Goal: Task Accomplishment & Management: Use online tool/utility

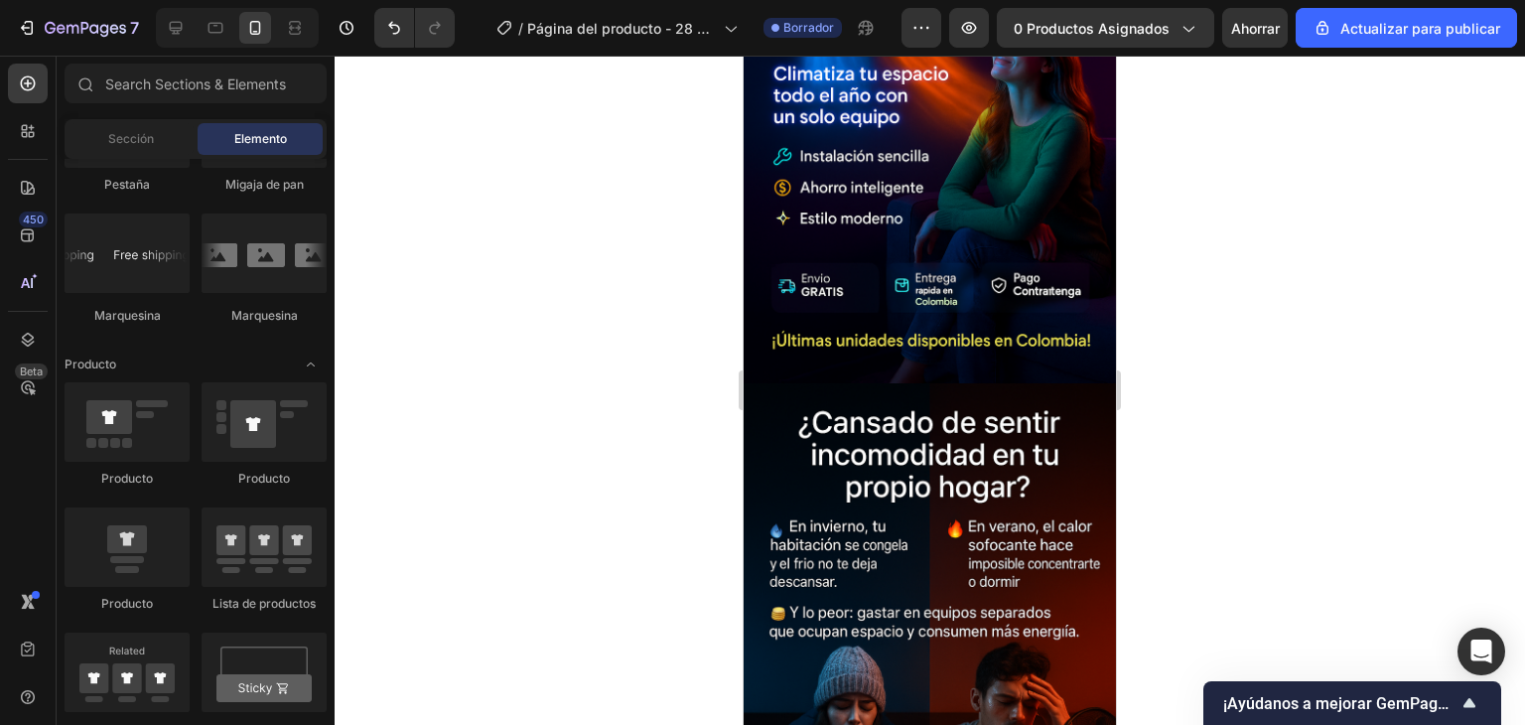
scroll to position [309, 0]
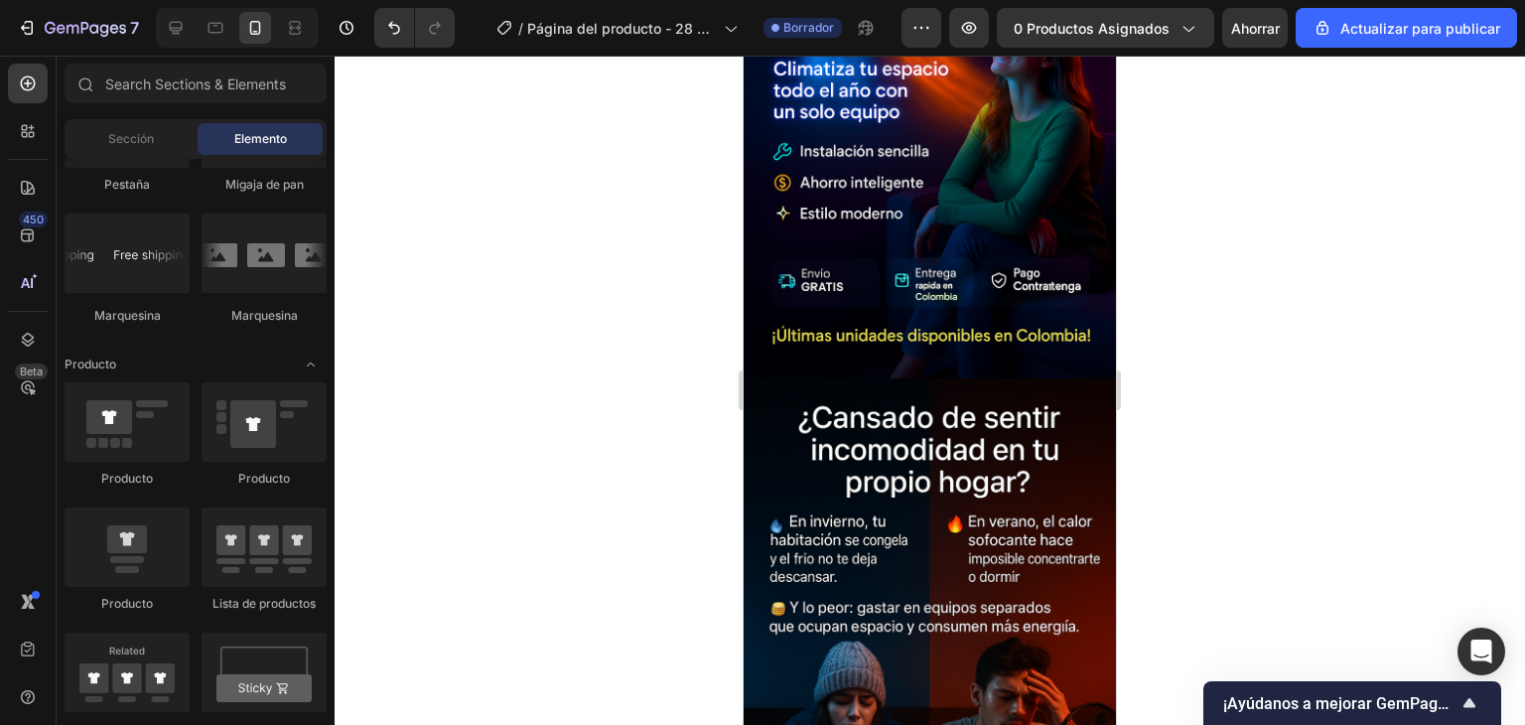
drag, startPoint x: 1110, startPoint y: 354, endPoint x: 1868, endPoint y: 243, distance: 765.7
click at [199, 74] on input "text" at bounding box center [196, 84] width 262 height 40
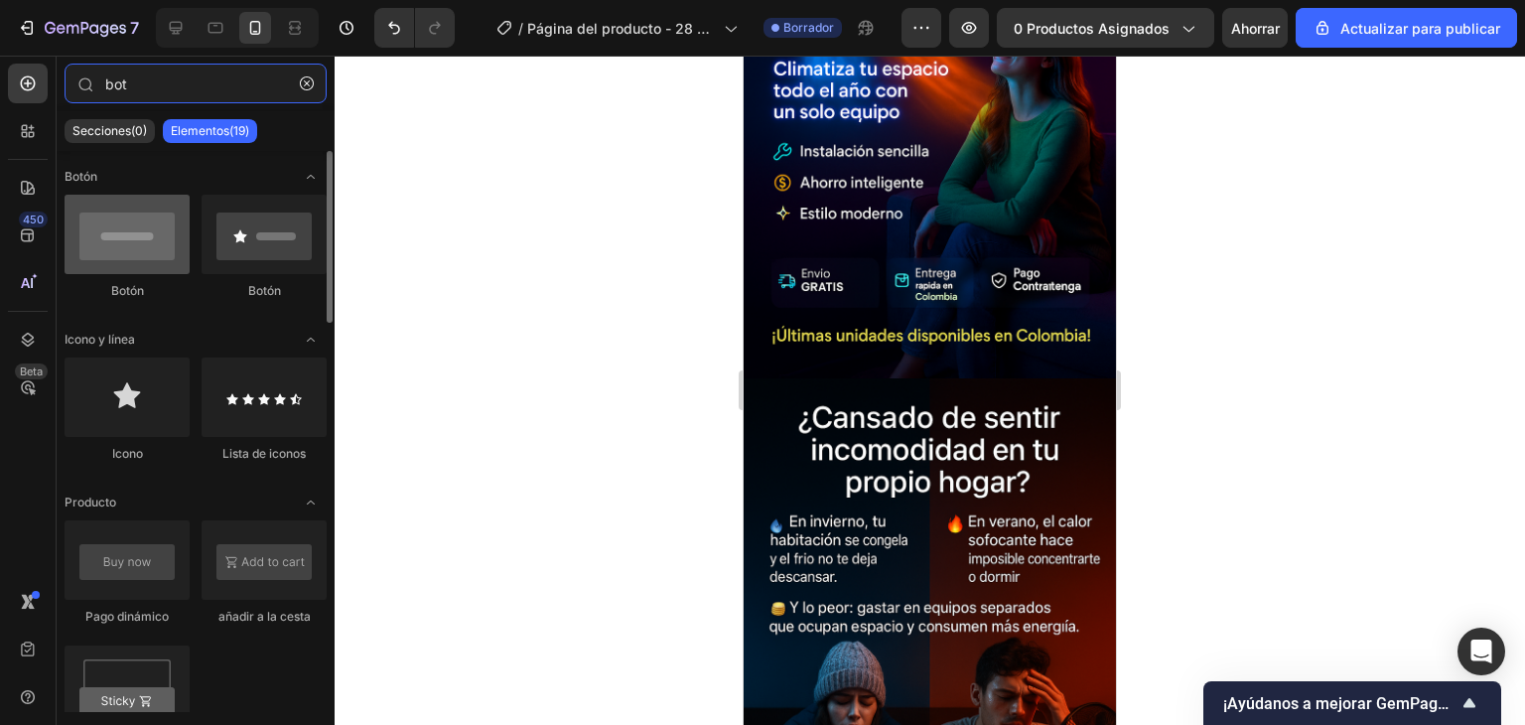
type input "bot"
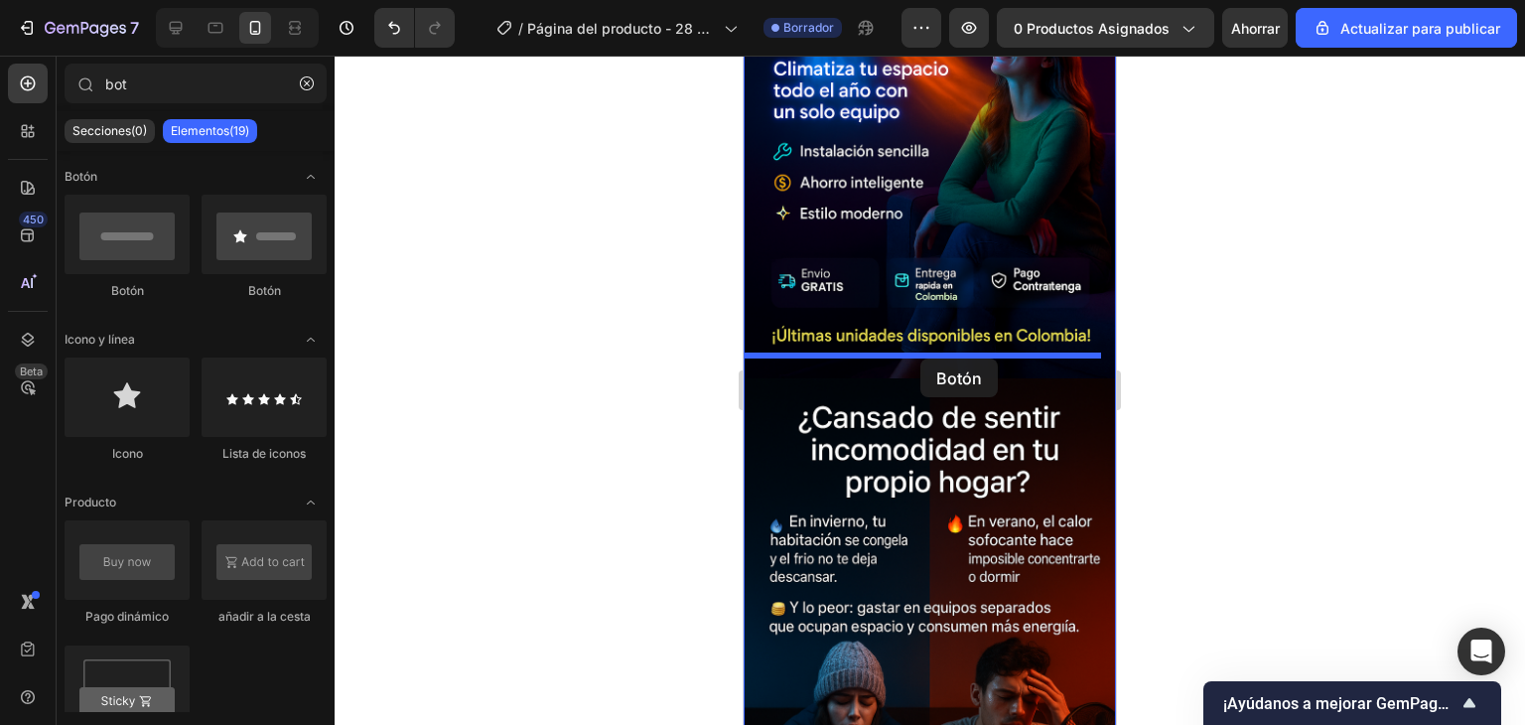
drag, startPoint x: 836, startPoint y: 307, endPoint x: 921, endPoint y: 358, distance: 99.0
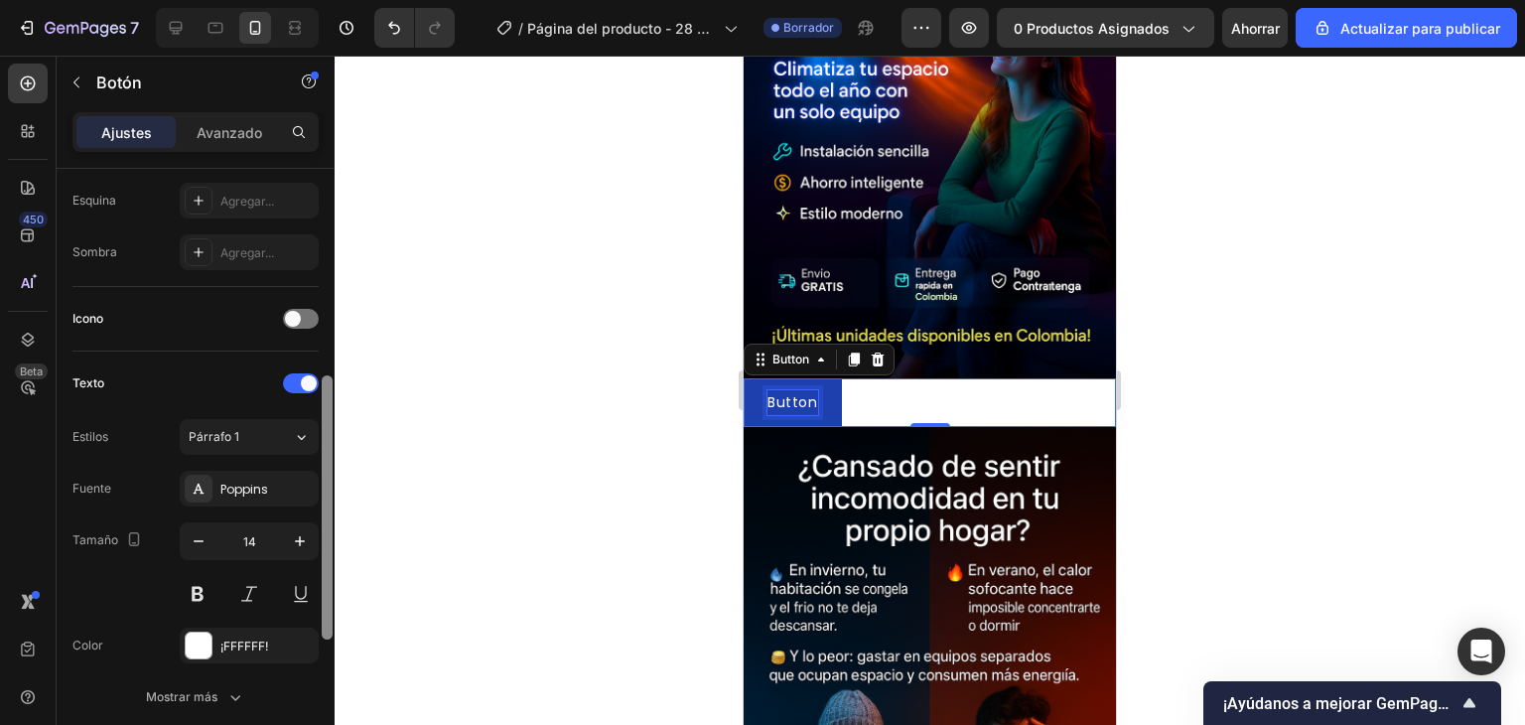
drag, startPoint x: 328, startPoint y: 196, endPoint x: 334, endPoint y: 402, distance: 206.6
click at [334, 402] on div at bounding box center [327, 475] width 15 height 613
click at [242, 139] on font "Avanzado" at bounding box center [230, 132] width 66 height 17
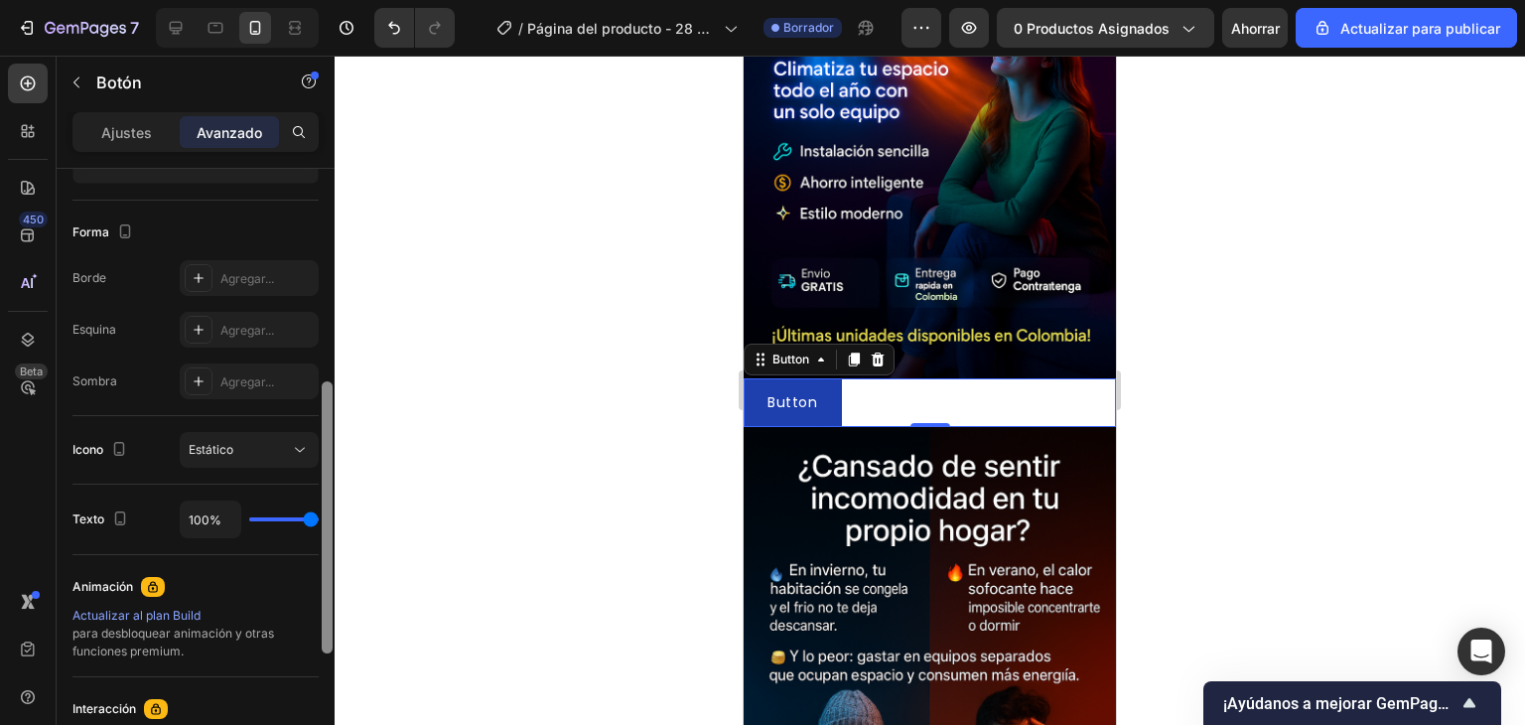
scroll to position [764, 0]
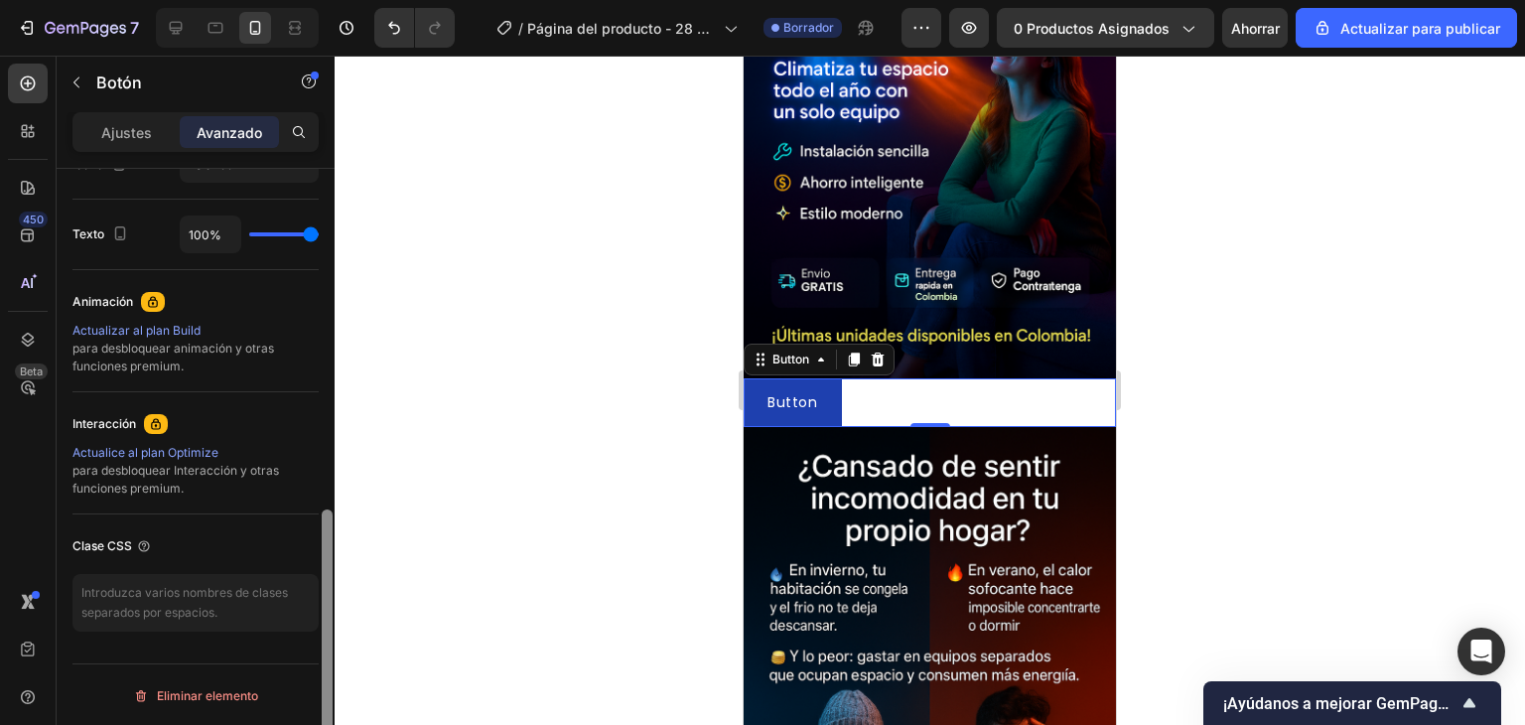
drag, startPoint x: 327, startPoint y: 426, endPoint x: 330, endPoint y: 589, distance: 162.9
click at [330, 589] on div at bounding box center [327, 645] width 11 height 272
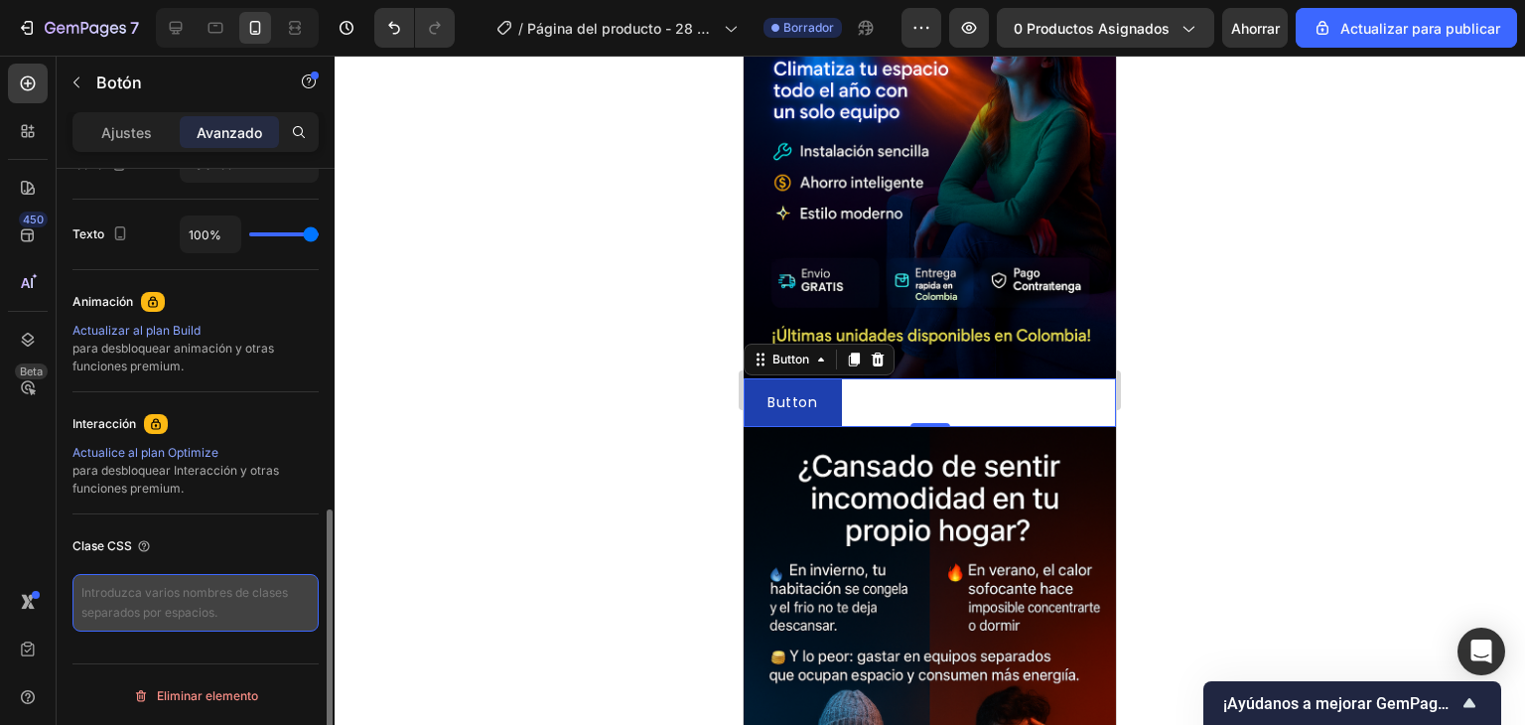
click at [224, 601] on textarea at bounding box center [195, 603] width 246 height 58
paste textarea "_rsi-cod-form-is-gempage _rsi-cod-form-gempages-button-overwrite"
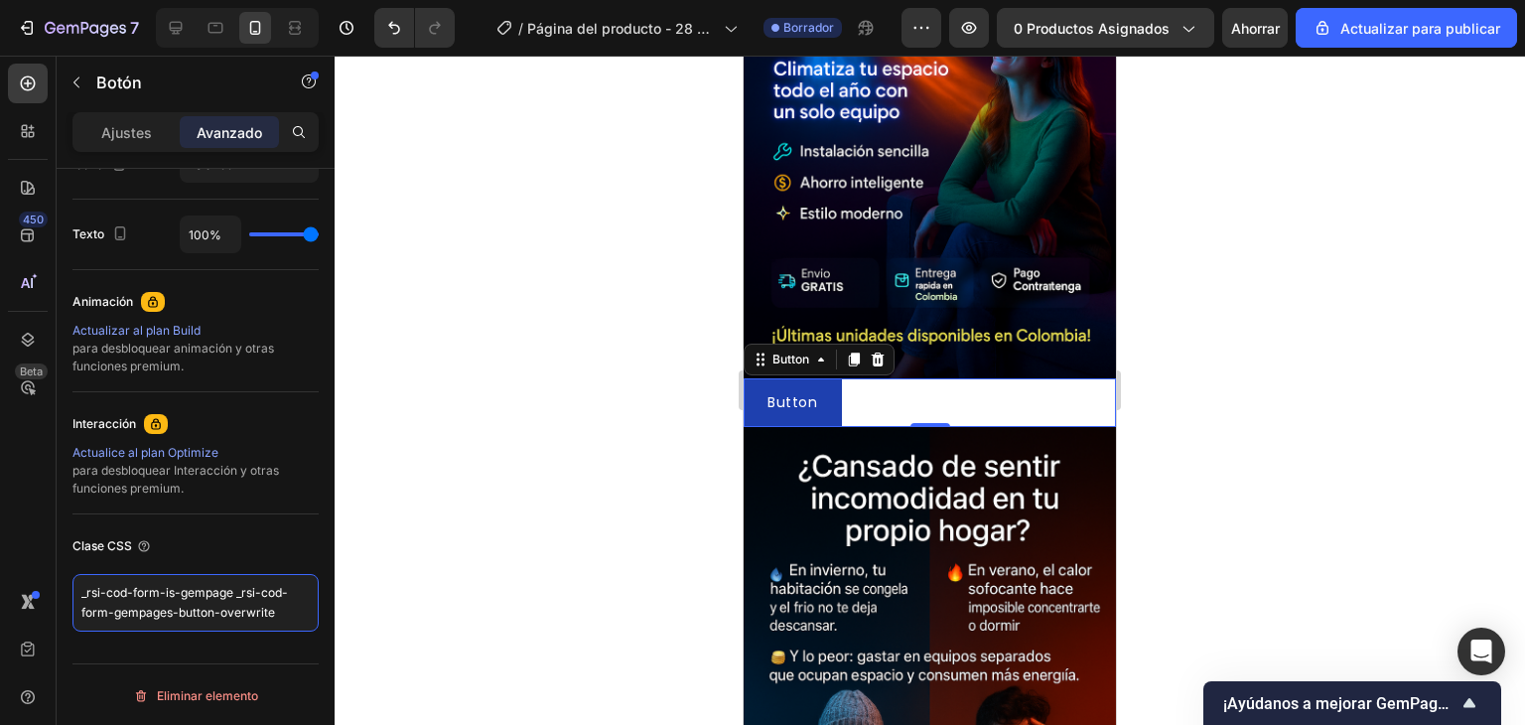
type textarea "_rsi-cod-form-is-gempage _rsi-cod-form-gempages-button-overwrite"
click at [434, 568] on div at bounding box center [930, 390] width 1191 height 669
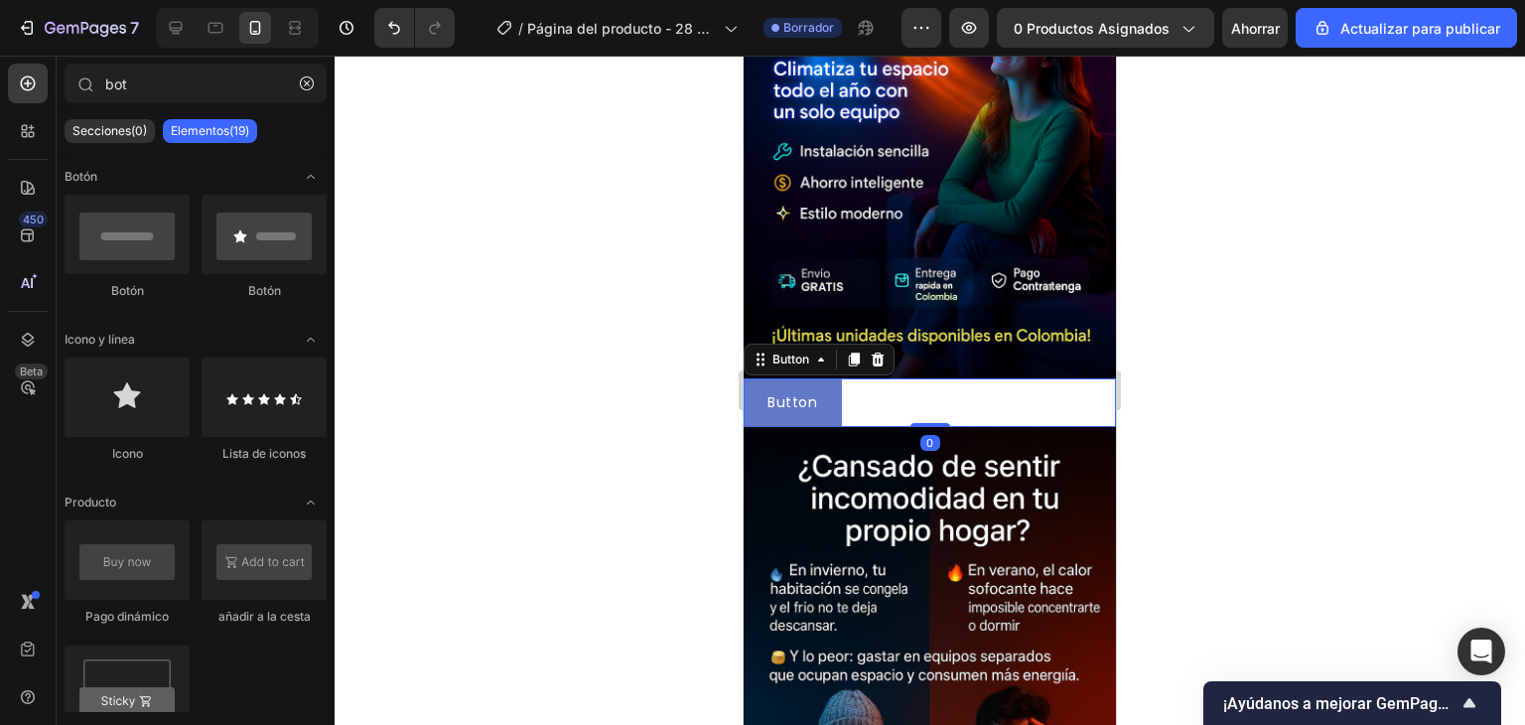
click at [823, 378] on button "Button" at bounding box center [793, 402] width 98 height 49
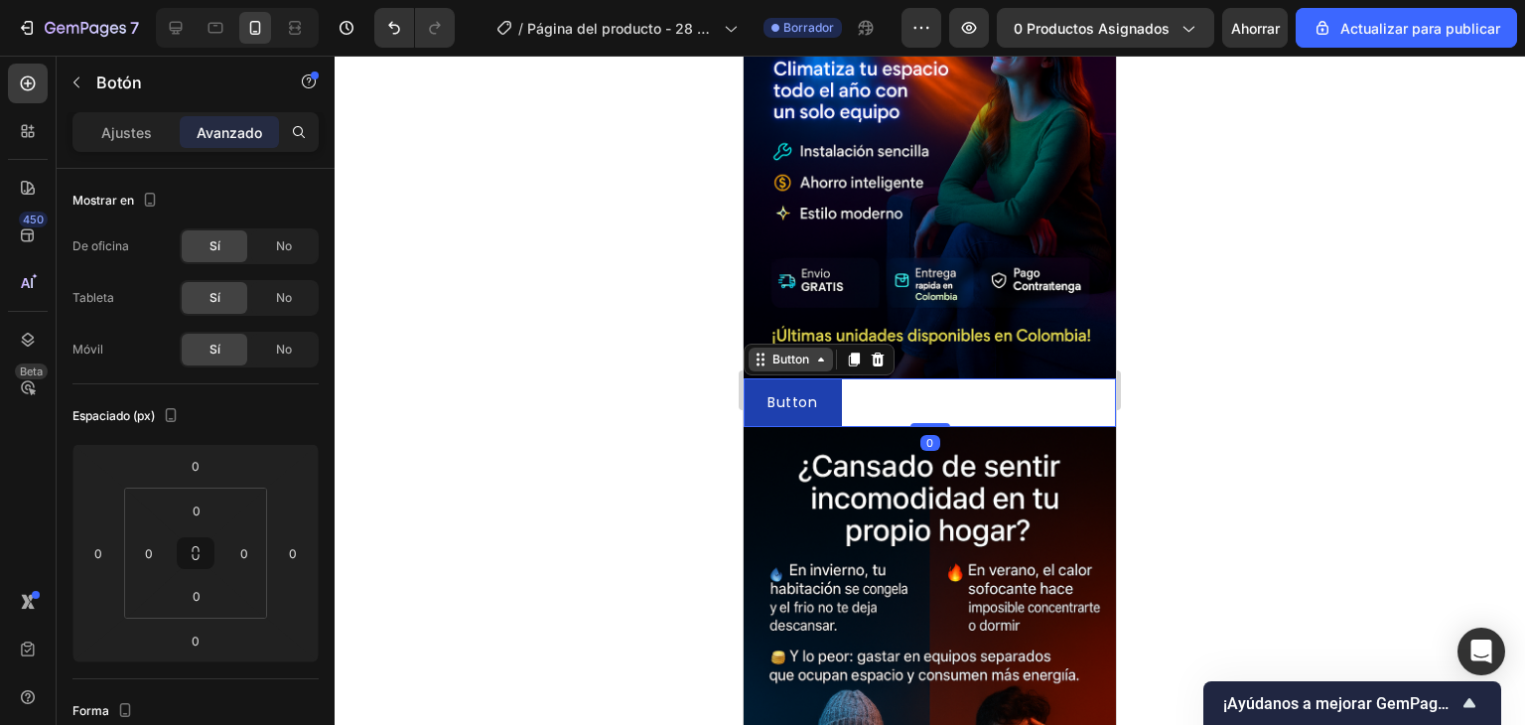
click at [810, 351] on div "Button" at bounding box center [791, 360] width 45 height 18
click at [247, 557] on input "0" at bounding box center [244, 553] width 30 height 30
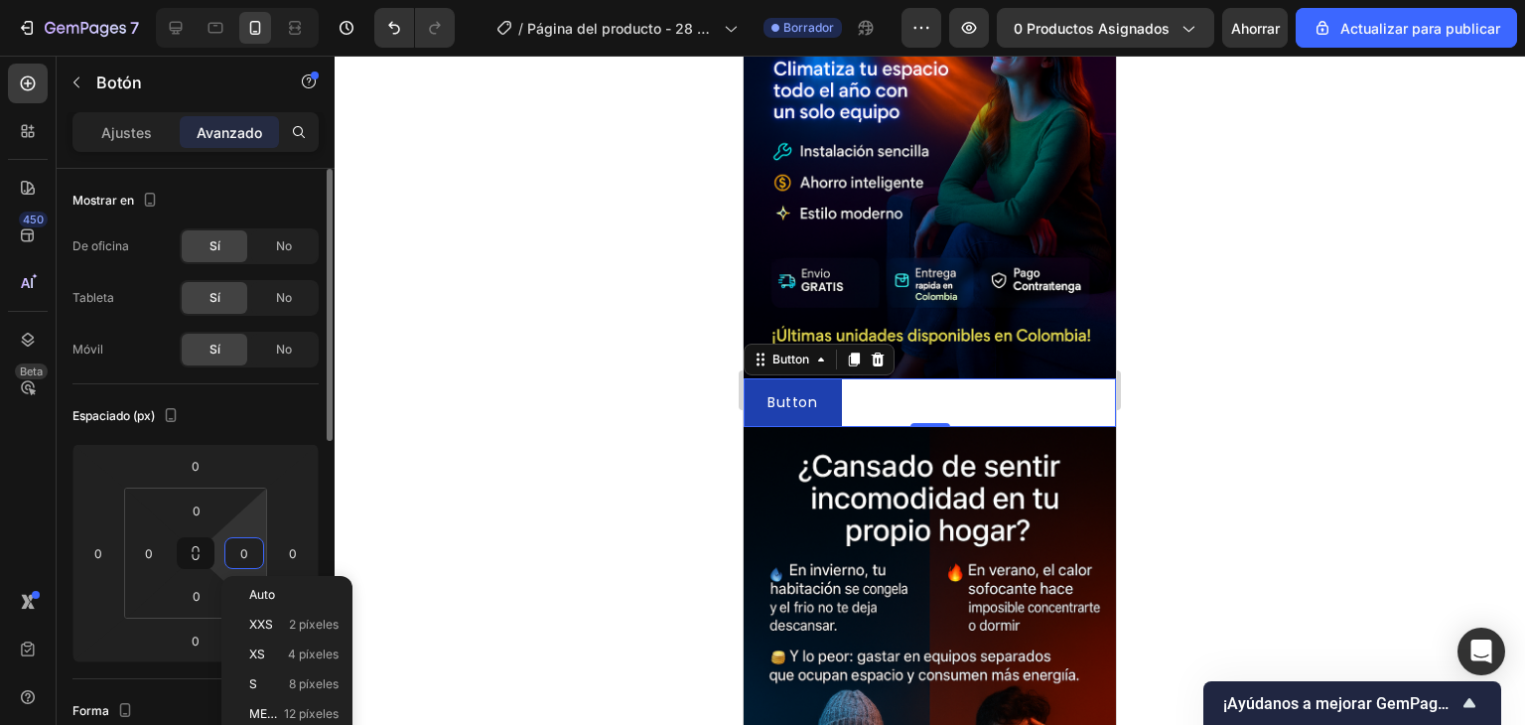
click at [250, 540] on input "0" at bounding box center [244, 553] width 30 height 30
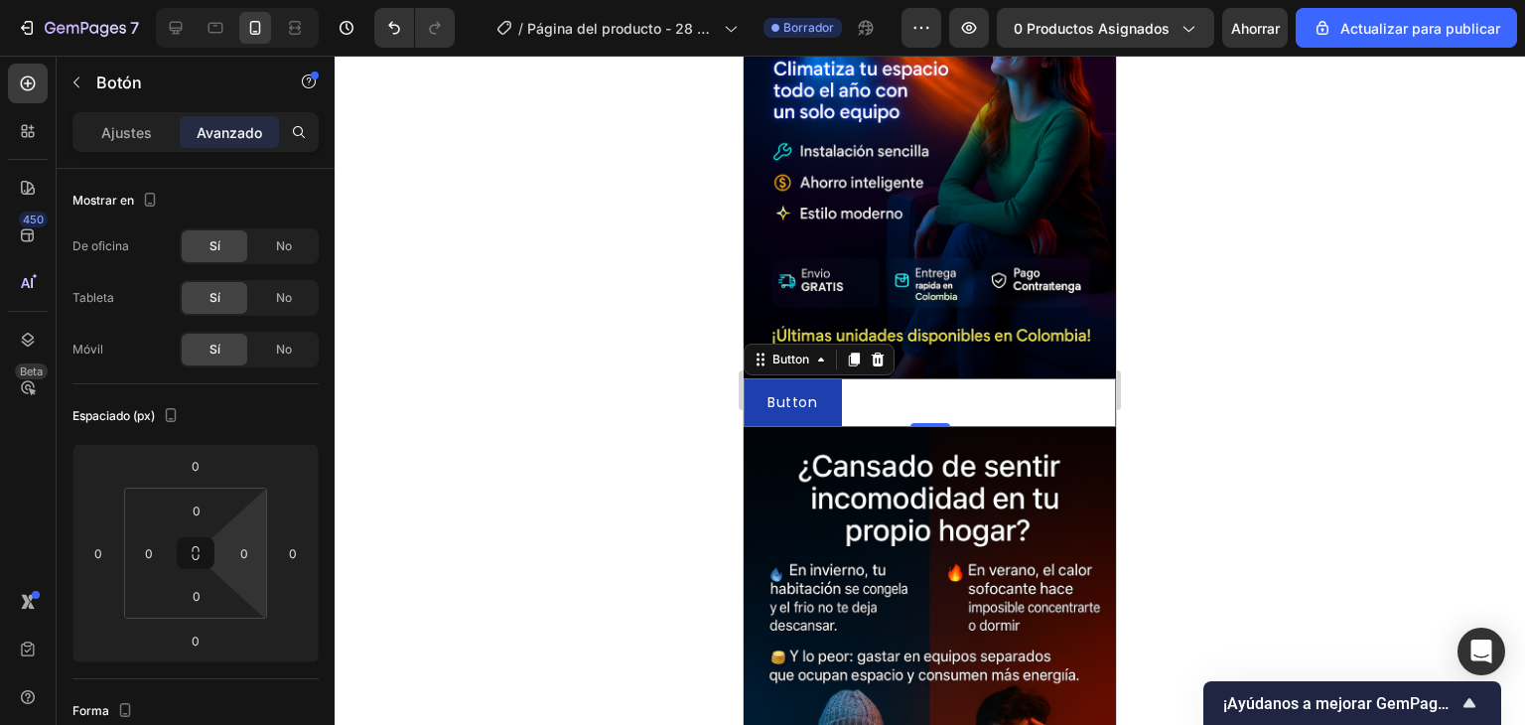
click at [448, 486] on div at bounding box center [930, 390] width 1191 height 669
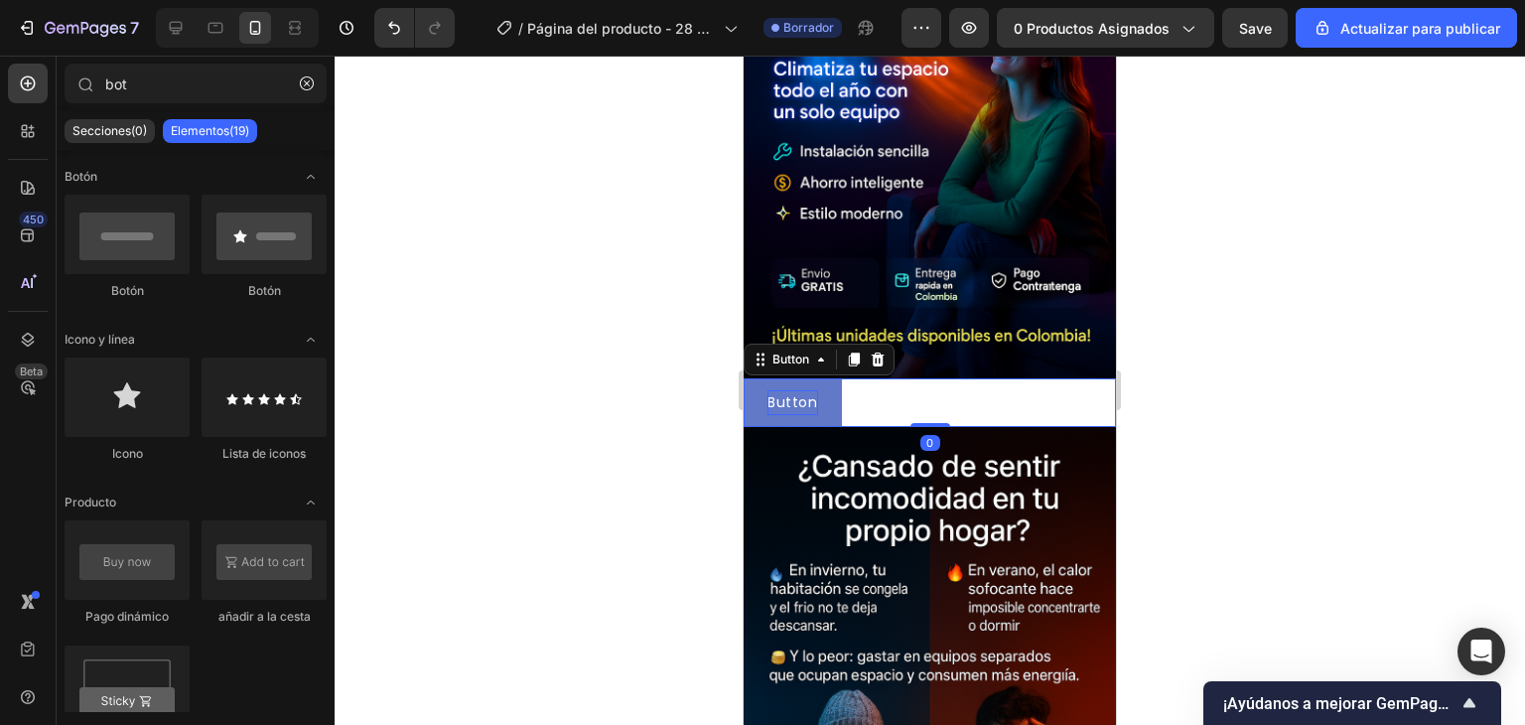
click at [806, 390] on p "Button" at bounding box center [793, 402] width 51 height 25
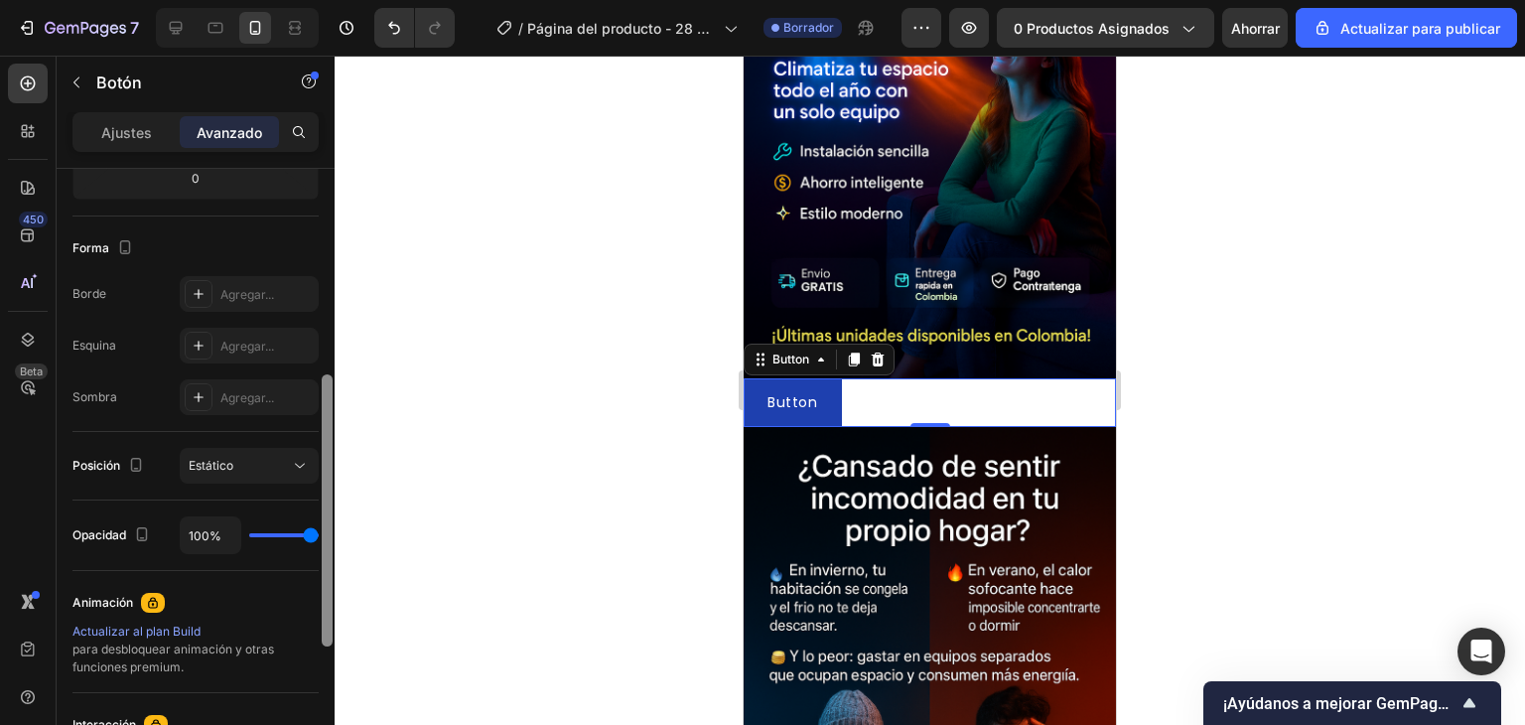
scroll to position [465, 0]
drag, startPoint x: 330, startPoint y: 230, endPoint x: 345, endPoint y: 436, distance: 206.1
click at [345, 0] on div "7 / Página del producto - 28 de septiembre, 18:45:39 Borrador Avance 0 producto…" at bounding box center [762, 0] width 1525 height 0
click at [250, 472] on button "Estático" at bounding box center [249, 464] width 139 height 36
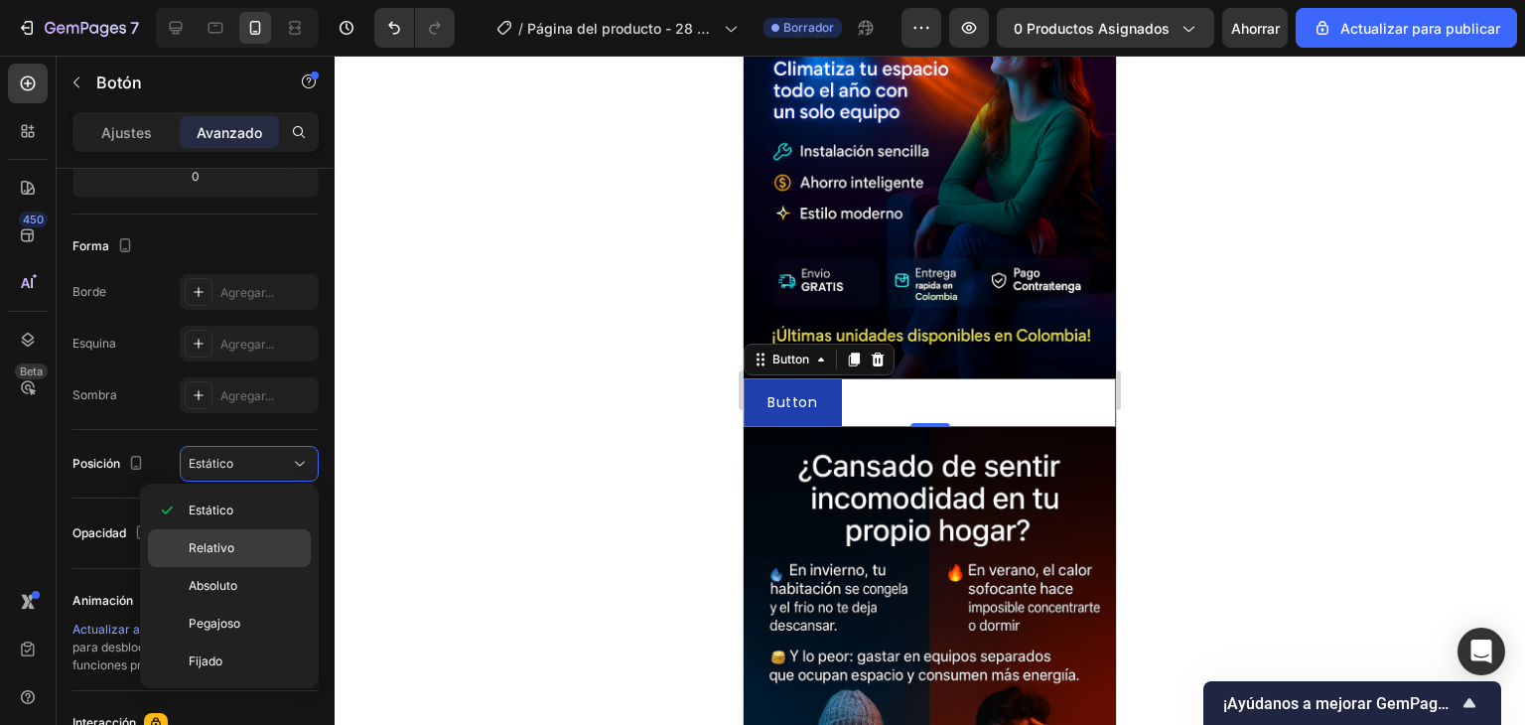
click at [242, 545] on p "Relativo" at bounding box center [245, 548] width 113 height 18
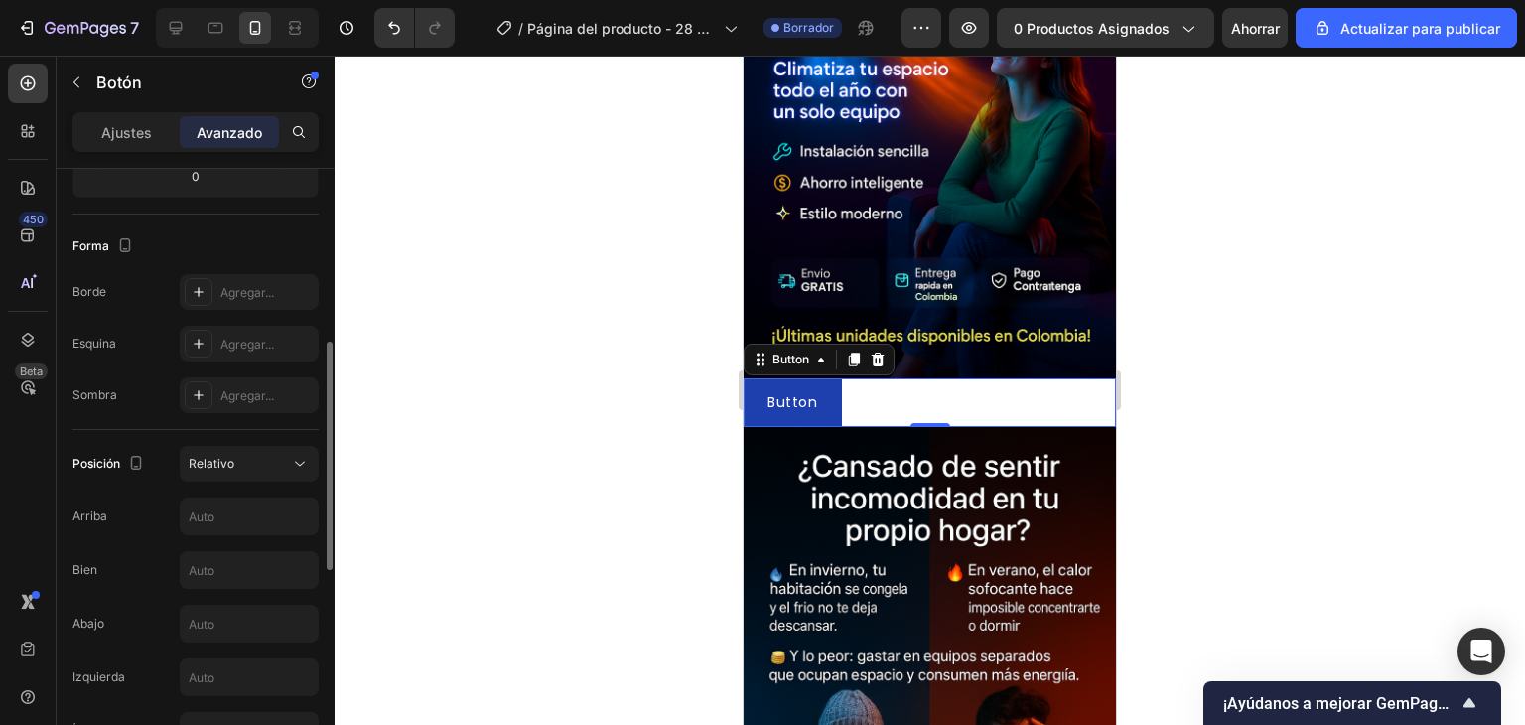
click at [268, 484] on div "Posición Relativo Arriba Bien Abajo Izquierda Índice Z" at bounding box center [195, 597] width 246 height 302
click at [261, 463] on div "Relativo" at bounding box center [239, 464] width 101 height 18
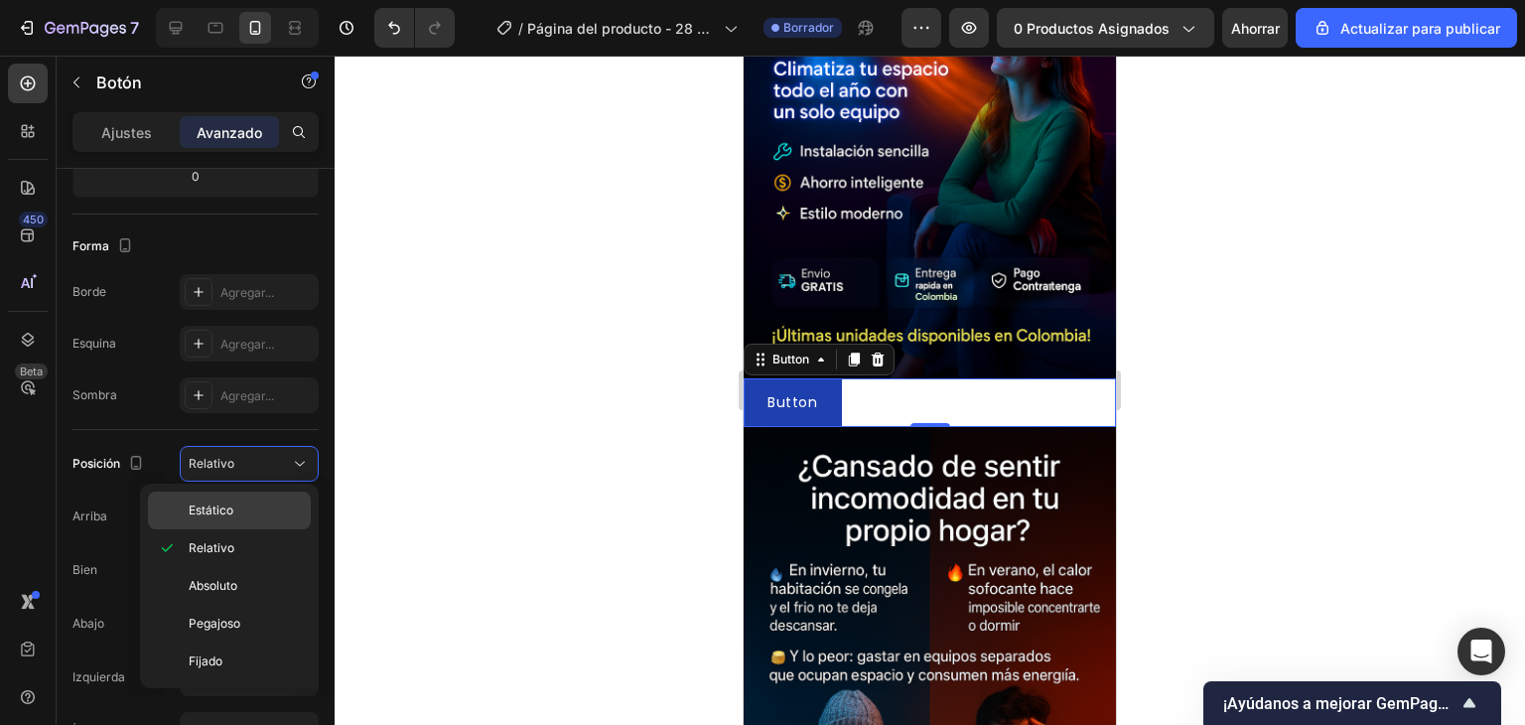
click at [251, 497] on div "Estático" at bounding box center [229, 511] width 163 height 38
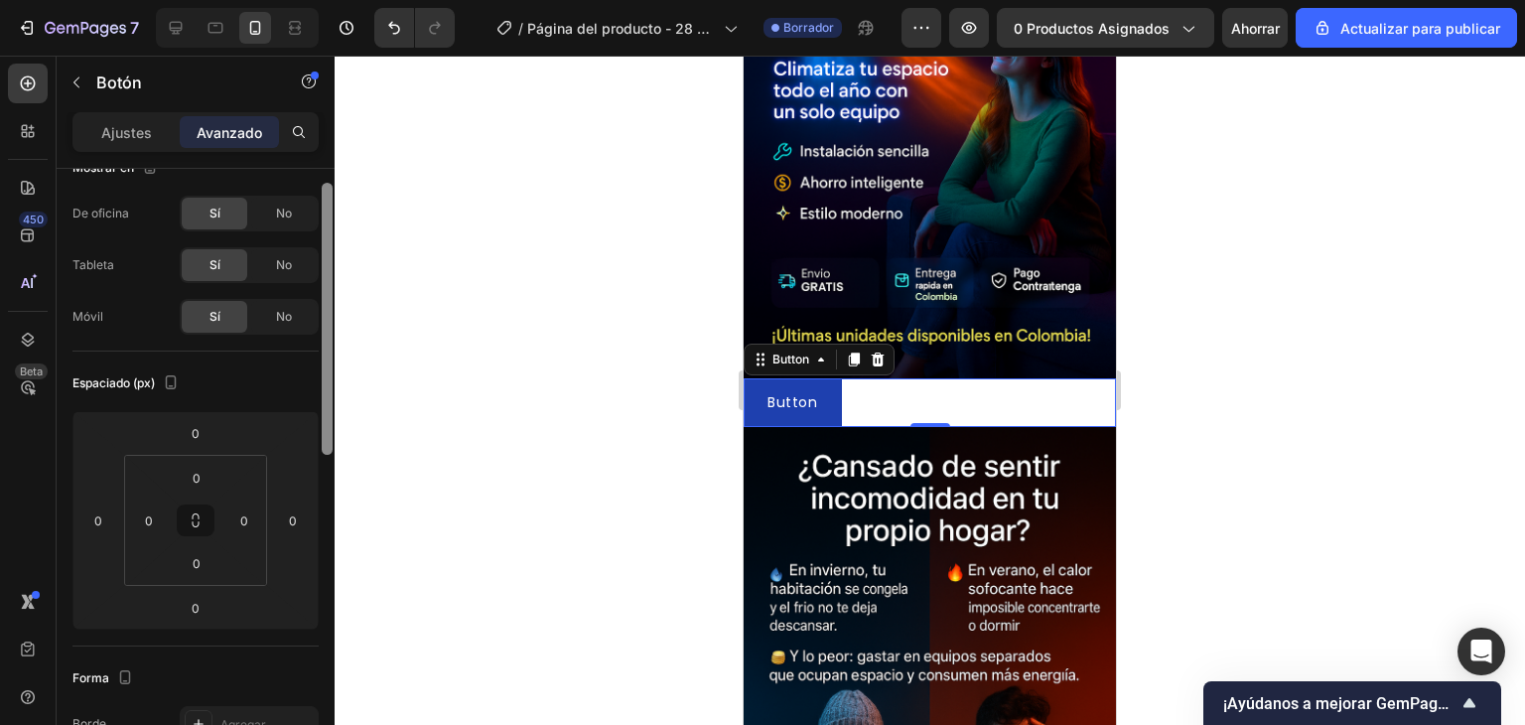
scroll to position [0, 0]
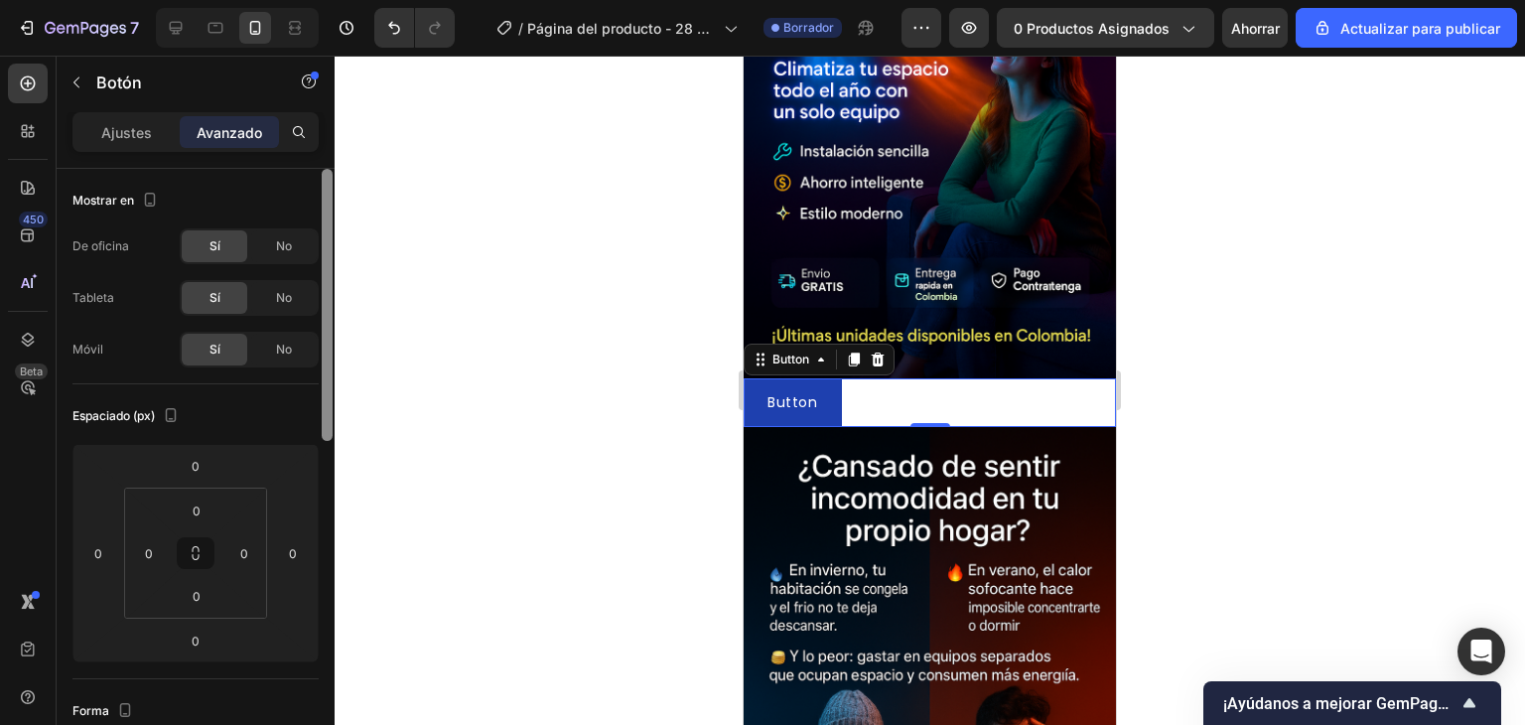
drag, startPoint x: 323, startPoint y: 489, endPoint x: 356, endPoint y: 227, distance: 263.2
click at [356, 0] on div "7 / Página del producto - 28 de septiembre, 18:45:39 Borrador Avance 0 producto…" at bounding box center [762, 0] width 1525 height 0
click at [131, 138] on font "Ajustes" at bounding box center [126, 132] width 51 height 17
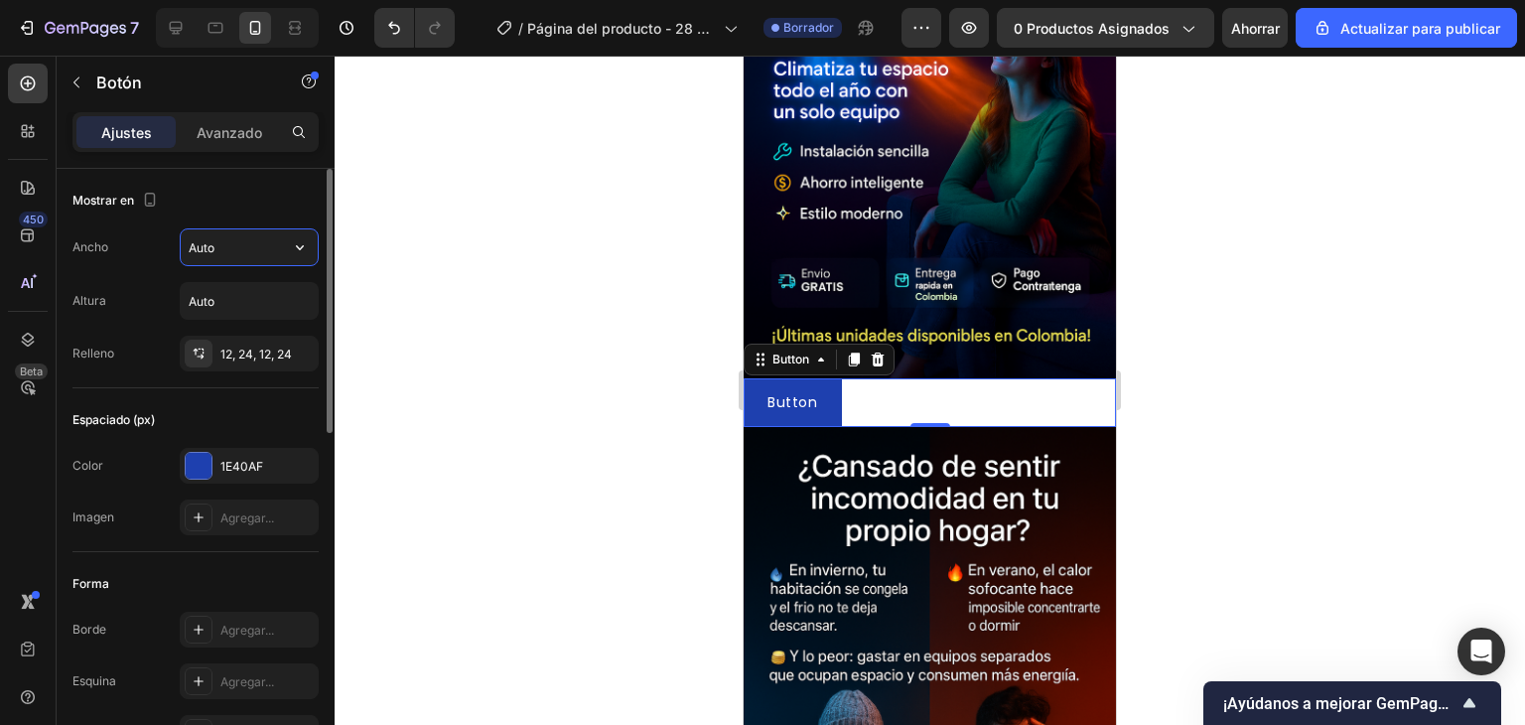
click at [237, 247] on input "Auto" at bounding box center [249, 247] width 137 height 36
click at [296, 248] on icon "button" at bounding box center [300, 247] width 20 height 20
click at [282, 323] on div "Ancho Auto Altura Auto Relleno 12, 24, 12, 24" at bounding box center [195, 299] width 246 height 143
click at [285, 308] on button "button" at bounding box center [300, 301] width 36 height 36
click at [258, 458] on div "1E40AF" at bounding box center [249, 467] width 58 height 18
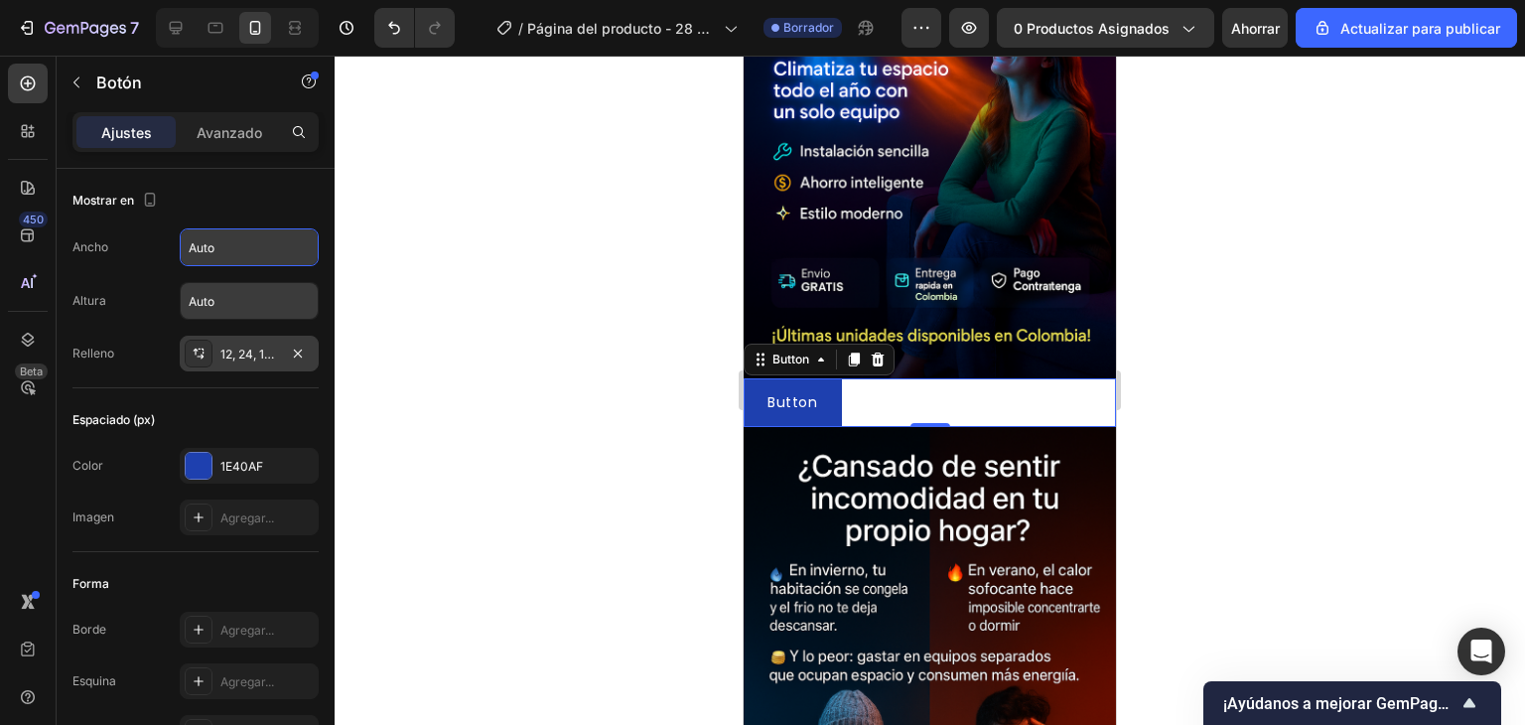
click at [245, 350] on font "12, 24, 12, 24" at bounding box center [255, 354] width 71 height 15
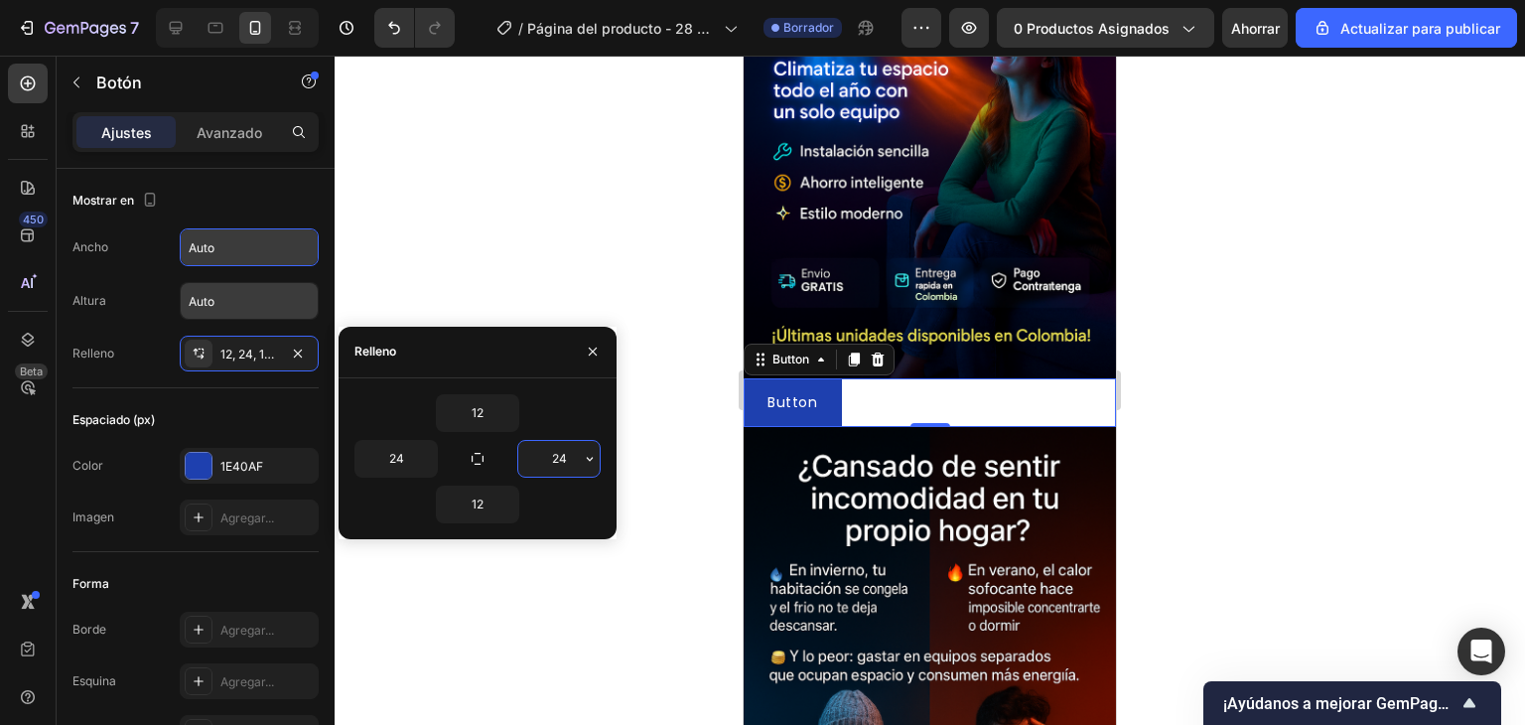
click at [548, 458] on input "24" at bounding box center [558, 459] width 81 height 36
click at [484, 501] on input "12" at bounding box center [477, 505] width 81 height 36
click at [536, 473] on input "24" at bounding box center [558, 459] width 81 height 36
type input "3"
type input "5"
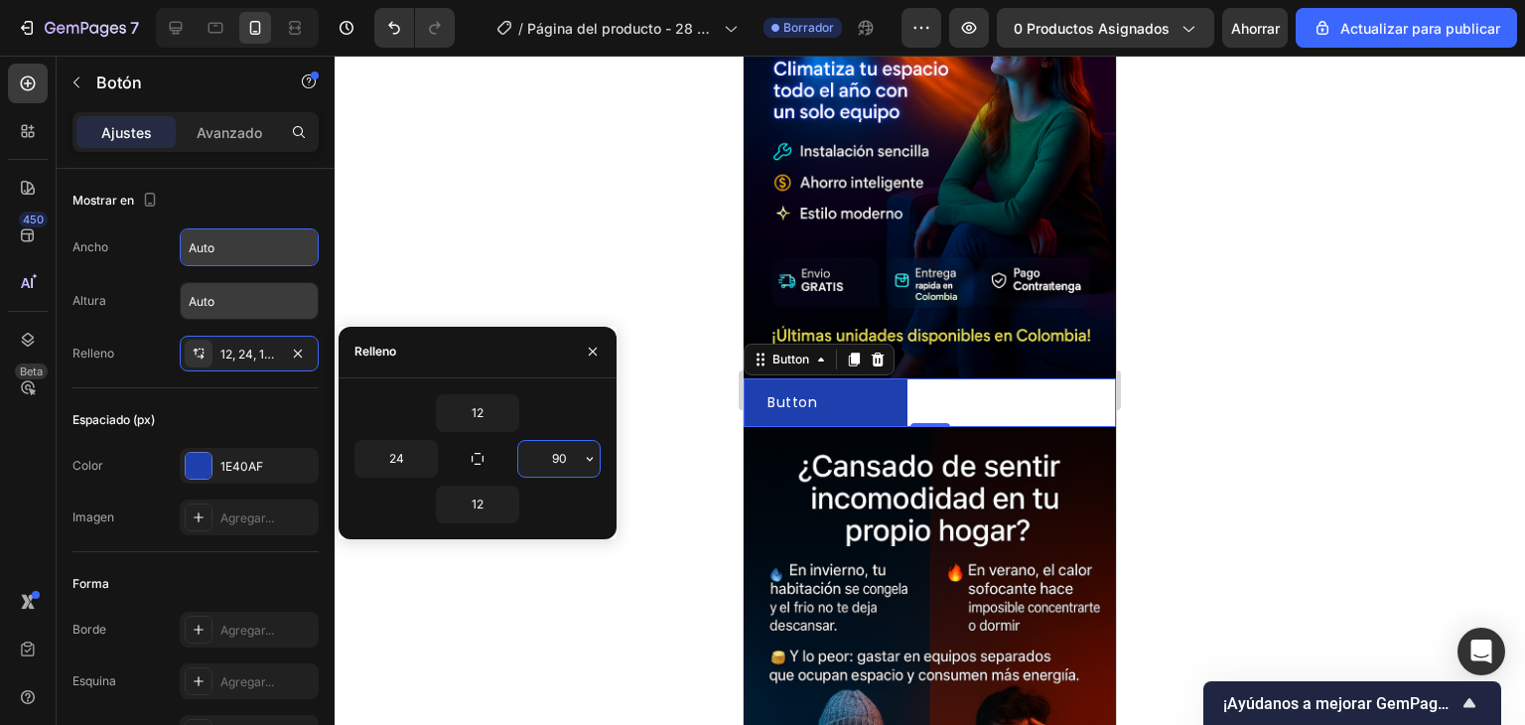
type input "9"
type input "100"
click at [404, 469] on input "24" at bounding box center [396, 459] width 81 height 36
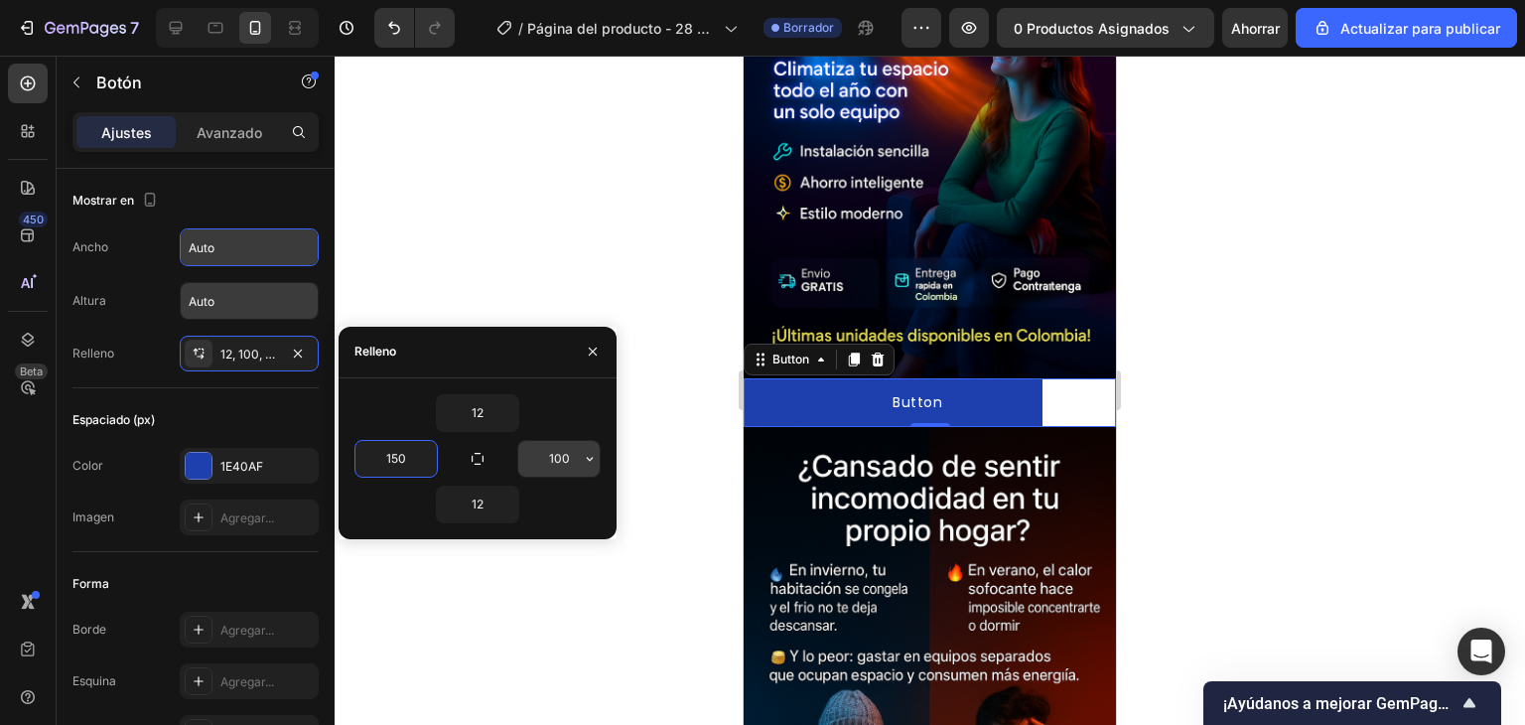
type input "150"
click at [565, 462] on input "100" at bounding box center [558, 459] width 81 height 36
type input "160"
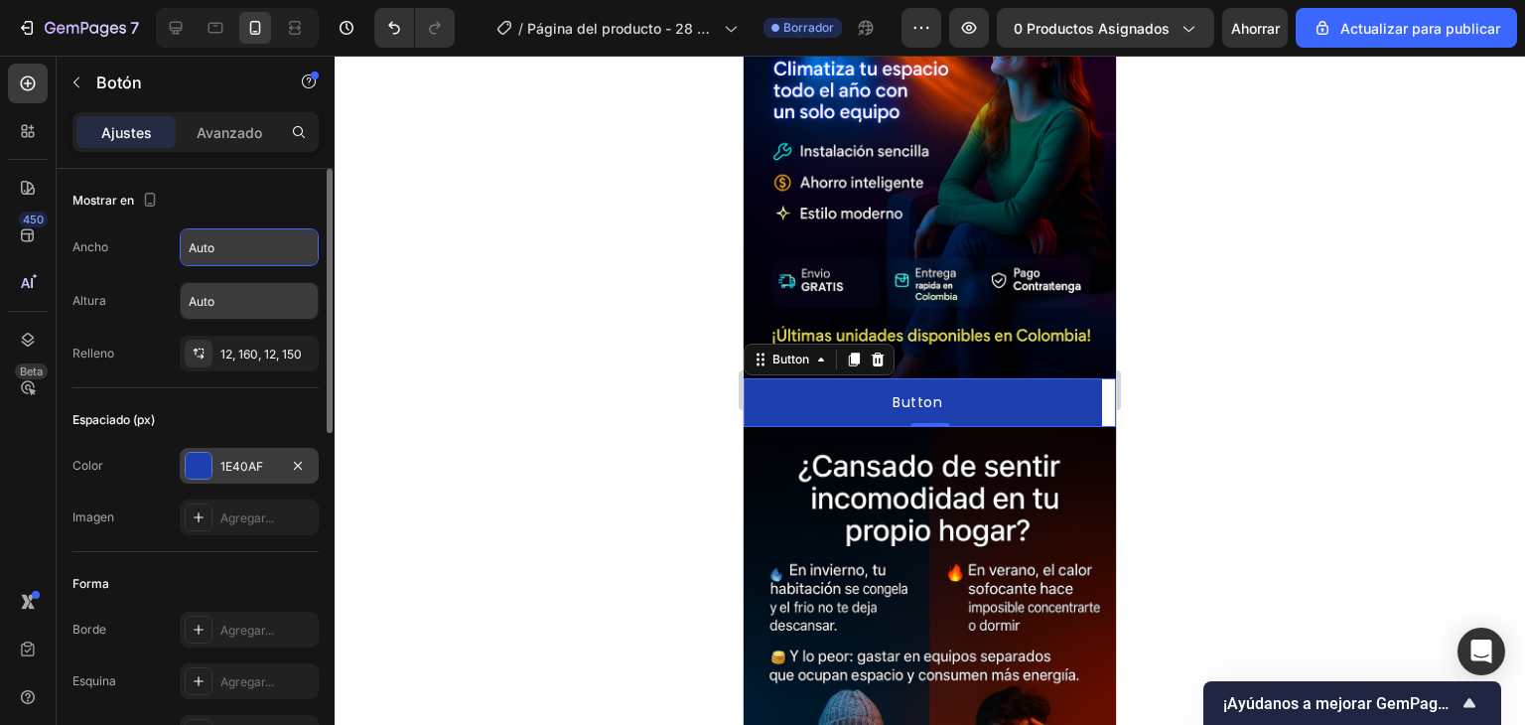
click at [213, 463] on div "1E40AF" at bounding box center [249, 466] width 139 height 36
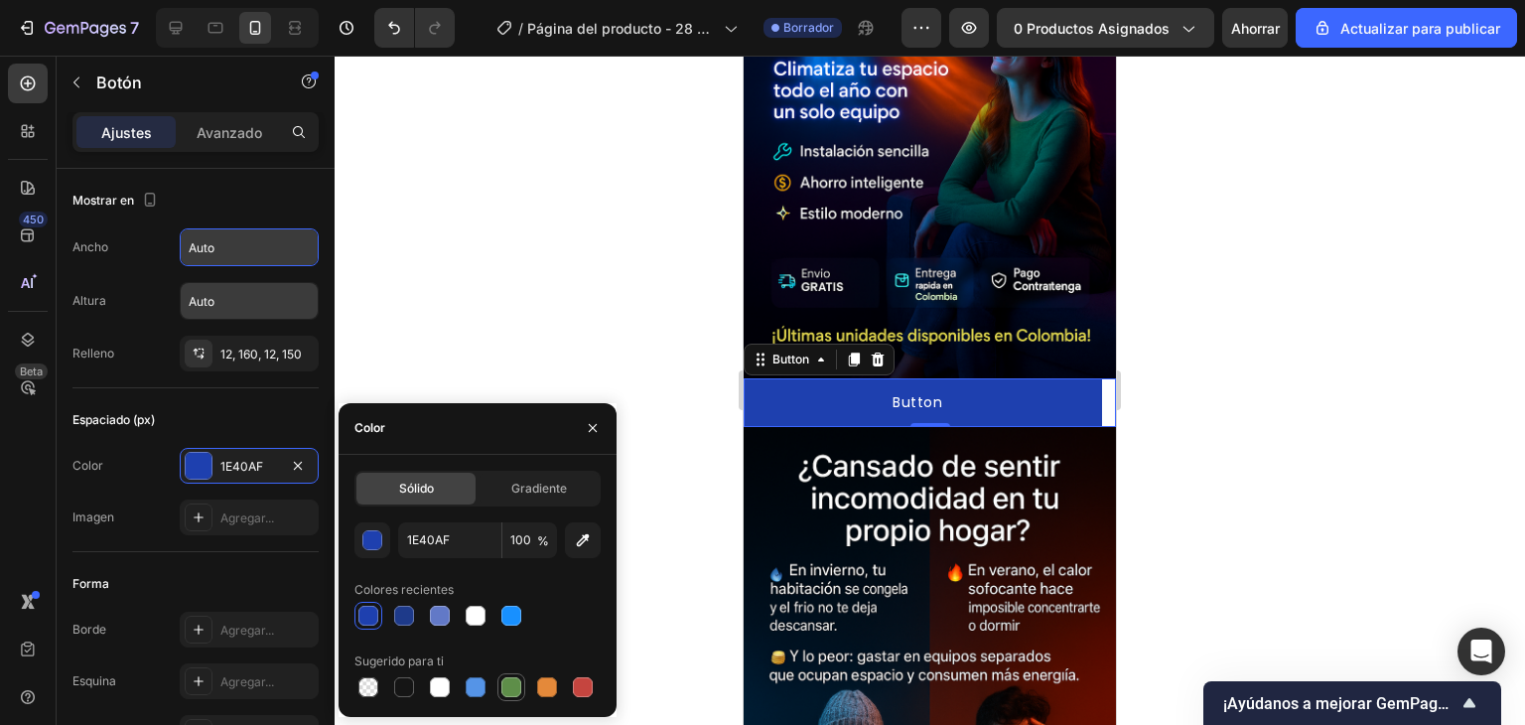
click at [512, 685] on div at bounding box center [511, 687] width 20 height 20
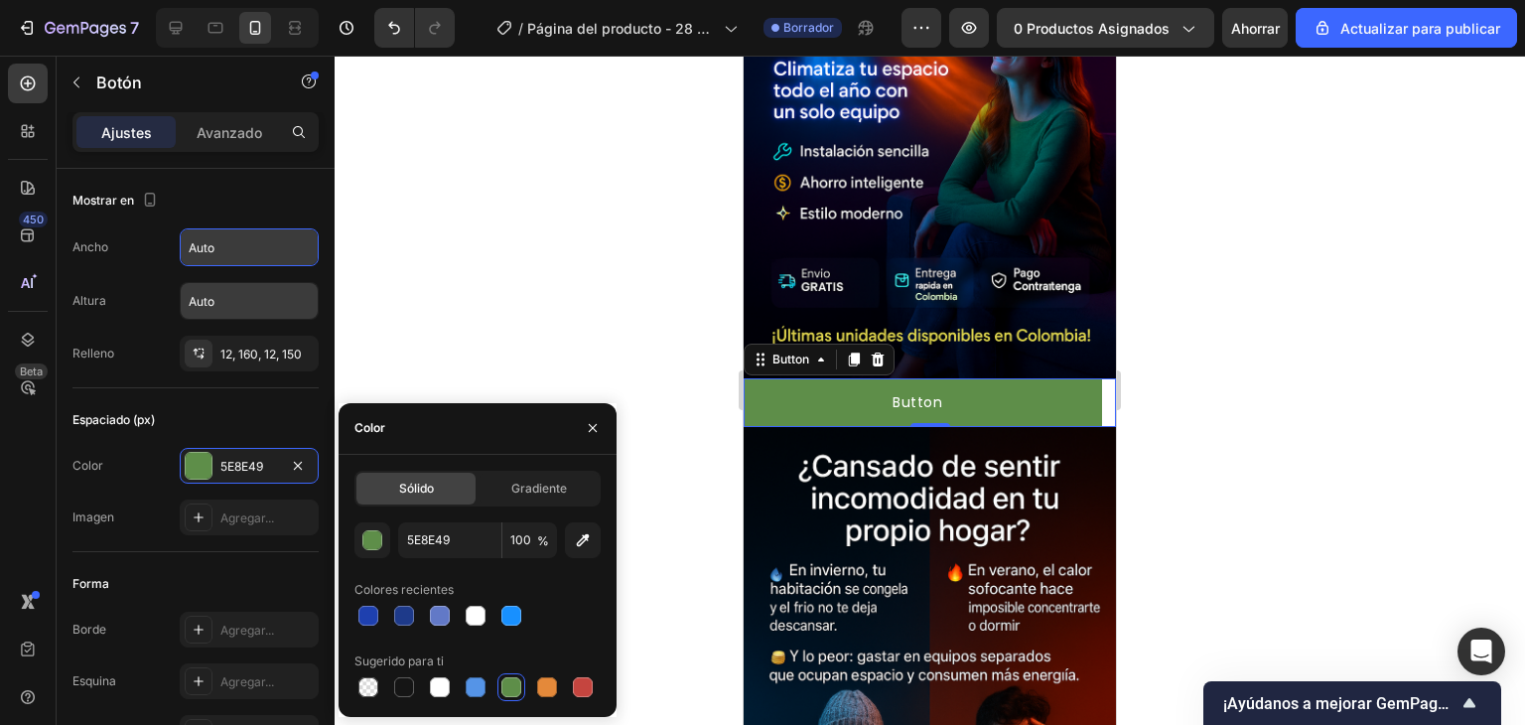
click at [563, 688] on div at bounding box center [478, 687] width 246 height 28
click at [513, 606] on div at bounding box center [511, 616] width 20 height 20
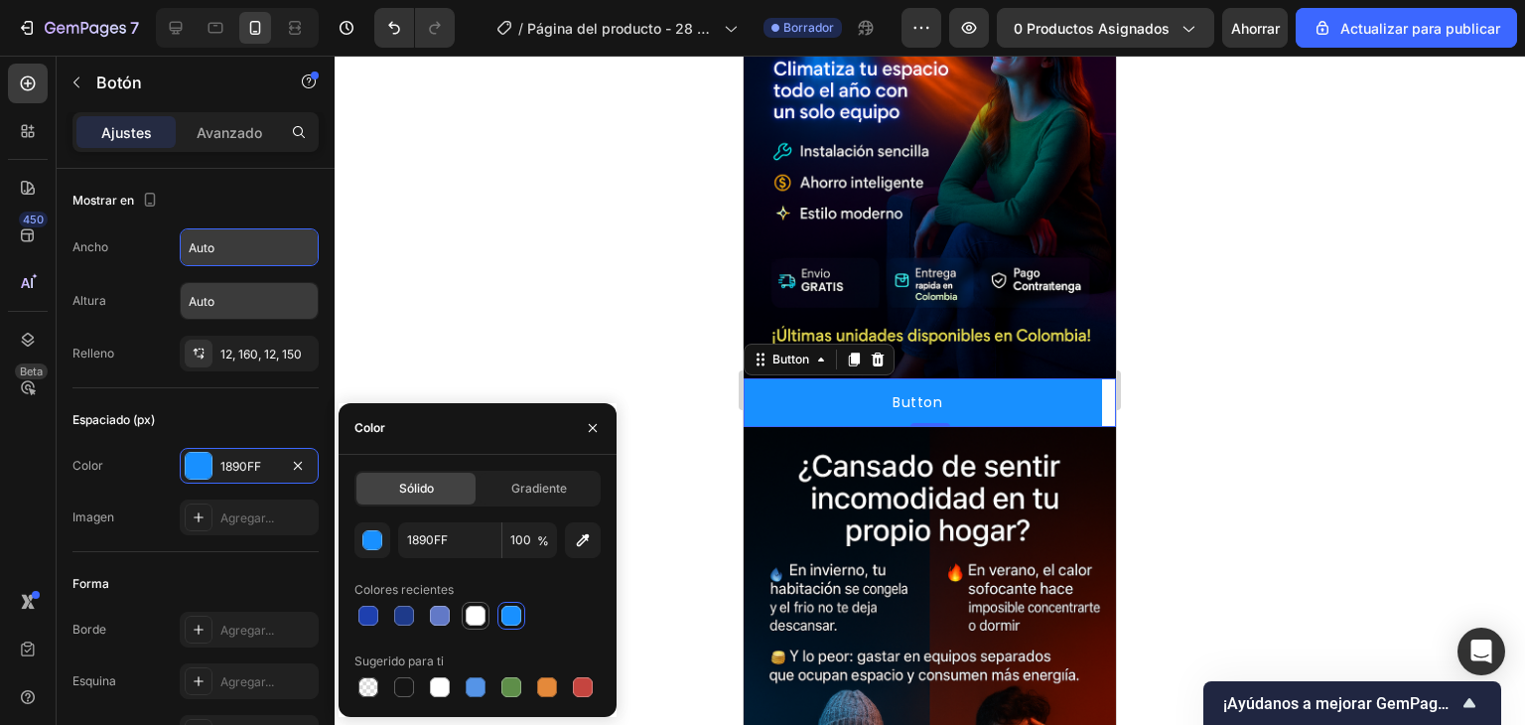
click at [476, 612] on div at bounding box center [476, 616] width 20 height 20
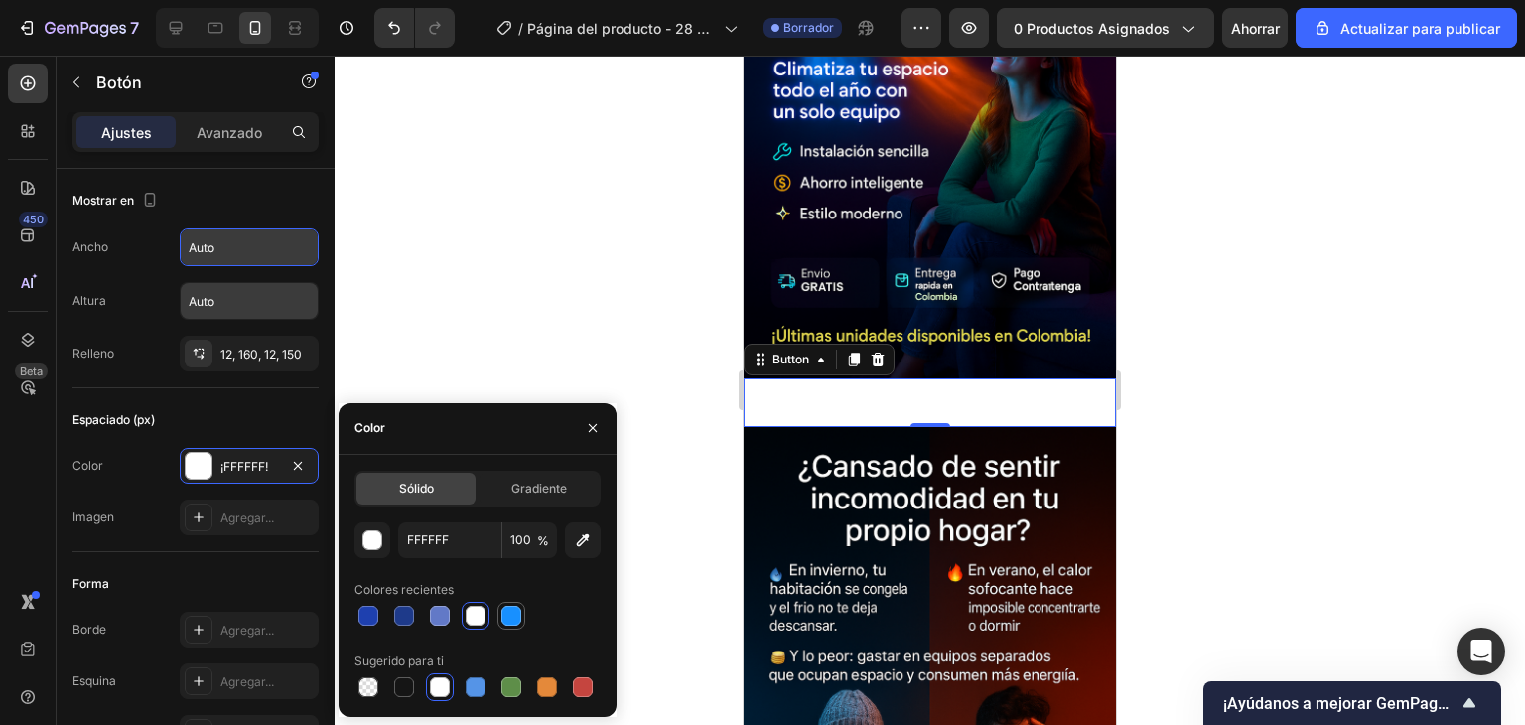
click at [505, 610] on div at bounding box center [511, 616] width 20 height 20
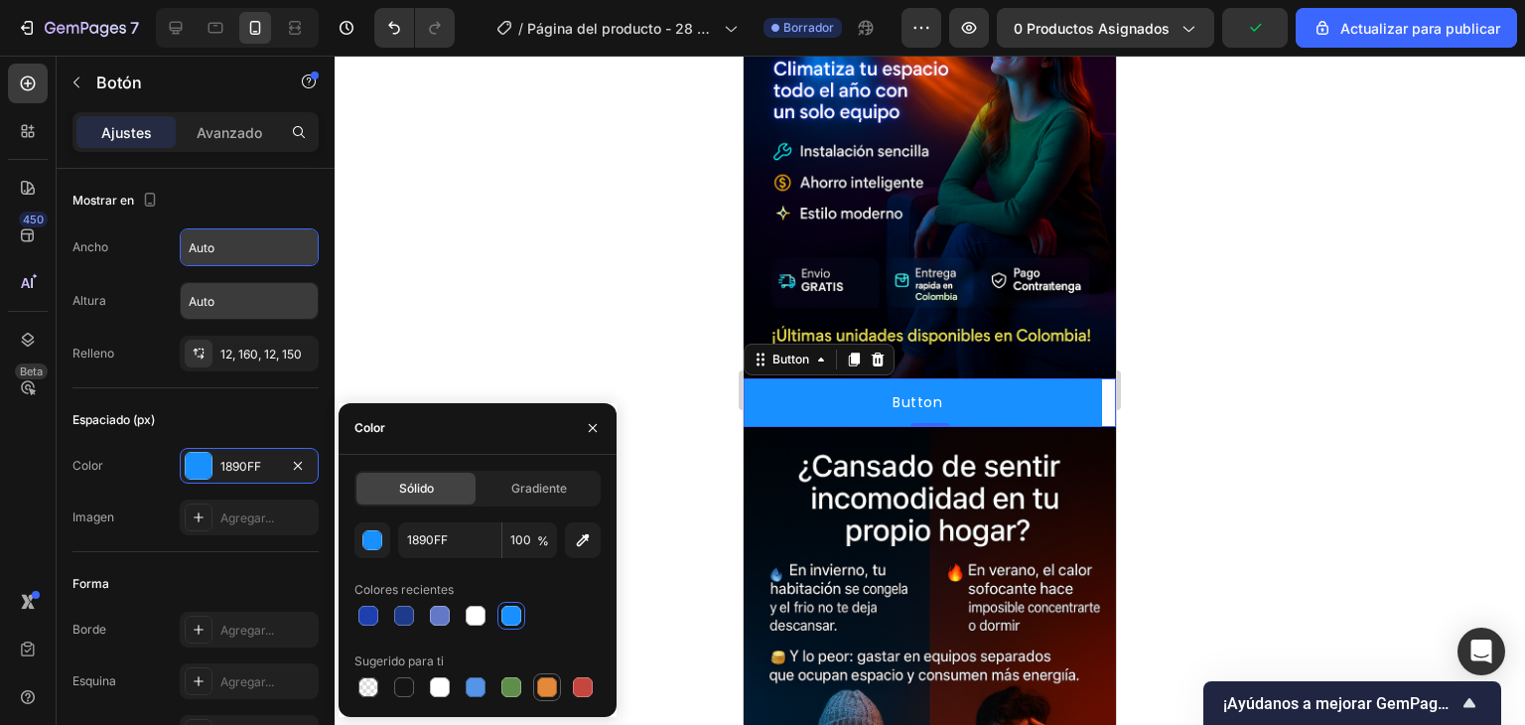
click at [535, 683] on div at bounding box center [547, 687] width 24 height 24
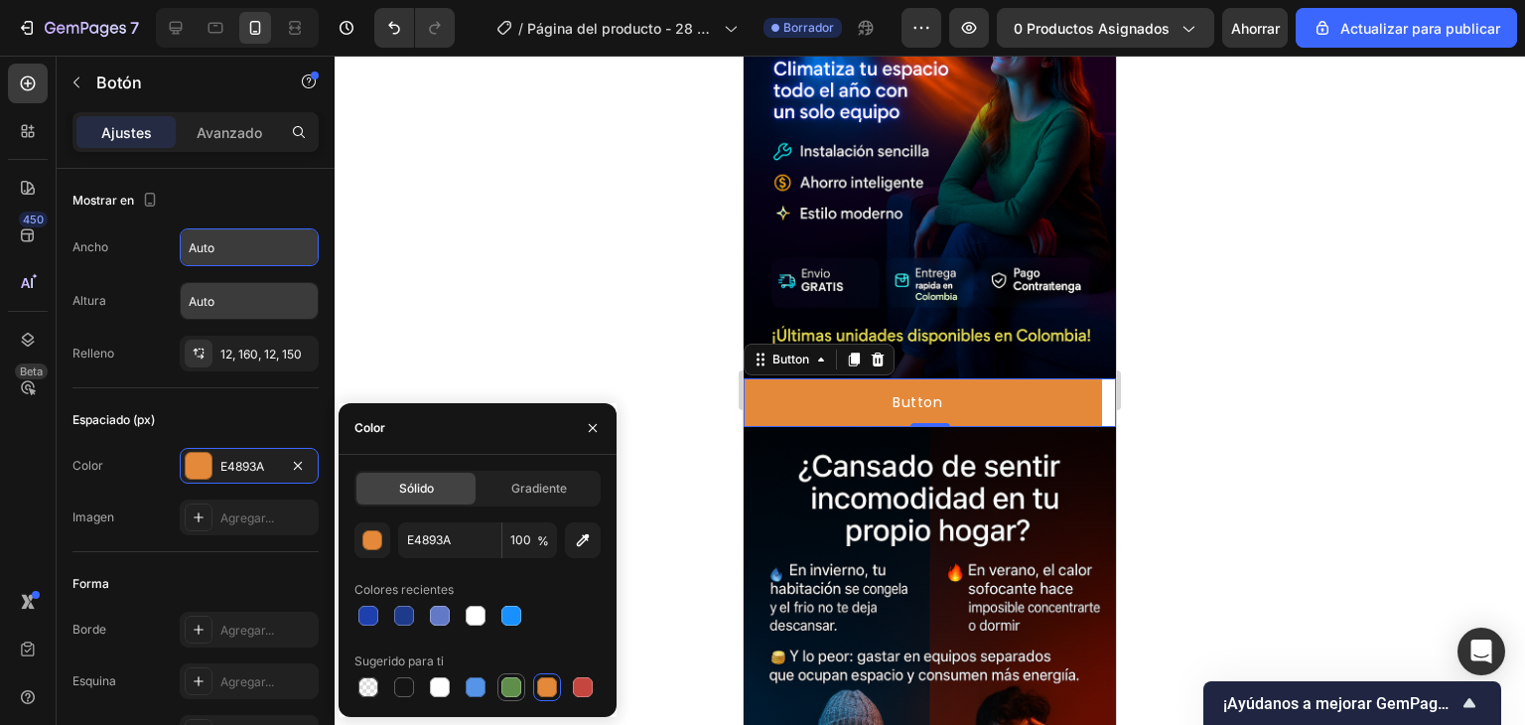
click at [516, 683] on div at bounding box center [511, 687] width 20 height 20
type input "5E8E49"
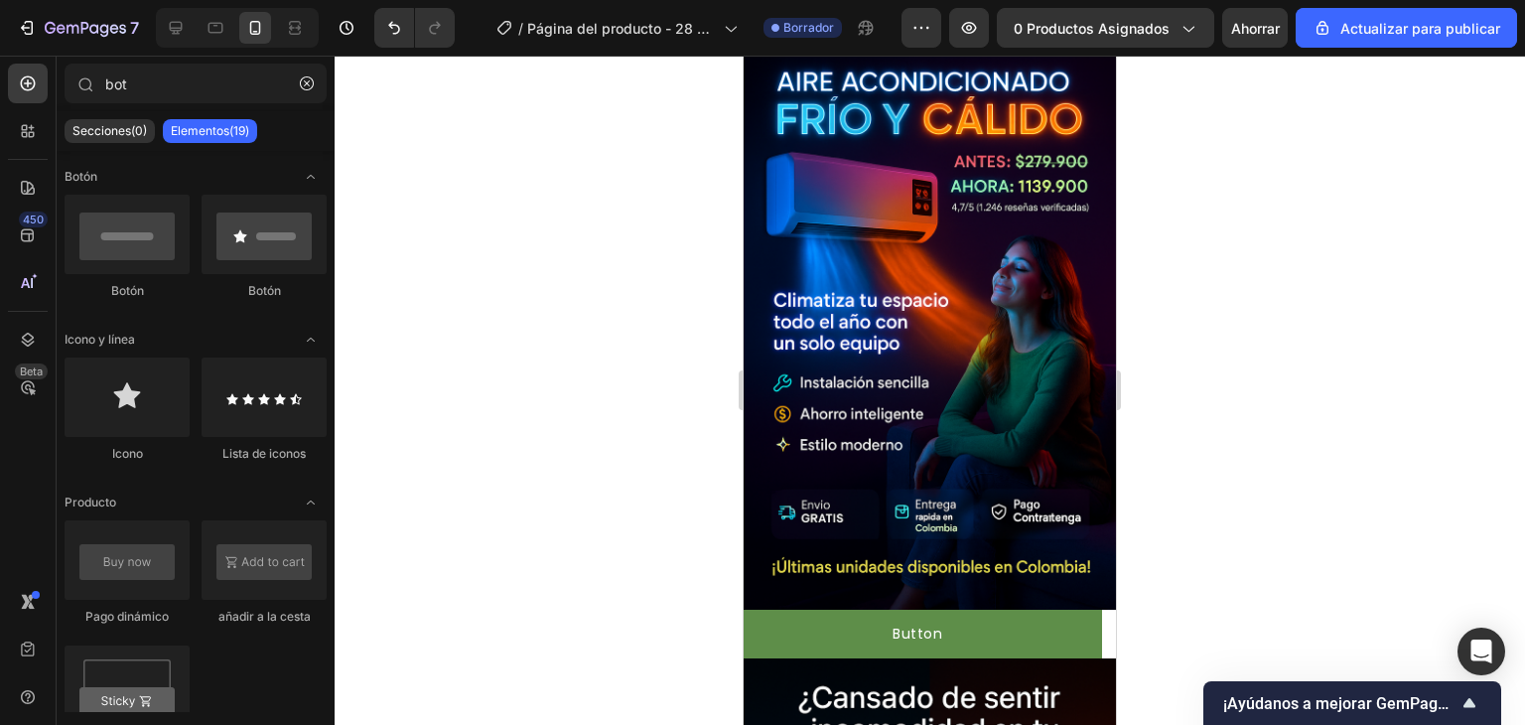
scroll to position [69, 0]
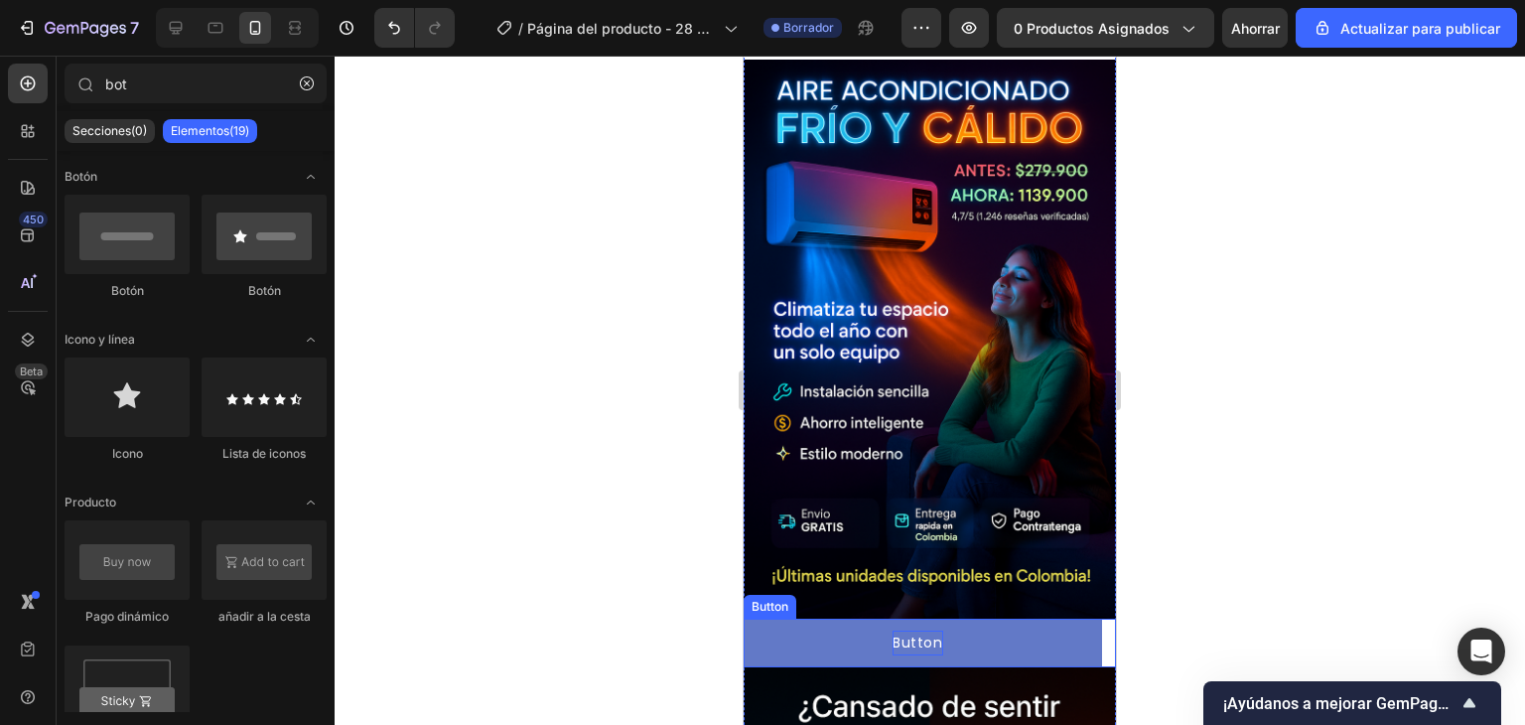
click at [933, 631] on p "Button" at bounding box center [918, 643] width 51 height 25
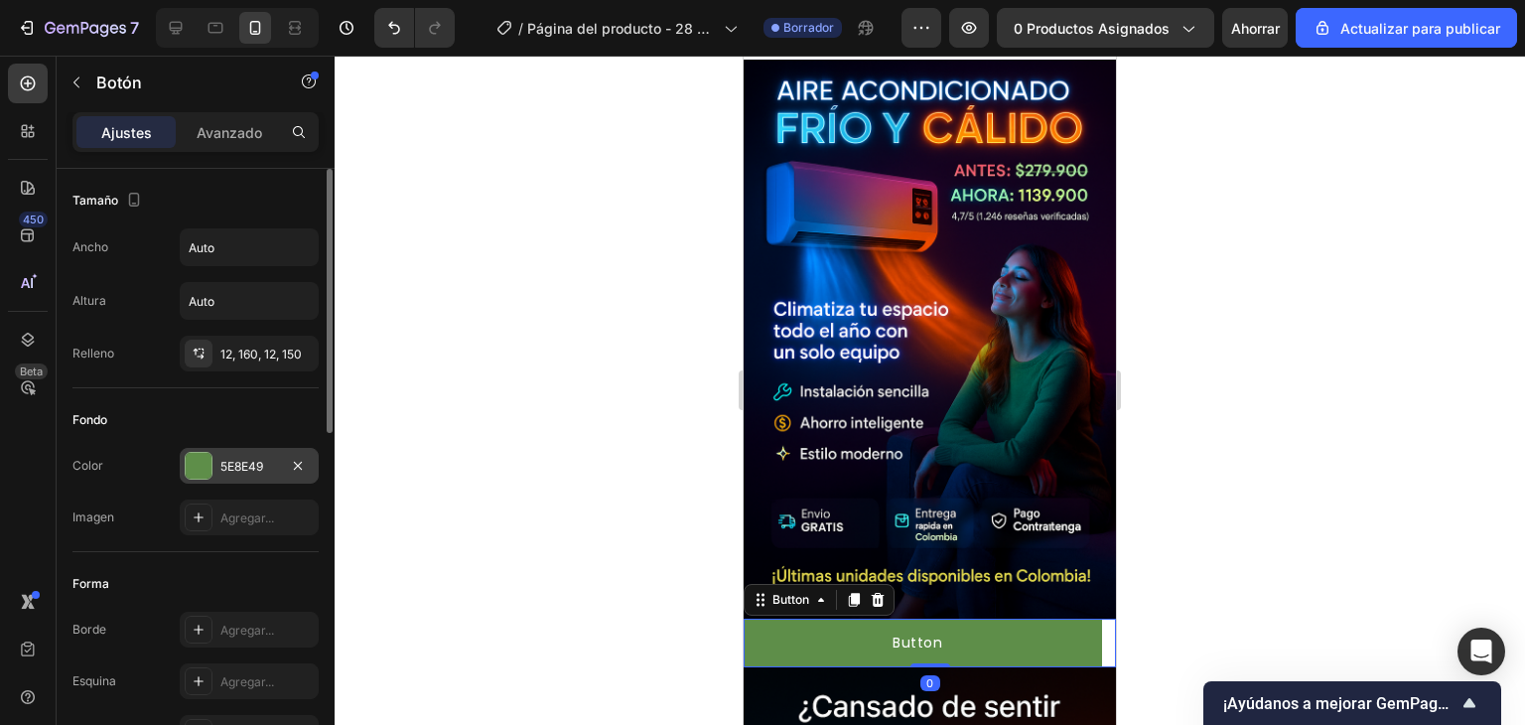
click at [278, 460] on div "5E8E49" at bounding box center [249, 466] width 139 height 36
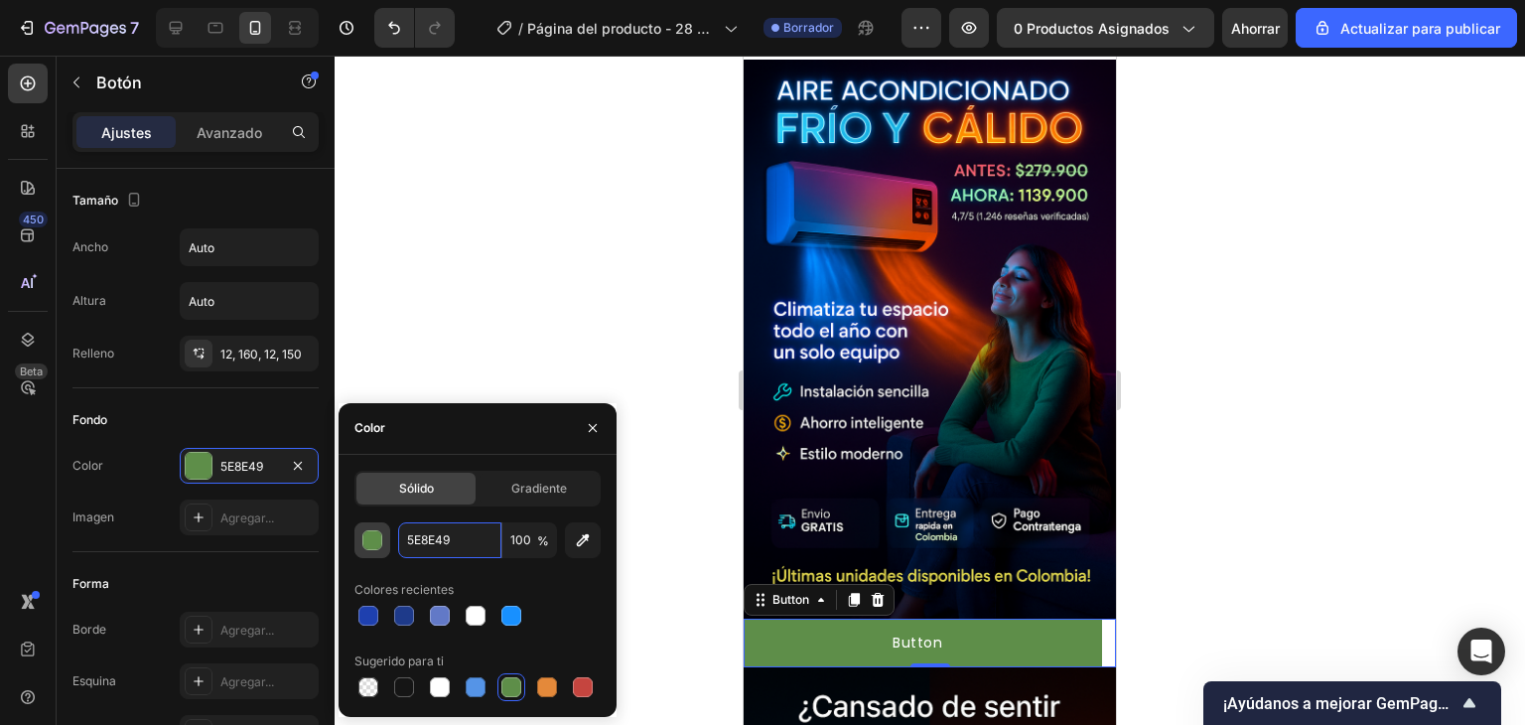
paste input "#39FF14"
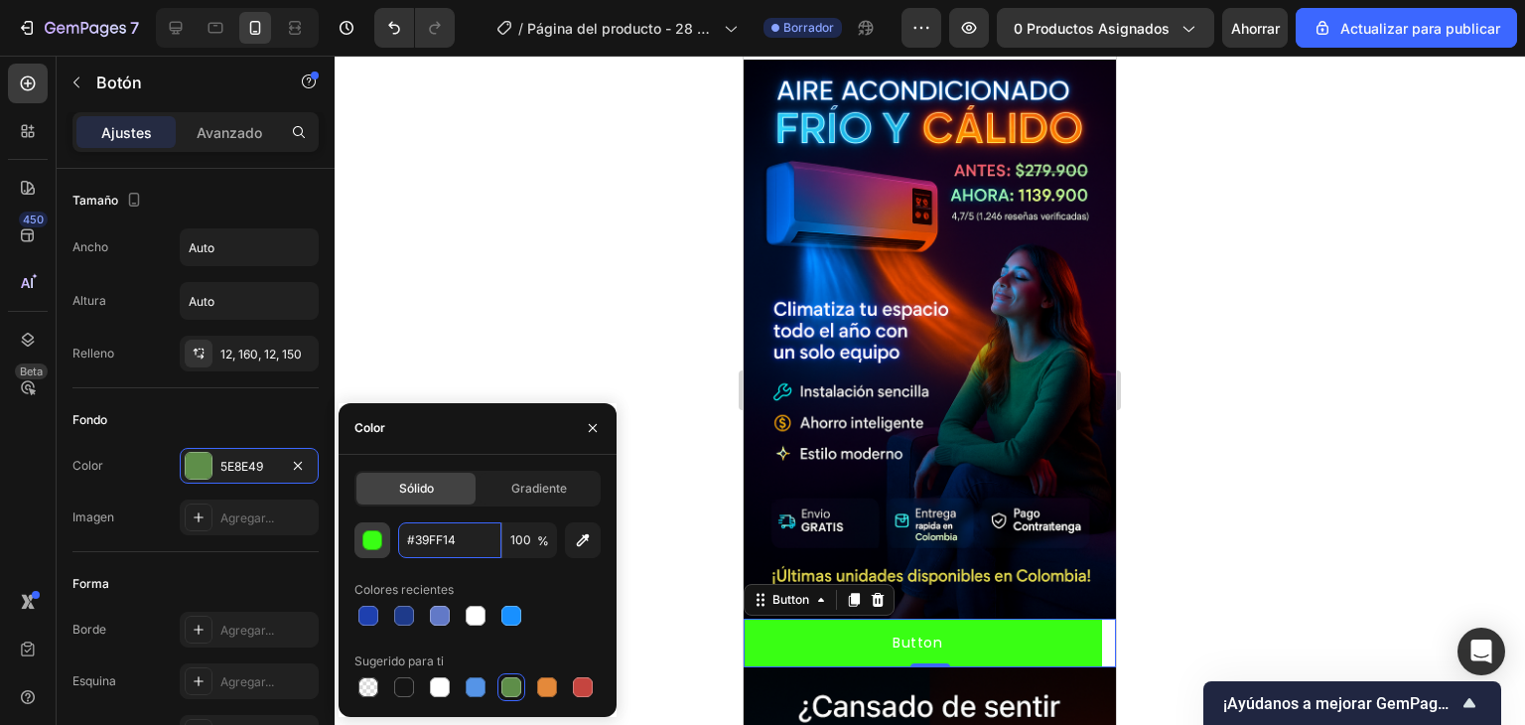
type input "39FF14"
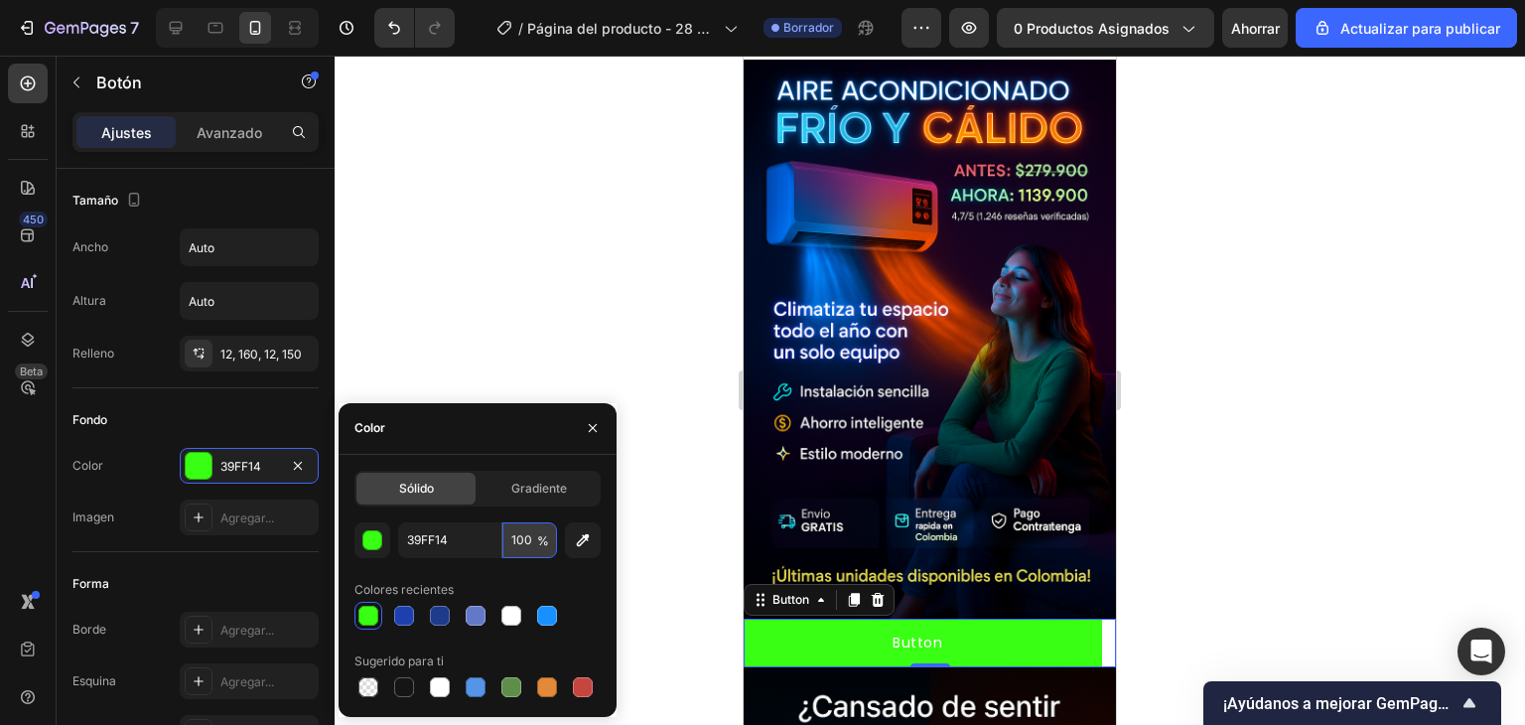
click at [524, 531] on input "100" at bounding box center [529, 540] width 55 height 36
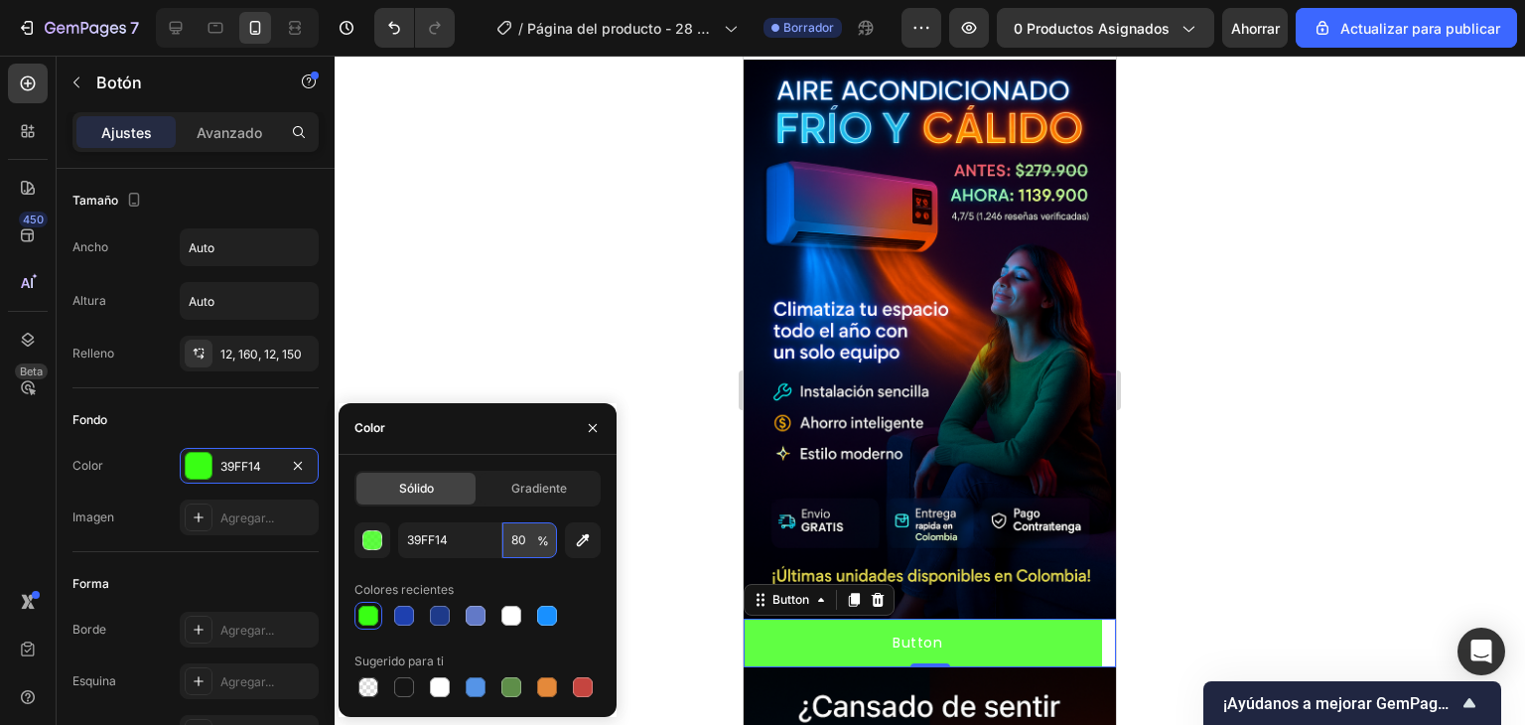
type input "8"
type input "7"
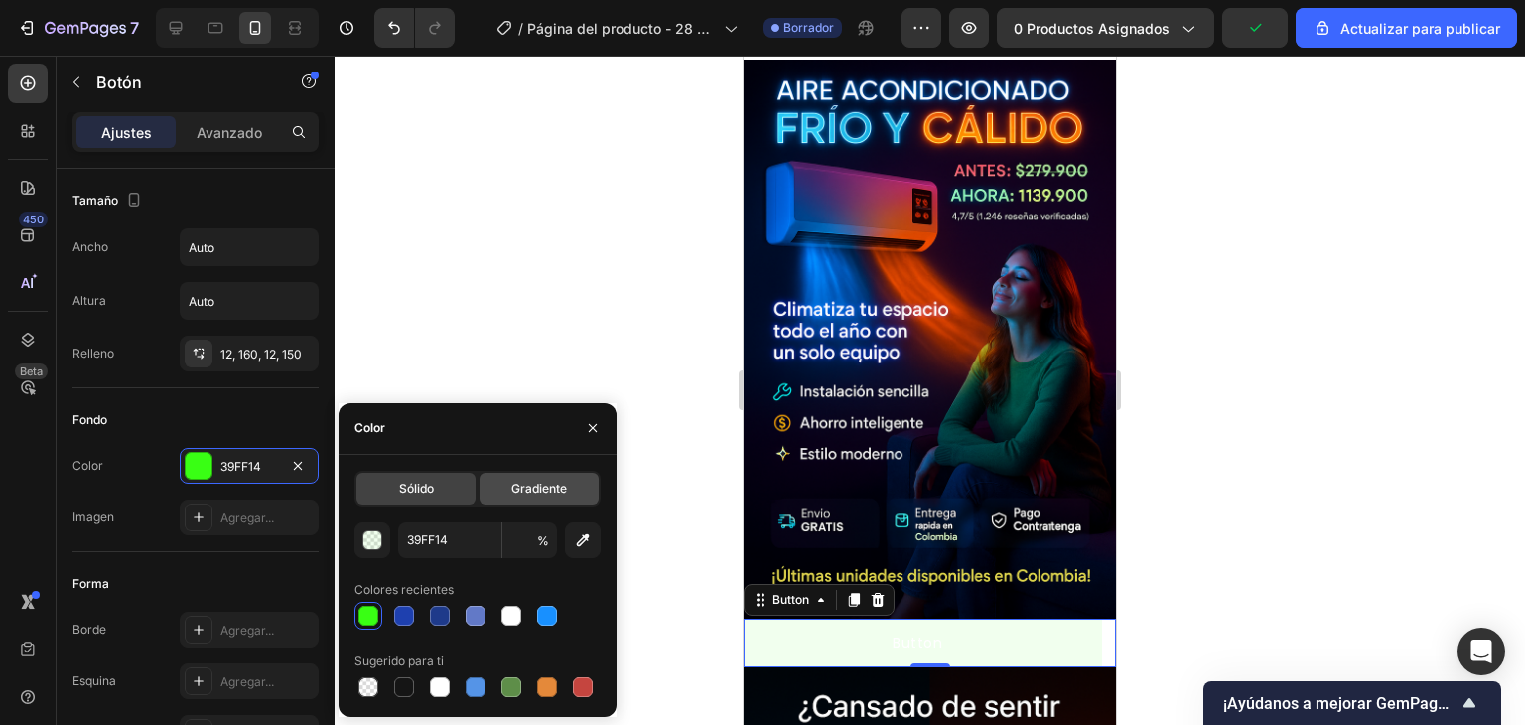
type input "7"
click at [557, 497] on span "Gradiente" at bounding box center [539, 489] width 56 height 18
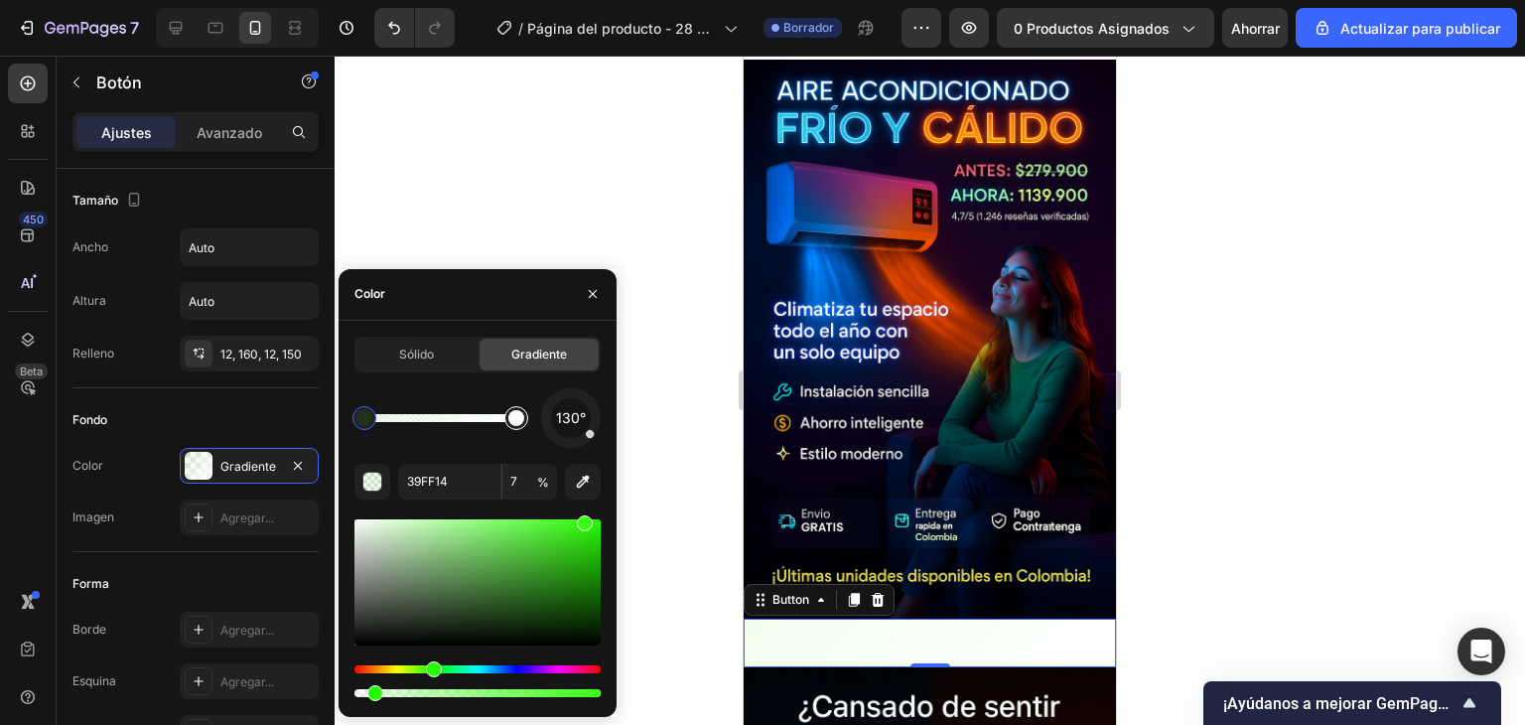
type input "FFFFFF"
type input "100"
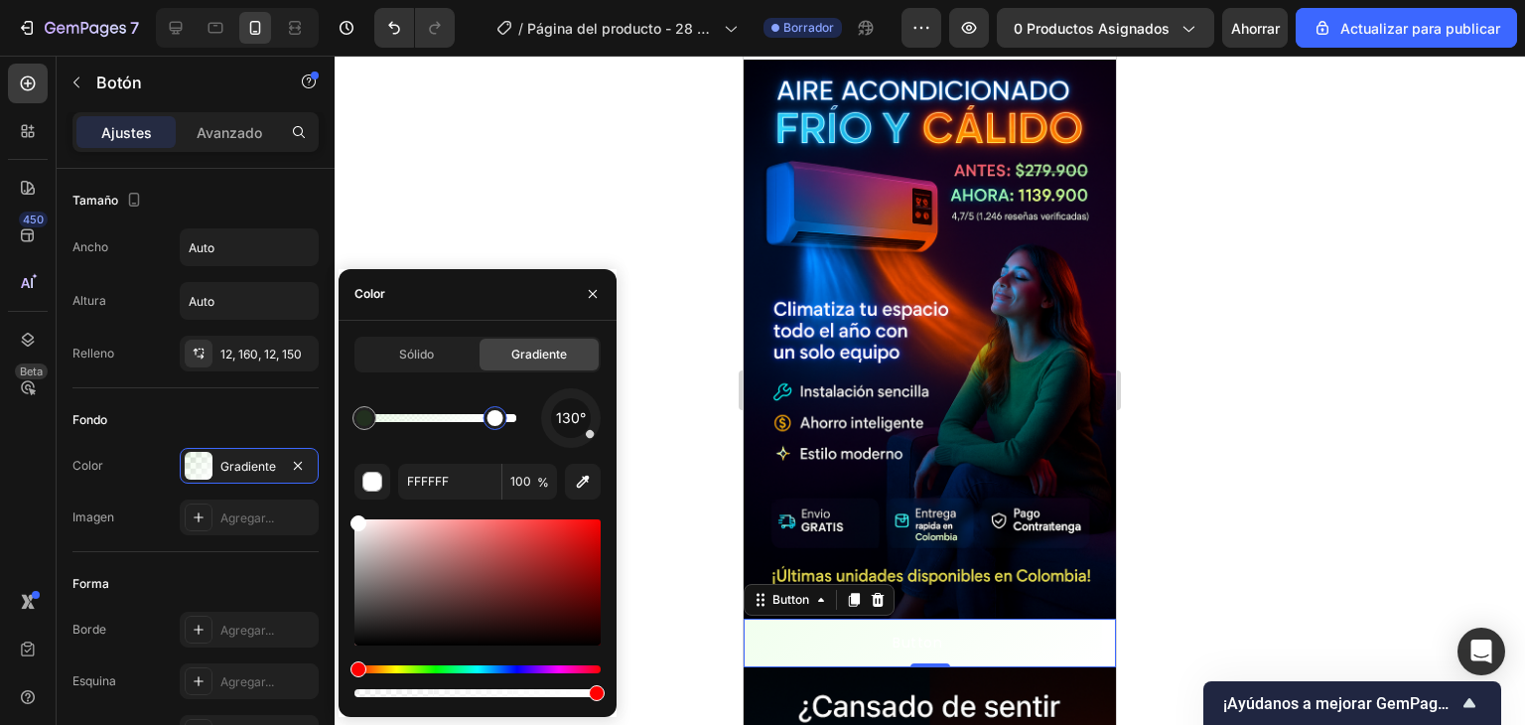
drag, startPoint x: 504, startPoint y: 419, endPoint x: 495, endPoint y: 418, distance: 10.0
click at [495, 418] on div at bounding box center [496, 418] width 16 height 16
type input "39FF14"
type input "7"
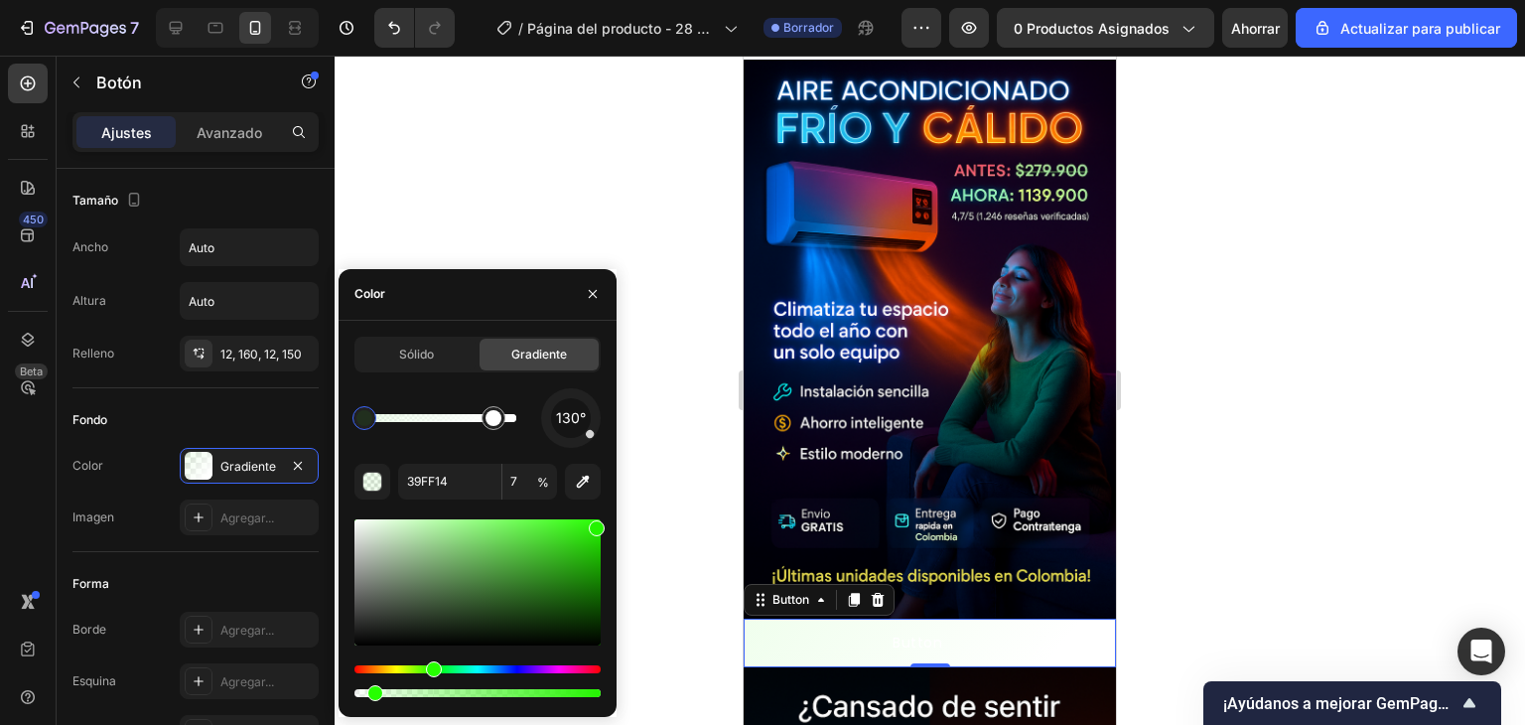
drag, startPoint x: 585, startPoint y: 531, endPoint x: 632, endPoint y: 522, distance: 47.5
click at [632, 0] on div "7 / Página del producto - 28 de septiembre, 18:45:39 Borrador Avance 0 producto…" at bounding box center [762, 0] width 1525 height 0
type input "FFFFFF"
type input "100"
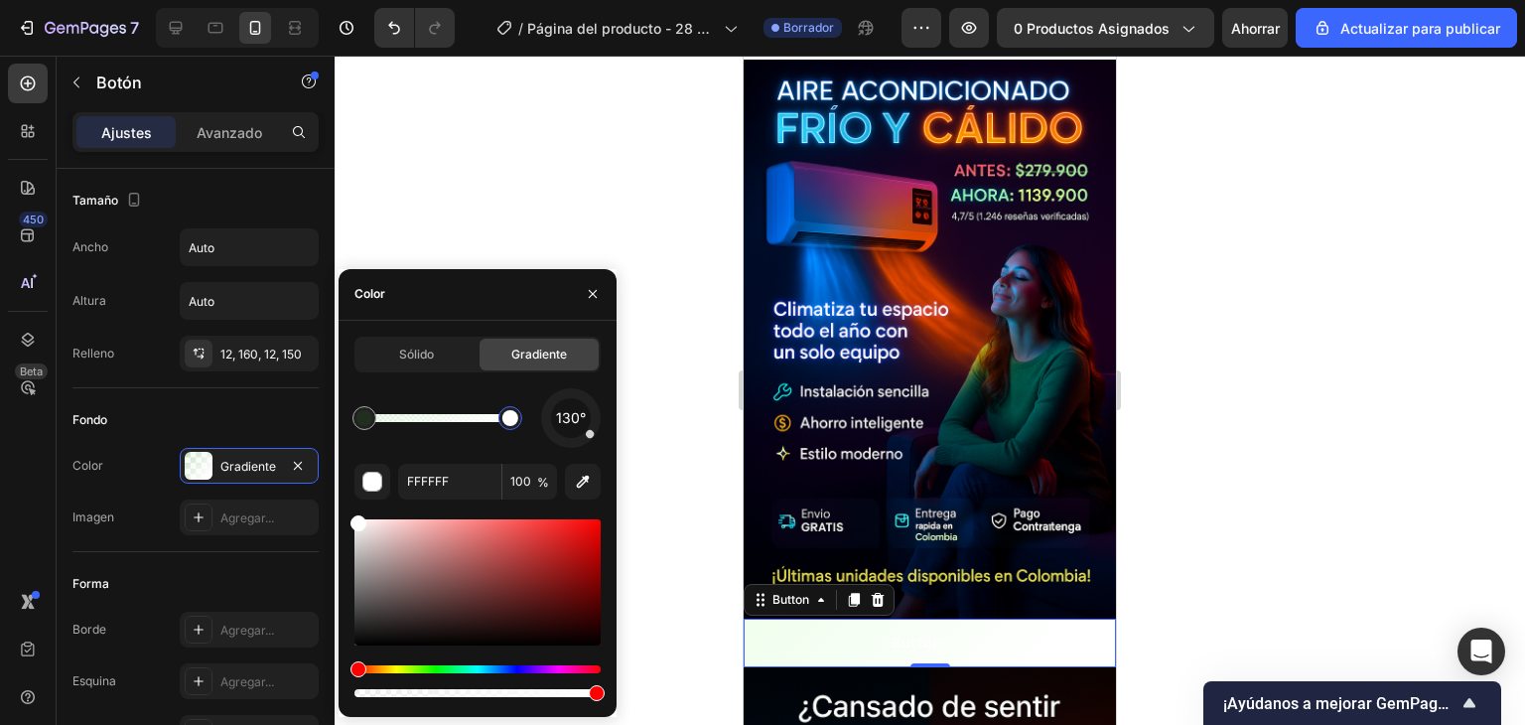
drag, startPoint x: 500, startPoint y: 419, endPoint x: 549, endPoint y: 428, distance: 49.5
click at [549, 428] on div "130°" at bounding box center [478, 418] width 246 height 60
type input "25F700"
type input "7"
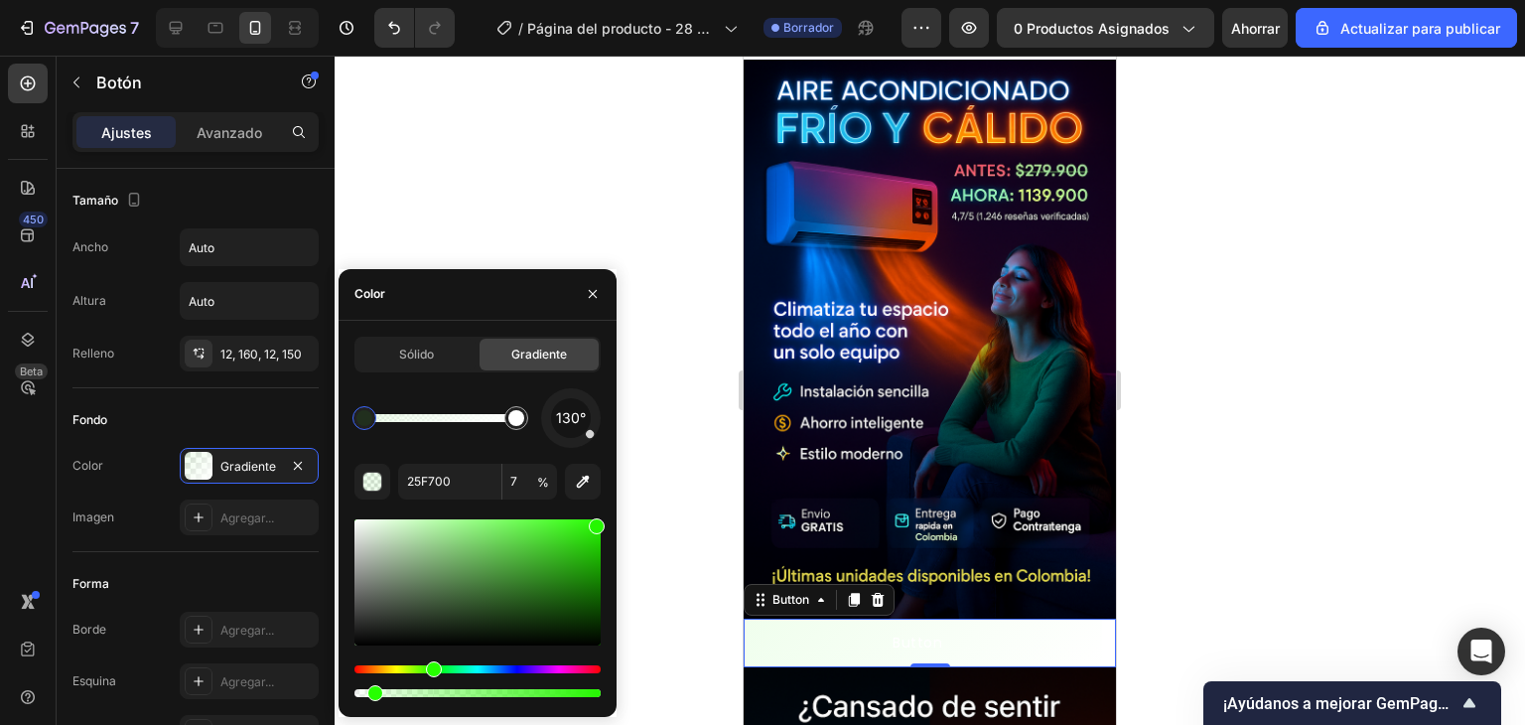
click at [452, 361] on div "Sólido" at bounding box center [416, 355] width 119 height 32
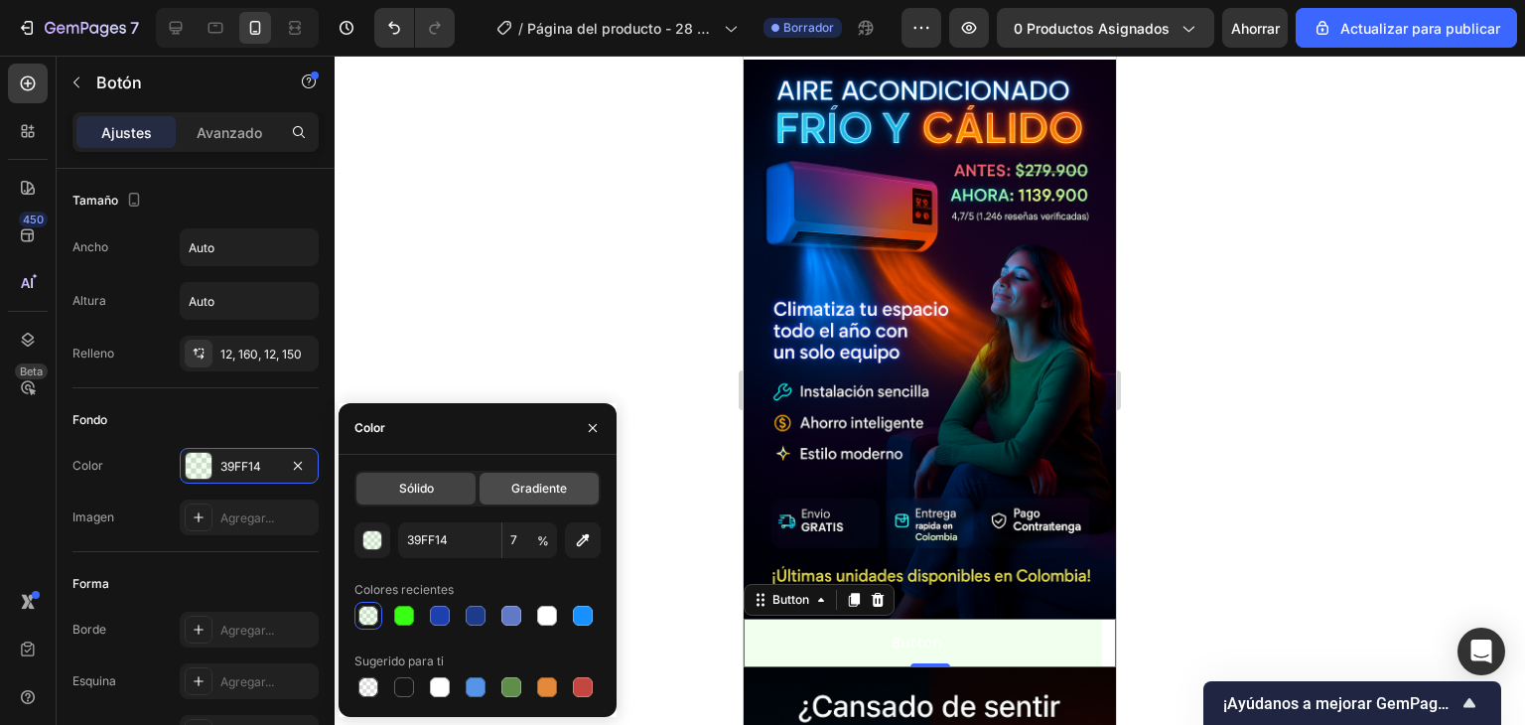
click at [528, 485] on font "Gradiente" at bounding box center [539, 488] width 56 height 15
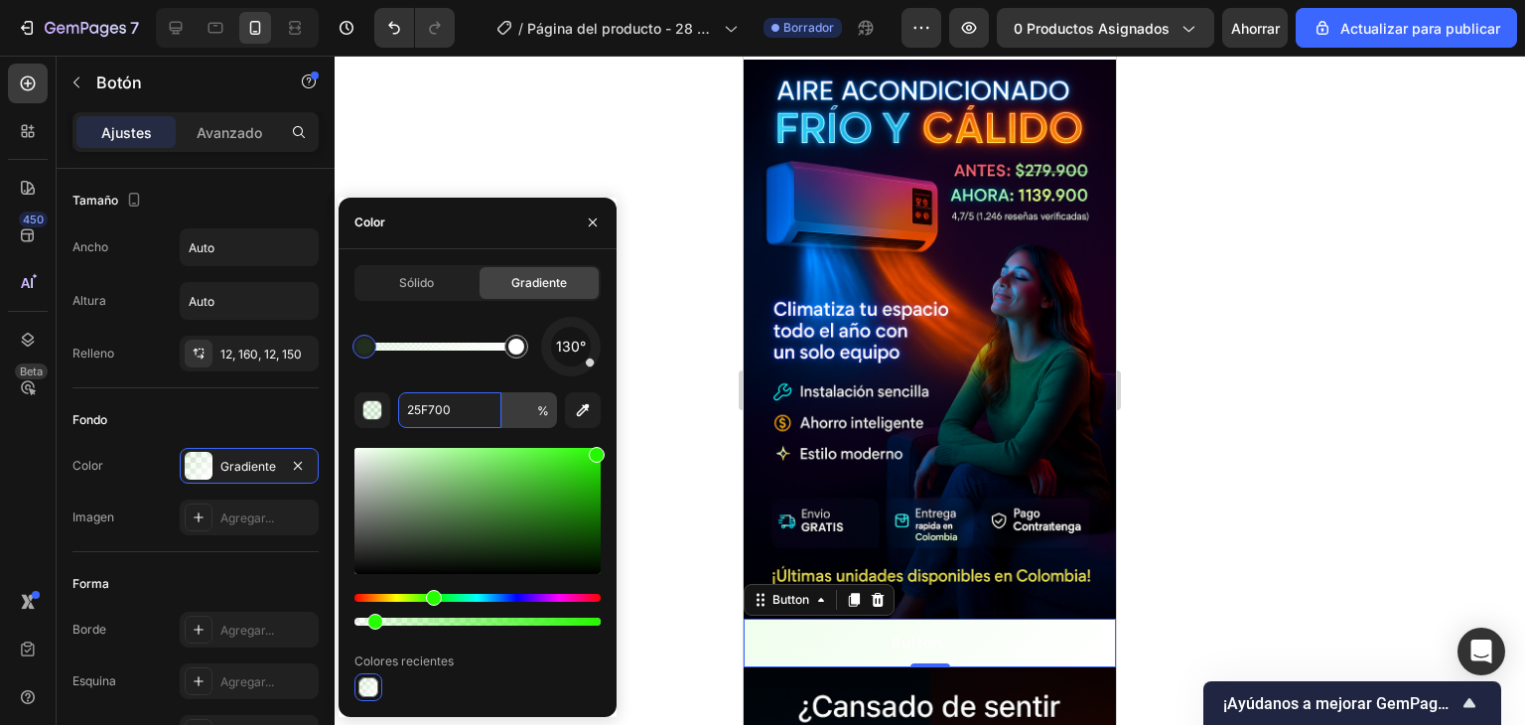
type input "7"
type input "10"
click at [1231, 501] on div at bounding box center [930, 390] width 1191 height 669
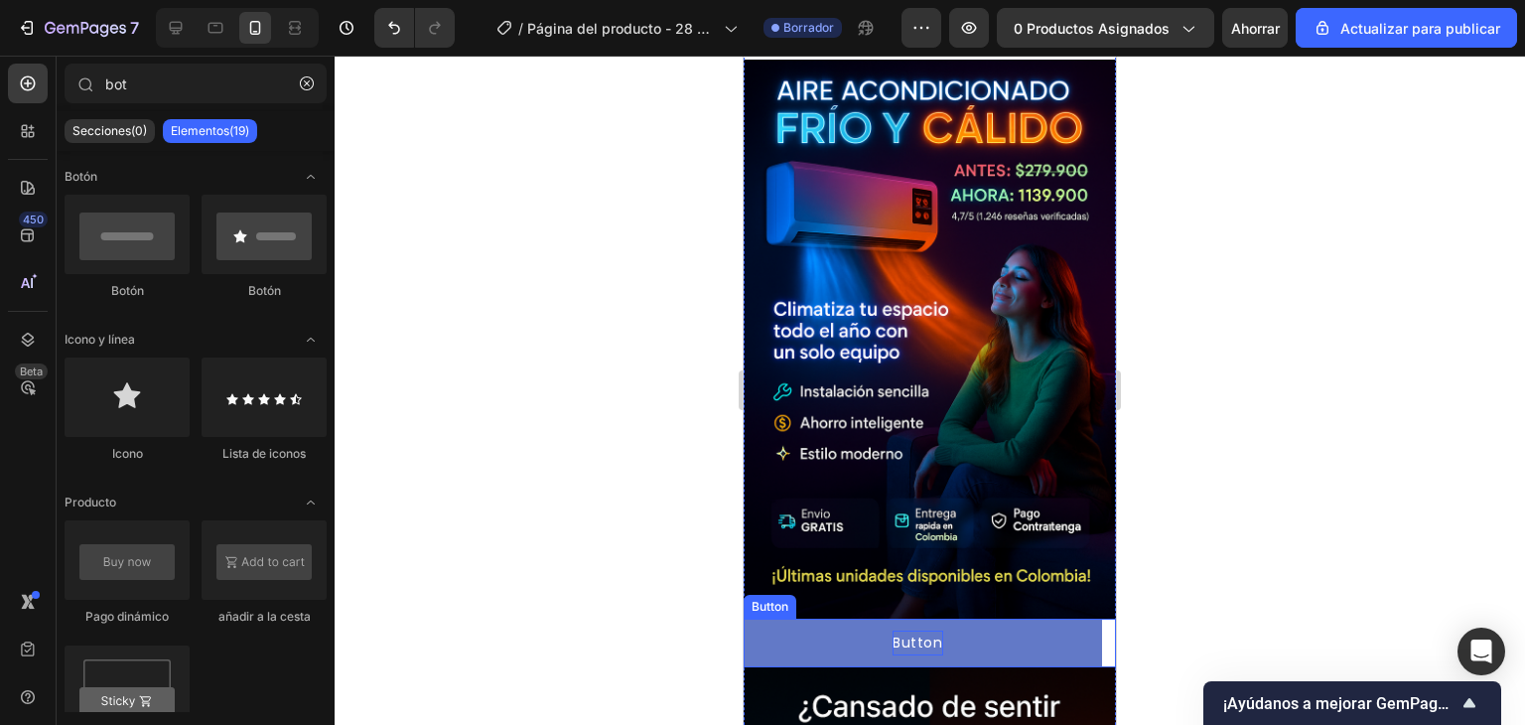
click at [906, 631] on p "Button" at bounding box center [918, 643] width 51 height 25
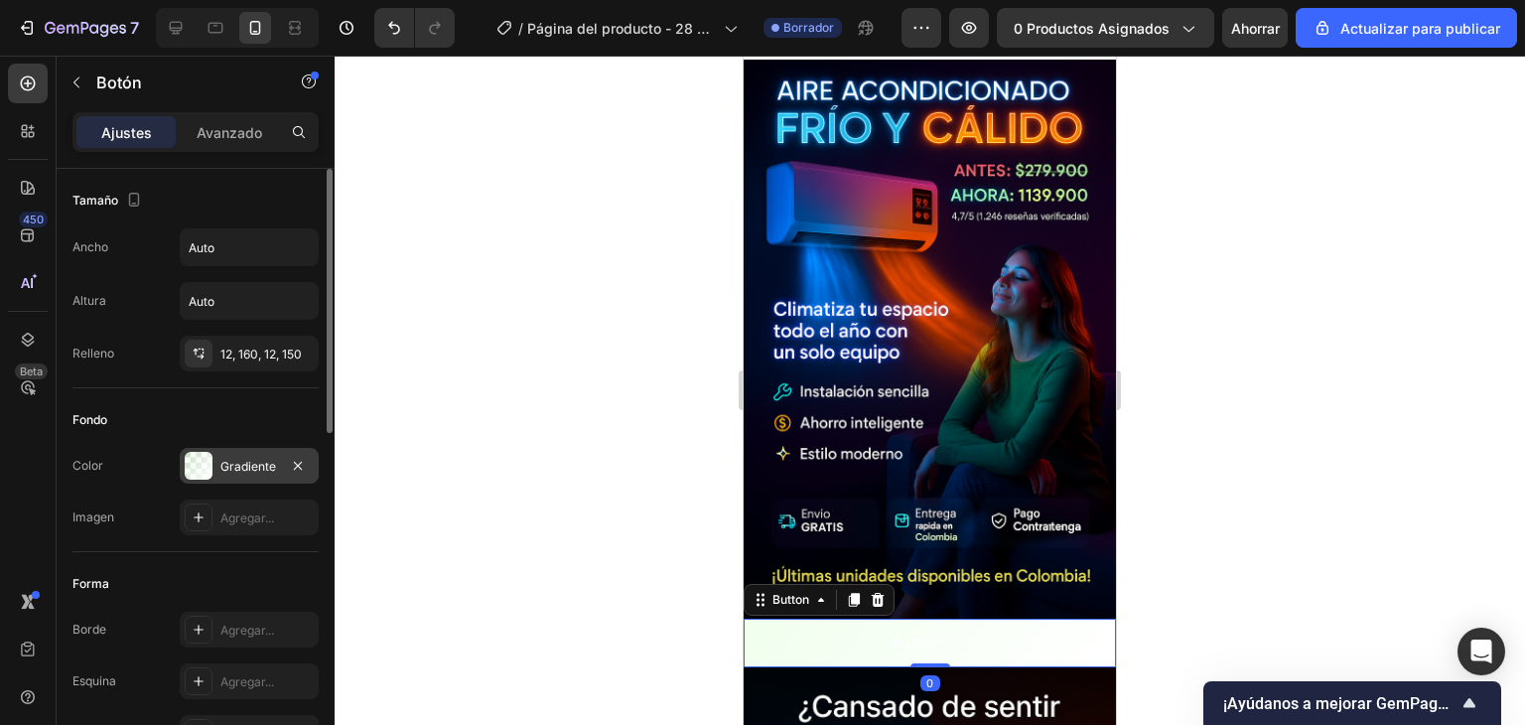
click at [206, 458] on div at bounding box center [199, 466] width 28 height 28
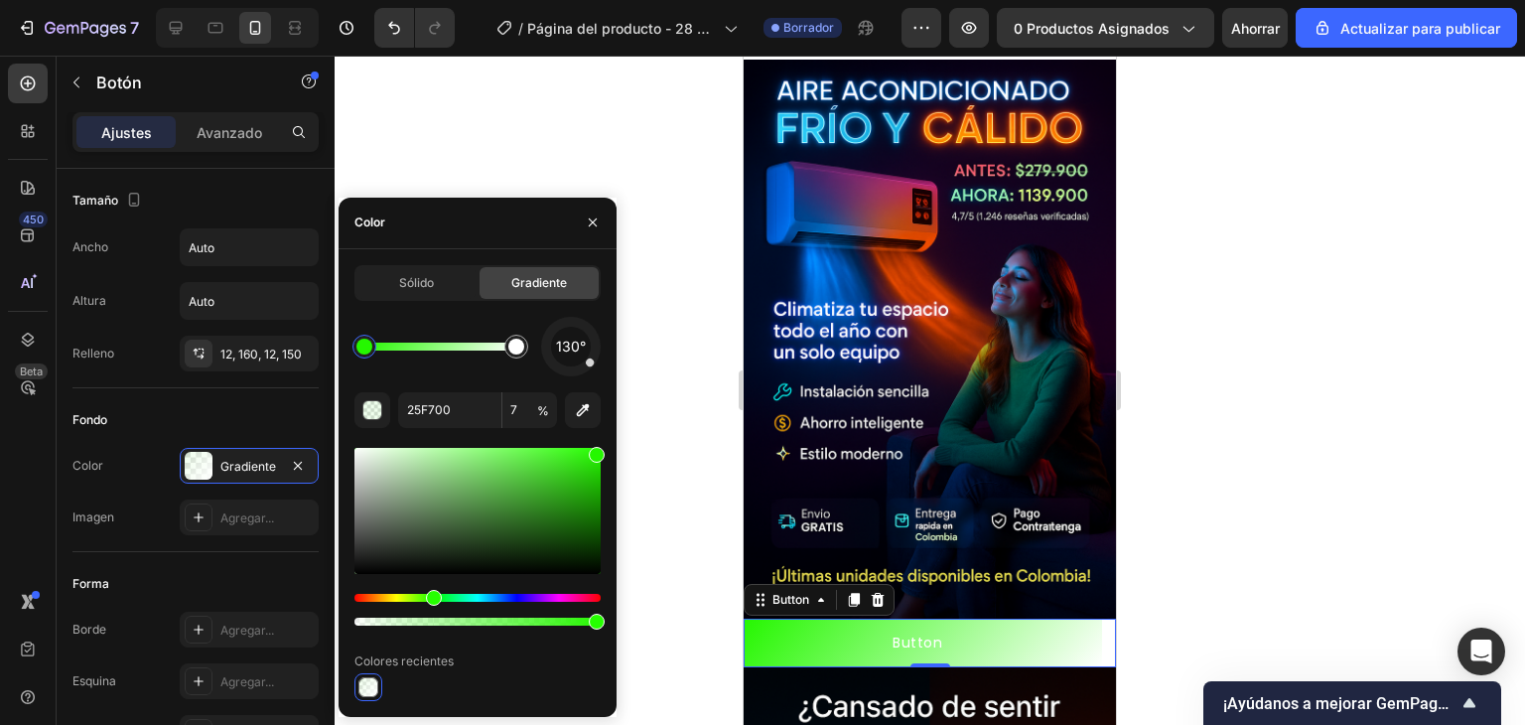
drag, startPoint x: 378, startPoint y: 624, endPoint x: 643, endPoint y: 641, distance: 264.7
click at [643, 0] on div "7 / Página del producto - 28 de septiembre, 18:45:39 Borrador Avance 0 producto…" at bounding box center [762, 0] width 1525 height 0
type input "100"
drag, startPoint x: 596, startPoint y: 450, endPoint x: 596, endPoint y: 430, distance: 19.9
click at [596, 430] on div "130° 25F700 100 % Colores recientes" at bounding box center [478, 509] width 246 height 384
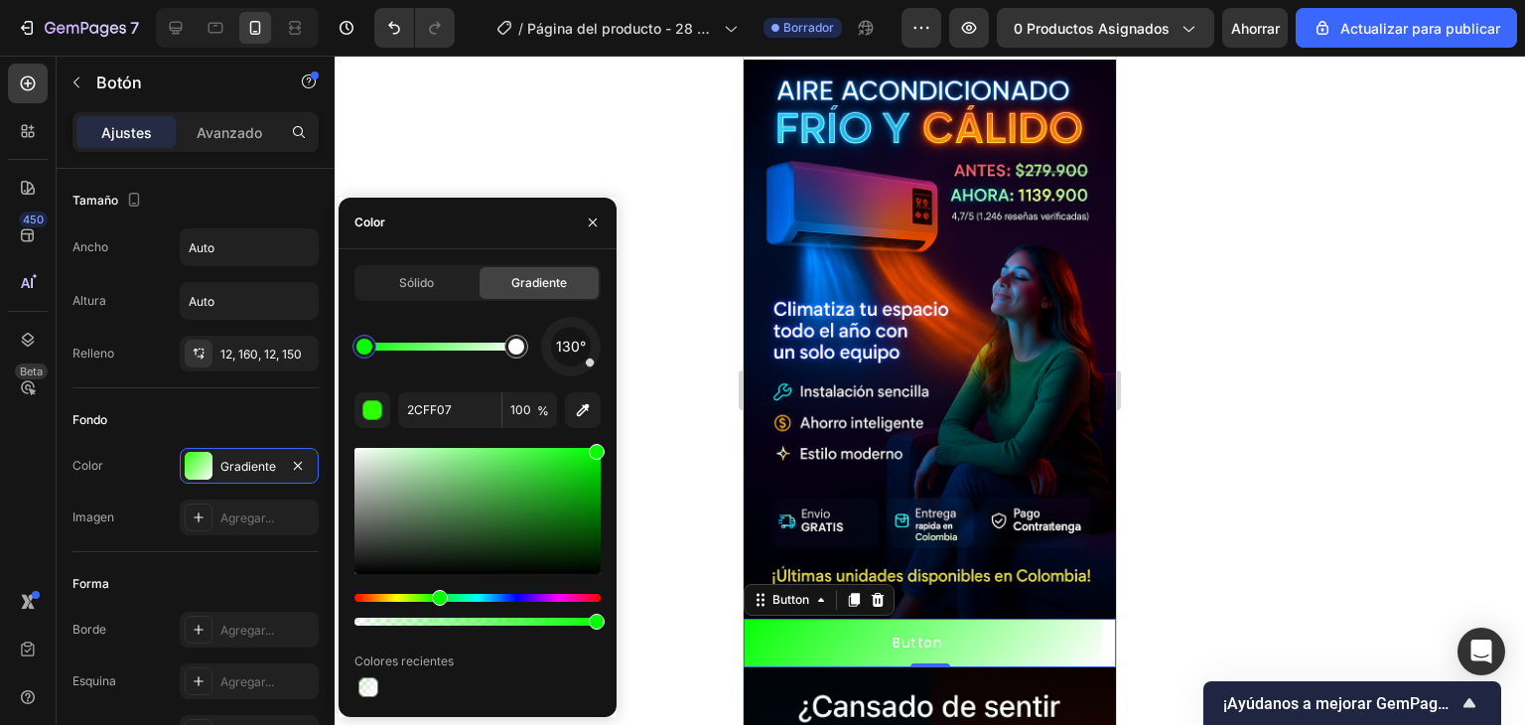
type input "06FF06"
type input "100"
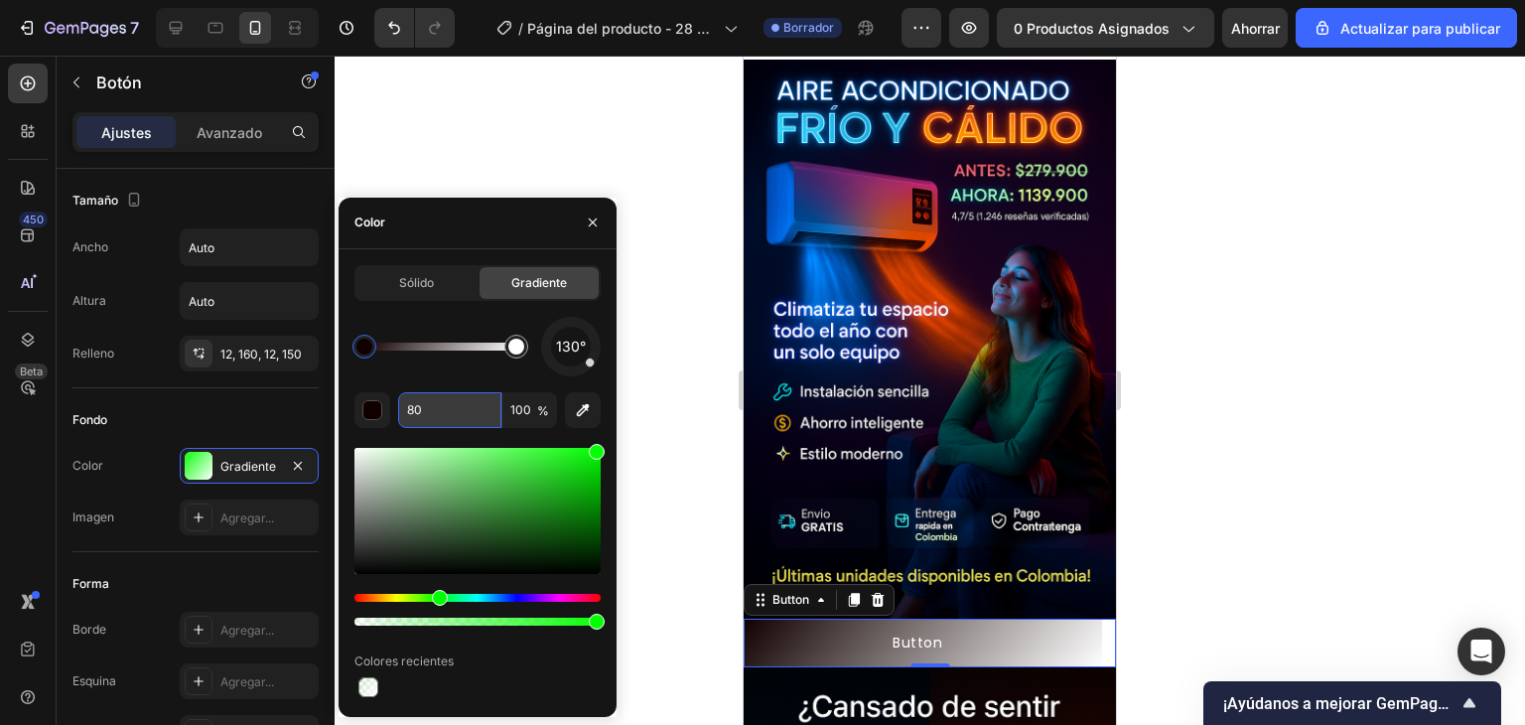
type input "8"
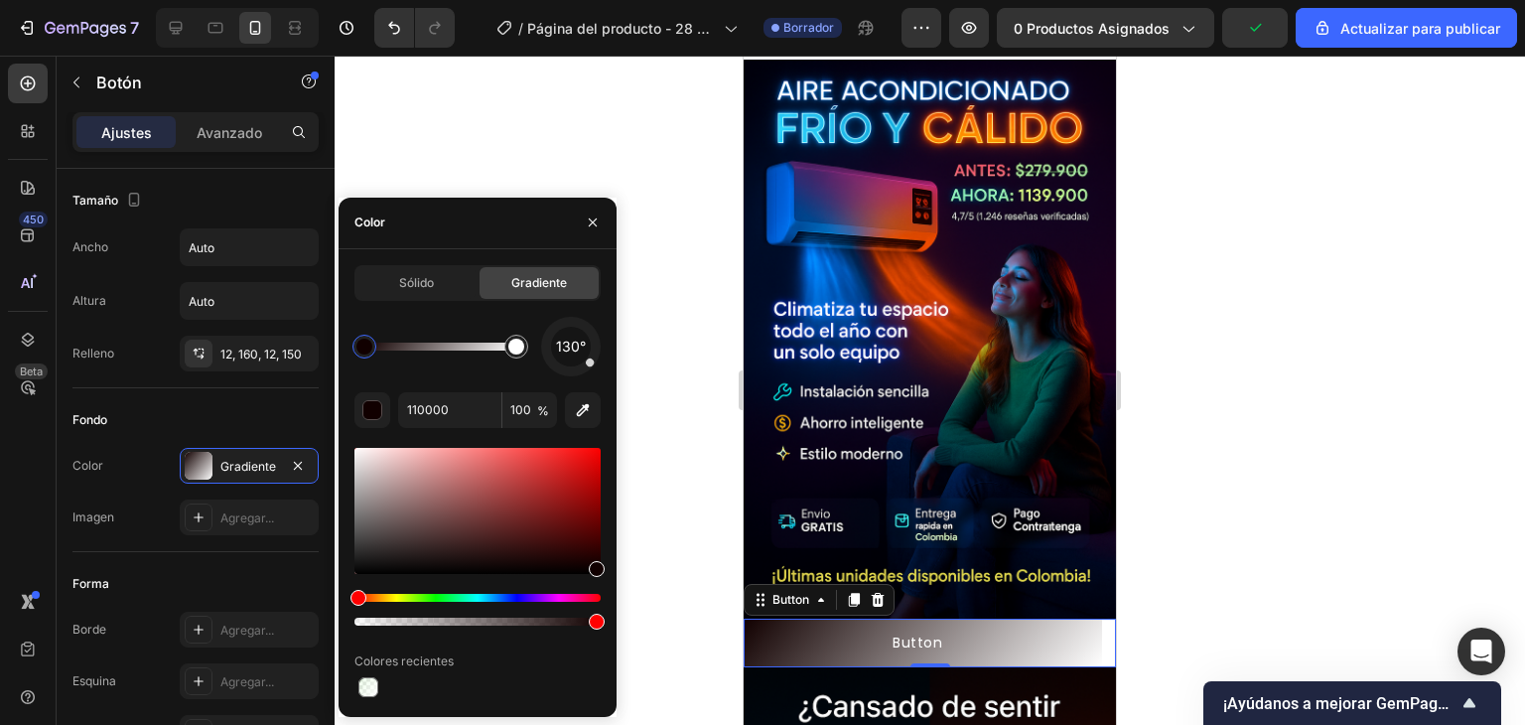
click at [537, 413] on font "%" at bounding box center [543, 410] width 12 height 15
click at [464, 410] on input "110000" at bounding box center [449, 410] width 103 height 36
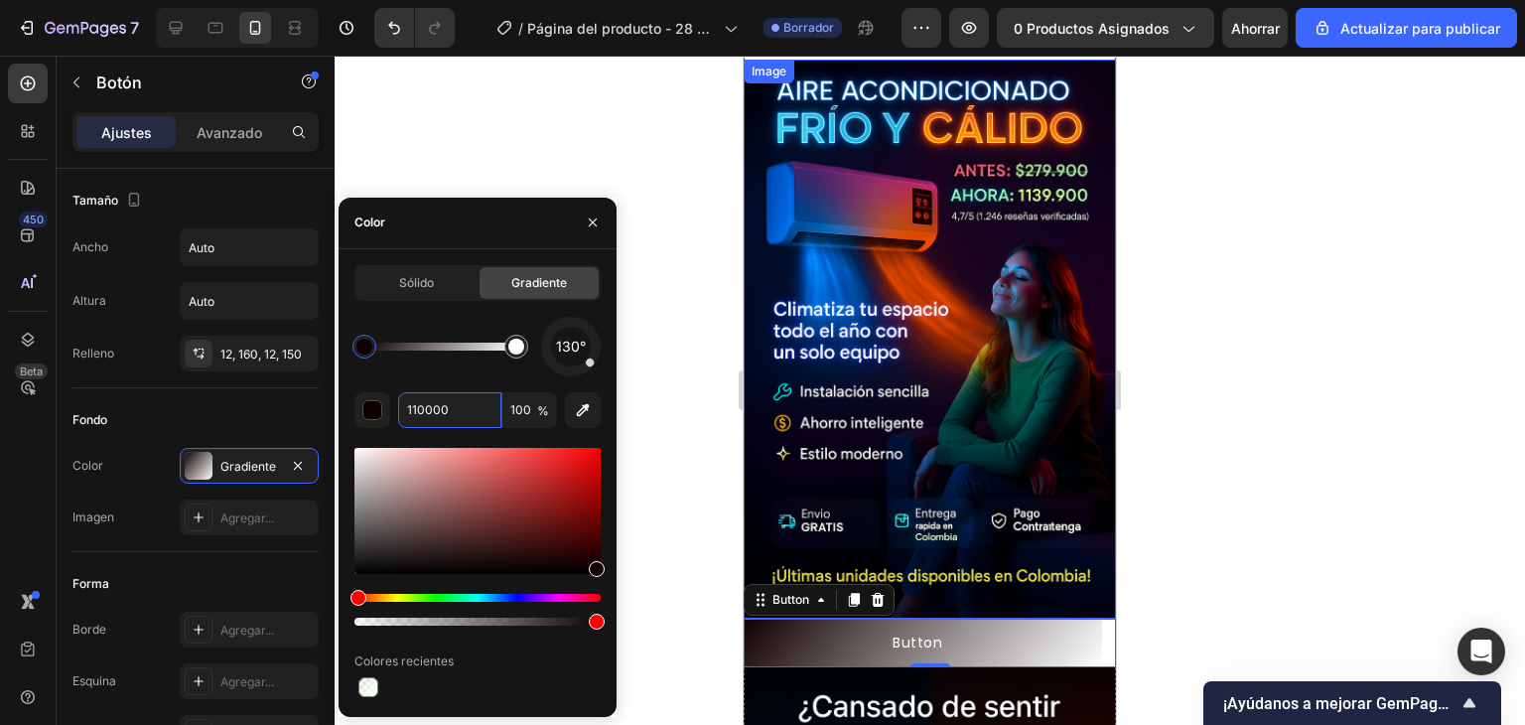
paste input "#39FF14"
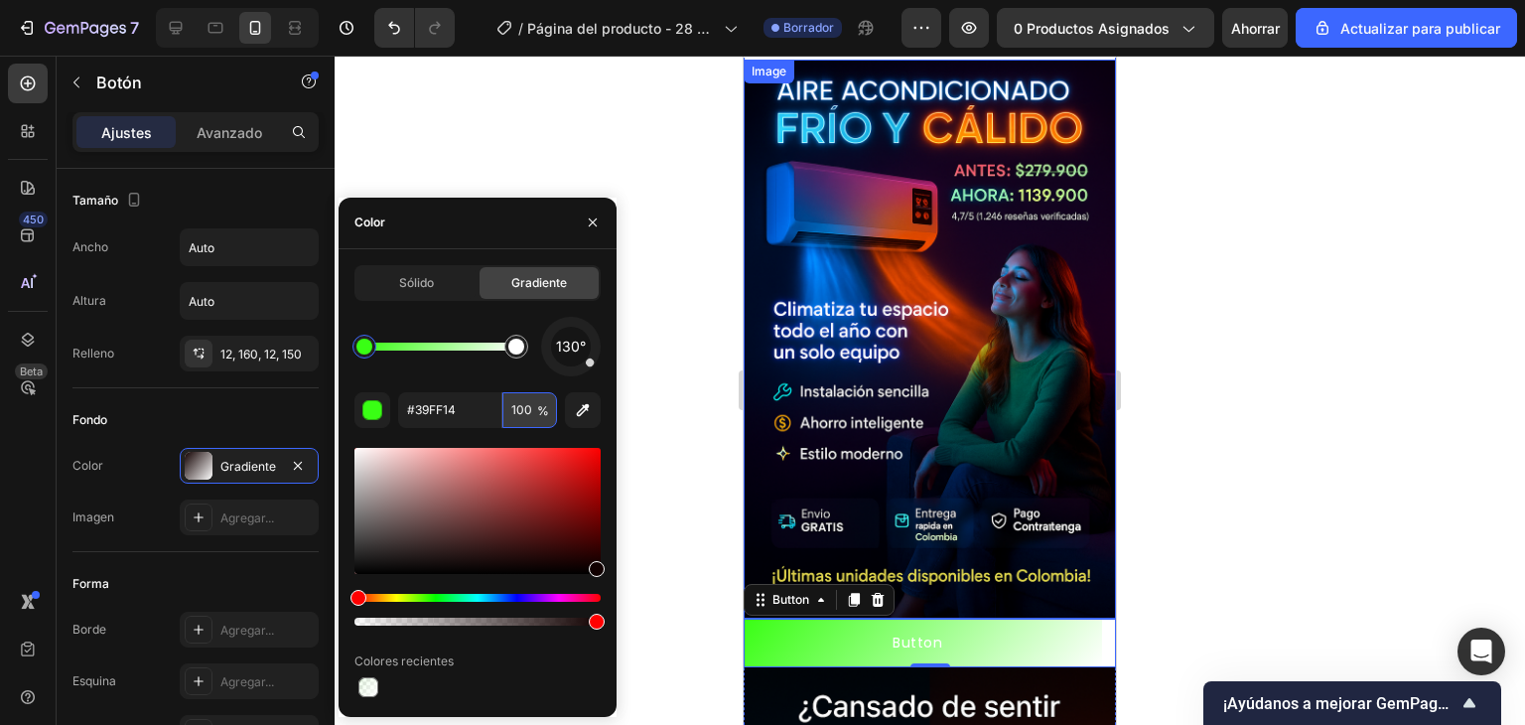
type input "39FF14"
click at [533, 405] on input "100" at bounding box center [529, 410] width 55 height 36
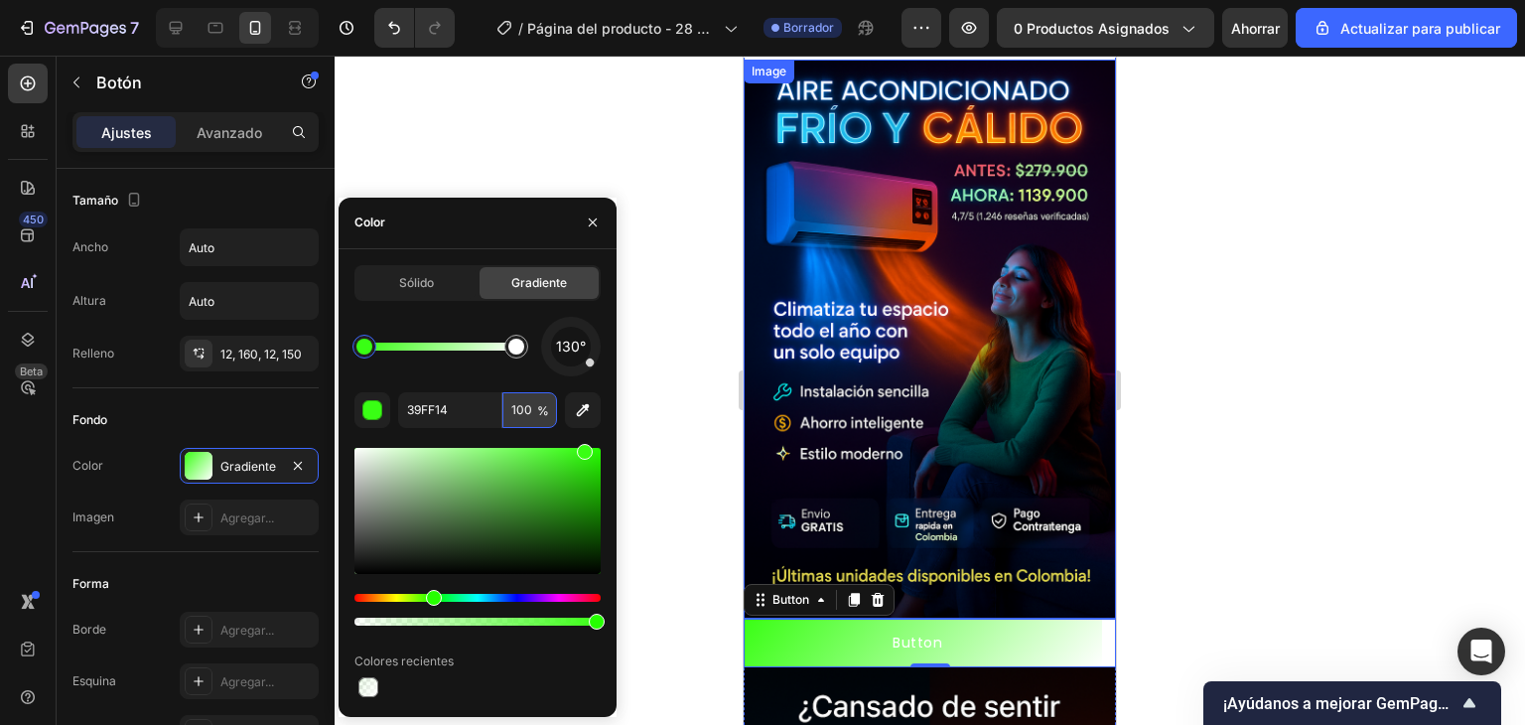
click at [533, 402] on input "100" at bounding box center [529, 410] width 55 height 36
type input "100"
click at [538, 462] on div at bounding box center [478, 511] width 246 height 126
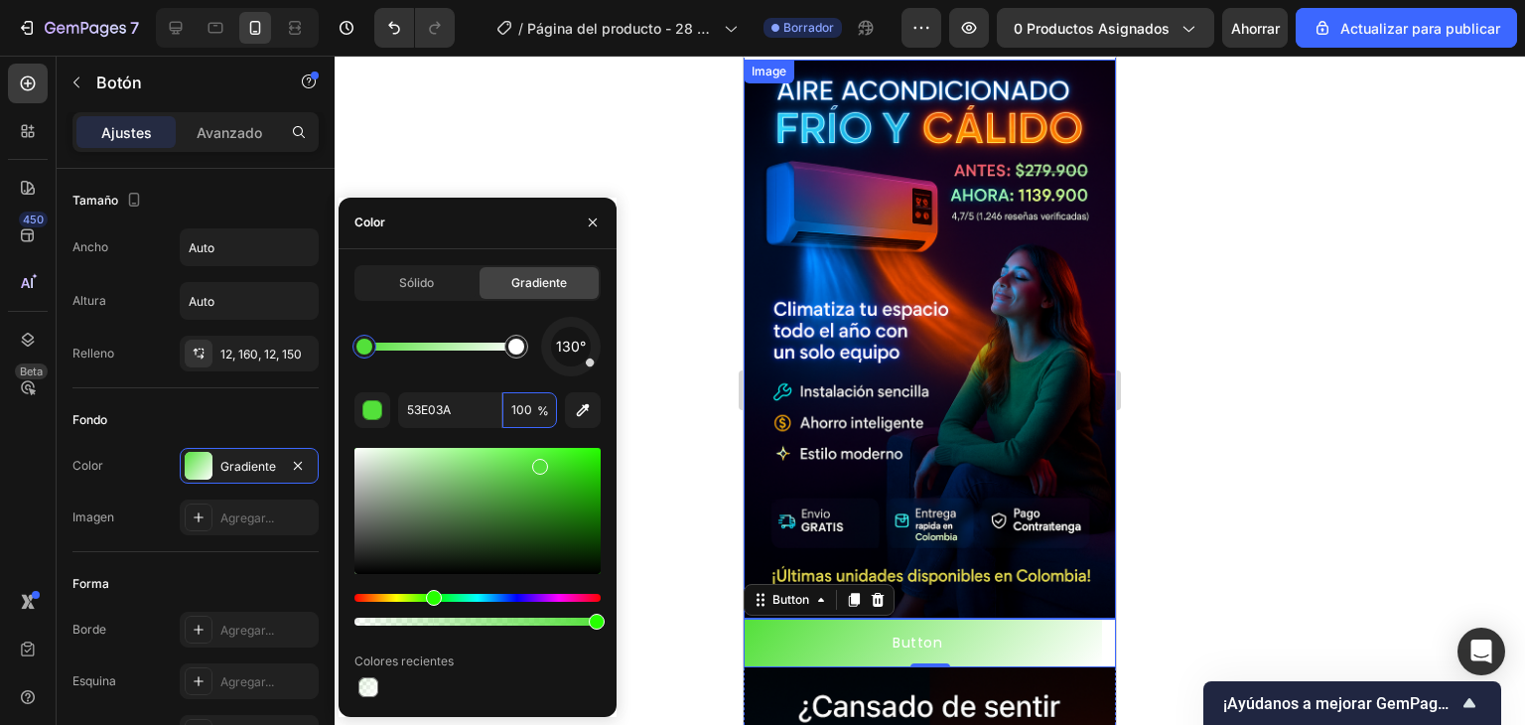
drag, startPoint x: 590, startPoint y: 361, endPoint x: 603, endPoint y: 372, distance: 16.9
click at [603, 372] on div "Sólido Gradiente 130° 53E03A 100 % Colores recientes" at bounding box center [478, 483] width 278 height 436
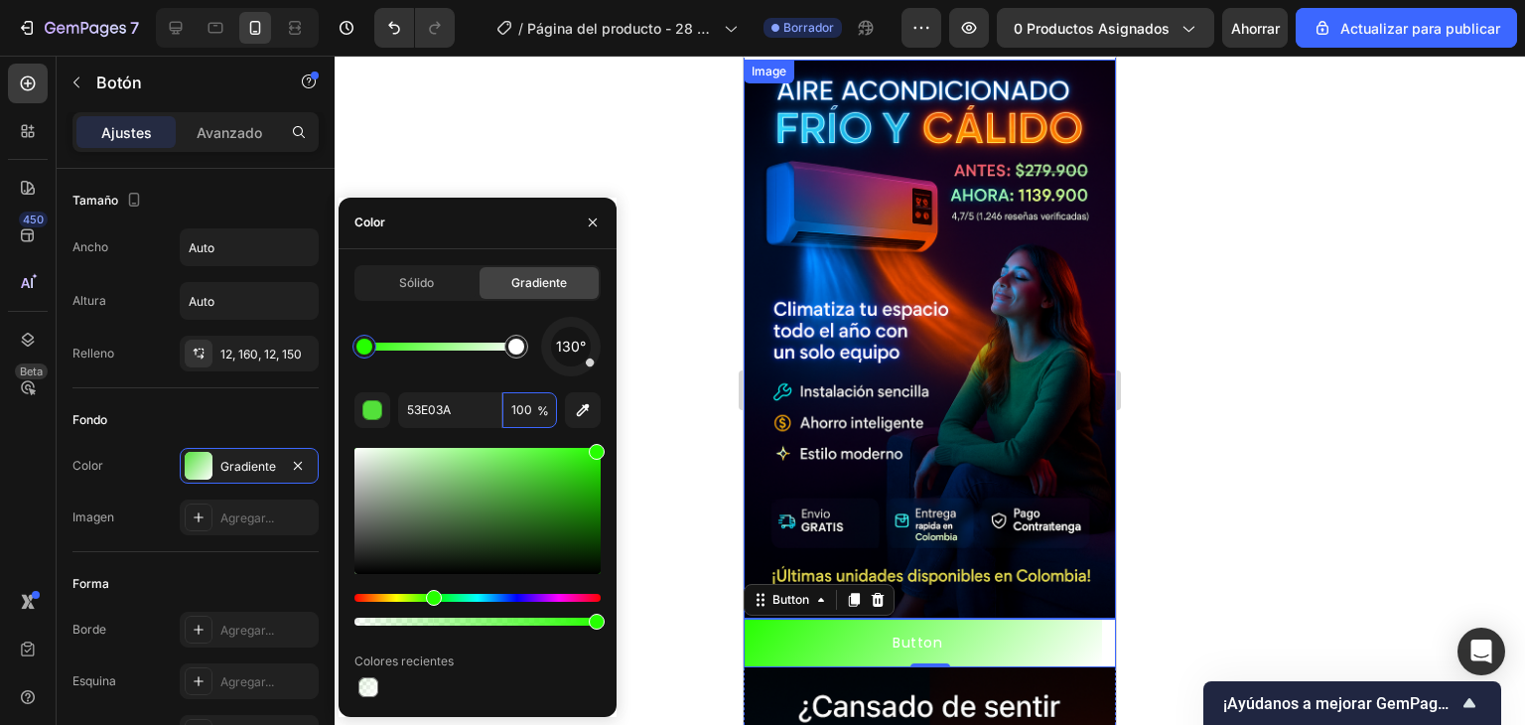
drag, startPoint x: 534, startPoint y: 472, endPoint x: 610, endPoint y: 442, distance: 81.1
click at [610, 442] on div "Sólido Gradiente 130° 53E03A 100 % Colores recientes" at bounding box center [478, 483] width 278 height 436
type input "26FF00"
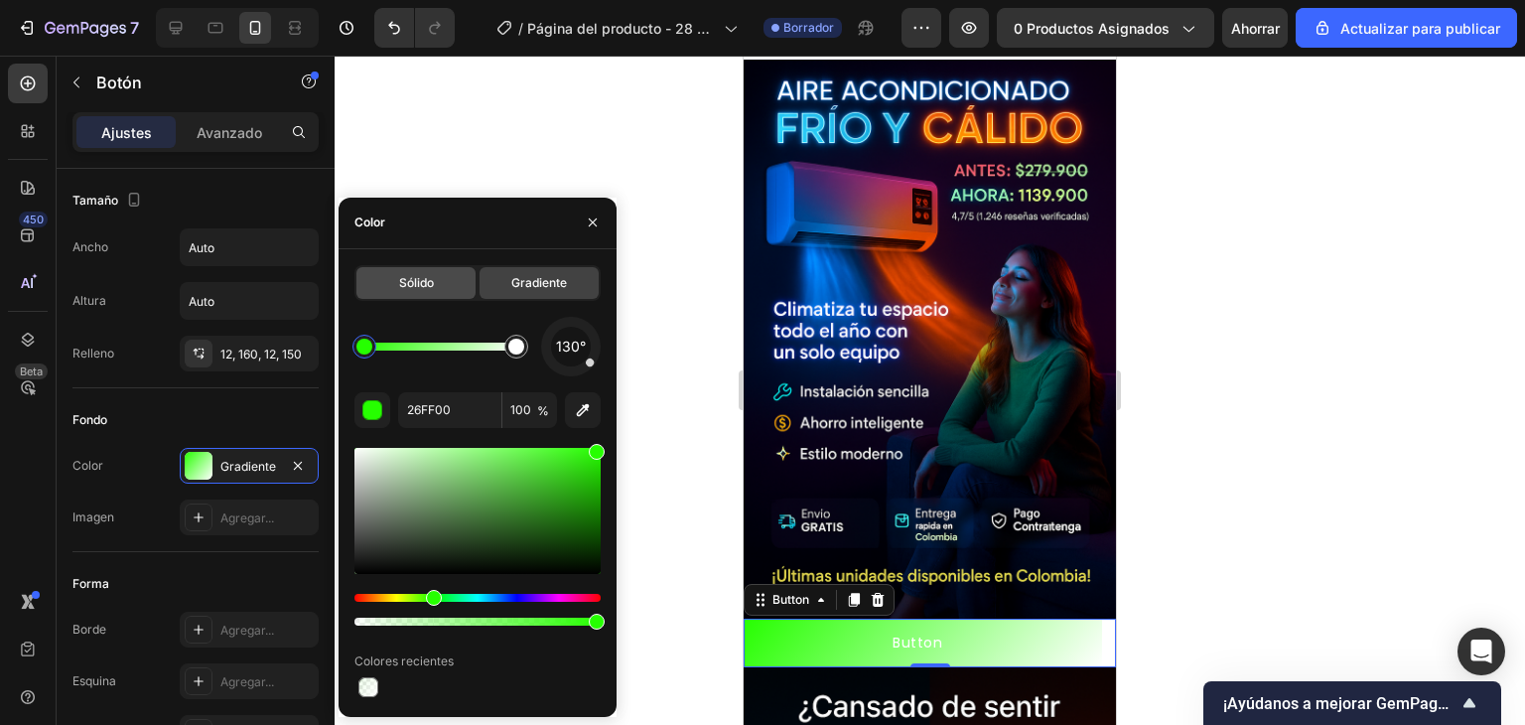
click at [436, 274] on div "Sólido" at bounding box center [416, 283] width 119 height 32
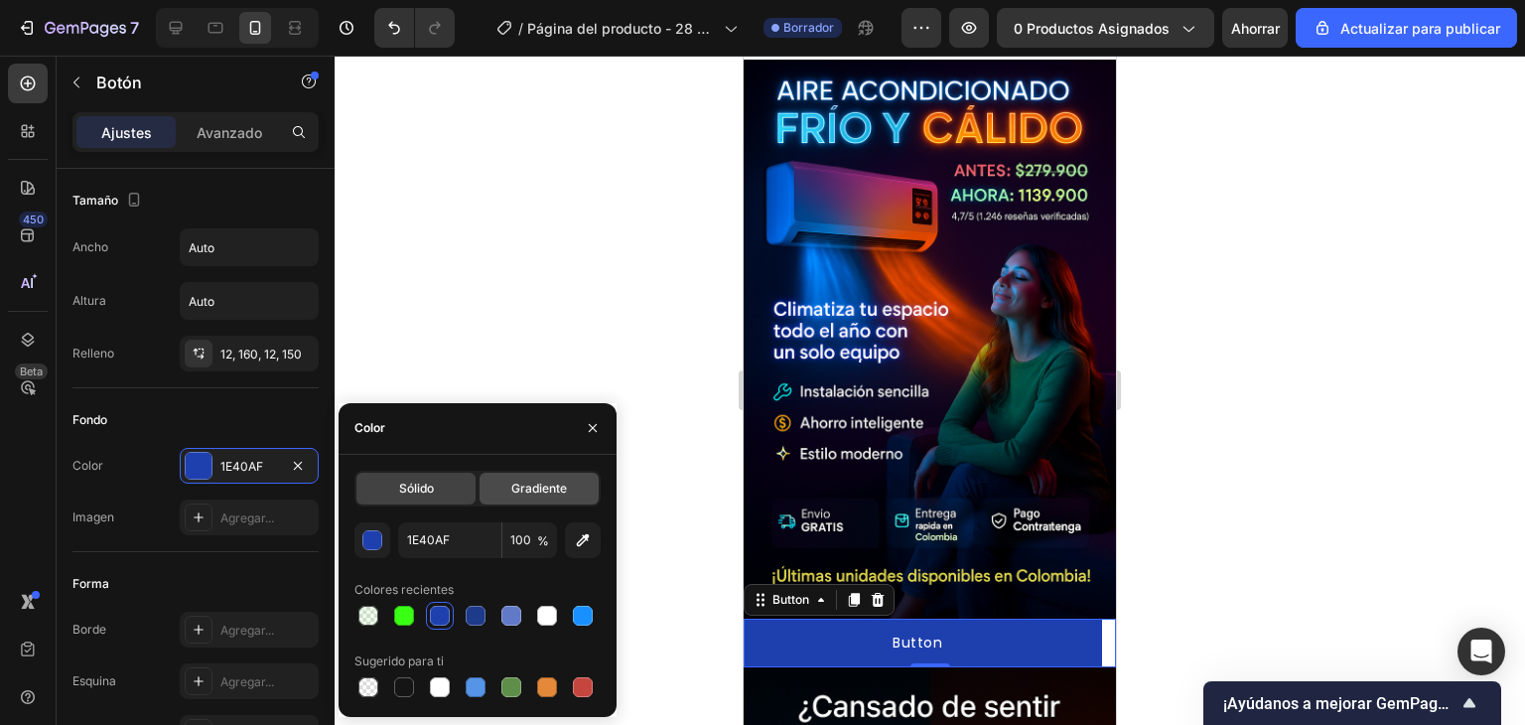
click at [522, 486] on font "Gradiente" at bounding box center [539, 488] width 56 height 15
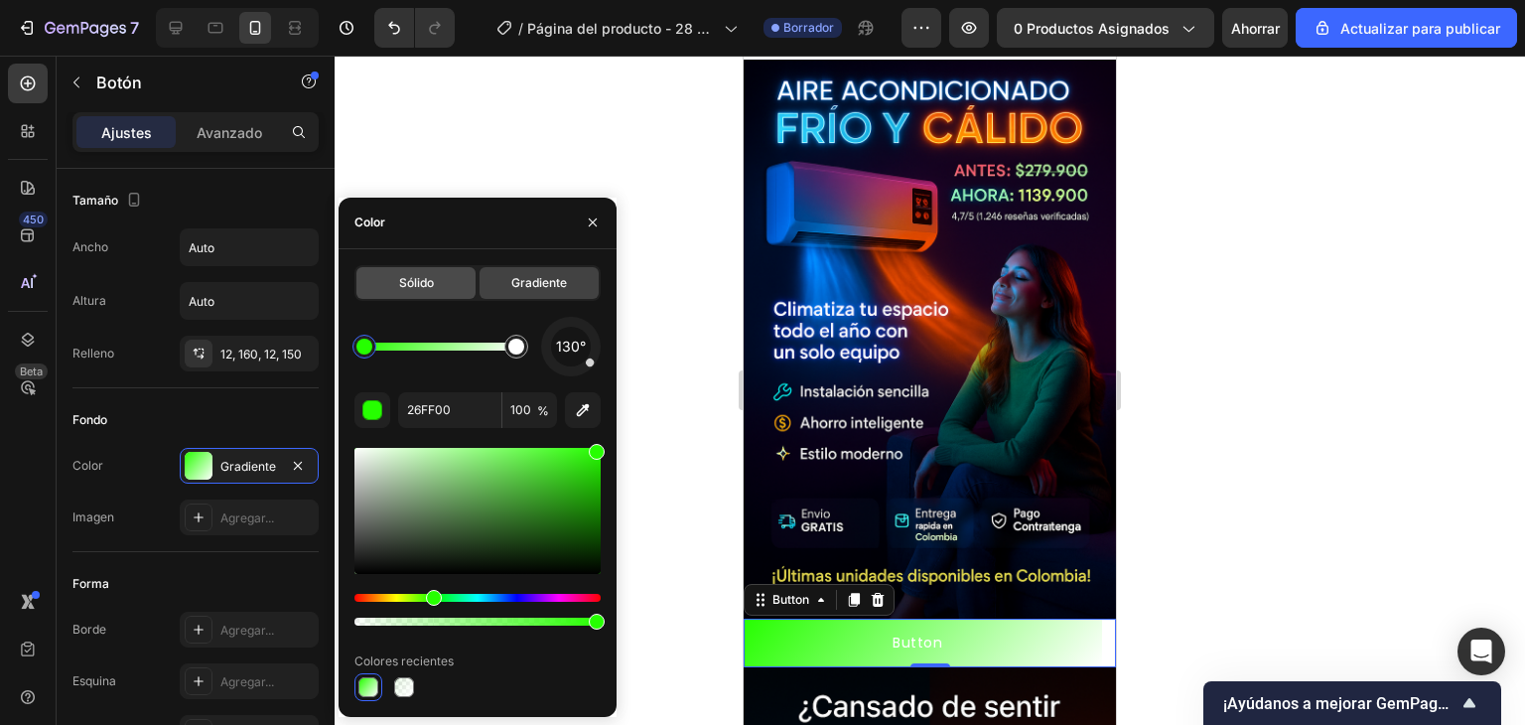
click at [449, 291] on div "Sólido" at bounding box center [416, 283] width 119 height 32
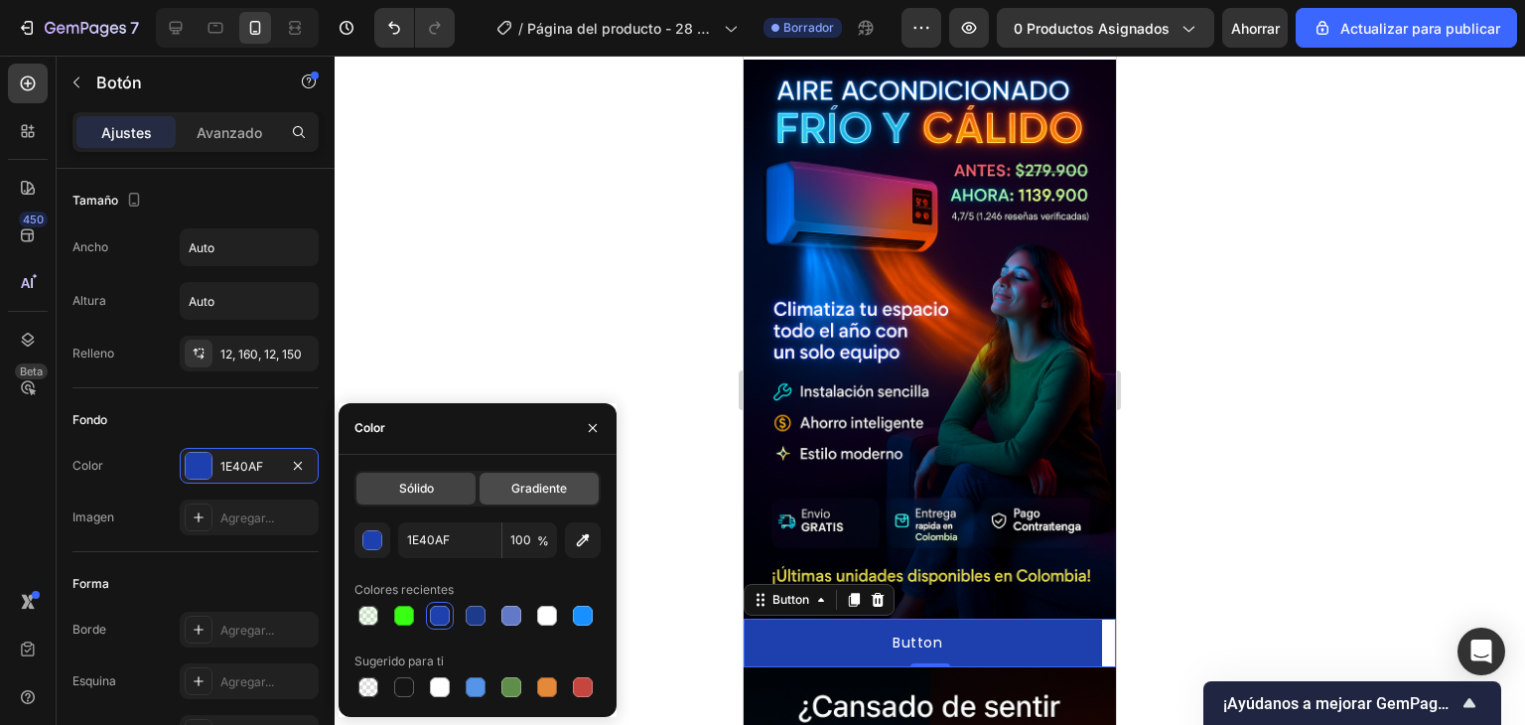
click at [548, 482] on font "Gradiente" at bounding box center [539, 488] width 56 height 15
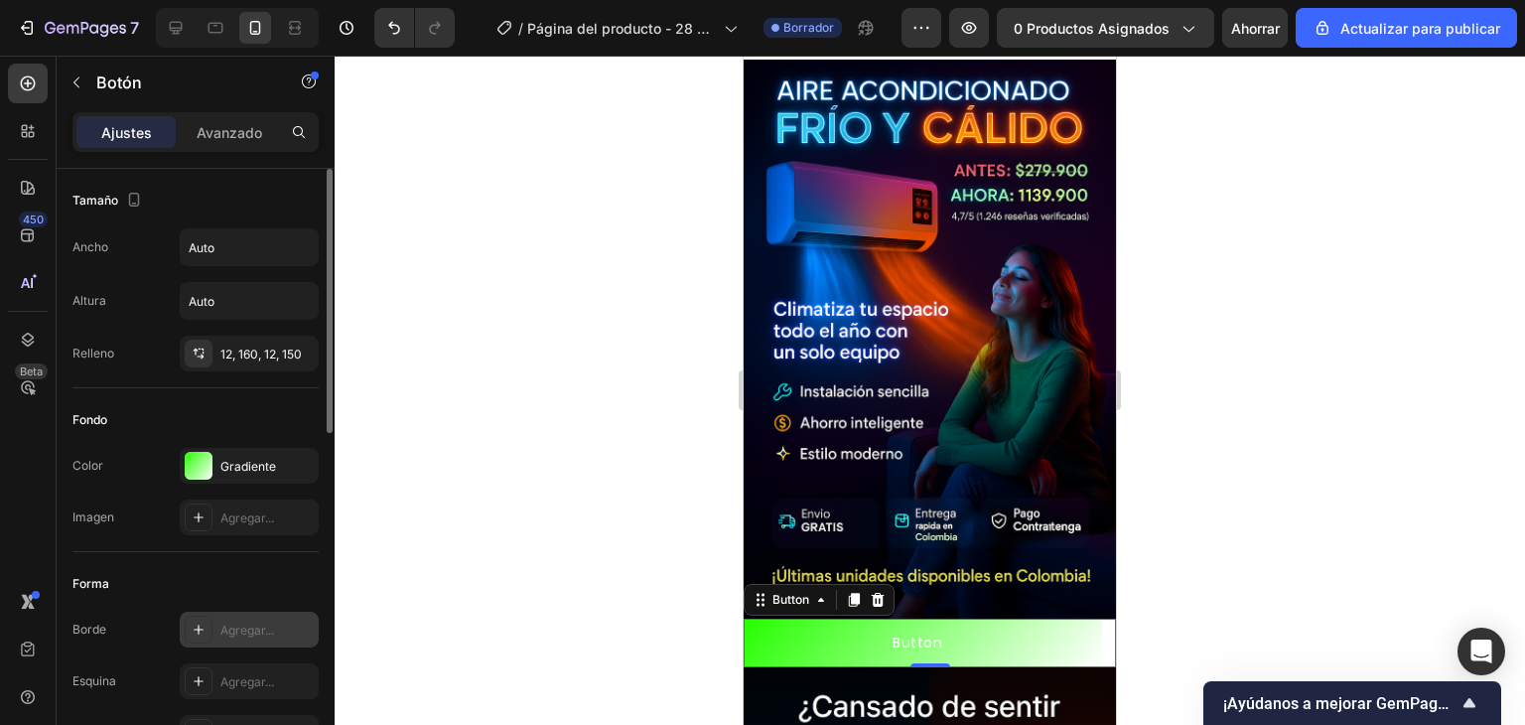
click at [205, 625] on icon at bounding box center [199, 630] width 16 height 16
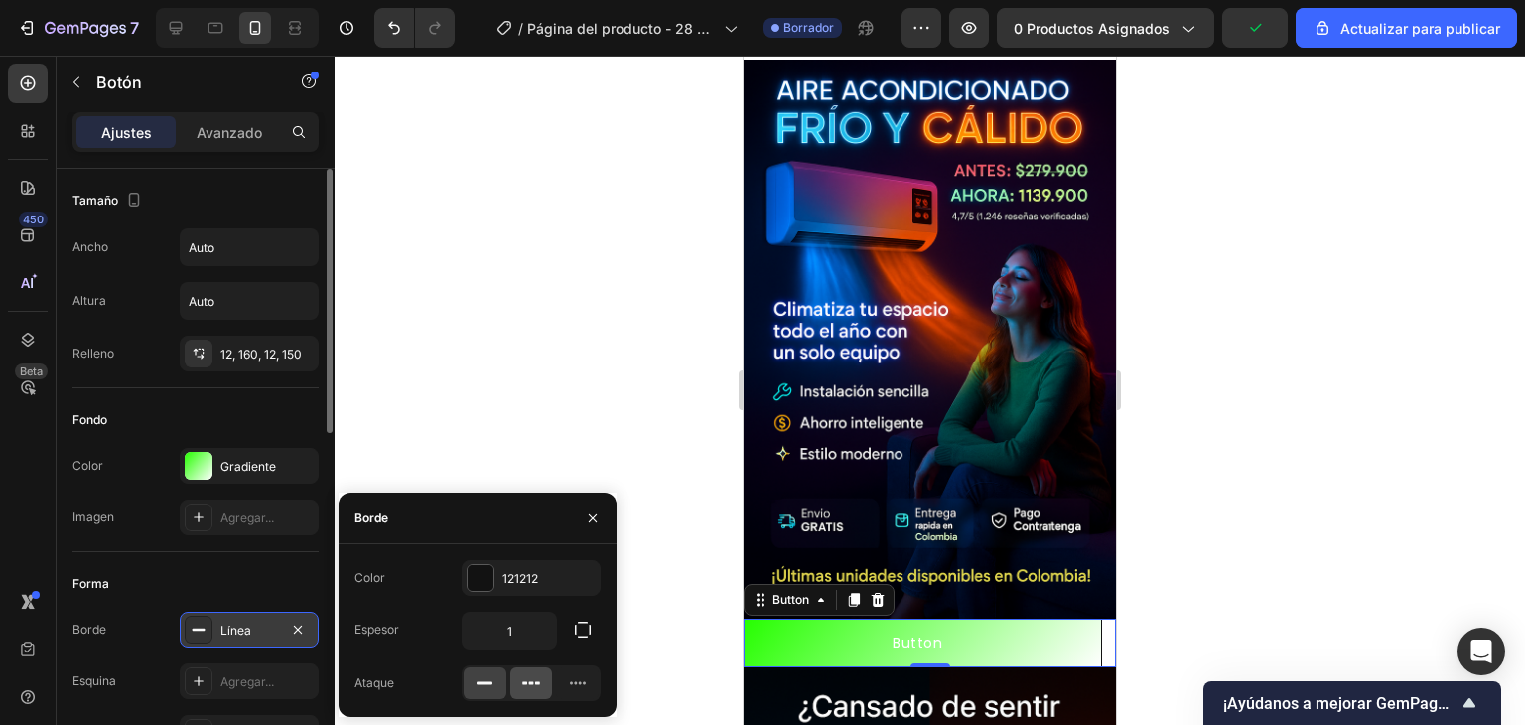
click at [540, 685] on icon at bounding box center [531, 683] width 20 height 20
click at [593, 688] on div at bounding box center [577, 683] width 43 height 32
click at [498, 672] on div at bounding box center [485, 683] width 43 height 32
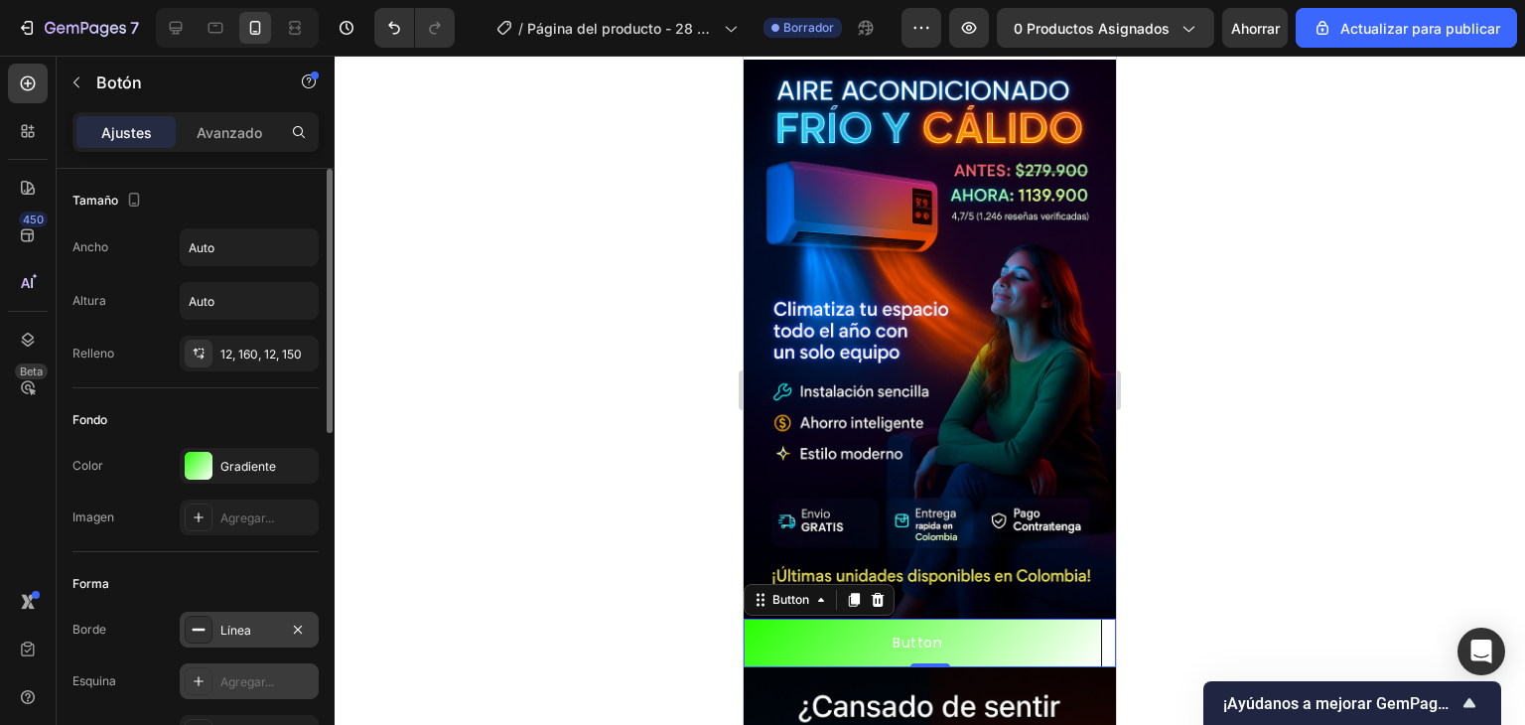
click at [209, 668] on div at bounding box center [199, 681] width 28 height 28
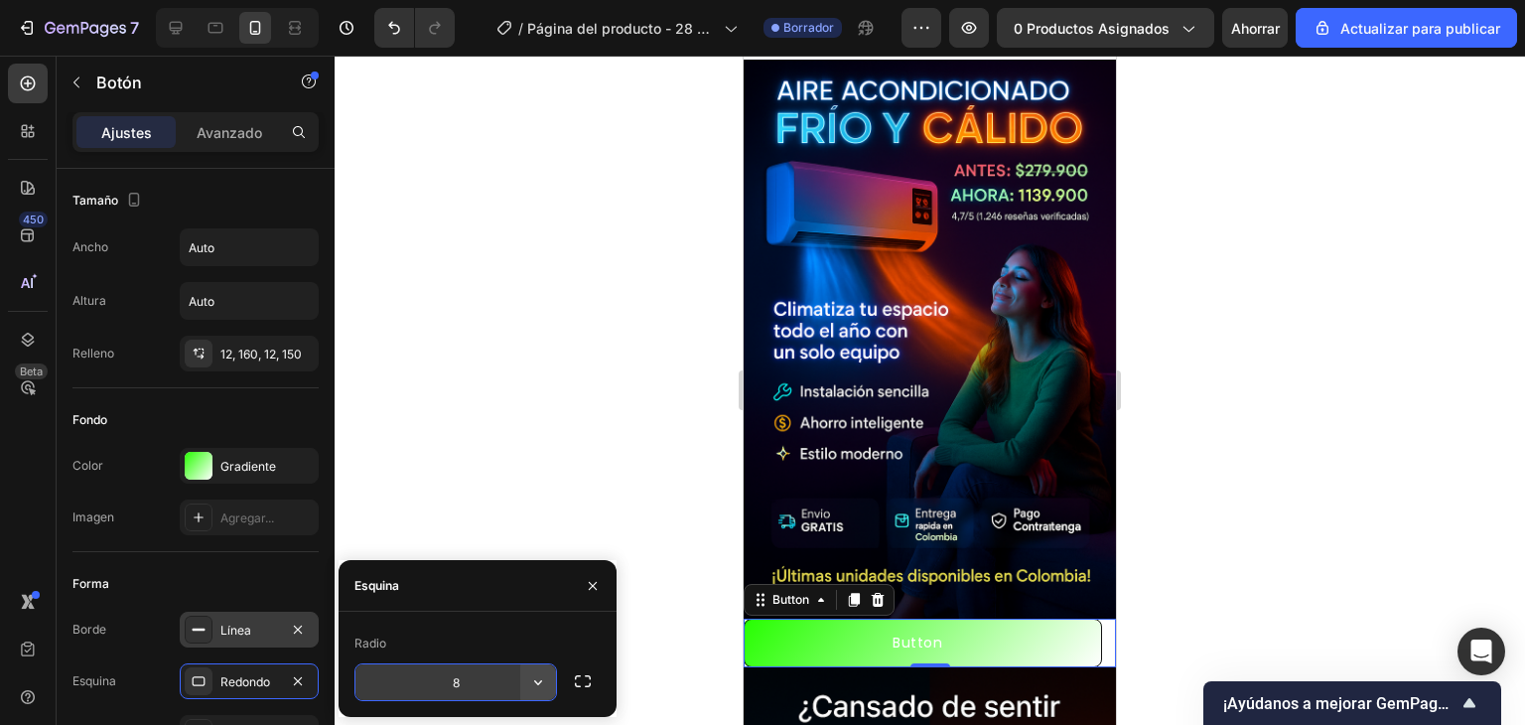
click at [538, 679] on icon "button" at bounding box center [538, 682] width 20 height 20
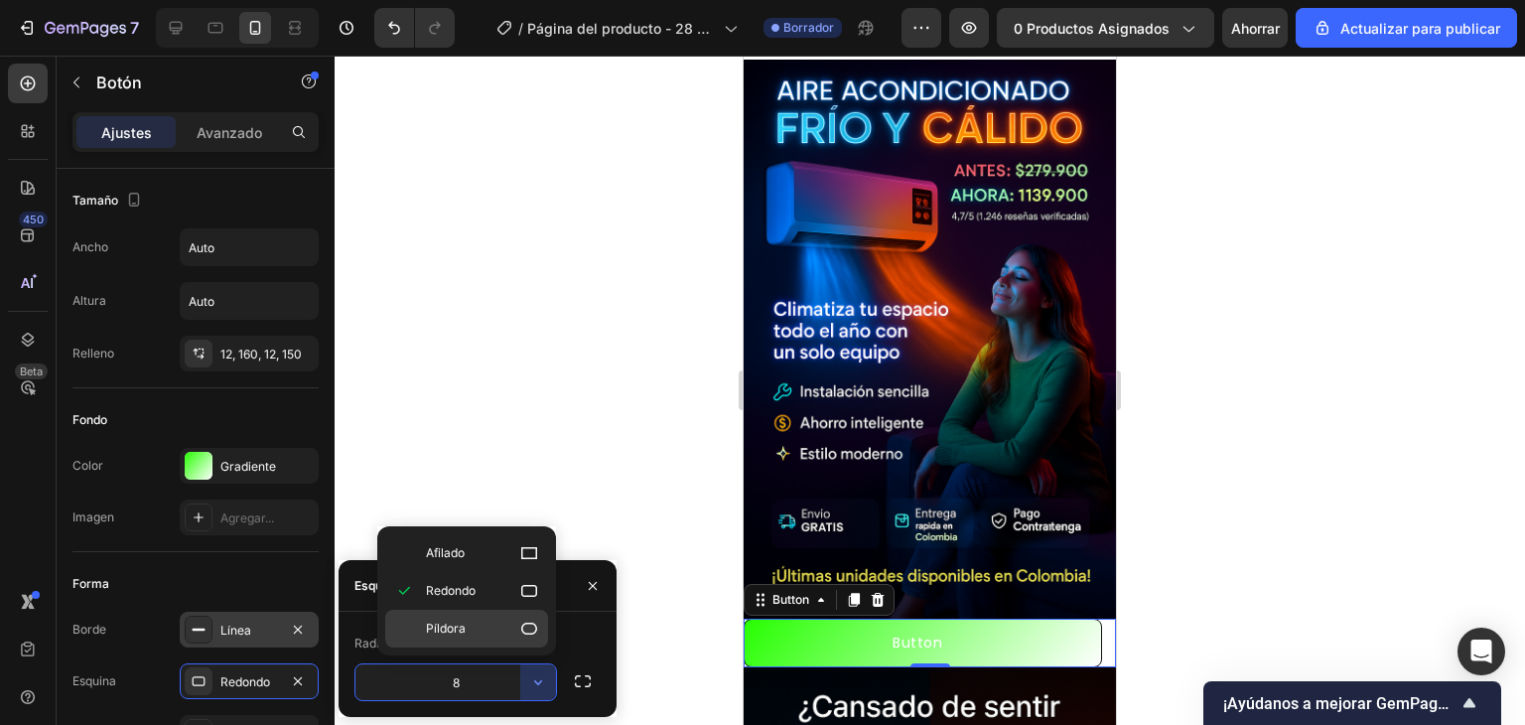
click at [536, 630] on icon at bounding box center [529, 629] width 16 height 12
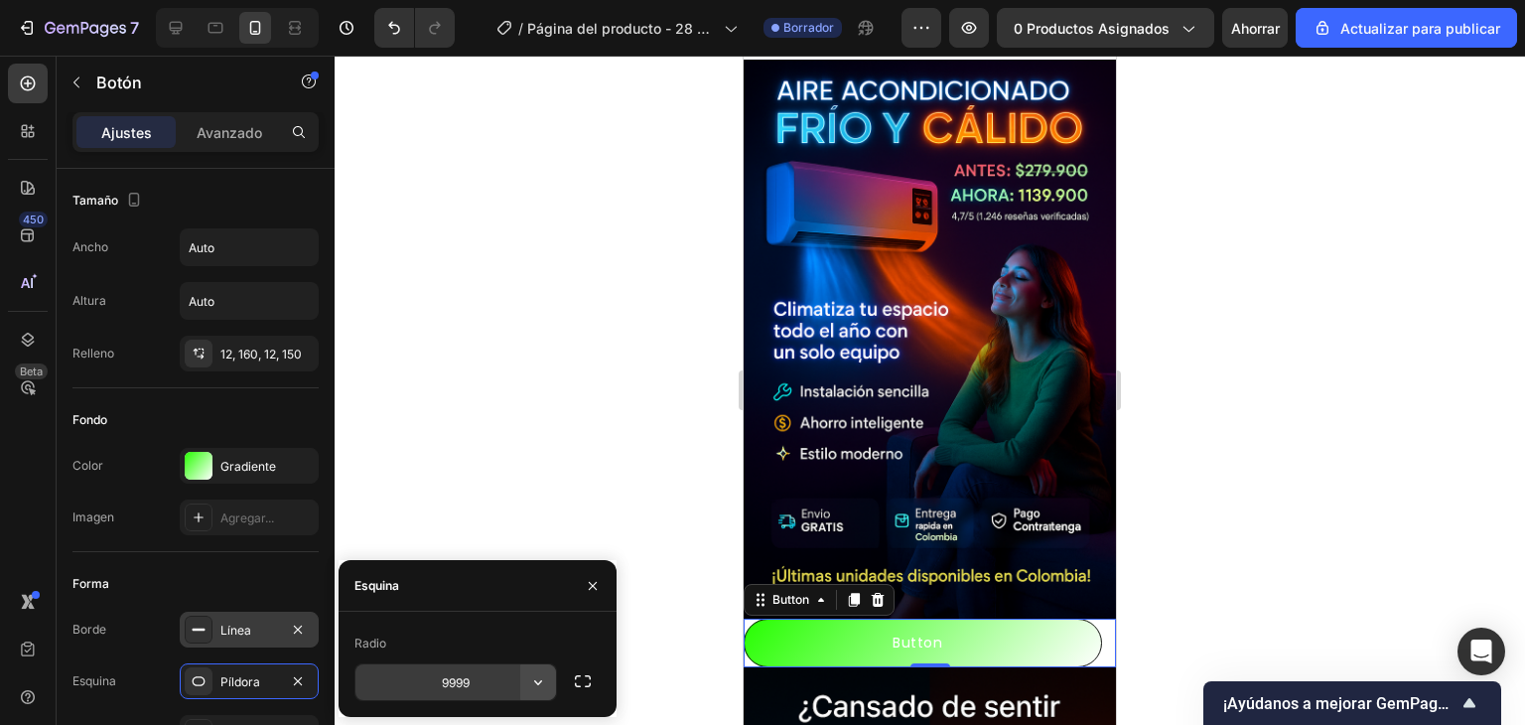
click at [521, 688] on button "button" at bounding box center [538, 682] width 36 height 36
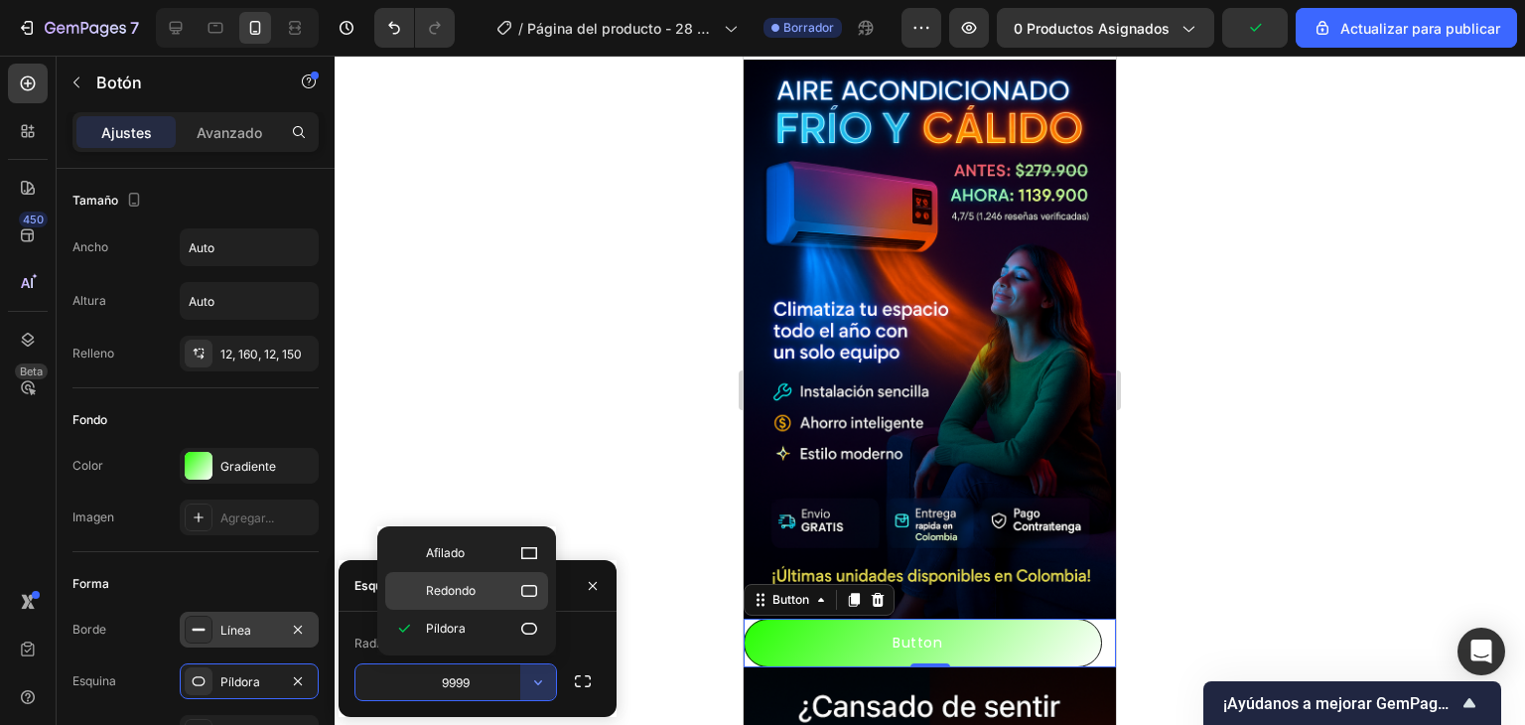
click at [512, 604] on div "Redondo" at bounding box center [466, 591] width 163 height 38
type input "8"
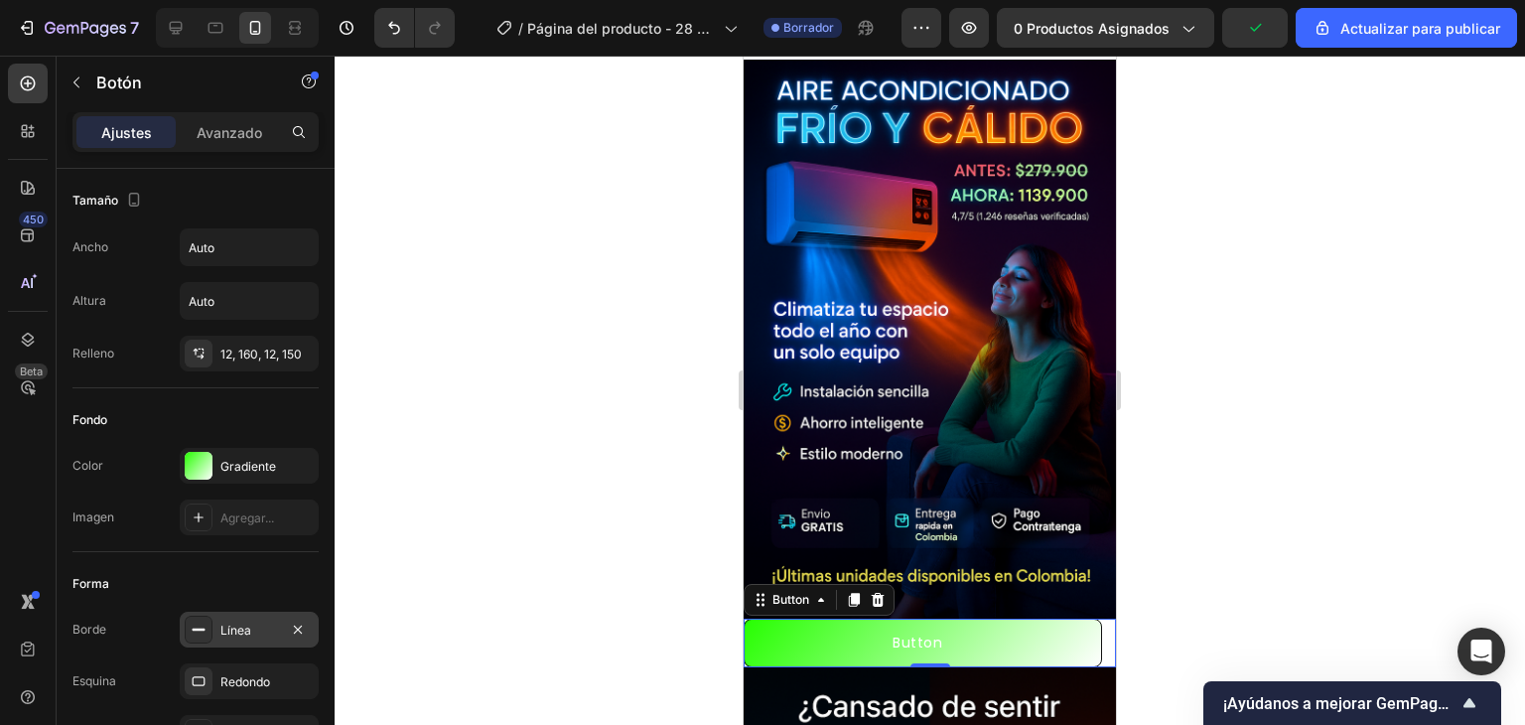
click at [605, 401] on div at bounding box center [930, 390] width 1191 height 669
click at [242, 688] on div "Redondo" at bounding box center [249, 682] width 58 height 18
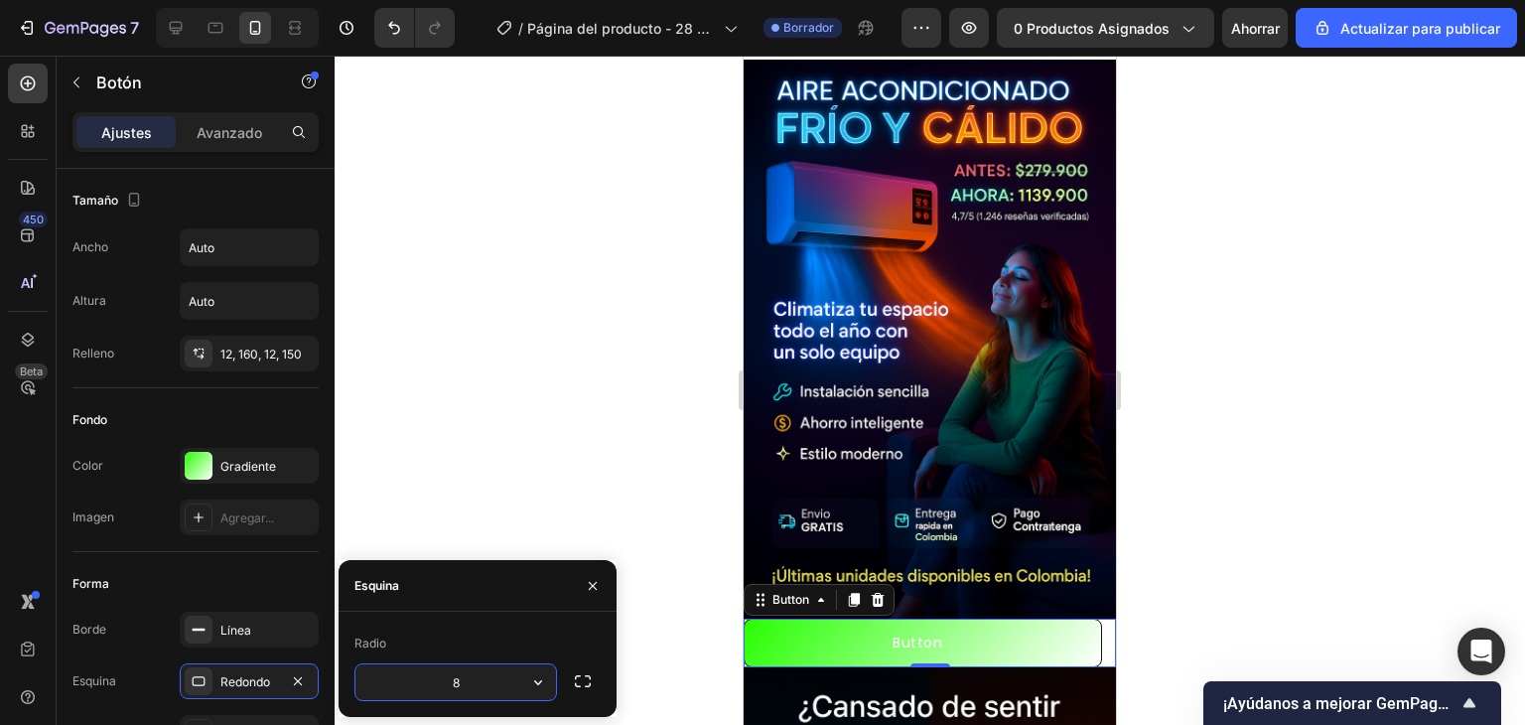
click at [518, 680] on input "8" at bounding box center [456, 682] width 201 height 36
click at [538, 682] on icon "button" at bounding box center [538, 682] width 20 height 20
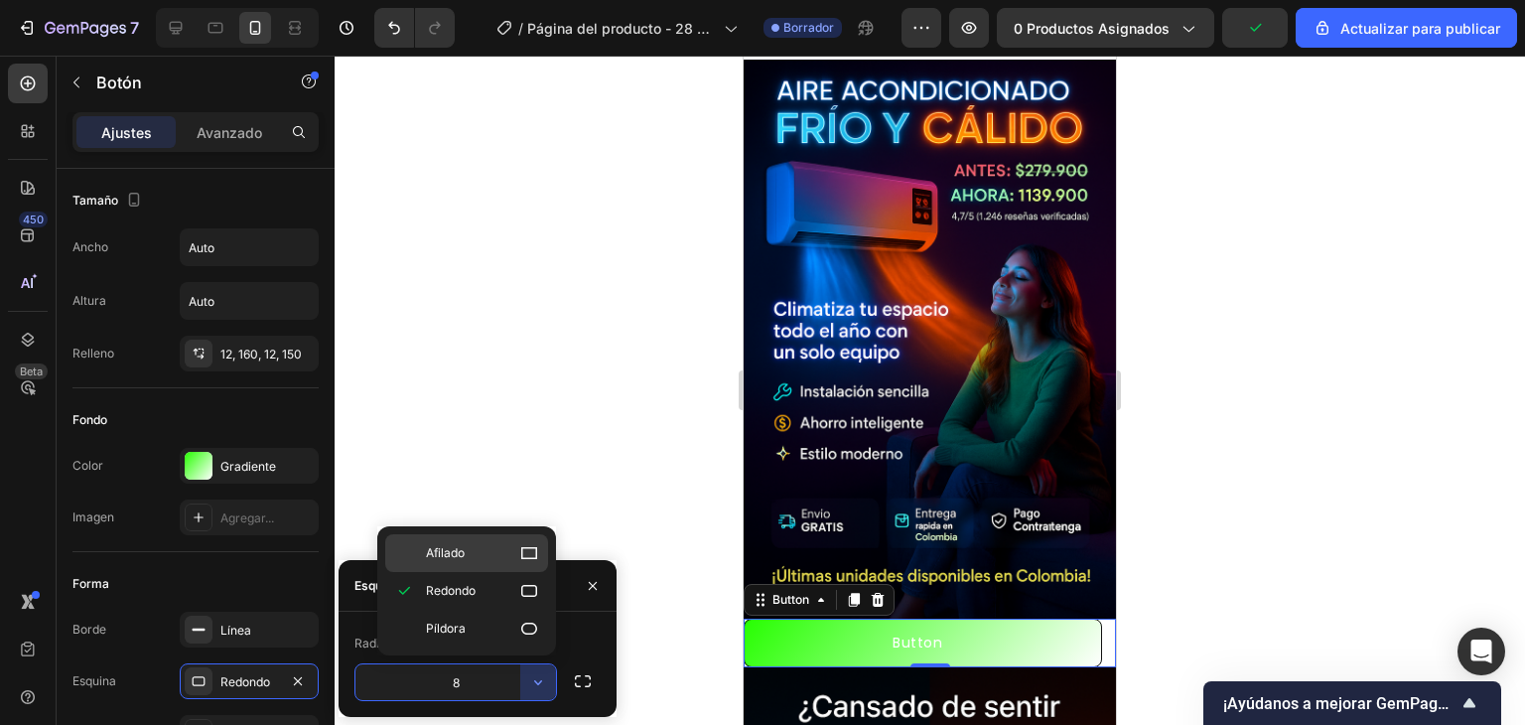
click at [508, 559] on p "Afilado" at bounding box center [482, 553] width 113 height 20
type input "0"
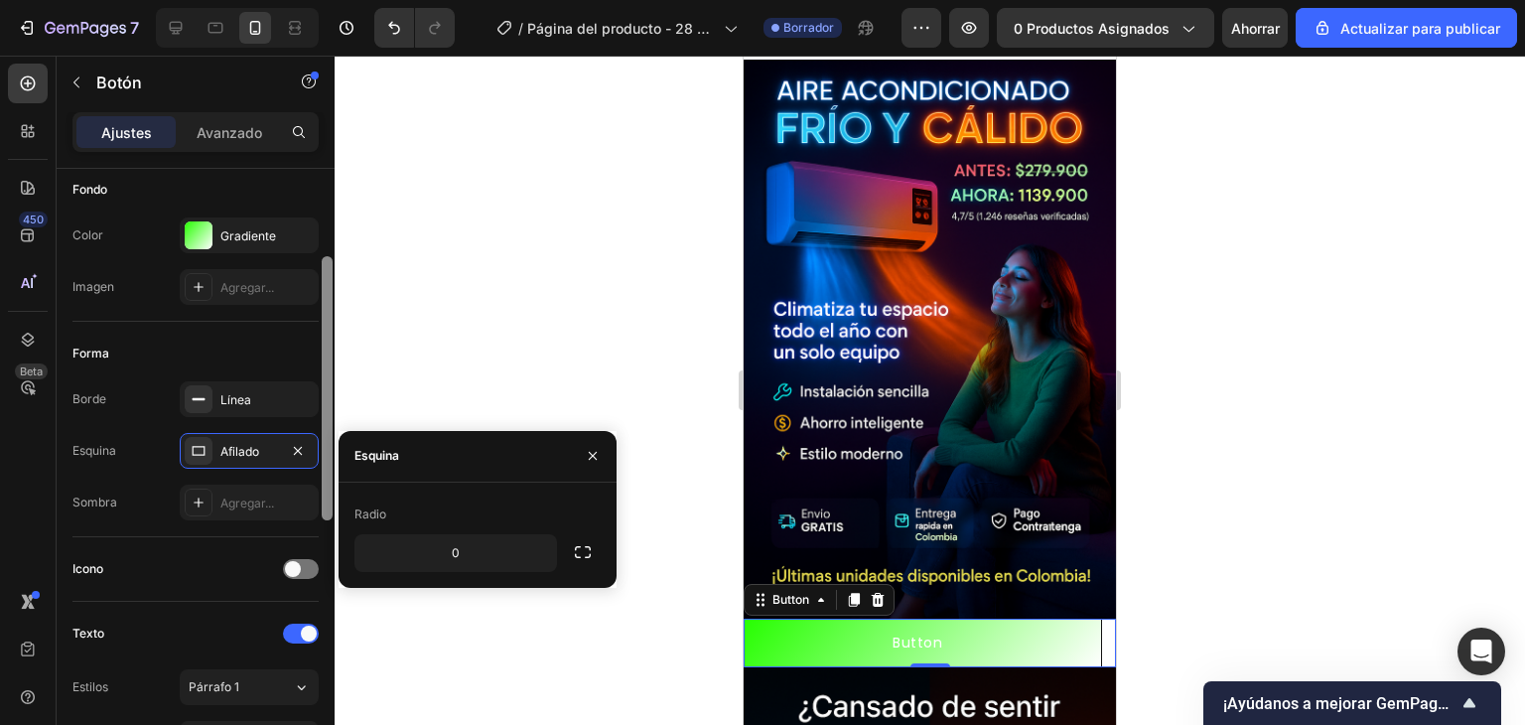
drag, startPoint x: 329, startPoint y: 398, endPoint x: 319, endPoint y: 495, distance: 96.8
click at [320, 495] on div at bounding box center [327, 467] width 15 height 613
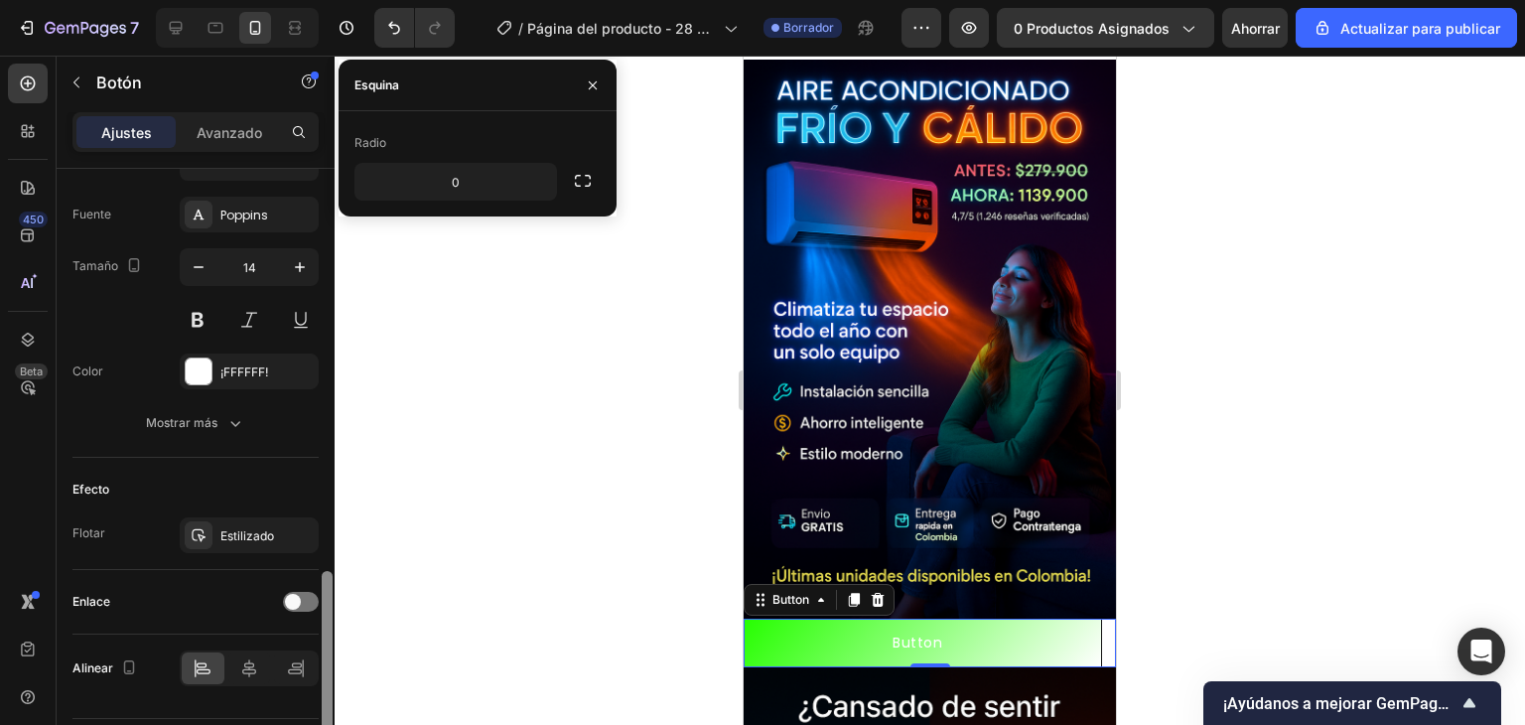
scroll to position [808, 0]
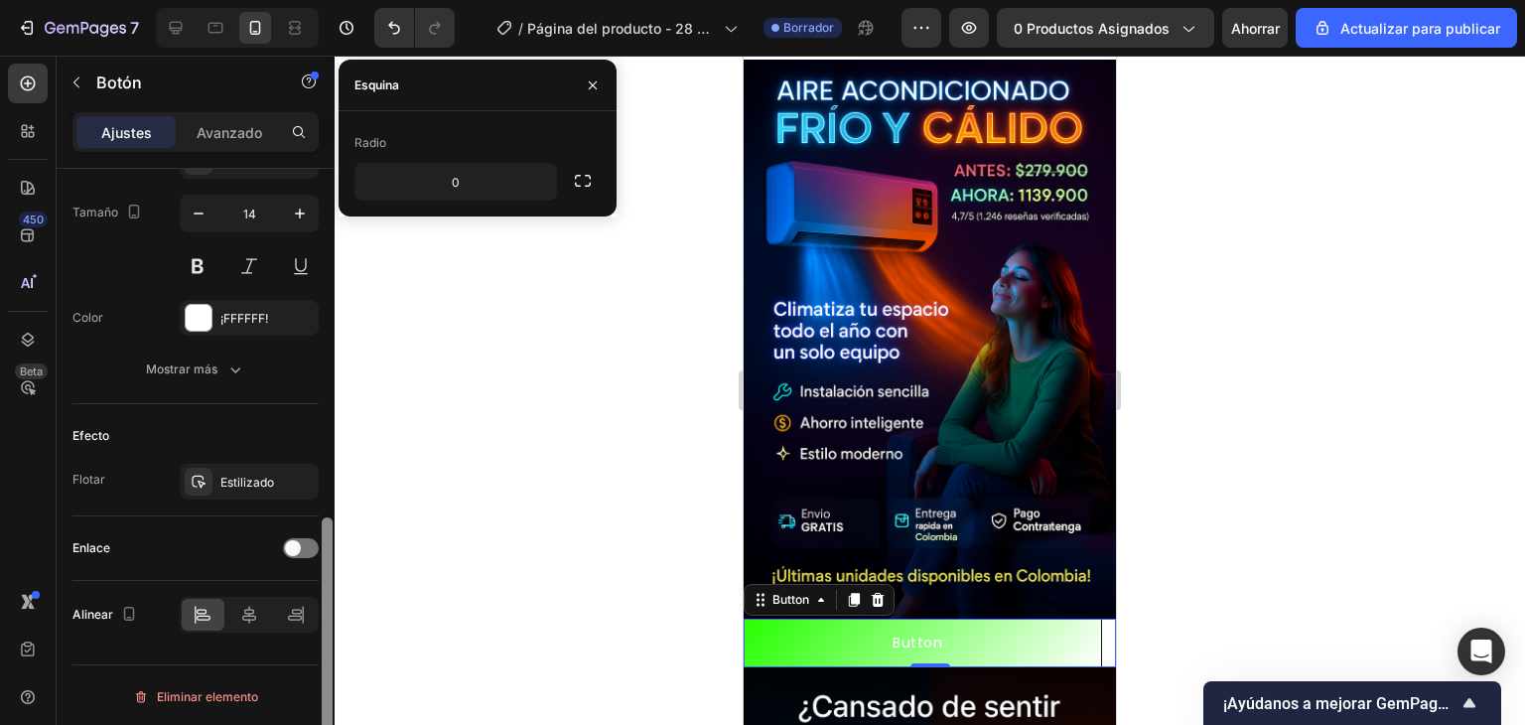
drag, startPoint x: 330, startPoint y: 335, endPoint x: 397, endPoint y: 764, distance: 434.3
click at [397, 0] on html "7 / Página del producto - 28 de septiembre, 18:45:39 Borrador Avance 0 producto…" at bounding box center [762, 0] width 1525 height 0
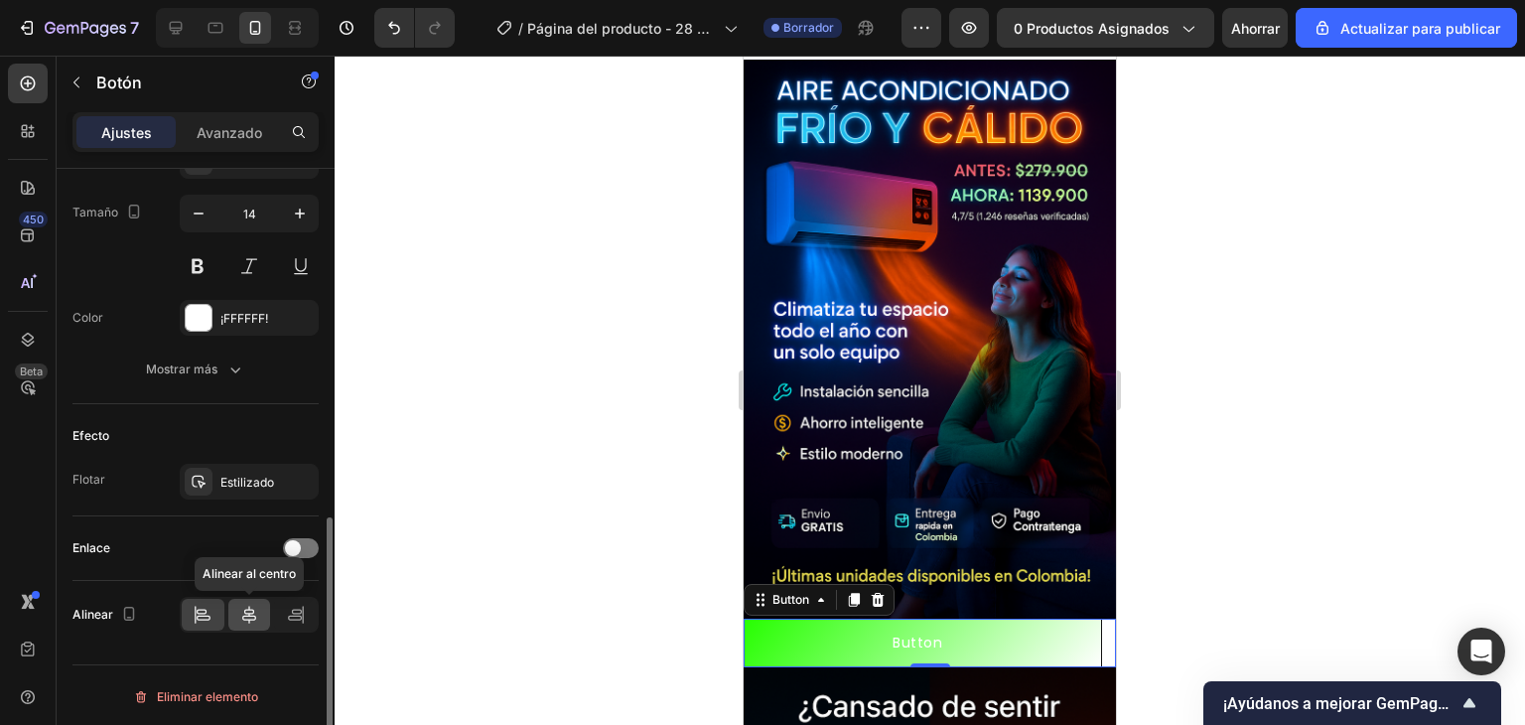
click at [256, 618] on icon at bounding box center [249, 615] width 20 height 20
click at [259, 482] on font "Estilizado" at bounding box center [247, 482] width 54 height 15
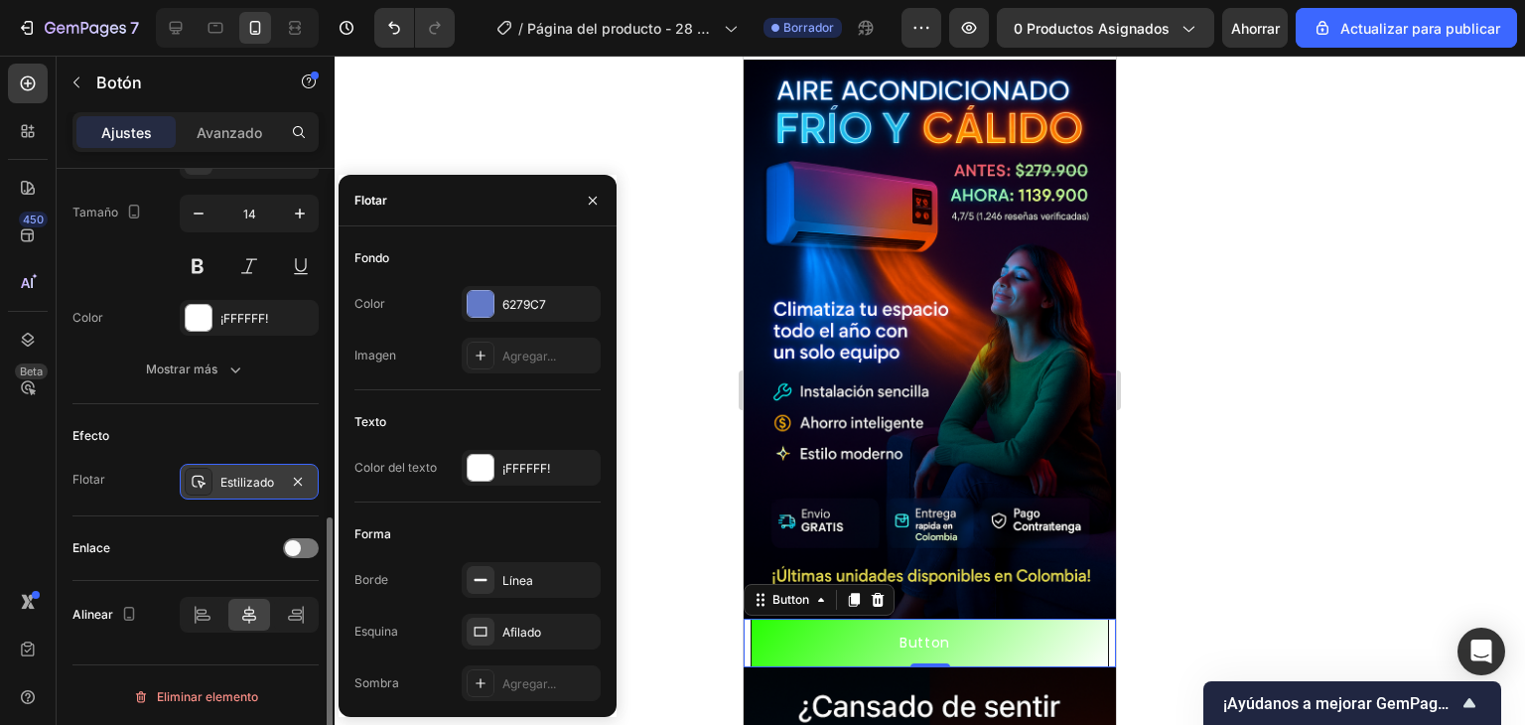
click at [226, 475] on font "Estilizado" at bounding box center [247, 482] width 54 height 15
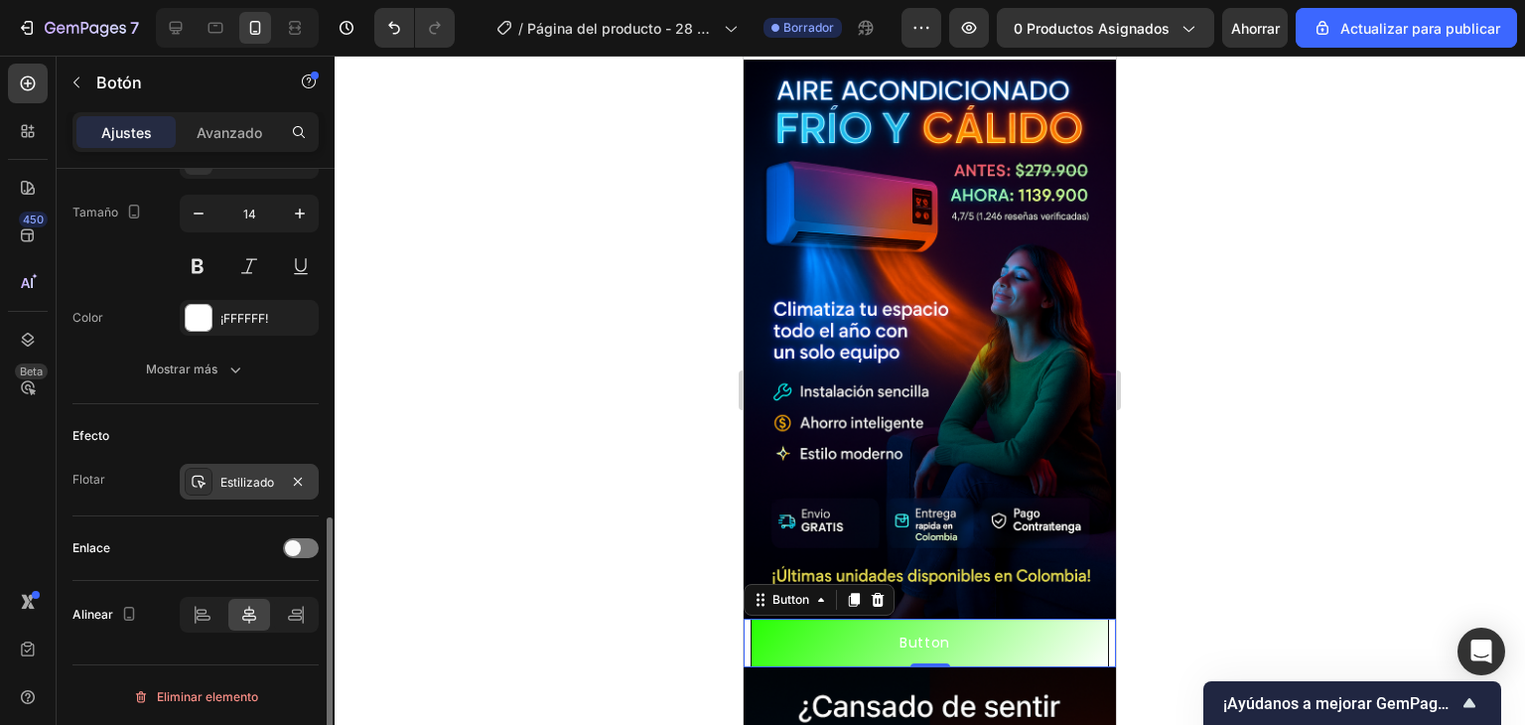
click at [197, 476] on icon at bounding box center [199, 482] width 16 height 16
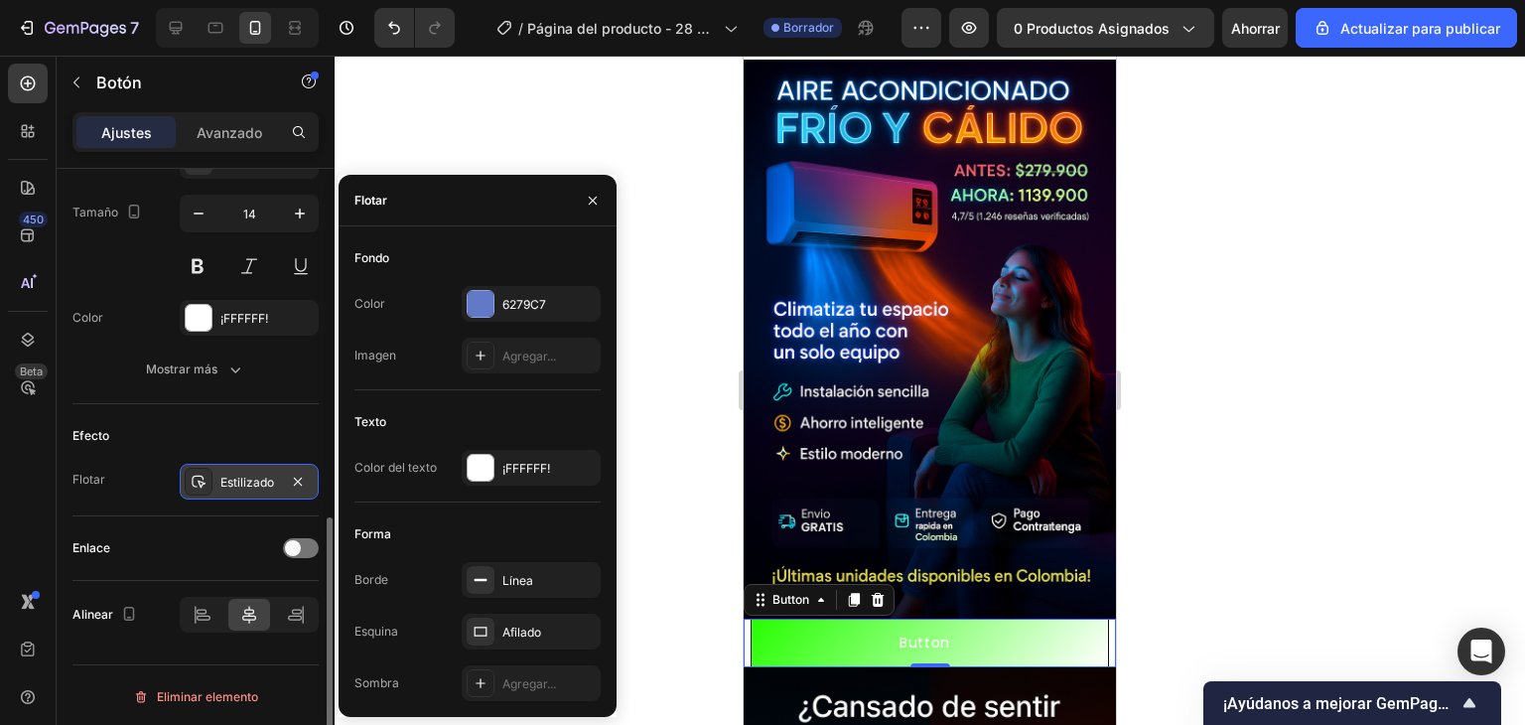
click at [197, 476] on icon at bounding box center [199, 482] width 16 height 16
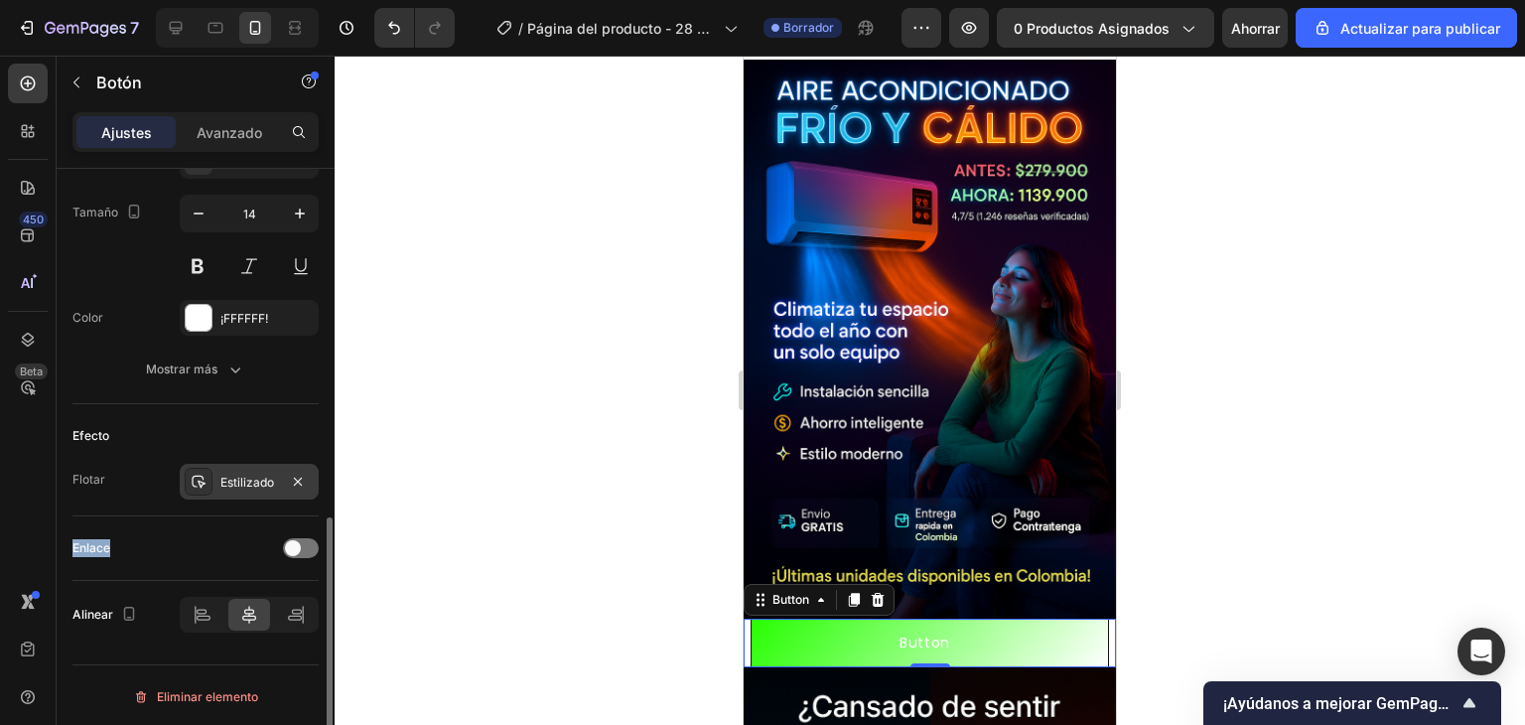
click at [197, 476] on icon at bounding box center [199, 482] width 16 height 16
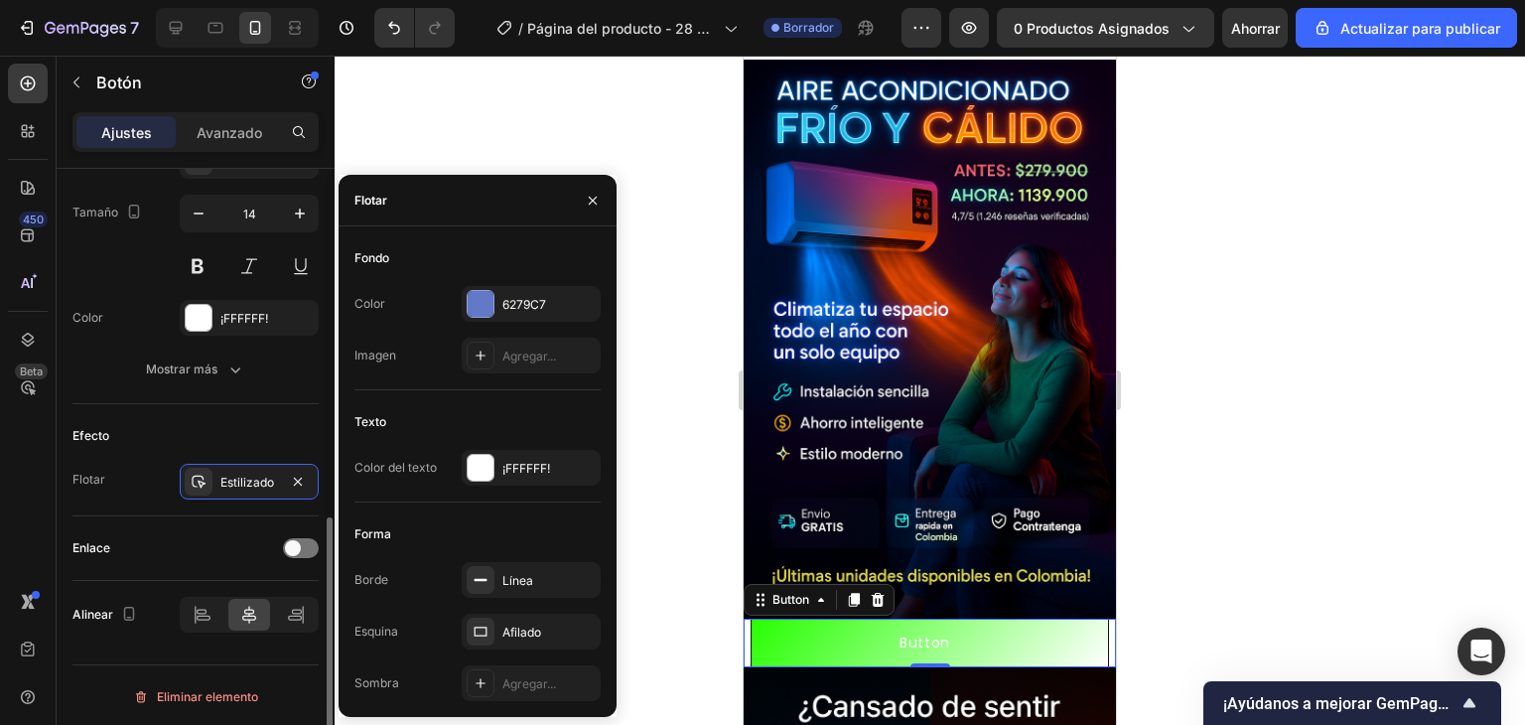
click at [212, 408] on div "Efecto Flotar Estilizado" at bounding box center [195, 460] width 246 height 112
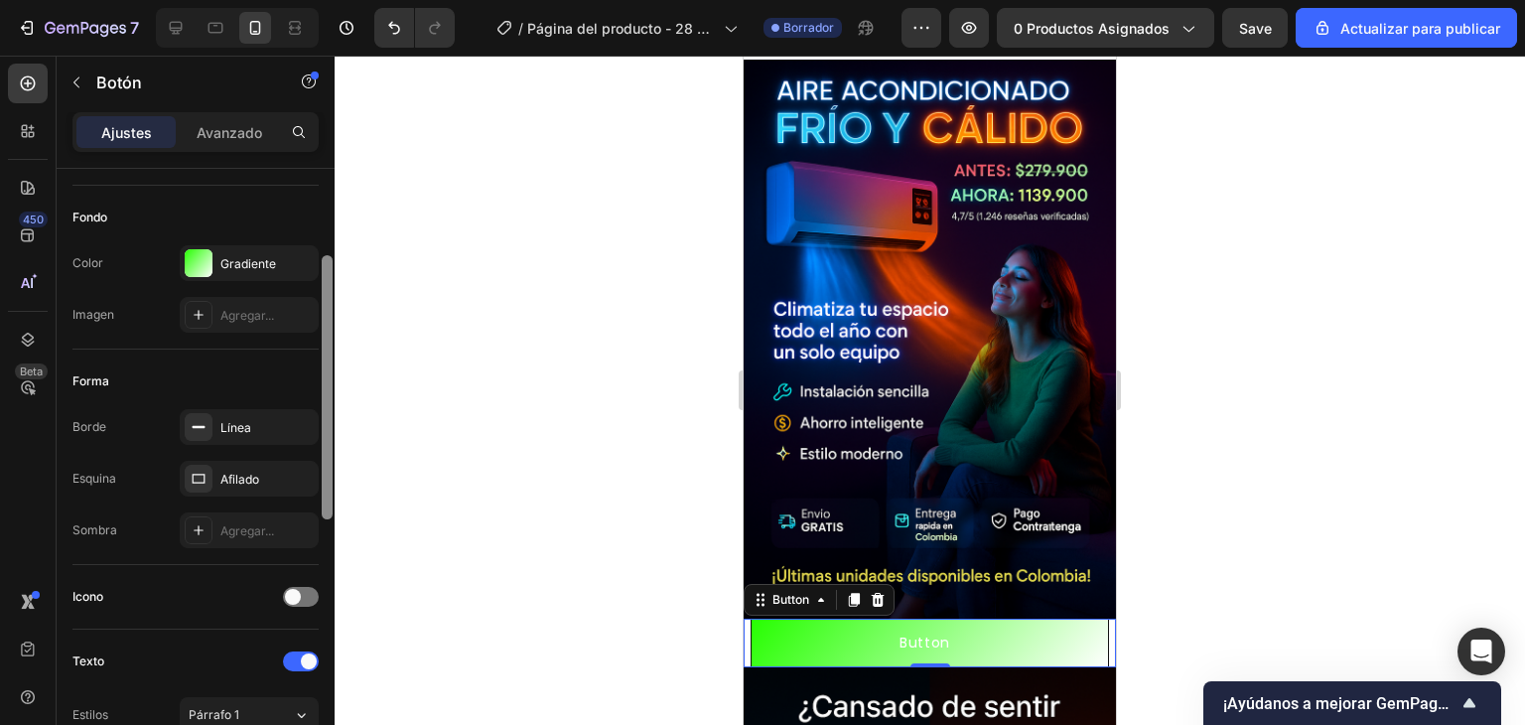
scroll to position [0, 0]
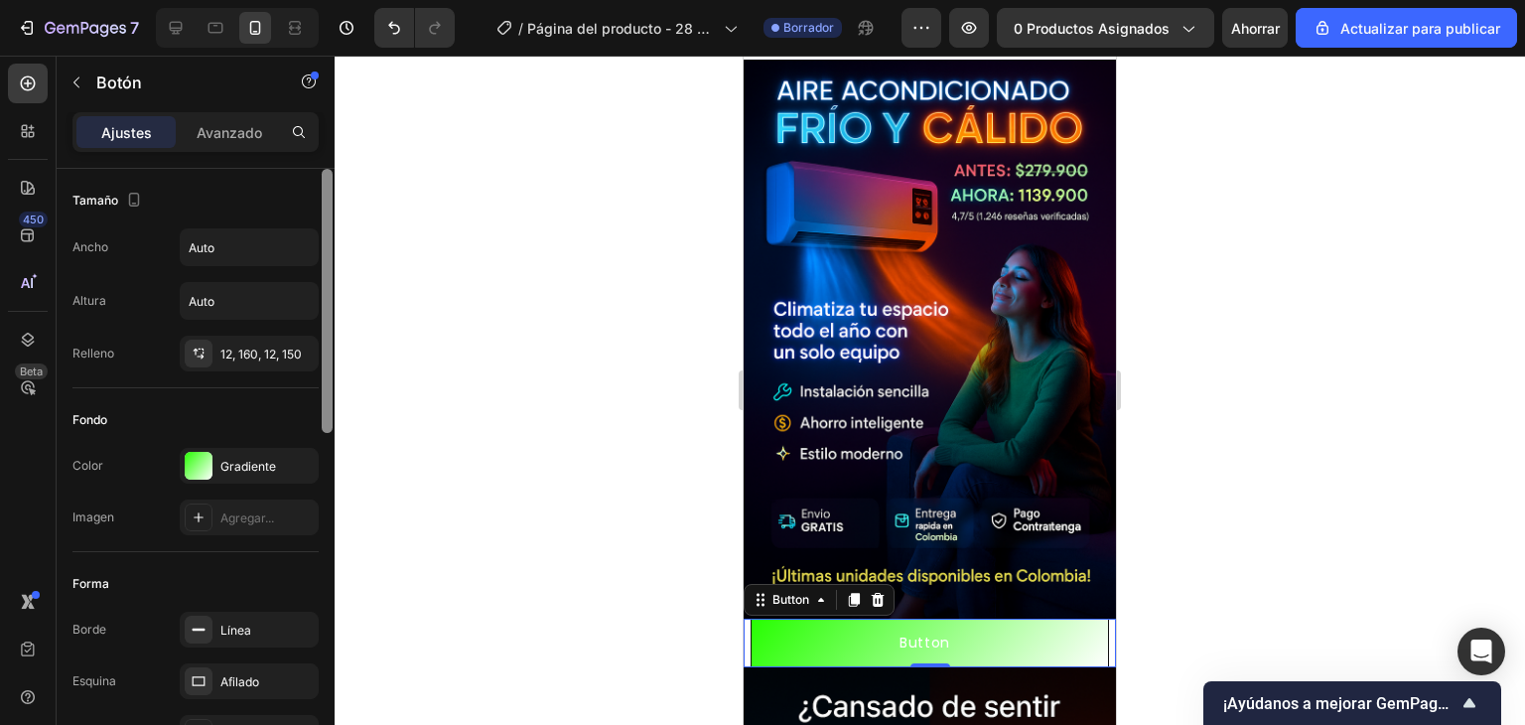
drag, startPoint x: 328, startPoint y: 600, endPoint x: 335, endPoint y: 162, distance: 438.0
click at [335, 0] on div "7 / Página del producto - 28 de septiembre, 18:45:39 Borrador Avance 0 producto…" at bounding box center [762, 0] width 1525 height 0
click at [264, 124] on div "Avanzado" at bounding box center [229, 132] width 99 height 32
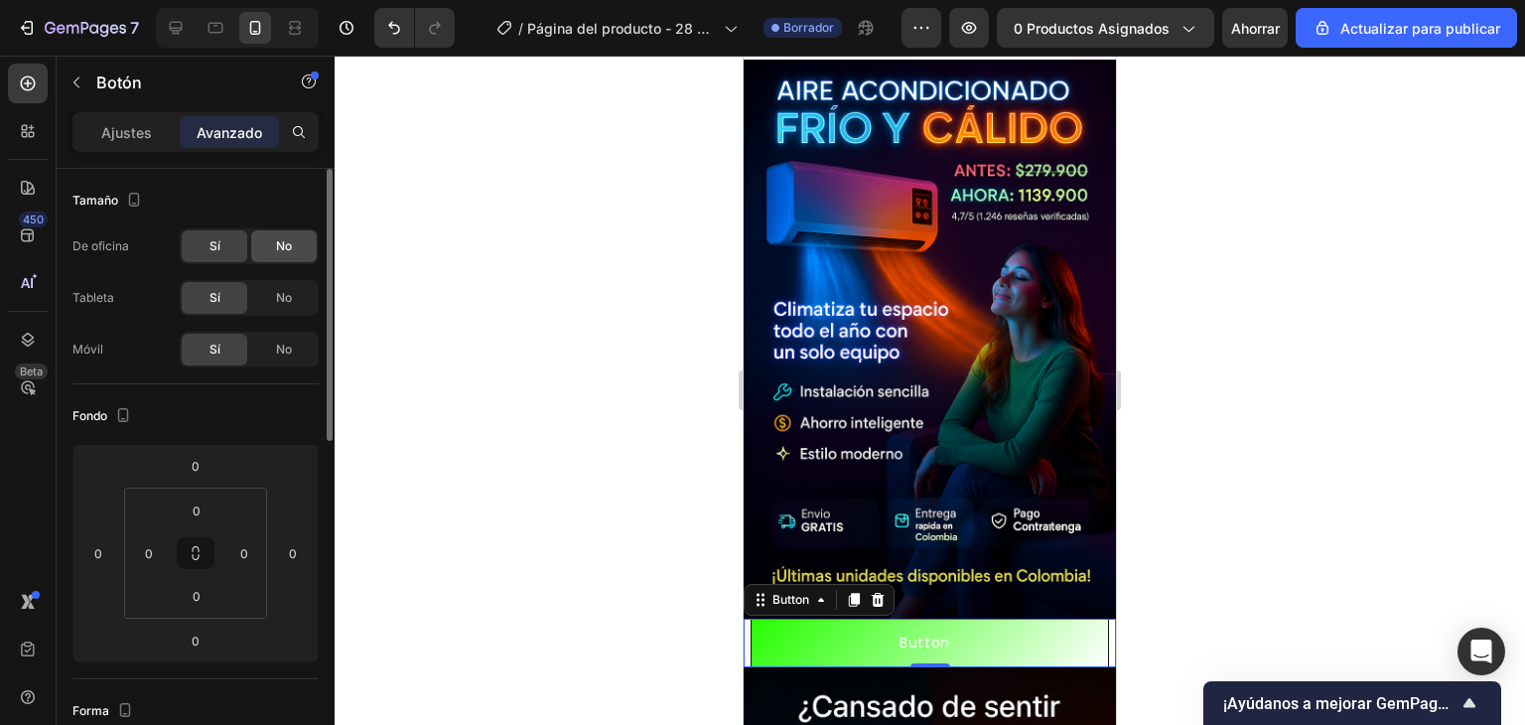
click at [287, 247] on font "No" at bounding box center [284, 245] width 16 height 15
click at [233, 240] on div "Sí" at bounding box center [215, 246] width 66 height 32
click at [286, 307] on div "No" at bounding box center [284, 298] width 66 height 32
click at [238, 297] on div "Sí" at bounding box center [215, 298] width 66 height 32
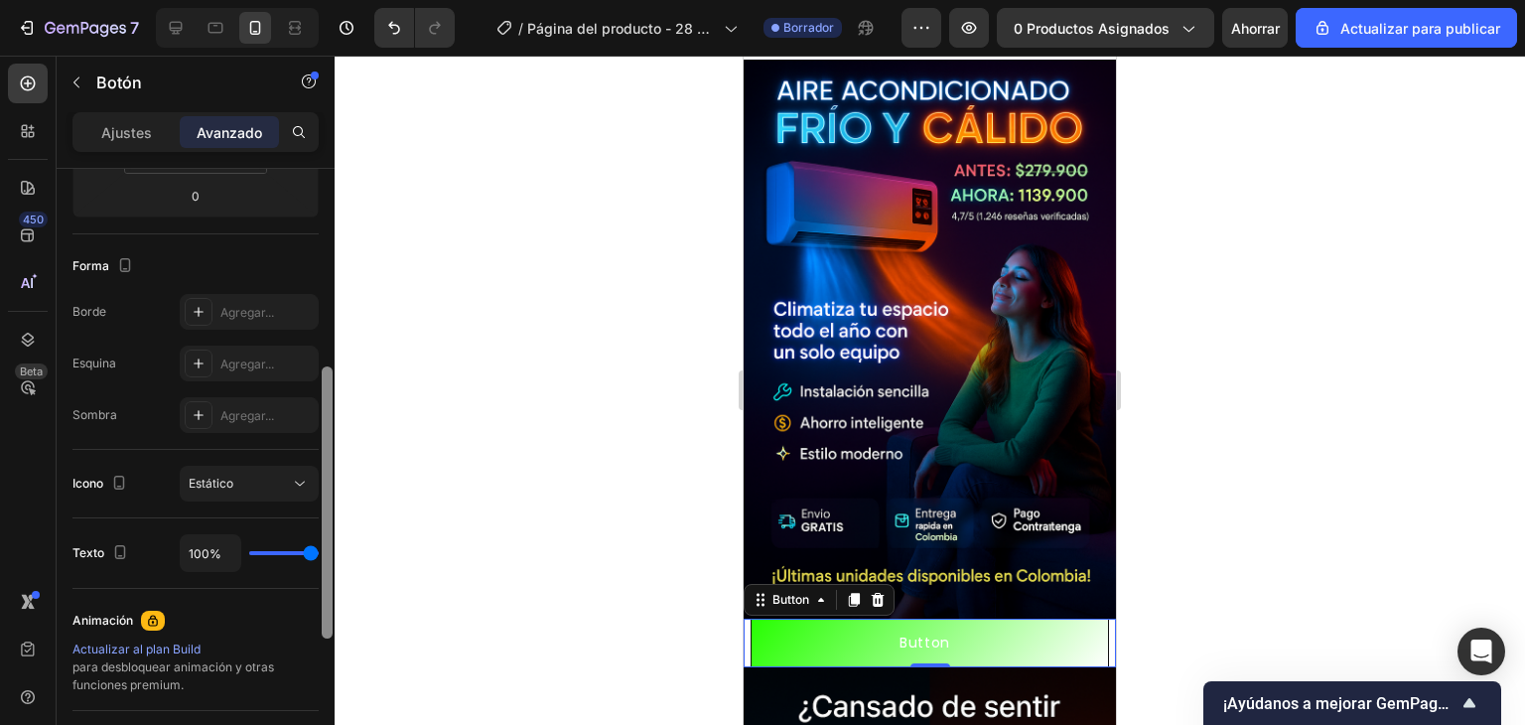
scroll to position [447, 0]
drag, startPoint x: 331, startPoint y: 406, endPoint x: 333, endPoint y: 606, distance: 199.6
click at [333, 606] on div at bounding box center [327, 473] width 15 height 613
click at [242, 486] on div "Estático" at bounding box center [239, 482] width 101 height 18
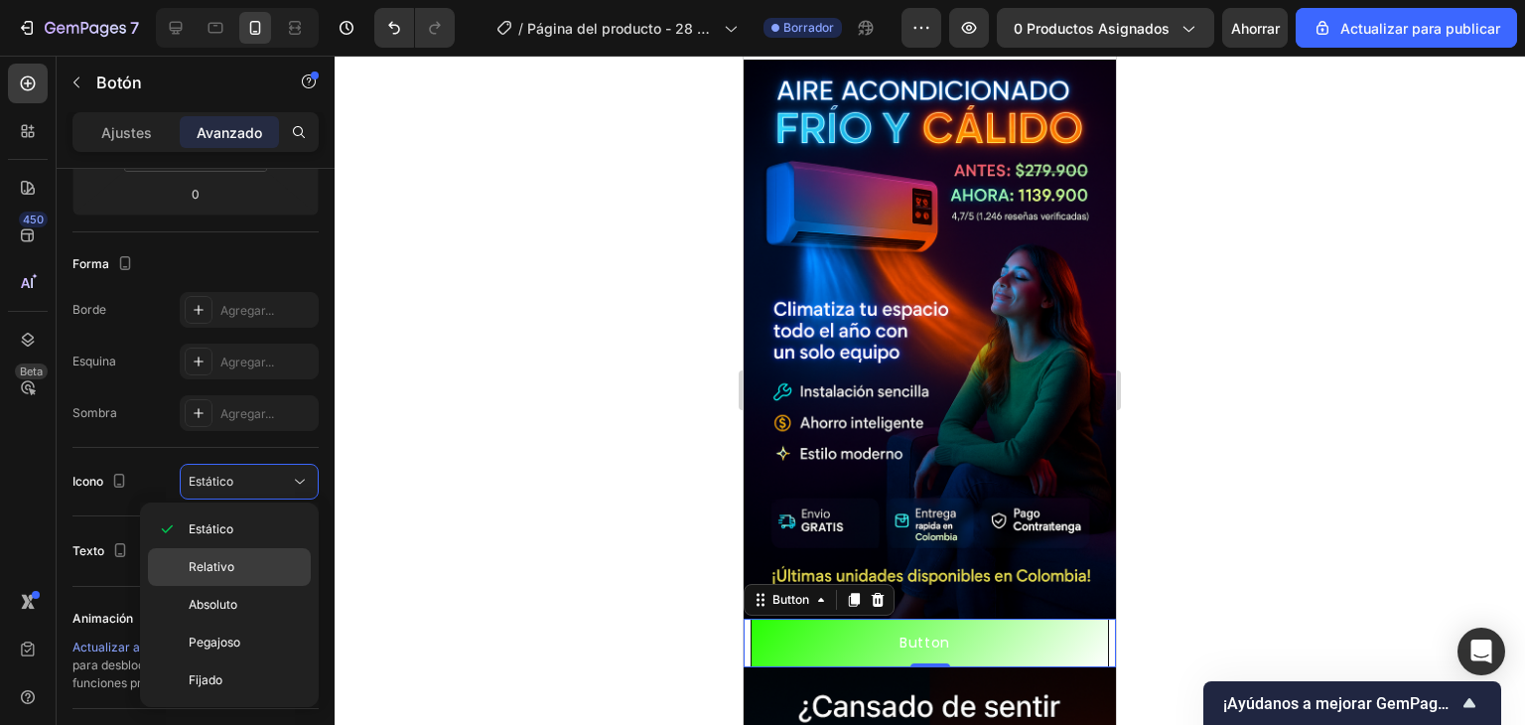
click at [246, 562] on p "Relativo" at bounding box center [245, 567] width 113 height 18
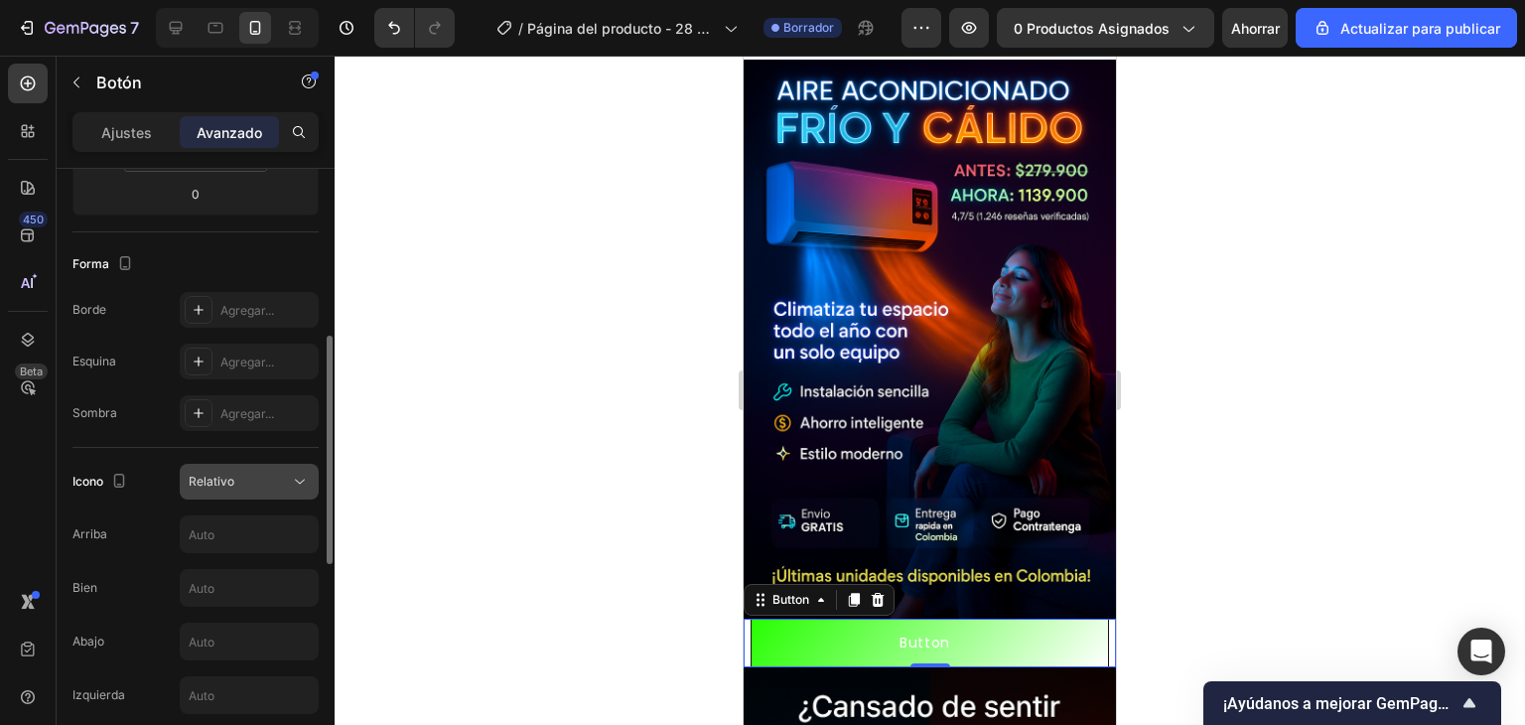
click at [242, 482] on div "Relativo" at bounding box center [239, 482] width 101 height 18
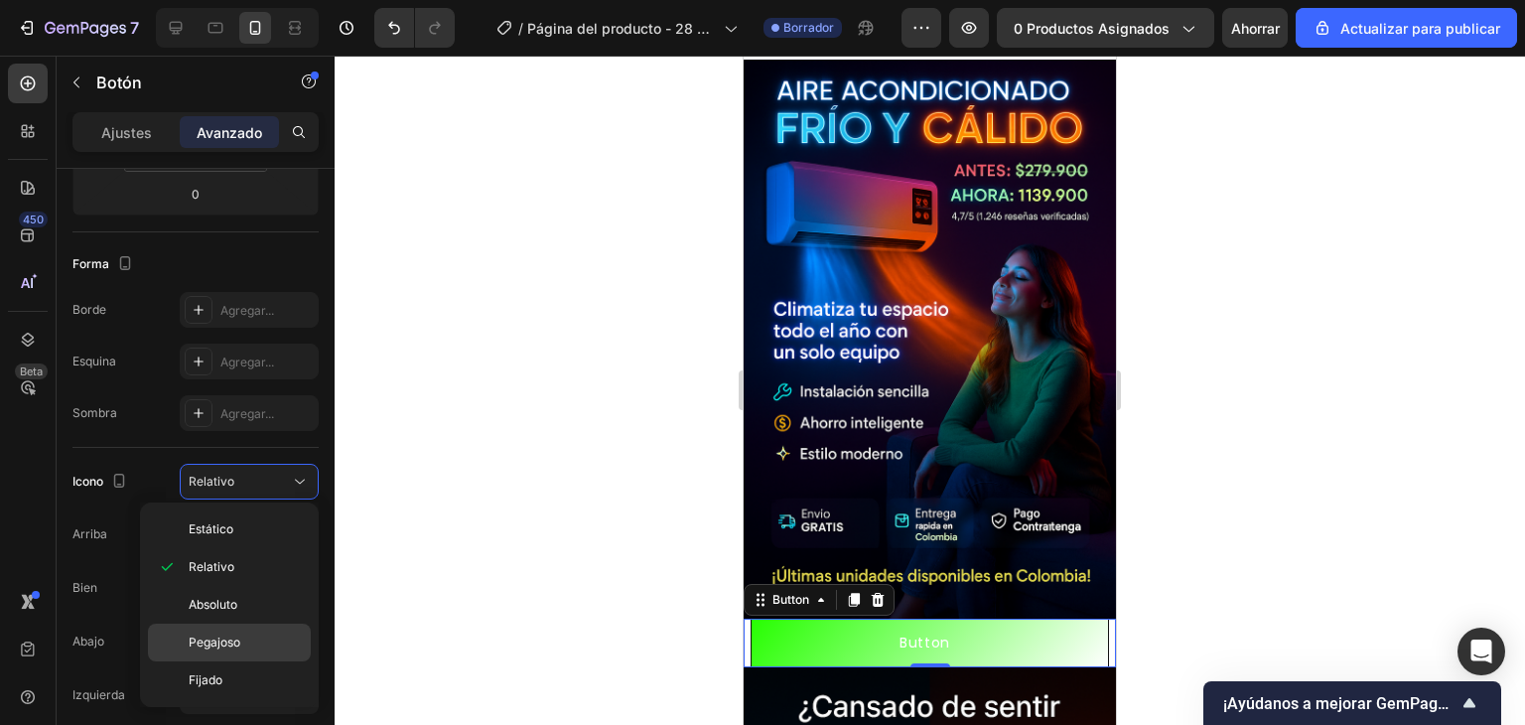
click at [255, 643] on p "Pegajoso" at bounding box center [245, 643] width 113 height 18
type input "0"
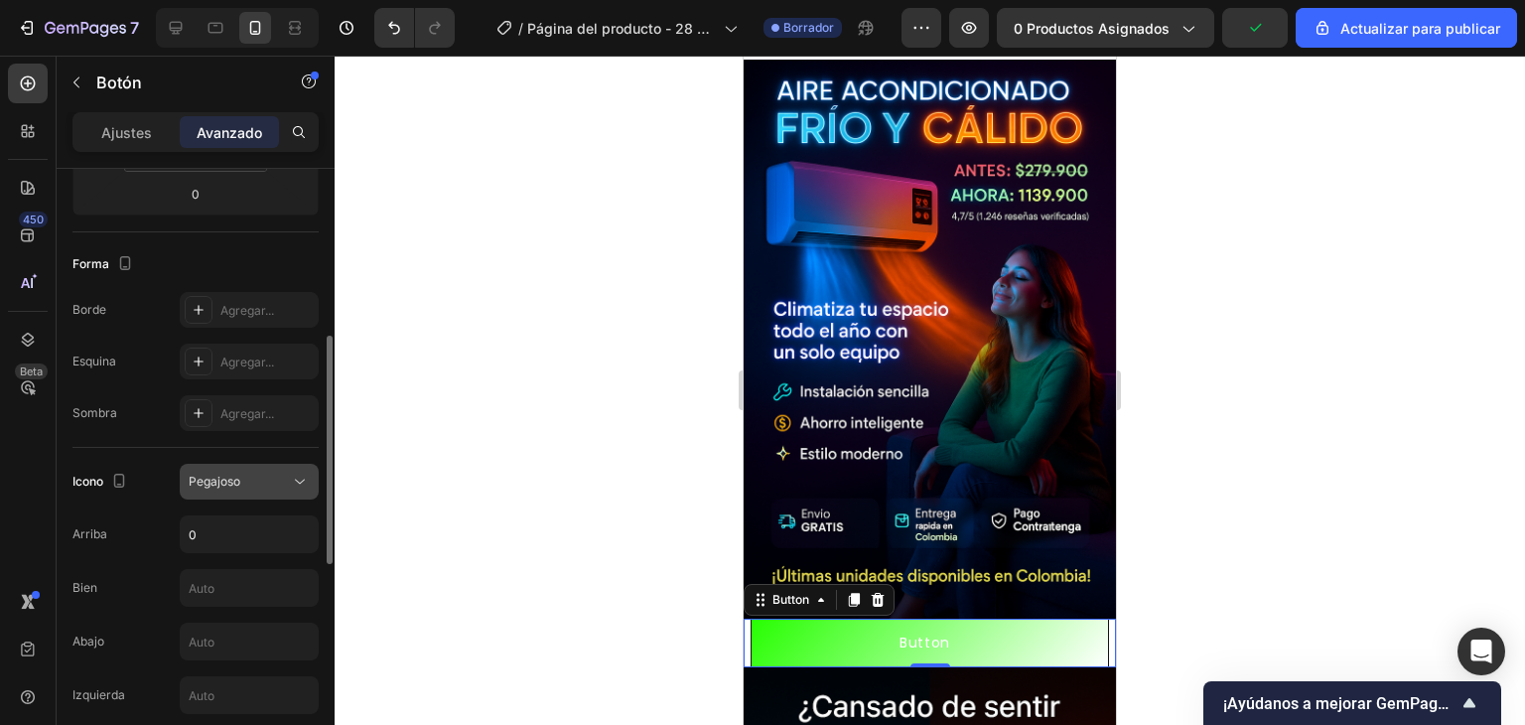
click at [262, 484] on div "Pegajoso" at bounding box center [239, 482] width 101 height 18
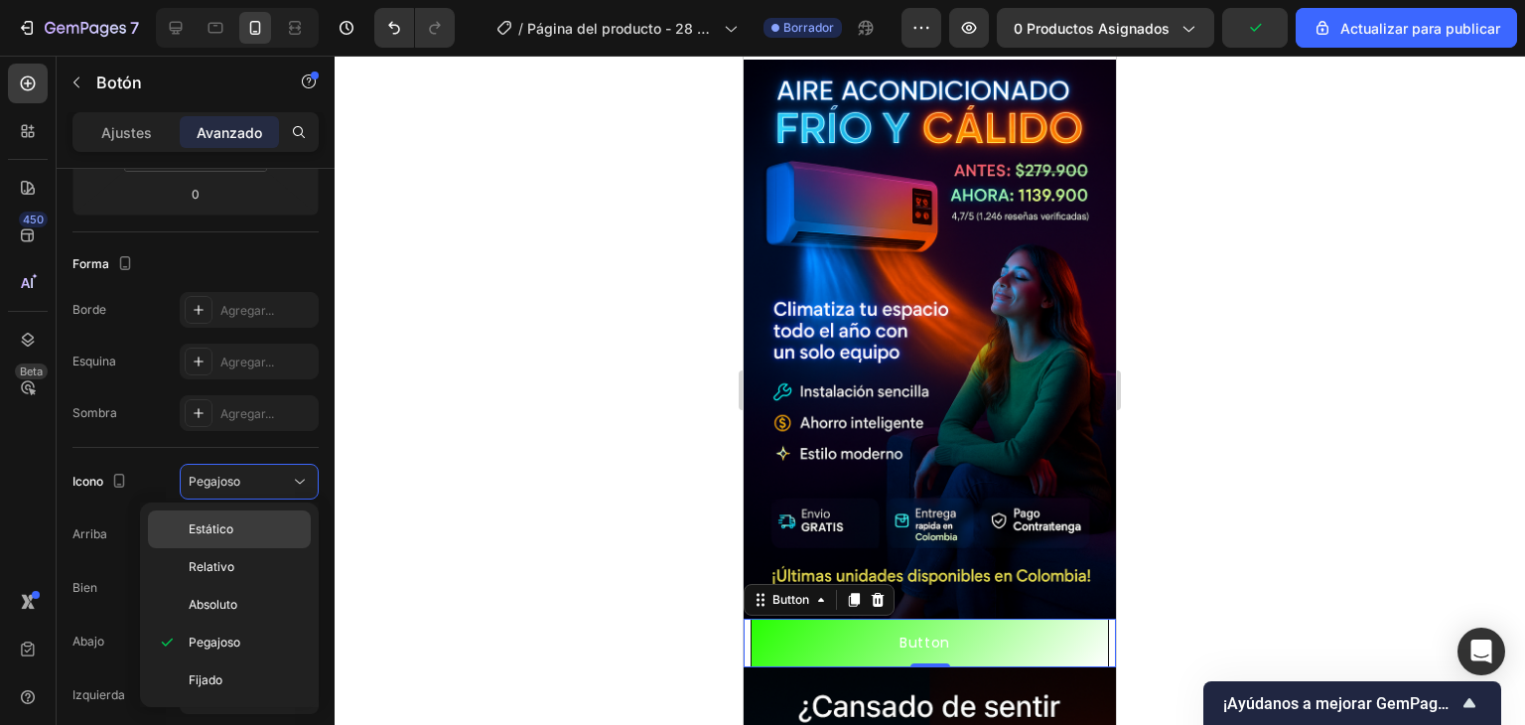
click at [247, 522] on p "Estático" at bounding box center [245, 529] width 113 height 18
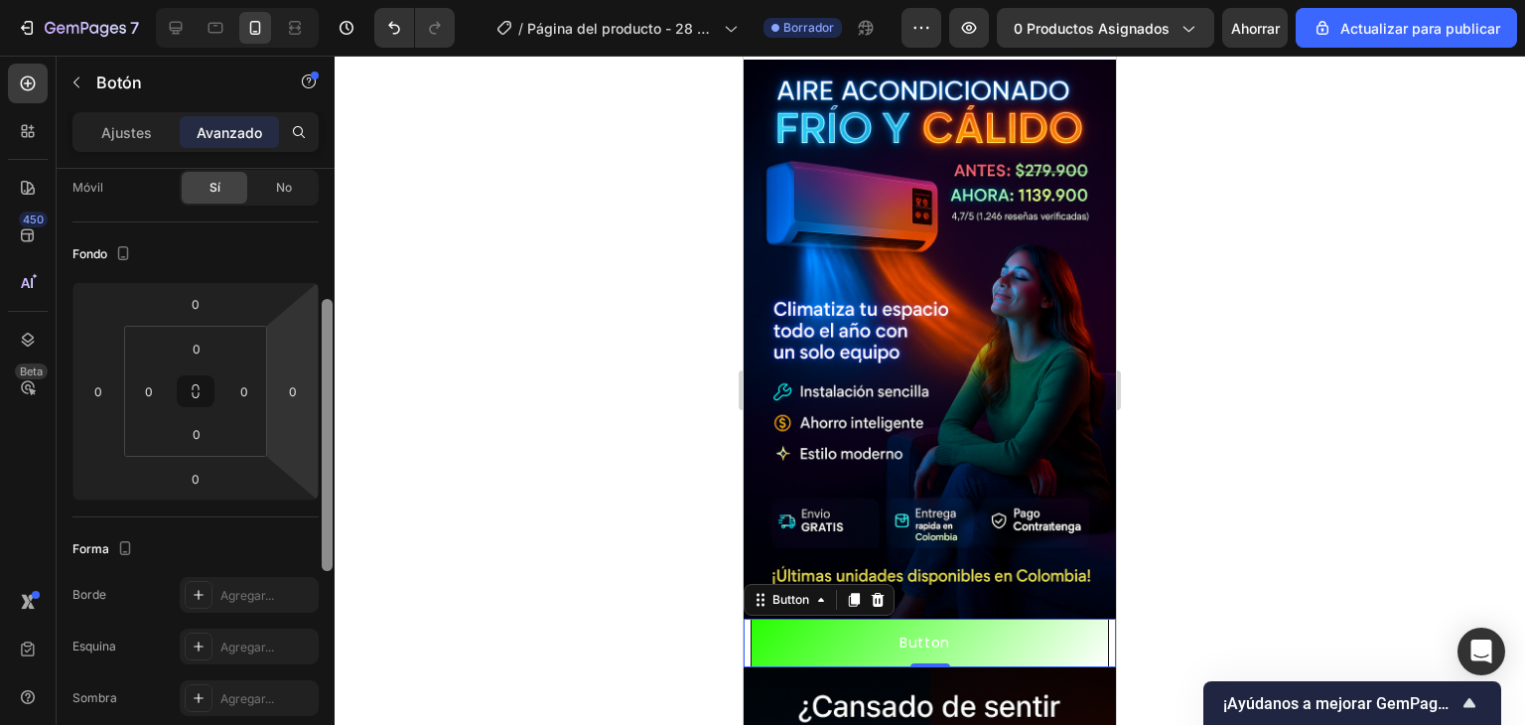
scroll to position [0, 0]
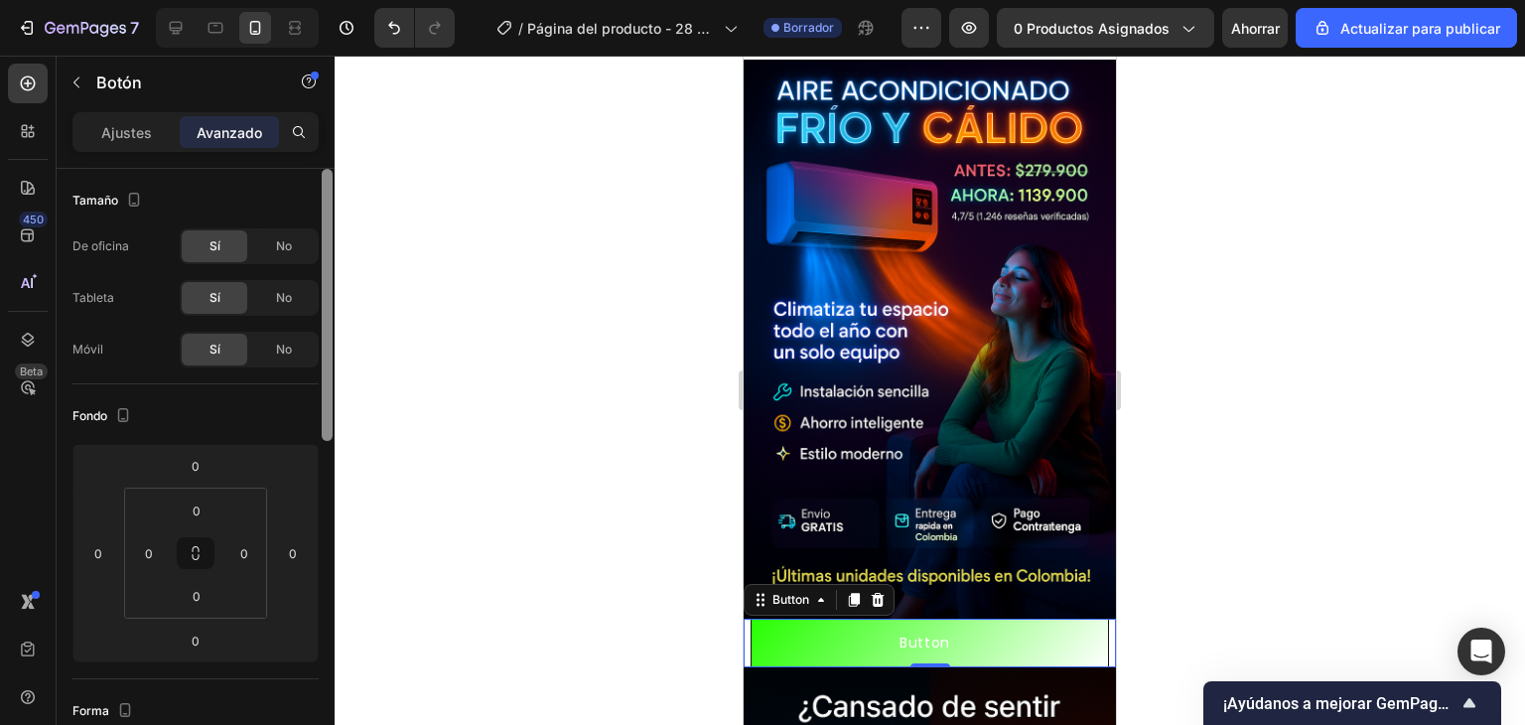
drag, startPoint x: 327, startPoint y: 500, endPoint x: 298, endPoint y: 270, distance: 231.2
click at [298, 270] on div "Tamaño De oficina Sí No Tableta Sí No Móvil Sí No Fondo 0 0 0 0 0 0 0 0 Forma B…" at bounding box center [196, 475] width 278 height 613
click at [130, 135] on font "Ajustes" at bounding box center [126, 132] width 51 height 17
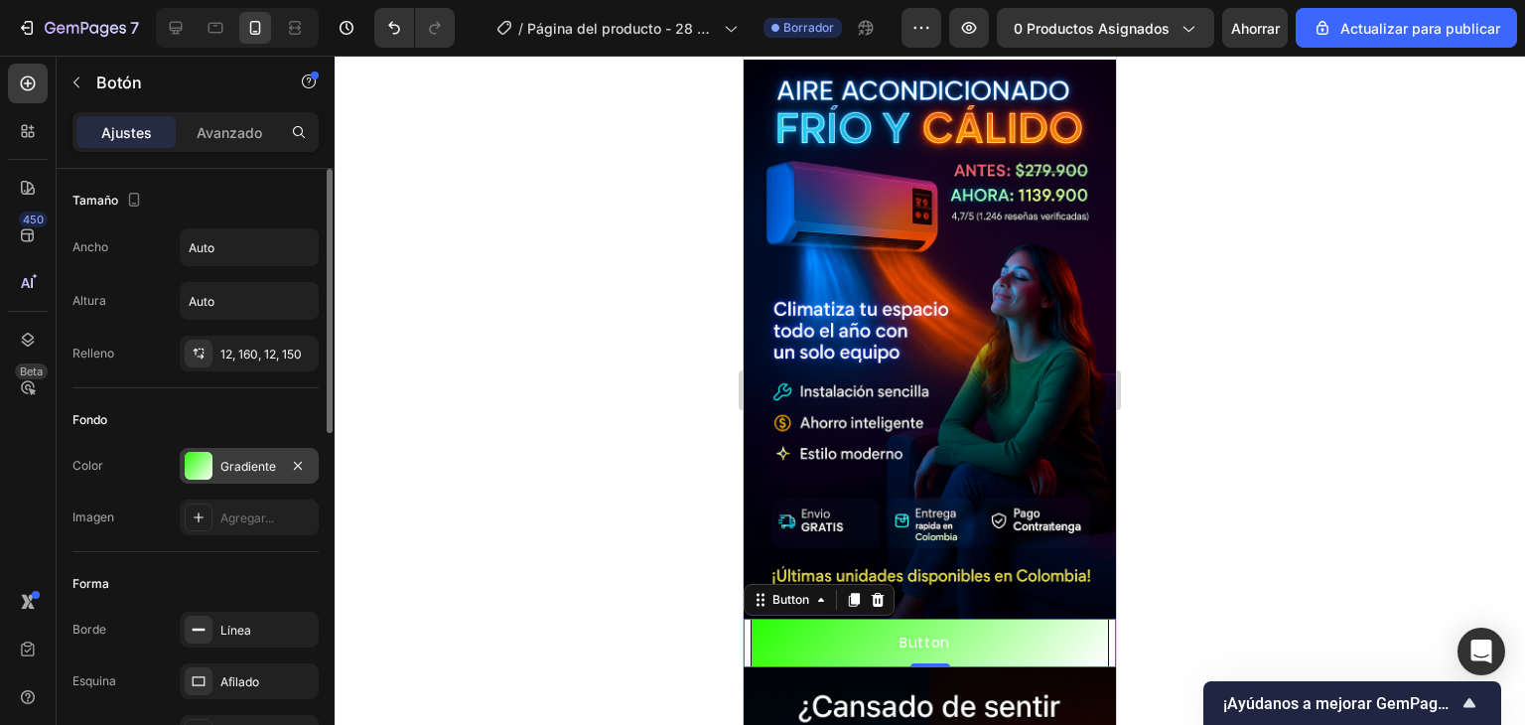
click at [214, 448] on div "Gradiente" at bounding box center [249, 466] width 139 height 36
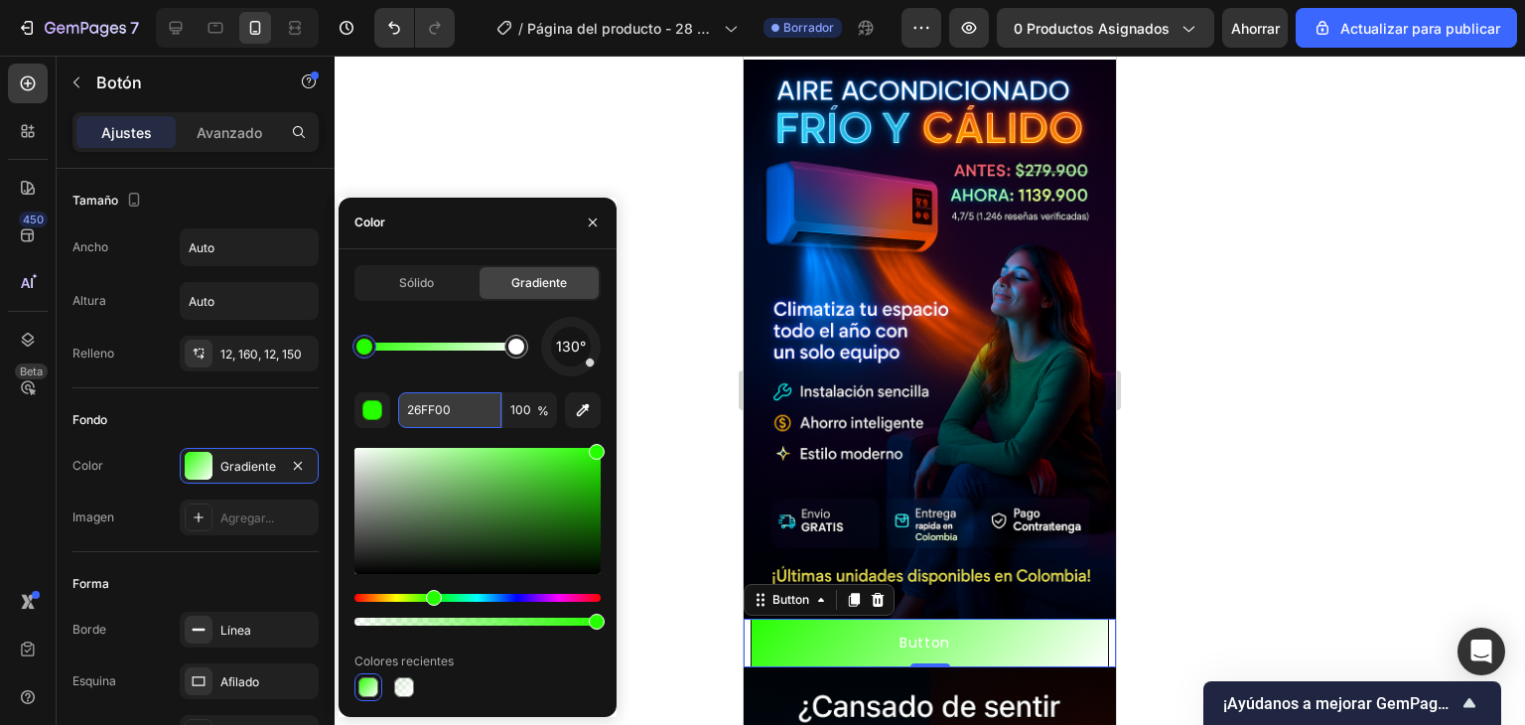
click at [444, 398] on input "26FF00" at bounding box center [449, 410] width 103 height 36
paste input "#39FF14"
type input "#39FF14"
click at [649, 393] on div at bounding box center [930, 390] width 1191 height 669
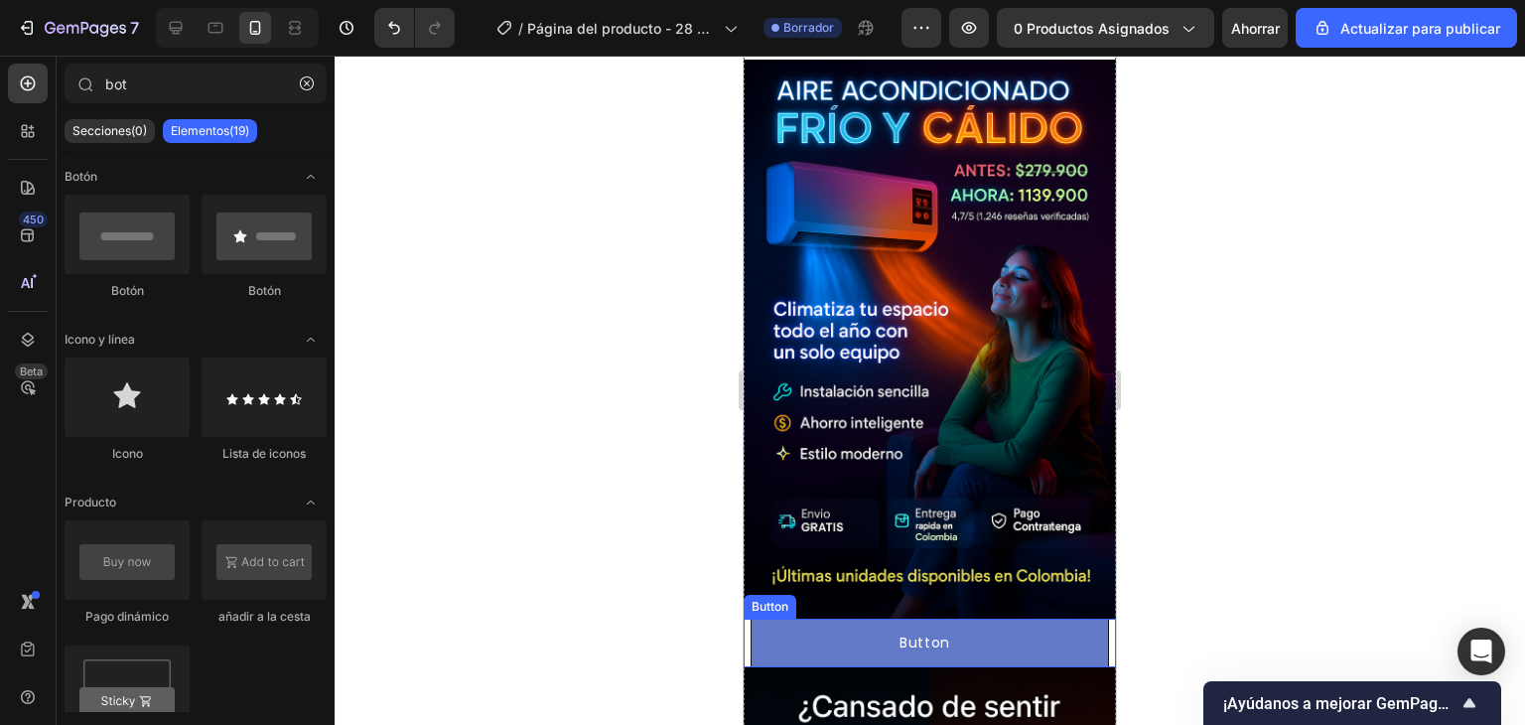
click at [848, 619] on button "Button" at bounding box center [930, 643] width 358 height 49
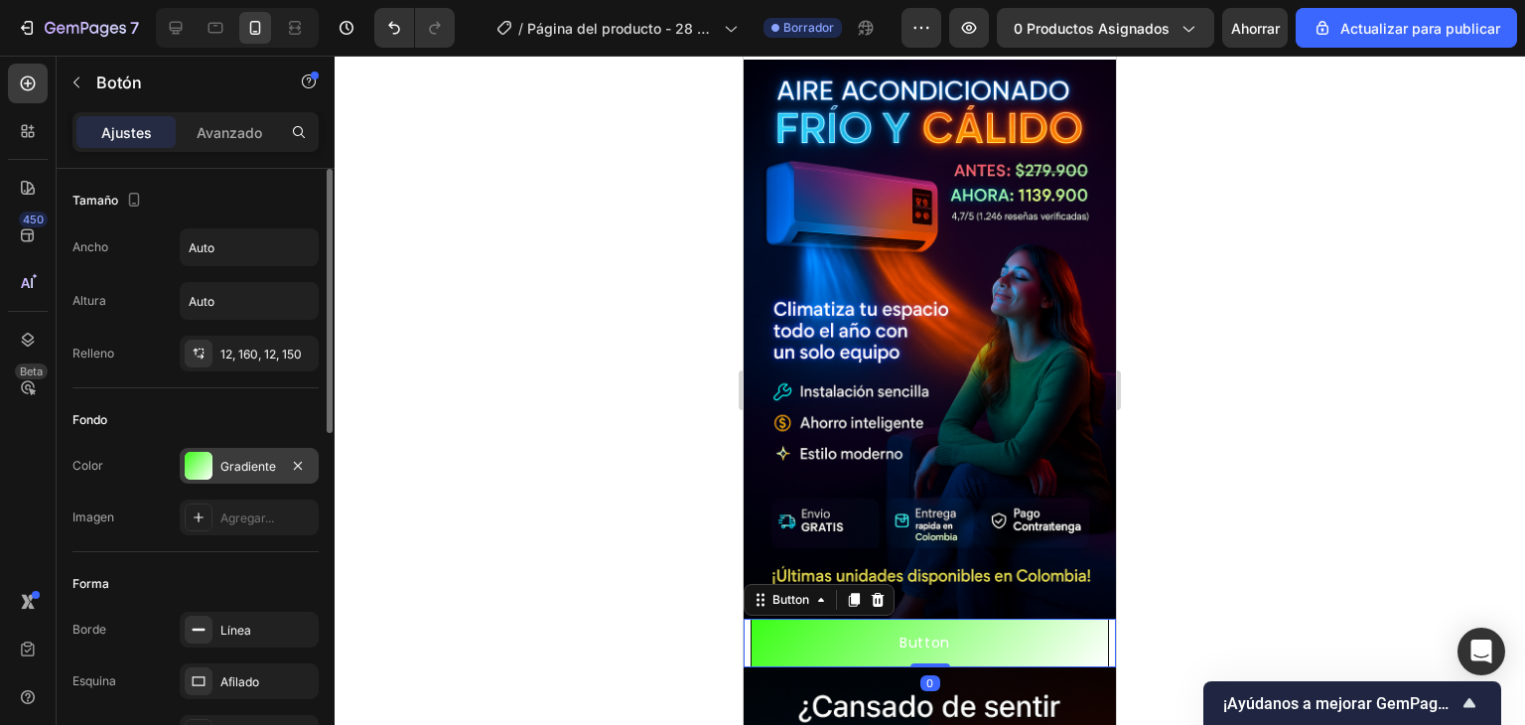
click at [208, 458] on div at bounding box center [199, 466] width 28 height 28
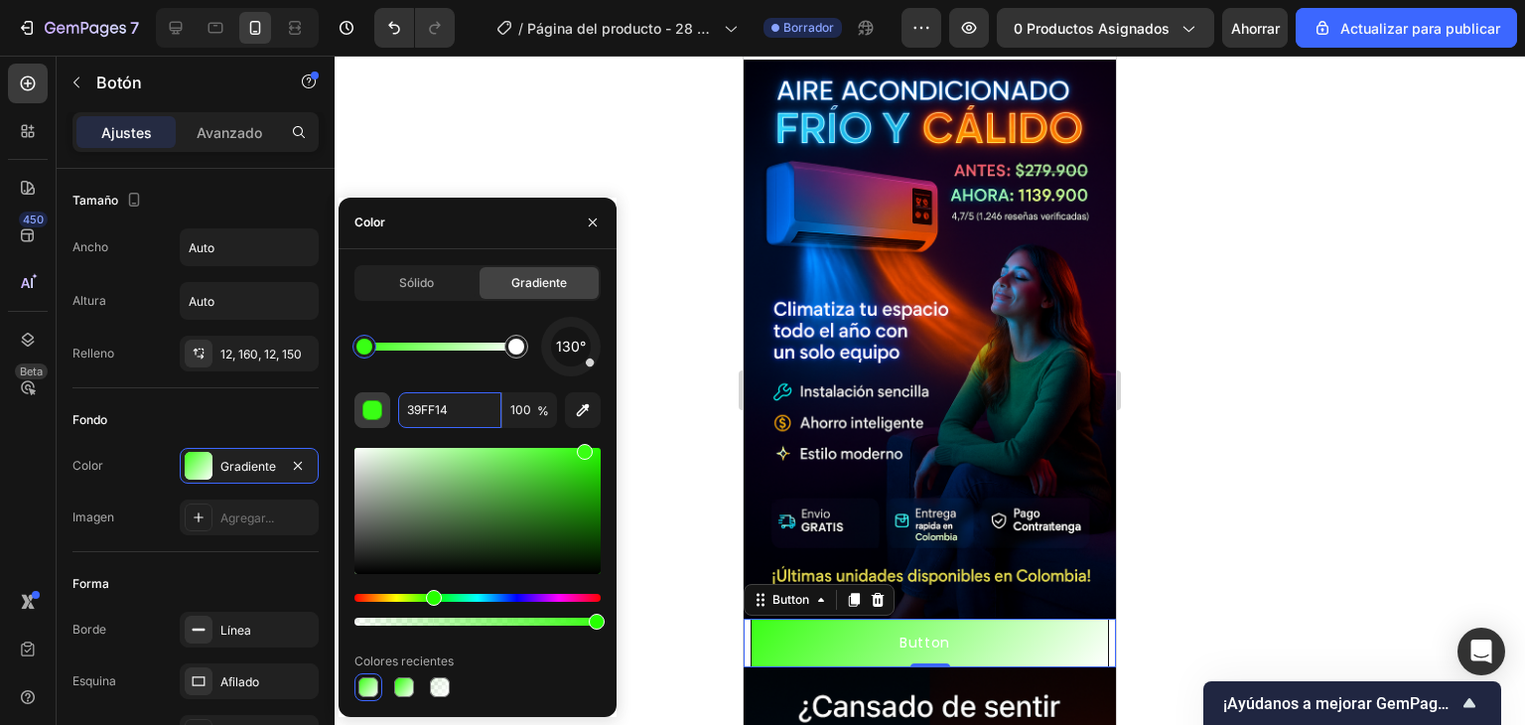
paste input "#"
click at [415, 413] on input "#39FF14" at bounding box center [449, 410] width 103 height 36
type input "39FF14"
click at [294, 415] on div "Fondo" at bounding box center [195, 420] width 246 height 32
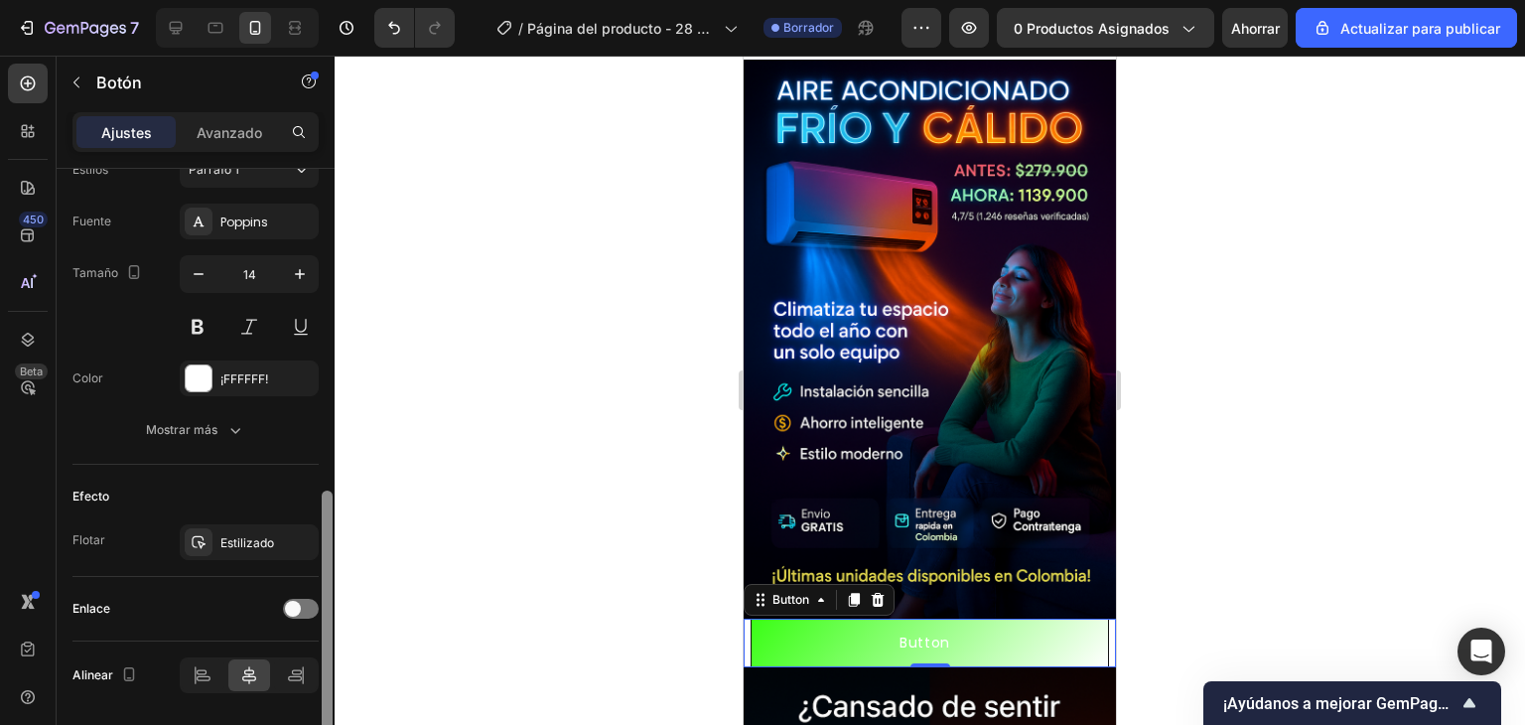
scroll to position [808, 0]
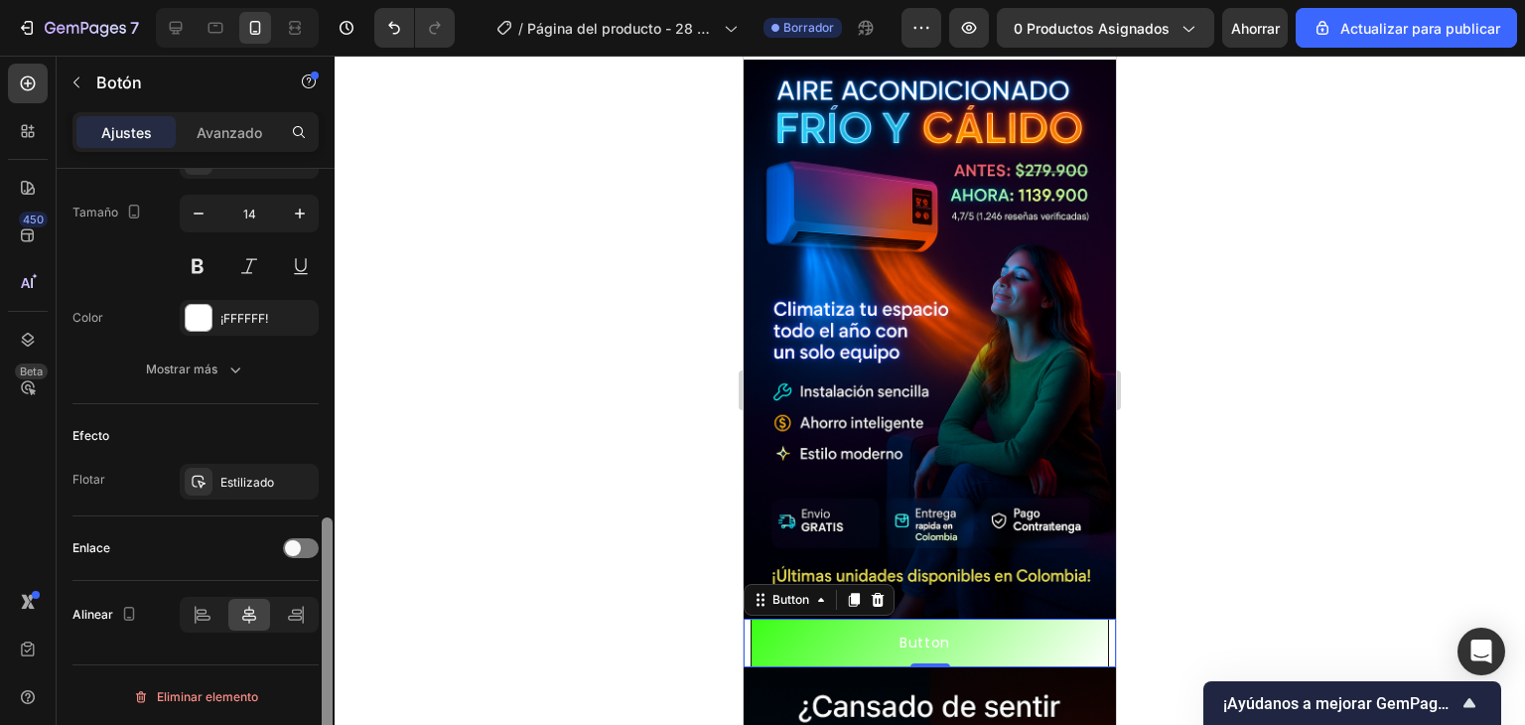
drag, startPoint x: 328, startPoint y: 386, endPoint x: 360, endPoint y: 771, distance: 385.7
click at [360, 0] on html "7 / Página del producto - 28 de septiembre, 18:45:39 Borrador Avance 0 producto…" at bounding box center [762, 0] width 1525 height 0
click at [213, 132] on font "Avanzado" at bounding box center [230, 132] width 66 height 17
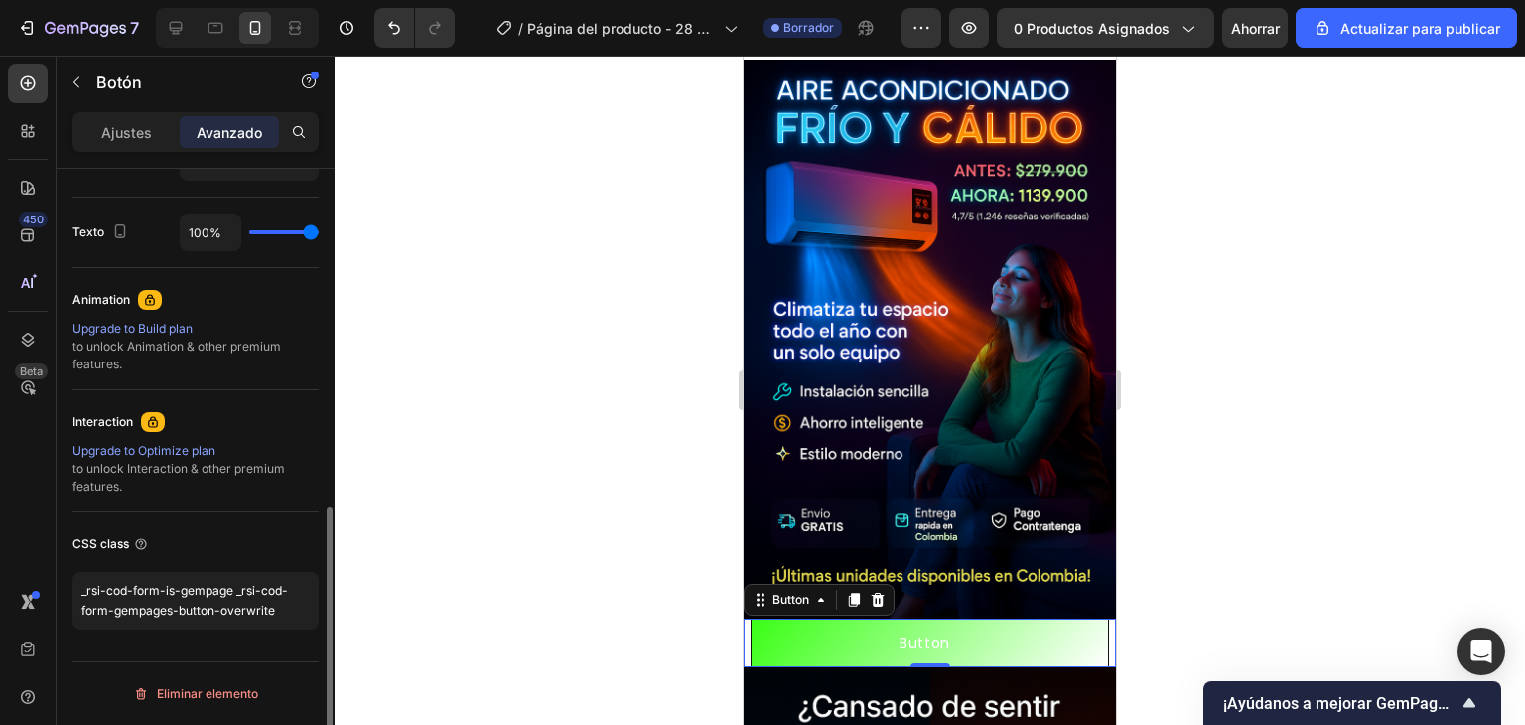
scroll to position [764, 0]
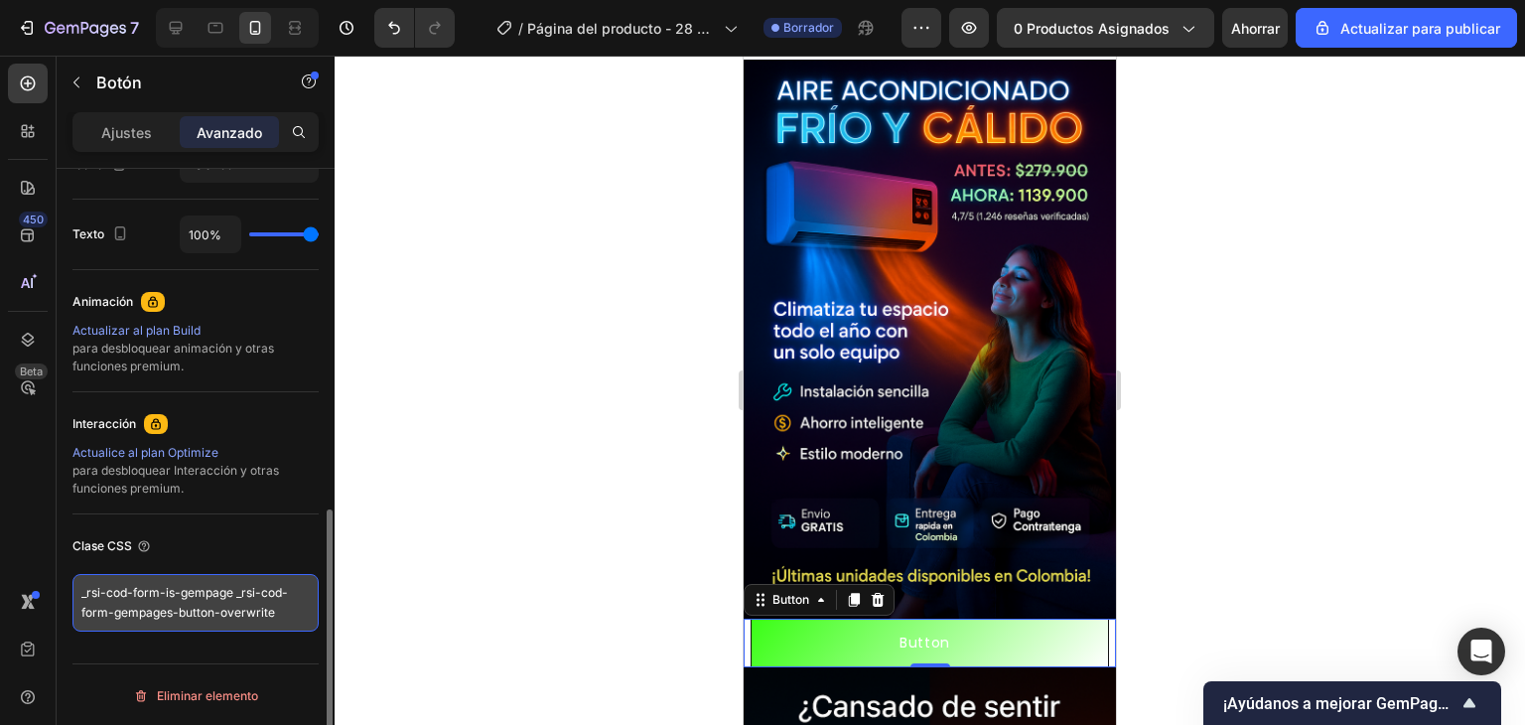
click at [281, 614] on textarea "_rsi-cod-form-is-gempage _rsi-cod-form-gempages-button-overwrite" at bounding box center [195, 603] width 246 height 58
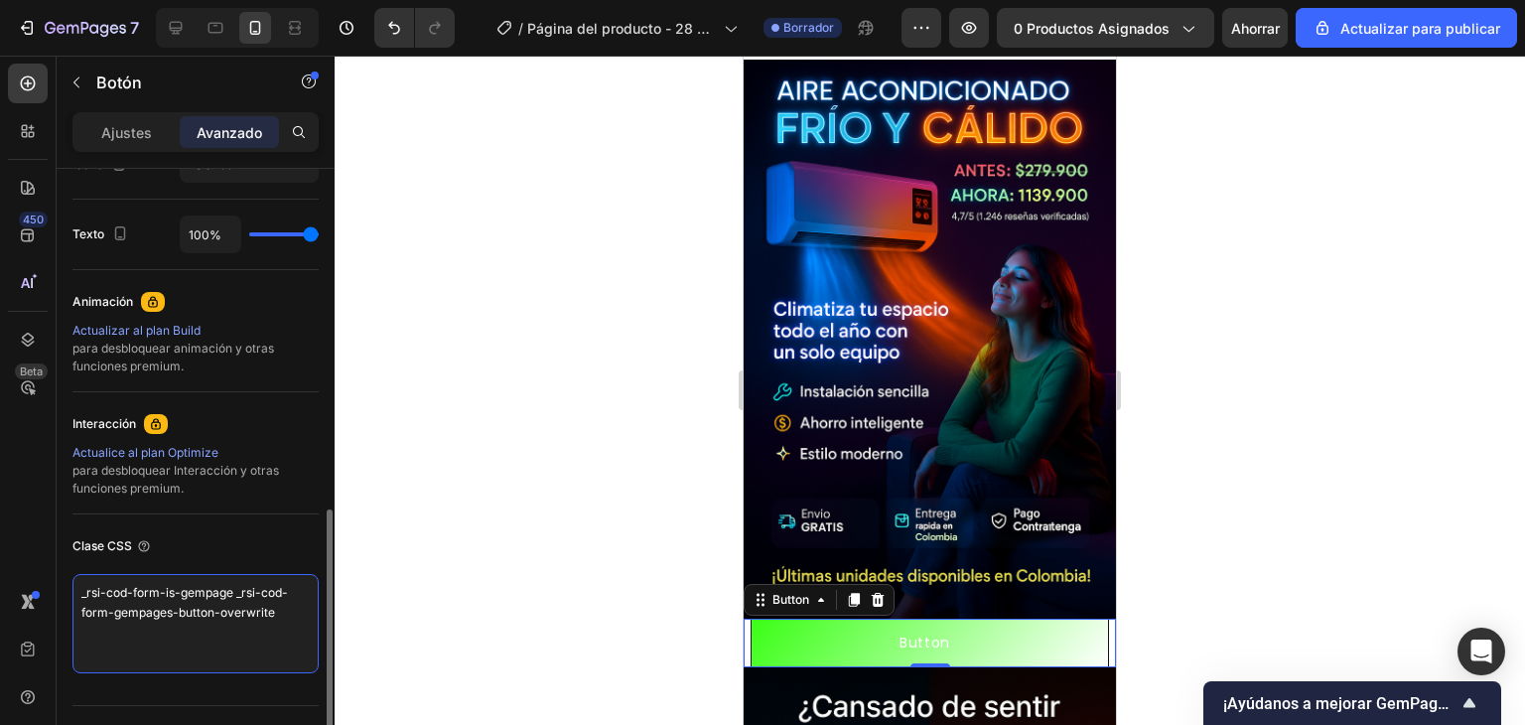
paste textarea "button { background-color: #00FF66; color: #000; font-weight: bold; border: non…"
type textarea "_rsi-cod-form-is-gempage _rsi-cod-form-gempages-button-overwrite button { backg…"
click at [455, 605] on div at bounding box center [930, 390] width 1191 height 669
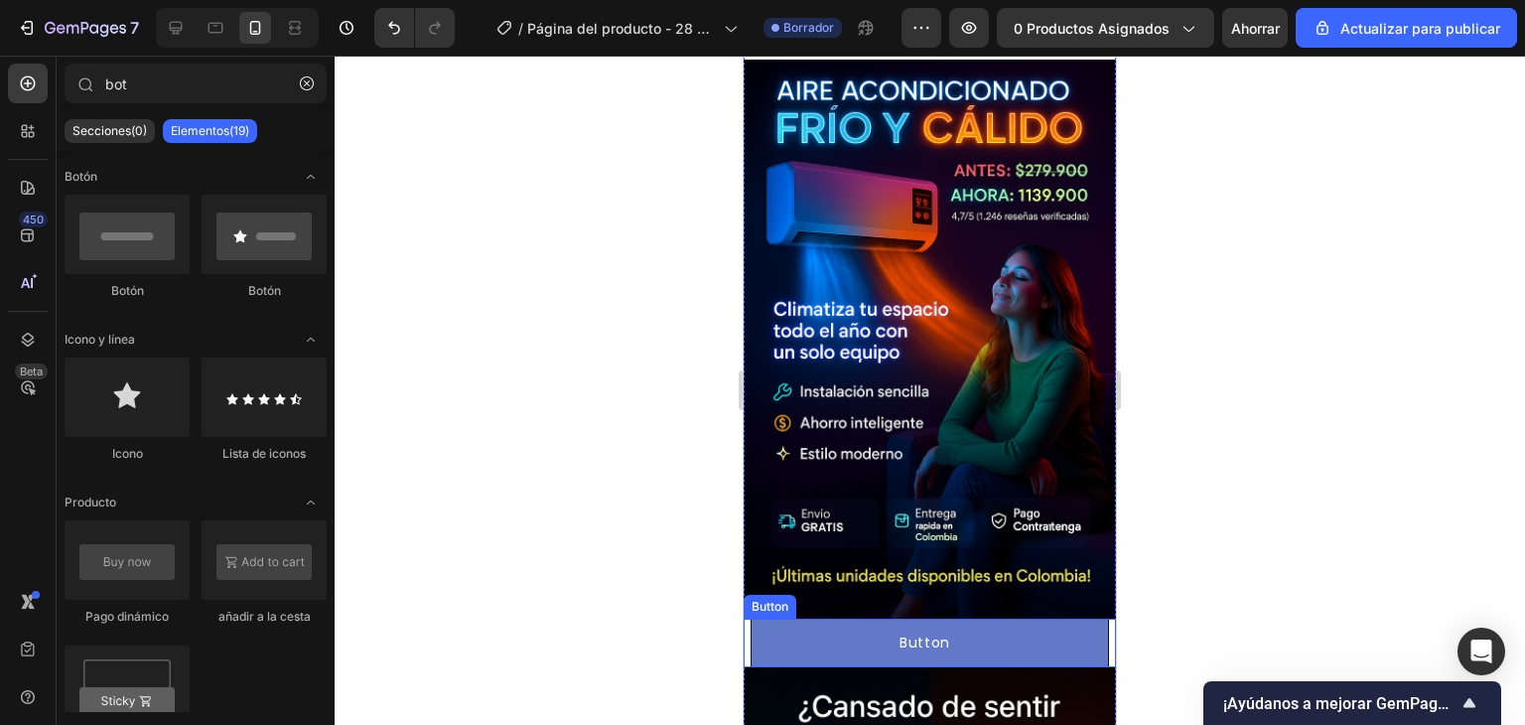
click at [804, 619] on button "Button" at bounding box center [930, 643] width 358 height 49
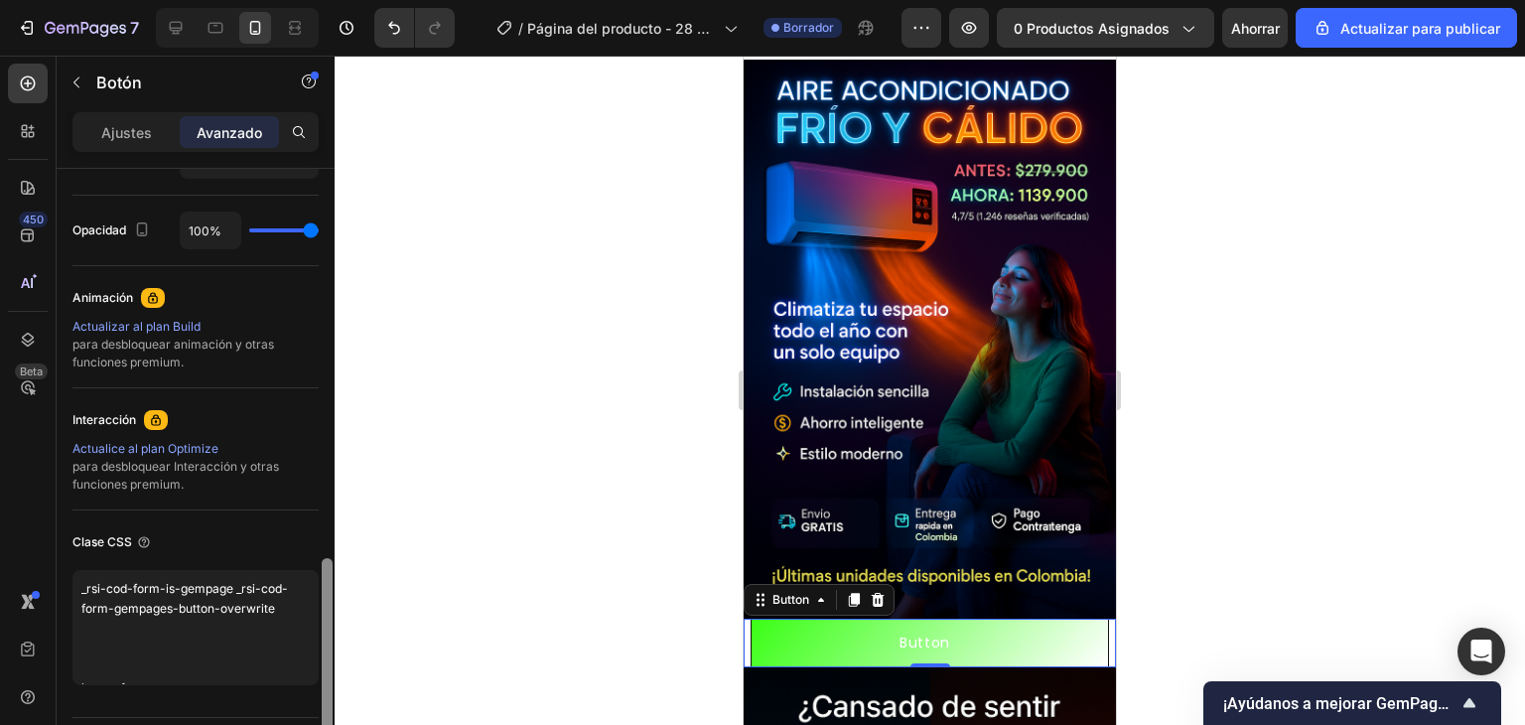
scroll to position [821, 0]
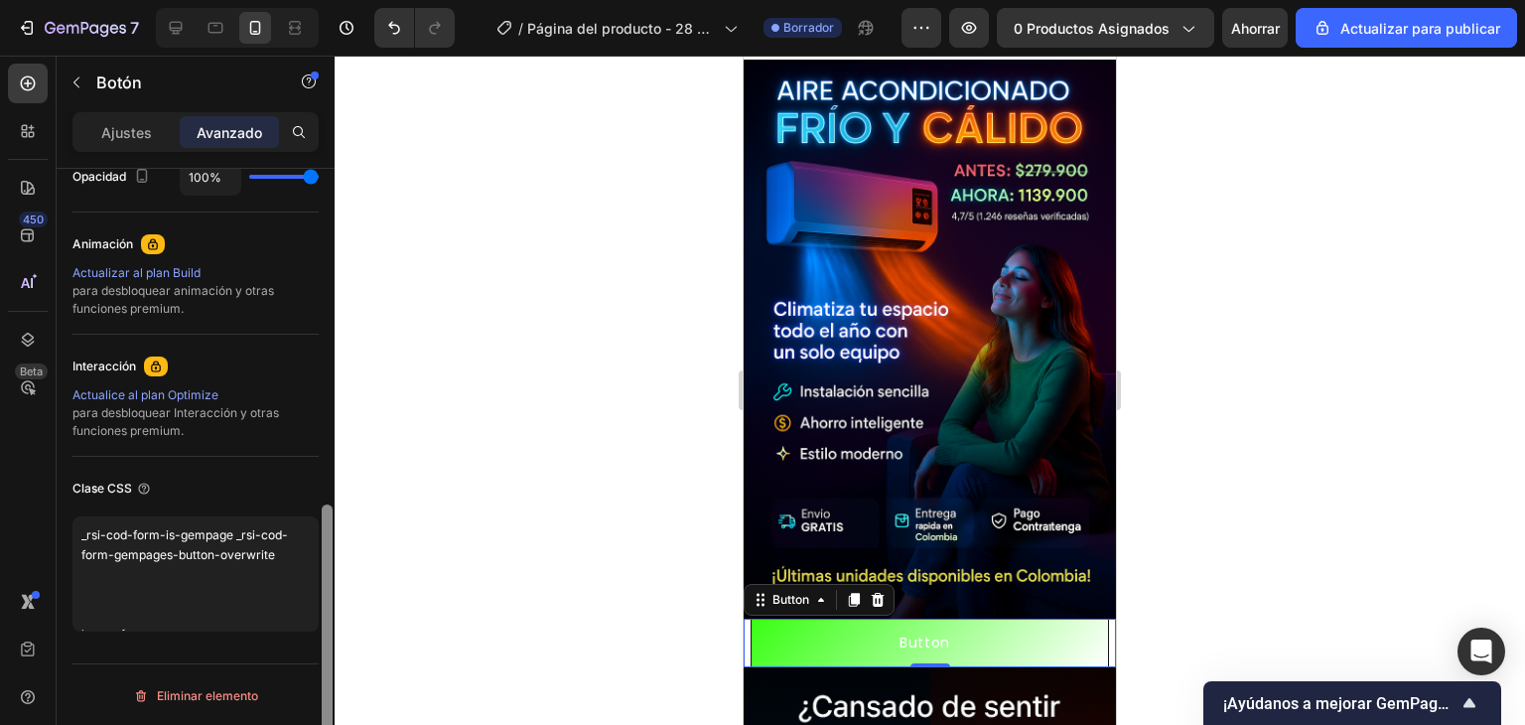
drag, startPoint x: 327, startPoint y: 205, endPoint x: 361, endPoint y: 629, distance: 425.5
click at [361, 0] on div "7 / Página del producto - 28 de septiembre, 18:45:39 Borrador Avance 0 producto…" at bounding box center [762, 0] width 1525 height 0
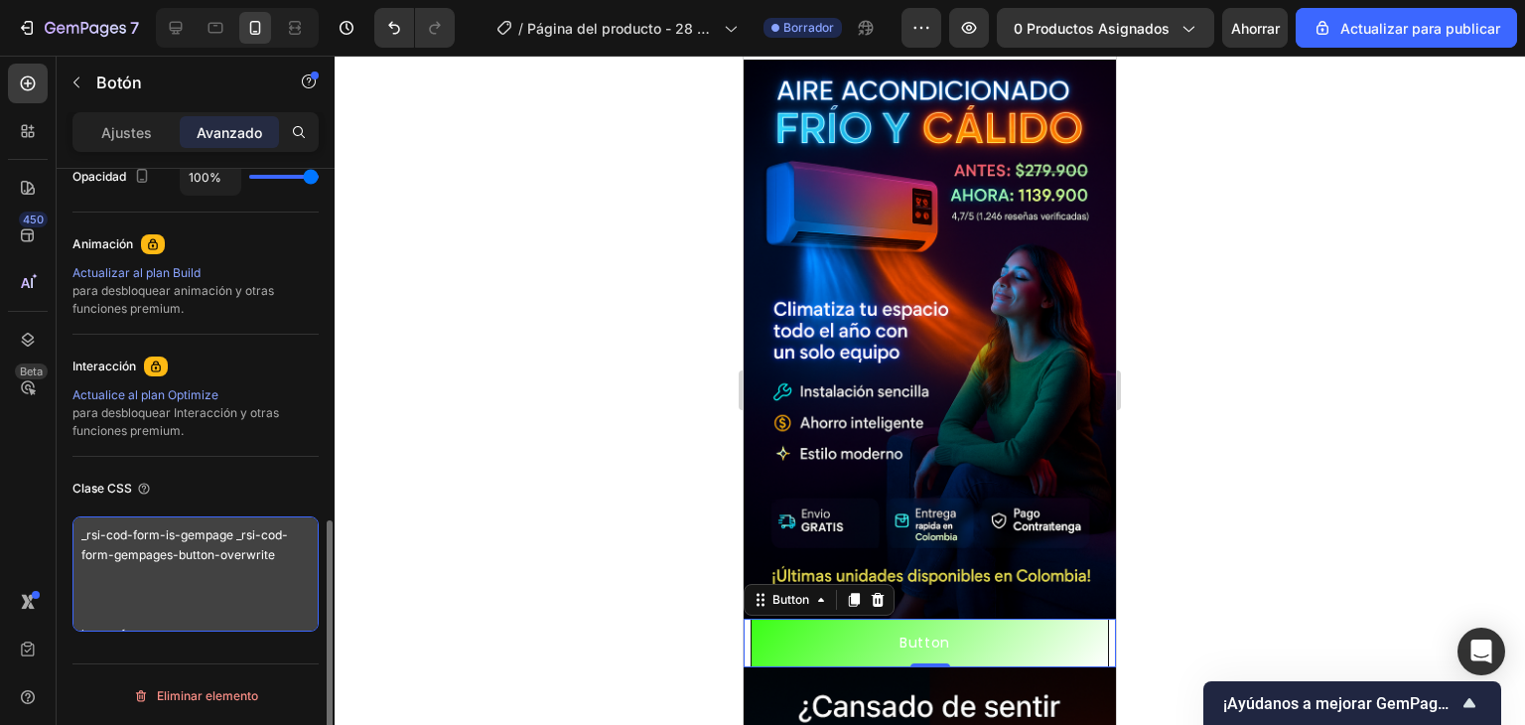
click at [207, 610] on textarea "_rsi-cod-form-is-gempage _rsi-cod-form-gempages-button-overwrite button { backg…" at bounding box center [195, 573] width 246 height 115
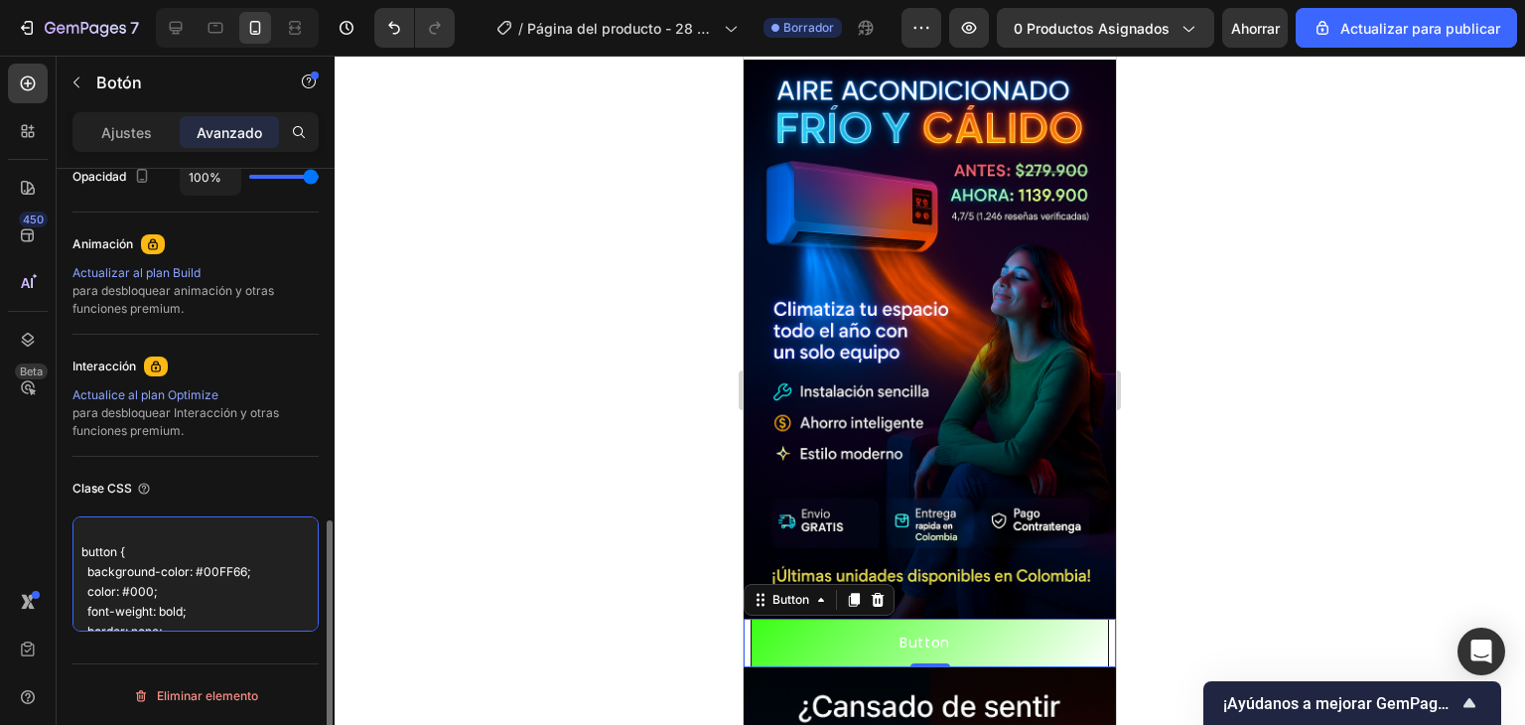
scroll to position [78, 0]
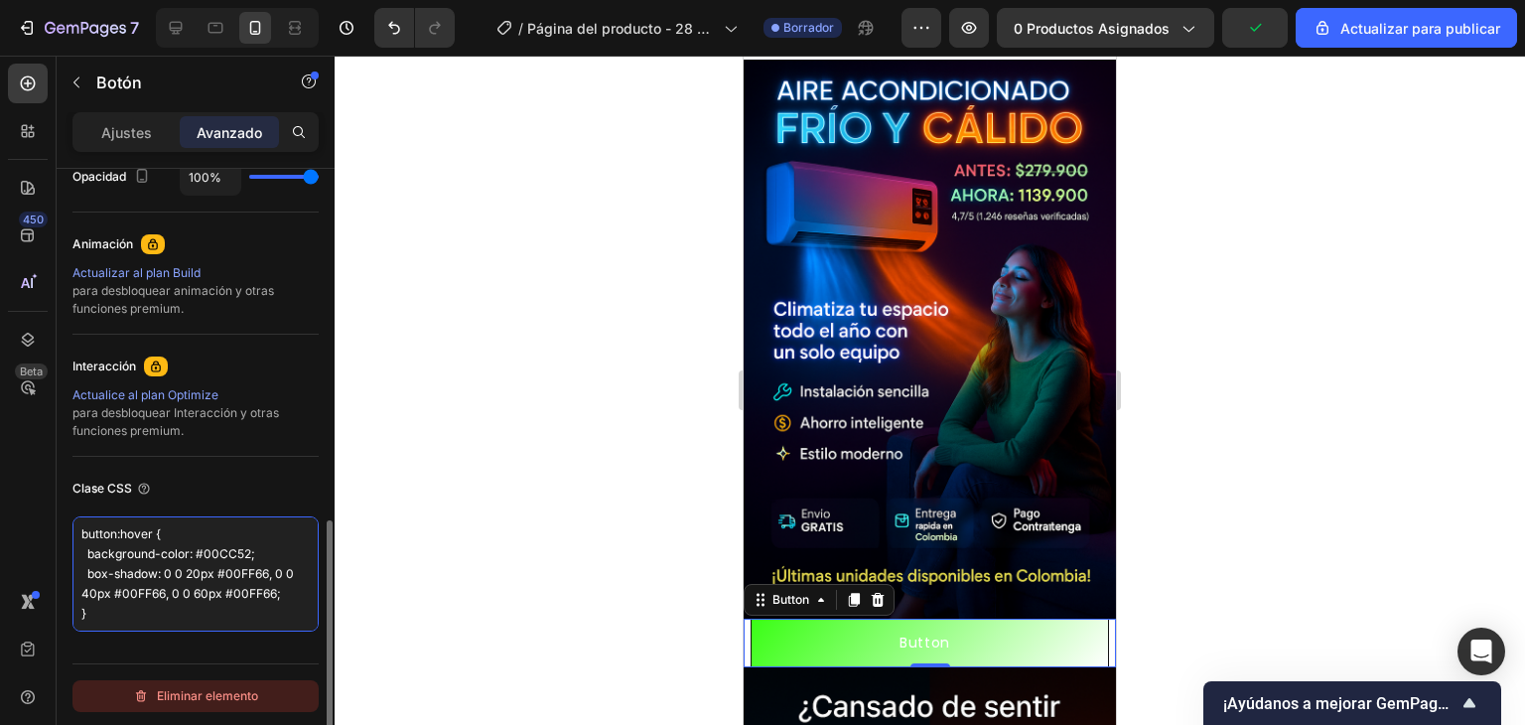
drag, startPoint x: 79, startPoint y: 559, endPoint x: 293, endPoint y: 689, distance: 250.0
click at [293, 689] on div "Mostrar en De oficina Sí No Tableta Sí No Móvil Sí No Espaciado (px) 0 0 0 0 0 …" at bounding box center [196, 66] width 278 height 1436
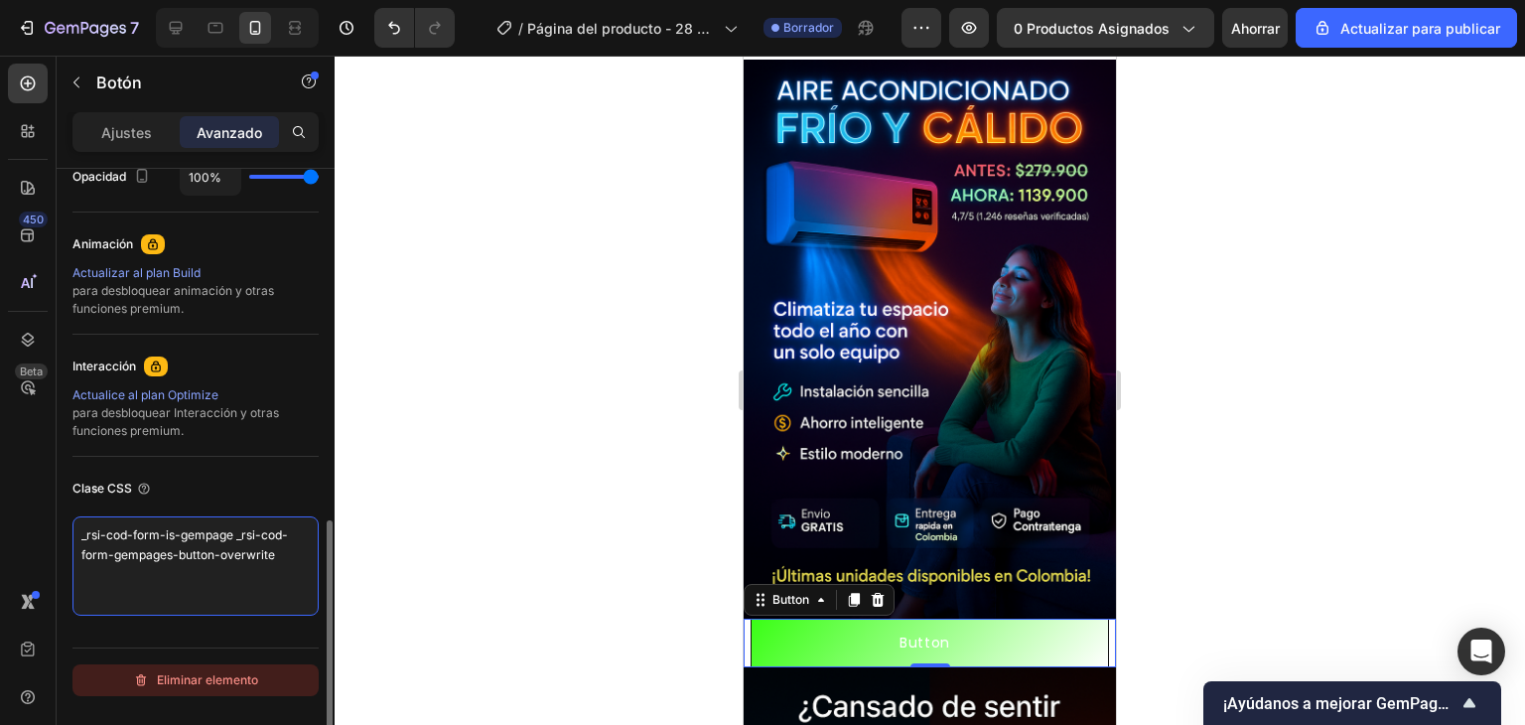
scroll to position [7, 0]
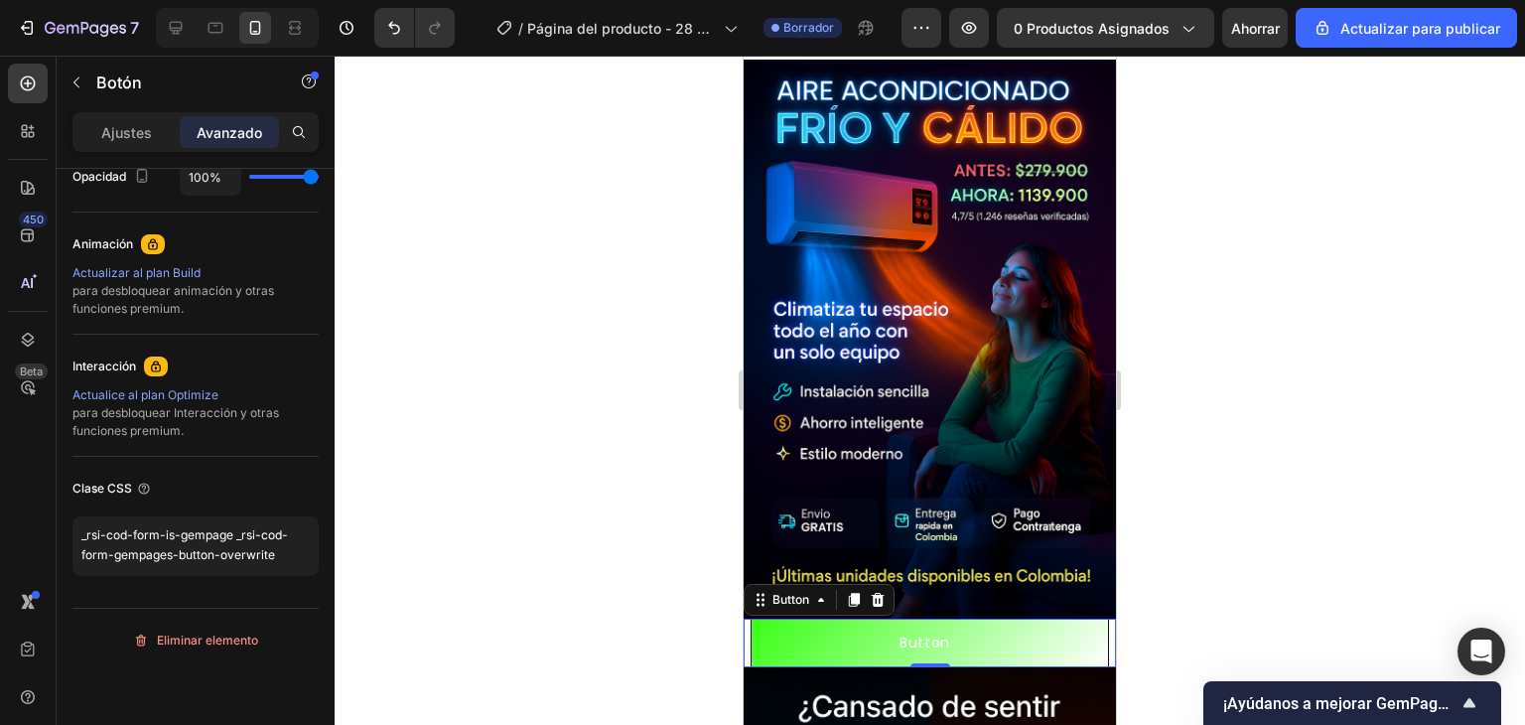
type textarea "_rsi-cod-form-is-gempage _rsi-cod-form-gempages-button-overwrite"
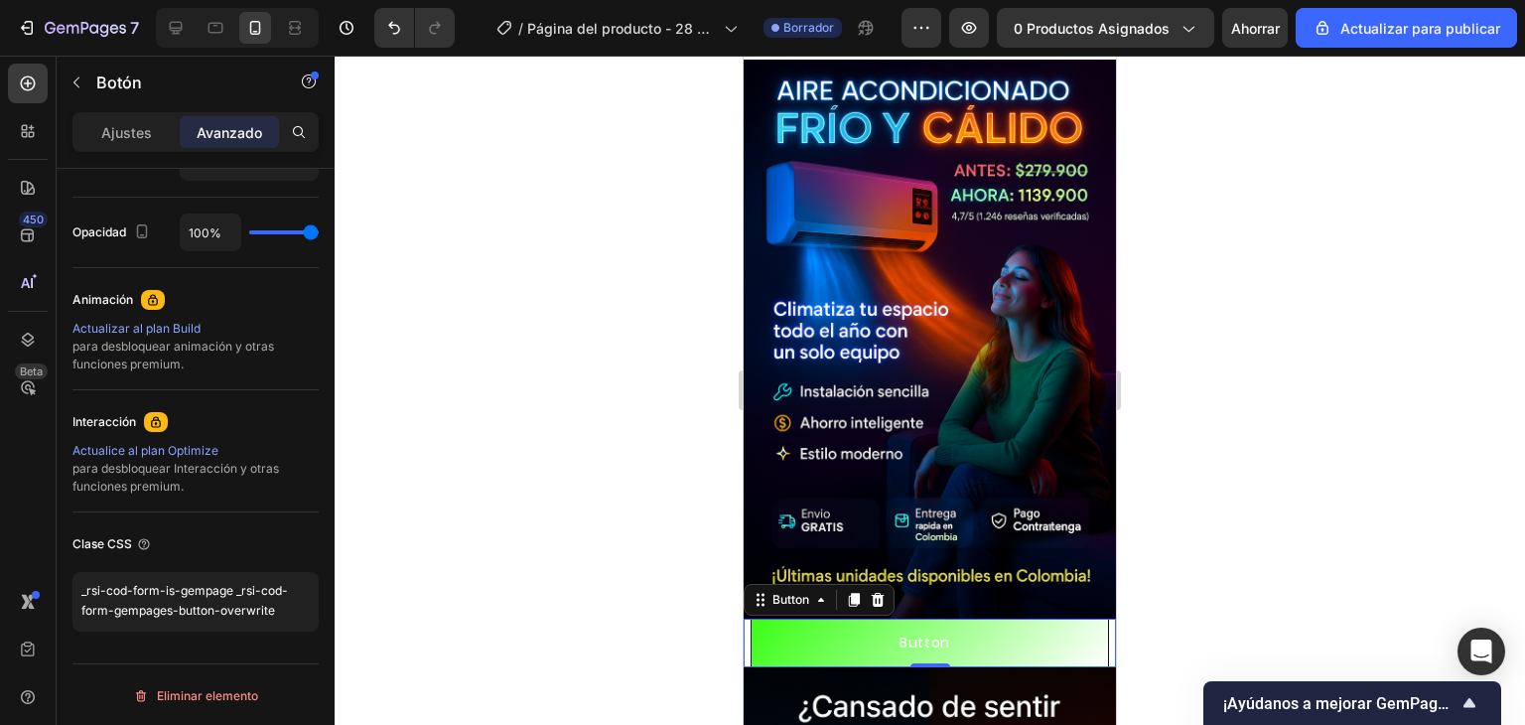
click at [523, 542] on div at bounding box center [930, 390] width 1191 height 669
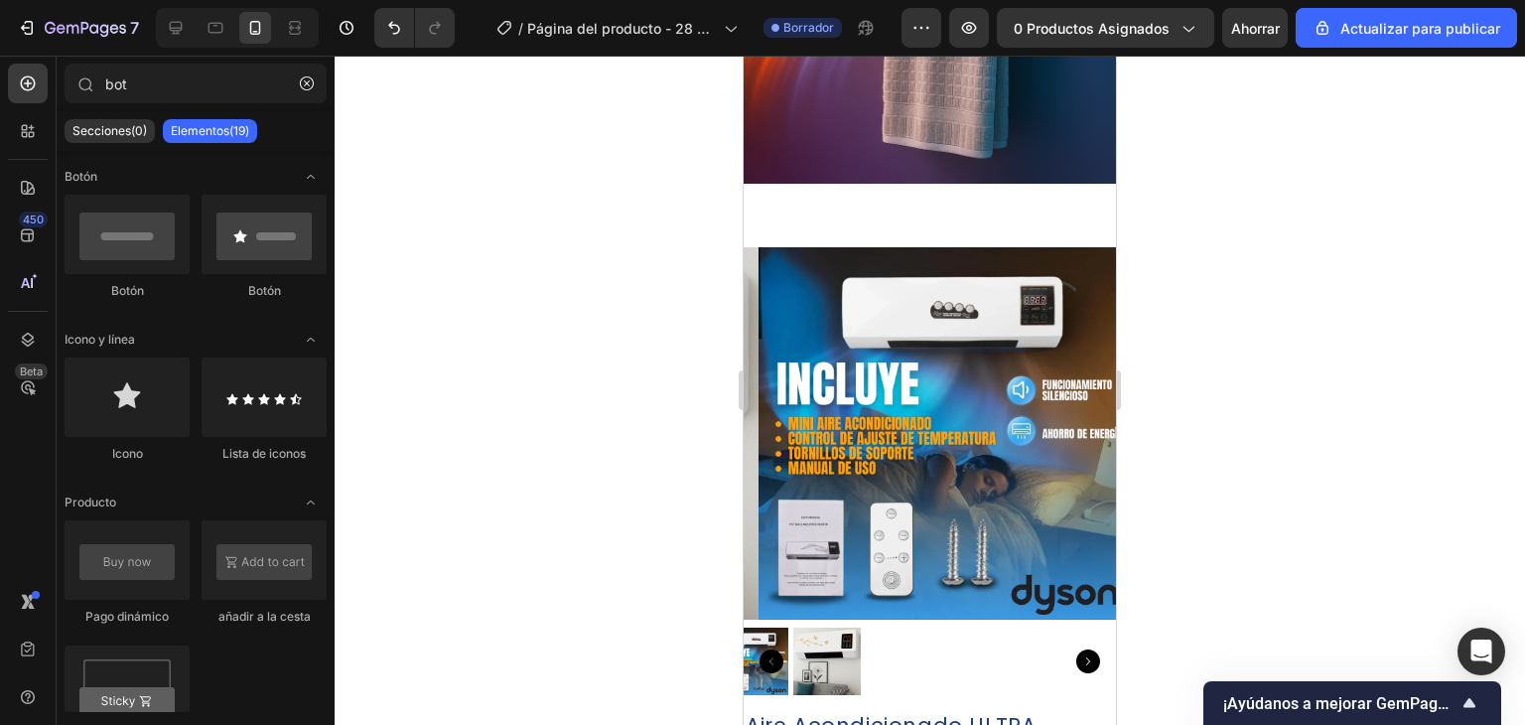
scroll to position [1665, 0]
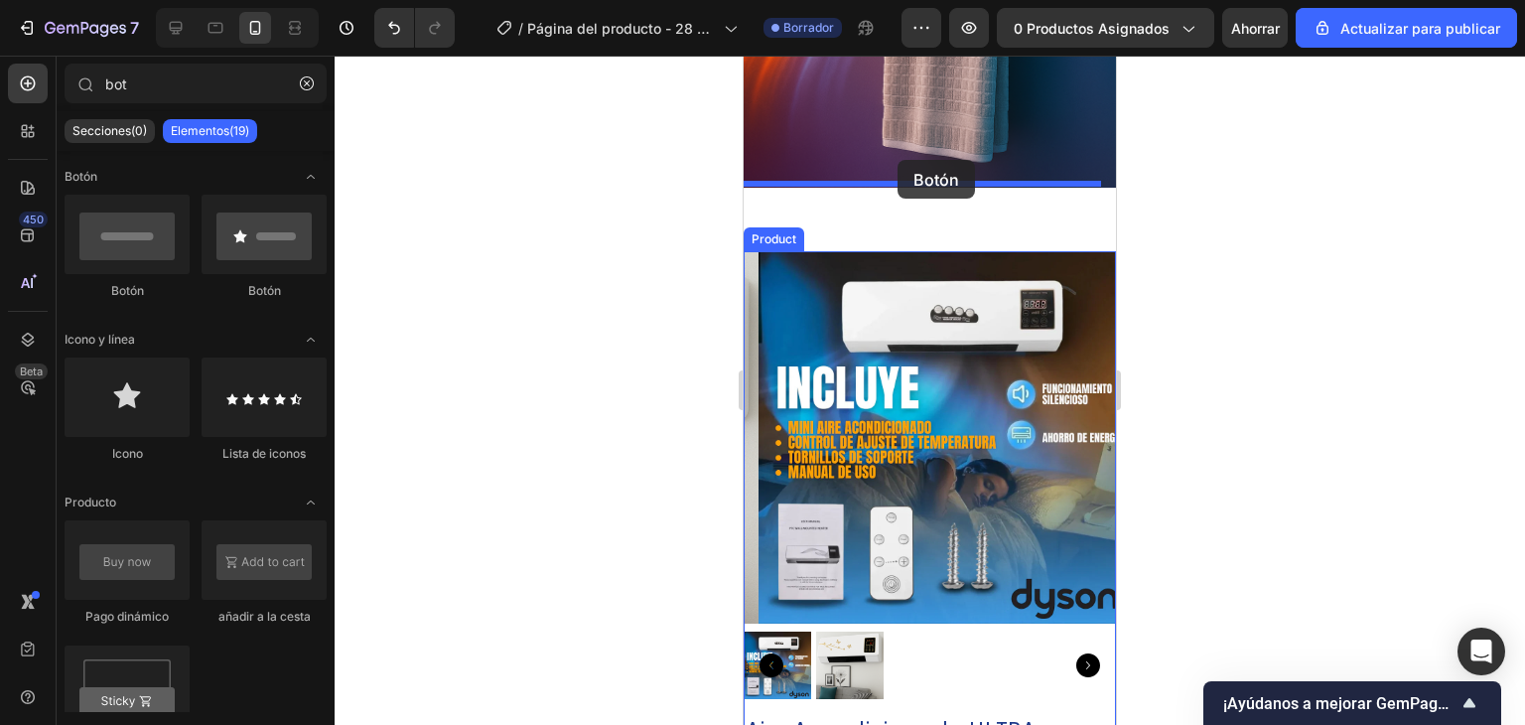
drag, startPoint x: 1007, startPoint y: 311, endPoint x: 898, endPoint y: 160, distance: 186.3
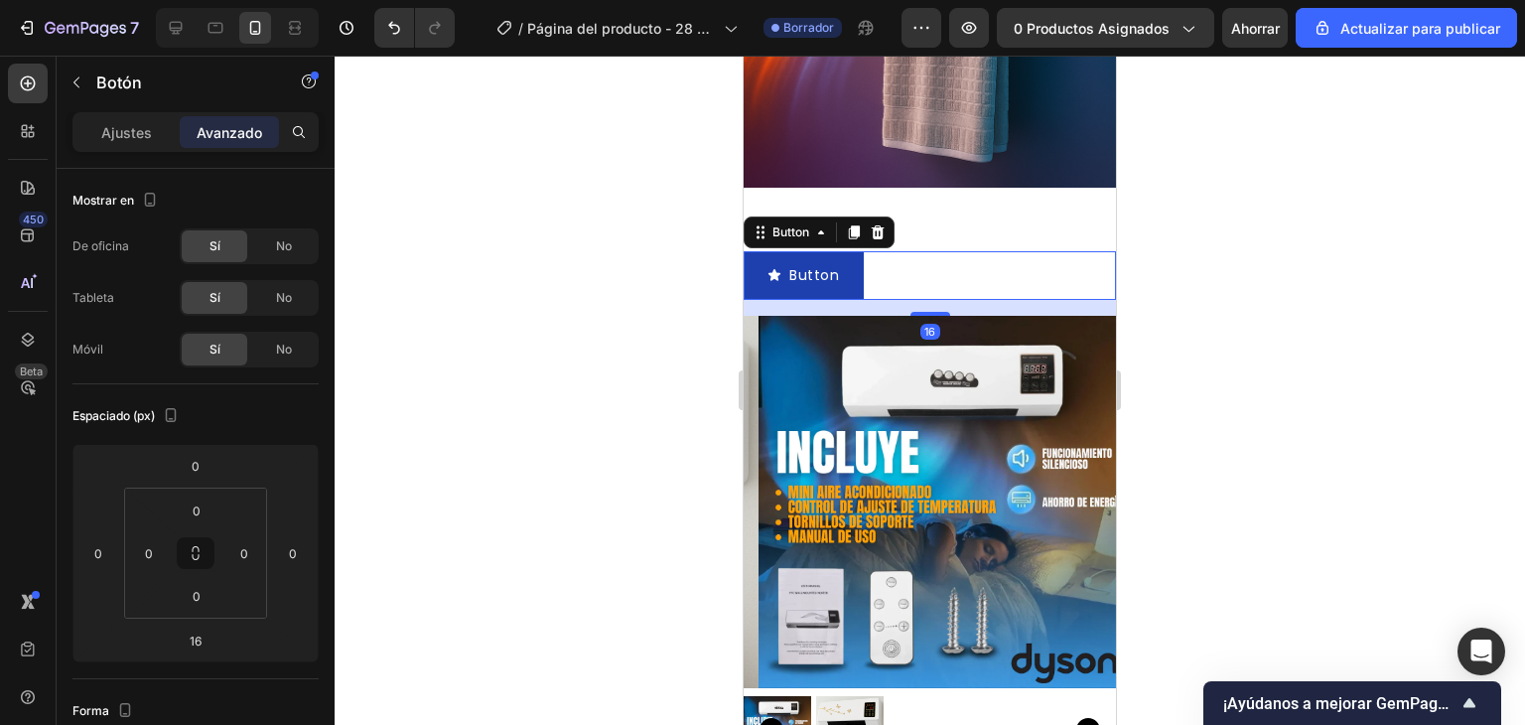
click at [877, 220] on div at bounding box center [878, 232] width 24 height 24
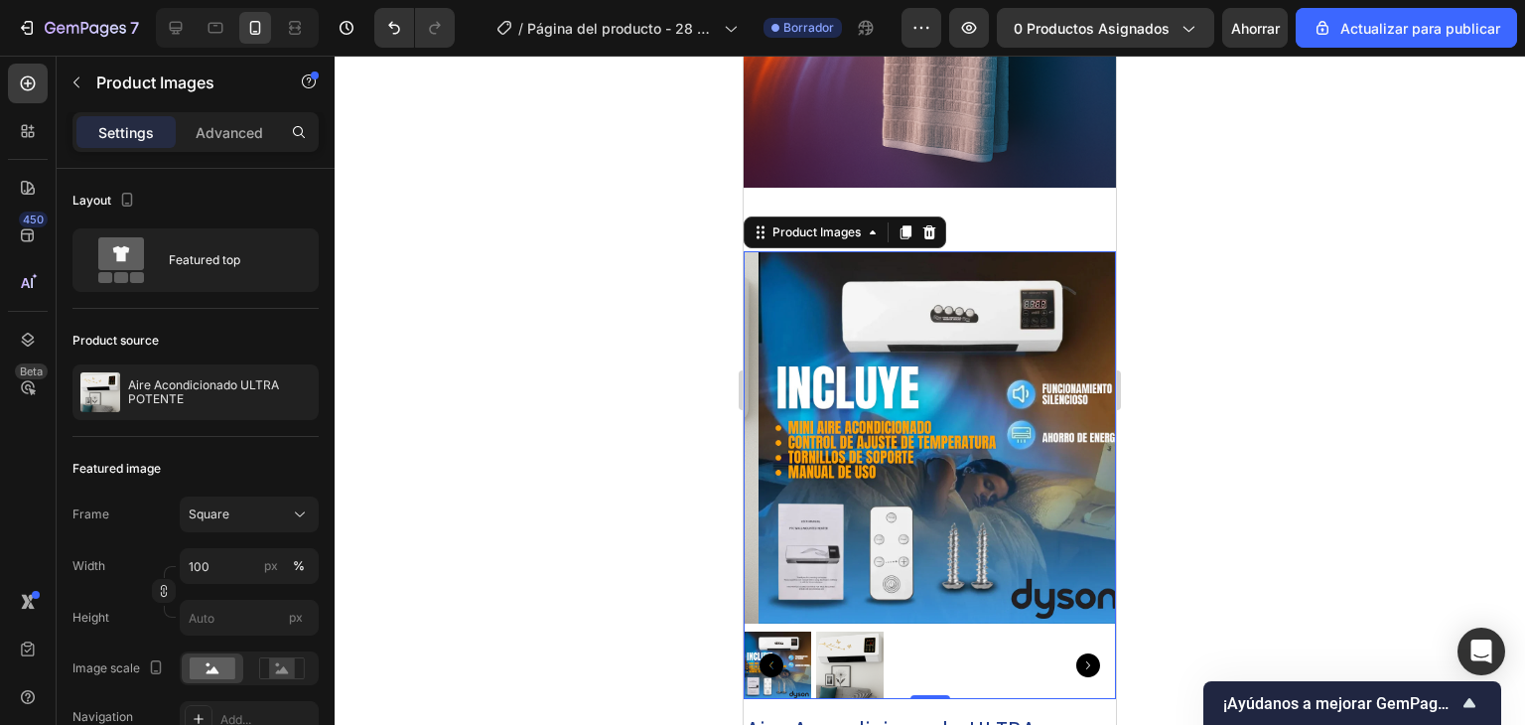
click at [944, 256] on img at bounding box center [945, 437] width 372 height 372
click at [937, 220] on div at bounding box center [930, 232] width 24 height 24
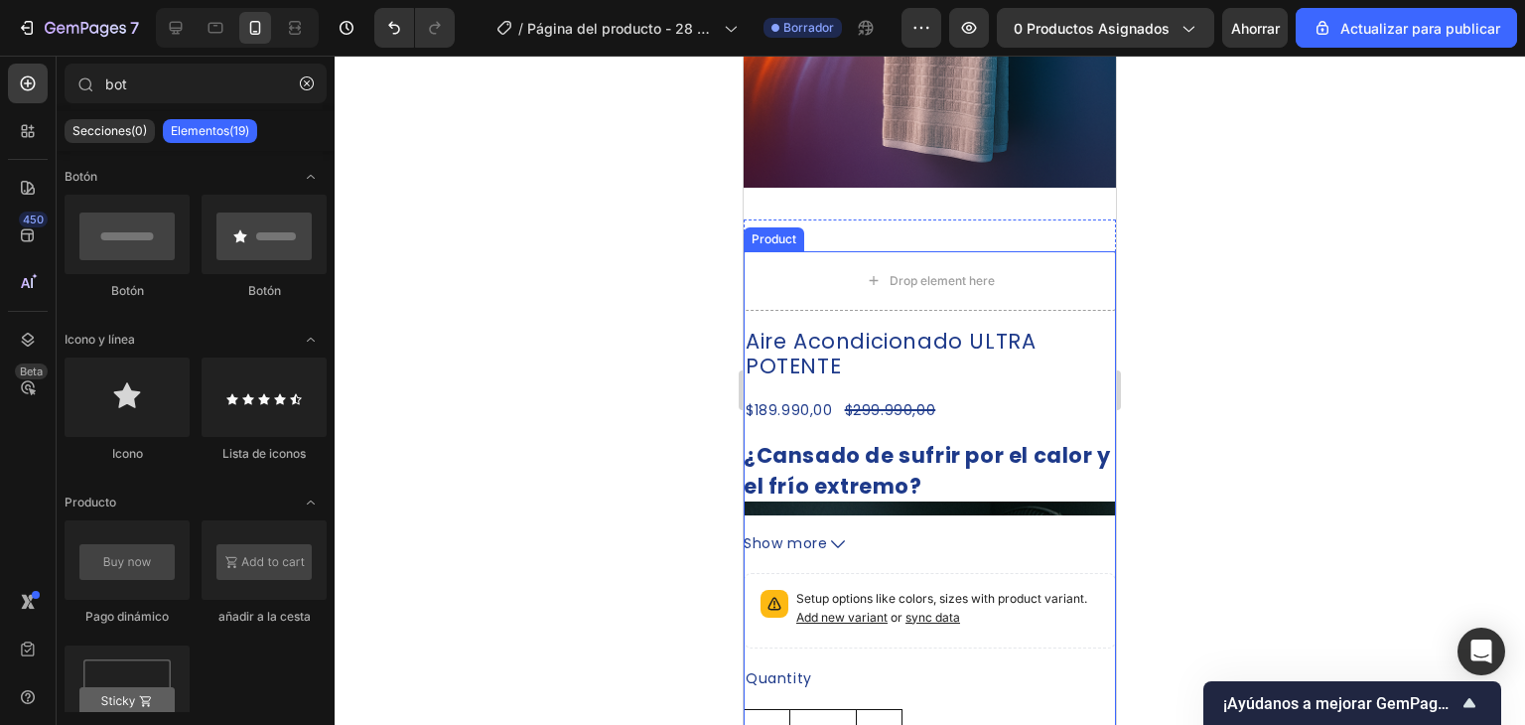
click at [937, 327] on div "Aire Acondicionado ULTRA POTENTE Product Title $189.990,00 Product Price Produc…" at bounding box center [930, 613] width 372 height 572
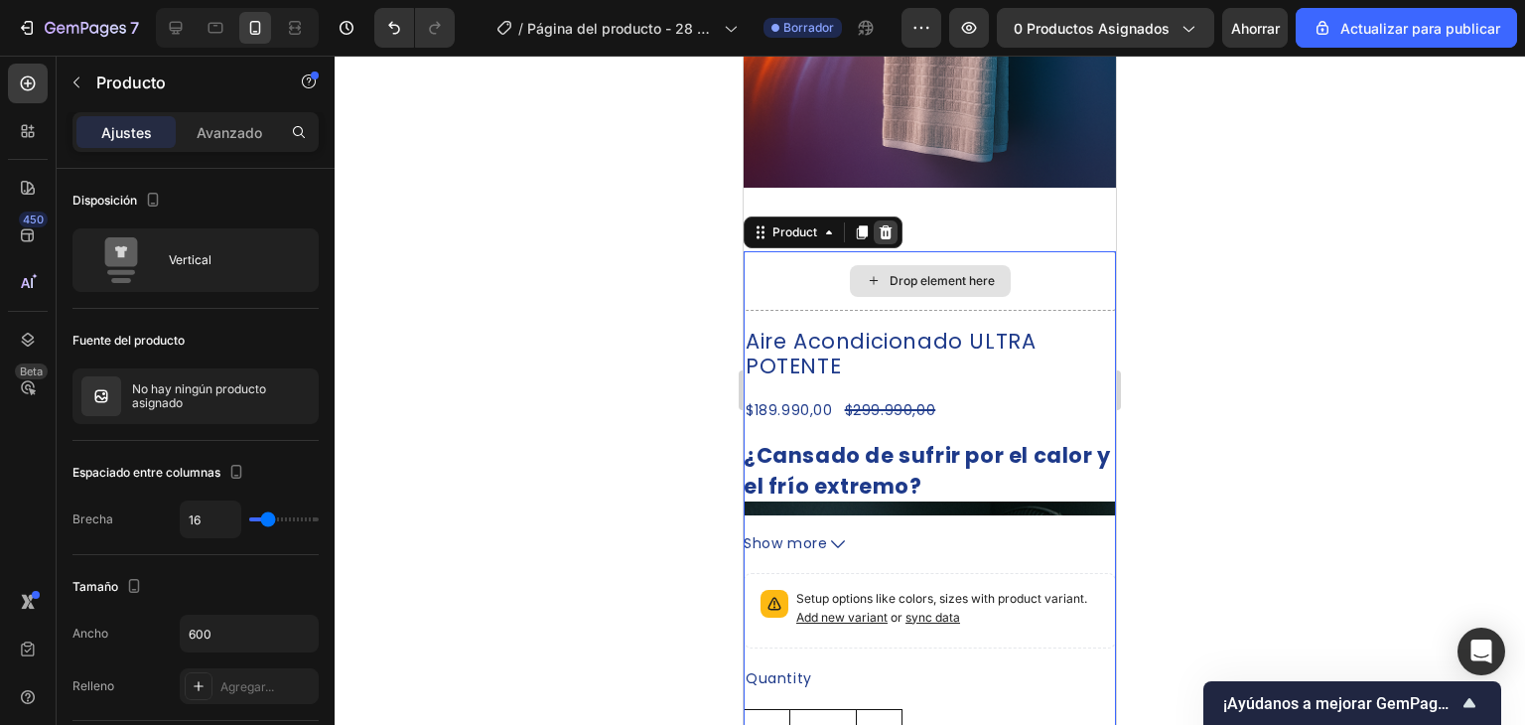
click at [882, 225] on icon at bounding box center [886, 232] width 13 height 14
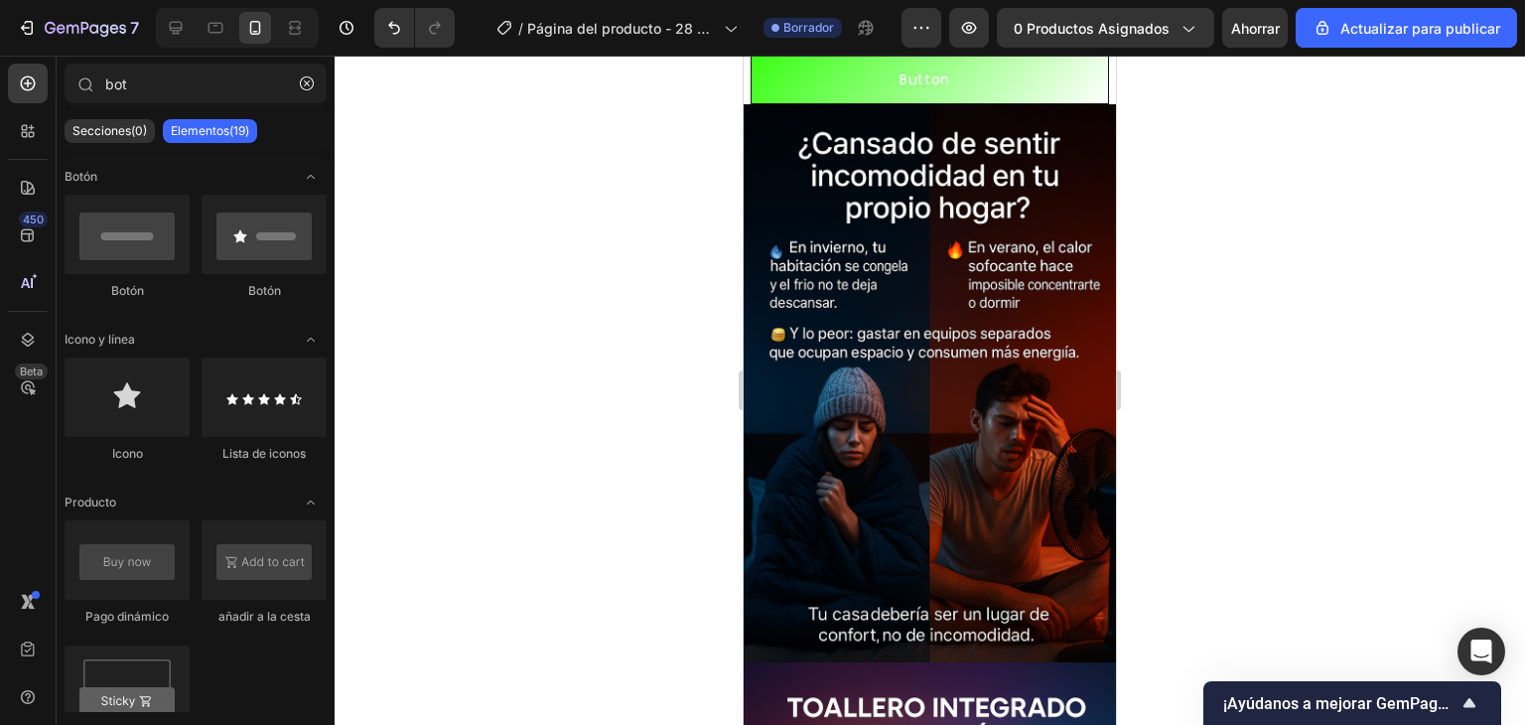
scroll to position [0, 0]
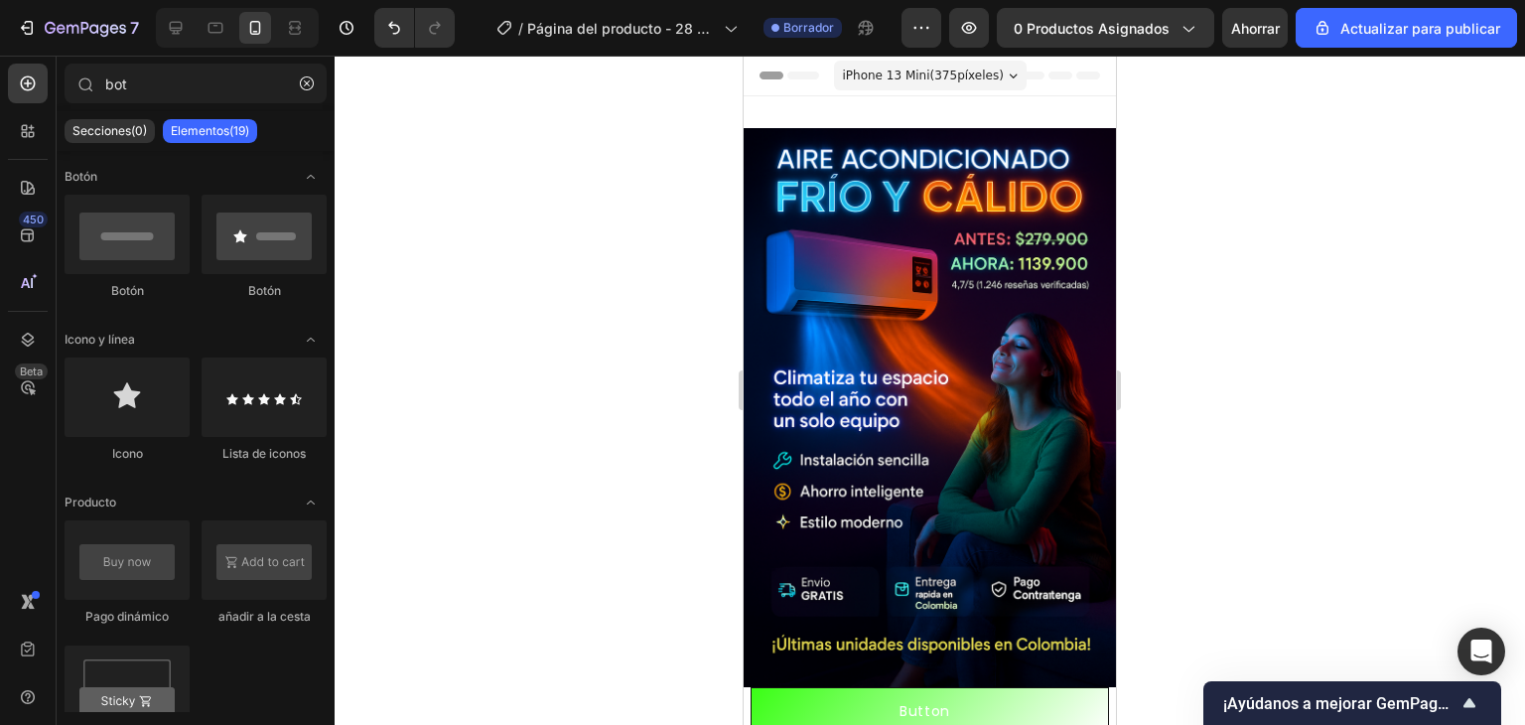
drag, startPoint x: 1105, startPoint y: 585, endPoint x: 1883, endPoint y: 108, distance: 912.0
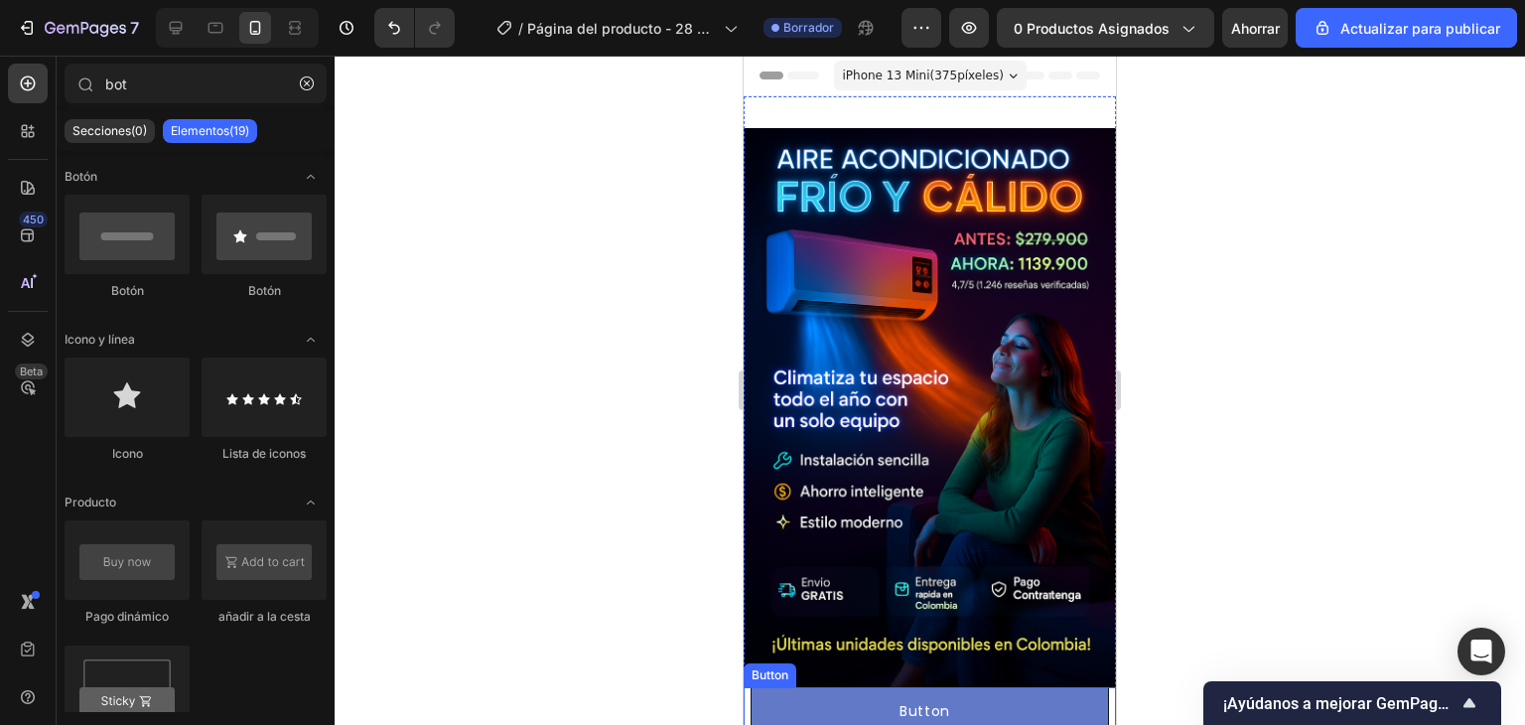
click at [985, 700] on button "Button" at bounding box center [930, 711] width 358 height 49
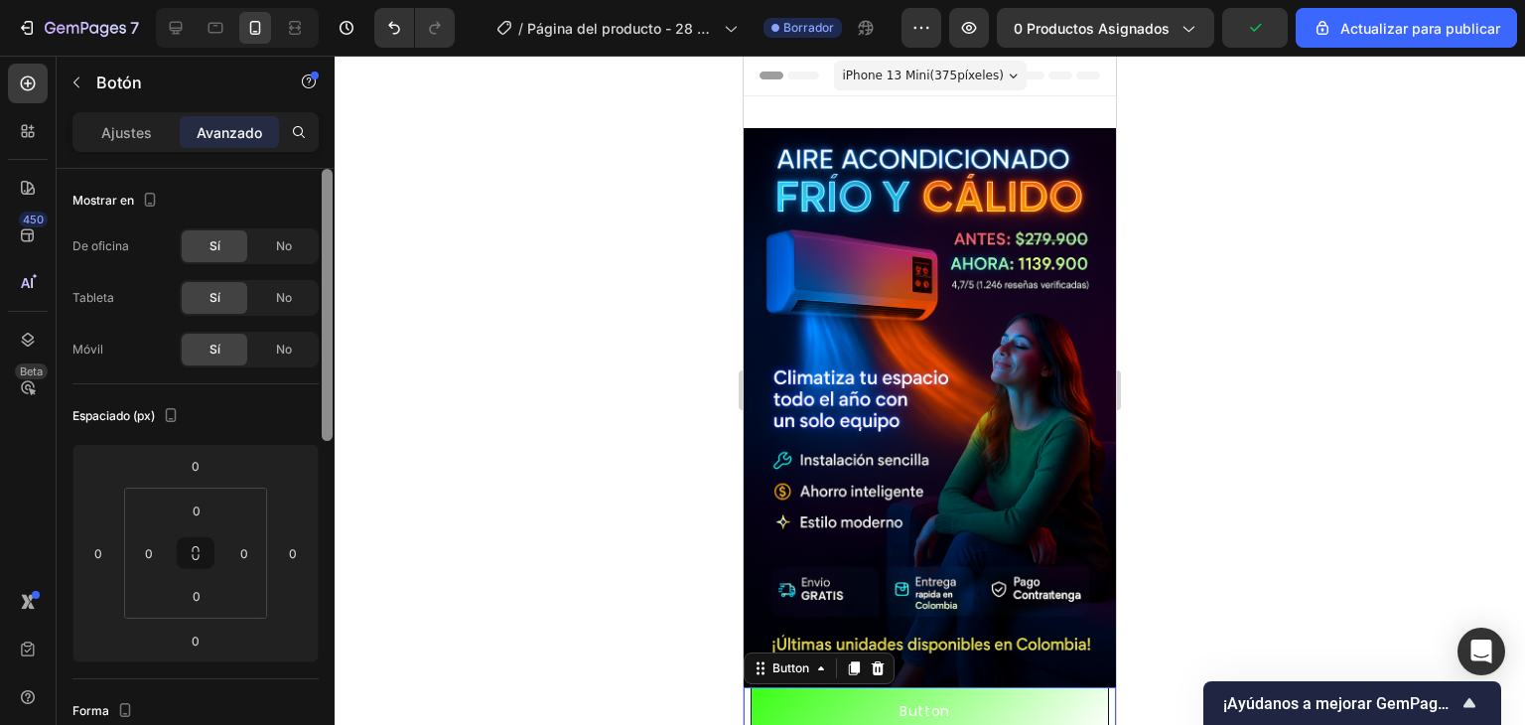
drag, startPoint x: 330, startPoint y: 370, endPoint x: 331, endPoint y: 263, distance: 107.3
click at [331, 263] on div at bounding box center [327, 305] width 11 height 272
click at [135, 131] on font "Ajustes" at bounding box center [126, 132] width 51 height 17
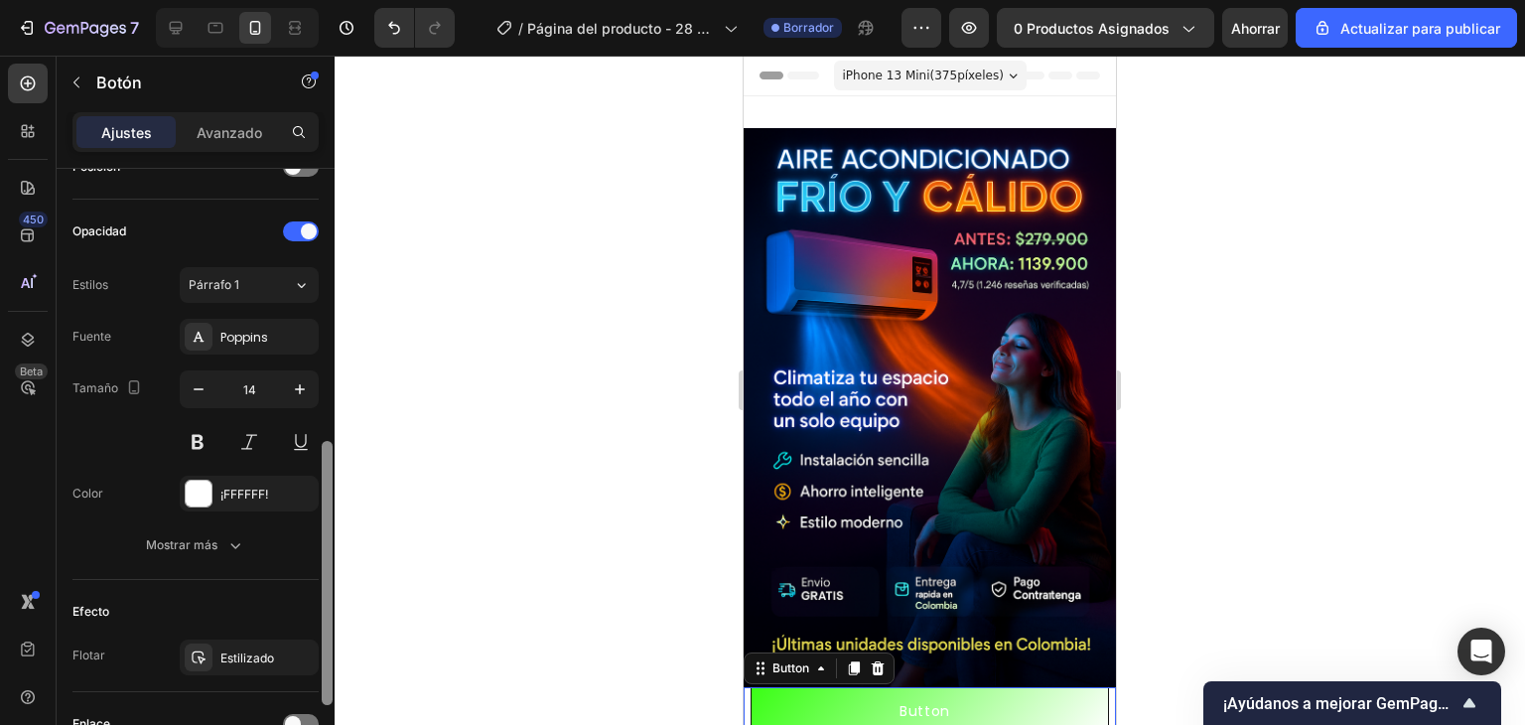
scroll to position [636, 0]
drag, startPoint x: 330, startPoint y: 200, endPoint x: 323, endPoint y: 474, distance: 274.2
click at [323, 474] on div at bounding box center [327, 574] width 11 height 264
click at [214, 490] on div "¡FFFFFF!" at bounding box center [249, 491] width 139 height 36
click at [214, 236] on div "Opacidad" at bounding box center [195, 229] width 246 height 32
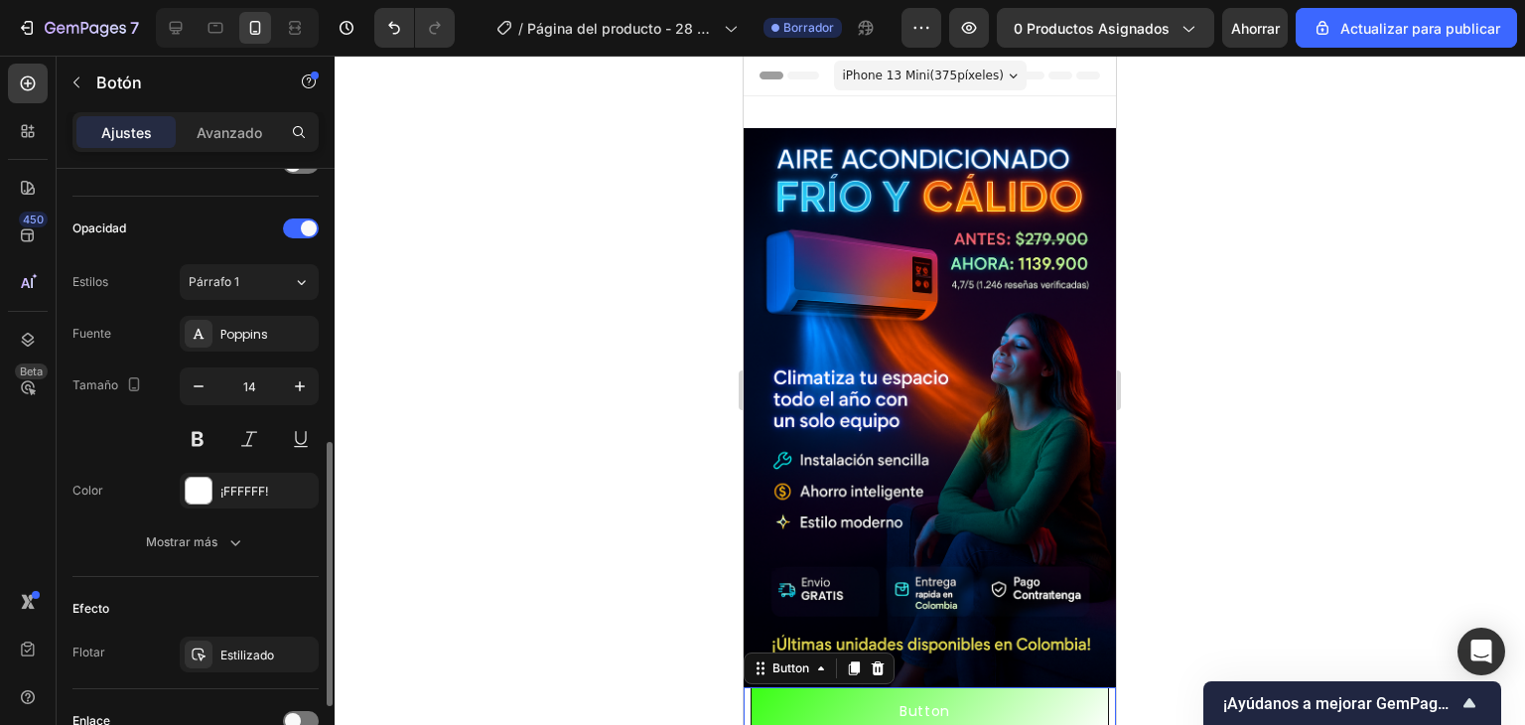
click at [305, 213] on div "Opacidad" at bounding box center [195, 229] width 246 height 32
click at [305, 220] on span at bounding box center [309, 228] width 16 height 16
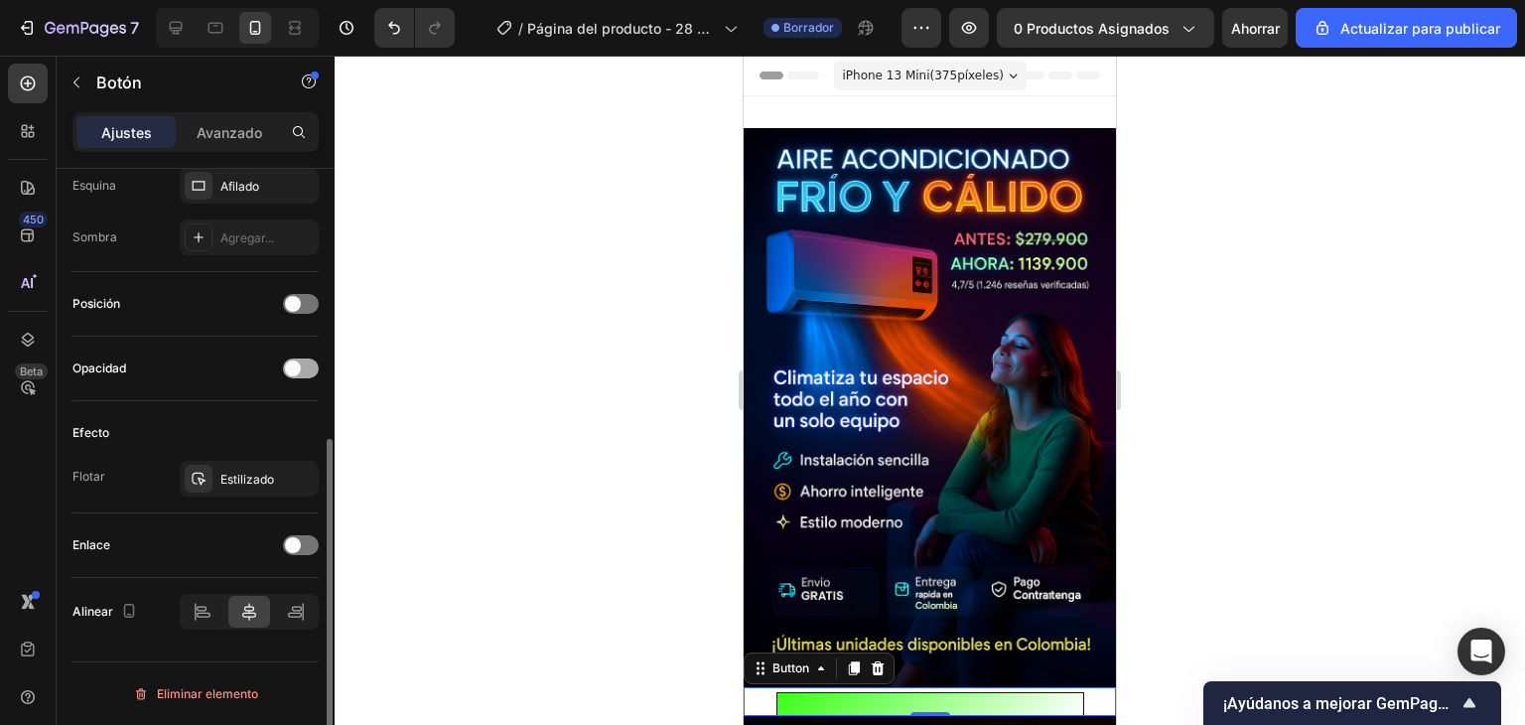
scroll to position [493, 0]
click at [305, 222] on div "Agregar..." at bounding box center [249, 240] width 139 height 36
click at [299, 367] on span at bounding box center [293, 371] width 16 height 16
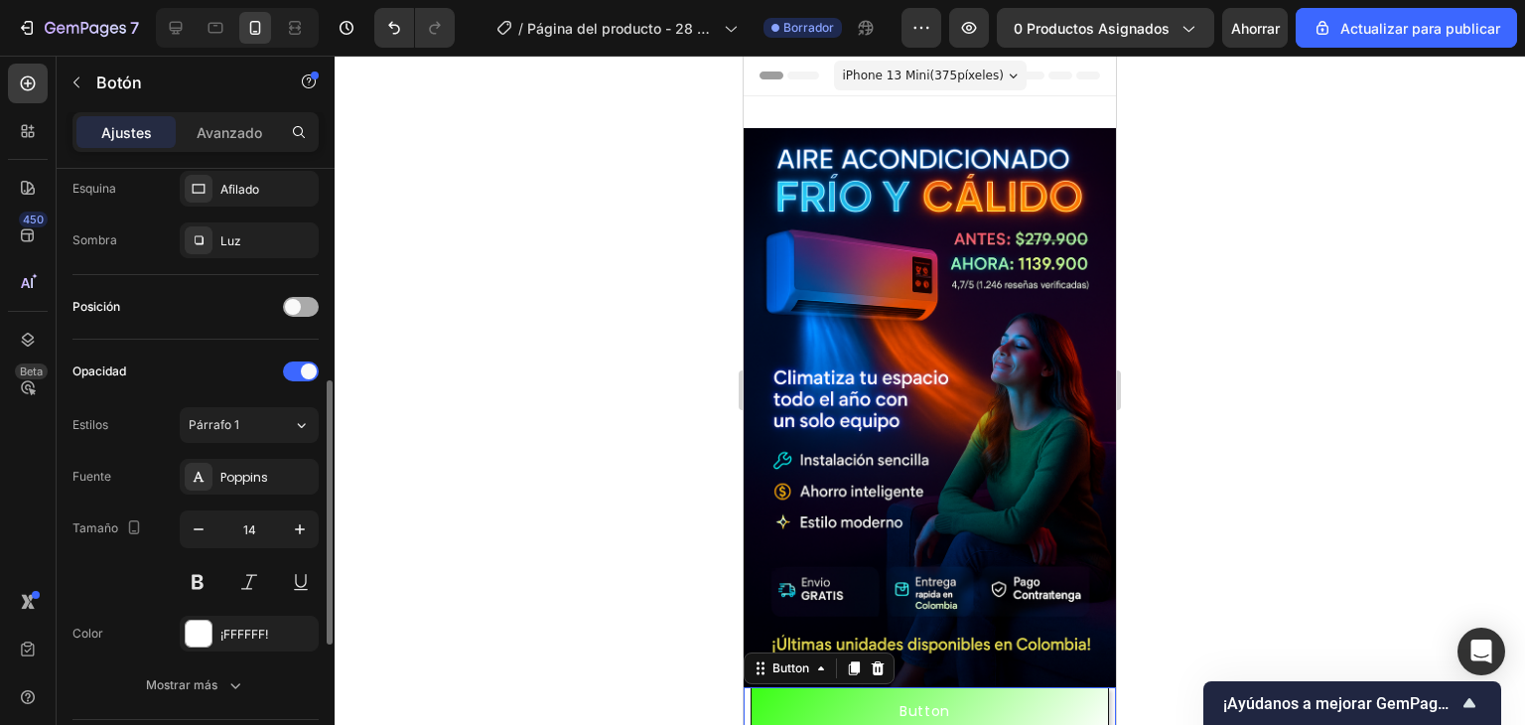
click at [302, 307] on div at bounding box center [301, 307] width 36 height 20
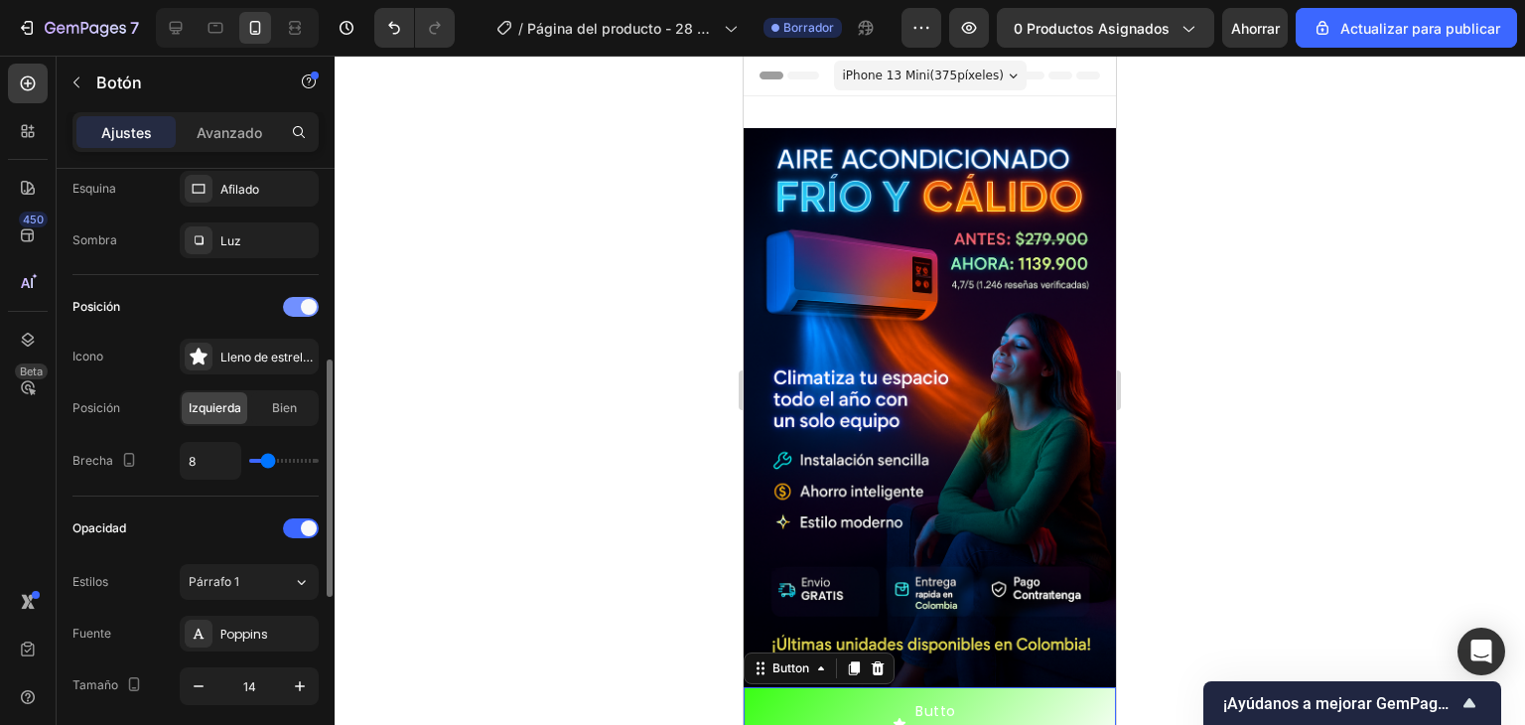
click at [302, 307] on span at bounding box center [309, 307] width 16 height 16
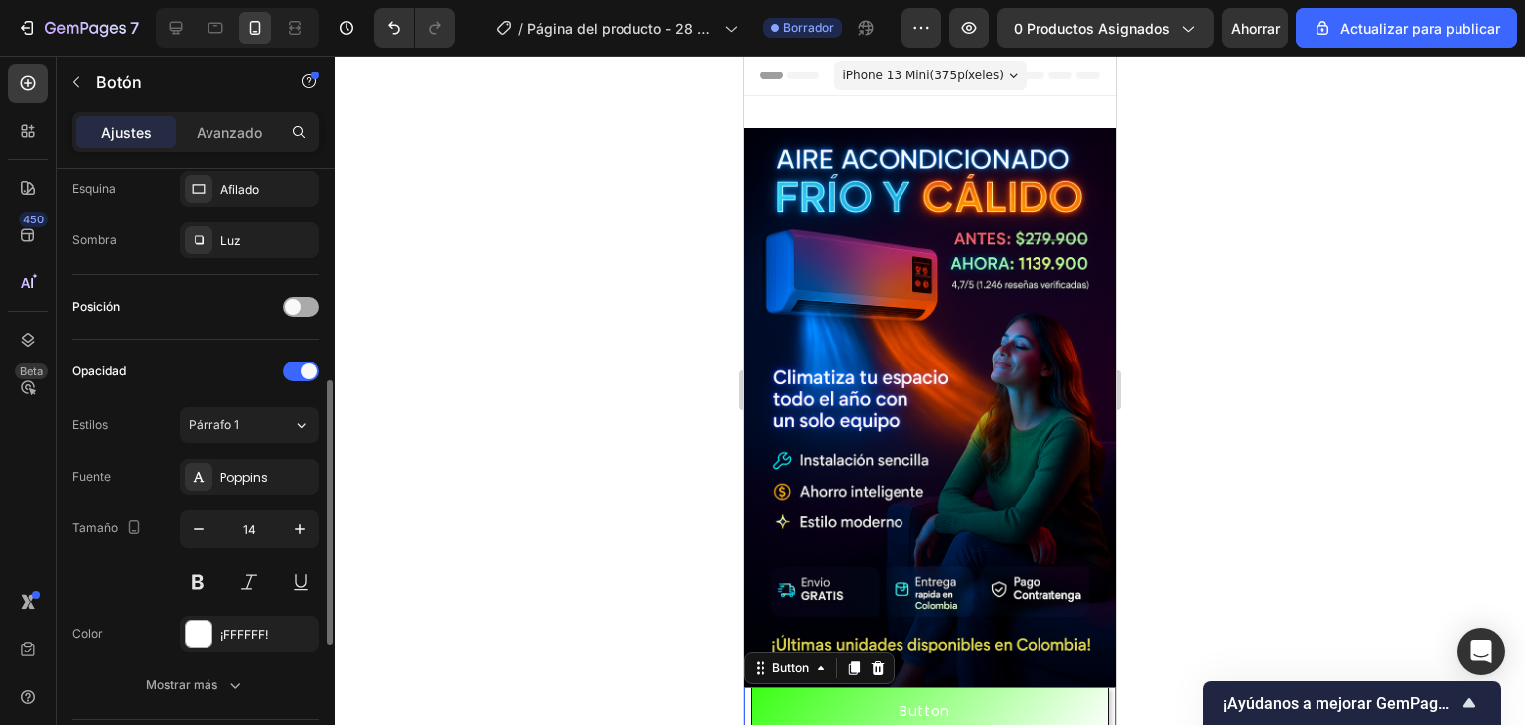
click at [302, 307] on div at bounding box center [301, 307] width 36 height 20
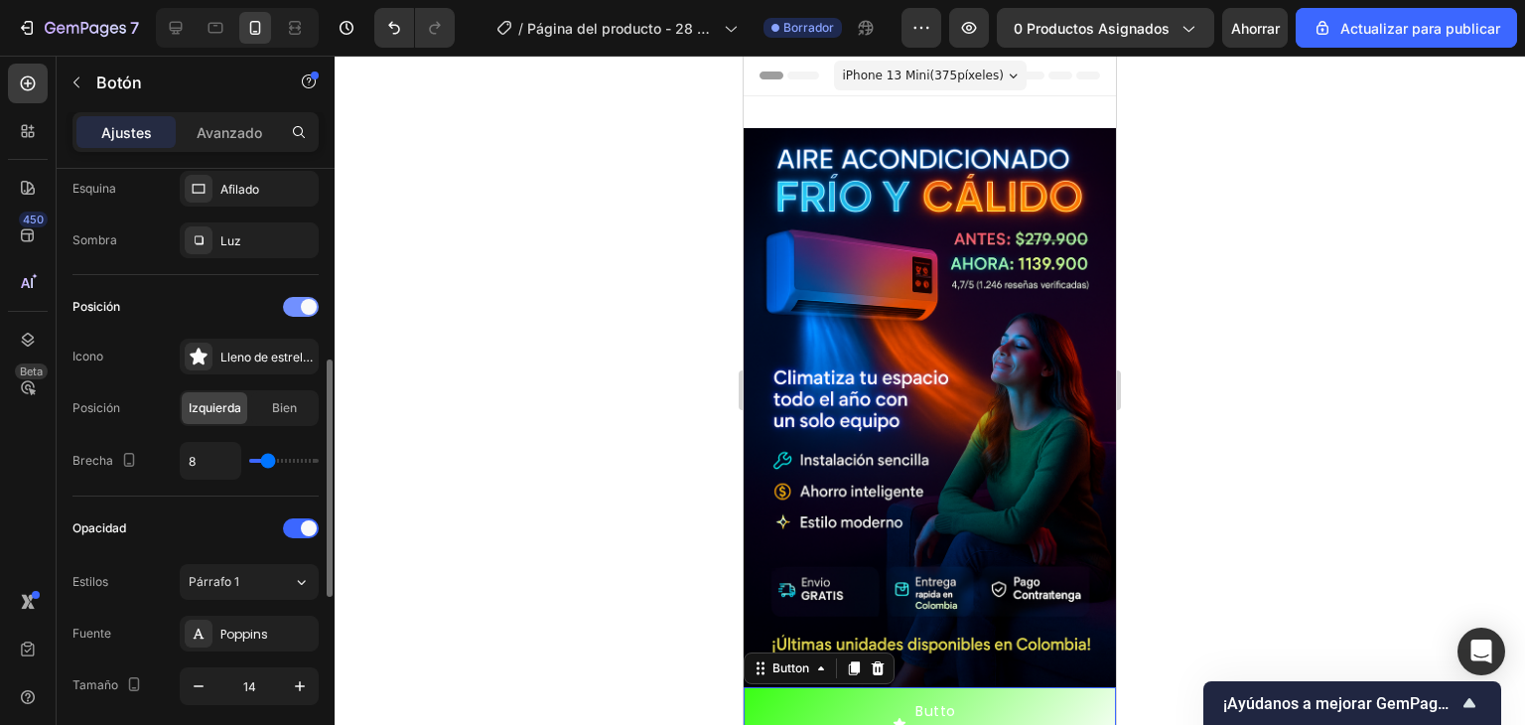
click at [302, 307] on span at bounding box center [309, 307] width 16 height 16
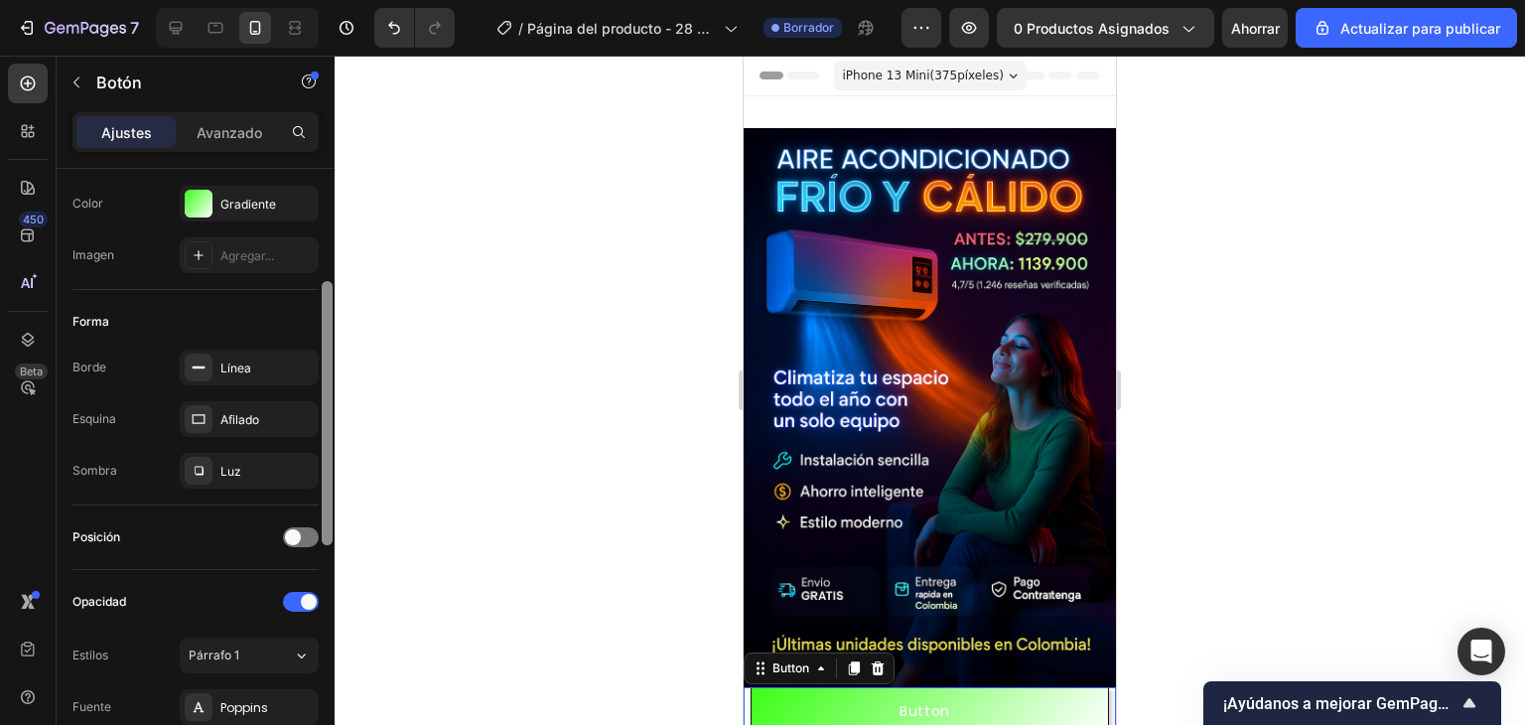
scroll to position [281, 0]
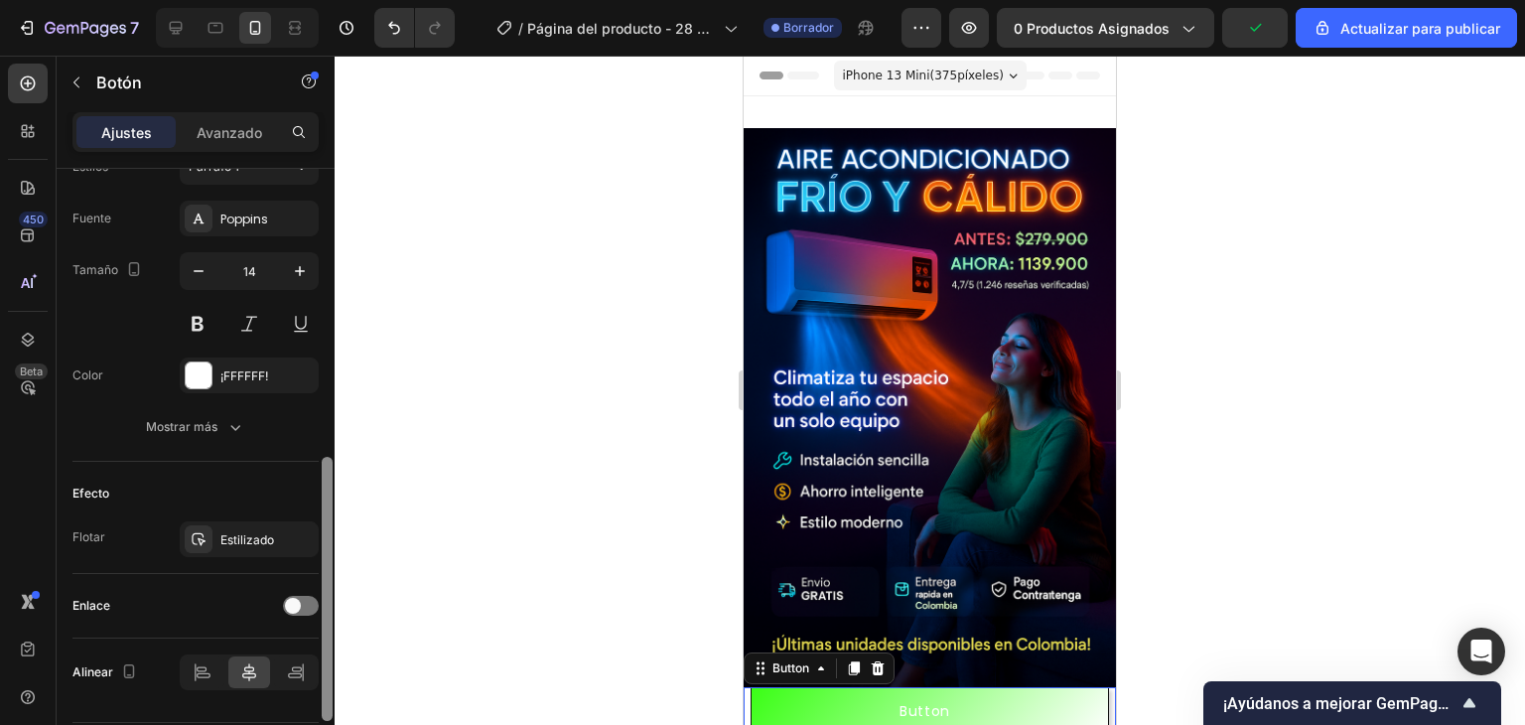
drag, startPoint x: 328, startPoint y: 450, endPoint x: 312, endPoint y: 562, distance: 113.3
click at [312, 562] on div "Mostrar en Ancho Auto Altura Auto Relleno 12, 160, 12, 150 Espaciado (px) Color…" at bounding box center [196, 475] width 278 height 613
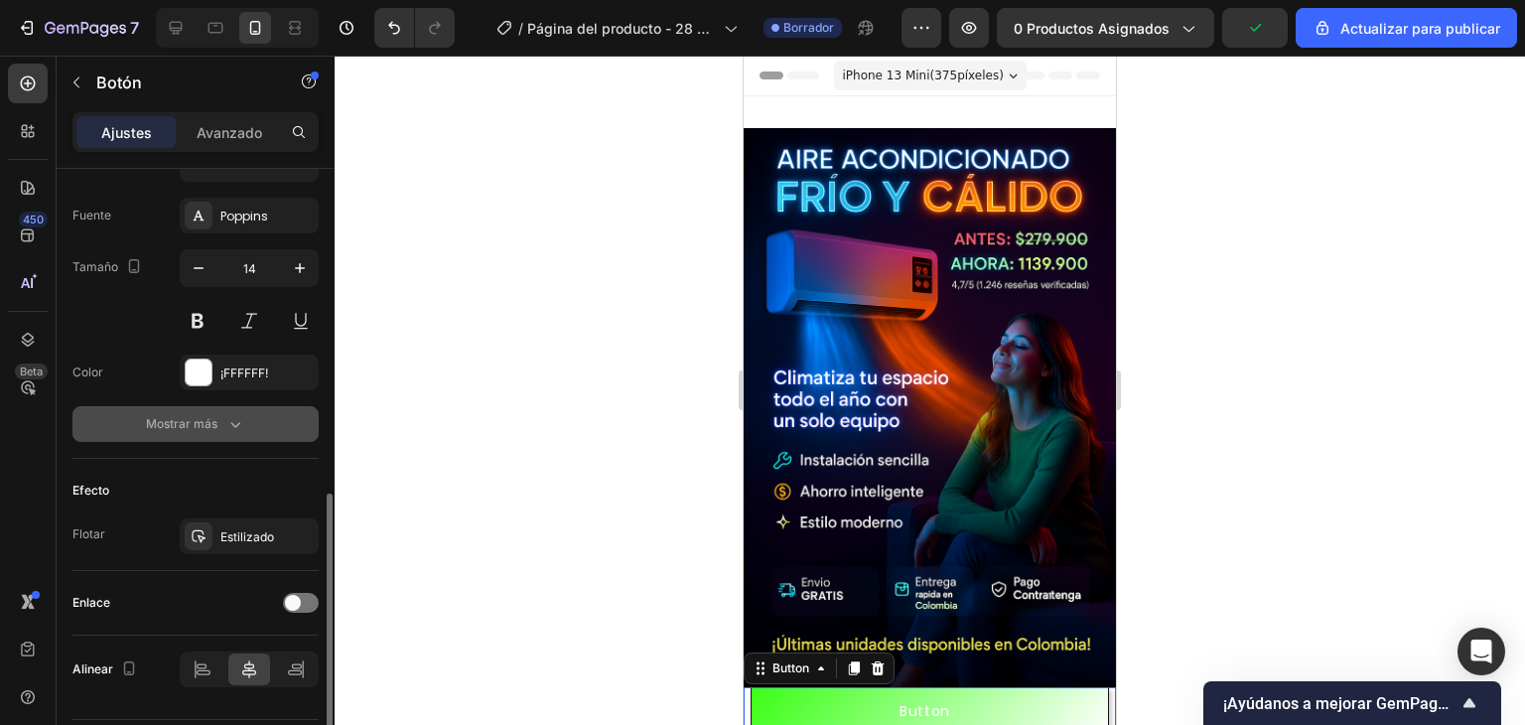
click at [207, 418] on font "Mostrar más" at bounding box center [181, 423] width 71 height 15
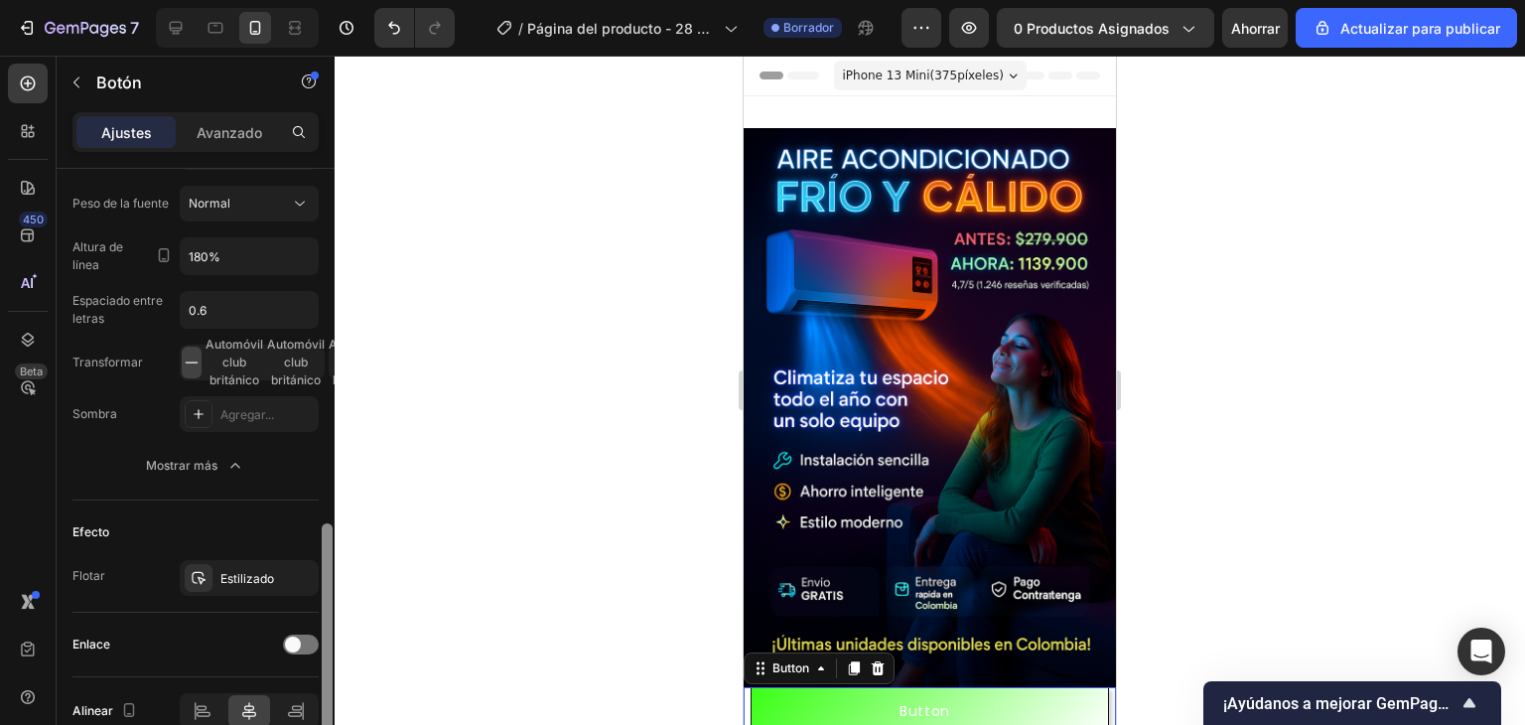
scroll to position [972, 0]
drag, startPoint x: 324, startPoint y: 546, endPoint x: 320, endPoint y: 641, distance: 94.4
click at [320, 641] on div at bounding box center [327, 475] width 15 height 613
click at [285, 577] on div "Estilizado" at bounding box center [249, 580] width 139 height 36
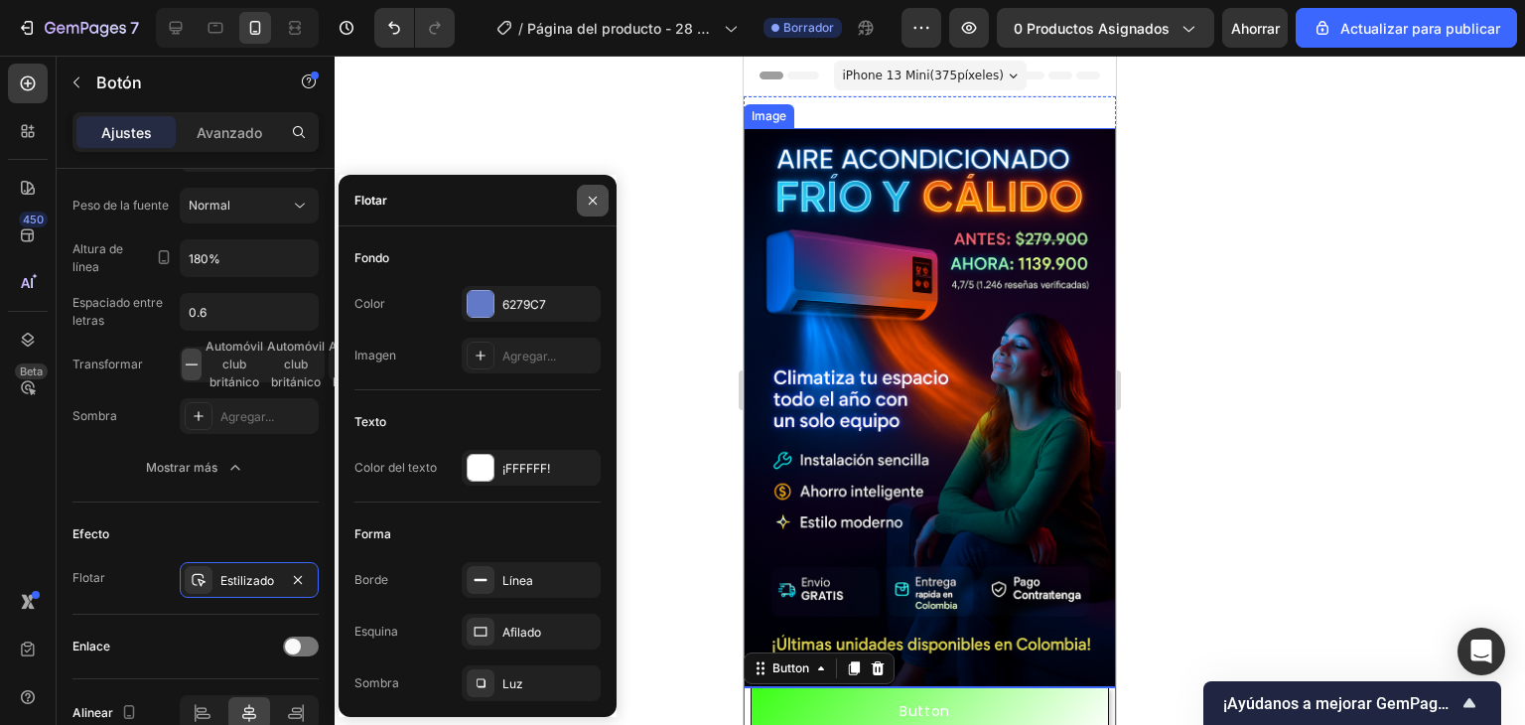
click at [596, 193] on icon "button" at bounding box center [593, 201] width 16 height 16
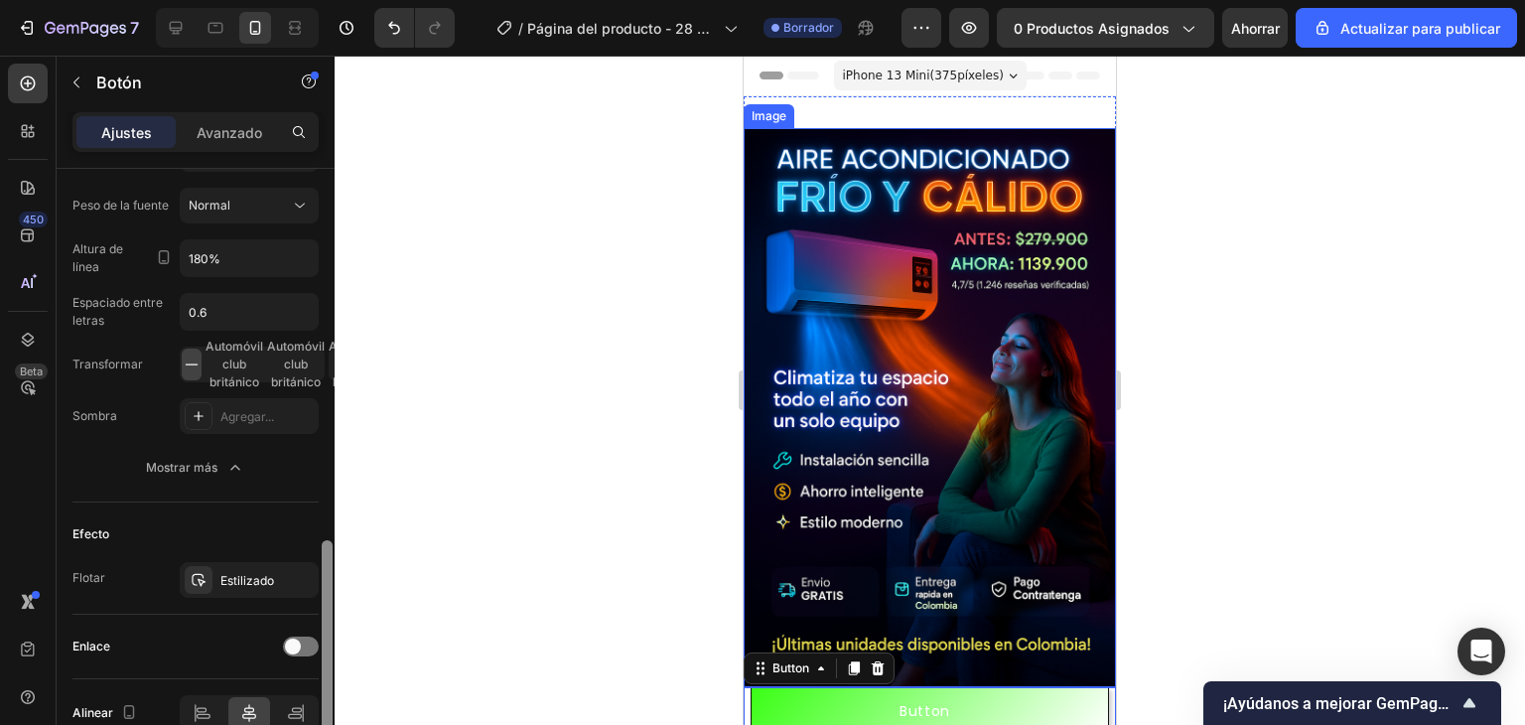
scroll to position [1070, 0]
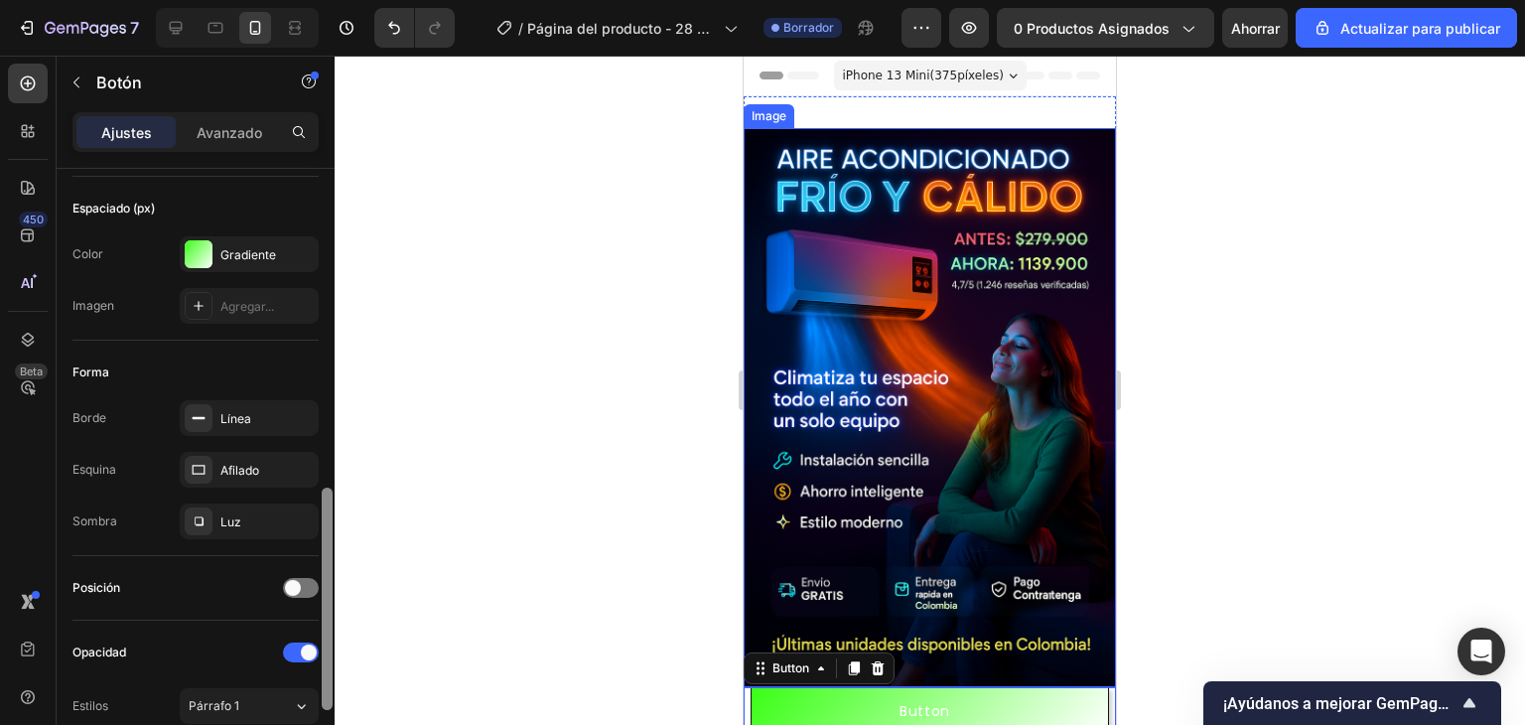
drag, startPoint x: 330, startPoint y: 544, endPoint x: 361, endPoint y: 265, distance: 280.8
click at [361, 0] on div "7 / Página del producto - 28 de septiembre, 18:45:39 Borrador Avance 0 producto…" at bounding box center [762, 0] width 1525 height 0
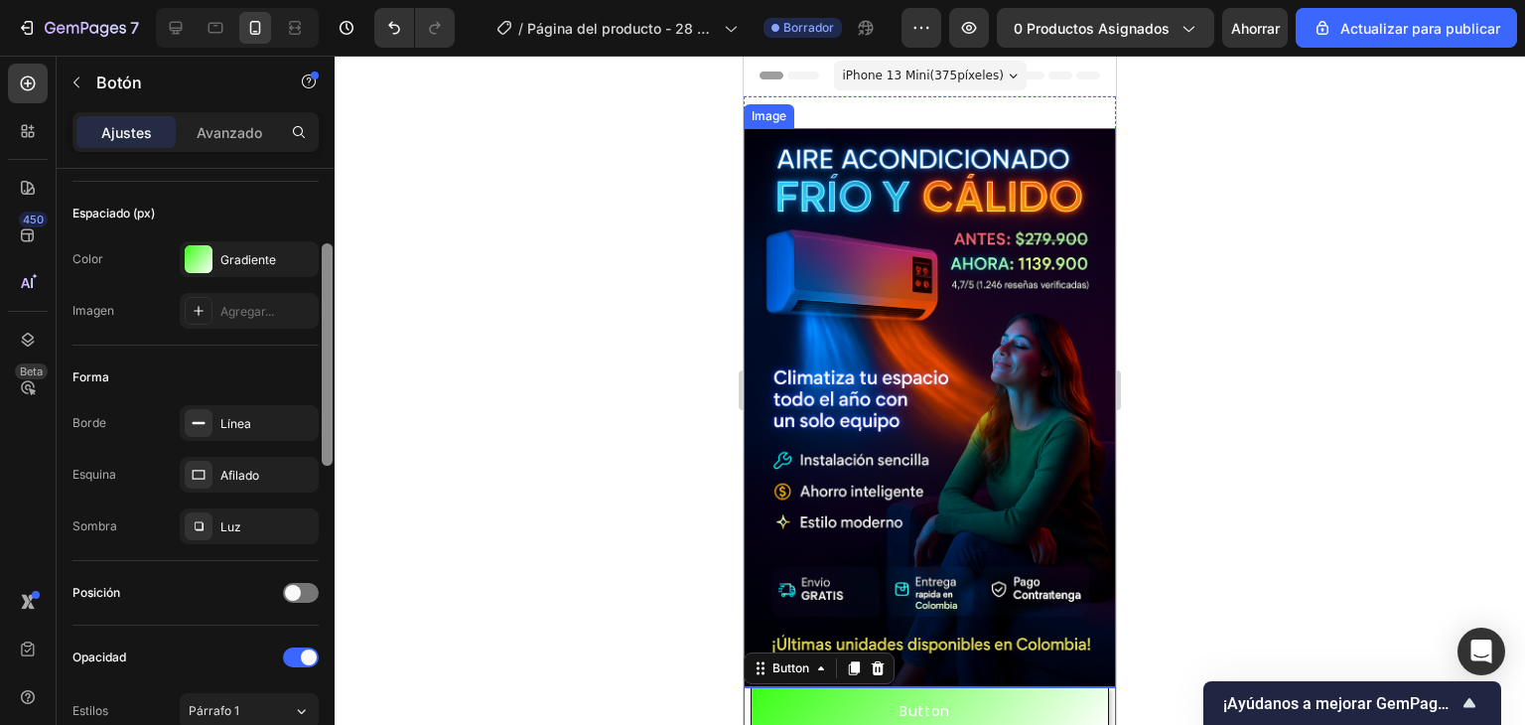
scroll to position [0, 0]
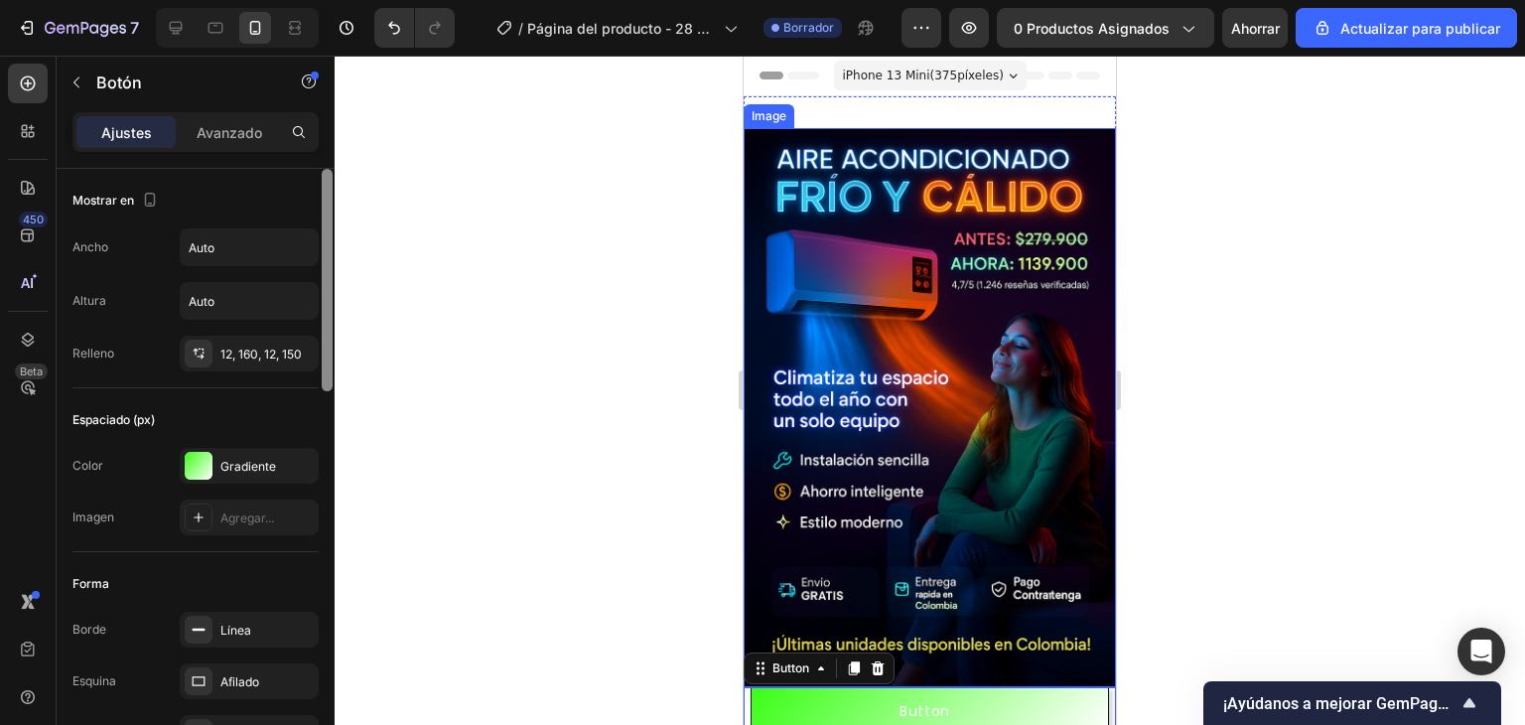
drag, startPoint x: 329, startPoint y: 272, endPoint x: 345, endPoint y: 109, distance: 163.6
click at [345, 0] on div "7 / Página del producto - 28 de septiembre, 18:45:39 Borrador Avance 0 producto…" at bounding box center [762, 0] width 1525 height 0
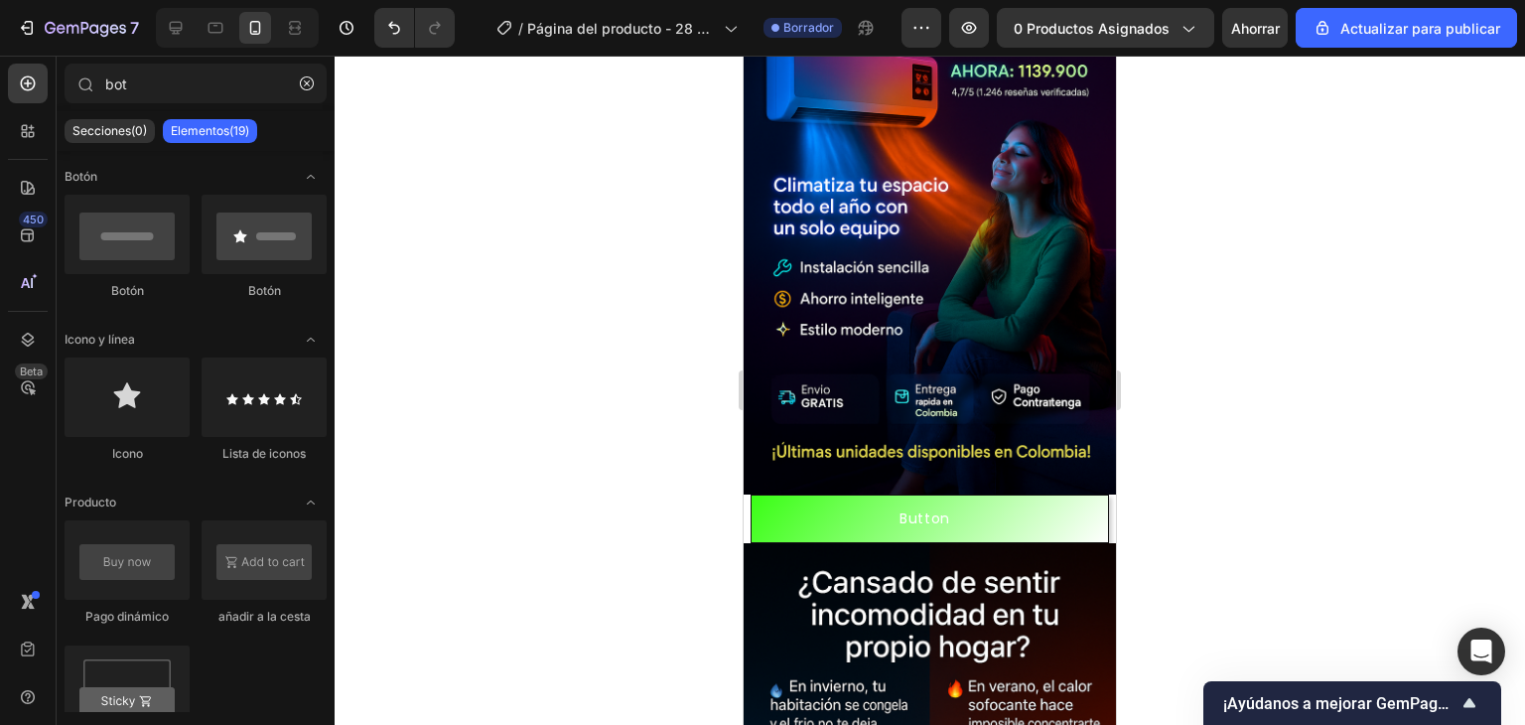
scroll to position [203, 0]
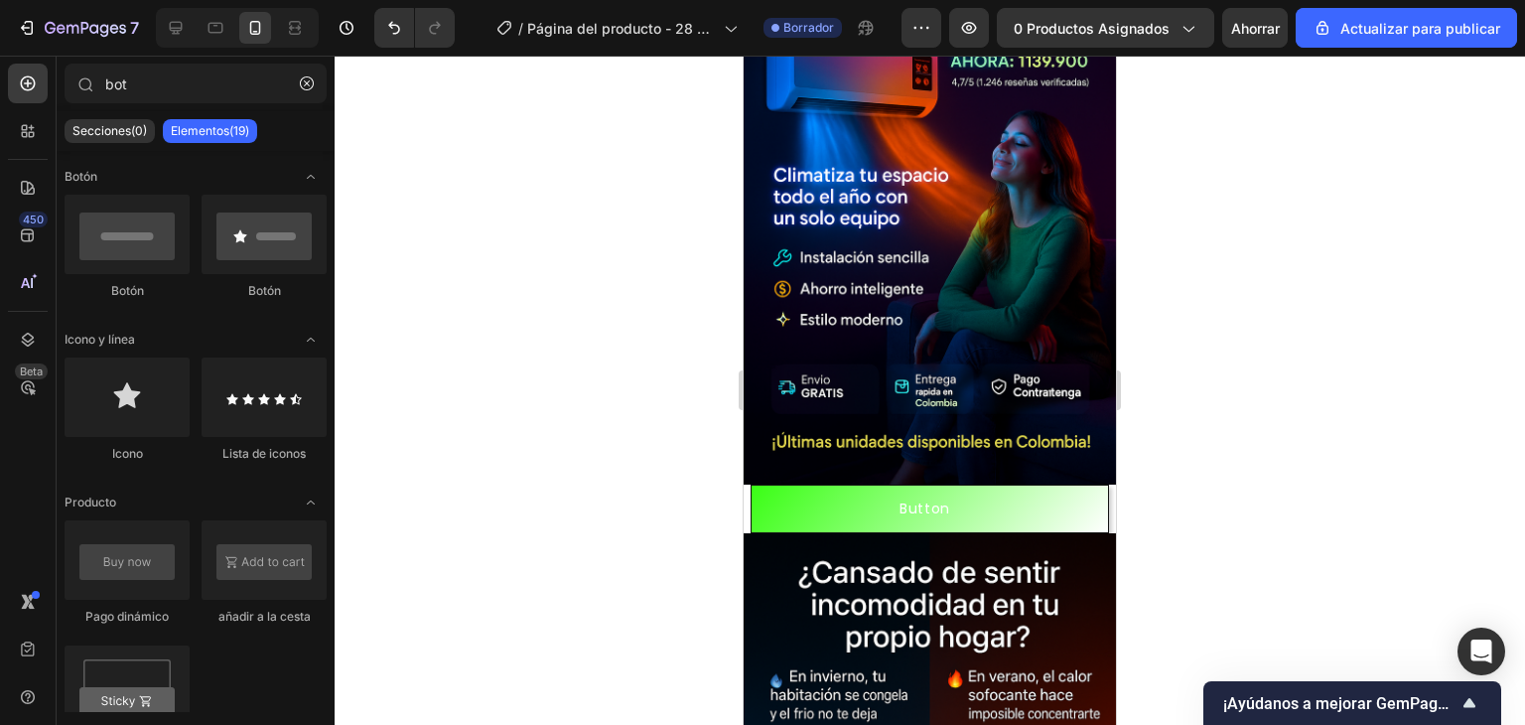
drag, startPoint x: 1112, startPoint y: 219, endPoint x: 1860, endPoint y: 327, distance: 755.4
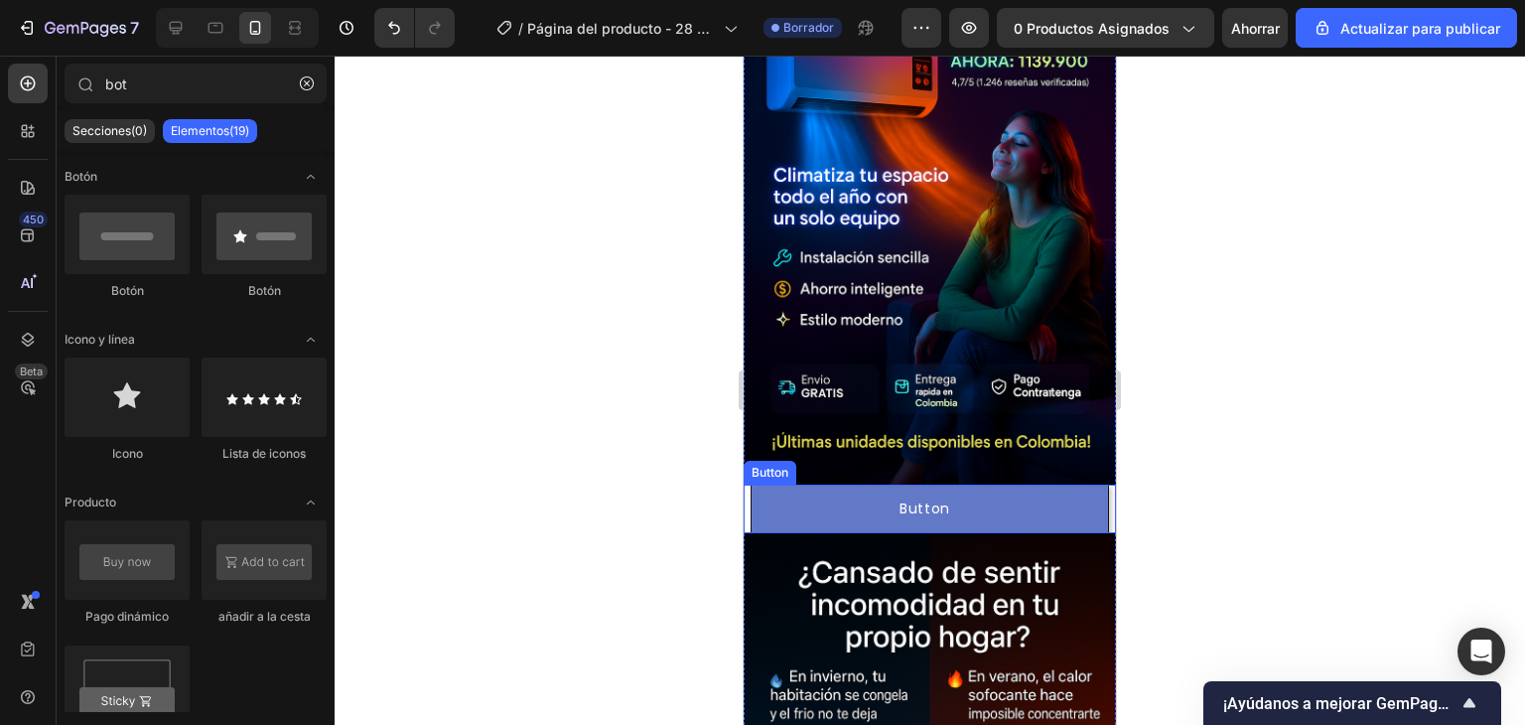
click at [801, 495] on button "Button" at bounding box center [930, 509] width 358 height 49
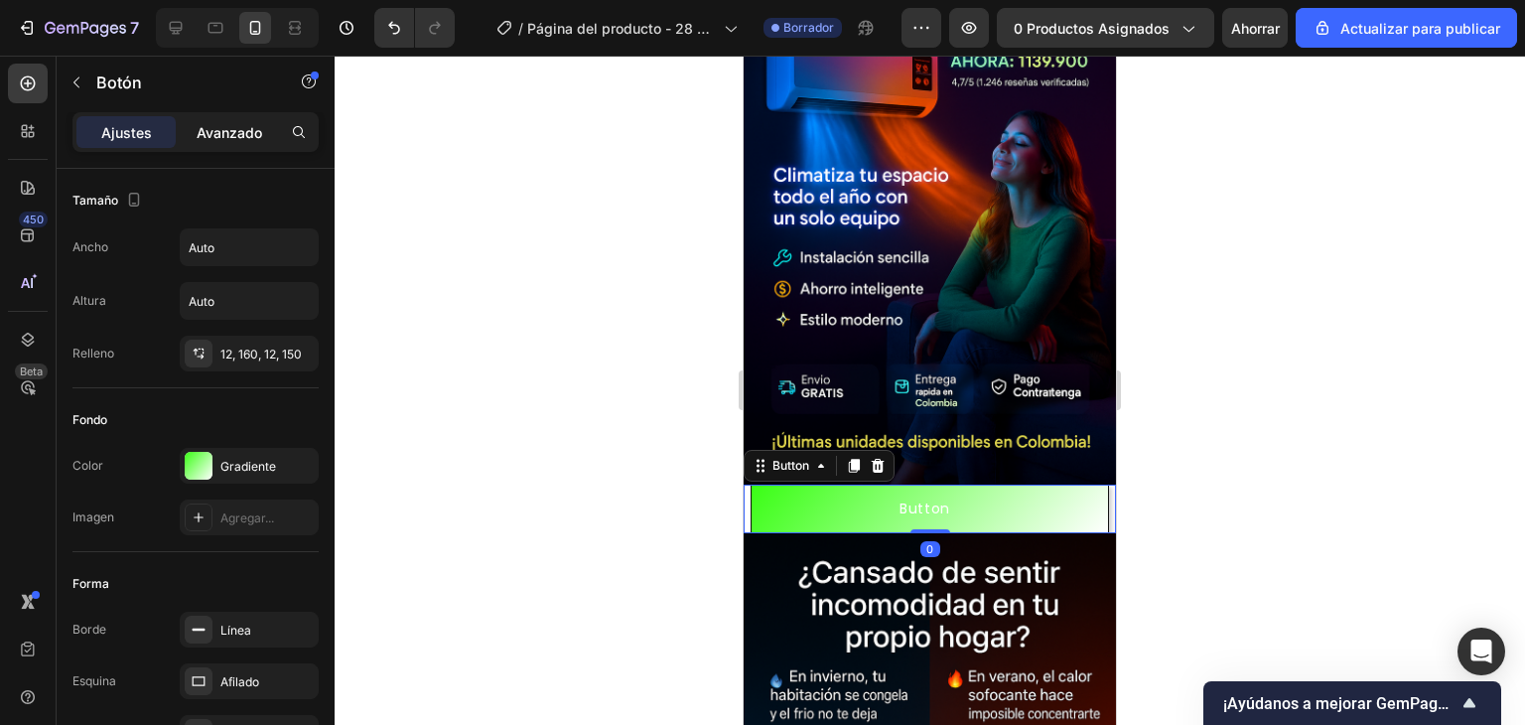
click at [207, 120] on div "Avanzado" at bounding box center [229, 132] width 99 height 32
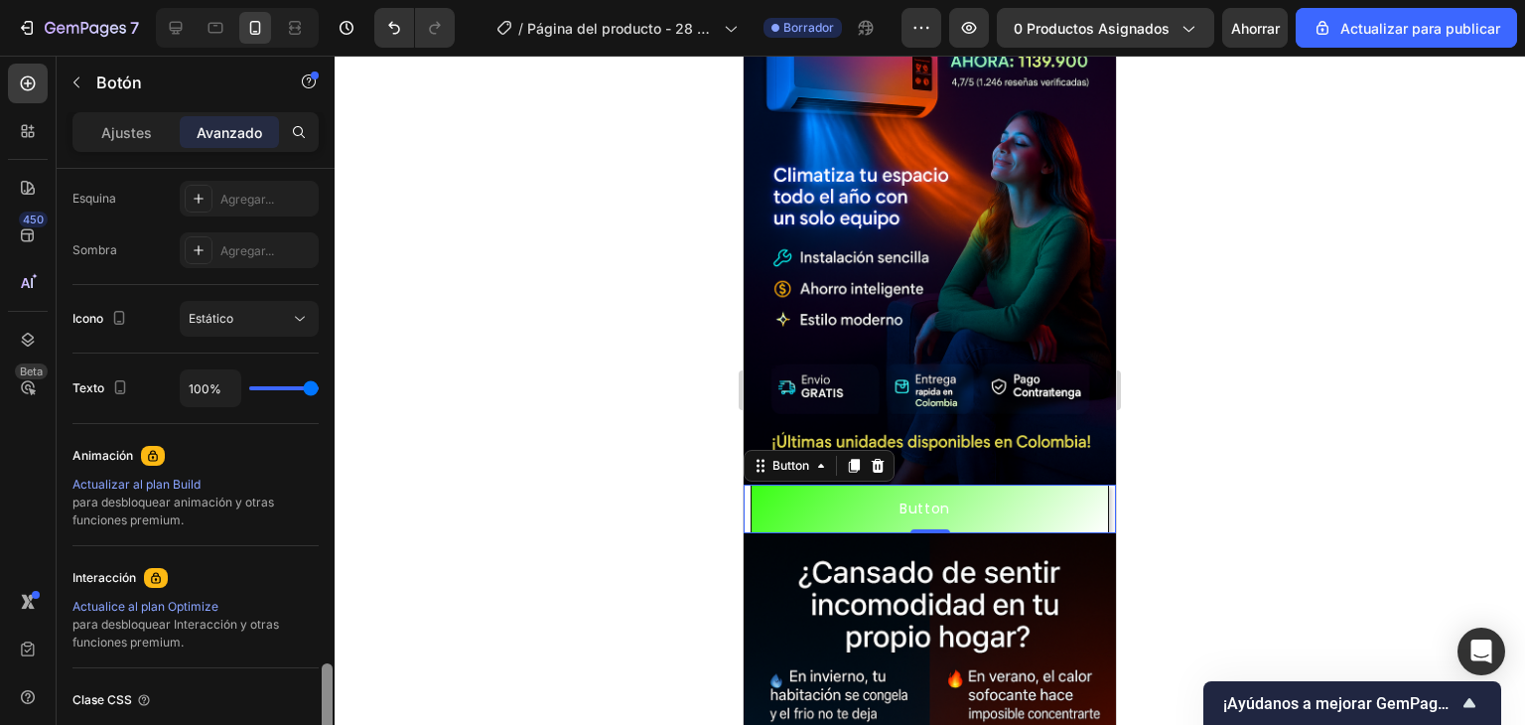
scroll to position [764, 0]
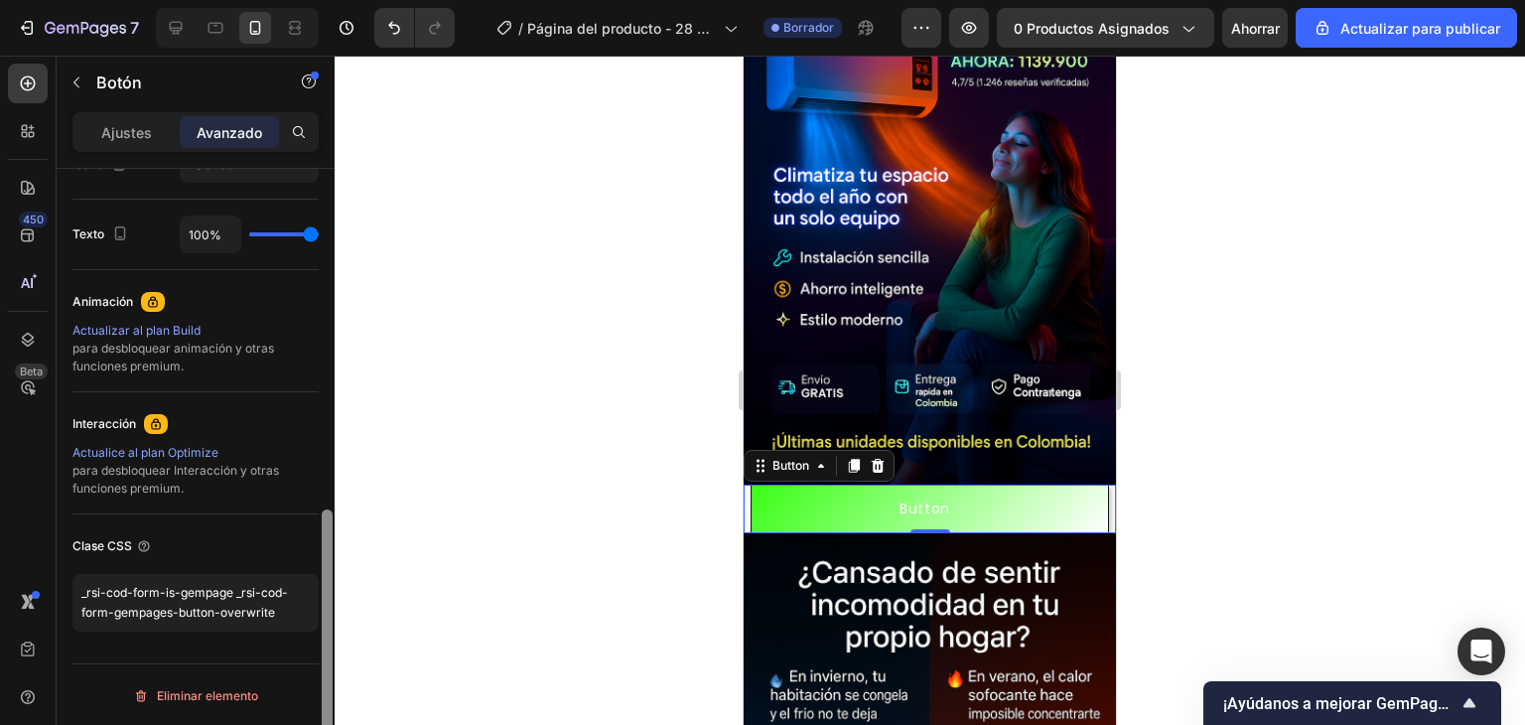
drag, startPoint x: 327, startPoint y: 217, endPoint x: 298, endPoint y: 650, distance: 433.9
click at [298, 650] on div "Tamaño De oficina Sí No Tableta Sí No Móvil Sí No Fondo 0 0 0 0 0 0 0 0 Forma B…" at bounding box center [196, 475] width 278 height 613
click at [144, 330] on font "Actualizar al plan Build" at bounding box center [136, 330] width 128 height 15
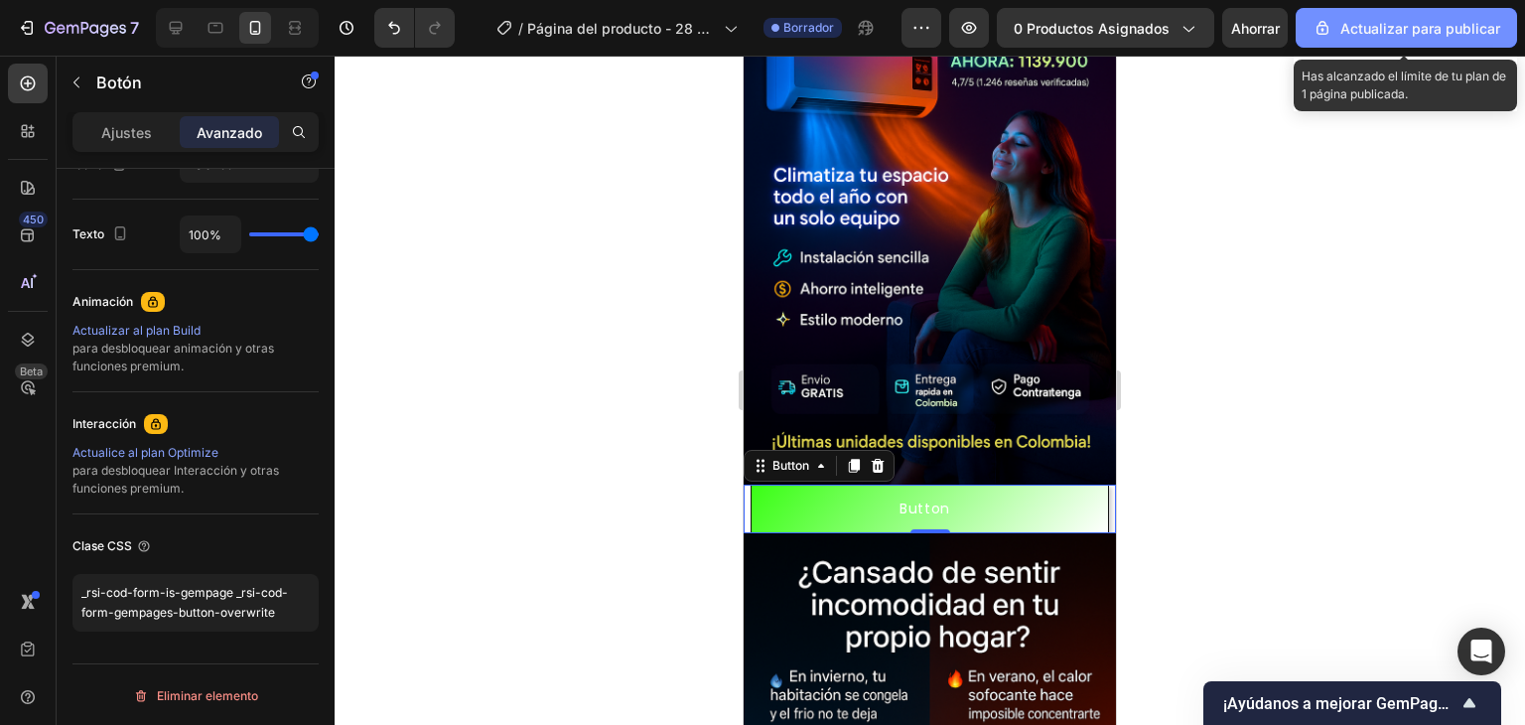
click at [1365, 32] on font "Actualizar para publicar" at bounding box center [1421, 28] width 160 height 17
click at [1374, 46] on button "Actualizar para publicar" at bounding box center [1406, 28] width 221 height 40
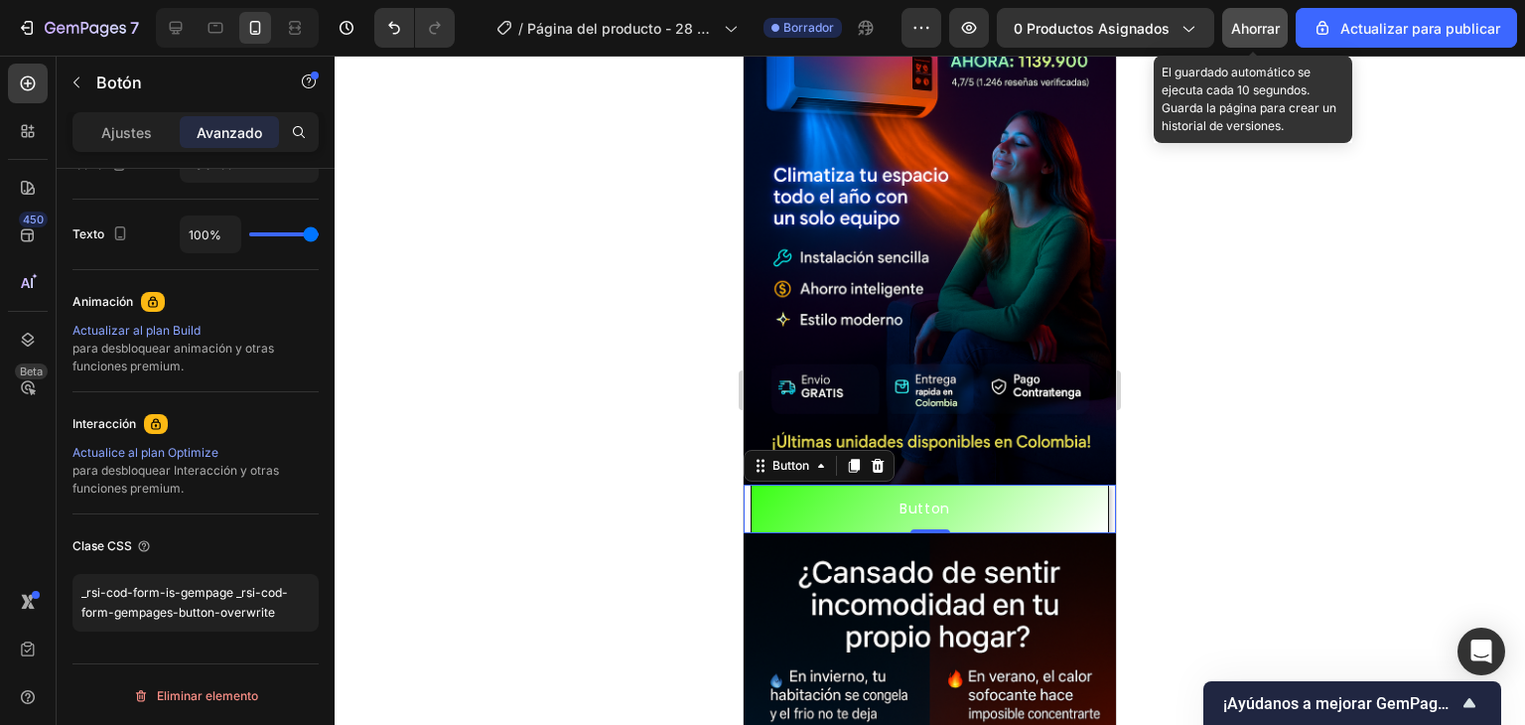
click at [1241, 24] on font "Ahorrar" at bounding box center [1255, 28] width 49 height 17
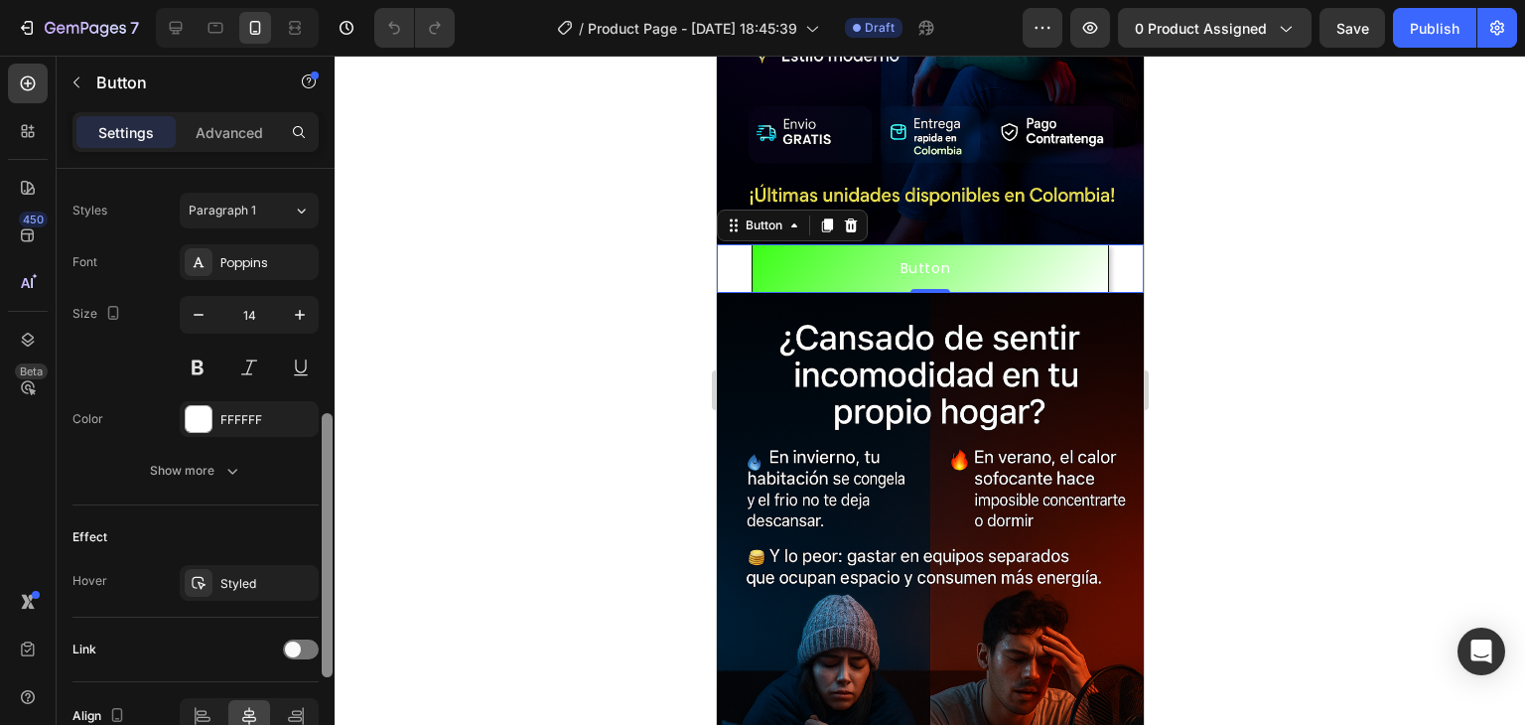
scroll to position [808, 0]
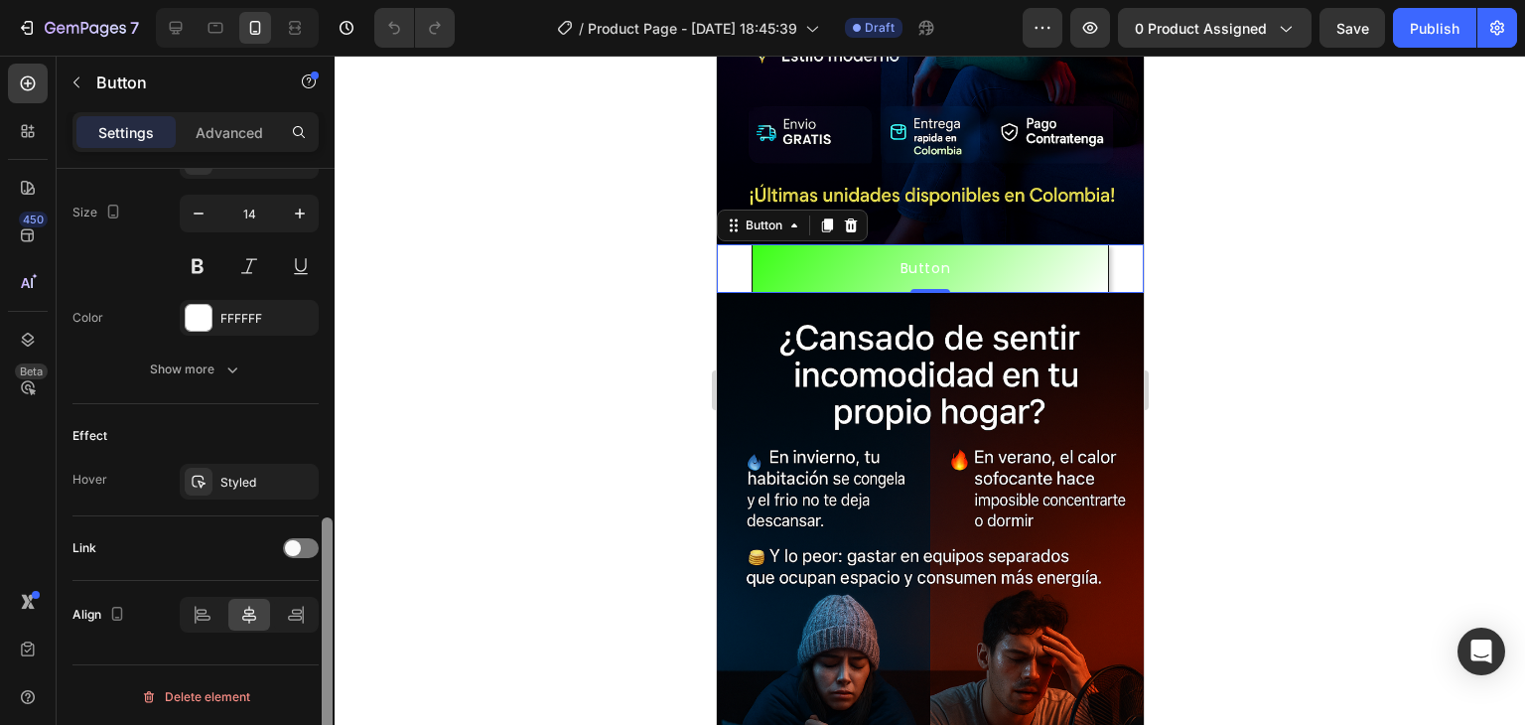
drag, startPoint x: 325, startPoint y: 196, endPoint x: 322, endPoint y: 642, distance: 445.9
click at [322, 642] on div at bounding box center [327, 649] width 11 height 264
click at [234, 129] on p "Advanced" at bounding box center [230, 132] width 68 height 21
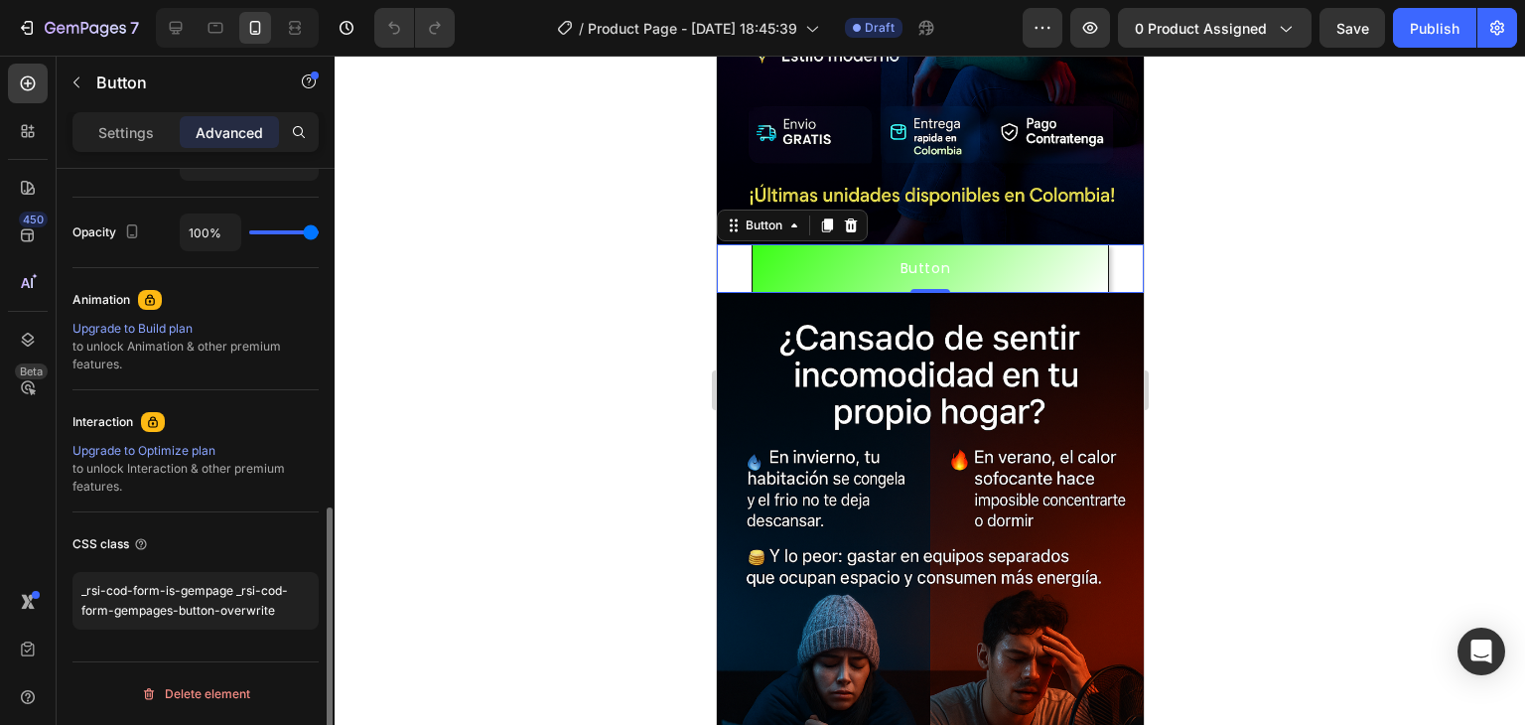
scroll to position [764, 0]
click at [137, 326] on div "Upgrade to Build plan" at bounding box center [195, 331] width 246 height 18
click at [322, 549] on div at bounding box center [327, 475] width 15 height 613
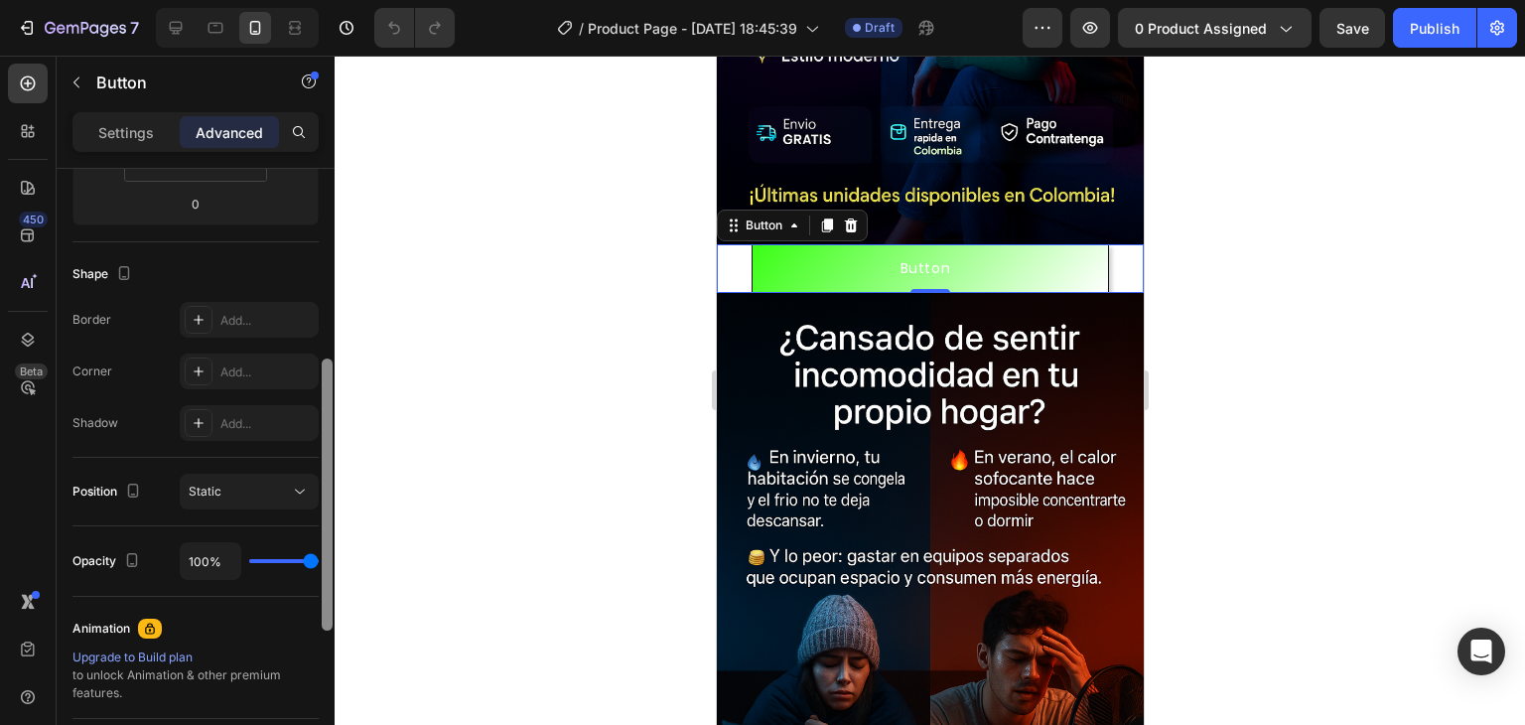
scroll to position [434, 0]
drag, startPoint x: 322, startPoint y: 549, endPoint x: 363, endPoint y: 402, distance: 152.8
click at [363, 0] on div "7 Version history / Product Page - Sep 28, 18:45:39 Draft Preview 0 product ass…" at bounding box center [762, 0] width 1525 height 0
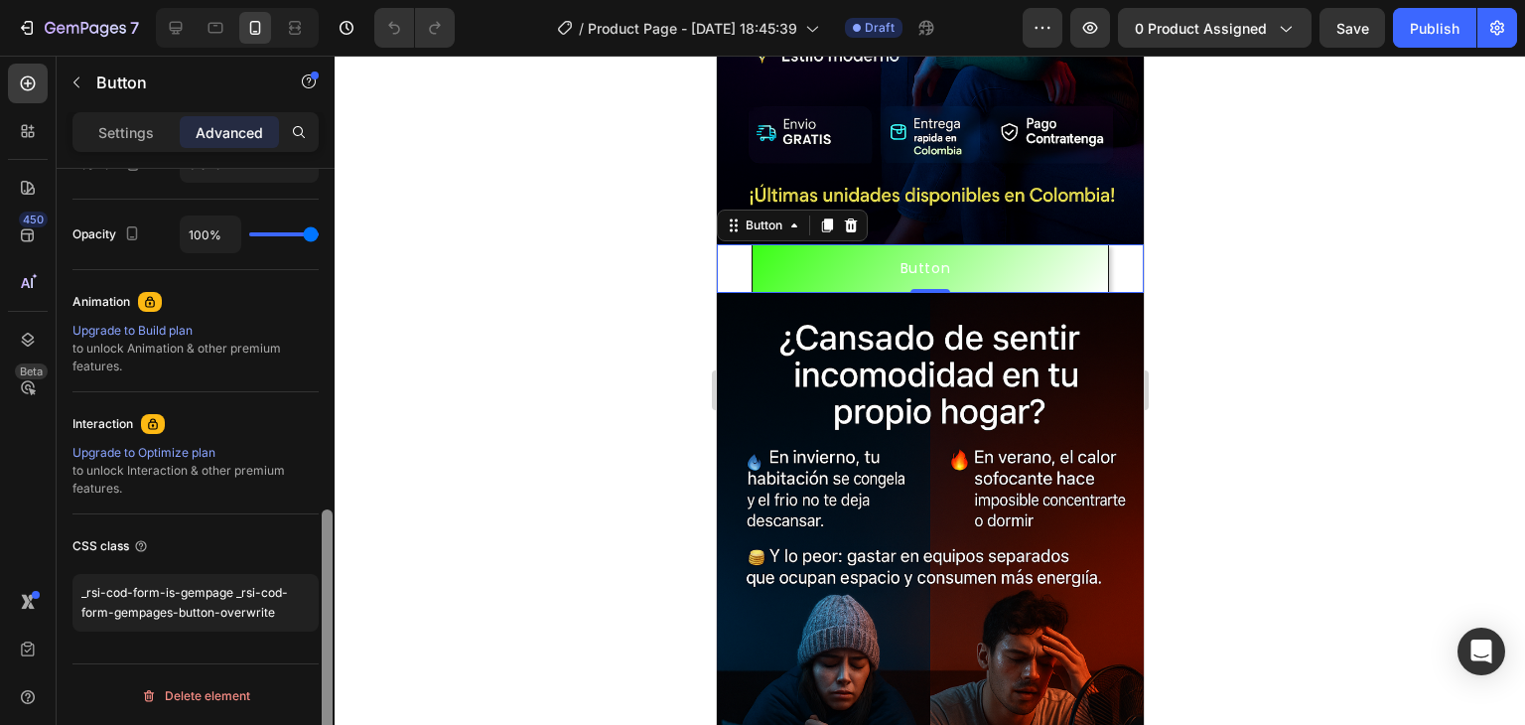
drag, startPoint x: 334, startPoint y: 436, endPoint x: 332, endPoint y: 416, distance: 20.0
click at [332, 416] on div at bounding box center [327, 475] width 15 height 613
click at [328, 543] on div at bounding box center [327, 645] width 11 height 272
click at [128, 123] on p "Settings" at bounding box center [126, 132] width 56 height 21
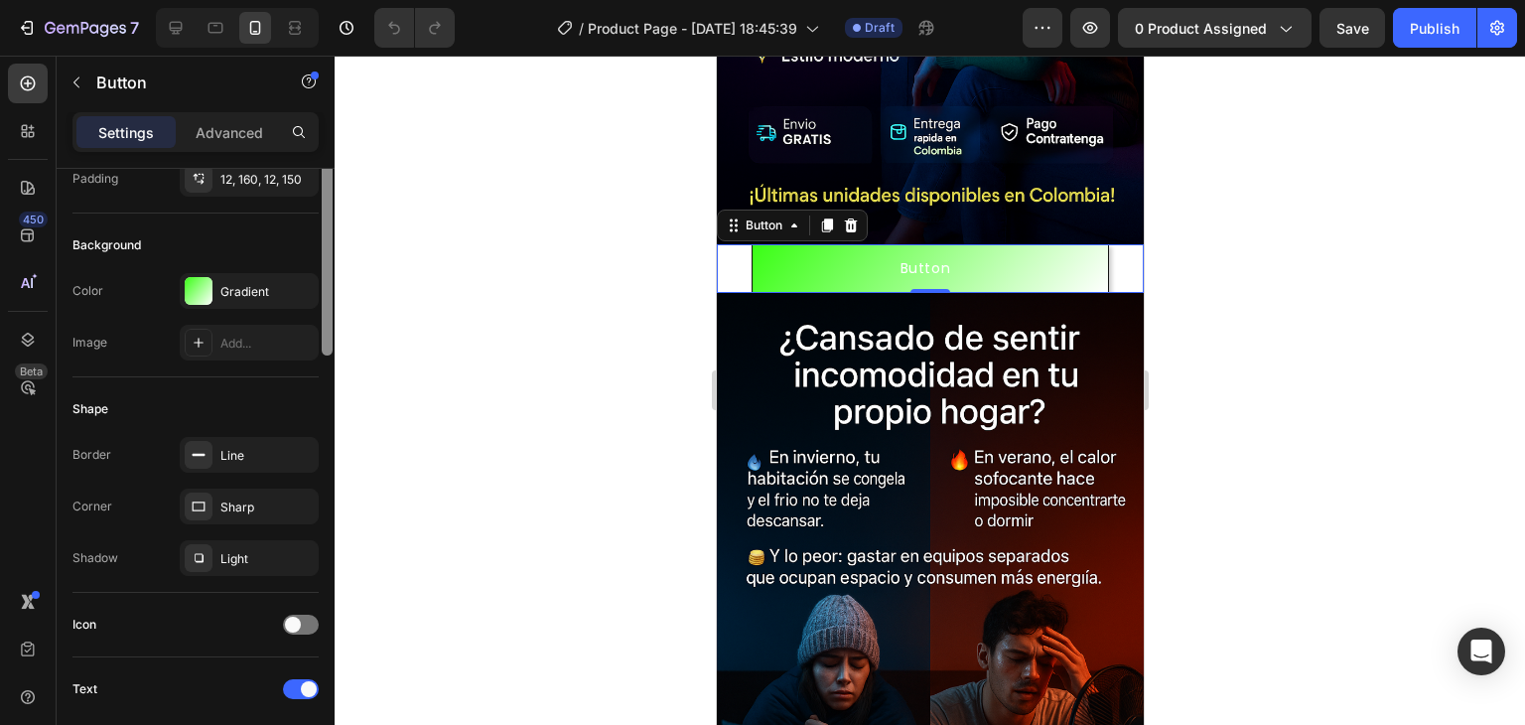
scroll to position [0, 0]
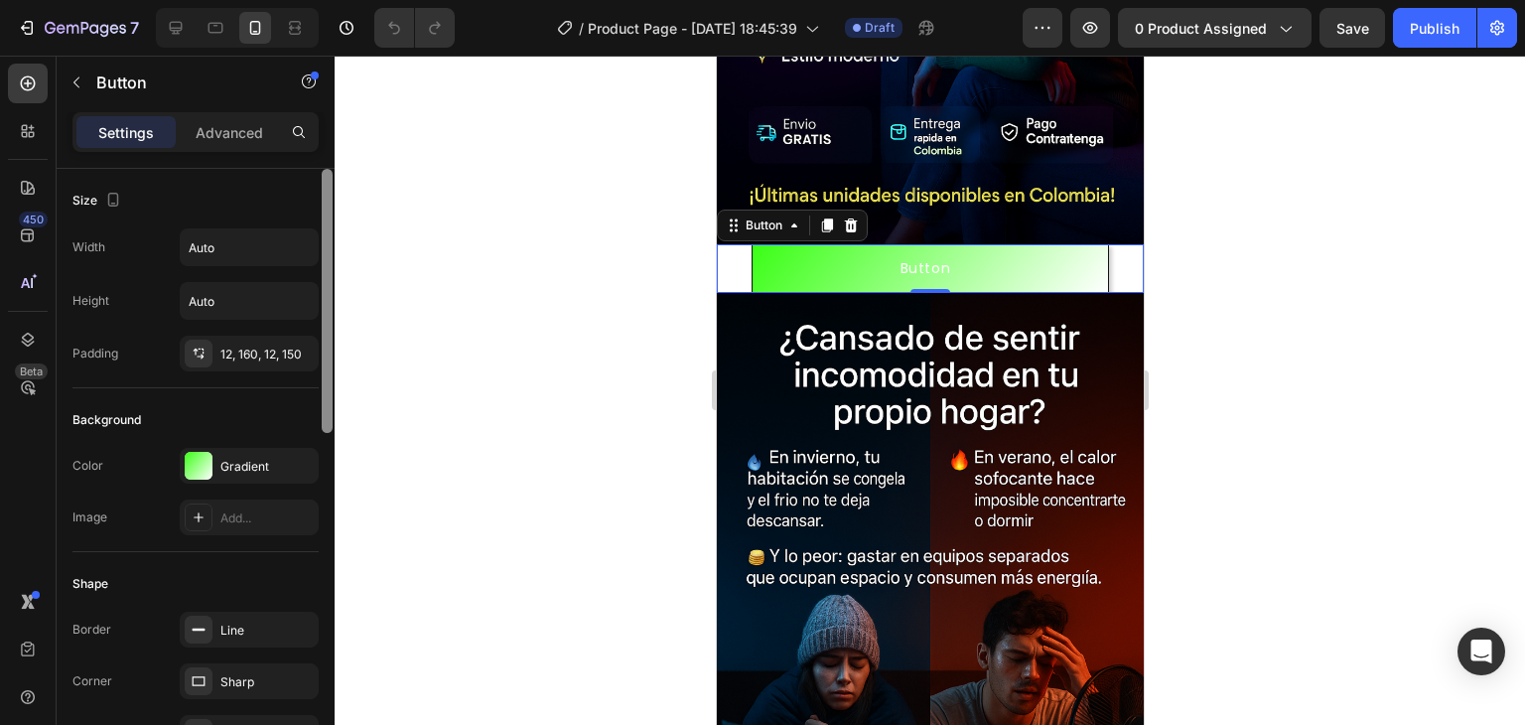
drag, startPoint x: 323, startPoint y: 537, endPoint x: 304, endPoint y: 174, distance: 363.9
click at [304, 174] on div "Size Width Auto Height Auto Padding 12, 160, 12, 150 Background Color Gradient …" at bounding box center [196, 475] width 278 height 613
click at [257, 247] on input "Auto" at bounding box center [249, 247] width 137 height 36
click at [227, 358] on div "12, 160, 12, 150" at bounding box center [249, 355] width 58 height 18
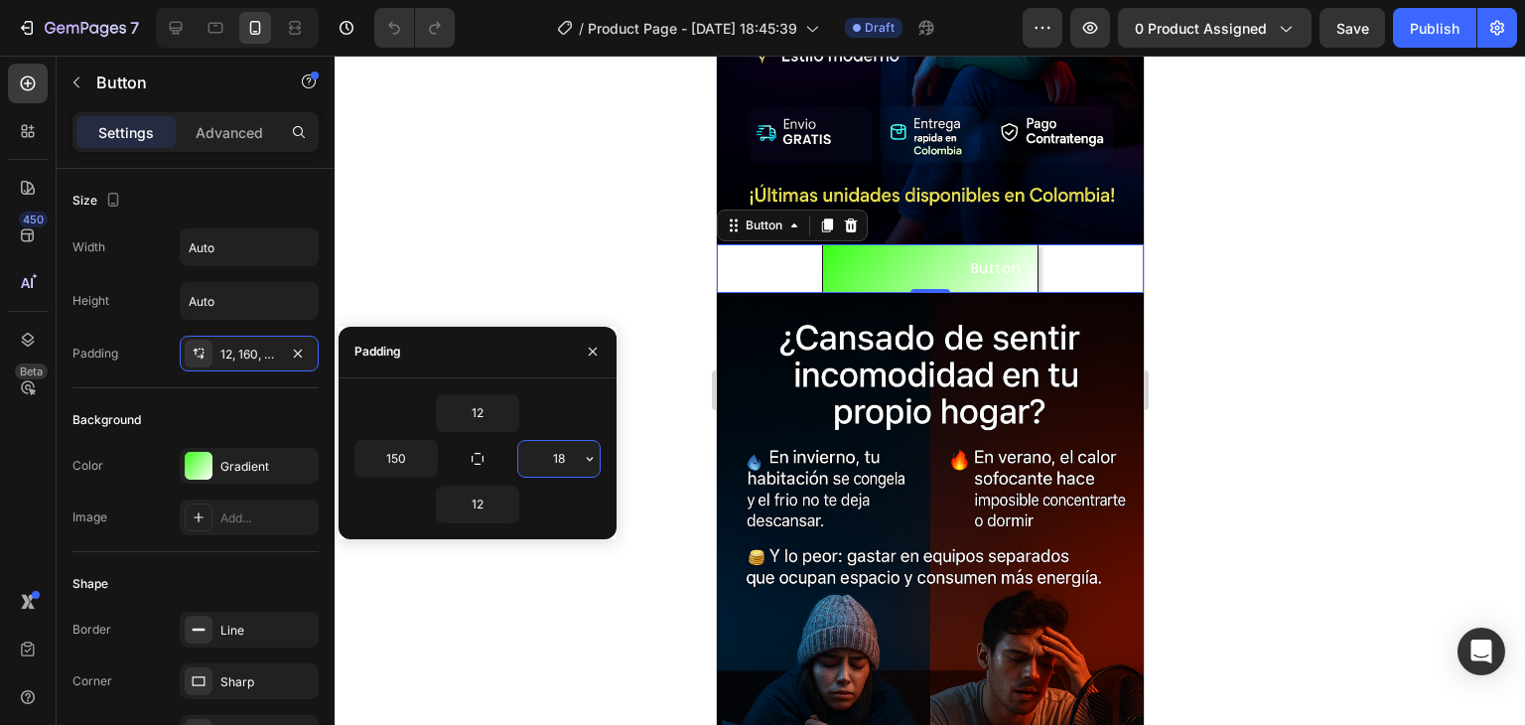
type input "1"
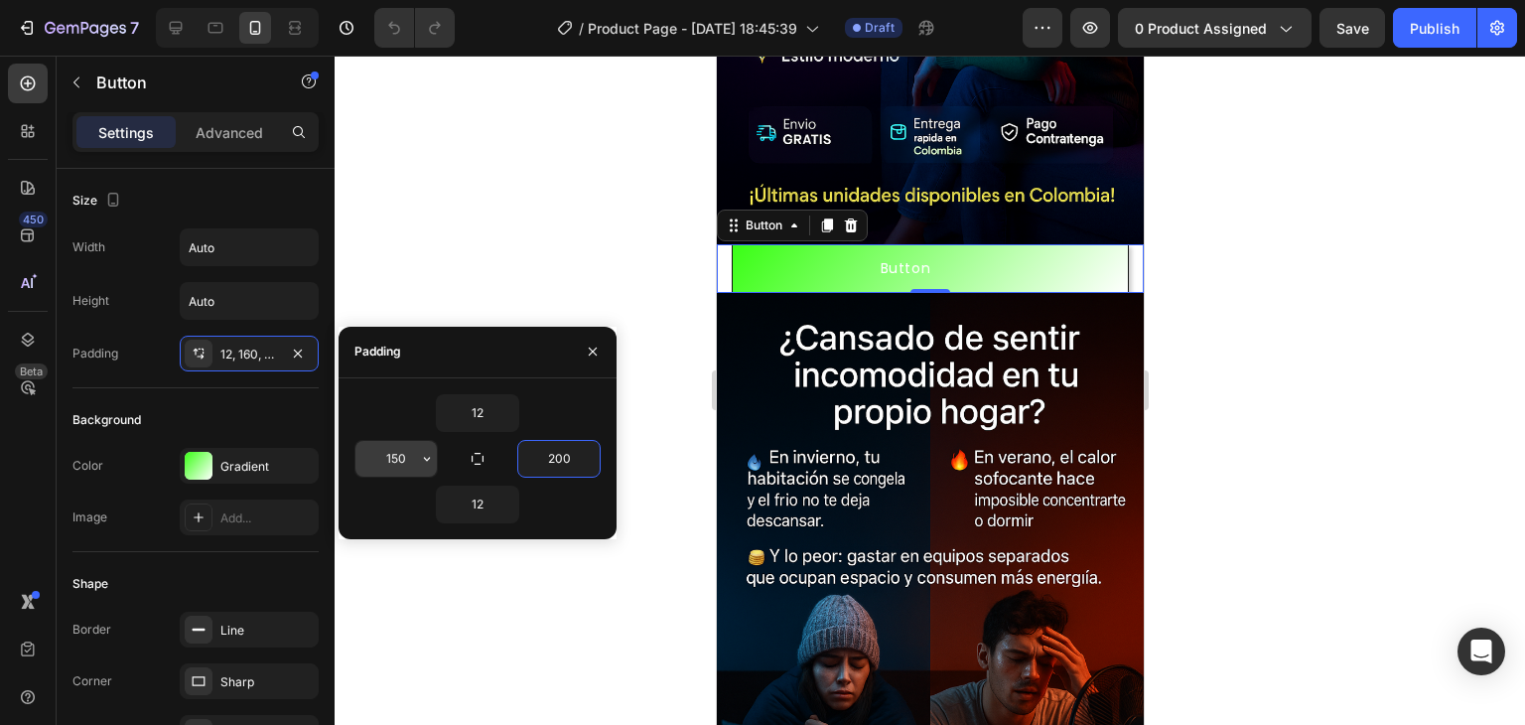
type input "200"
click at [405, 455] on input "150" at bounding box center [396, 459] width 81 height 36
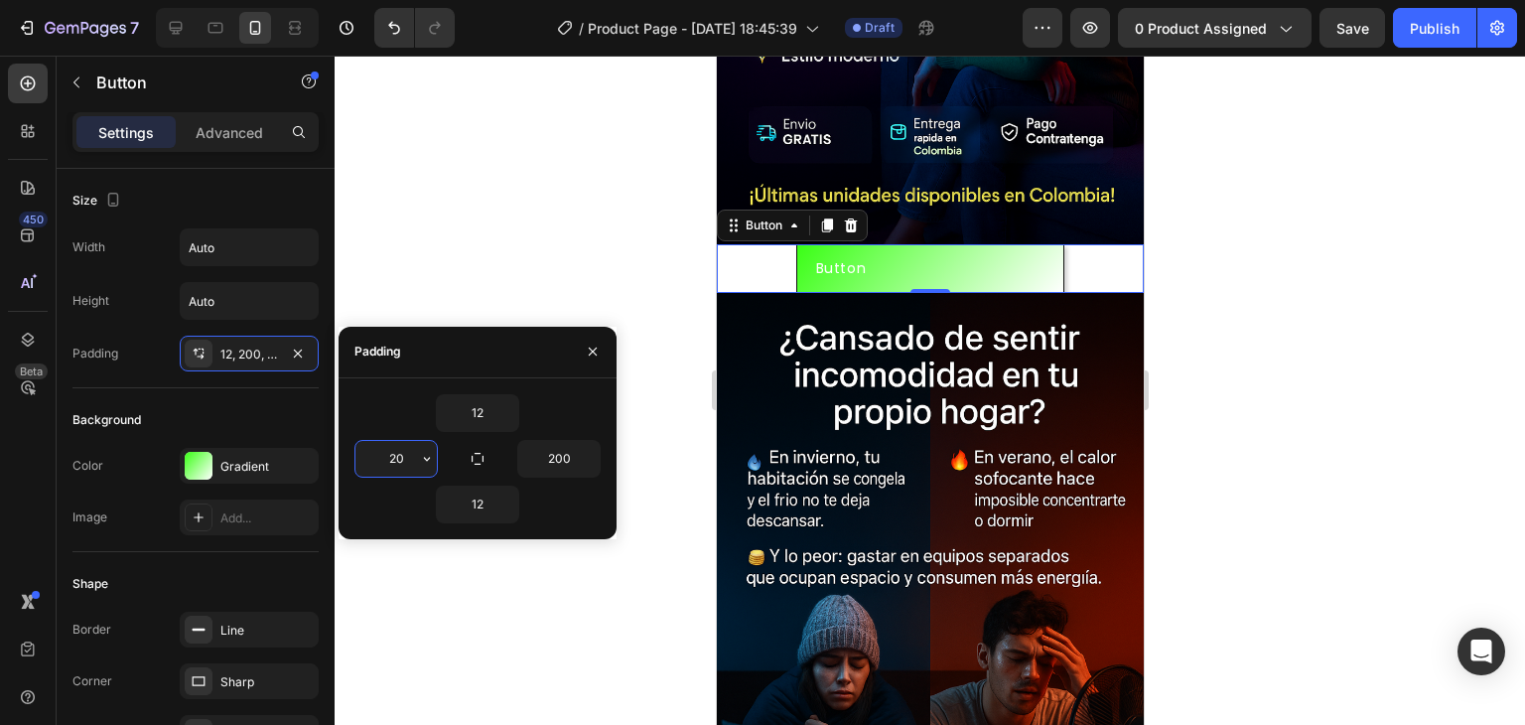
type input "2"
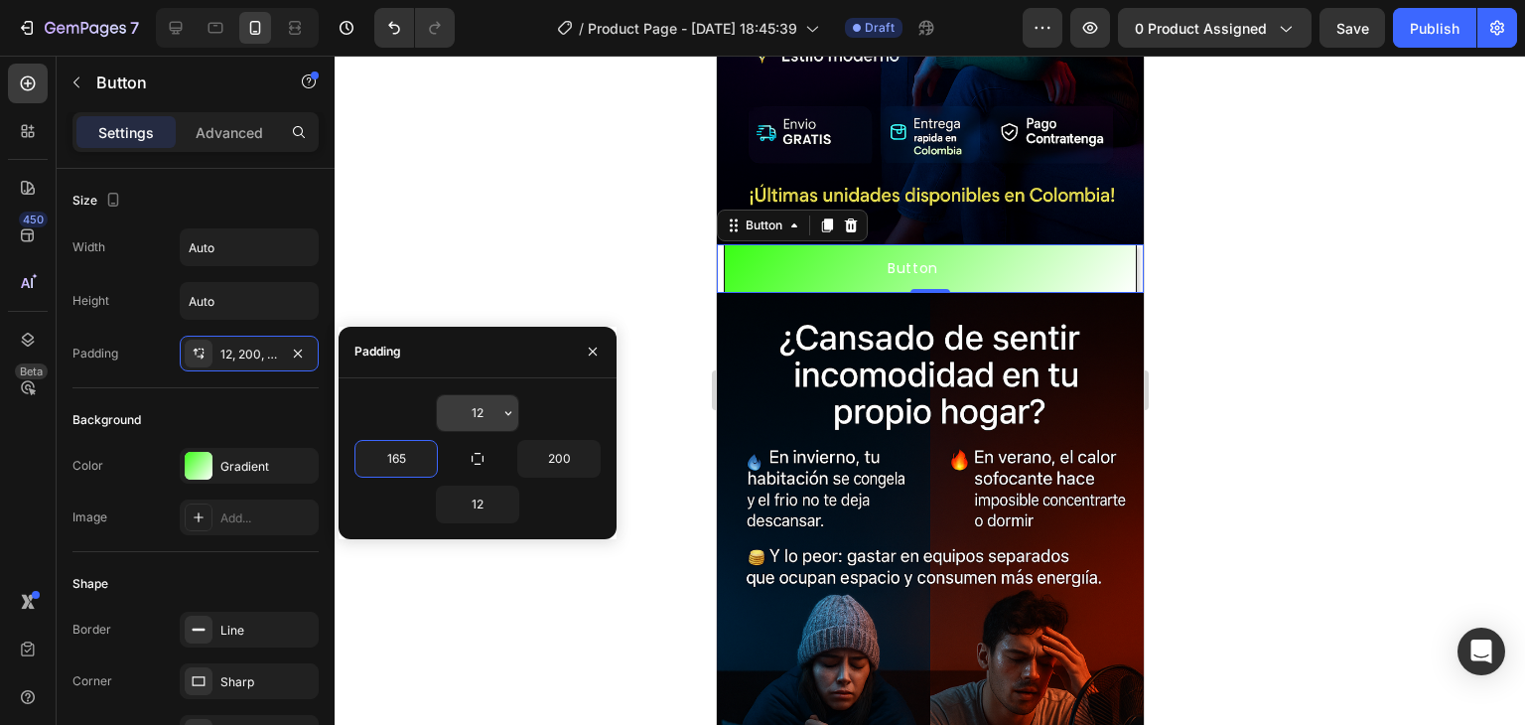
type input "165"
click at [481, 406] on input "12" at bounding box center [477, 413] width 81 height 36
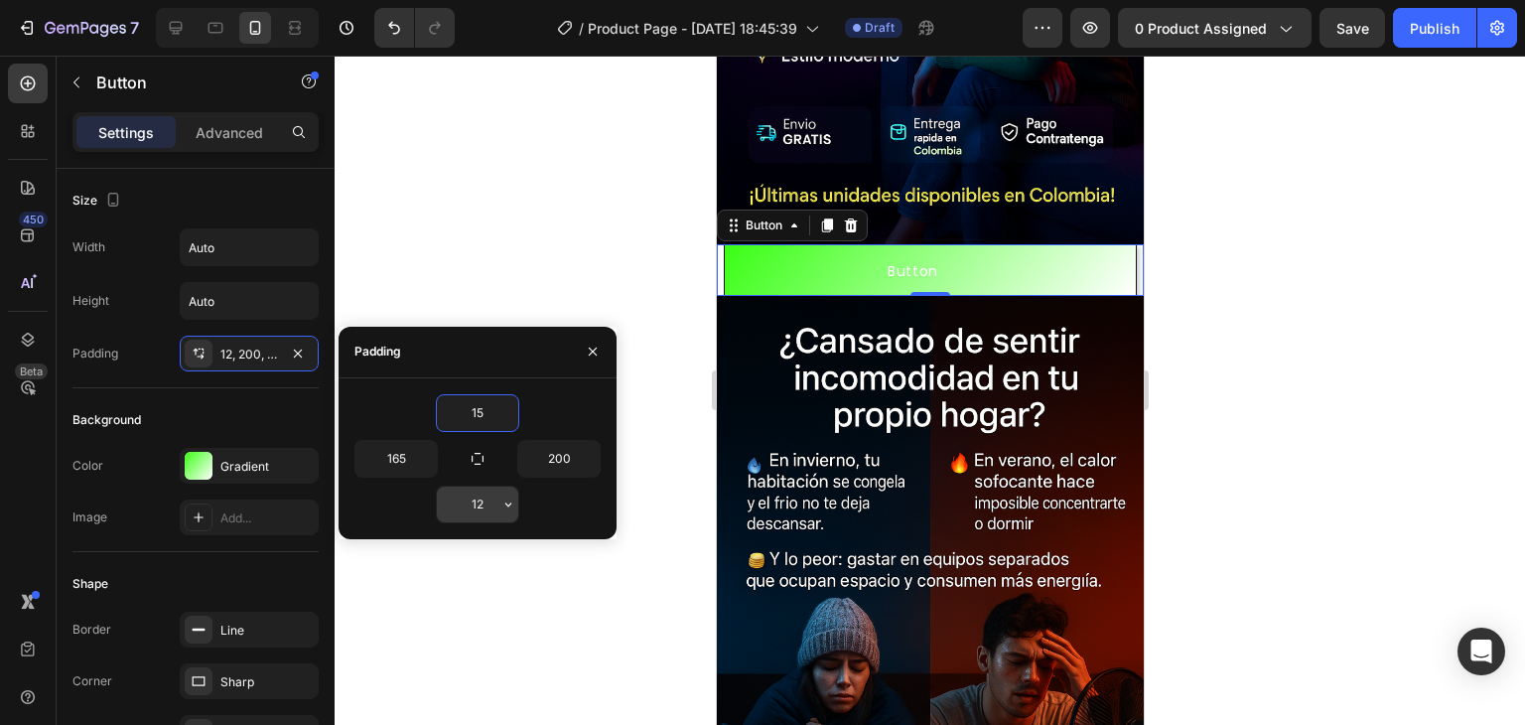
type input "15"
click at [489, 501] on input "12" at bounding box center [477, 505] width 81 height 36
type input "15"
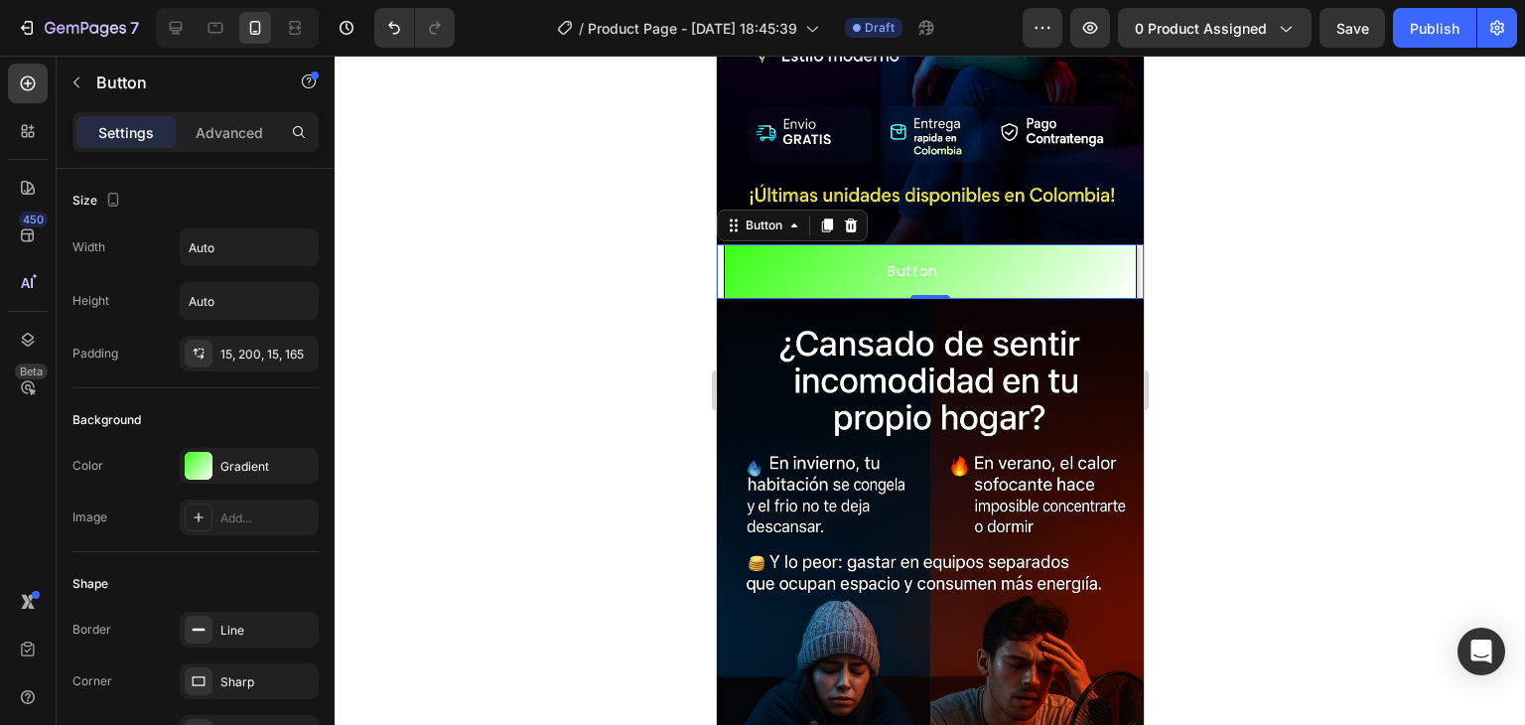
click at [553, 271] on div at bounding box center [930, 390] width 1191 height 669
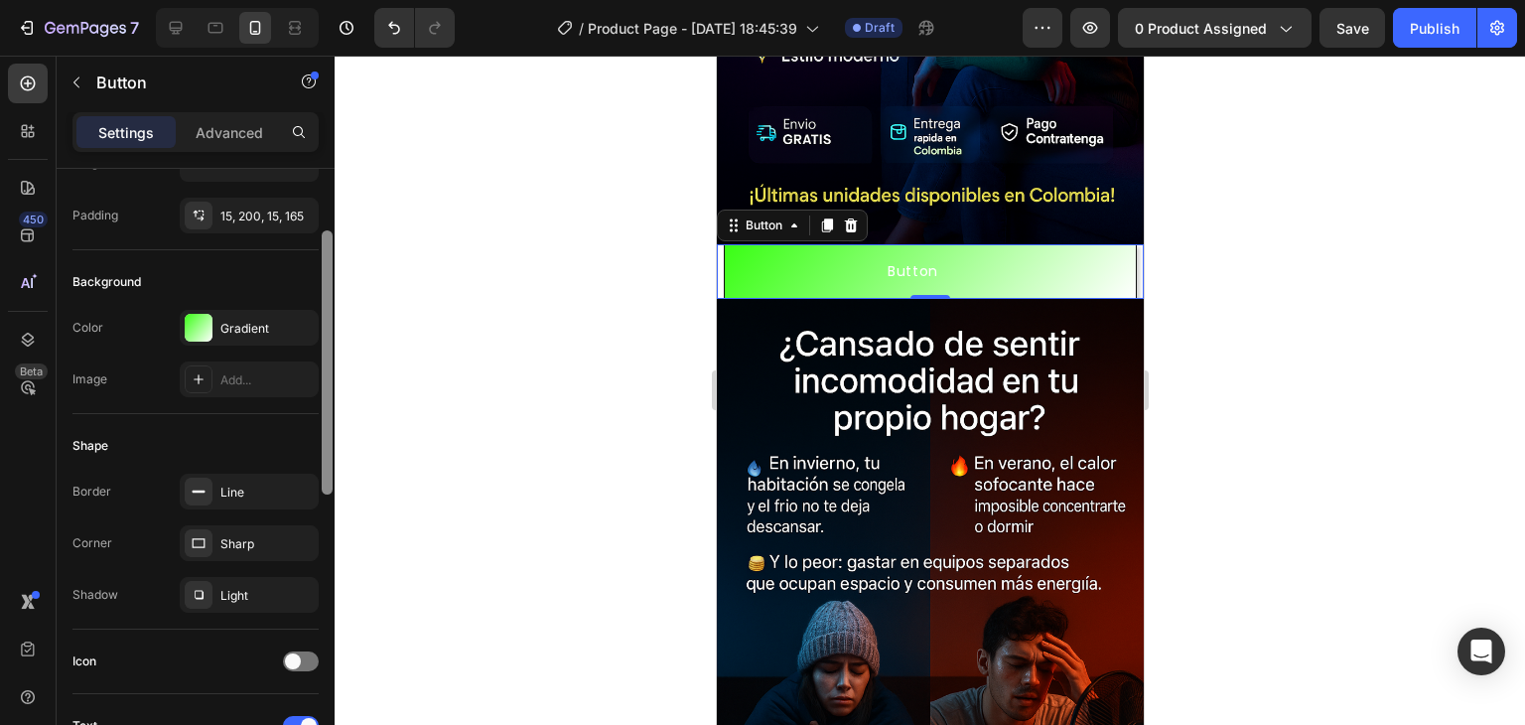
scroll to position [145, 0]
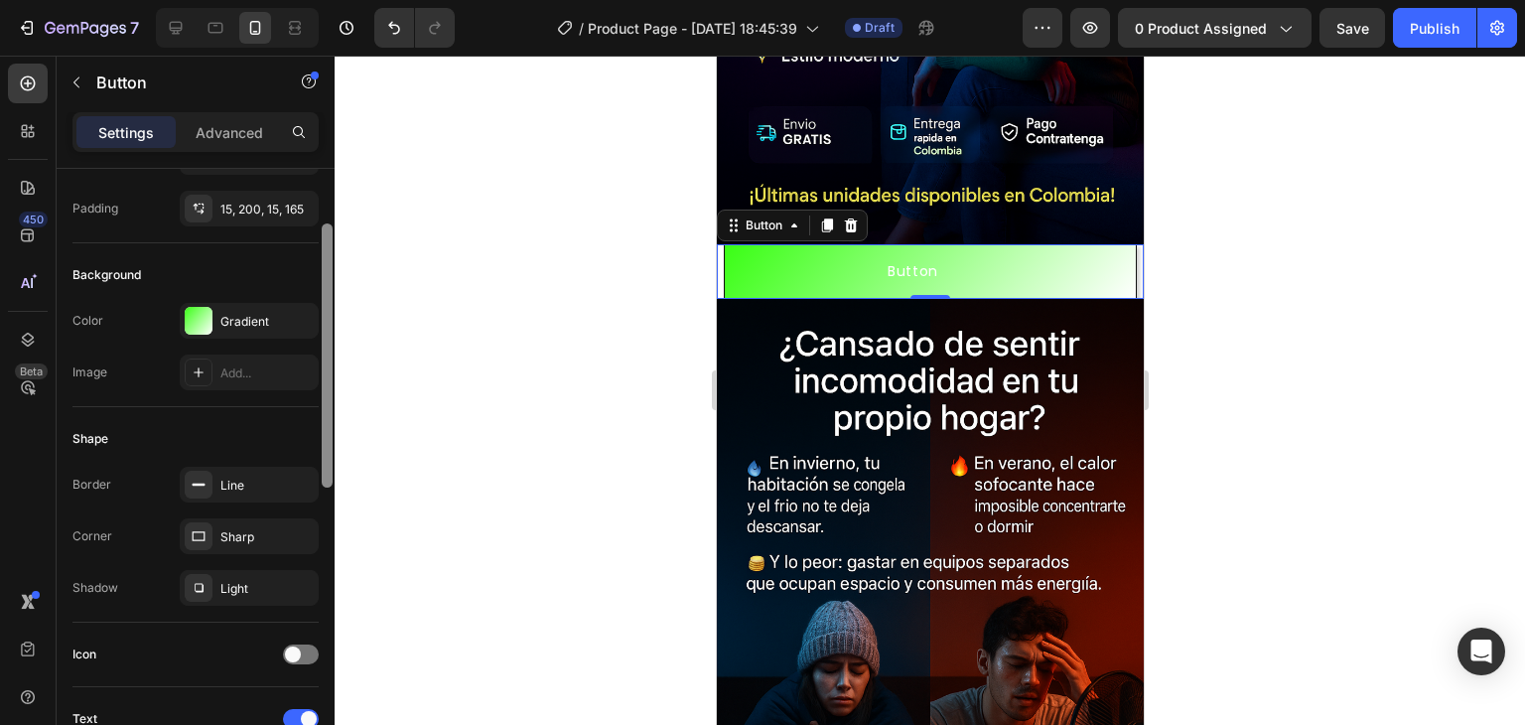
drag, startPoint x: 327, startPoint y: 399, endPoint x: 334, endPoint y: 462, distance: 62.9
click at [334, 462] on div at bounding box center [327, 470] width 15 height 613
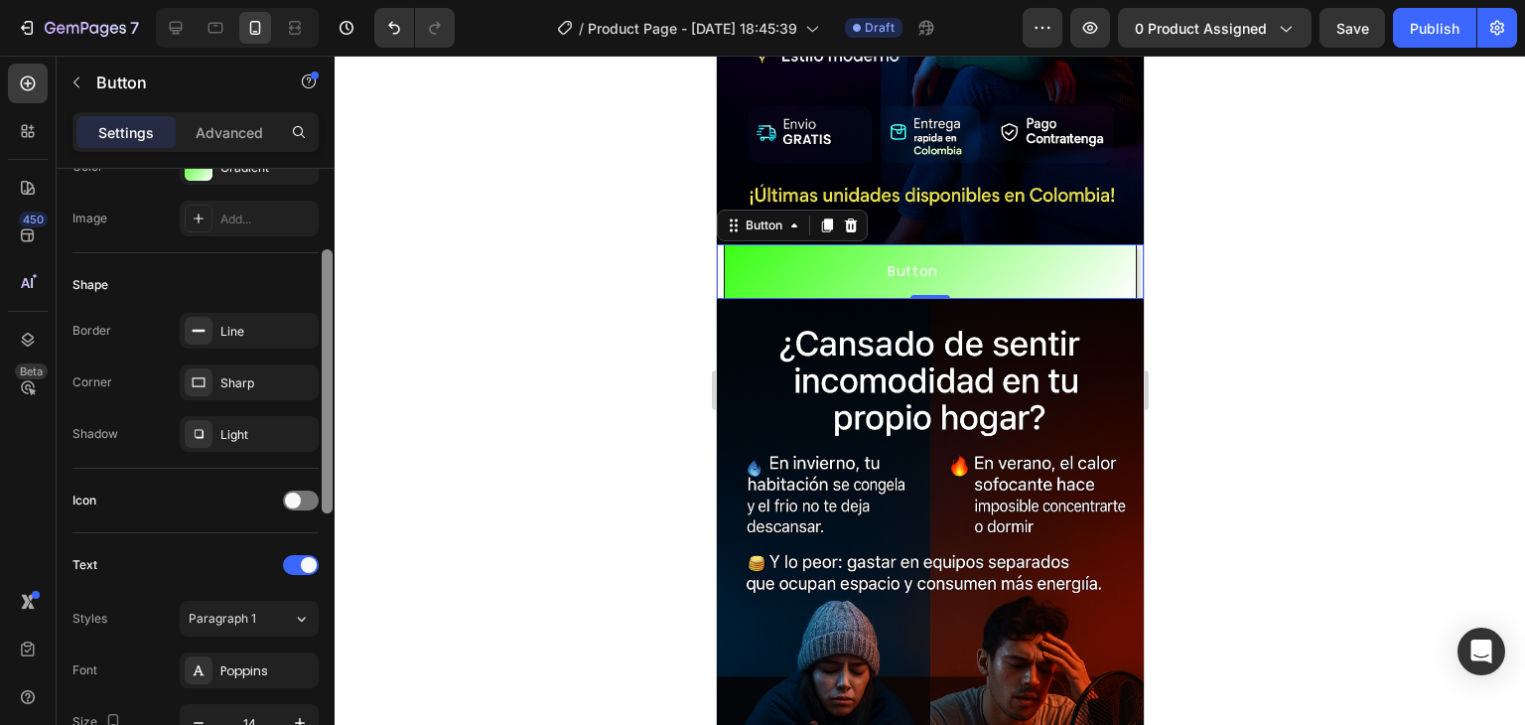
scroll to position [302, 0]
drag, startPoint x: 330, startPoint y: 466, endPoint x: 330, endPoint y: 533, distance: 67.5
click at [330, 533] on div at bounding box center [327, 431] width 11 height 264
click at [296, 494] on span at bounding box center [293, 498] width 16 height 16
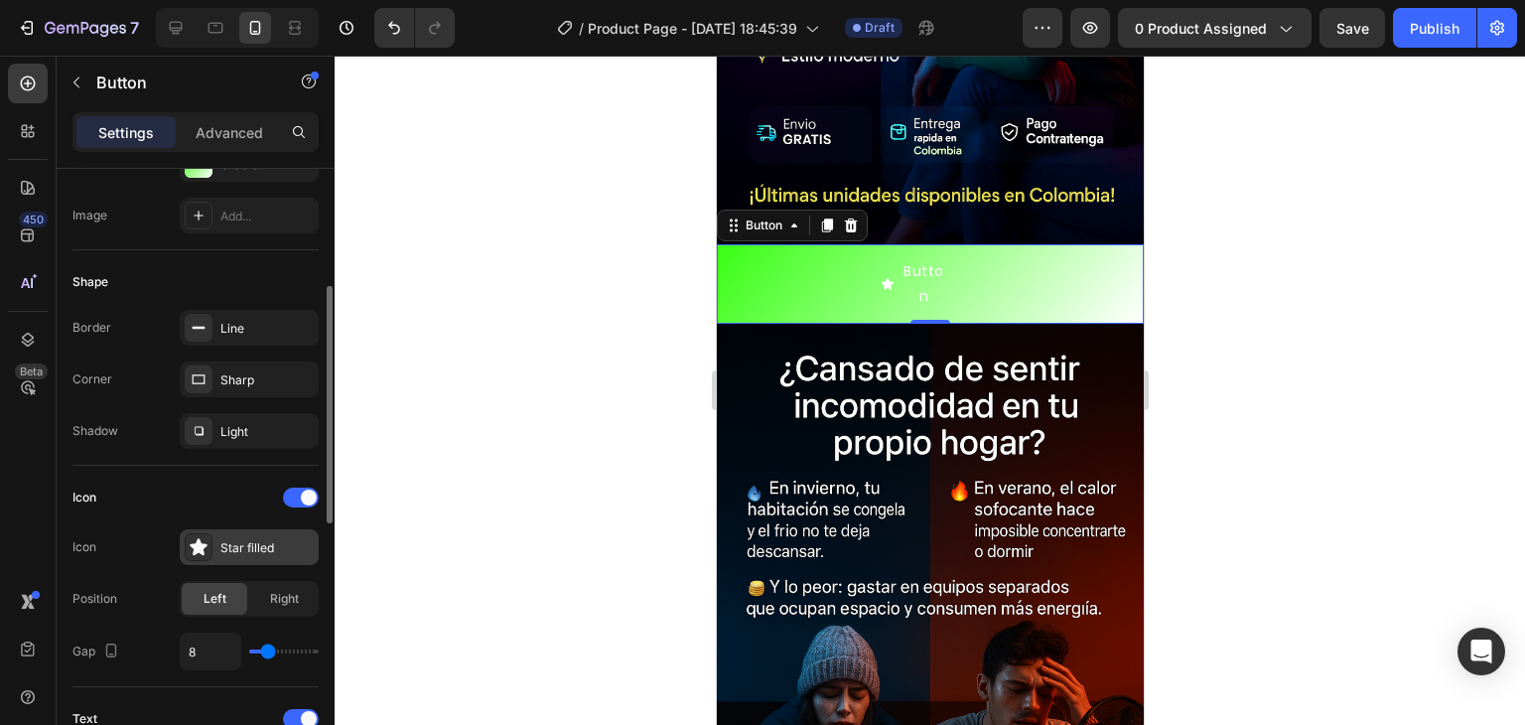
click at [262, 552] on div "Star filled" at bounding box center [266, 548] width 93 height 18
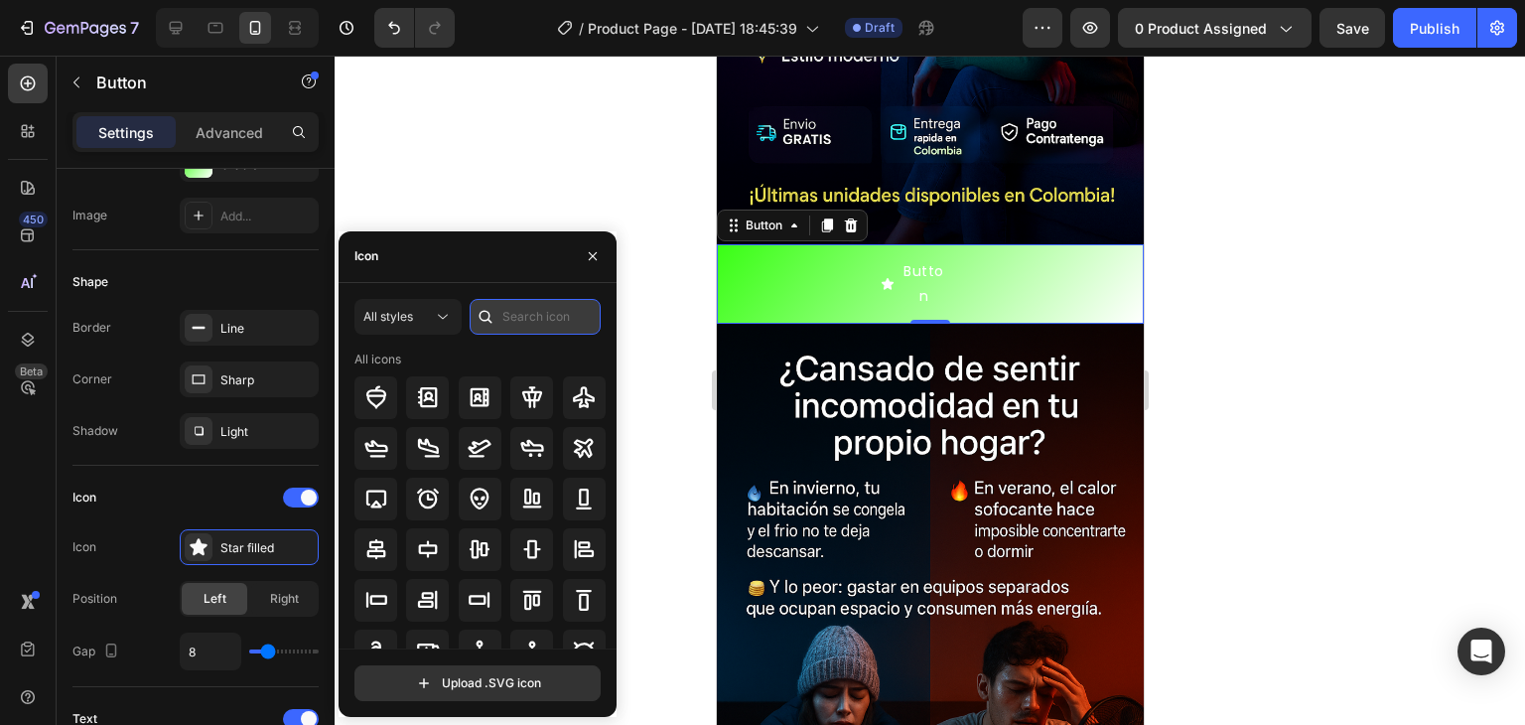
click at [532, 327] on input "text" at bounding box center [535, 317] width 131 height 36
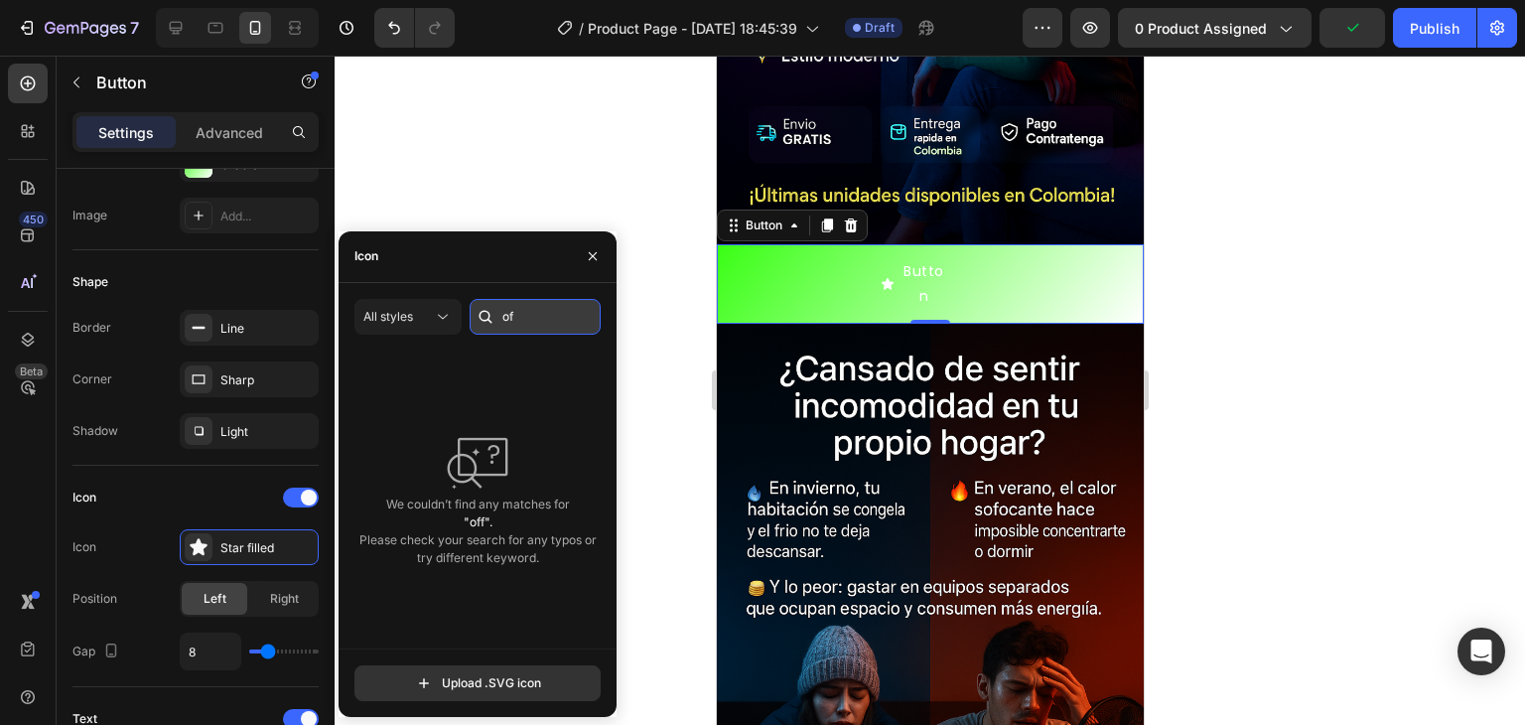
type input "o"
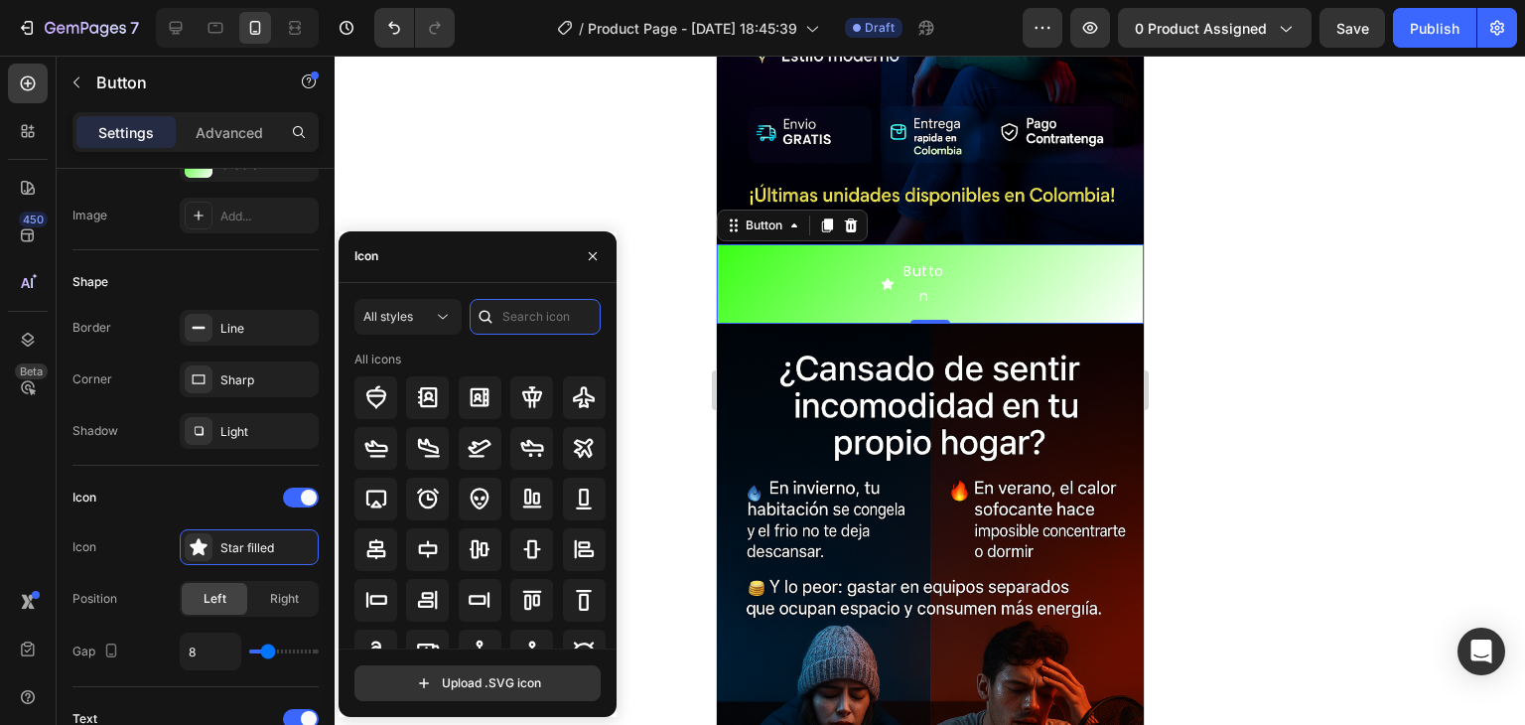
paste input "offer"
type input "offer"
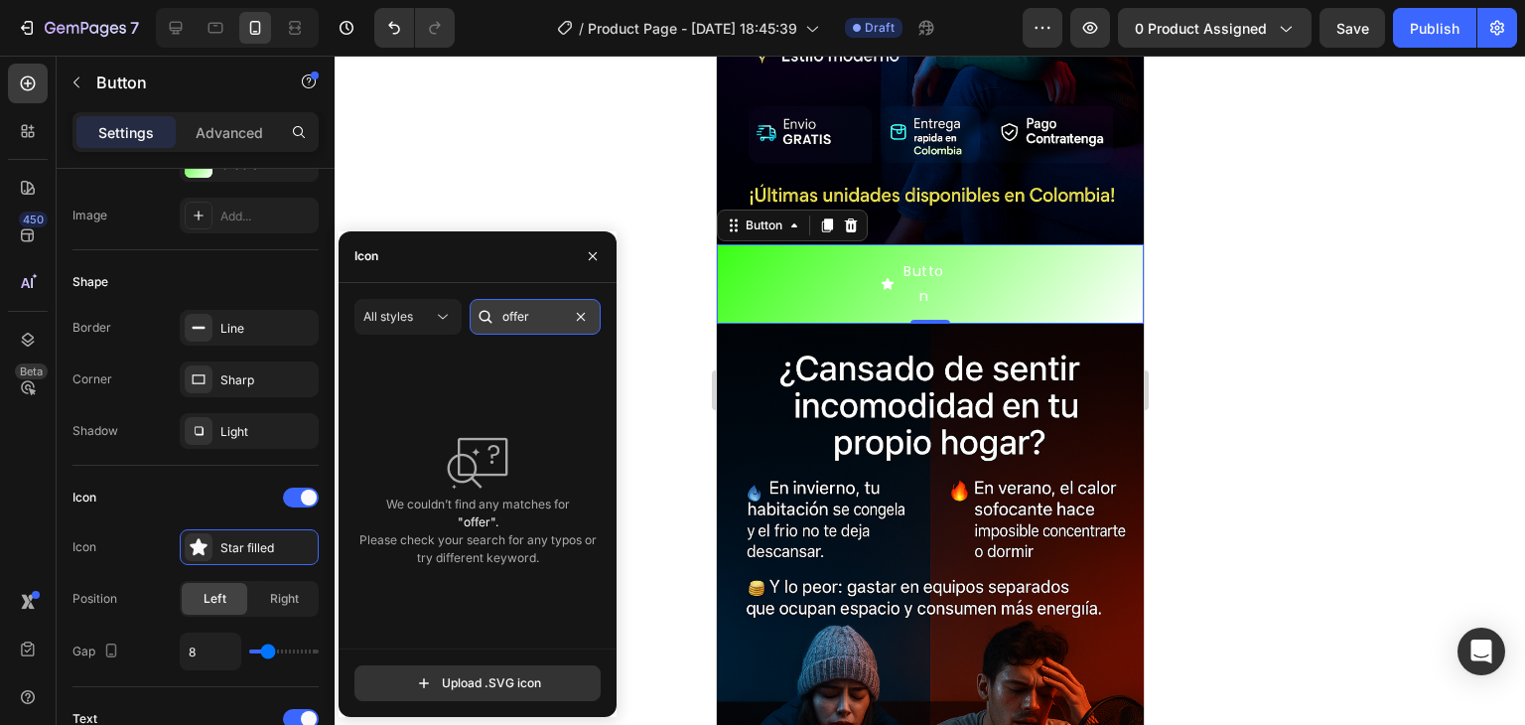
click at [554, 313] on input "offer" at bounding box center [535, 317] width 131 height 36
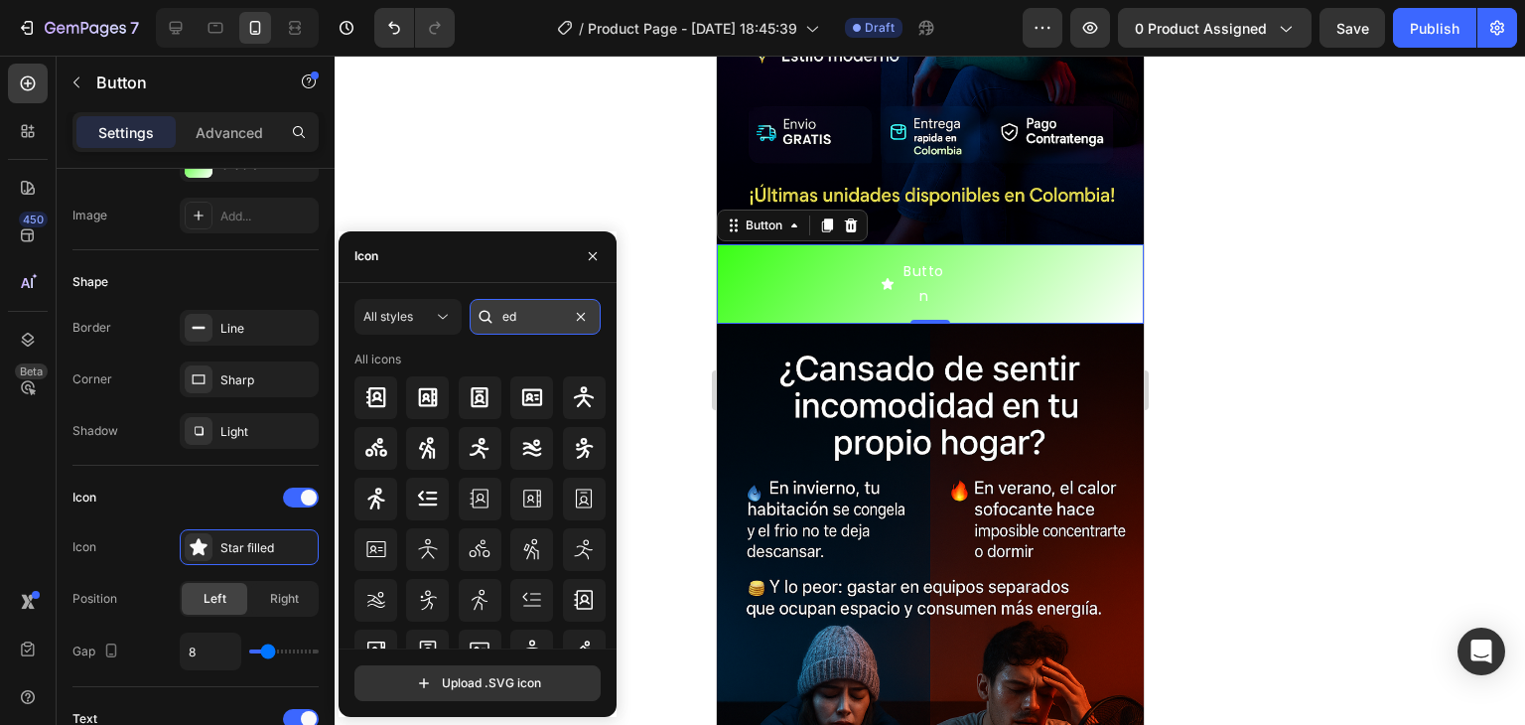
type input "e"
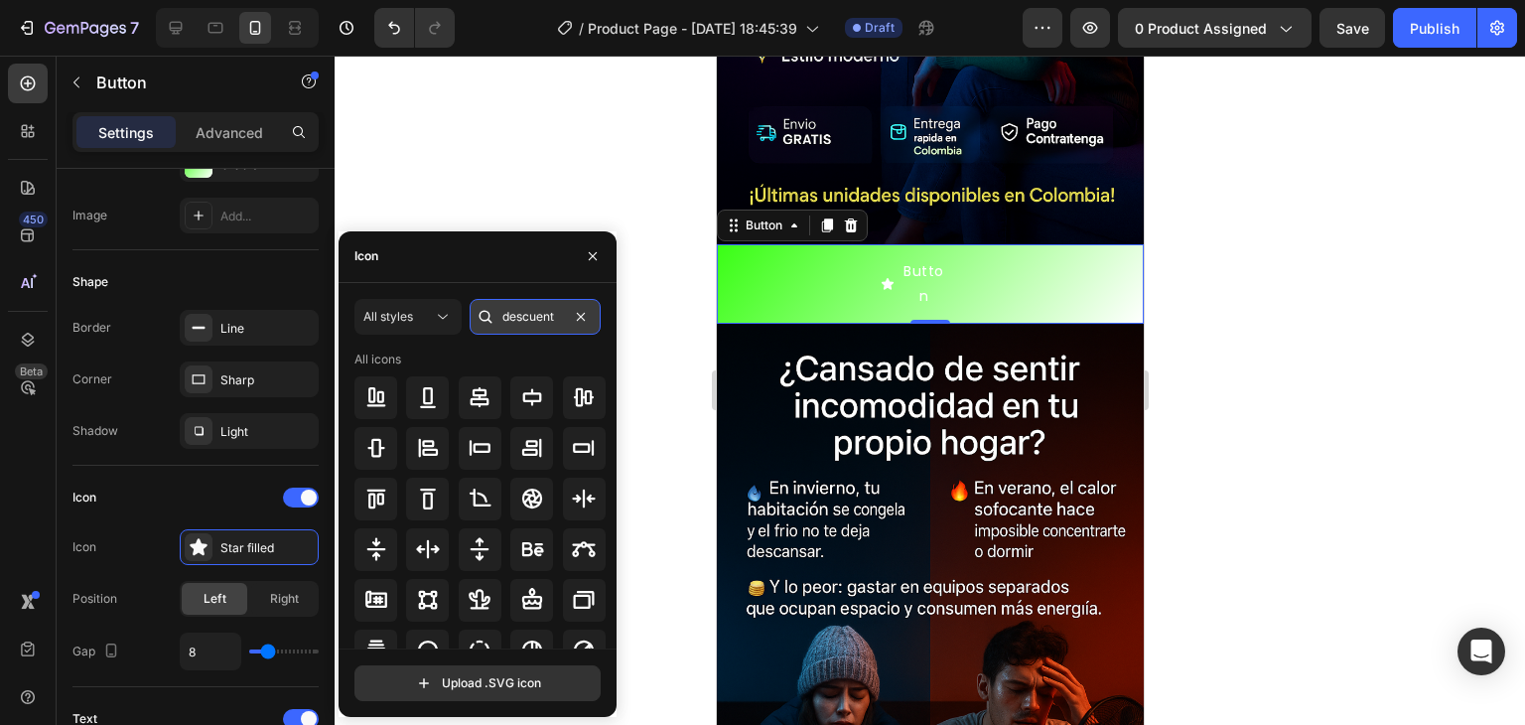
type input "descuento"
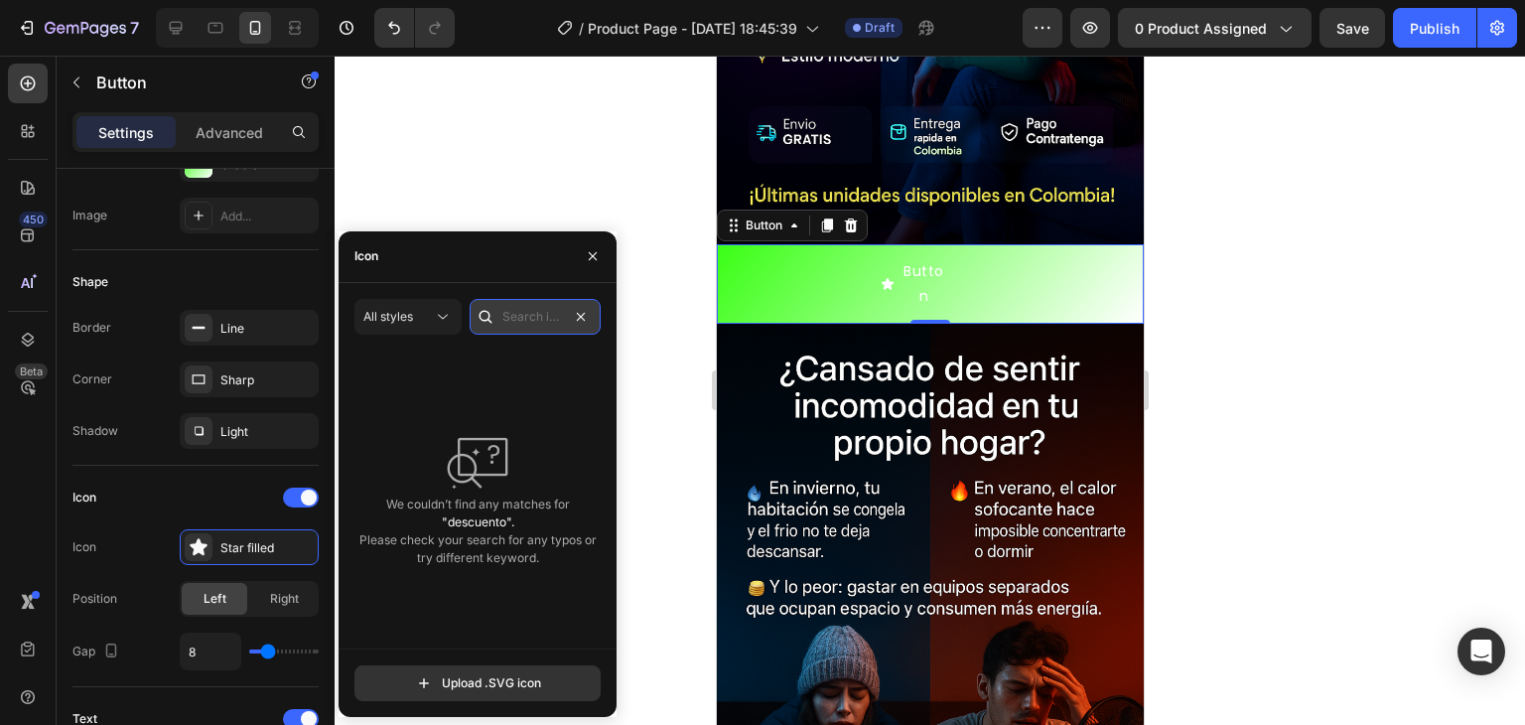
scroll to position [0, 0]
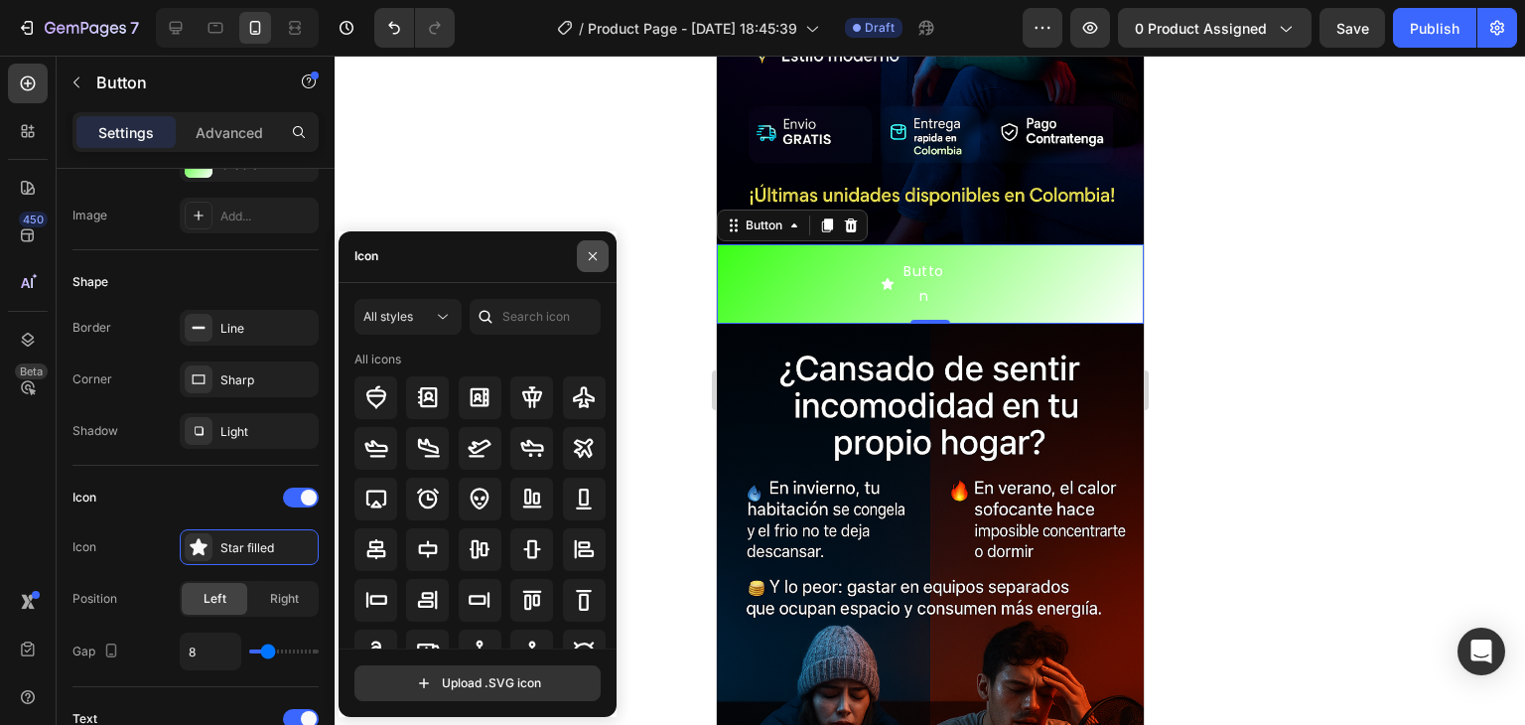
click at [592, 265] on button "button" at bounding box center [593, 256] width 32 height 32
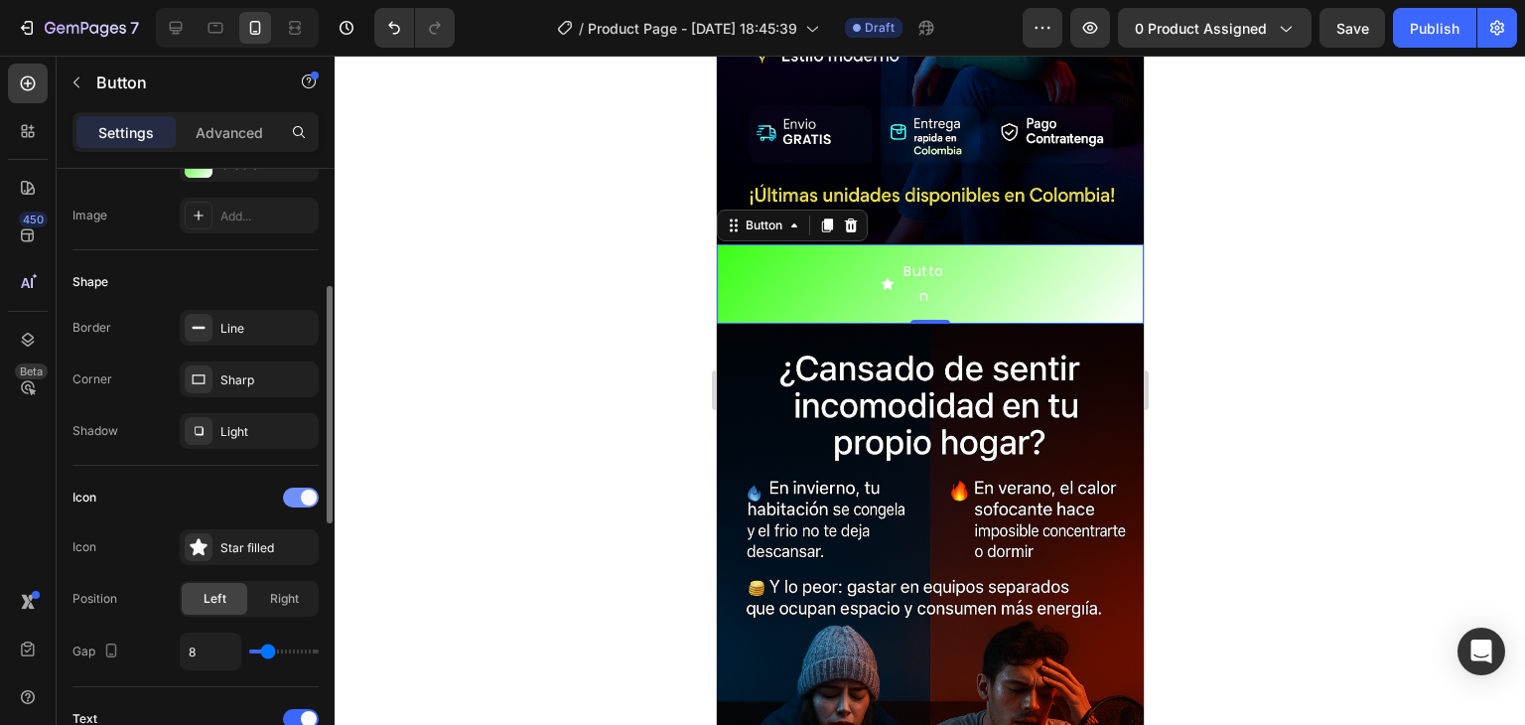
click at [311, 493] on span at bounding box center [309, 498] width 16 height 16
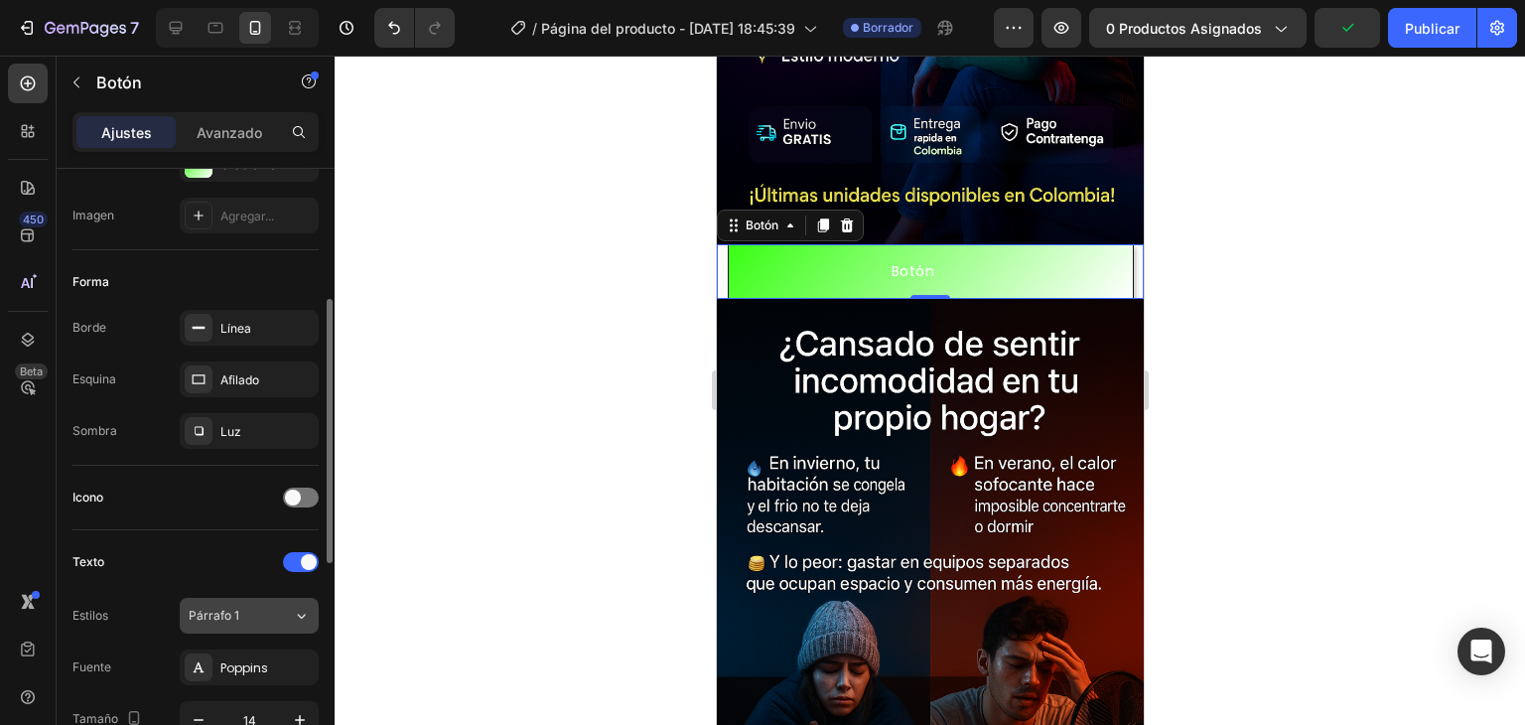
click at [287, 612] on div "Párrafo 1" at bounding box center [241, 616] width 104 height 18
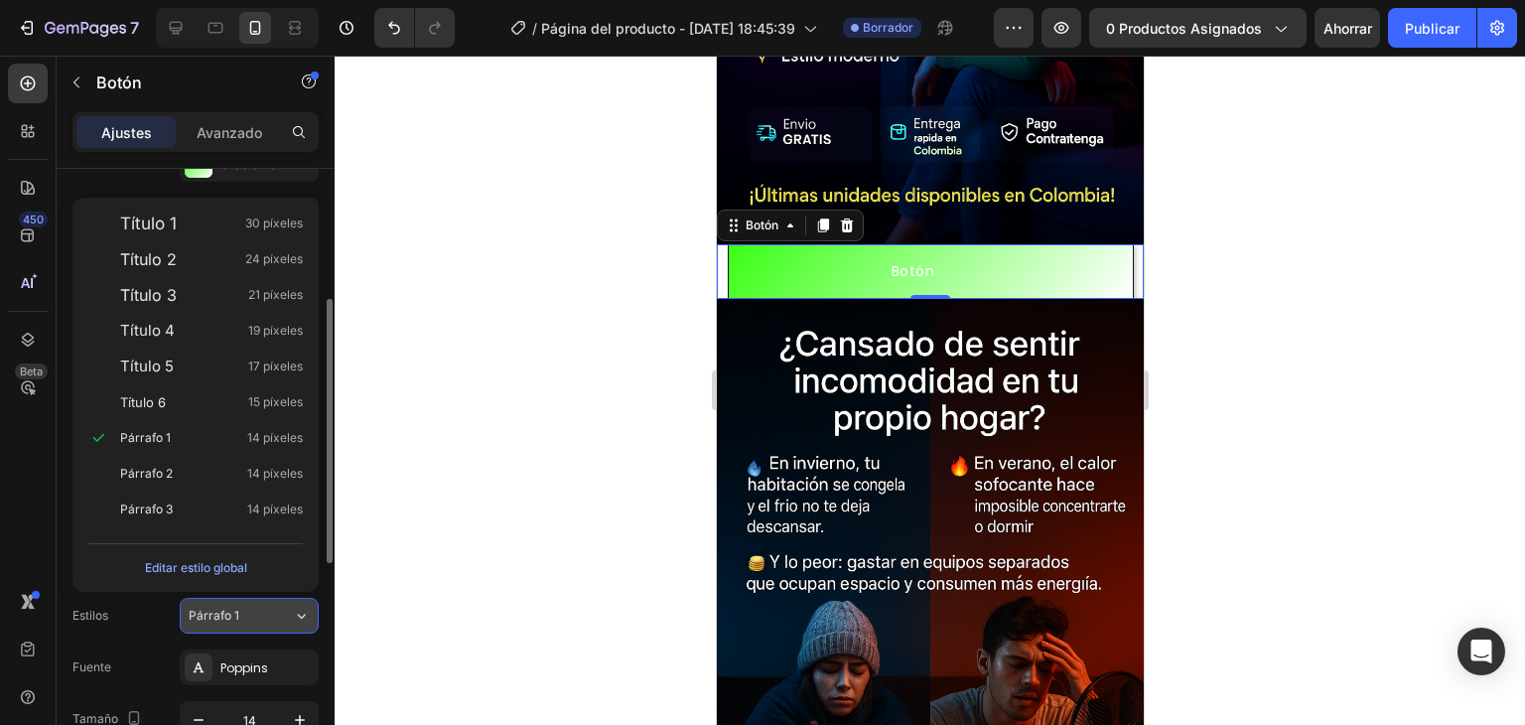
click at [287, 612] on div "Párrafo 1" at bounding box center [241, 616] width 104 height 18
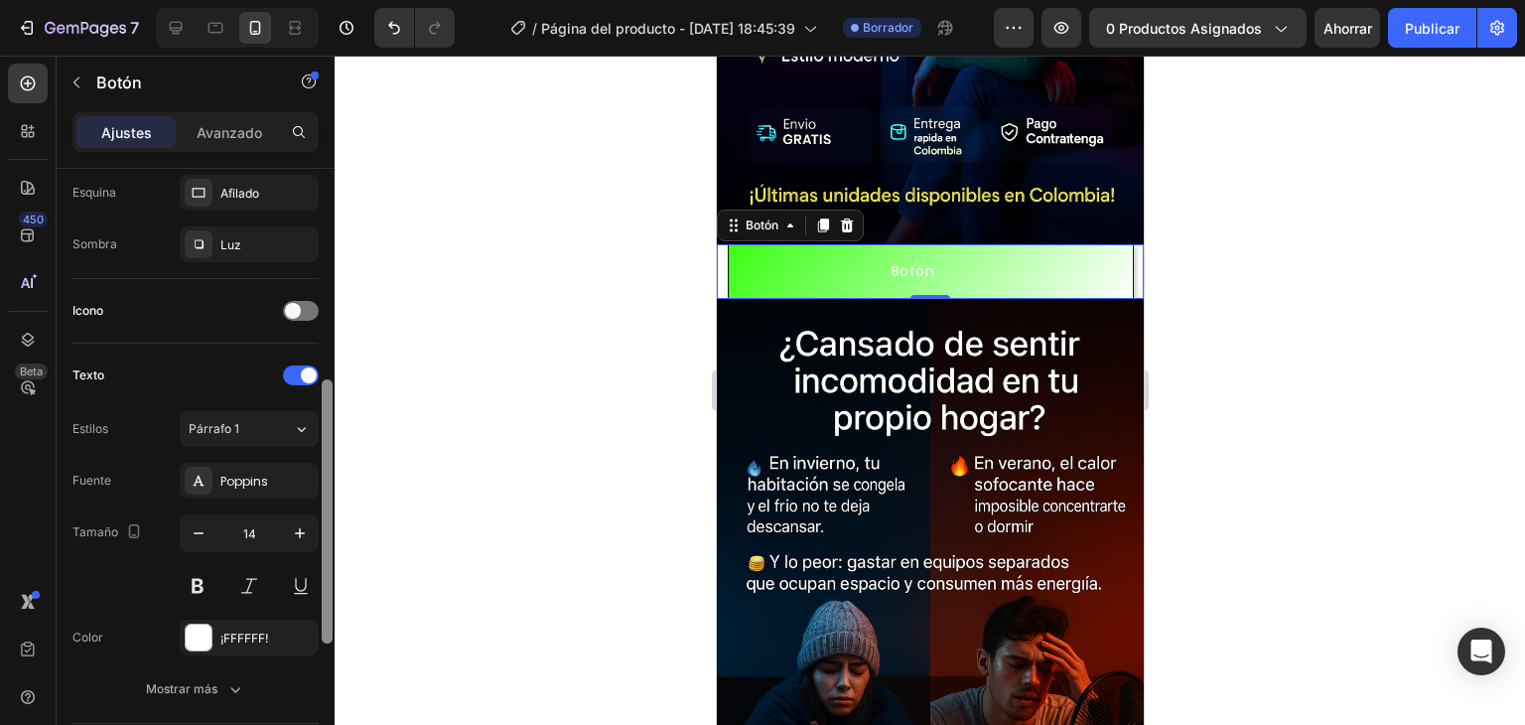
scroll to position [493, 0]
drag, startPoint x: 330, startPoint y: 528, endPoint x: 329, endPoint y: 611, distance: 82.4
click at [329, 611] on div at bounding box center [327, 512] width 11 height 264
click at [189, 577] on button at bounding box center [198, 582] width 36 height 36
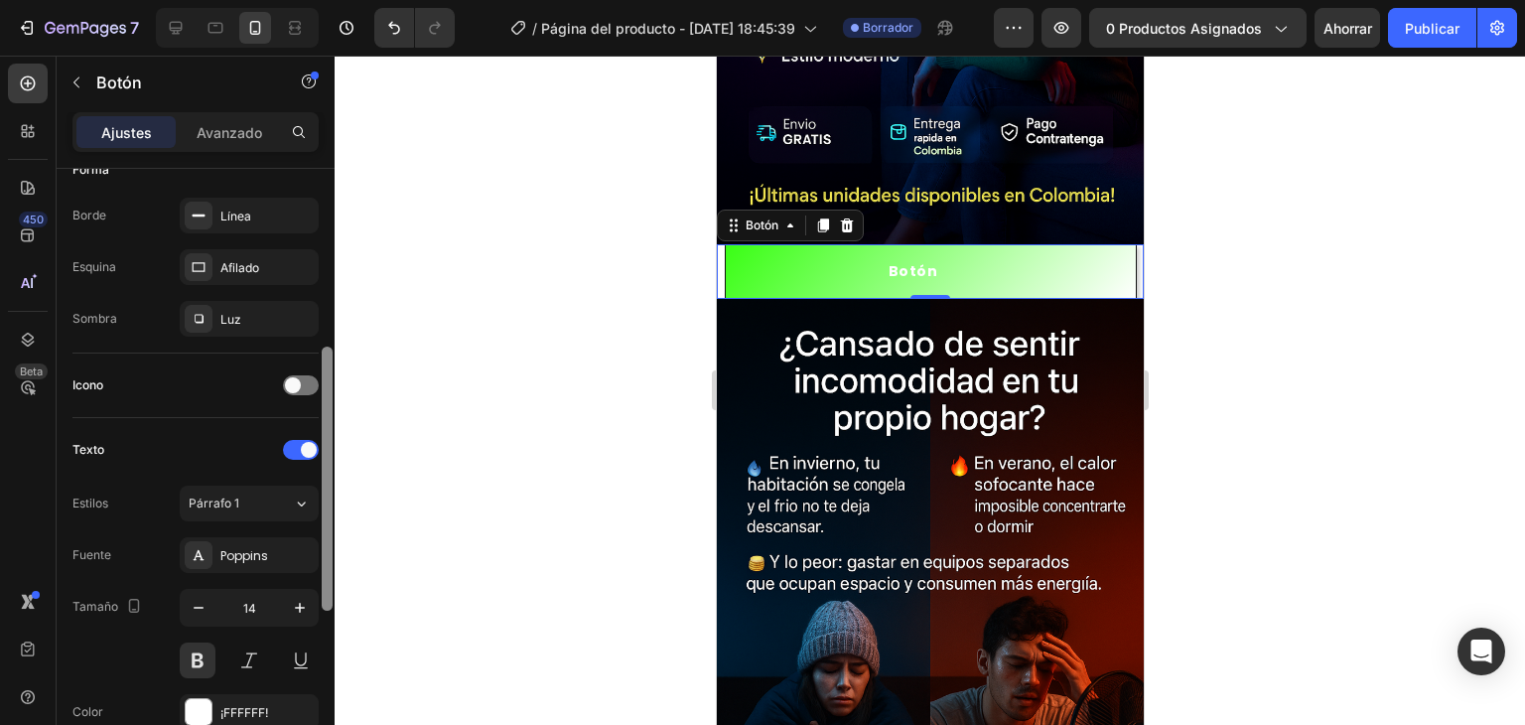
scroll to position [403, 0]
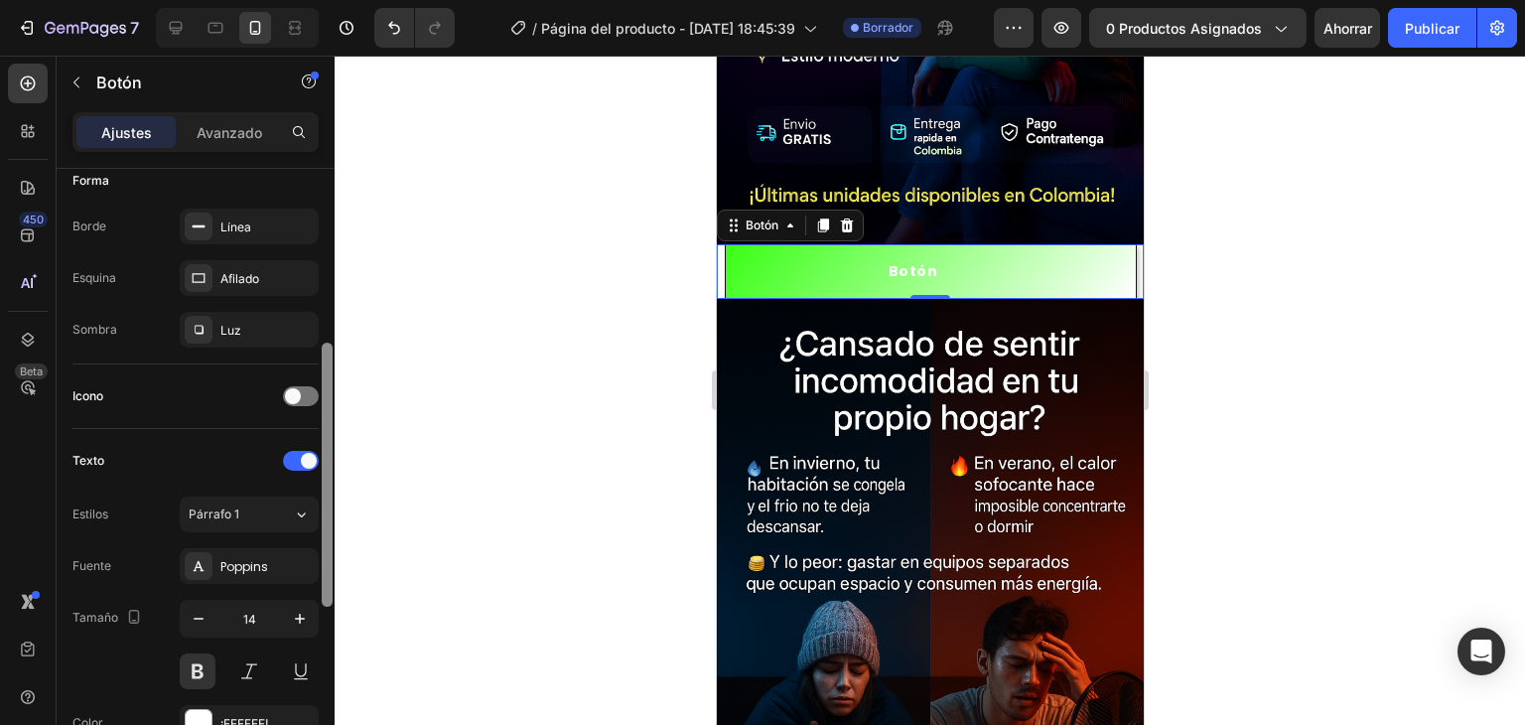
drag, startPoint x: 322, startPoint y: 579, endPoint x: 335, endPoint y: 540, distance: 40.8
click at [335, 0] on div "7 Historial de versiones / Página del producto - 28 de septiembre, 18:45:39 Bor…" at bounding box center [762, 0] width 1525 height 0
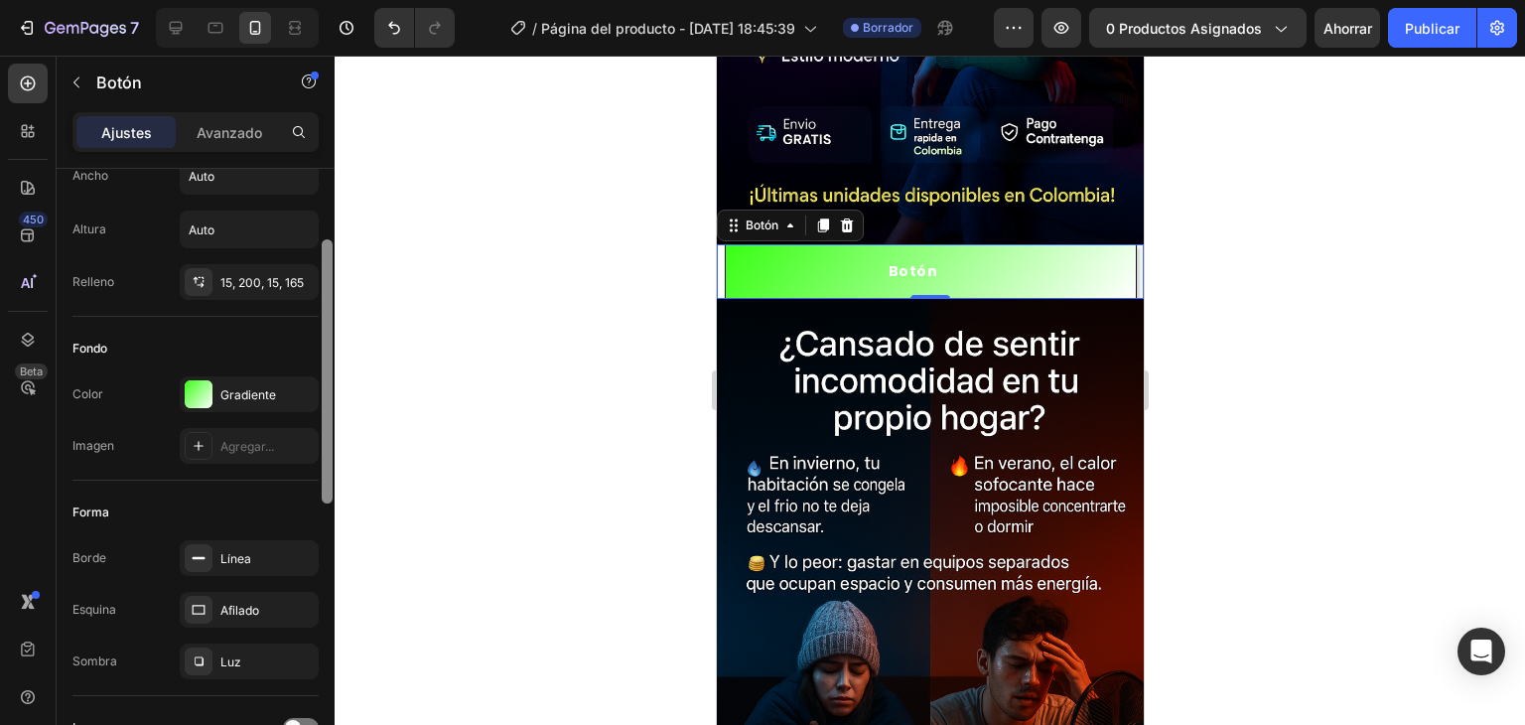
drag, startPoint x: 323, startPoint y: 438, endPoint x: 334, endPoint y: 294, distance: 144.4
click at [334, 294] on div at bounding box center [327, 503] width 15 height 613
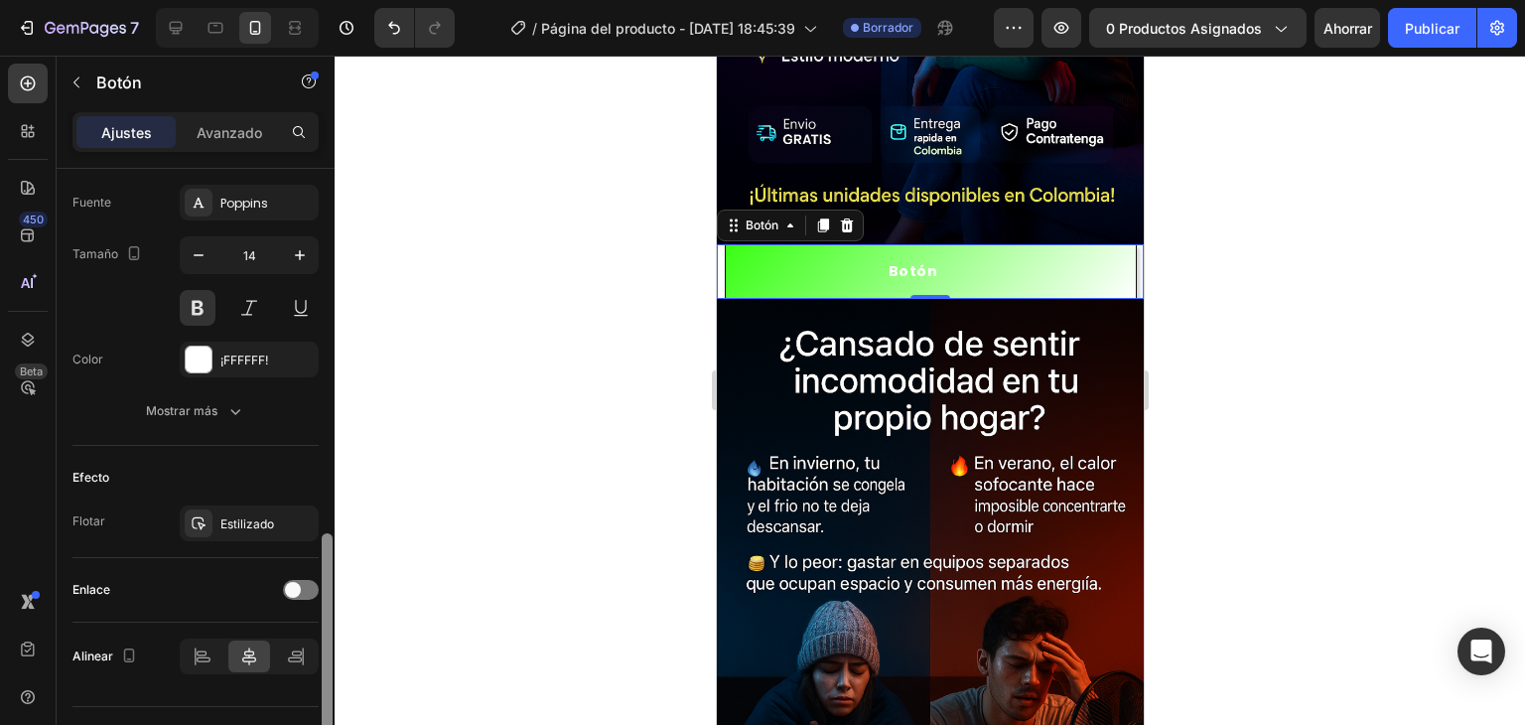
scroll to position [808, 0]
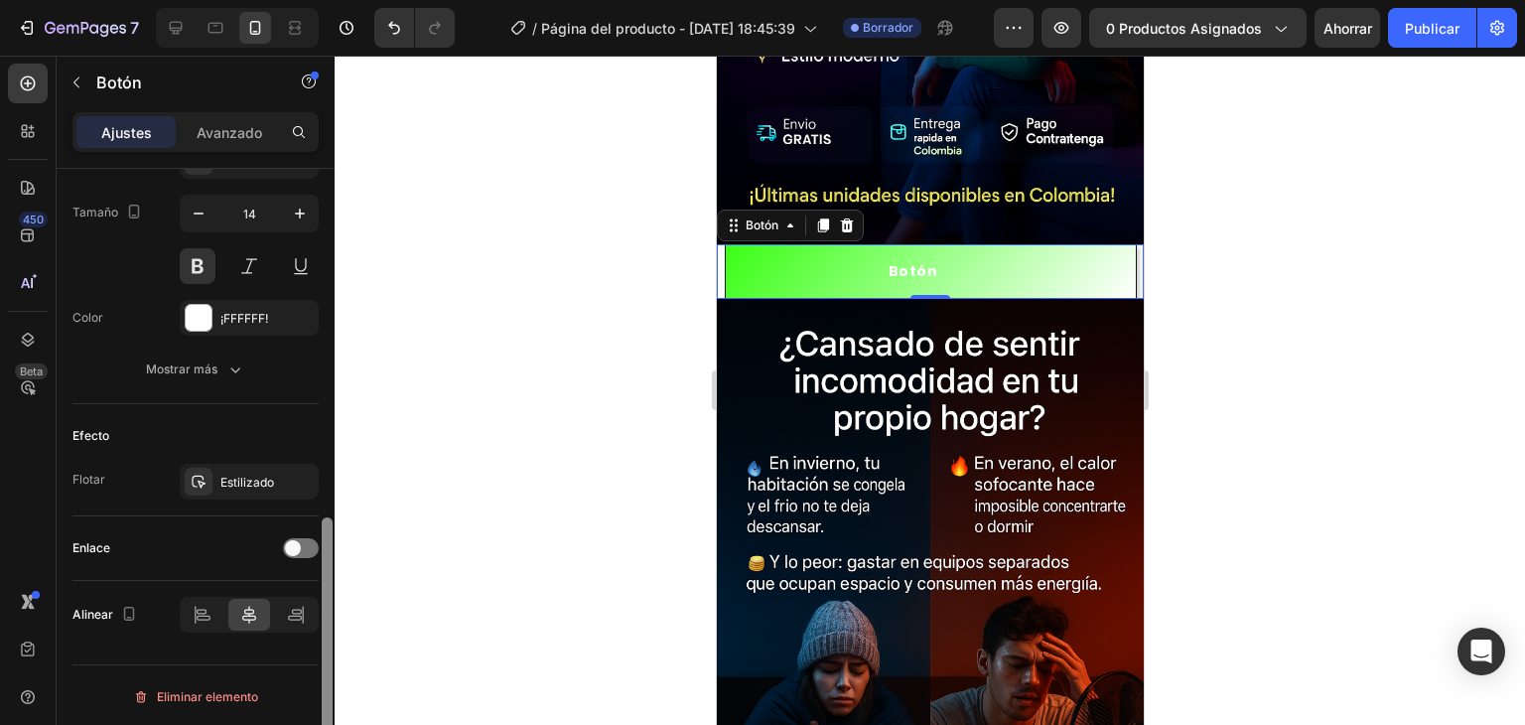
drag, startPoint x: 325, startPoint y: 348, endPoint x: 321, endPoint y: 771, distance: 423.1
click at [321, 0] on html "7 Historial de versiones / Página del producto - 28 de septiembre, 18:45:39 Bor…" at bounding box center [762, 0] width 1525 height 0
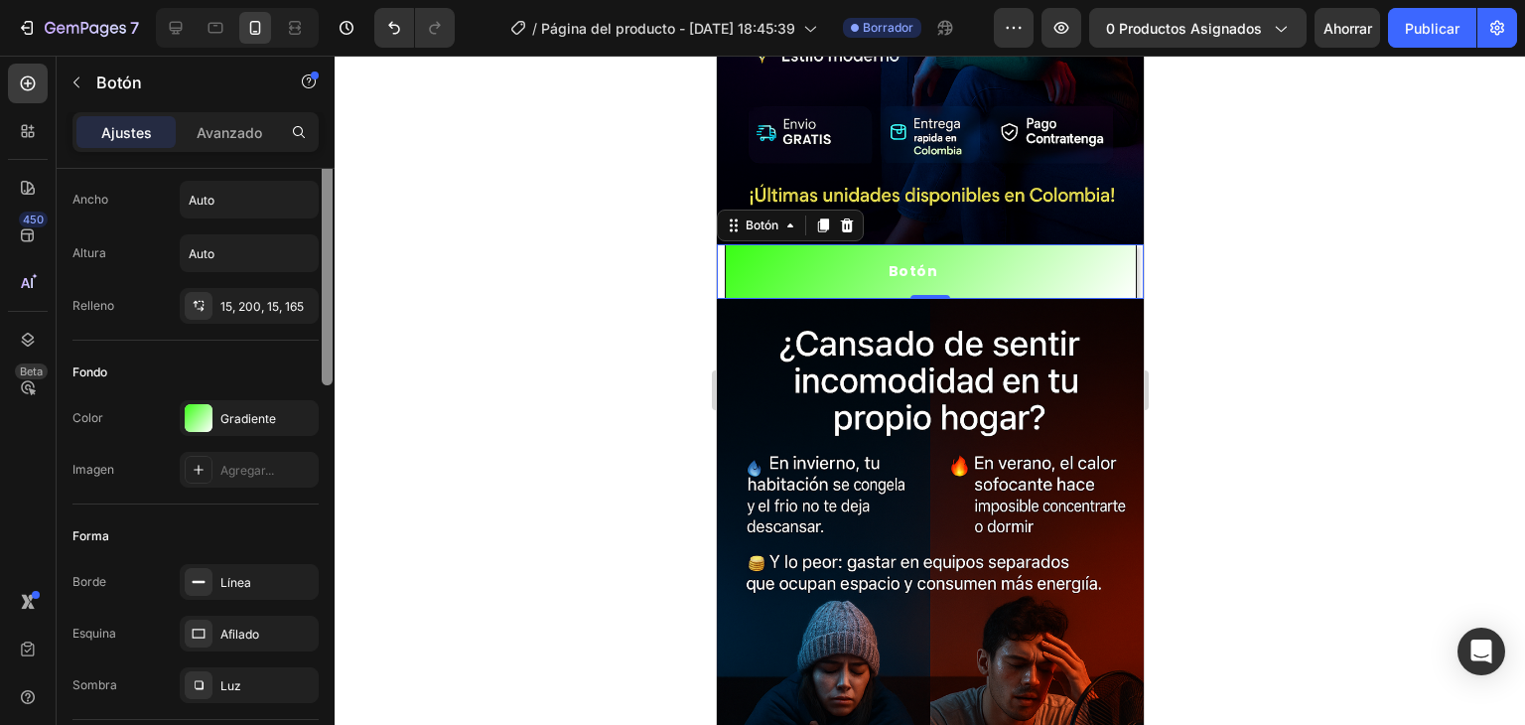
scroll to position [0, 0]
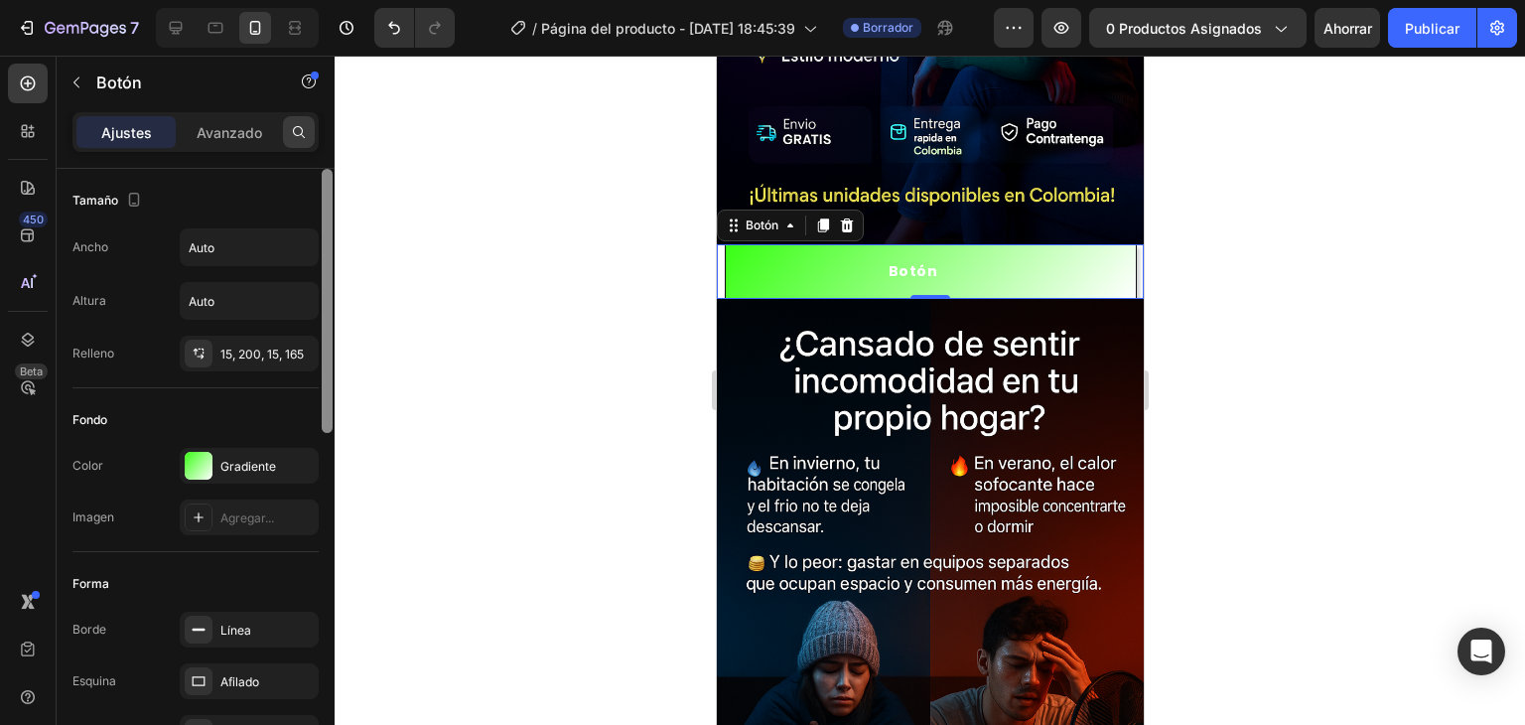
drag, startPoint x: 326, startPoint y: 569, endPoint x: 298, endPoint y: 116, distance: 453.7
click at [298, 116] on div "Ajustes Avanzado Tamaño Ancho Auto Altura Auto Relleno 15, 200, 15, 165 Fondo C…" at bounding box center [196, 446] width 278 height 669
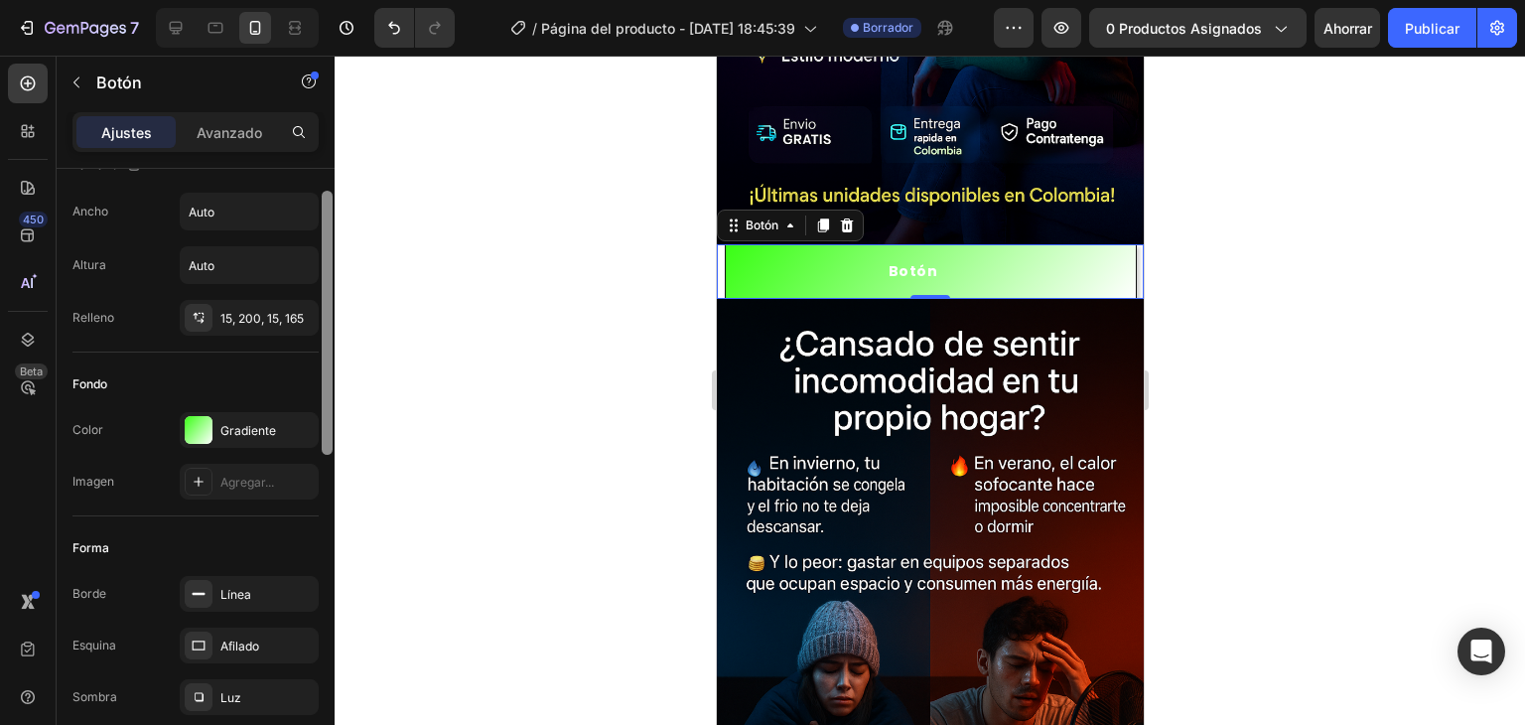
scroll to position [41, 0]
drag, startPoint x: 329, startPoint y: 287, endPoint x: 329, endPoint y: 305, distance: 17.9
click at [329, 305] on div at bounding box center [327, 318] width 11 height 264
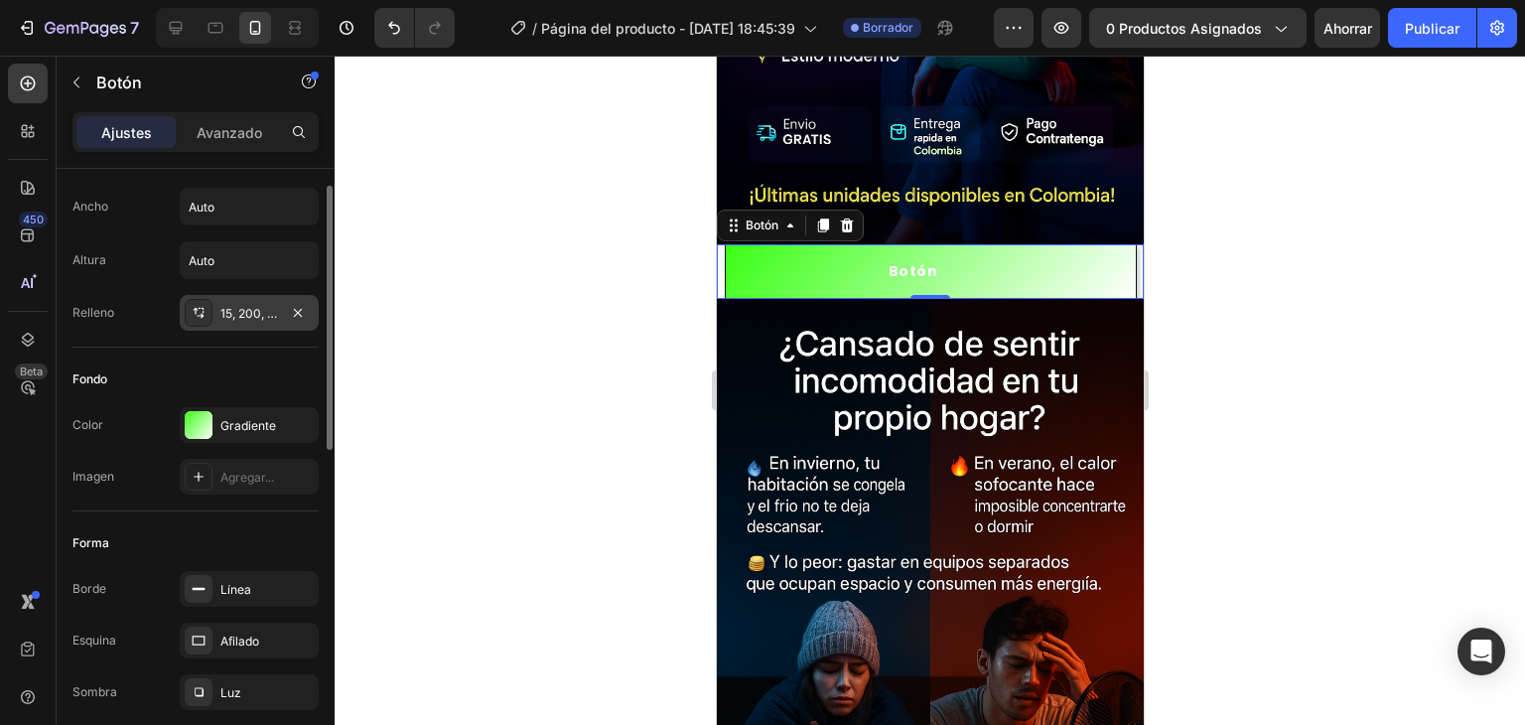
click at [267, 306] on font "15, 200, 15, 165" at bounding box center [261, 313] width 83 height 15
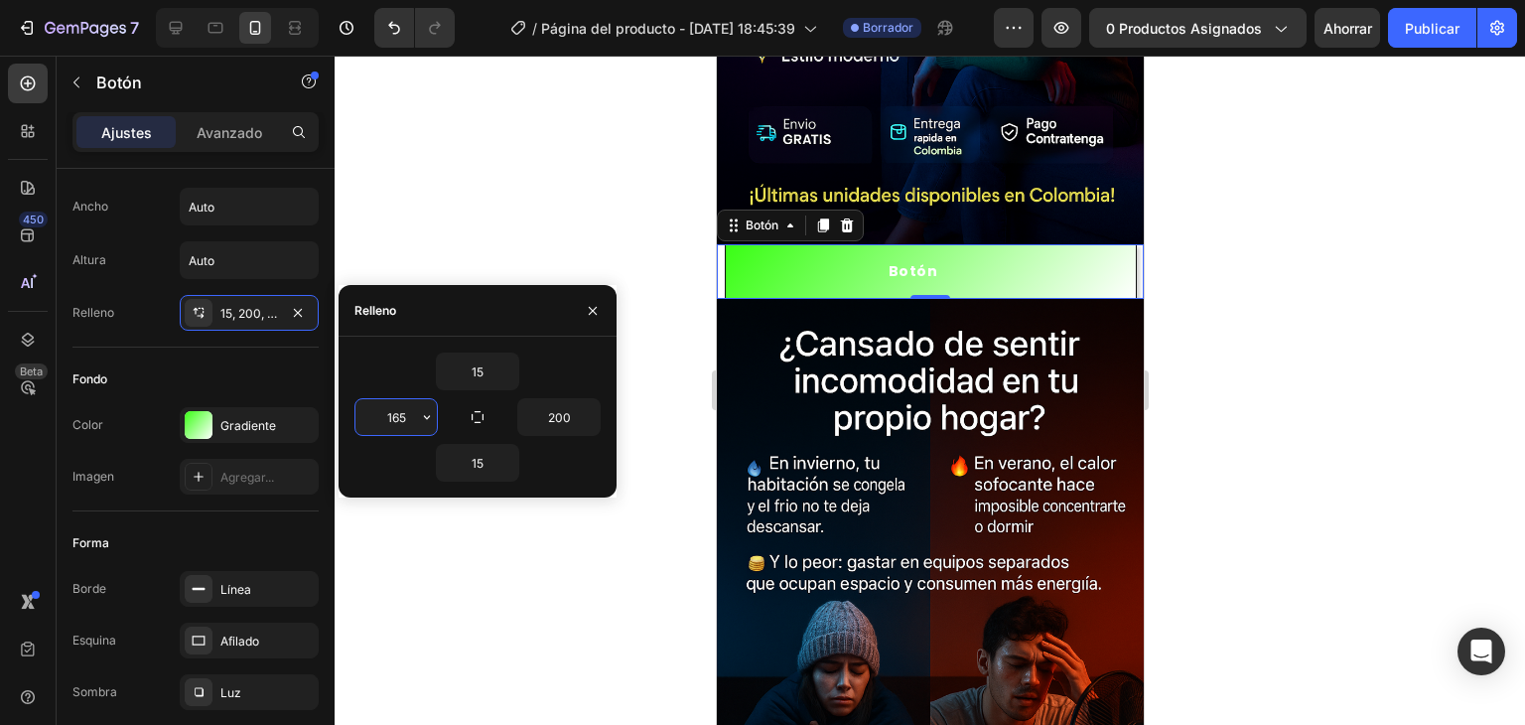
click at [405, 420] on input "165" at bounding box center [396, 417] width 81 height 36
type input "170"
click at [470, 188] on div at bounding box center [930, 390] width 1191 height 669
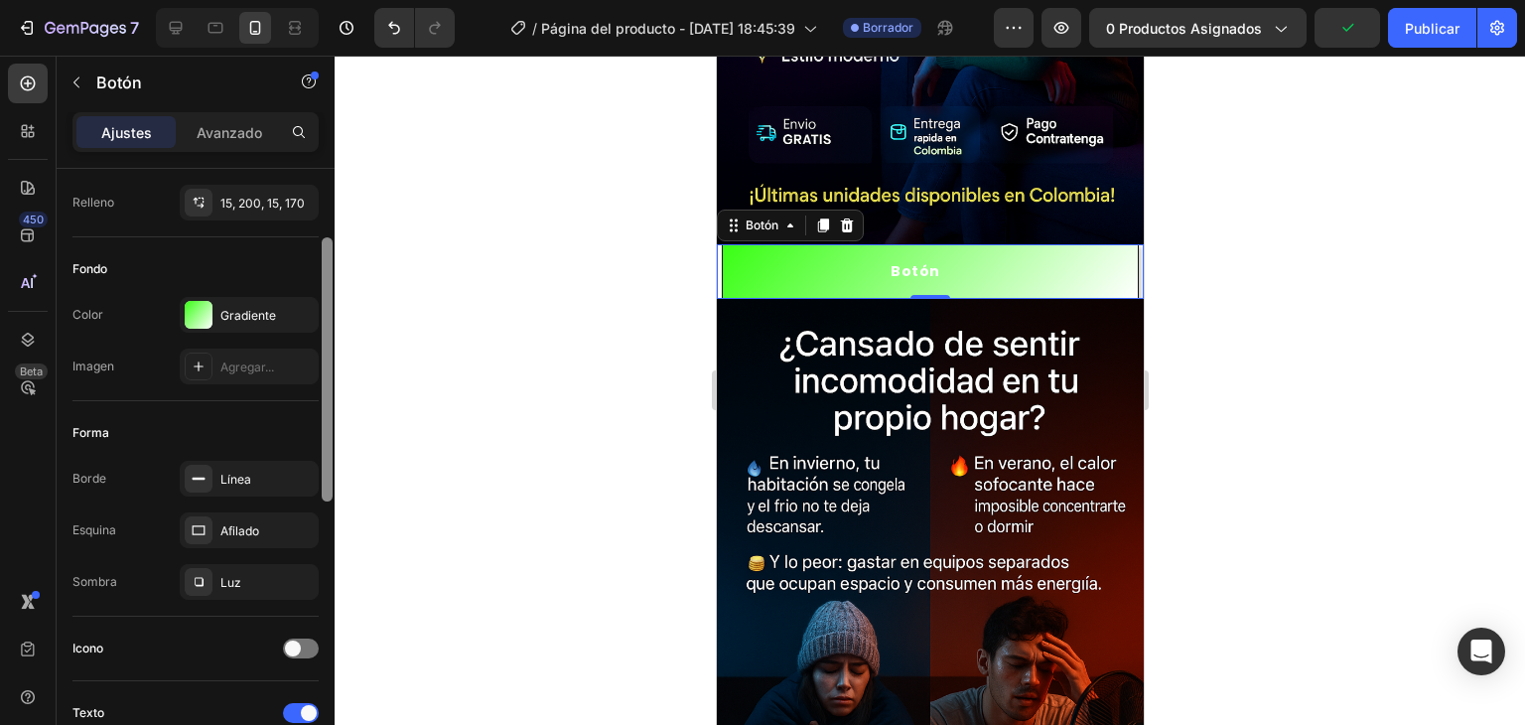
scroll to position [154, 0]
drag, startPoint x: 326, startPoint y: 290, endPoint x: 329, endPoint y: 357, distance: 66.6
click at [329, 357] on div at bounding box center [327, 366] width 11 height 264
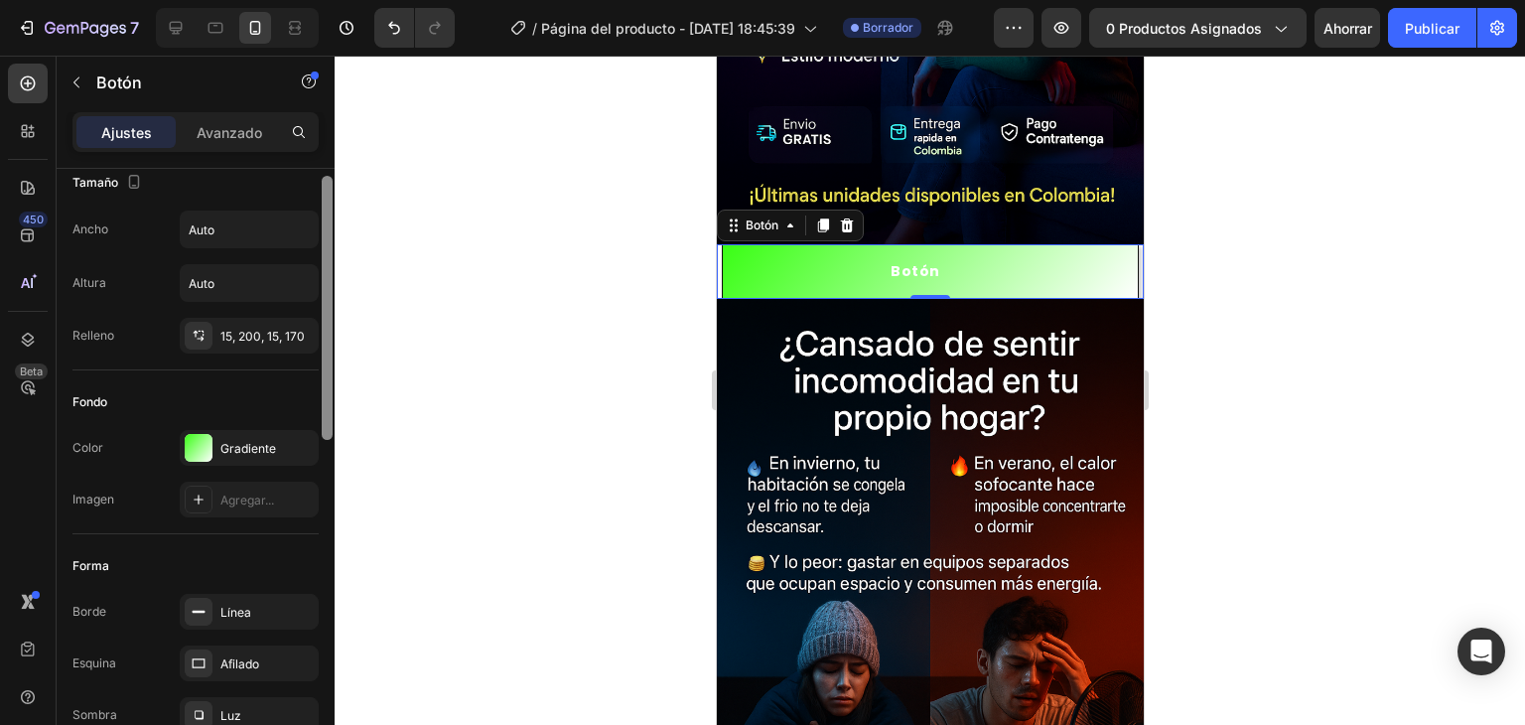
scroll to position [0, 0]
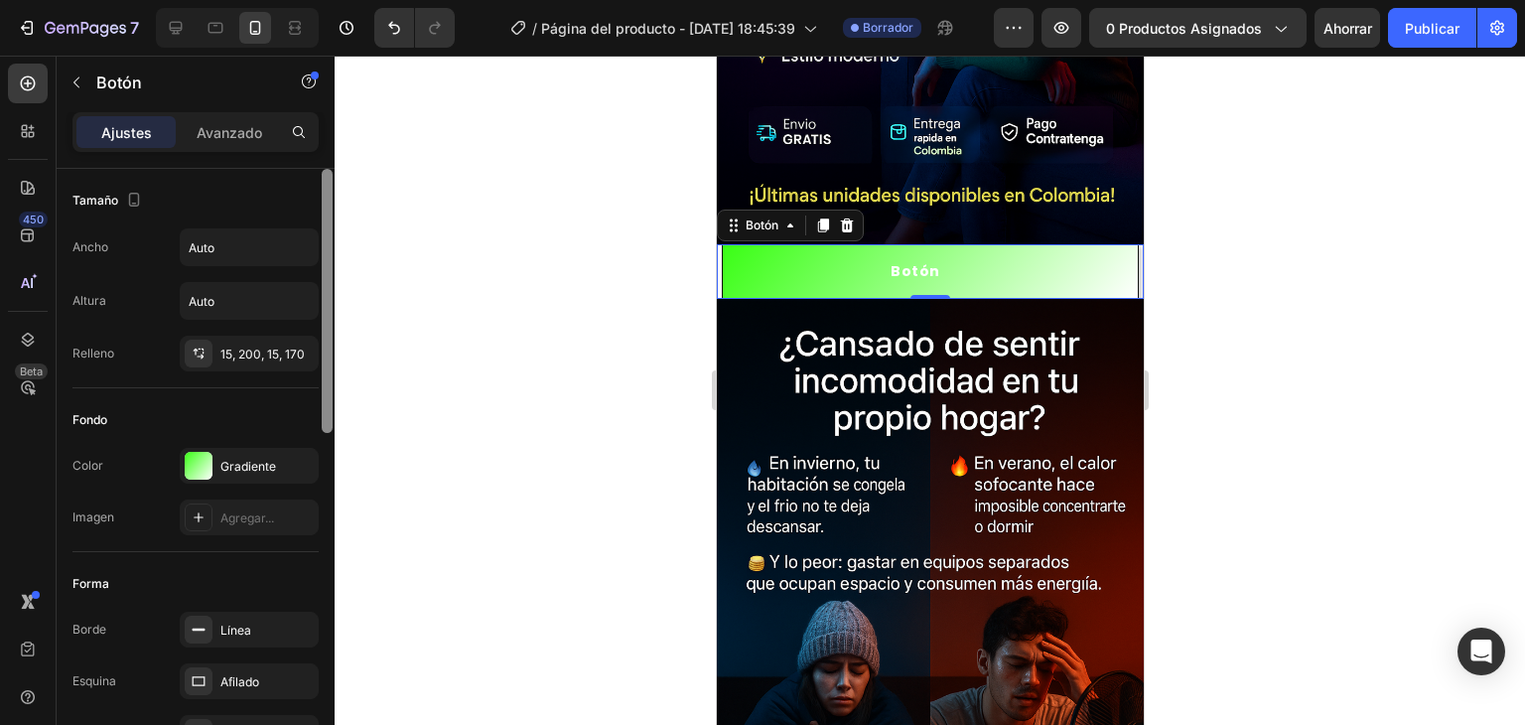
drag, startPoint x: 329, startPoint y: 429, endPoint x: 336, endPoint y: 355, distance: 74.8
click at [336, 0] on div "7 Historial de versiones / Página del producto - 28 de septiembre, 18:45:39 Bor…" at bounding box center [762, 0] width 1525 height 0
click at [214, 463] on div "Gradiente" at bounding box center [249, 466] width 139 height 36
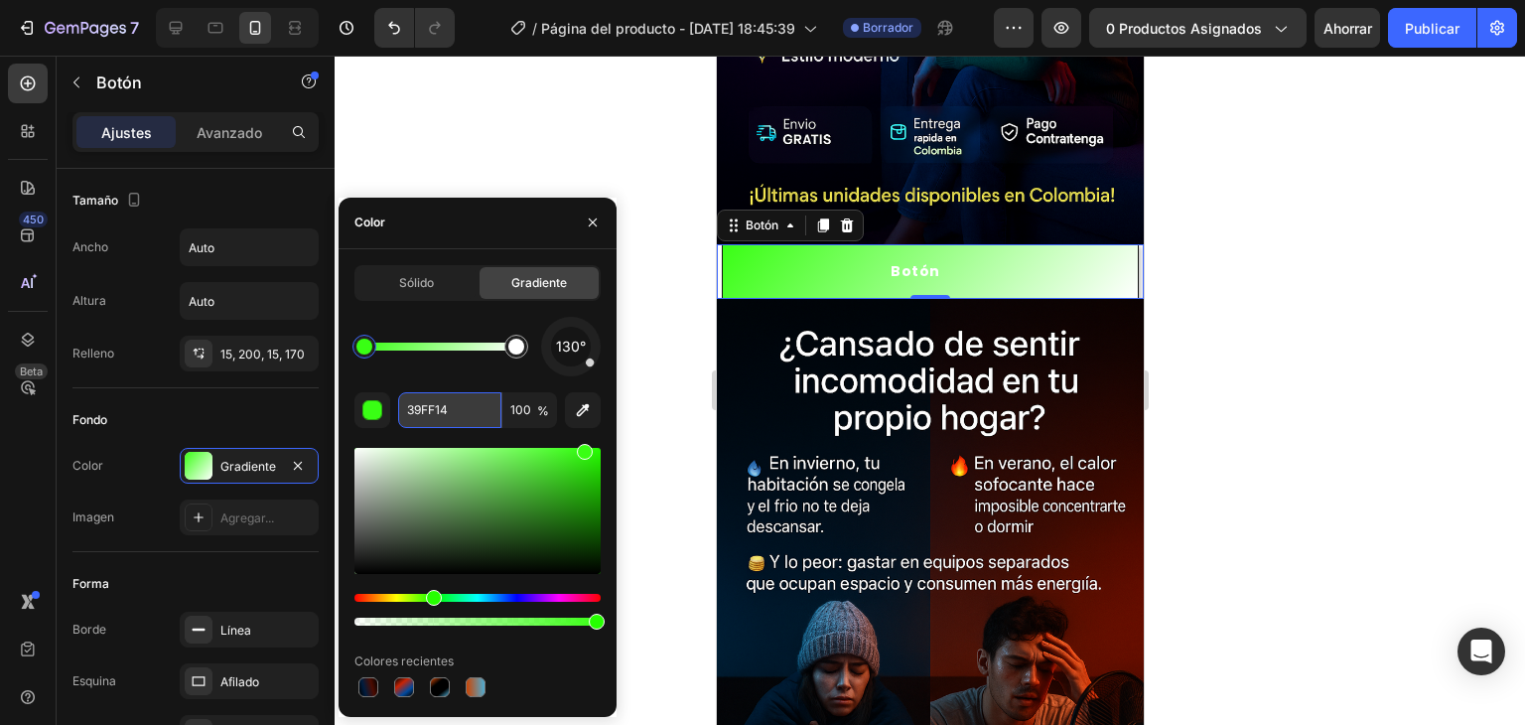
click at [474, 413] on input "39FF14" at bounding box center [449, 410] width 103 height 36
paste input "00E5FF"
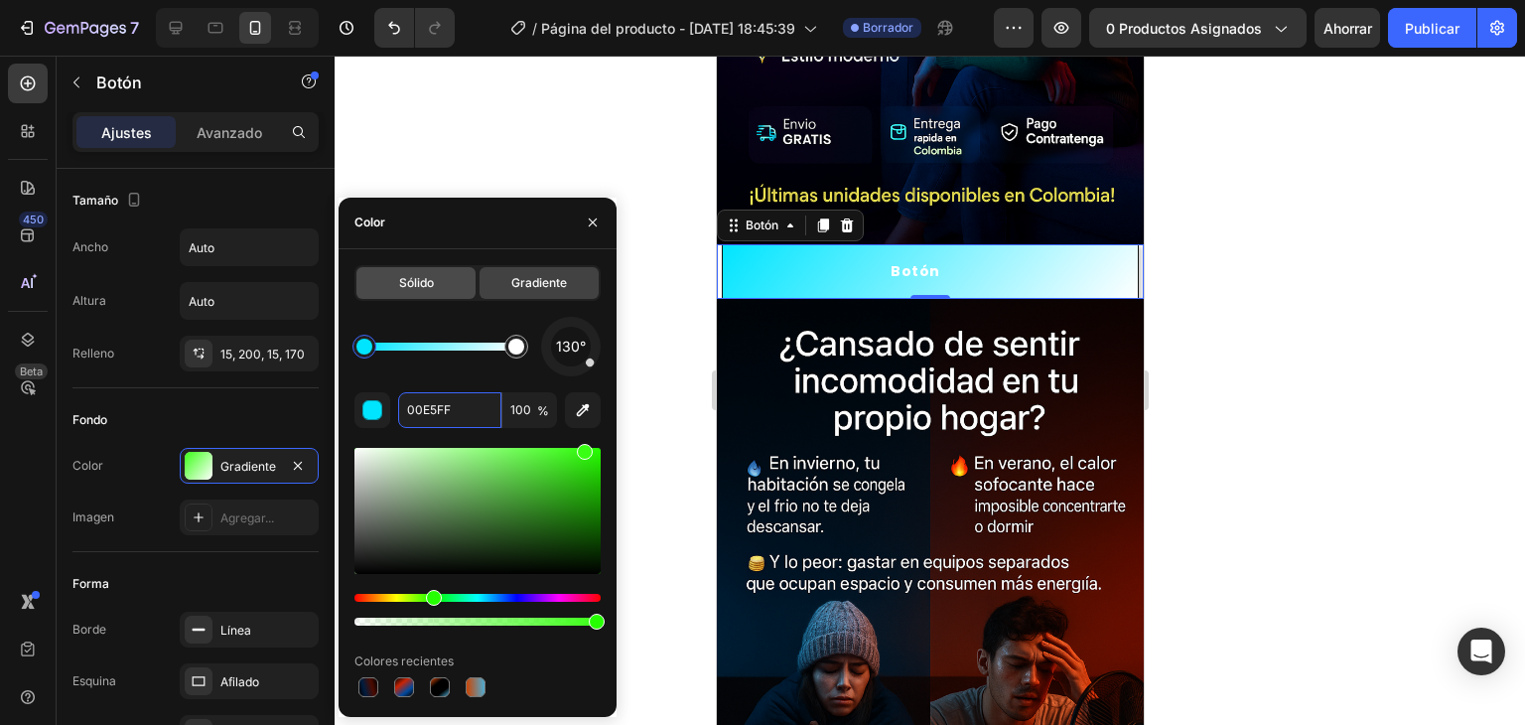
type input "00E5FF"
click at [414, 293] on div "Sólido" at bounding box center [416, 283] width 119 height 32
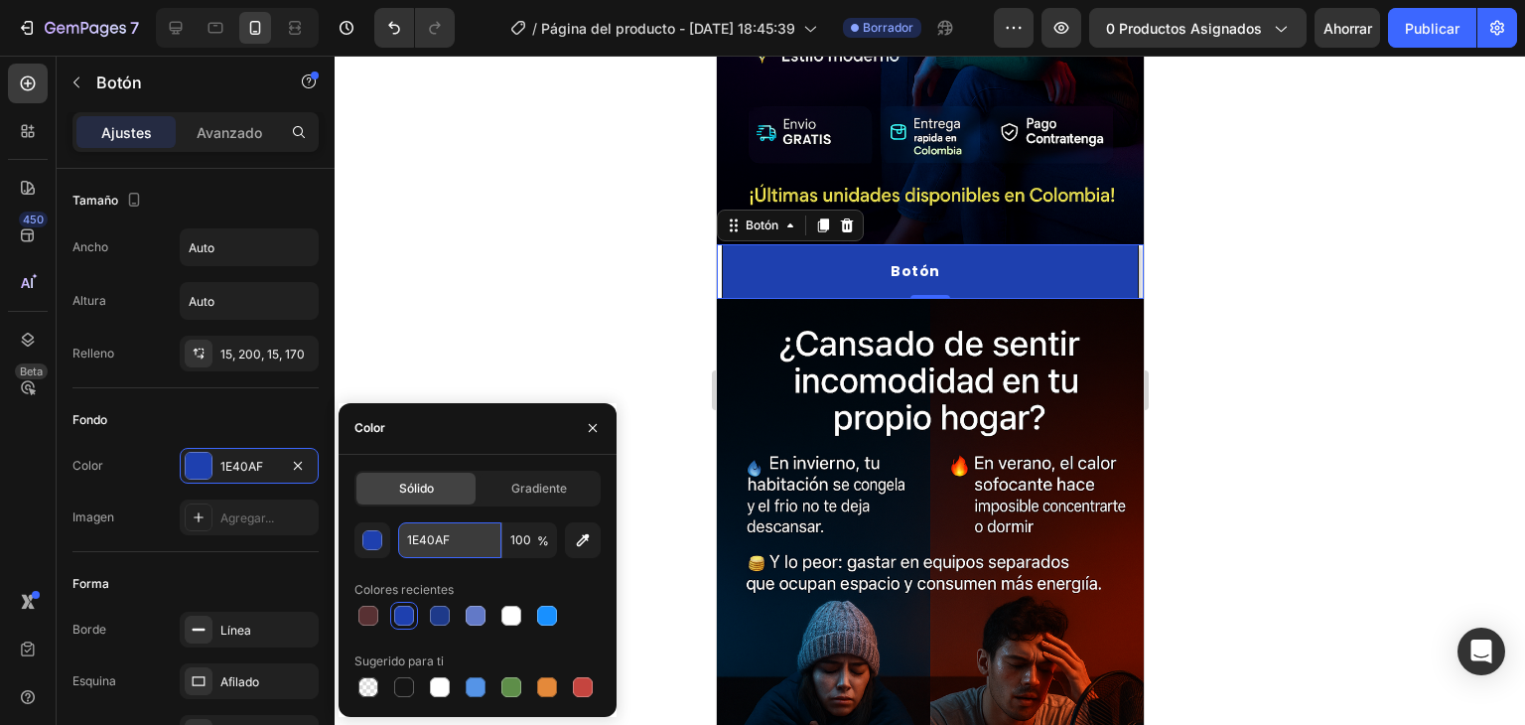
click at [453, 534] on input "1E40AF" at bounding box center [449, 540] width 103 height 36
paste input "00E5F"
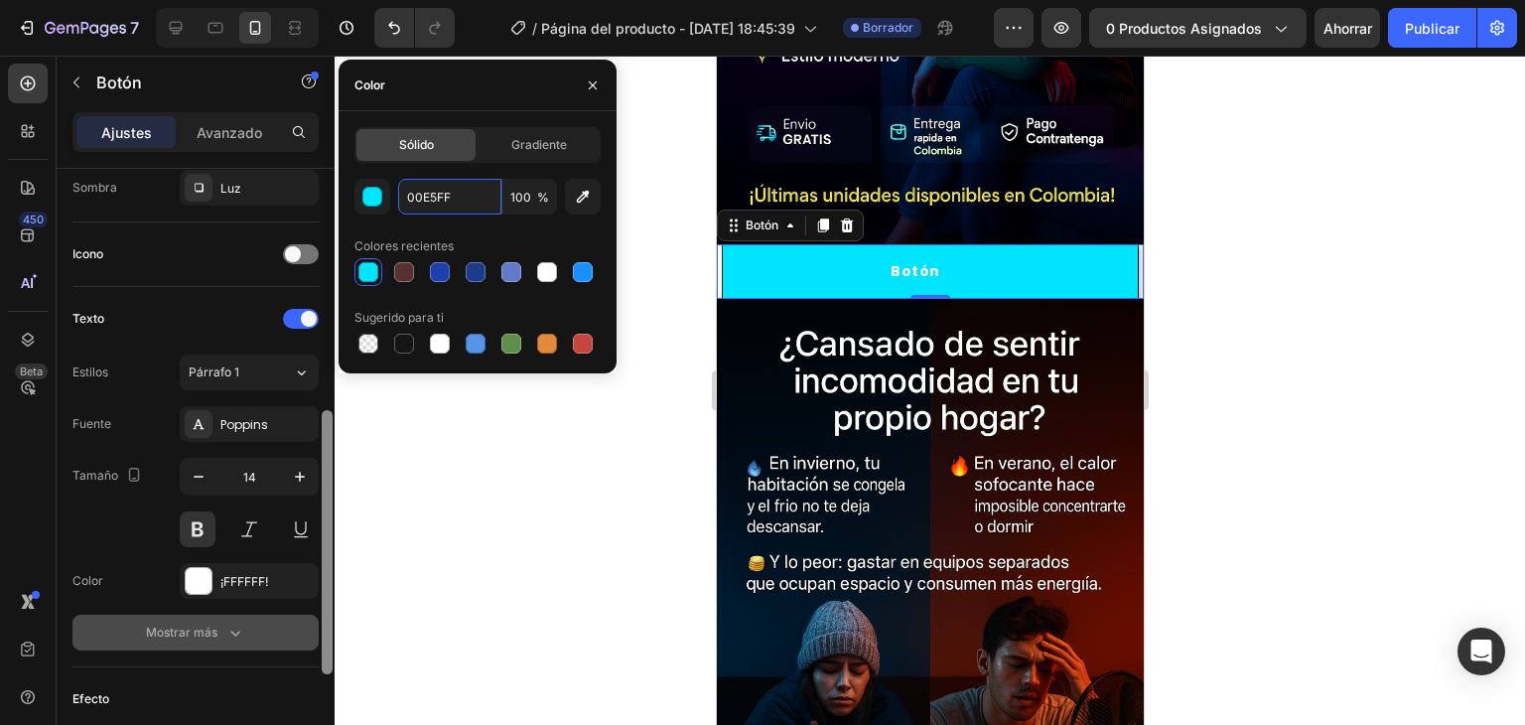
scroll to position [550, 0]
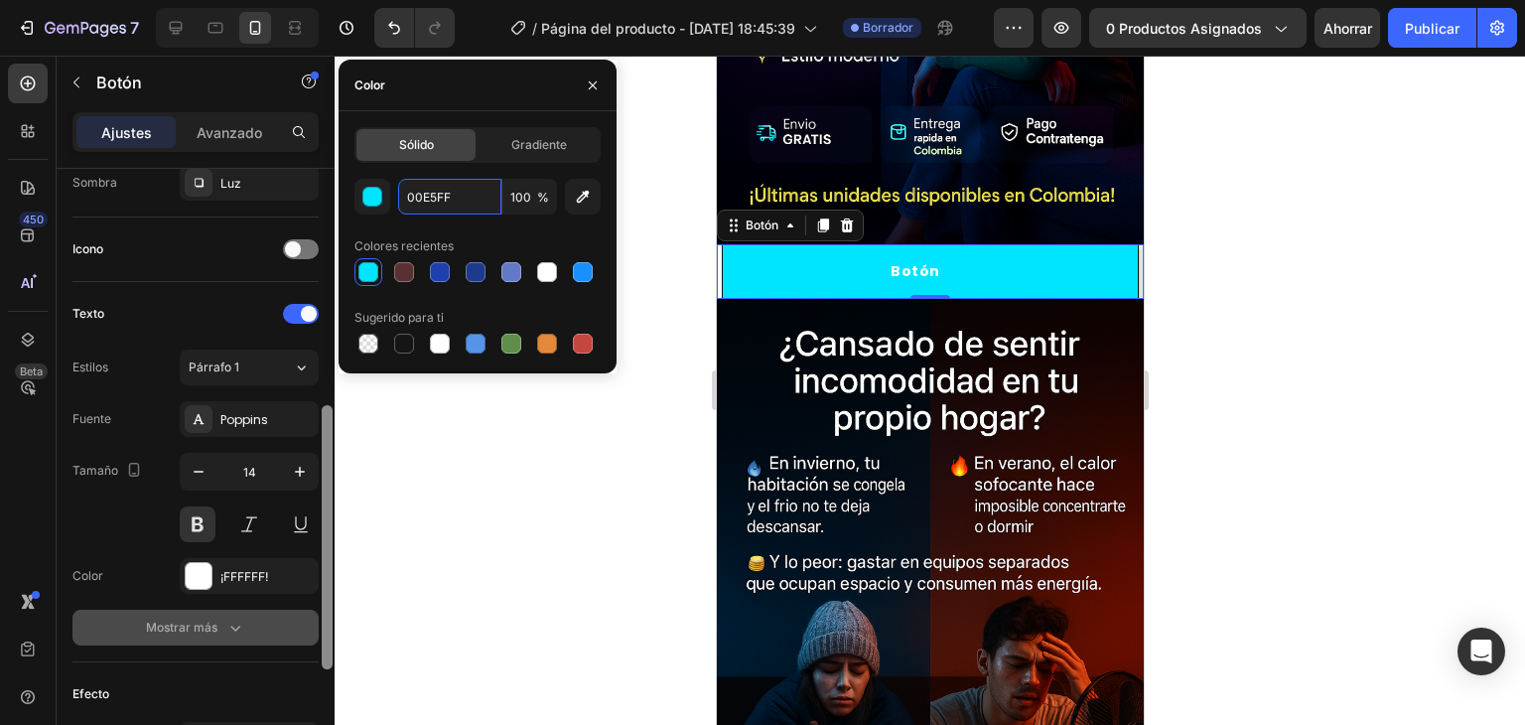
drag, startPoint x: 326, startPoint y: 394, endPoint x: 311, endPoint y: 632, distance: 237.8
click at [311, 632] on div "Tamaño Ancho Auto Altura Auto Relleno 15, 200, 15, 170 Fondo Color 00E5FF Image…" at bounding box center [196, 475] width 278 height 613
click at [227, 627] on icon "button" at bounding box center [235, 628] width 20 height 20
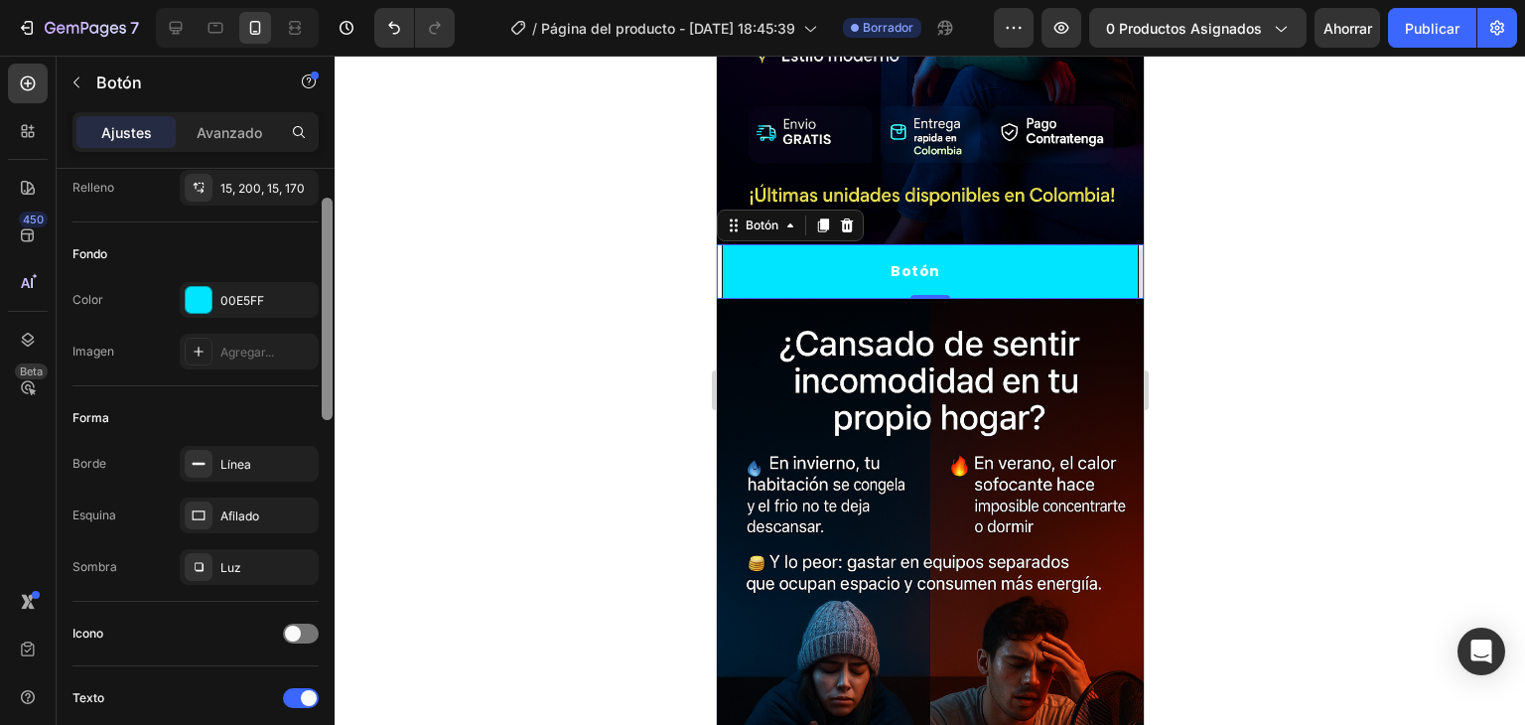
scroll to position [0, 0]
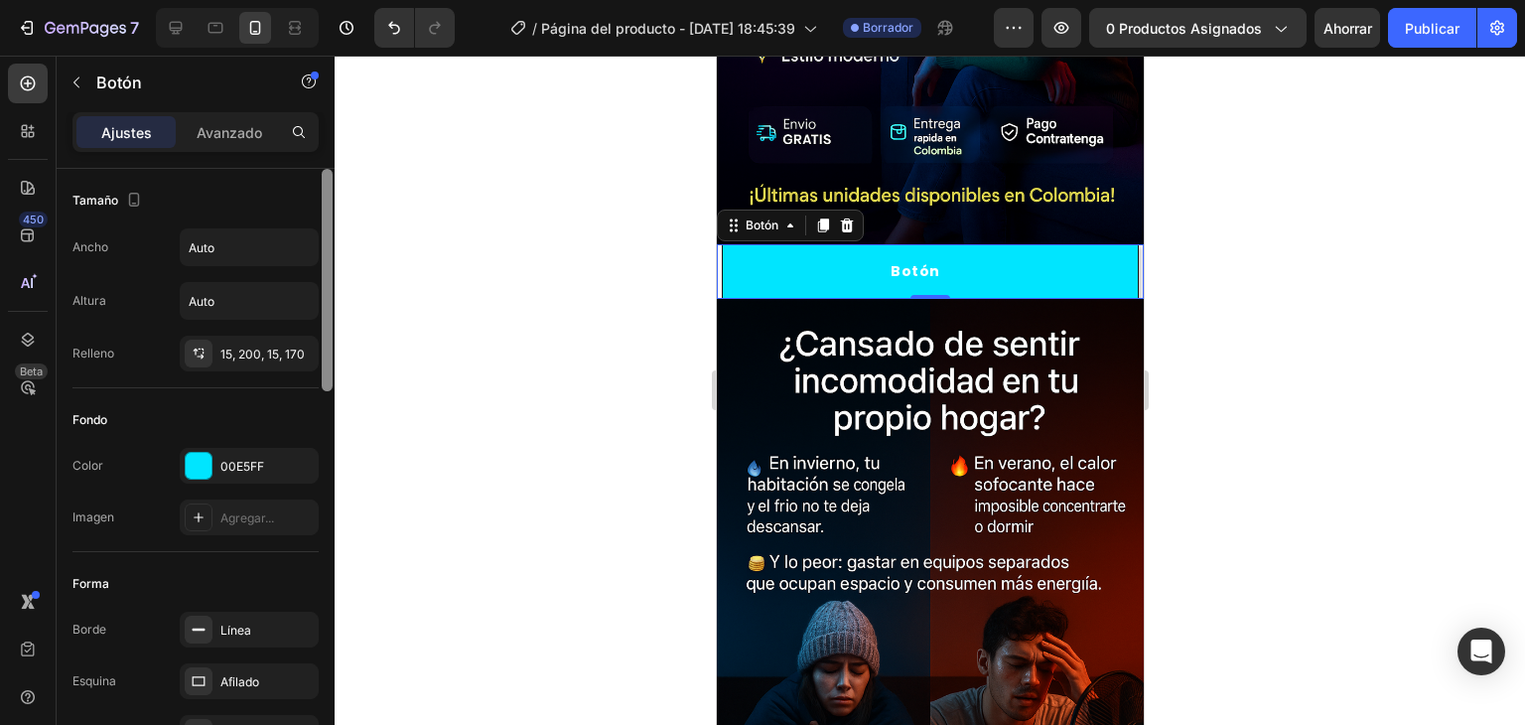
drag, startPoint x: 328, startPoint y: 617, endPoint x: 308, endPoint y: 326, distance: 291.6
click at [308, 326] on div "Tamaño Ancho Auto Altura Auto Relleno 15, 200, 15, 170 Fondo Color 00E5FF Image…" at bounding box center [196, 475] width 278 height 613
click at [256, 459] on font "00E5FF" at bounding box center [242, 466] width 44 height 15
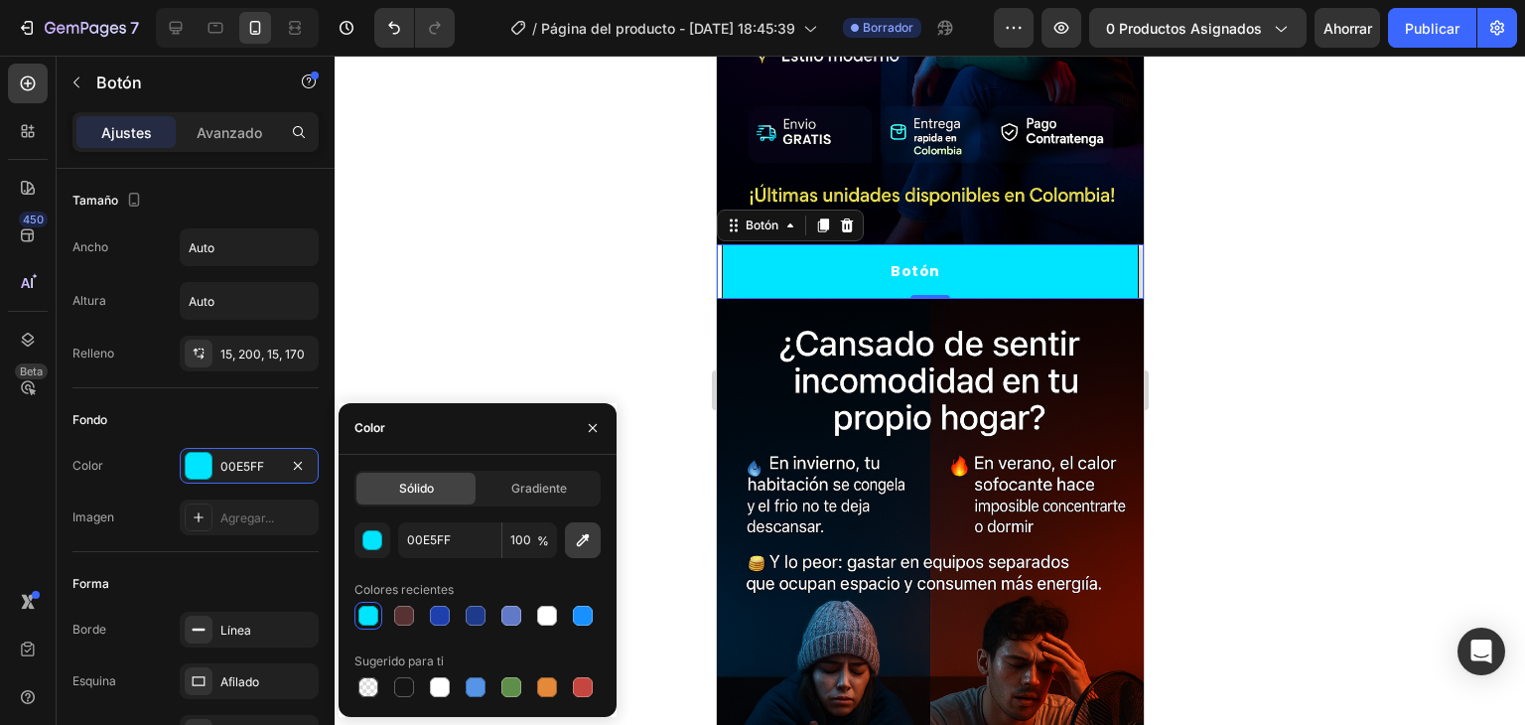
click at [591, 545] on icon "button" at bounding box center [583, 540] width 20 height 20
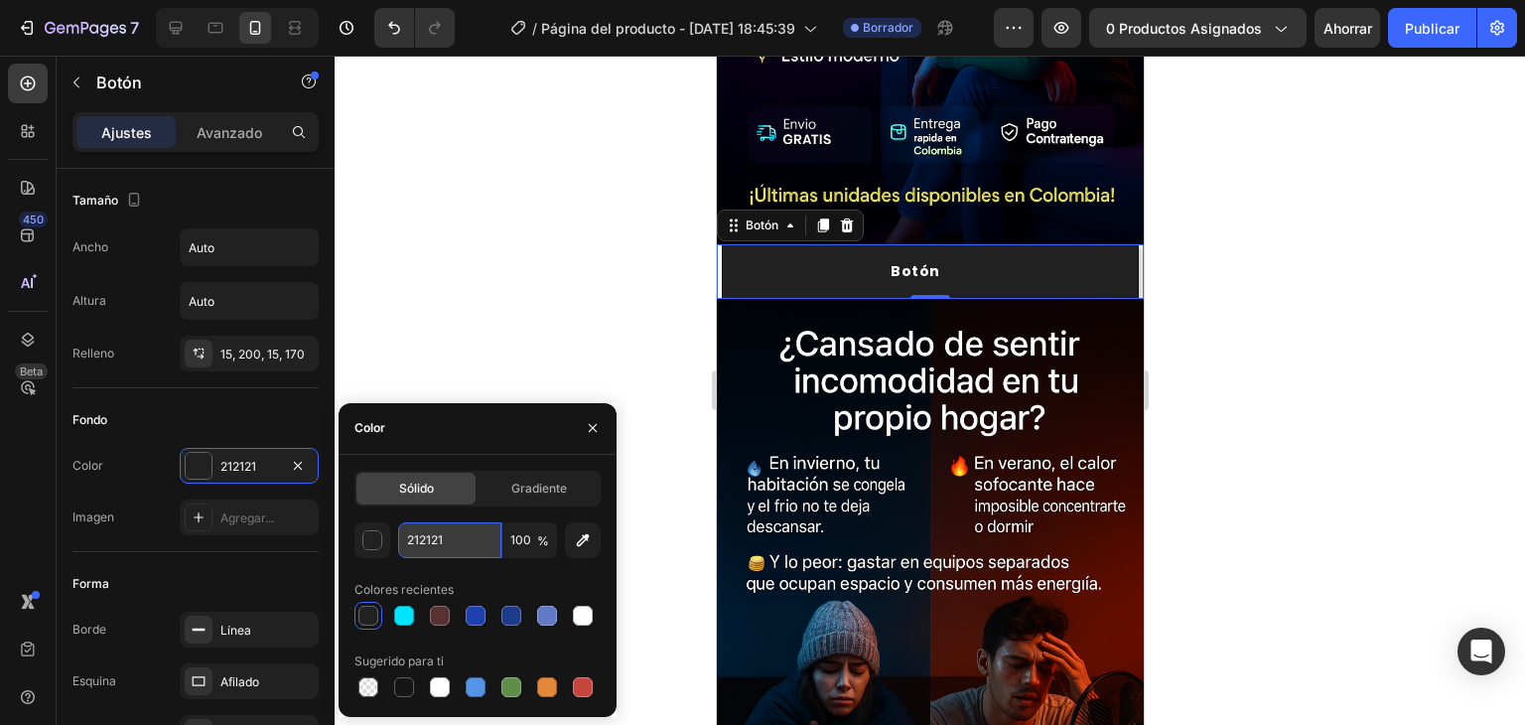
click at [478, 542] on input "212121" at bounding box center [449, 540] width 103 height 36
click at [591, 549] on button "button" at bounding box center [583, 540] width 36 height 36
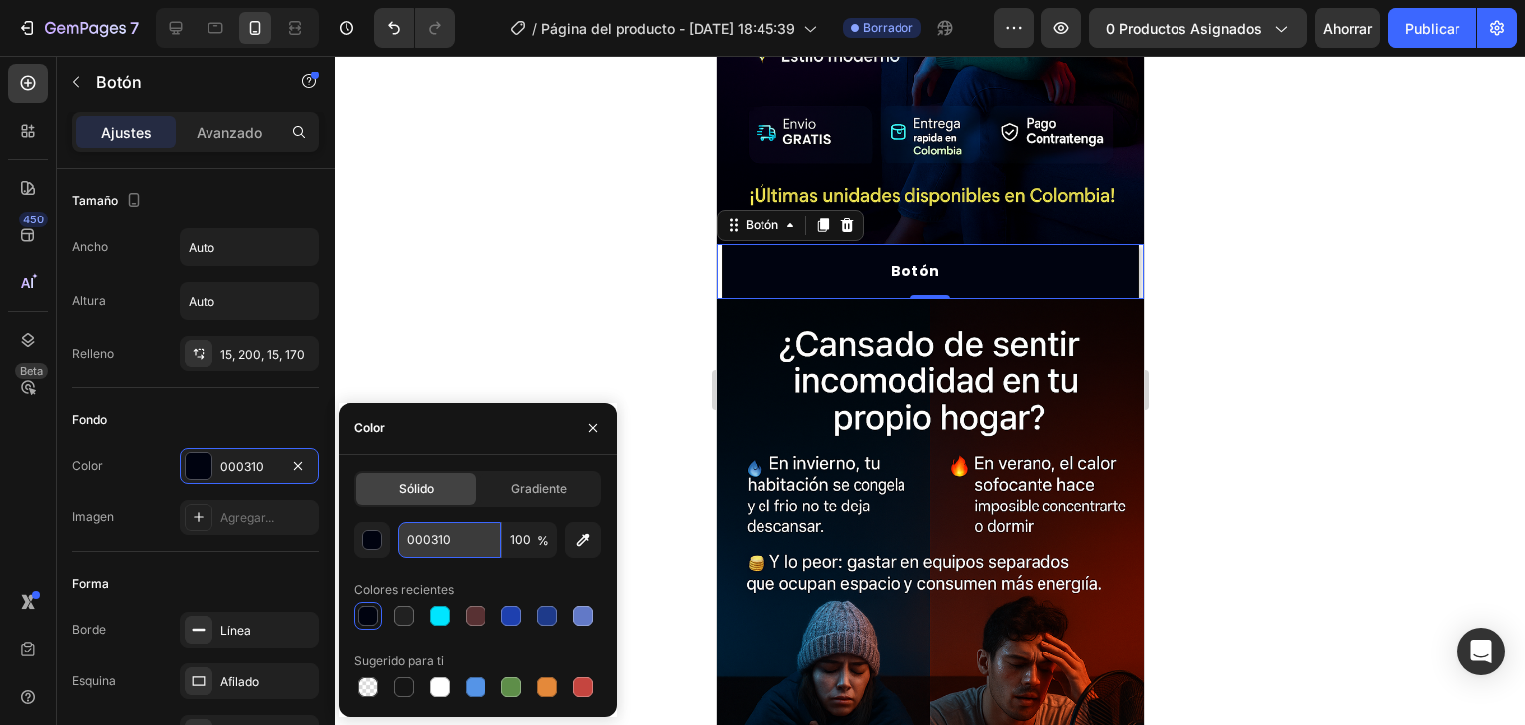
click at [459, 542] on input "000310" at bounding box center [449, 540] width 103 height 36
click at [540, 533] on font "%" at bounding box center [543, 540] width 12 height 15
click at [521, 538] on input "100" at bounding box center [529, 540] width 55 height 36
click at [383, 541] on button "button" at bounding box center [373, 540] width 36 height 36
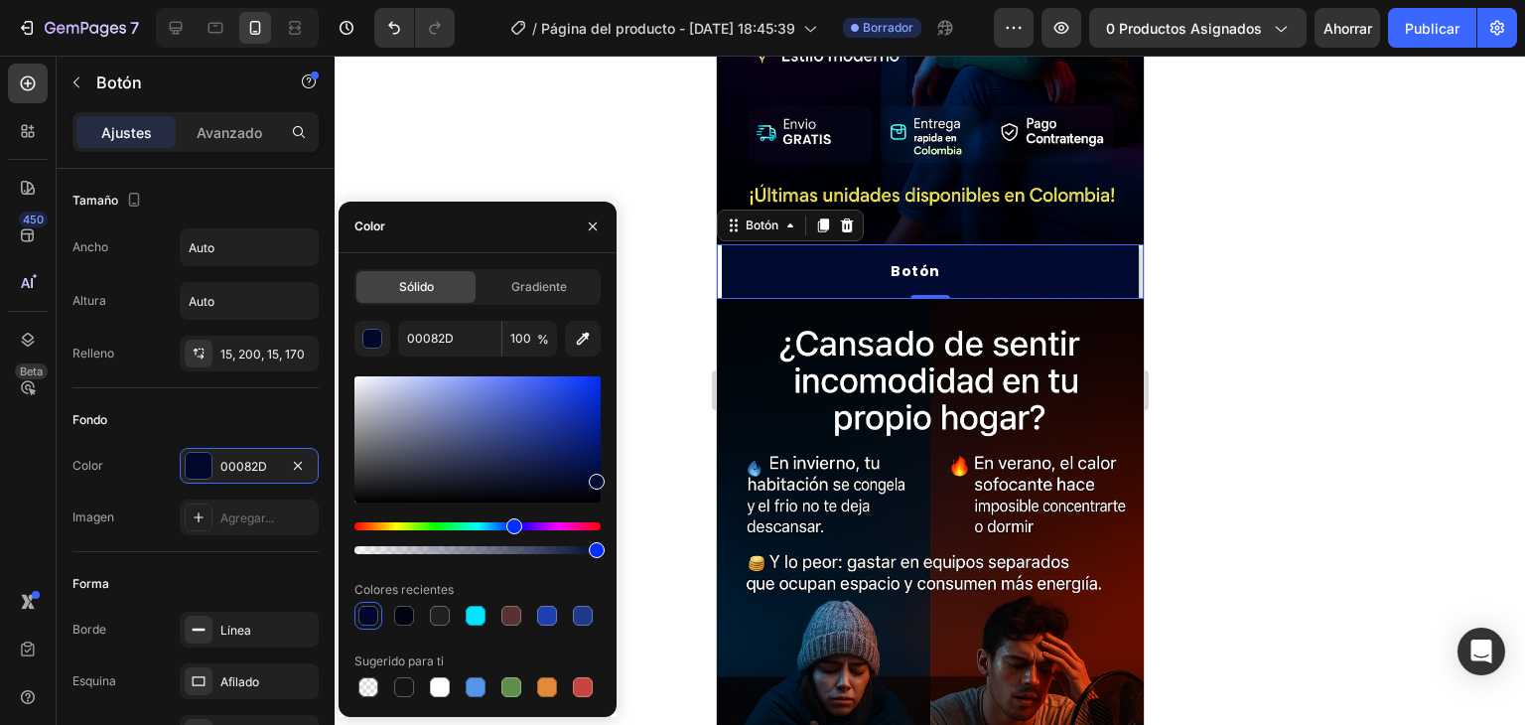
drag, startPoint x: 598, startPoint y: 496, endPoint x: 596, endPoint y: 478, distance: 18.0
click at [596, 478] on div at bounding box center [597, 482] width 16 height 16
type input "010A30"
click at [548, 293] on font "Gradiente" at bounding box center [539, 286] width 56 height 15
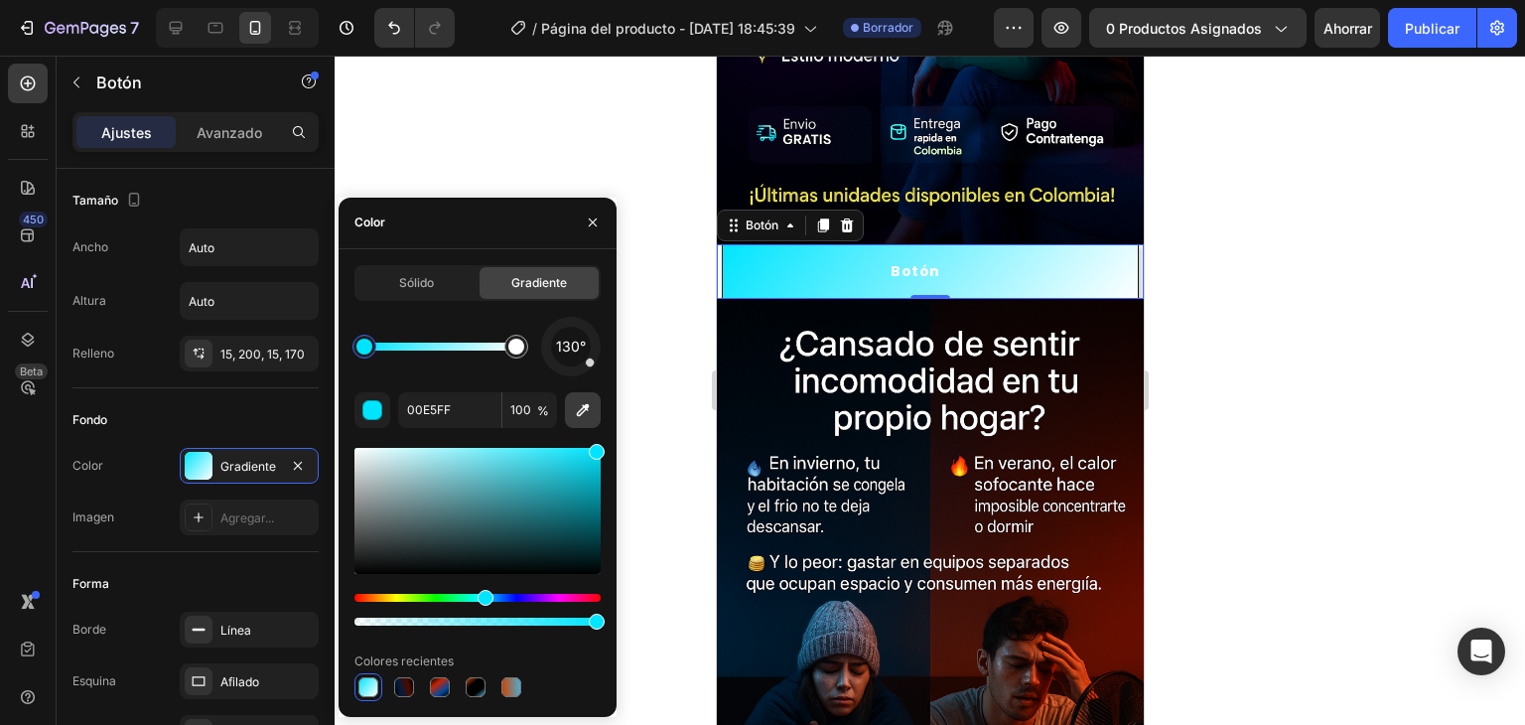
click at [578, 414] on icon "button" at bounding box center [583, 410] width 20 height 20
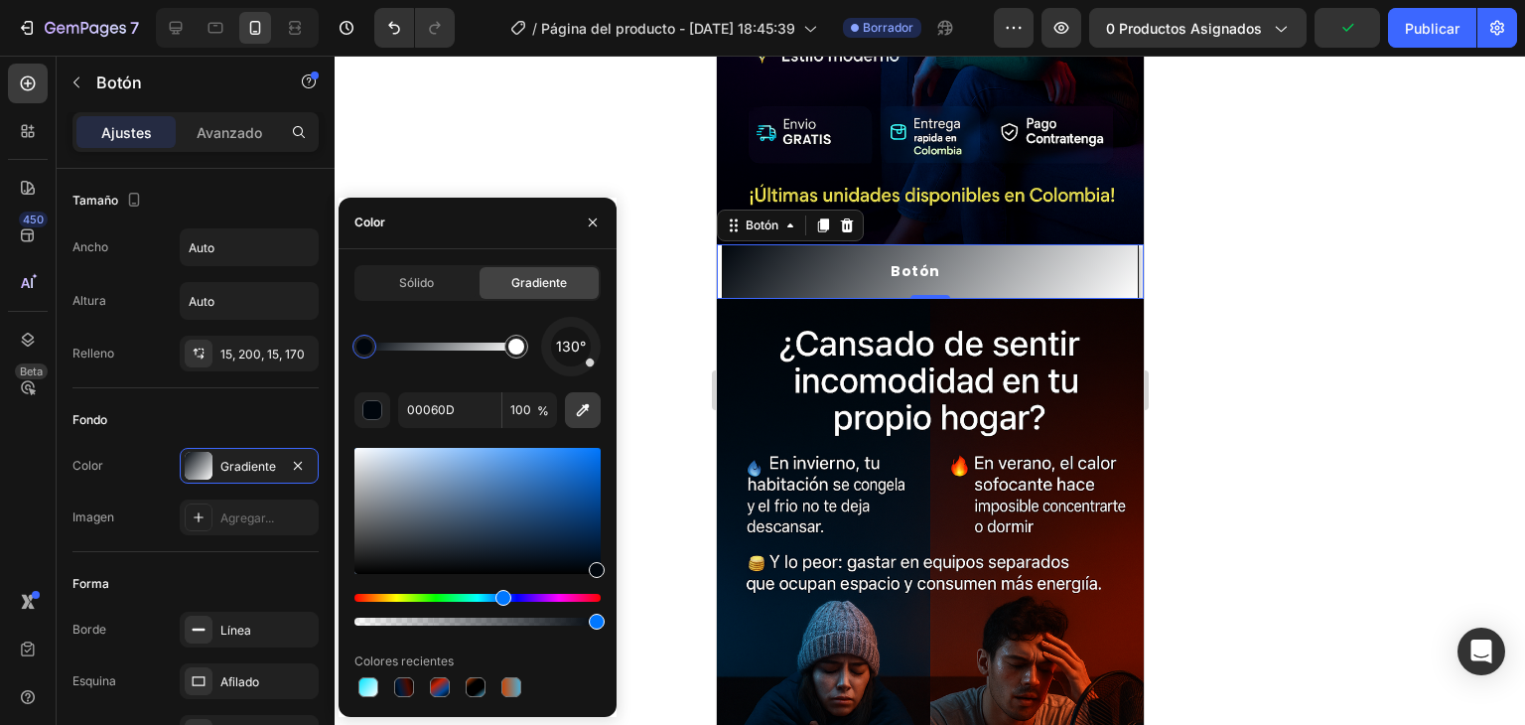
click at [586, 415] on icon "button" at bounding box center [583, 410] width 20 height 20
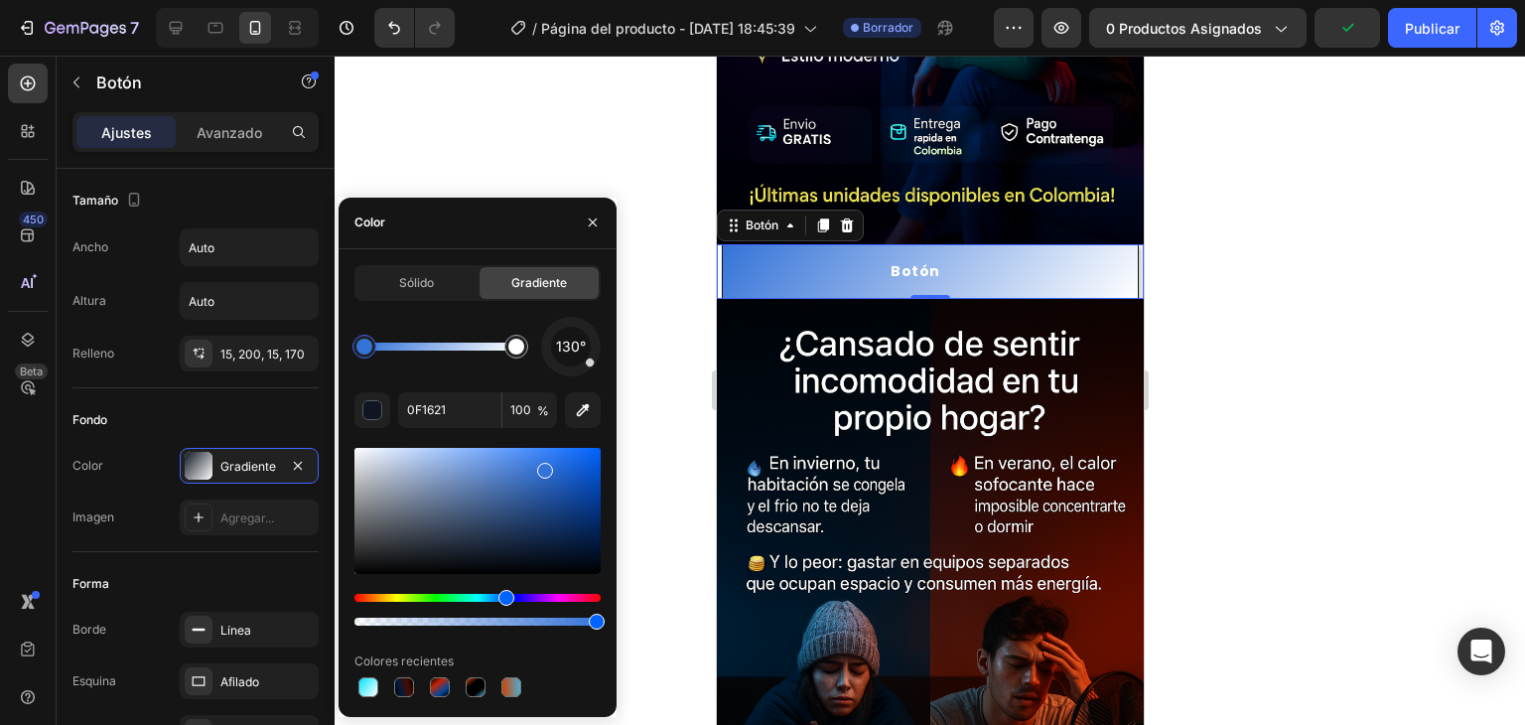
drag, startPoint x: 491, startPoint y: 561, endPoint x: 542, endPoint y: 466, distance: 108.4
click at [542, 466] on div at bounding box center [545, 471] width 16 height 16
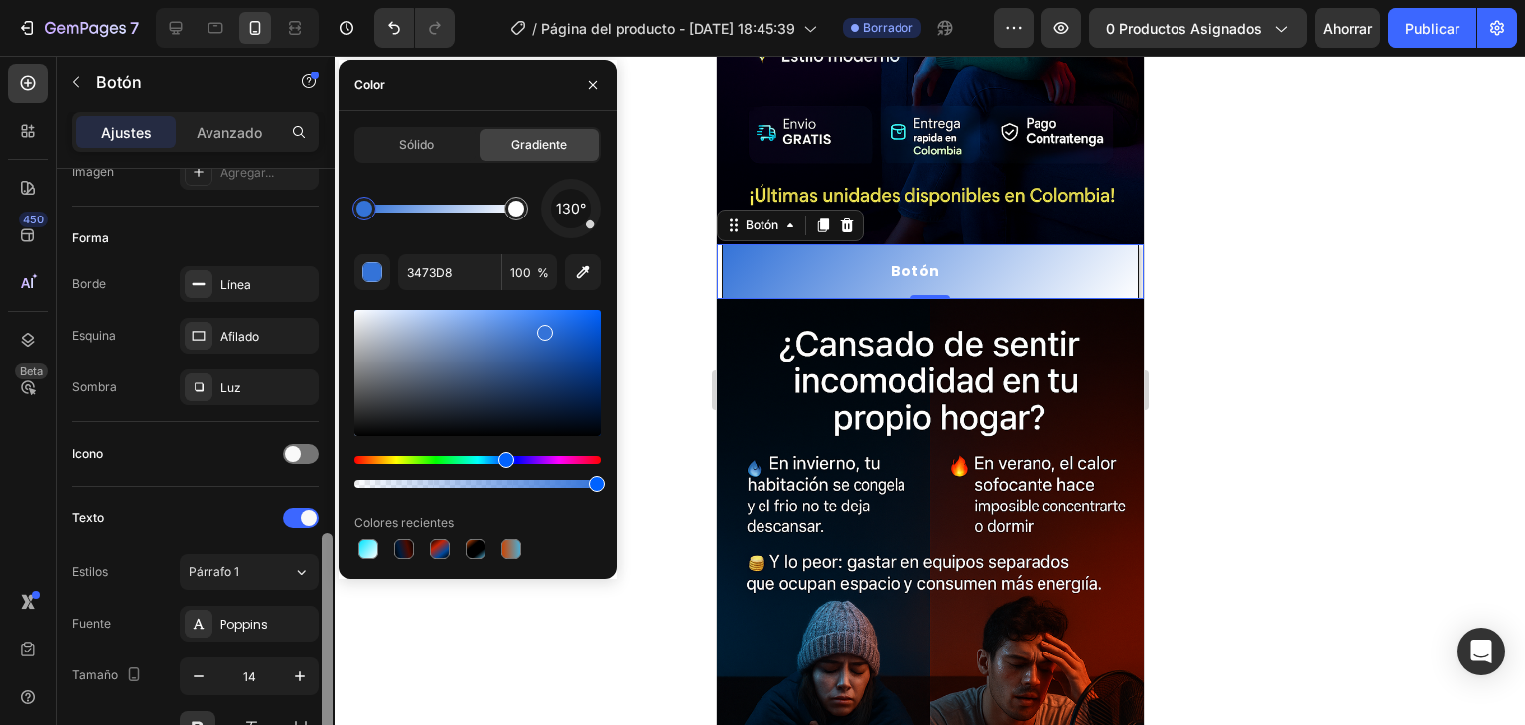
scroll to position [910, 0]
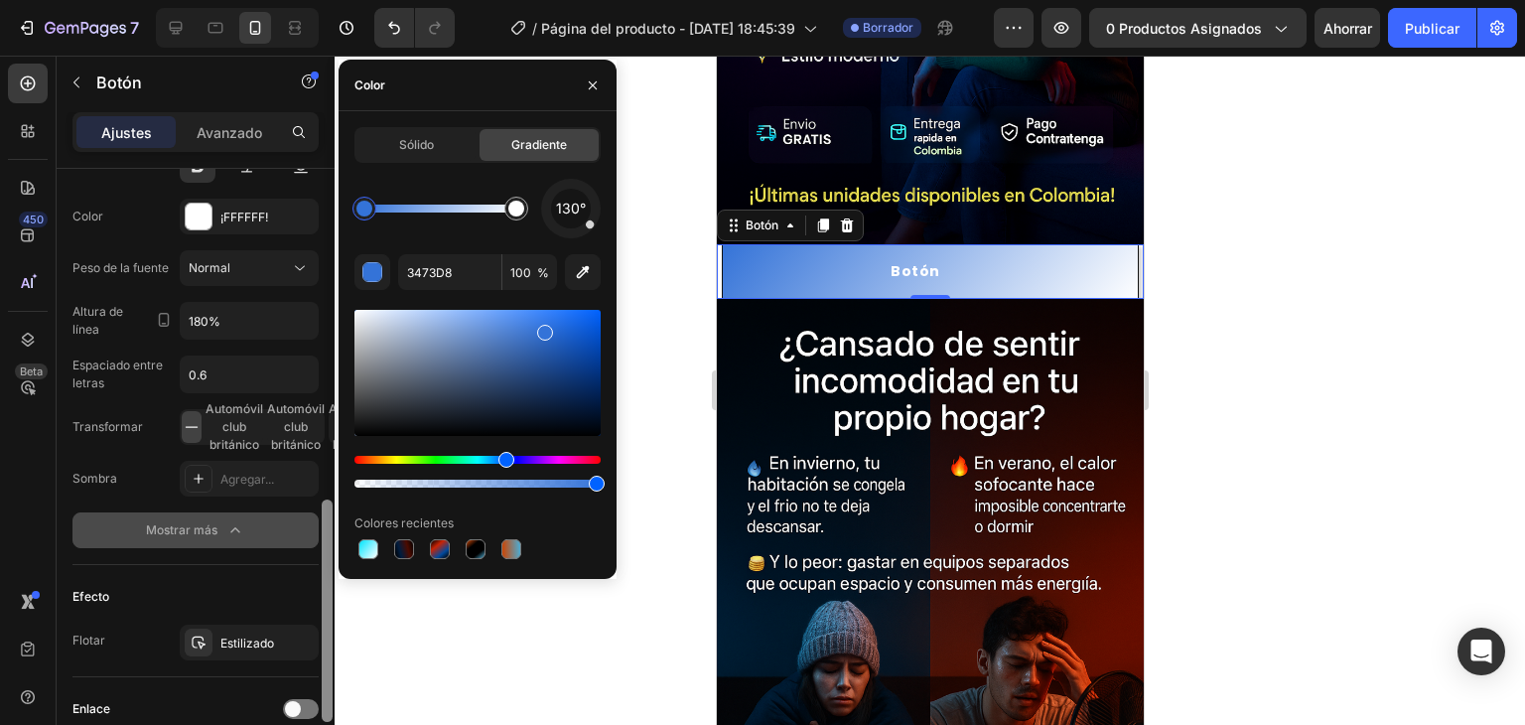
drag, startPoint x: 329, startPoint y: 359, endPoint x: 340, endPoint y: 691, distance: 331.9
click at [340, 0] on div "7 Historial de versiones / Página del producto - 28 de septiembre, 18:45:39 Bor…" at bounding box center [762, 0] width 1525 height 0
click at [413, 549] on div at bounding box center [404, 549] width 20 height 20
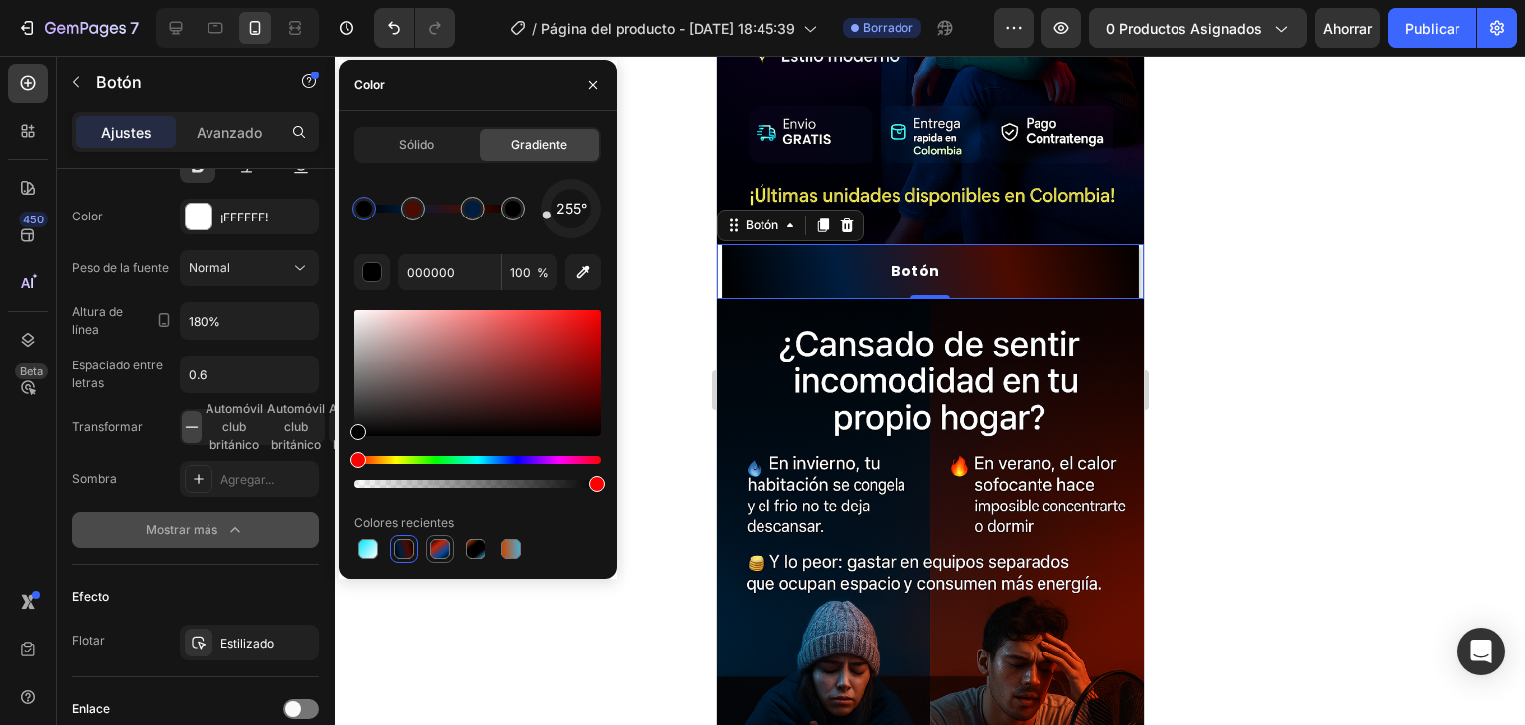
click at [434, 550] on div at bounding box center [440, 549] width 20 height 20
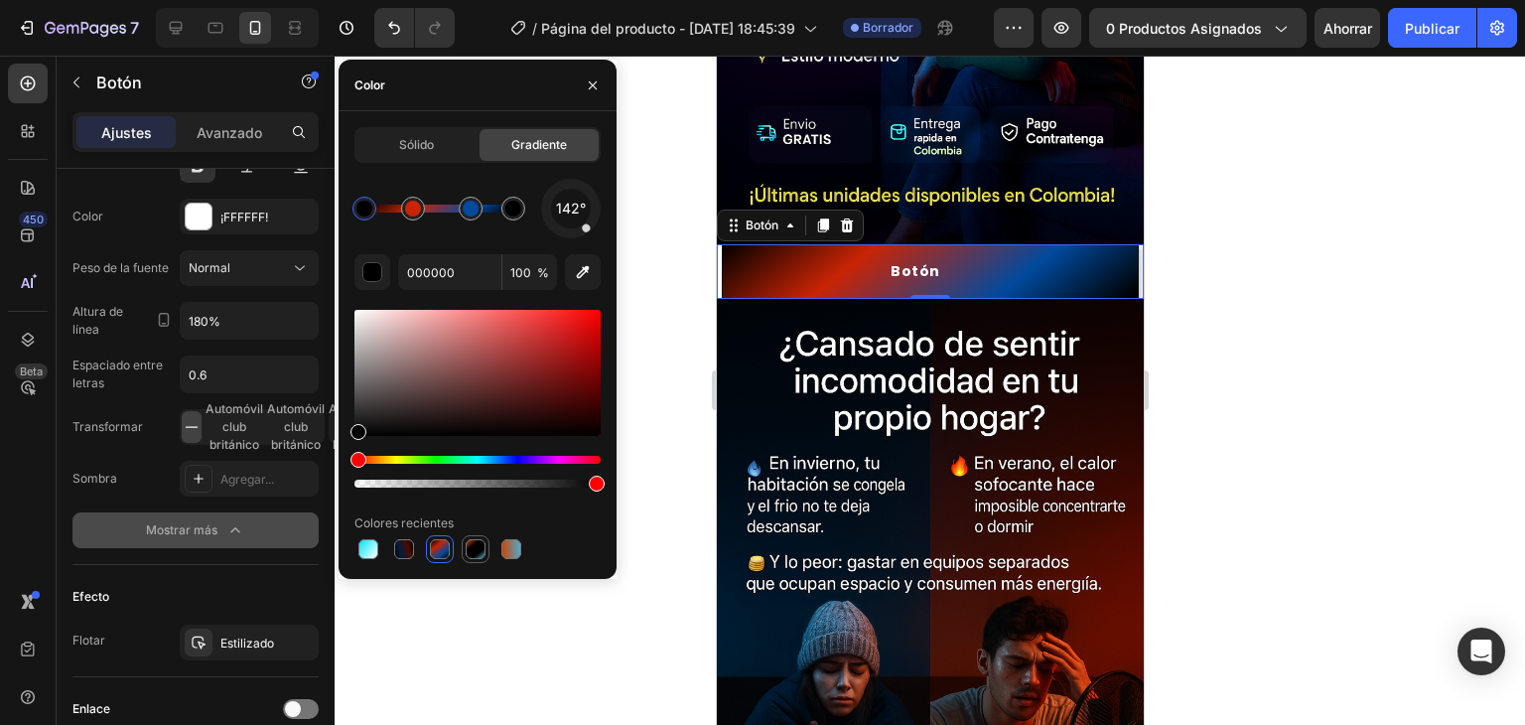
click at [477, 559] on div at bounding box center [476, 549] width 24 height 24
type input "CD4401"
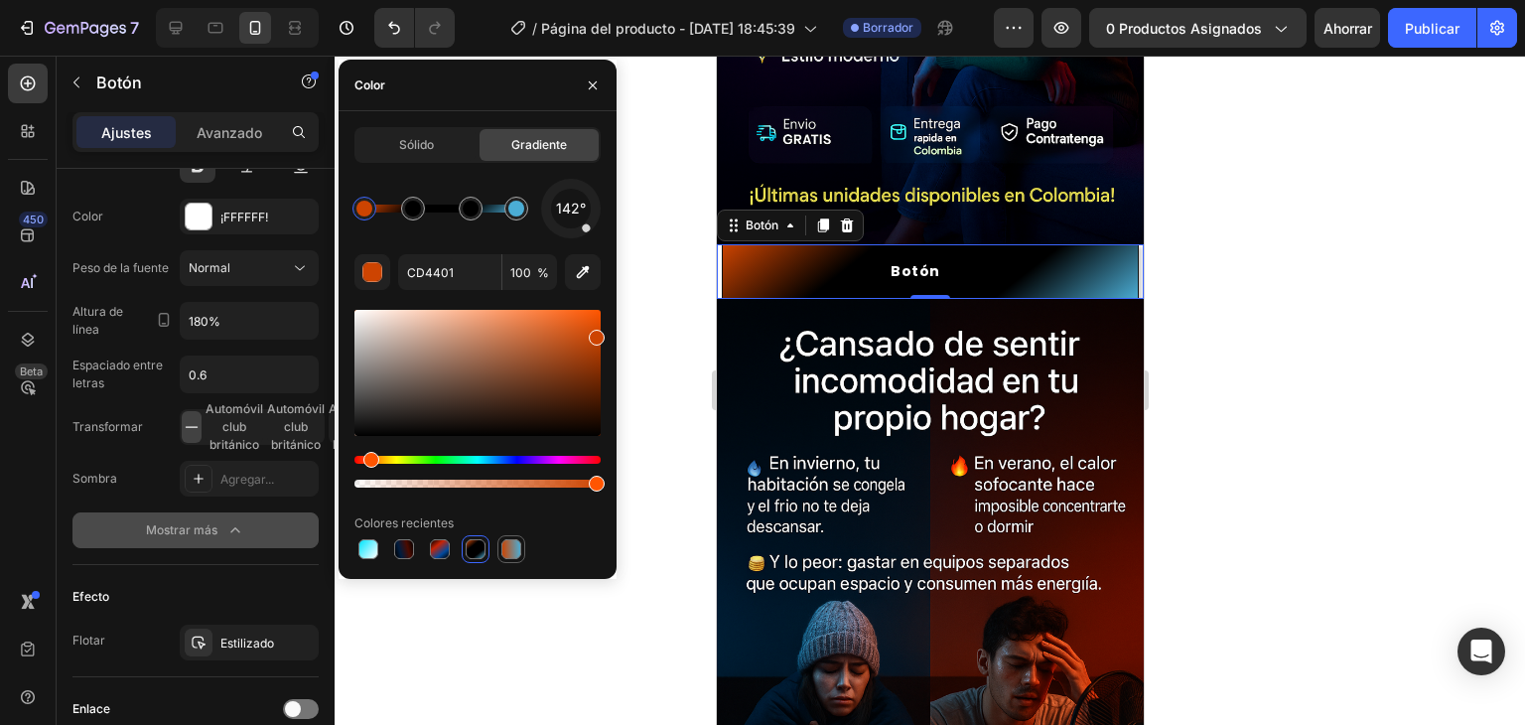
click at [516, 553] on div at bounding box center [511, 549] width 20 height 20
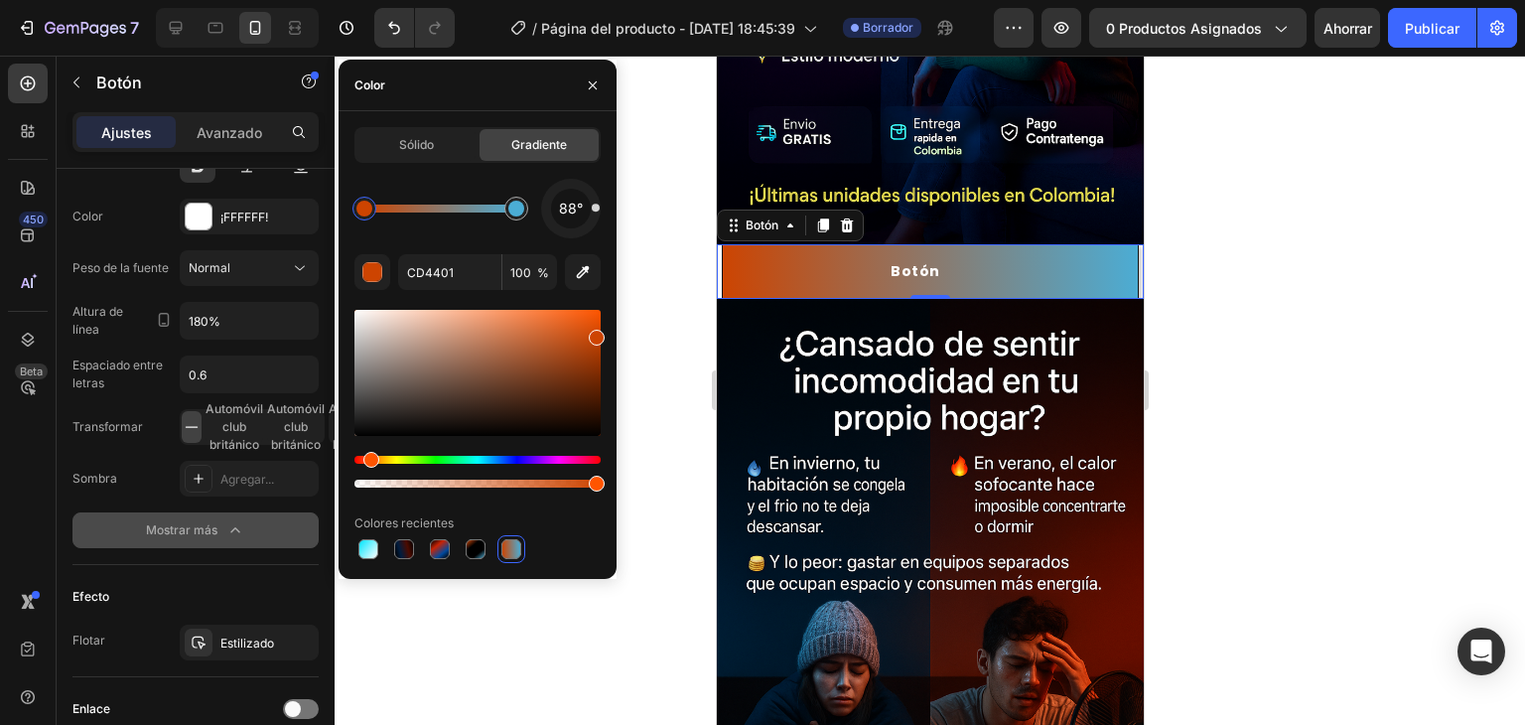
click at [458, 541] on div at bounding box center [478, 549] width 246 height 28
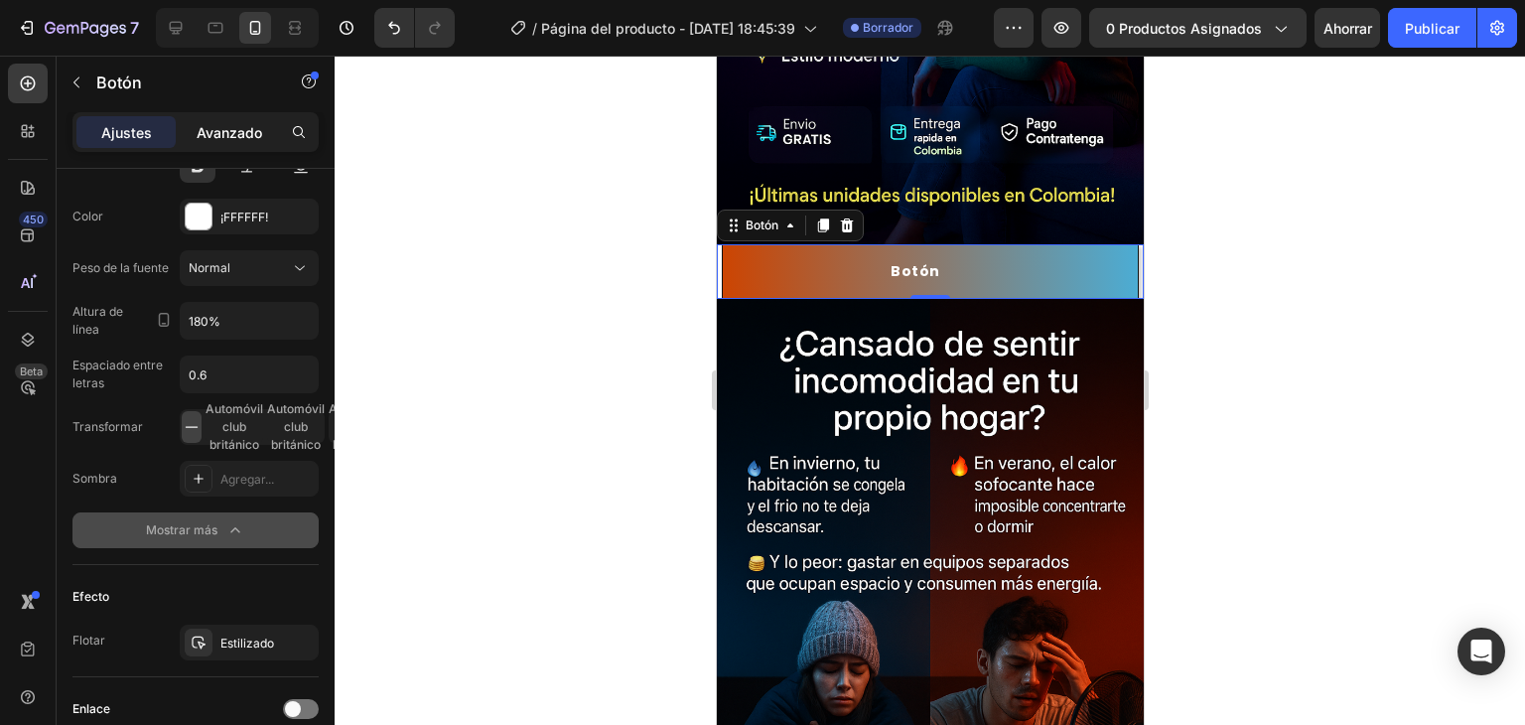
click at [234, 136] on font "Avanzado" at bounding box center [230, 132] width 66 height 17
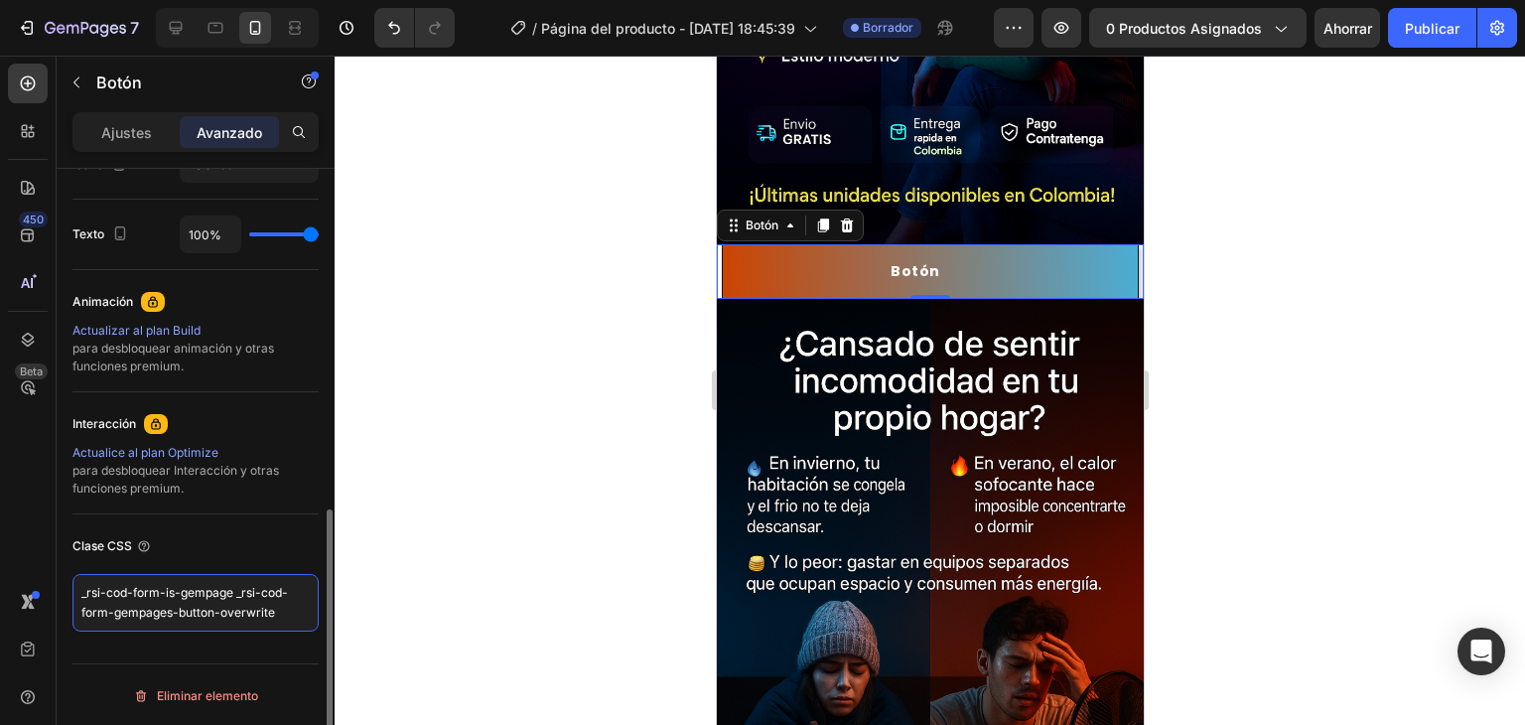
click at [282, 618] on textarea "_rsi-cod-form-is-gempage _rsi-cod-form-gempages-button-overwrite" at bounding box center [195, 603] width 246 height 58
paste textarea ".btn-cyan { background-color: #00E5FF; color: #000000; /* O blanco si prefieres…"
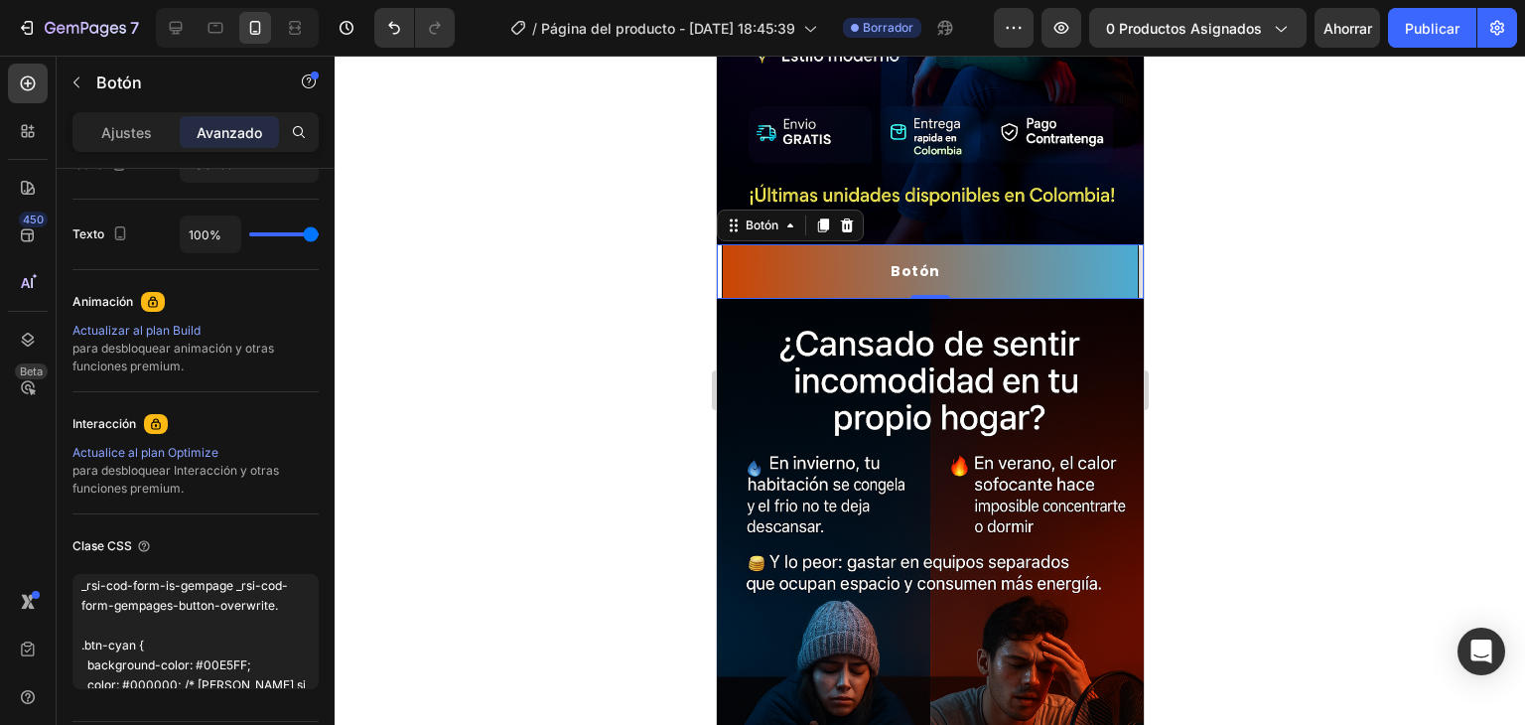
type textarea "_rsi-cod-form-is-gempage _rsi-cod-form-gempages-button-overwrite. .btn-cyan { b…"
click at [470, 589] on div at bounding box center [930, 390] width 1191 height 669
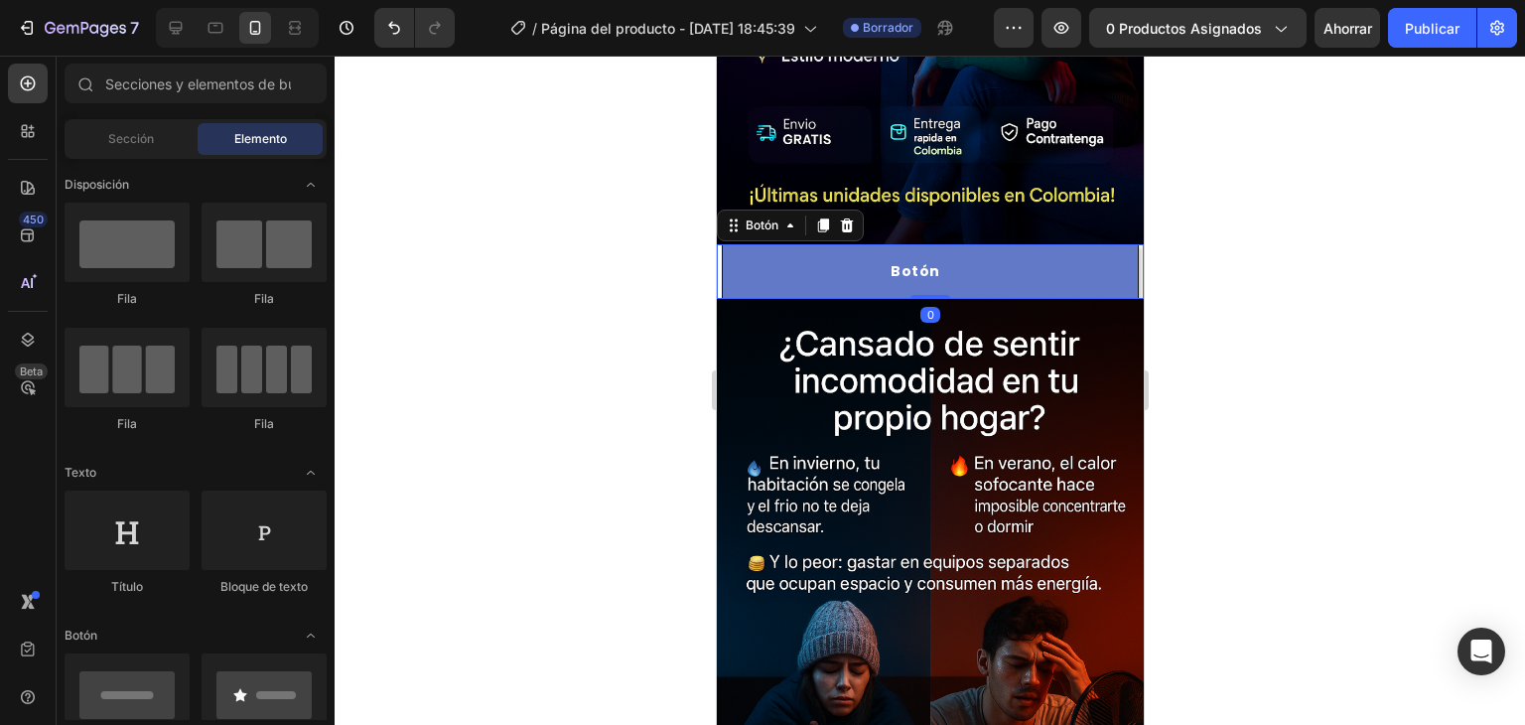
click at [958, 244] on button "Botón" at bounding box center [929, 271] width 417 height 55
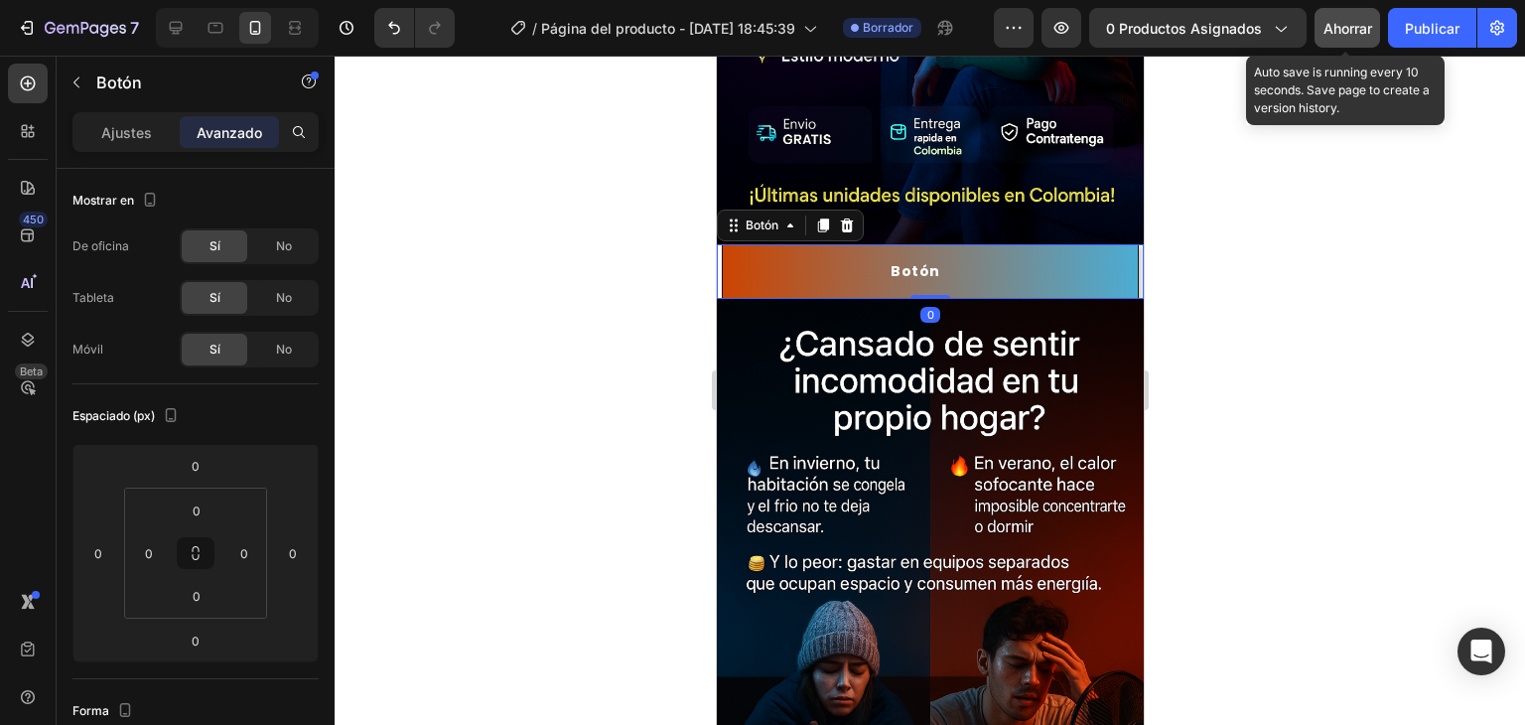
click at [1348, 28] on font "Ahorrar" at bounding box center [1348, 28] width 49 height 17
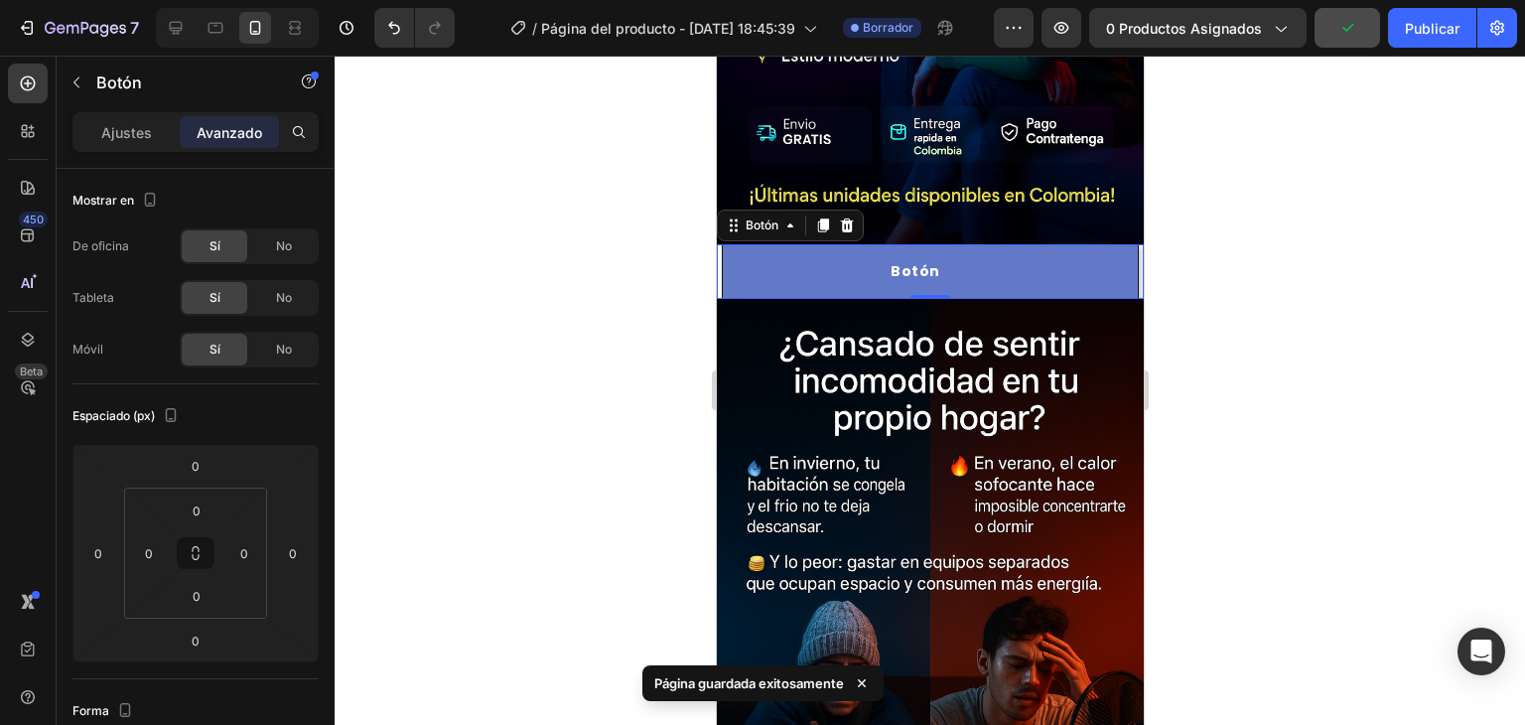
click at [759, 244] on button "Botón" at bounding box center [929, 271] width 417 height 55
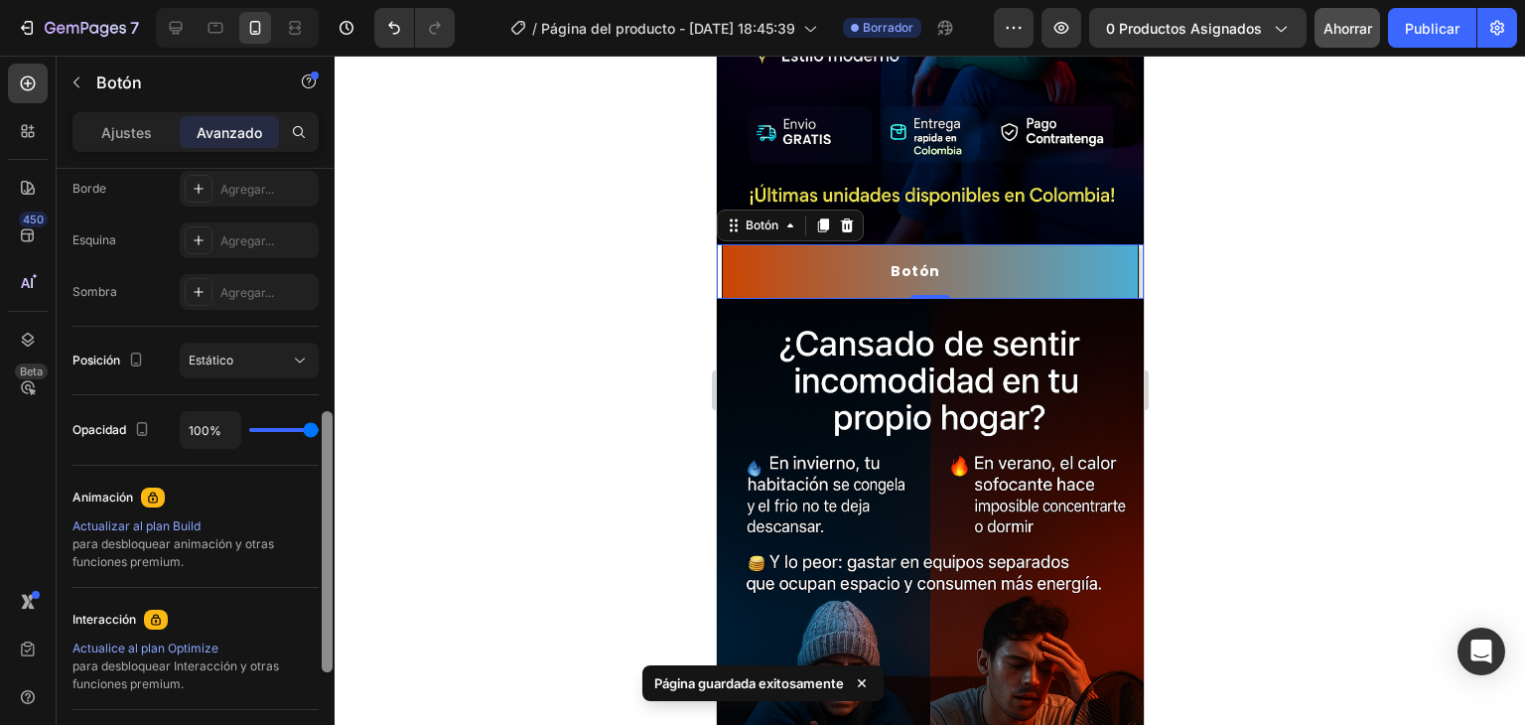
drag, startPoint x: 327, startPoint y: 395, endPoint x: 325, endPoint y: 652, distance: 257.2
click at [325, 652] on div at bounding box center [327, 541] width 11 height 261
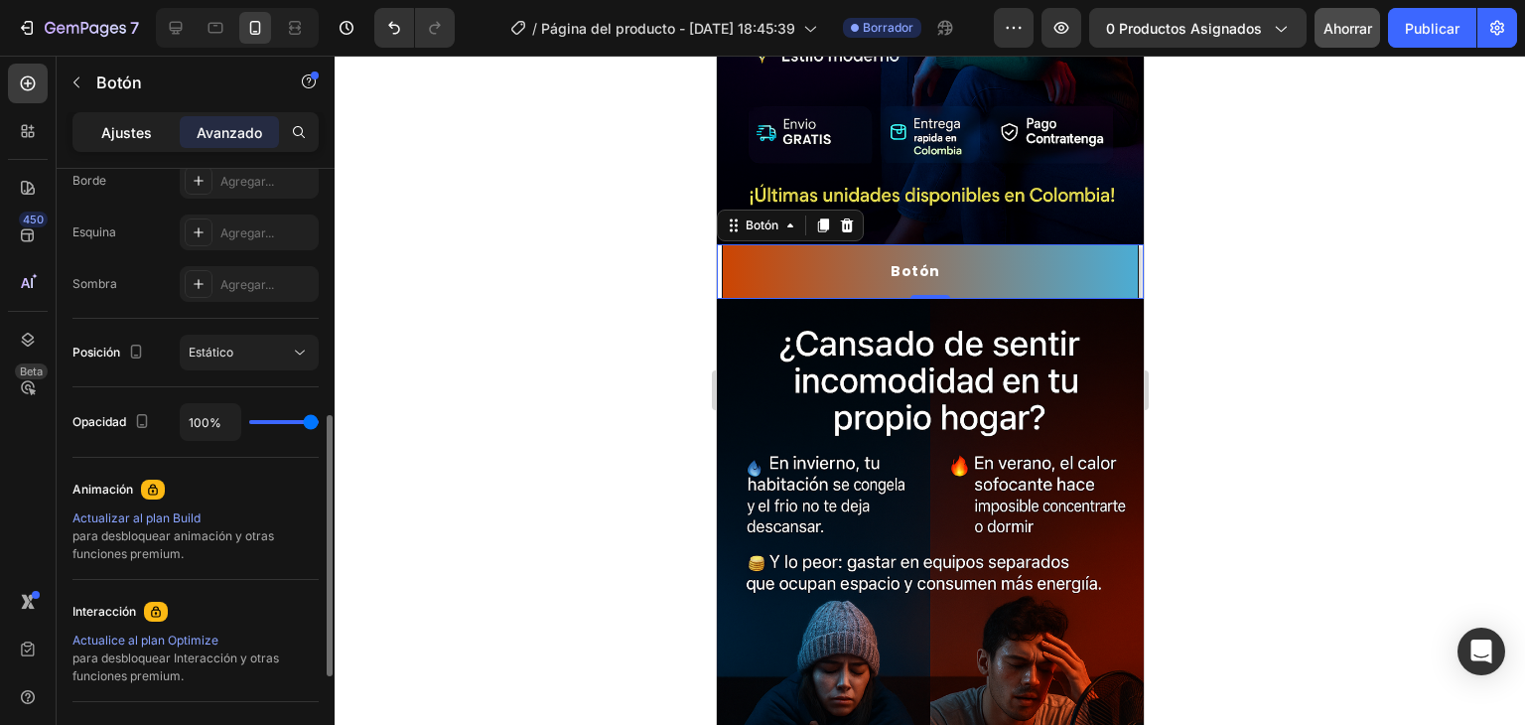
click at [125, 129] on font "Ajustes" at bounding box center [126, 132] width 51 height 17
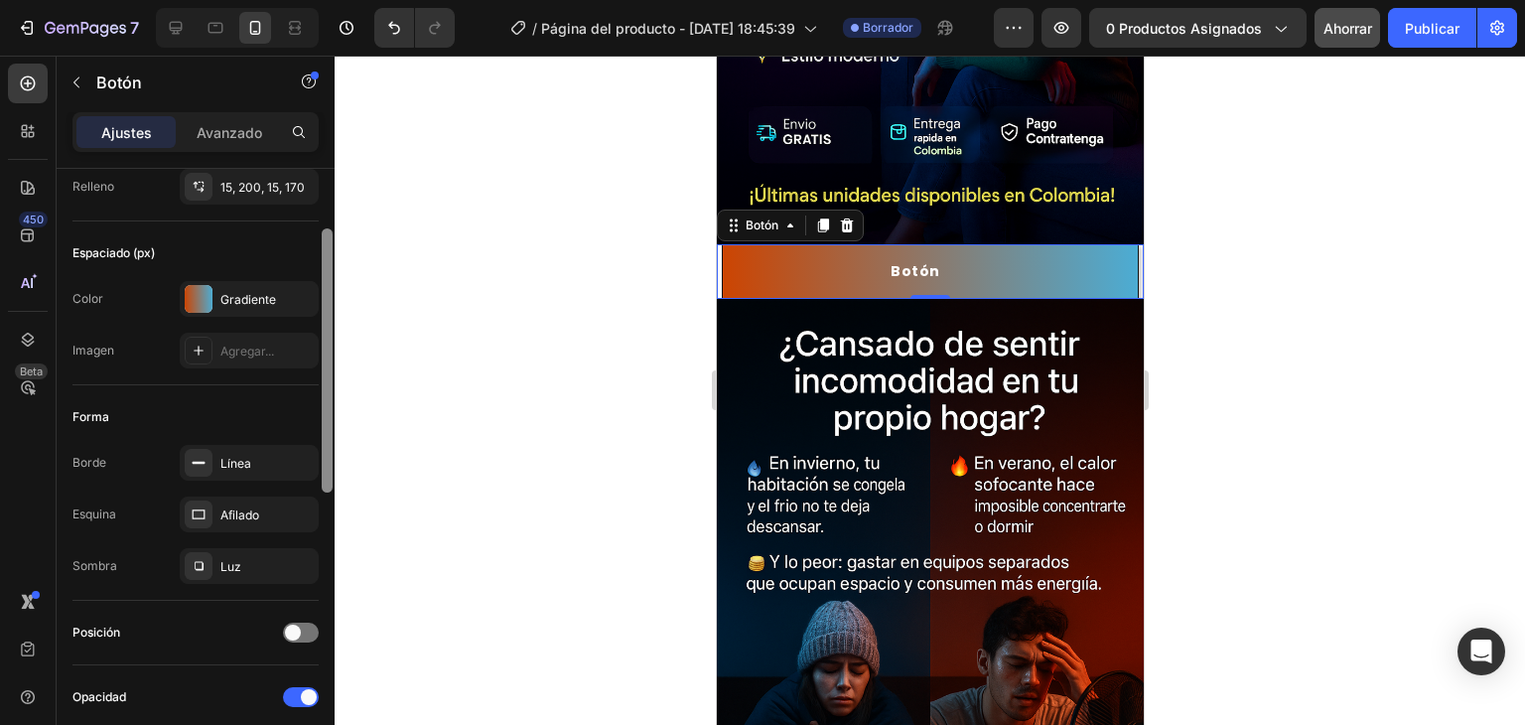
scroll to position [148, 0]
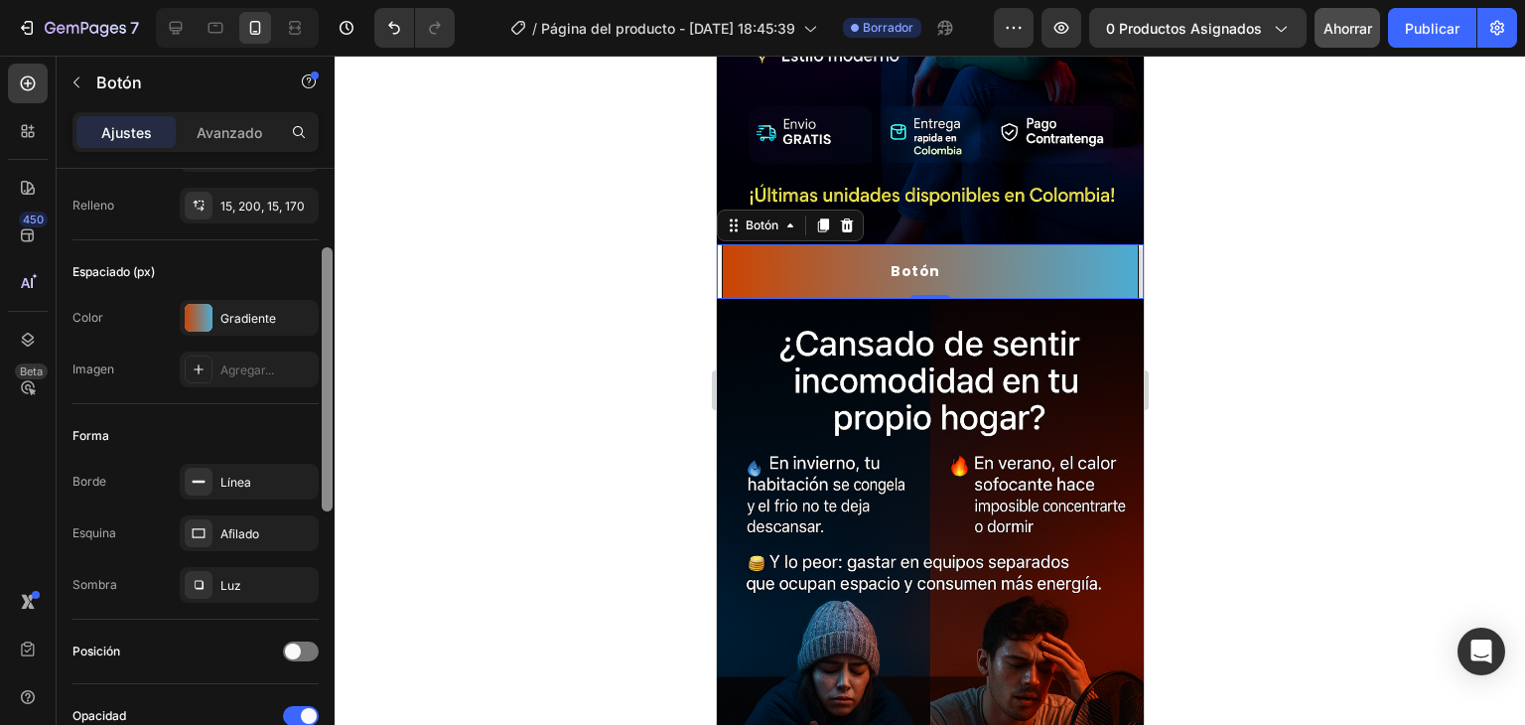
drag, startPoint x: 325, startPoint y: 444, endPoint x: 330, endPoint y: 259, distance: 184.8
click at [330, 259] on div at bounding box center [327, 379] width 11 height 264
click at [207, 317] on div at bounding box center [199, 318] width 28 height 28
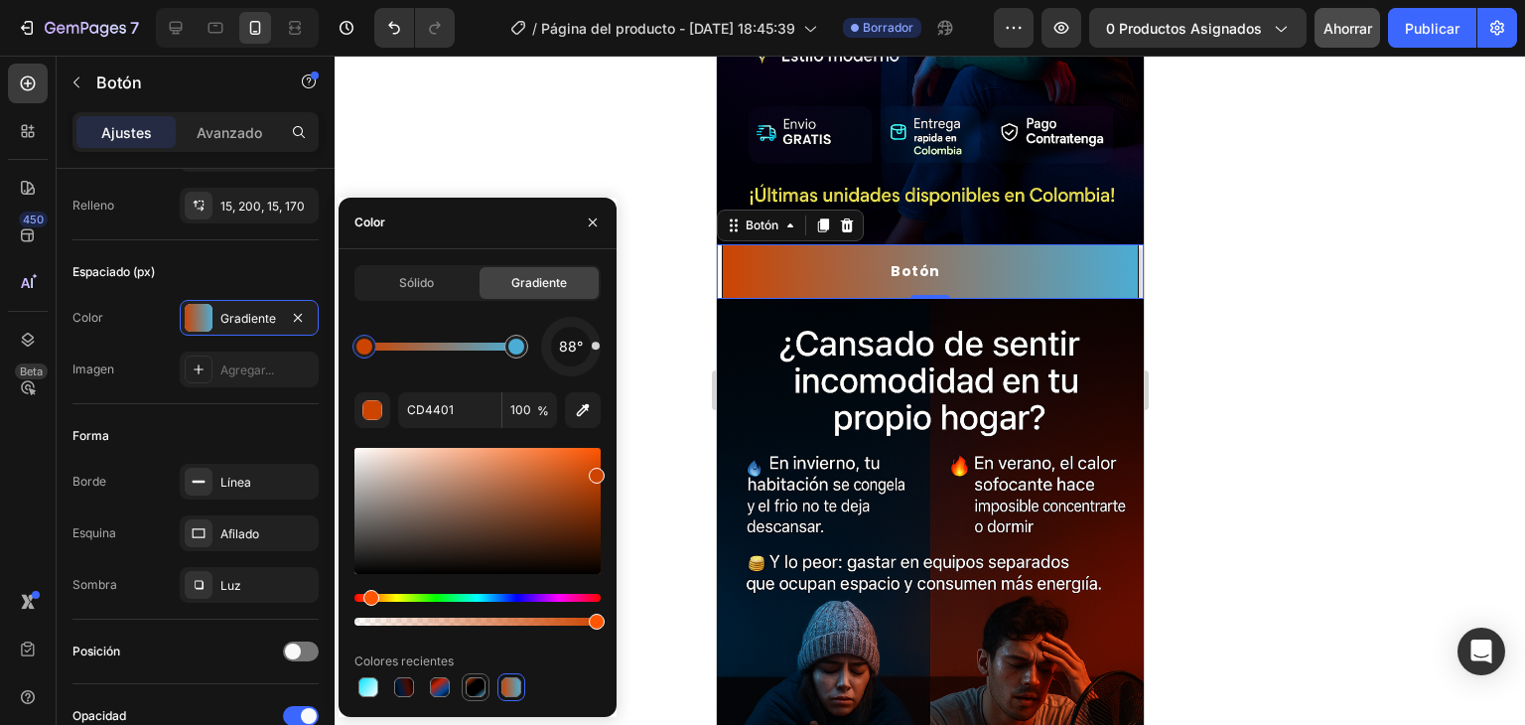
click at [486, 684] on div at bounding box center [476, 687] width 24 height 24
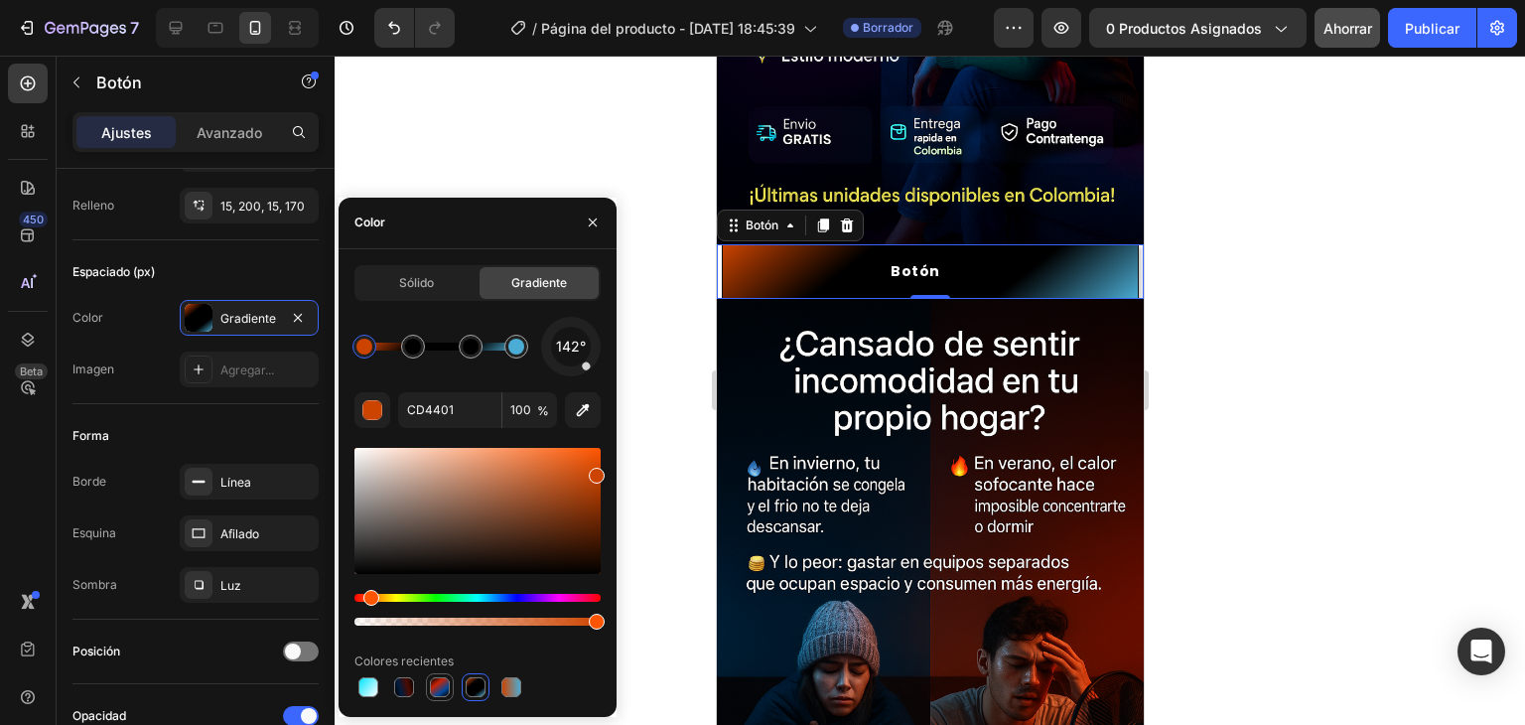
click at [440, 680] on div at bounding box center [440, 687] width 20 height 20
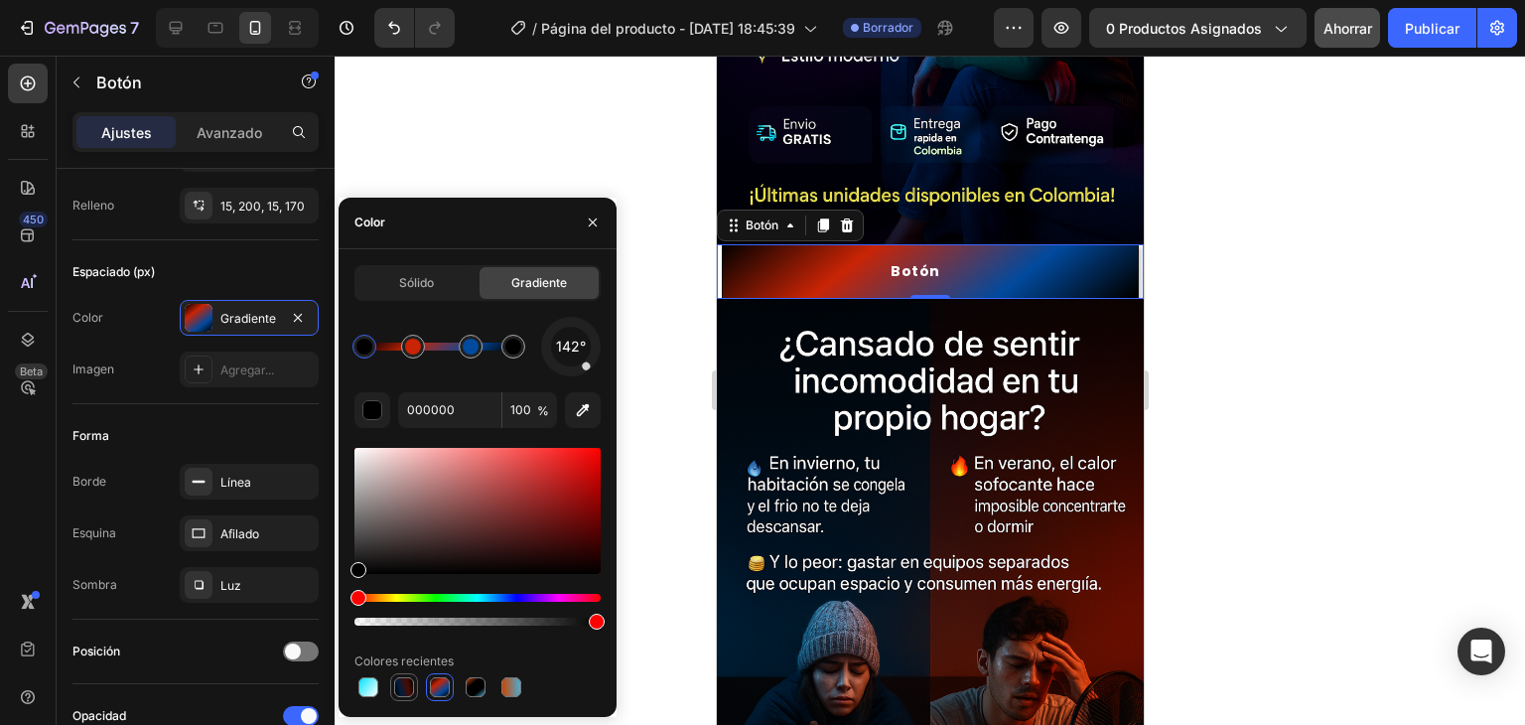
click at [413, 683] on div at bounding box center [404, 687] width 20 height 20
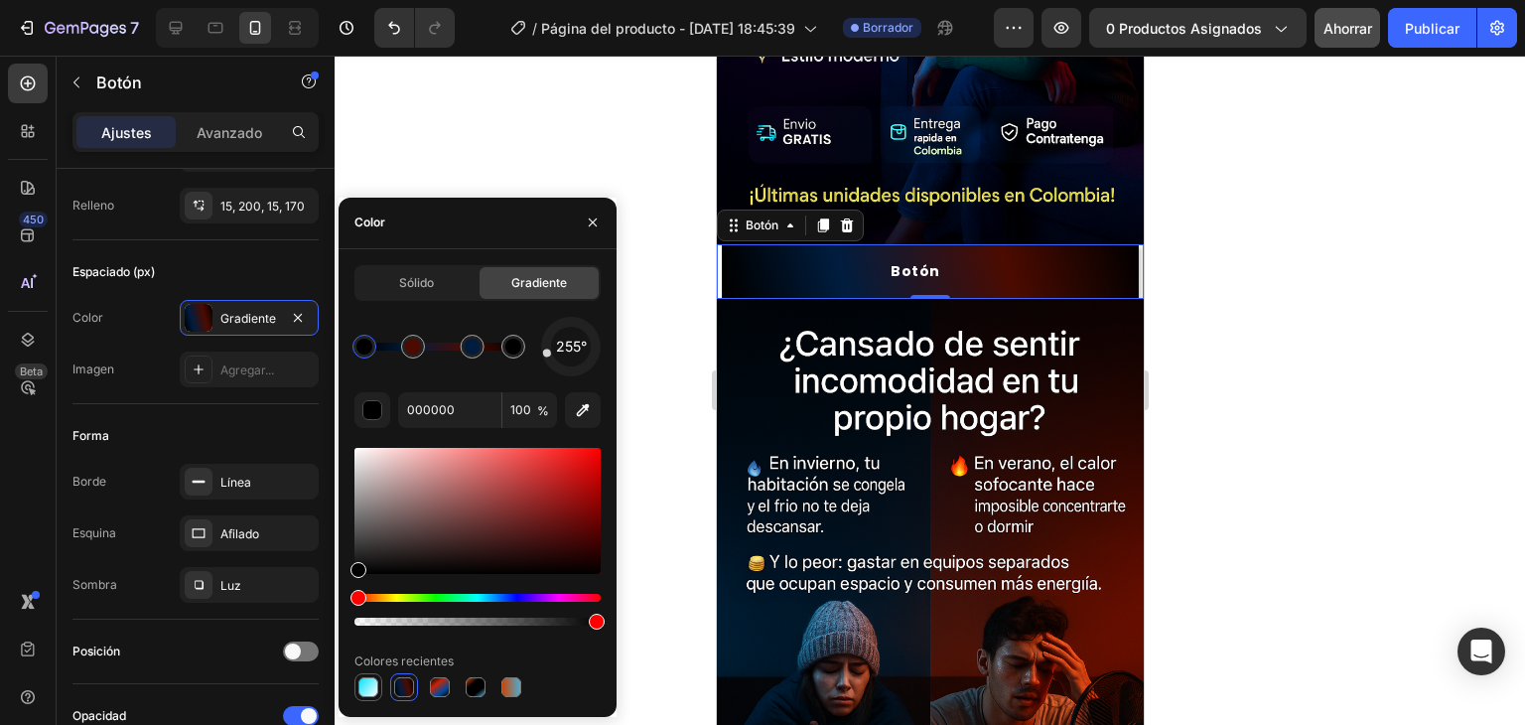
click at [373, 683] on div at bounding box center [368, 687] width 20 height 20
type input "00E5FF"
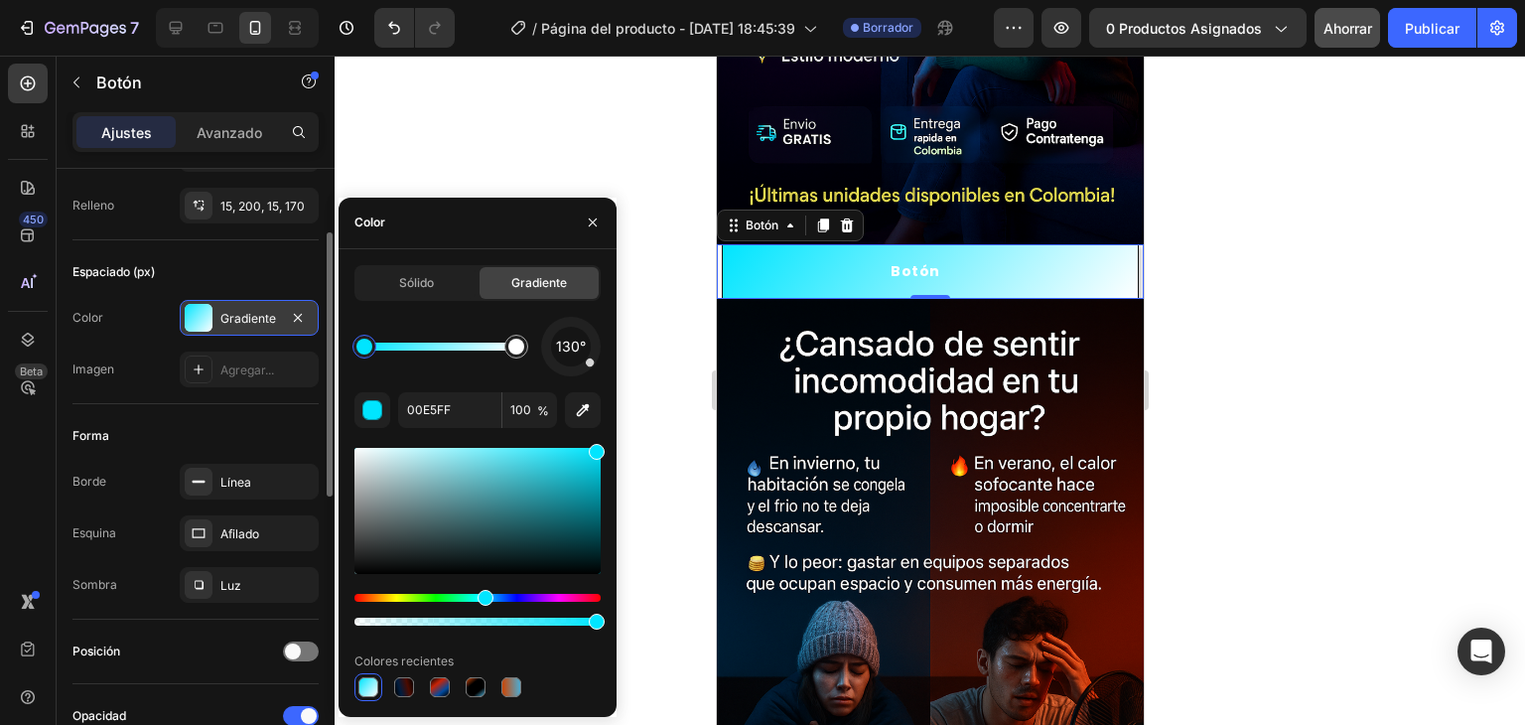
click at [215, 316] on div "Gradiente" at bounding box center [249, 318] width 139 height 36
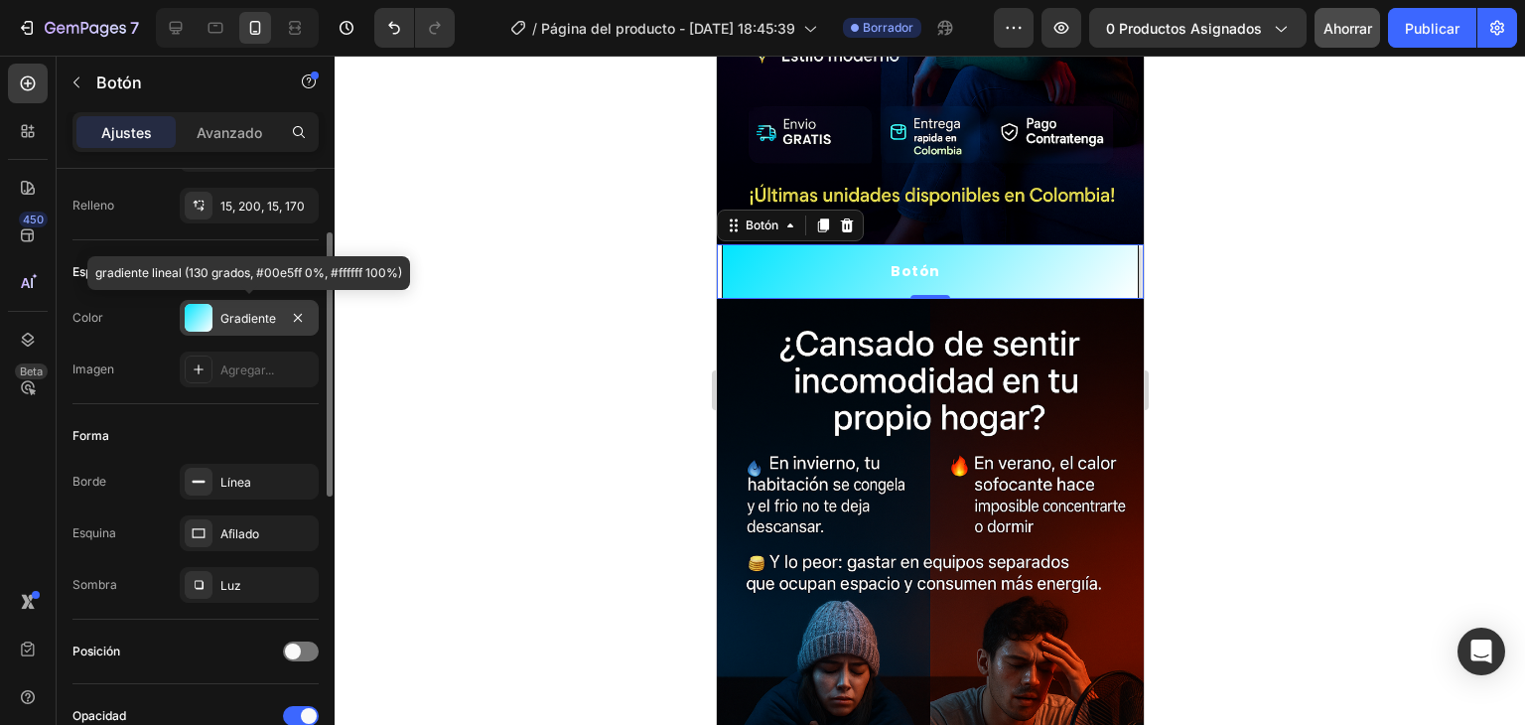
click at [215, 316] on div "Gradiente" at bounding box center [249, 318] width 139 height 36
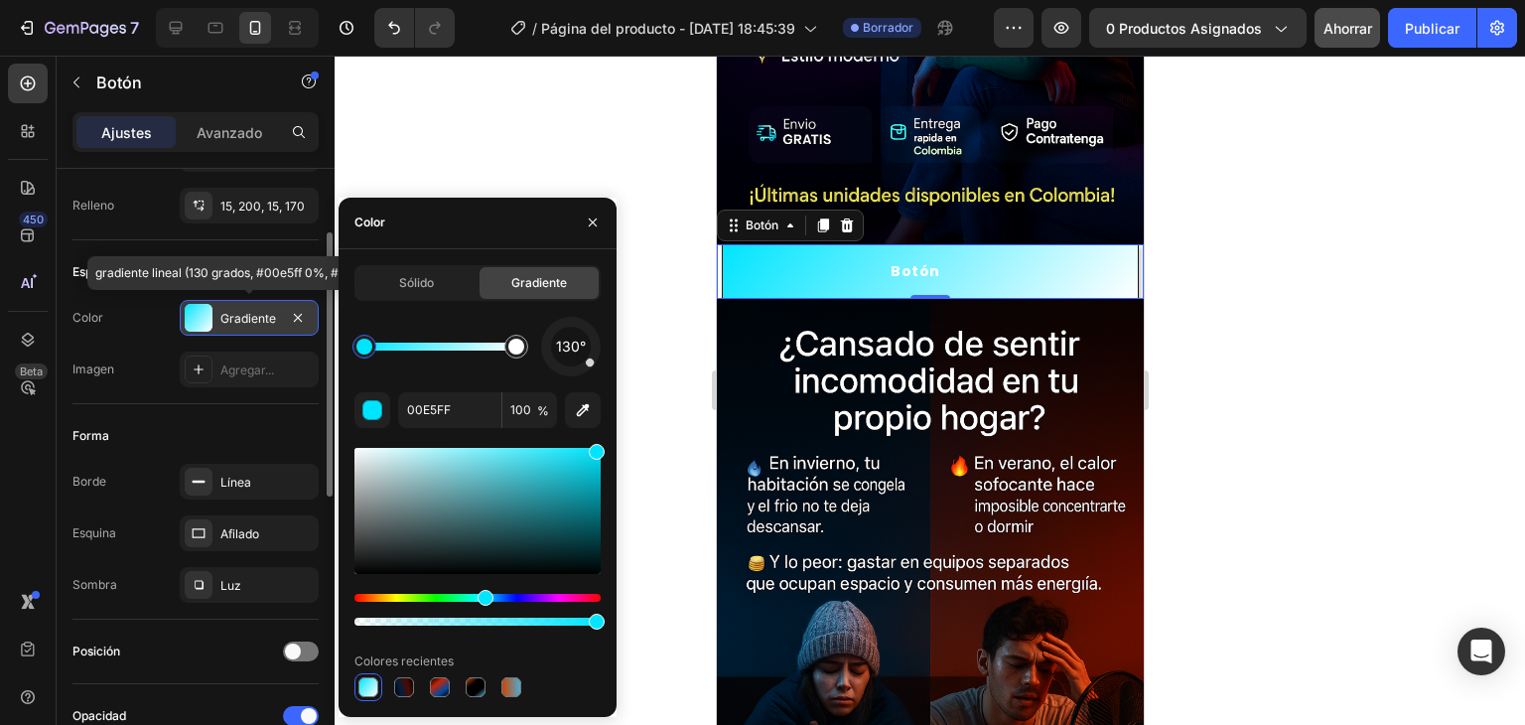
click at [209, 315] on div at bounding box center [199, 318] width 28 height 28
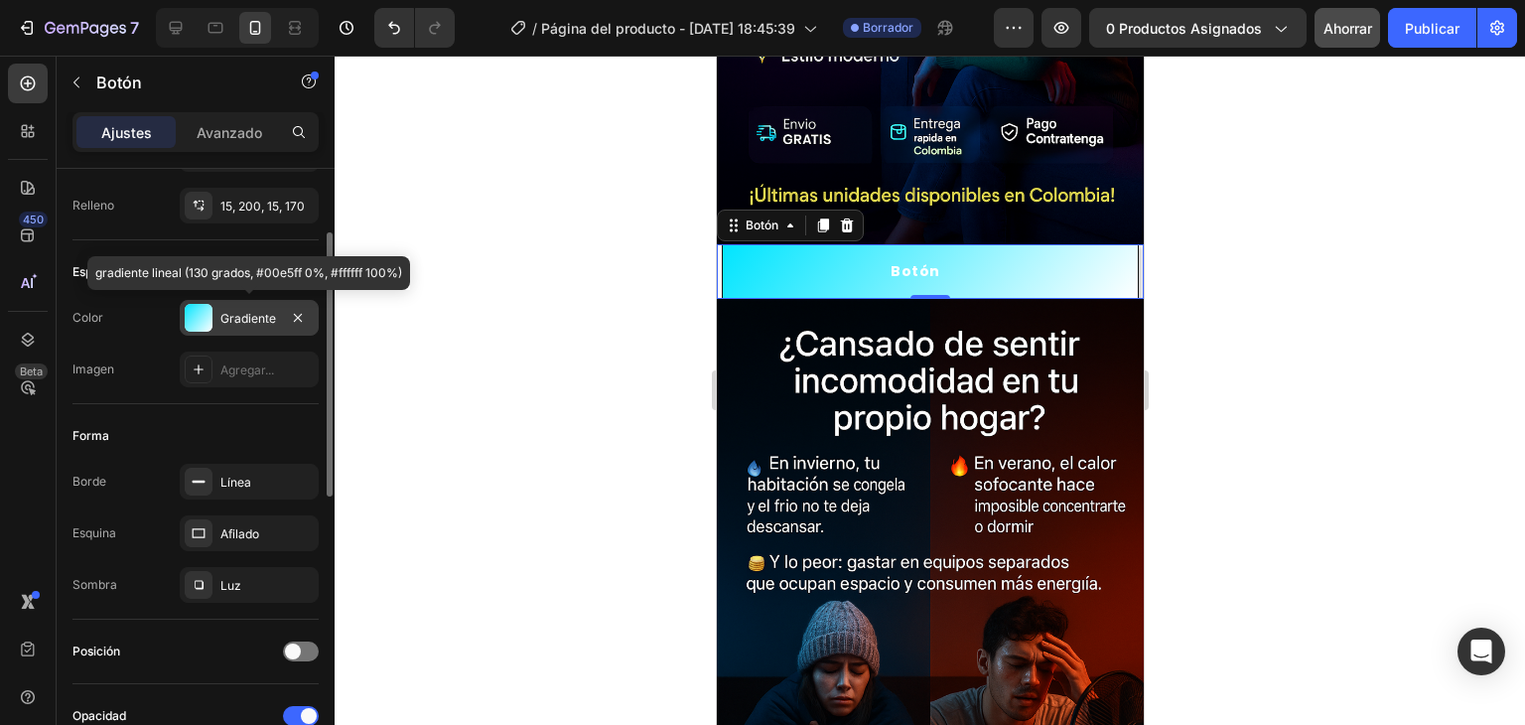
click at [209, 314] on div at bounding box center [199, 318] width 28 height 28
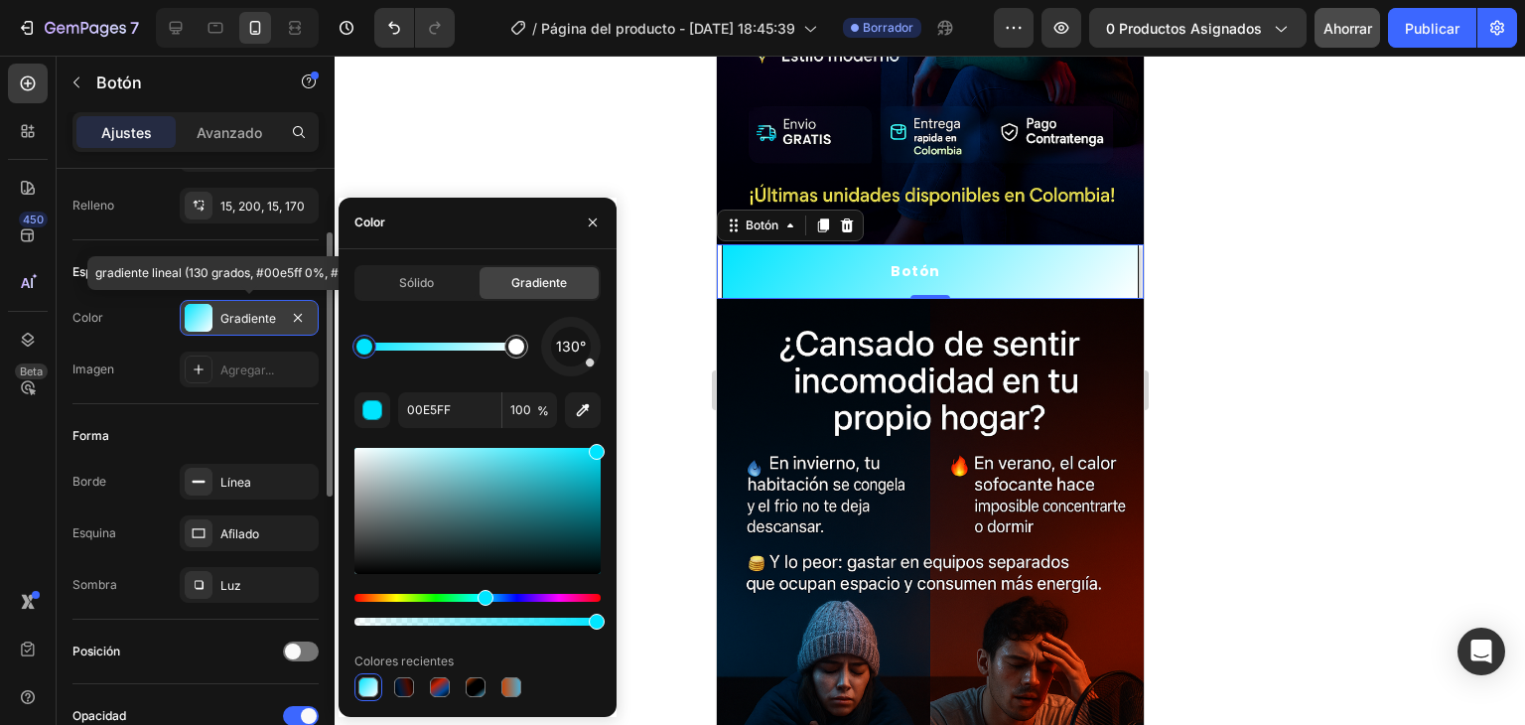
click at [209, 311] on div at bounding box center [199, 318] width 28 height 28
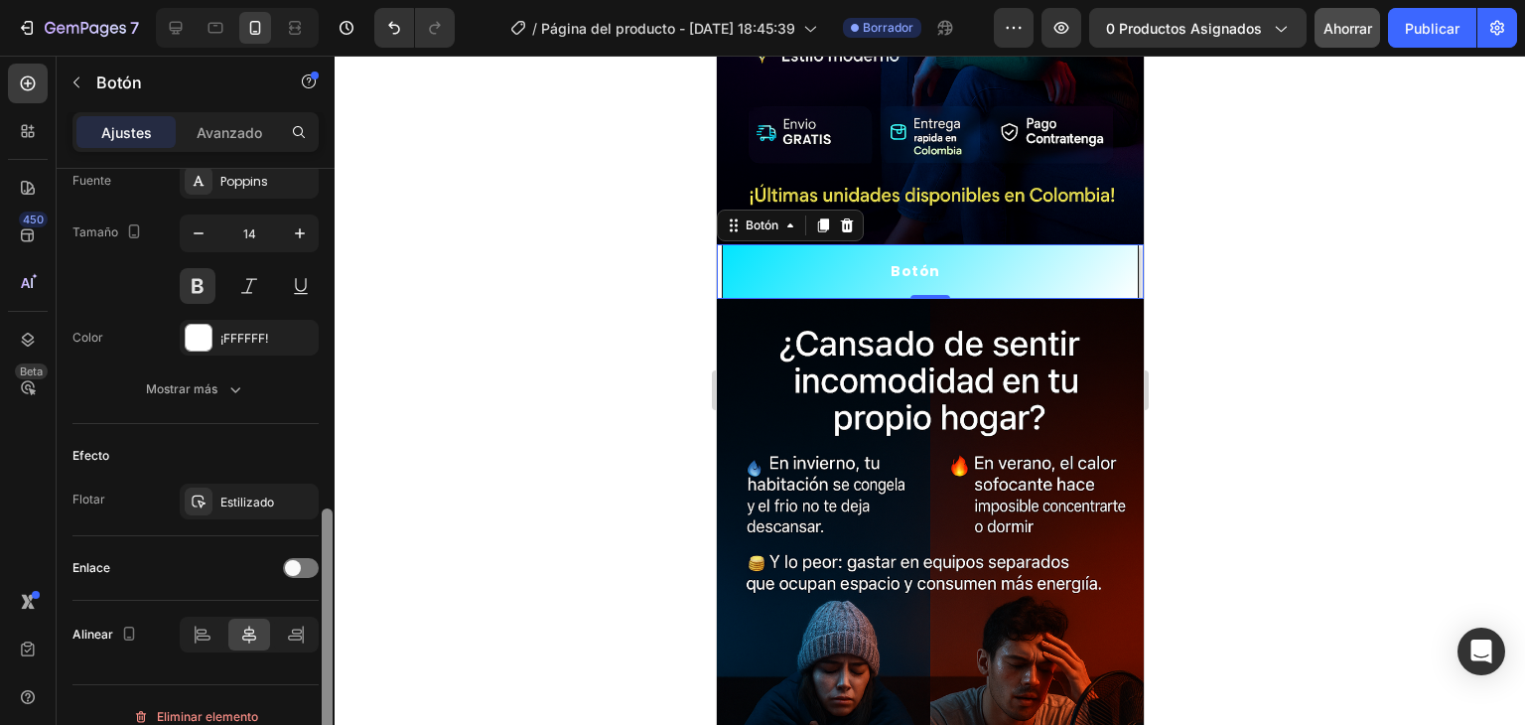
scroll to position [808, 0]
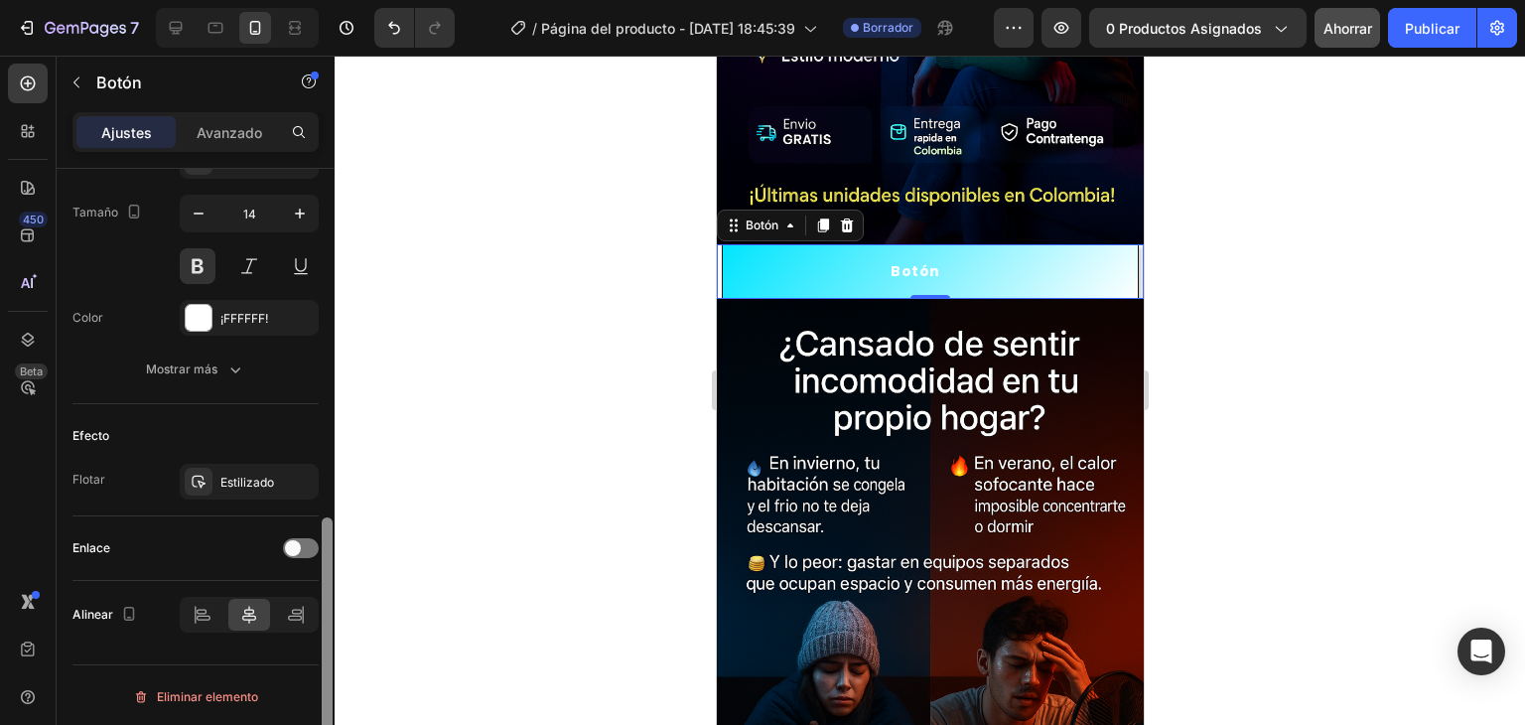
drag, startPoint x: 326, startPoint y: 425, endPoint x: 319, endPoint y: 728, distance: 303.0
click at [319, 0] on html "7 Historial de versiones / Página del producto - 28 de septiembre, 18:45:39 Bor…" at bounding box center [762, 0] width 1525 height 0
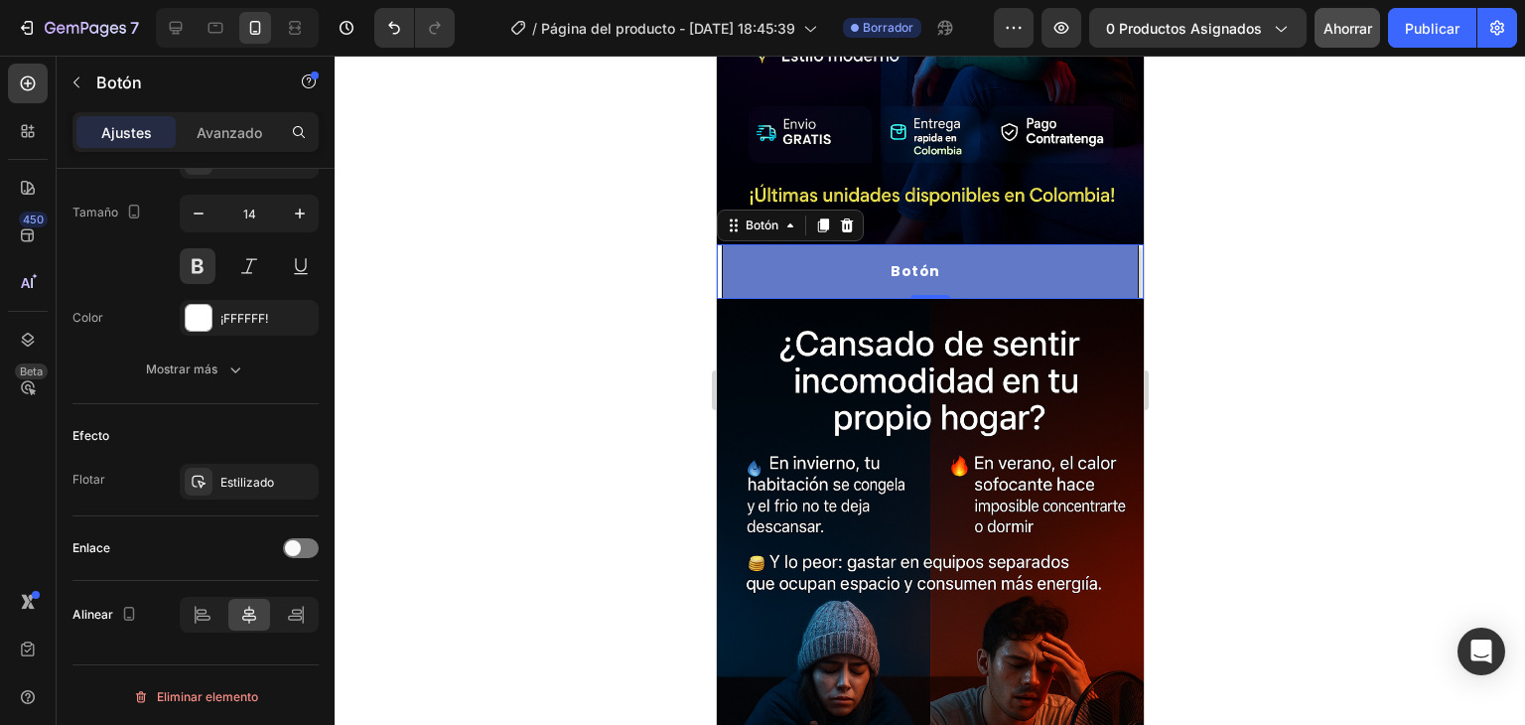
click at [764, 250] on button "Botón" at bounding box center [929, 271] width 417 height 55
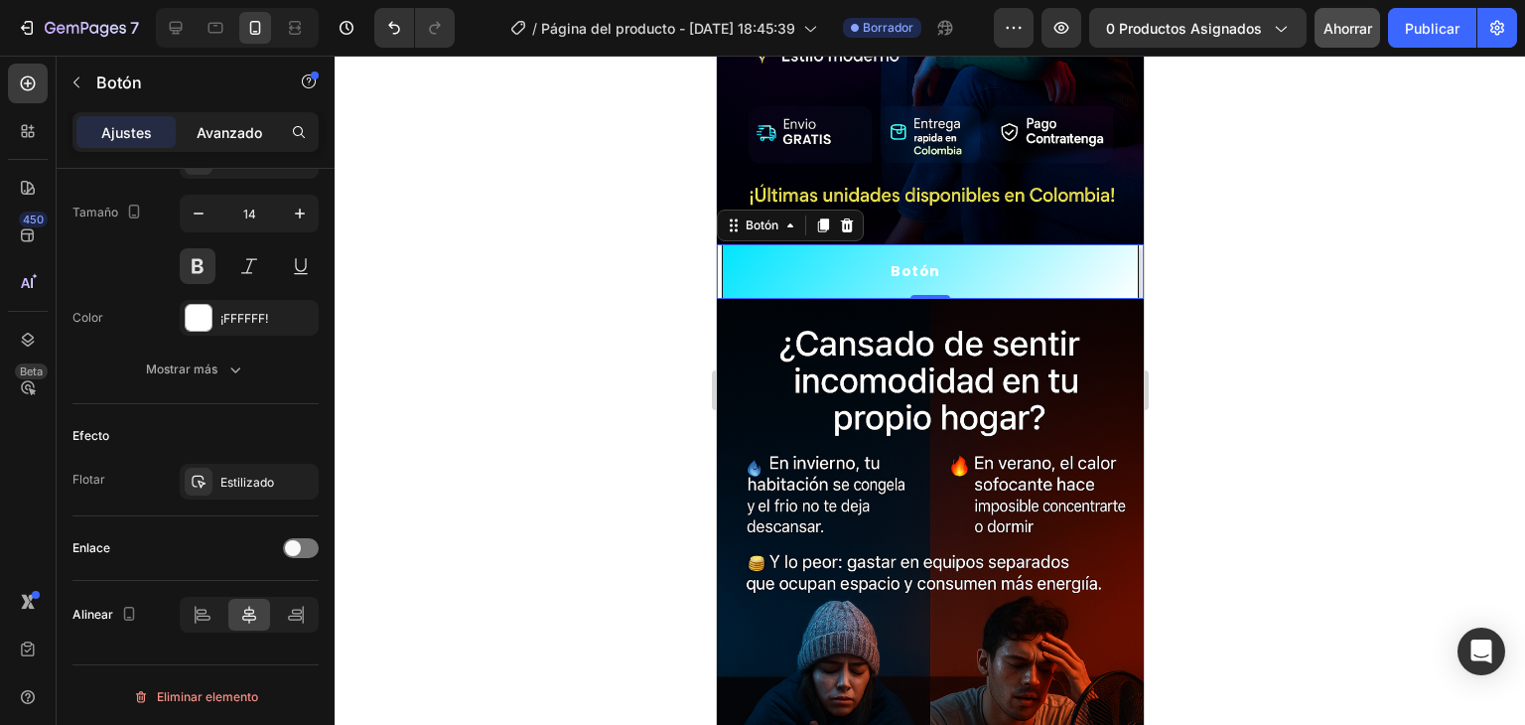
click at [234, 144] on div "Avanzado" at bounding box center [229, 132] width 99 height 32
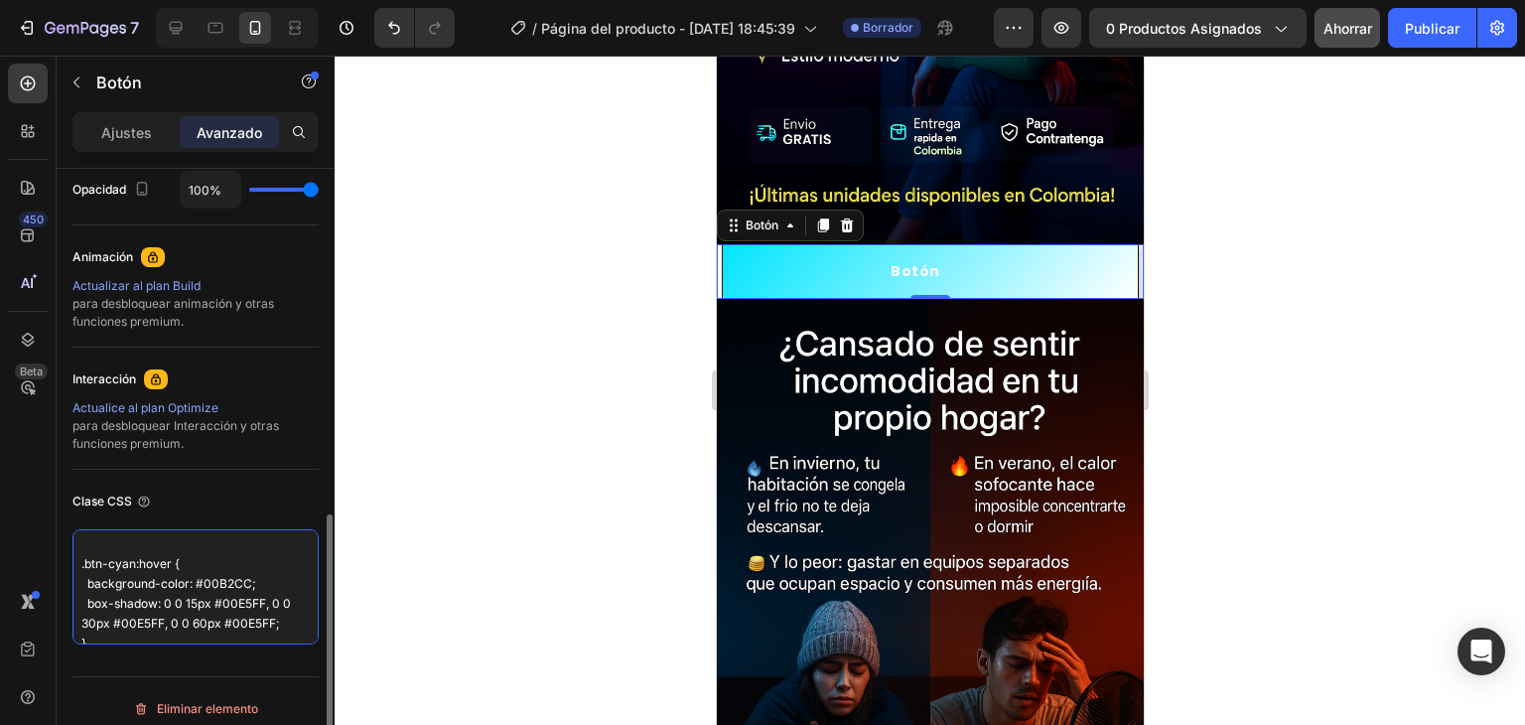
scroll to position [358, 0]
drag, startPoint x: 138, startPoint y: 604, endPoint x: 198, endPoint y: 644, distance: 72.2
click at [198, 644] on div "Clase CSS _rsi-cod-form-is-gempage _rsi-cod-form-gempages-button-overwrite. .bt…" at bounding box center [195, 565] width 246 height 191
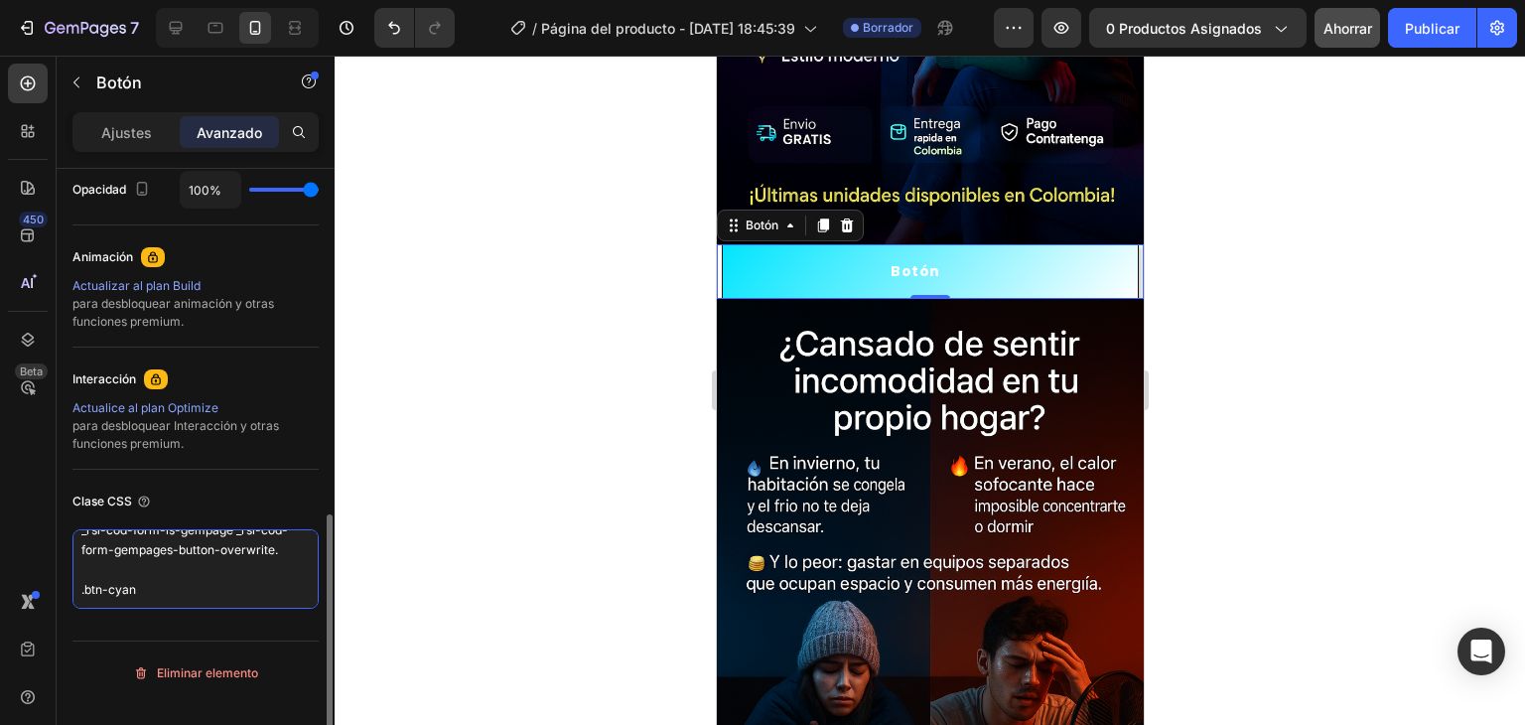
scroll to position [7, 0]
type textarea "_rsi-cod-form-is-gempage _rsi-cod-form-gempages-button-overwrite. .btn-cyan"
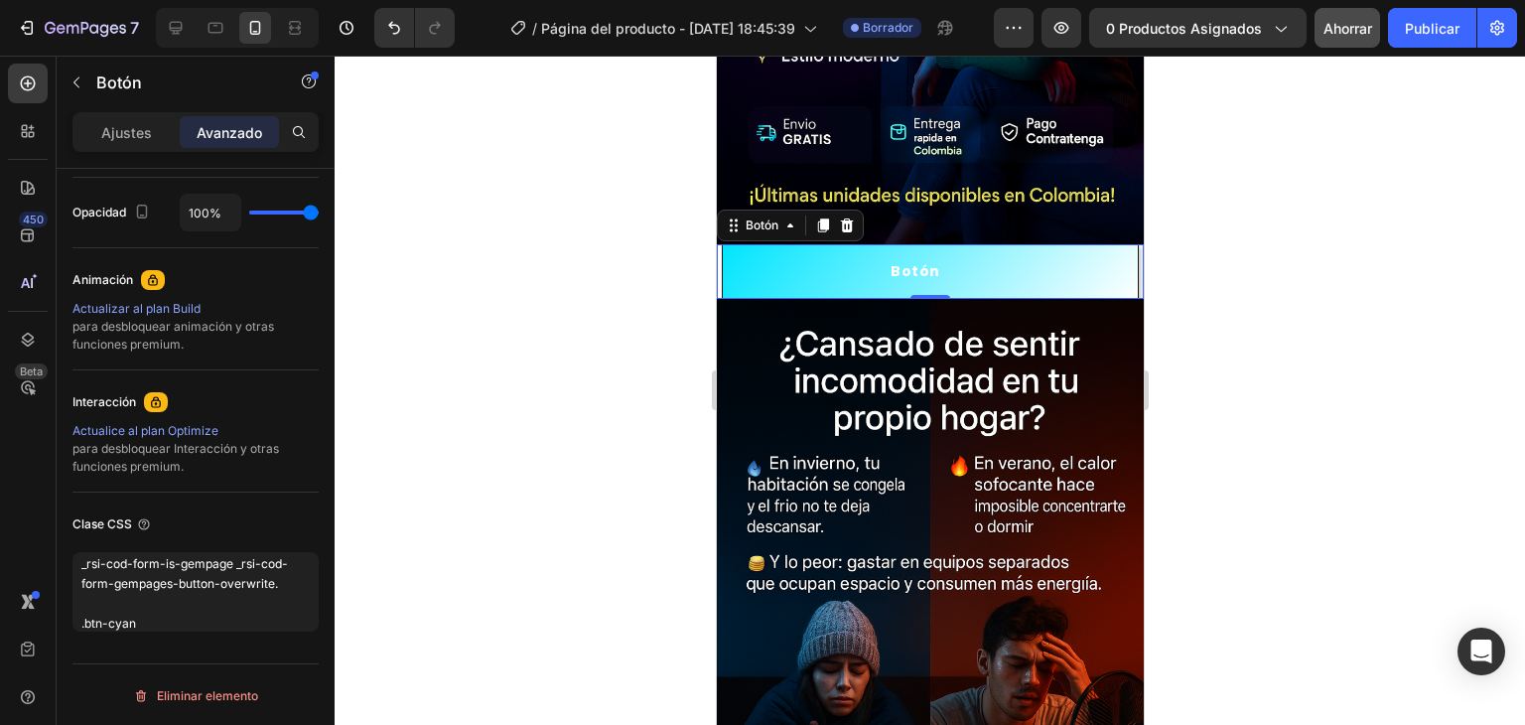
click at [545, 472] on div at bounding box center [930, 390] width 1191 height 669
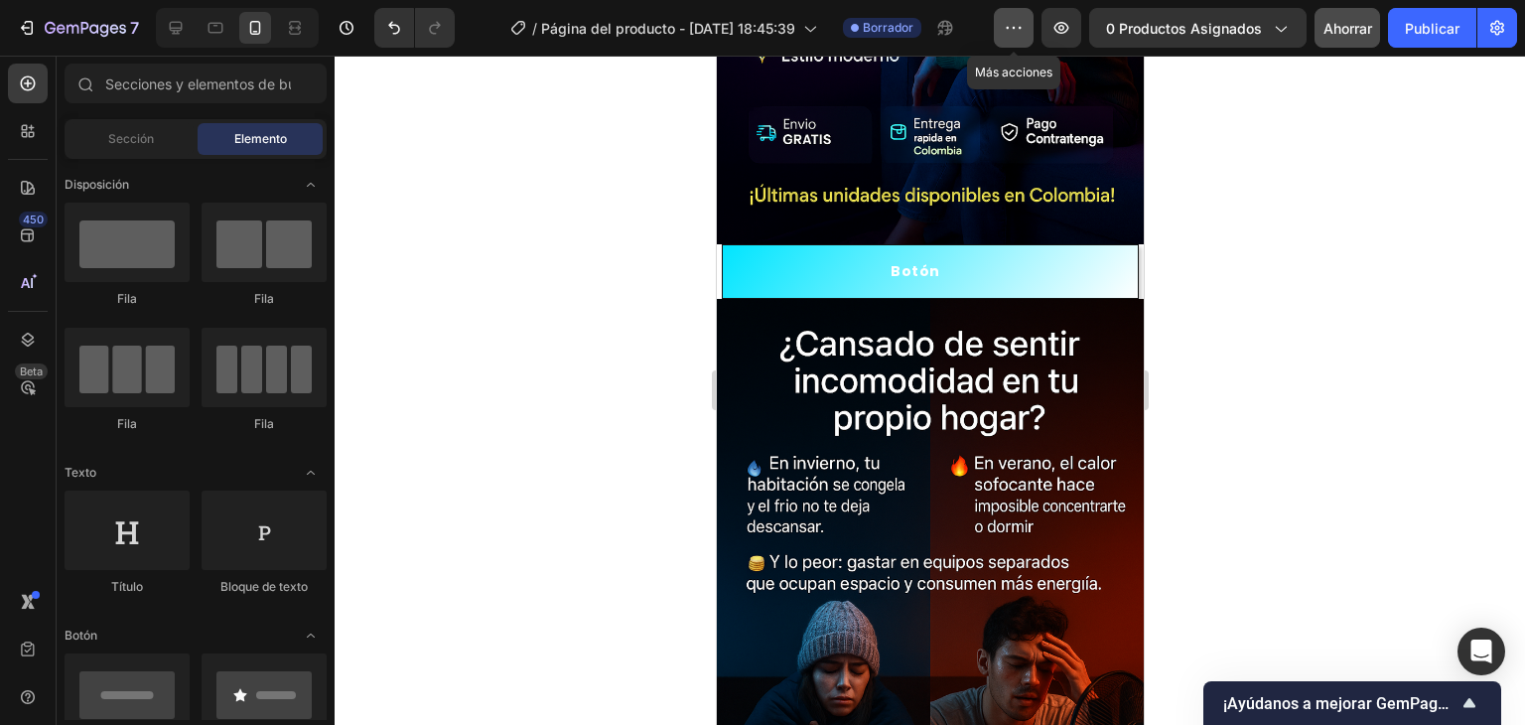
click at [1015, 22] on icon "button" at bounding box center [1014, 28] width 20 height 20
click at [422, 239] on div at bounding box center [930, 390] width 1191 height 669
click at [20, 610] on icon at bounding box center [28, 602] width 20 height 20
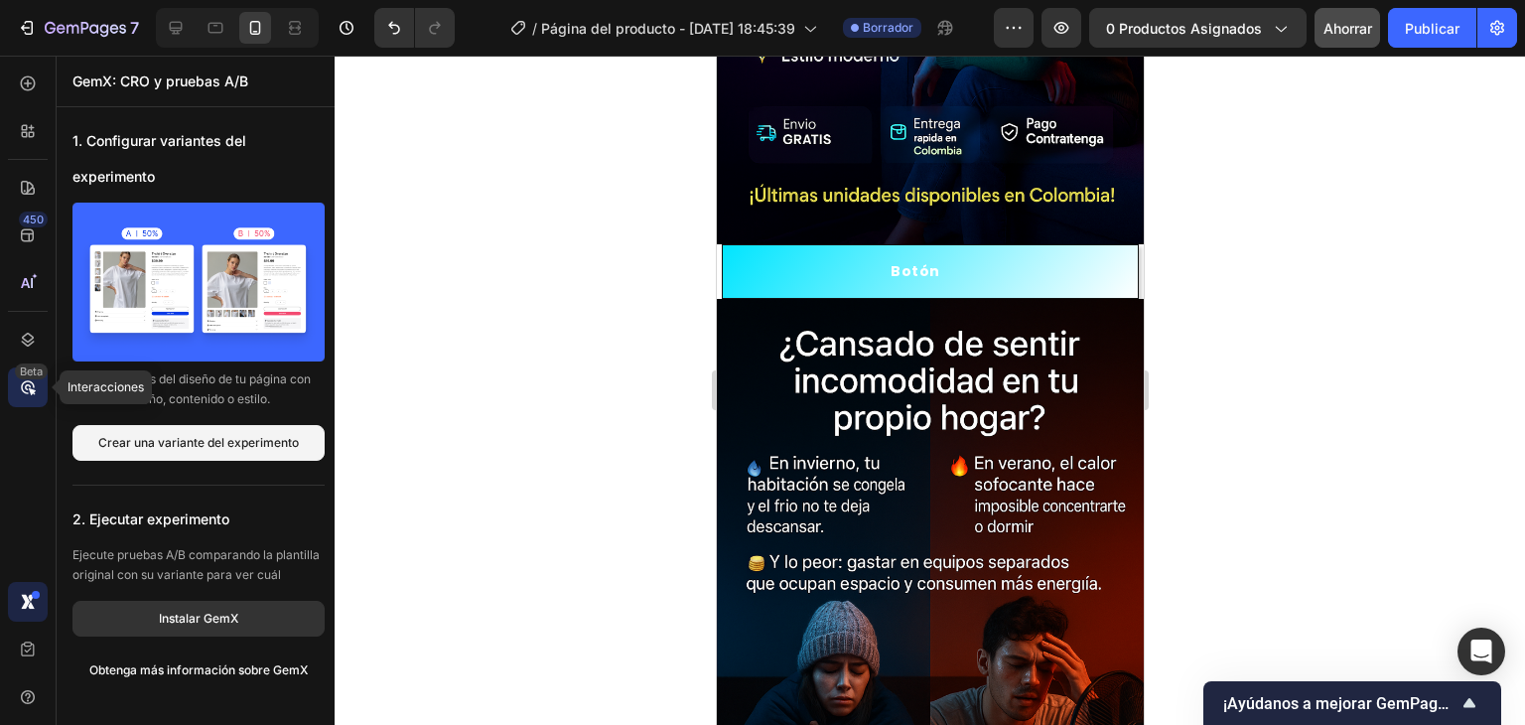
click at [27, 395] on icon at bounding box center [28, 387] width 20 height 20
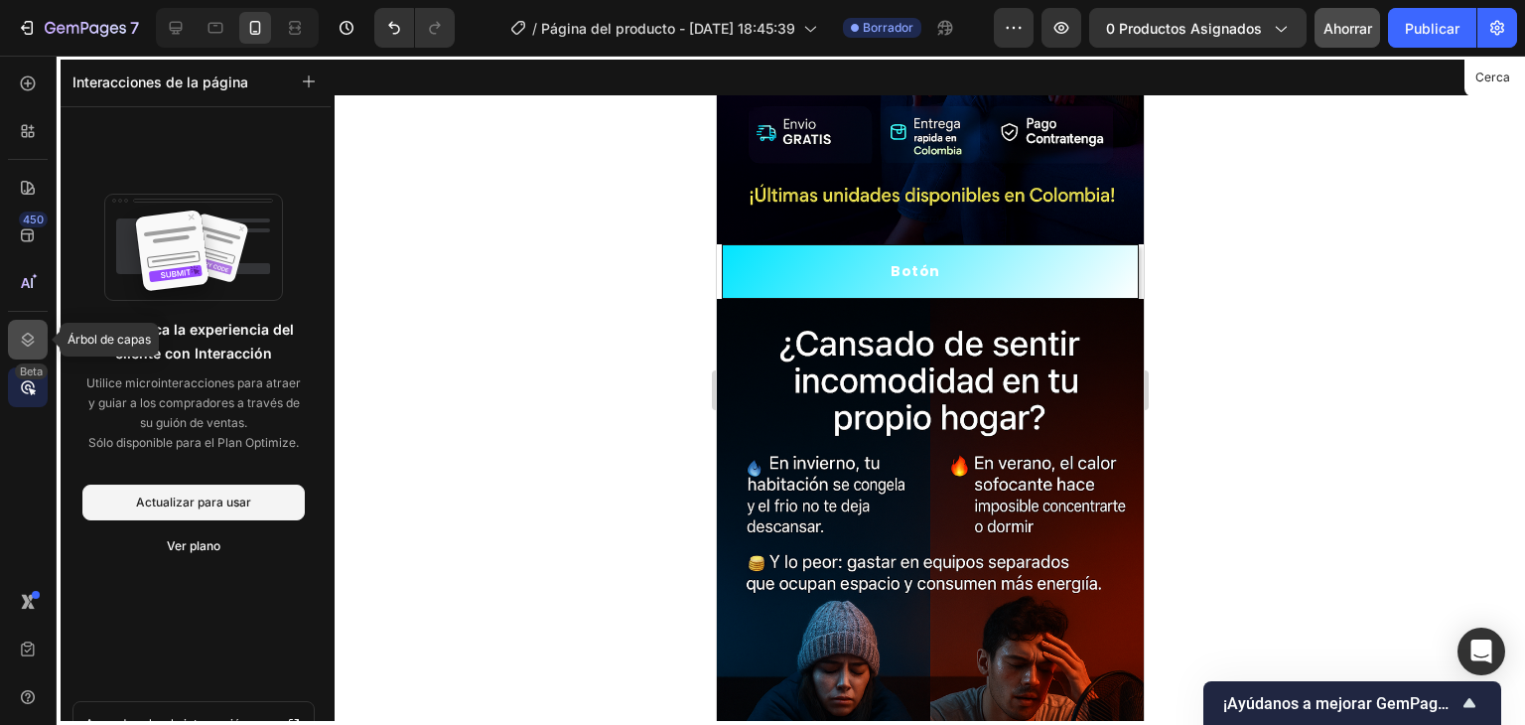
click at [29, 341] on icon at bounding box center [28, 340] width 13 height 14
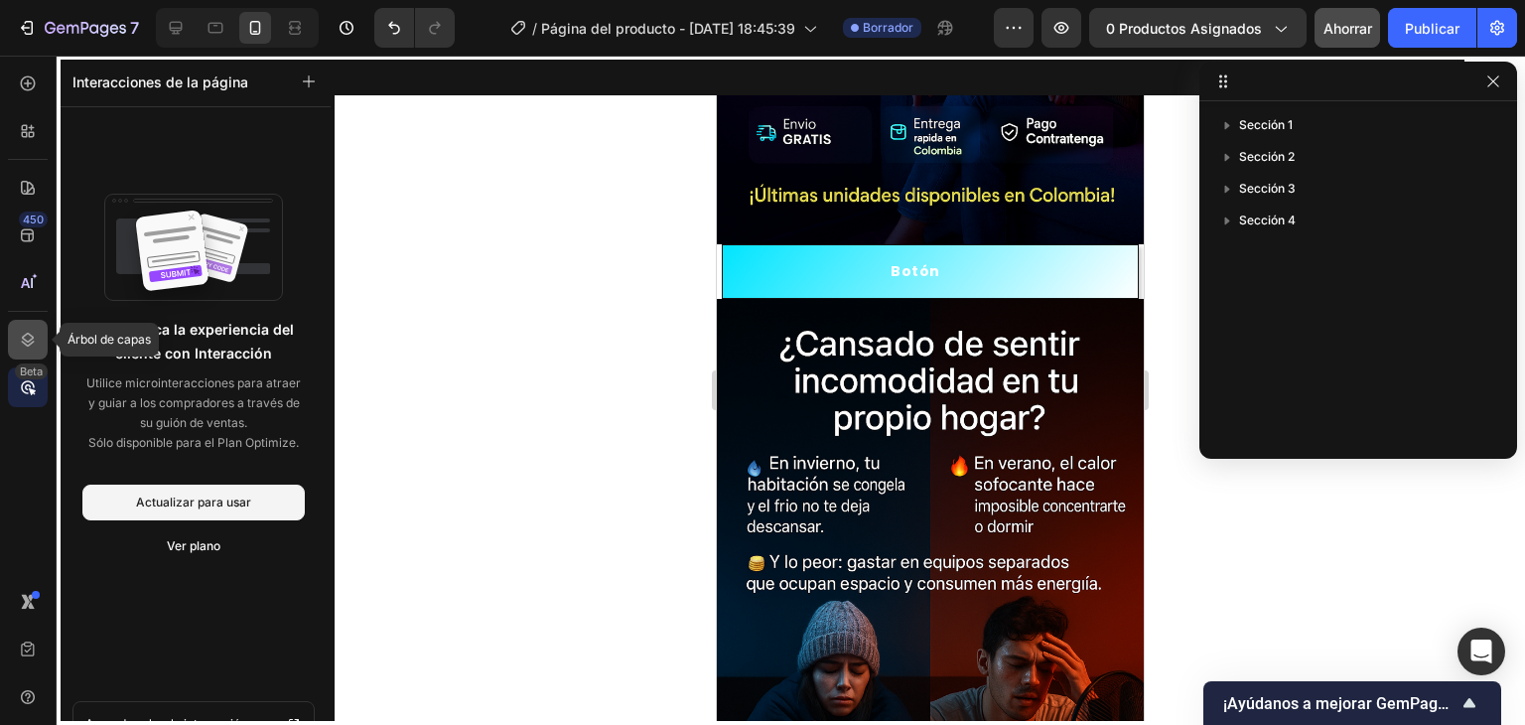
click at [29, 341] on icon at bounding box center [28, 340] width 13 height 14
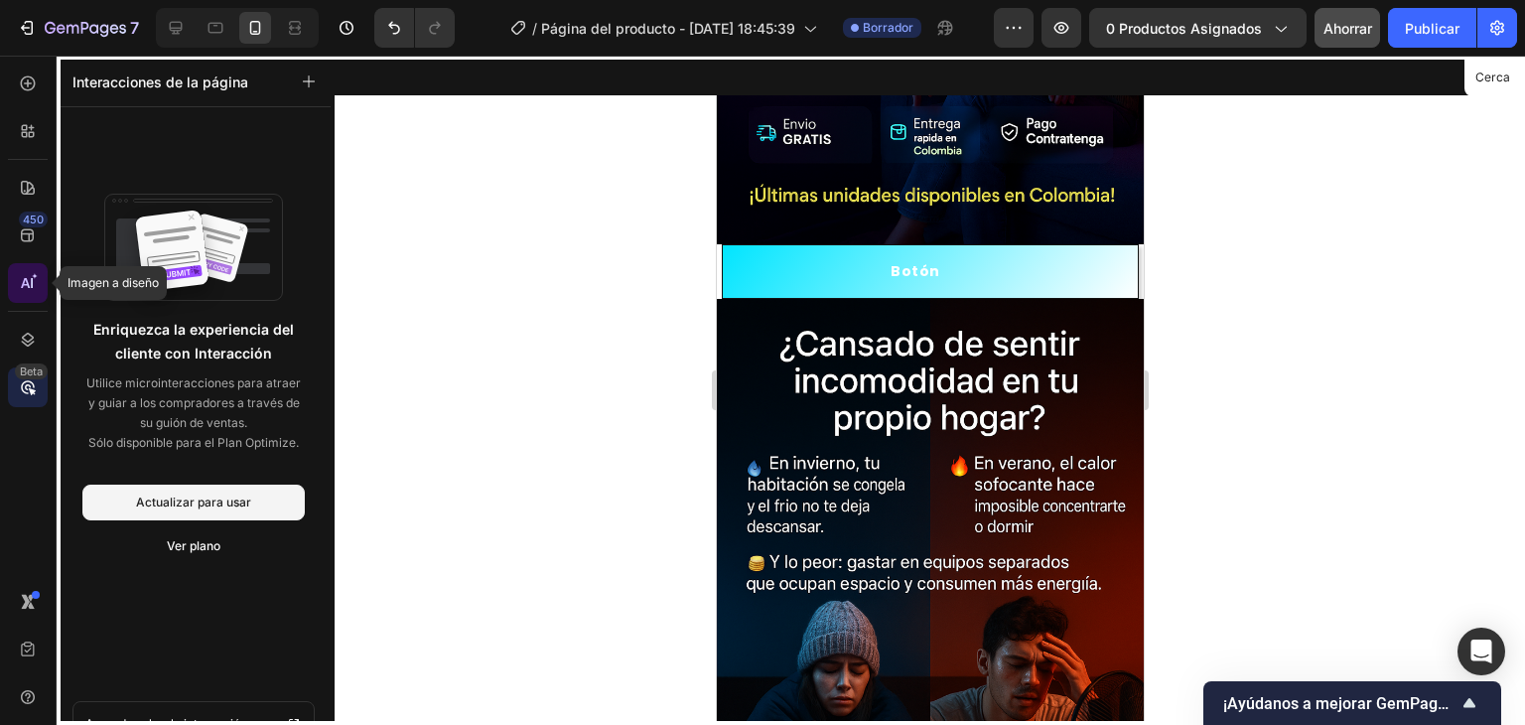
click at [40, 271] on div at bounding box center [28, 283] width 40 height 40
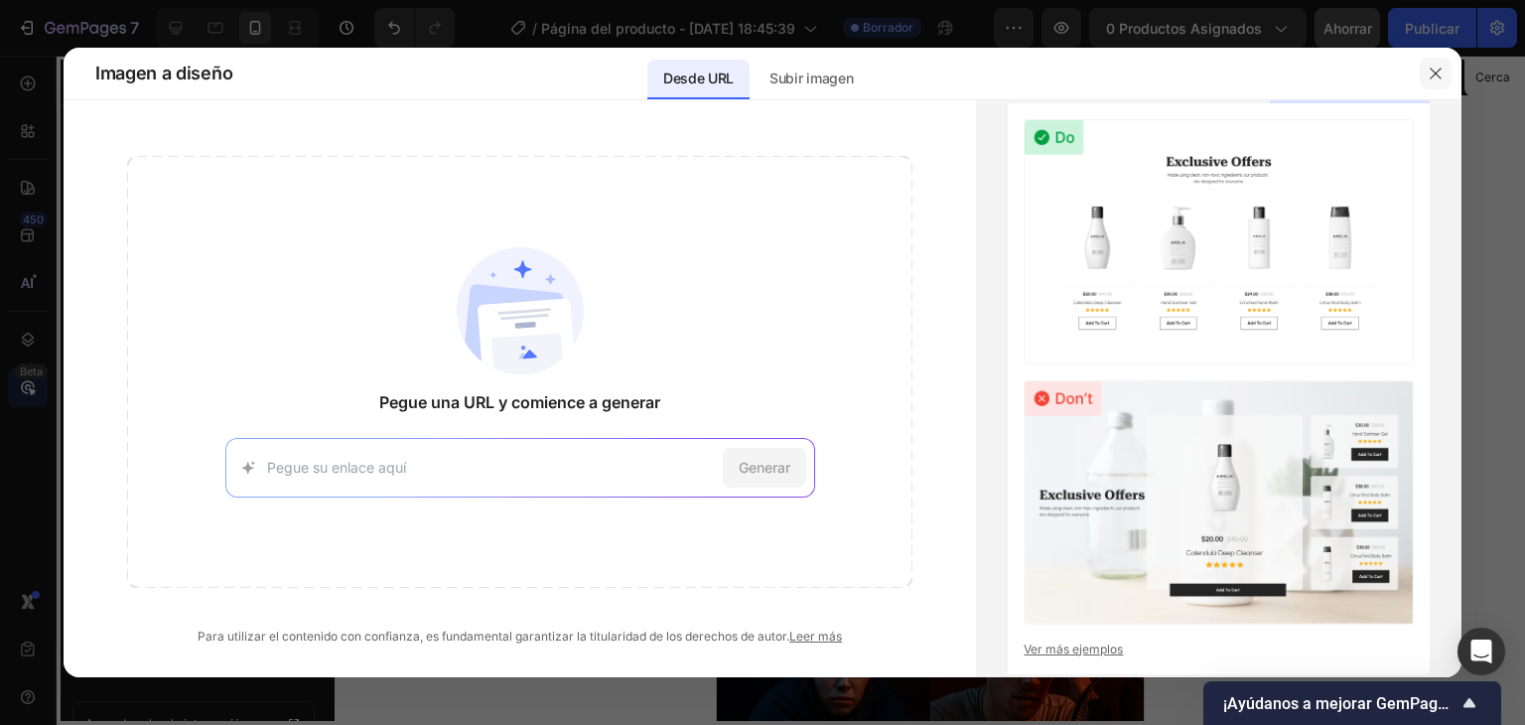
click at [1443, 66] on icon "button" at bounding box center [1436, 74] width 16 height 16
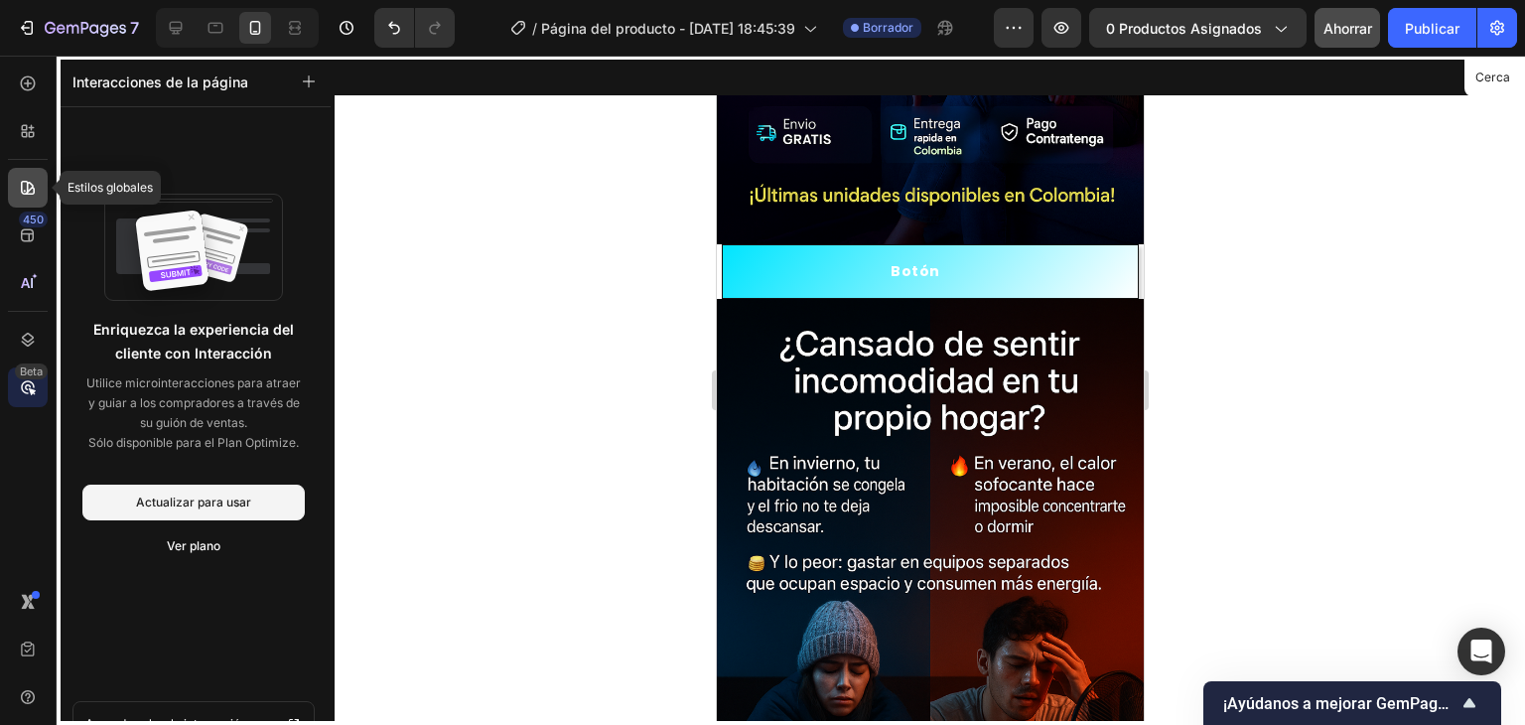
click at [27, 195] on icon at bounding box center [28, 188] width 20 height 20
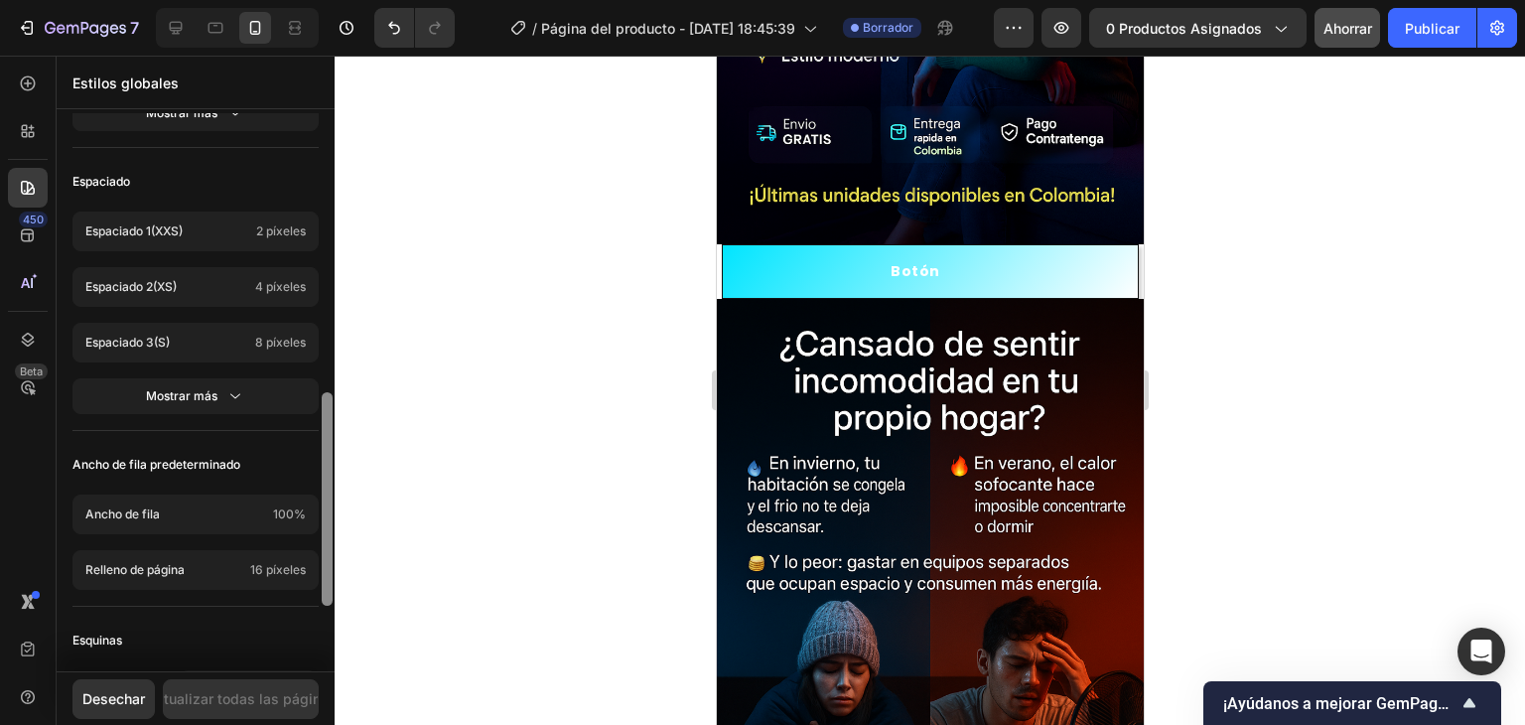
scroll to position [895, 0]
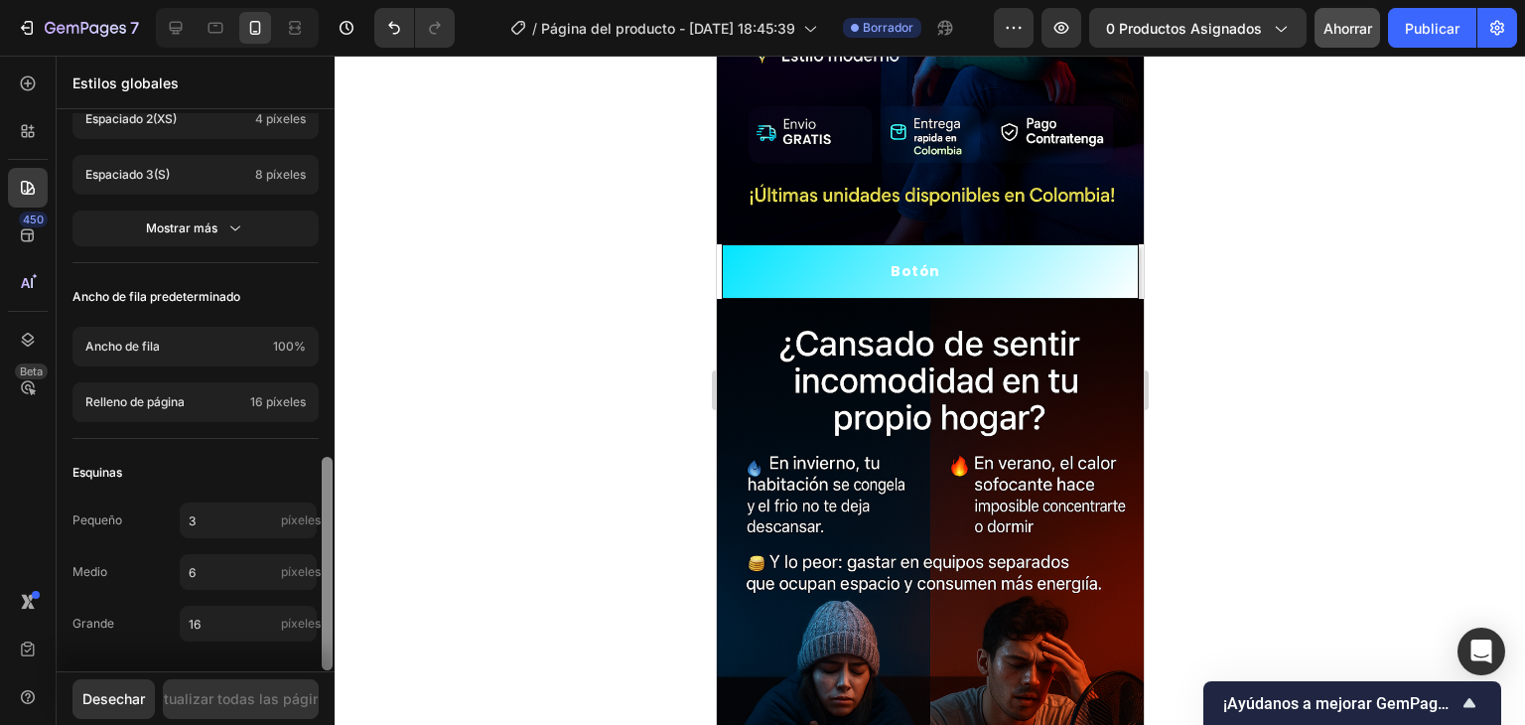
drag, startPoint x: 326, startPoint y: 293, endPoint x: 283, endPoint y: 668, distance: 377.8
click at [283, 668] on div "Bandera Botón Texto Fondo Línea Acento Administrador de fuentes Título Poppins …" at bounding box center [196, 392] width 278 height 558
click at [30, 140] on icon at bounding box center [28, 131] width 20 height 20
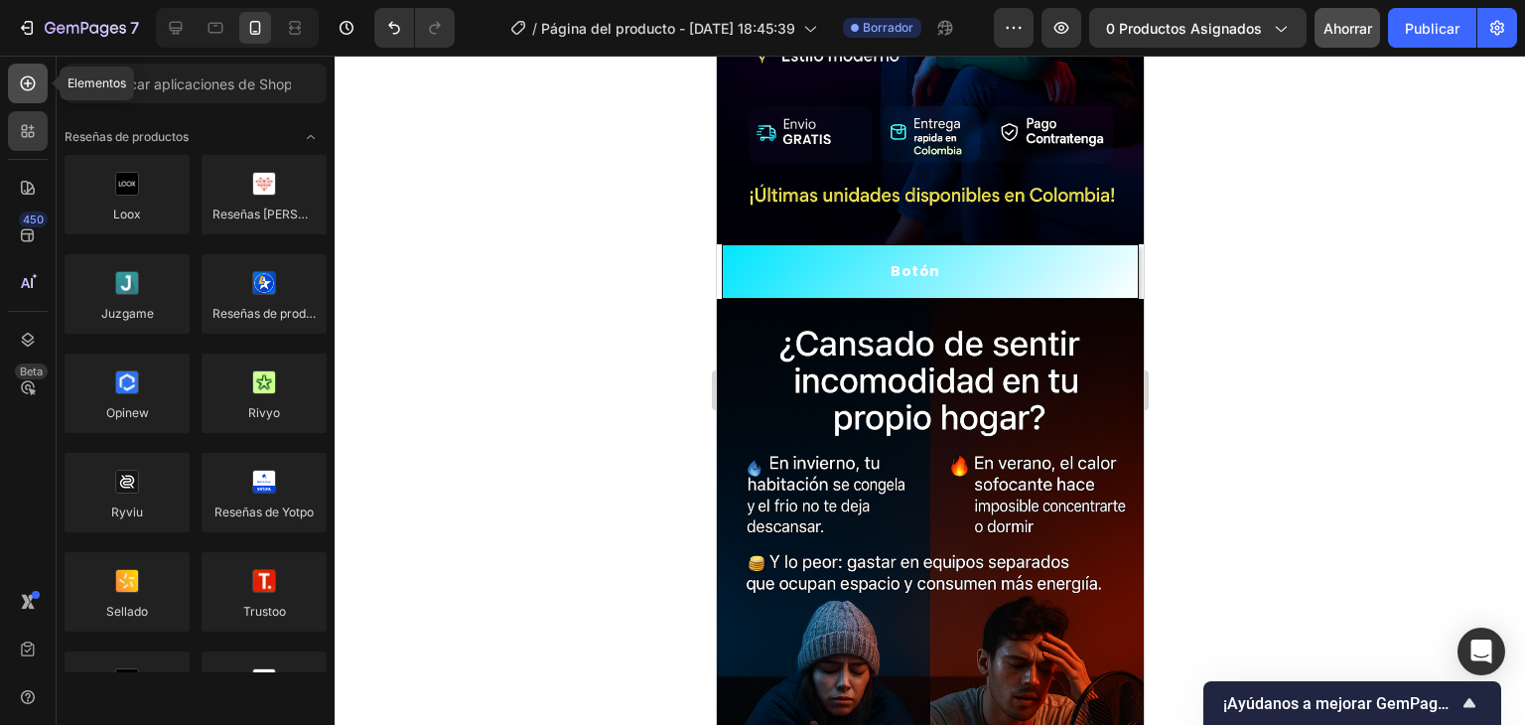
click at [27, 92] on icon at bounding box center [28, 83] width 20 height 20
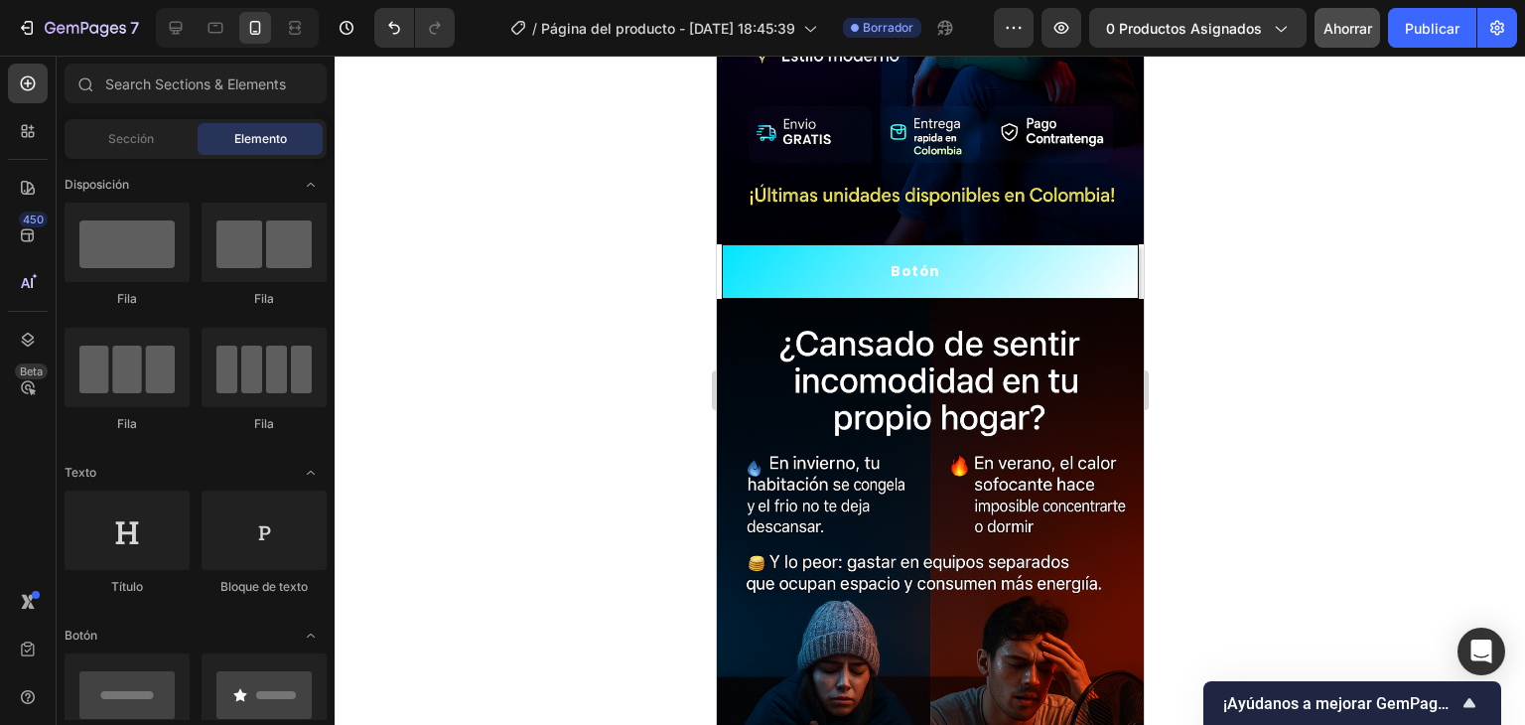
click at [450, 213] on div at bounding box center [930, 390] width 1191 height 669
click at [1029, 44] on button "button" at bounding box center [1014, 28] width 40 height 40
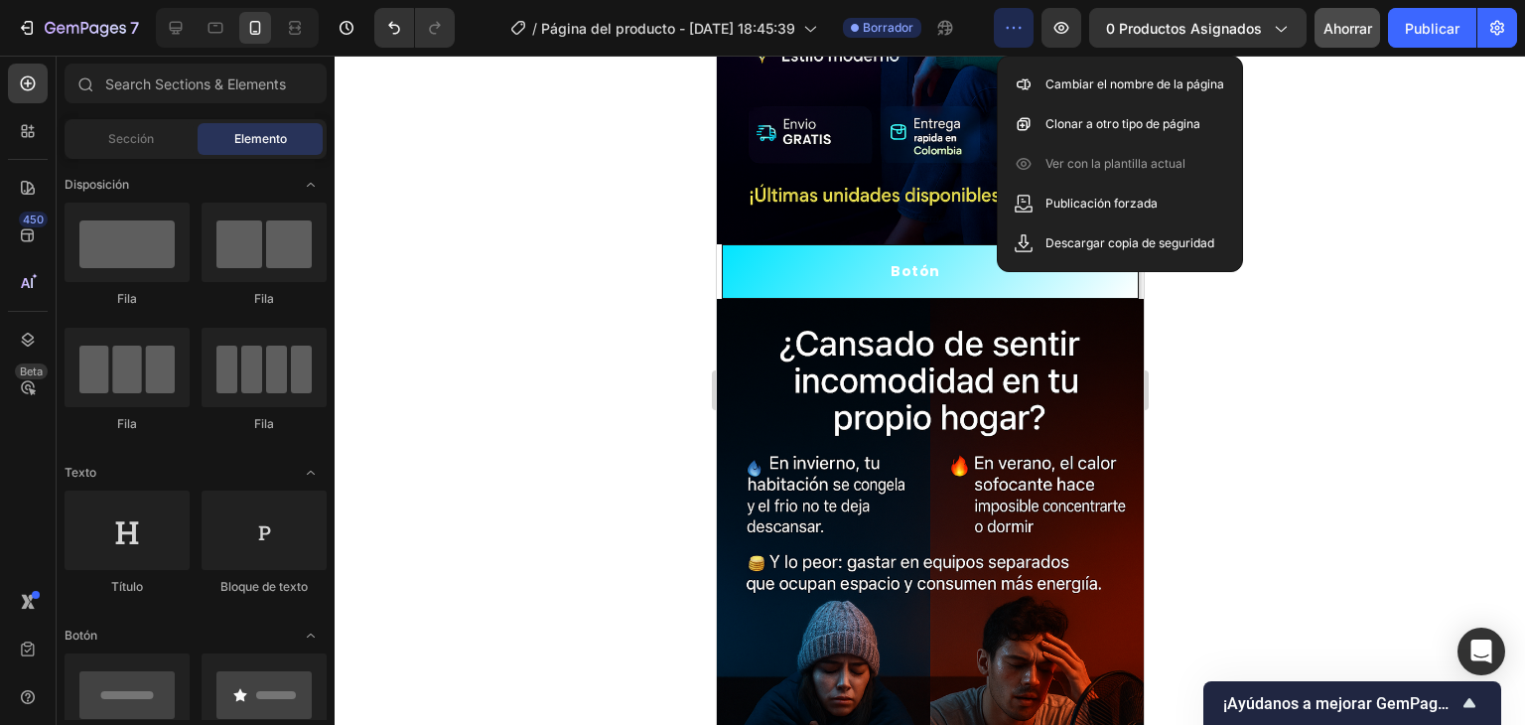
click at [1029, 44] on button "button" at bounding box center [1014, 28] width 40 height 40
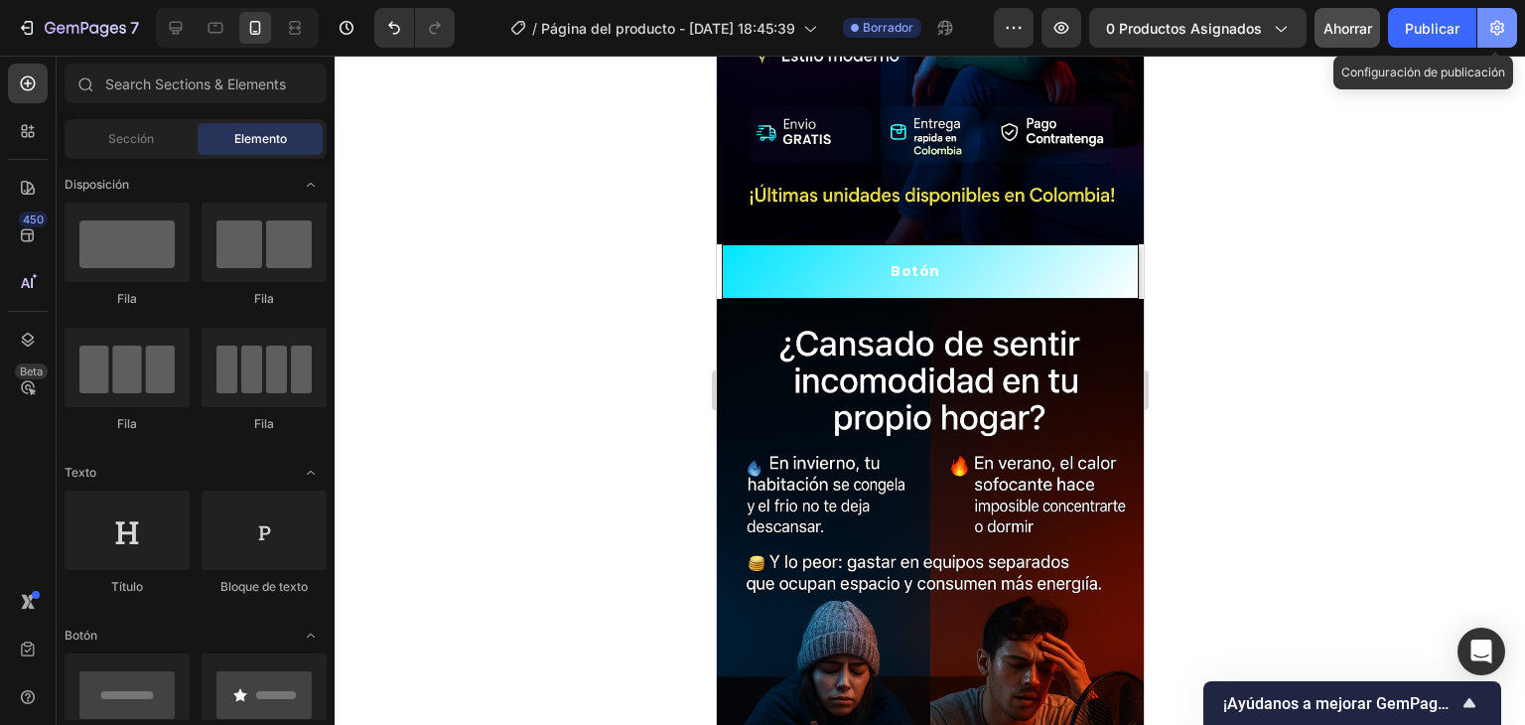
click at [1499, 33] on icon "button" at bounding box center [1498, 28] width 20 height 20
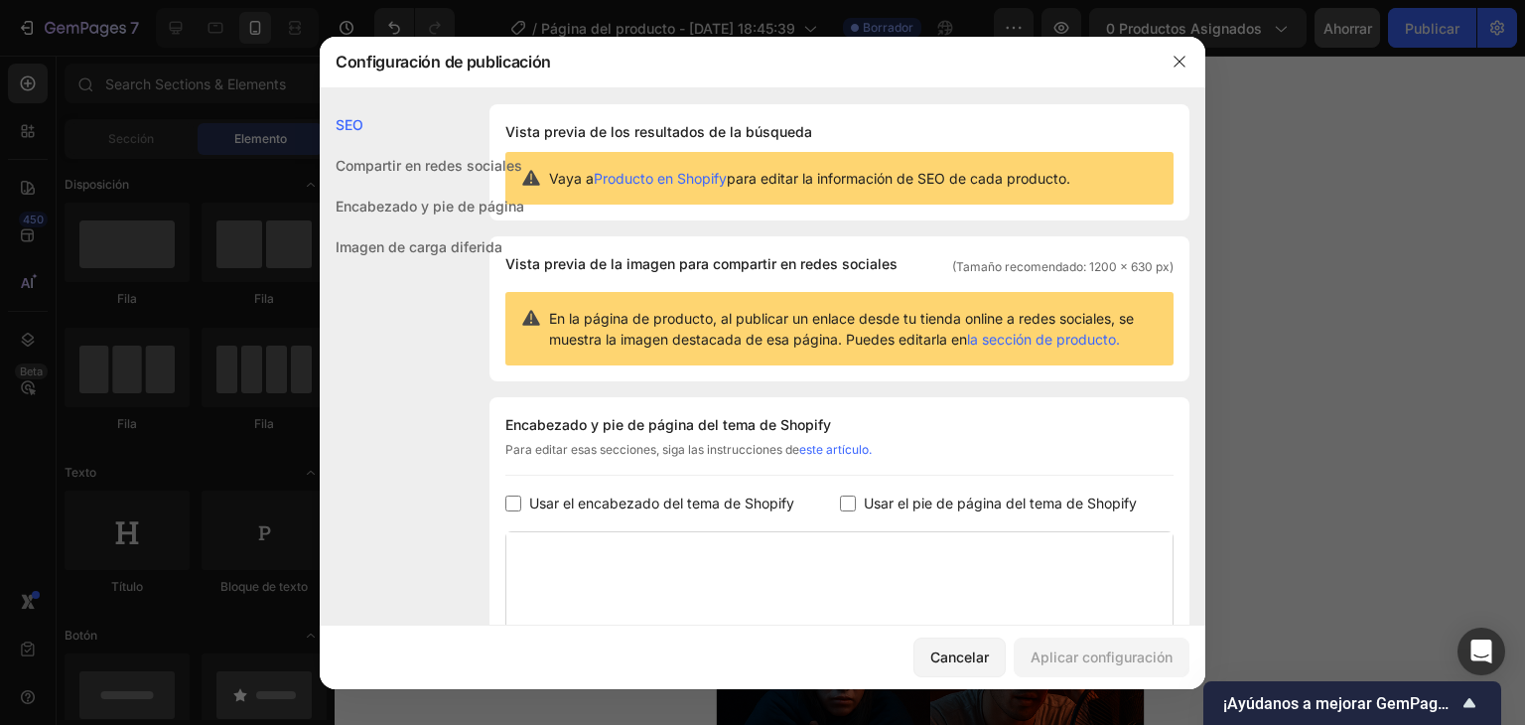
click at [457, 239] on font "Imagen de carga diferida" at bounding box center [419, 246] width 167 height 17
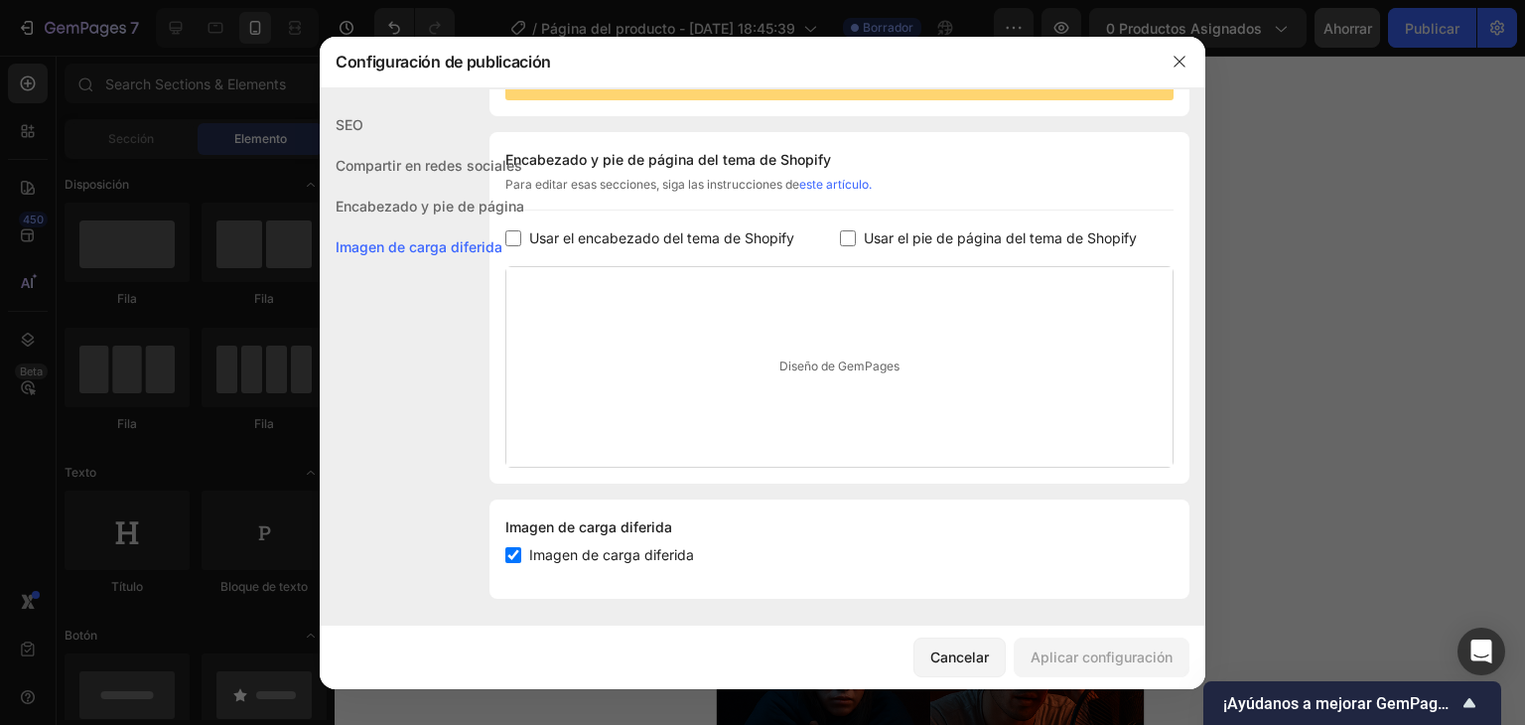
scroll to position [270, 0]
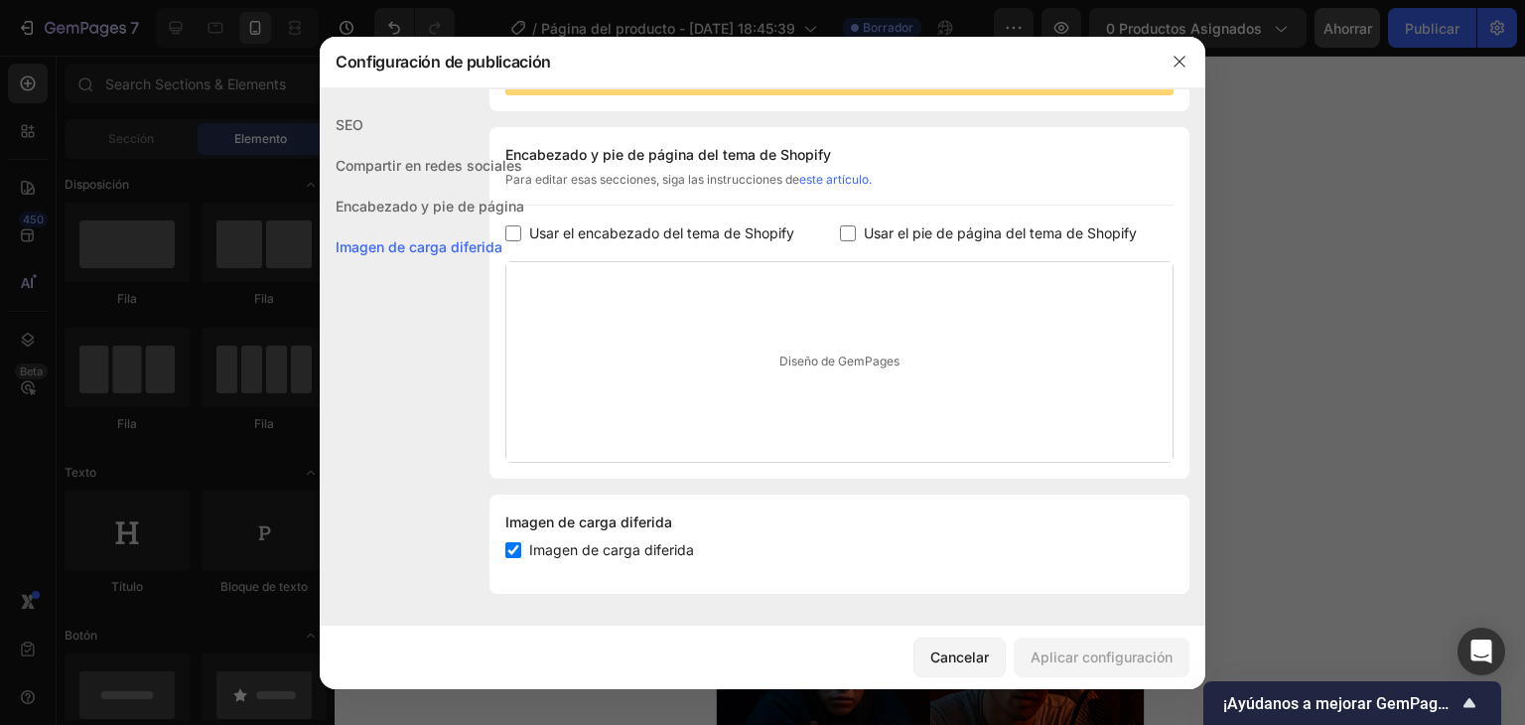
click at [445, 217] on div "Encabezado y pie de página" at bounding box center [422, 206] width 205 height 41
drag, startPoint x: 441, startPoint y: 214, endPoint x: 420, endPoint y: 171, distance: 47.5
click at [420, 171] on div "SEO Compartir en redes sociales Encabezado y pie de página Imagen de carga dife…" at bounding box center [422, 430] width 205 height 652
click at [420, 171] on font "Compartir en redes sociales" at bounding box center [429, 165] width 187 height 17
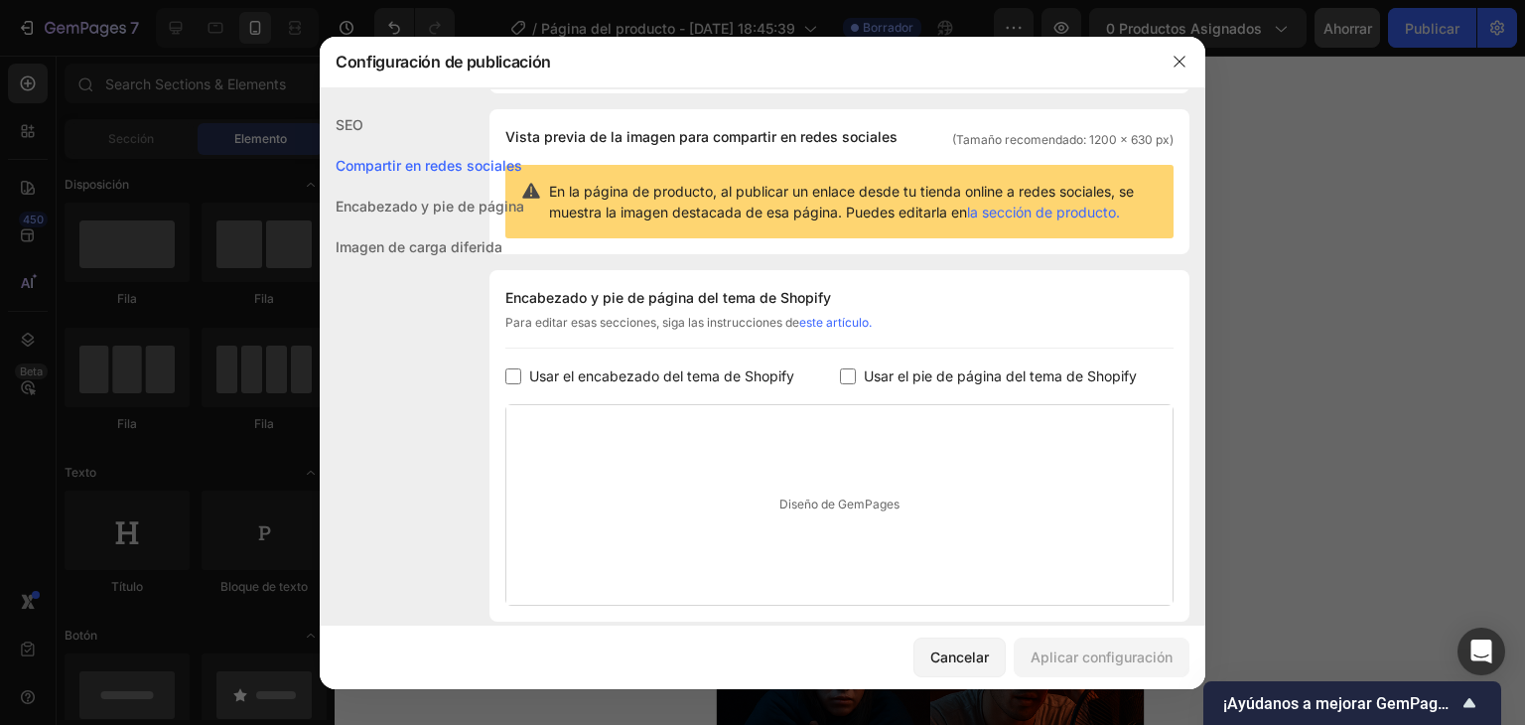
click at [424, 247] on font "Imagen de carga diferida" at bounding box center [419, 246] width 167 height 17
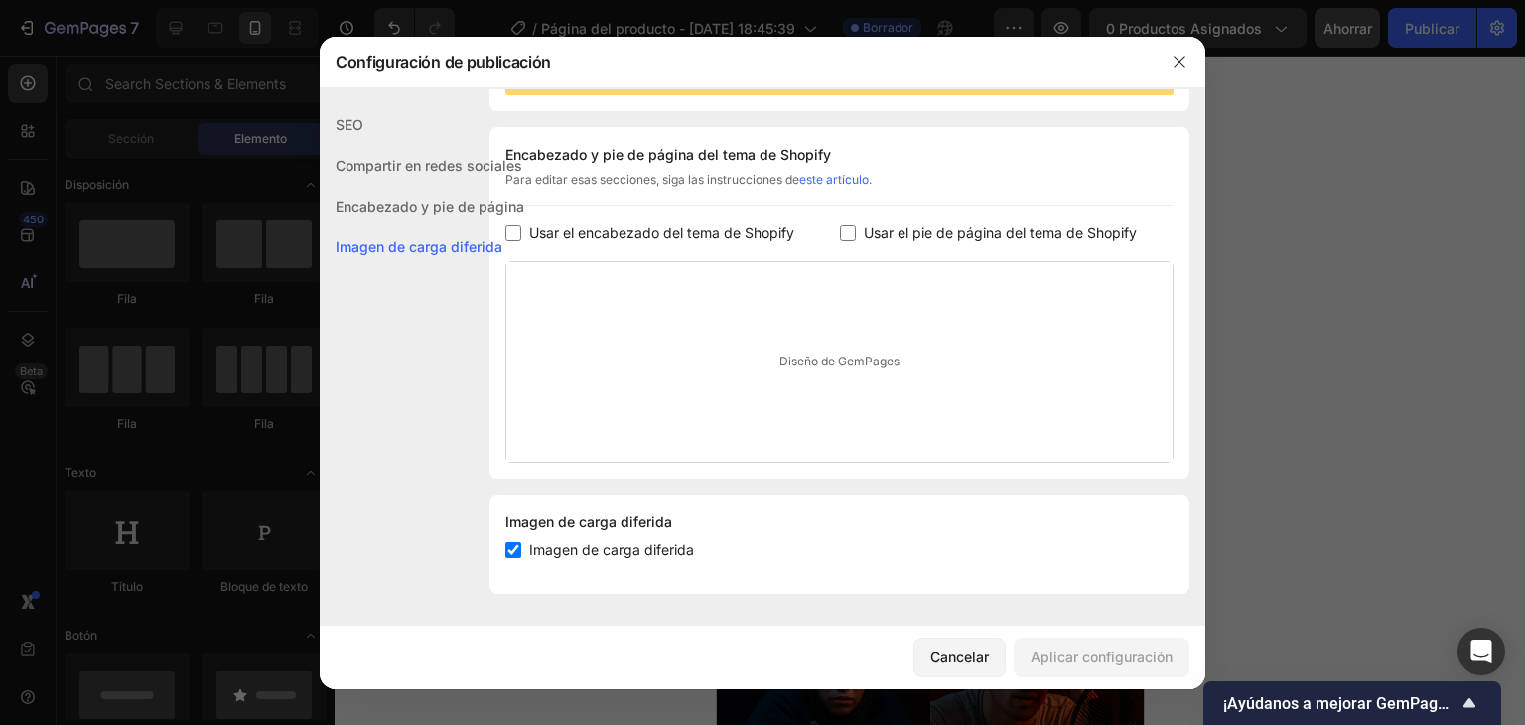
click at [366, 104] on div "SEO" at bounding box center [422, 124] width 205 height 41
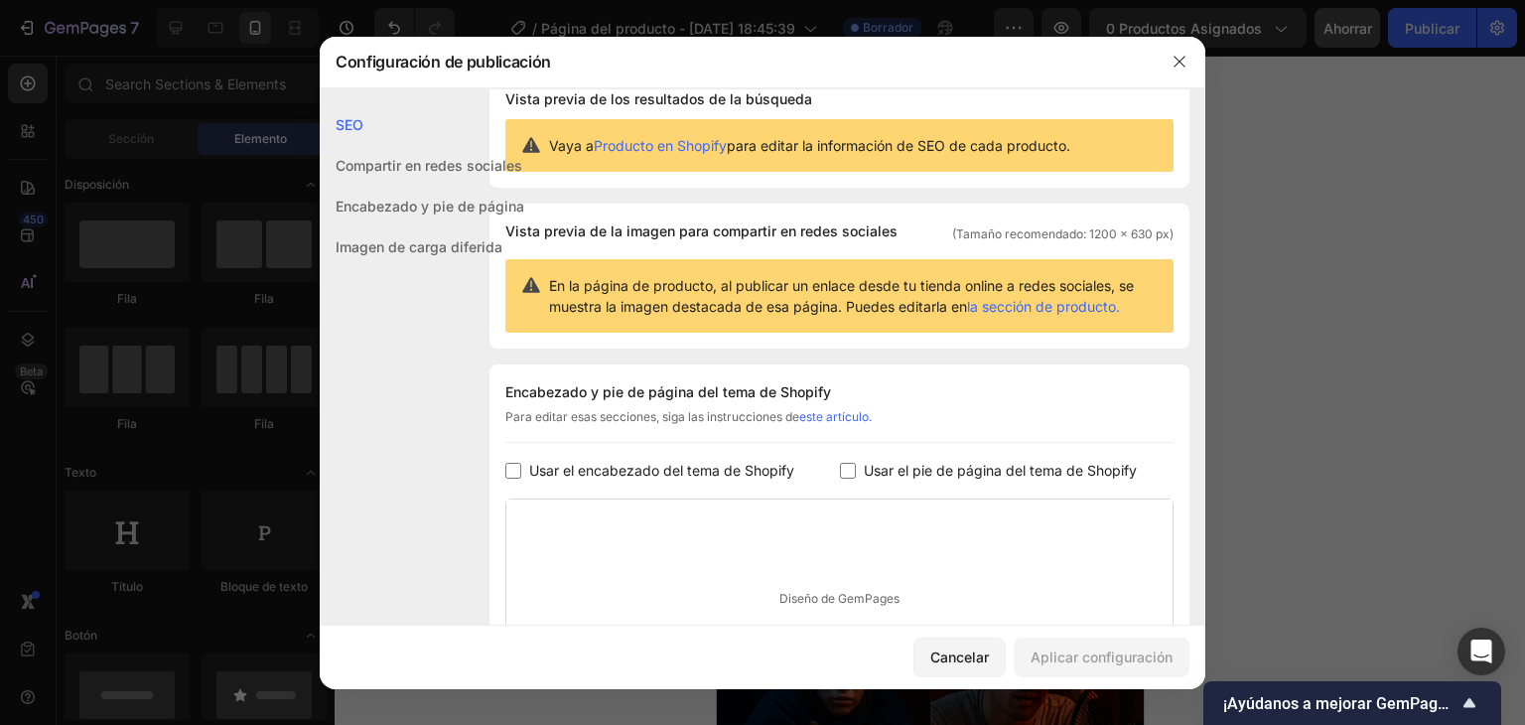
scroll to position [0, 0]
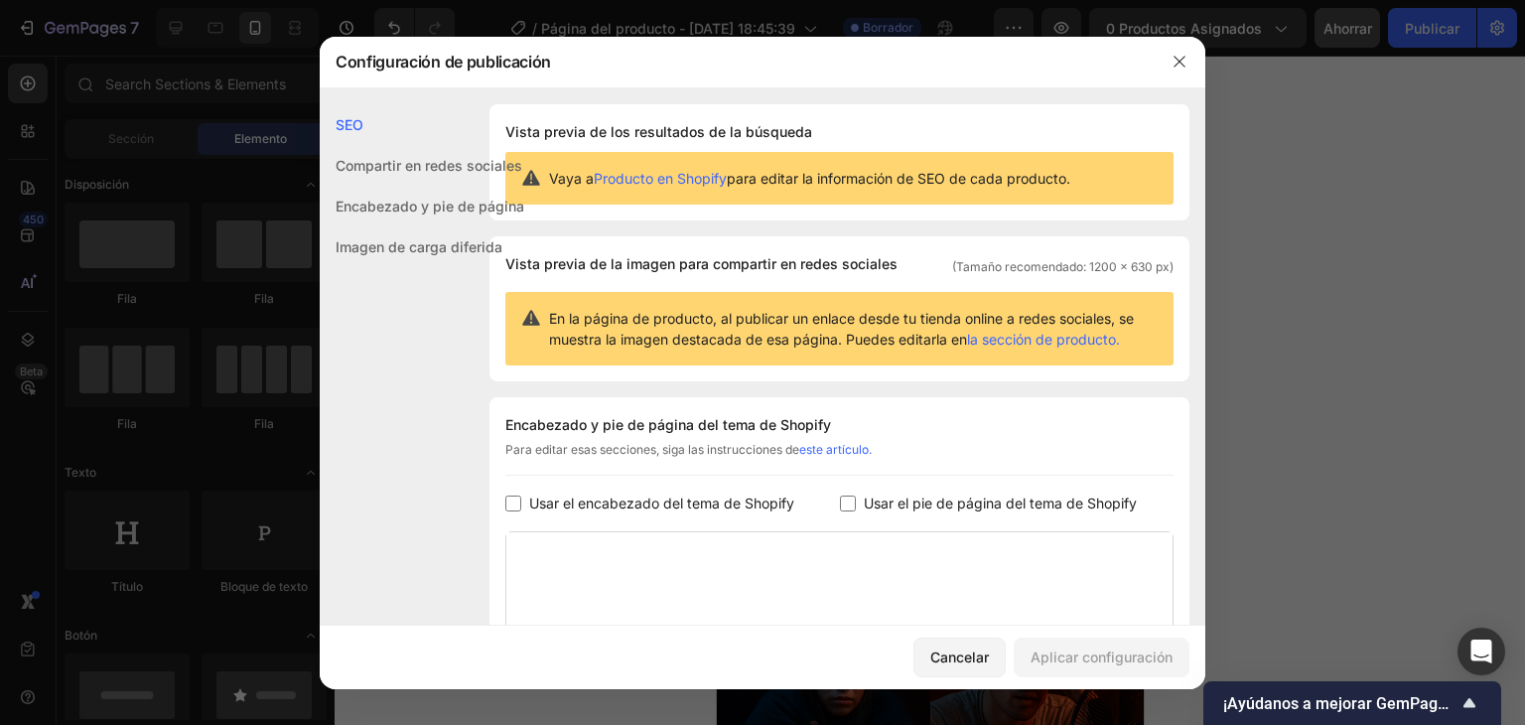
click at [395, 155] on div "Compartir en redes sociales" at bounding box center [422, 165] width 205 height 41
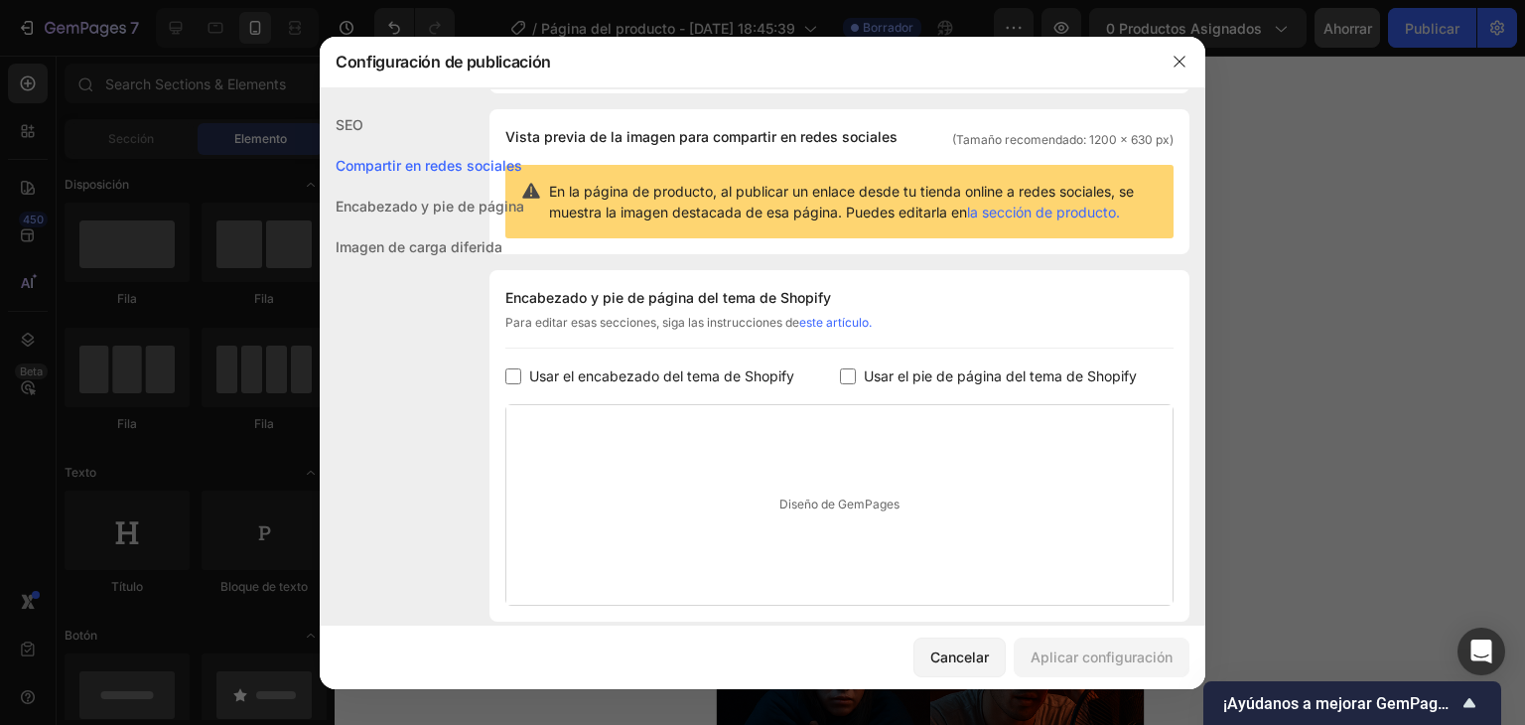
click at [417, 218] on div "Encabezado y pie de página" at bounding box center [422, 206] width 205 height 41
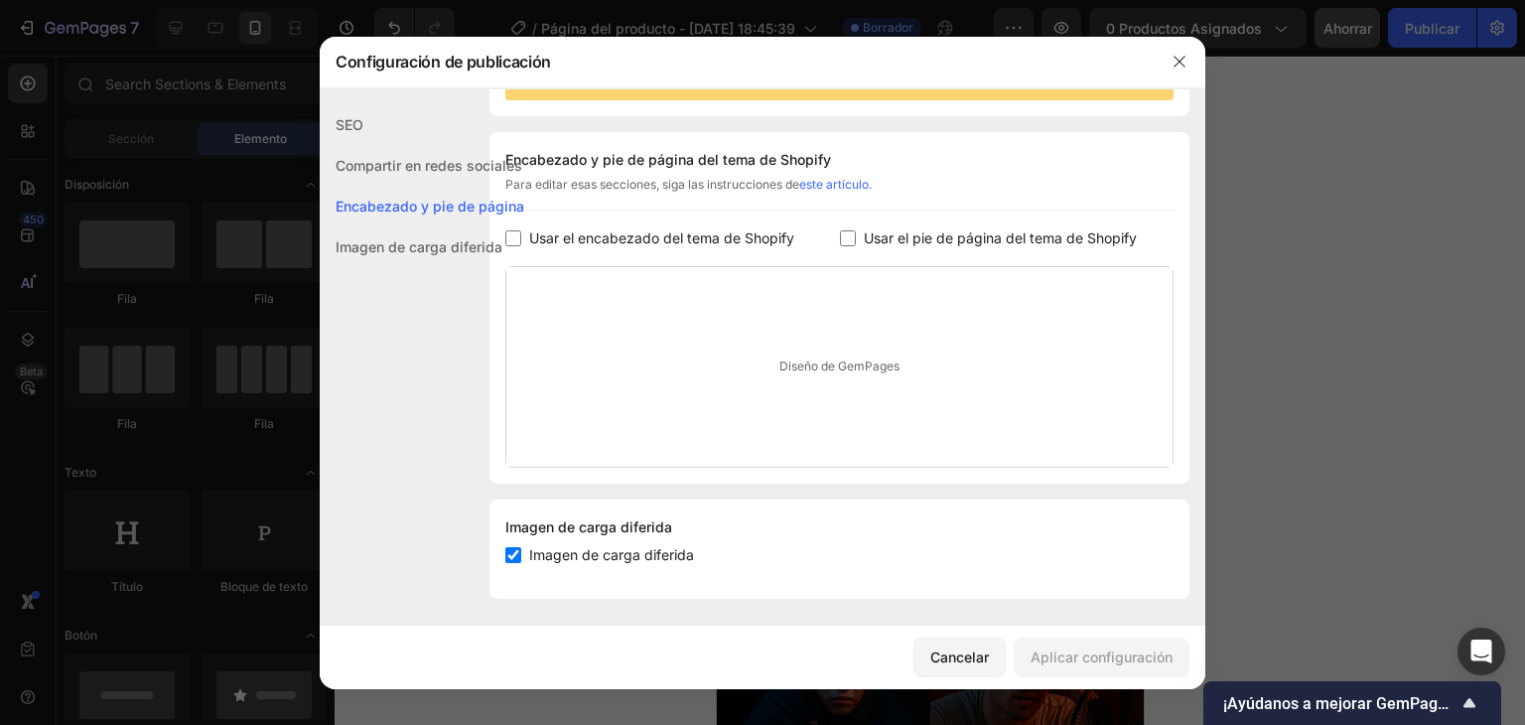
scroll to position [270, 0]
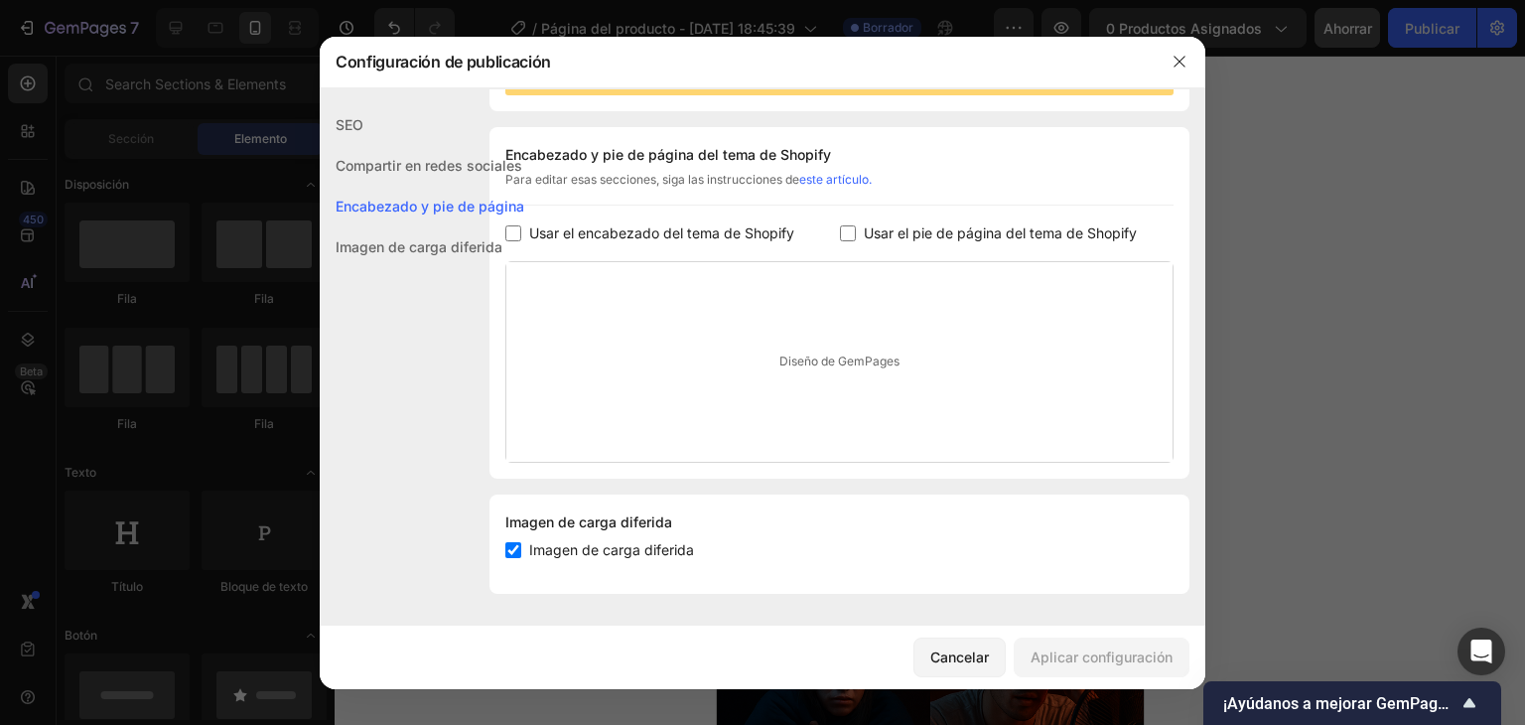
click at [421, 250] on font "Imagen de carga diferida" at bounding box center [419, 246] width 167 height 17
click at [1177, 62] on icon "button" at bounding box center [1180, 62] width 16 height 16
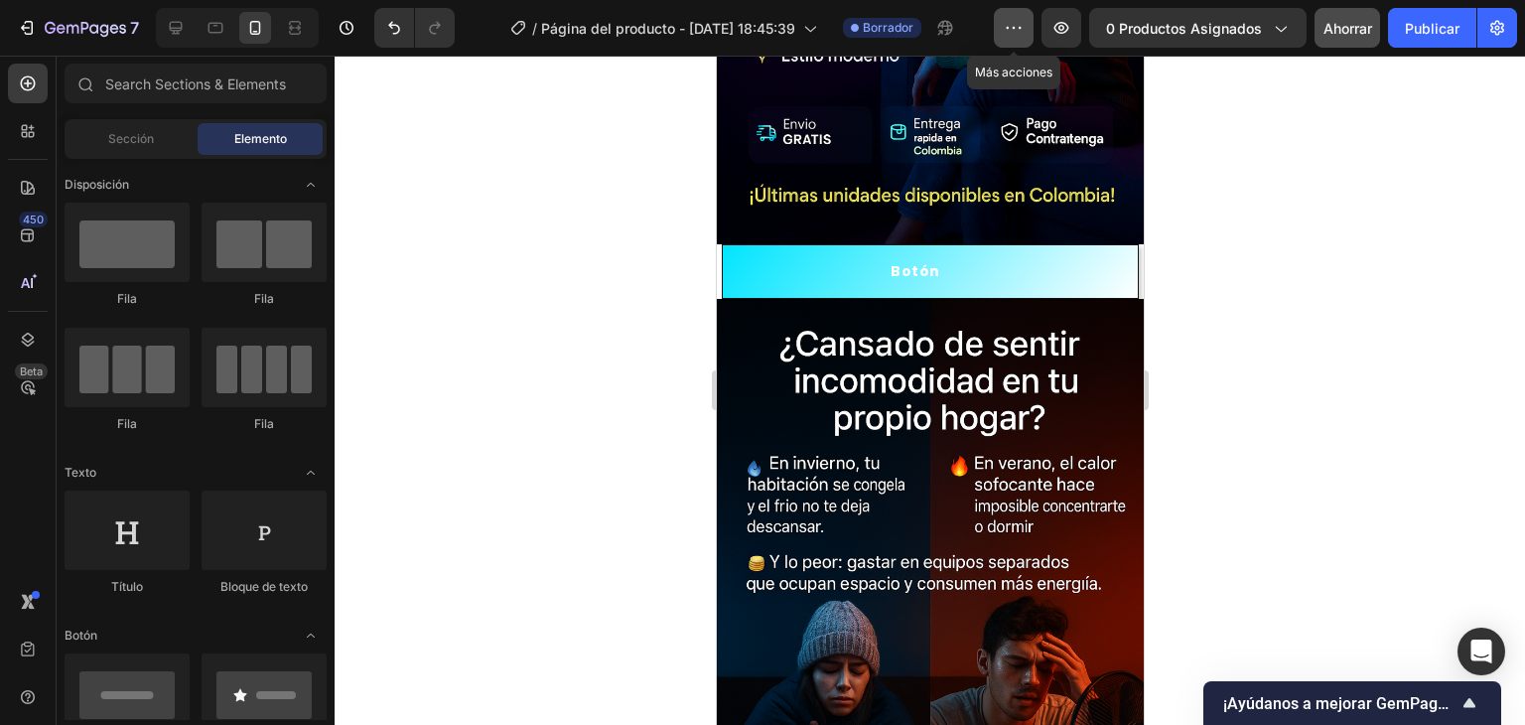
click at [1017, 41] on button "button" at bounding box center [1014, 28] width 40 height 40
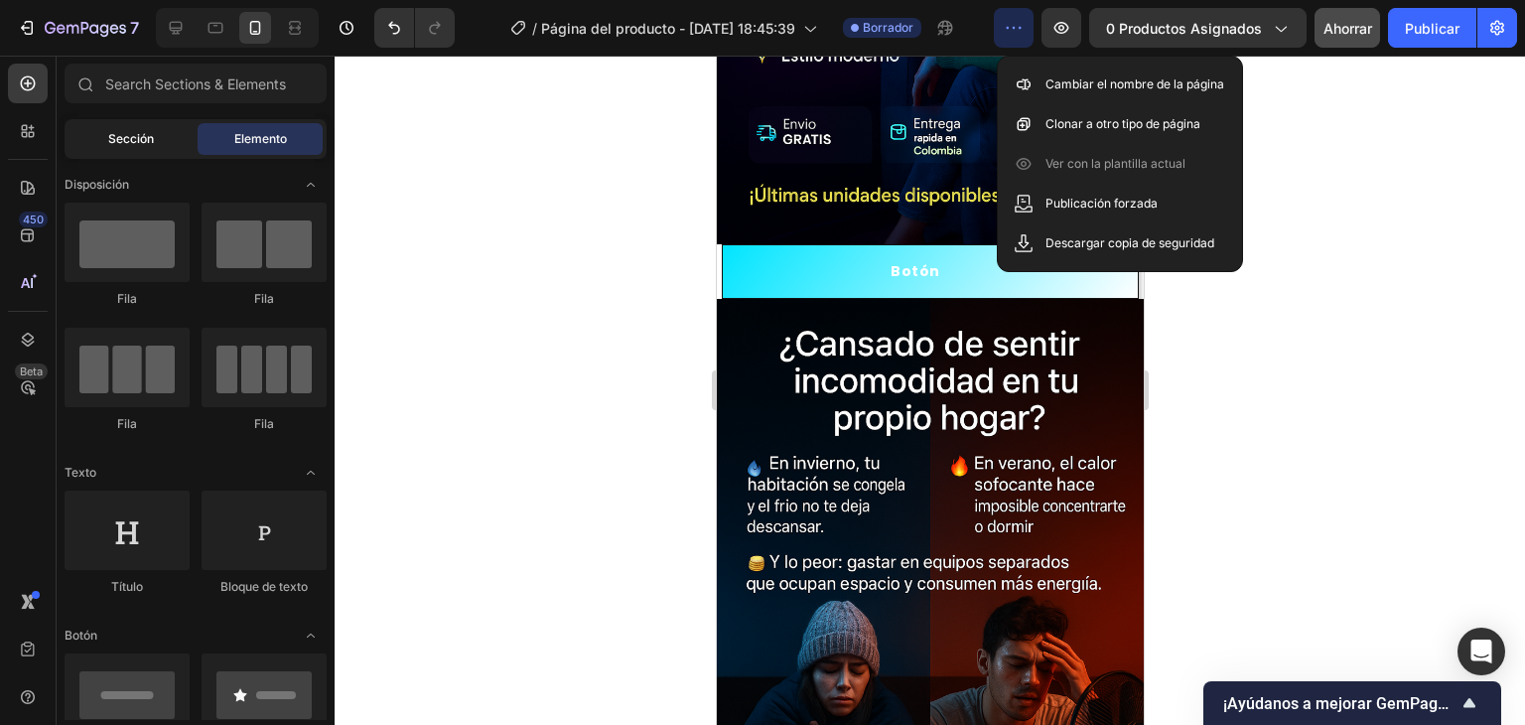
click at [153, 140] on font "Sección" at bounding box center [131, 138] width 46 height 15
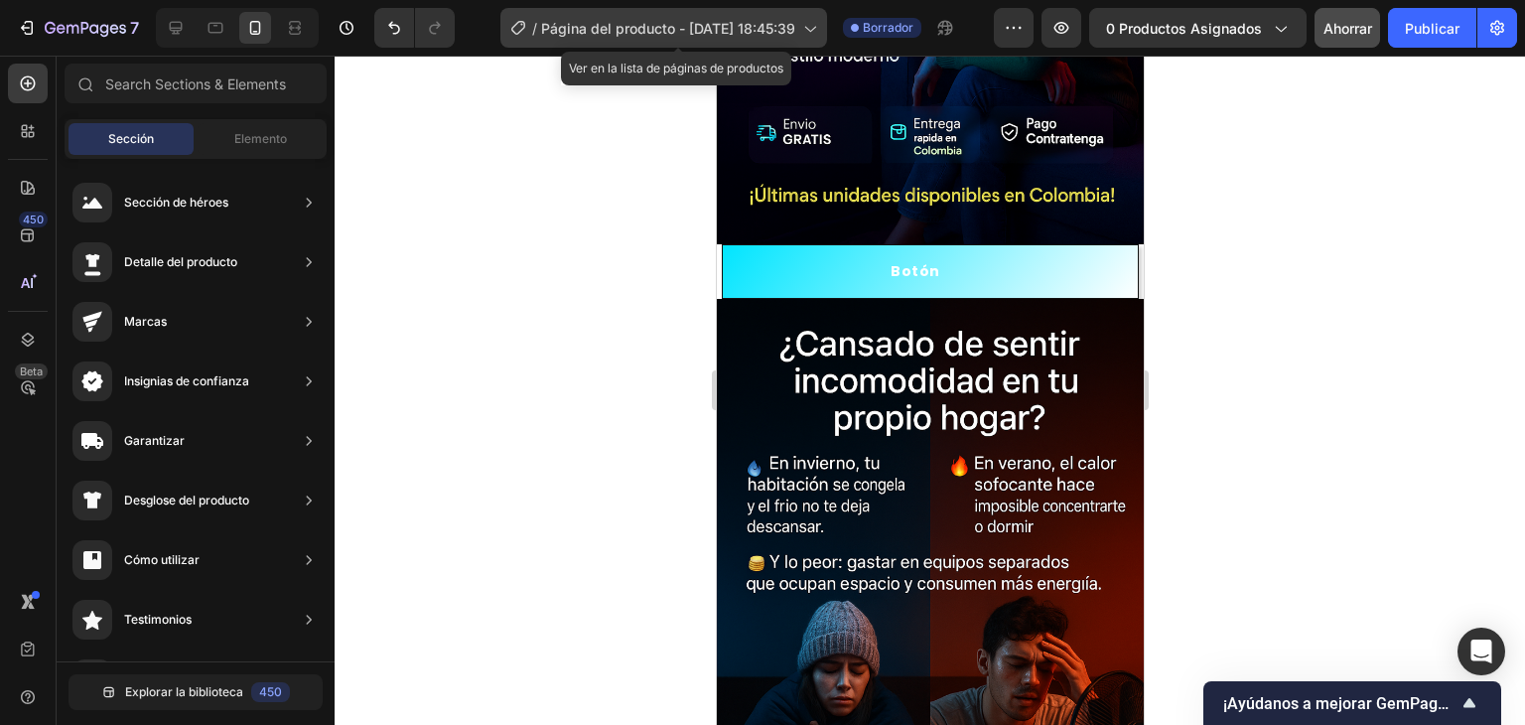
click at [529, 41] on div "/ Página del producto - 28 de septiembre, 18:45:39" at bounding box center [663, 28] width 327 height 40
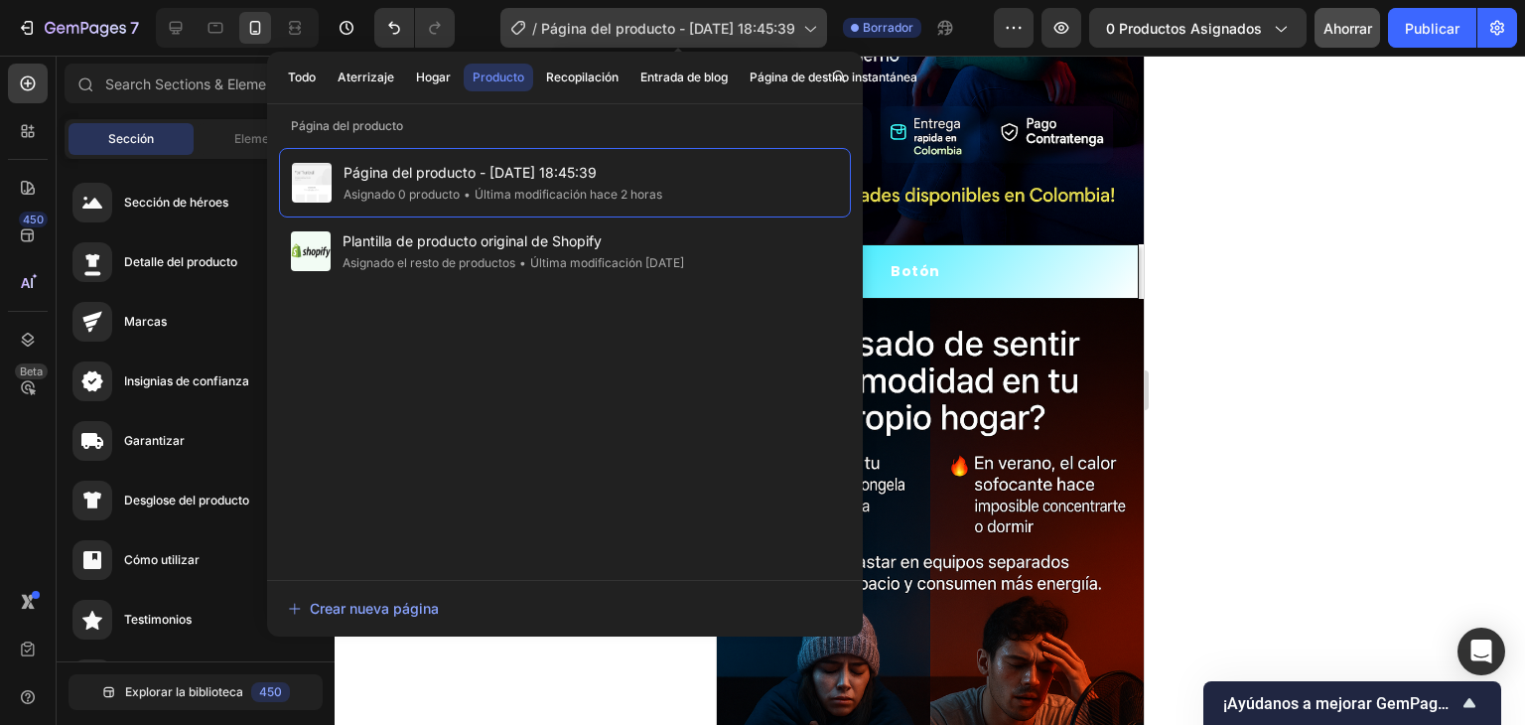
click at [620, 39] on div "/ Página del producto - 28 de septiembre, 18:45:39" at bounding box center [663, 28] width 327 height 40
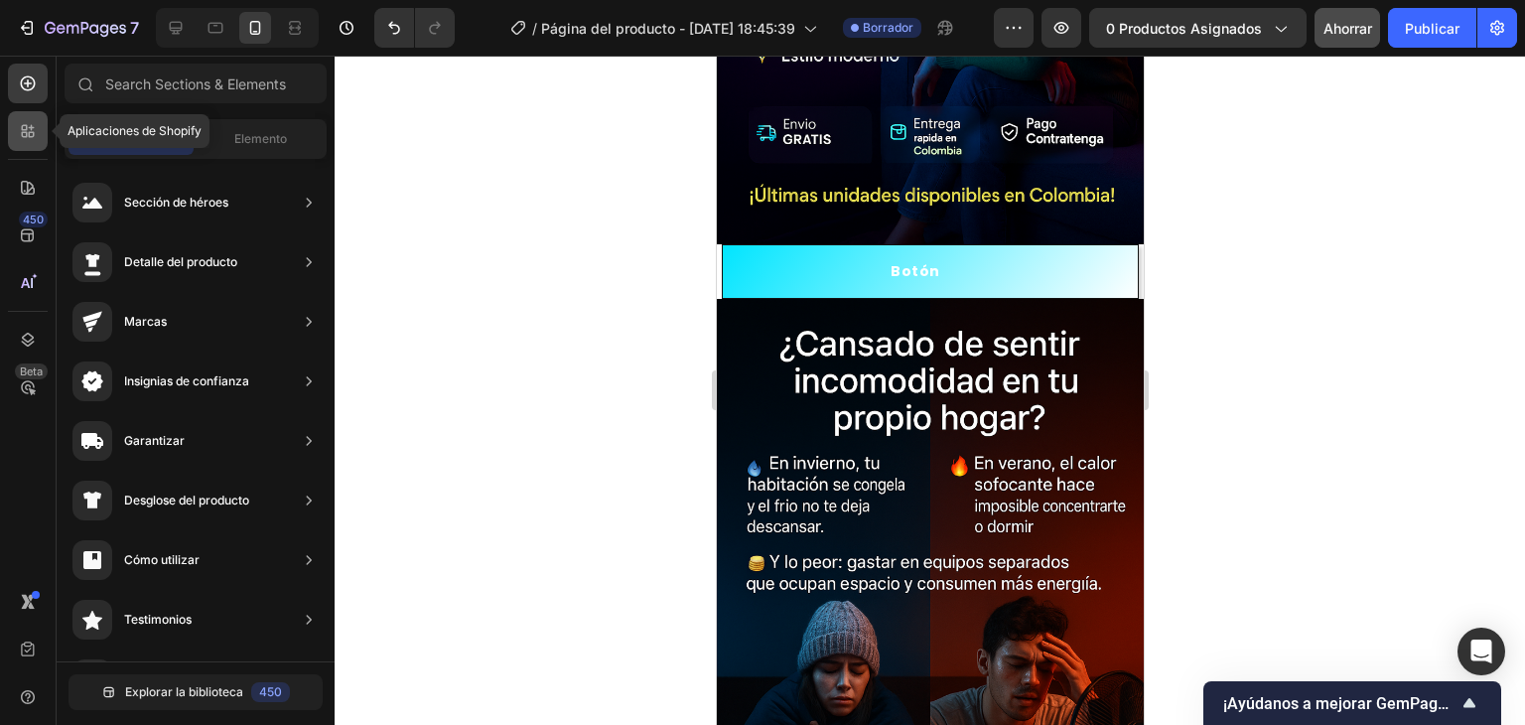
click at [32, 144] on div at bounding box center [28, 131] width 40 height 40
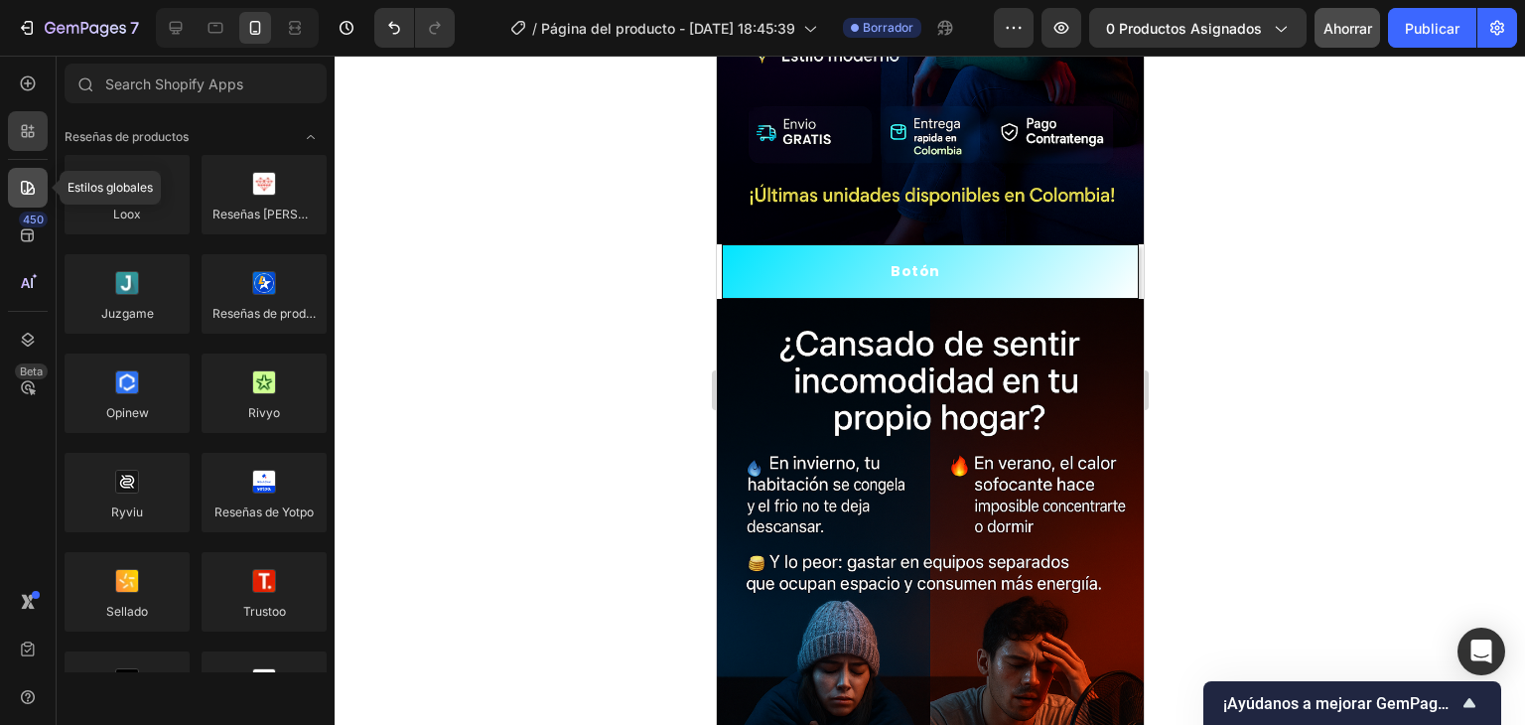
click at [29, 202] on div at bounding box center [28, 188] width 40 height 40
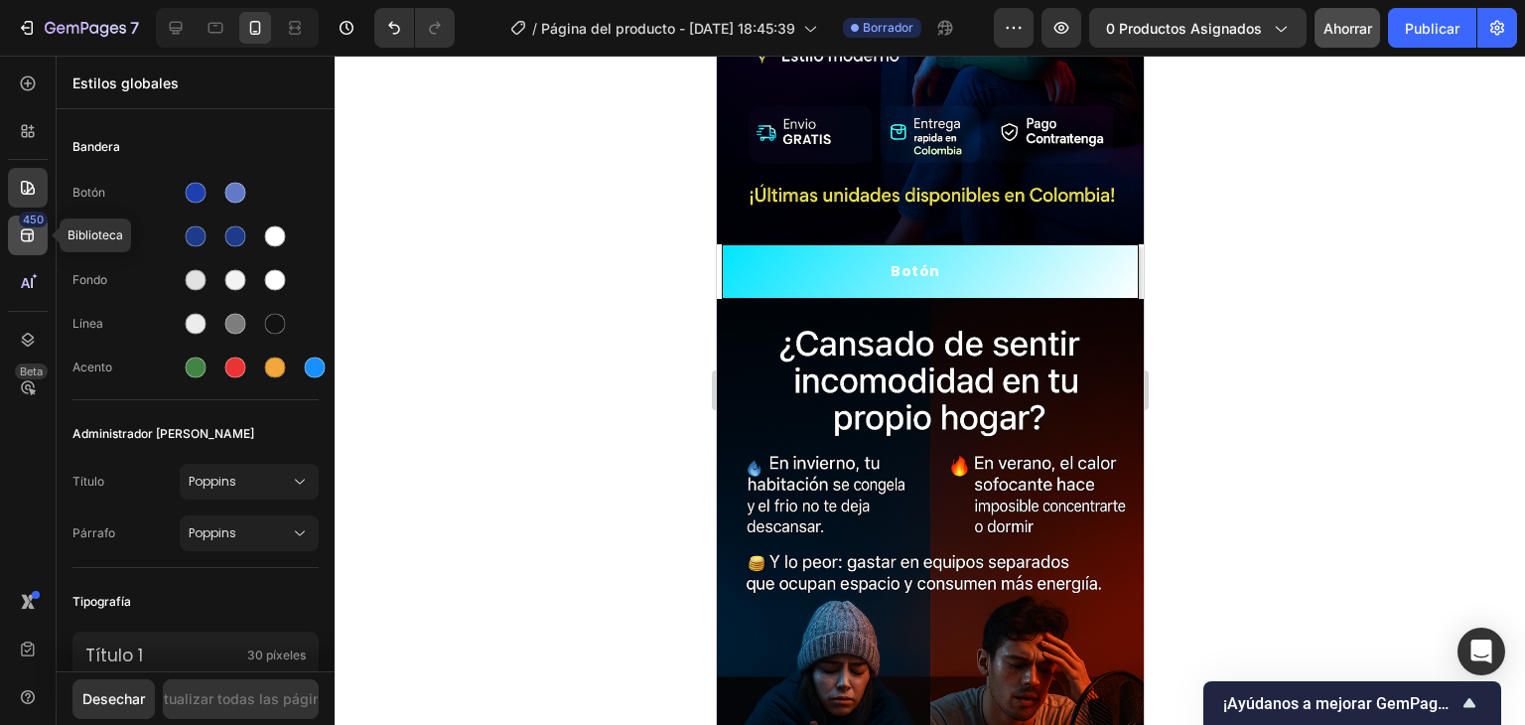
click at [40, 253] on div "450" at bounding box center [28, 235] width 40 height 40
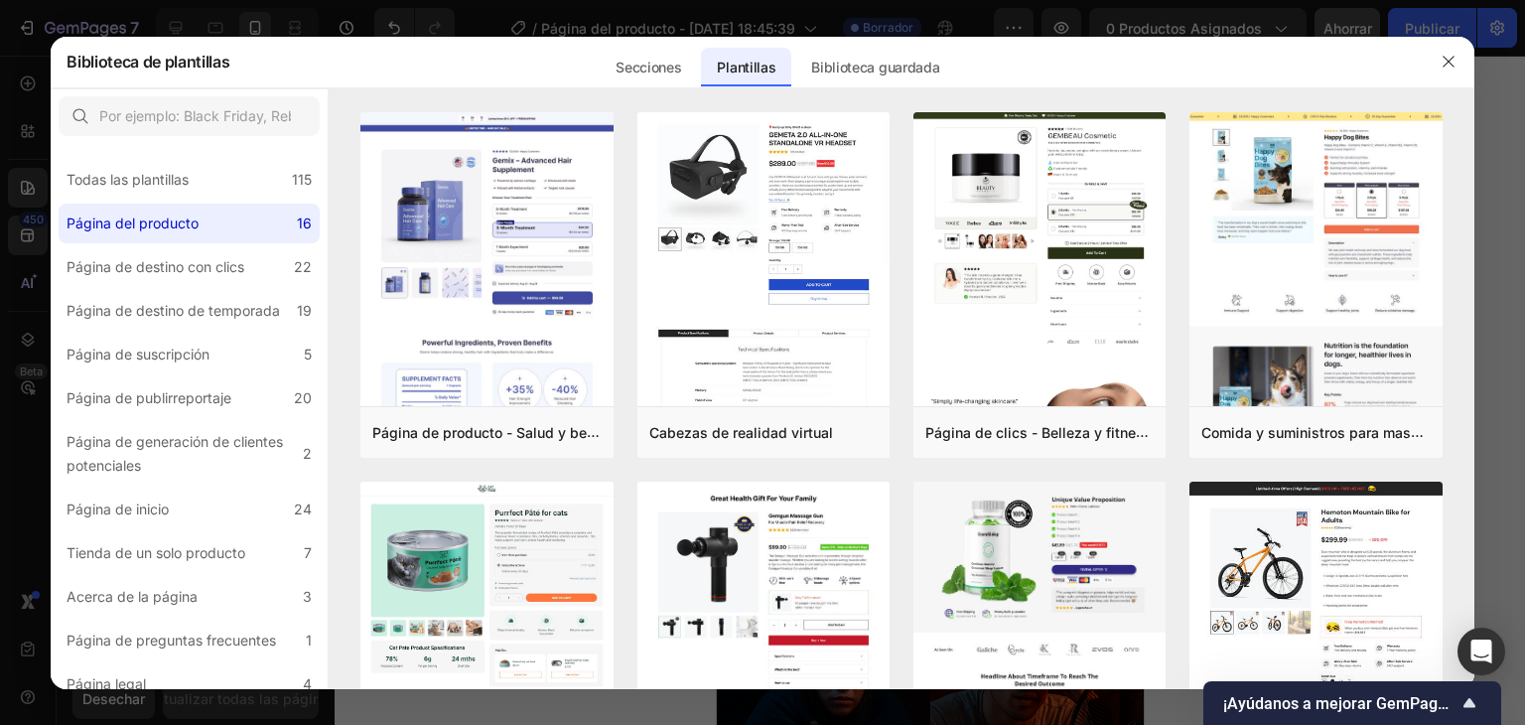
click at [32, 200] on div at bounding box center [762, 362] width 1525 height 725
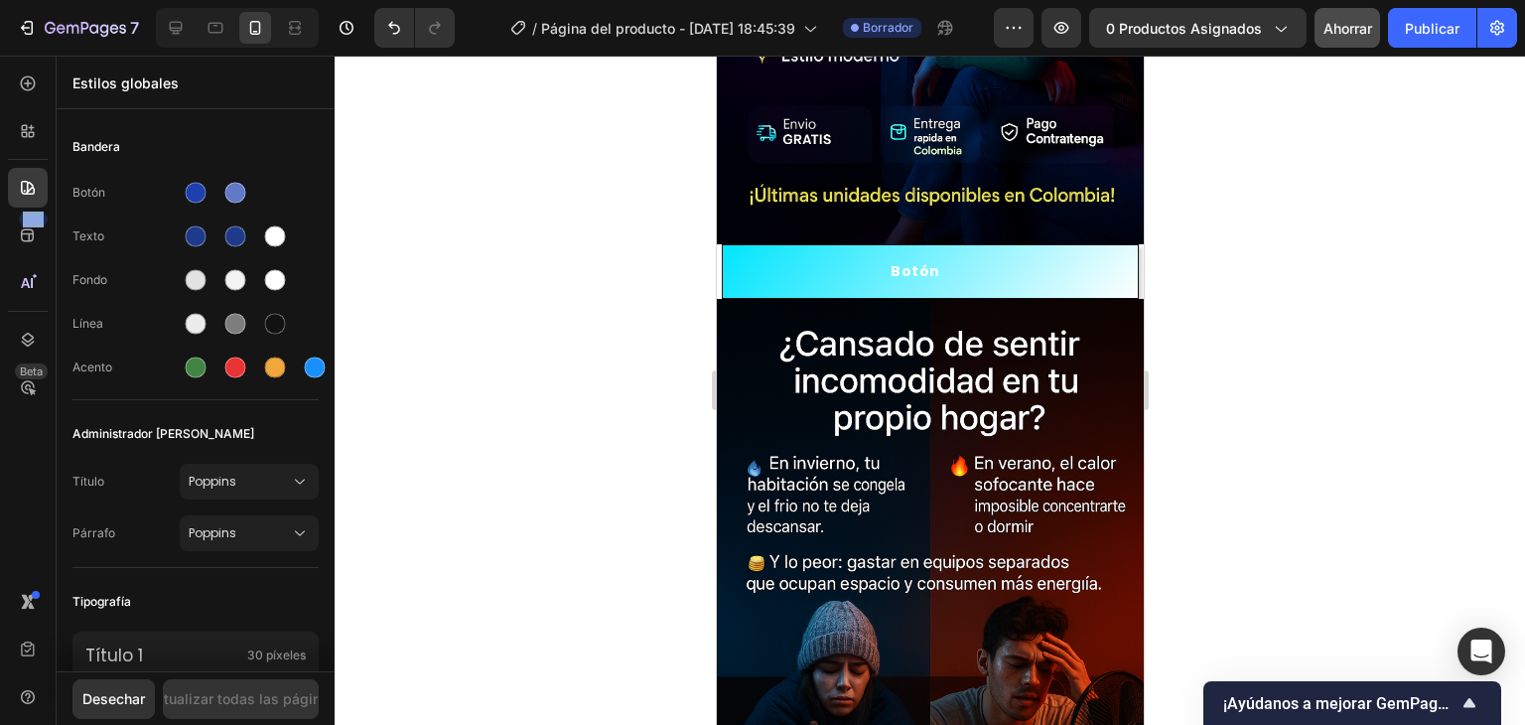
click at [32, 200] on div at bounding box center [28, 188] width 40 height 40
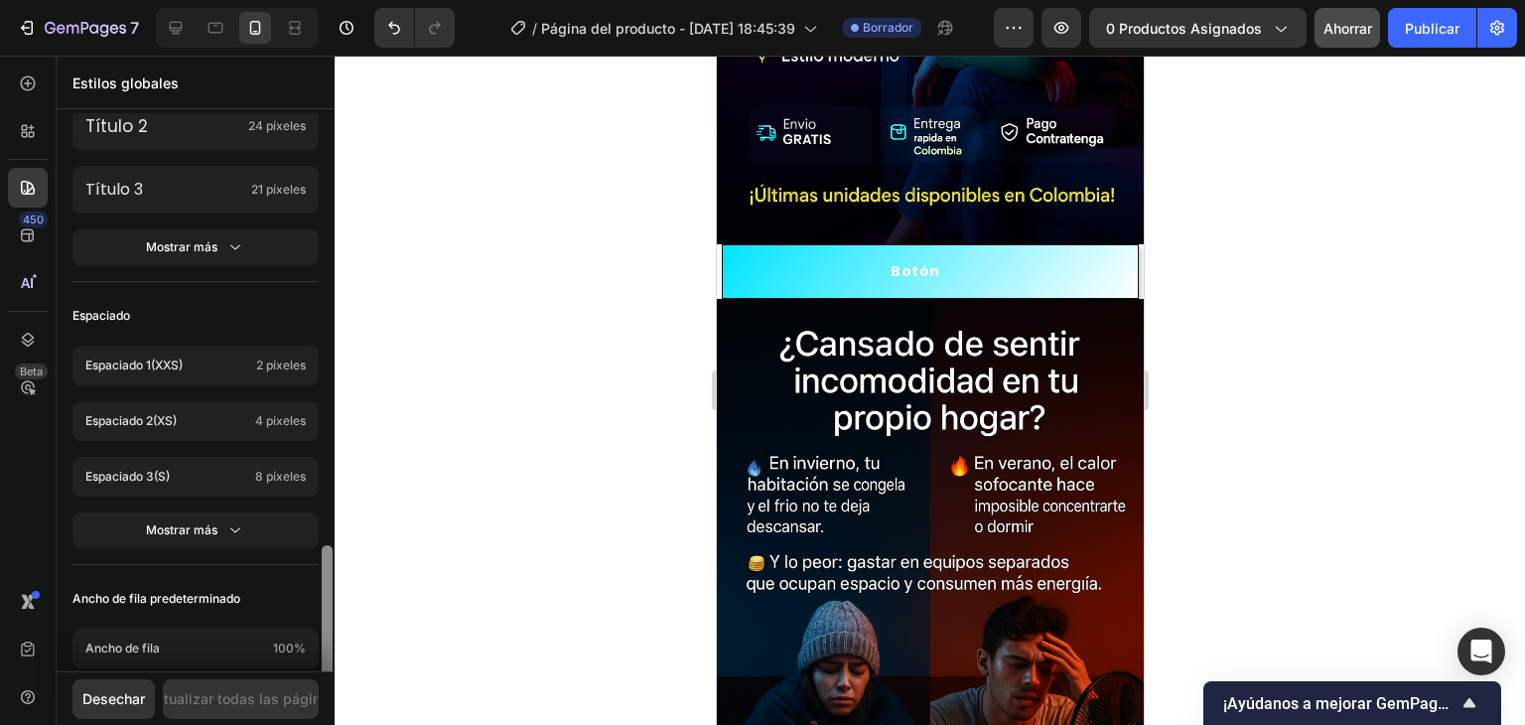
scroll to position [0, 0]
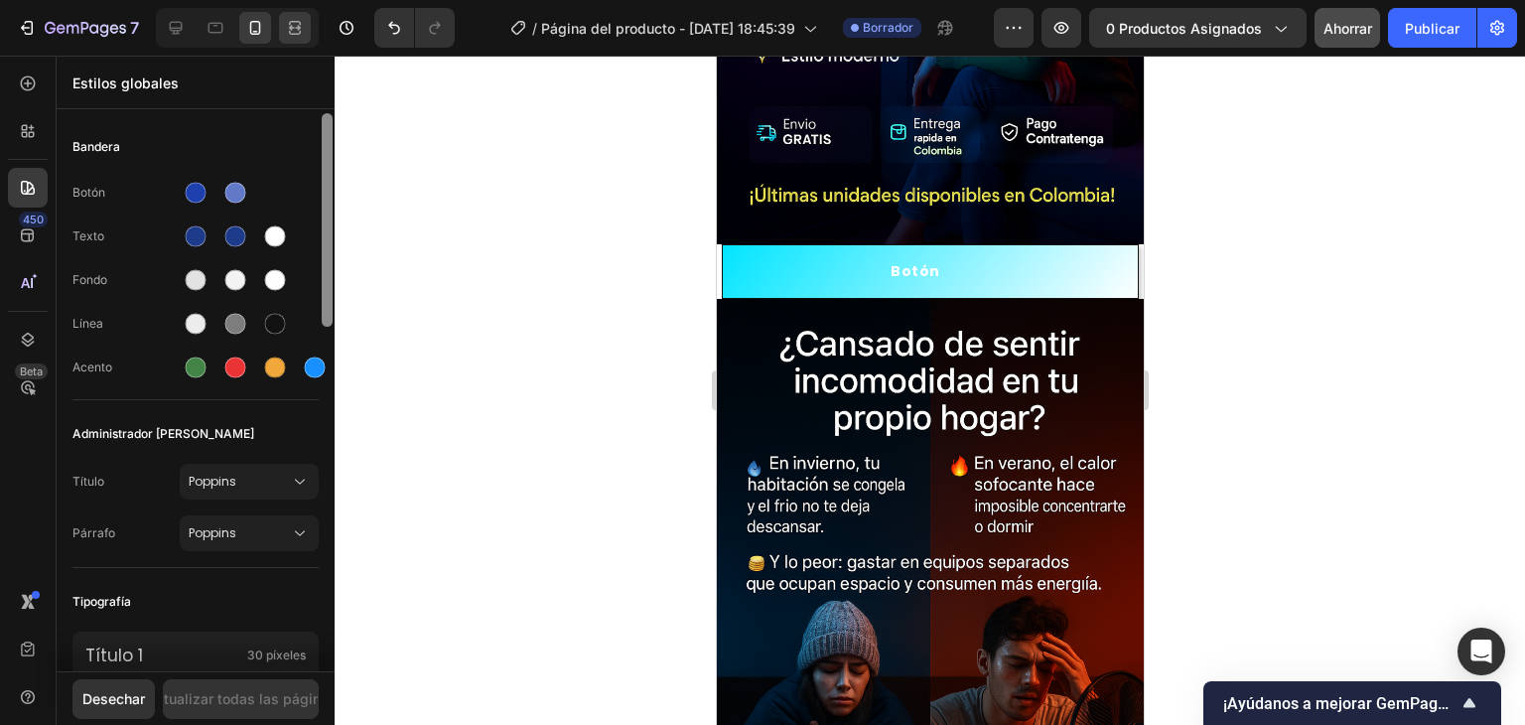
drag, startPoint x: 328, startPoint y: 176, endPoint x: 289, endPoint y: 37, distance: 144.3
click at [289, 0] on div "7 Historial de versiones / Página del producto - 28 de septiembre, 18:45:39 Bor…" at bounding box center [762, 0] width 1525 height 0
click at [36, 243] on icon at bounding box center [28, 235] width 20 height 20
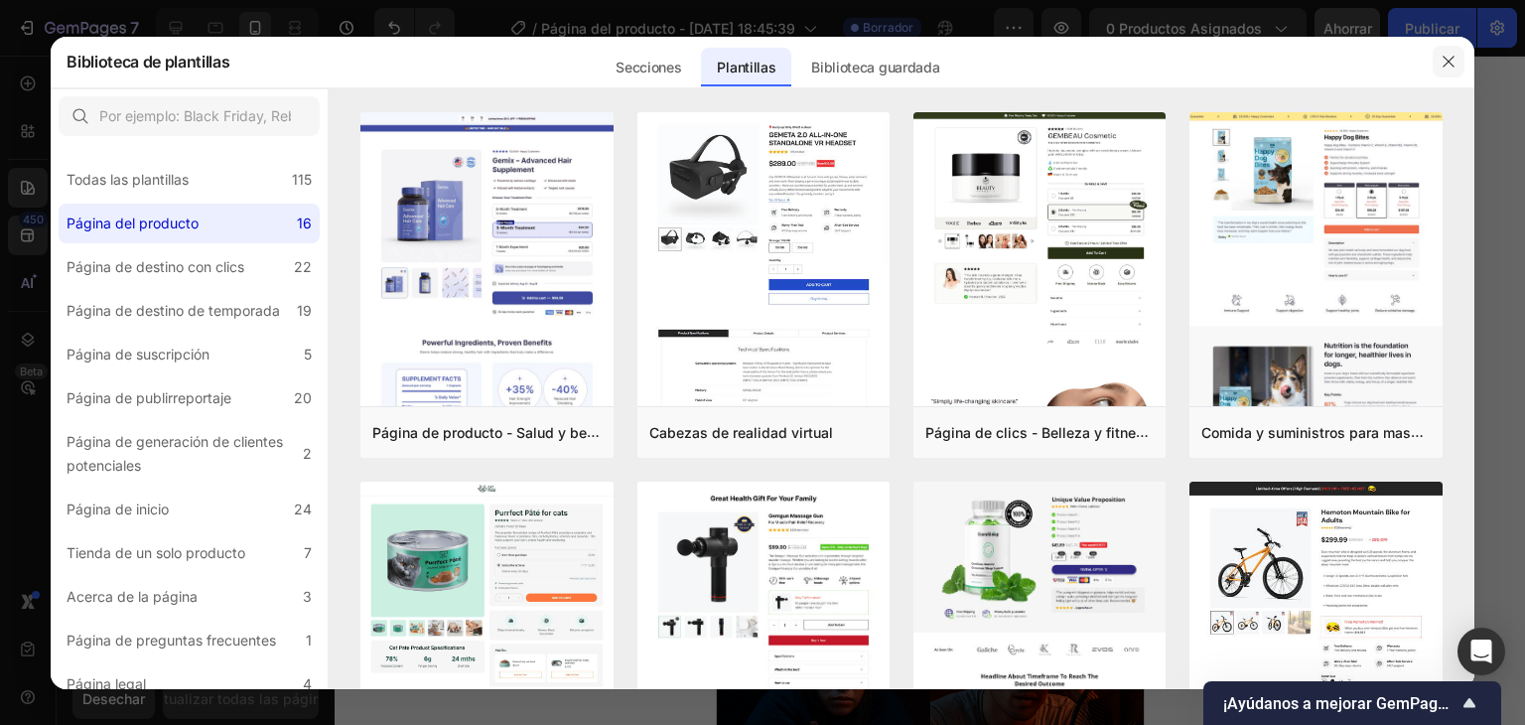
click at [1458, 55] on button "button" at bounding box center [1449, 62] width 32 height 32
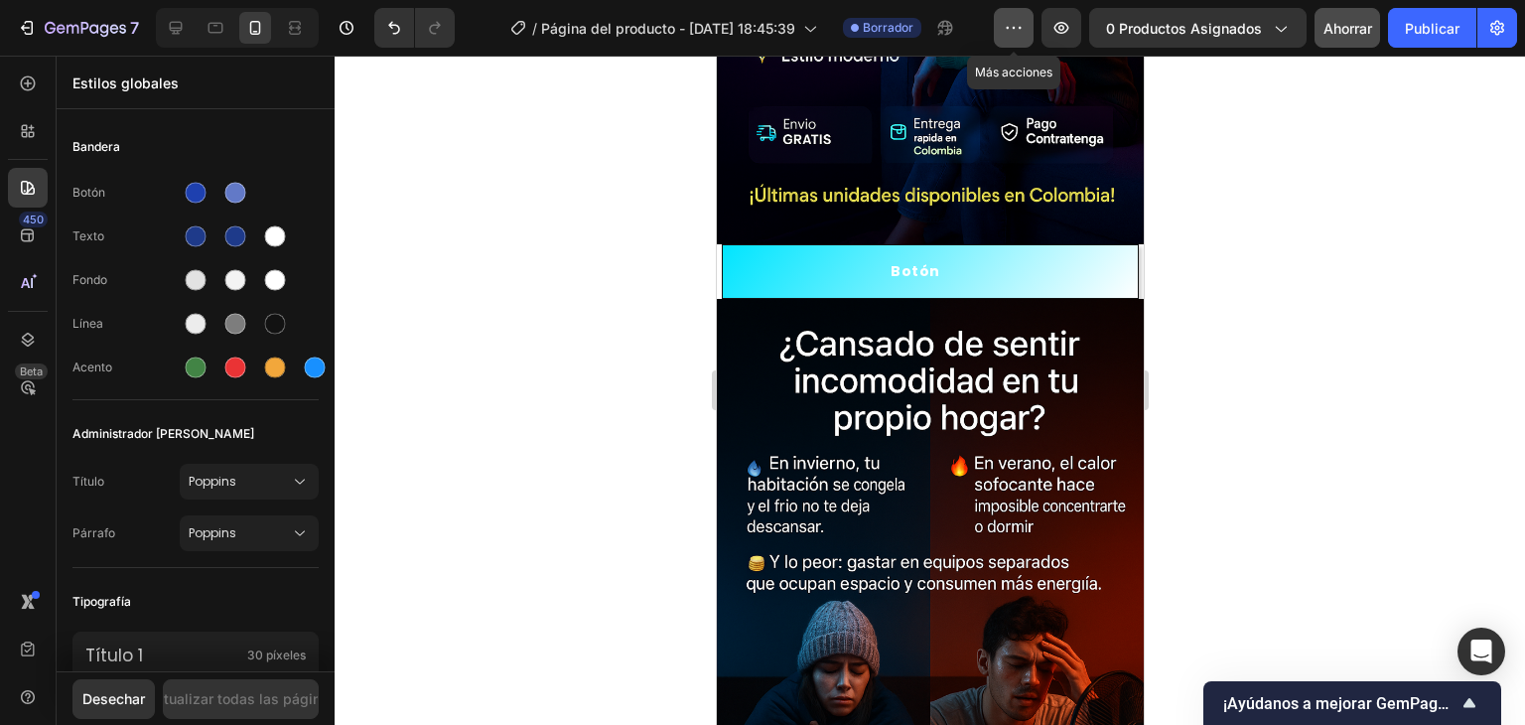
click at [1010, 41] on button "button" at bounding box center [1014, 28] width 40 height 40
click at [485, 290] on div at bounding box center [930, 390] width 1191 height 669
click at [1018, 21] on icon "button" at bounding box center [1014, 28] width 20 height 20
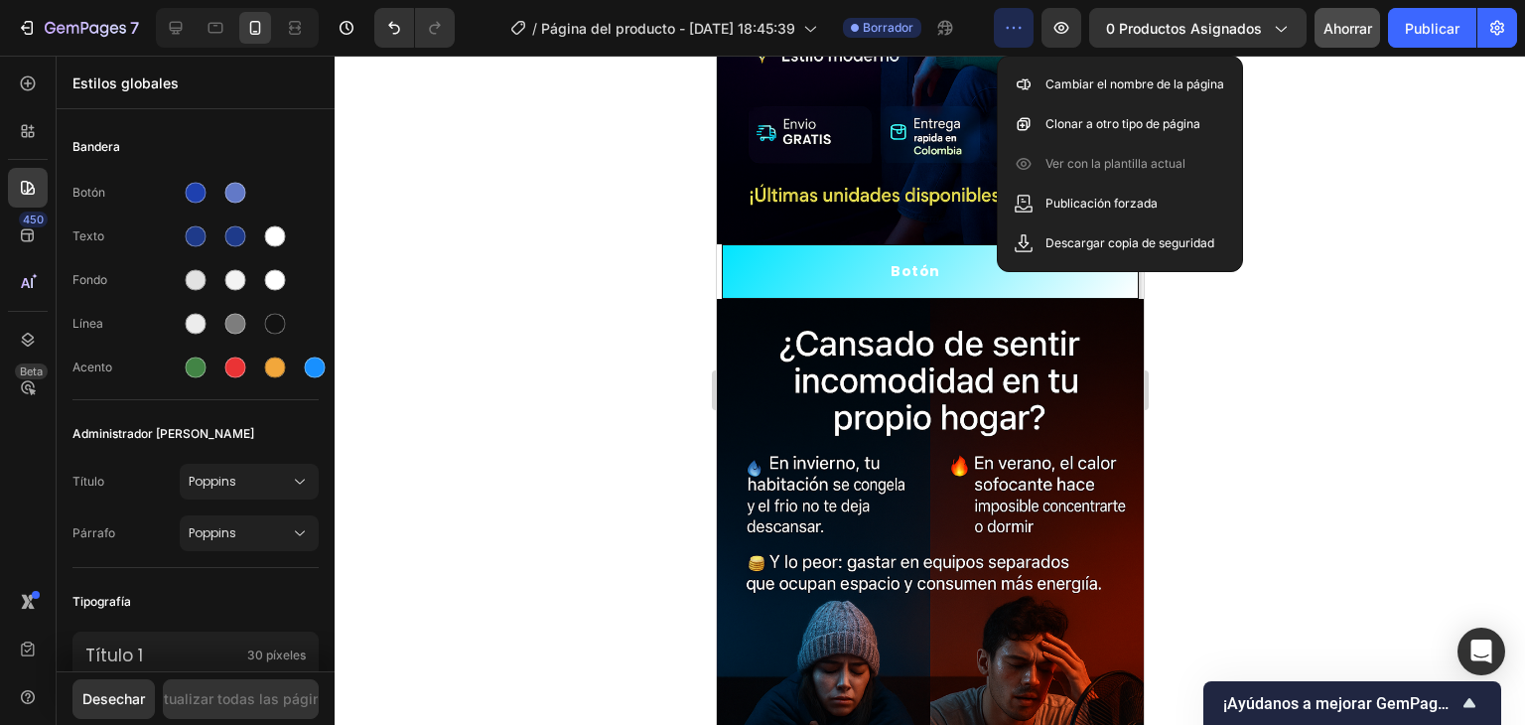
click at [1299, 295] on div at bounding box center [930, 390] width 1191 height 669
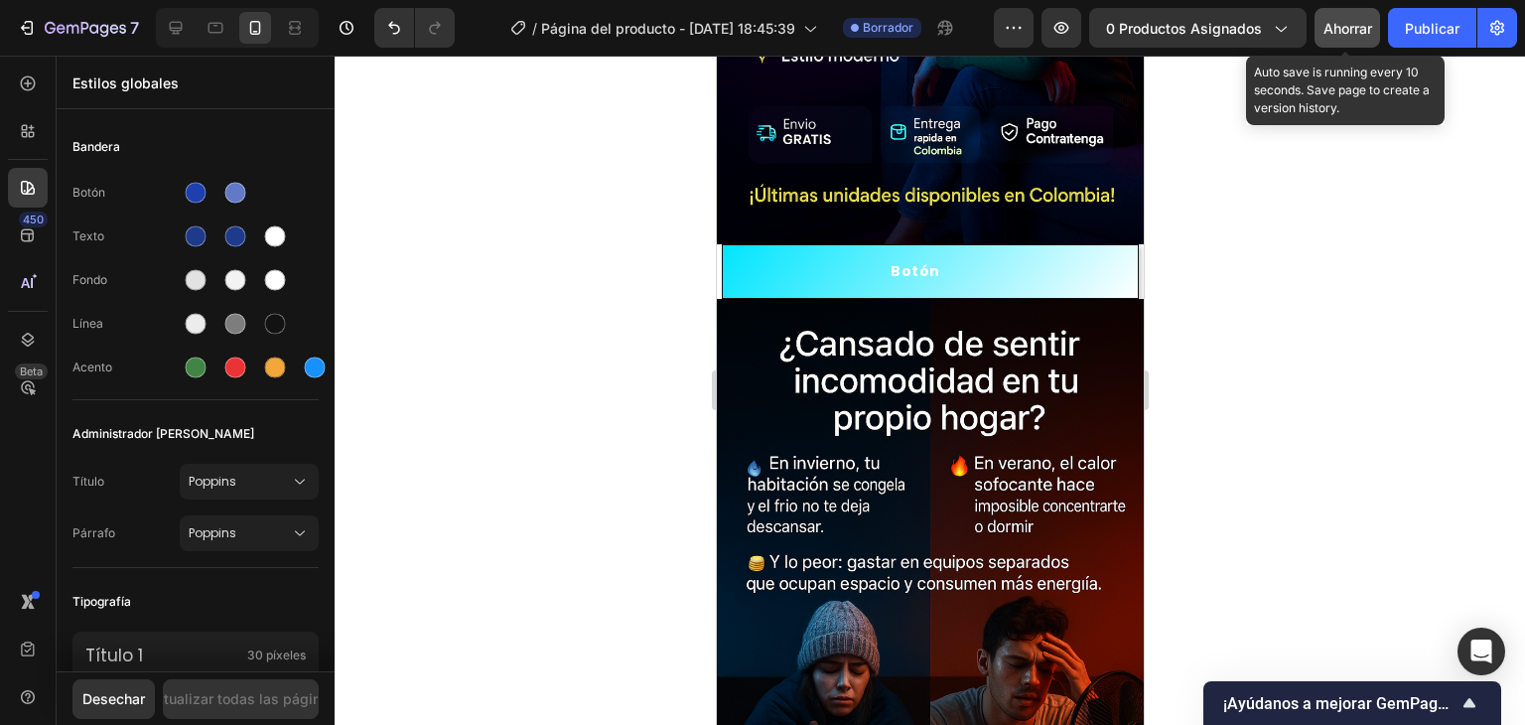
click at [1346, 29] on font "Ahorrar" at bounding box center [1348, 28] width 49 height 17
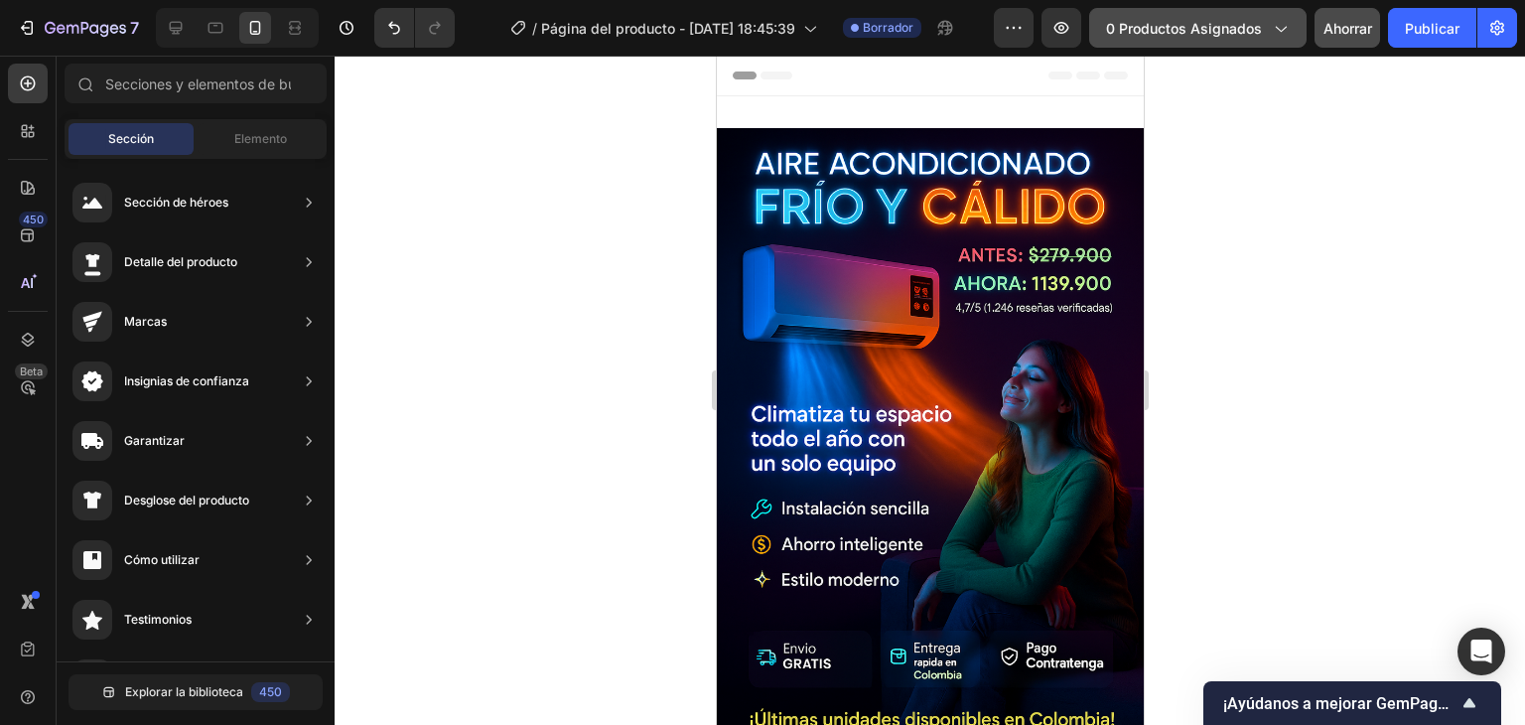
click at [1157, 25] on font "0 productos asignados" at bounding box center [1184, 28] width 156 height 17
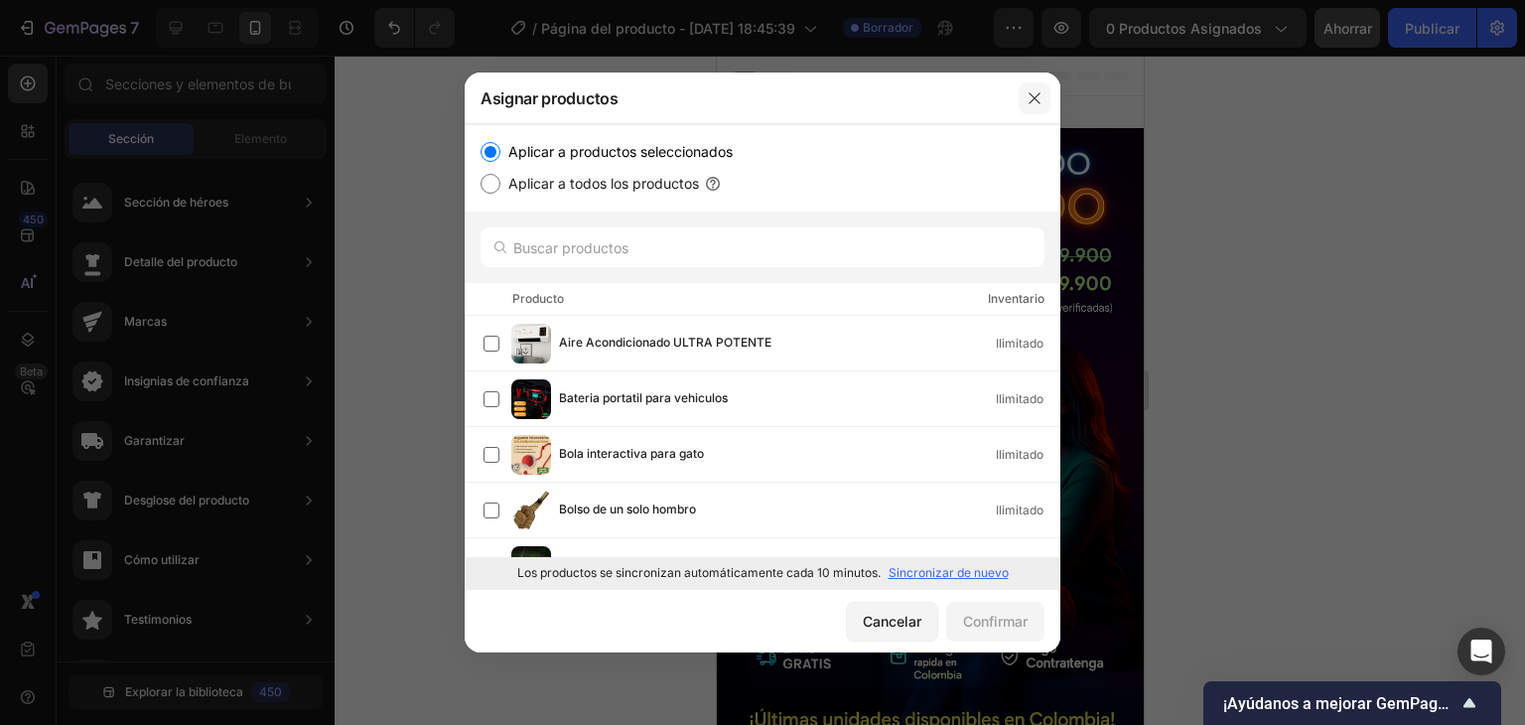
click at [1027, 87] on button "button" at bounding box center [1035, 98] width 32 height 32
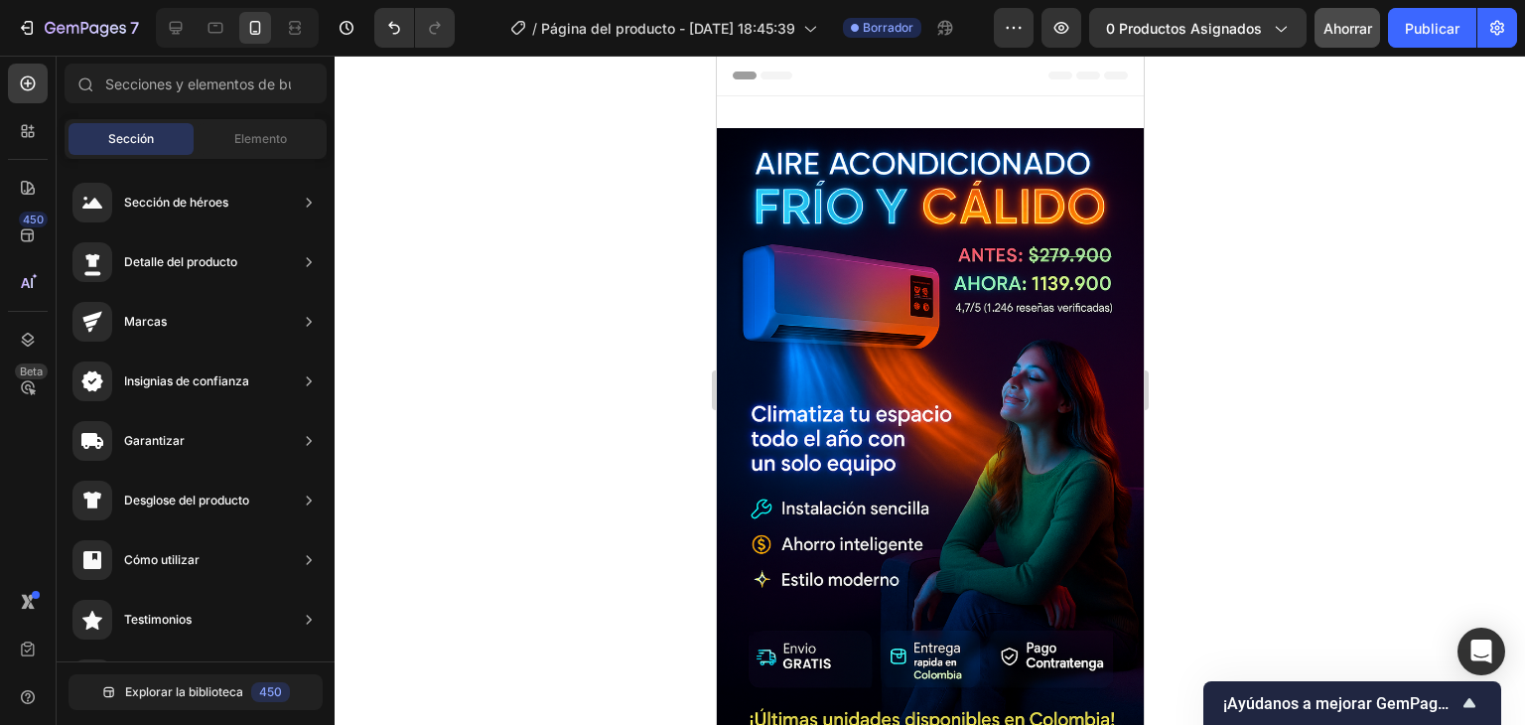
click at [762, 19] on div at bounding box center [763, 16] width 8 height 16
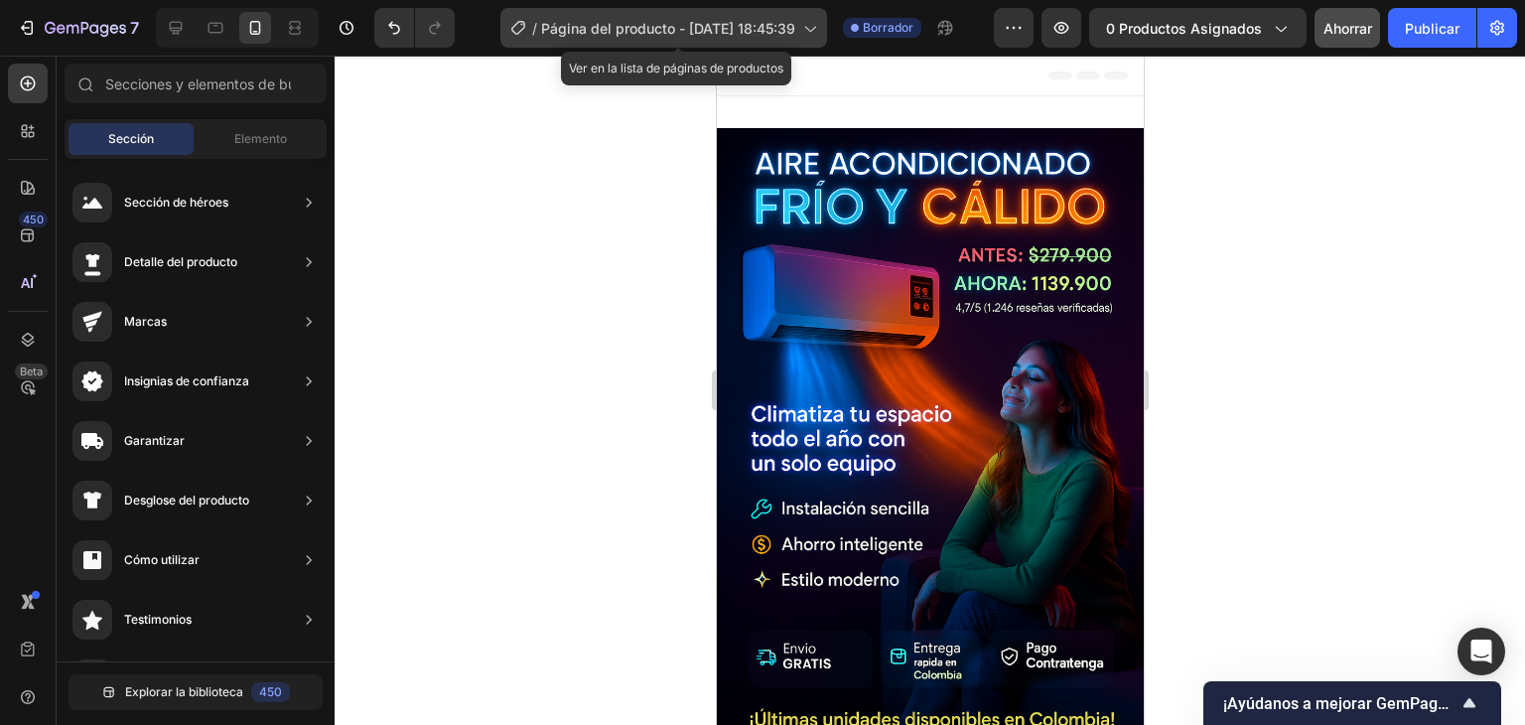
click at [767, 32] on font "Página del producto - 28 de septiembre, 18:45:39" at bounding box center [668, 28] width 254 height 17
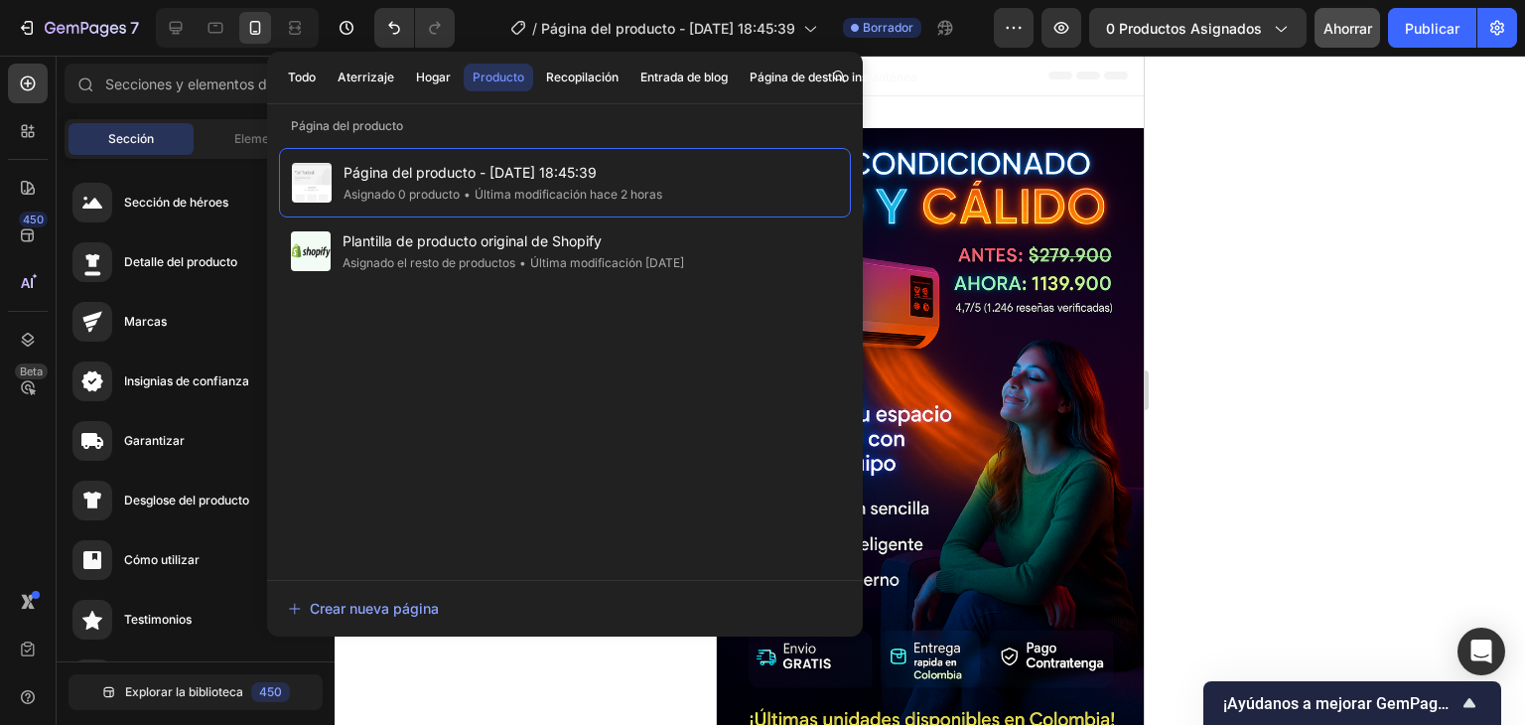
click at [1259, 212] on div at bounding box center [930, 390] width 1191 height 669
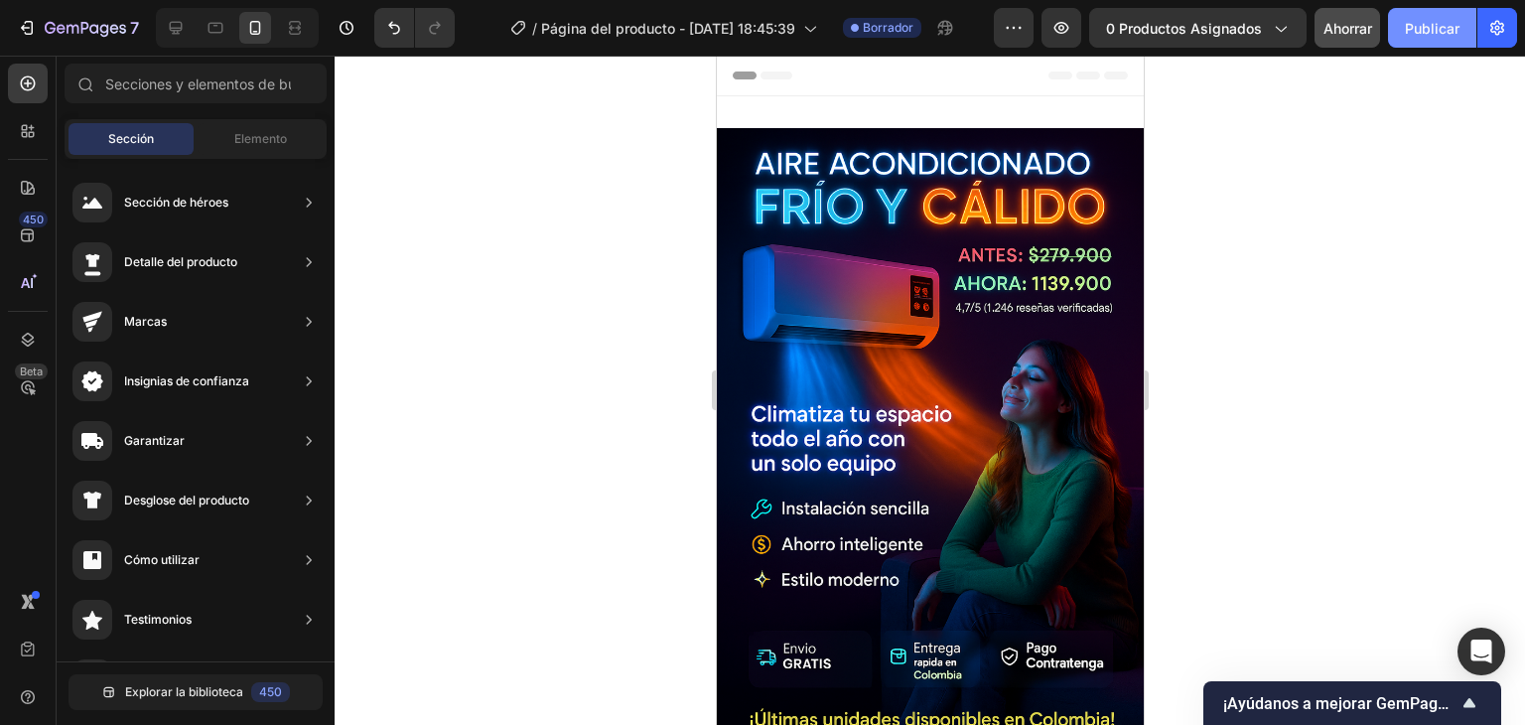
click at [1462, 37] on button "Publicar" at bounding box center [1432, 28] width 88 height 40
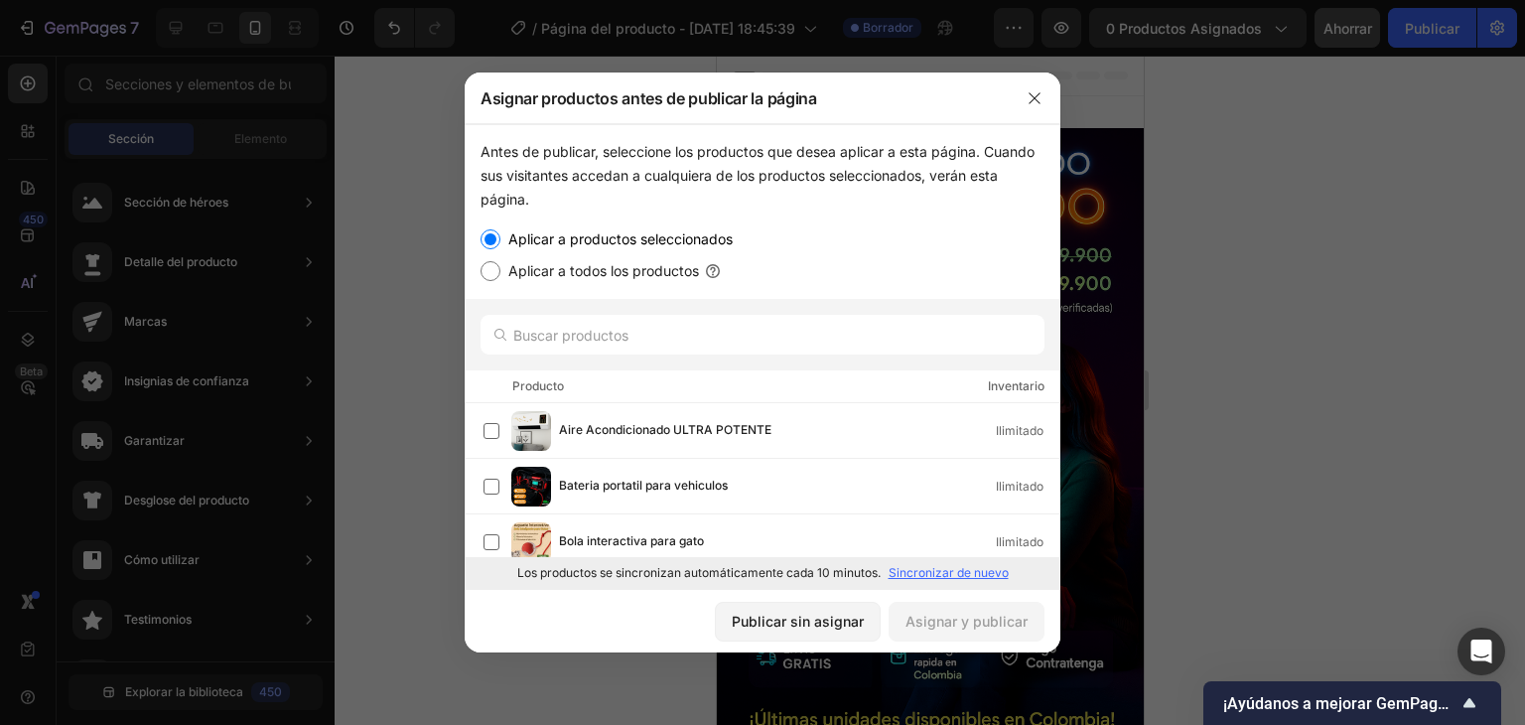
click at [693, 271] on font "Aplicar a todos los productos" at bounding box center [603, 270] width 191 height 17
click at [500, 271] on input "Aplicar a todos los productos" at bounding box center [491, 271] width 20 height 20
radio input "true"
click at [683, 249] on label "Aplicar a productos seleccionados" at bounding box center [616, 239] width 232 height 24
click at [500, 249] on input "Aplicar a productos seleccionados" at bounding box center [491, 239] width 20 height 20
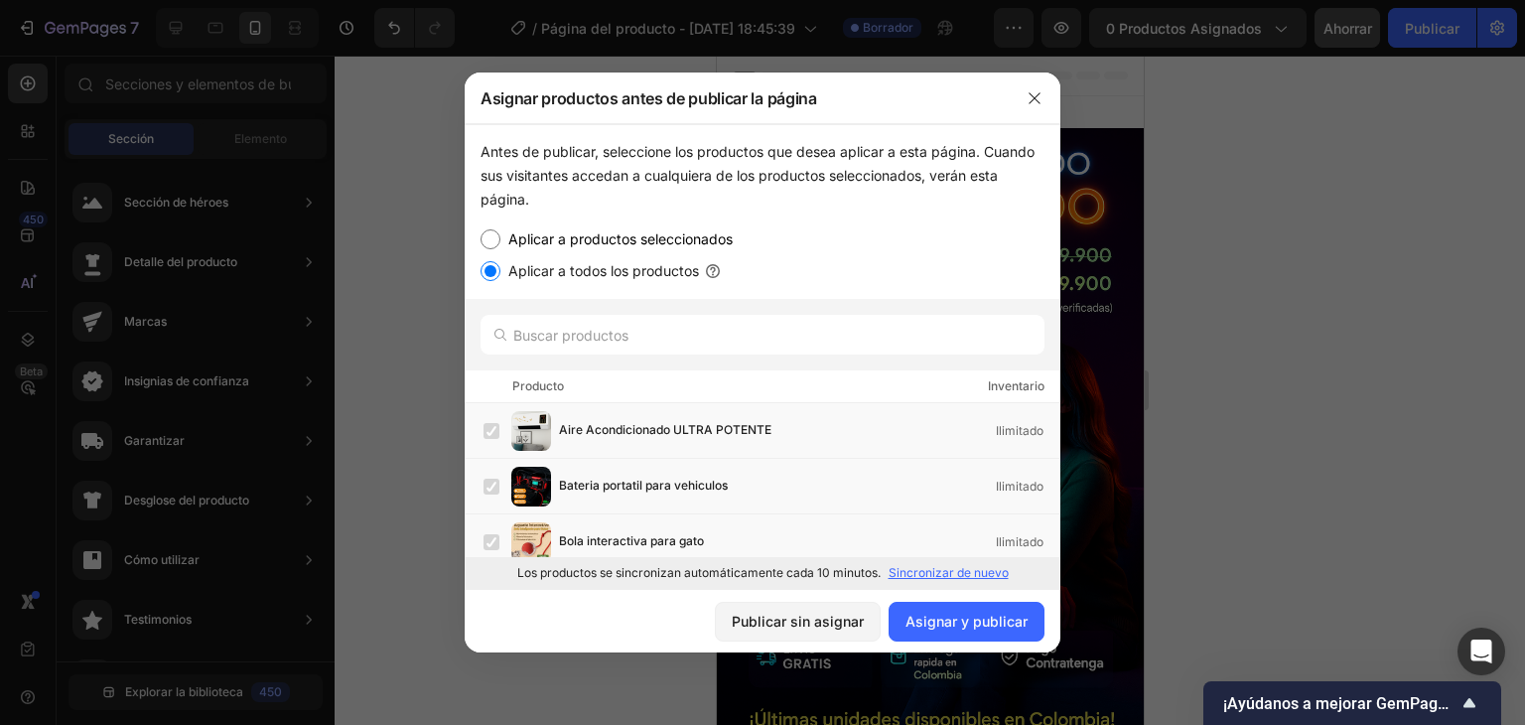
radio input "true"
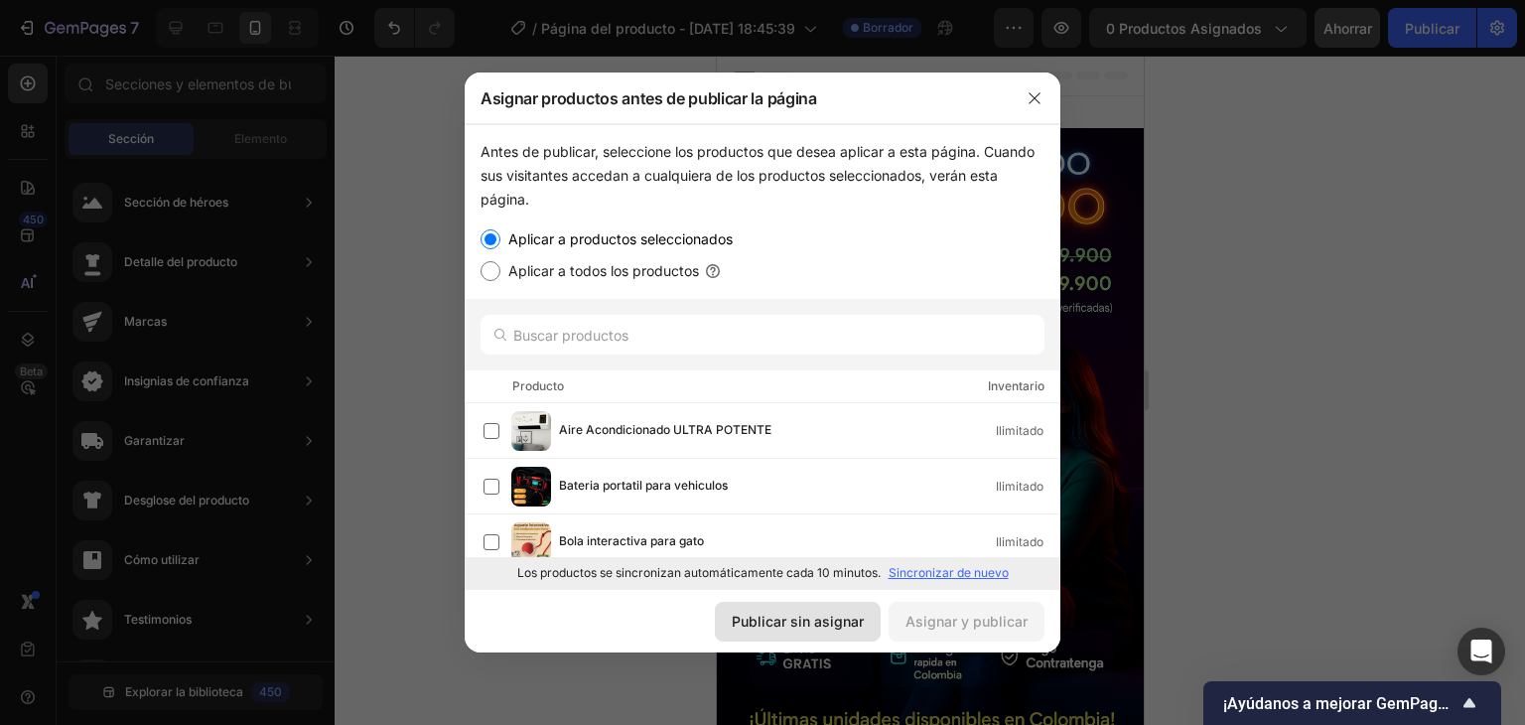
click at [824, 628] on font "Publicar sin asignar" at bounding box center [798, 621] width 132 height 17
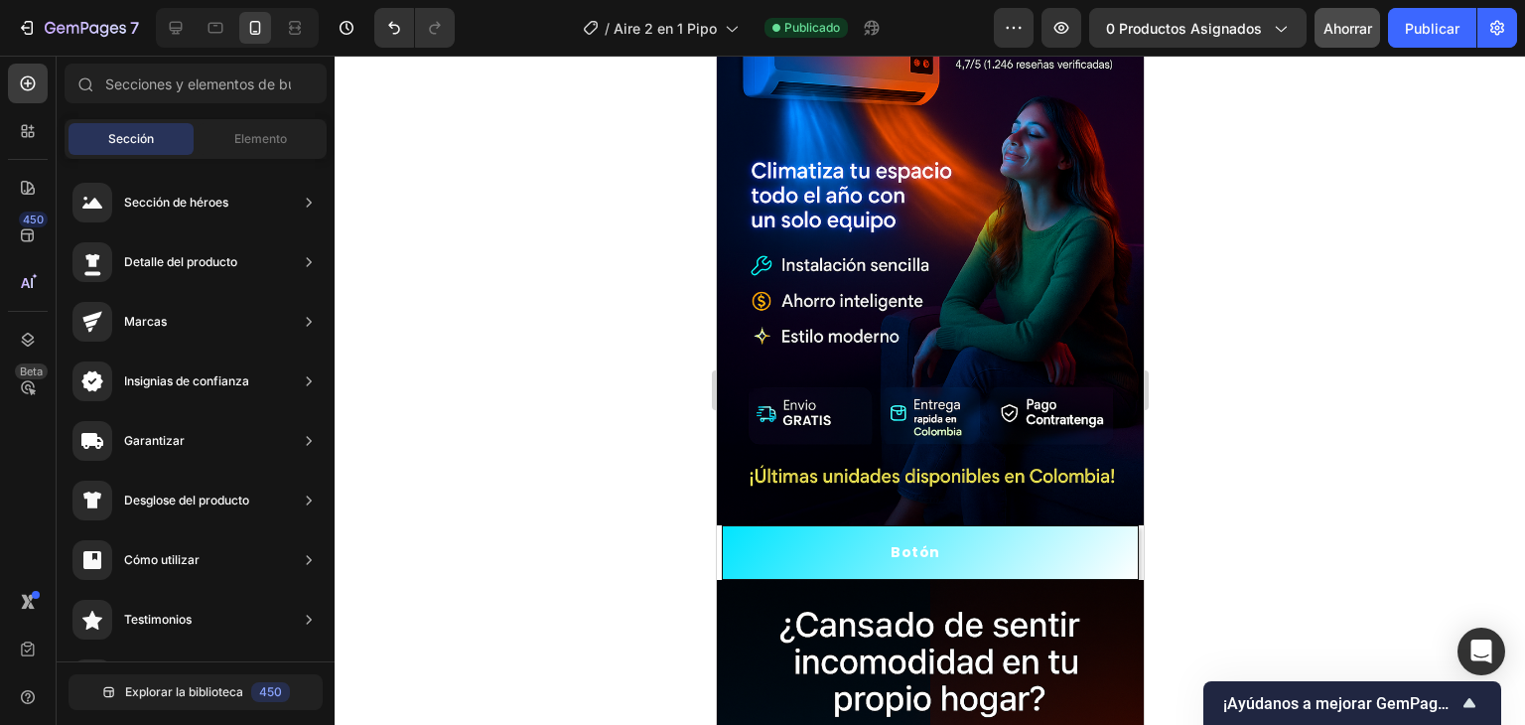
scroll to position [250, 0]
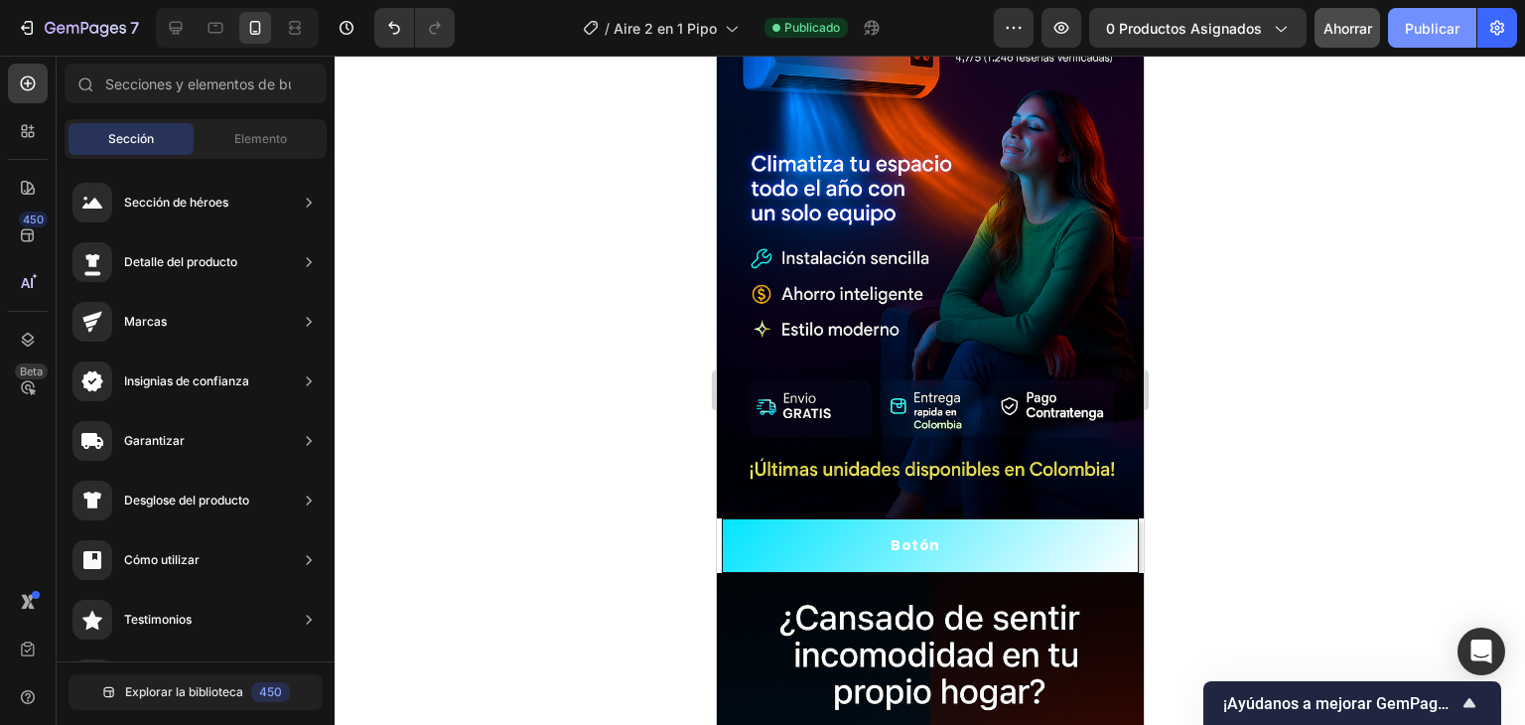
click at [1430, 16] on button "Publicar" at bounding box center [1432, 28] width 88 height 40
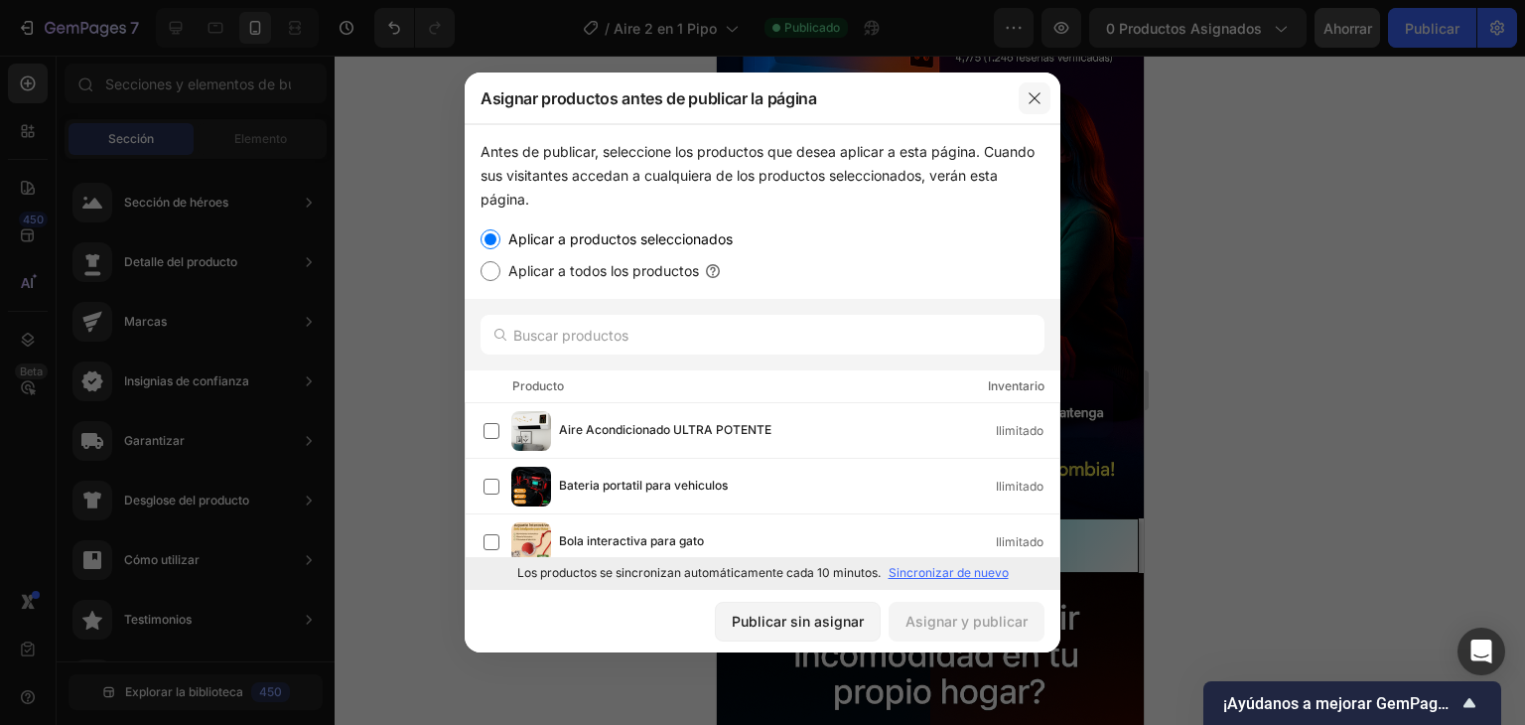
click at [1025, 103] on button "button" at bounding box center [1035, 98] width 32 height 32
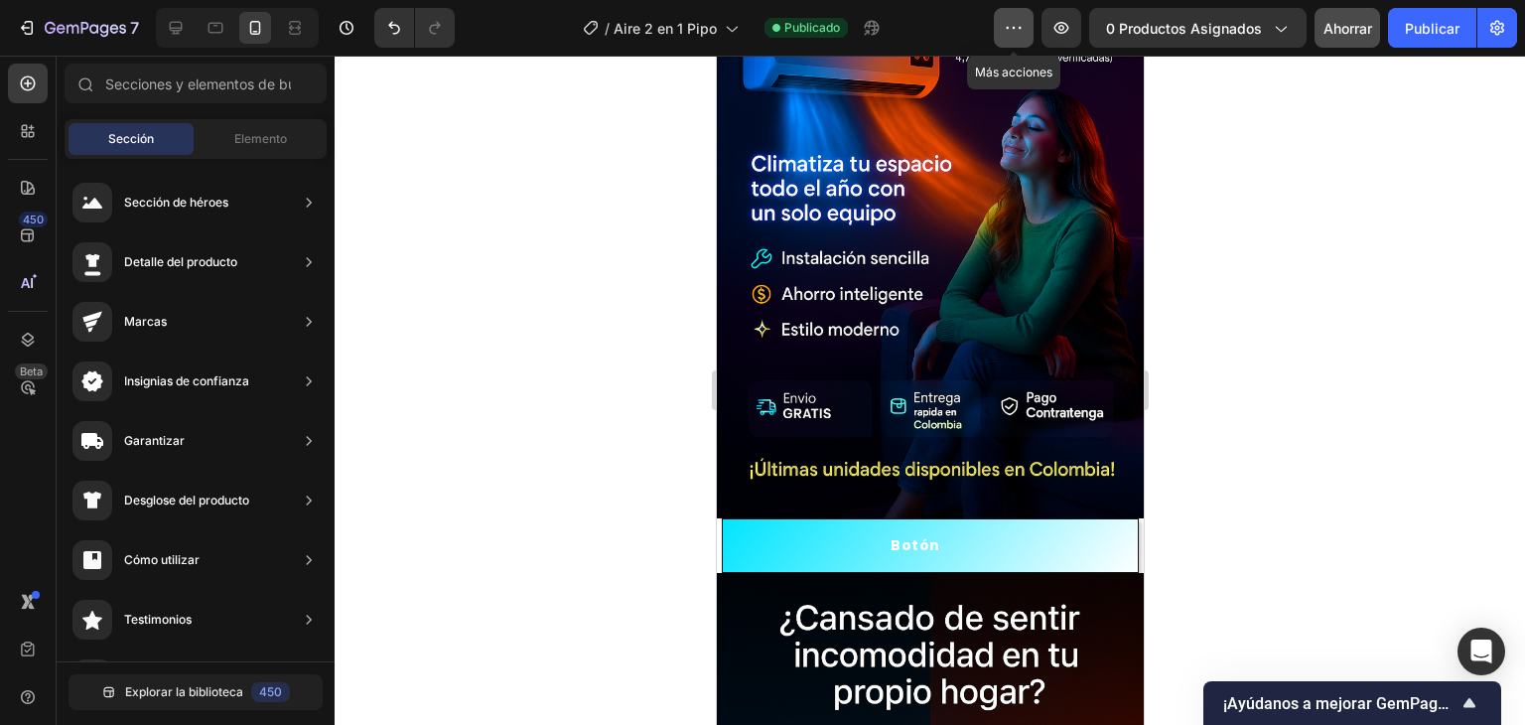
click at [1029, 25] on button "button" at bounding box center [1014, 28] width 40 height 40
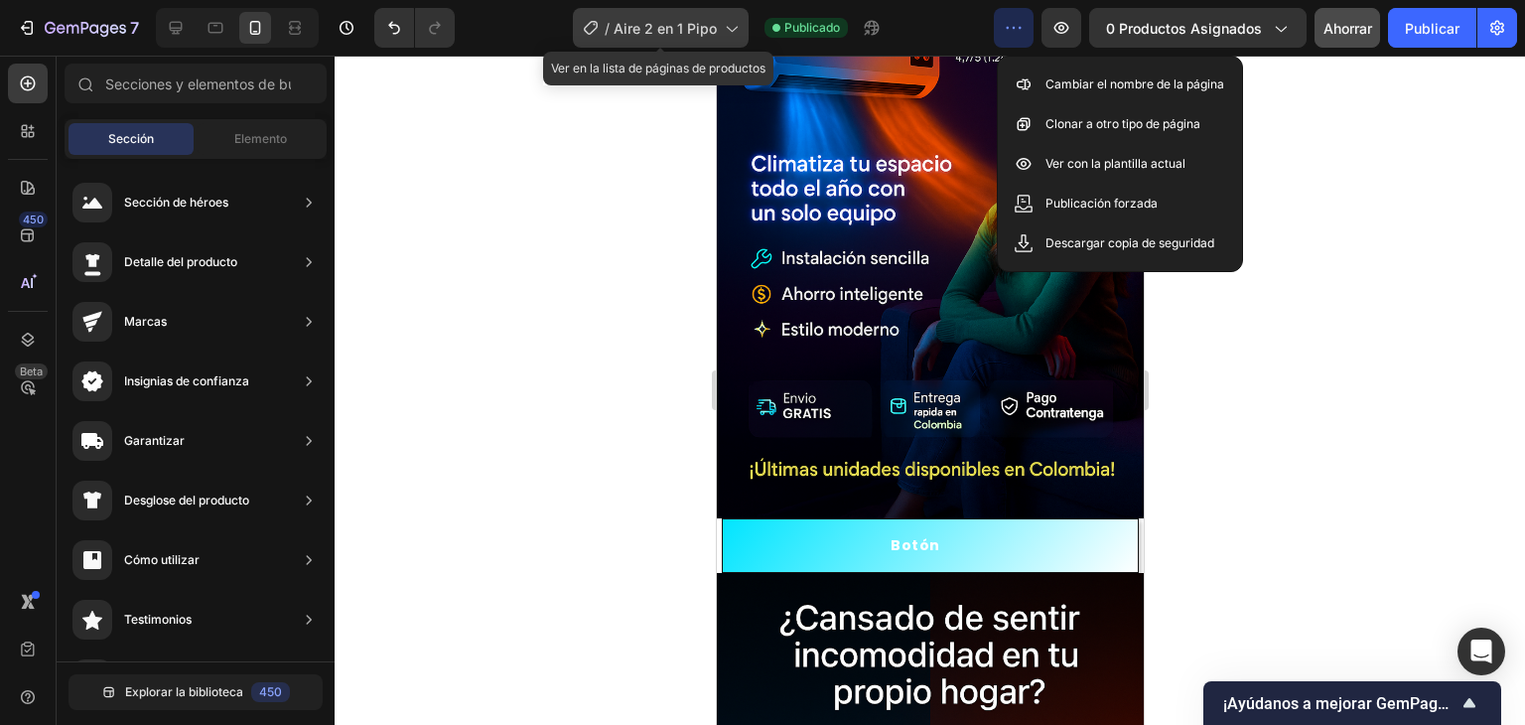
click at [679, 30] on font "Aire 2 en 1 Pipo" at bounding box center [665, 28] width 103 height 17
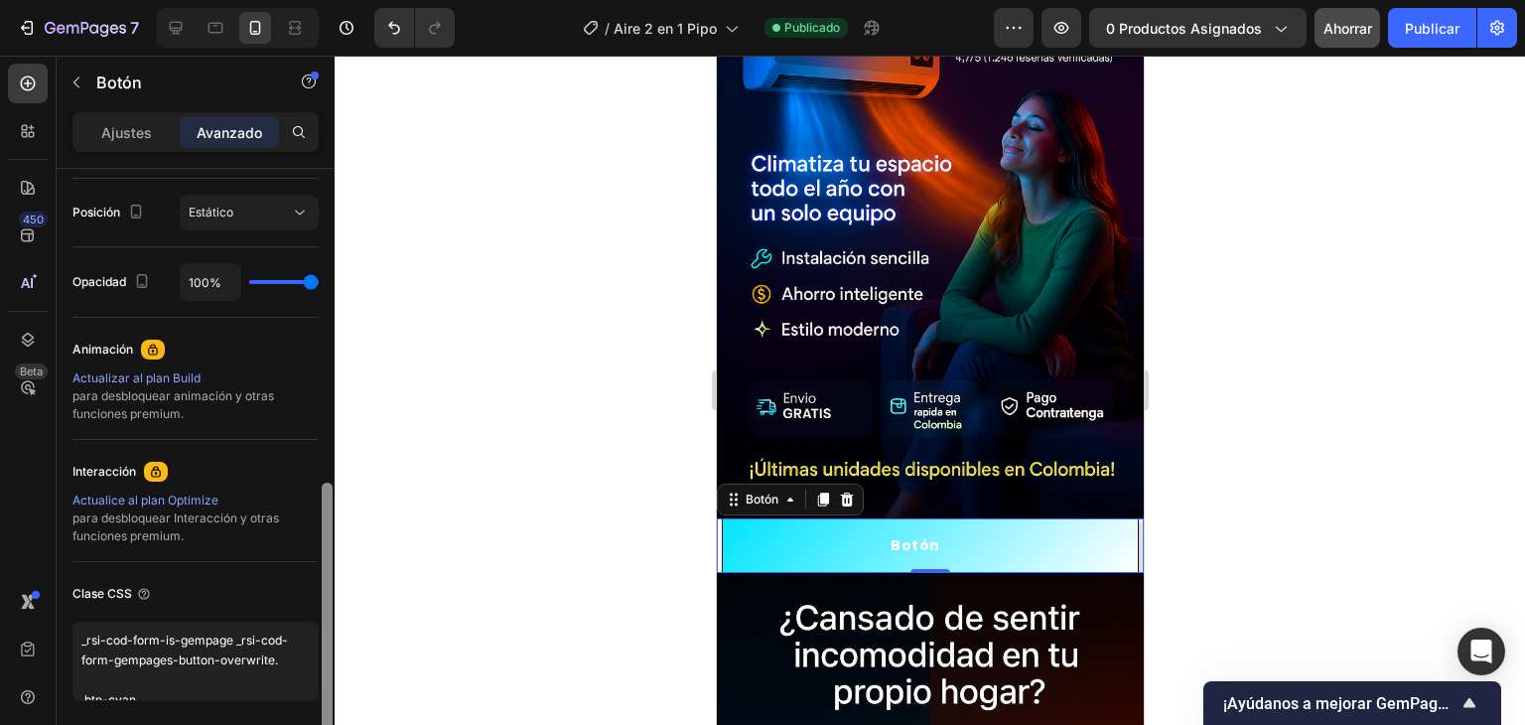
scroll to position [785, 0]
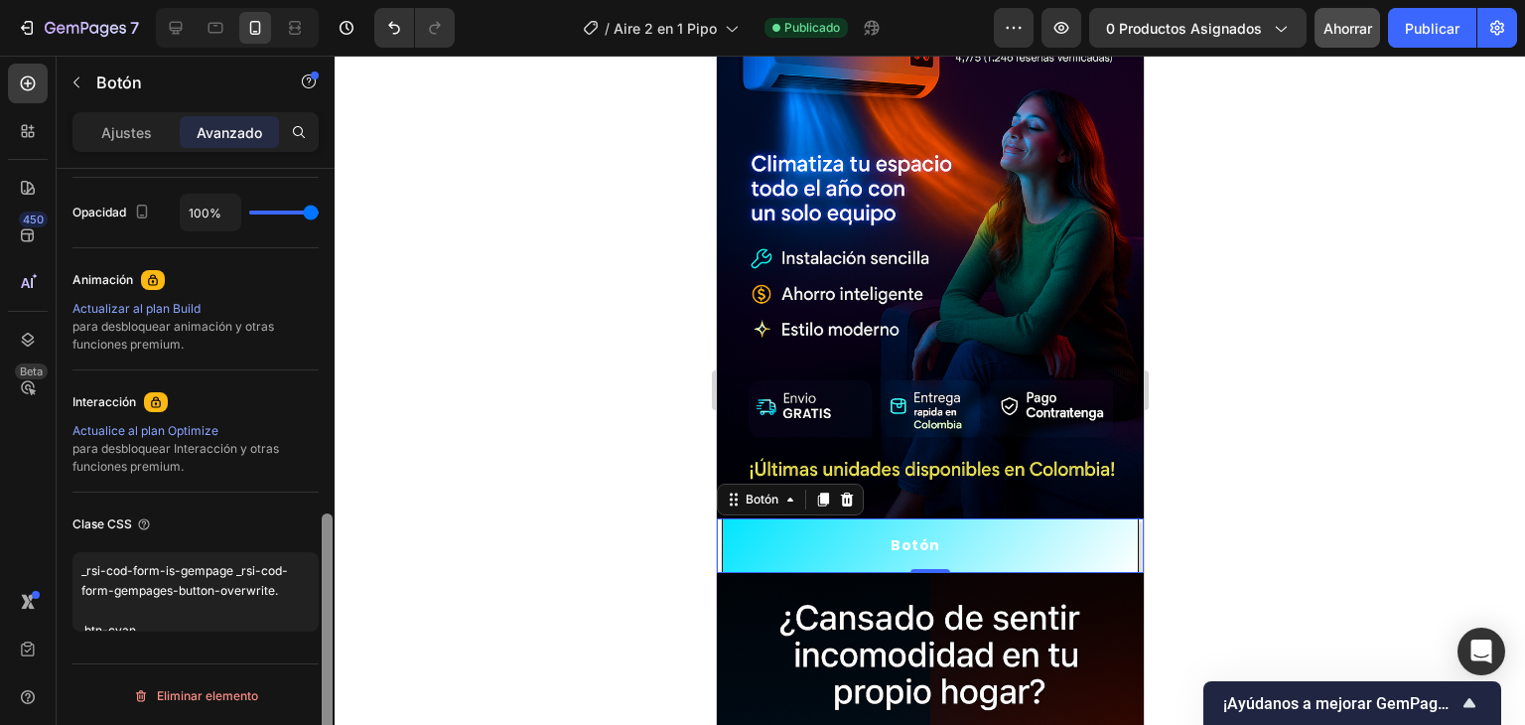
drag, startPoint x: 329, startPoint y: 227, endPoint x: 330, endPoint y: 601, distance: 373.4
click at [330, 601] on div at bounding box center [327, 647] width 11 height 268
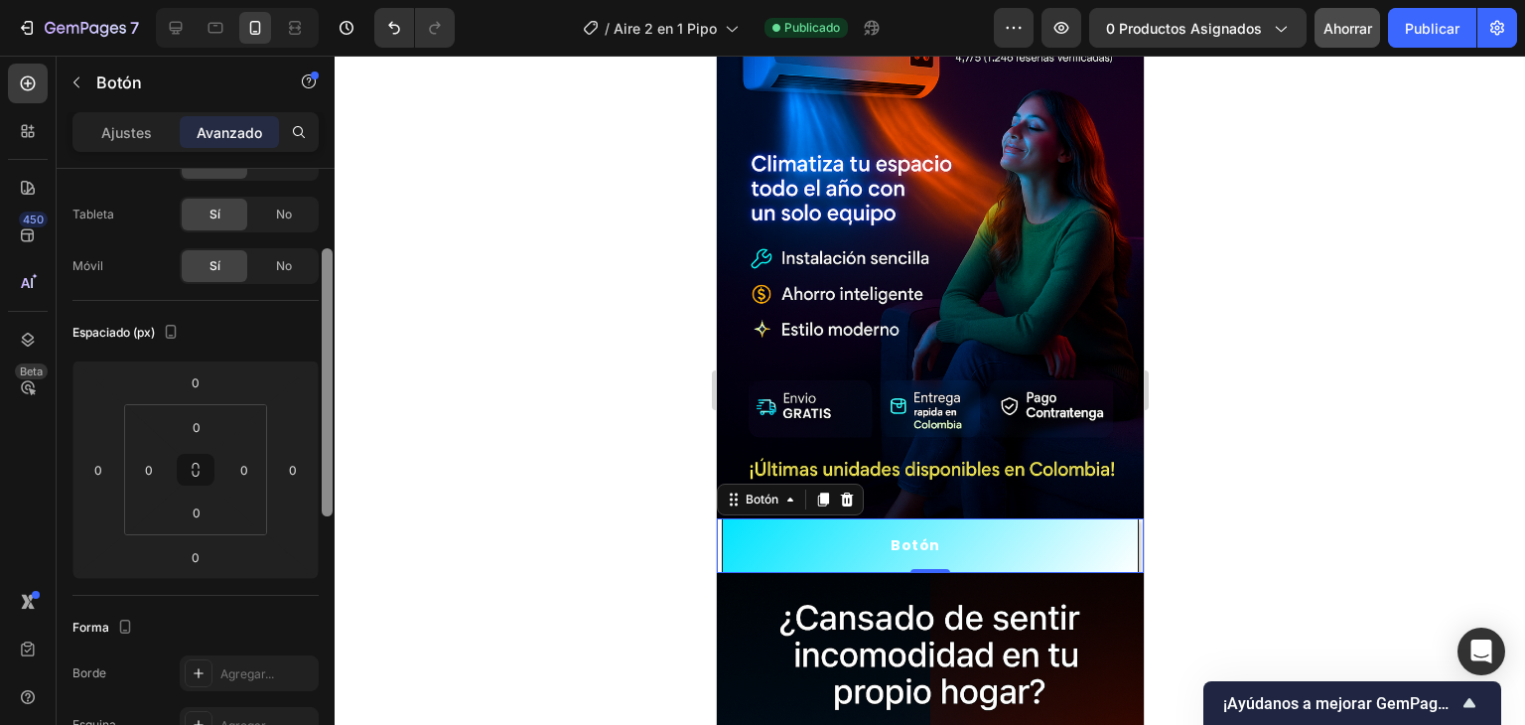
drag, startPoint x: 327, startPoint y: 603, endPoint x: 347, endPoint y: 293, distance: 310.5
click at [347, 0] on div "7 Historial de versiones / Aire 2 en 1 Pipo Publicado Avance 0 productos asigna…" at bounding box center [762, 0] width 1525 height 0
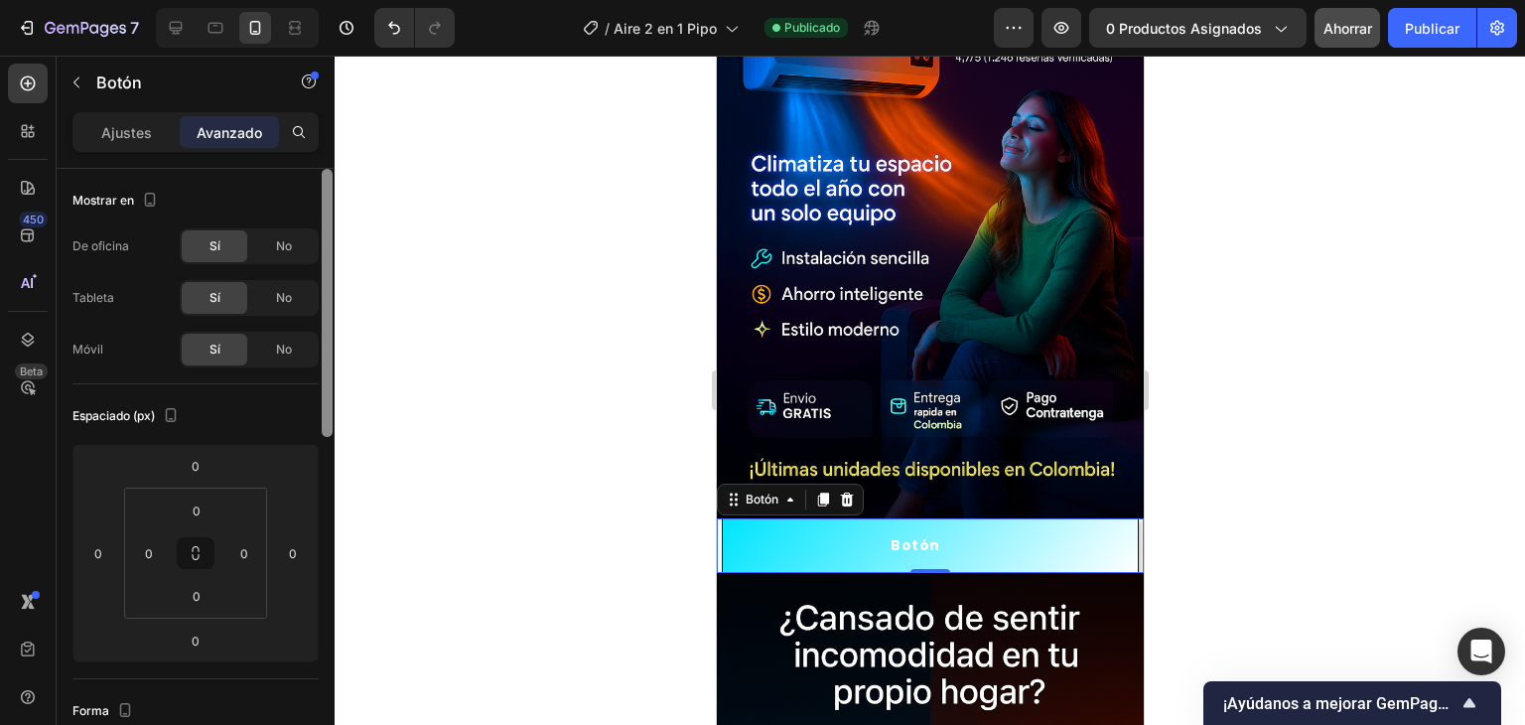
drag, startPoint x: 328, startPoint y: 275, endPoint x: 318, endPoint y: 172, distance: 103.8
click at [318, 172] on div "Mostrar en De oficina Sí No Tableta Sí No Móvil Sí No Espaciado (px) 0 0 0 0 0 …" at bounding box center [196, 475] width 278 height 613
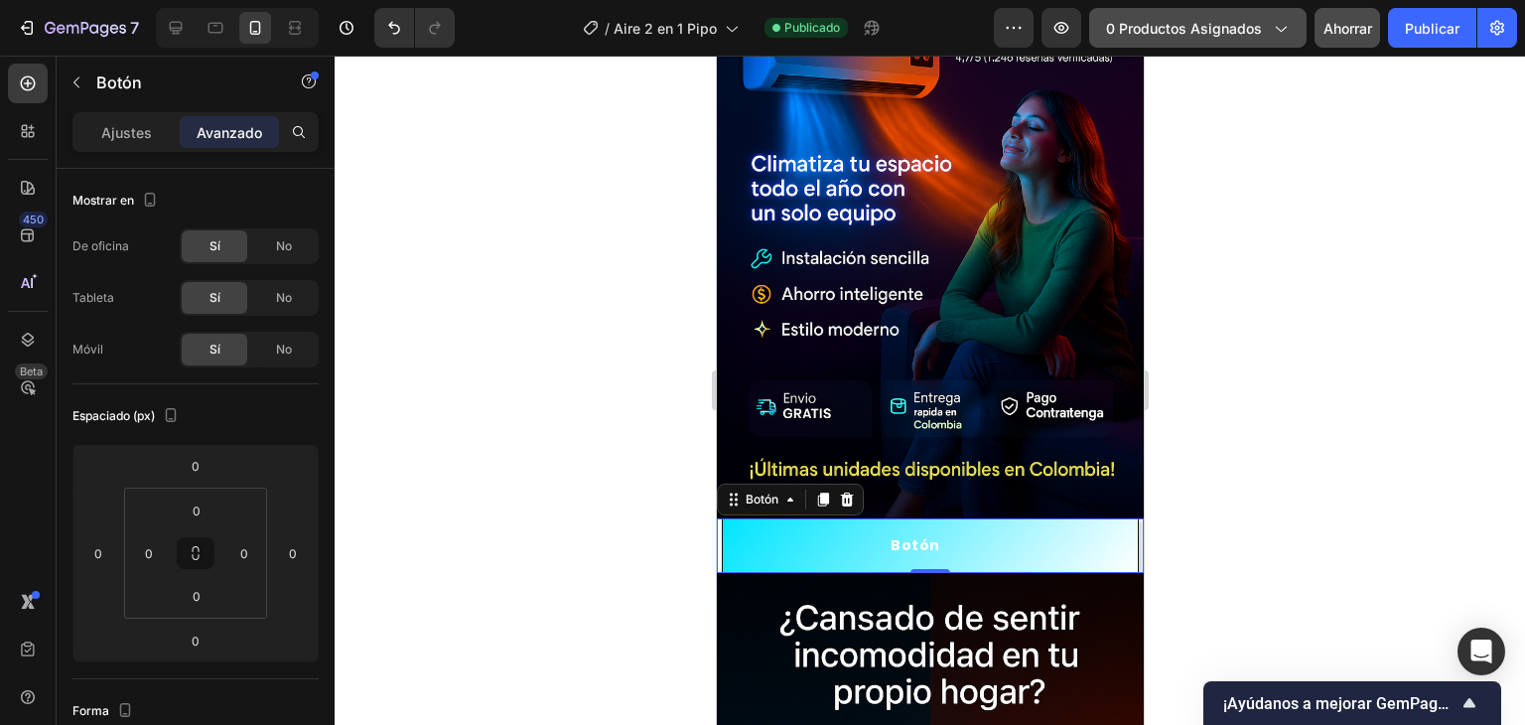
click at [1216, 28] on font "0 productos asignados" at bounding box center [1184, 28] width 156 height 17
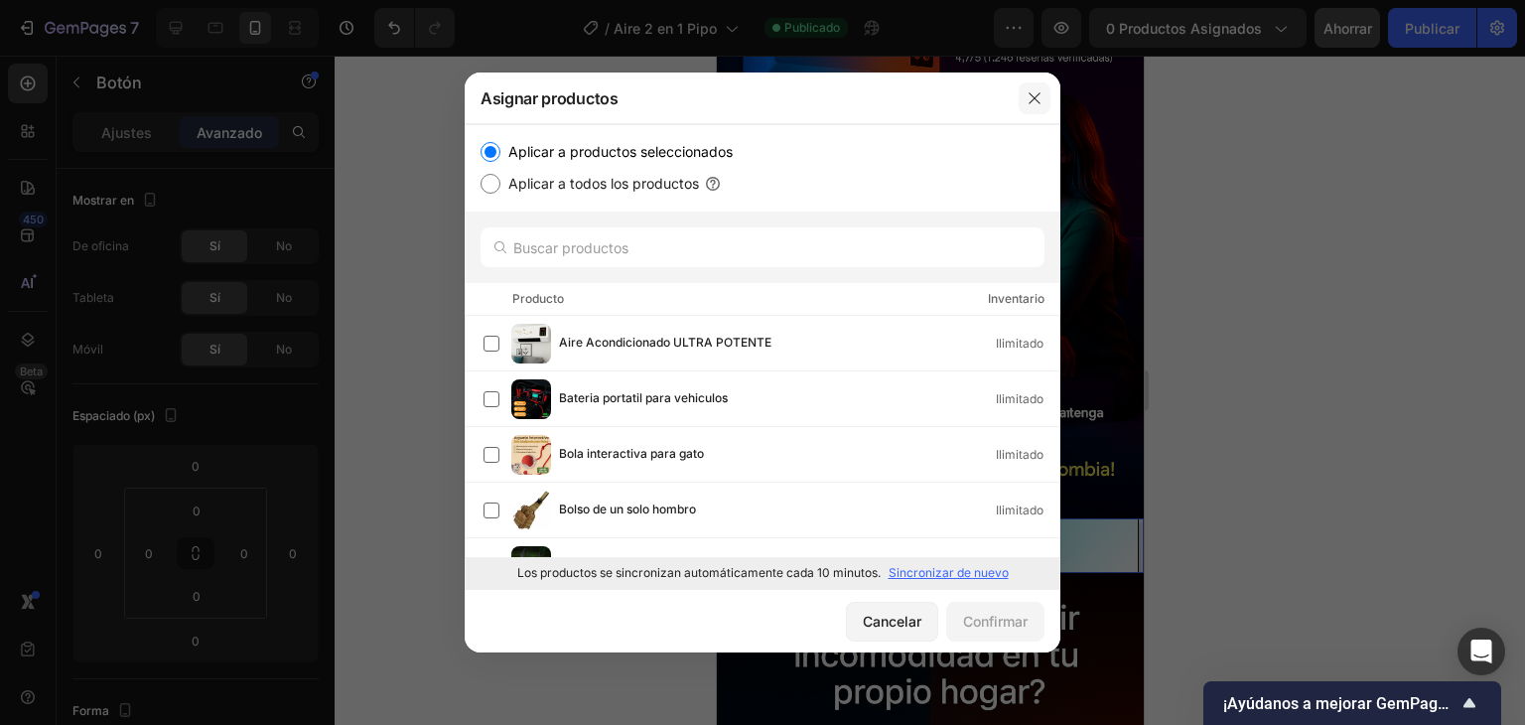
click at [1029, 110] on button "button" at bounding box center [1035, 98] width 32 height 32
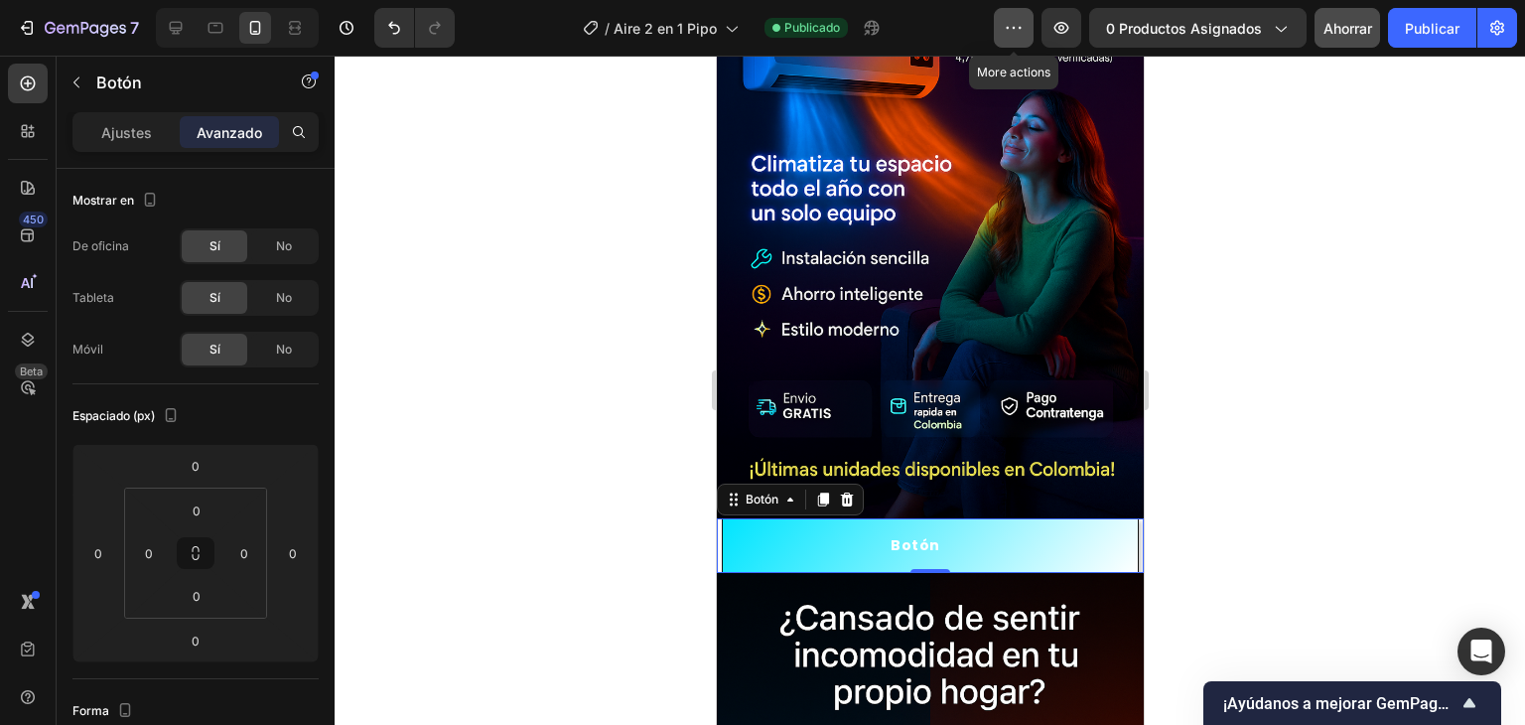
click at [1024, 28] on icon "button" at bounding box center [1014, 28] width 20 height 20
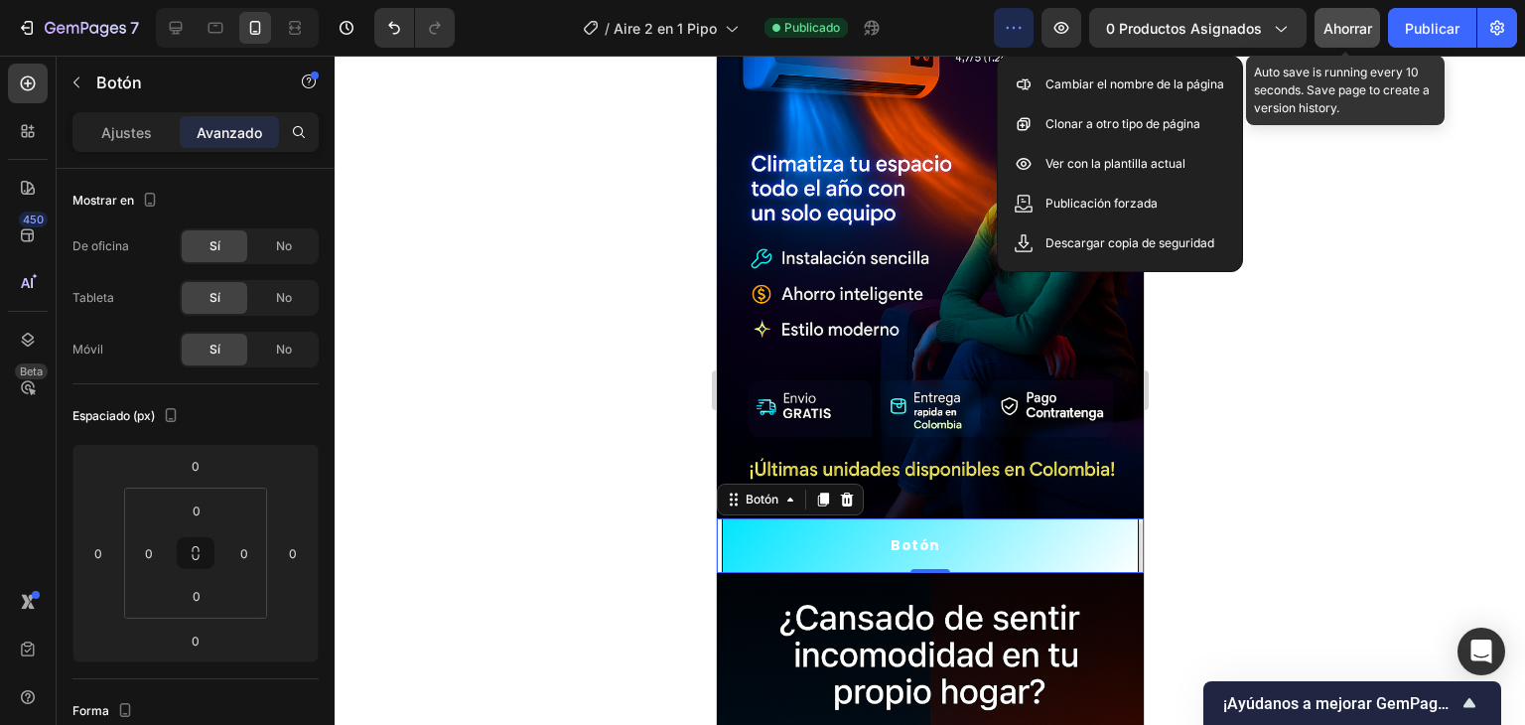
click at [1355, 40] on button "Ahorrar" at bounding box center [1348, 28] width 66 height 40
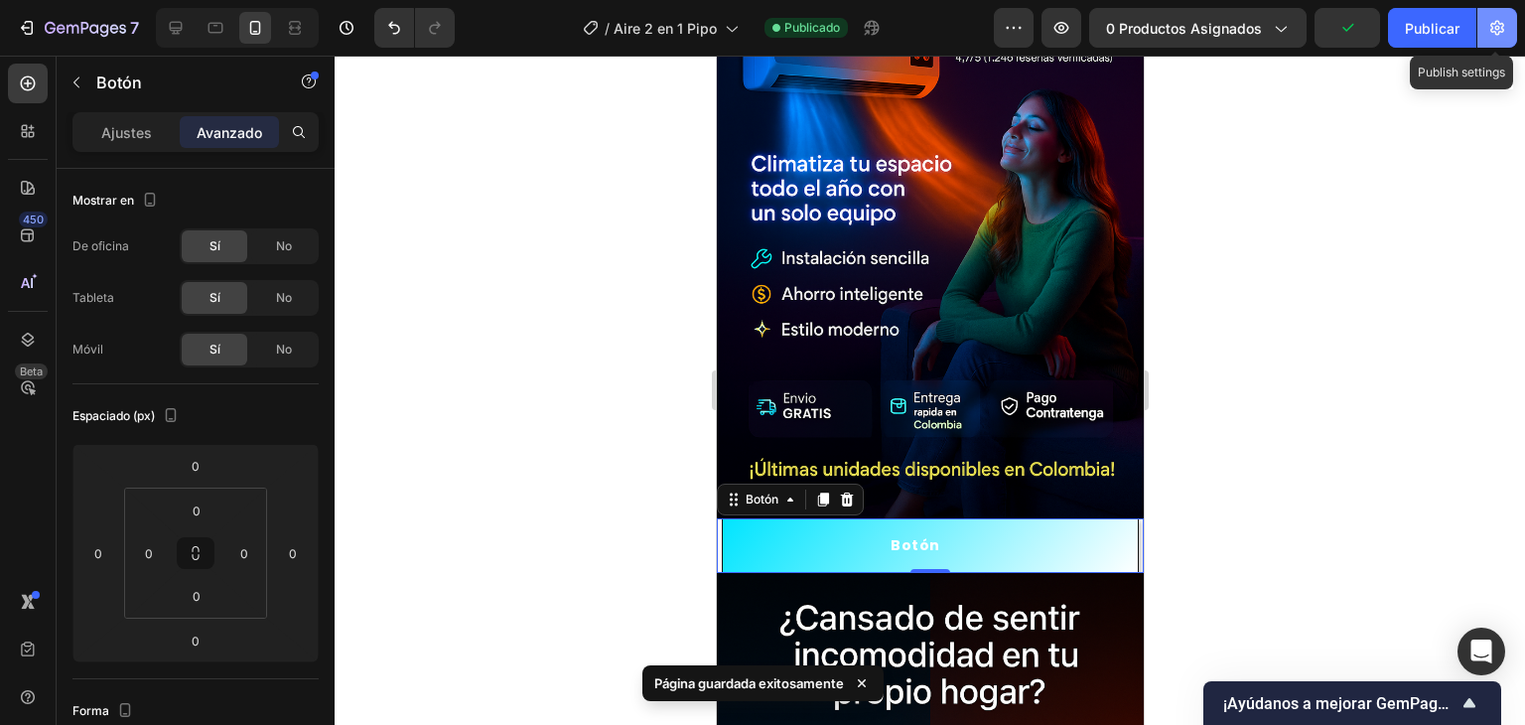
click at [1497, 45] on button "button" at bounding box center [1498, 28] width 40 height 40
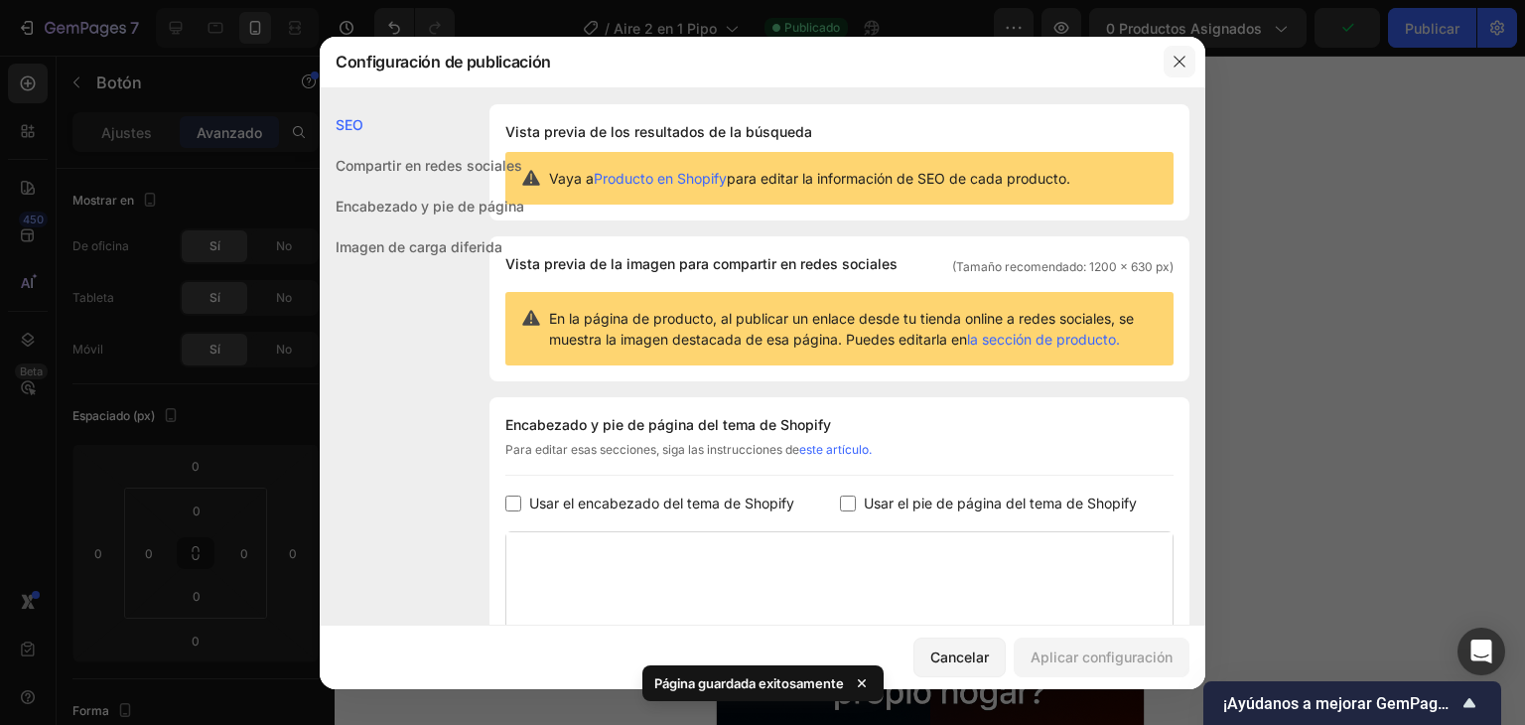
click at [1172, 57] on button "button" at bounding box center [1180, 62] width 32 height 32
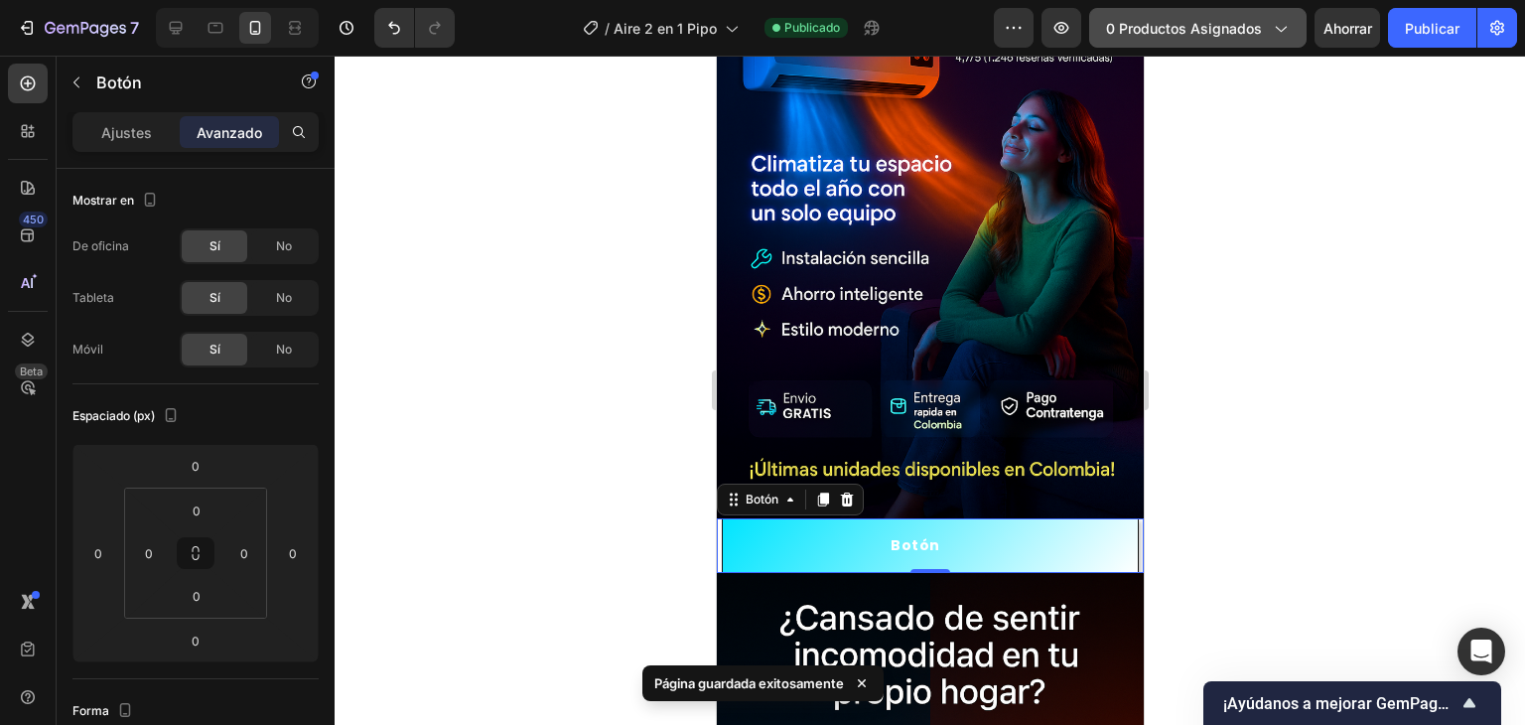
click at [1194, 30] on font "0 productos asignados" at bounding box center [1184, 28] width 156 height 17
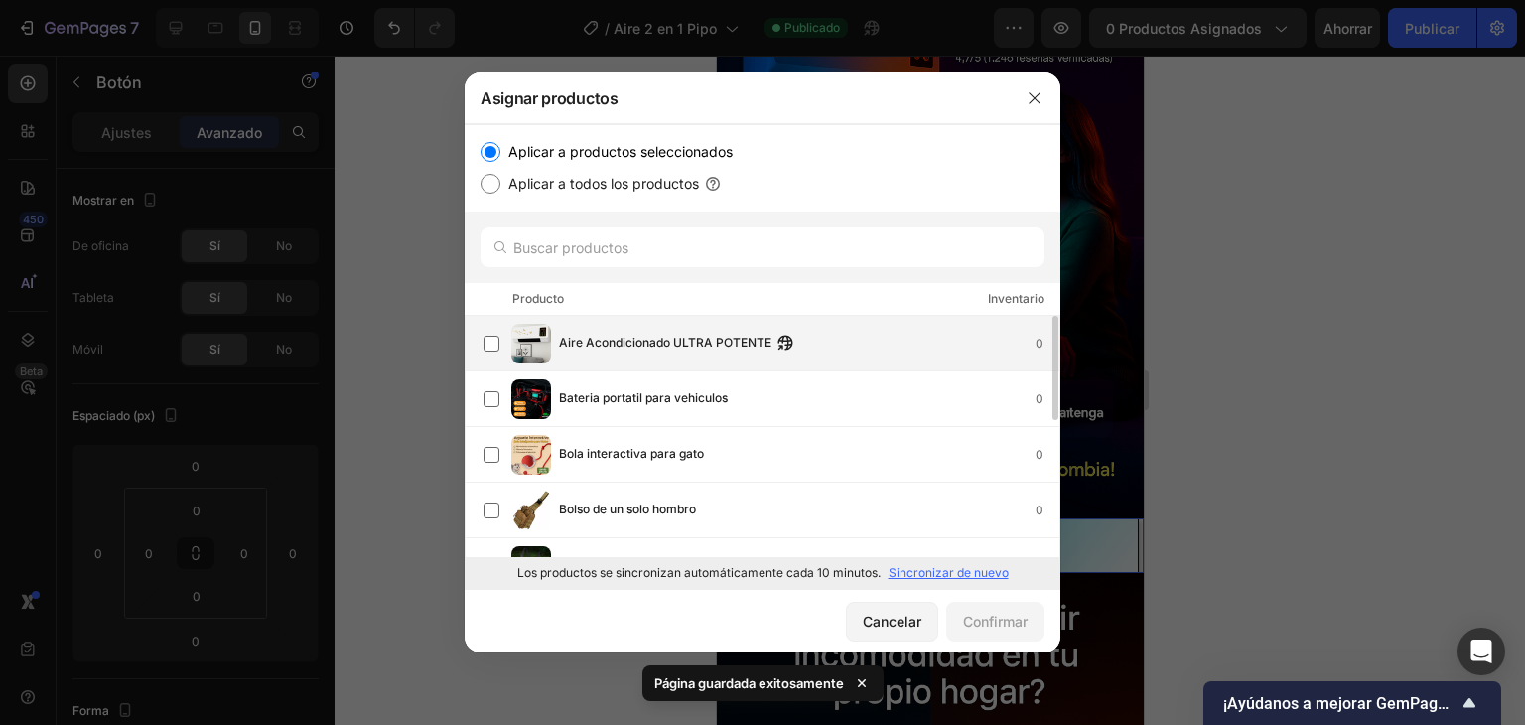
click at [524, 344] on img at bounding box center [531, 344] width 40 height 40
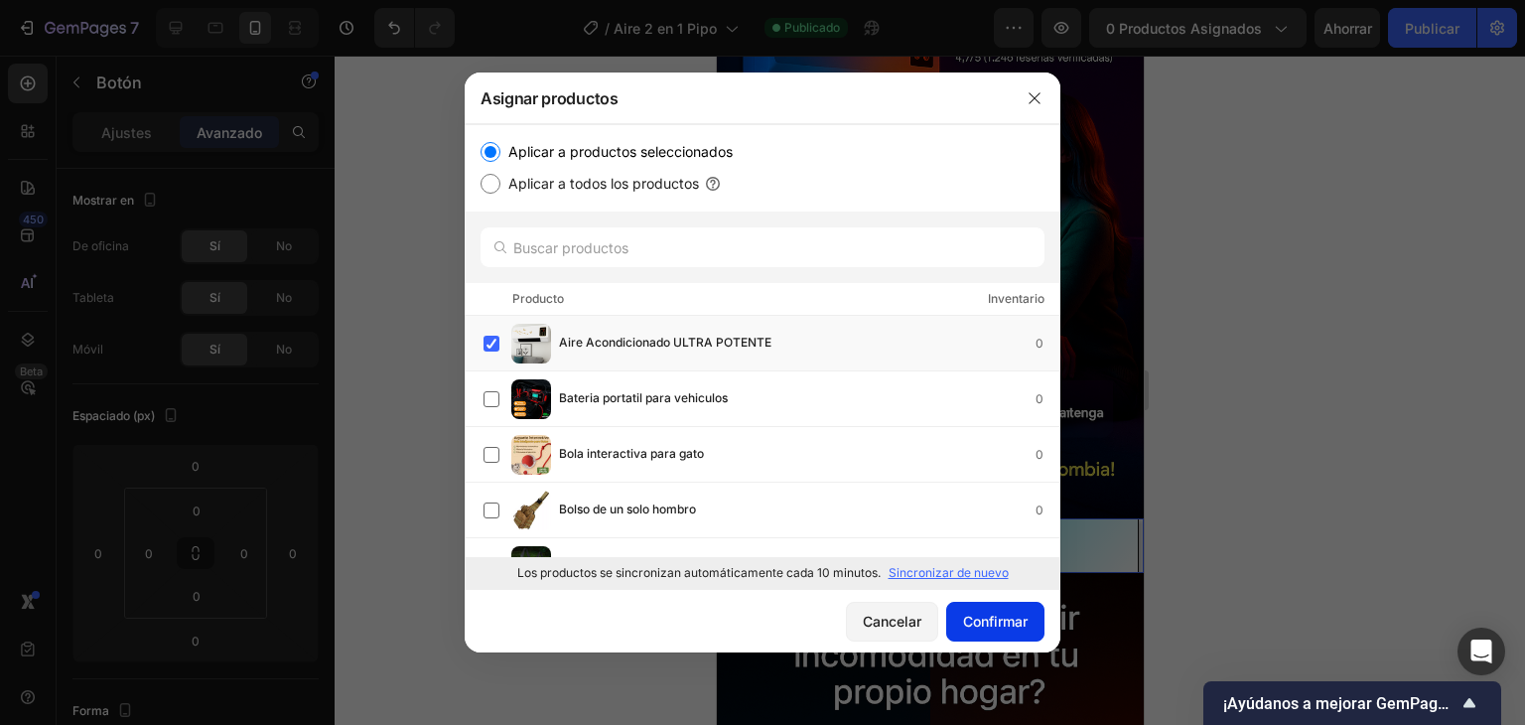
click at [987, 624] on font "Confirmar" at bounding box center [995, 621] width 65 height 17
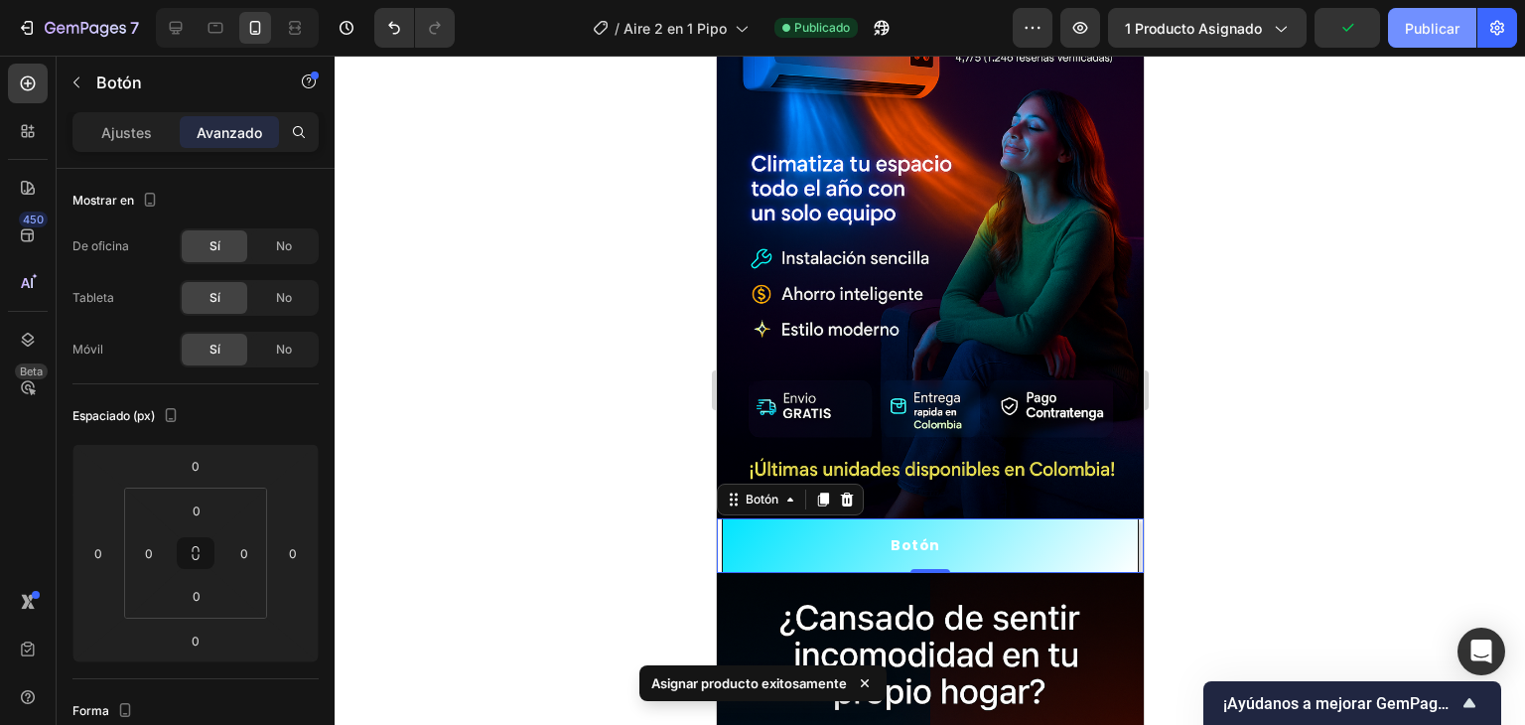
click at [1414, 34] on font "Publicar" at bounding box center [1432, 28] width 55 height 17
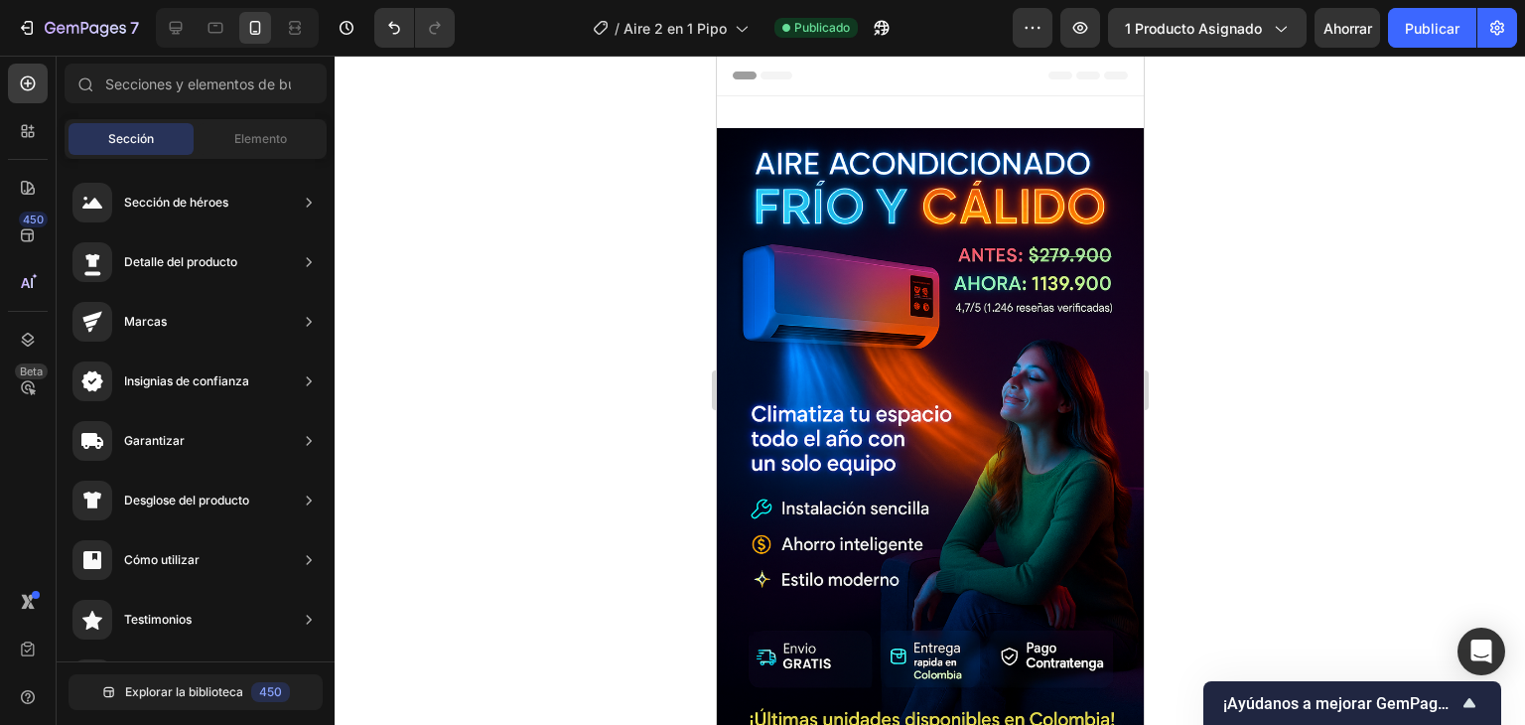
drag, startPoint x: 1137, startPoint y: 234, endPoint x: 1868, endPoint y: 180, distance: 732.9
click at [879, 37] on icon "button" at bounding box center [882, 28] width 20 height 20
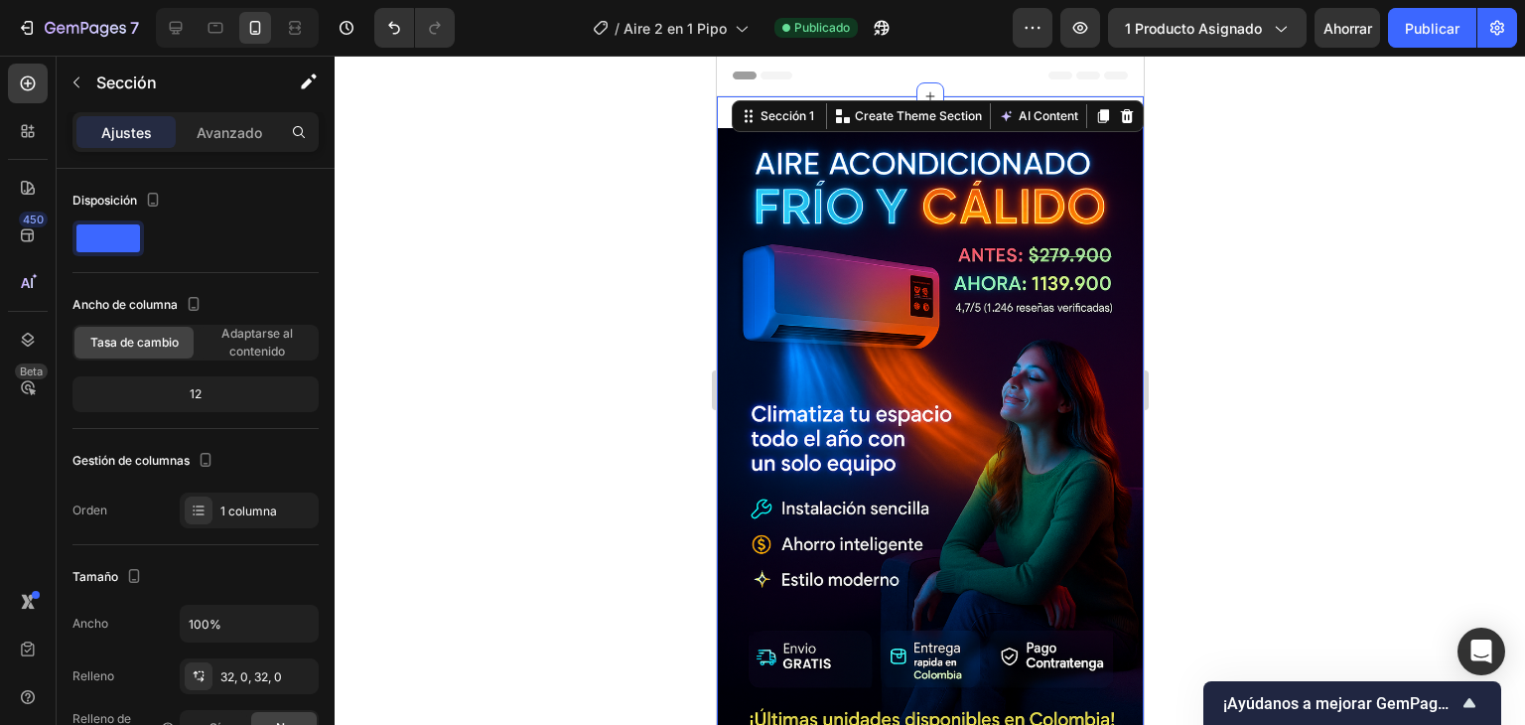
click at [584, 211] on div at bounding box center [930, 390] width 1191 height 669
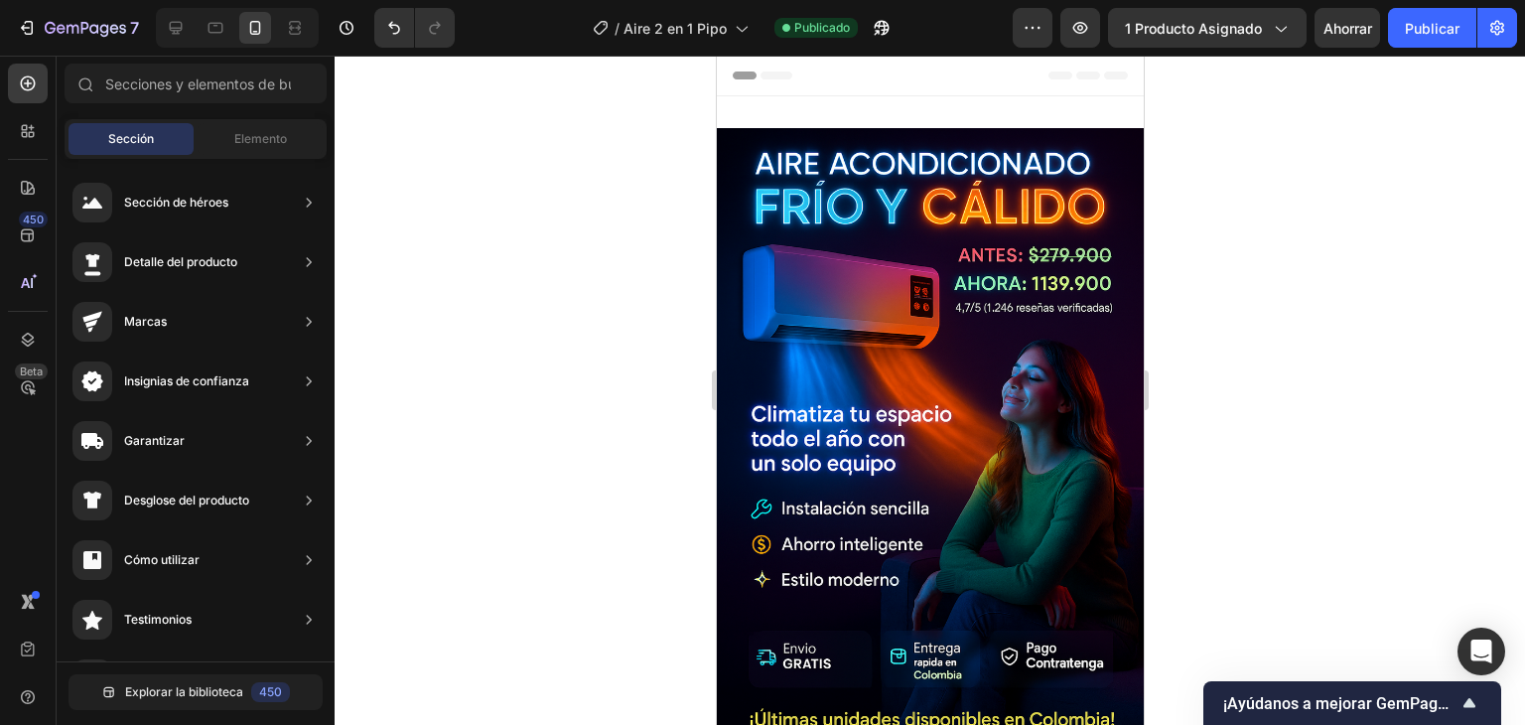
click at [546, 300] on div at bounding box center [930, 390] width 1191 height 669
click at [227, 136] on div "Elemento" at bounding box center [260, 139] width 125 height 32
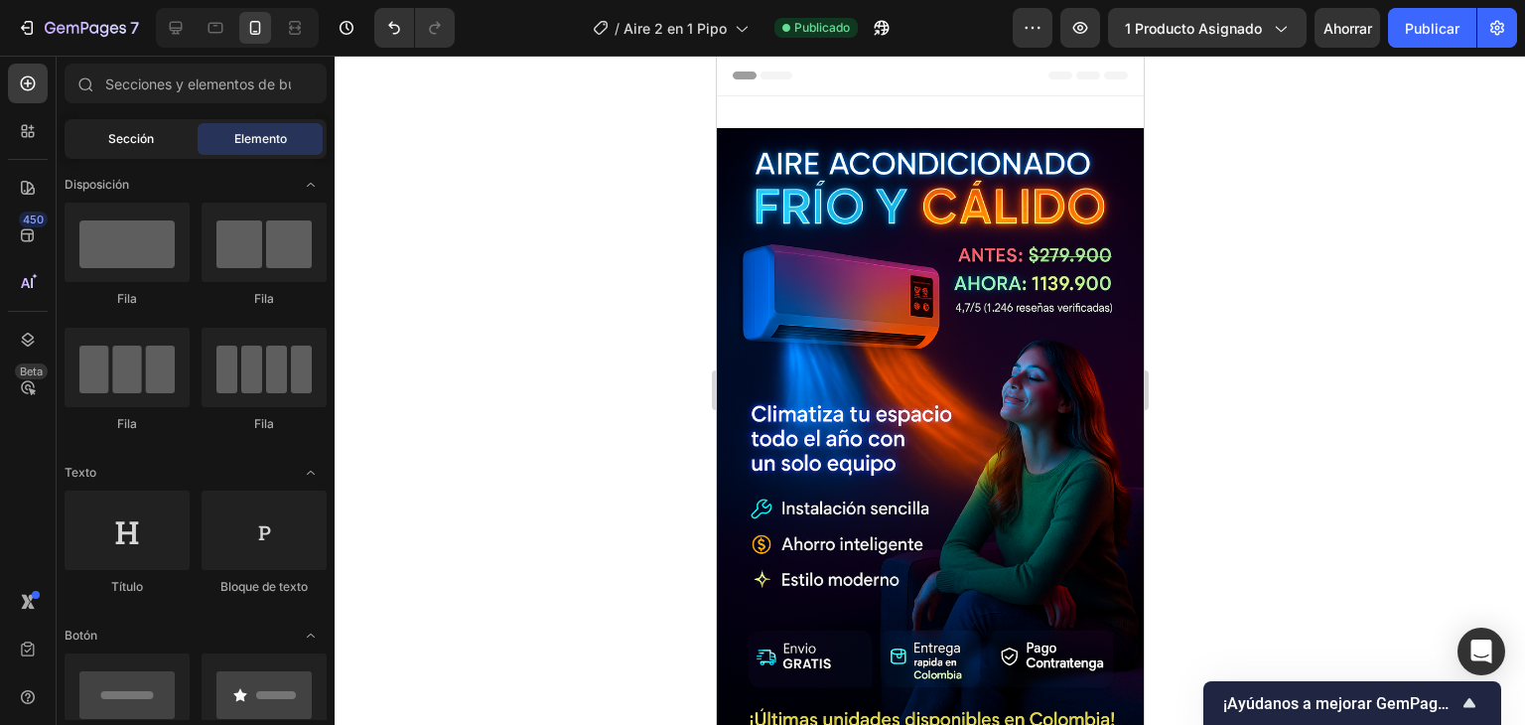
click at [151, 144] on font "Sección" at bounding box center [131, 138] width 46 height 15
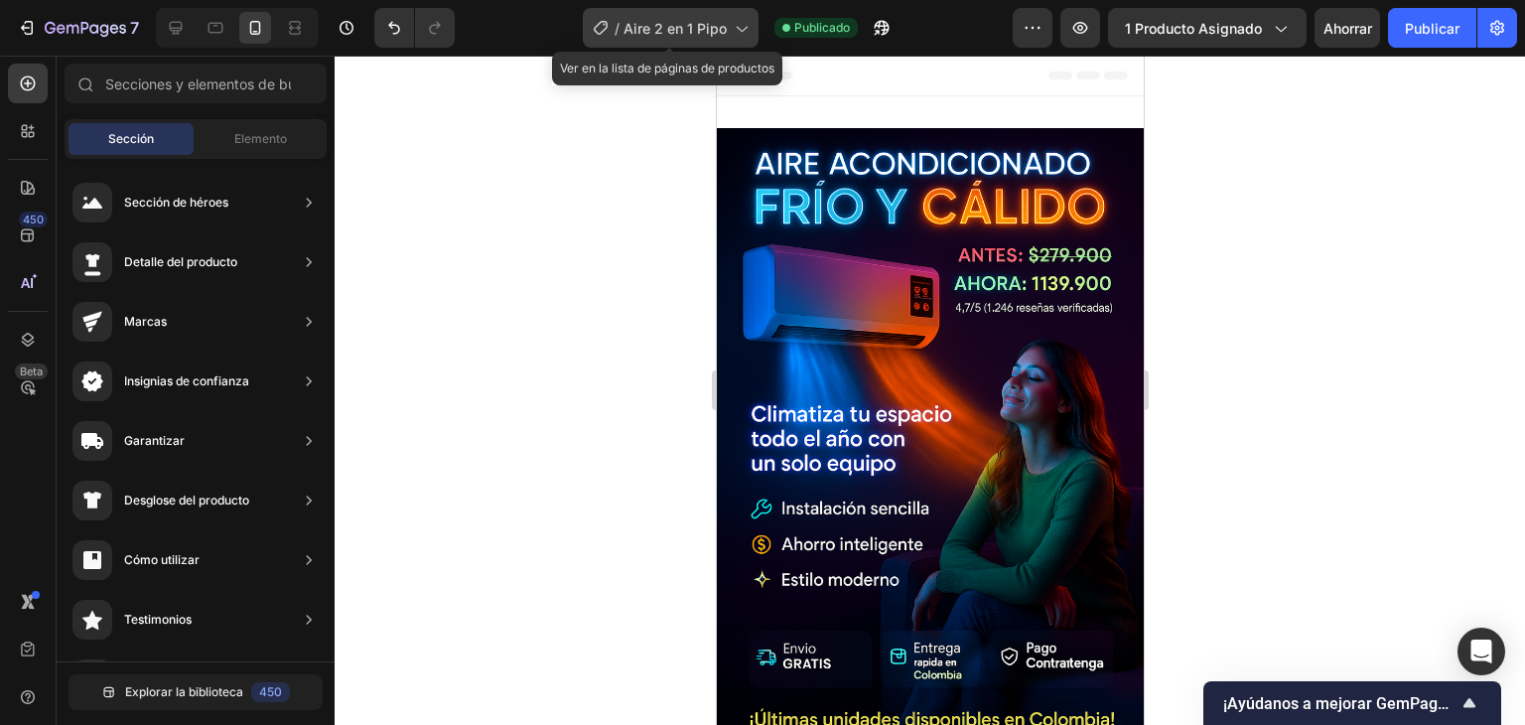
click at [701, 14] on div "/ Aire 2 en 1 Pipo" at bounding box center [671, 28] width 176 height 40
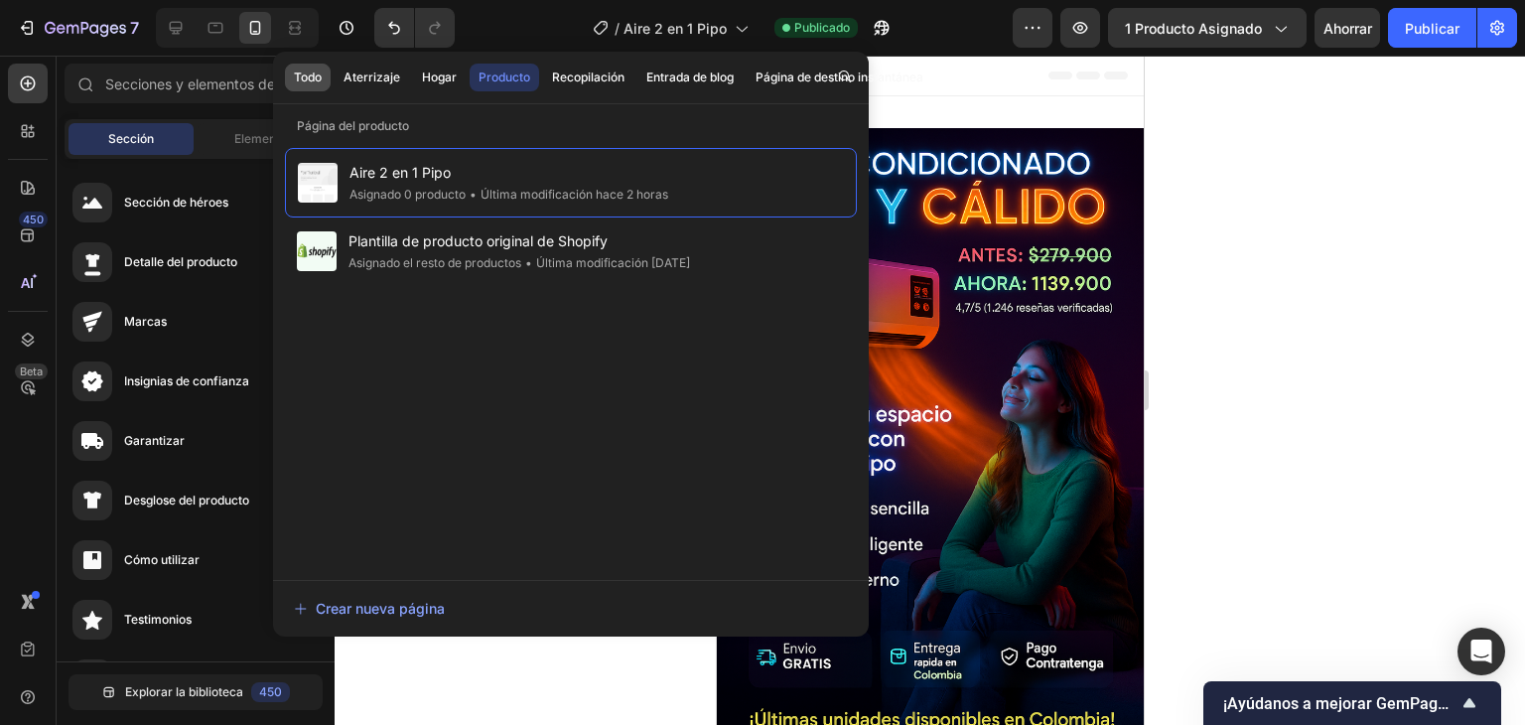
click at [322, 70] on font "Todo" at bounding box center [308, 77] width 28 height 15
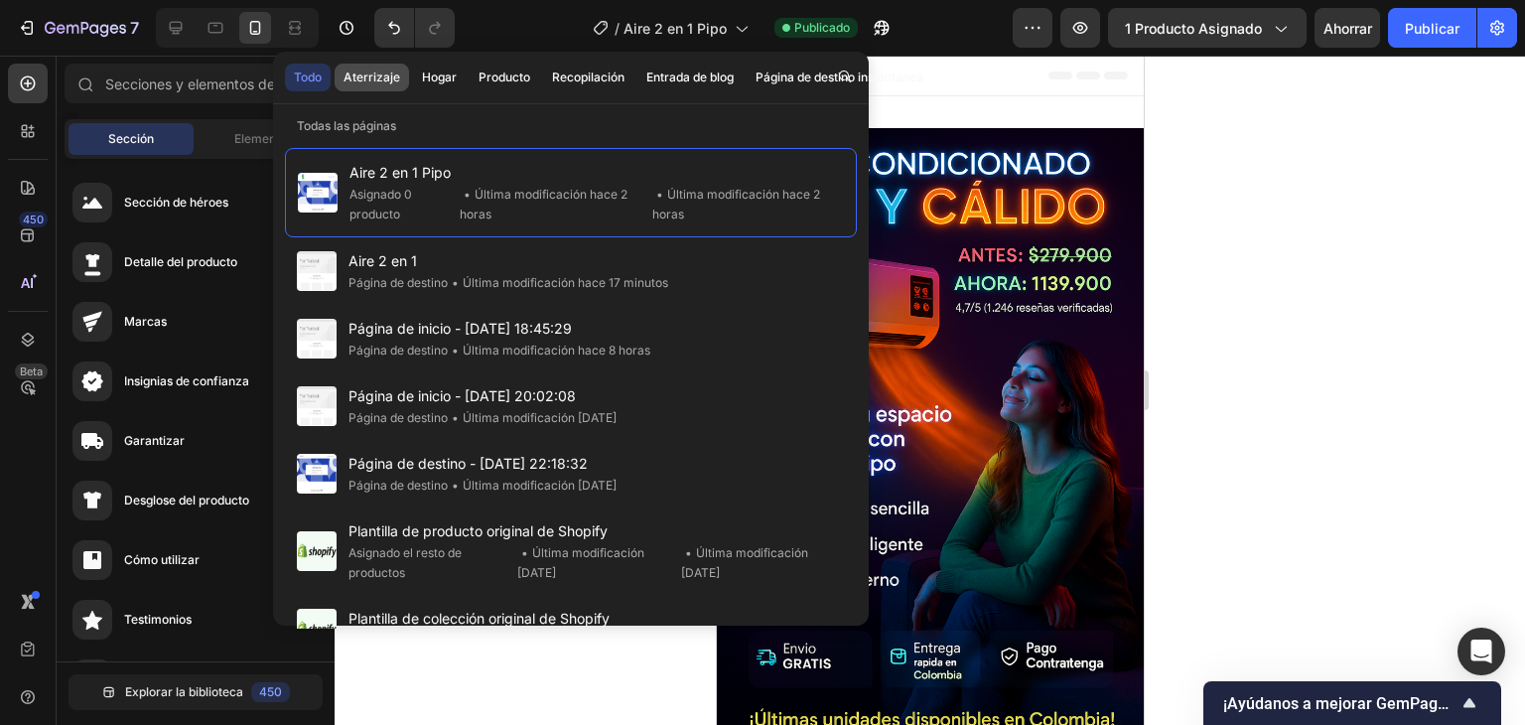
click at [365, 82] on font "Aterrizaje" at bounding box center [372, 77] width 57 height 15
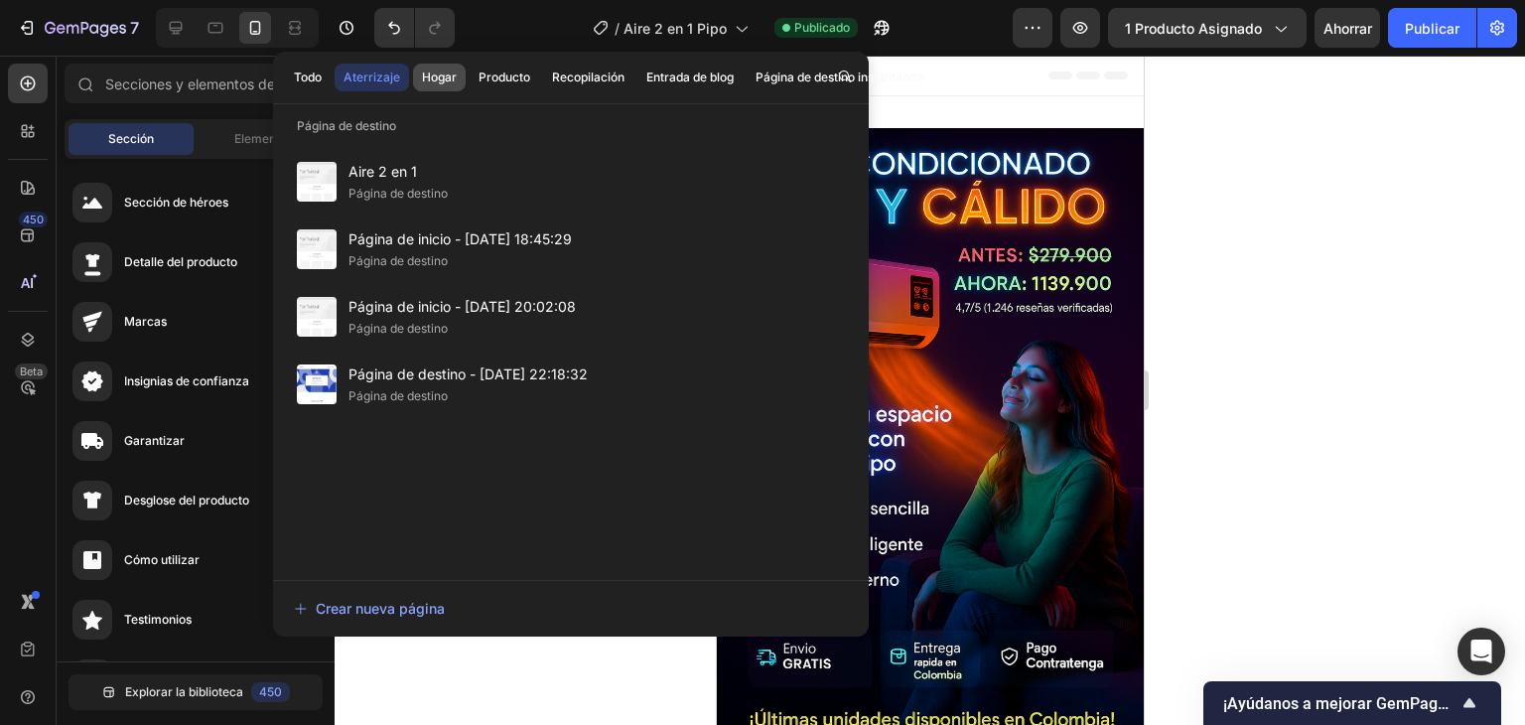
click at [433, 87] on button "Hogar" at bounding box center [439, 78] width 53 height 28
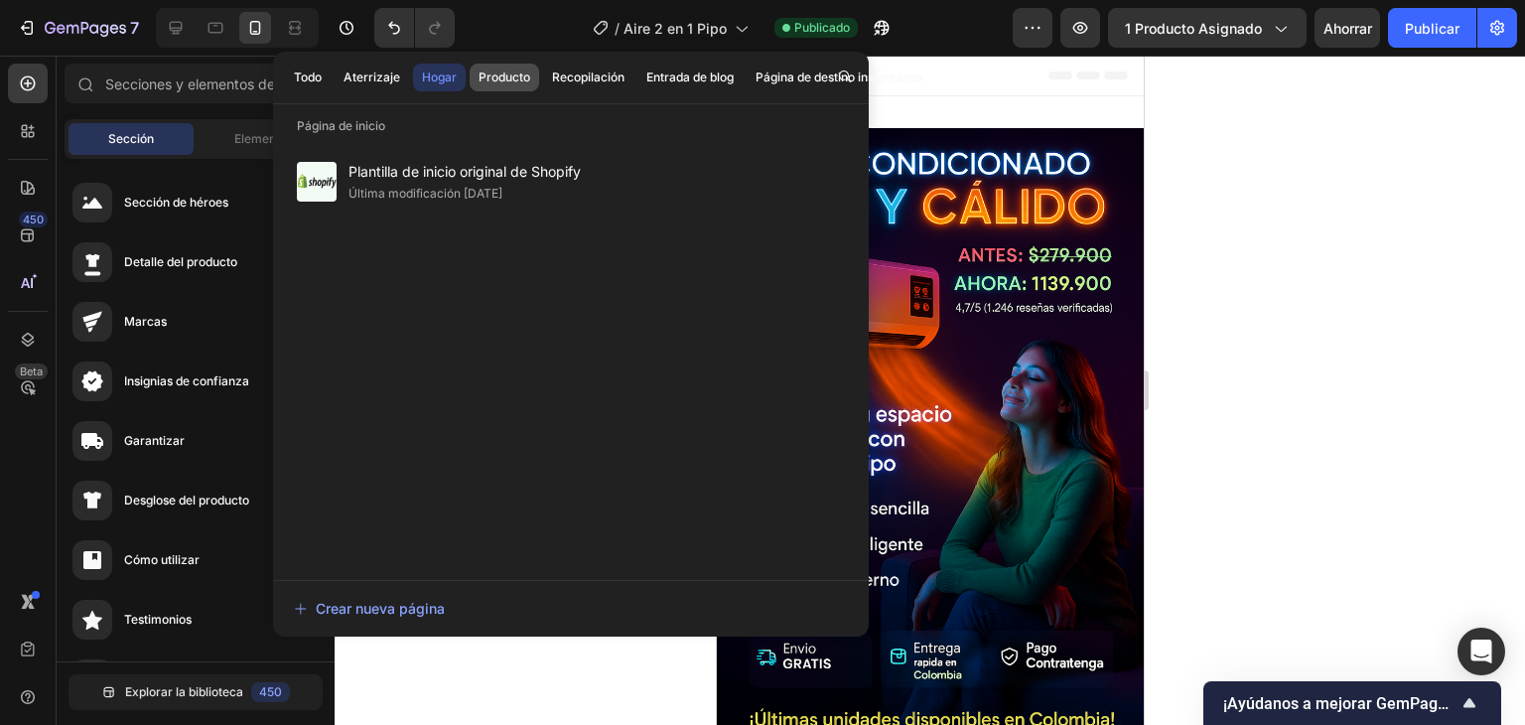
click at [513, 71] on font "Producto" at bounding box center [505, 77] width 52 height 15
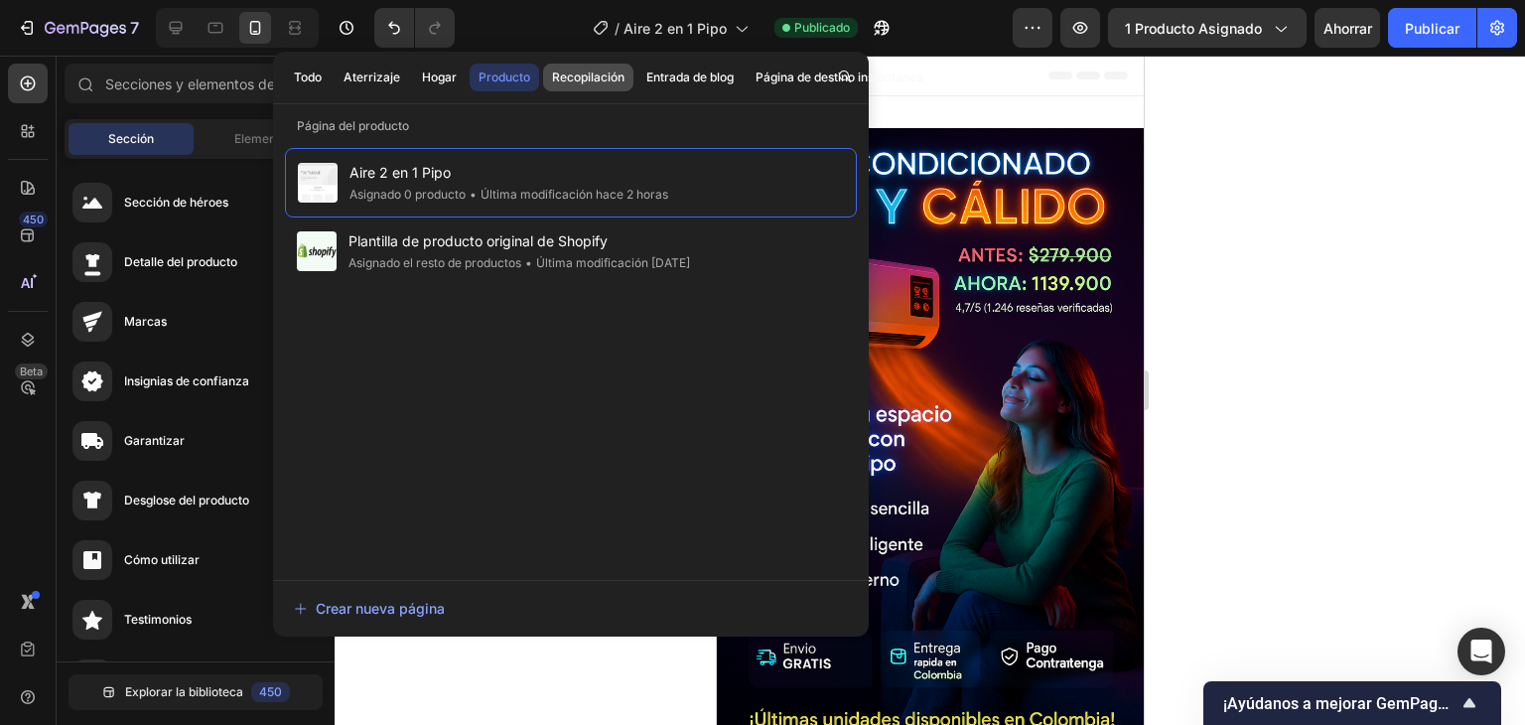
click at [582, 80] on font "Recopilación" at bounding box center [588, 77] width 72 height 15
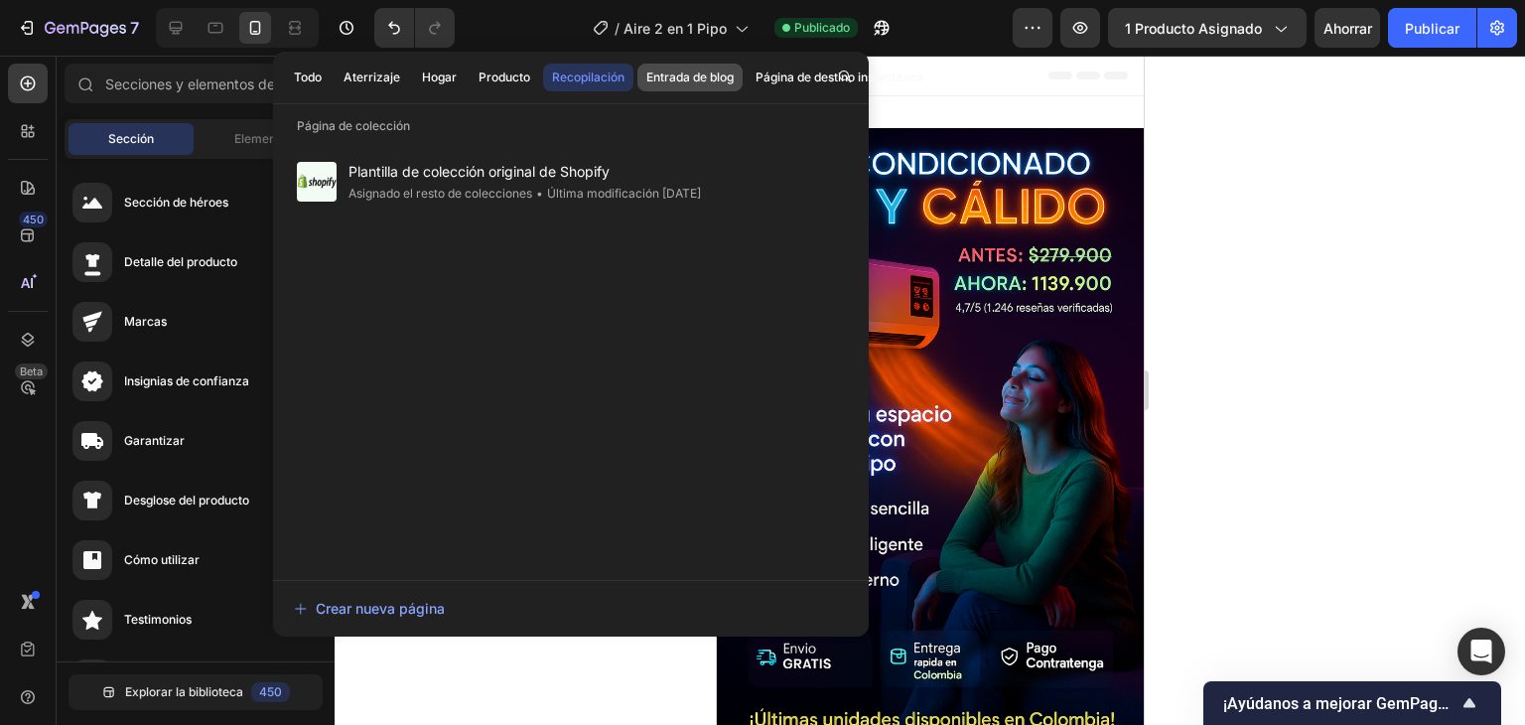
click at [724, 70] on font "Entrada de blog" at bounding box center [689, 77] width 87 height 15
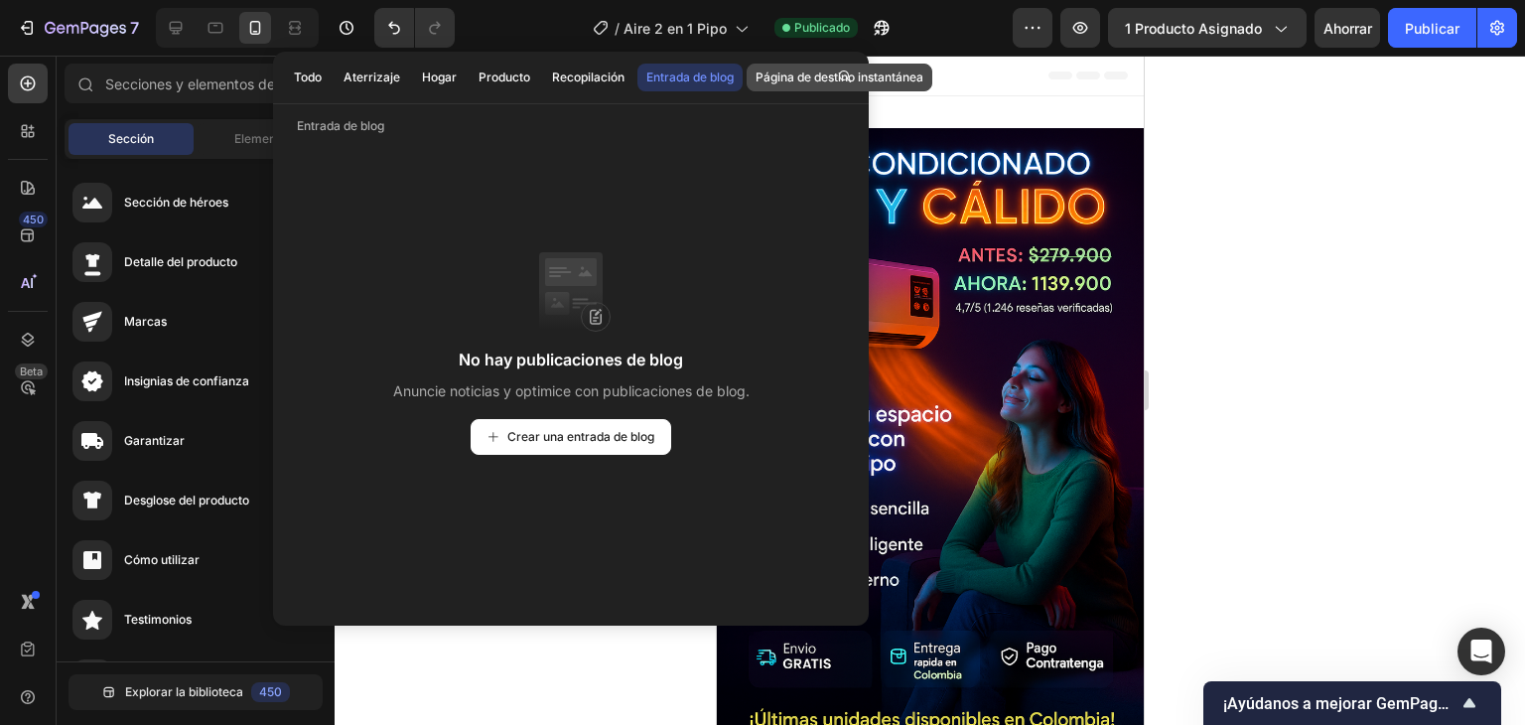
click at [785, 68] on button "Página de destino instantánea" at bounding box center [840, 78] width 186 height 28
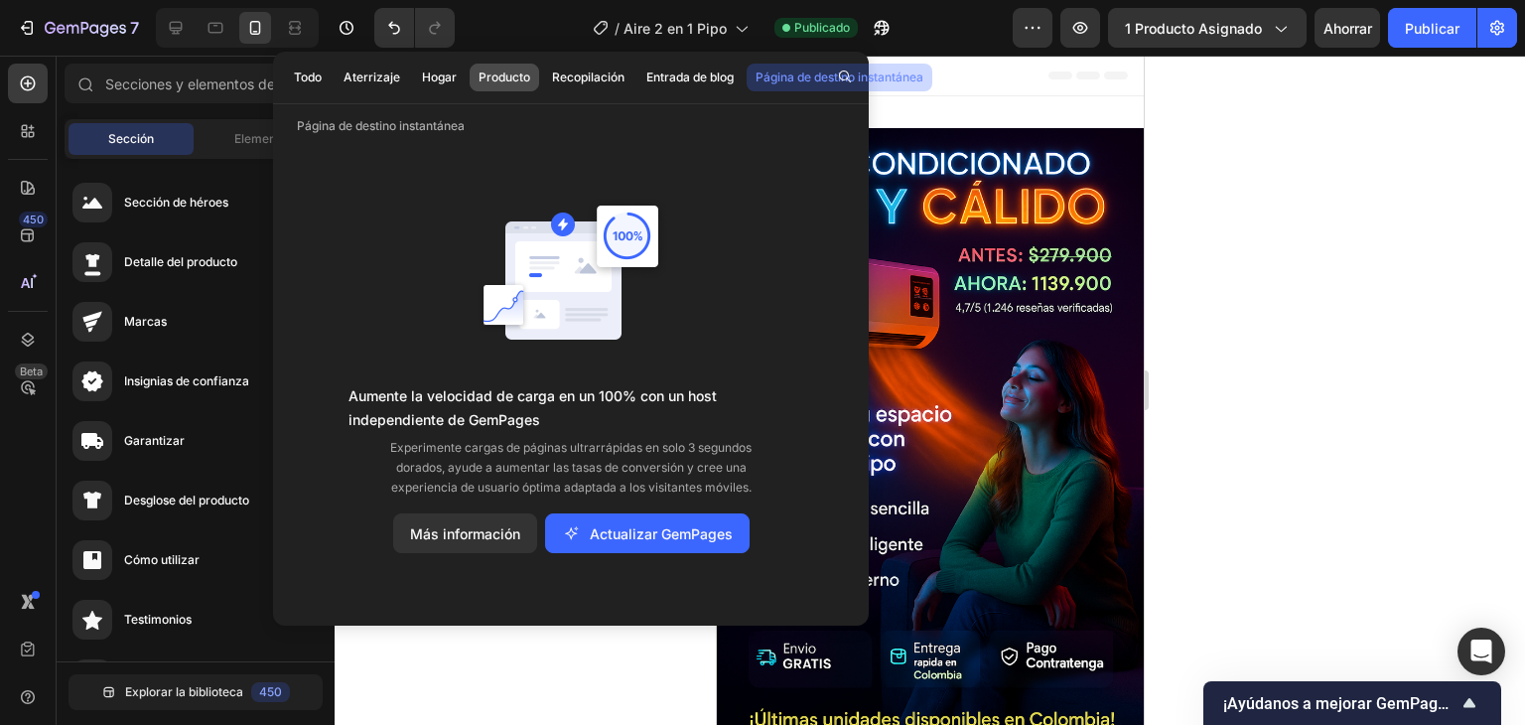
click at [490, 73] on font "Producto" at bounding box center [505, 77] width 52 height 15
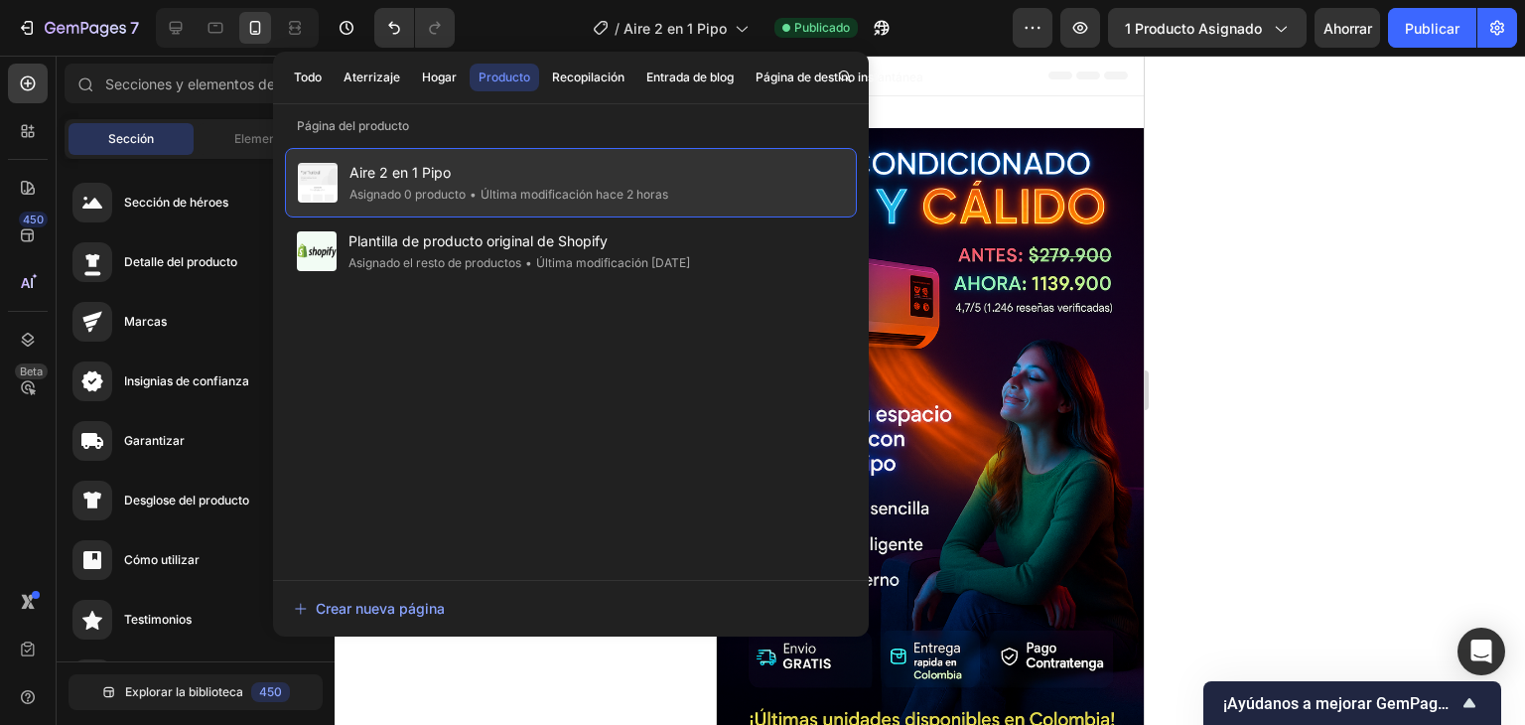
click at [475, 180] on span "Aire 2 en 1 Pipo" at bounding box center [509, 173] width 319 height 24
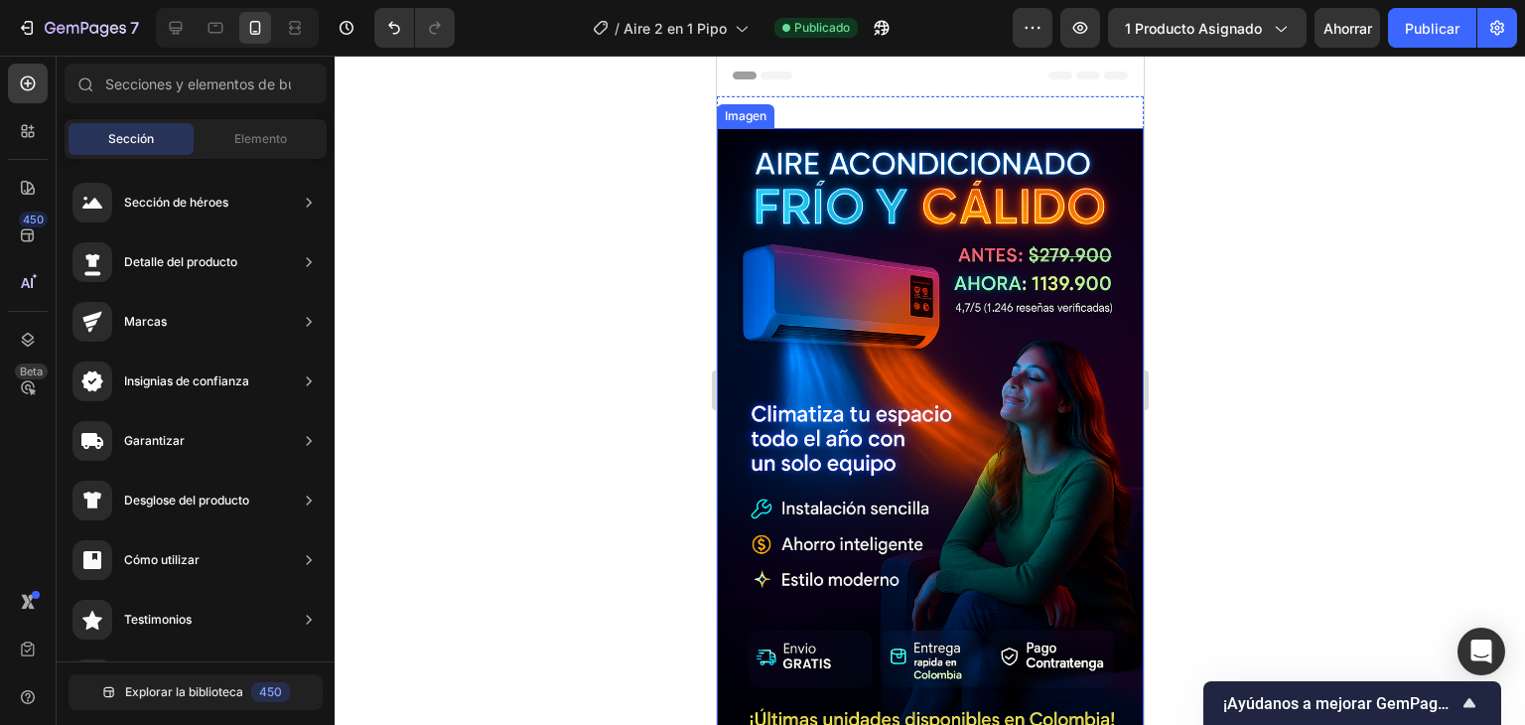
click at [429, 157] on div at bounding box center [930, 390] width 1191 height 669
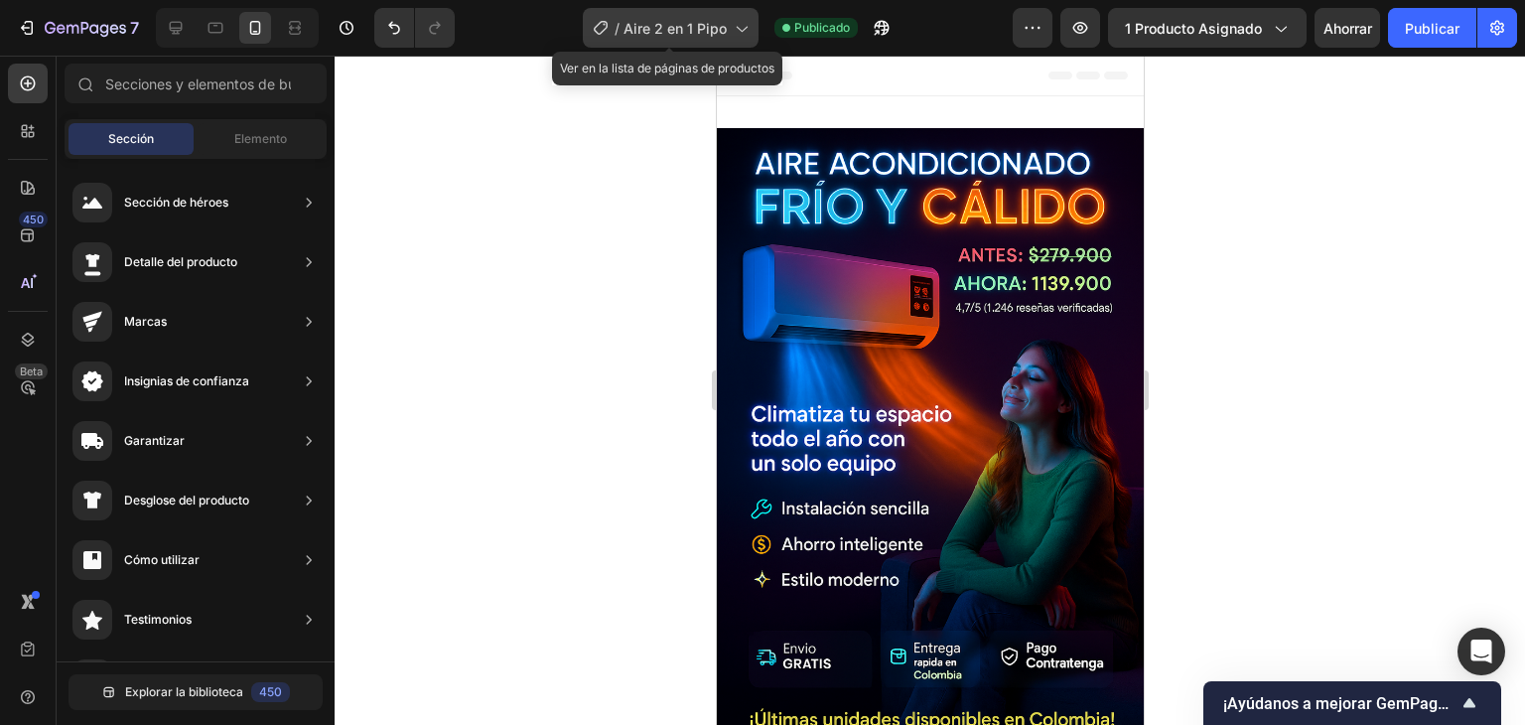
click at [718, 22] on font "Aire 2 en 1 Pipo" at bounding box center [675, 28] width 103 height 17
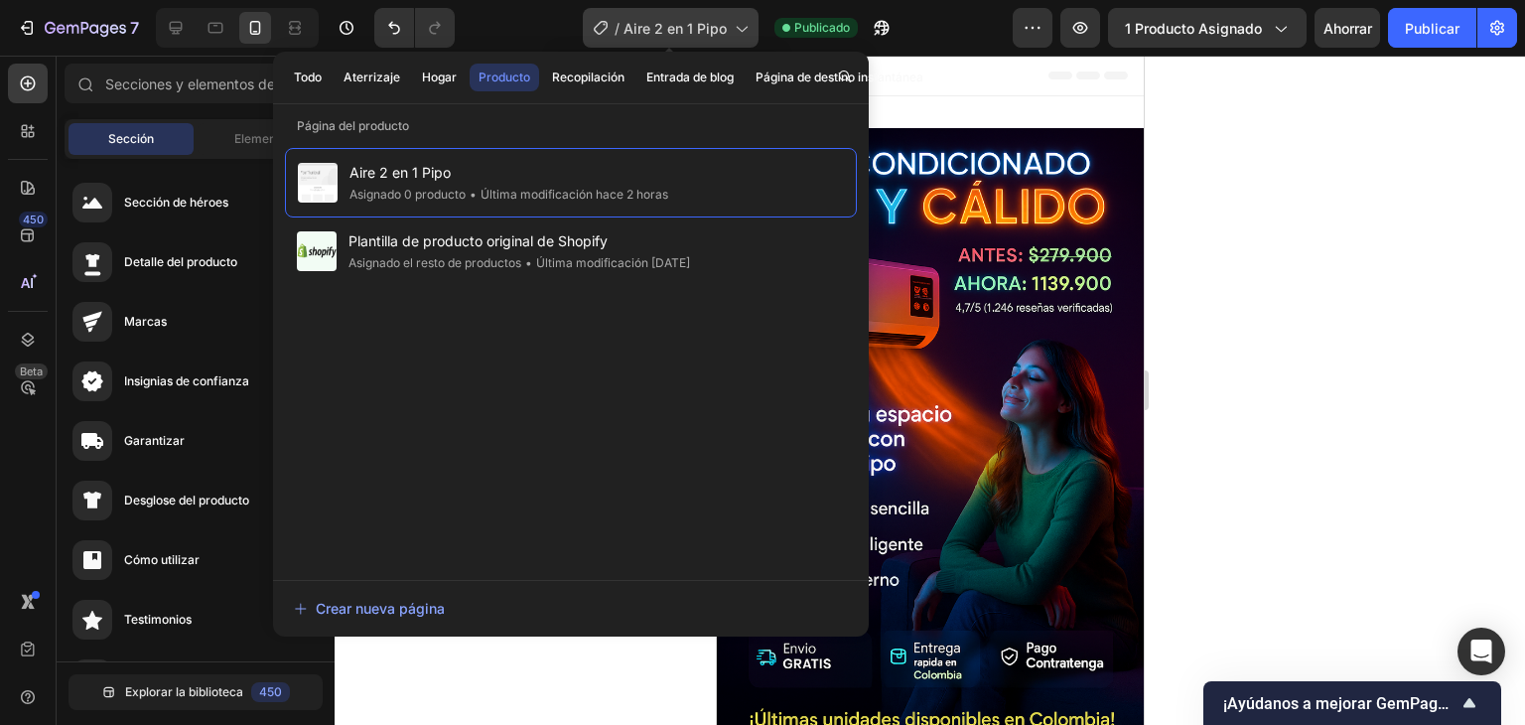
click at [718, 22] on font "Aire 2 en 1 Pipo" at bounding box center [675, 28] width 103 height 17
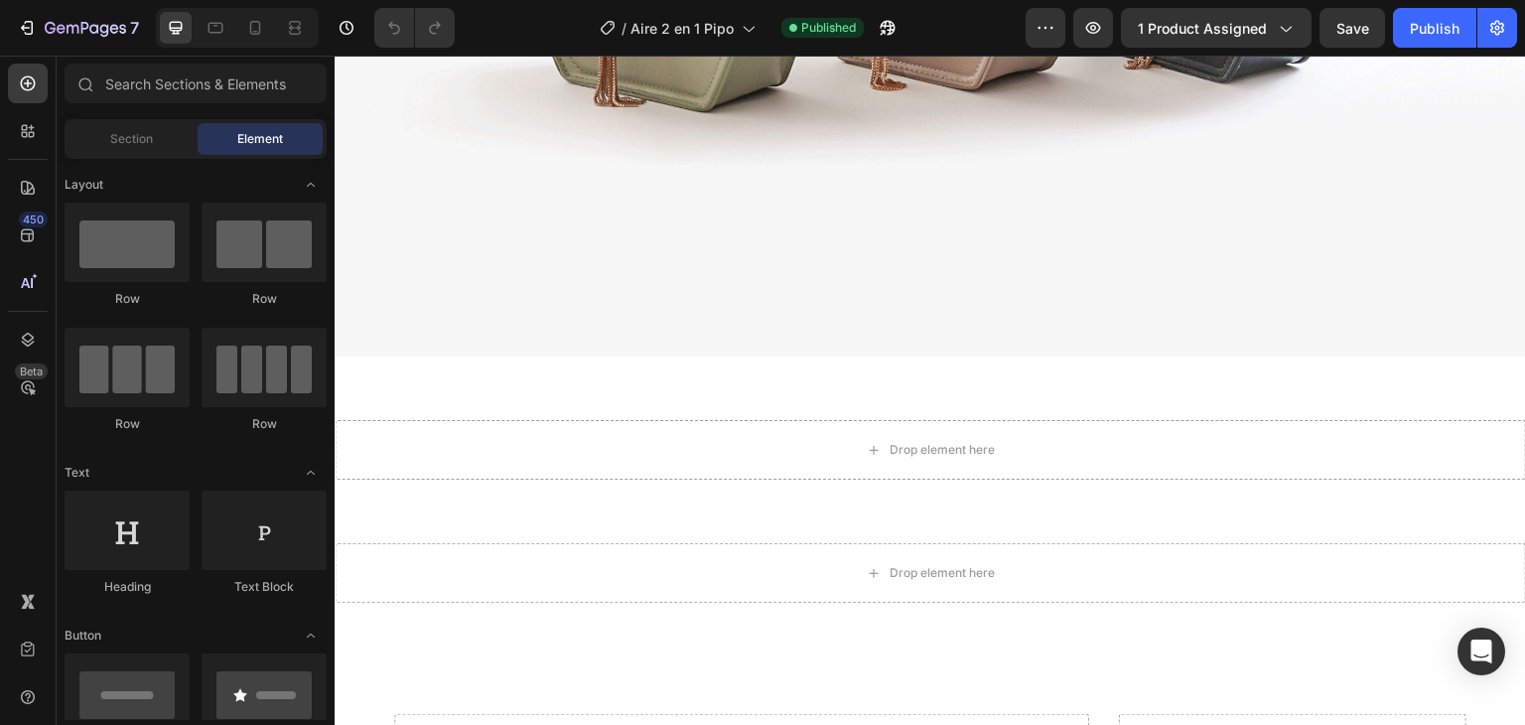
scroll to position [1779, 0]
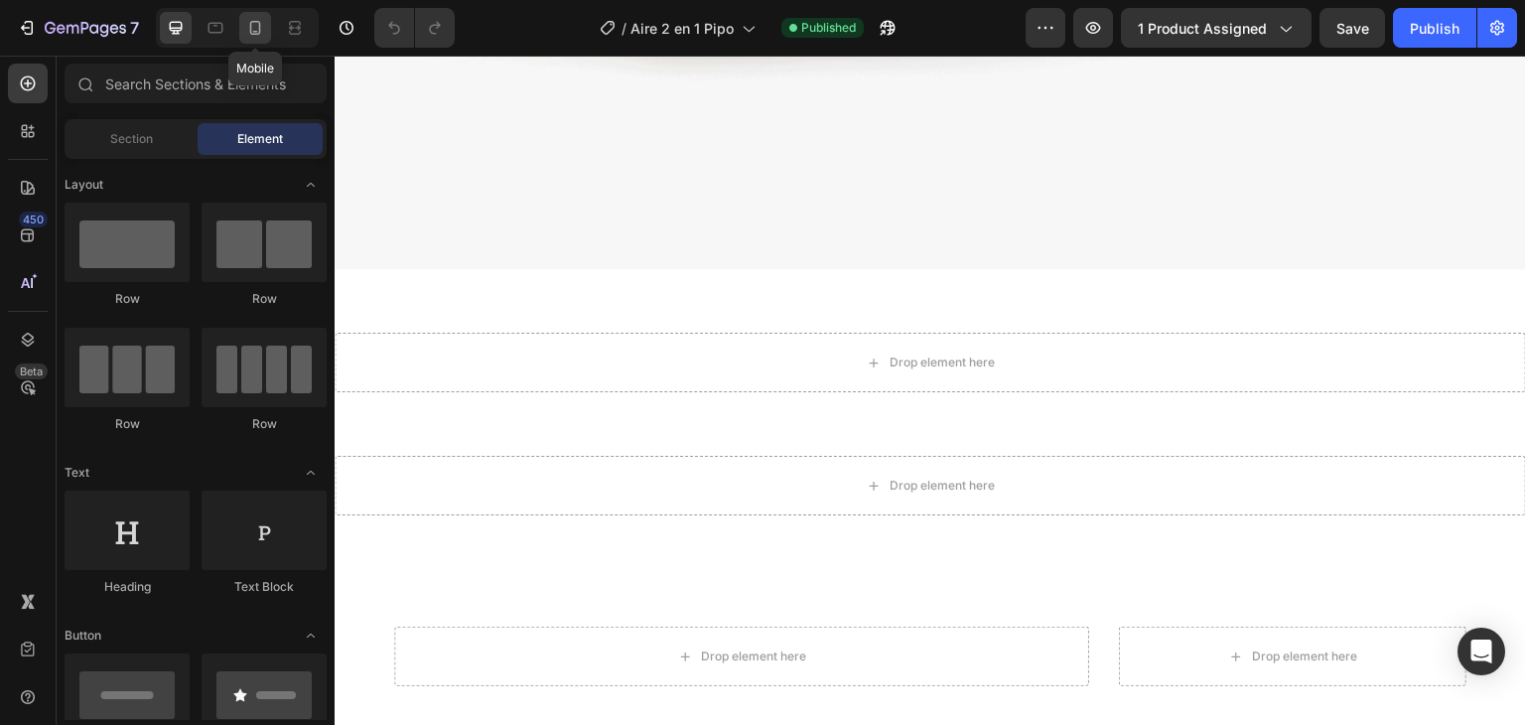
click at [245, 21] on icon at bounding box center [255, 28] width 20 height 20
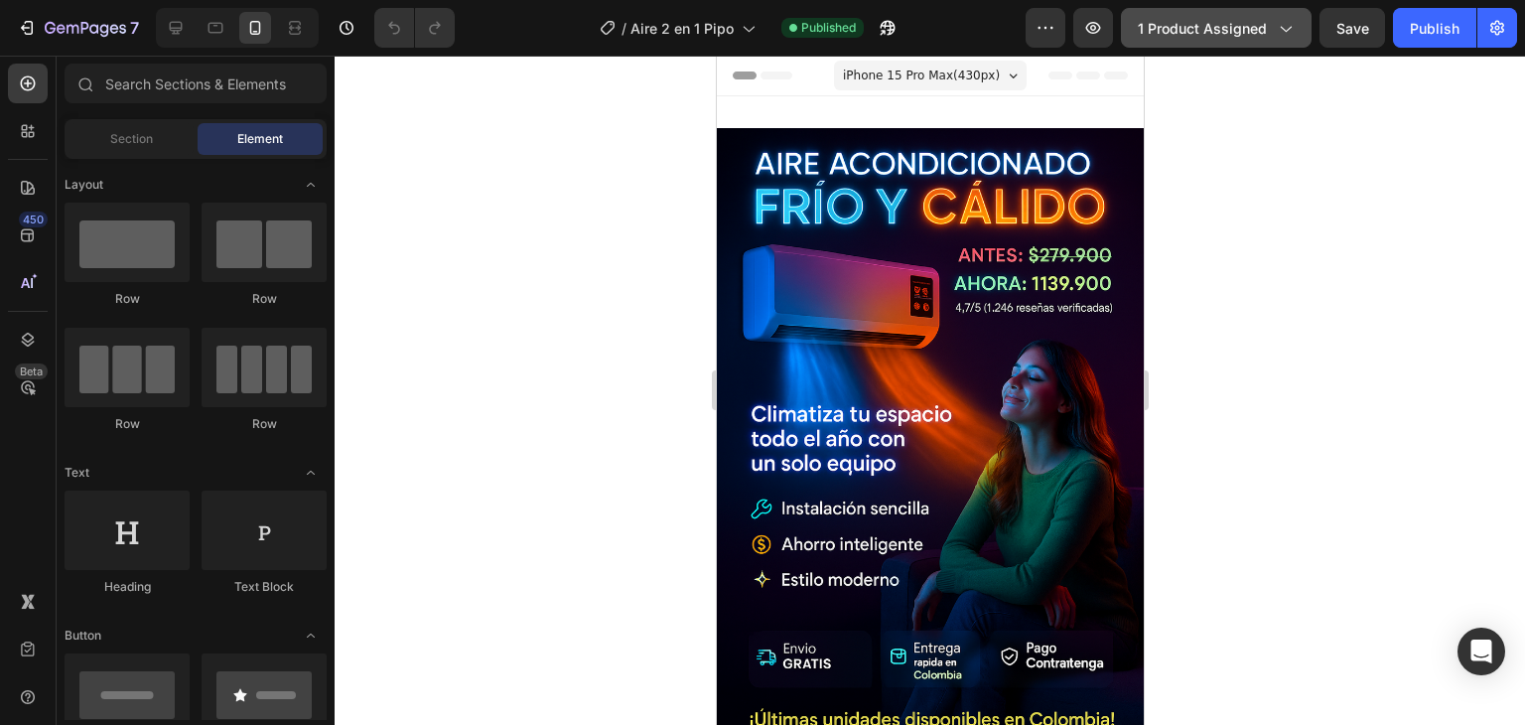
click at [1159, 41] on button "1 product assigned" at bounding box center [1216, 28] width 191 height 40
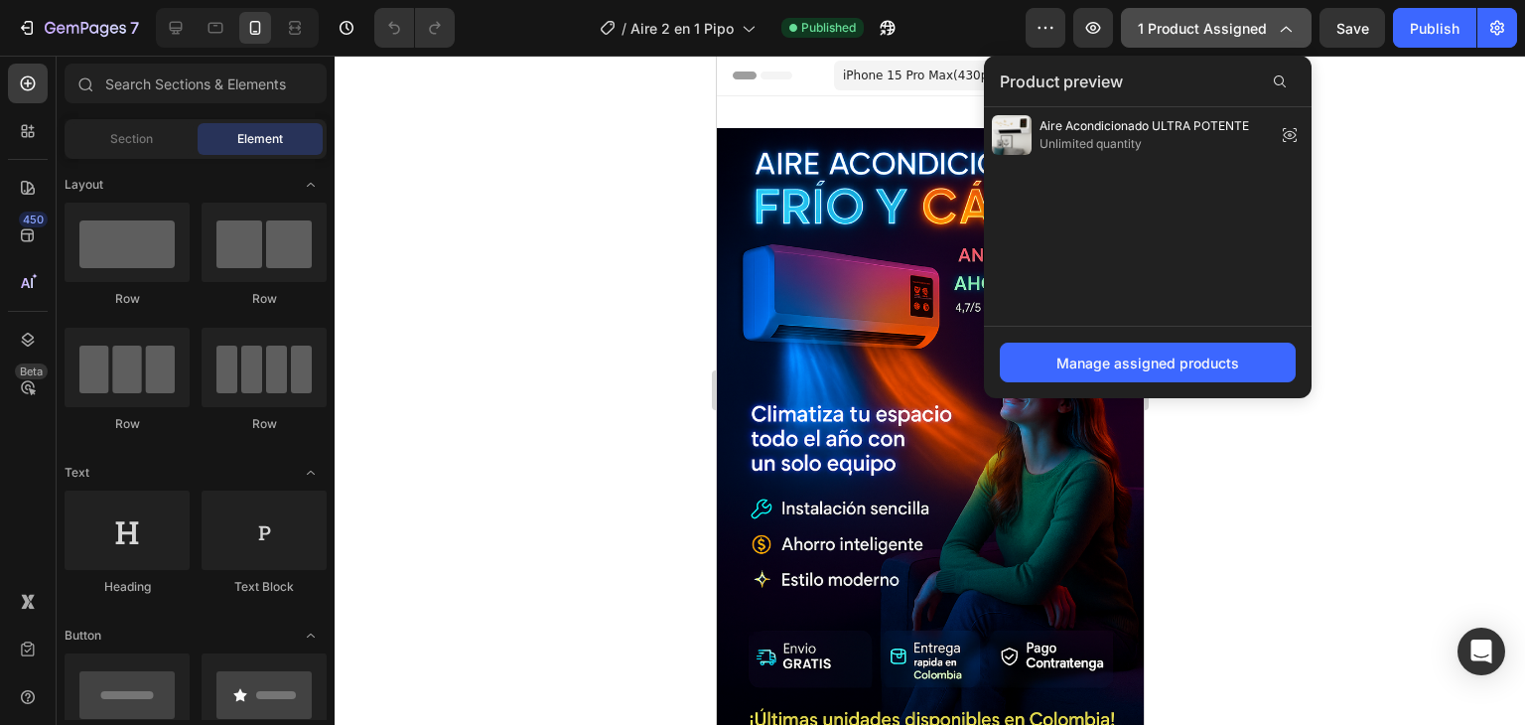
click at [1159, 41] on button "1 product assigned" at bounding box center [1216, 28] width 191 height 40
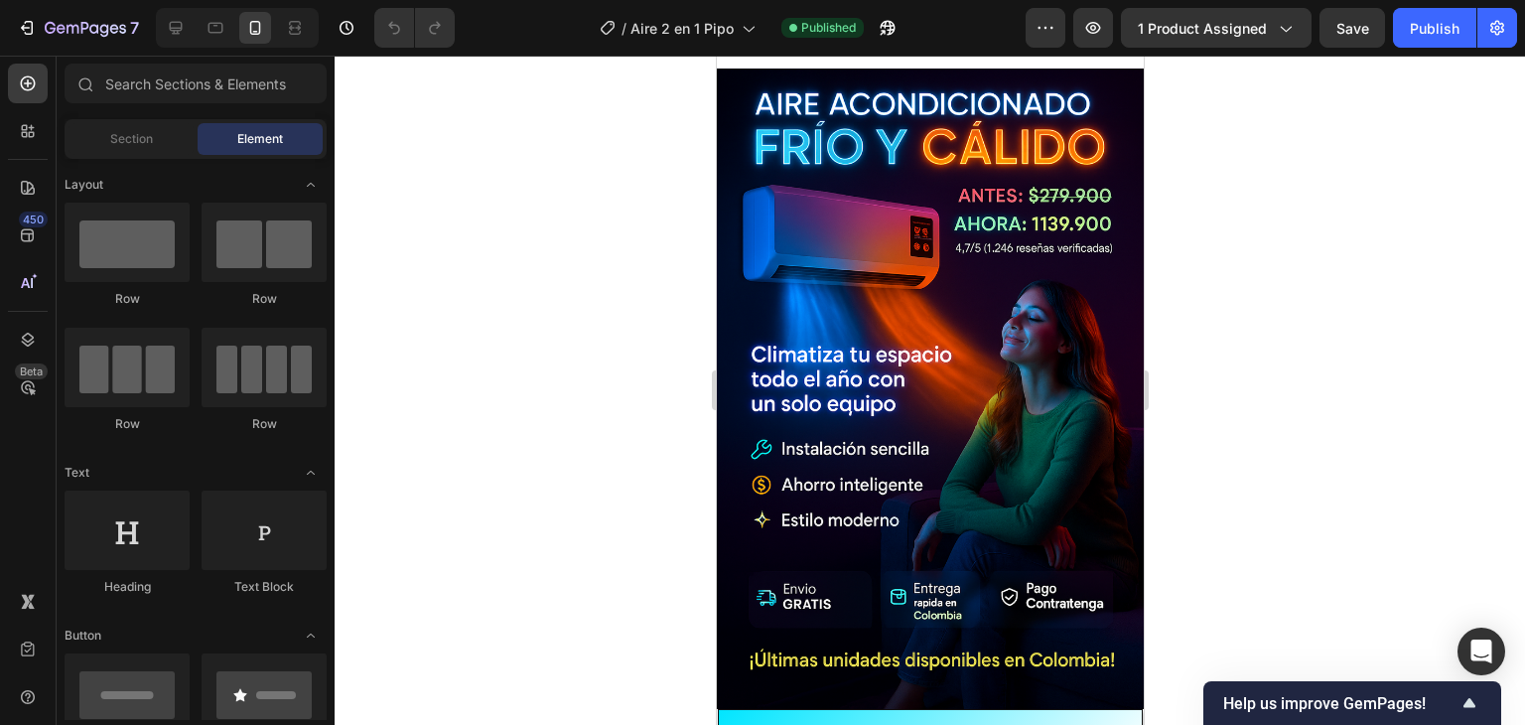
scroll to position [56, 0]
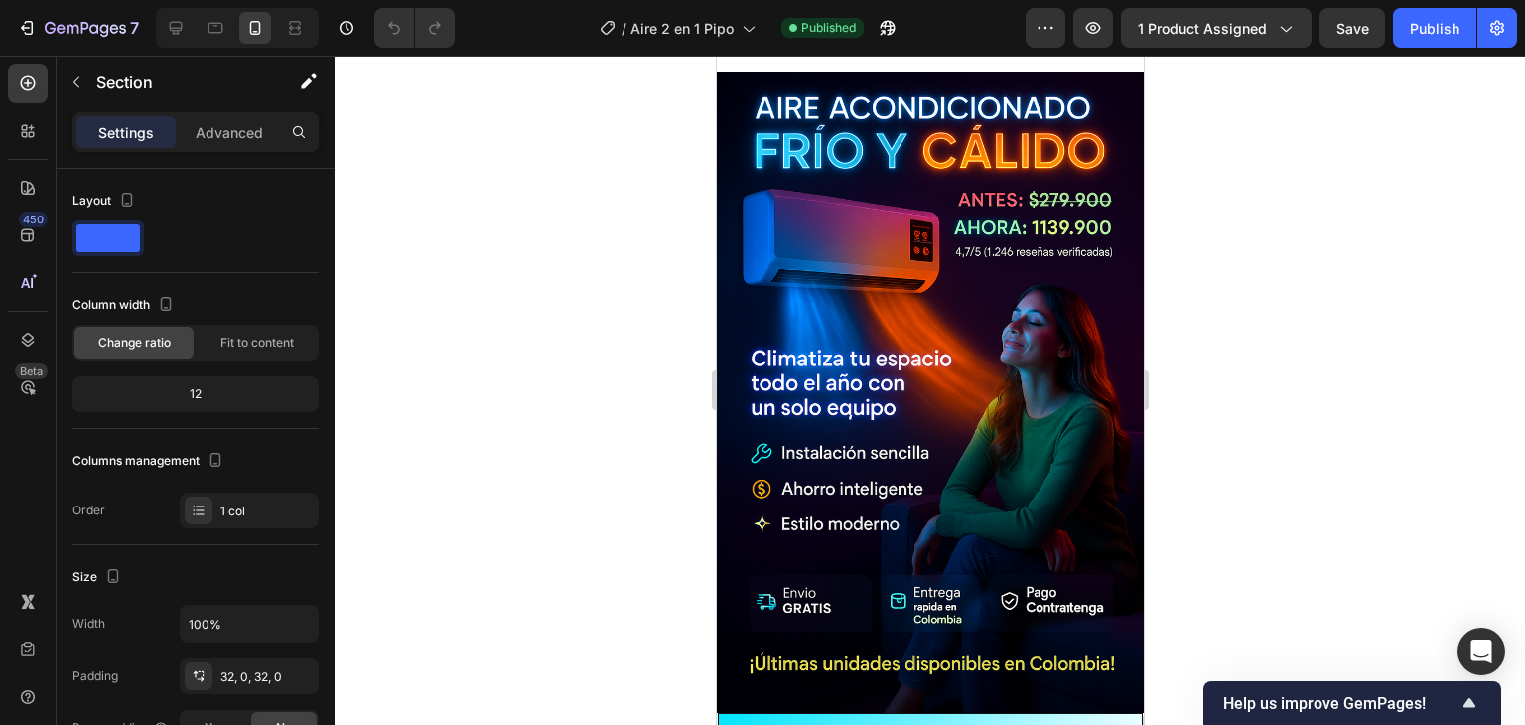
scroll to position [0, 0]
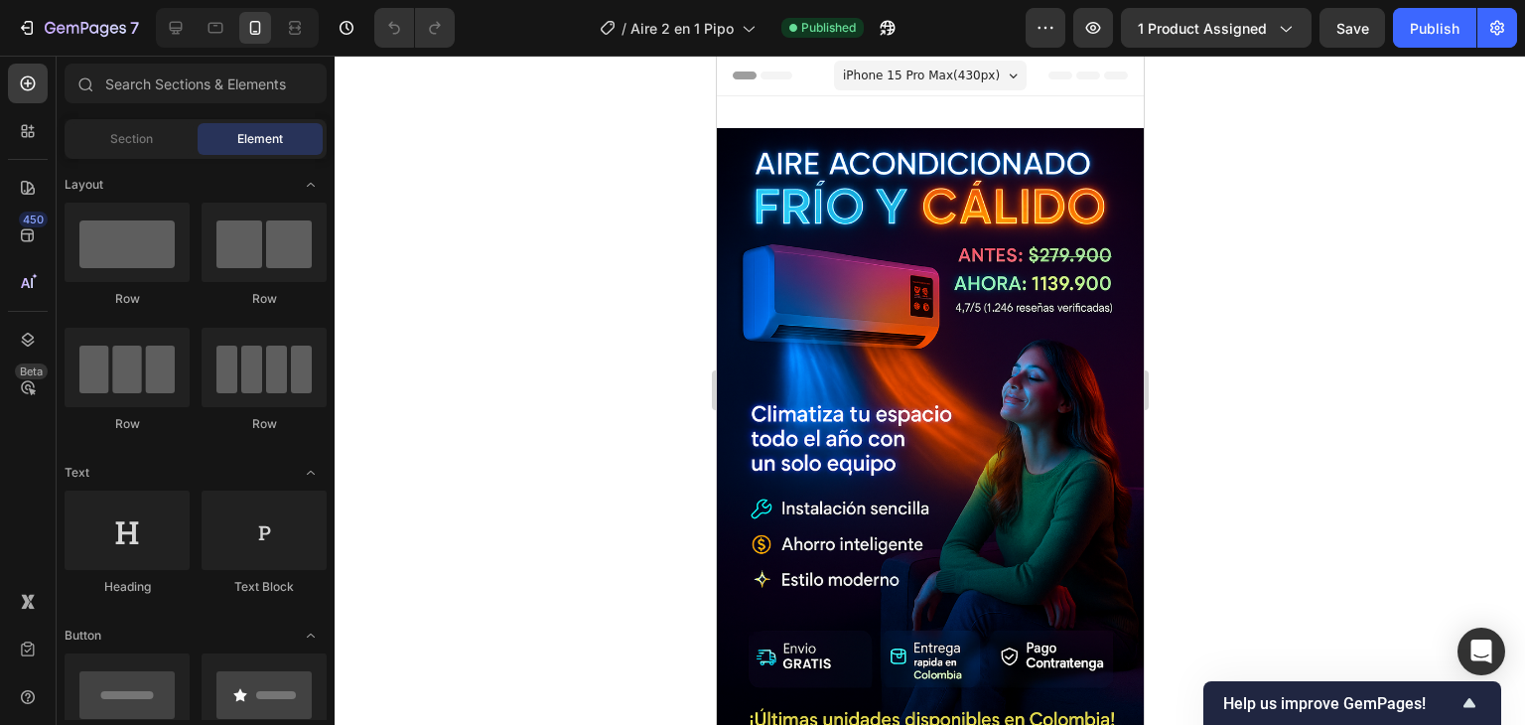
drag, startPoint x: 1129, startPoint y: 123, endPoint x: 1851, endPoint y: 111, distance: 722.0
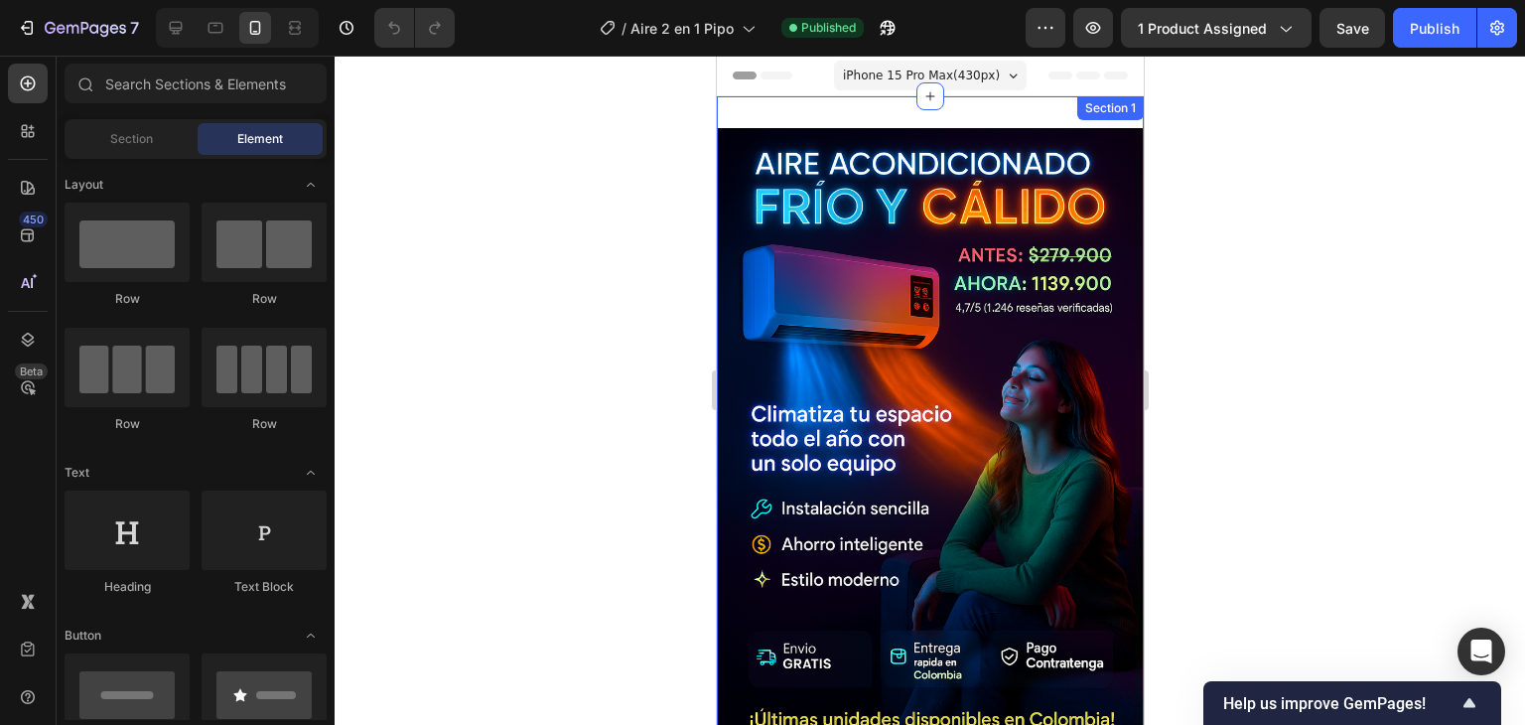
click at [1078, 115] on div "Section 1" at bounding box center [1109, 108] width 67 height 24
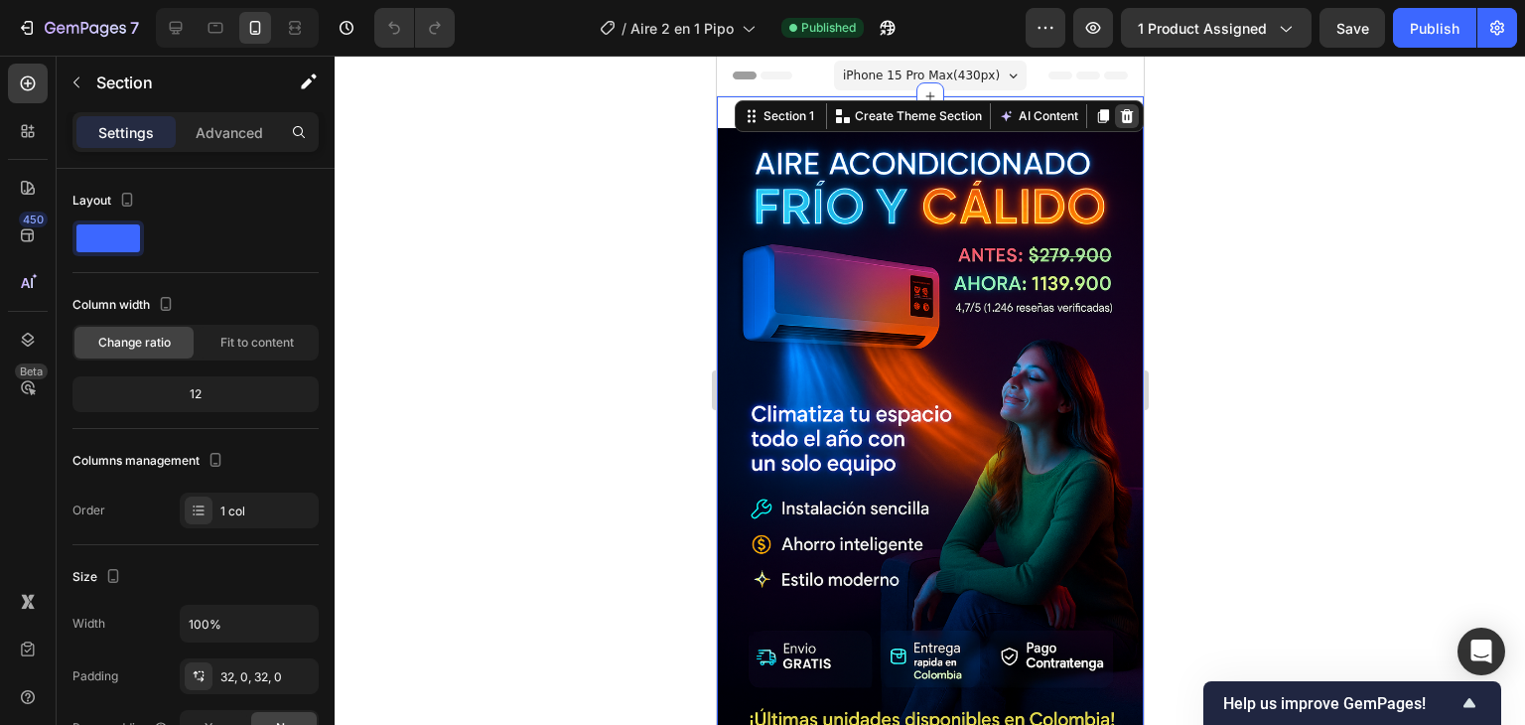
click at [1120, 116] on icon at bounding box center [1126, 116] width 13 height 14
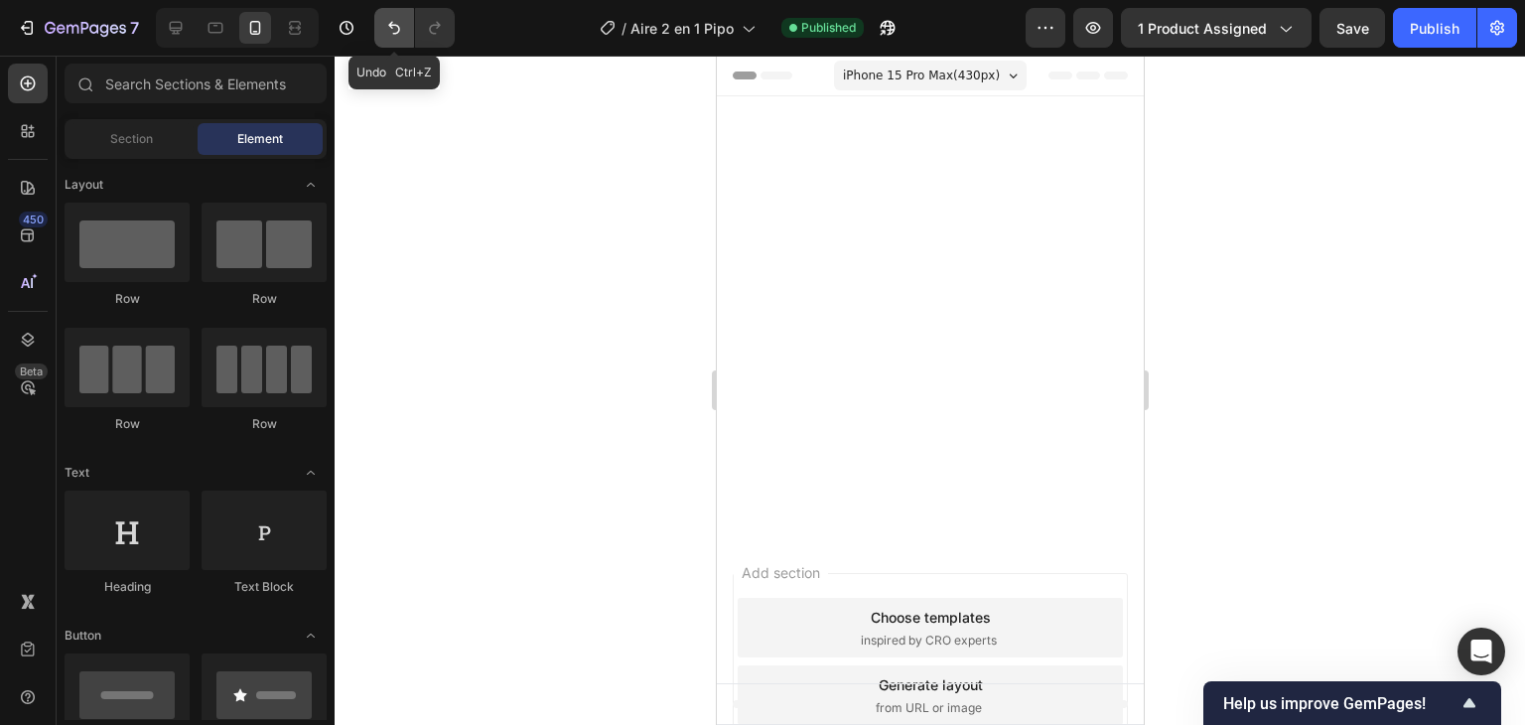
click at [386, 29] on icon "Undo/Redo" at bounding box center [394, 28] width 20 height 20
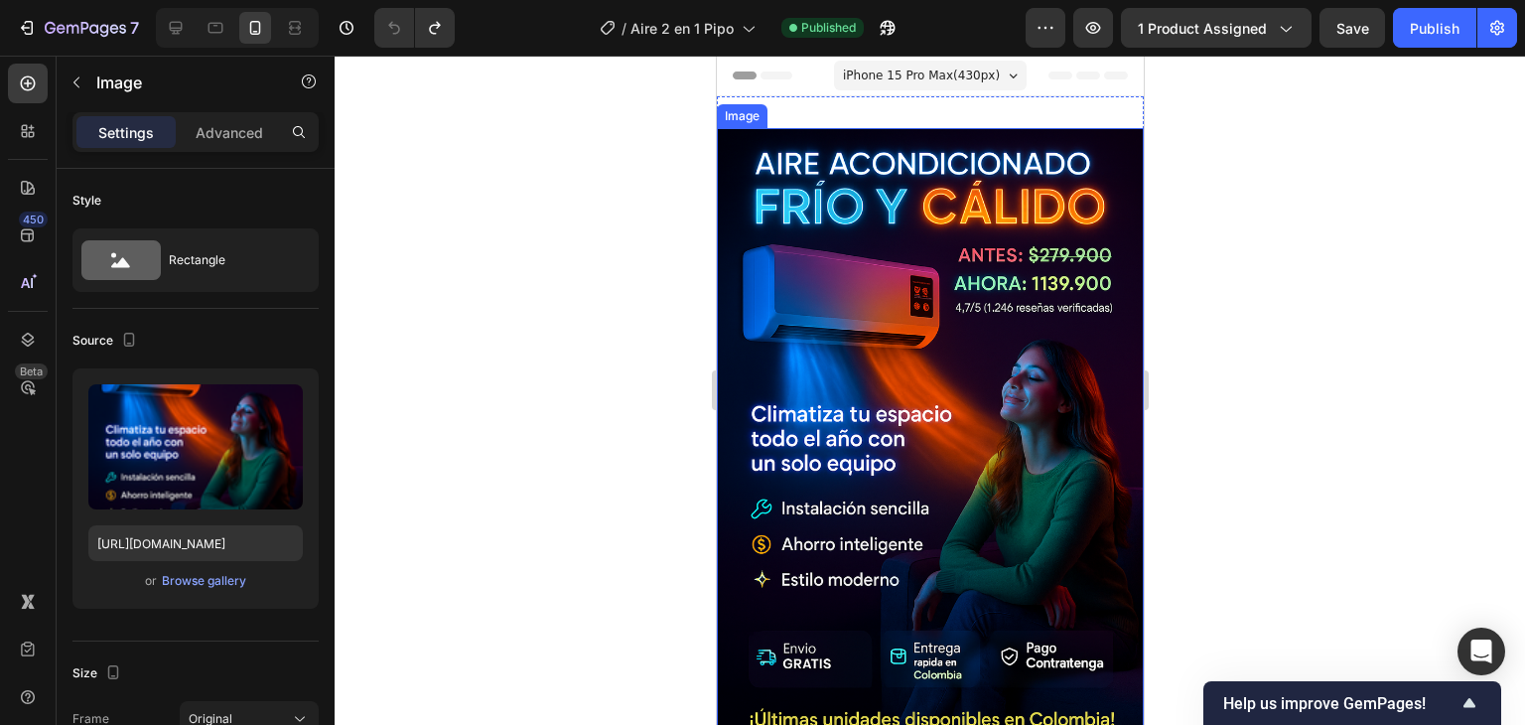
click at [1076, 132] on img at bounding box center [929, 448] width 427 height 641
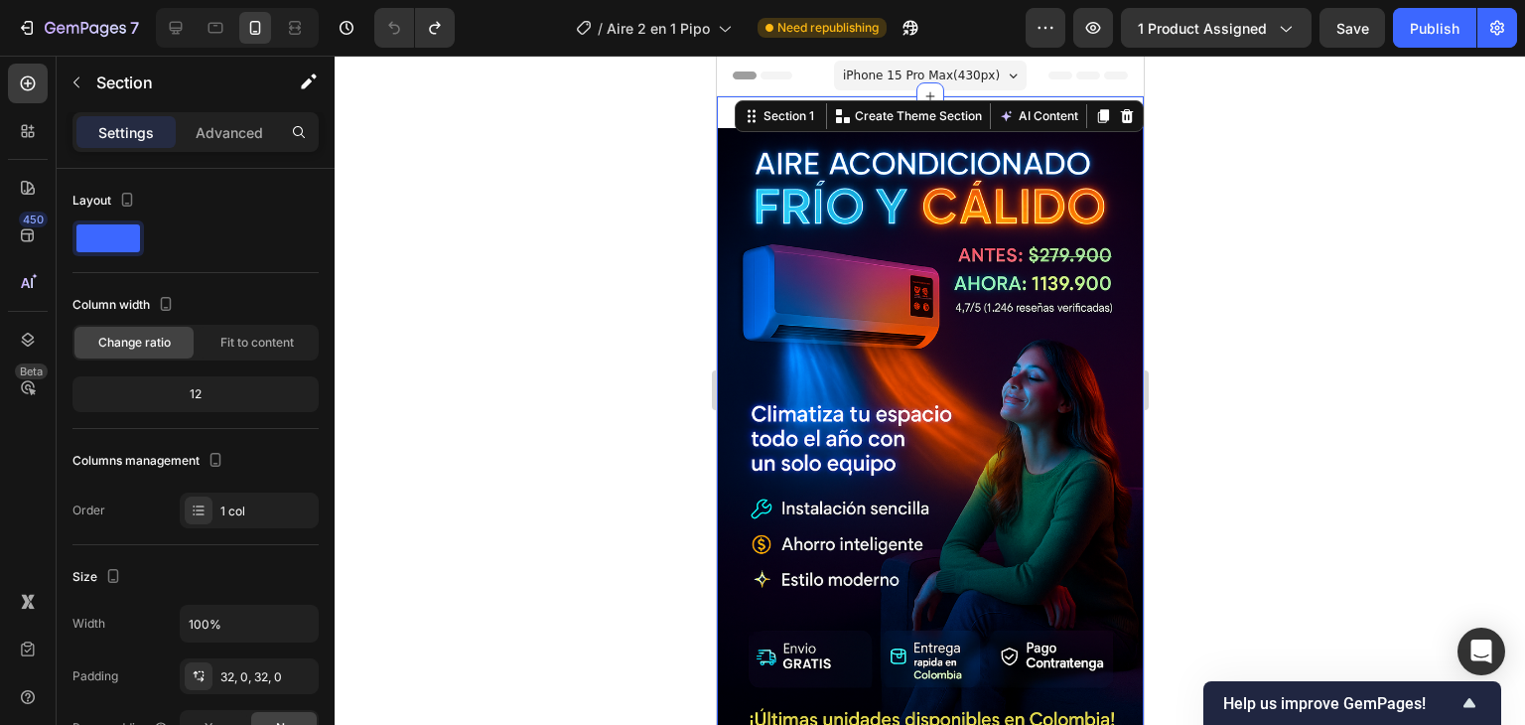
click at [1208, 125] on div at bounding box center [930, 390] width 1191 height 669
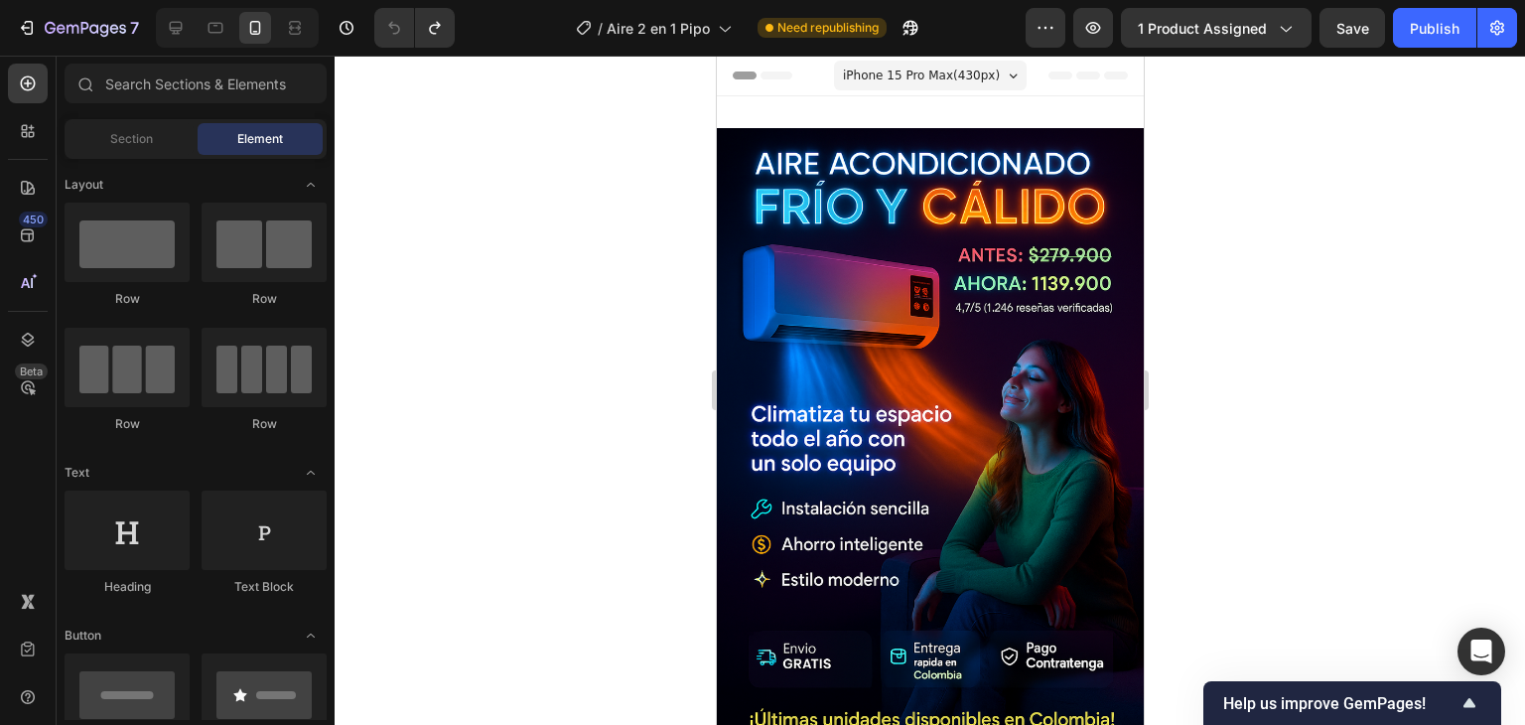
drag, startPoint x: 1139, startPoint y: 164, endPoint x: 1841, endPoint y: 94, distance: 705.5
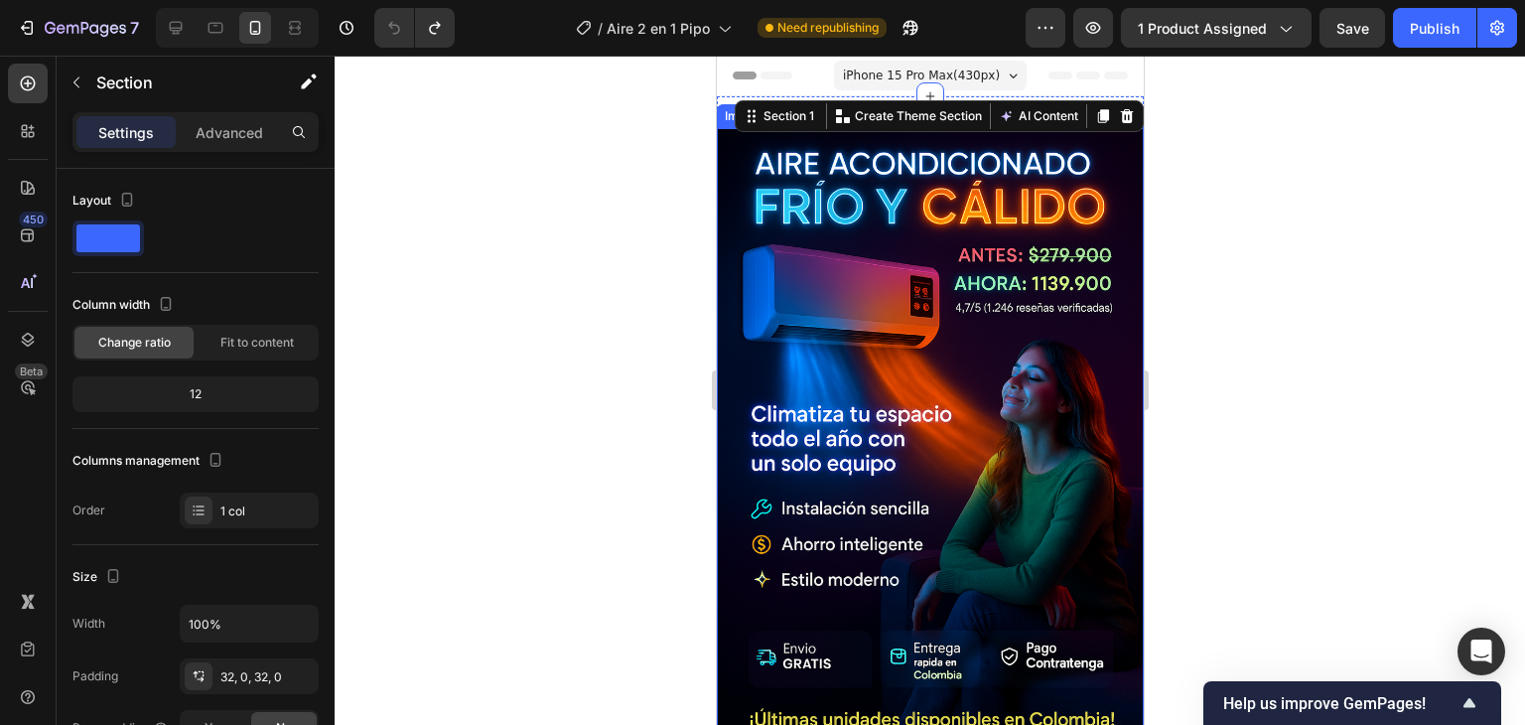
click at [807, 176] on img at bounding box center [929, 448] width 427 height 641
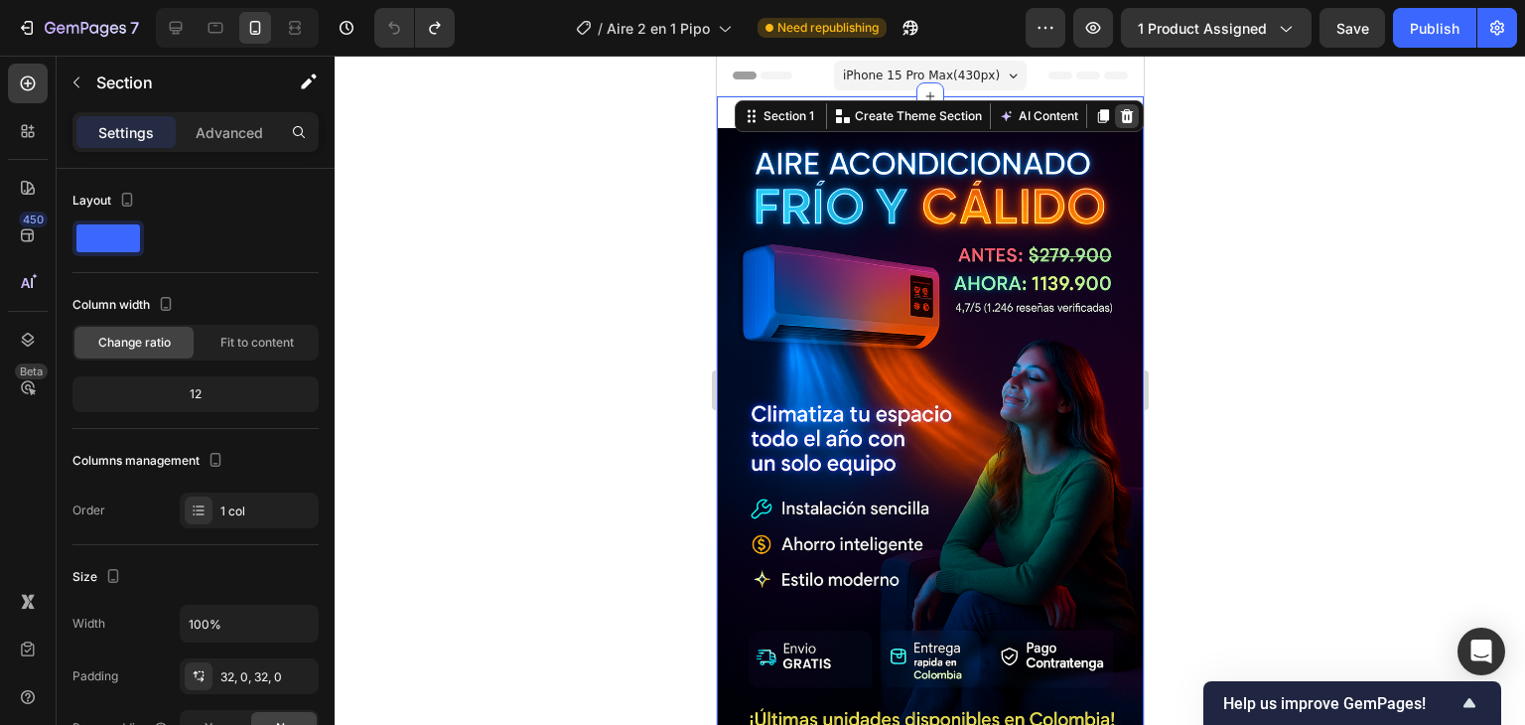
click at [1114, 125] on div at bounding box center [1126, 116] width 24 height 24
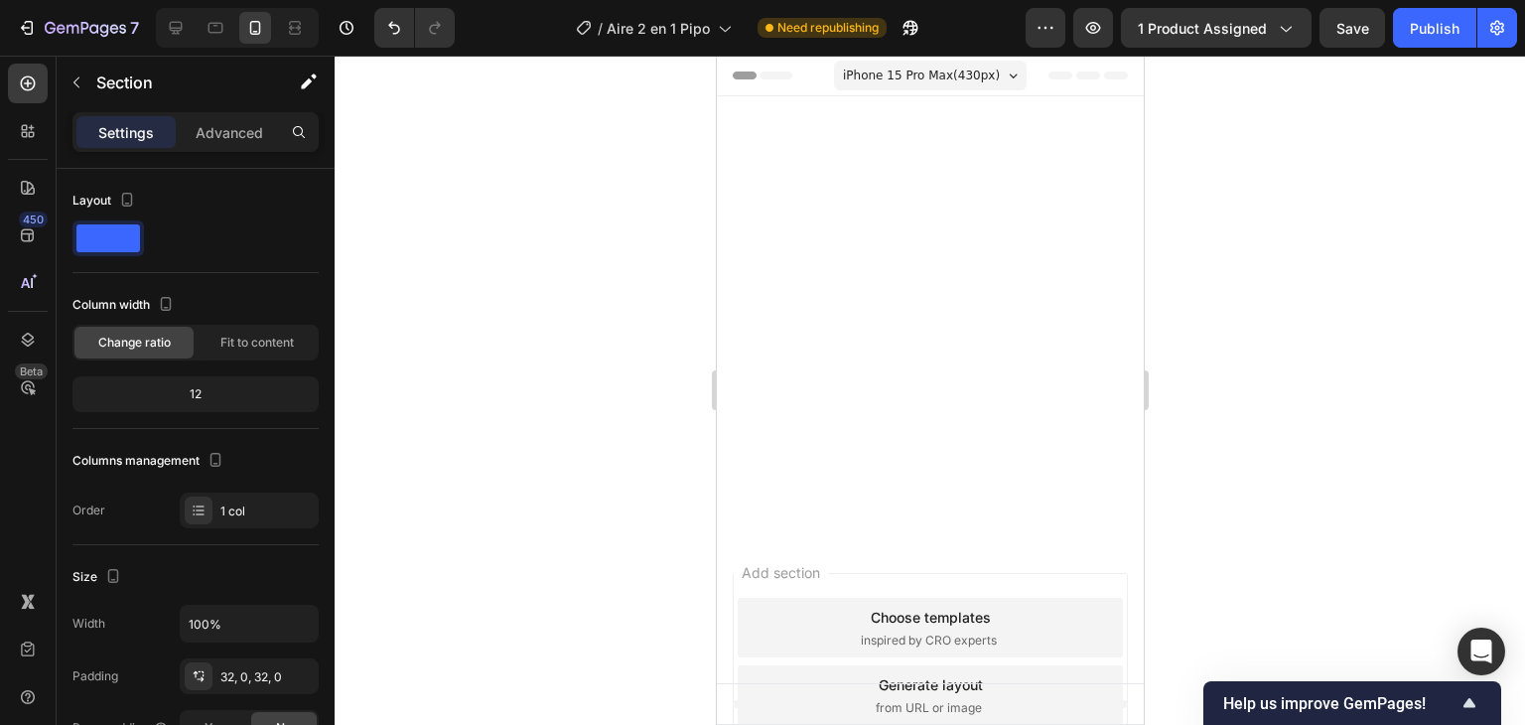
click at [1112, 125] on div at bounding box center [929, 157] width 427 height 123
click at [960, 147] on div at bounding box center [929, 157] width 427 height 123
click at [377, 30] on button "Undo/Redo" at bounding box center [394, 28] width 40 height 40
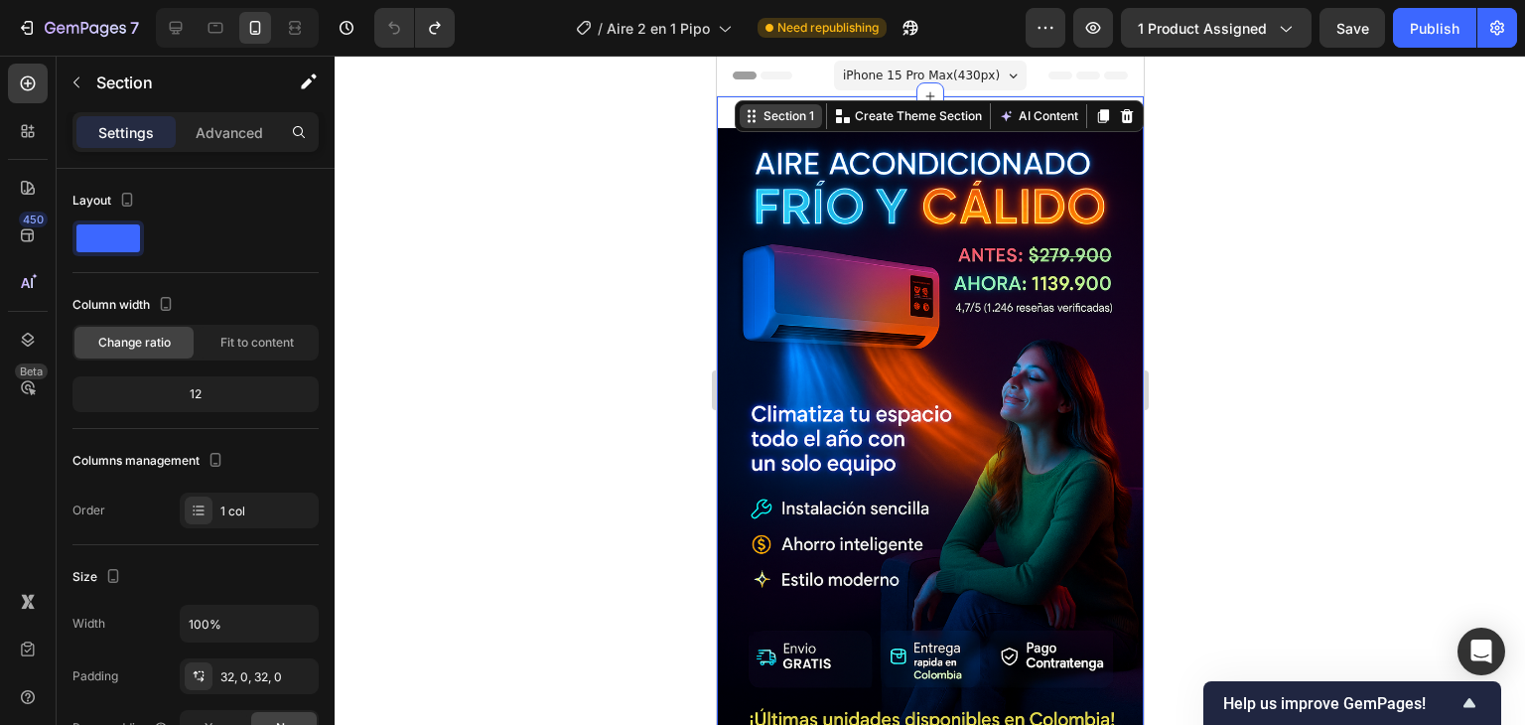
click at [788, 114] on div "Section 1" at bounding box center [788, 116] width 59 height 18
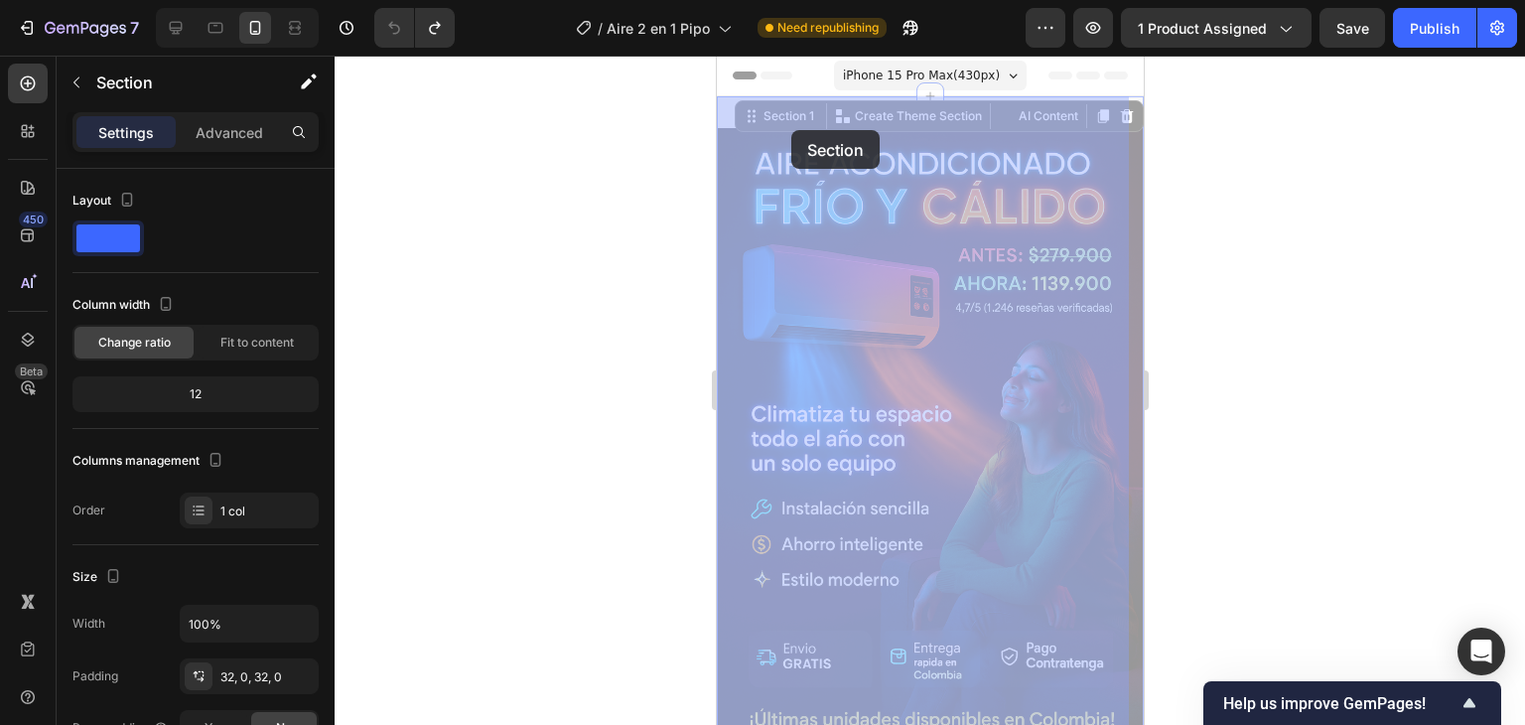
drag, startPoint x: 788, startPoint y: 115, endPoint x: 790, endPoint y: 129, distance: 14.0
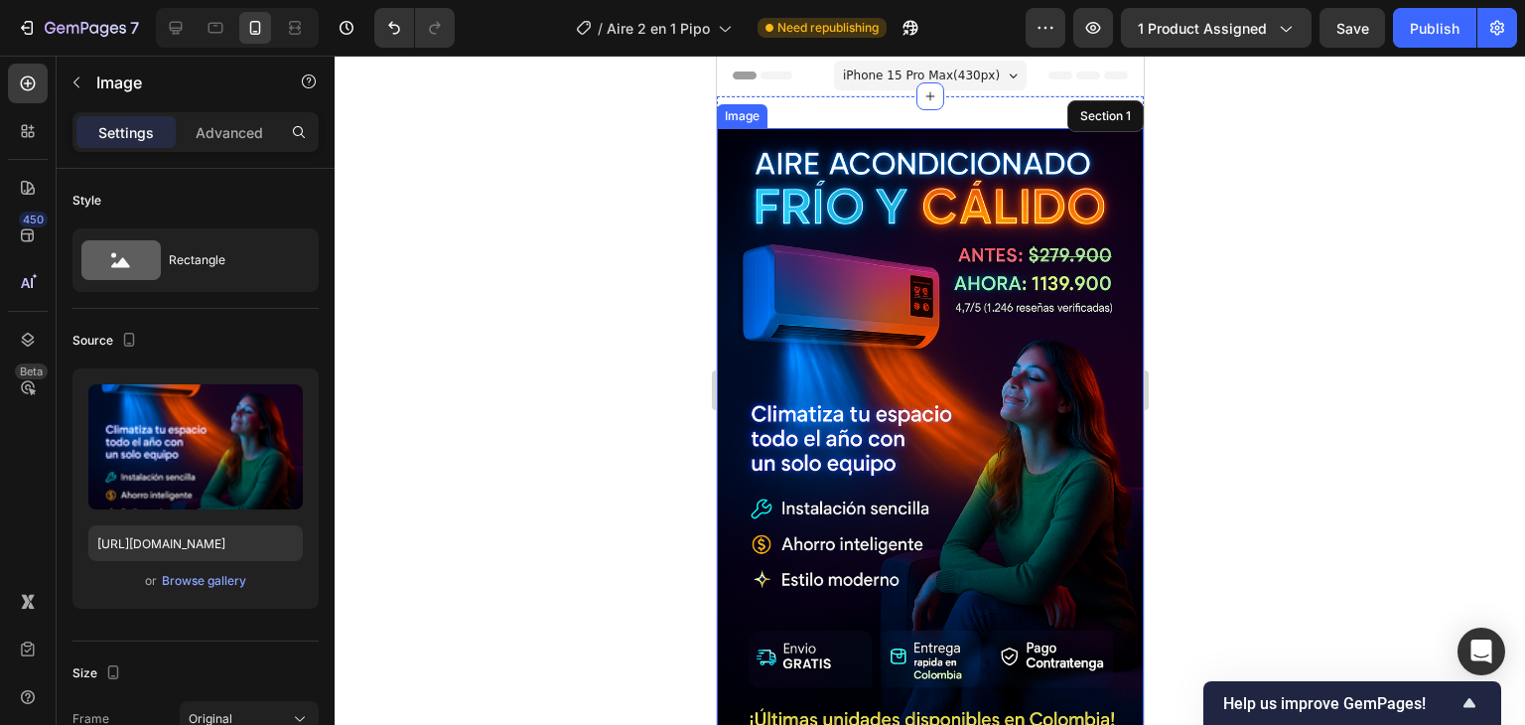
click at [990, 184] on img at bounding box center [929, 448] width 427 height 641
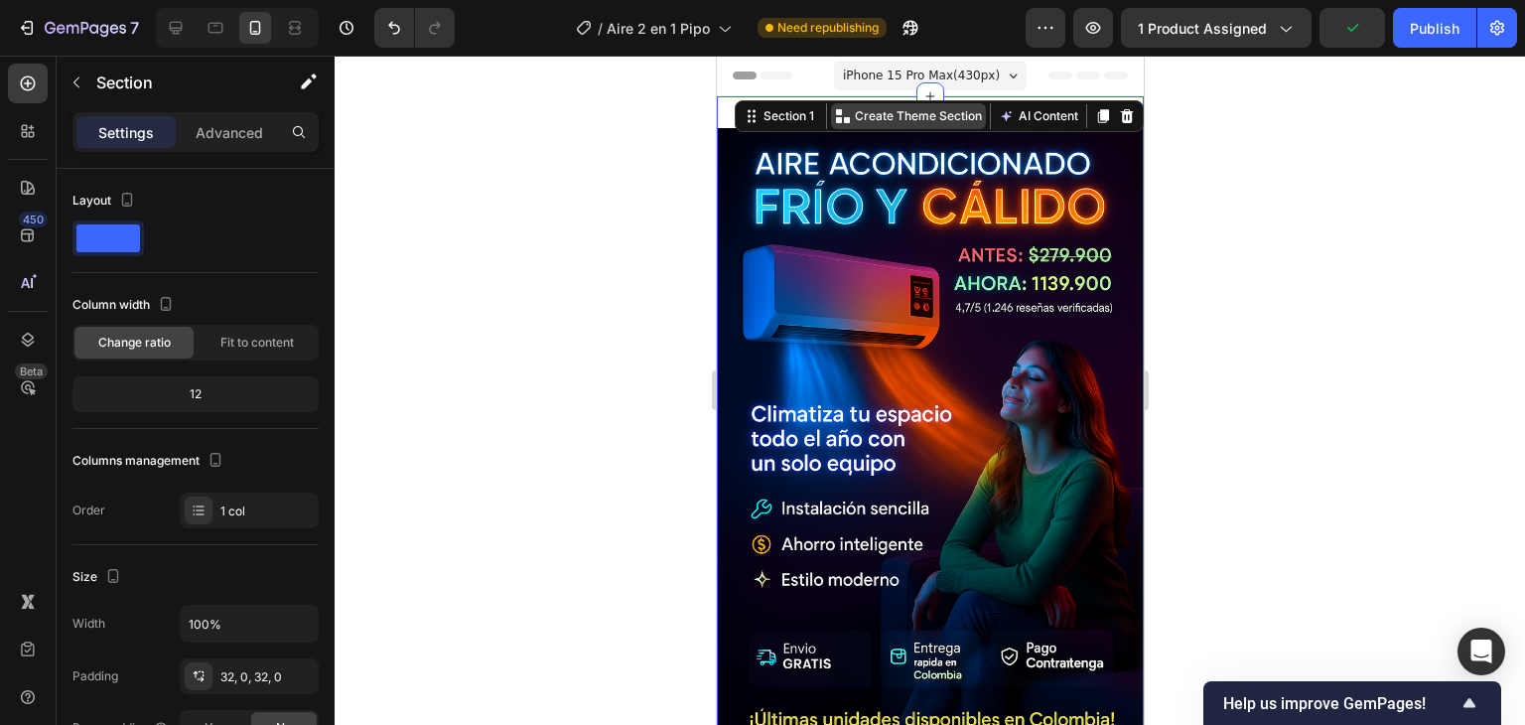
click at [908, 111] on p "Create Theme Section" at bounding box center [917, 116] width 127 height 18
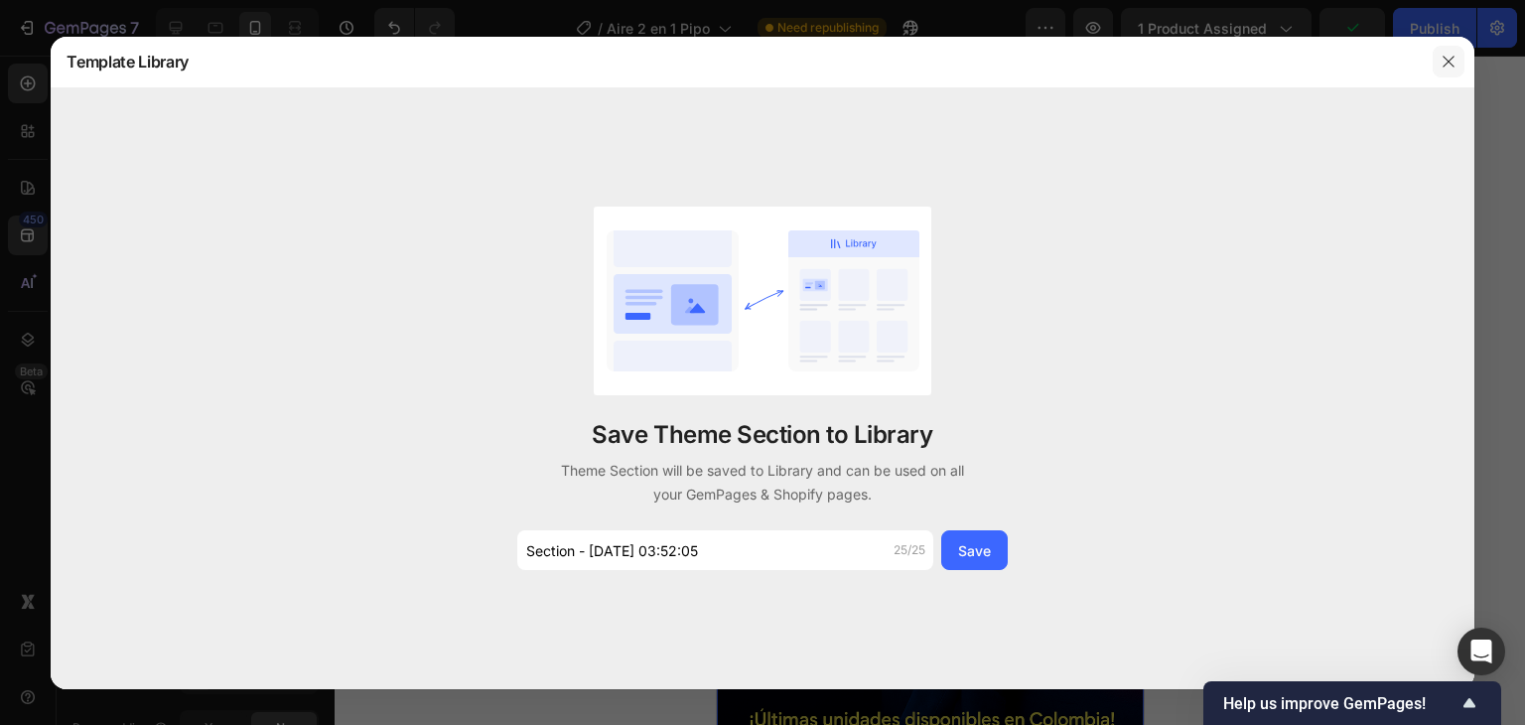
click at [1460, 54] on button "button" at bounding box center [1449, 62] width 32 height 32
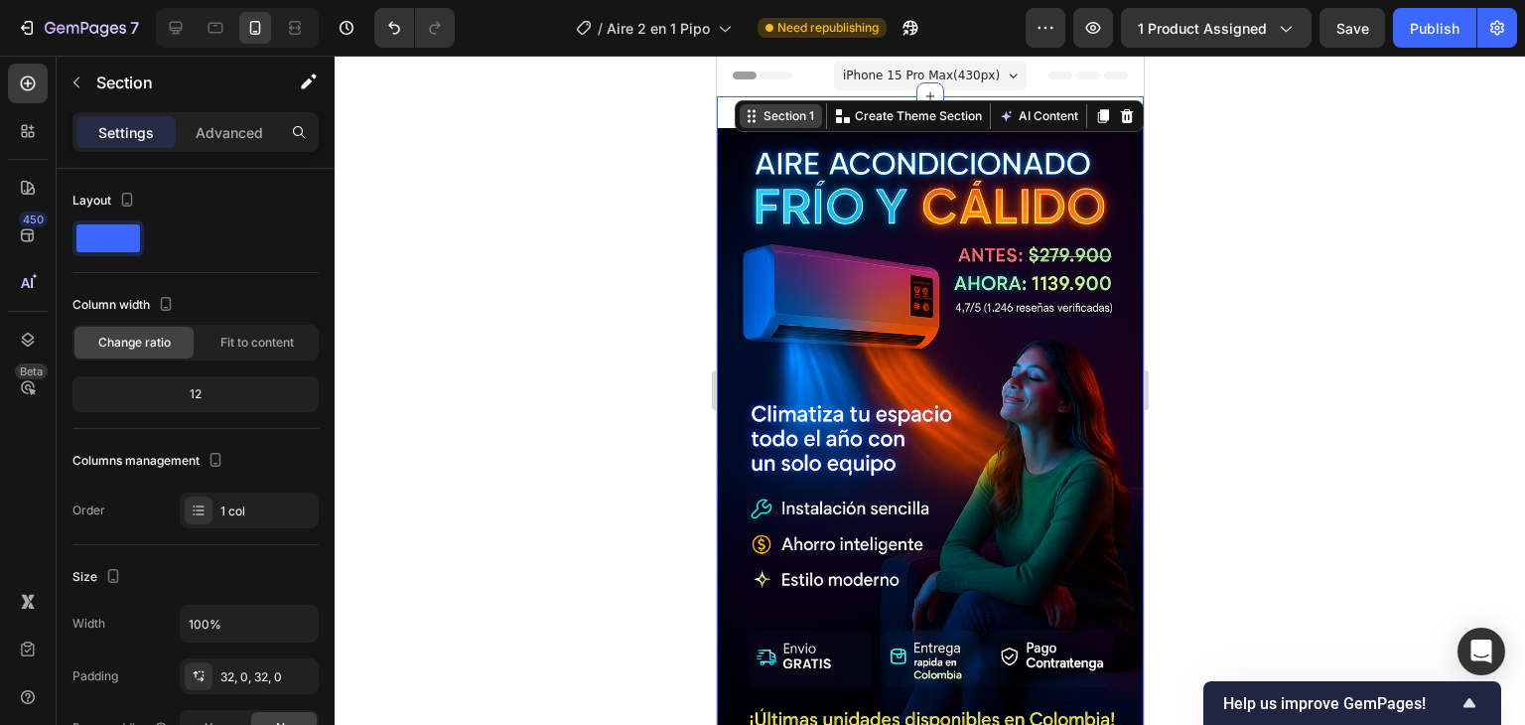
click at [759, 120] on div "Section 1" at bounding box center [788, 116] width 59 height 18
click at [1346, 230] on div at bounding box center [930, 390] width 1191 height 669
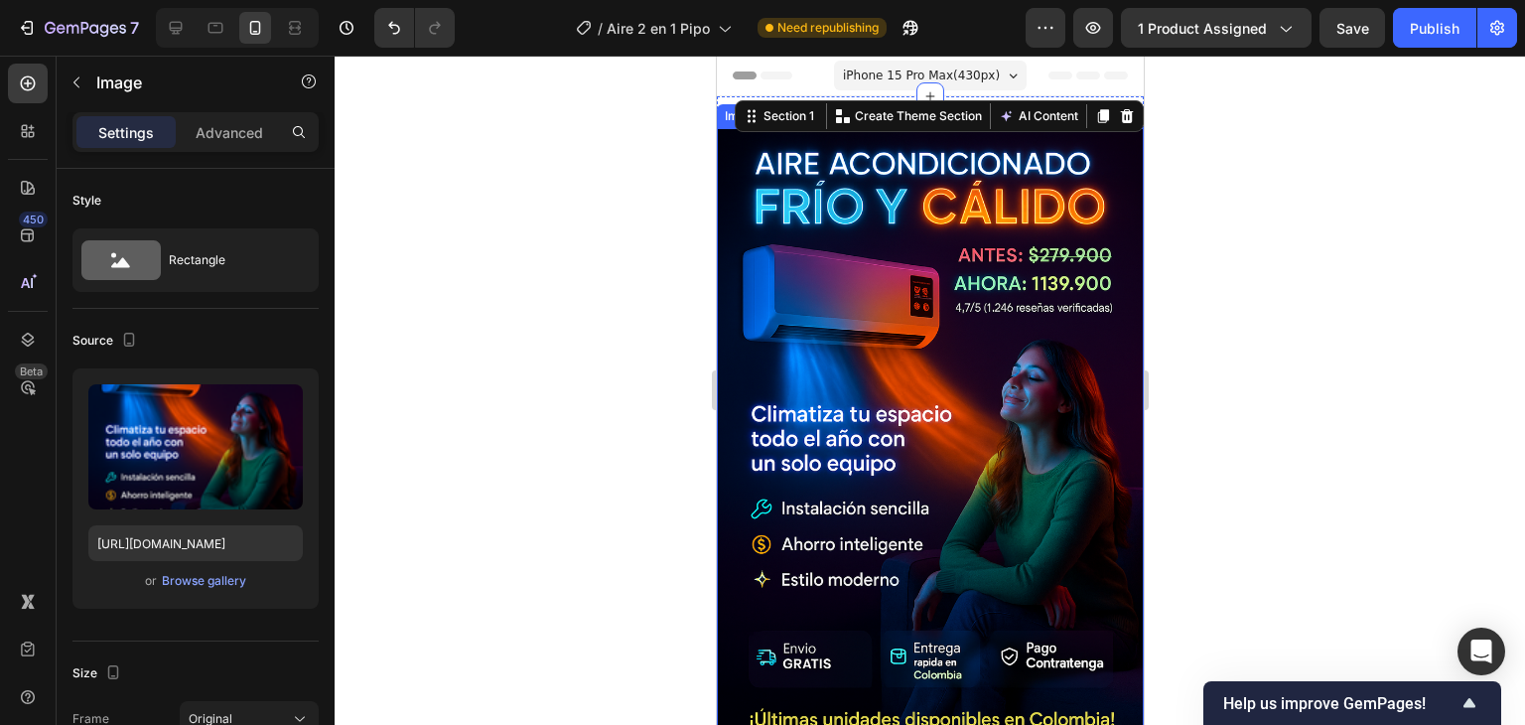
click at [1076, 205] on img at bounding box center [929, 448] width 427 height 641
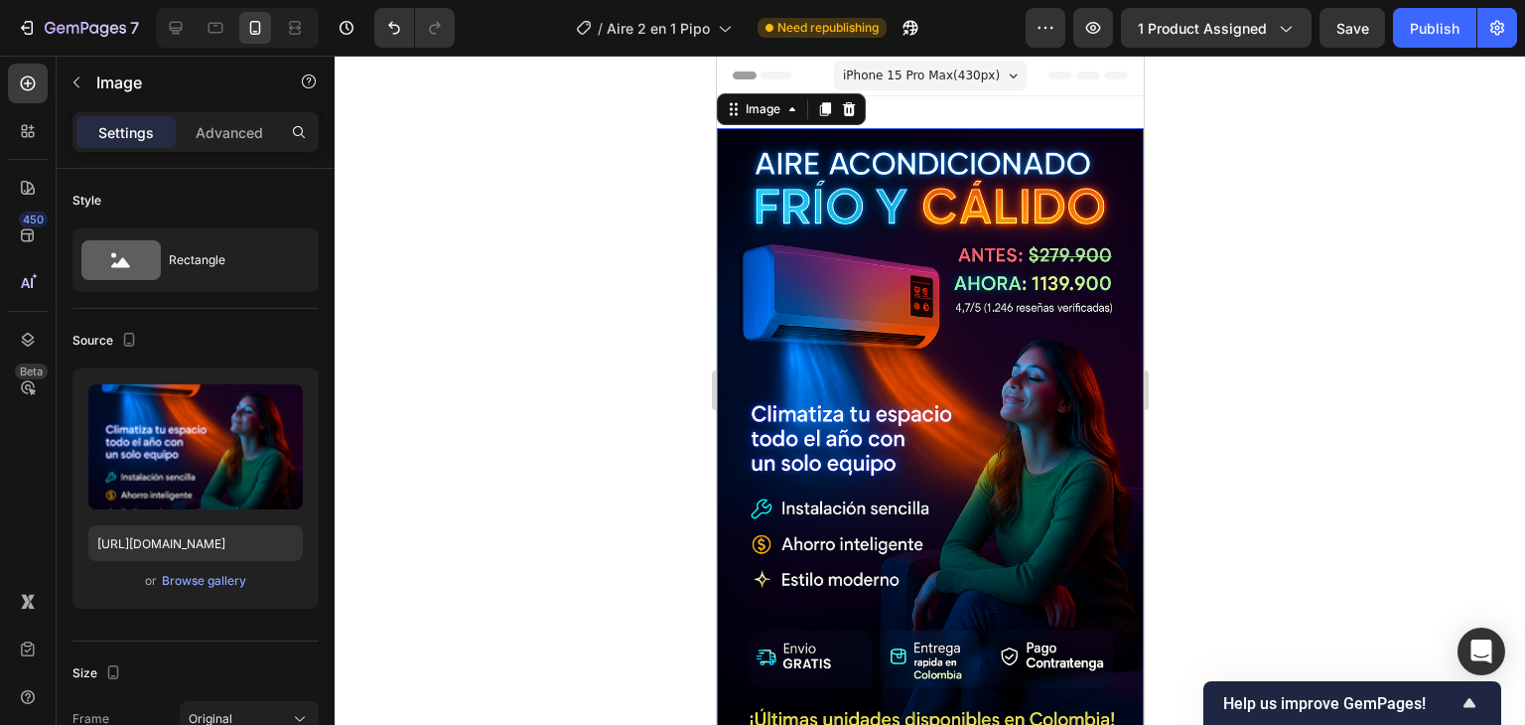
click at [1076, 203] on img at bounding box center [929, 448] width 427 height 641
click at [781, 117] on div "Image" at bounding box center [762, 109] width 43 height 18
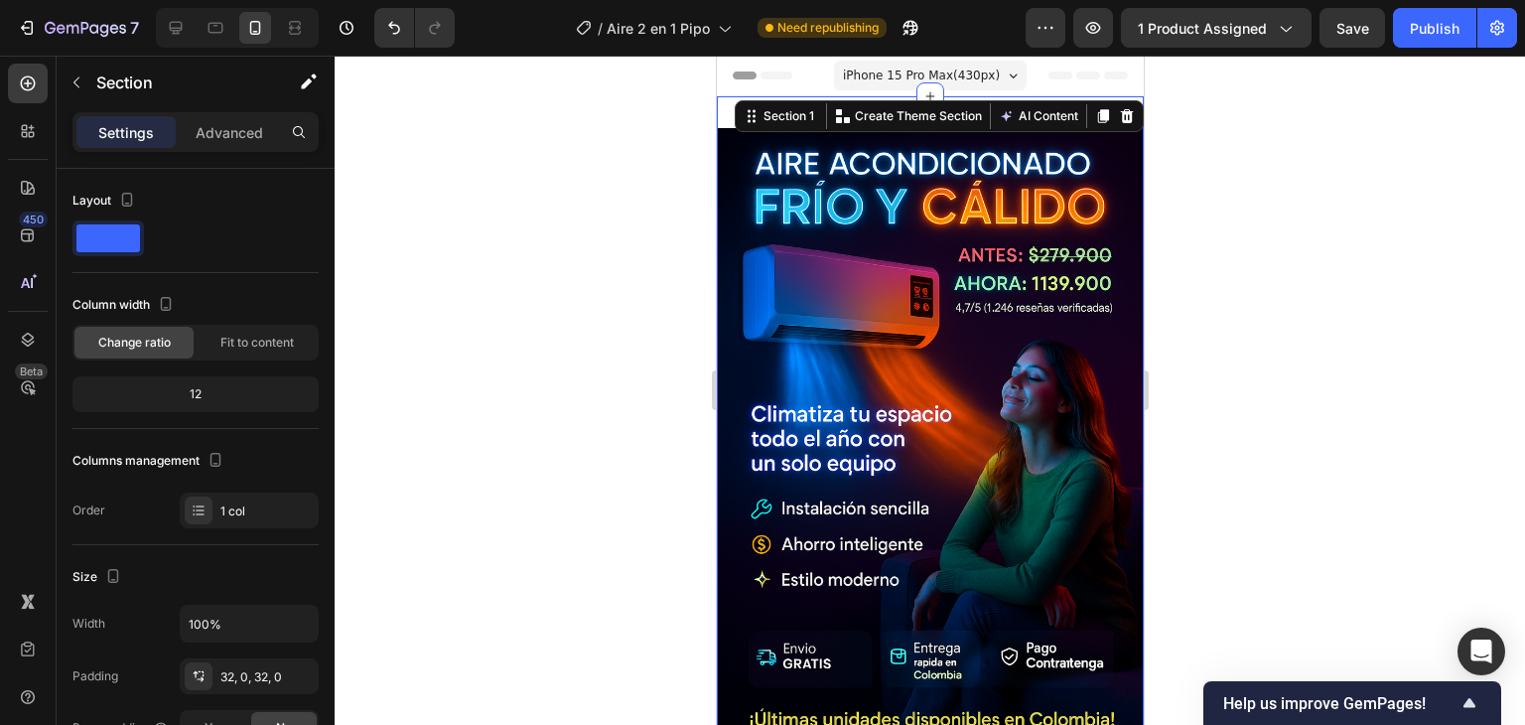
click at [1225, 176] on div at bounding box center [930, 390] width 1191 height 669
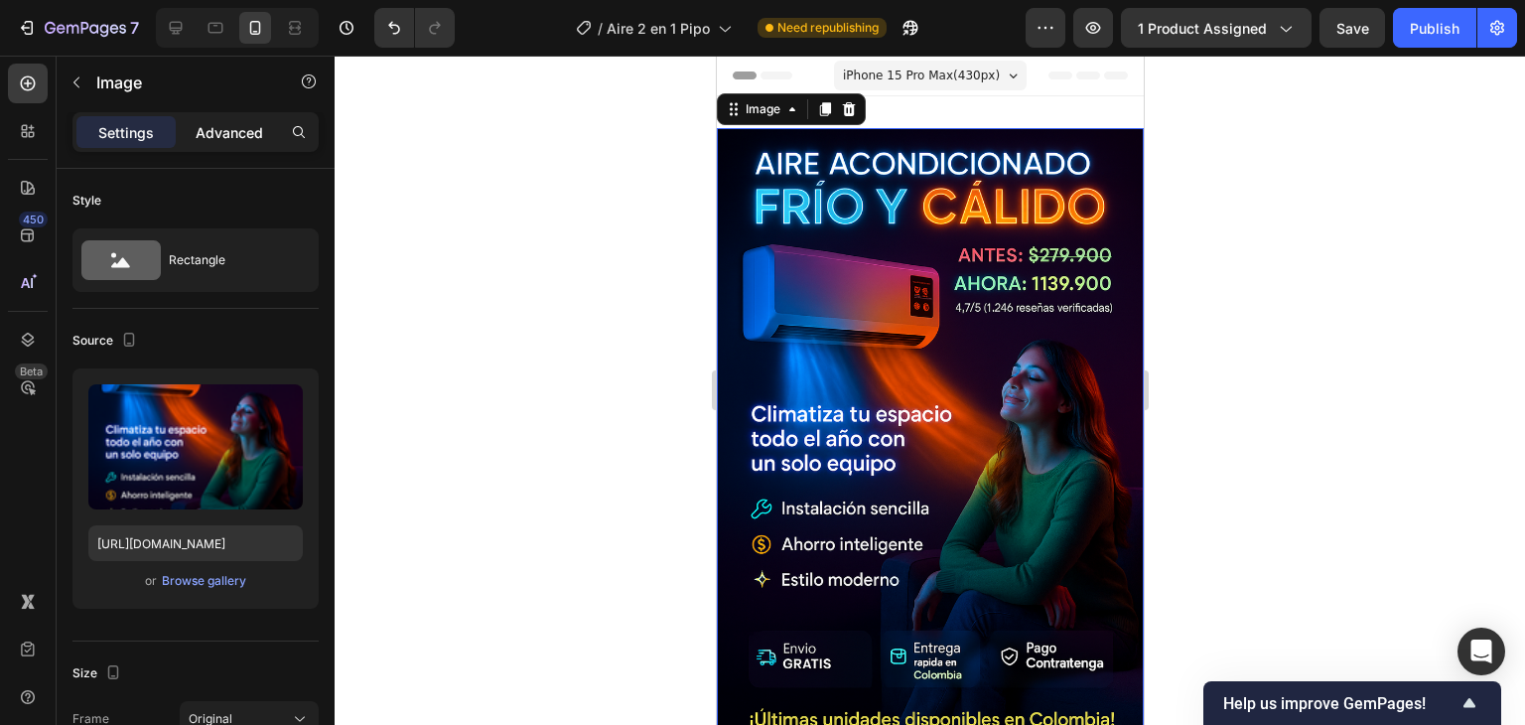
click at [253, 136] on p "Advanced" at bounding box center [230, 132] width 68 height 21
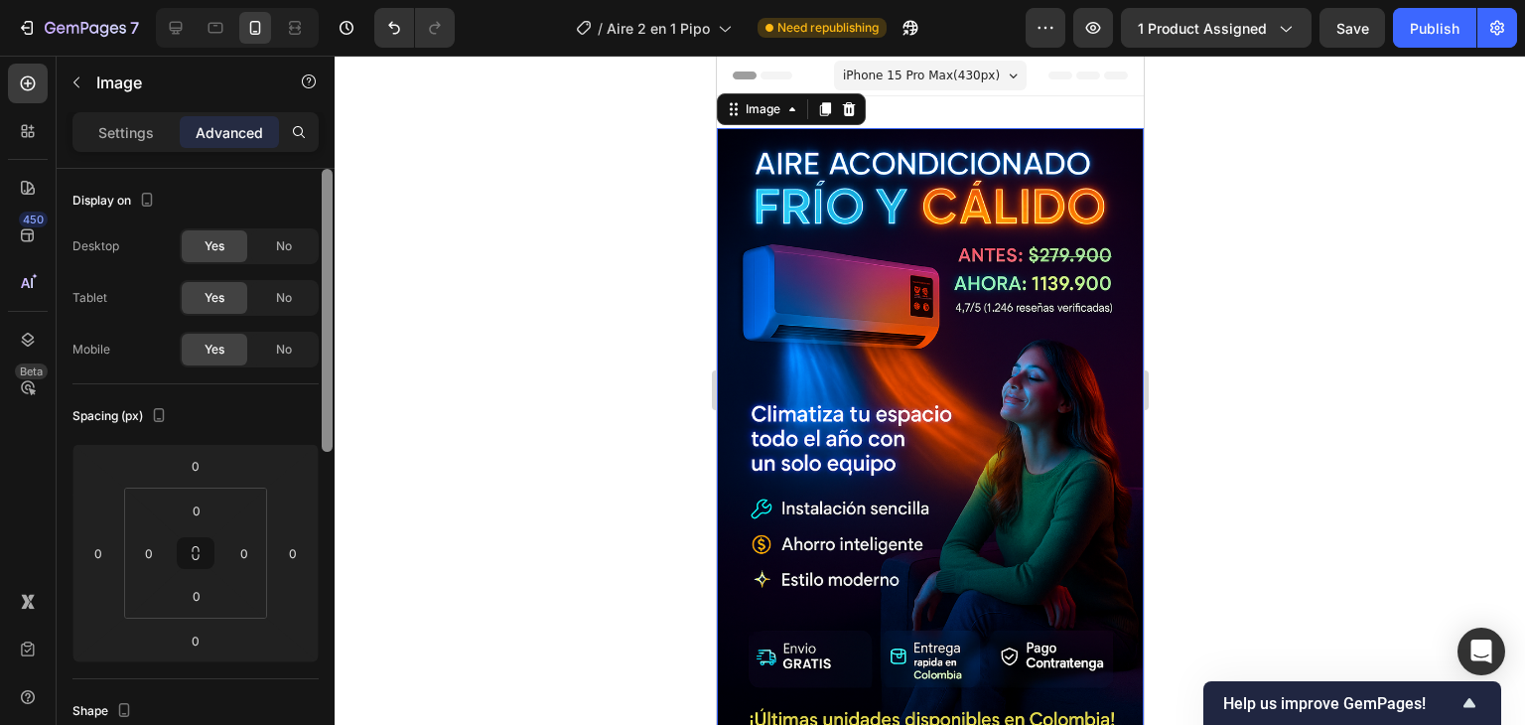
drag, startPoint x: 331, startPoint y: 267, endPoint x: 346, endPoint y: 145, distance: 123.0
click at [346, 0] on div "7 Version history / Aire 2 en 1 Pipo Need republishing Preview 1 product assign…" at bounding box center [762, 0] width 1525 height 0
click at [142, 124] on p "Settings" at bounding box center [126, 132] width 56 height 21
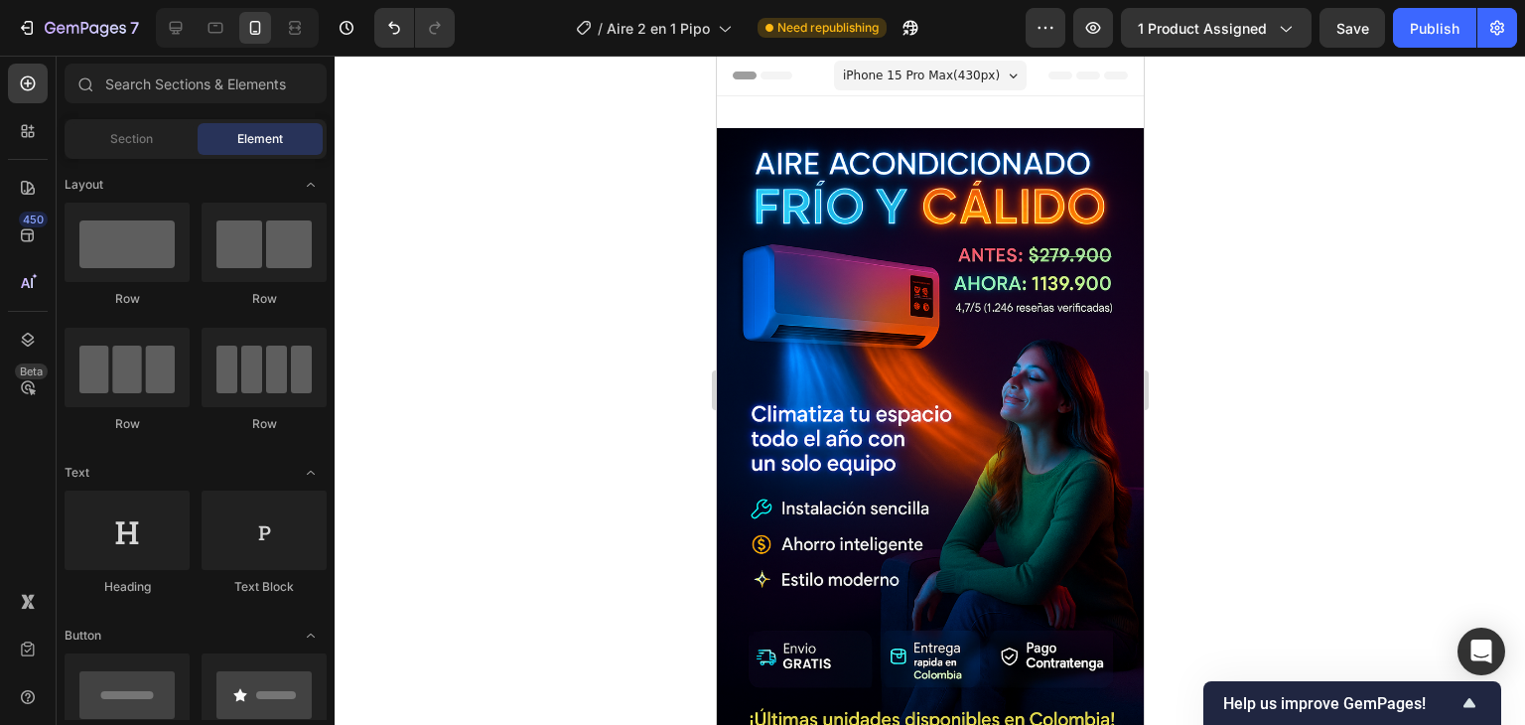
click at [1077, 71] on icon at bounding box center [1087, 75] width 24 height 8
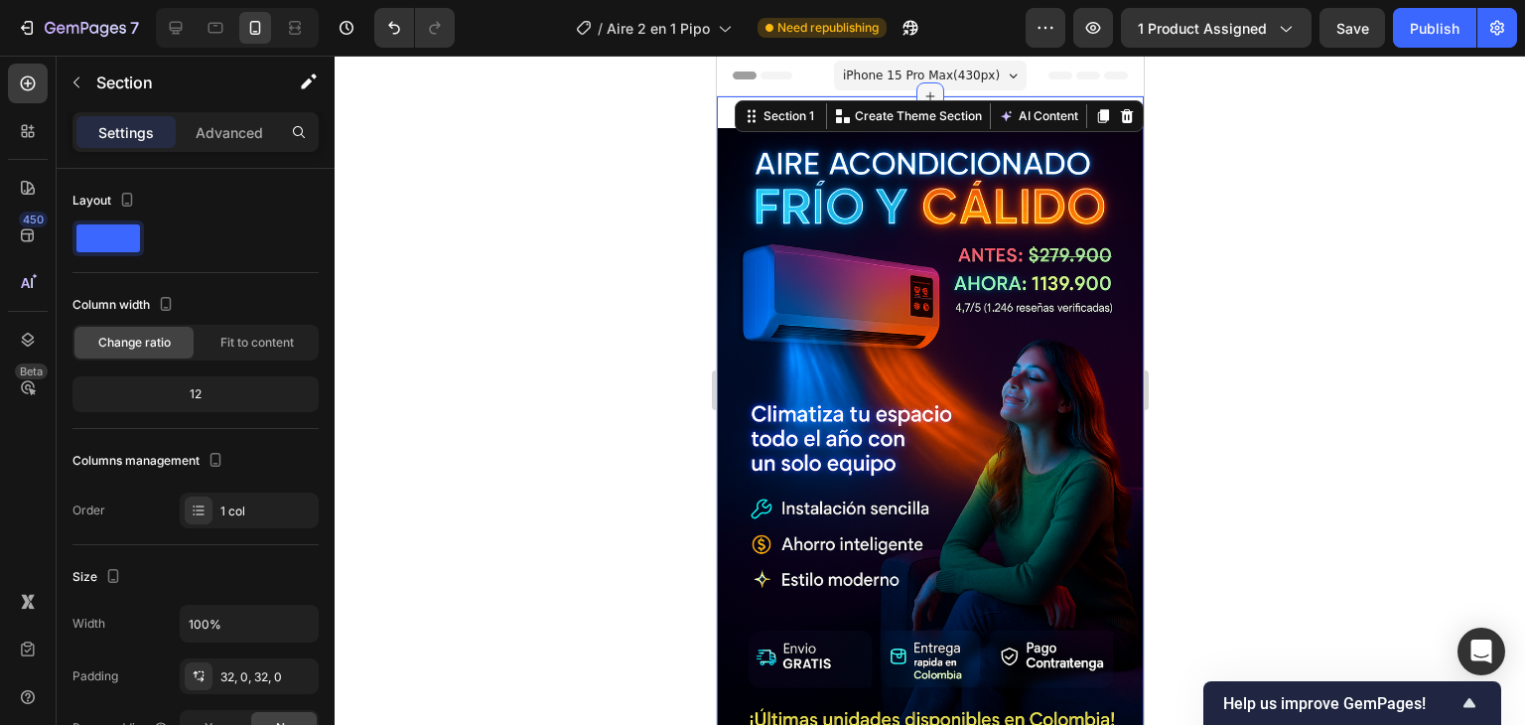
click at [922, 88] on icon at bounding box center [930, 96] width 16 height 16
click at [1369, 181] on div at bounding box center [930, 390] width 1191 height 669
click at [118, 255] on div at bounding box center [107, 238] width 71 height 36
click at [116, 245] on span at bounding box center [108, 238] width 64 height 28
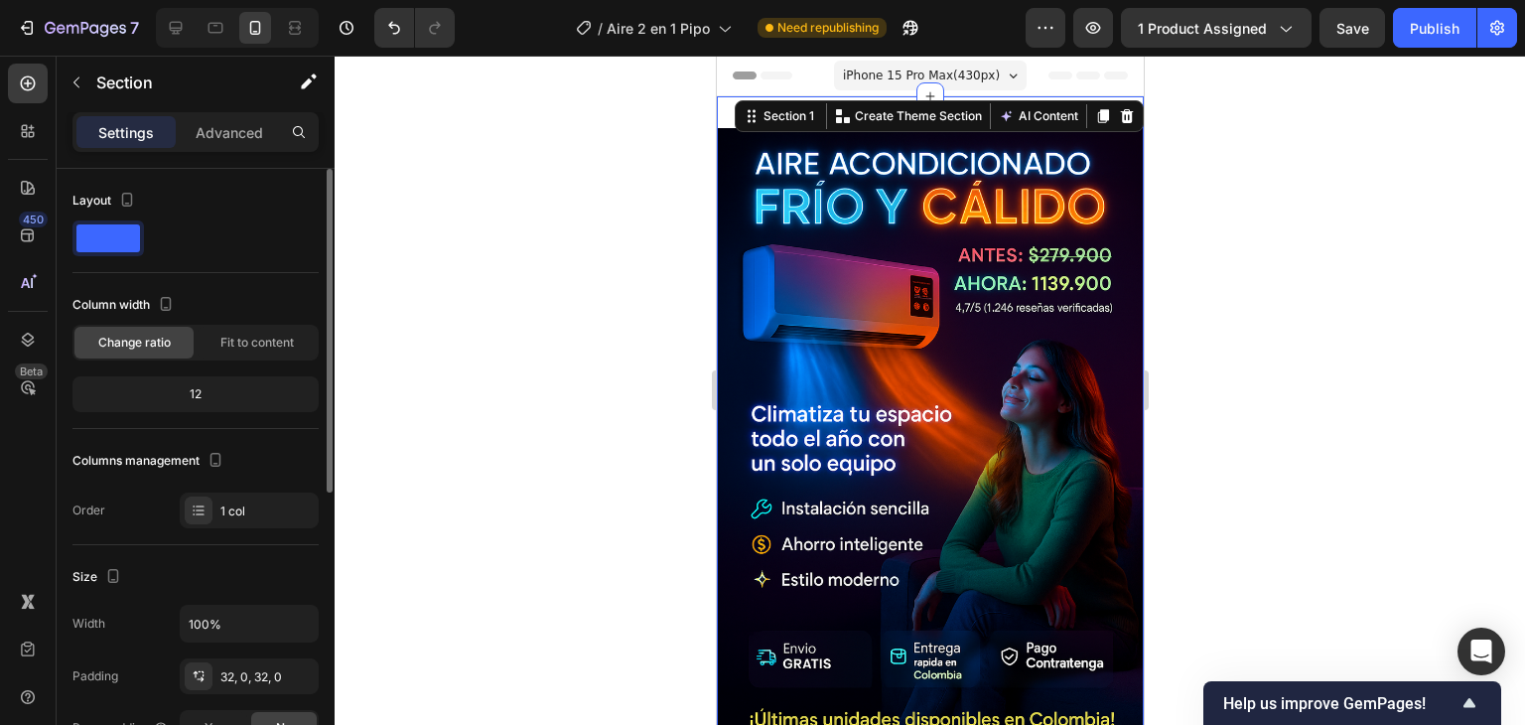
click at [116, 245] on span at bounding box center [108, 238] width 64 height 28
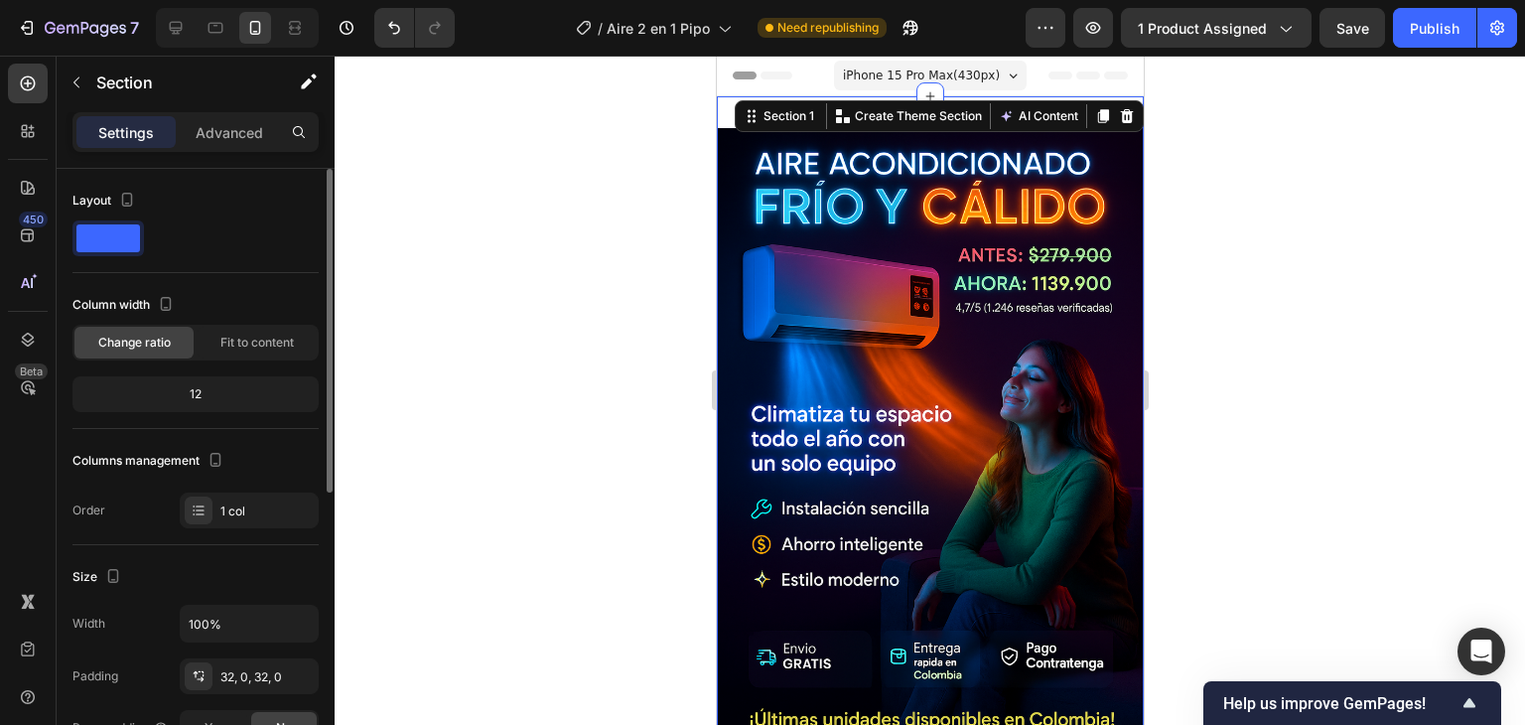
click at [116, 245] on span at bounding box center [108, 238] width 64 height 28
click at [263, 344] on span "Fit to content" at bounding box center [256, 343] width 73 height 18
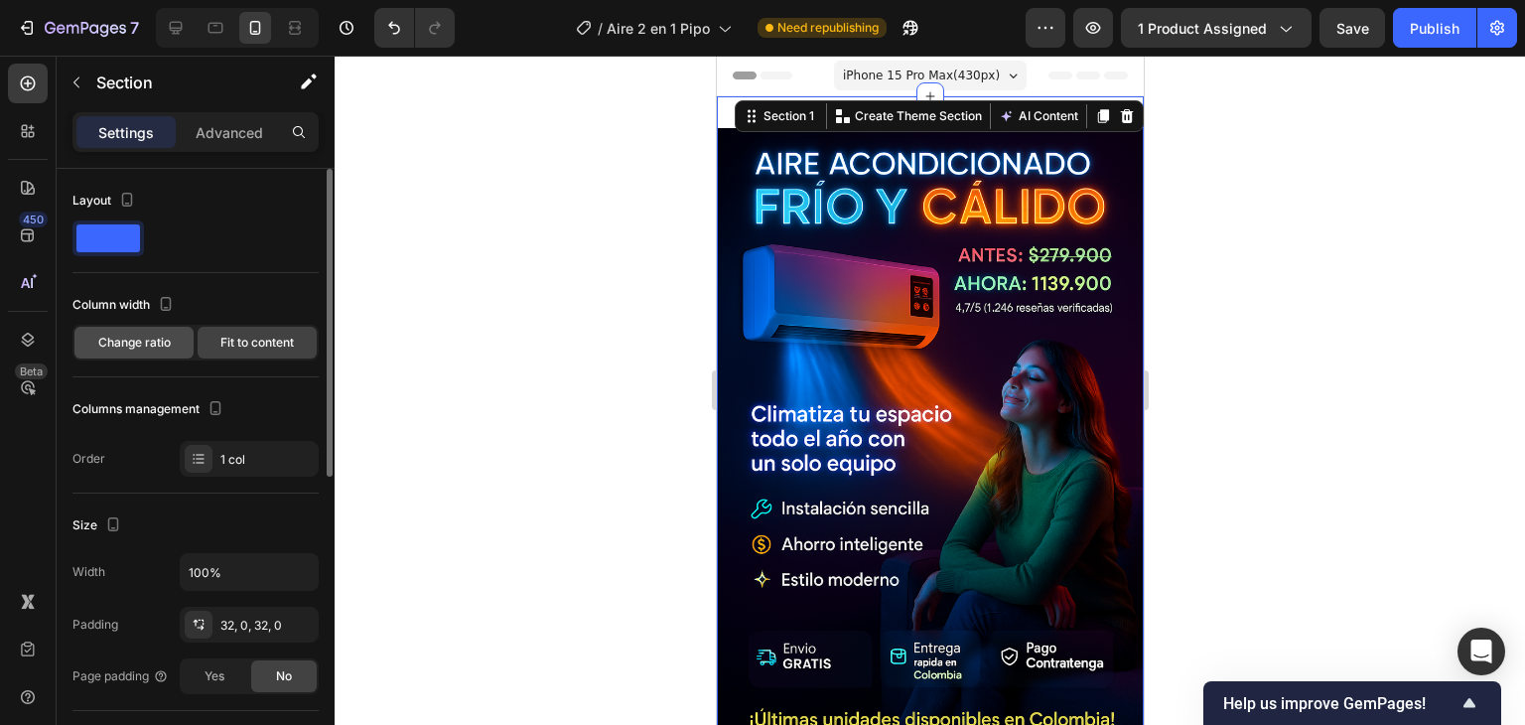
click at [147, 340] on span "Change ratio" at bounding box center [134, 343] width 72 height 18
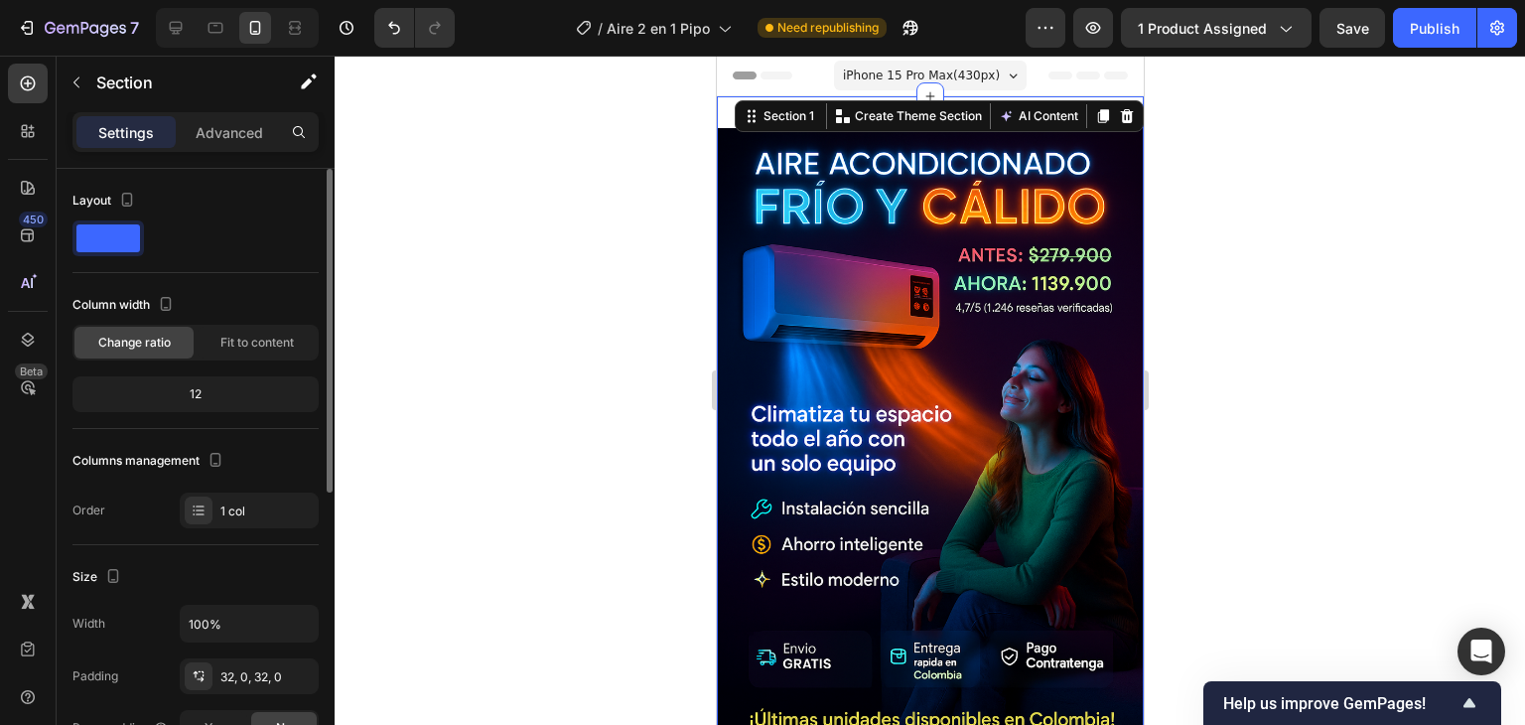
click at [117, 227] on span at bounding box center [108, 238] width 64 height 28
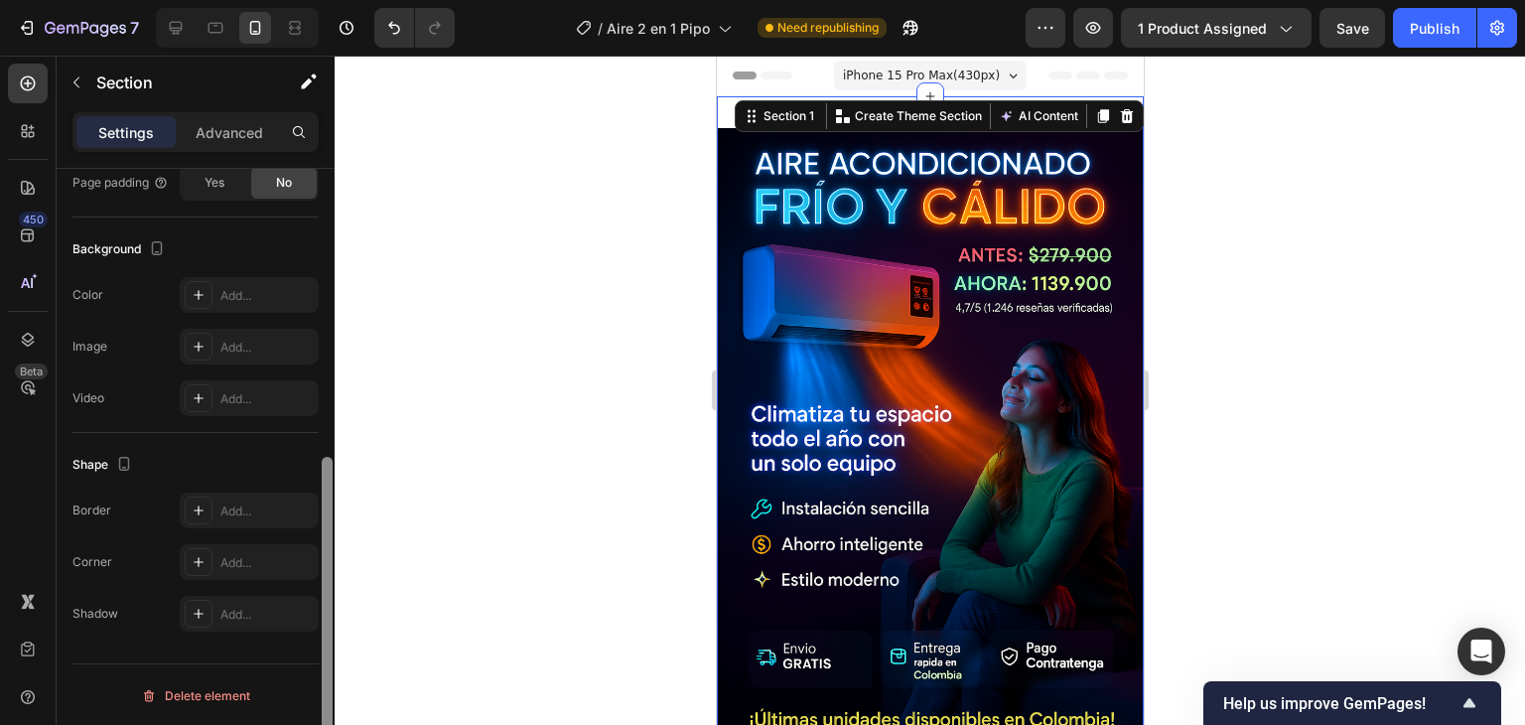
drag, startPoint x: 334, startPoint y: 251, endPoint x: 321, endPoint y: 186, distance: 66.8
click at [321, 186] on div at bounding box center [327, 475] width 15 height 613
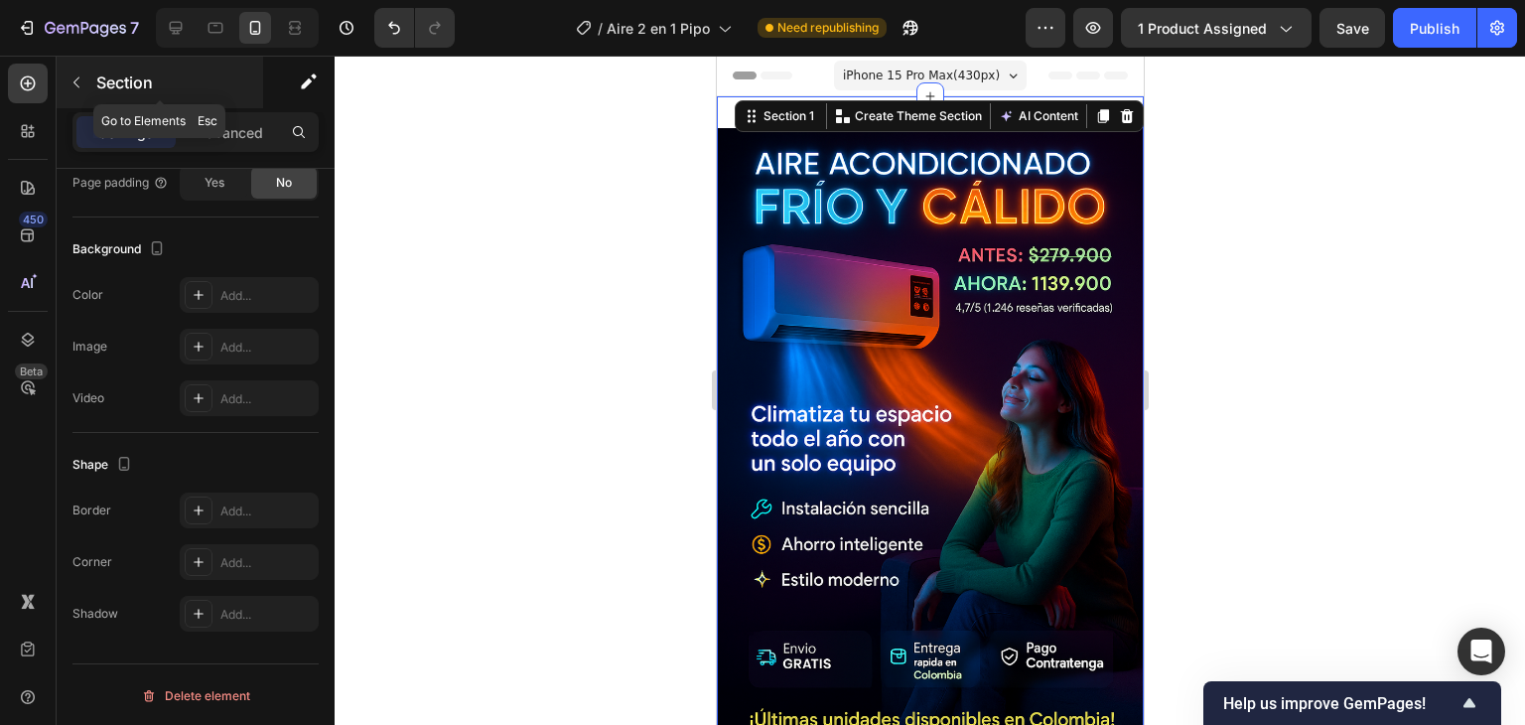
click at [87, 84] on button "button" at bounding box center [77, 83] width 32 height 32
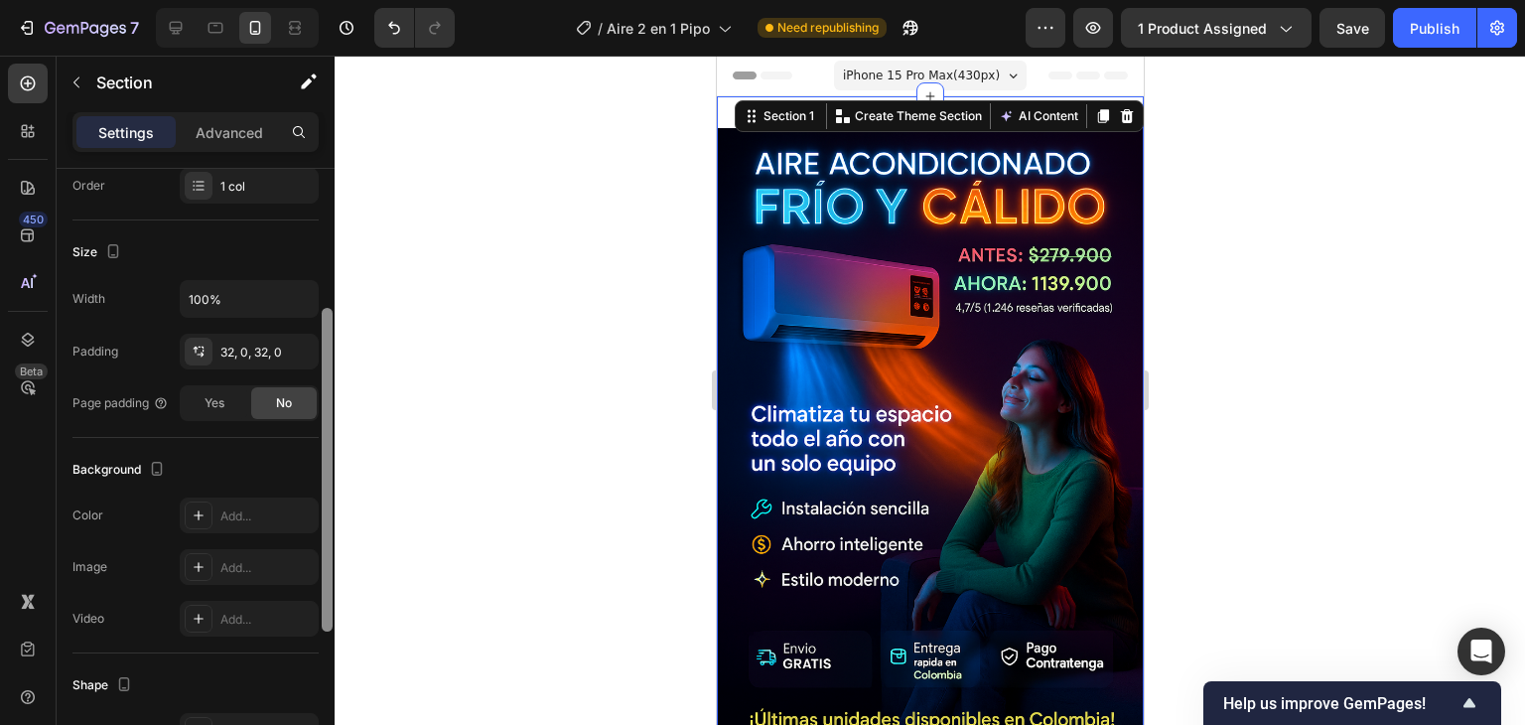
drag, startPoint x: 326, startPoint y: 410, endPoint x: 313, endPoint y: 583, distance: 173.3
click at [313, 583] on div "Layout Column width Change ratio Fit to content 12 Columns management Order 1 c…" at bounding box center [196, 475] width 278 height 613
click at [321, 585] on div "Layout Column width Change ratio Fit to content 12 Columns management Order 1 c…" at bounding box center [196, 475] width 278 height 613
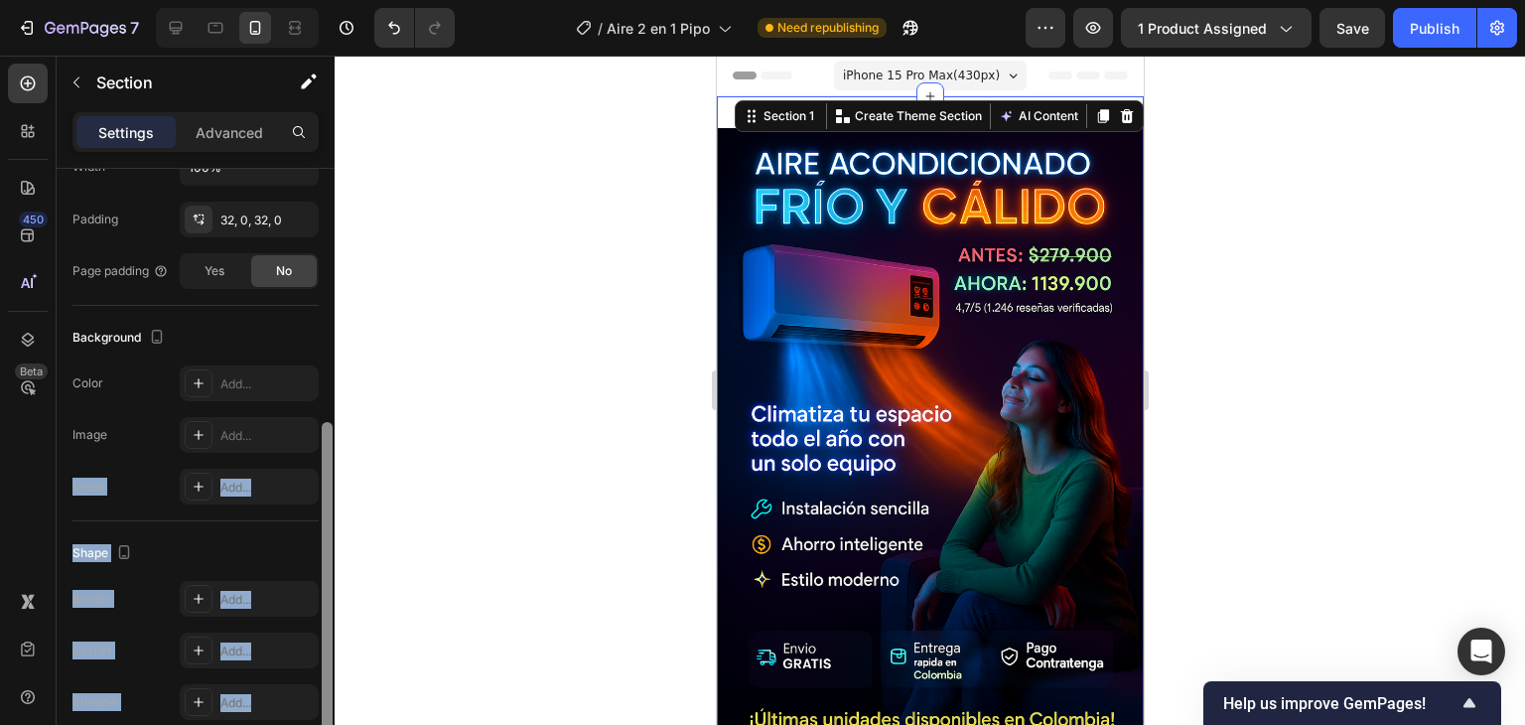
drag, startPoint x: 326, startPoint y: 587, endPoint x: 328, endPoint y: 660, distance: 73.5
click at [328, 660] on div at bounding box center [327, 584] width 11 height 324
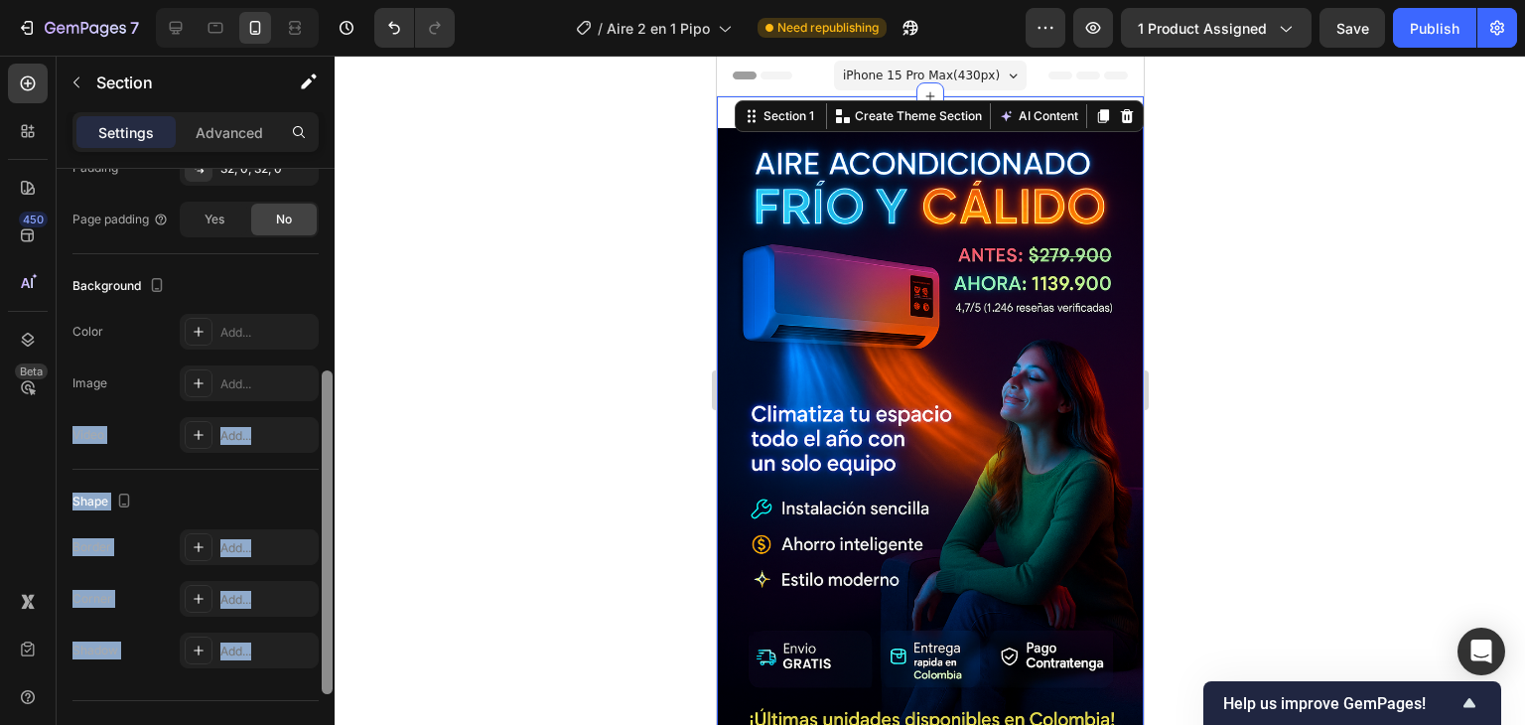
scroll to position [545, 0]
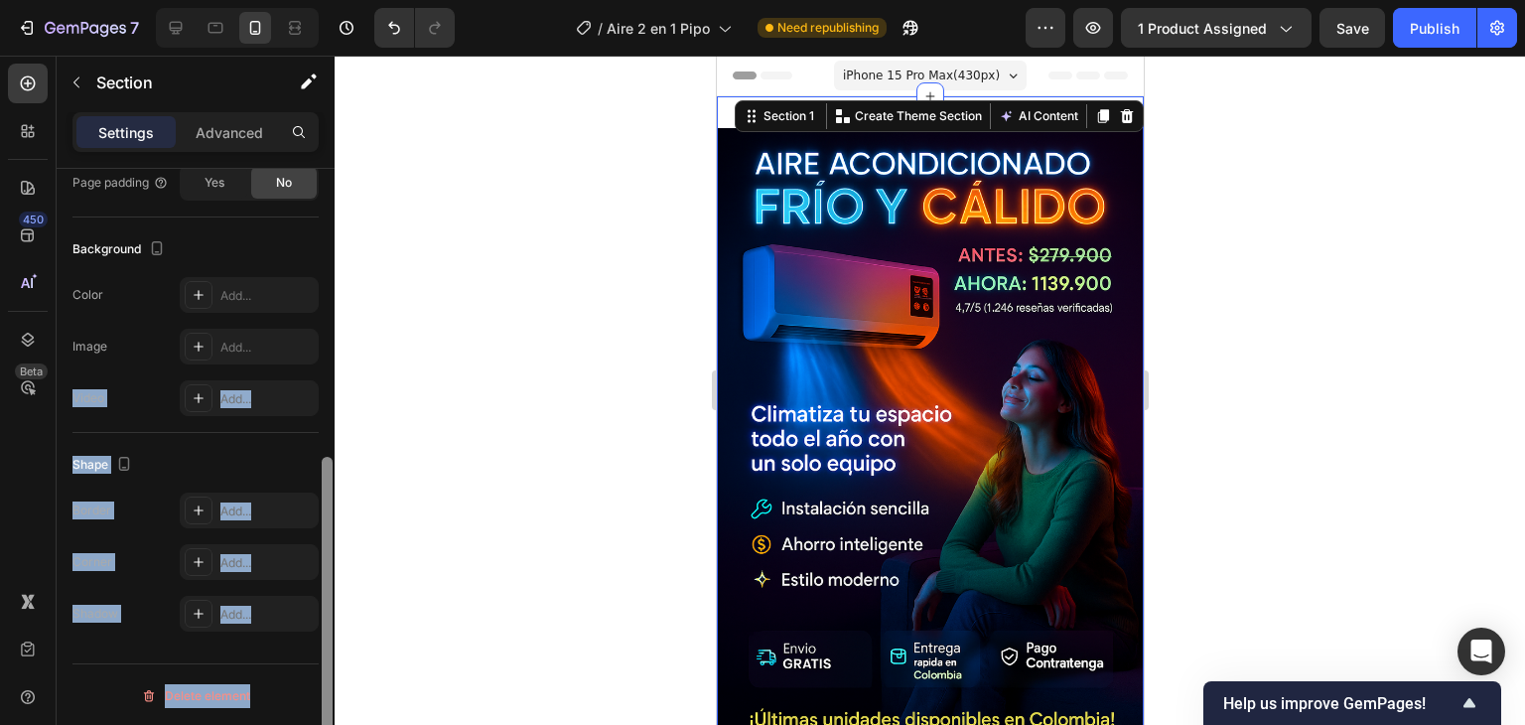
drag, startPoint x: 328, startPoint y: 660, endPoint x: 318, endPoint y: 747, distance: 87.0
click at [318, 0] on html "7 Version history / Aire 2 en 1 Pipo Need republishing Preview 1 product assign…" at bounding box center [762, 0] width 1525 height 0
click at [186, 699] on div "Delete element" at bounding box center [195, 696] width 109 height 24
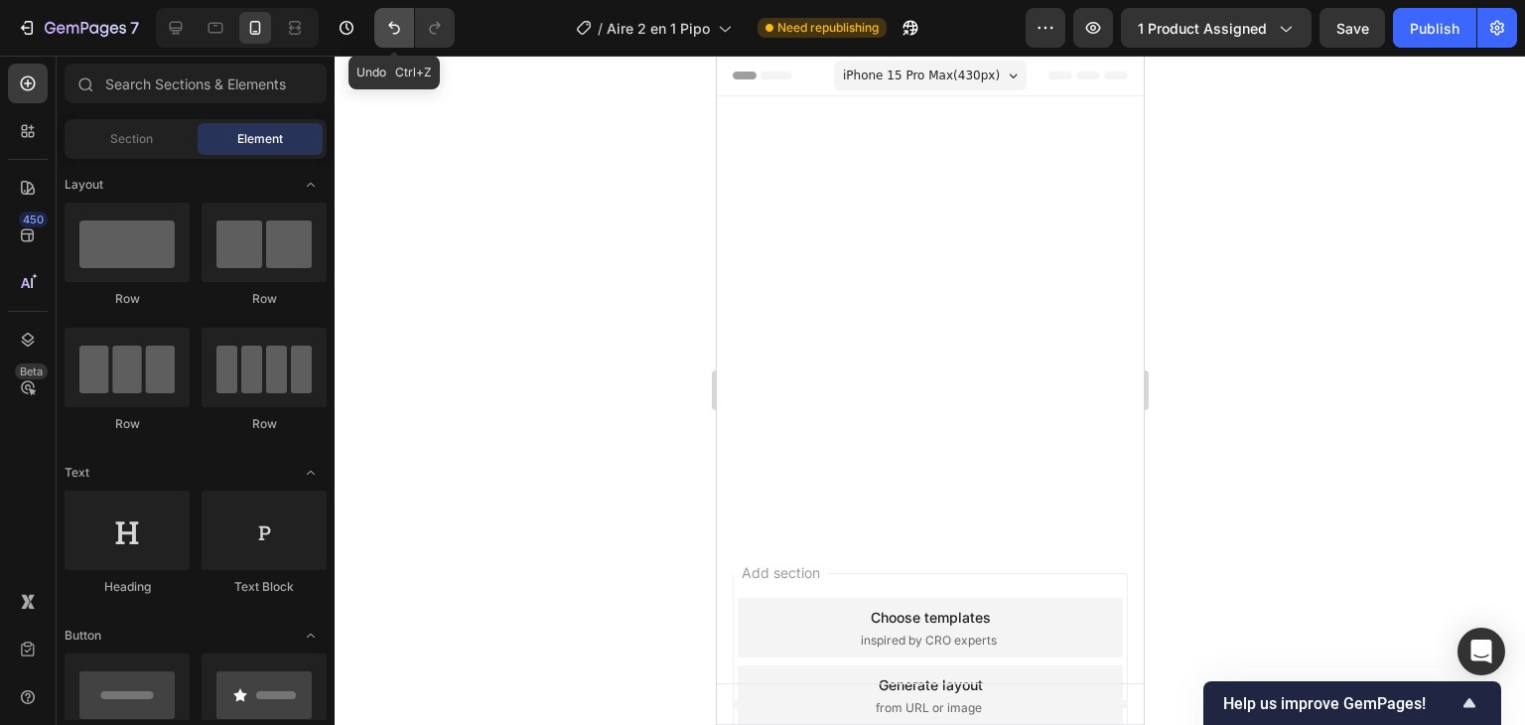
click at [393, 39] on button "Undo/Redo" at bounding box center [394, 28] width 40 height 40
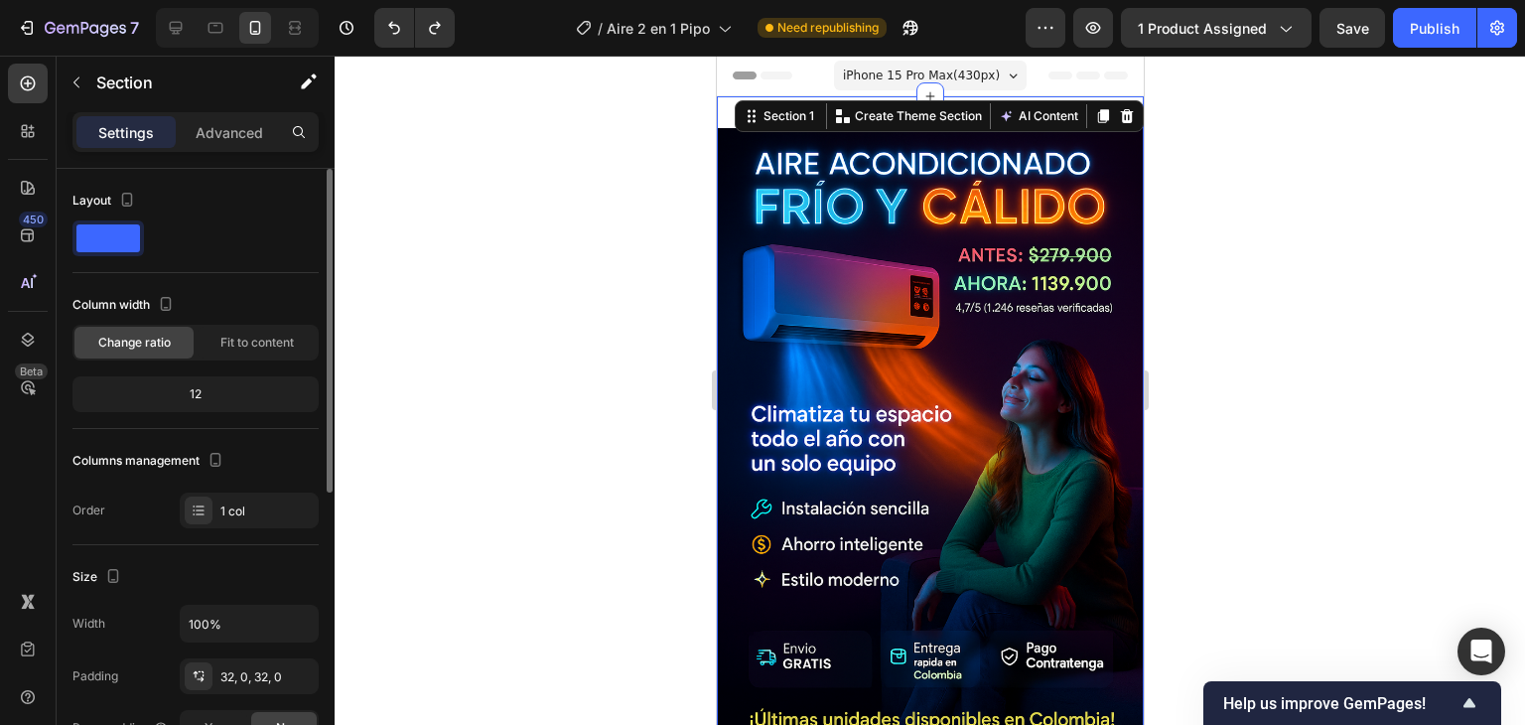
click at [129, 242] on span at bounding box center [108, 238] width 64 height 28
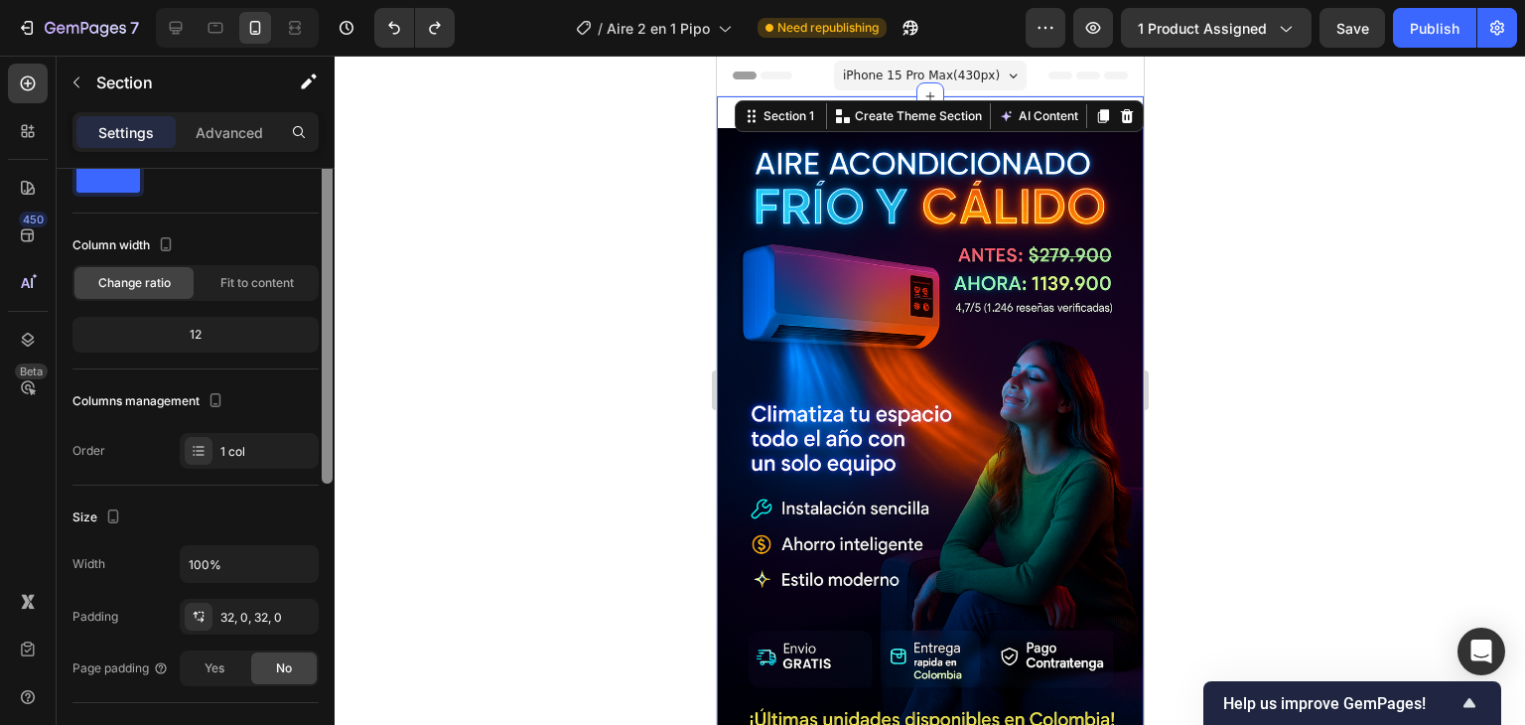
scroll to position [34, 0]
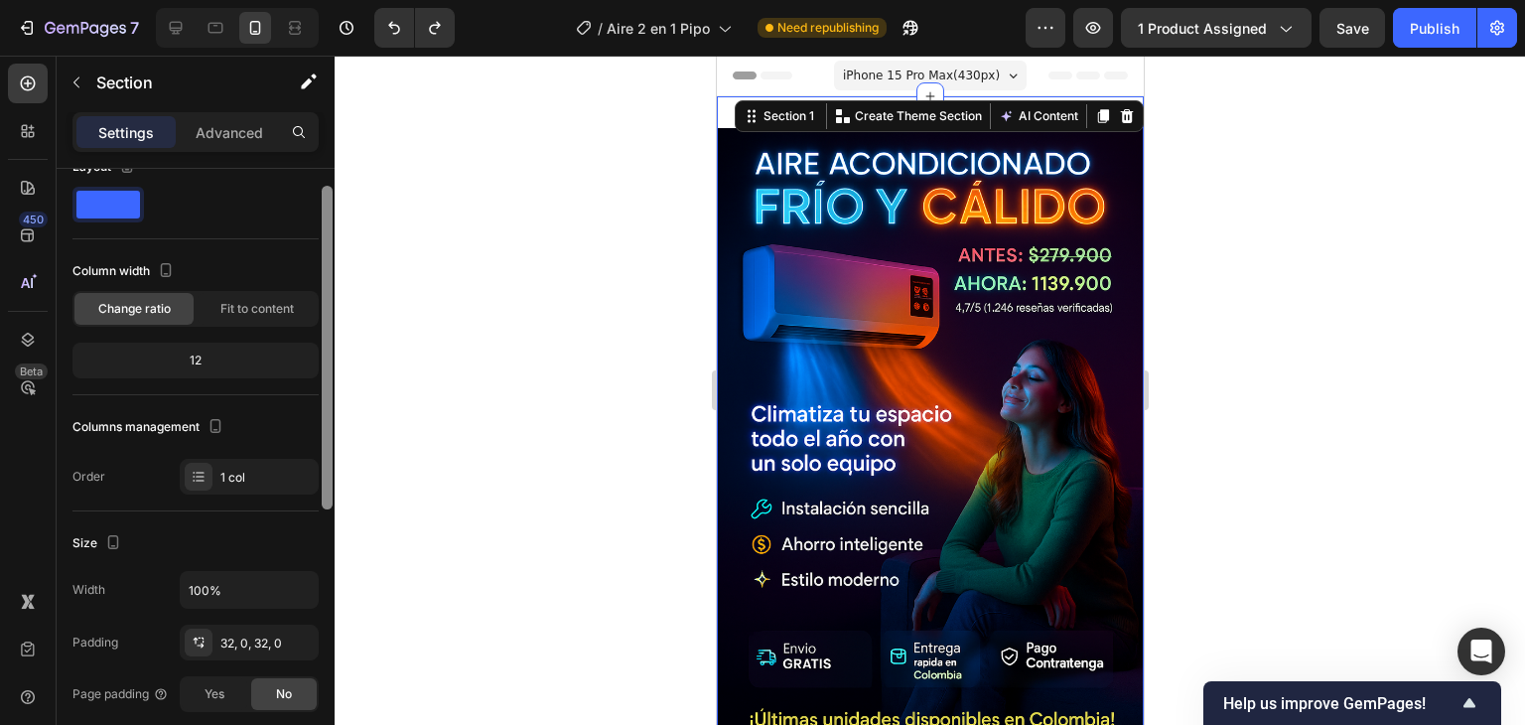
drag, startPoint x: 332, startPoint y: 243, endPoint x: 332, endPoint y: 261, distance: 17.9
click at [332, 261] on div at bounding box center [327, 348] width 11 height 324
click at [230, 136] on p "Advanced" at bounding box center [230, 132] width 68 height 21
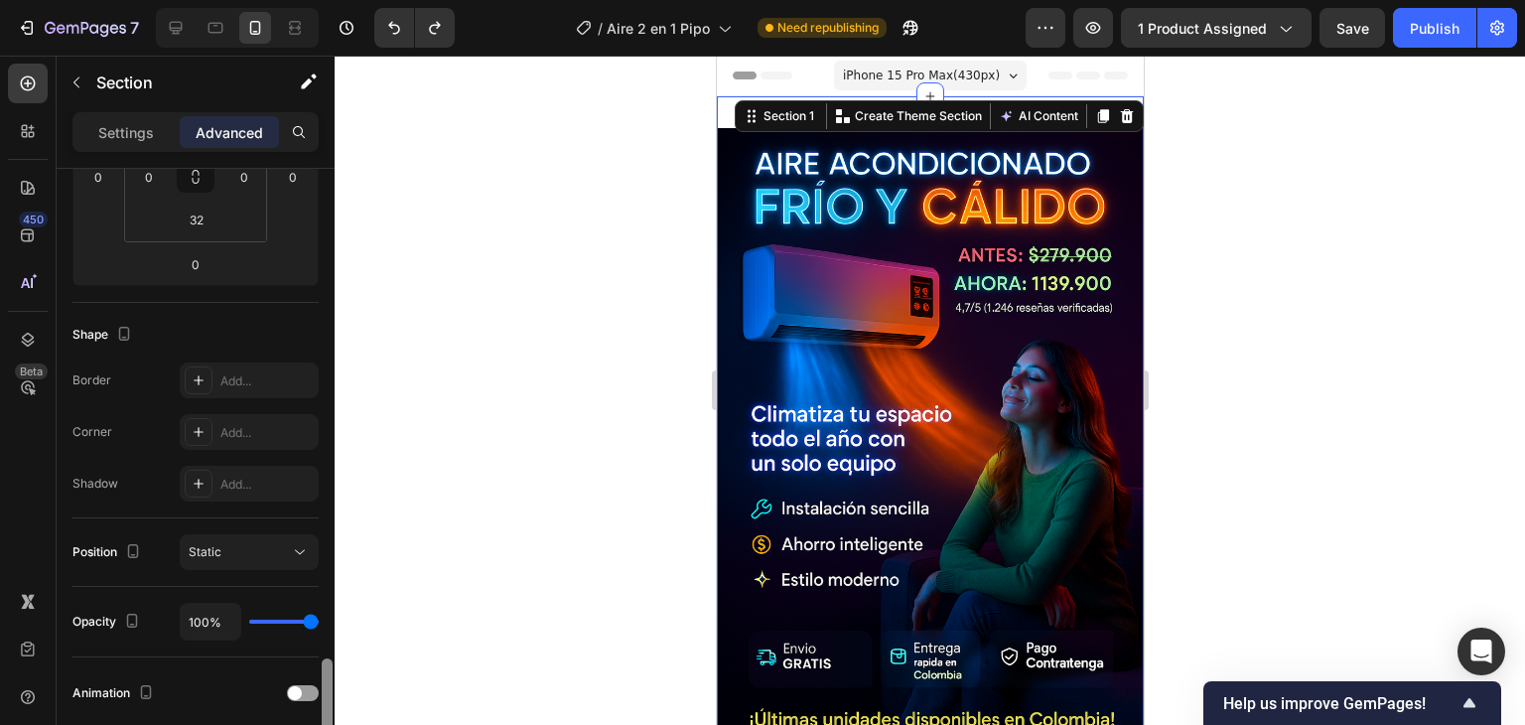
scroll to position [0, 0]
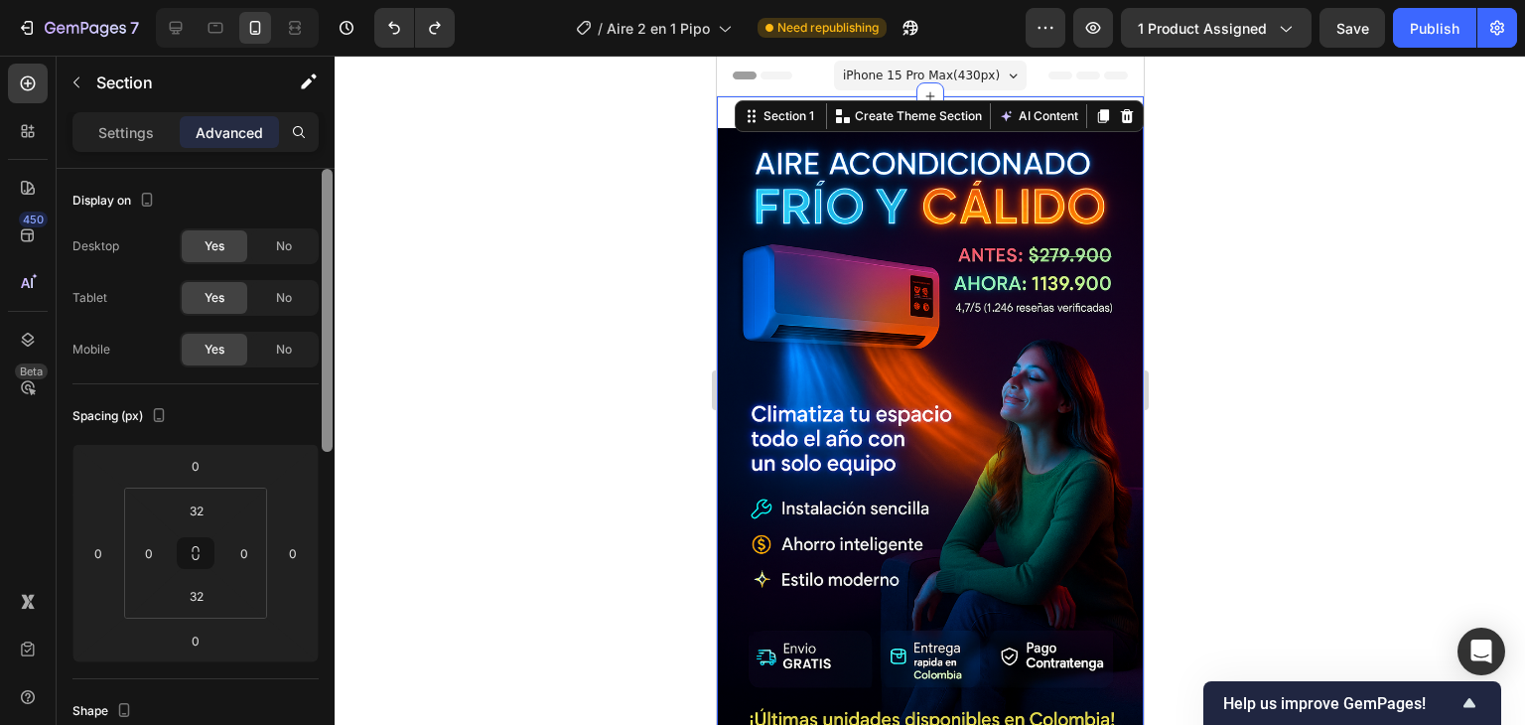
drag, startPoint x: 326, startPoint y: 305, endPoint x: 362, endPoint y: 72, distance: 235.3
click at [362, 0] on div "7 Version history / Aire 2 en 1 Pipo Need republishing Preview 1 product assign…" at bounding box center [762, 0] width 1525 height 0
click at [124, 145] on div "Settings" at bounding box center [125, 132] width 99 height 32
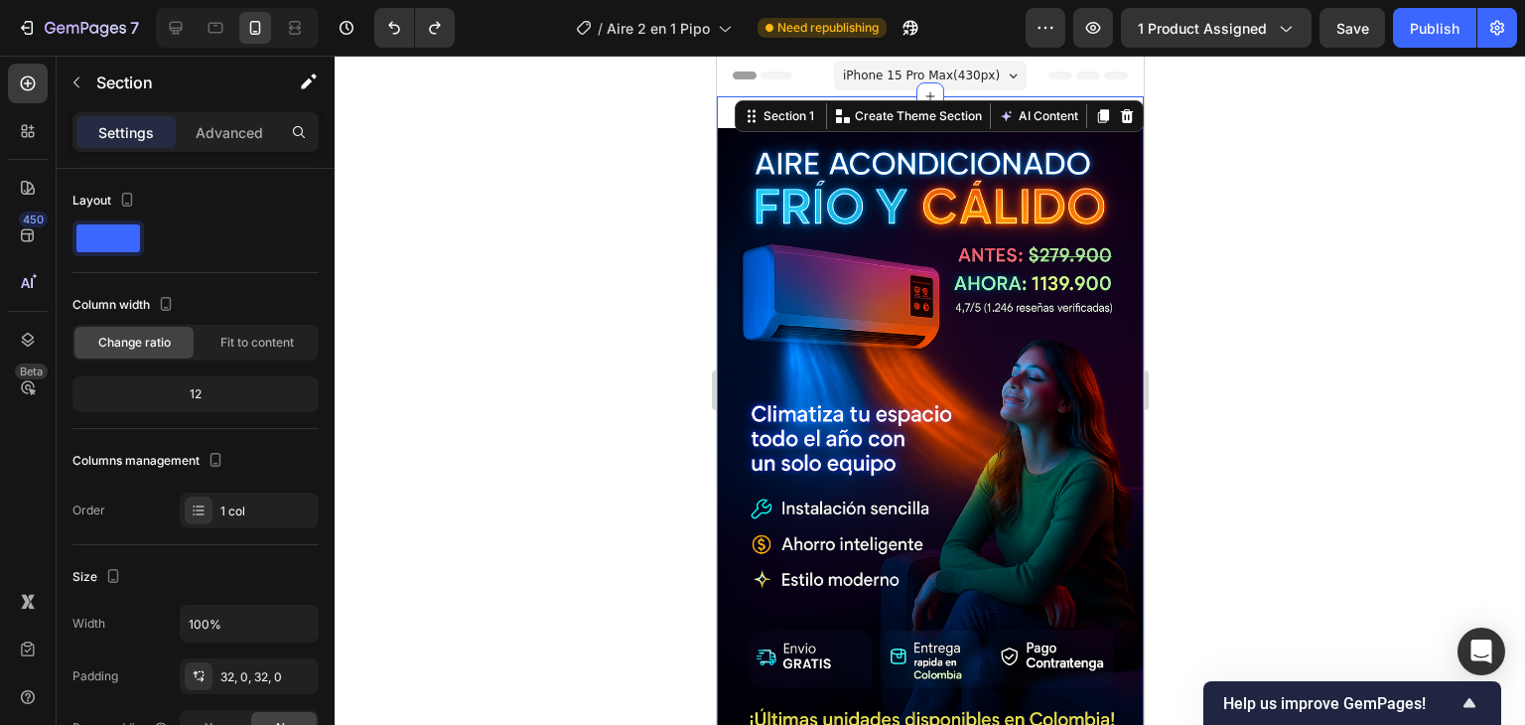
click at [621, 144] on div at bounding box center [930, 390] width 1191 height 669
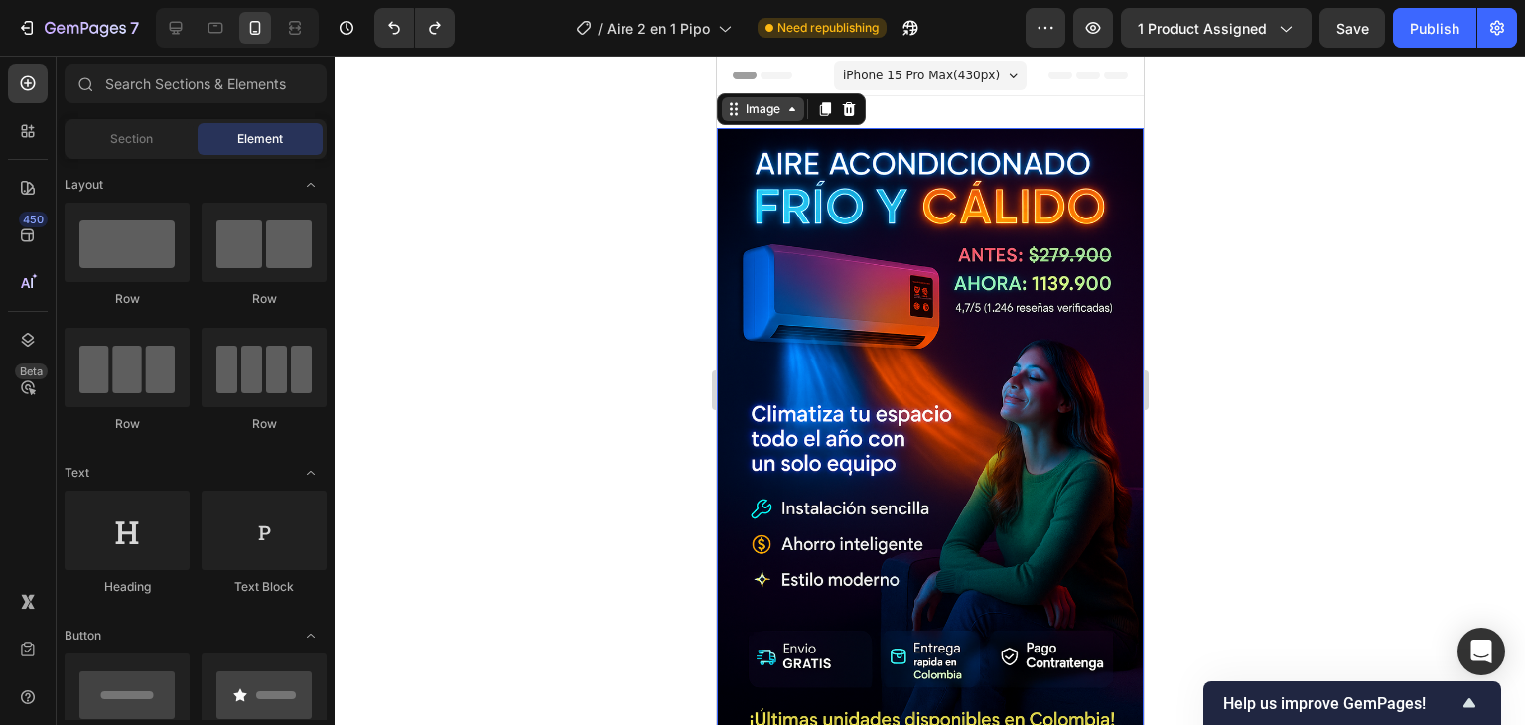
click at [733, 119] on div "Image" at bounding box center [762, 109] width 82 height 24
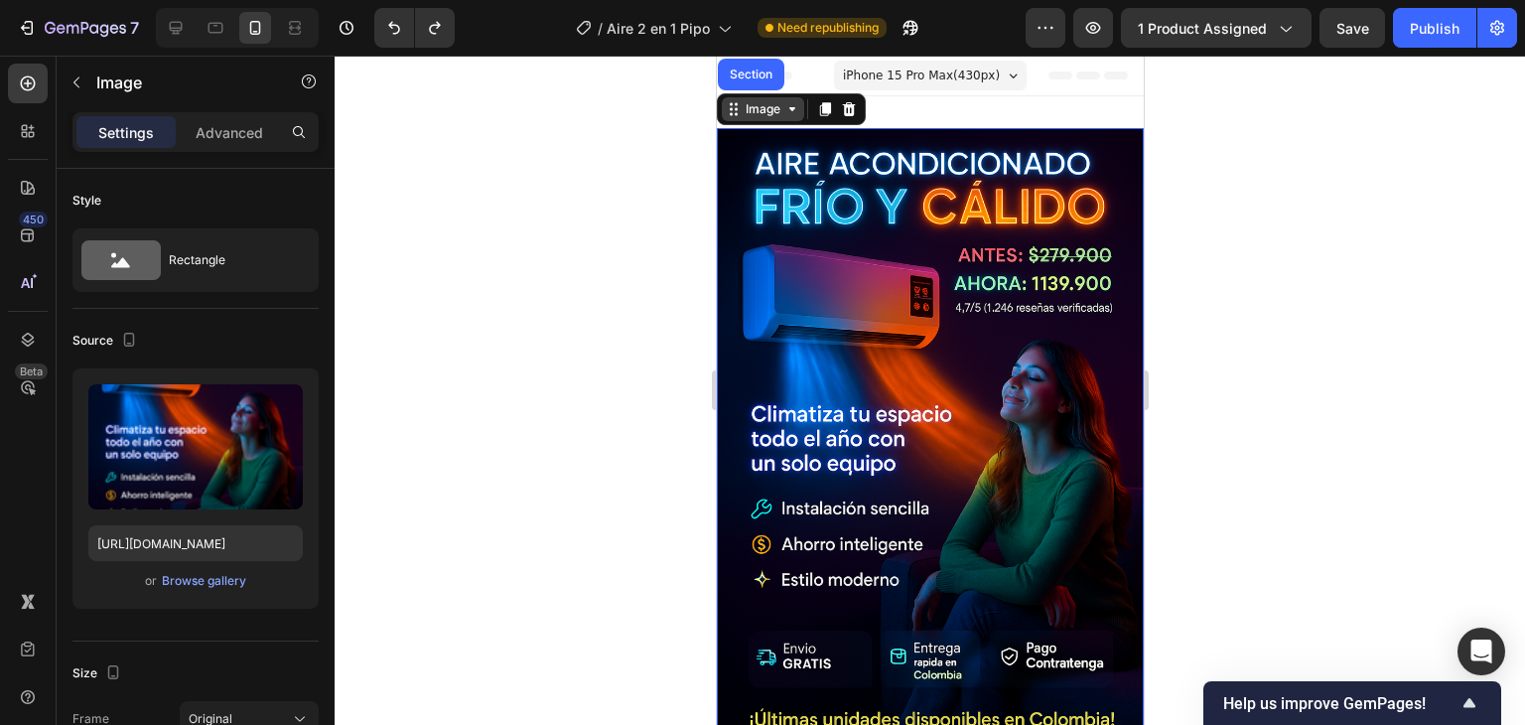
click at [733, 119] on div "Image" at bounding box center [762, 109] width 82 height 24
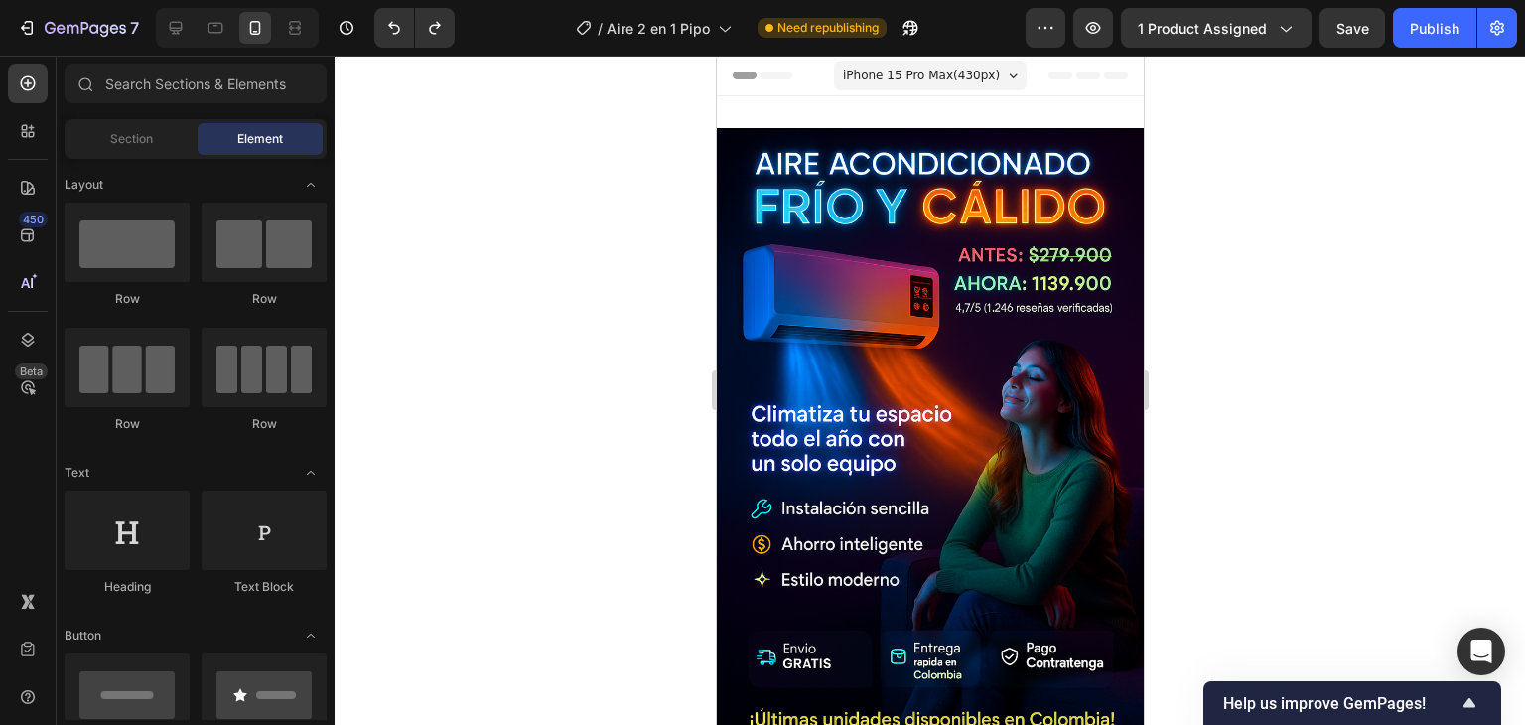
click at [756, 80] on span "Header" at bounding box center [776, 76] width 44 height 20
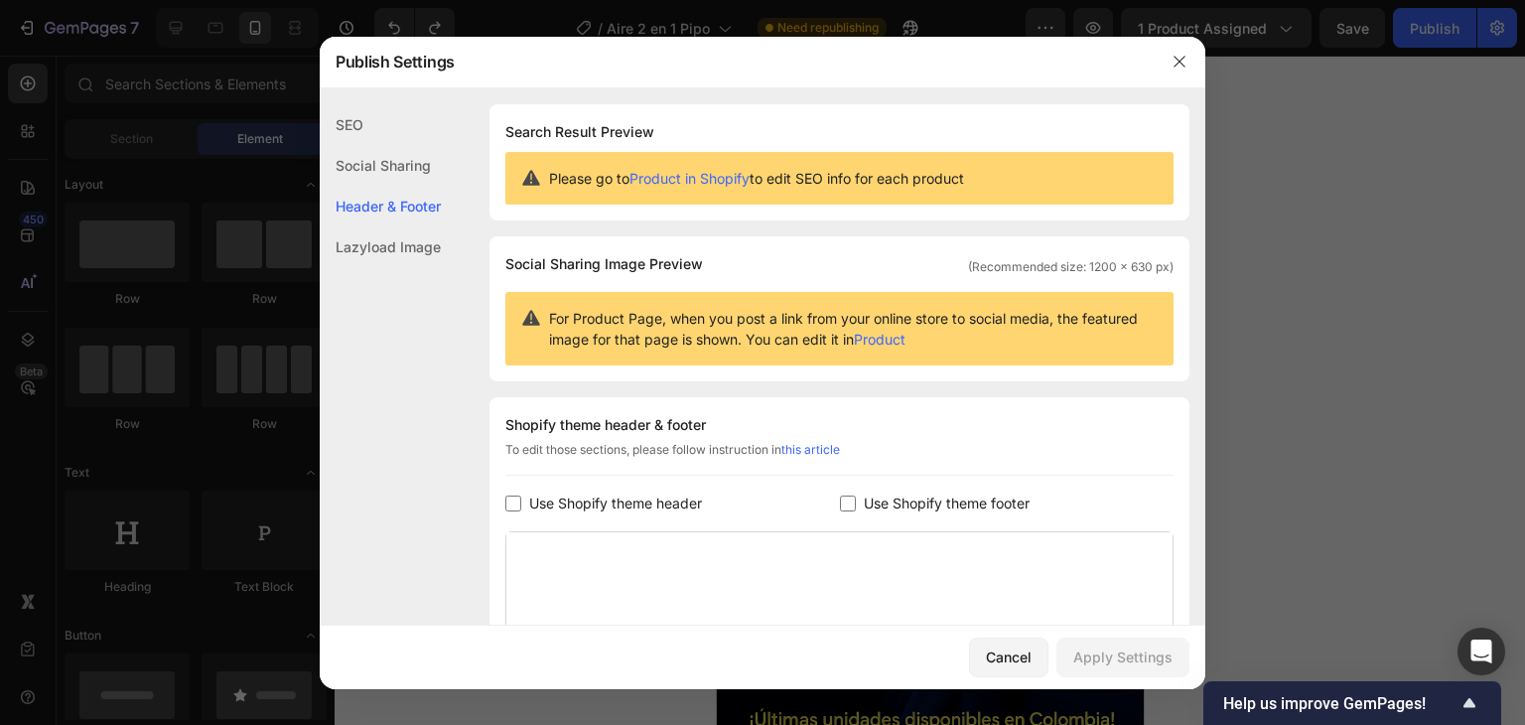
scroll to position [270, 0]
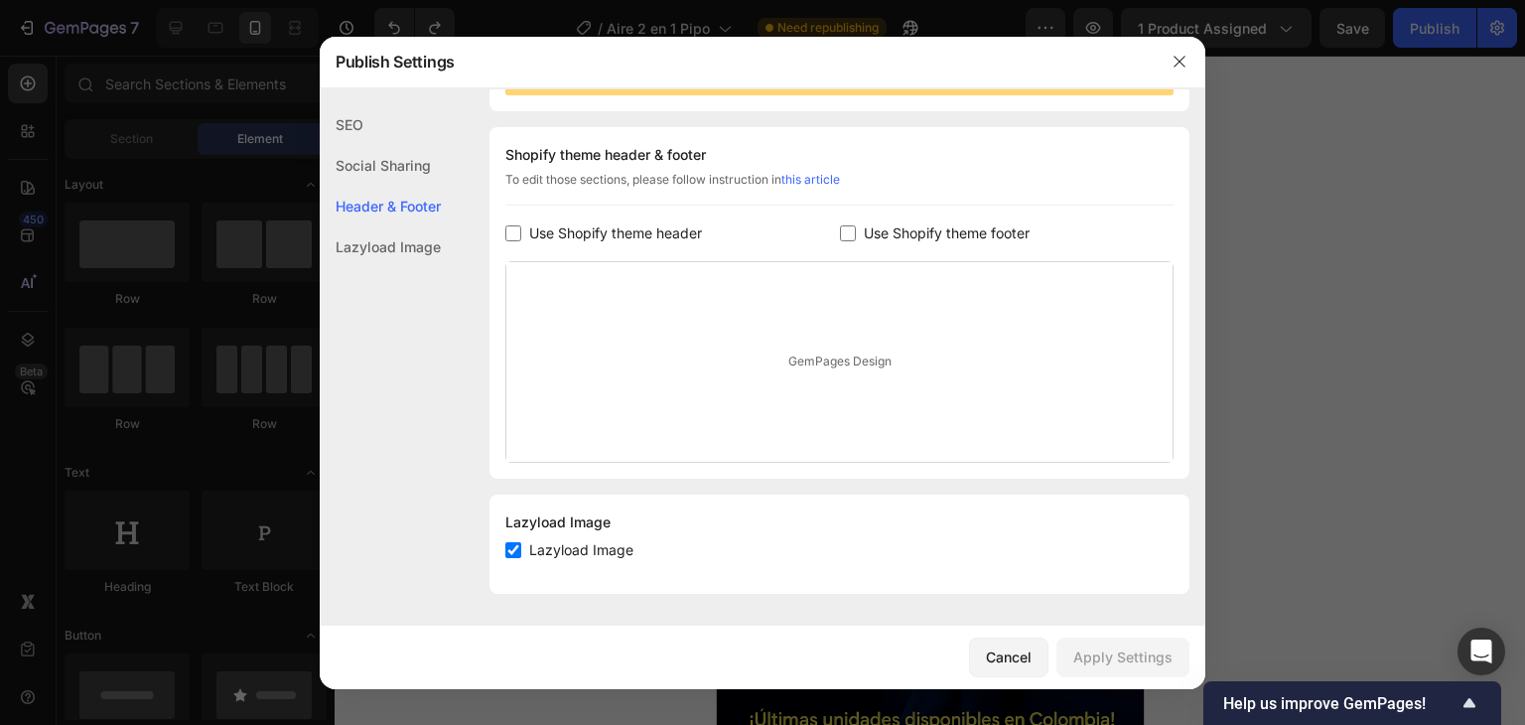
click at [520, 550] on input "checkbox" at bounding box center [513, 550] width 16 height 16
checkbox input "true"
click at [397, 250] on div "Lazyload Image" at bounding box center [380, 246] width 121 height 41
drag, startPoint x: 397, startPoint y: 250, endPoint x: 395, endPoint y: 217, distance: 32.8
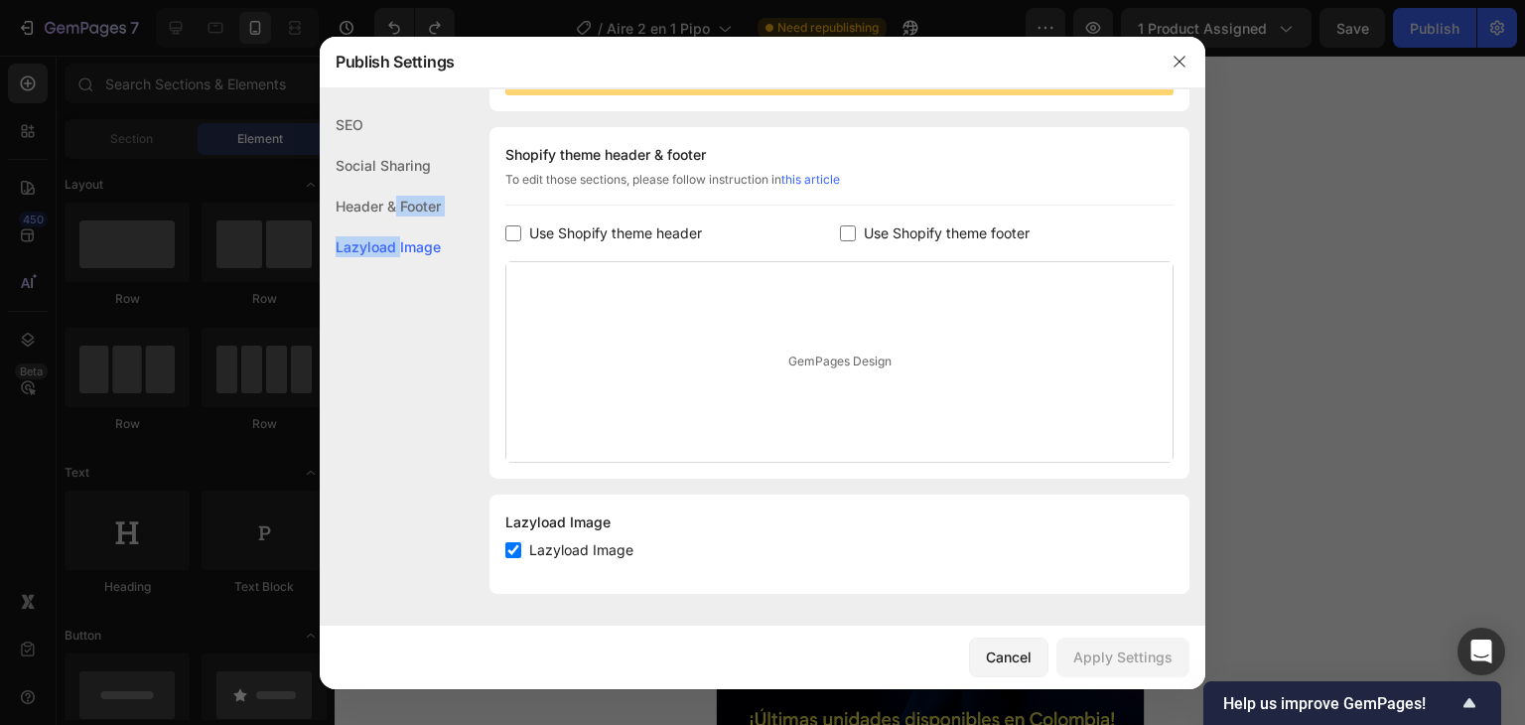
click at [395, 217] on div "SEO Social Sharing Header & Footer Lazyload Image" at bounding box center [380, 430] width 121 height 652
click at [395, 217] on div "Header & Footer" at bounding box center [380, 206] width 121 height 41
click at [393, 204] on div "Header & Footer" at bounding box center [380, 206] width 121 height 41
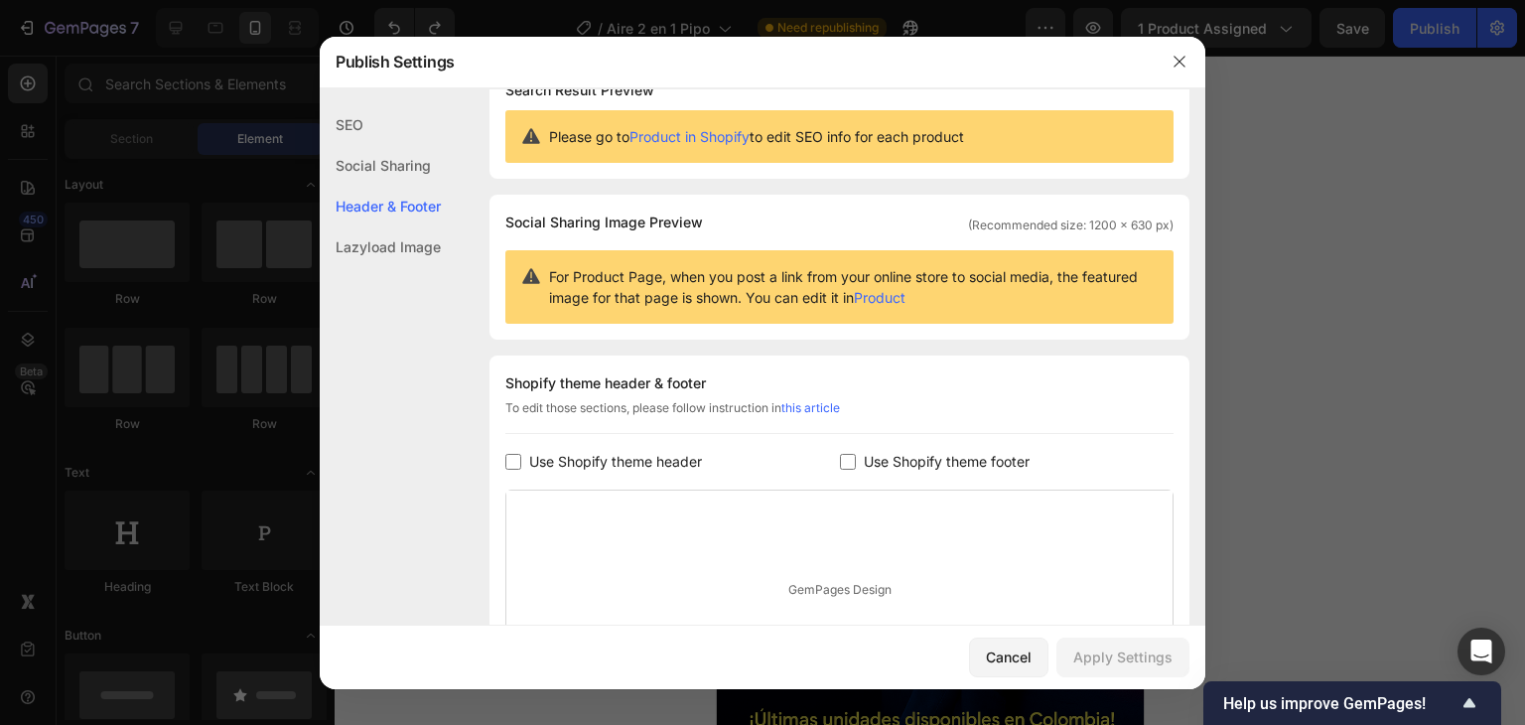
scroll to position [0, 0]
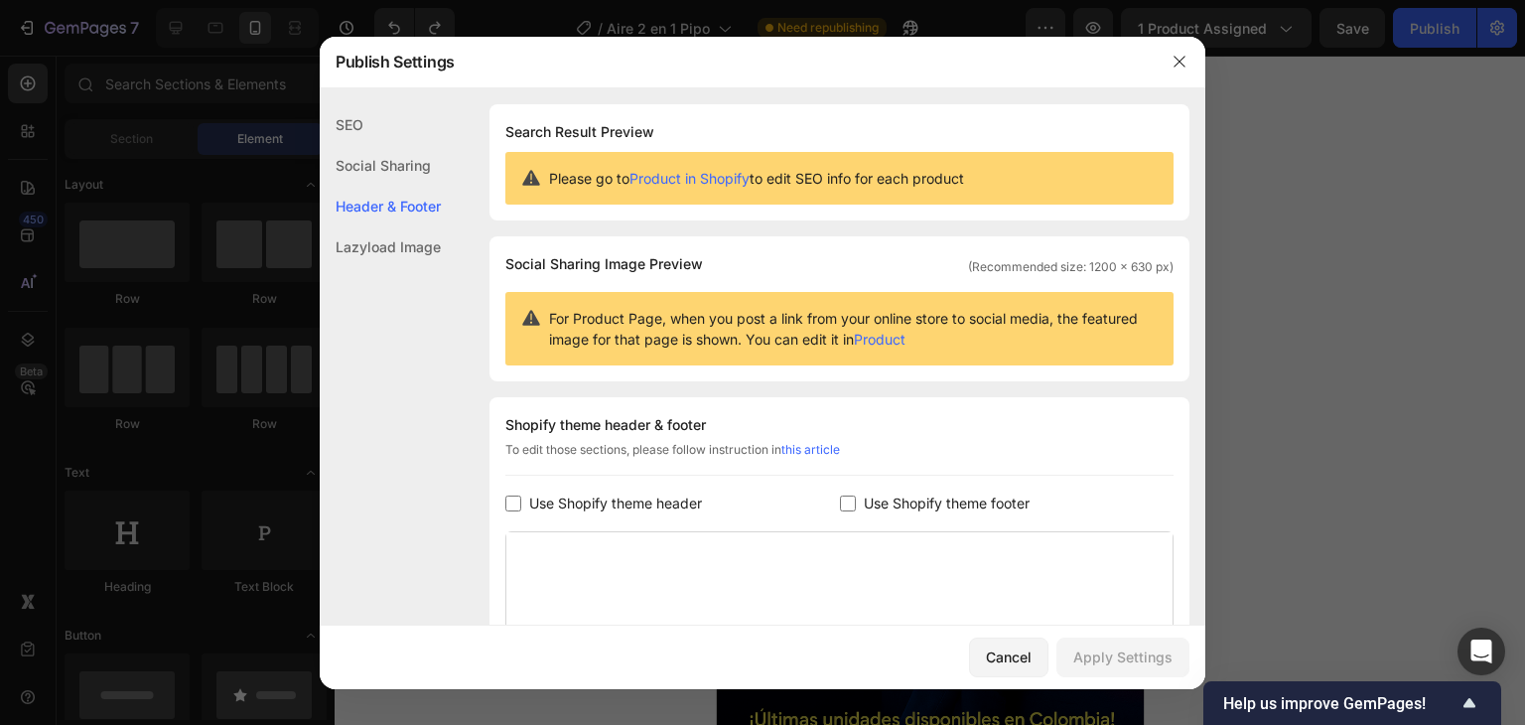
drag, startPoint x: 311, startPoint y: 148, endPoint x: 353, endPoint y: 154, distance: 42.1
click at [312, 148] on div at bounding box center [762, 362] width 1525 height 725
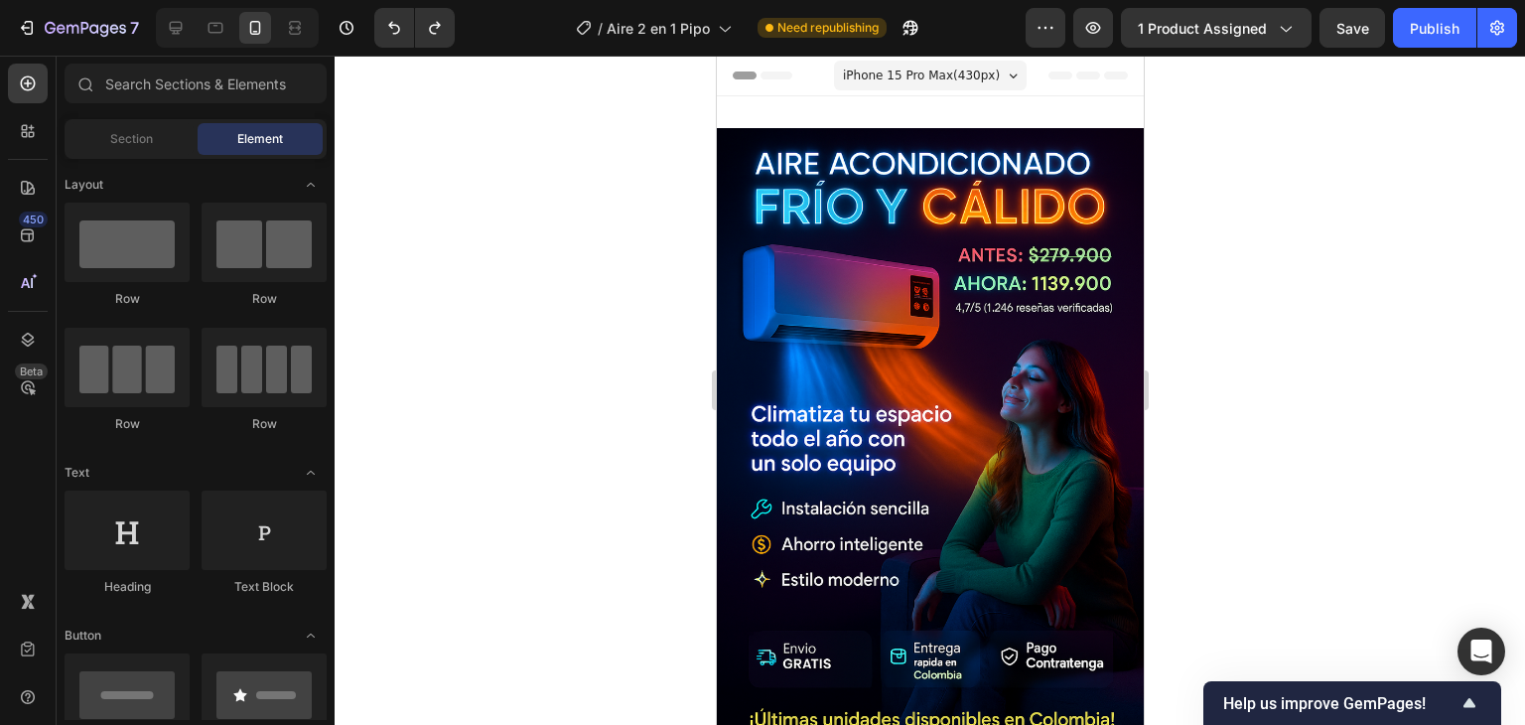
click at [659, 195] on div at bounding box center [930, 390] width 1191 height 669
click at [226, 26] on div at bounding box center [216, 28] width 32 height 32
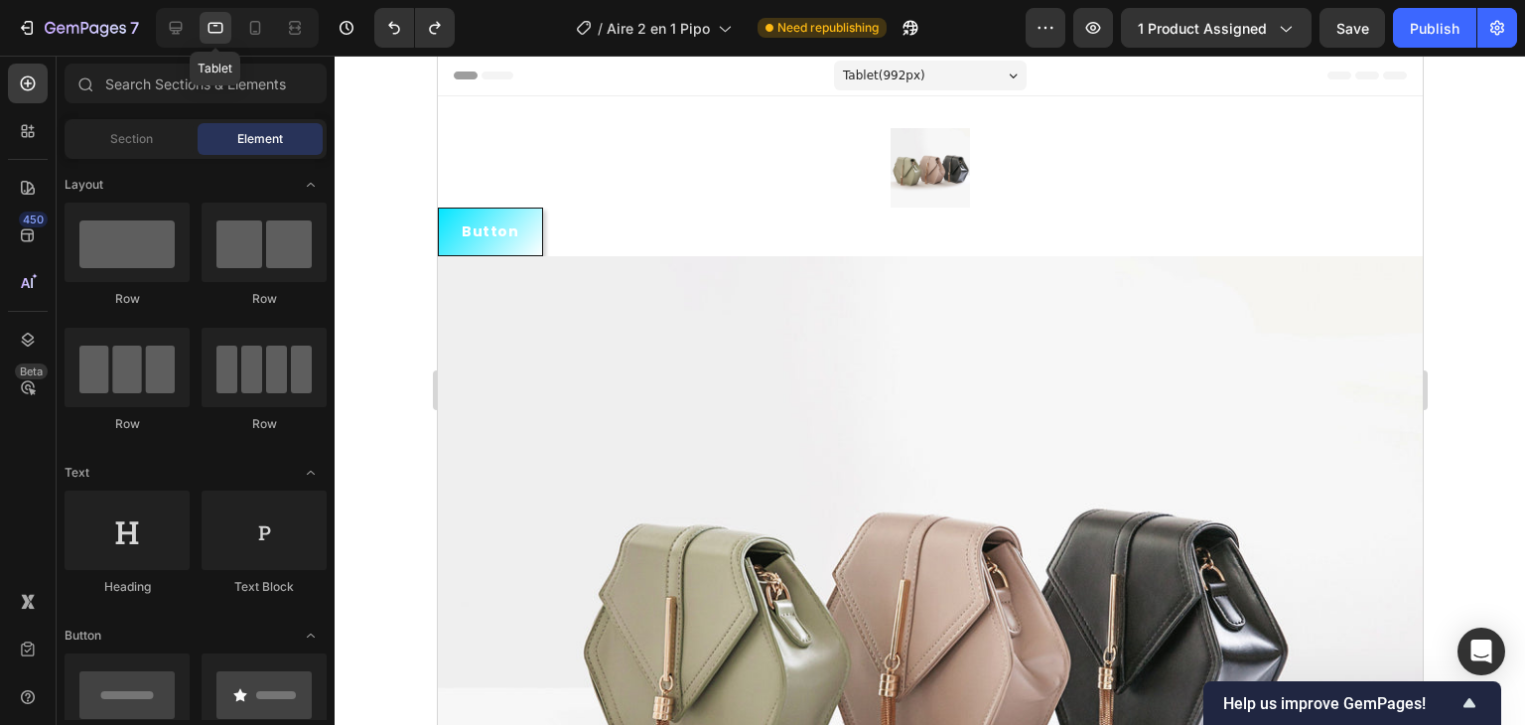
click at [194, 25] on div "Tablet" at bounding box center [237, 28] width 163 height 40
click at [173, 23] on icon at bounding box center [176, 28] width 20 height 20
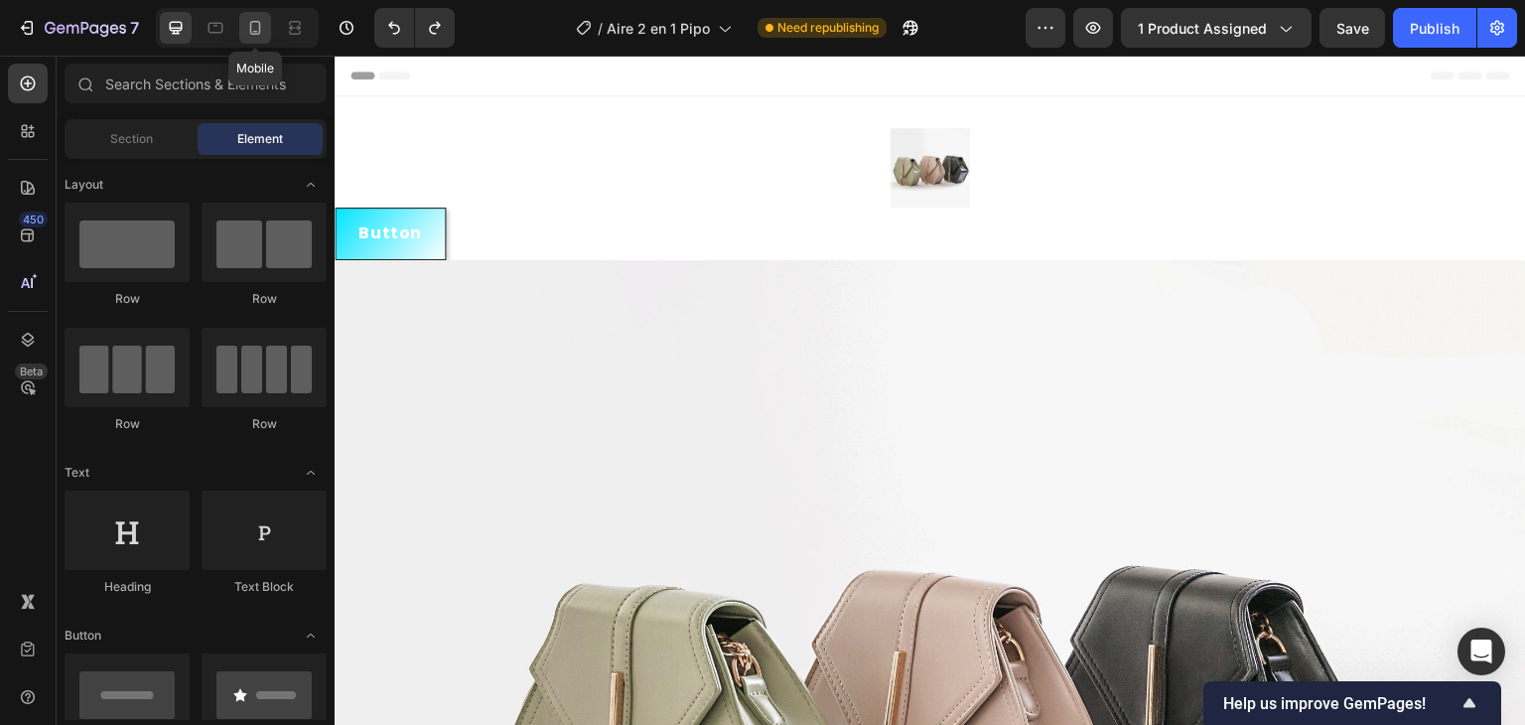
click at [260, 25] on icon at bounding box center [255, 28] width 20 height 20
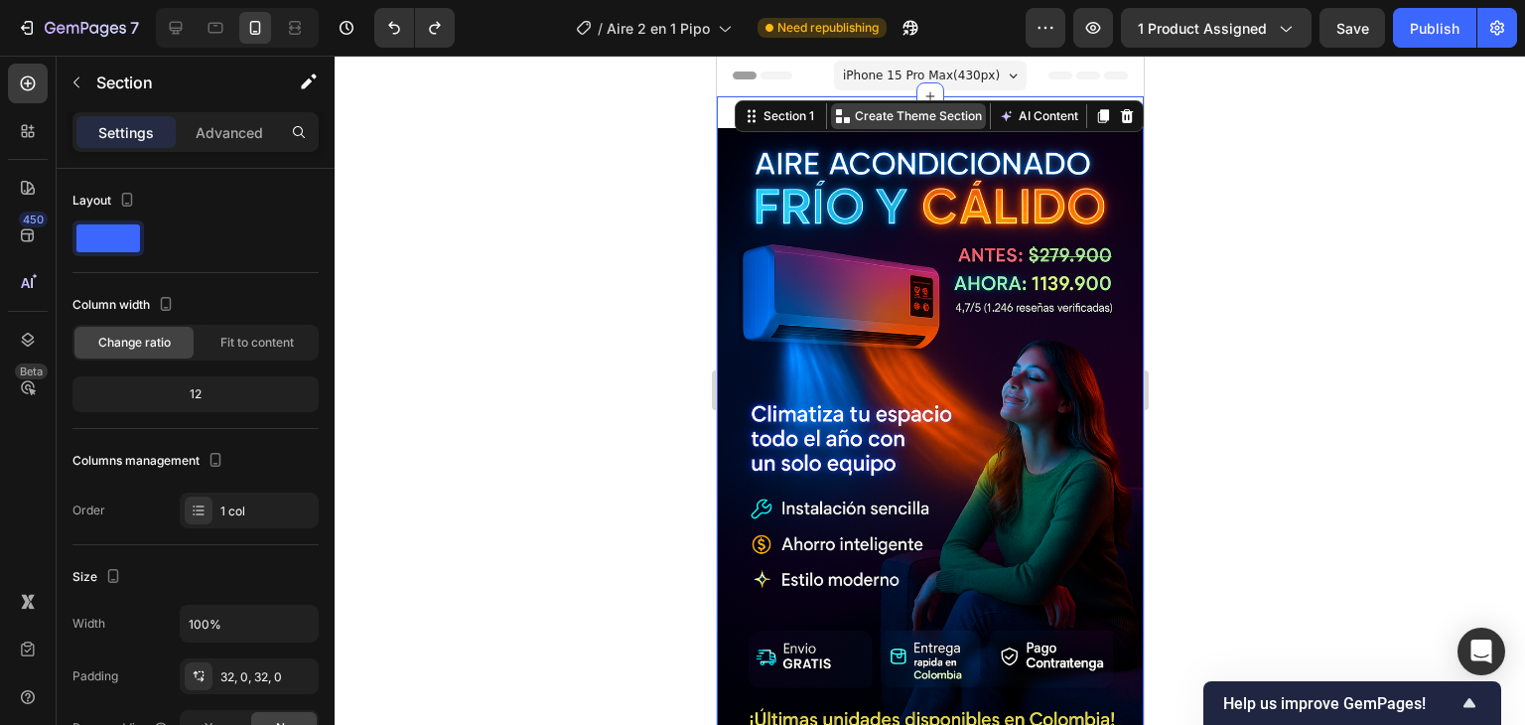
click at [928, 115] on p "Create Theme Section" at bounding box center [917, 116] width 127 height 18
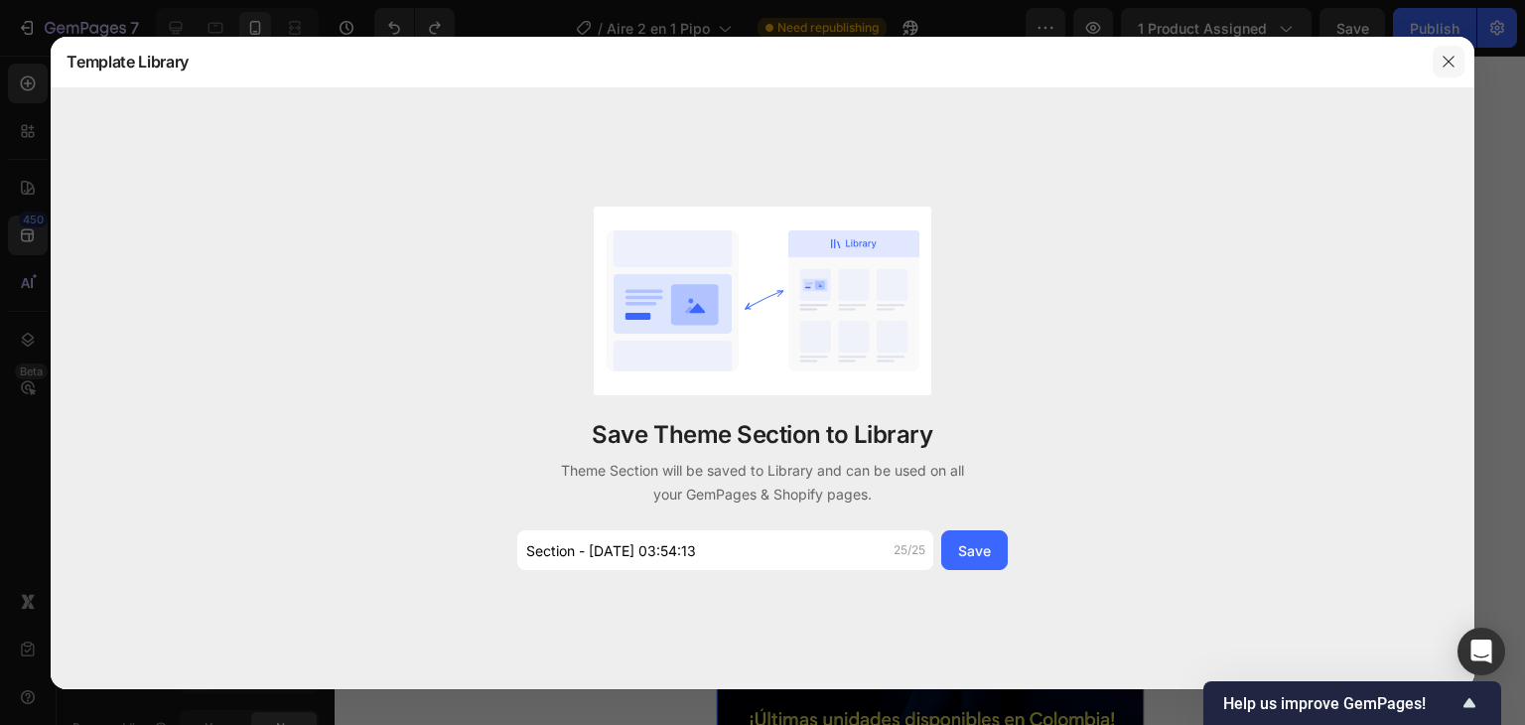
click at [1454, 65] on icon "button" at bounding box center [1449, 62] width 16 height 16
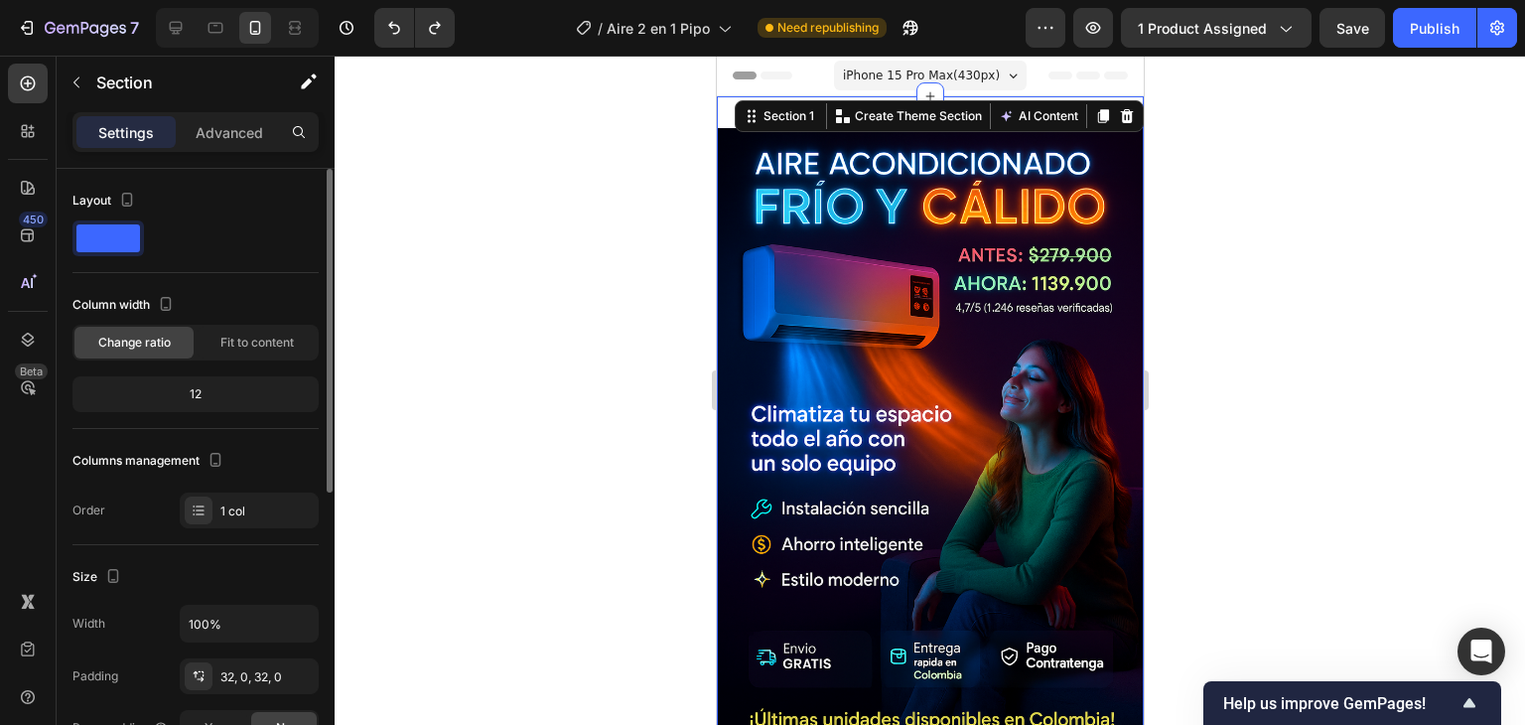
click at [249, 387] on div "12" at bounding box center [195, 394] width 238 height 28
click at [191, 384] on div "12" at bounding box center [195, 394] width 238 height 28
click at [227, 502] on div "1 col" at bounding box center [266, 511] width 93 height 18
click at [263, 378] on div "12" at bounding box center [195, 394] width 246 height 36
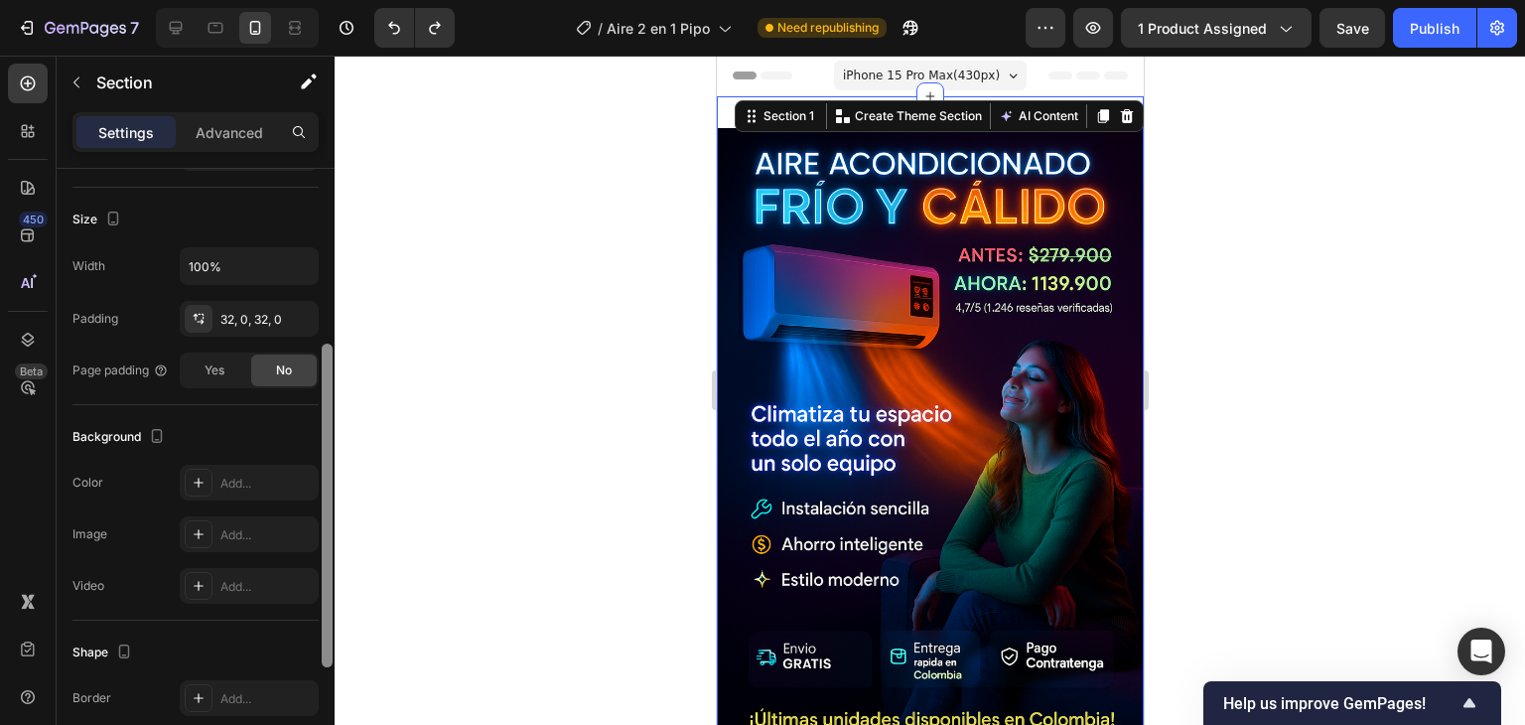
scroll to position [363, 0]
drag, startPoint x: 324, startPoint y: 259, endPoint x: 317, endPoint y: 446, distance: 186.8
click at [317, 446] on div "Layout Column width Change ratio Fit to content 12 Columns management Order 1 c…" at bounding box center [196, 475] width 278 height 613
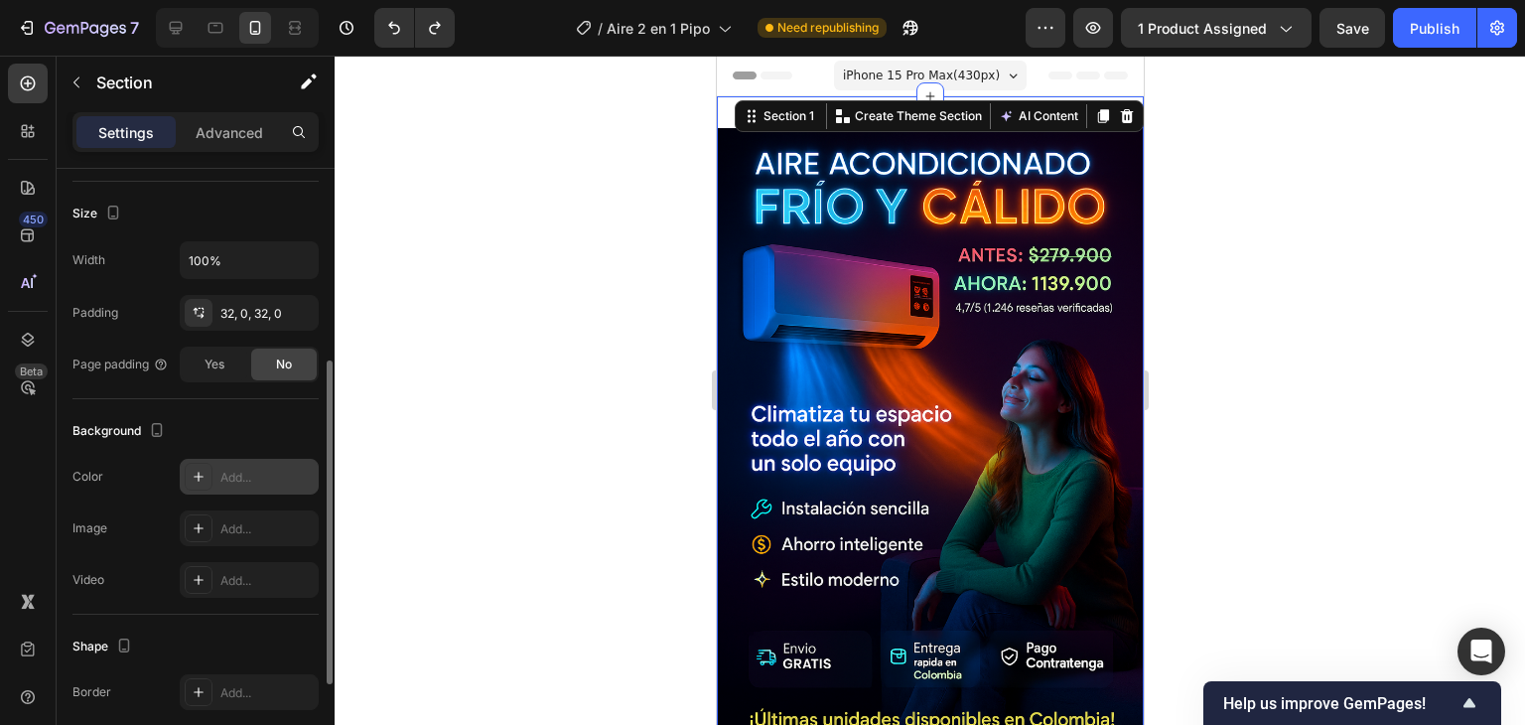
click at [200, 476] on icon at bounding box center [199, 477] width 16 height 16
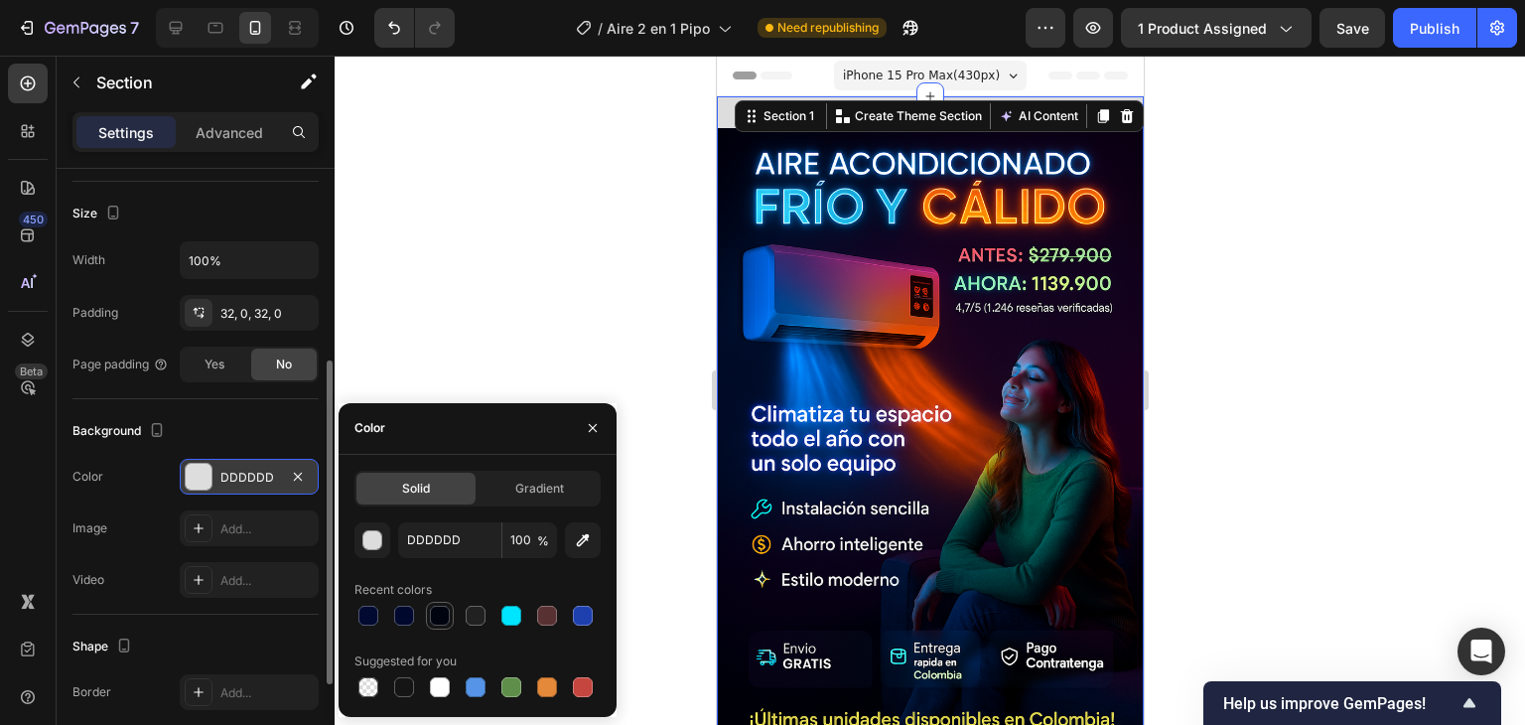
click at [446, 620] on div at bounding box center [440, 616] width 20 height 20
type input "000310"
click at [499, 294] on div at bounding box center [930, 390] width 1191 height 669
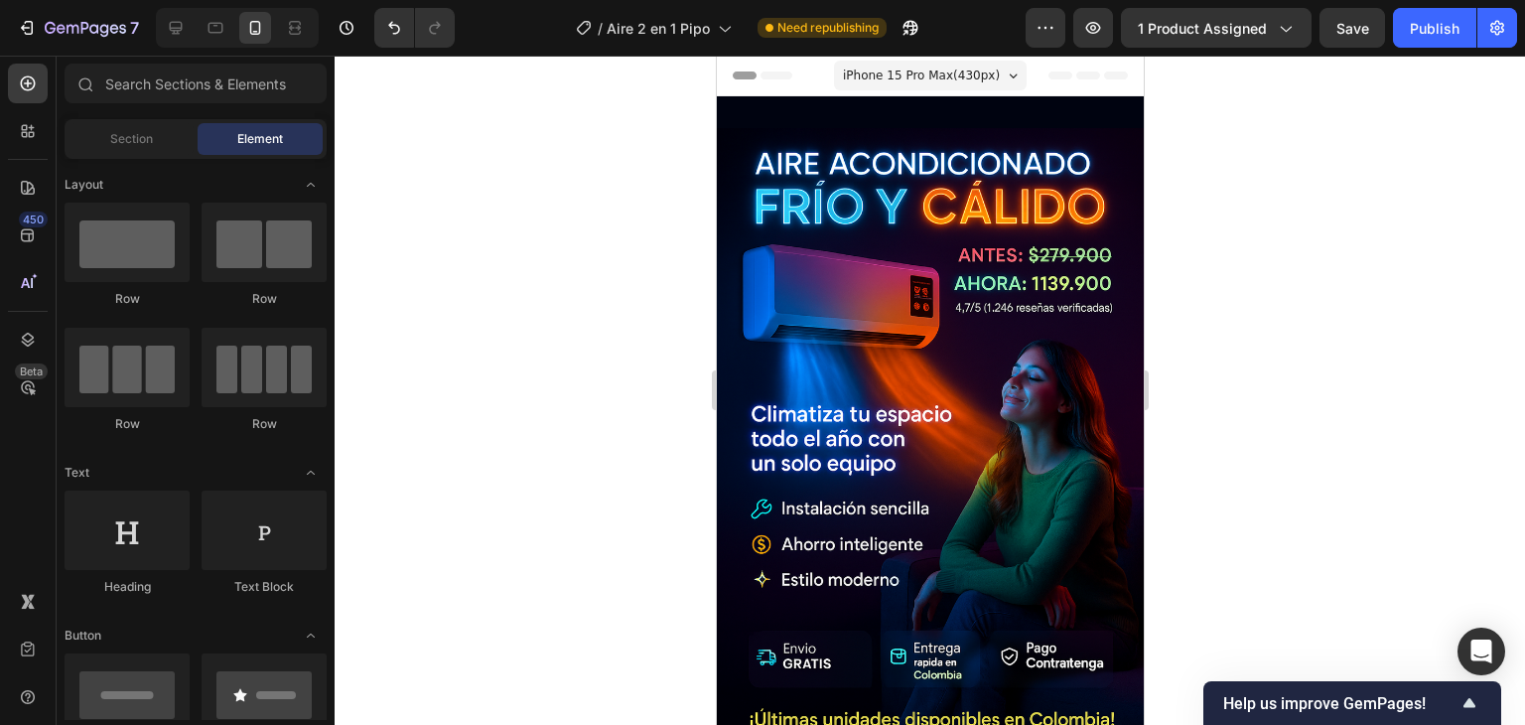
click at [499, 294] on div at bounding box center [930, 390] width 1191 height 669
click at [1430, 37] on div "Publish" at bounding box center [1435, 28] width 50 height 21
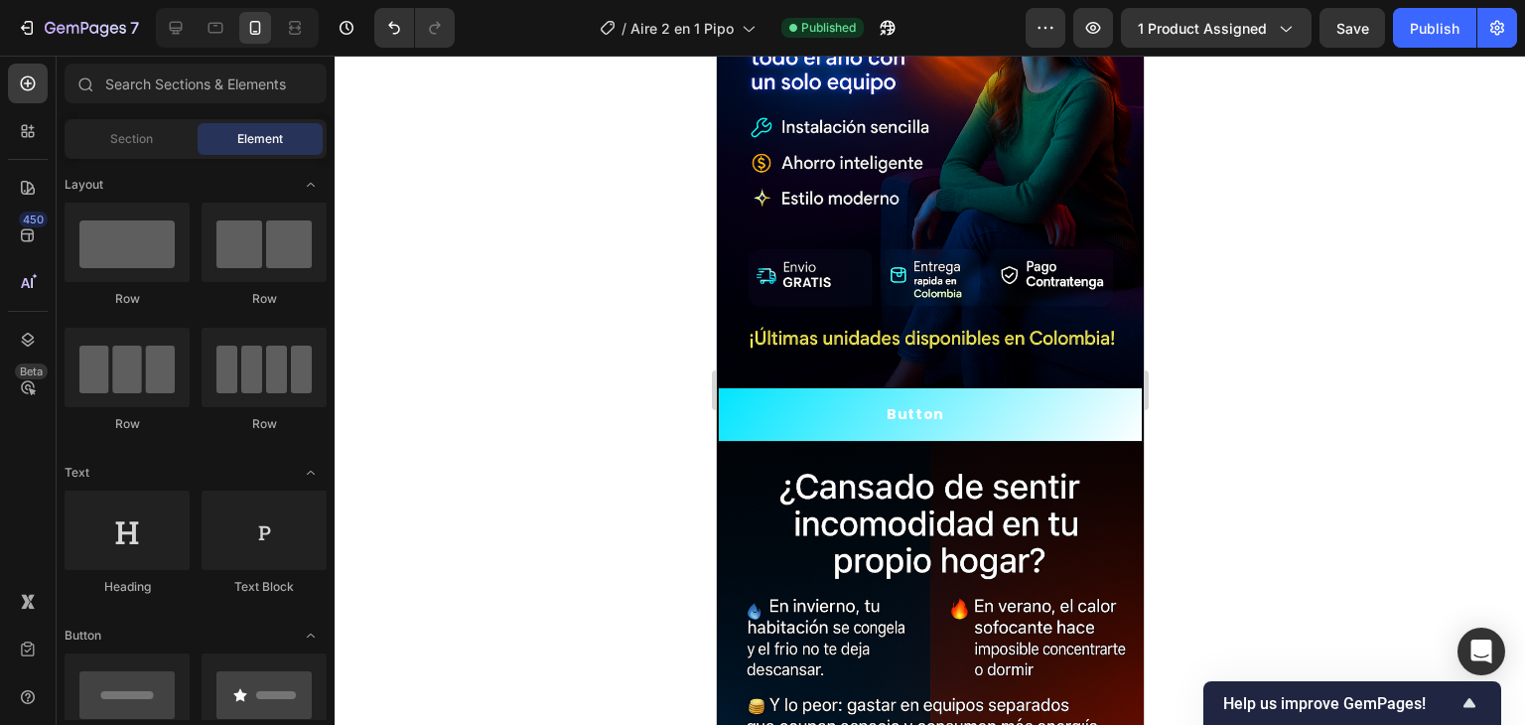
scroll to position [393, 0]
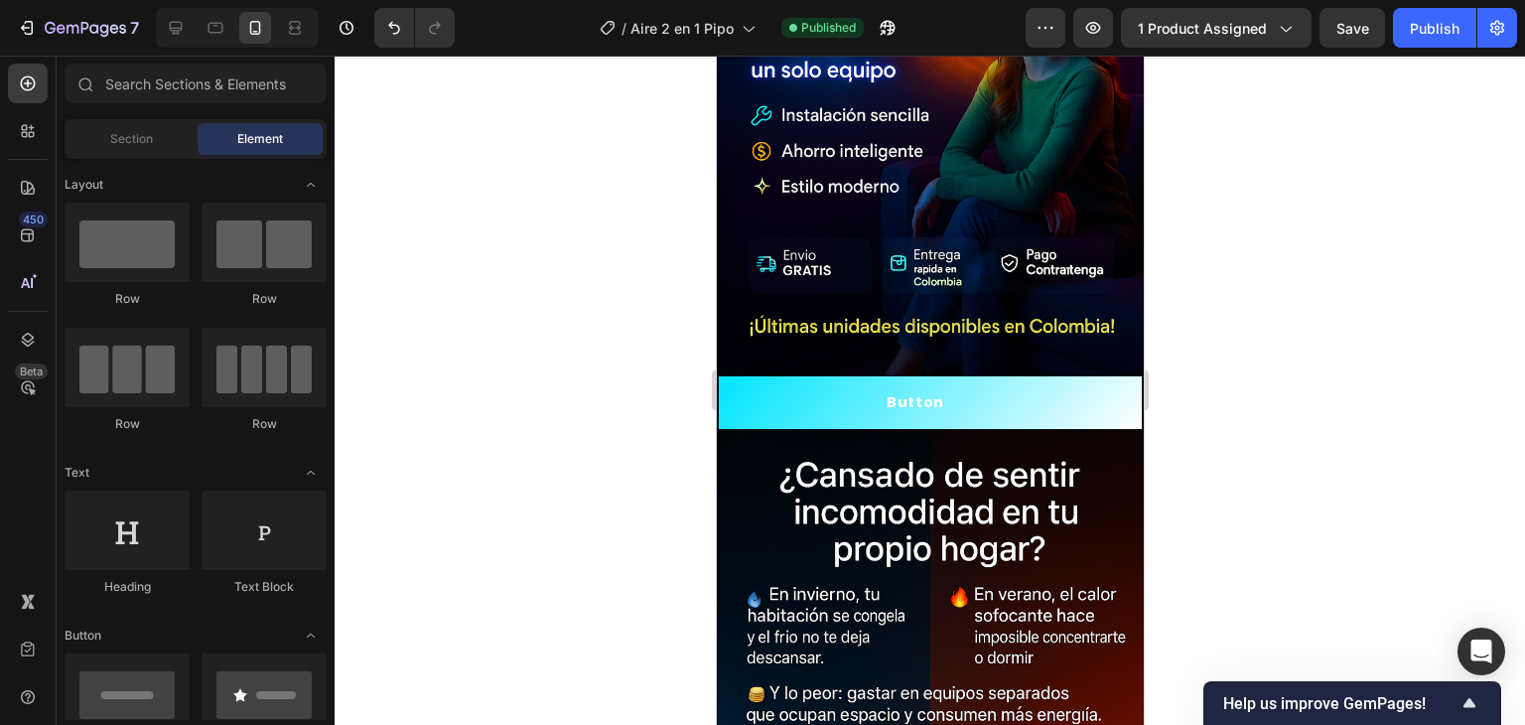
drag, startPoint x: 1134, startPoint y: 128, endPoint x: 1877, endPoint y: 271, distance: 756.4
click at [135, 128] on div "Section" at bounding box center [131, 139] width 125 height 32
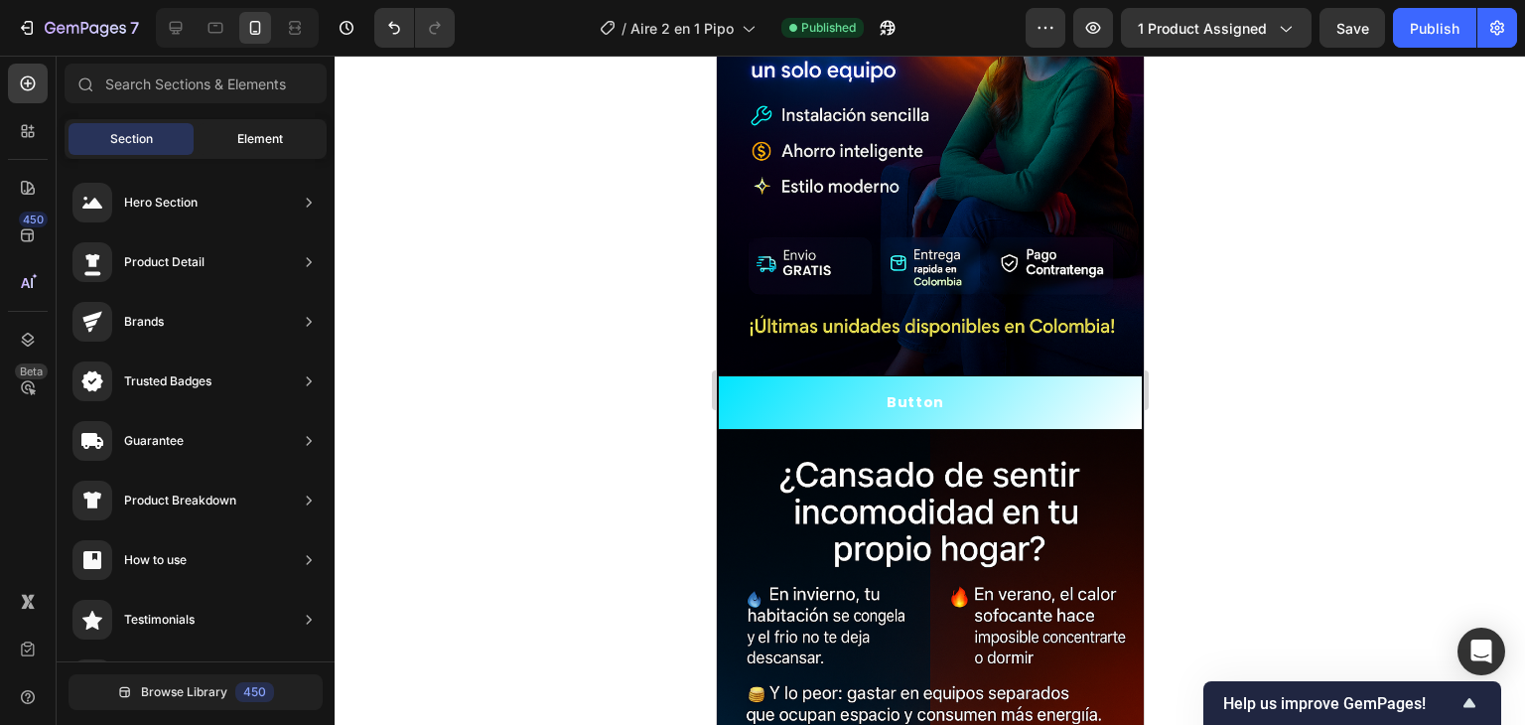
click at [256, 137] on span "Element" at bounding box center [260, 139] width 46 height 18
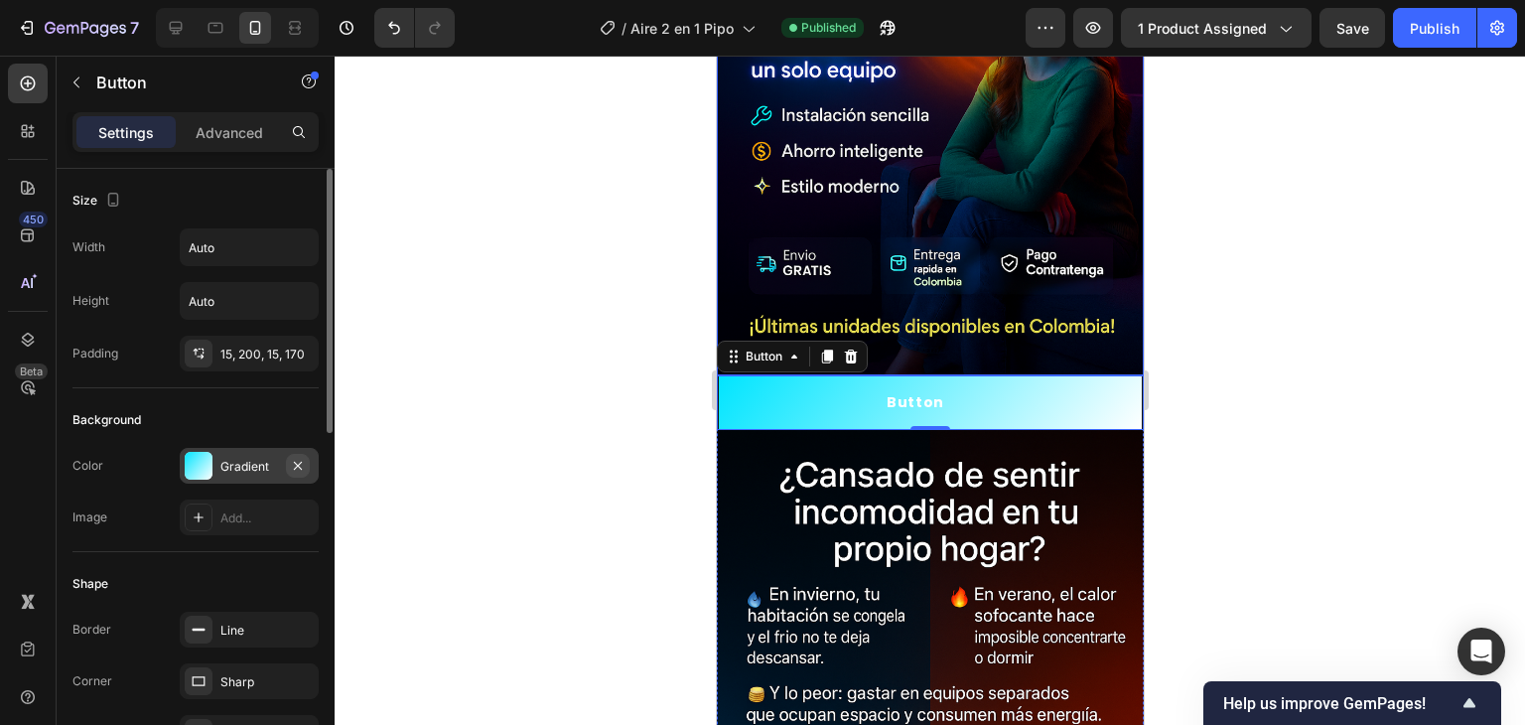
click at [297, 469] on icon "button" at bounding box center [298, 466] width 16 height 16
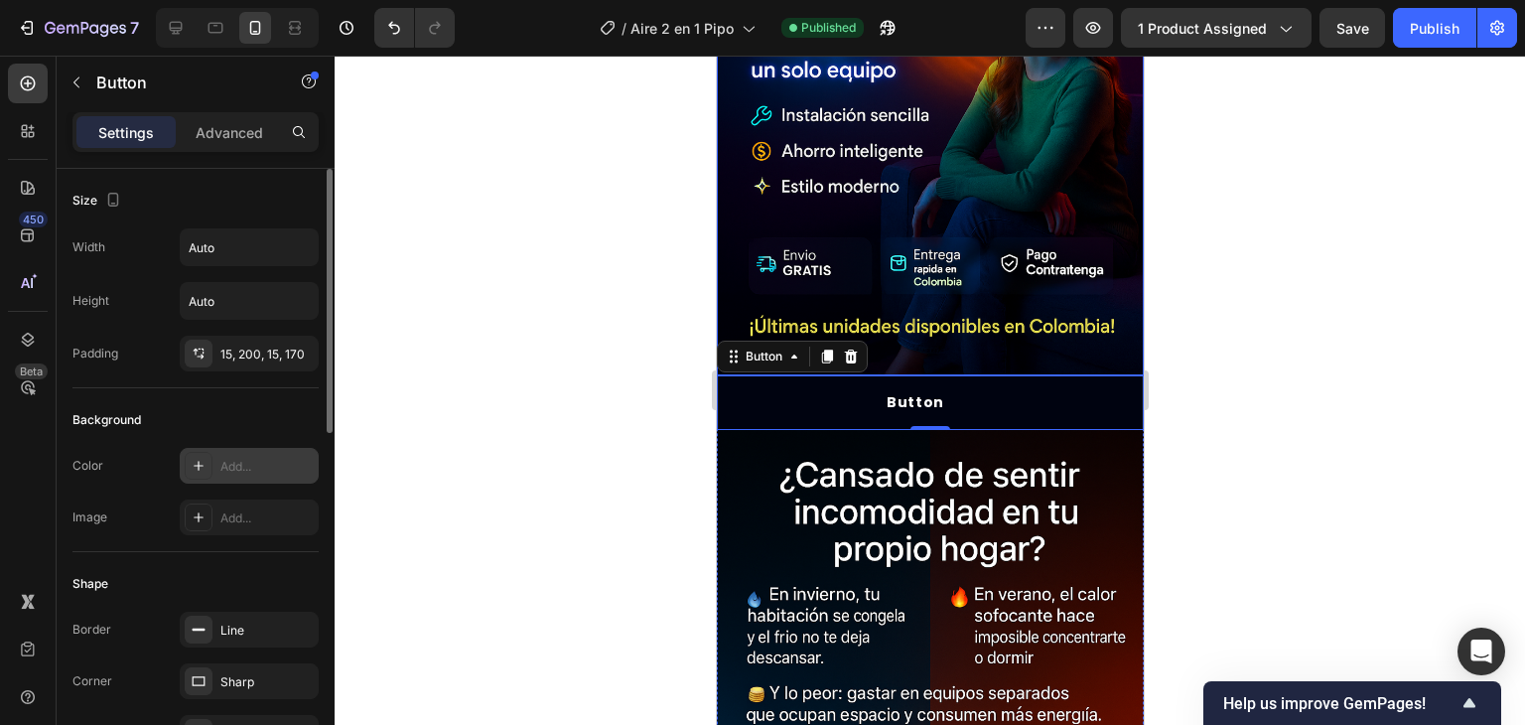
click at [441, 451] on div at bounding box center [930, 390] width 1191 height 669
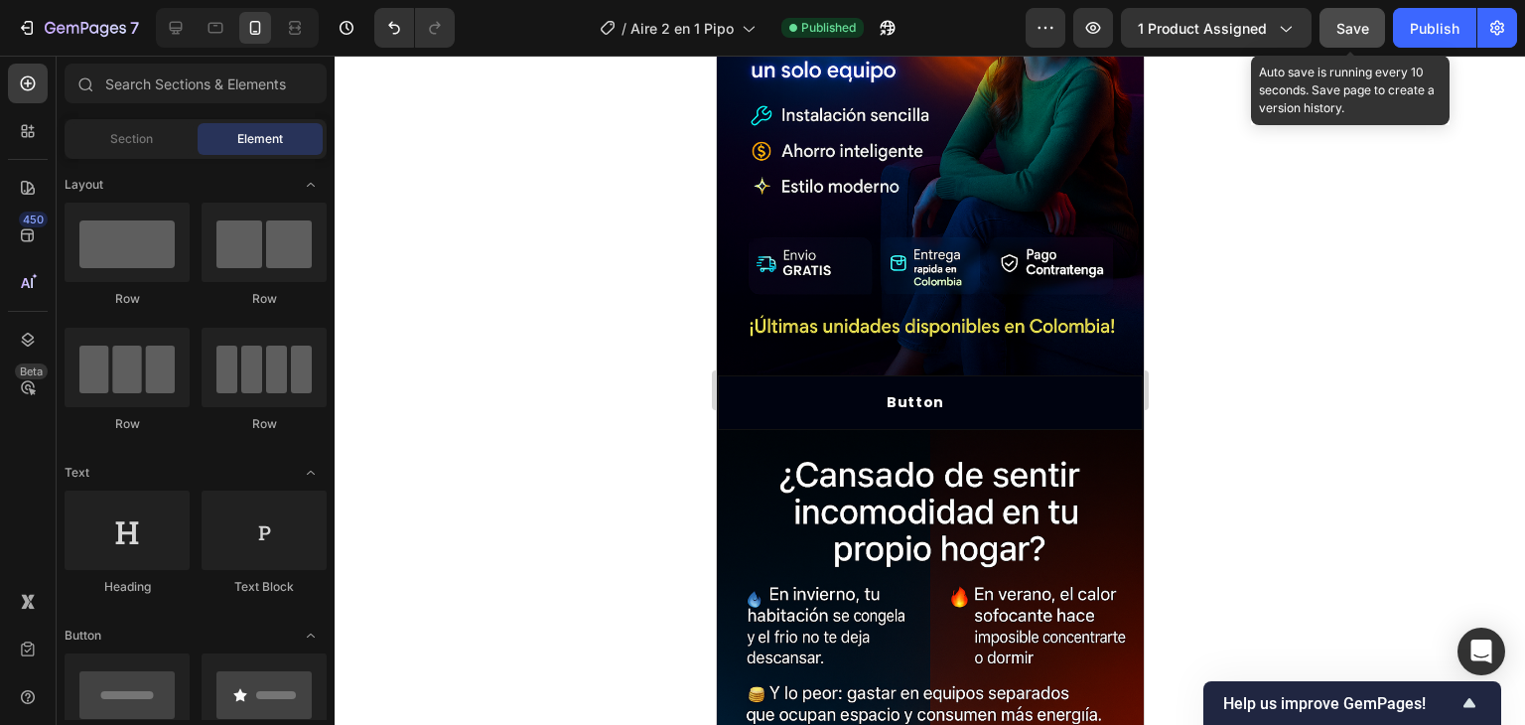
click at [1343, 34] on span "Save" at bounding box center [1353, 28] width 33 height 17
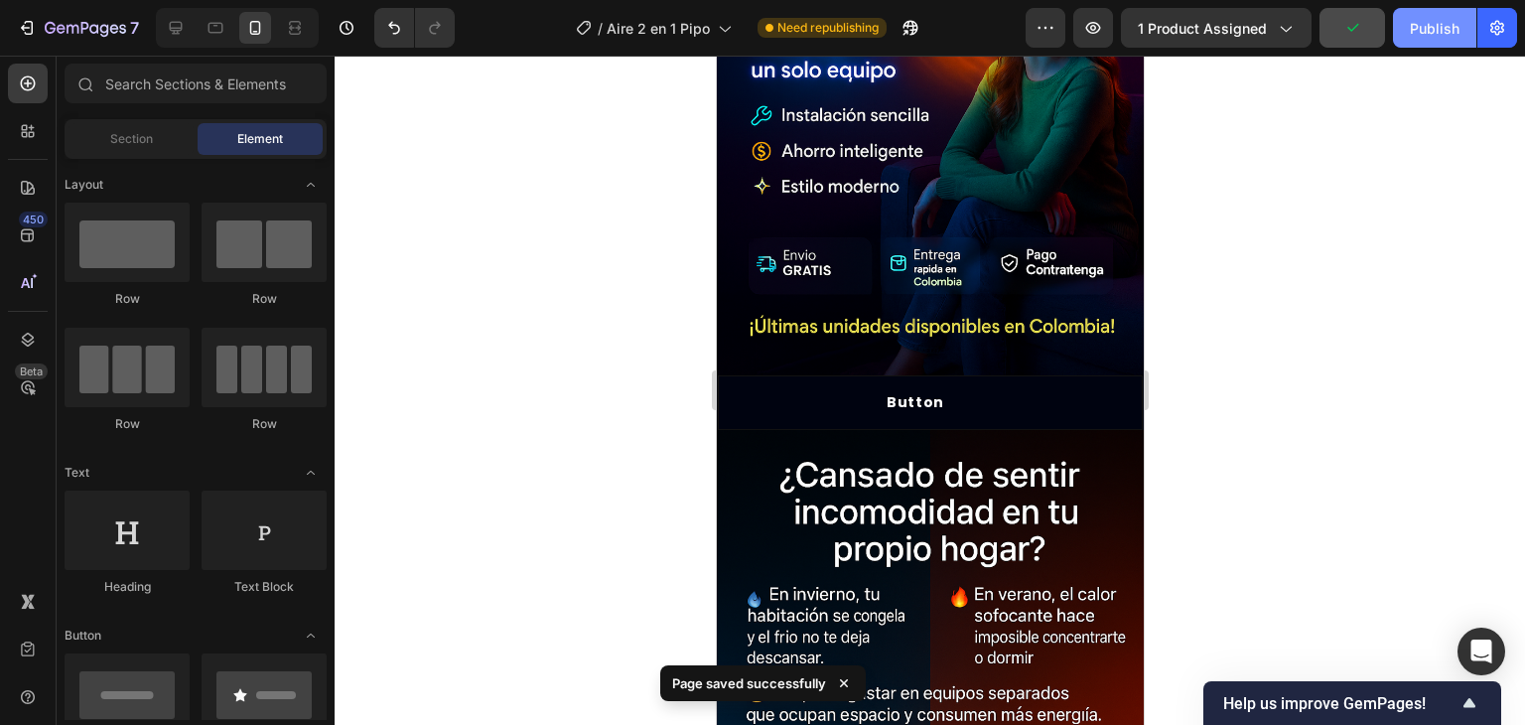
click at [1427, 39] on button "Publish" at bounding box center [1434, 28] width 83 height 40
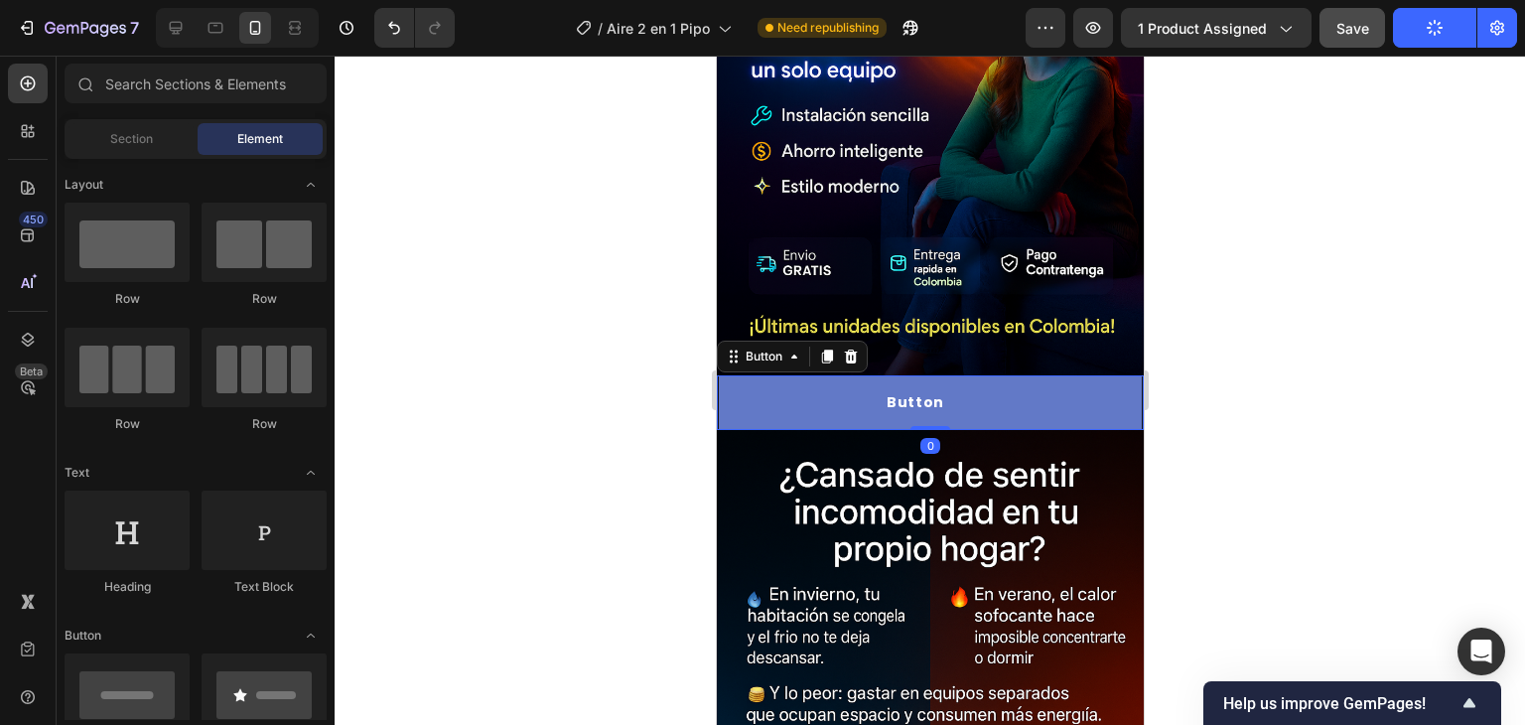
click at [832, 380] on button "Button" at bounding box center [929, 402] width 425 height 55
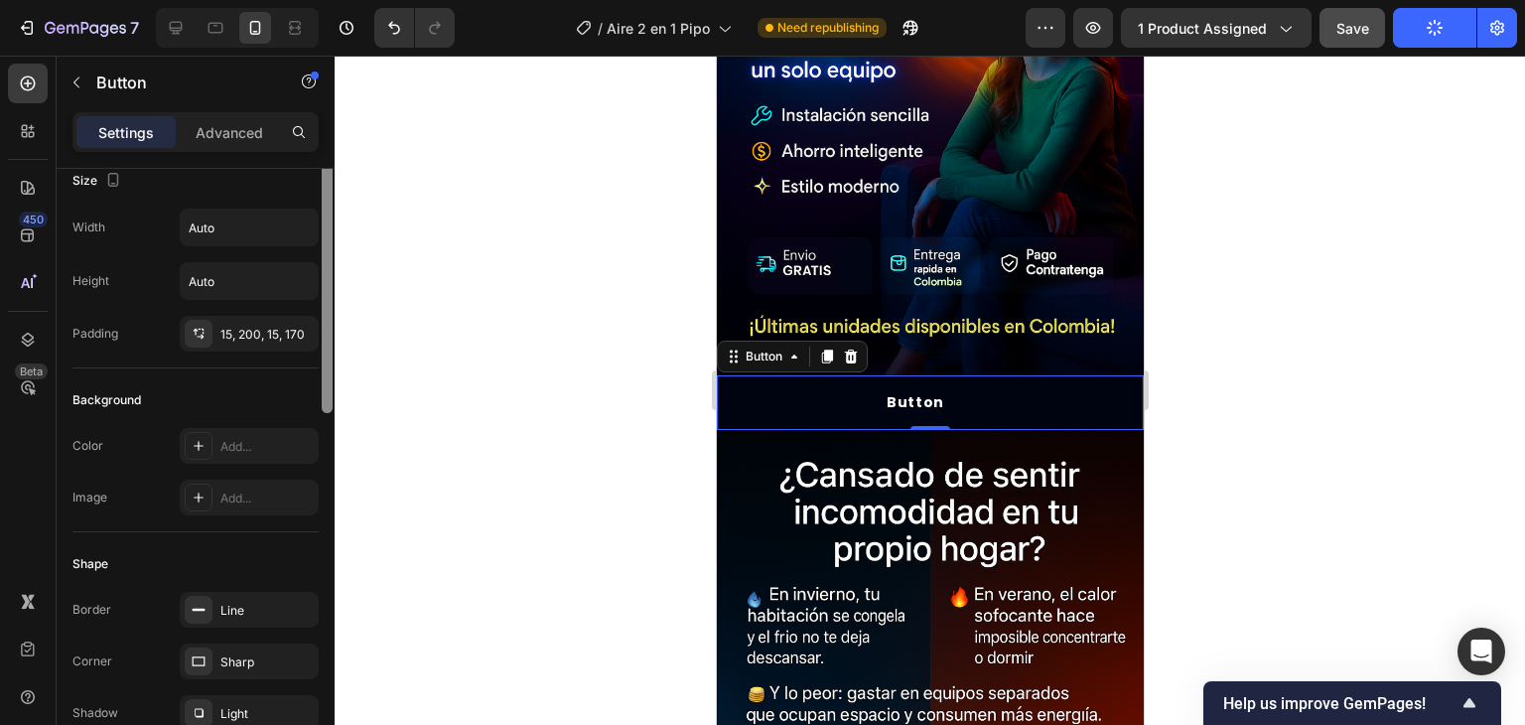
scroll to position [0, 0]
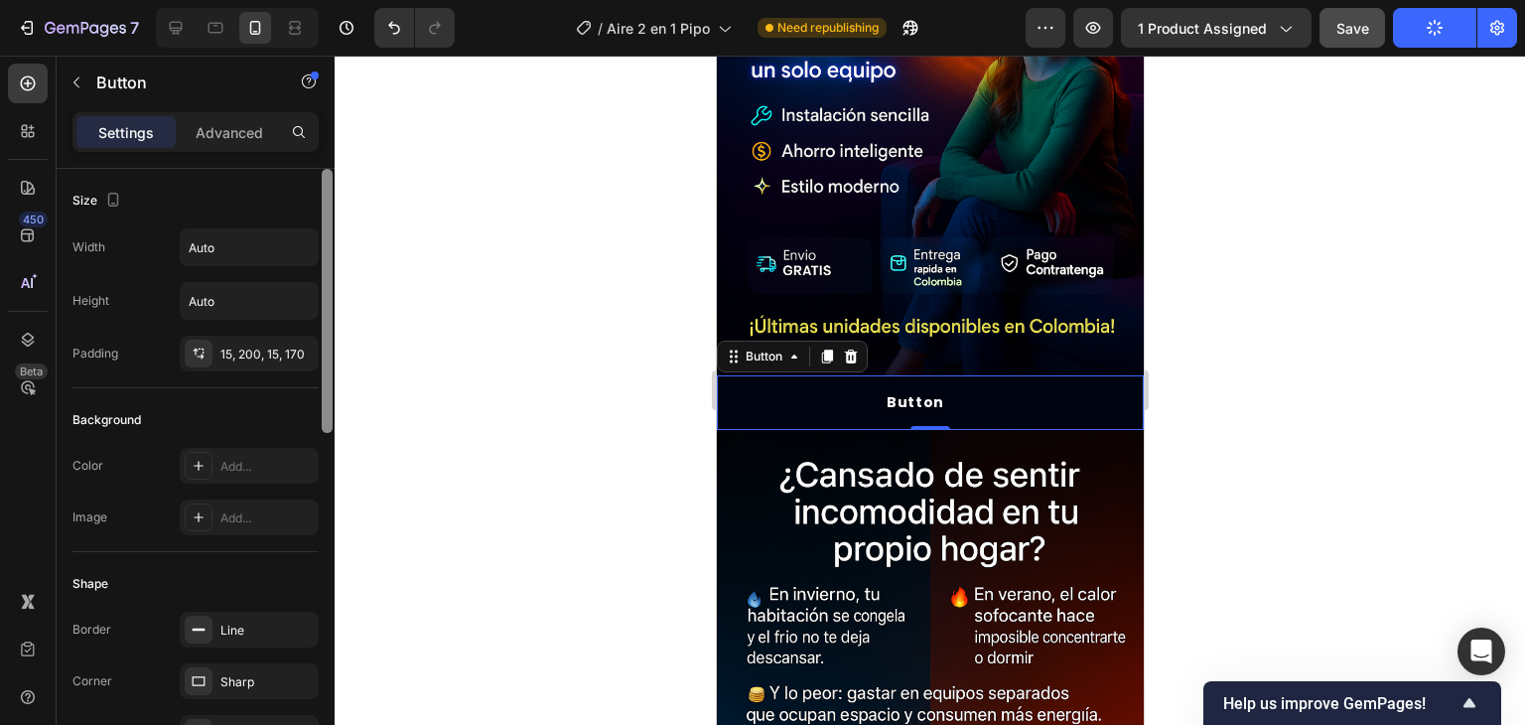
drag, startPoint x: 328, startPoint y: 254, endPoint x: 332, endPoint y: 208, distance: 46.8
click at [332, 208] on div at bounding box center [327, 301] width 11 height 264
drag, startPoint x: 329, startPoint y: 204, endPoint x: 314, endPoint y: 114, distance: 90.6
click at [314, 114] on div "Settings Advanced Size Width Auto Height Auto Padding 15, 200, 15, 170 Backgrou…" at bounding box center [196, 446] width 278 height 669
drag, startPoint x: 330, startPoint y: 244, endPoint x: 329, endPoint y: 168, distance: 76.5
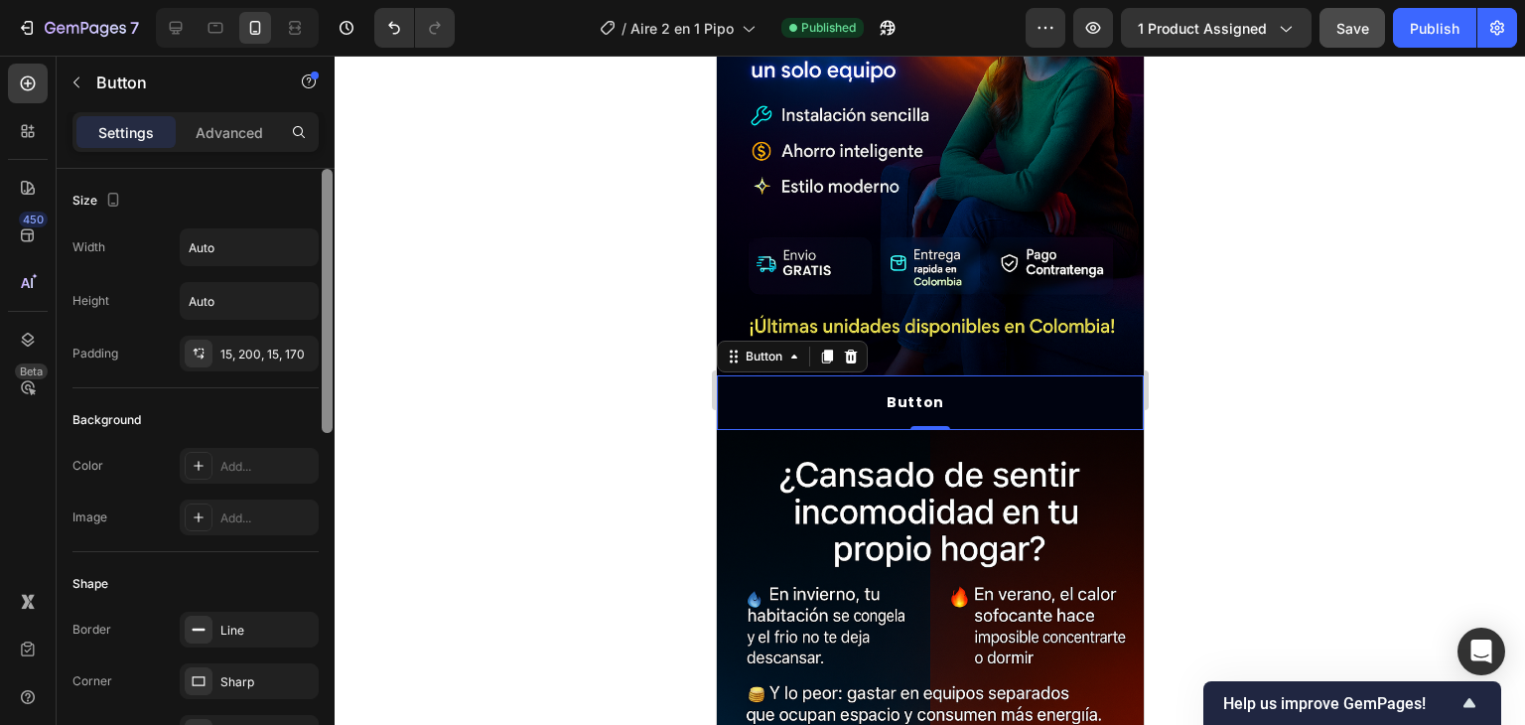
click at [329, 169] on div at bounding box center [327, 301] width 11 height 264
click at [267, 133] on div "Advanced" at bounding box center [229, 132] width 99 height 32
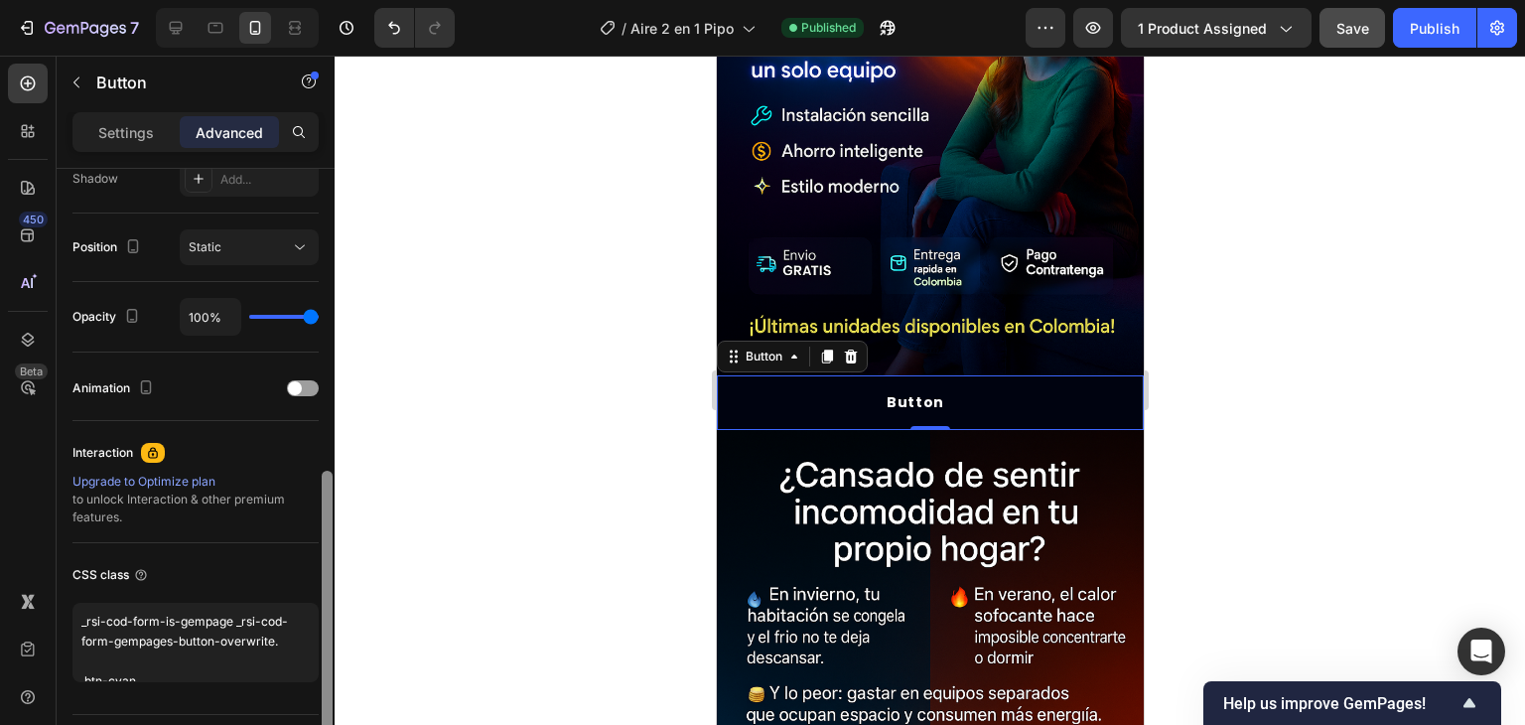
scroll to position [732, 0]
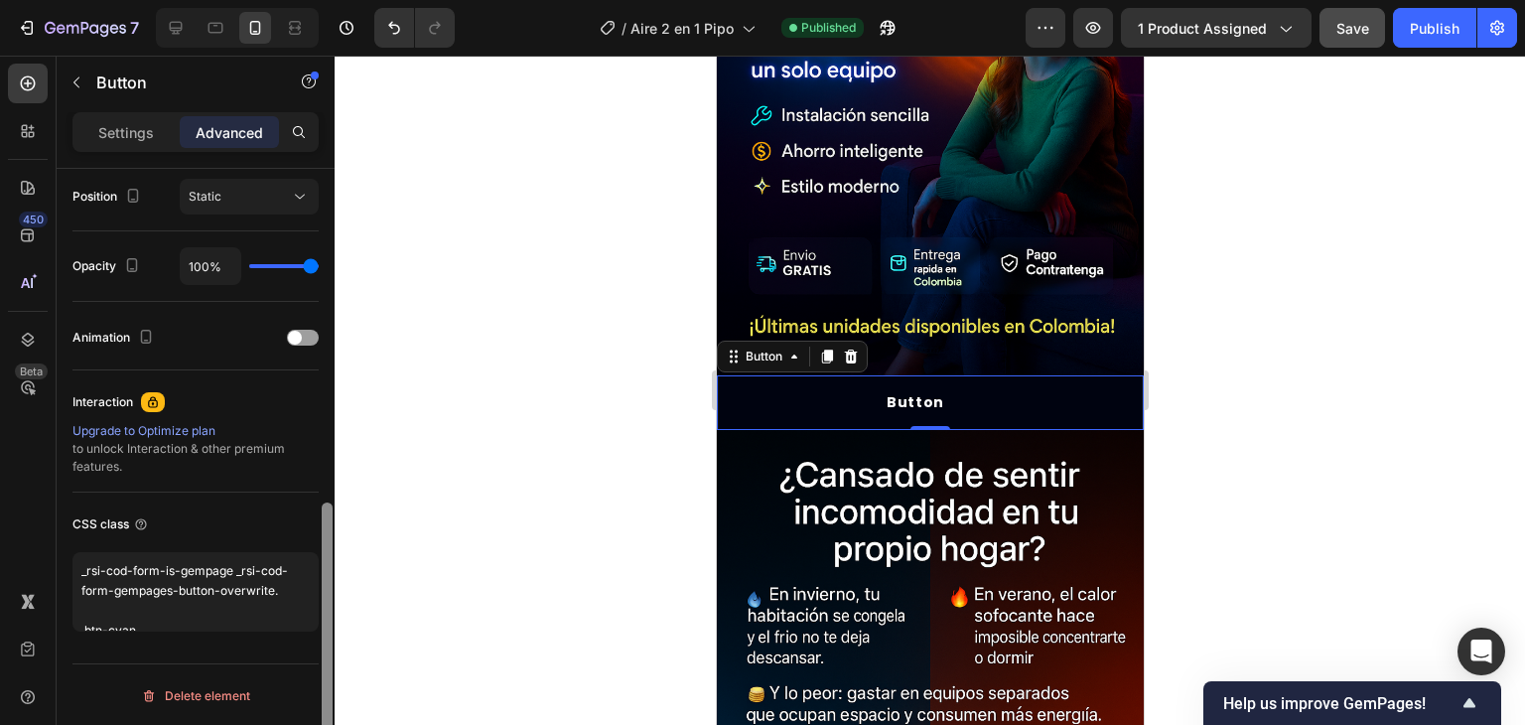
drag, startPoint x: 323, startPoint y: 249, endPoint x: 318, endPoint y: 771, distance: 521.4
click at [318, 0] on html "7 Version history / Aire 2 en 1 Pipo Published Preview 1 product assigned Save …" at bounding box center [762, 0] width 1525 height 0
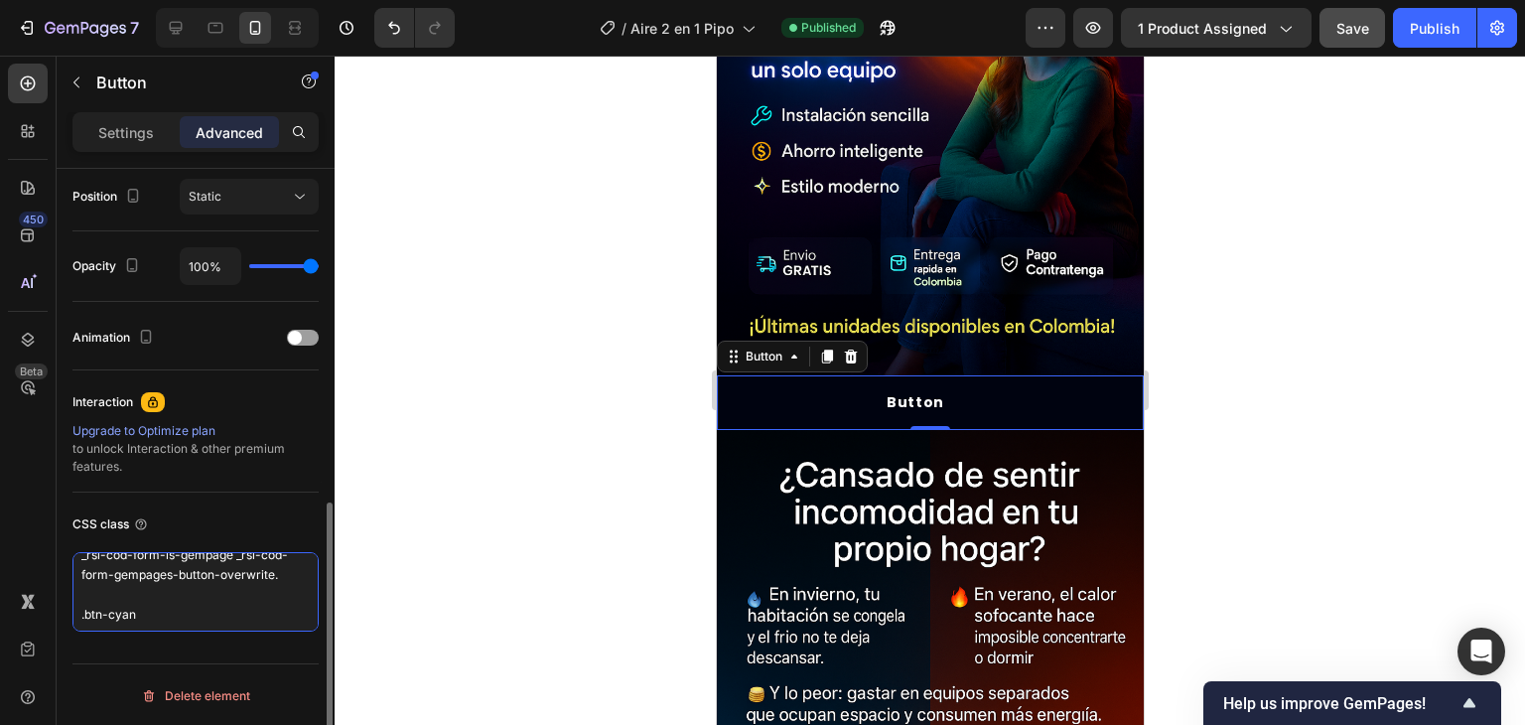
scroll to position [17, 0]
drag, startPoint x: 177, startPoint y: 614, endPoint x: 71, endPoint y: 619, distance: 105.4
click at [72, 619] on textarea "_rsi-cod-form-is-gempage _rsi-cod-form-gempages-button-overwrite. .btn-cyan" at bounding box center [195, 591] width 246 height 79
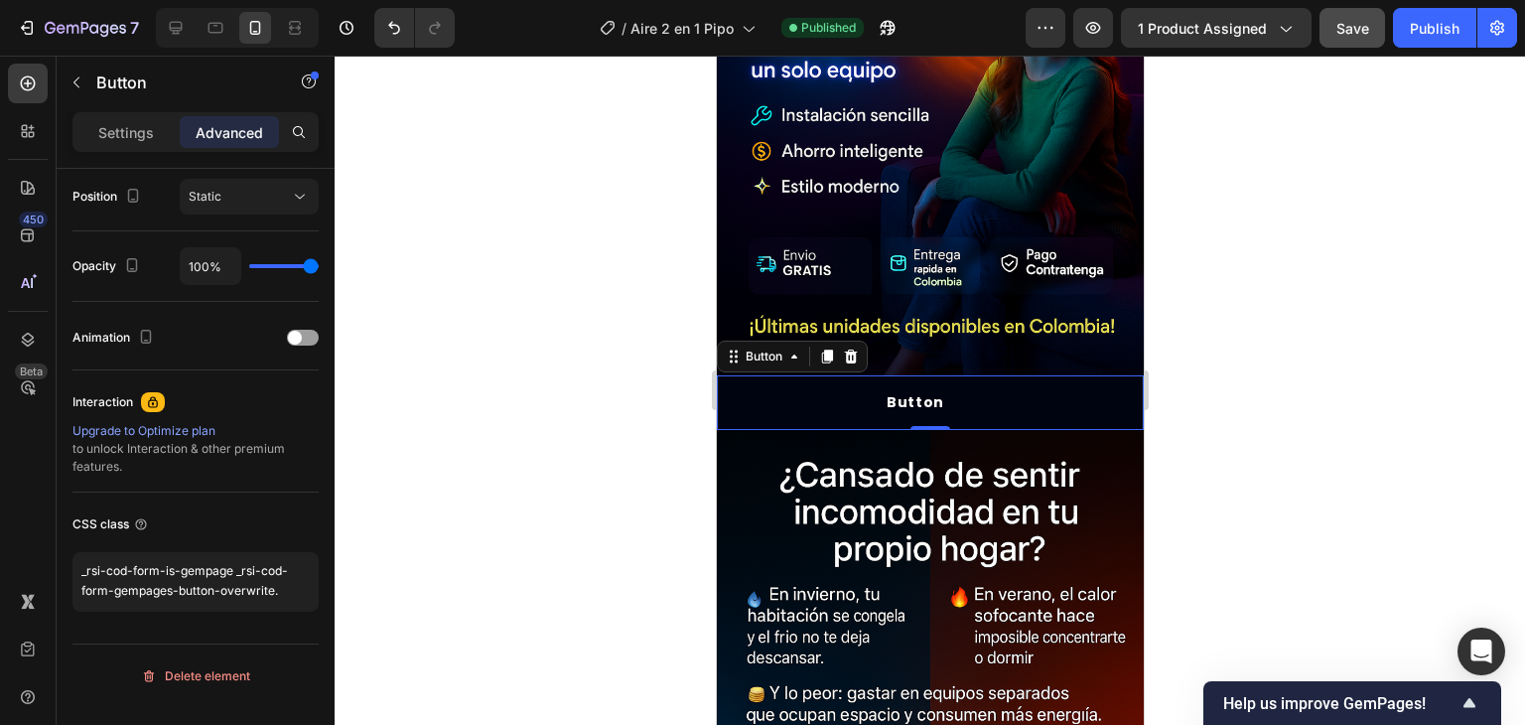
type textarea "_rsi-cod-form-is-gempage _rsi-cod-form-gempages-button-overwrite."
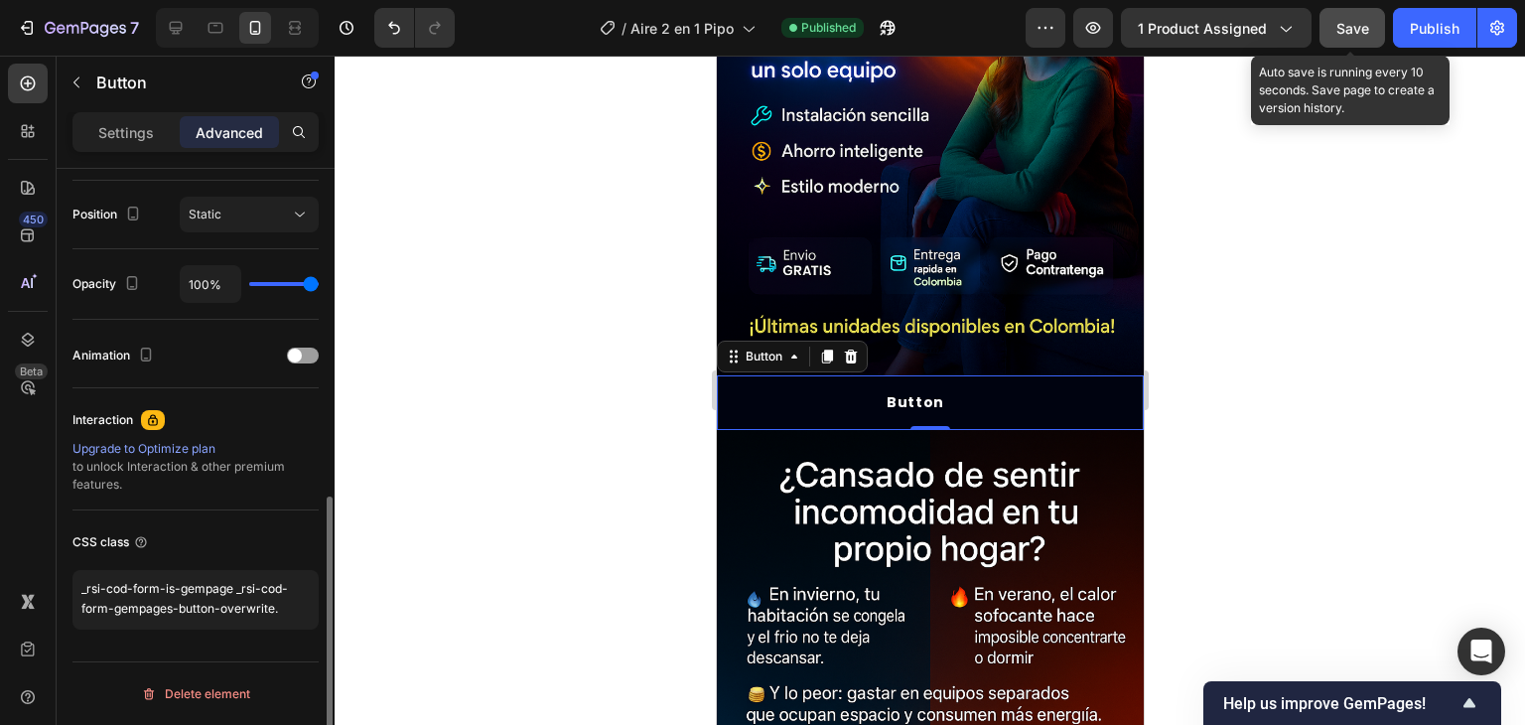
scroll to position [712, 0]
click at [1368, 38] on button "Save" at bounding box center [1353, 28] width 66 height 40
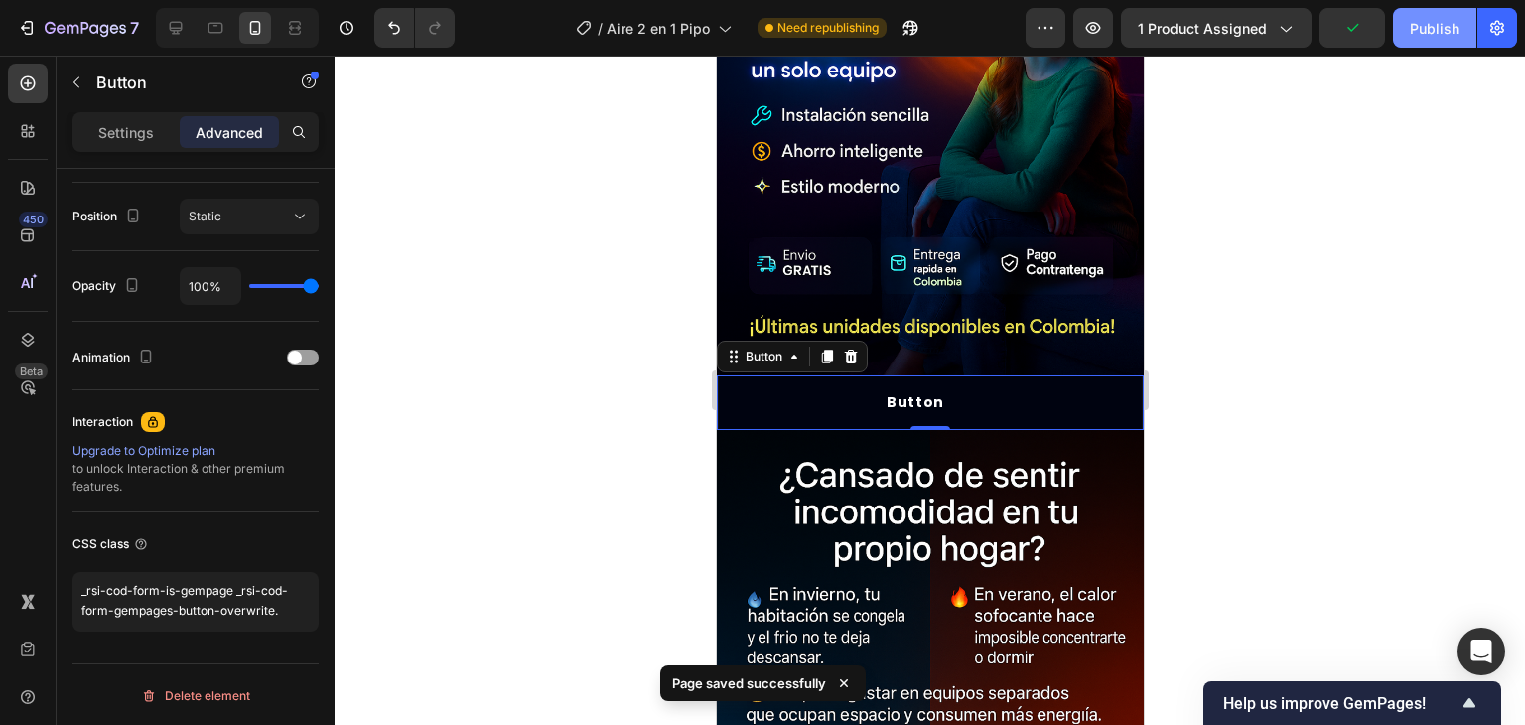
click at [1419, 40] on button "Publish" at bounding box center [1434, 28] width 83 height 40
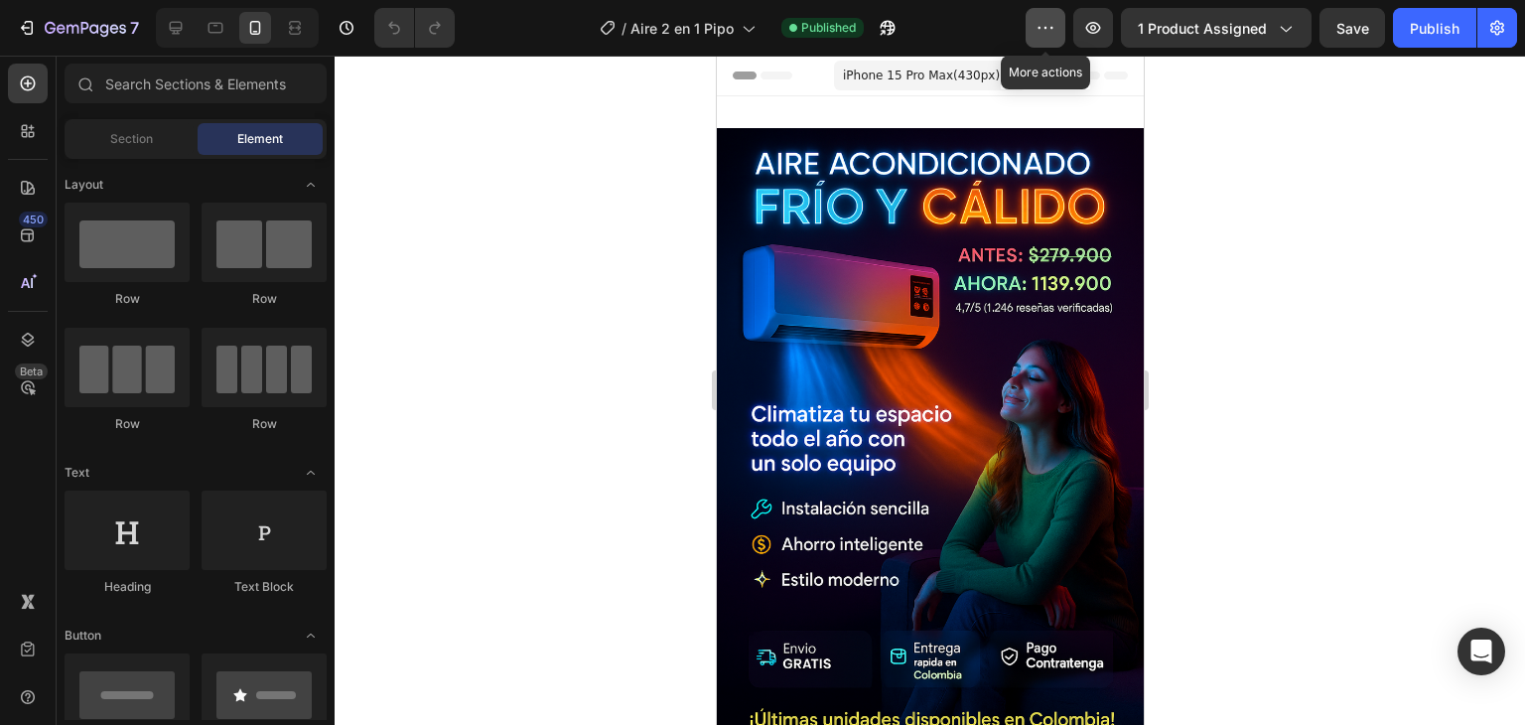
click at [1056, 22] on icon "button" at bounding box center [1046, 28] width 20 height 20
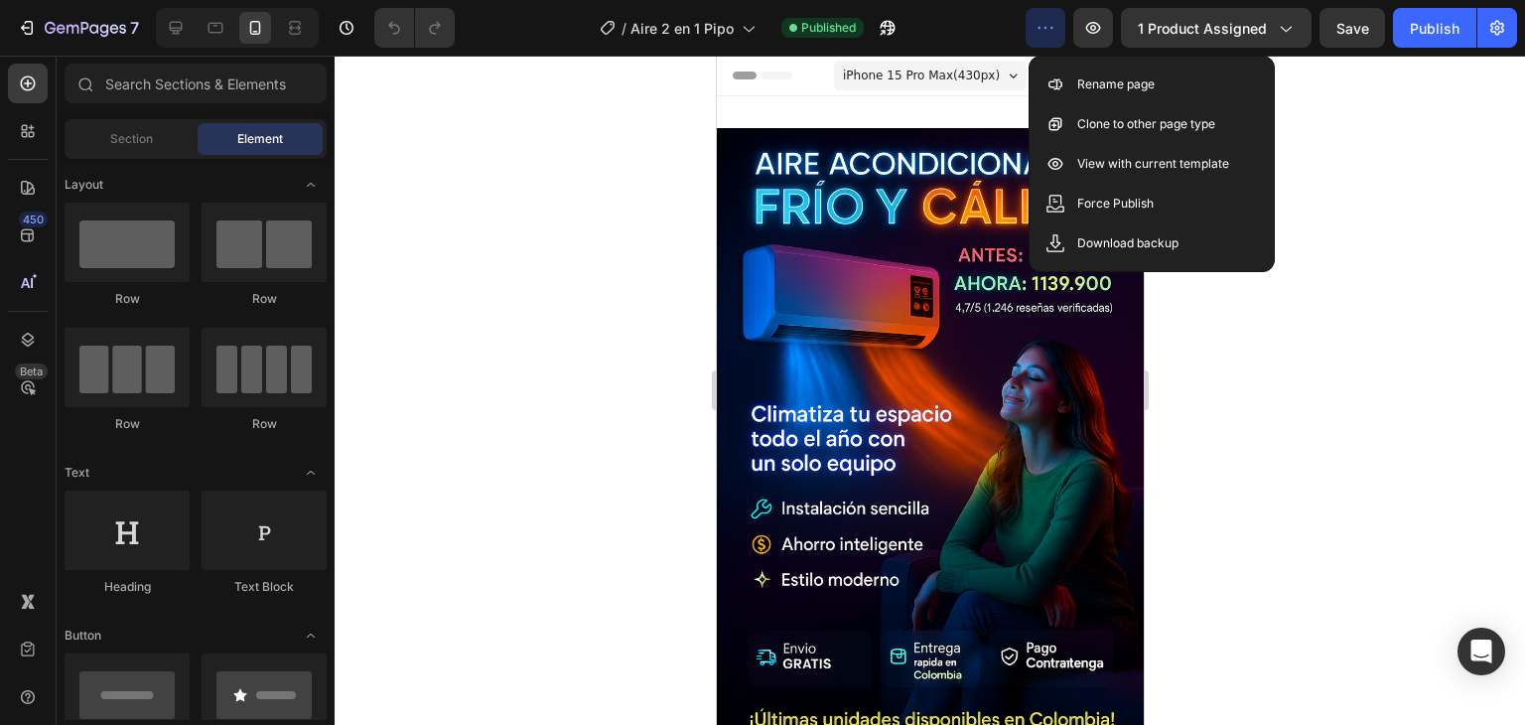
click at [1326, 267] on div at bounding box center [930, 390] width 1191 height 669
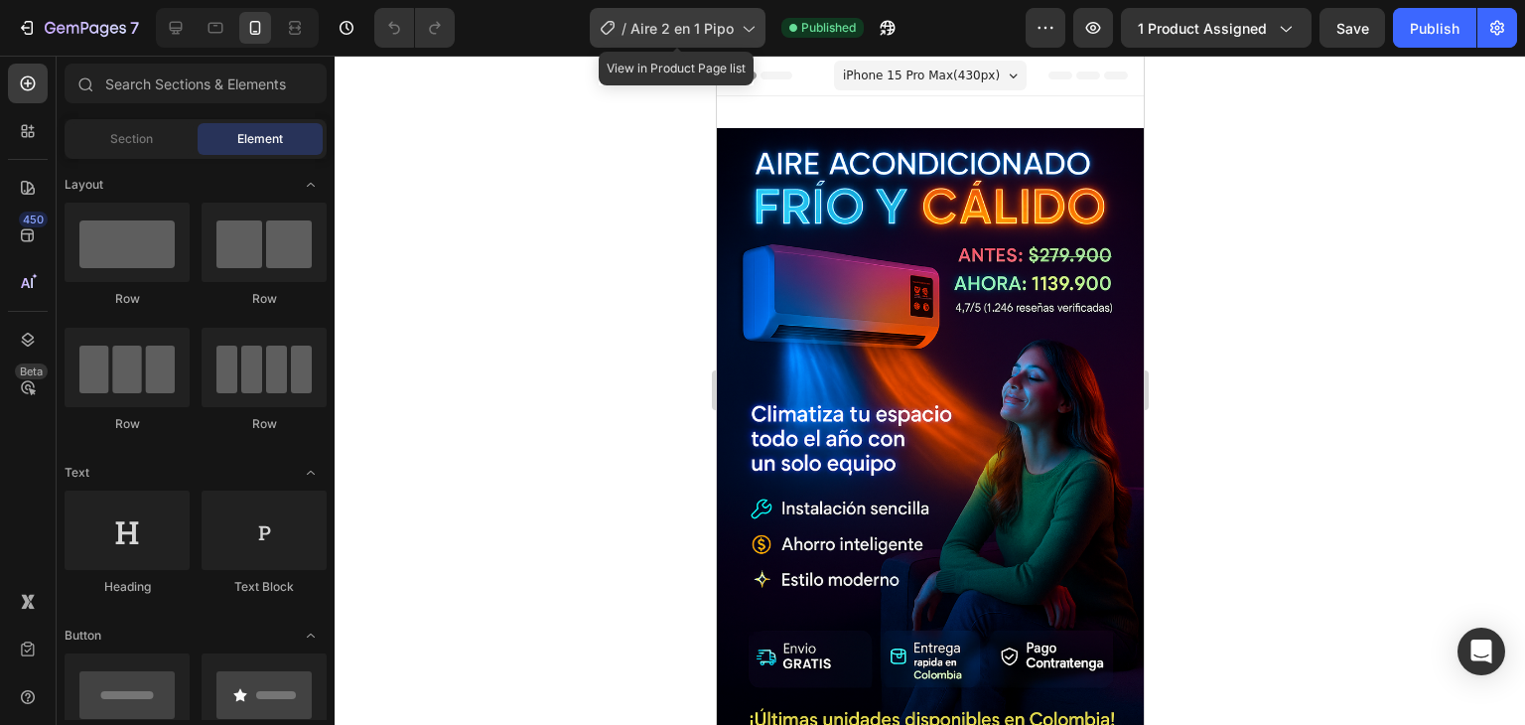
click at [697, 34] on span "Aire 2 en 1 Pipo" at bounding box center [682, 28] width 103 height 21
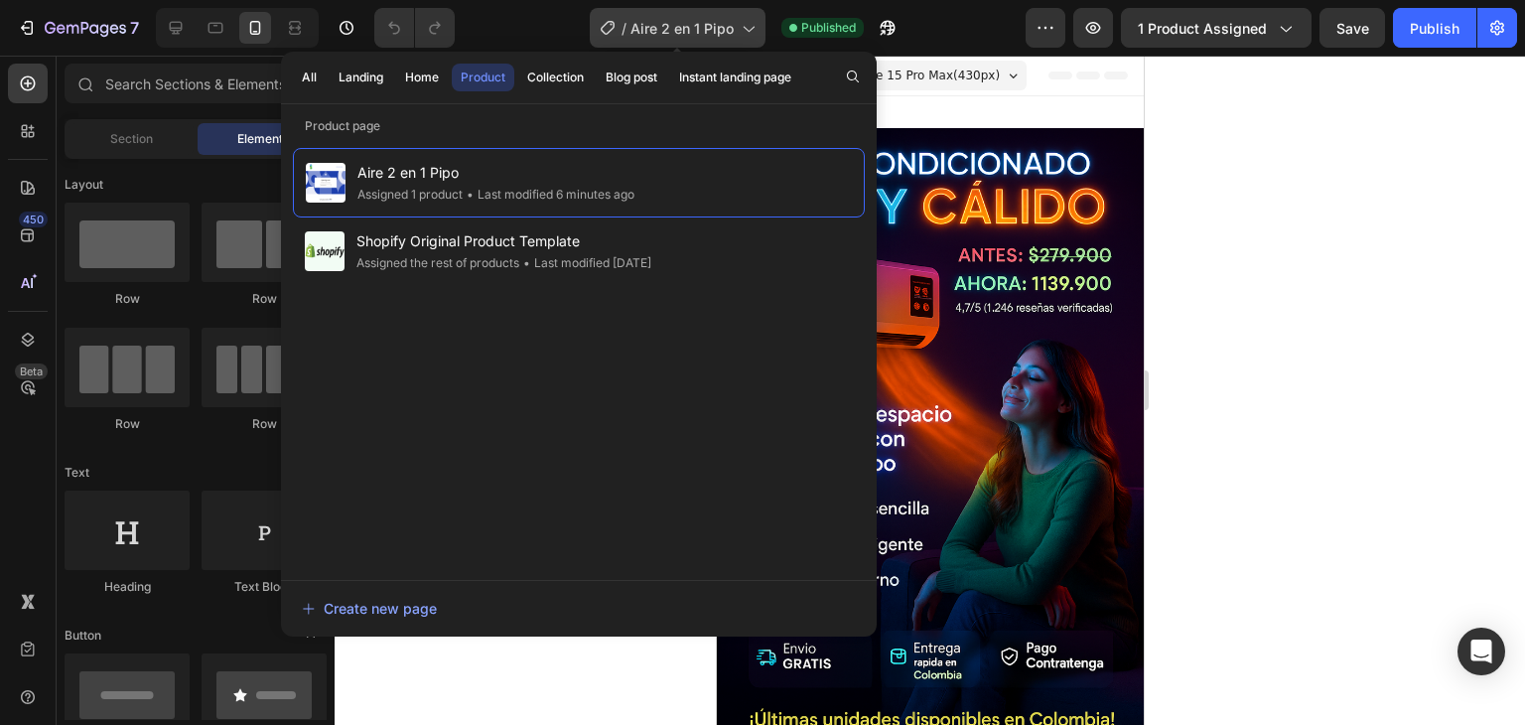
click at [697, 34] on span "Aire 2 en 1 Pipo" at bounding box center [682, 28] width 103 height 21
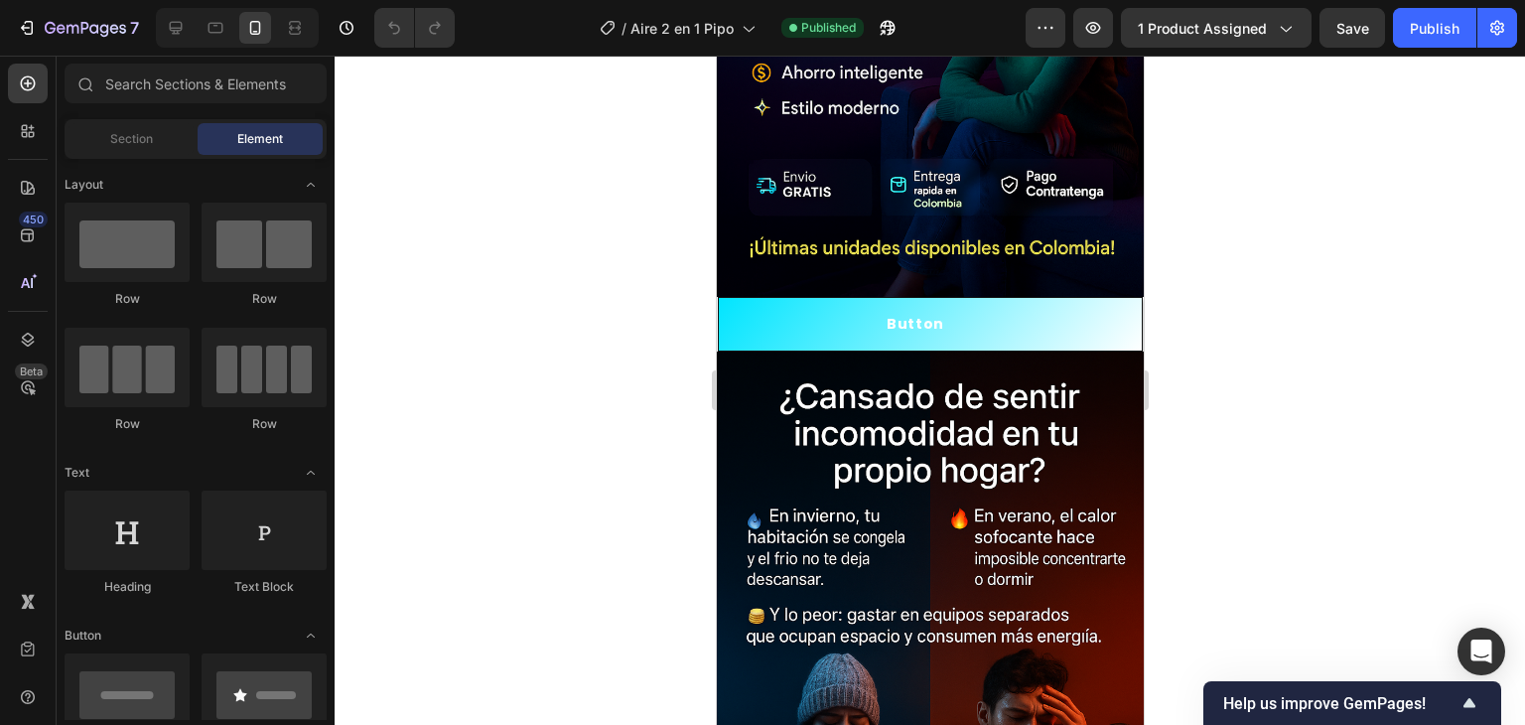
scroll to position [457, 0]
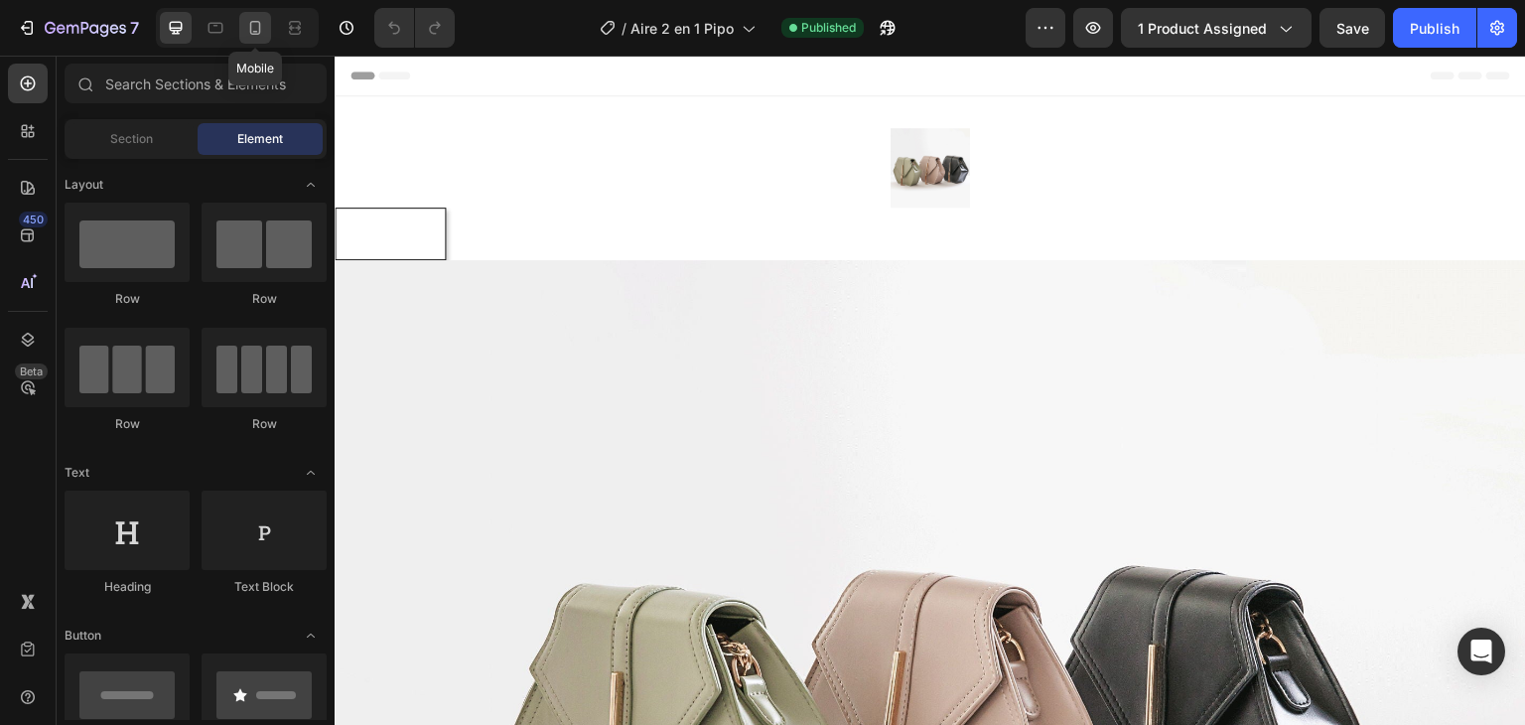
click at [269, 31] on div at bounding box center [255, 28] width 32 height 32
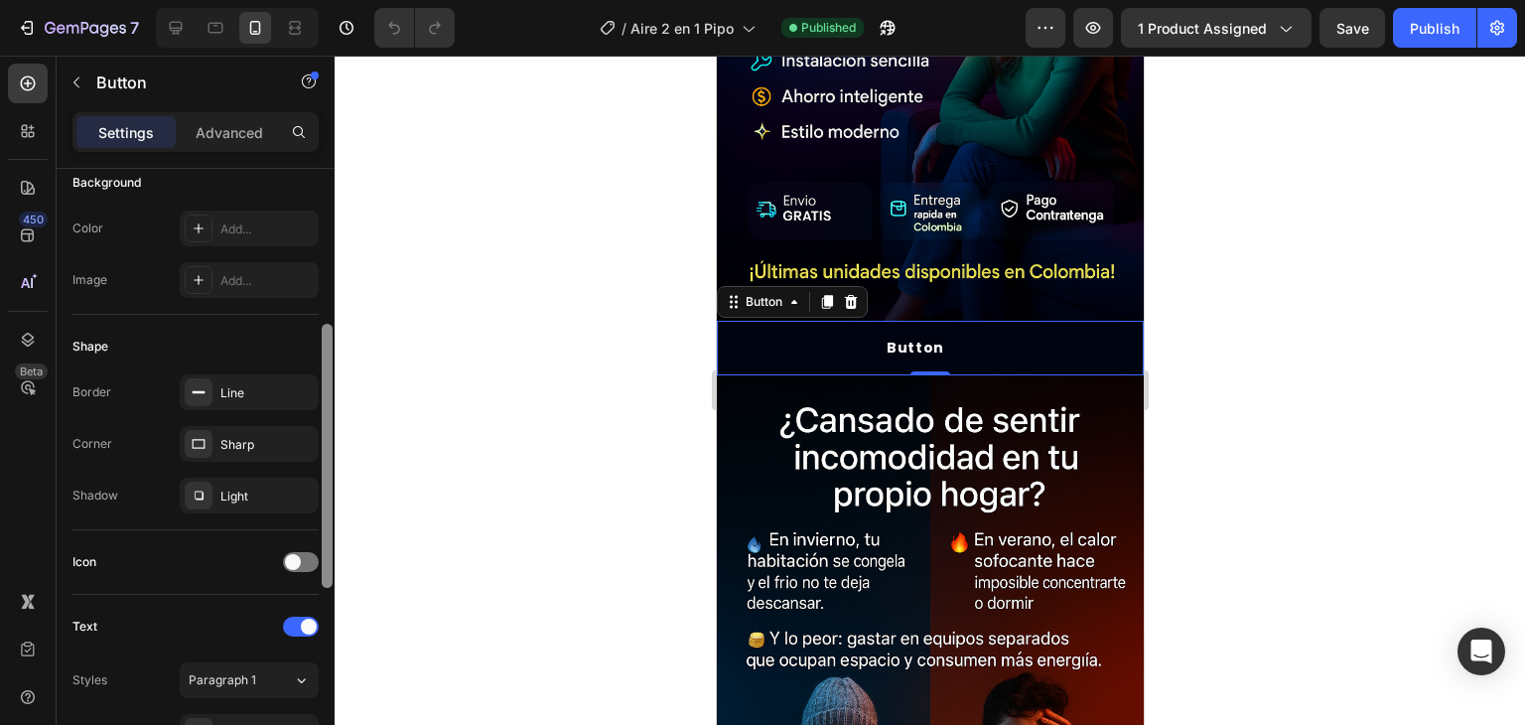
scroll to position [400, 0]
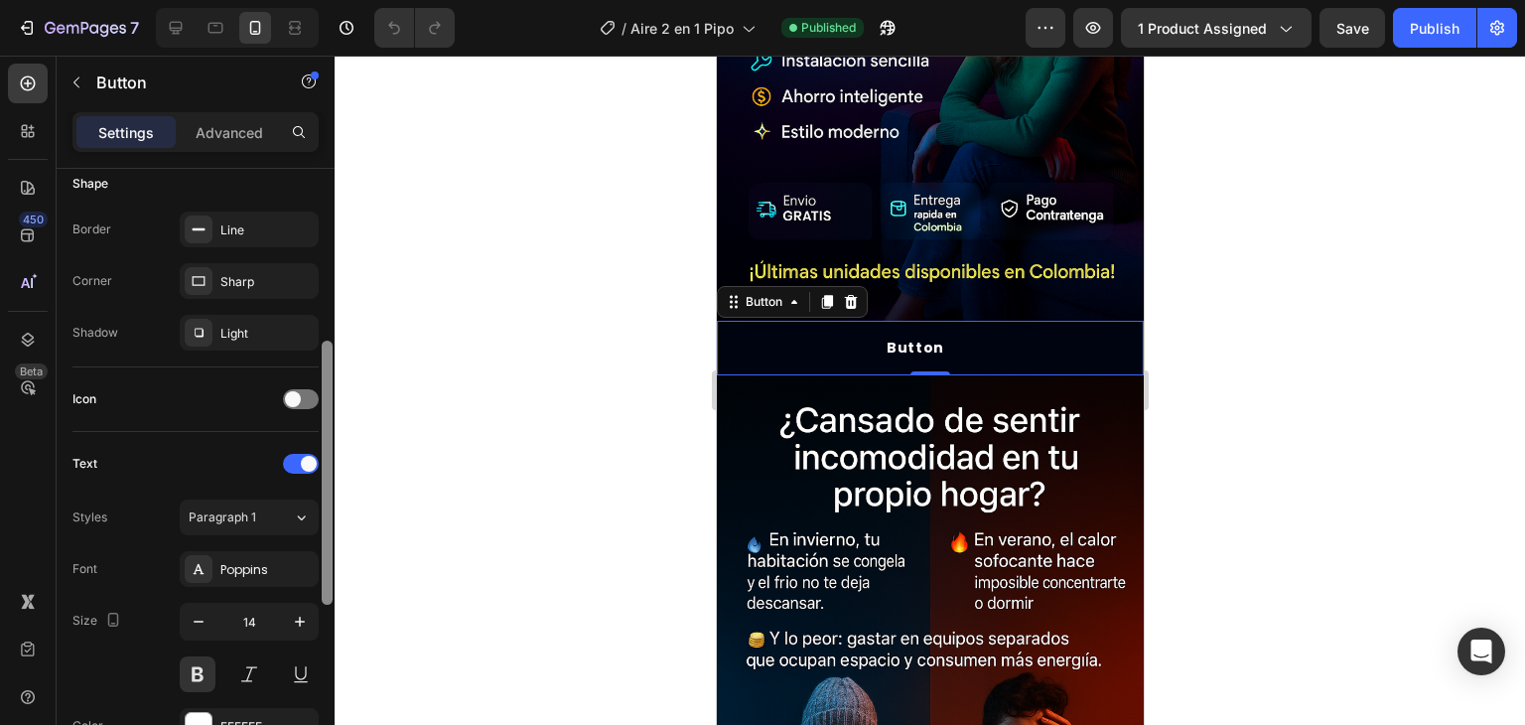
drag, startPoint x: 328, startPoint y: 249, endPoint x: 336, endPoint y: 422, distance: 173.0
click at [336, 0] on div "7 Version history / Aire 2 en 1 Pipo Published Preview 1 product assigned Save …" at bounding box center [762, 0] width 1525 height 0
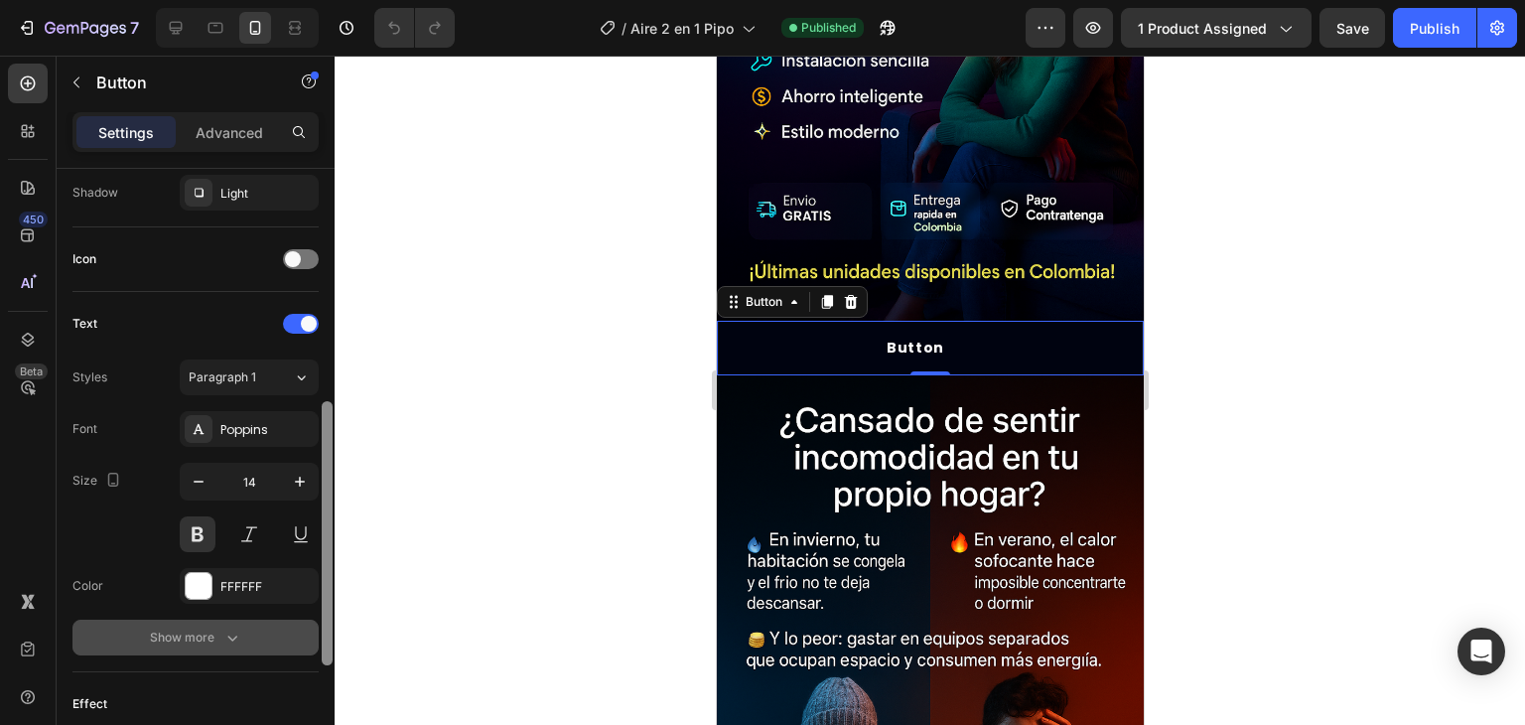
drag, startPoint x: 327, startPoint y: 494, endPoint x: 294, endPoint y: 580, distance: 92.4
click at [294, 580] on div "Size Width Auto Height Auto Padding 15, 200, 15, 170 Background Color Add... Im…" at bounding box center [196, 475] width 278 height 613
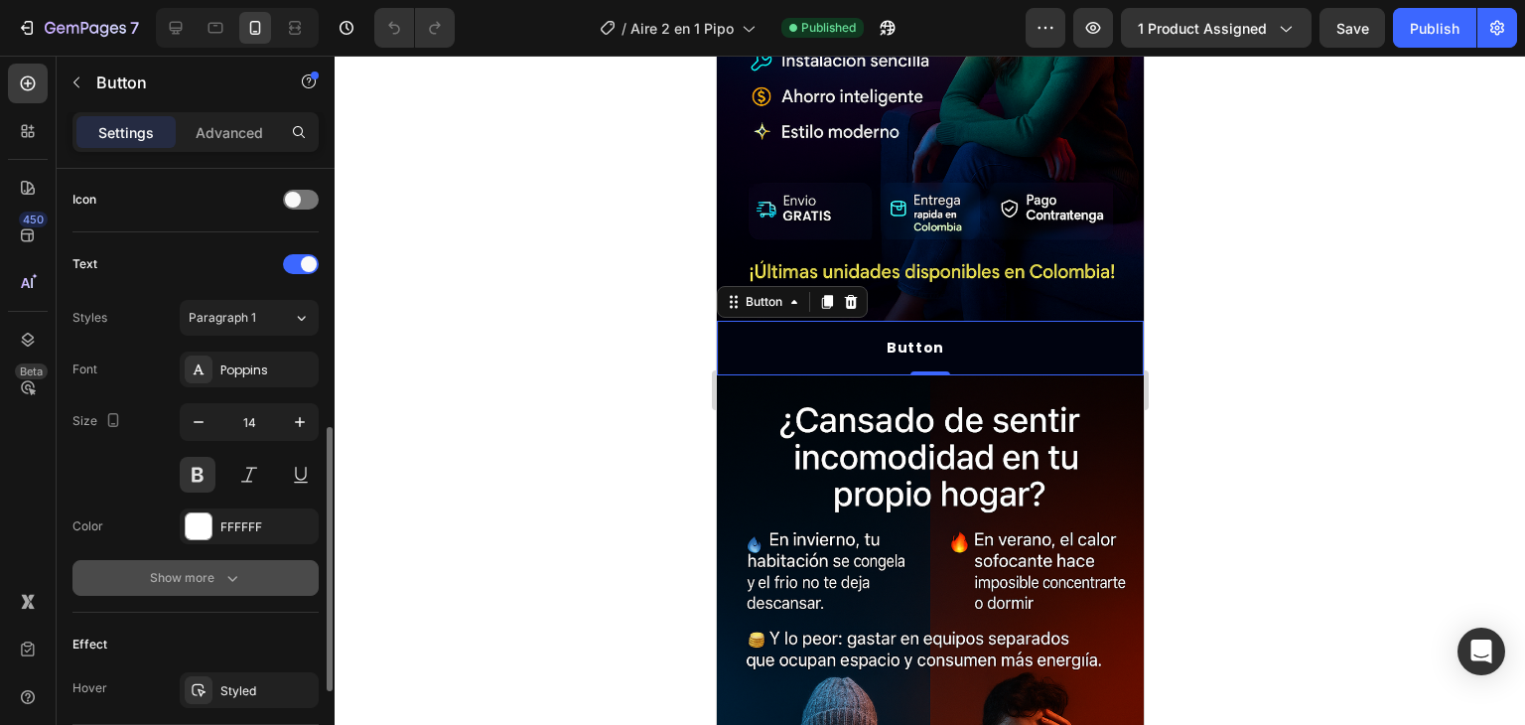
click at [236, 577] on icon "button" at bounding box center [232, 578] width 20 height 20
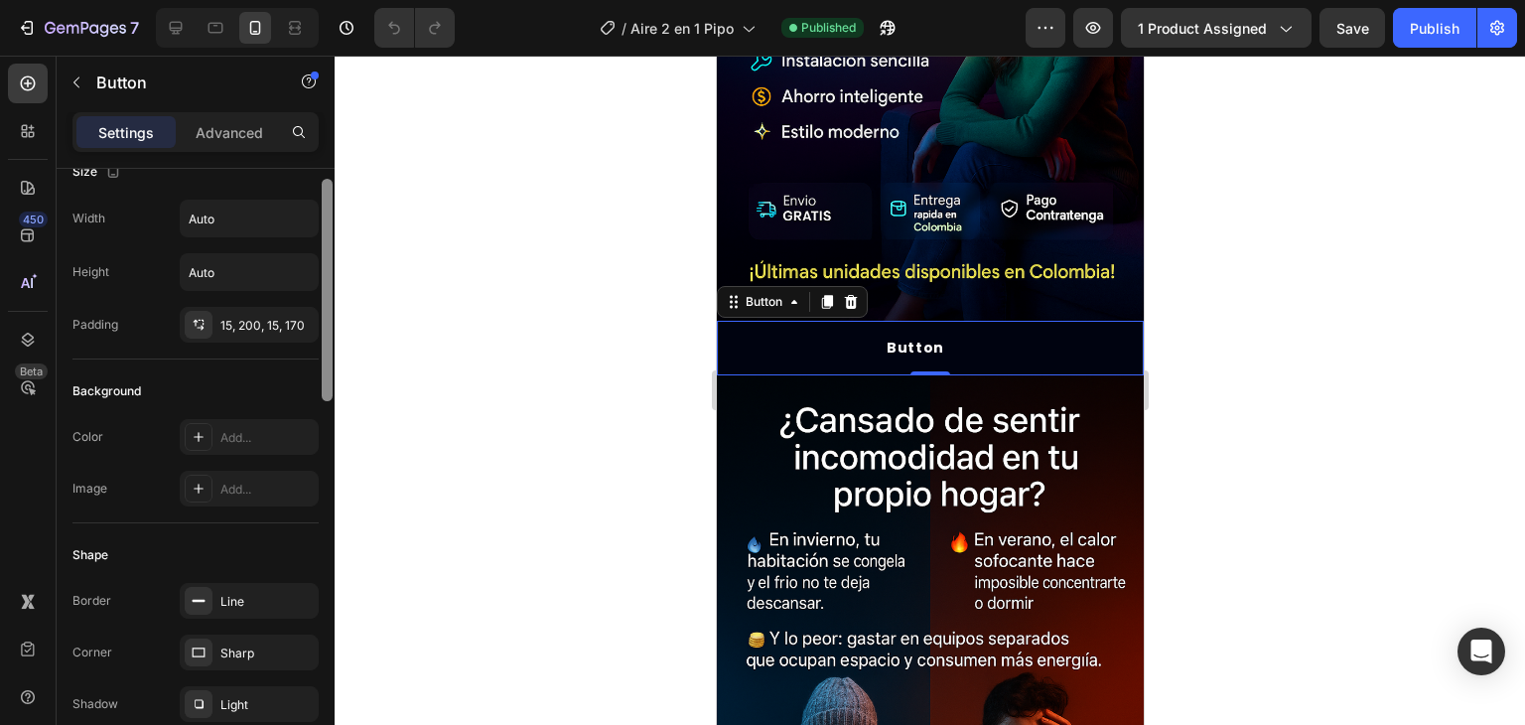
scroll to position [0, 0]
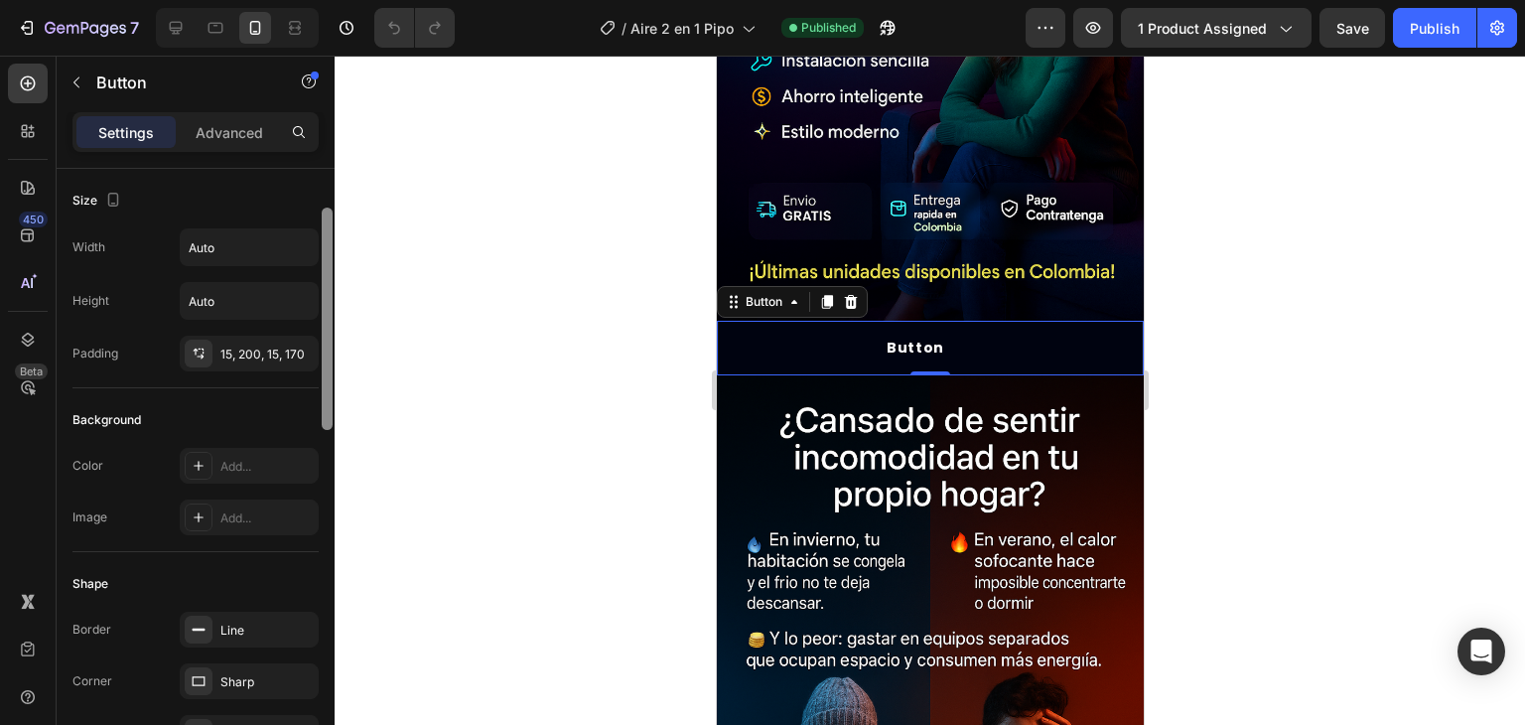
drag, startPoint x: 330, startPoint y: 580, endPoint x: 351, endPoint y: 283, distance: 297.7
click at [351, 0] on div "7 Version history / Aire 2 en 1 Pipo Published Preview 1 product assigned Save …" at bounding box center [762, 0] width 1525 height 0
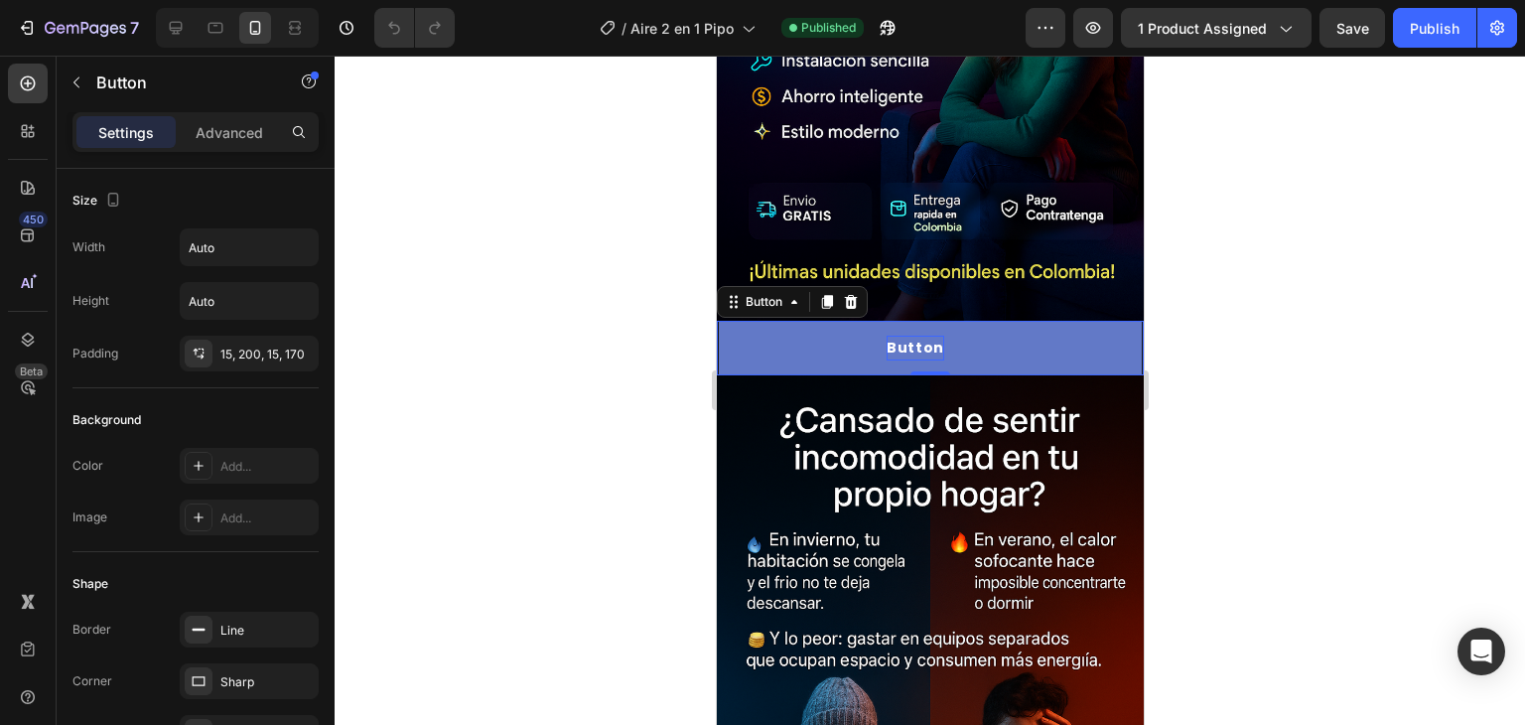
click at [899, 336] on p "Button" at bounding box center [915, 348] width 58 height 25
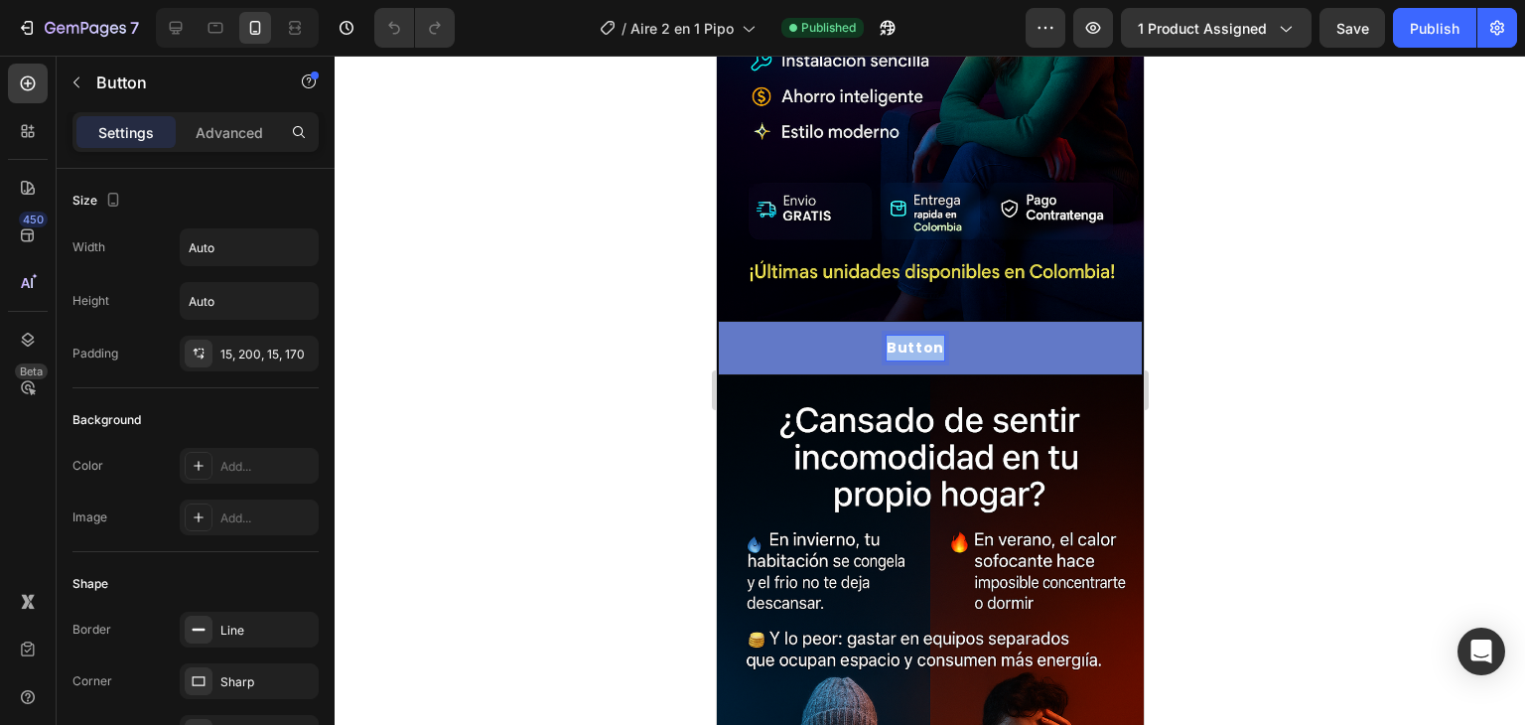
click at [899, 336] on p "Button" at bounding box center [915, 348] width 58 height 25
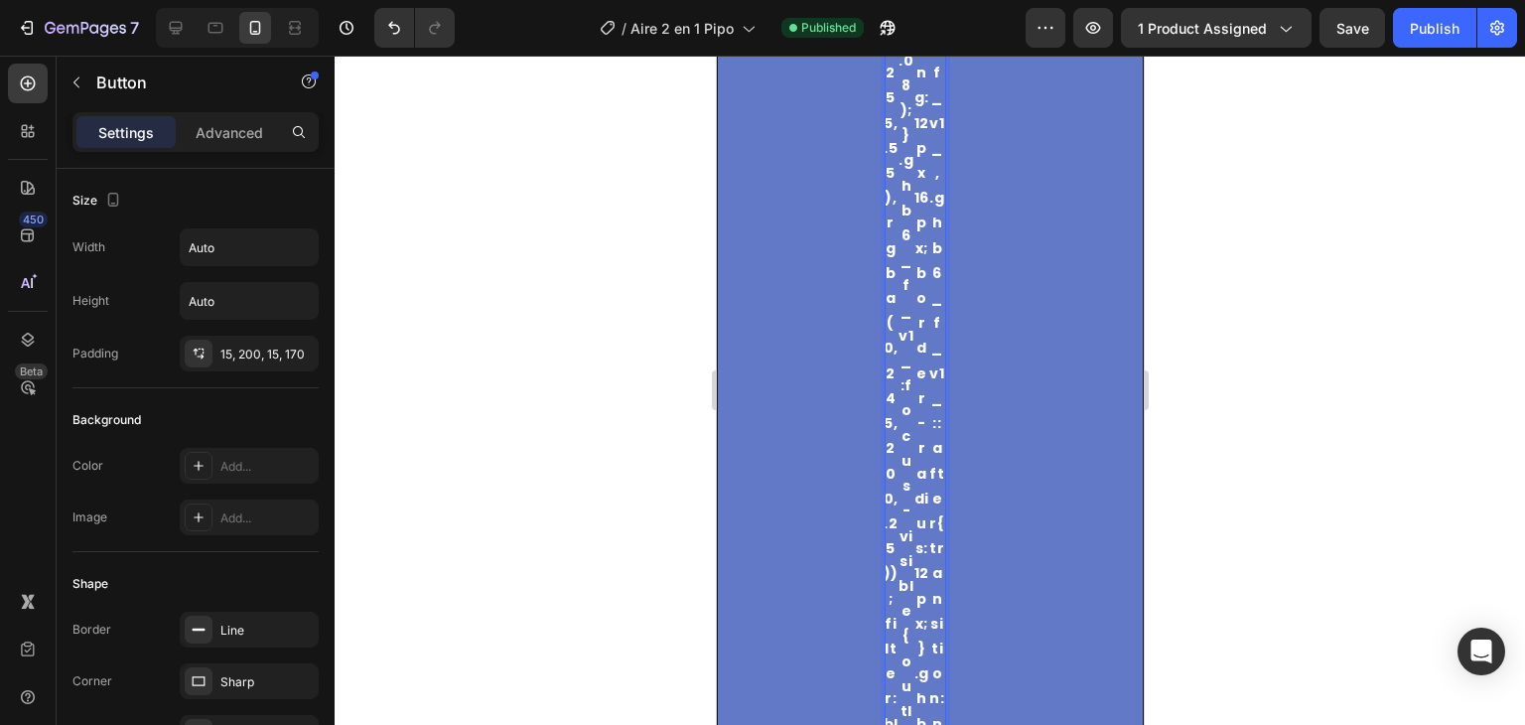
scroll to position [5949, 0]
click at [390, 37] on icon "Undo/Redo" at bounding box center [394, 28] width 20 height 20
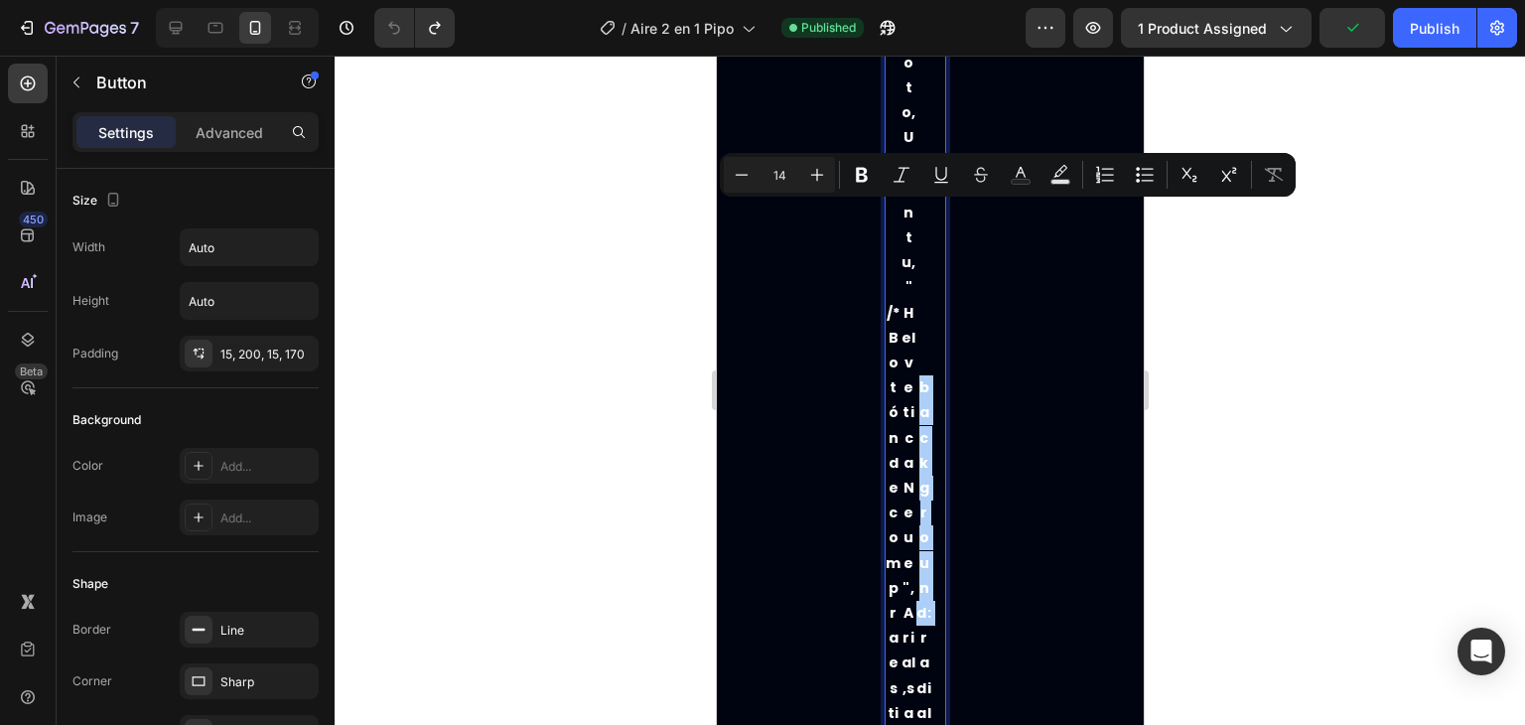
click at [1465, 398] on div at bounding box center [930, 390] width 1191 height 669
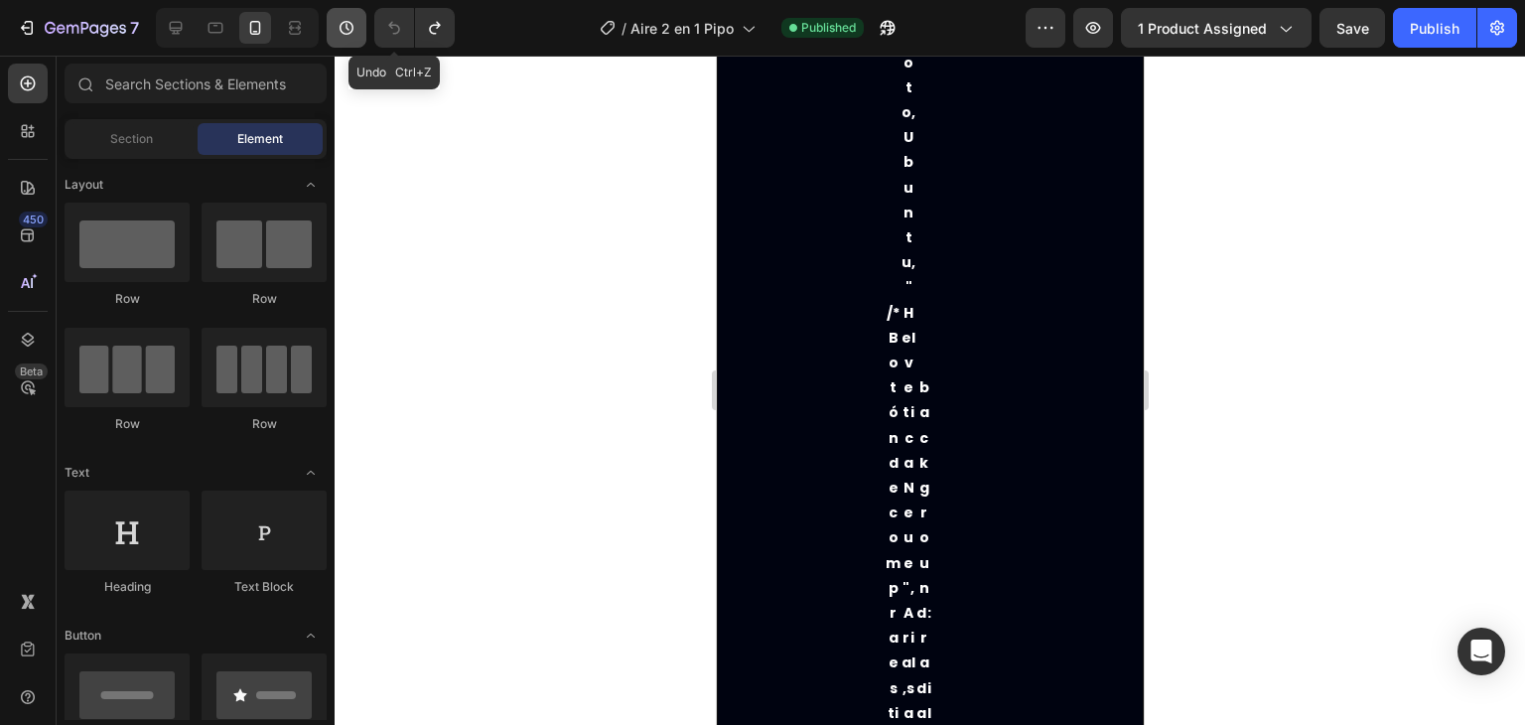
click at [354, 22] on div "7 Version history Undo Ctrl+Z" at bounding box center [235, 28] width 471 height 40
click at [167, 28] on icon at bounding box center [176, 28] width 20 height 20
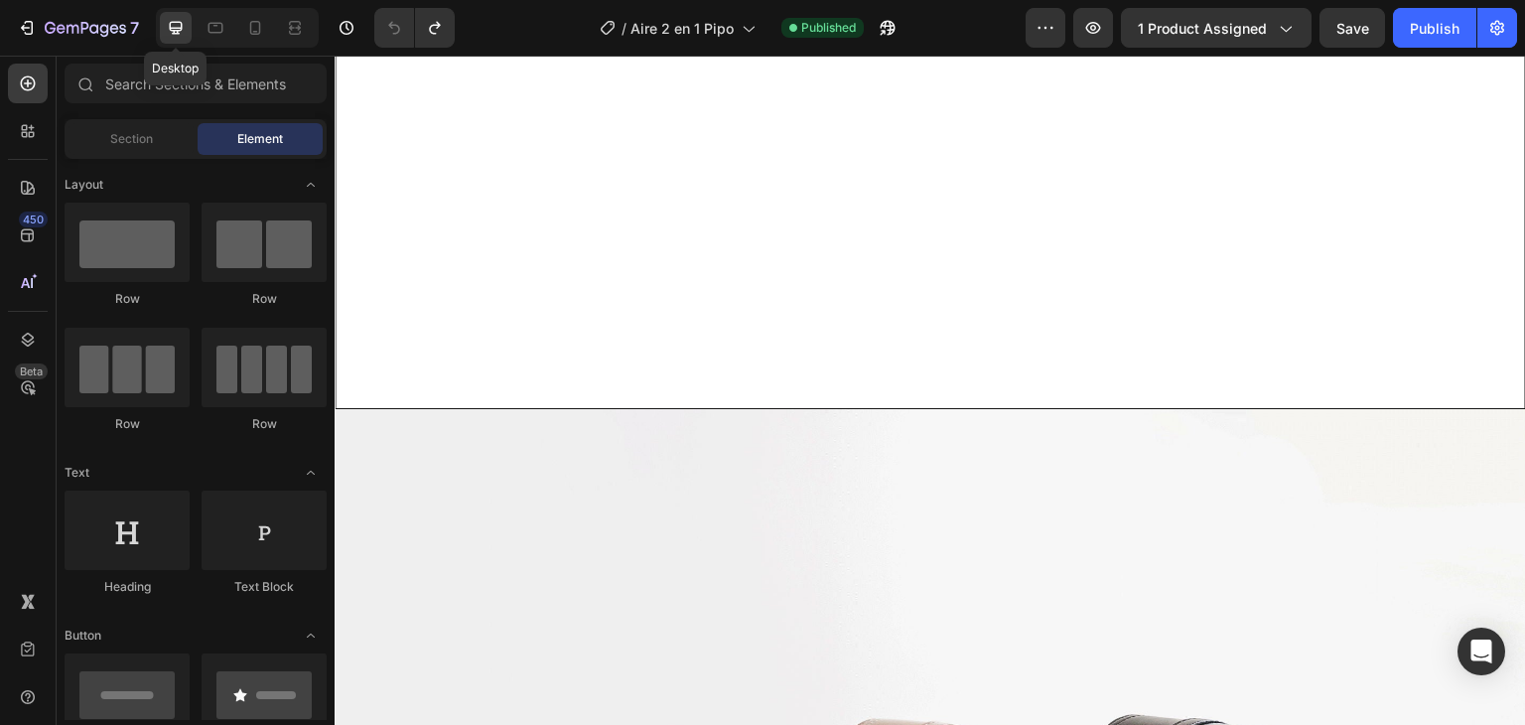
scroll to position [2270, 0]
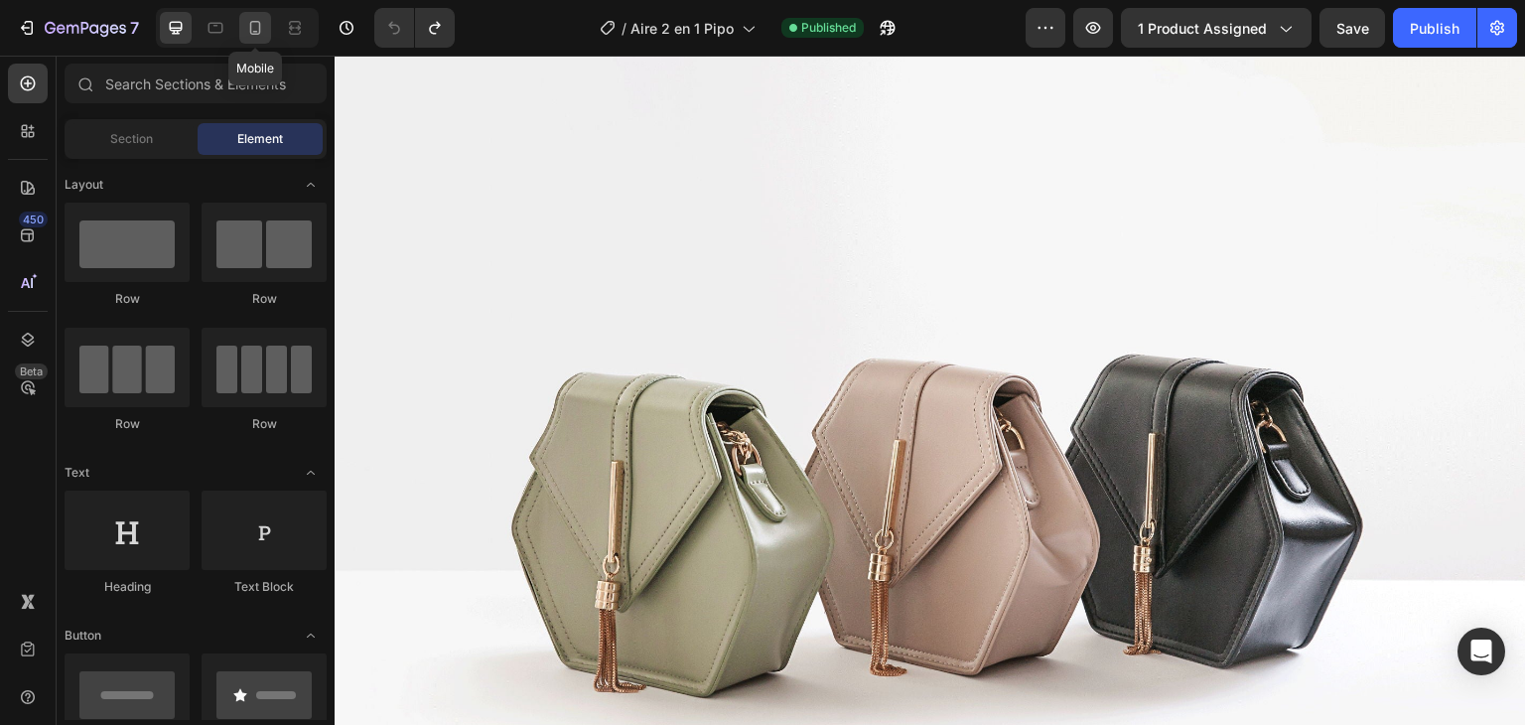
click at [252, 38] on div at bounding box center [255, 28] width 32 height 32
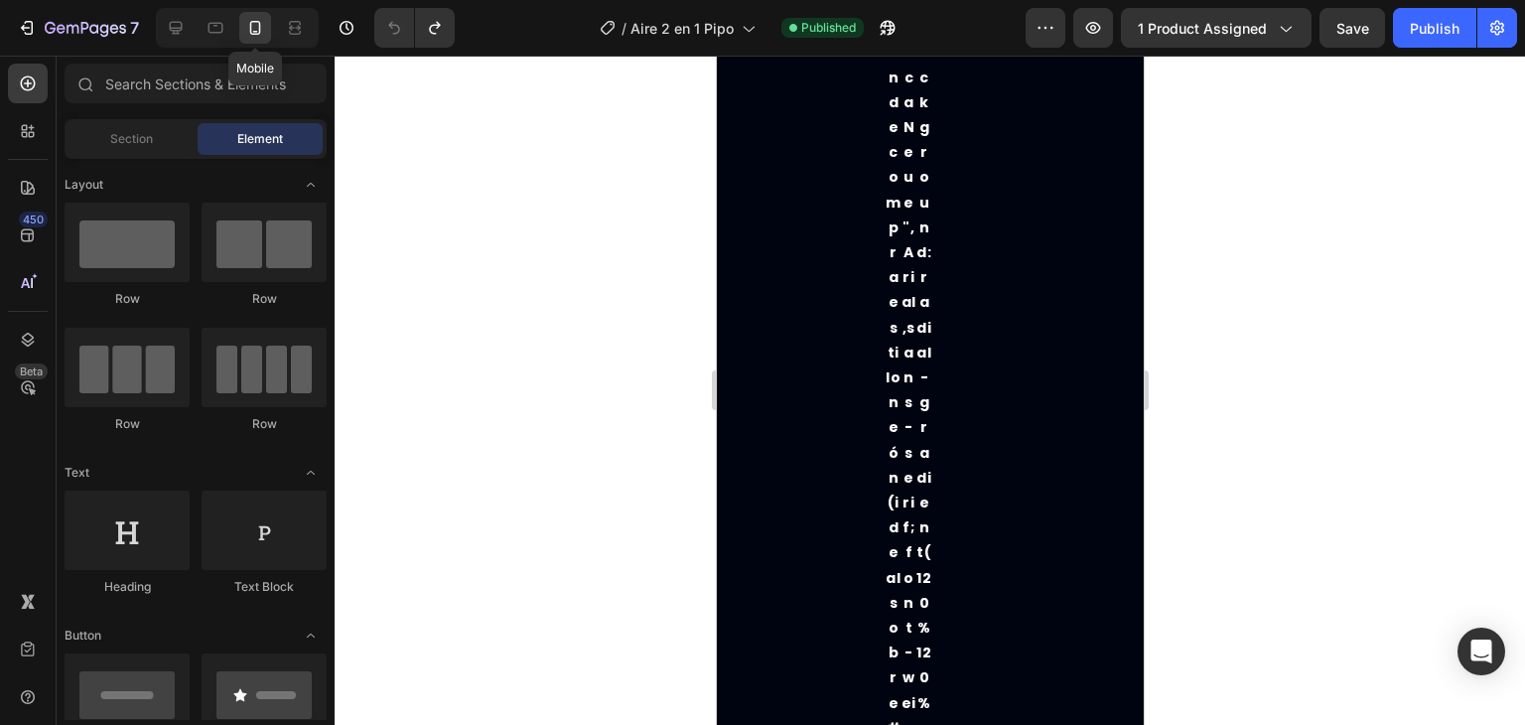
scroll to position [2446, 0]
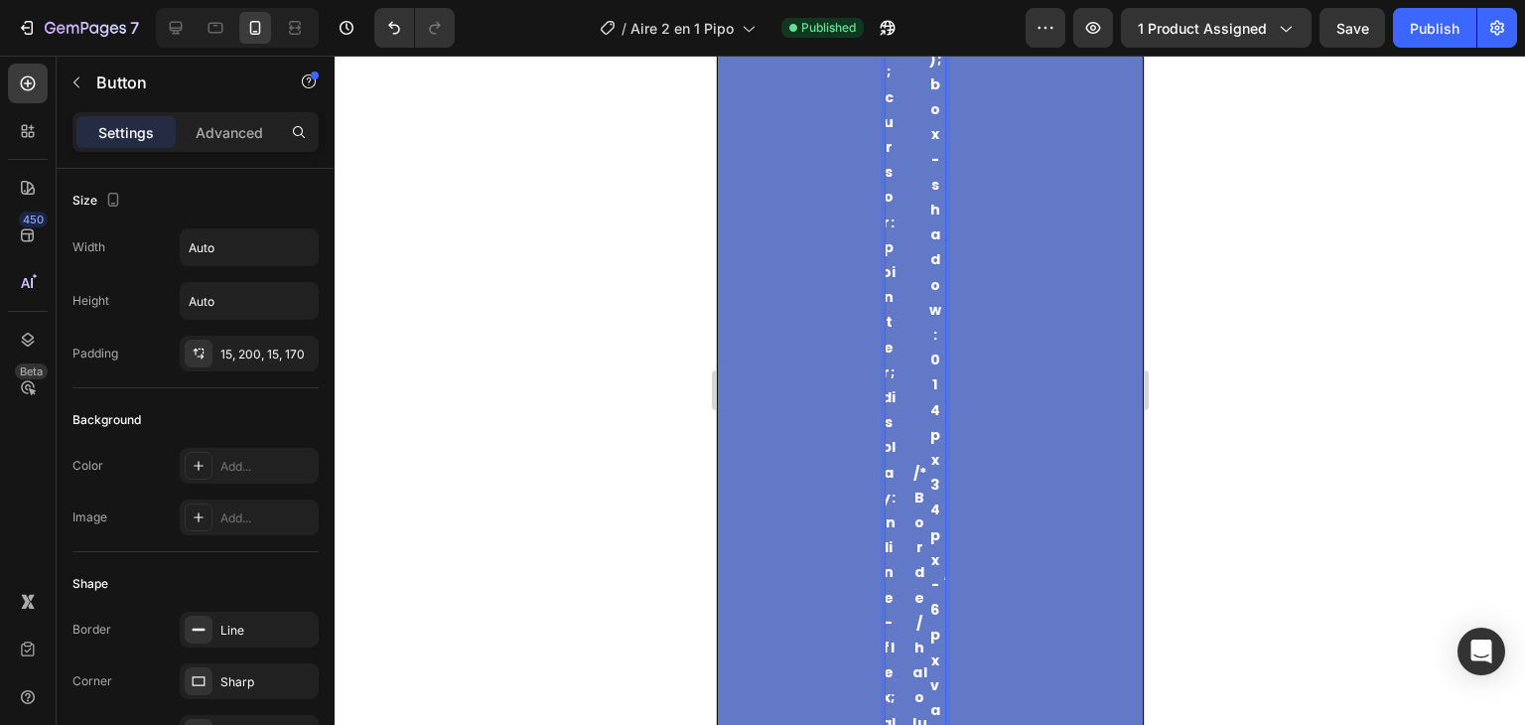
scroll to position [0, 0]
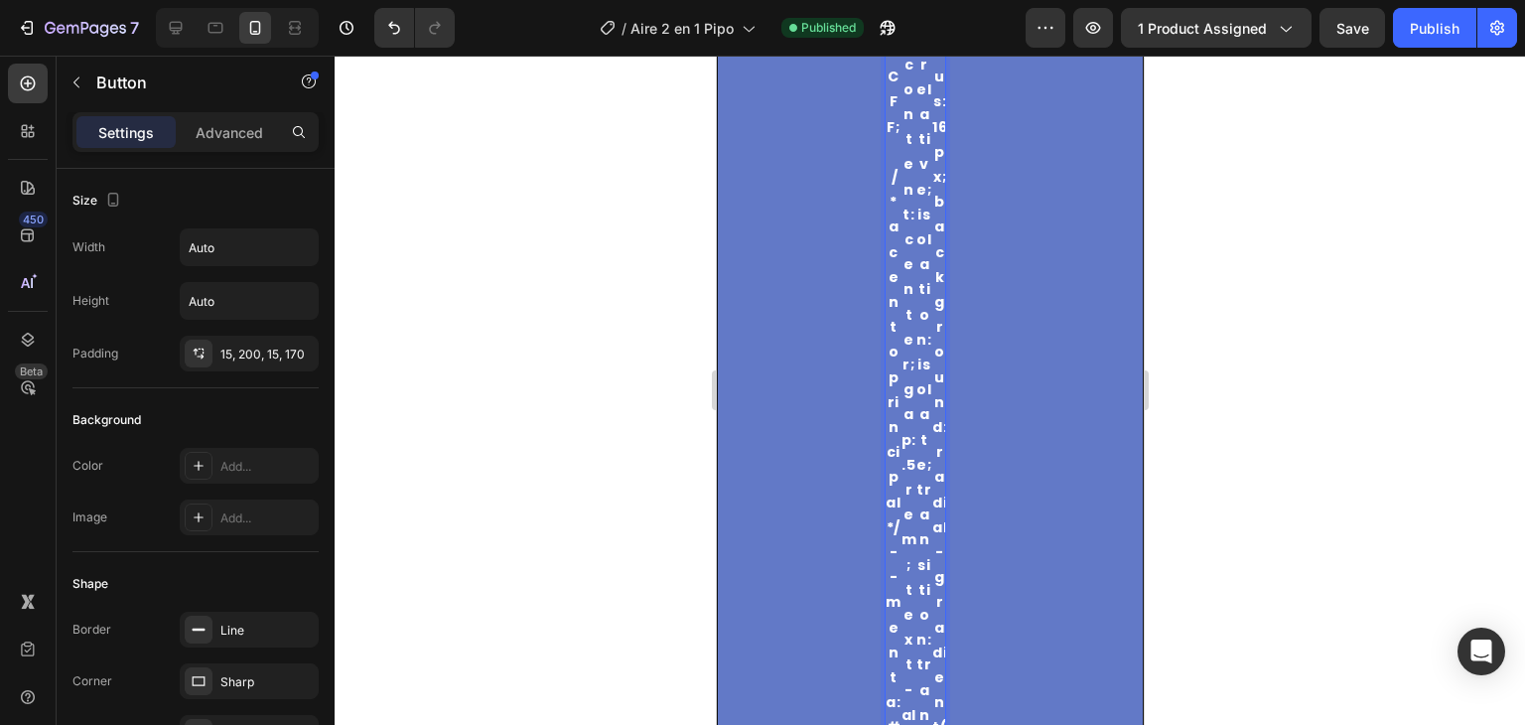
click at [916, 414] on div "/* Botón de compra estilo neón (ideal sobre #0B0B0C–#1E2024) */ .ghb6_f_v1_{ /*…" at bounding box center [915, 637] width 60 height 12765
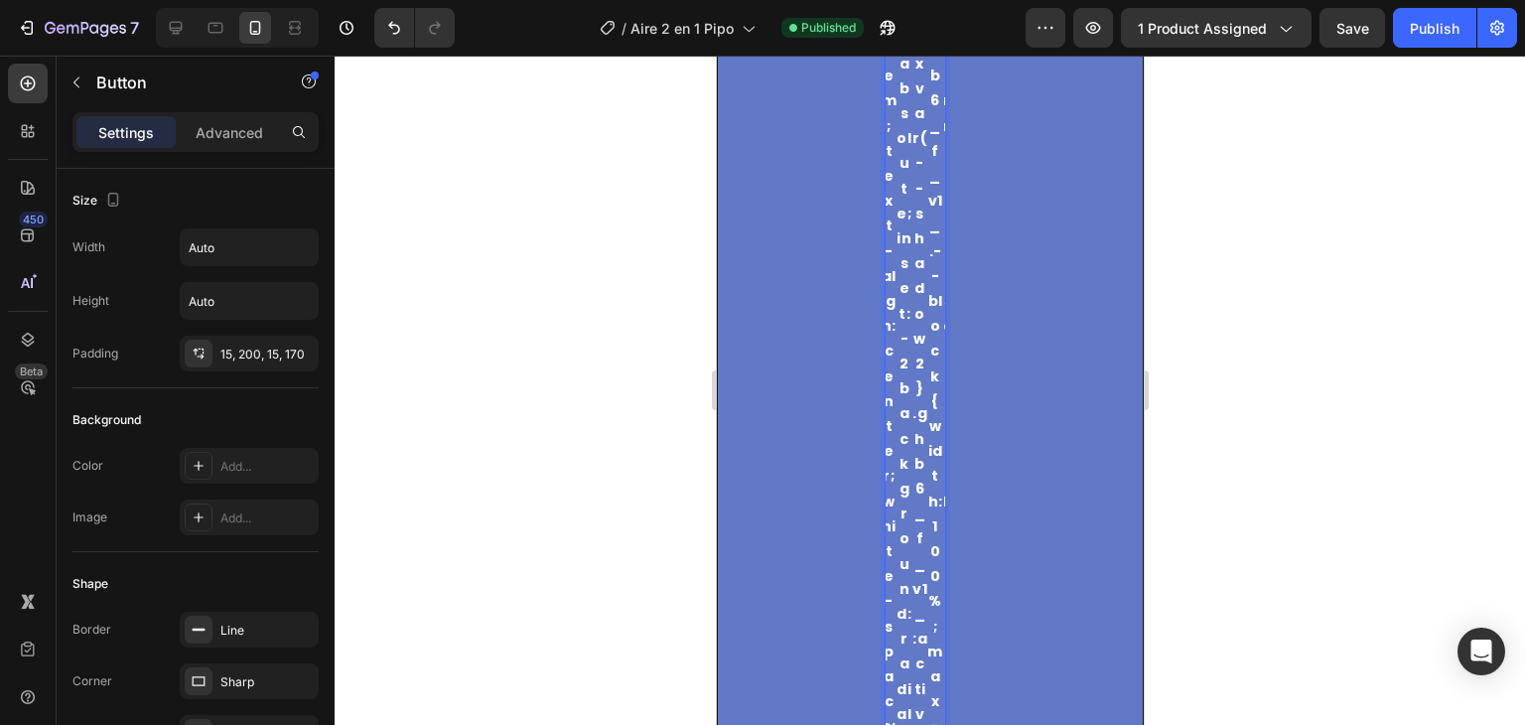
scroll to position [6769, 0]
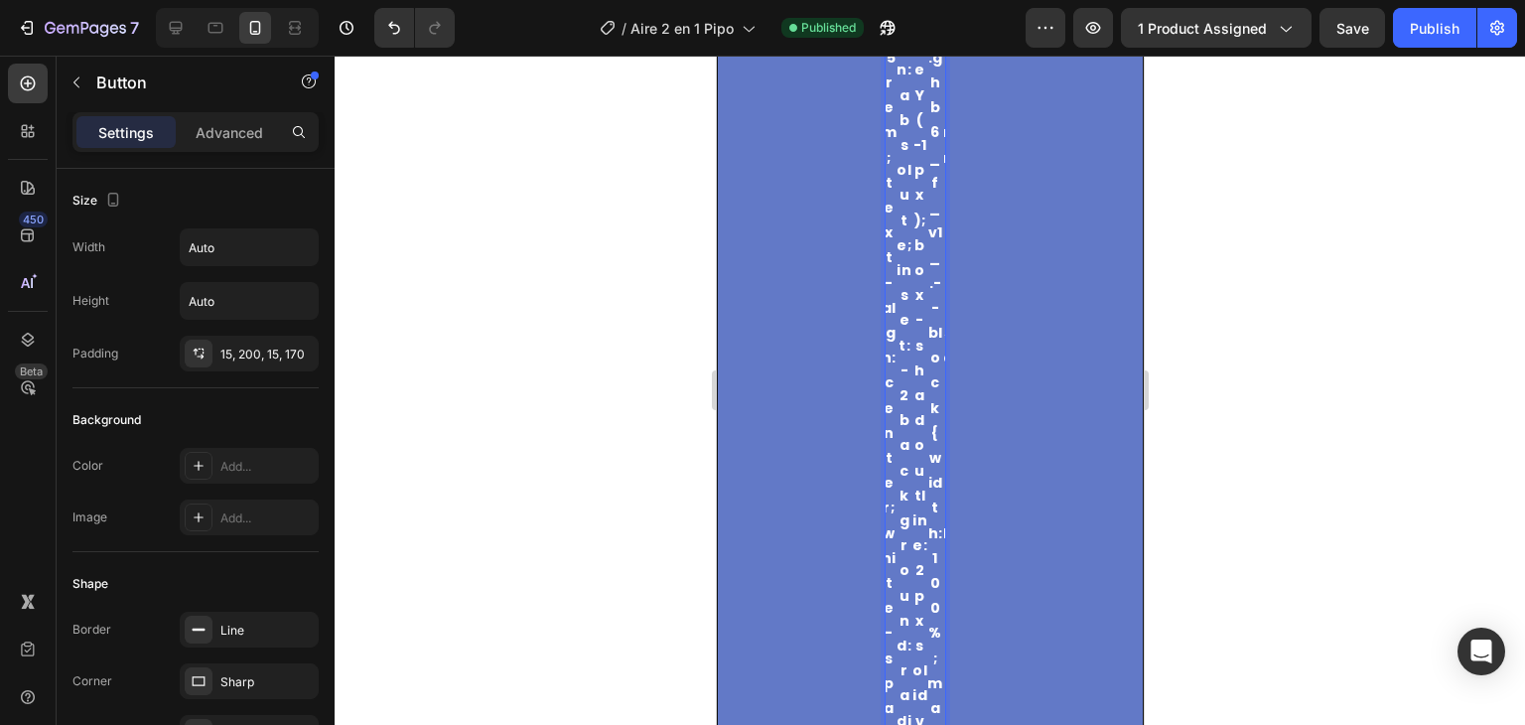
scroll to position [6744, 0]
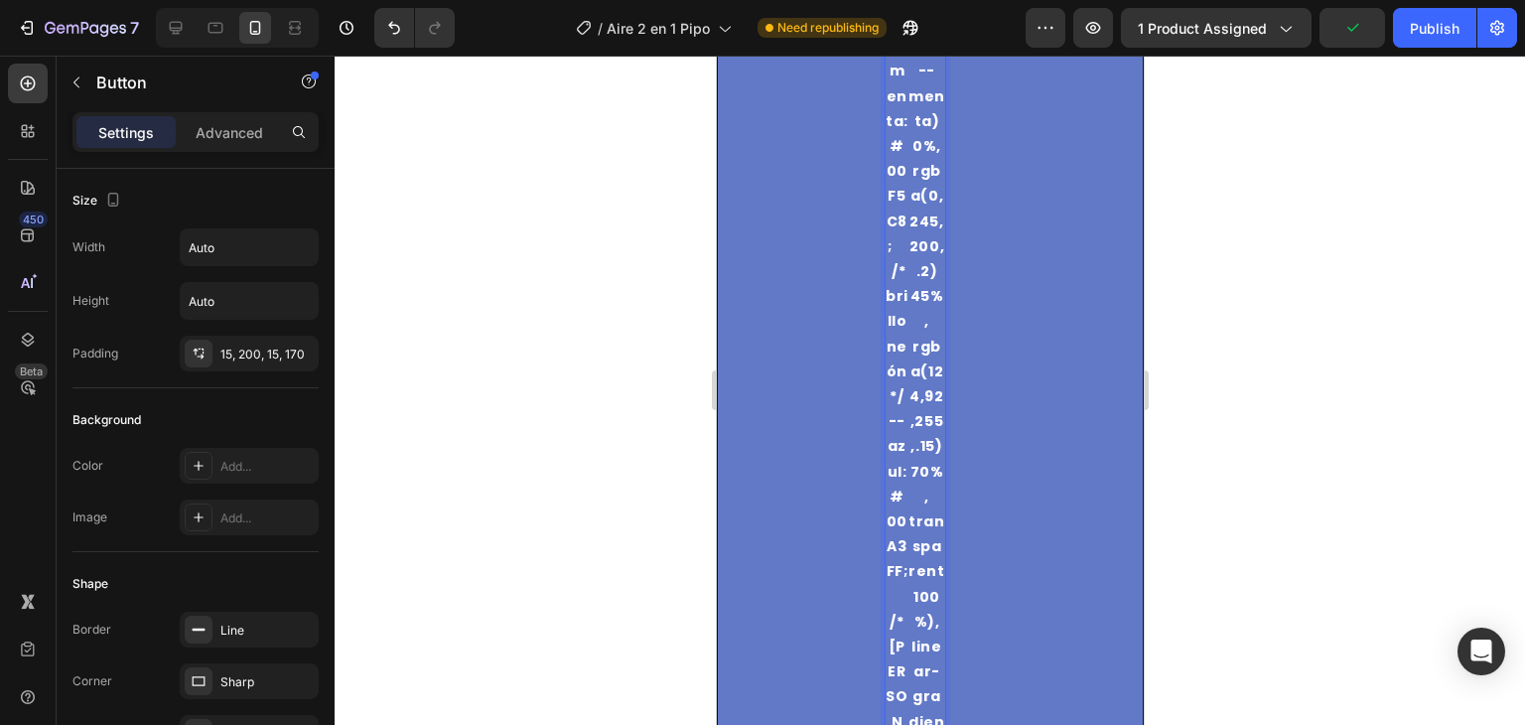
click at [916, 414] on p "font-family:"Poppins",system-ui,-apple-system,Segoe UI,Roboto,Ubuntu,"Helvetica…" at bounding box center [926, 171] width 37 height 5481
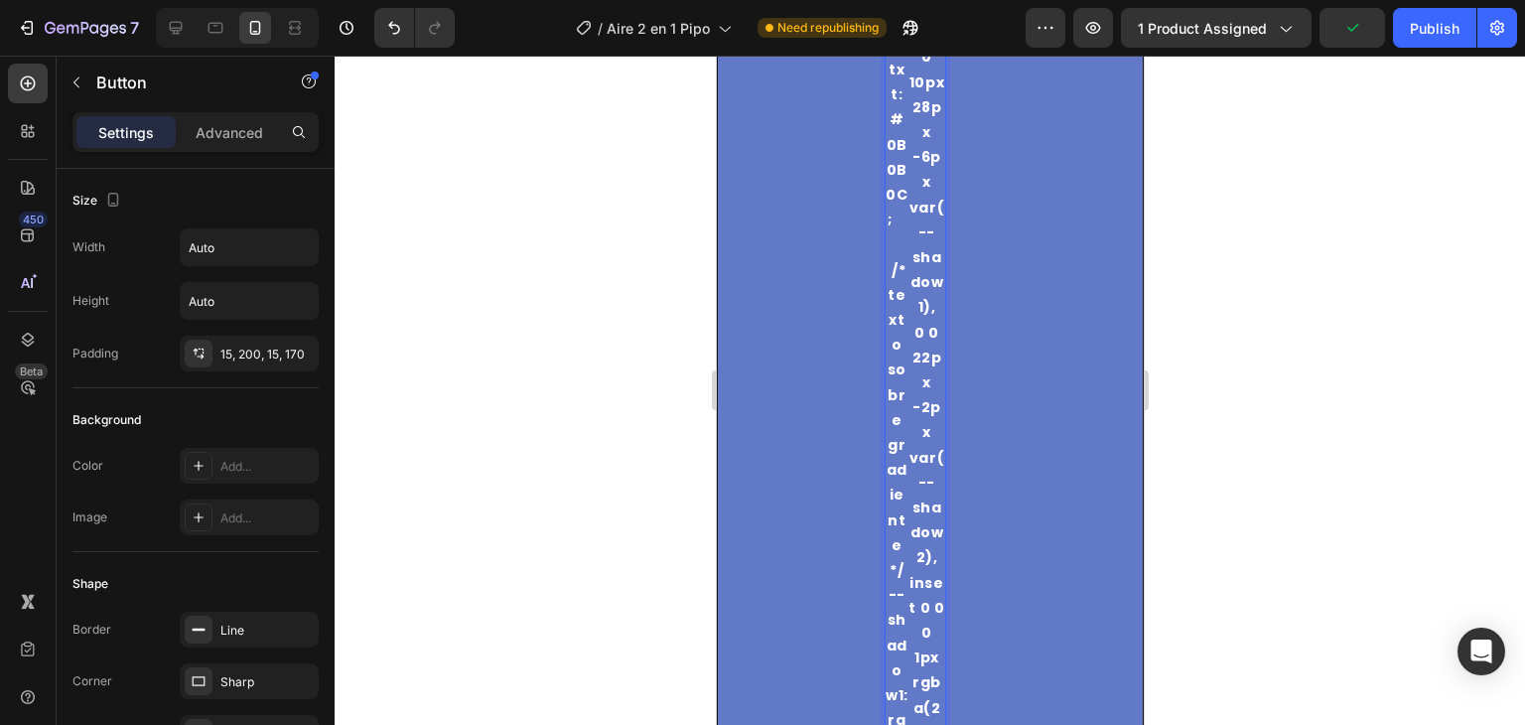
scroll to position [3479, 0]
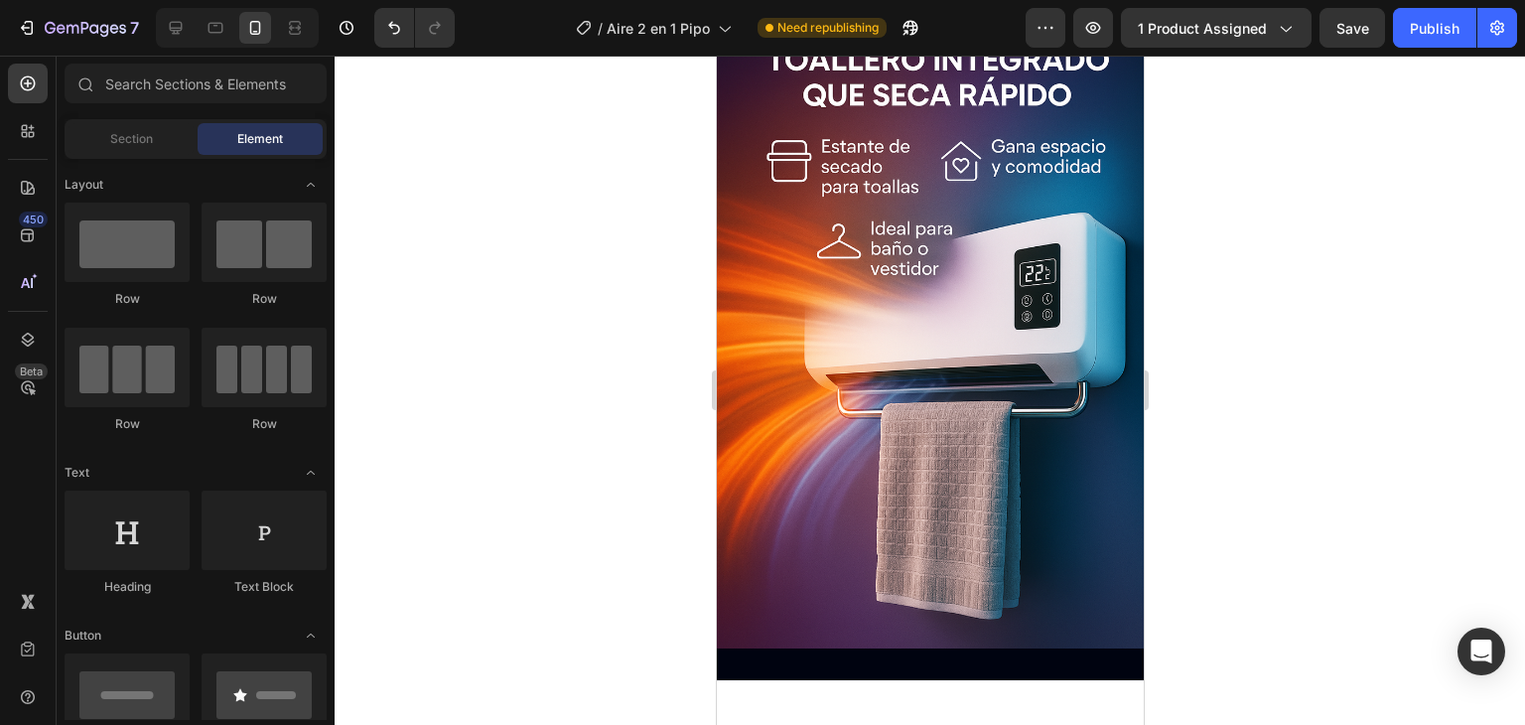
scroll to position [5875, 0]
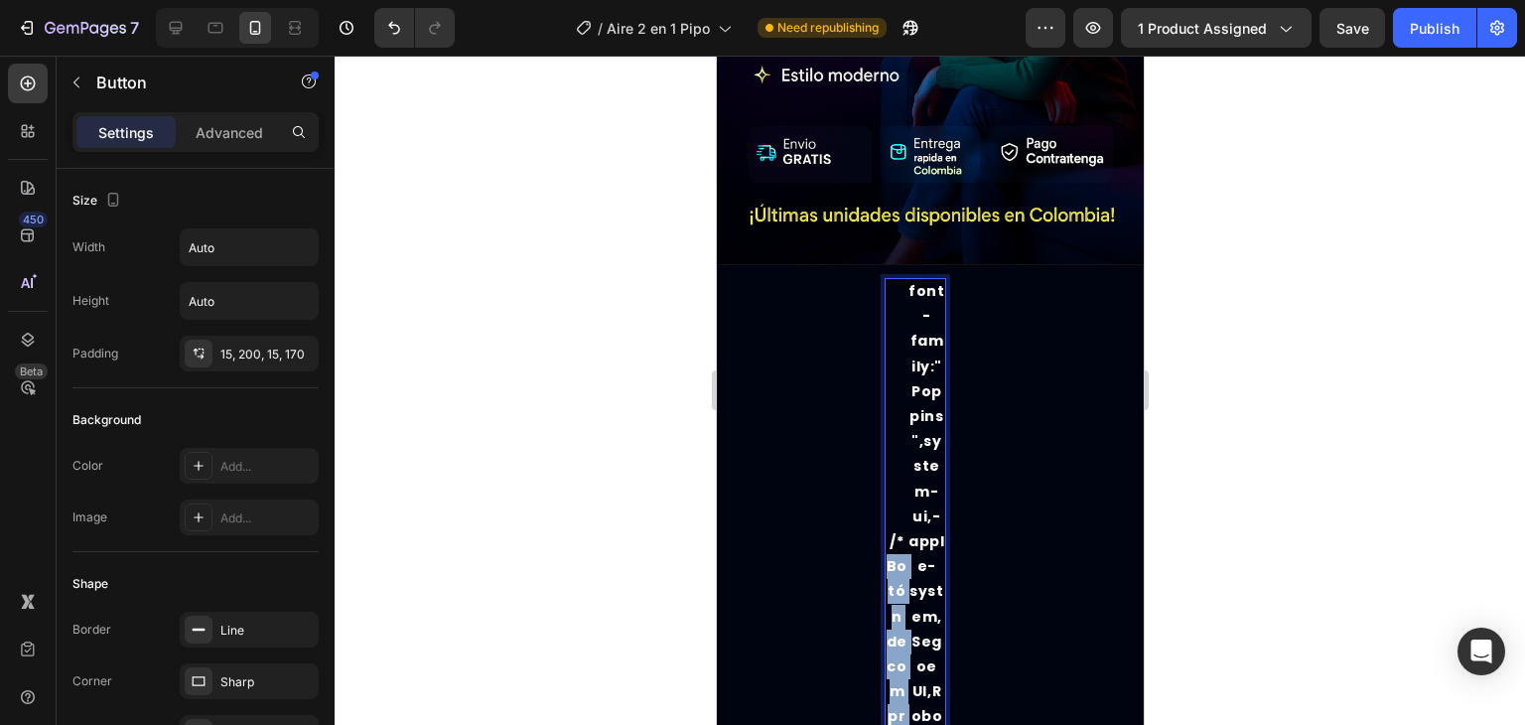
scroll to position [0, 0]
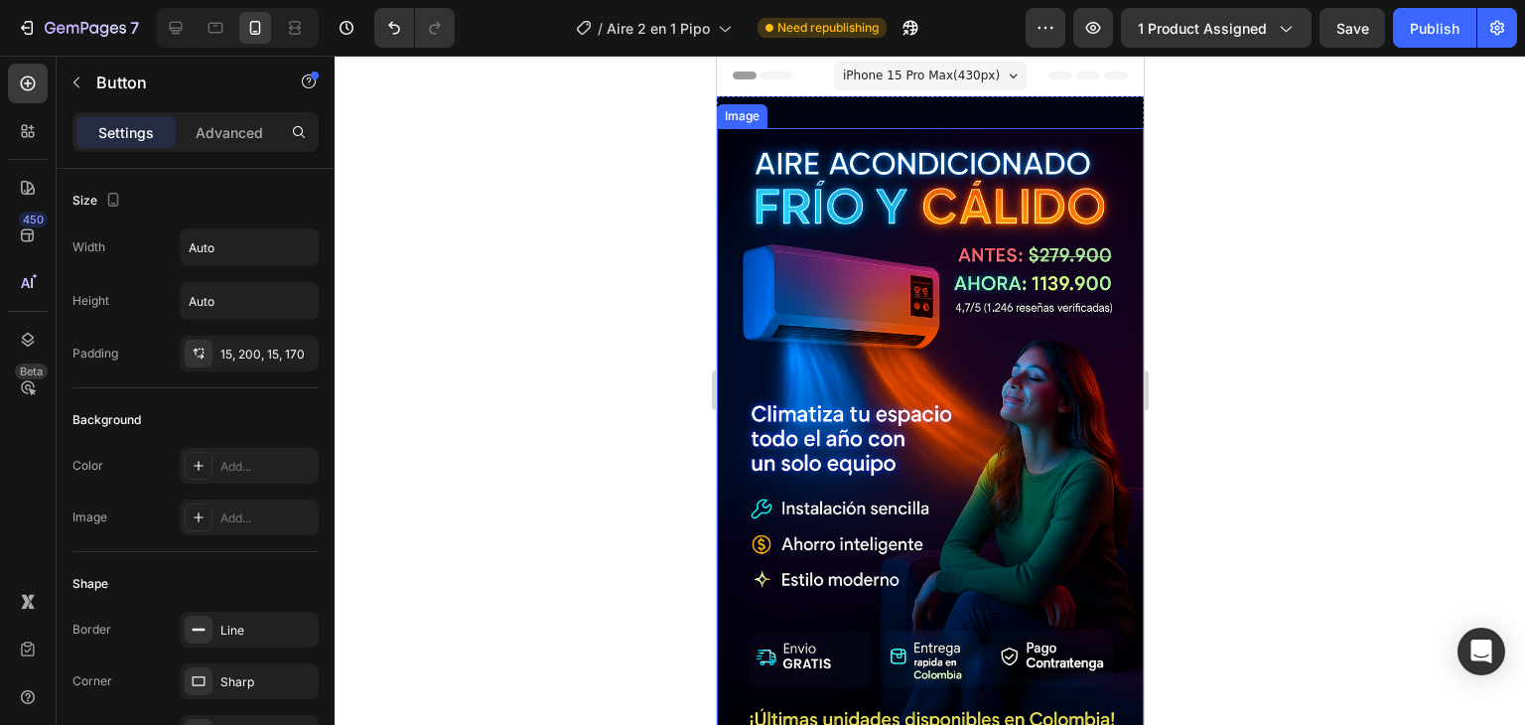
drag, startPoint x: 902, startPoint y: 472, endPoint x: 911, endPoint y: 438, distance: 34.9
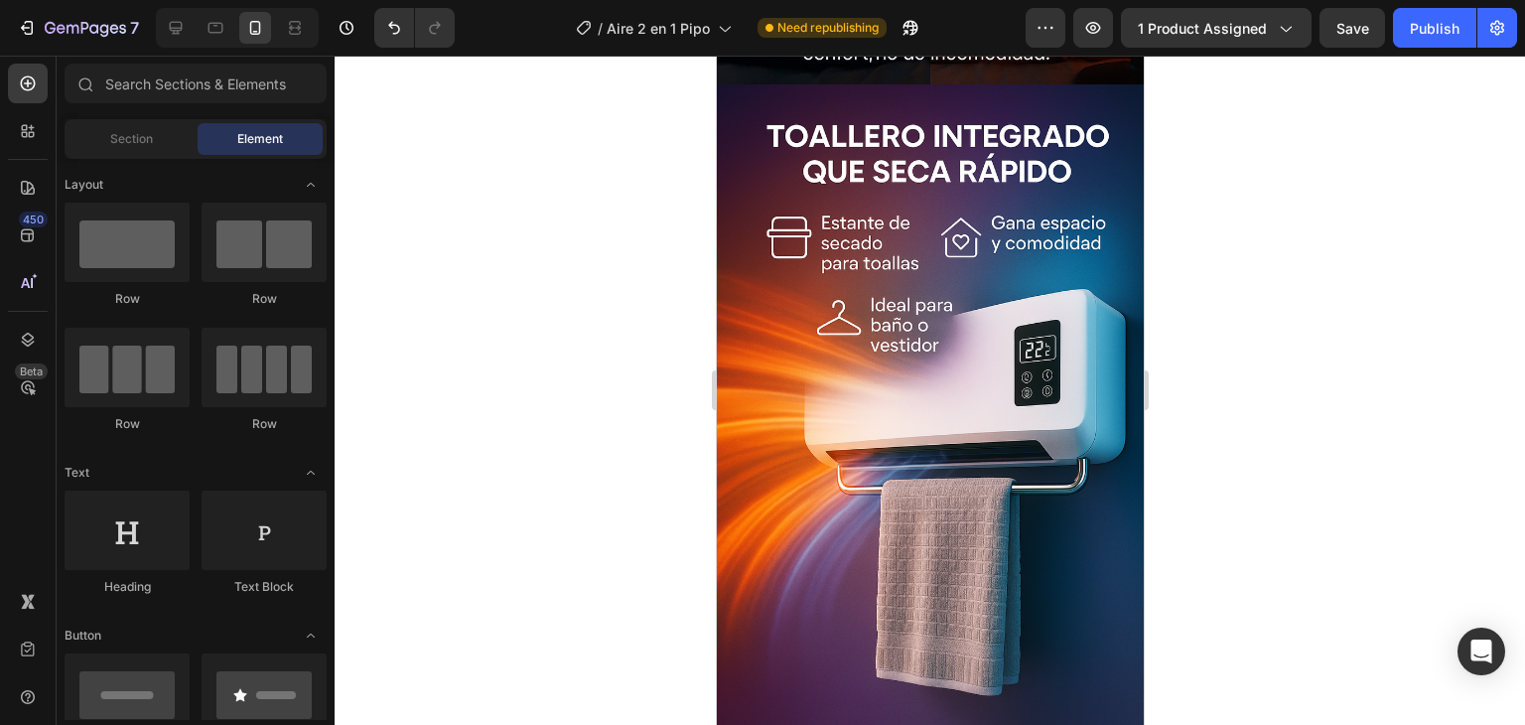
scroll to position [4650, 0]
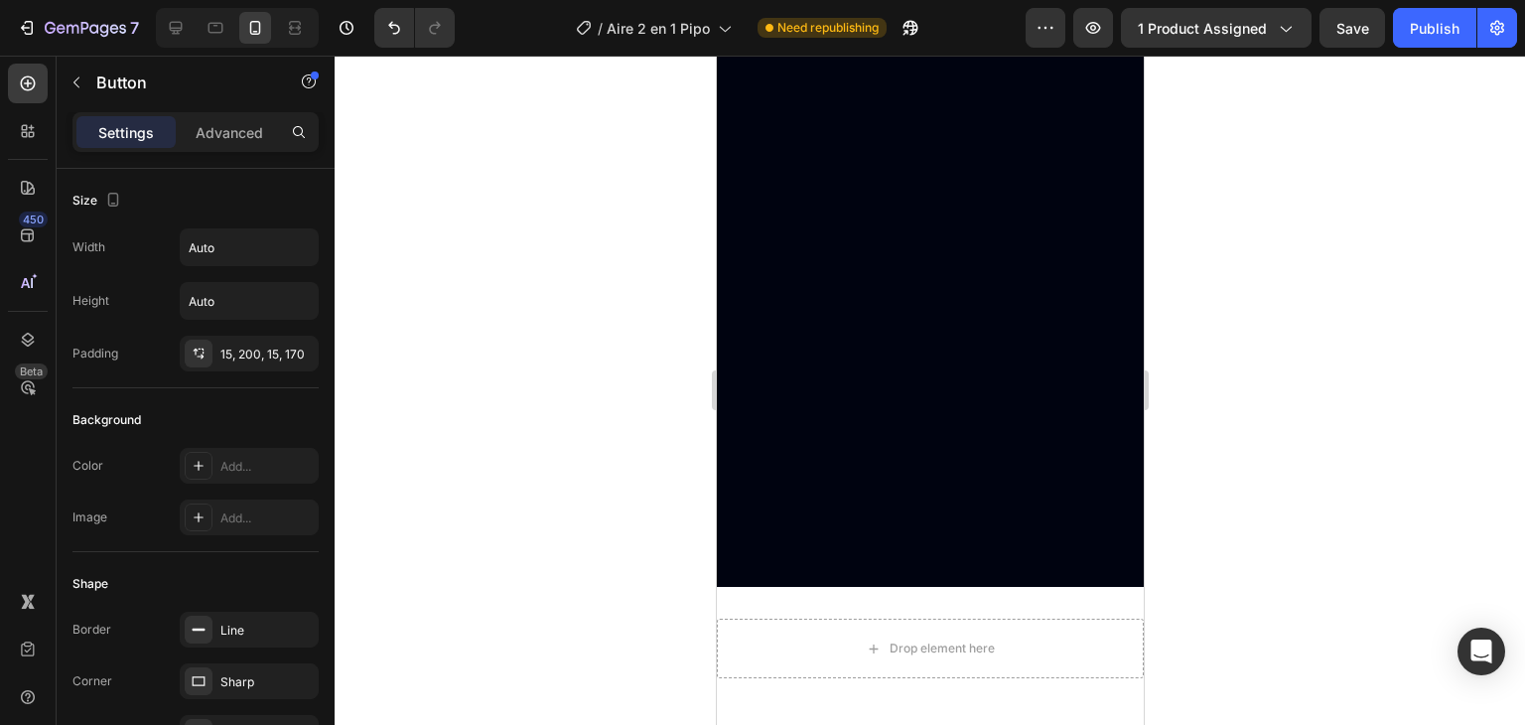
scroll to position [6395, 0]
type input "16"
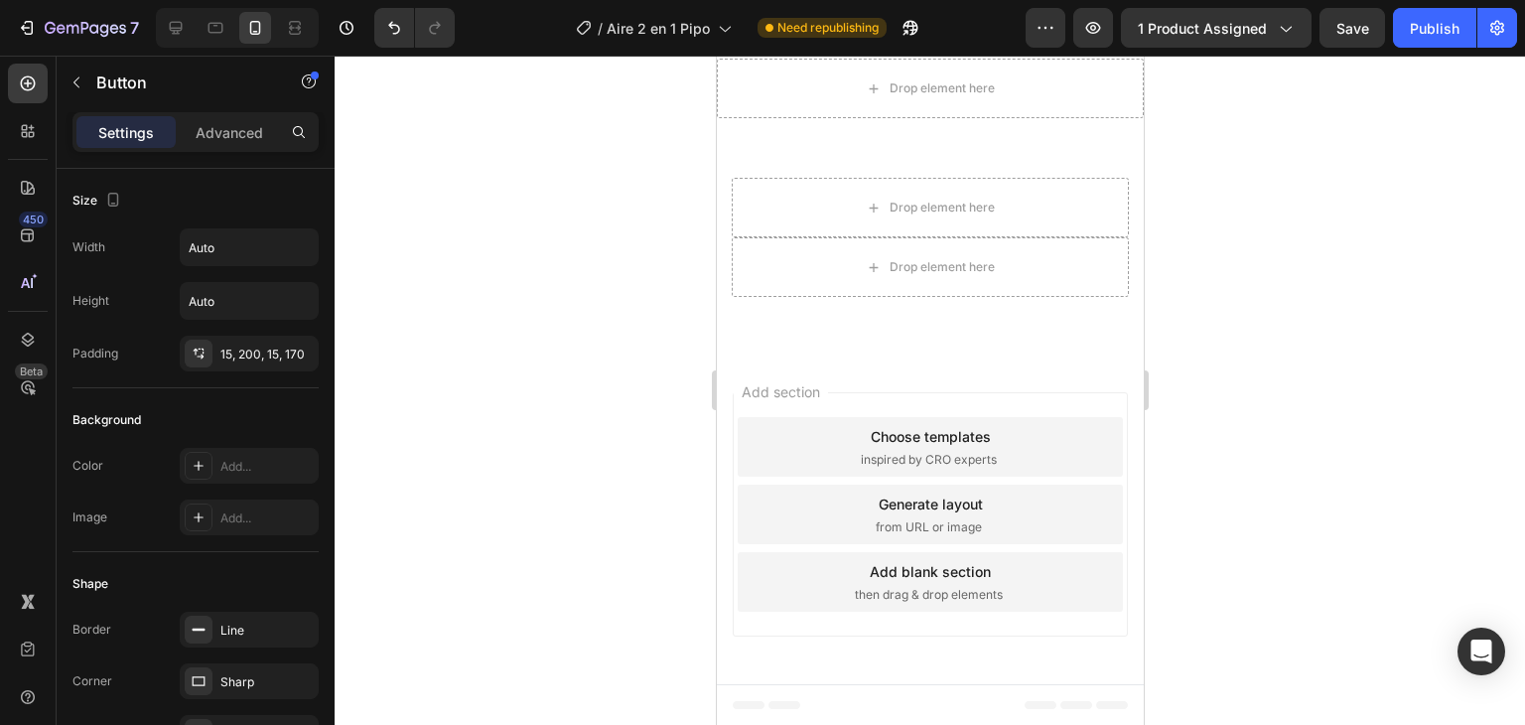
drag, startPoint x: 888, startPoint y: 384, endPoint x: 1011, endPoint y: 458, distance: 143.4
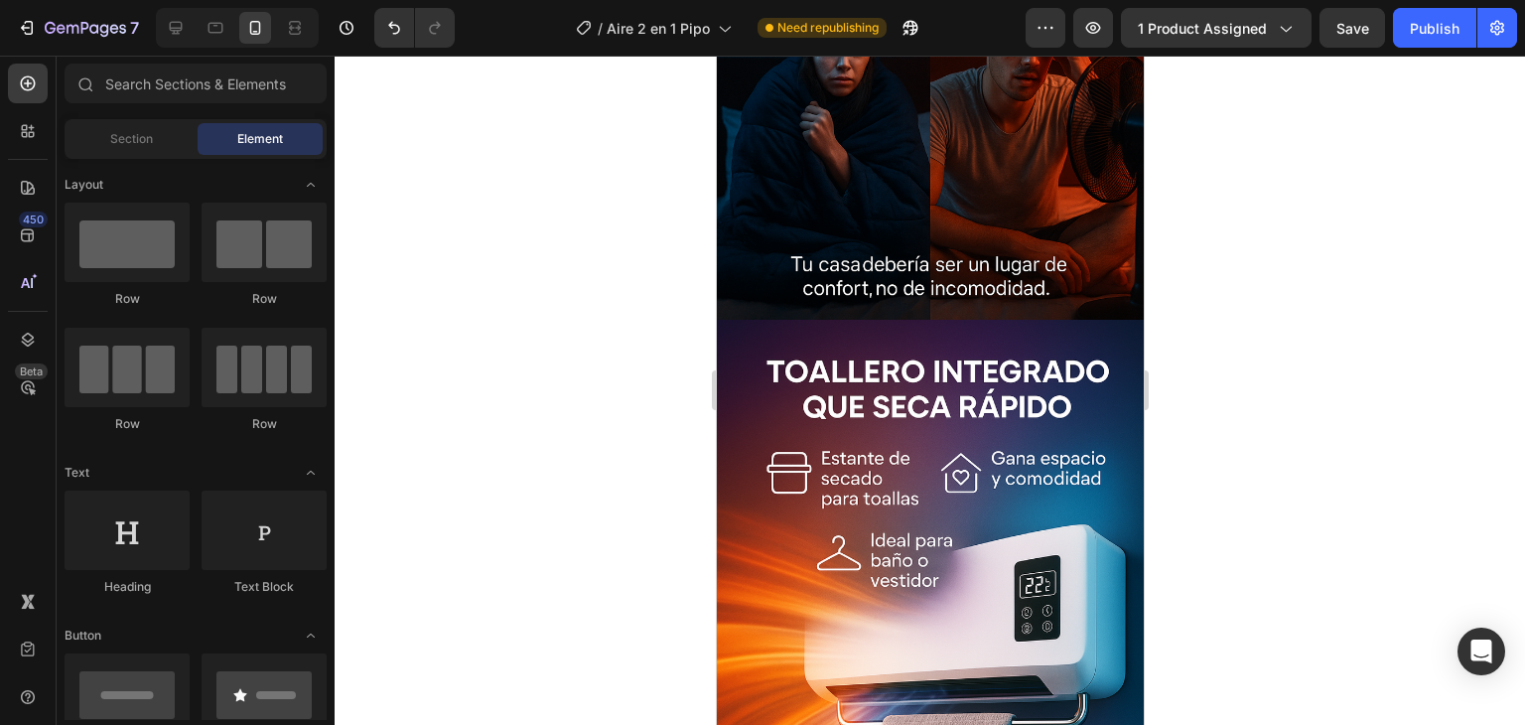
scroll to position [0, 0]
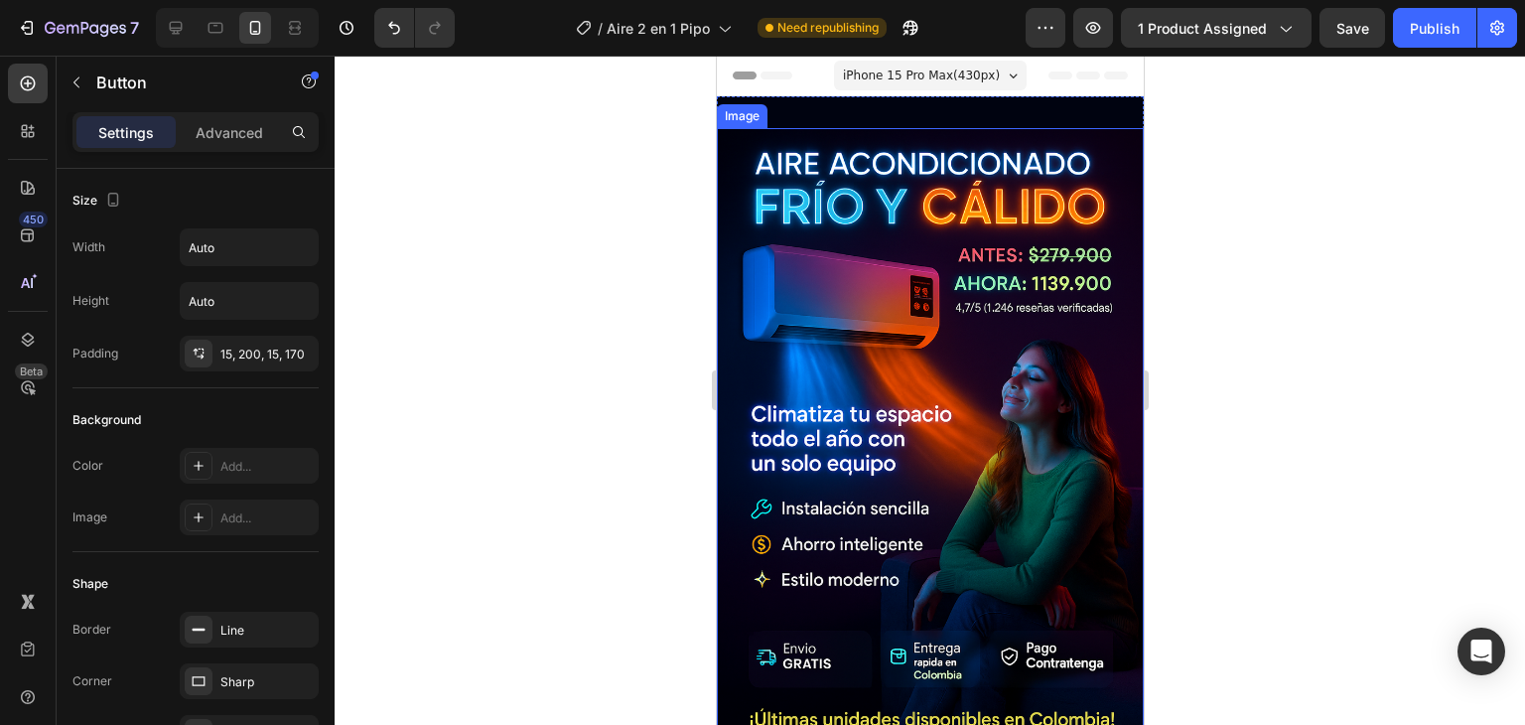
drag, startPoint x: 922, startPoint y: 589, endPoint x: 940, endPoint y: 494, distance: 97.2
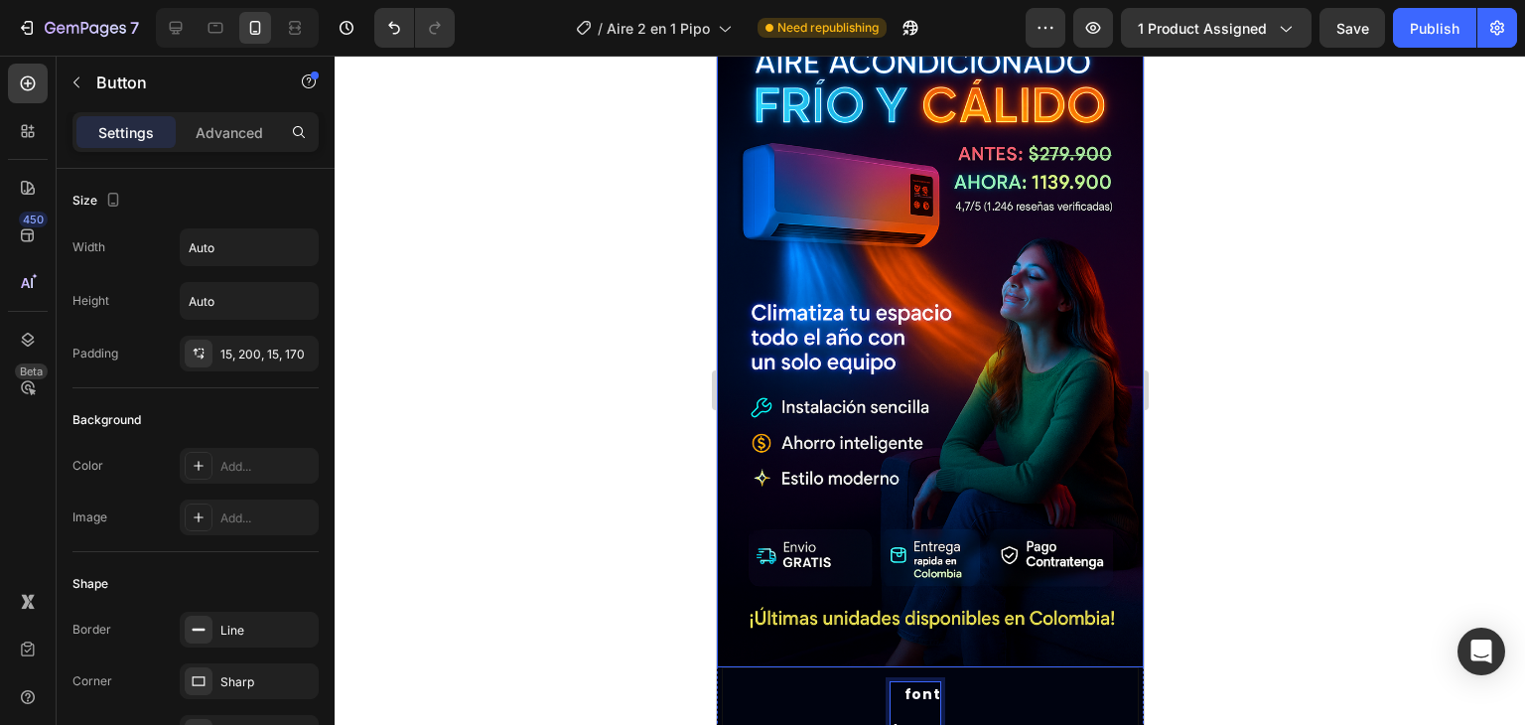
scroll to position [102, 0]
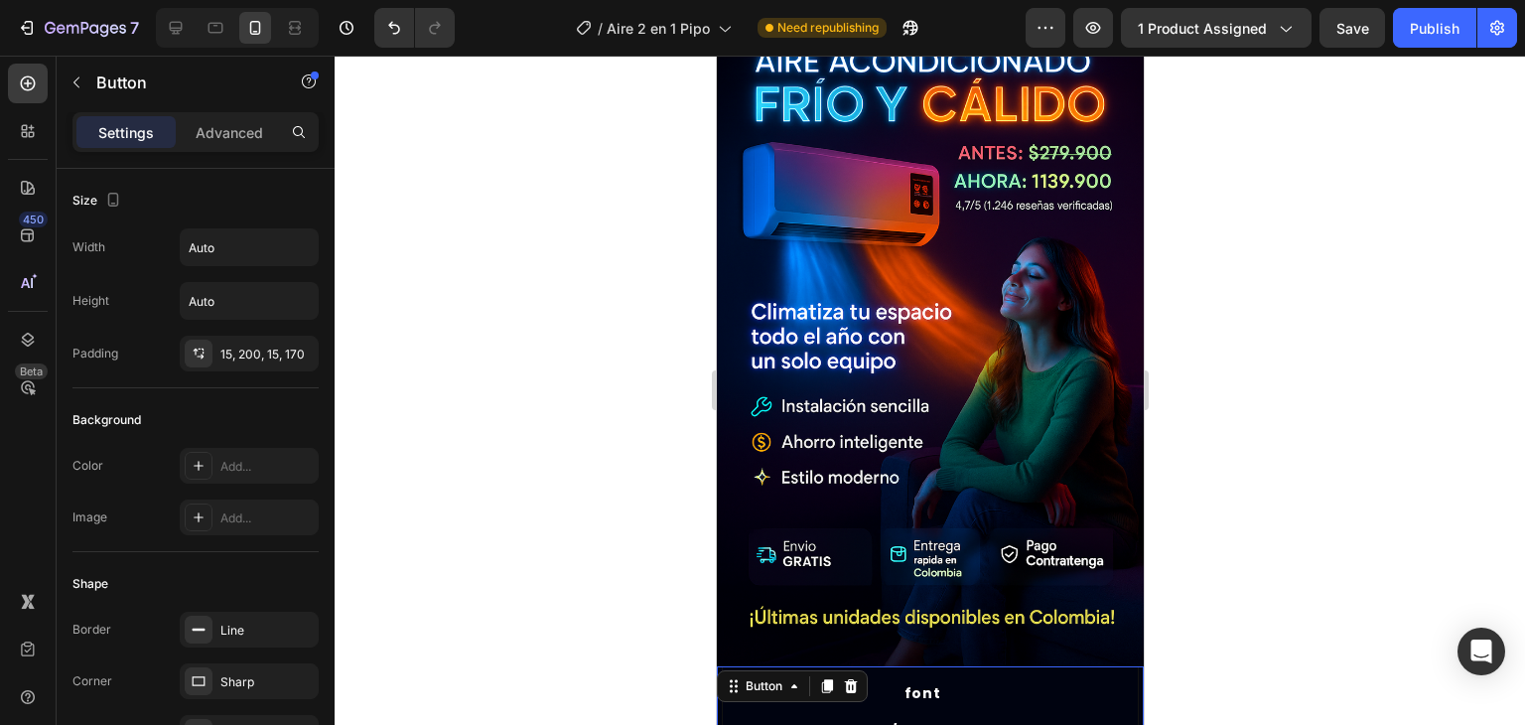
click at [1332, 381] on div at bounding box center [930, 390] width 1191 height 669
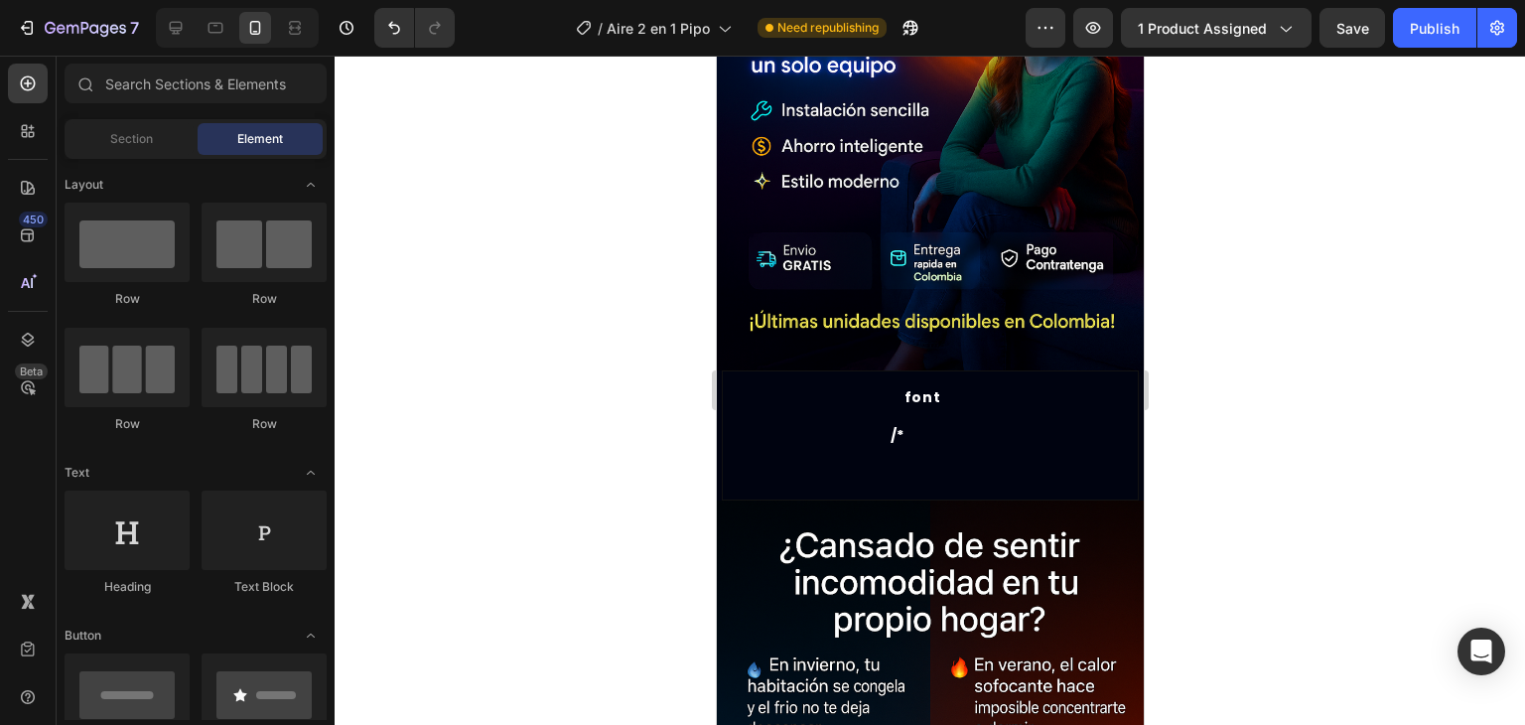
scroll to position [461, 0]
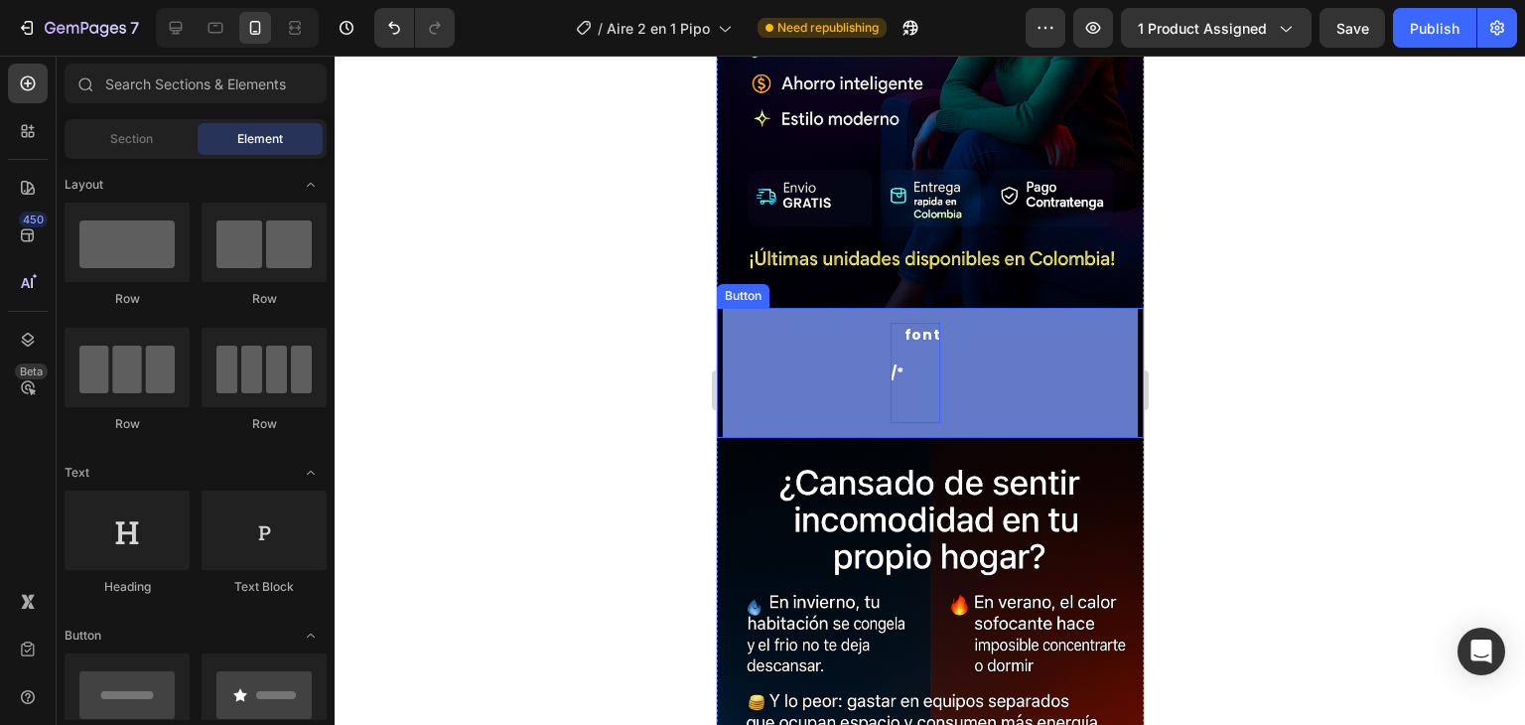
click at [921, 323] on p "font" at bounding box center [922, 373] width 36 height 100
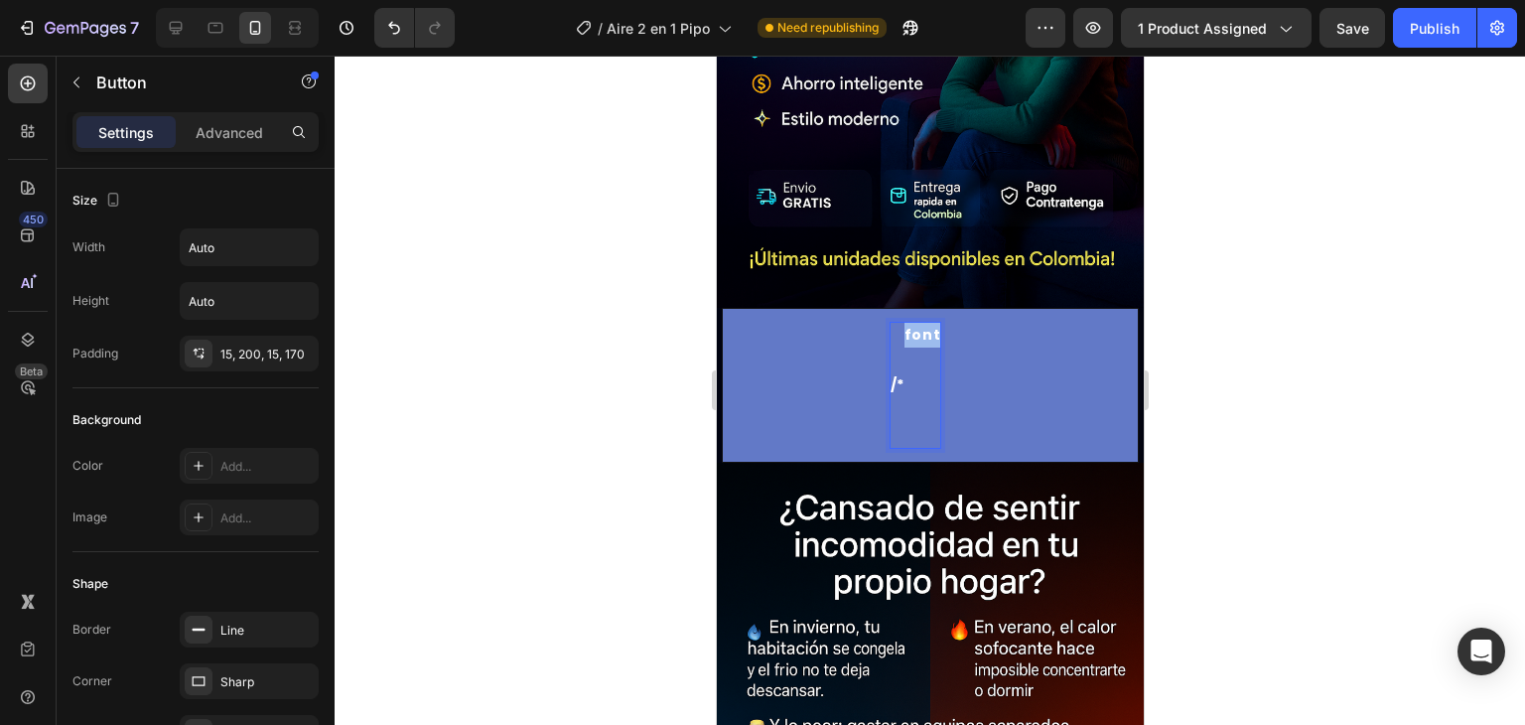
click at [908, 347] on p "font" at bounding box center [922, 385] width 36 height 125
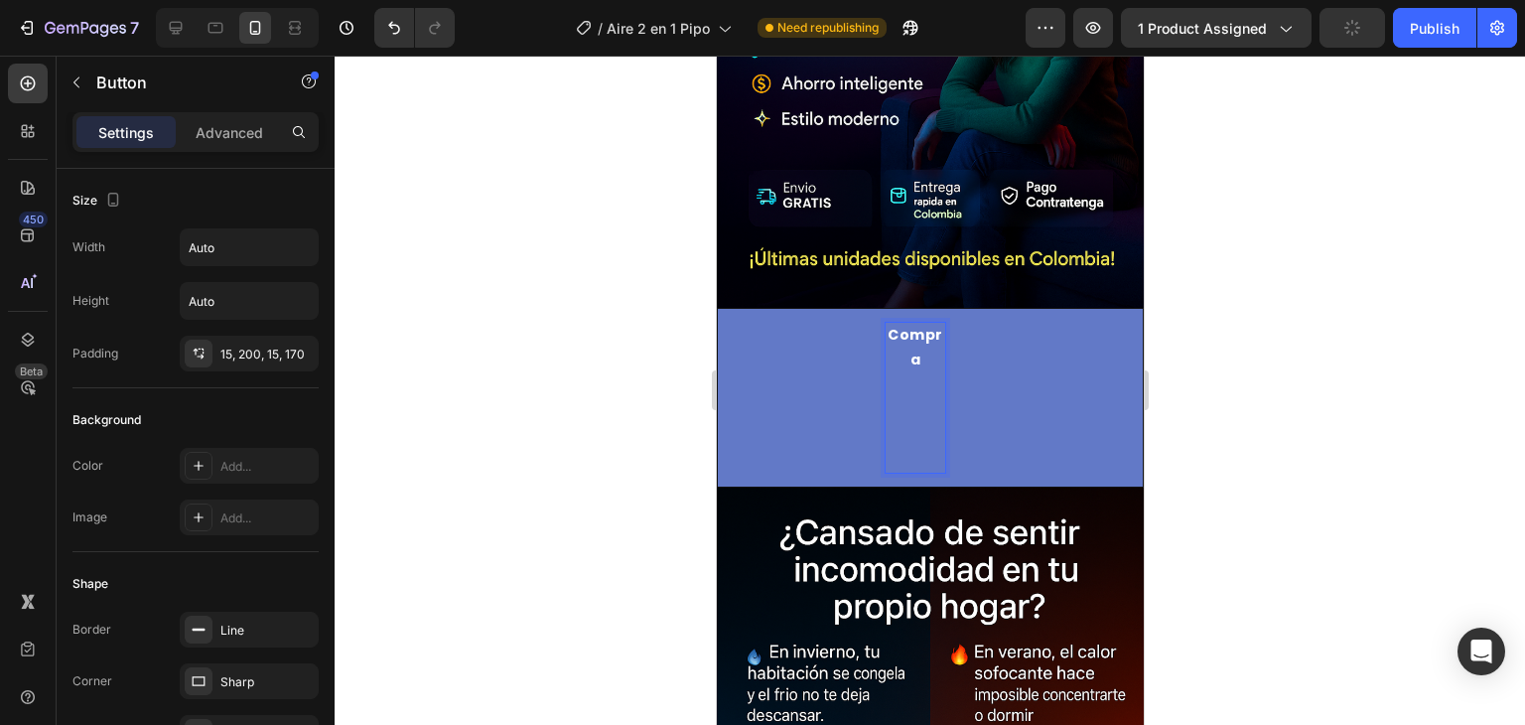
click at [716, 308] on button "⁠⁠⁠⁠⁠⁠⁠Compra" at bounding box center [929, 398] width 427 height 180
click at [716, 308] on button "⁠⁠⁠⁠⁠⁠⁠Compra ahira" at bounding box center [929, 398] width 427 height 180
click at [716, 308] on button "⁠⁠⁠⁠⁠⁠⁠Compra ahor" at bounding box center [929, 398] width 427 height 180
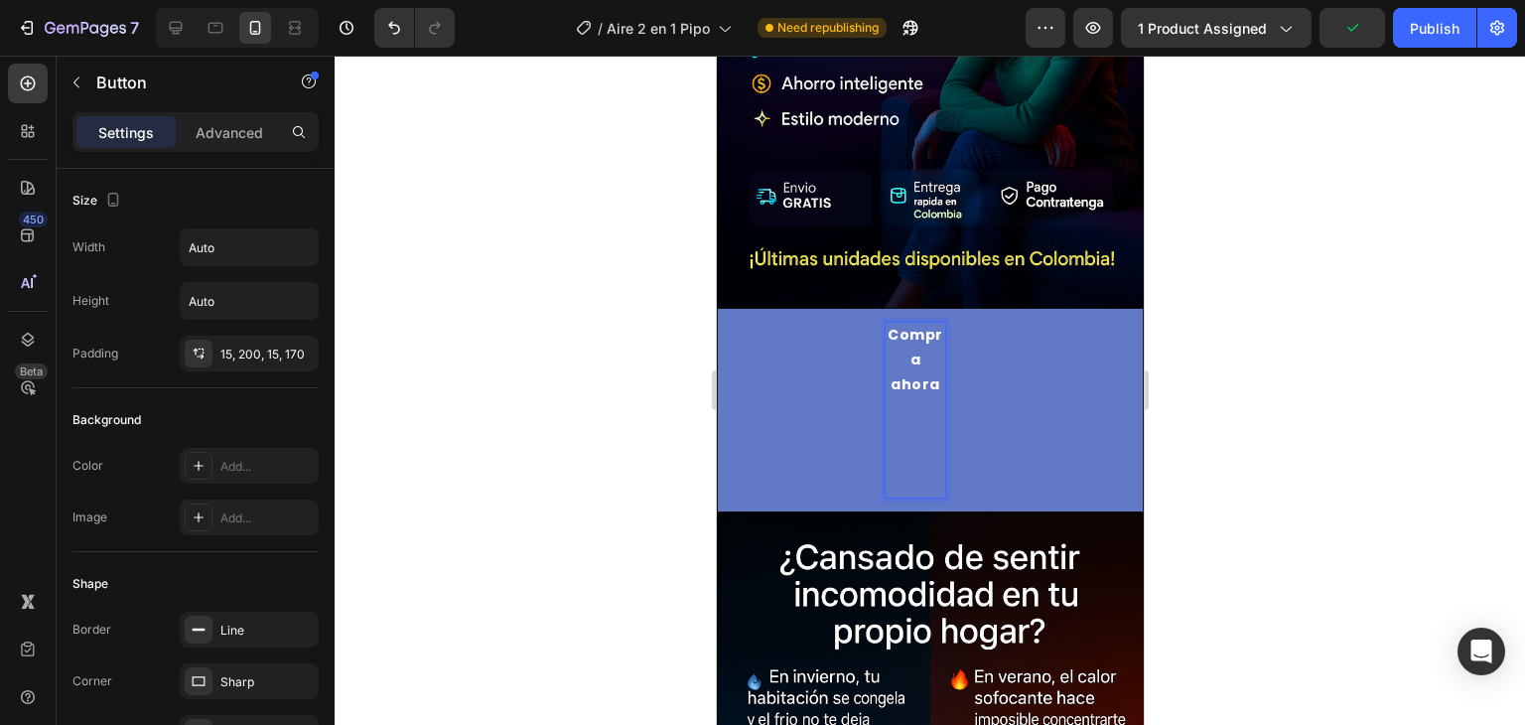
click at [921, 370] on p "⁠⁠⁠⁠⁠⁠⁠Compra ahora" at bounding box center [915, 410] width 60 height 175
click at [914, 392] on p "⁠⁠⁠⁠⁠⁠⁠Compra ahora" at bounding box center [915, 410] width 60 height 175
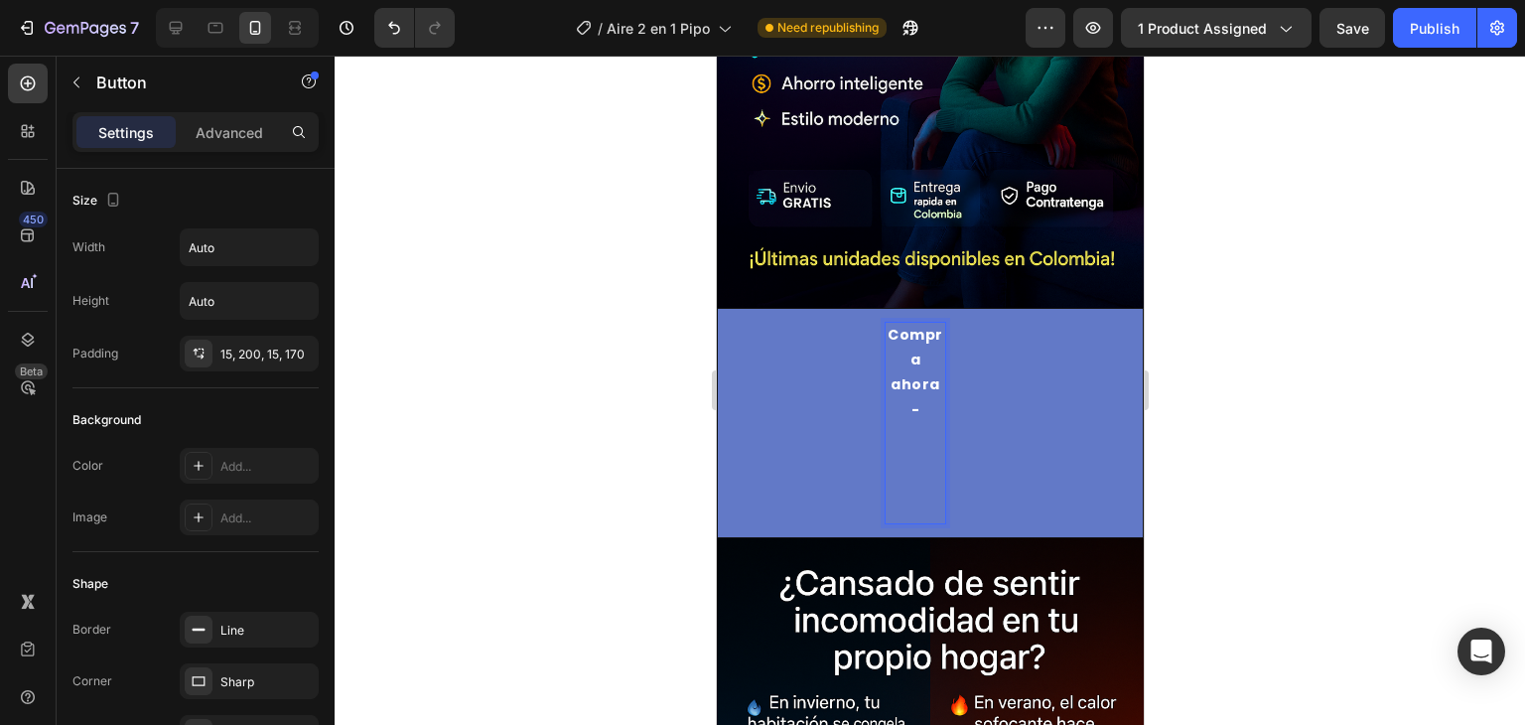
click at [716, 308] on button "⁠⁠⁠⁠⁠⁠⁠Compra ahora -" at bounding box center [929, 423] width 427 height 230
click at [716, 308] on button "⁠⁠⁠⁠⁠⁠⁠Compra ahora - Pago" at bounding box center [929, 423] width 427 height 230
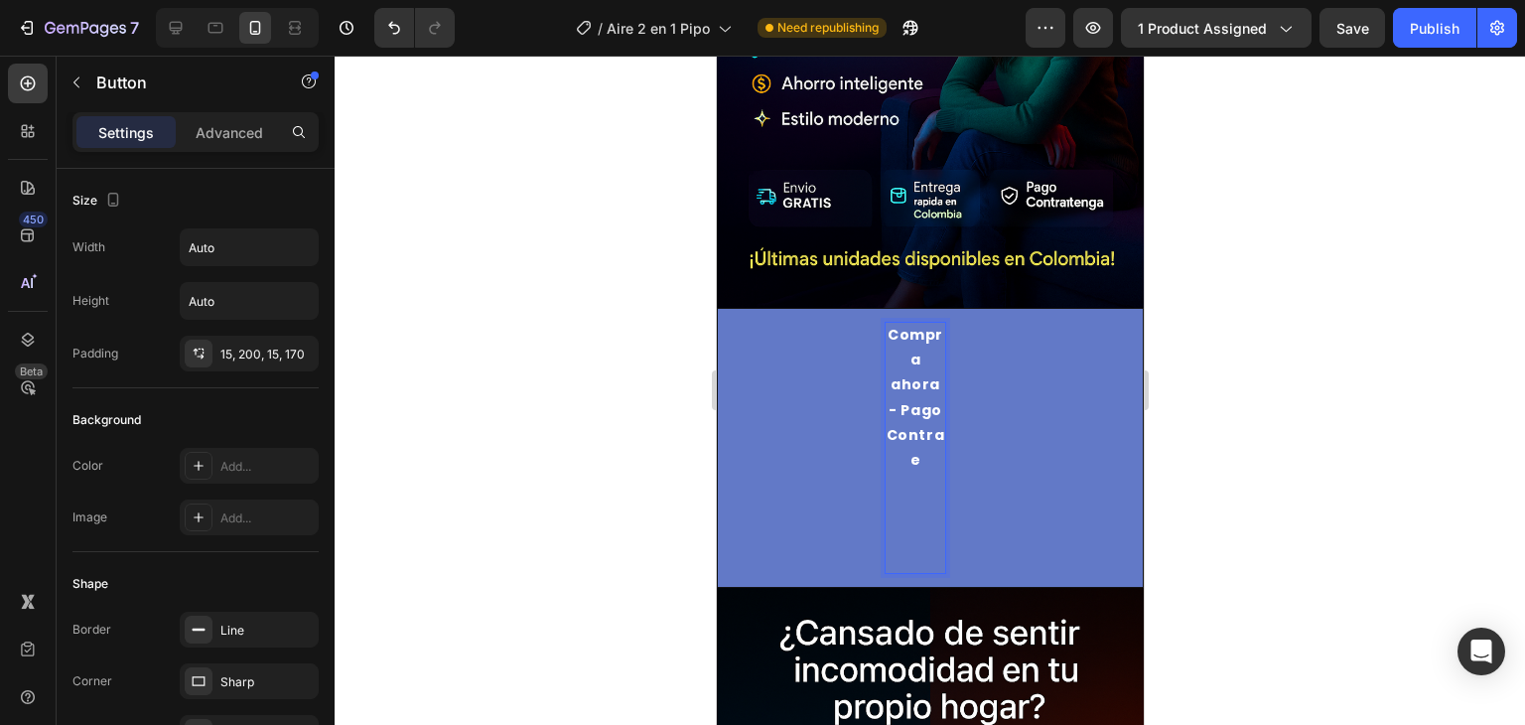
click at [716, 308] on button "⁠⁠⁠⁠⁠⁠⁠Compra ahora - Pago Contrae" at bounding box center [929, 448] width 427 height 280
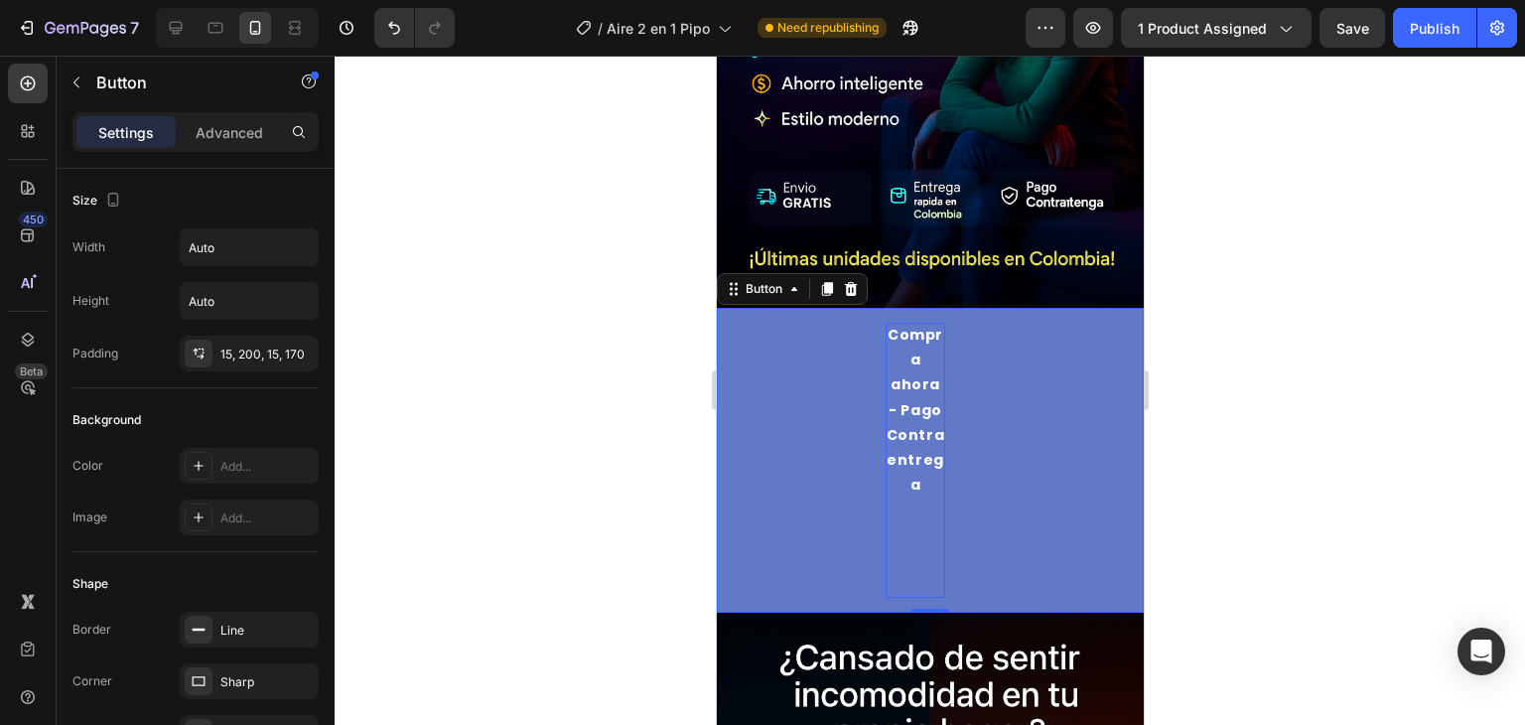
click at [1037, 426] on button "⁠⁠⁠⁠⁠⁠⁠Compra ahora - Pago Contra entrega" at bounding box center [929, 460] width 427 height 305
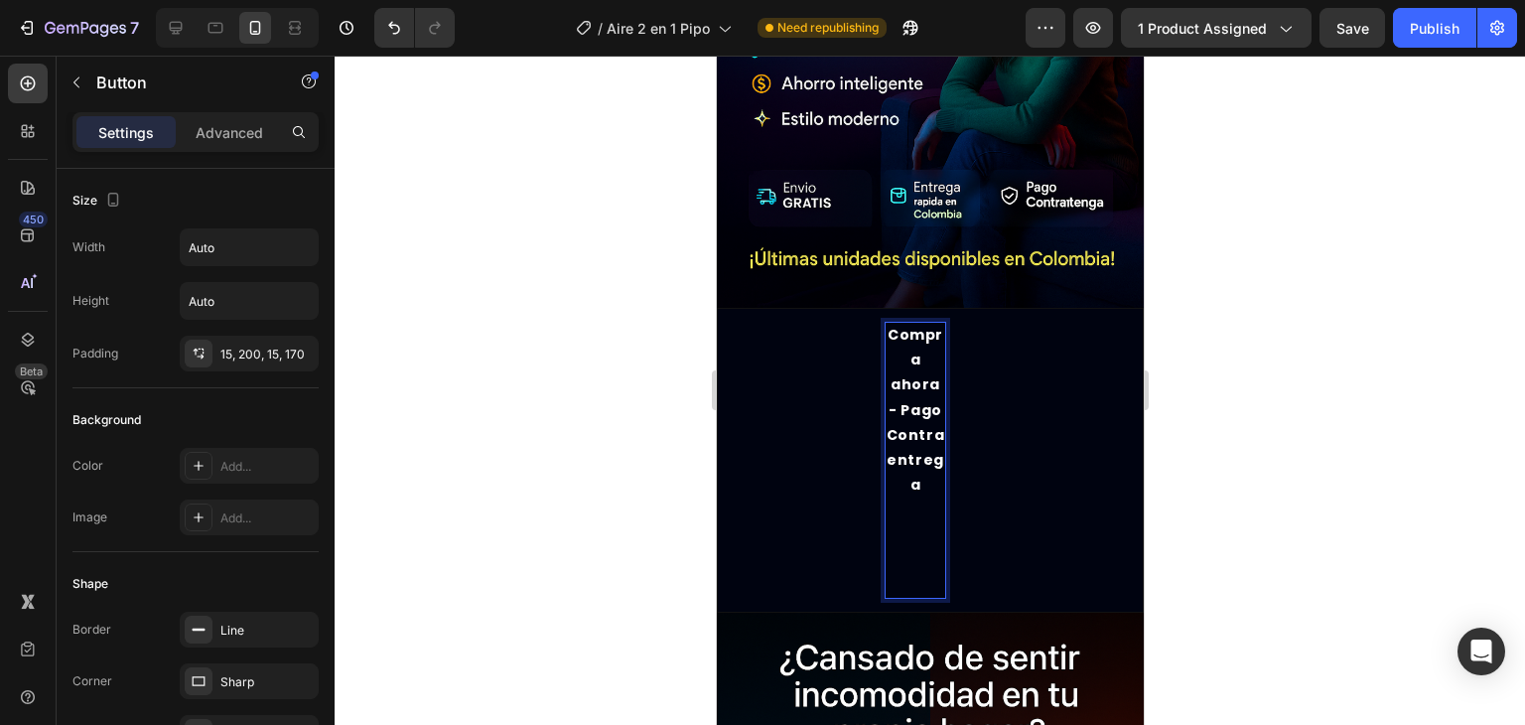
click at [913, 398] on p "⁠⁠⁠⁠⁠⁠⁠Compra ahora - Pago Contra entrega" at bounding box center [915, 460] width 60 height 275
click at [1019, 425] on button "⁠⁠⁠⁠⁠⁠⁠Compra ahora - Pago Contra entrega" at bounding box center [929, 460] width 427 height 305
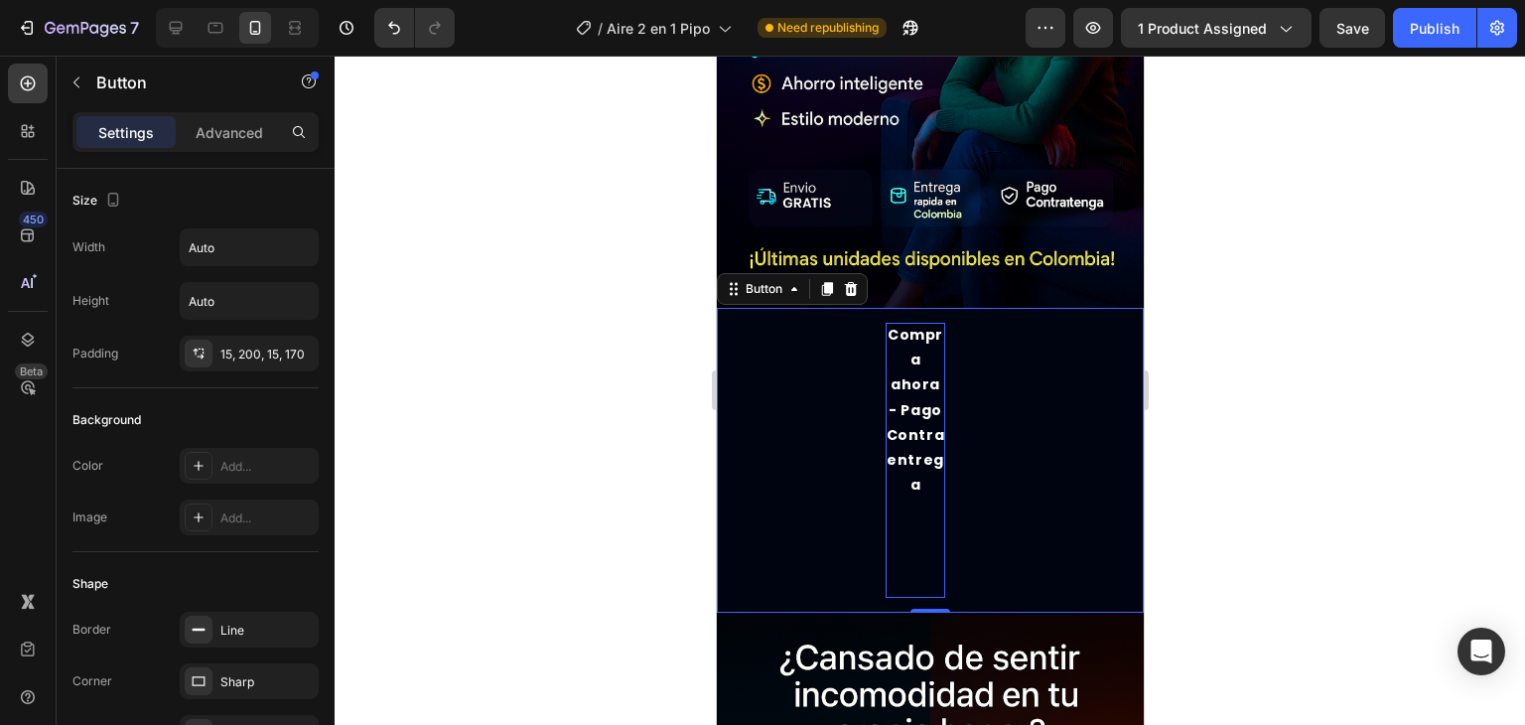
click at [922, 390] on p "⁠⁠⁠⁠⁠⁠⁠Compra ahora - Pago Contra entrega" at bounding box center [915, 460] width 60 height 275
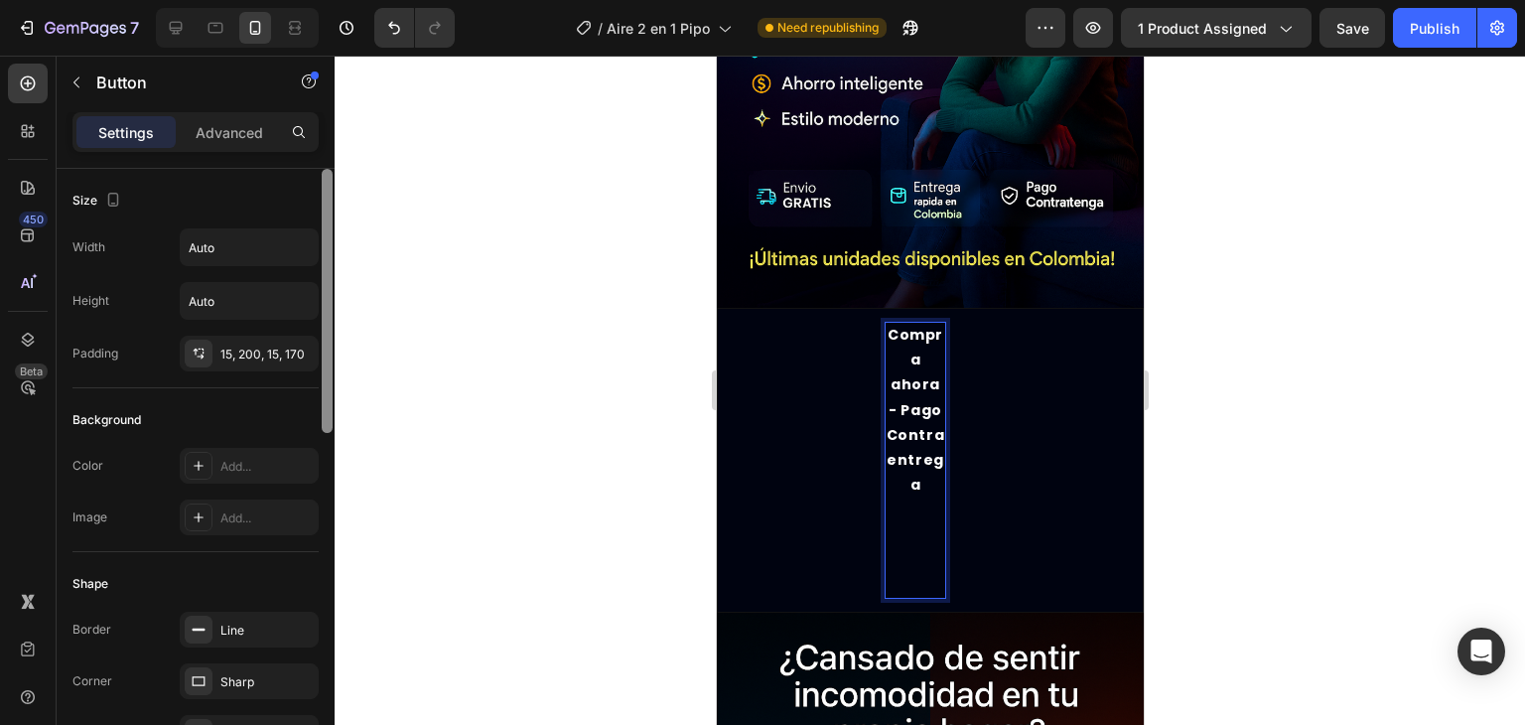
scroll to position [612, 0]
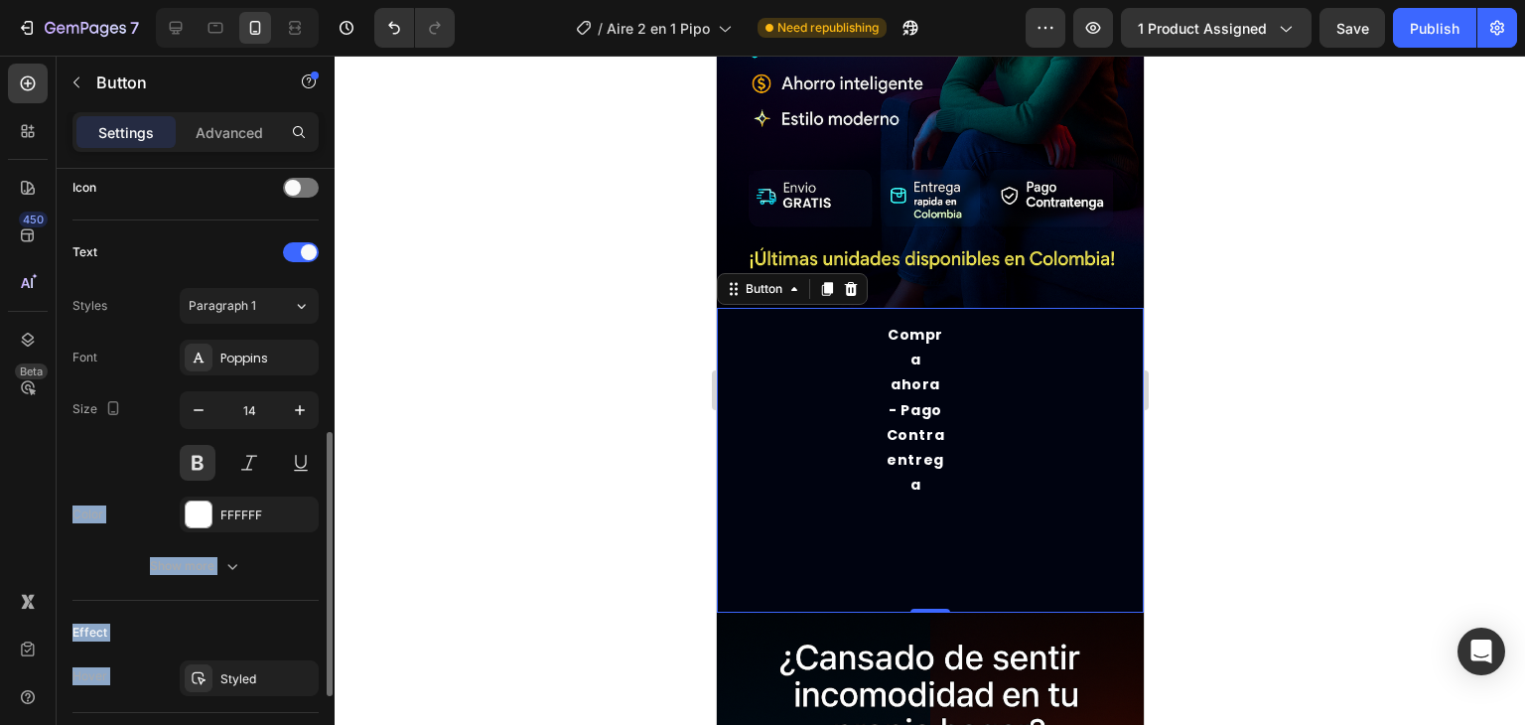
drag, startPoint x: 334, startPoint y: 259, endPoint x: 311, endPoint y: 435, distance: 177.2
click at [311, 435] on div "Size Width Auto Height Auto Padding 15, 200, 15, 170 Background Color Add... Im…" at bounding box center [196, 475] width 278 height 613
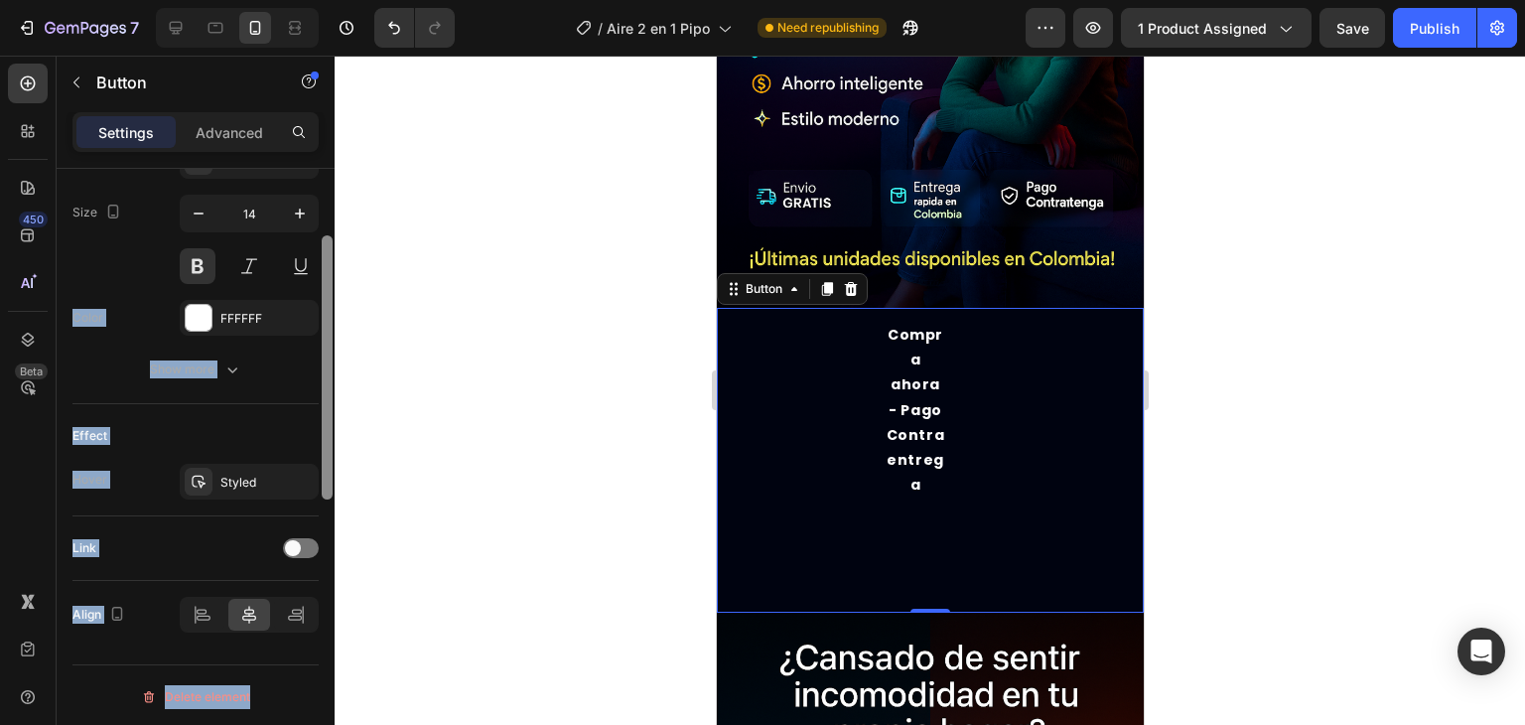
click at [320, 486] on div at bounding box center [327, 278] width 15 height 613
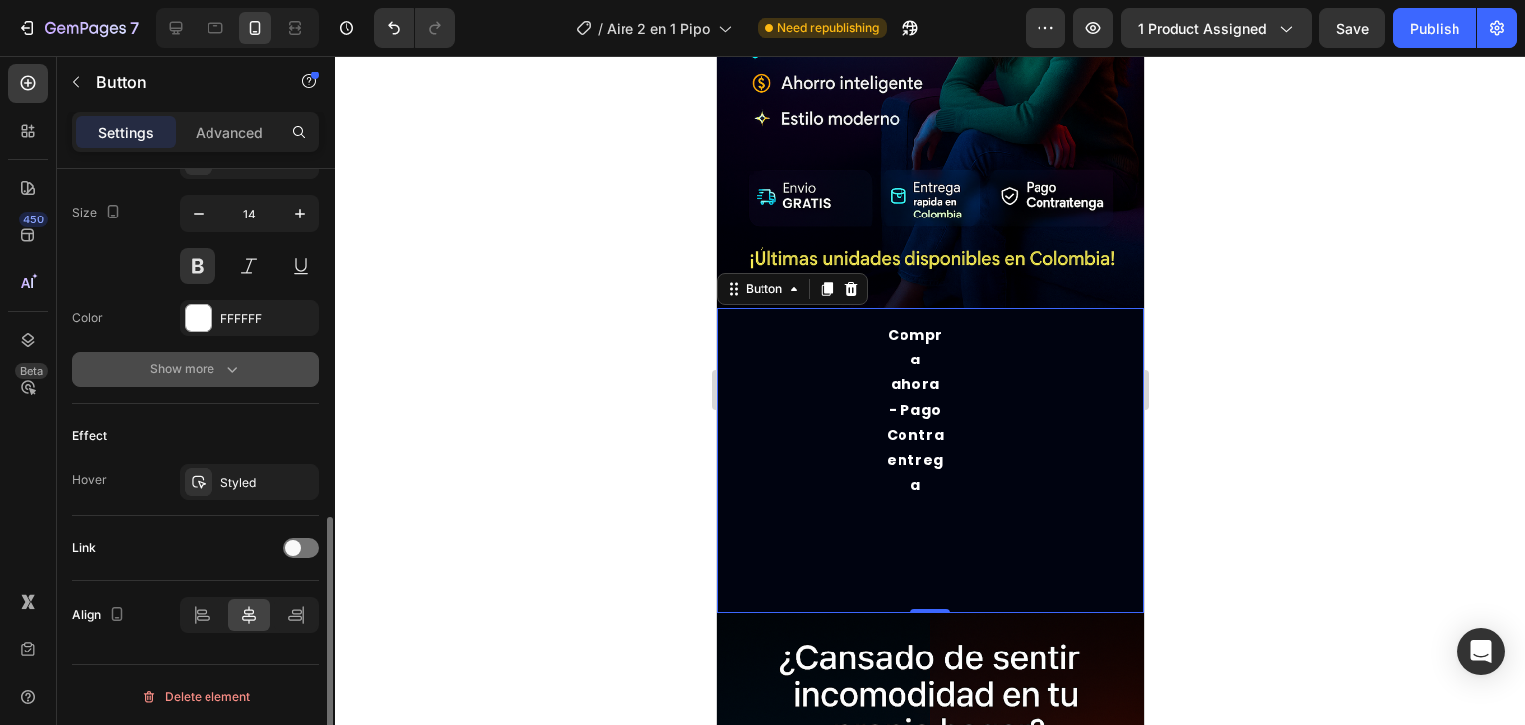
click at [215, 365] on div "Show more" at bounding box center [196, 369] width 92 height 20
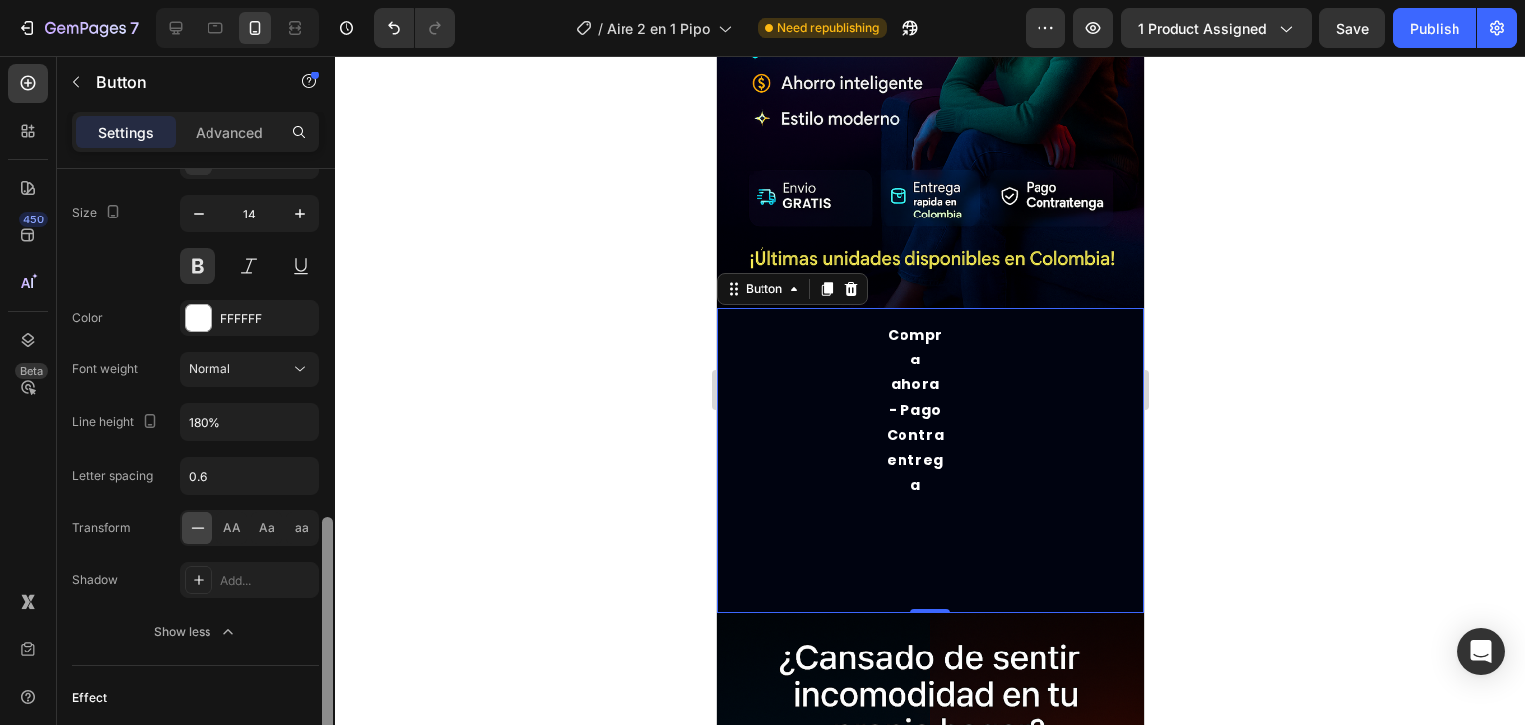
scroll to position [801, 0]
click at [330, 544] on div at bounding box center [327, 656] width 11 height 264
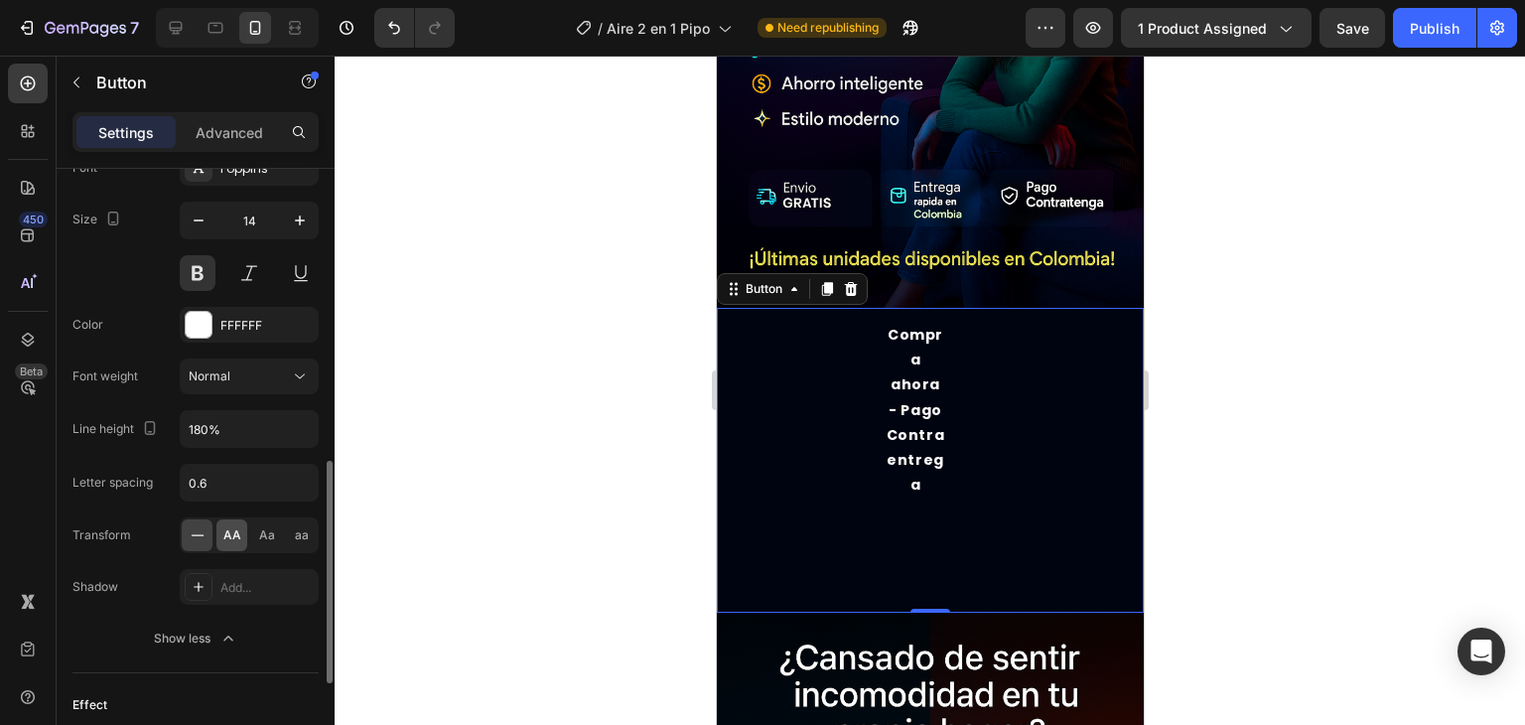
click at [233, 537] on span "AA" at bounding box center [232, 535] width 18 height 18
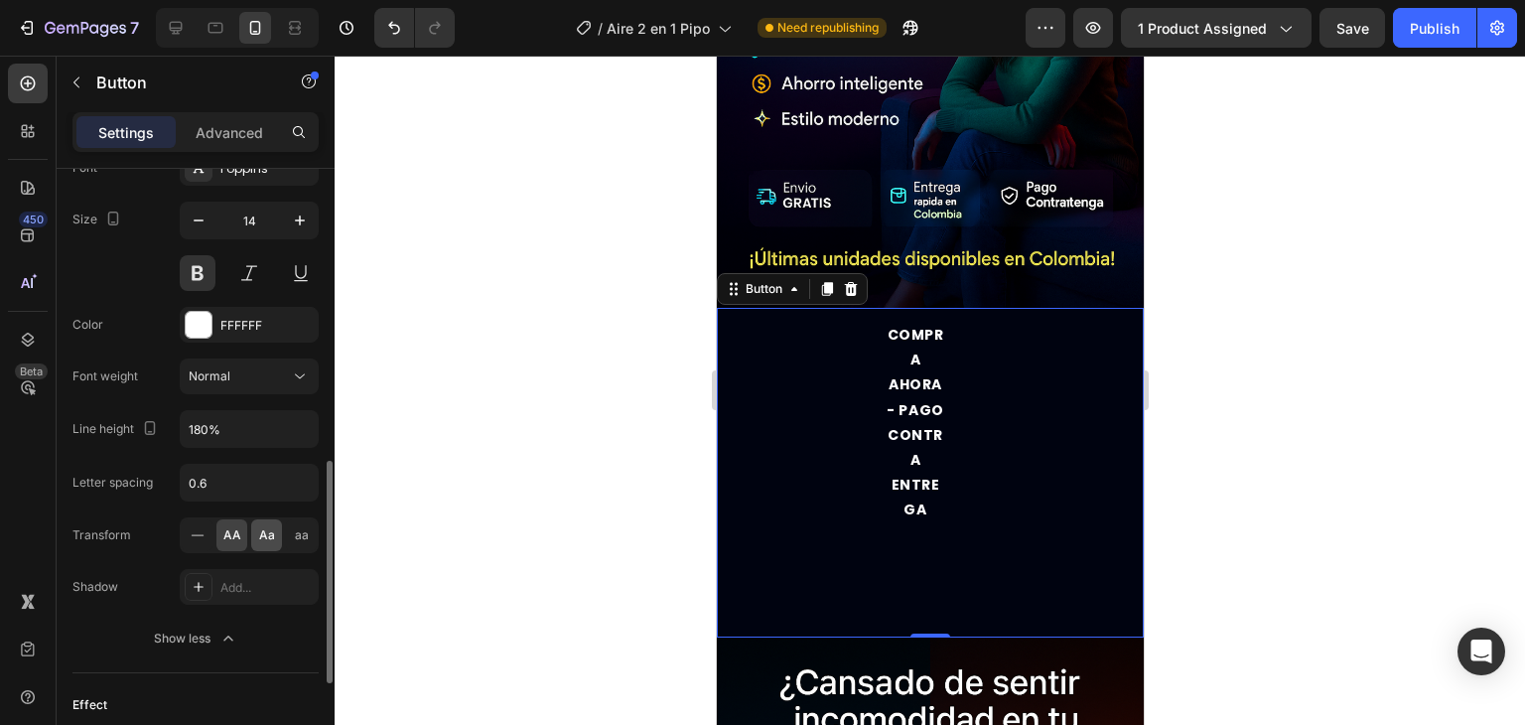
click at [260, 538] on span "Aa" at bounding box center [267, 535] width 16 height 18
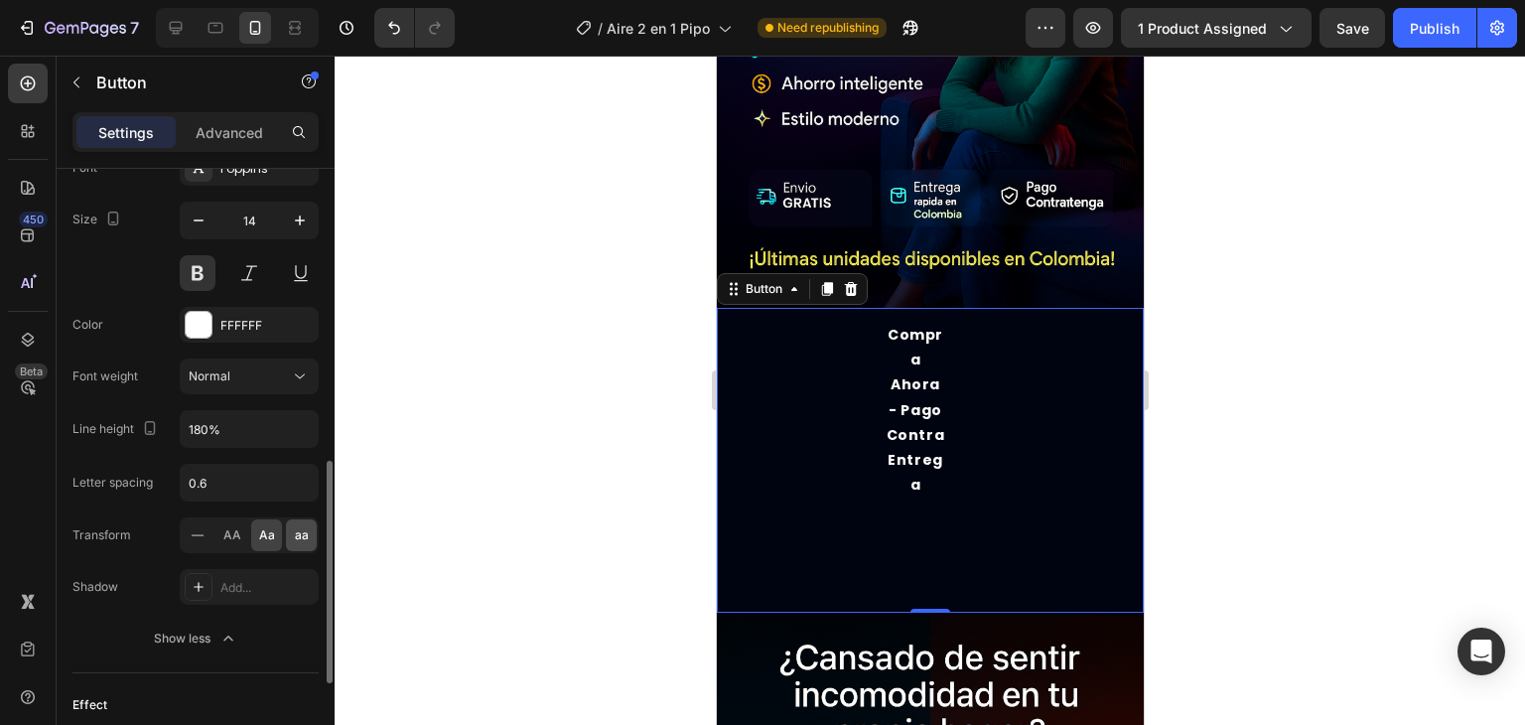
click at [300, 532] on span "aa" at bounding box center [302, 535] width 14 height 18
click at [266, 519] on div "Aa" at bounding box center [266, 535] width 31 height 32
click at [241, 529] on div "AA" at bounding box center [231, 535] width 31 height 32
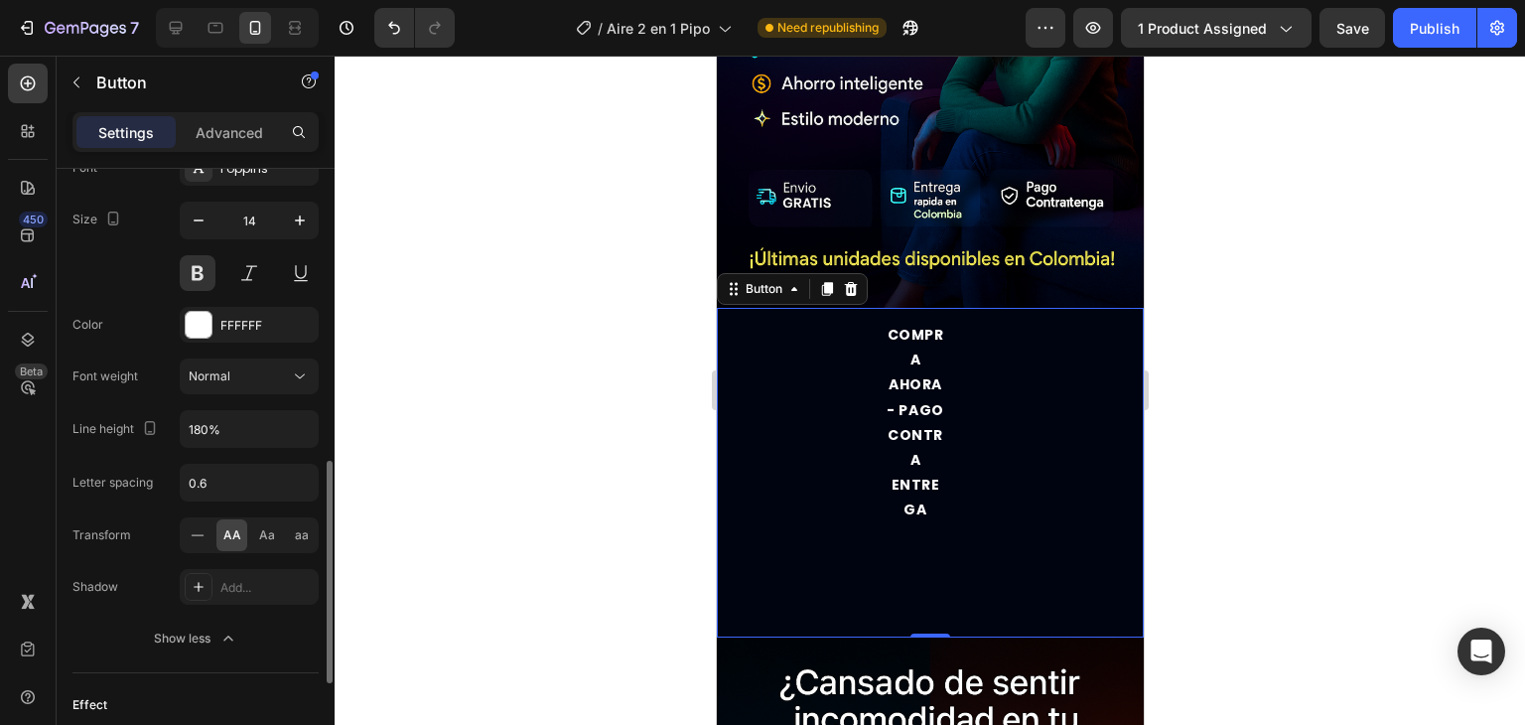
click at [282, 536] on div "AA Aa aa" at bounding box center [249, 535] width 139 height 36
click at [274, 534] on span "Aa" at bounding box center [267, 535] width 16 height 18
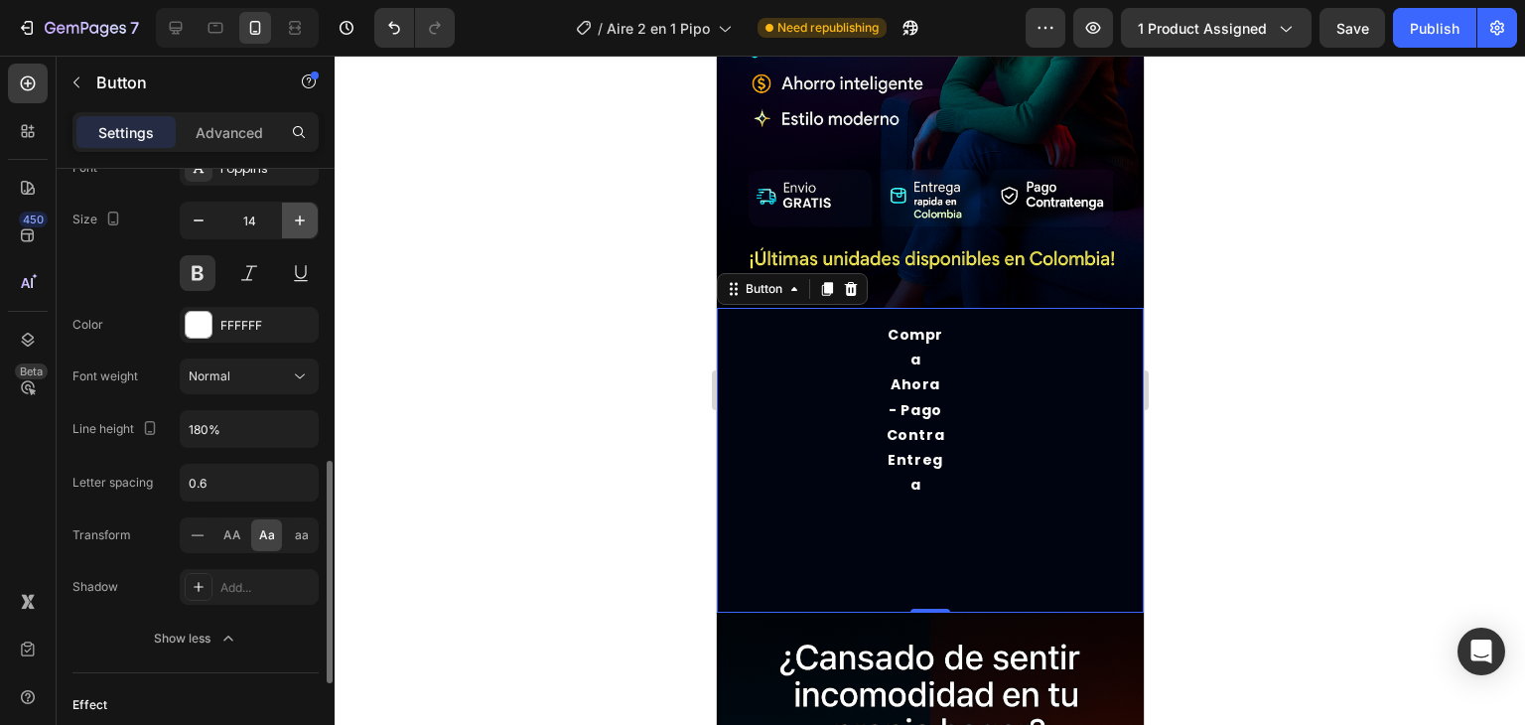
click at [286, 223] on button "button" at bounding box center [300, 221] width 36 height 36
type input "15"
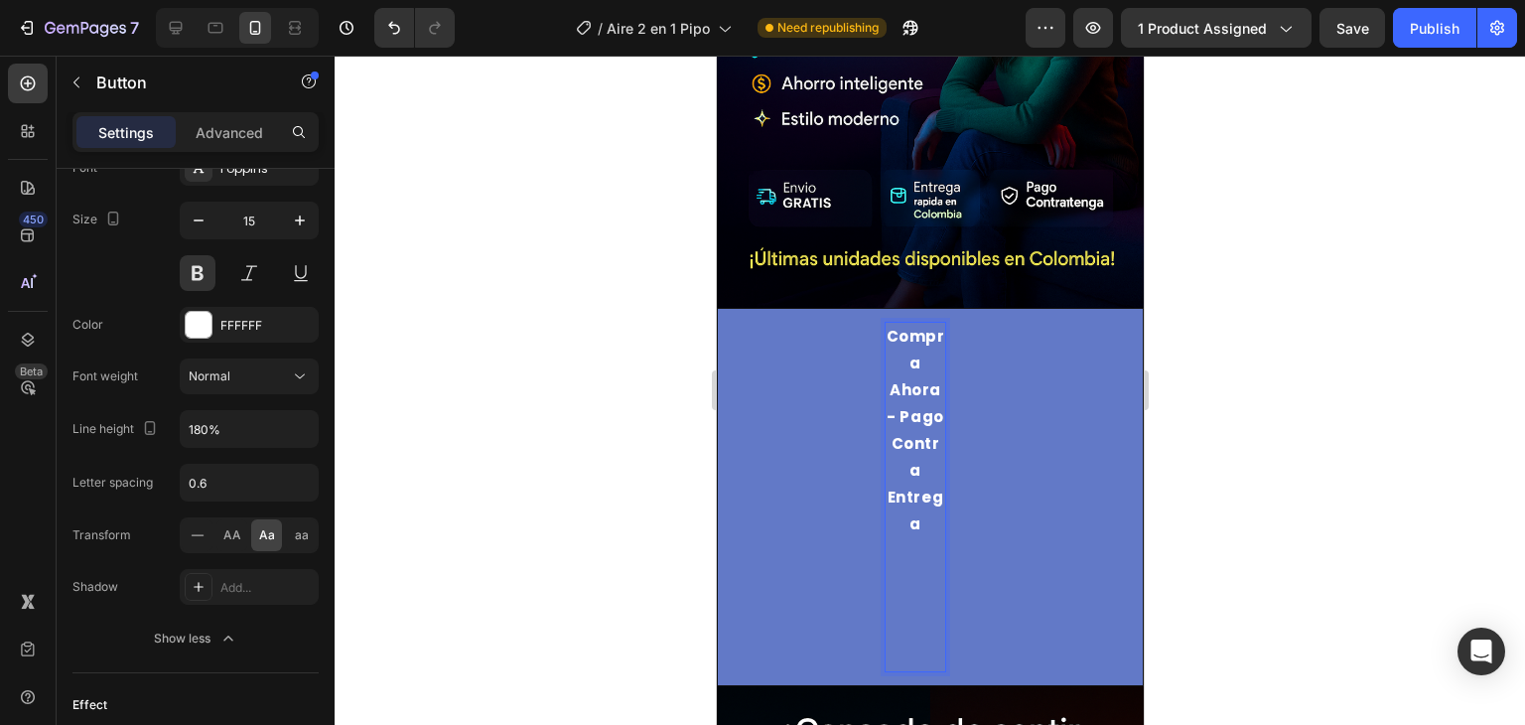
click at [926, 397] on p "Compra ahora - Pago Contra entrega" at bounding box center [915, 497] width 60 height 349
click at [928, 397] on p "Compra ahora - Pago Contra entrega" at bounding box center [915, 497] width 60 height 349
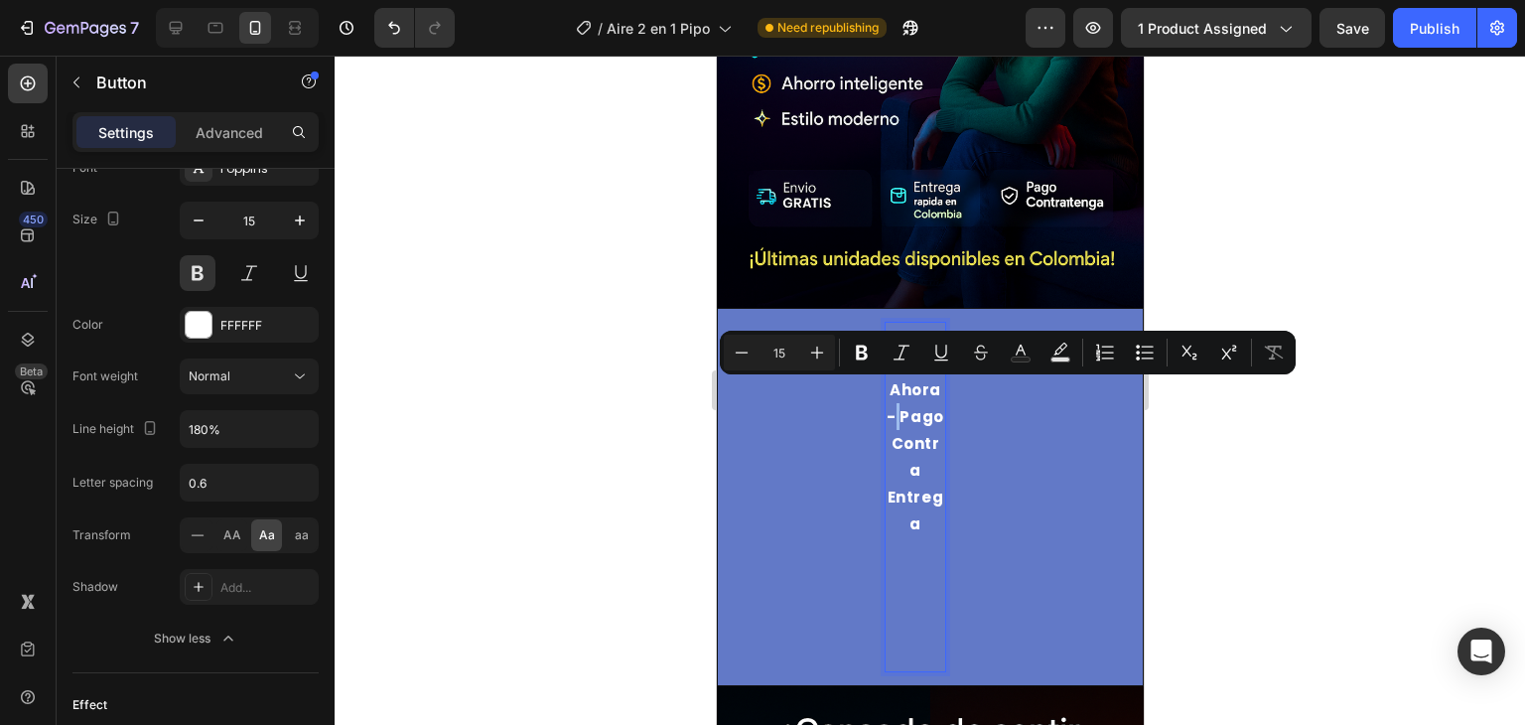
click at [965, 396] on button "Compra ahora - Pago Contra entrega" at bounding box center [929, 497] width 427 height 378
click at [927, 397] on p "Compra ahora - Pago Contra entrega" at bounding box center [915, 497] width 60 height 349
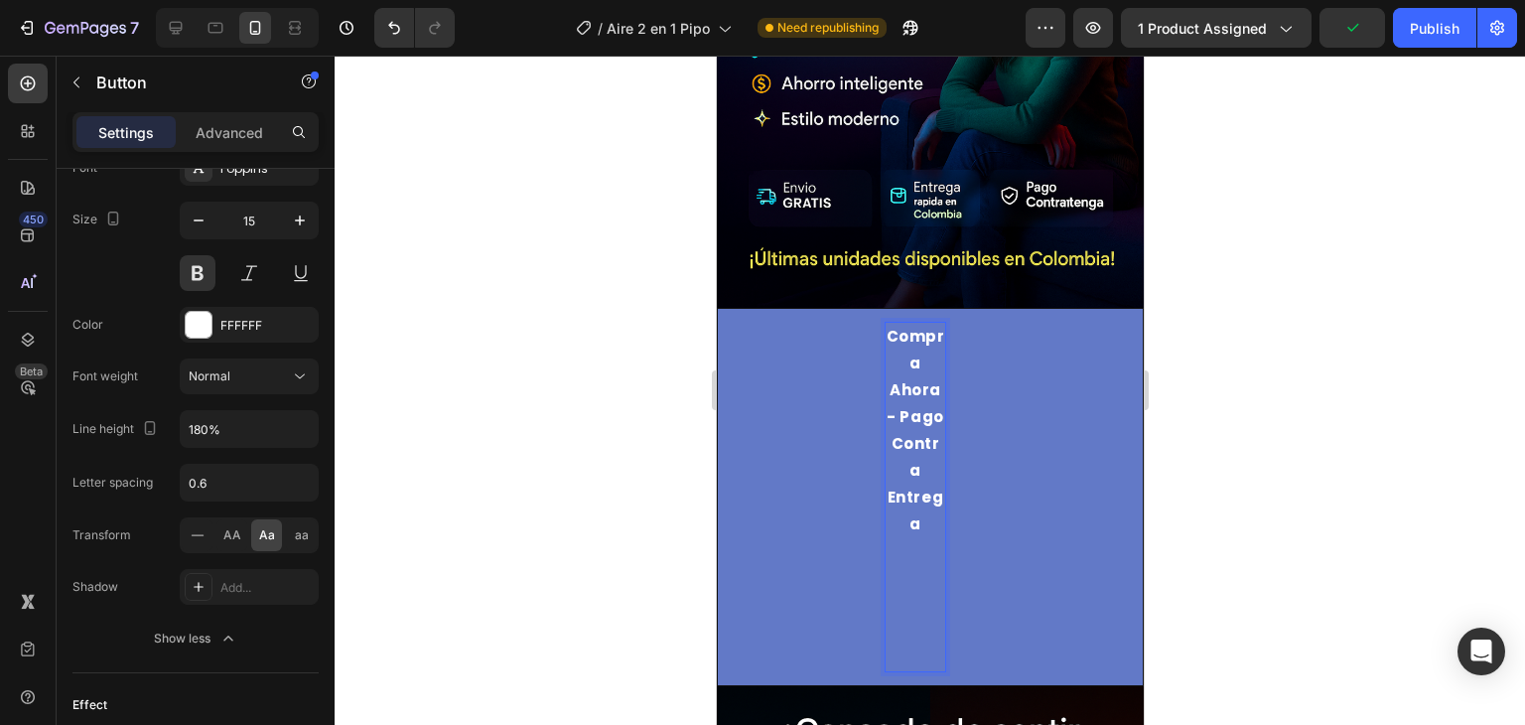
drag, startPoint x: 926, startPoint y: 430, endPoint x: 940, endPoint y: 430, distance: 14.9
click at [939, 430] on button "Compra ahora - Pago Contra entrega" at bounding box center [929, 497] width 427 height 378
click at [913, 402] on p "Compra ahora - Pago Contra entrega" at bounding box center [915, 497] width 60 height 349
click at [912, 323] on p "Compra ahora - Pago Contra entrega" at bounding box center [915, 497] width 60 height 349
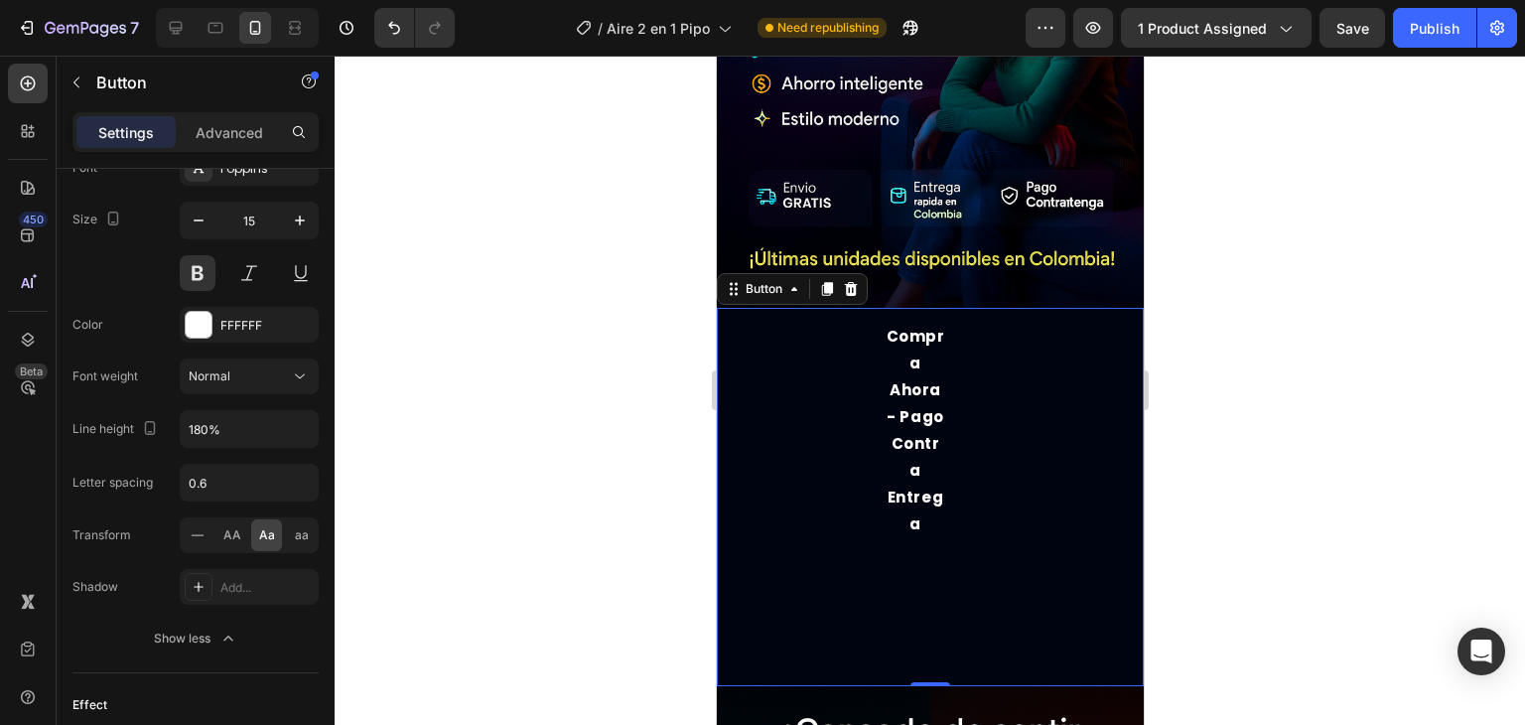
click at [1408, 437] on div at bounding box center [930, 390] width 1191 height 669
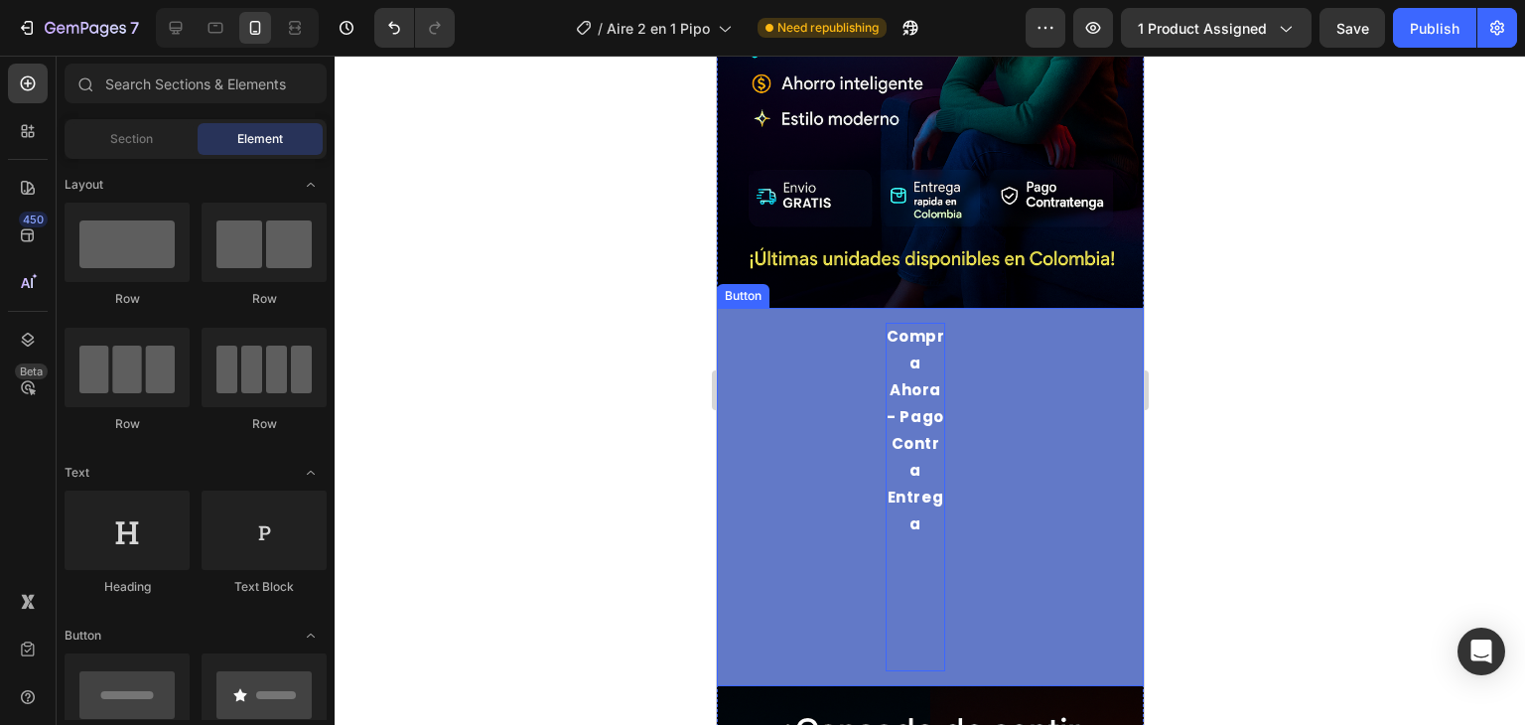
click at [911, 335] on p "Compra ahora - Pago Contra entrega" at bounding box center [915, 497] width 60 height 349
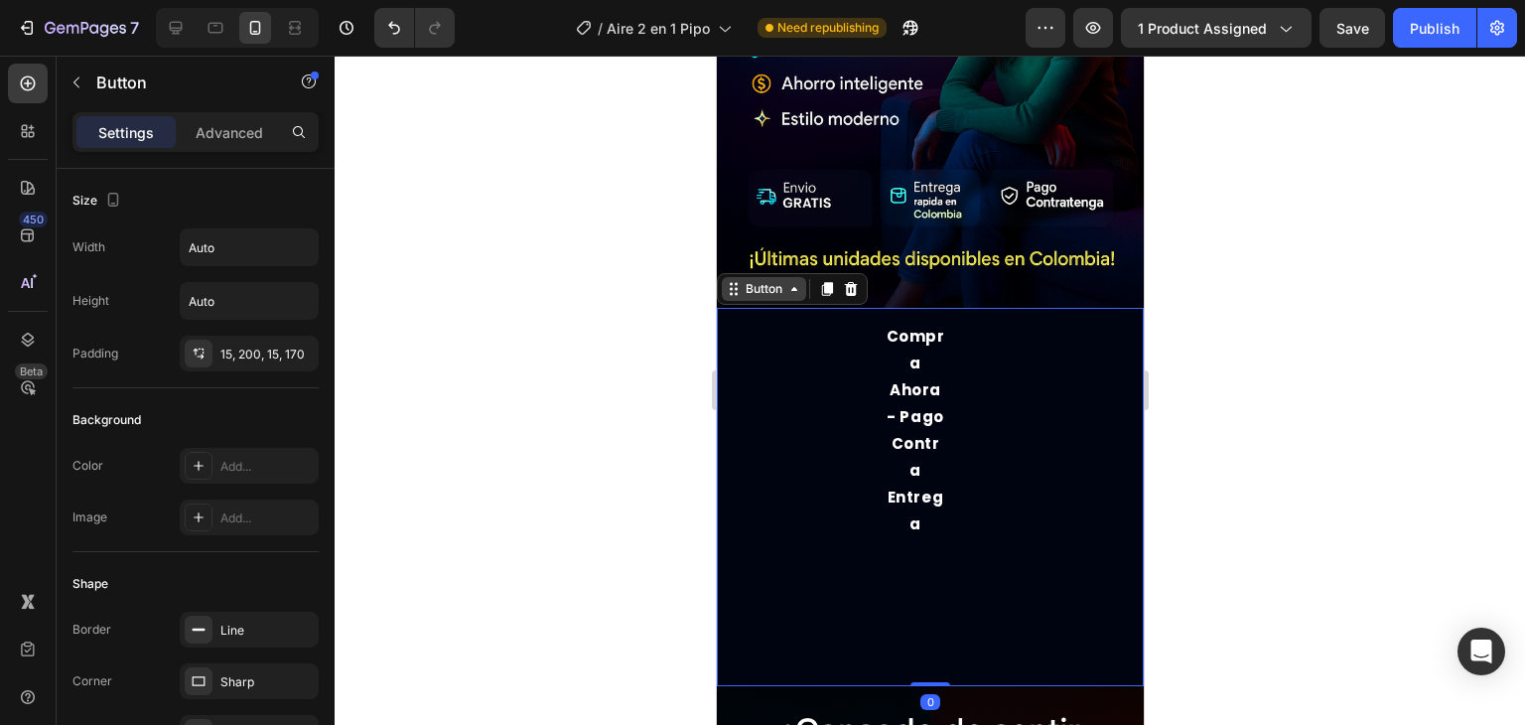
click at [766, 280] on div "Button" at bounding box center [763, 289] width 45 height 18
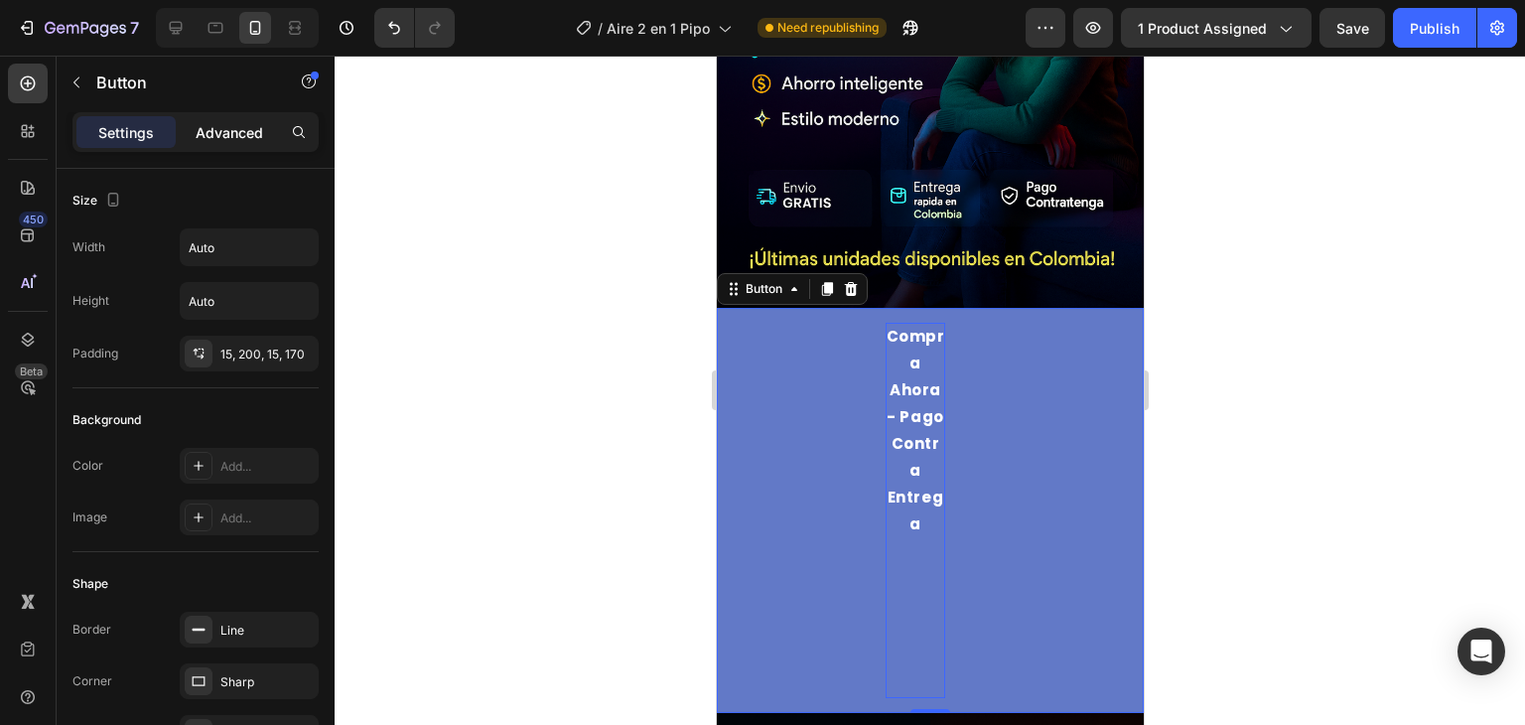
click at [252, 136] on p "Advanced" at bounding box center [230, 132] width 68 height 21
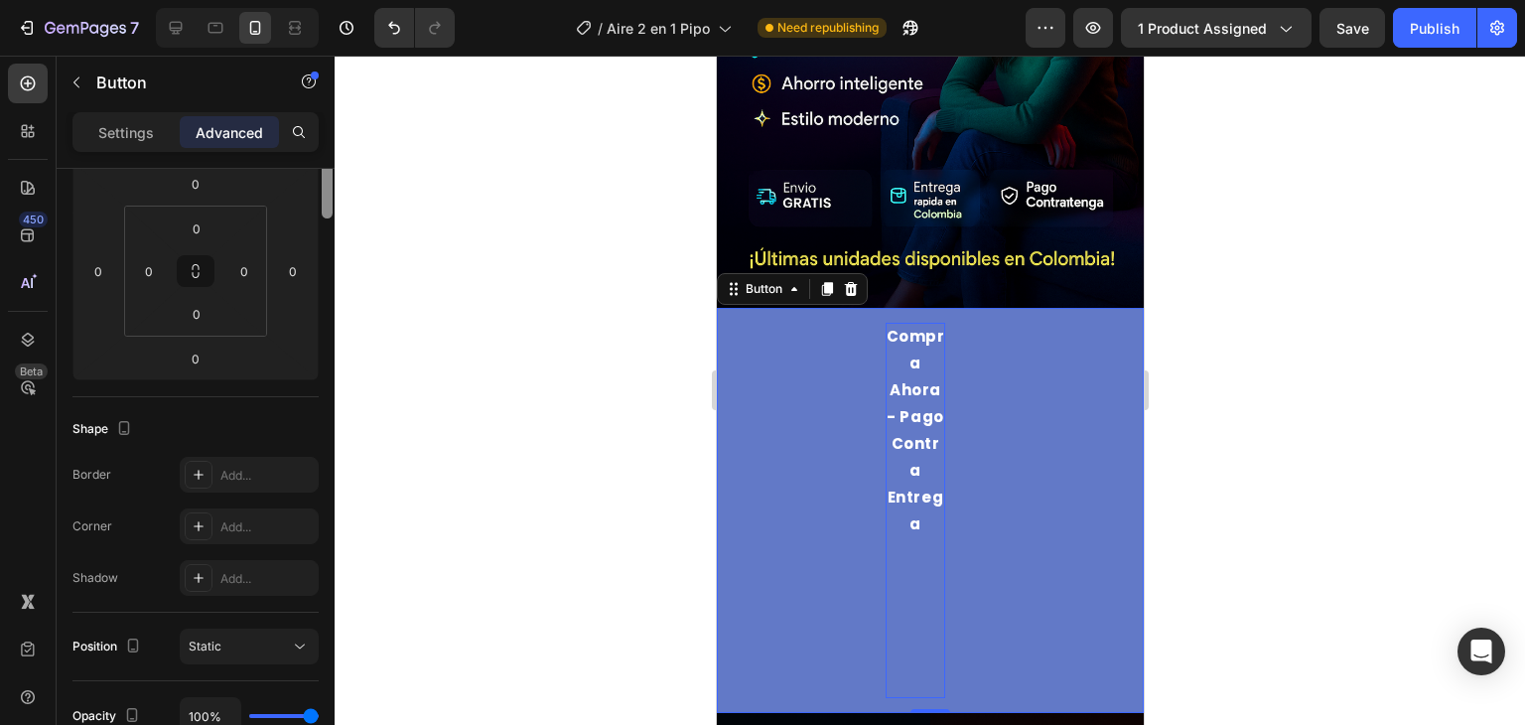
scroll to position [0, 0]
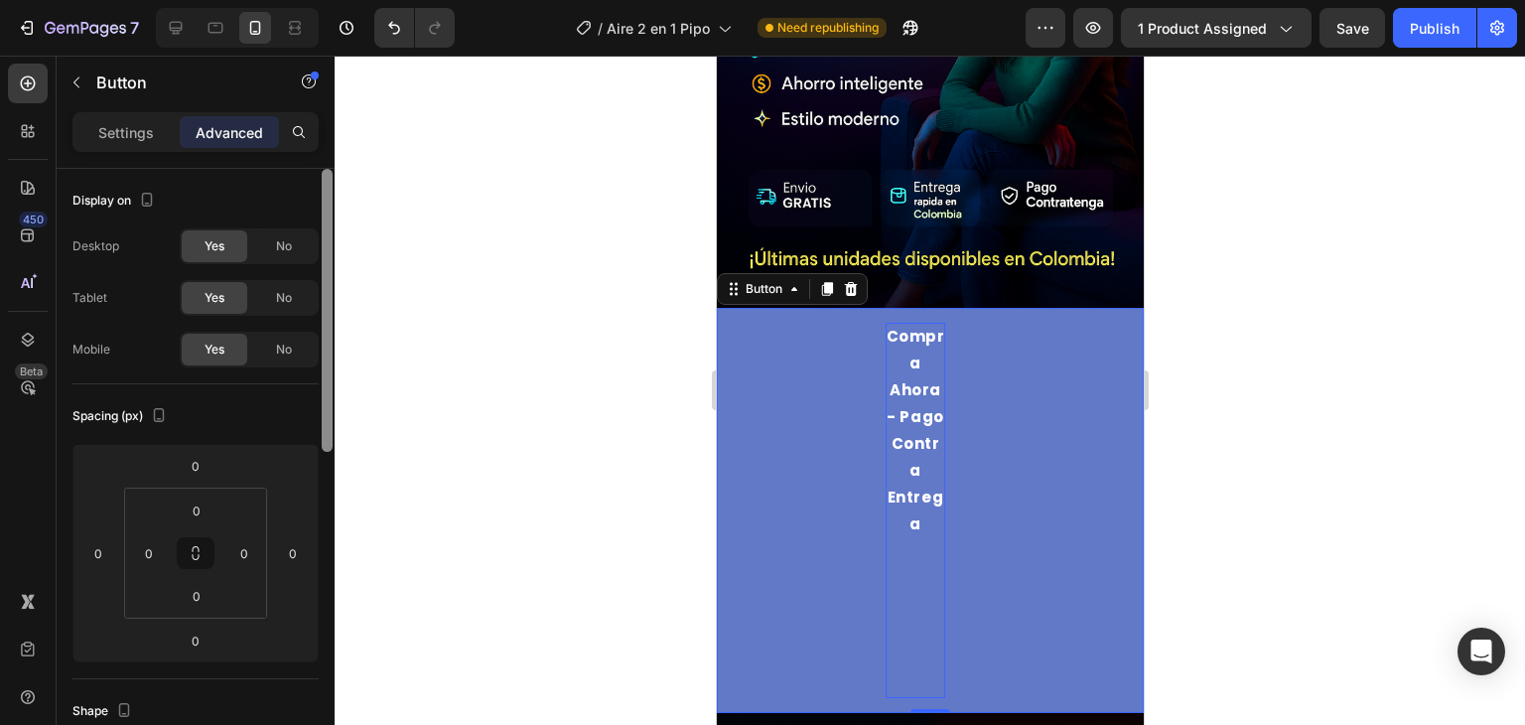
drag, startPoint x: 328, startPoint y: 205, endPoint x: 344, endPoint y: 160, distance: 47.4
click at [344, 0] on div "7 Version history / Aire 2 en 1 Pipo Need republishing Preview 1 product assign…" at bounding box center [762, 0] width 1525 height 0
click at [122, 140] on p "Settings" at bounding box center [126, 132] width 56 height 21
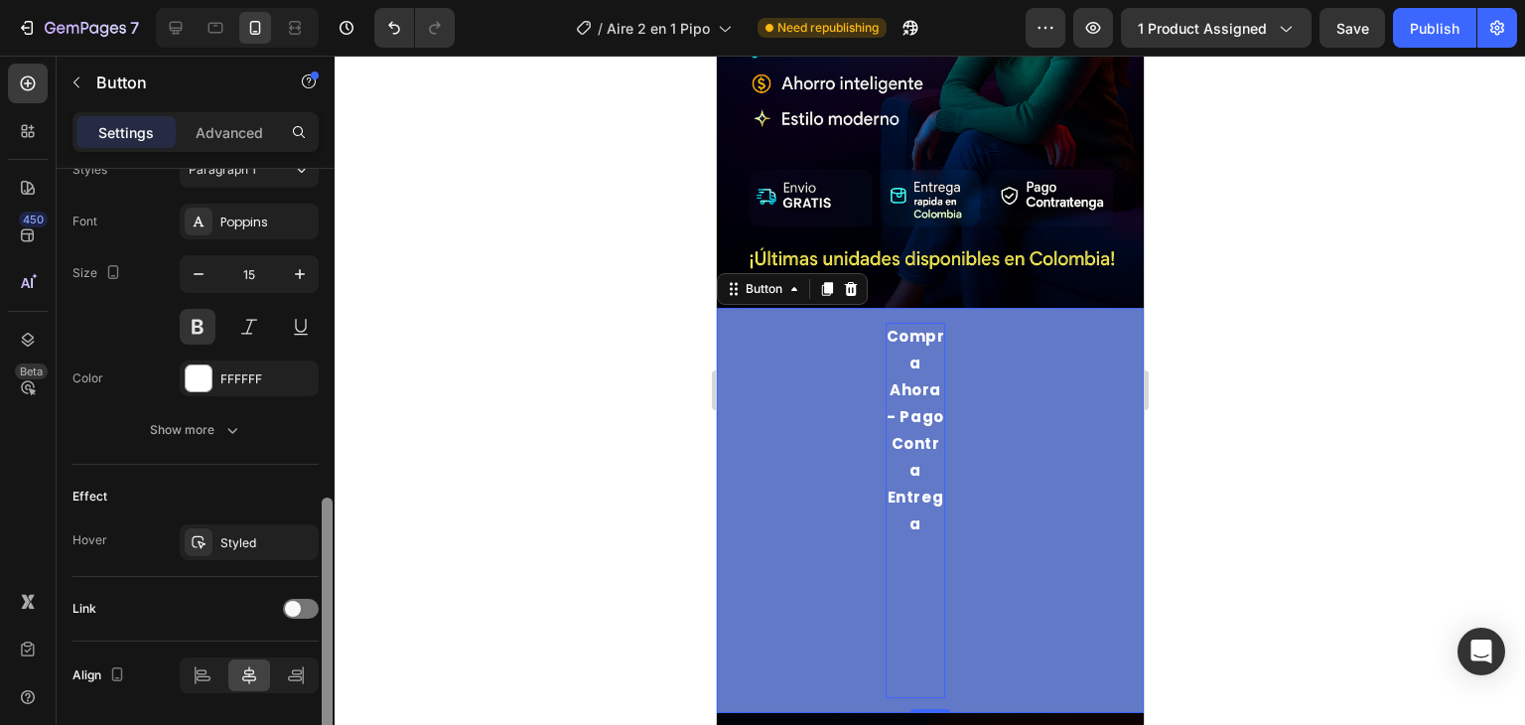
scroll to position [758, 0]
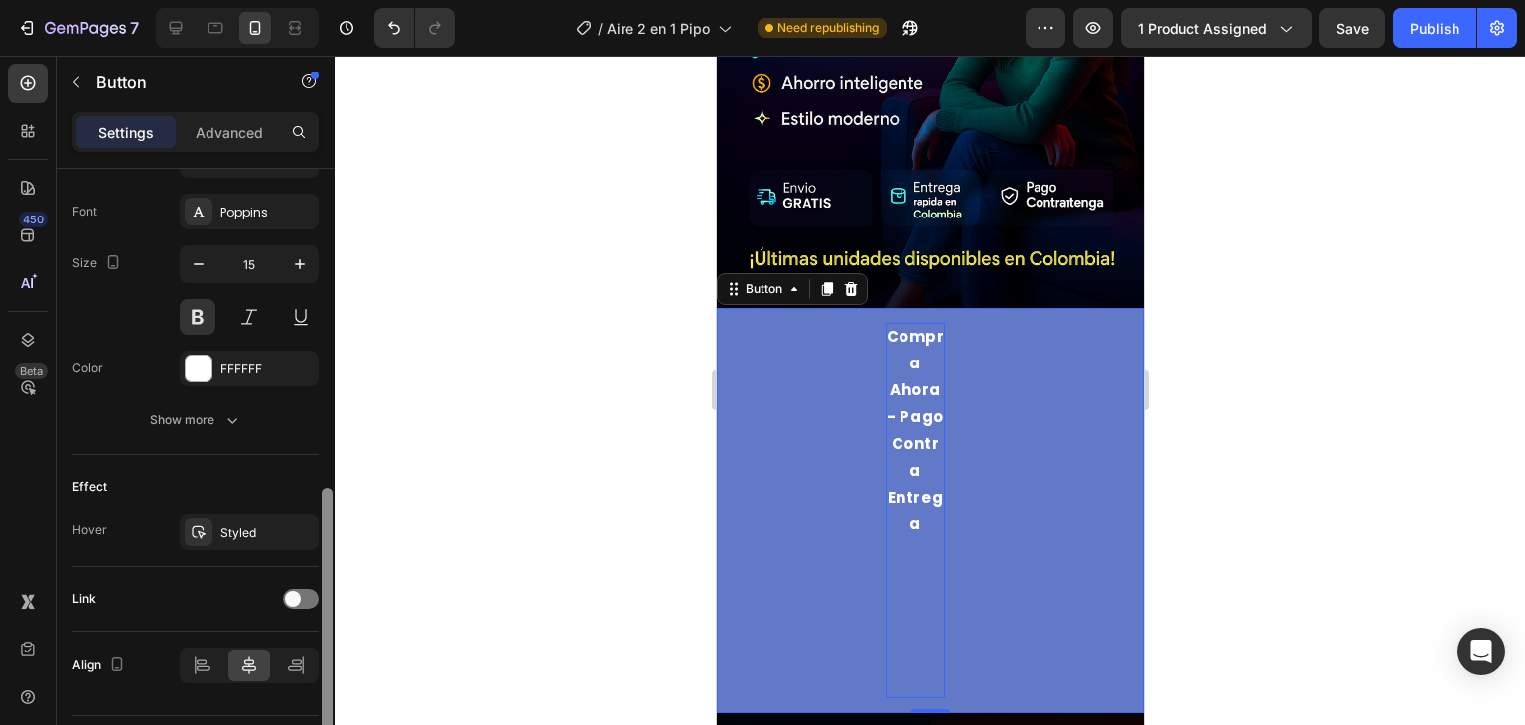
drag, startPoint x: 329, startPoint y: 240, endPoint x: 331, endPoint y: 565, distance: 324.7
click at [331, 565] on div at bounding box center [327, 620] width 11 height 264
click at [303, 532] on icon "button" at bounding box center [298, 532] width 16 height 16
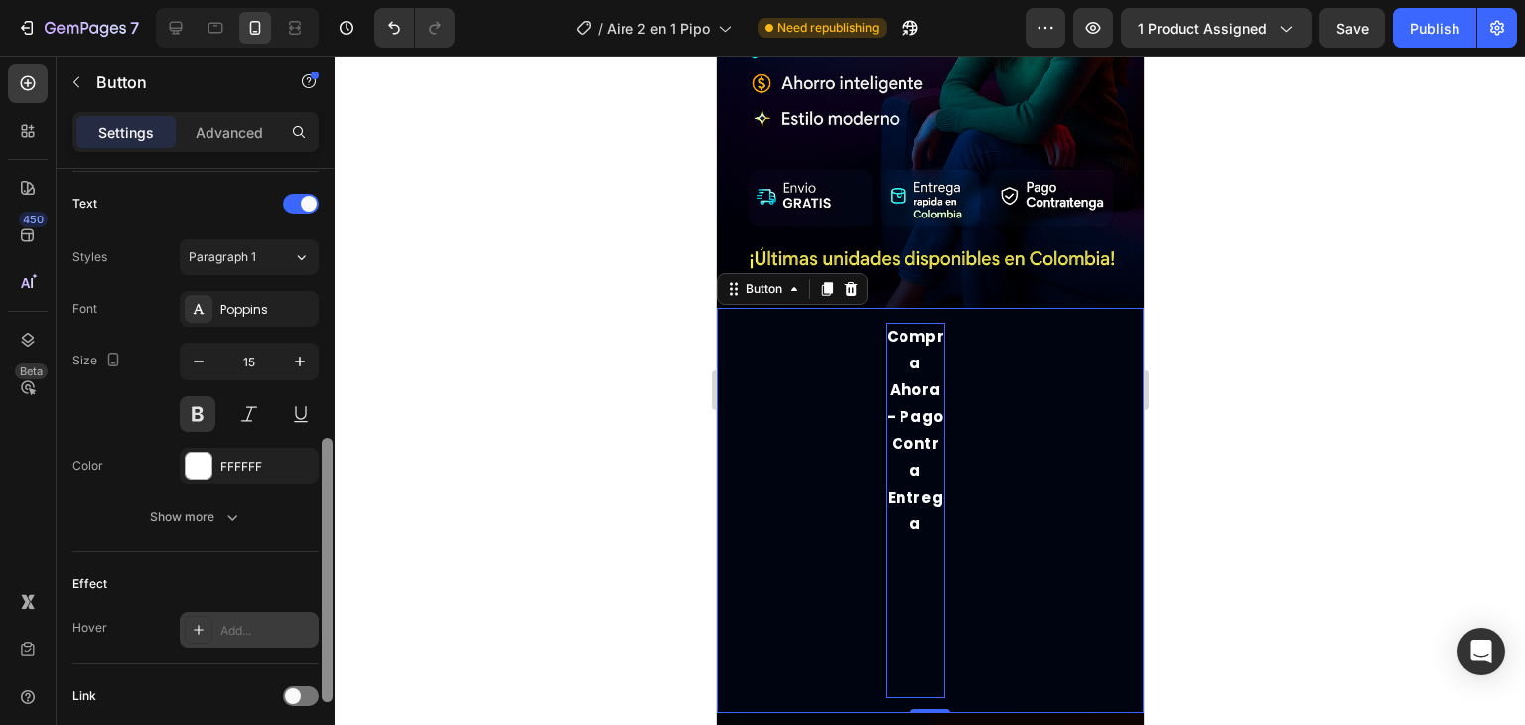
scroll to position [649, 0]
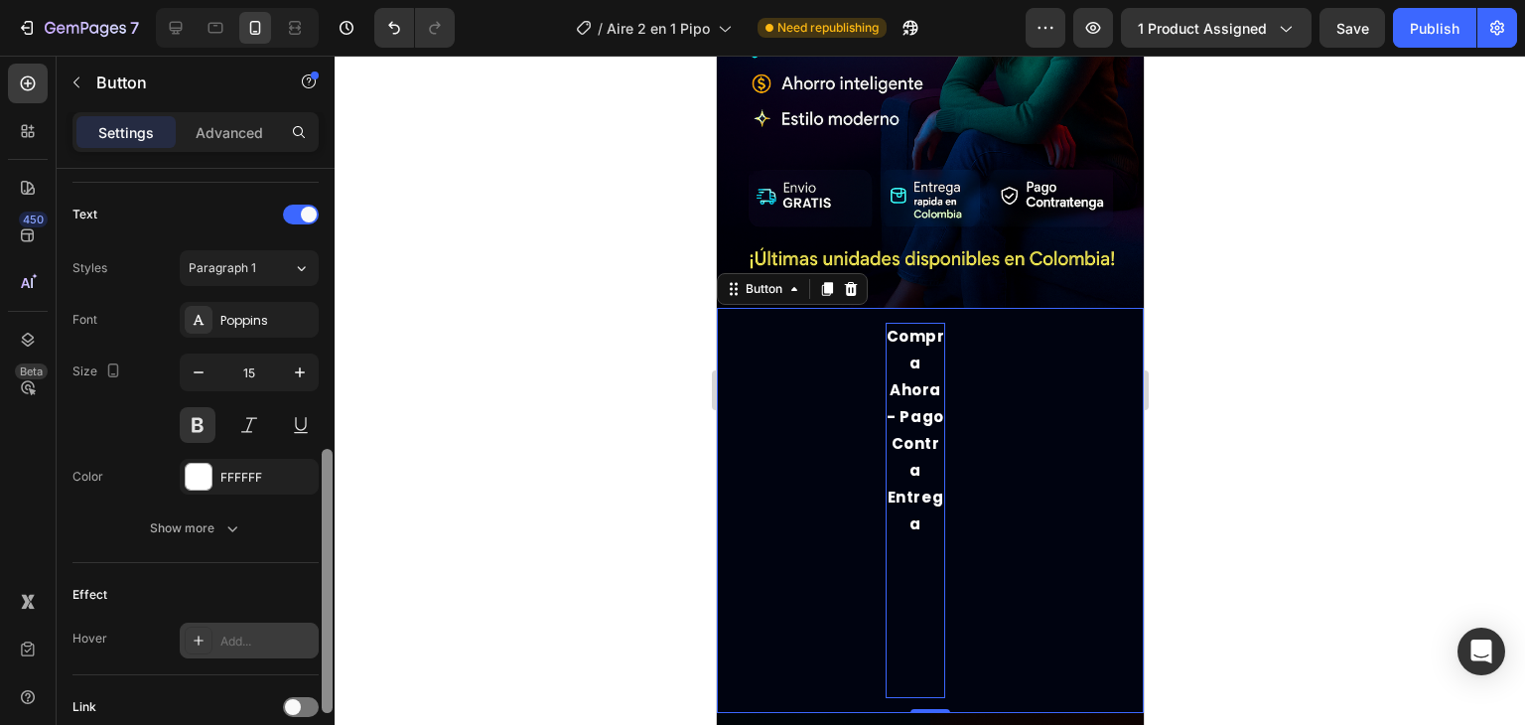
drag, startPoint x: 332, startPoint y: 528, endPoint x: 325, endPoint y: 482, distance: 47.2
click at [325, 482] on div at bounding box center [327, 581] width 11 height 264
click at [295, 270] on icon at bounding box center [301, 268] width 17 height 20
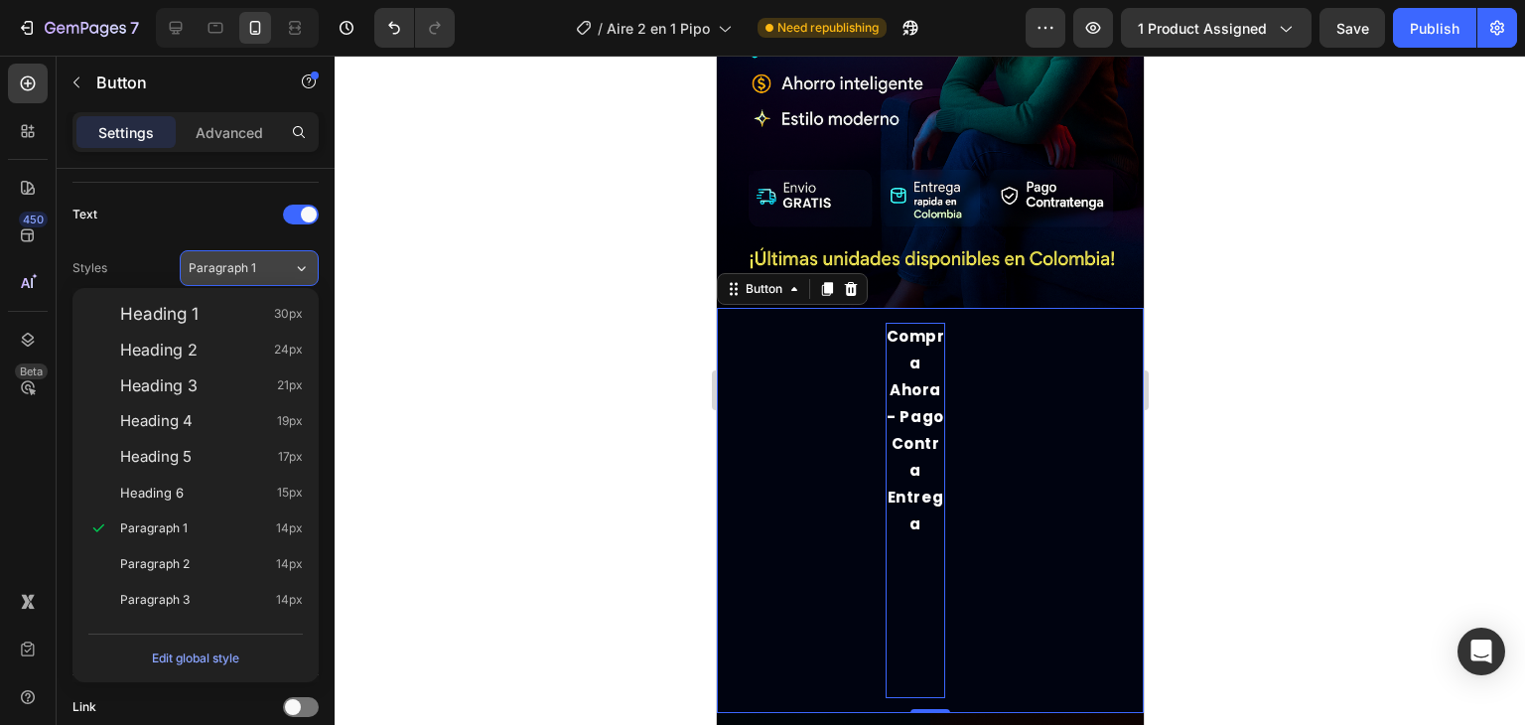
click at [295, 270] on icon at bounding box center [301, 268] width 17 height 20
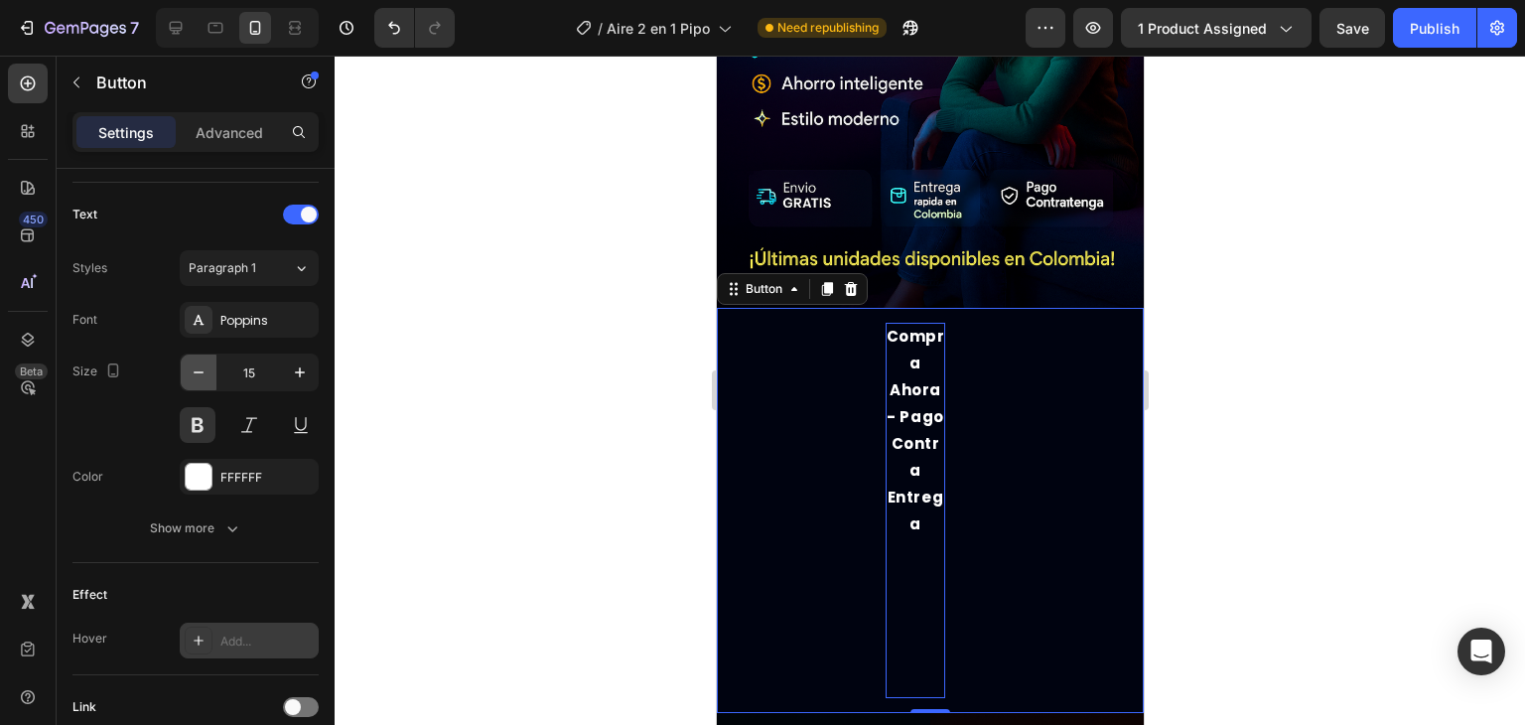
click at [201, 365] on icon "button" at bounding box center [199, 372] width 20 height 20
type input "14"
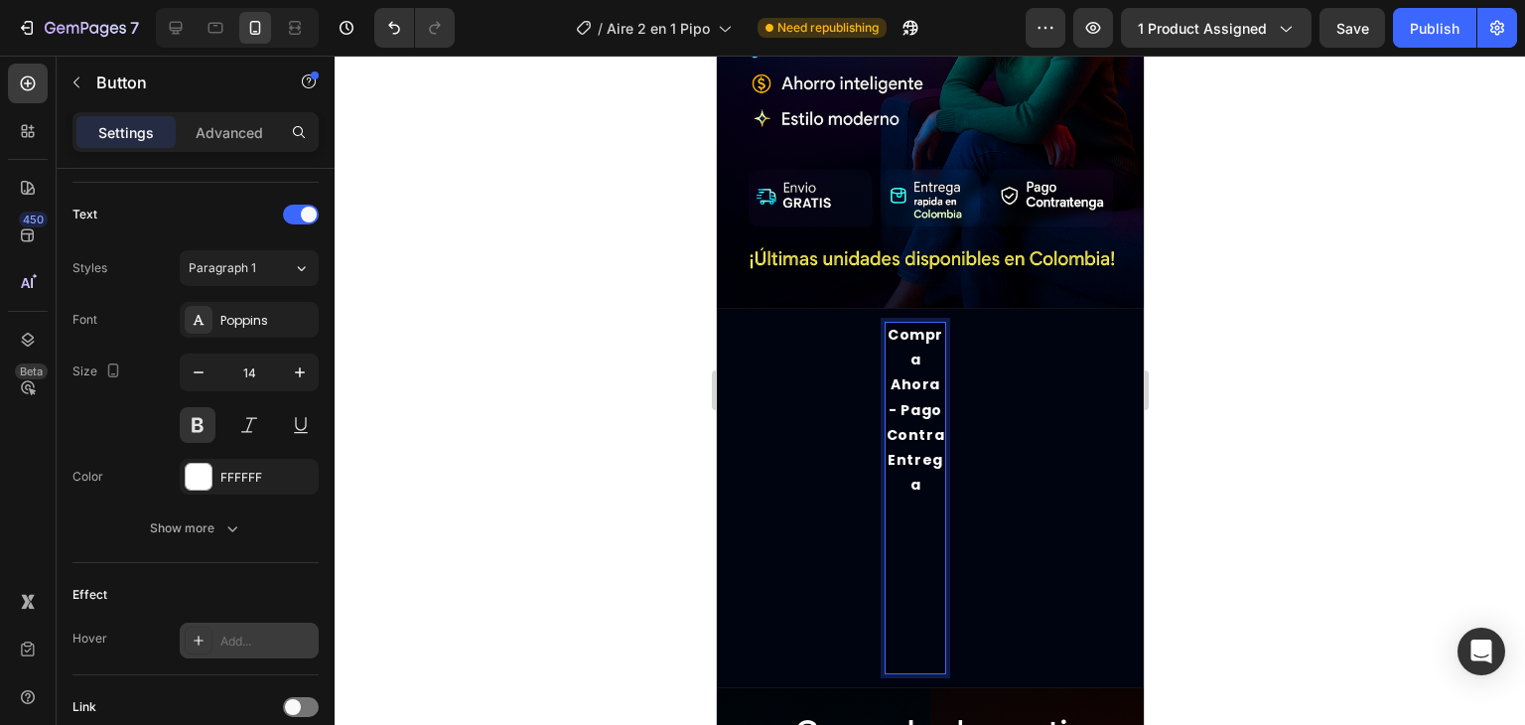
click at [923, 456] on p "Compra ahora - Pago Contra entrega" at bounding box center [915, 498] width 60 height 351
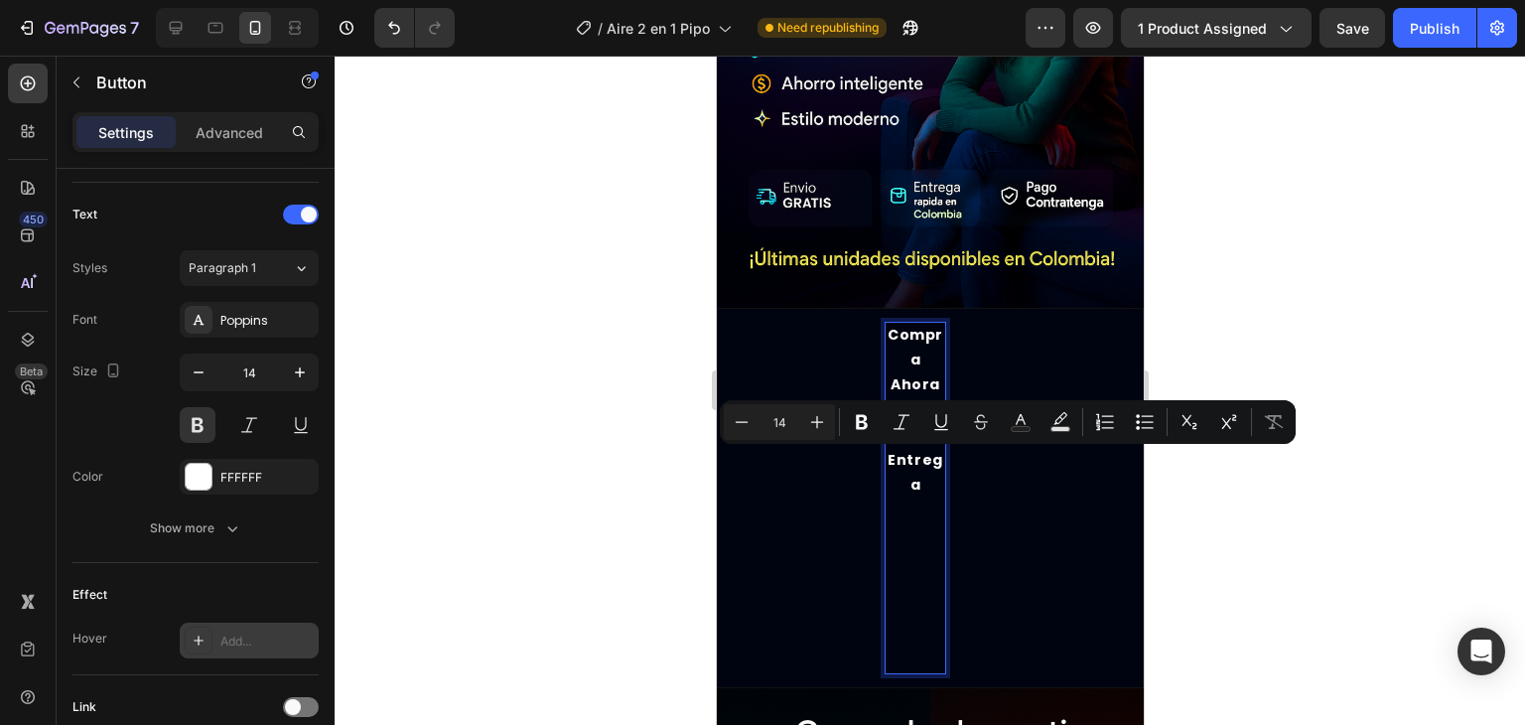
click at [805, 308] on button "Compra ahora - Pago Contra entrega" at bounding box center [929, 498] width 427 height 380
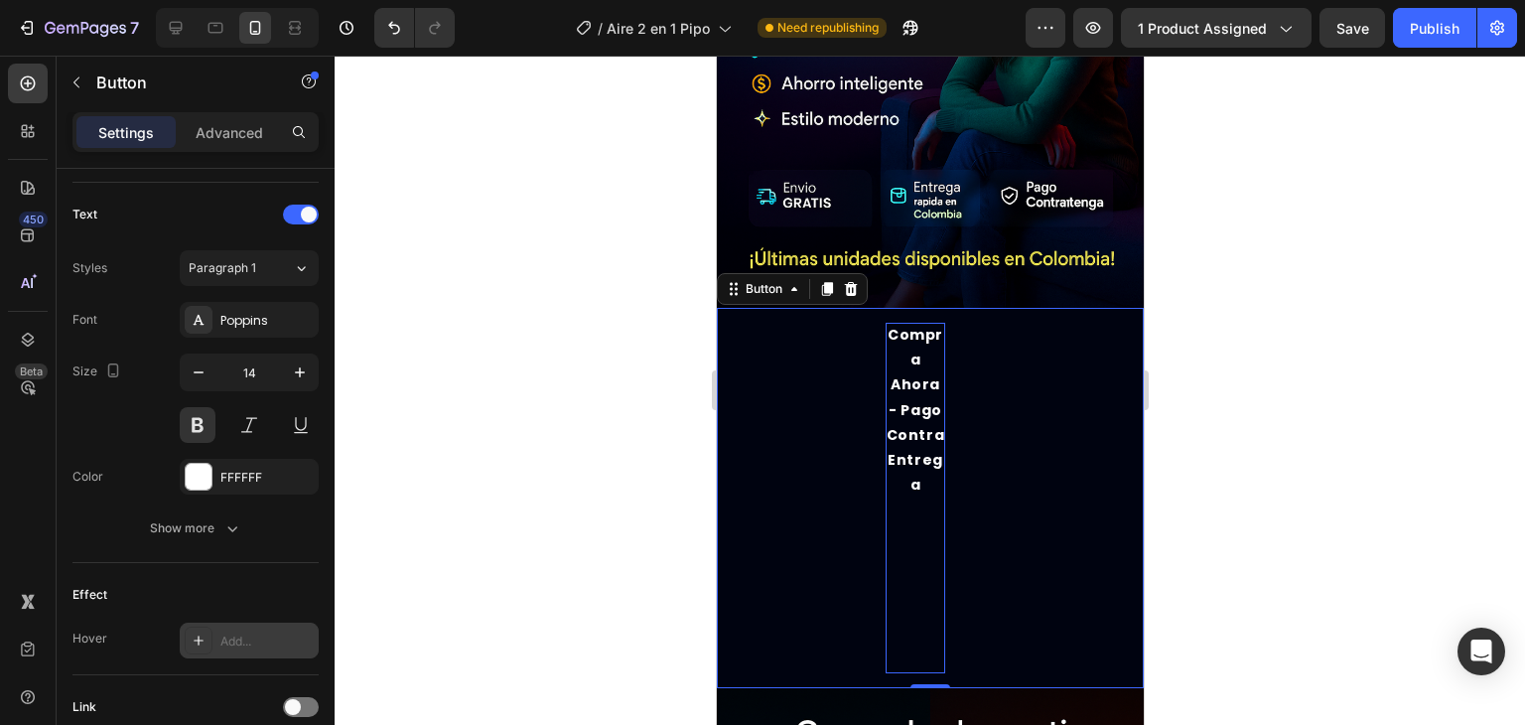
click at [916, 420] on p "Compra ahora - Pago Contra entrega" at bounding box center [915, 498] width 60 height 351
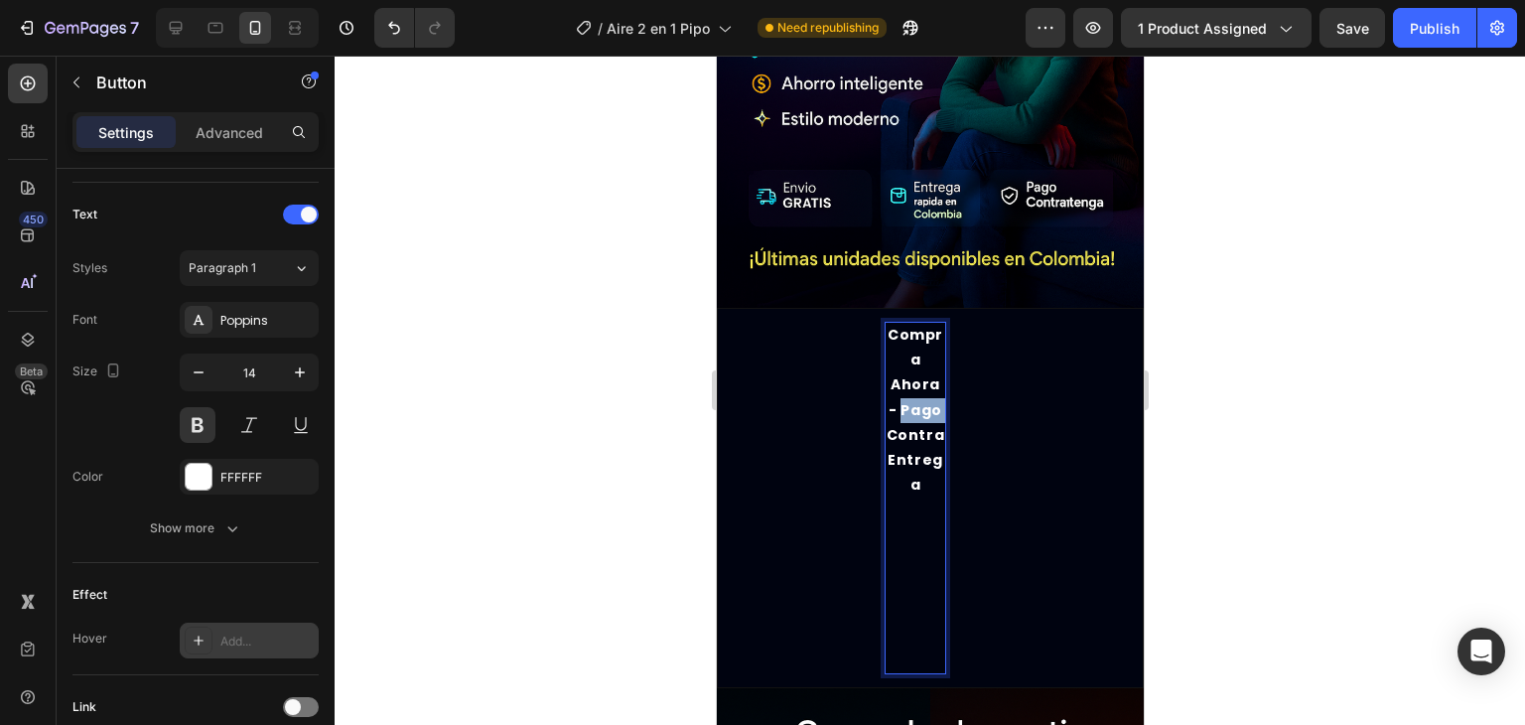
click at [916, 420] on p "Compra ahora - Pago Contra entrega" at bounding box center [915, 498] width 60 height 351
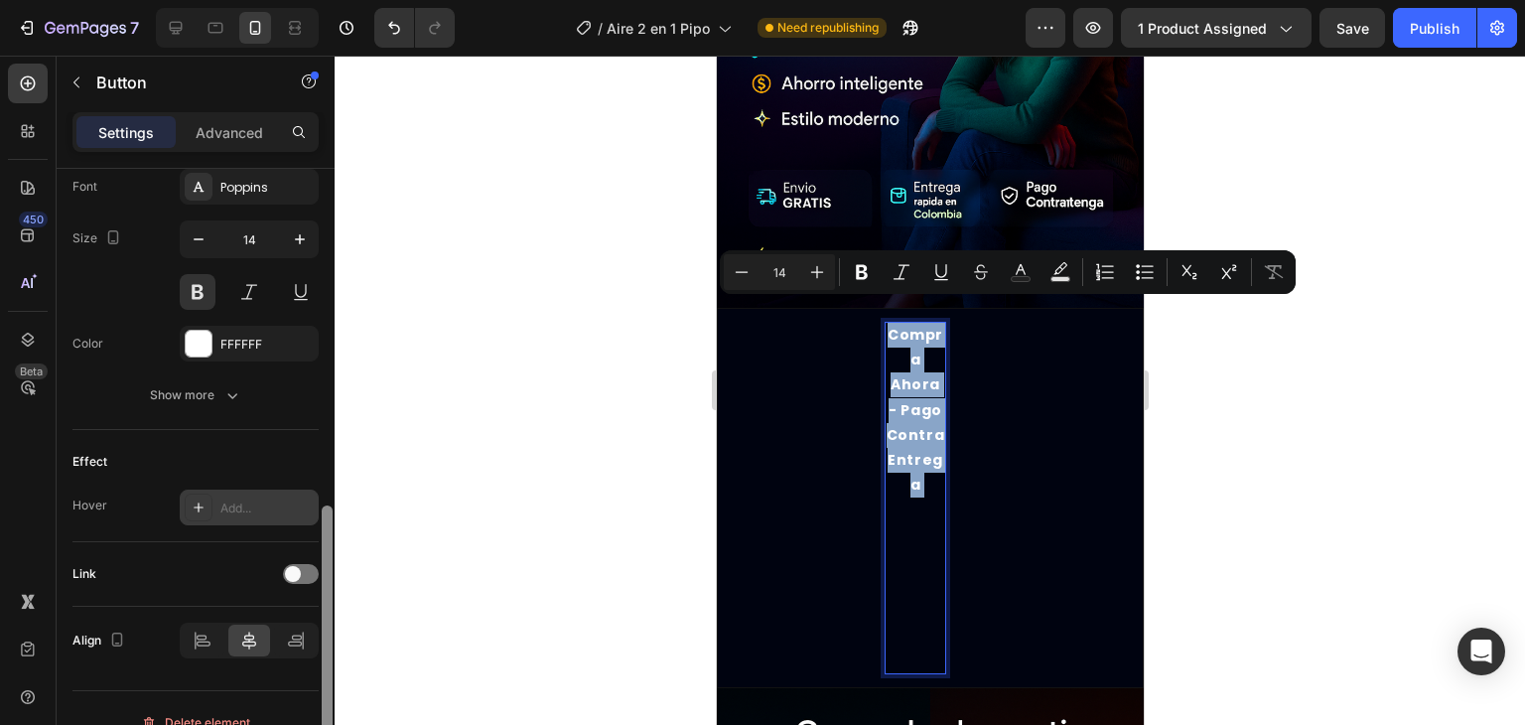
scroll to position [808, 0]
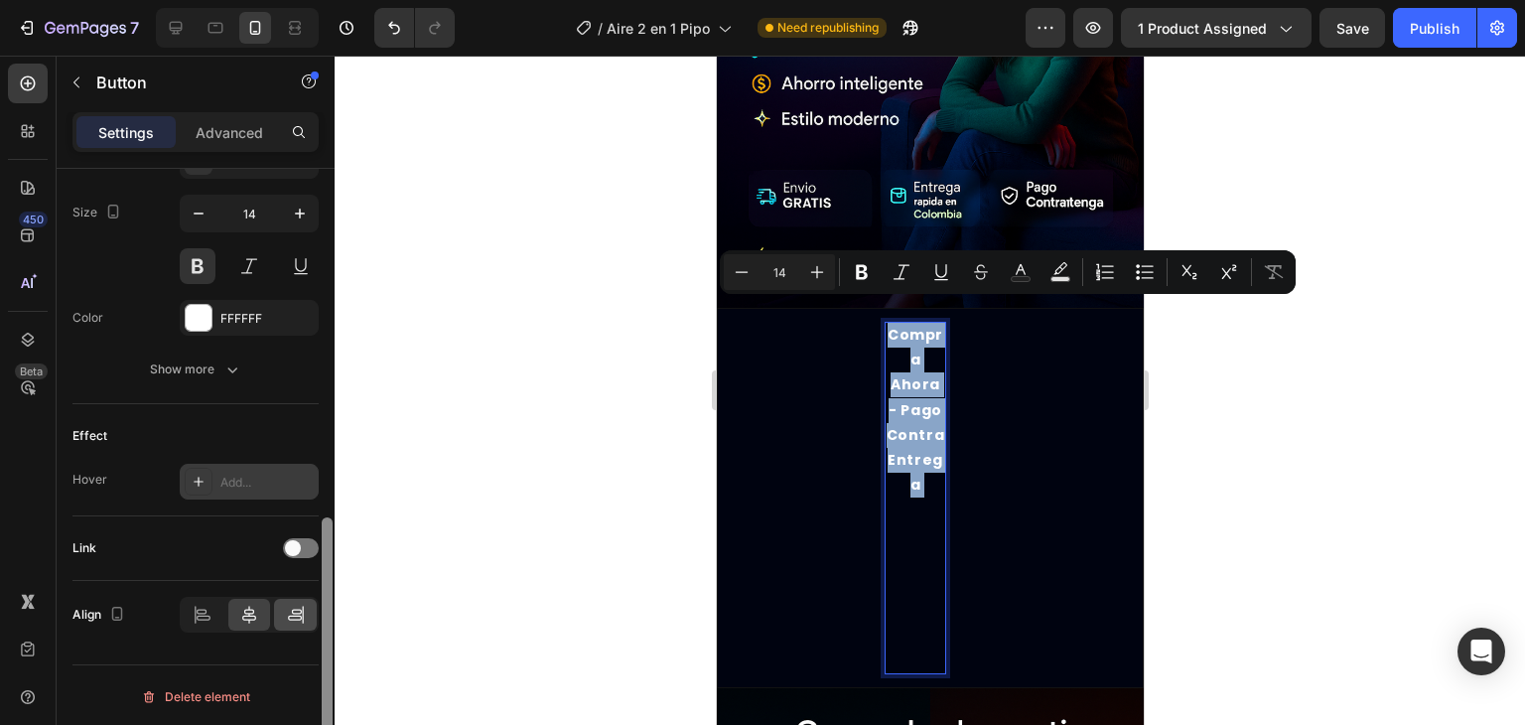
drag, startPoint x: 330, startPoint y: 539, endPoint x: 290, endPoint y: 616, distance: 86.2
click at [318, 619] on div "Size Width Auto Height Auto Padding 15, 200, 15, 170 Background Color Add... Im…" at bounding box center [196, 475] width 278 height 613
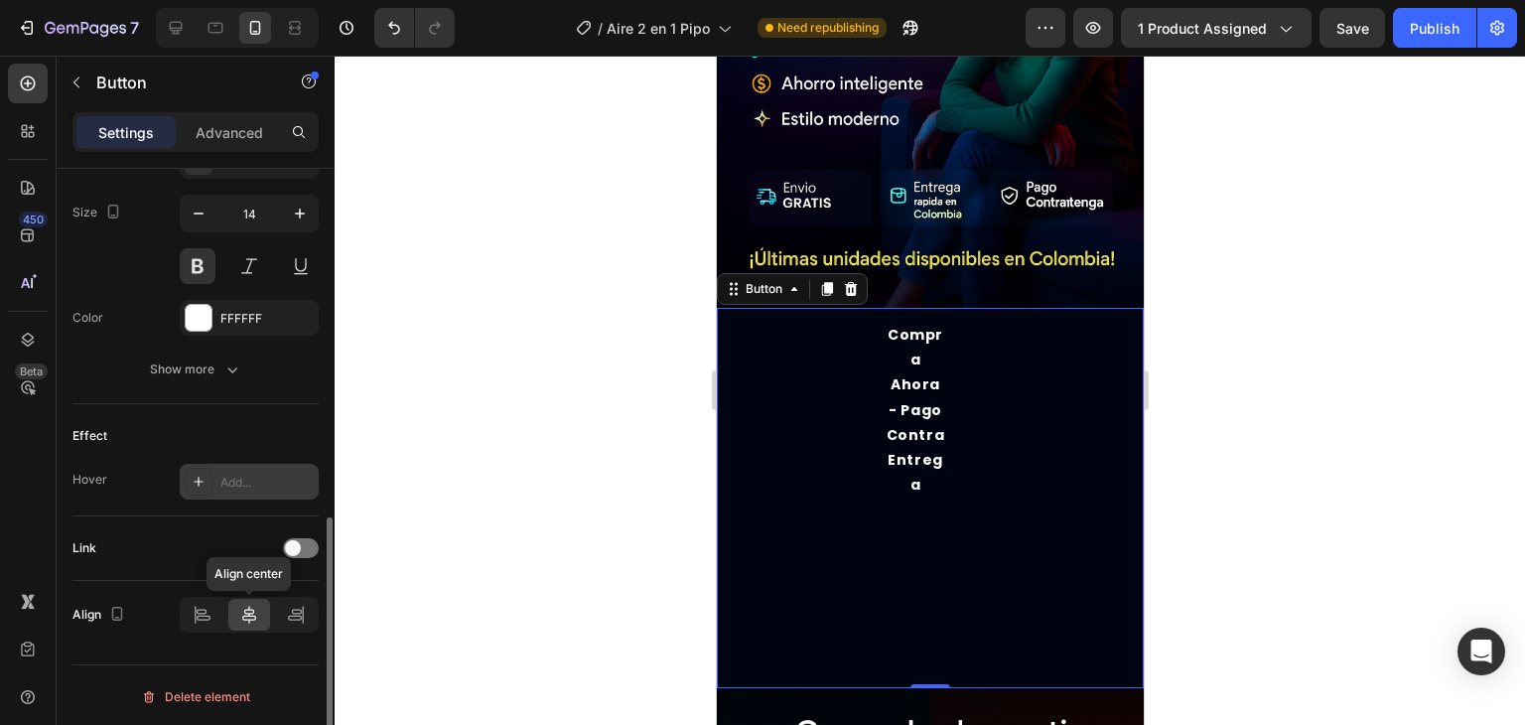
click at [252, 612] on icon at bounding box center [249, 615] width 20 height 20
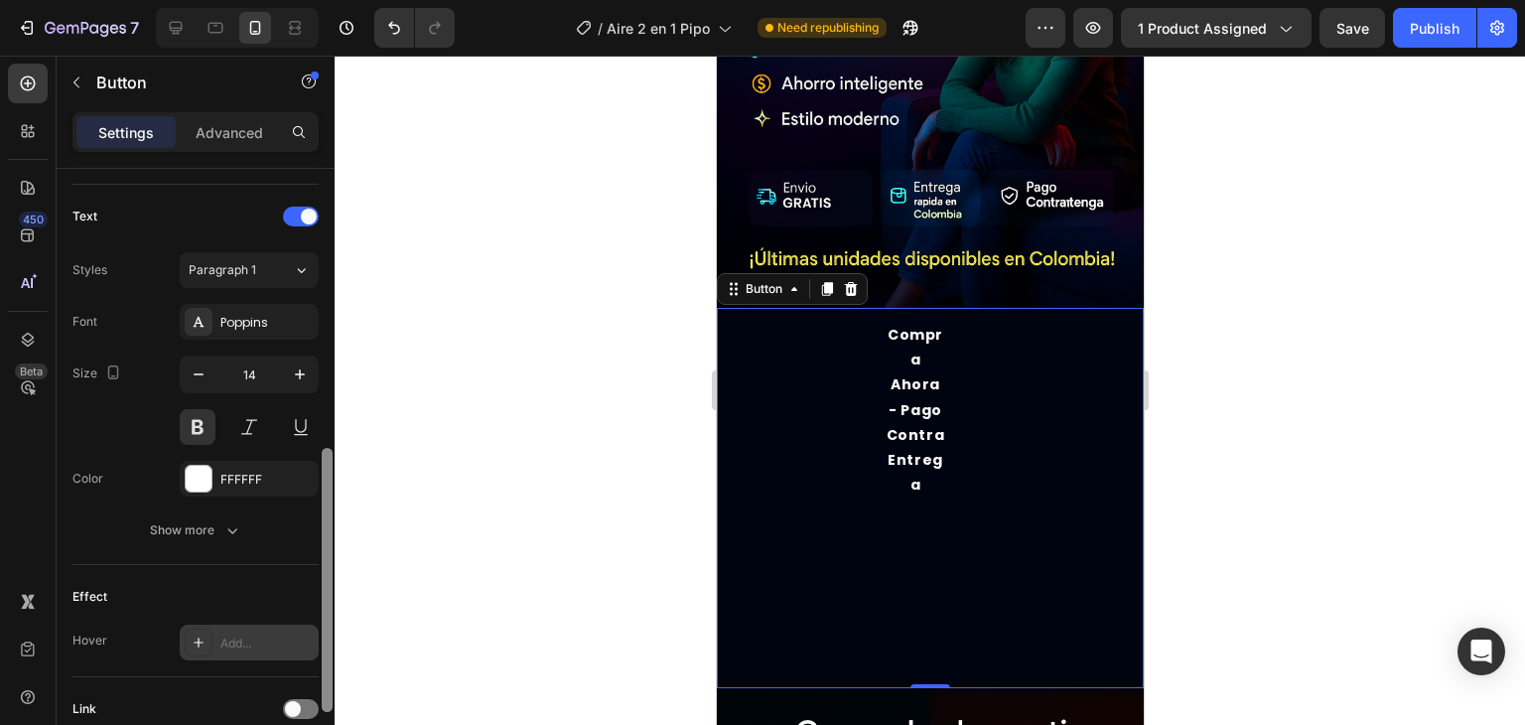
drag, startPoint x: 326, startPoint y: 544, endPoint x: 322, endPoint y: 474, distance: 70.6
click at [322, 474] on div at bounding box center [327, 580] width 11 height 264
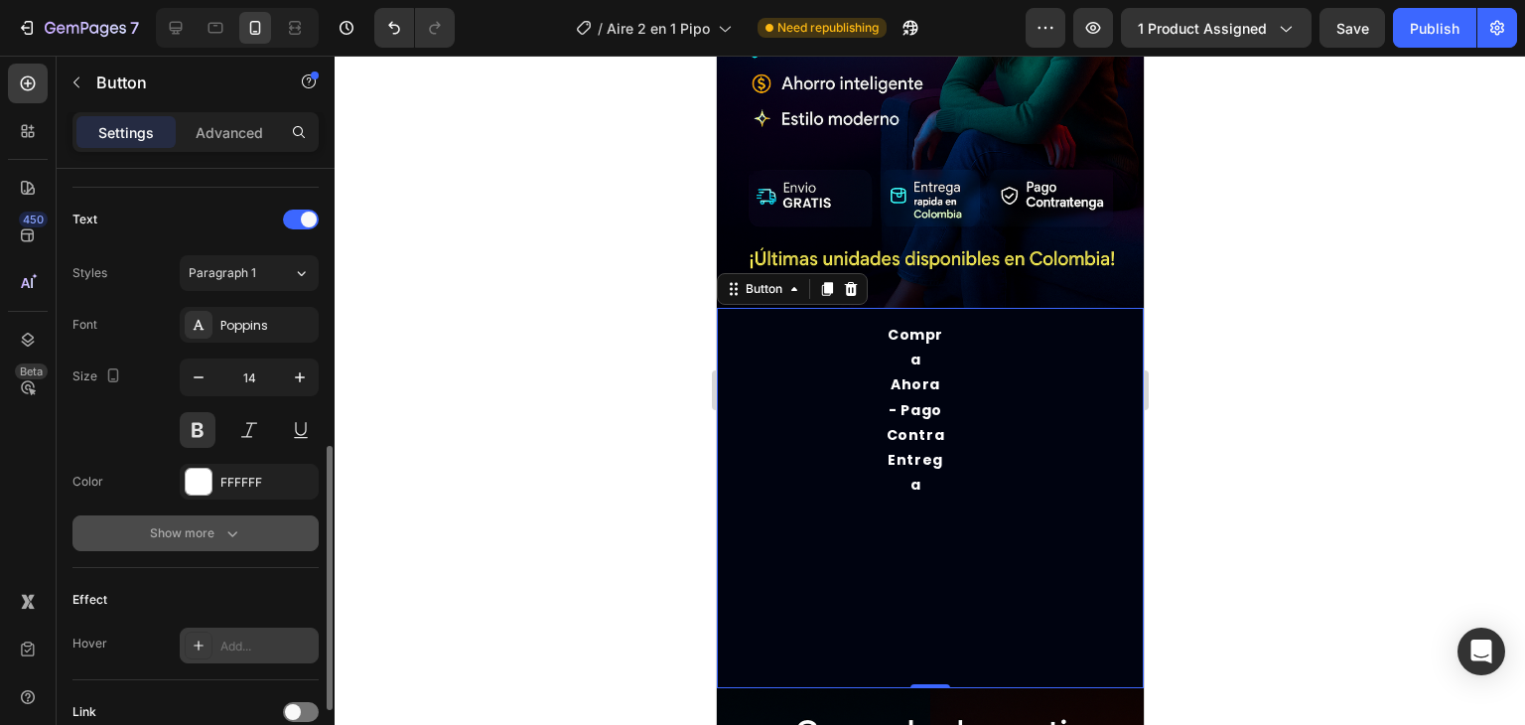
click at [219, 531] on div "Show more" at bounding box center [196, 533] width 92 height 20
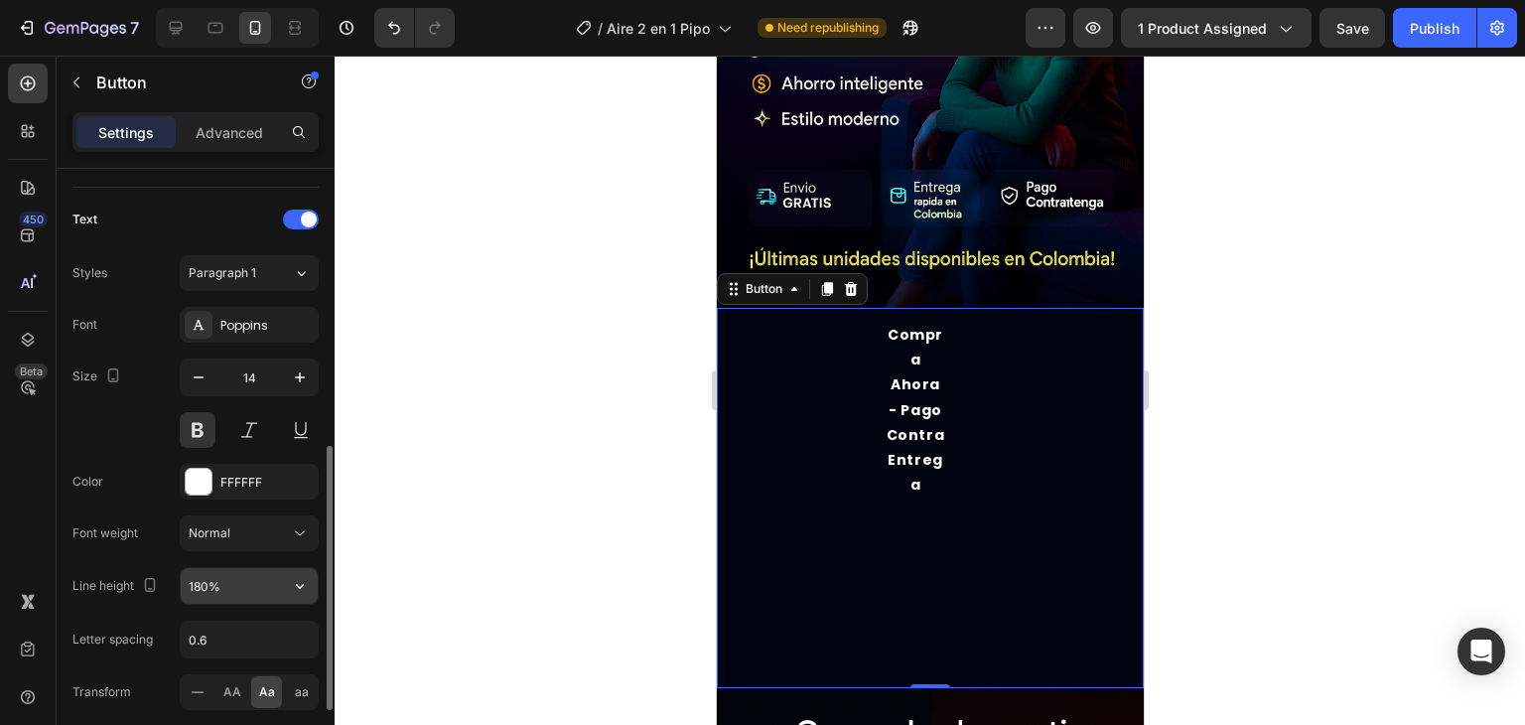
click at [254, 587] on input "180%" at bounding box center [249, 586] width 137 height 36
click at [294, 581] on icon "button" at bounding box center [300, 586] width 20 height 20
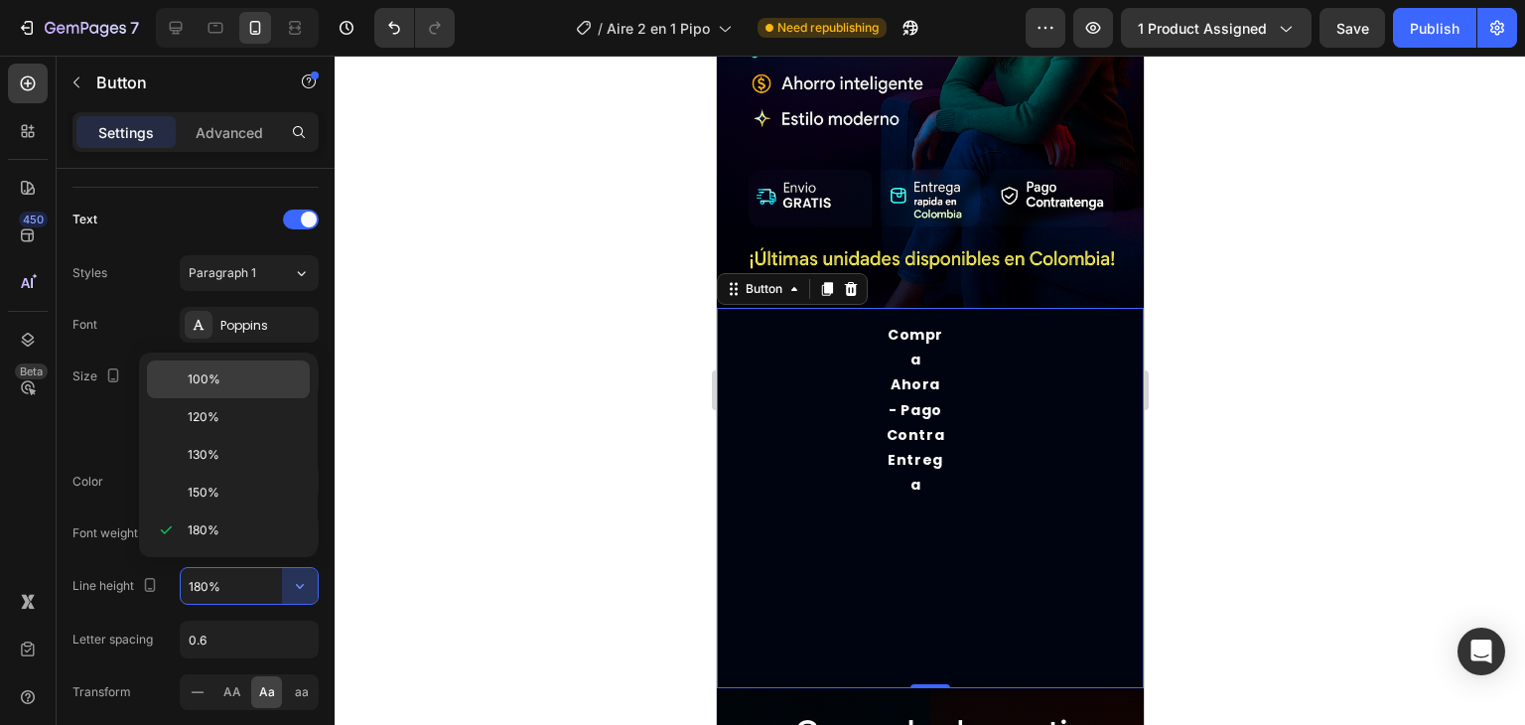
click at [223, 371] on p "100%" at bounding box center [244, 379] width 113 height 18
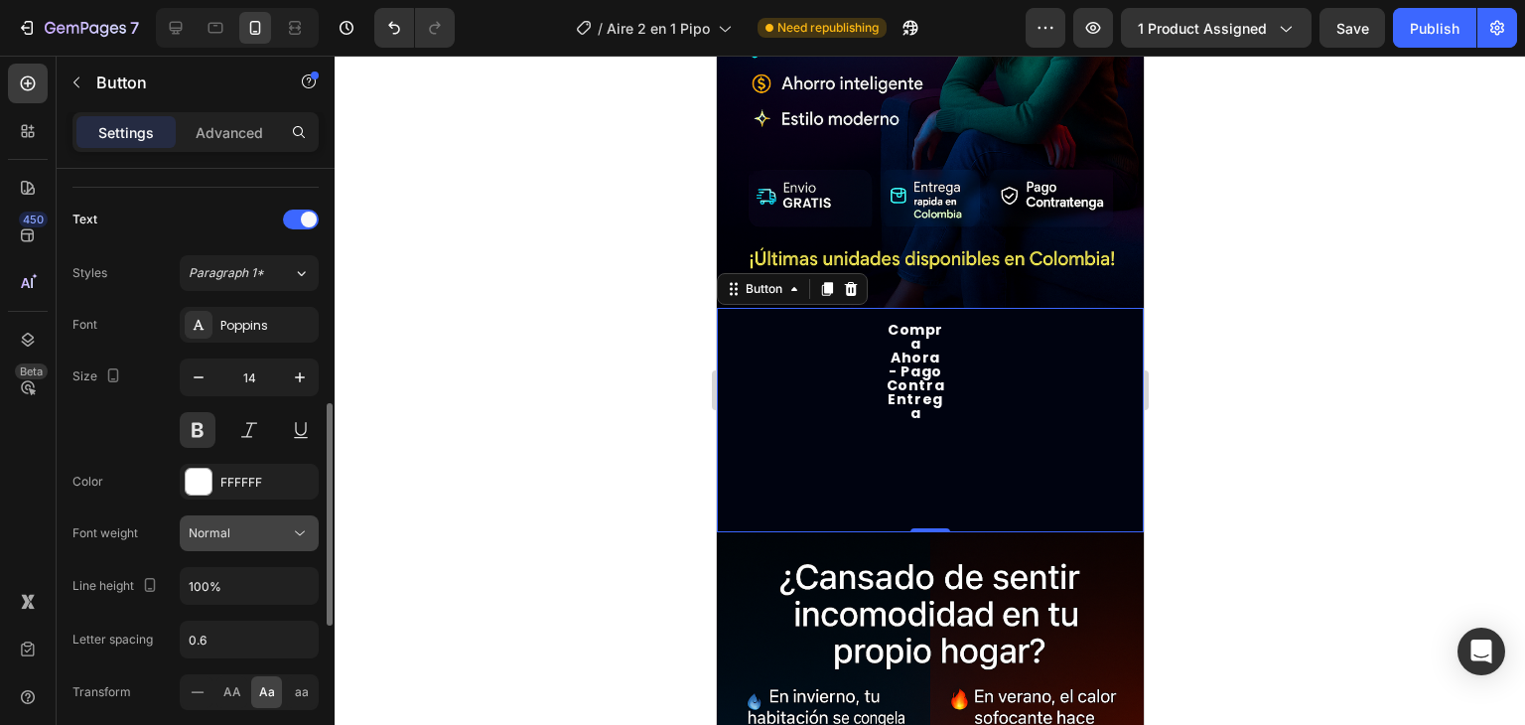
click at [245, 527] on div "Normal" at bounding box center [239, 533] width 101 height 18
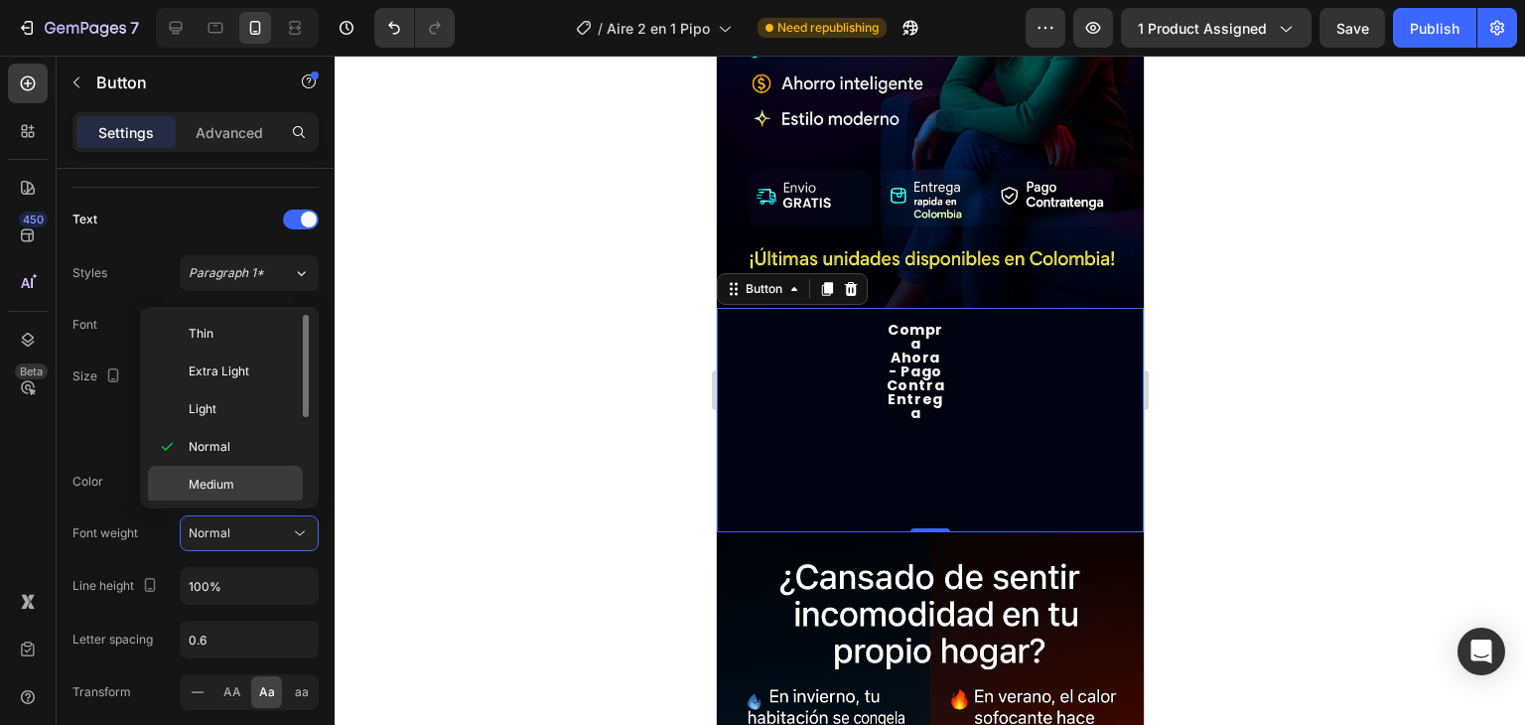
click at [227, 476] on span "Medium" at bounding box center [212, 485] width 46 height 18
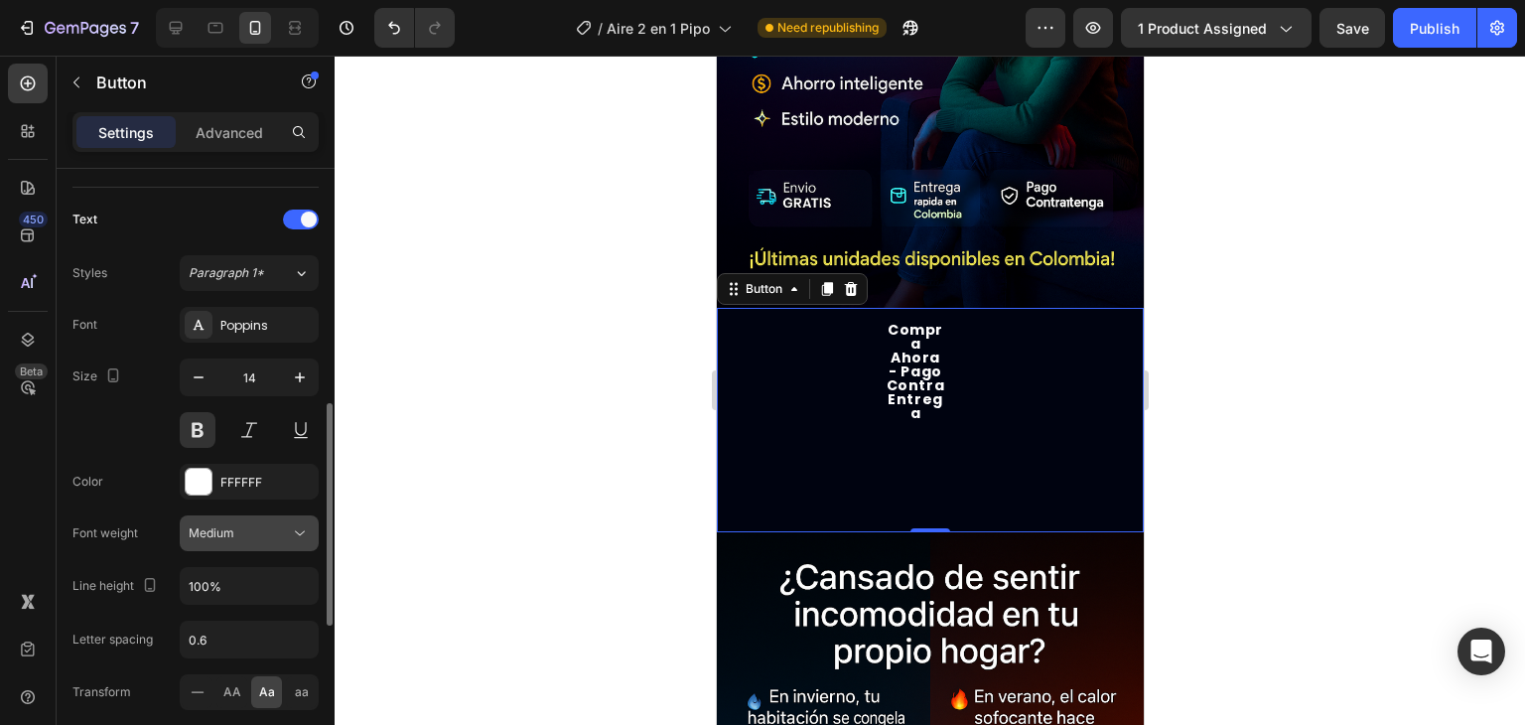
click at [234, 525] on div "Medium" at bounding box center [239, 533] width 101 height 18
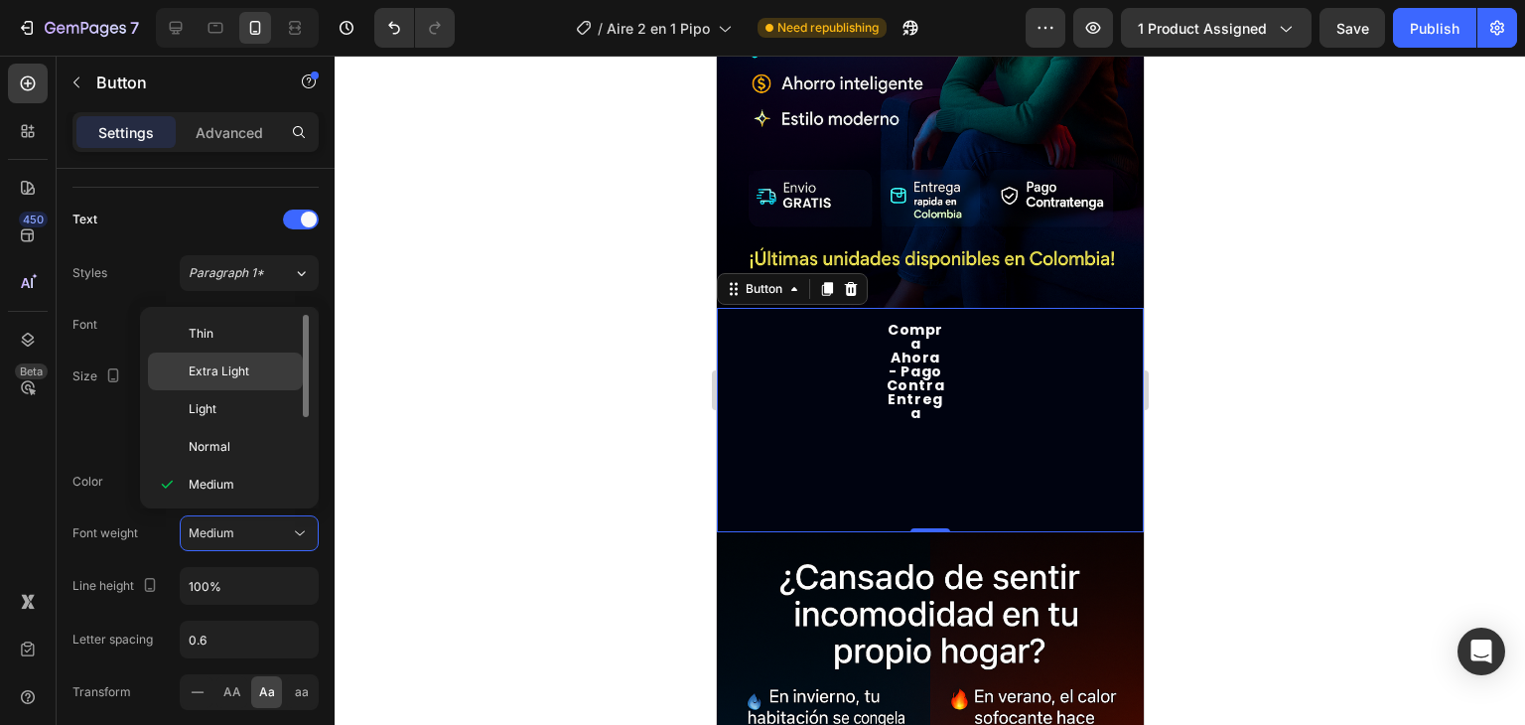
click at [231, 382] on div "Extra Light" at bounding box center [225, 372] width 155 height 38
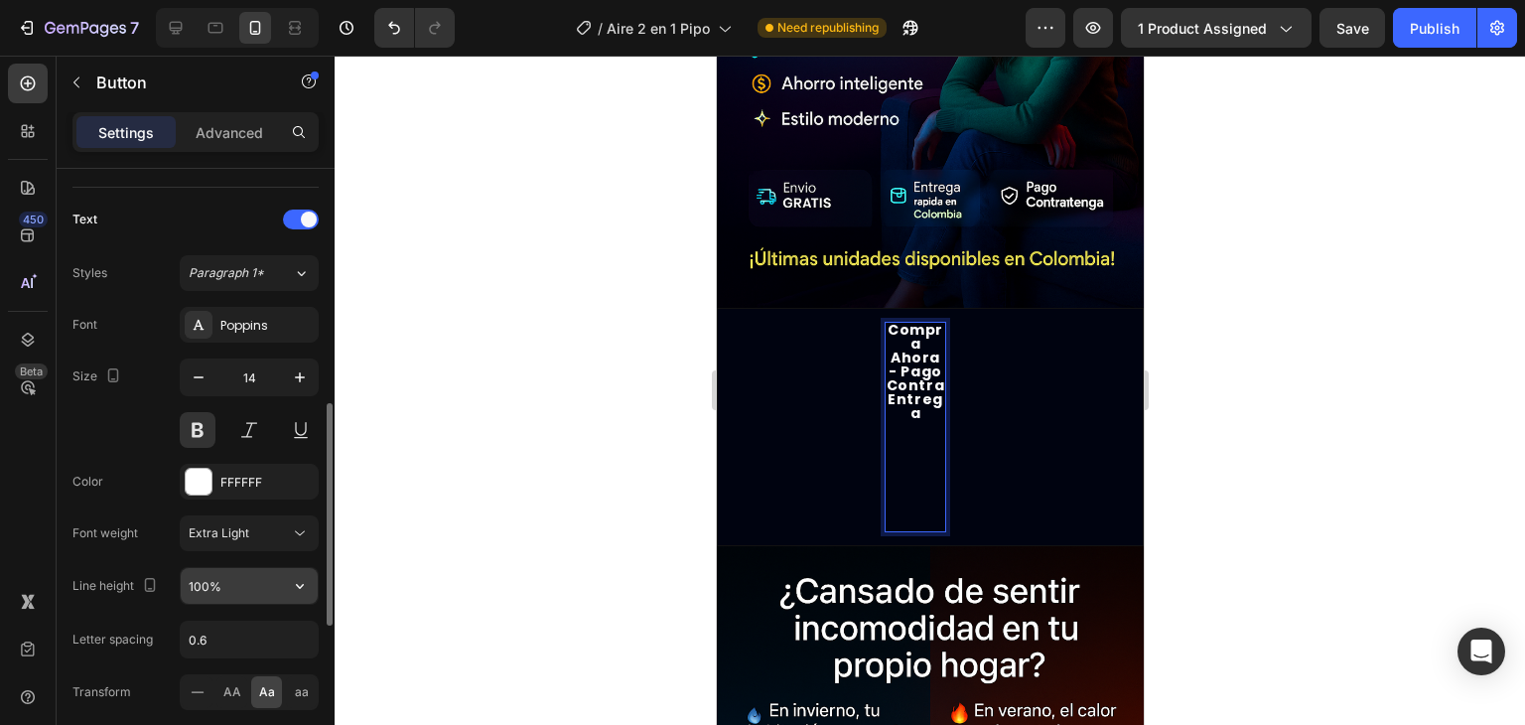
click at [258, 585] on input "100%" at bounding box center [249, 586] width 137 height 36
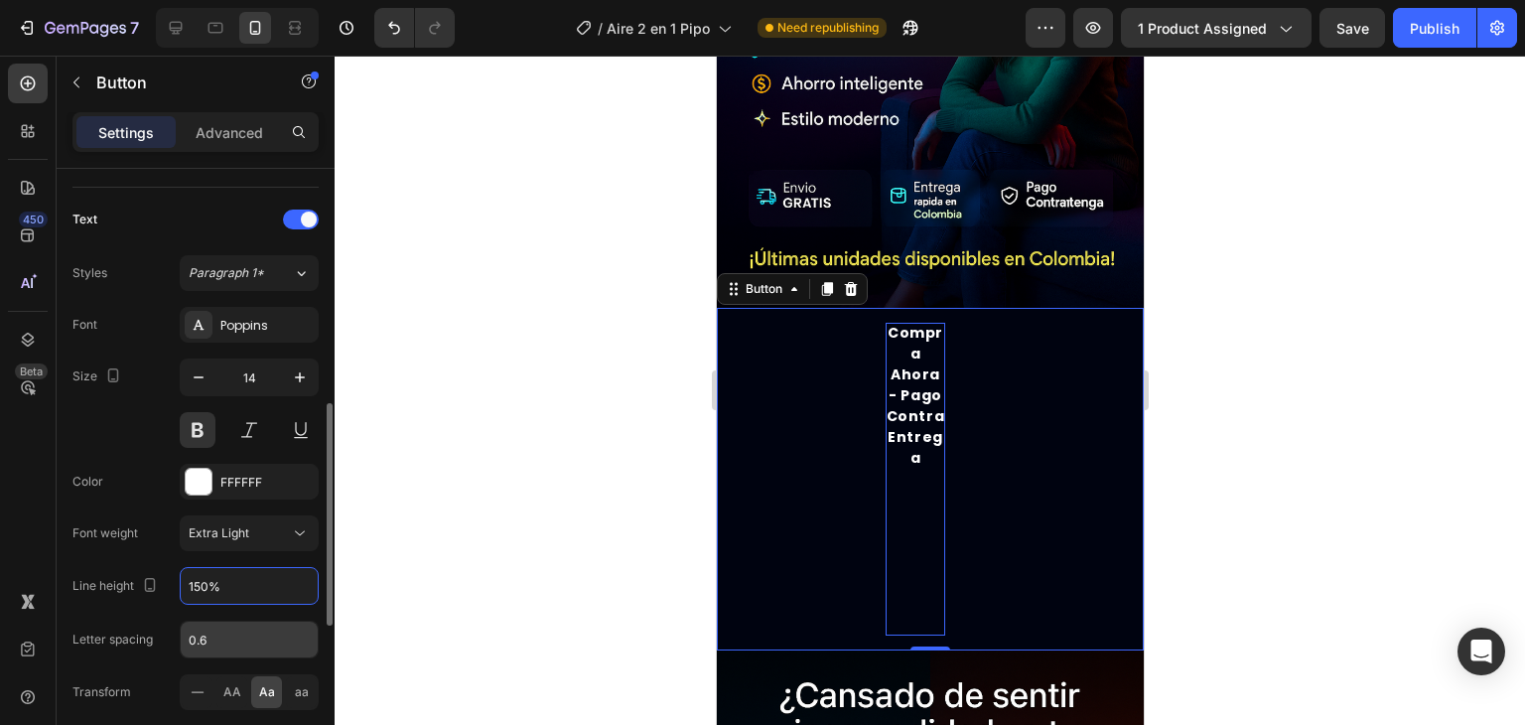
type input "150%"
click at [227, 629] on input "0.6" at bounding box center [249, 640] width 137 height 36
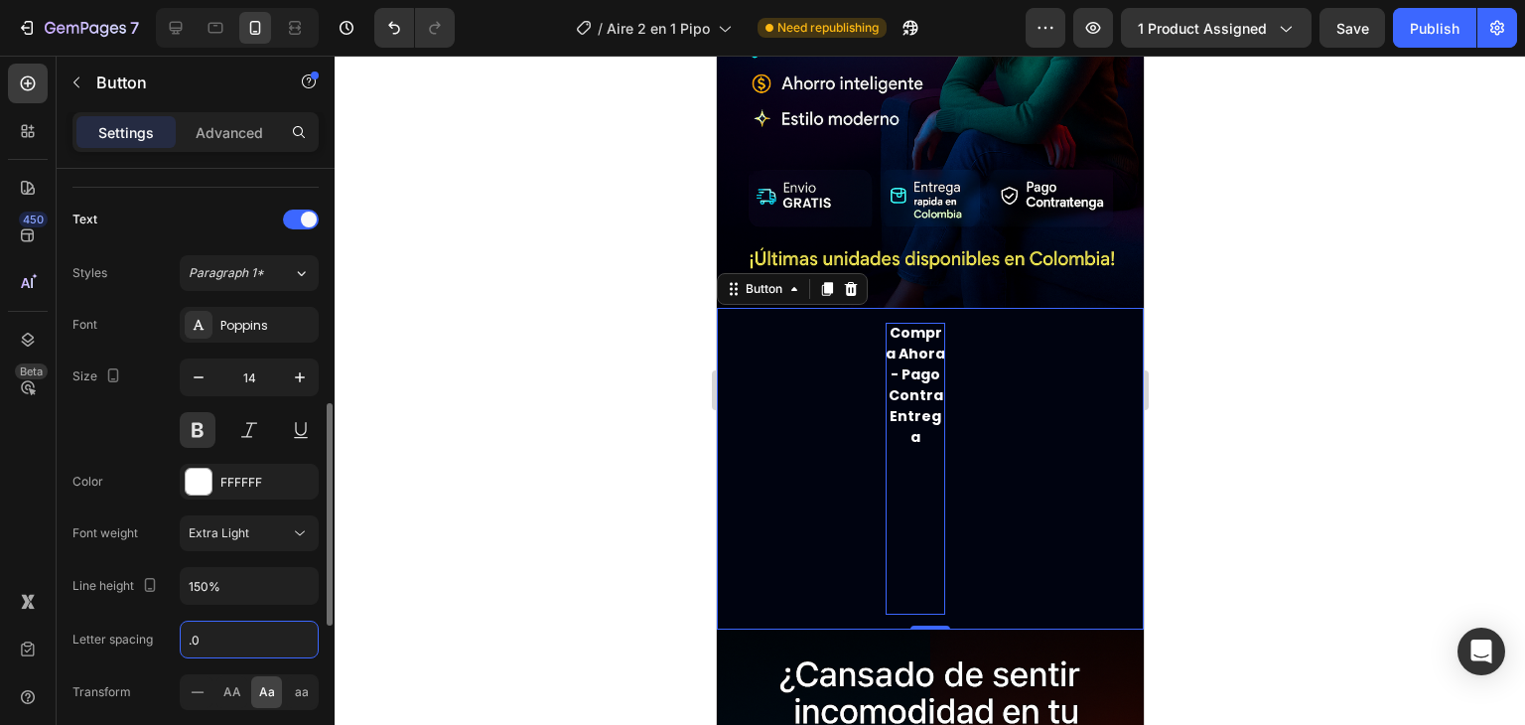
type input "."
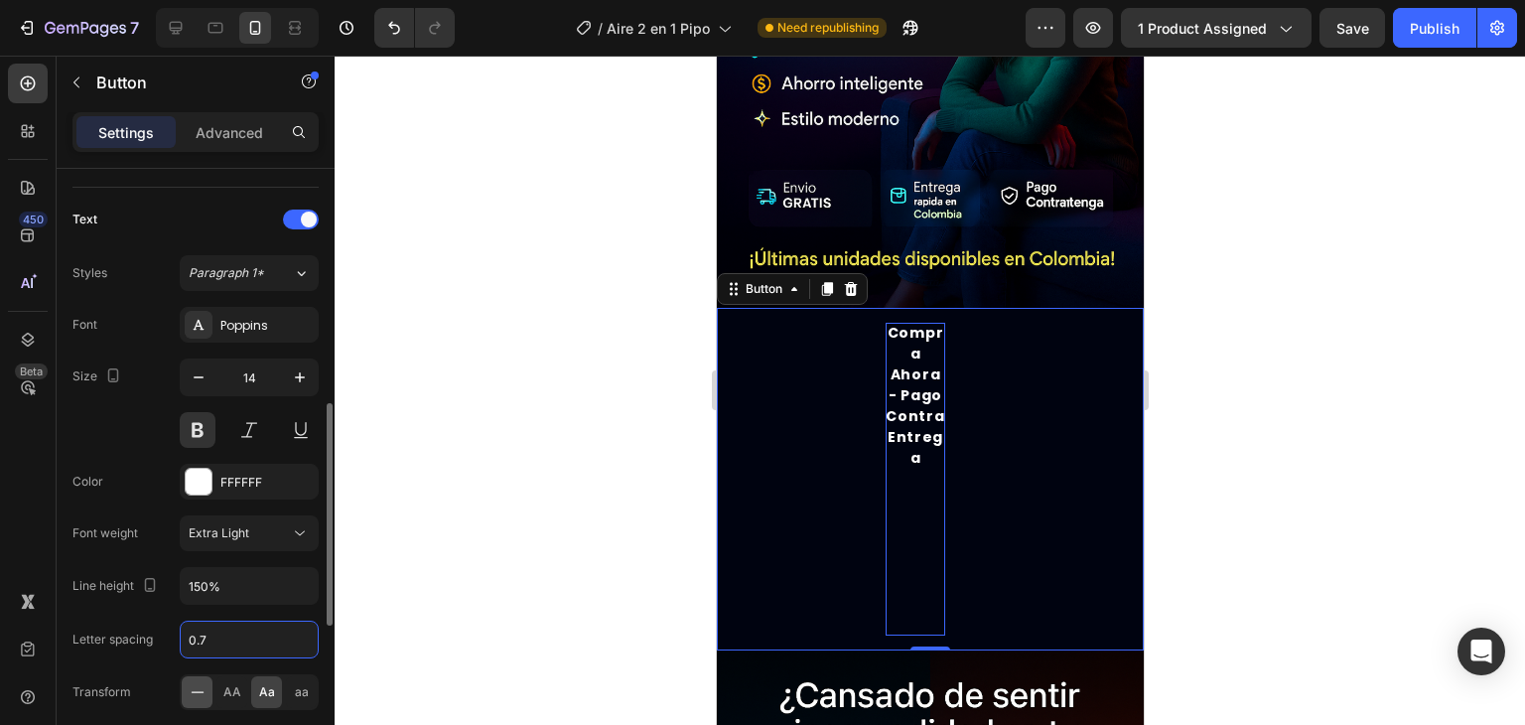
type input "0.7"
click at [199, 691] on icon at bounding box center [198, 692] width 20 height 20
click at [232, 683] on span "AA" at bounding box center [232, 692] width 18 height 18
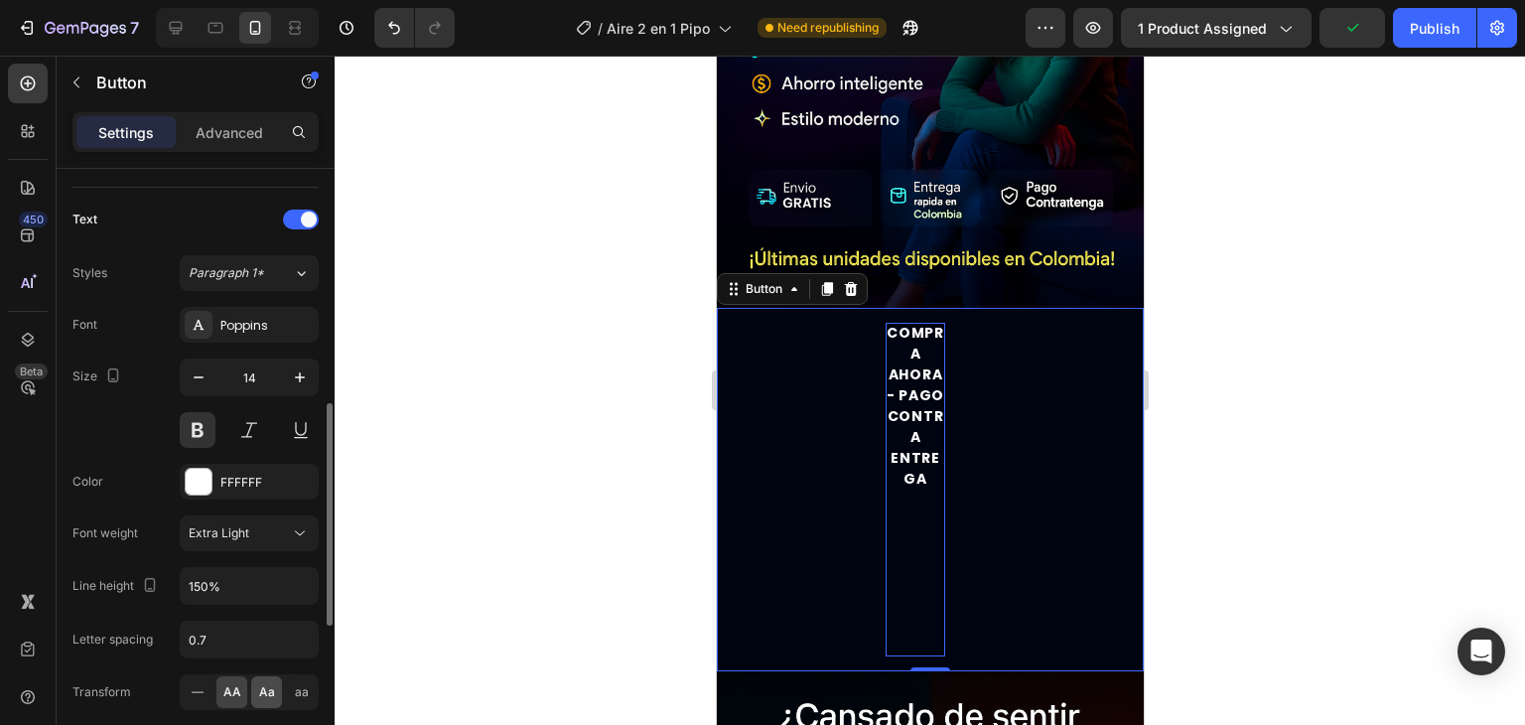
click at [256, 683] on div "Aa" at bounding box center [266, 692] width 31 height 32
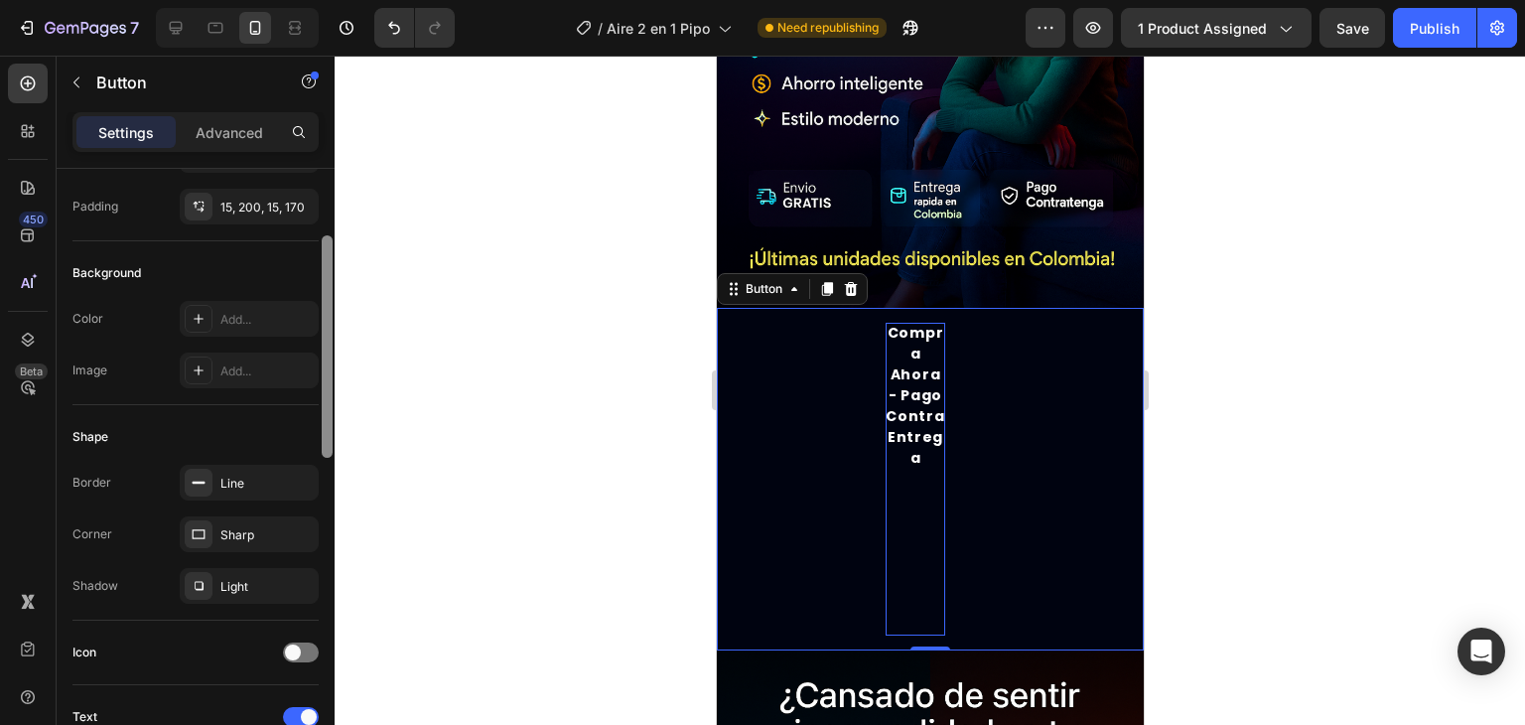
scroll to position [0, 0]
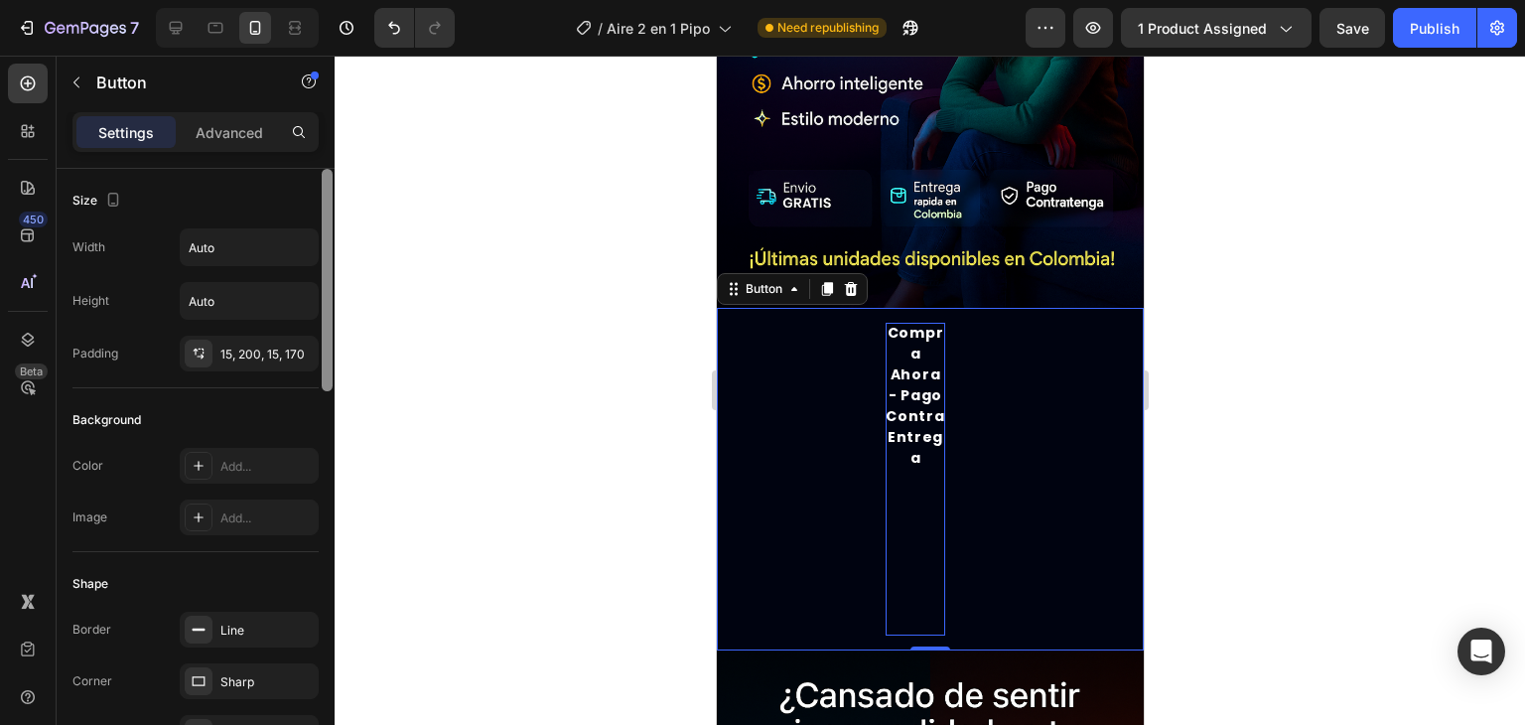
drag, startPoint x: 327, startPoint y: 574, endPoint x: 321, endPoint y: 262, distance: 311.9
click at [321, 262] on div at bounding box center [327, 475] width 15 height 613
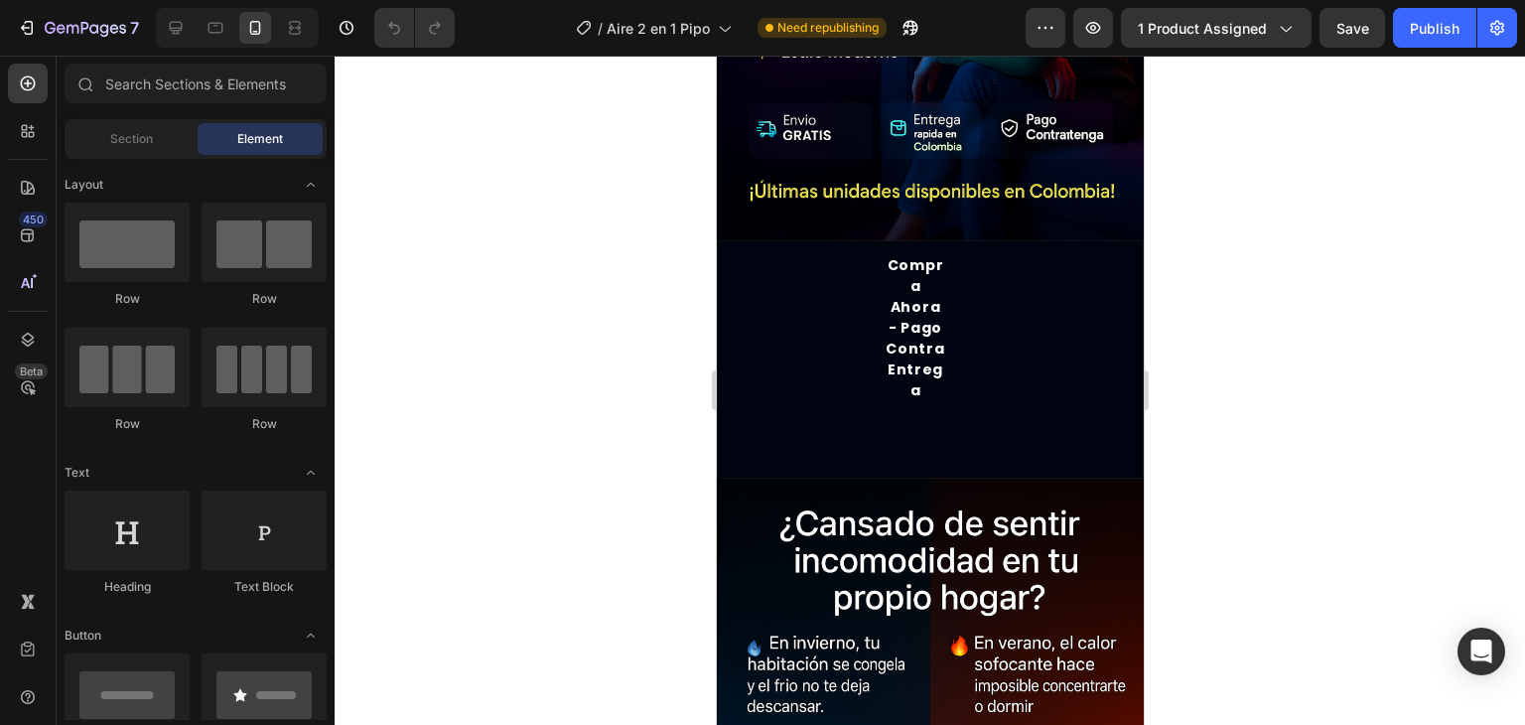
scroll to position [547, 0]
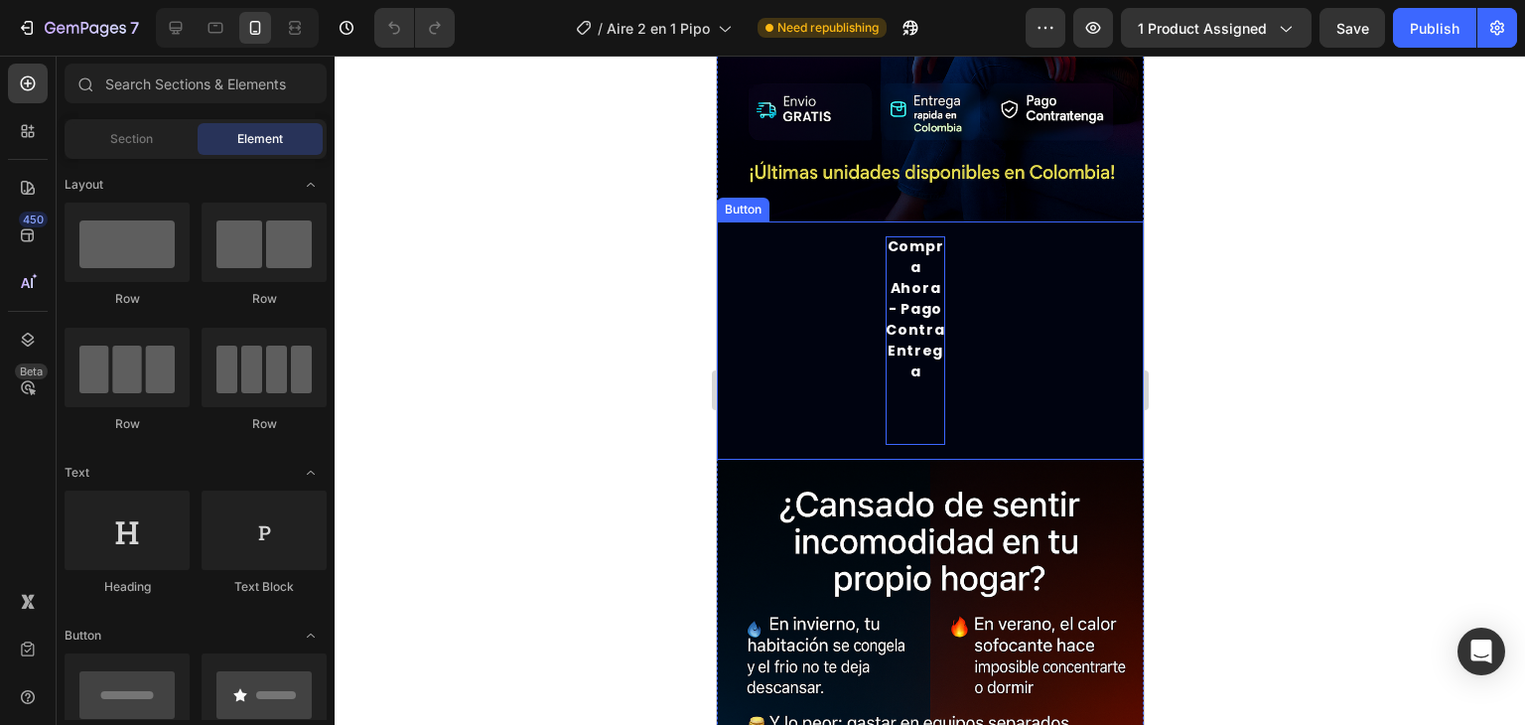
click at [923, 275] on p "Compra ahora - Pago Contra entrega" at bounding box center [915, 340] width 60 height 209
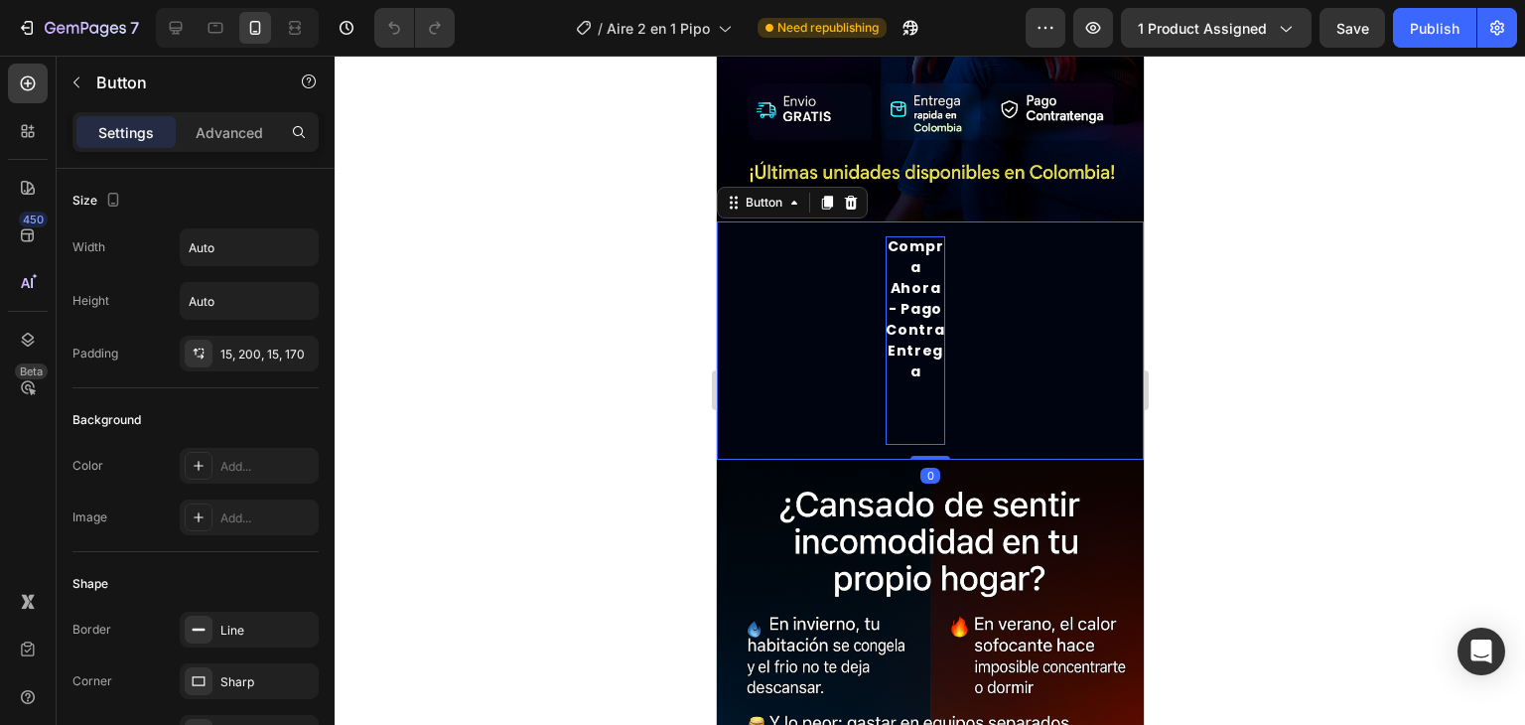
click at [910, 282] on p "Compra ahora - Pago Contra entrega" at bounding box center [915, 340] width 60 height 209
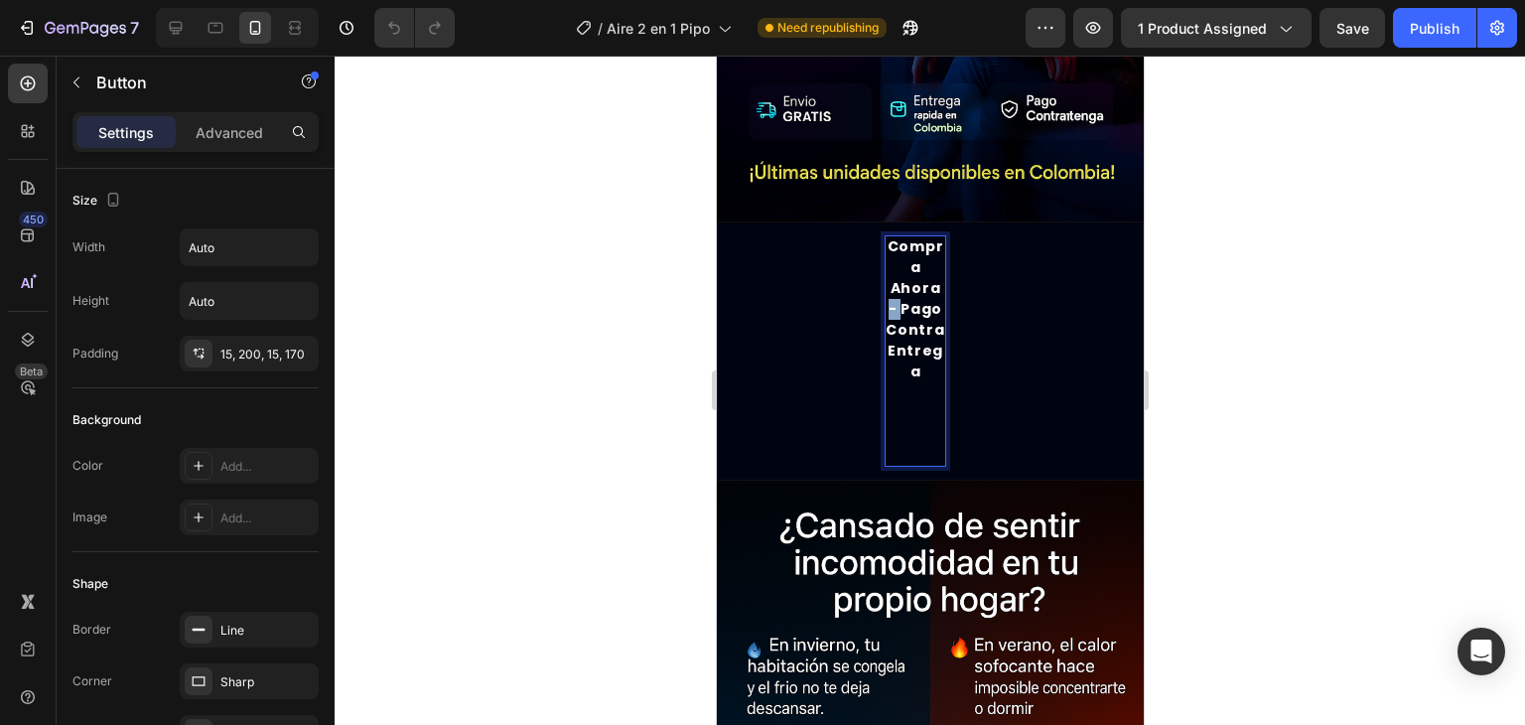
click at [910, 282] on p "Compra ahora - Pago Contra entrega" at bounding box center [915, 350] width 60 height 229
click at [915, 386] on p "Compra ahora - Pago Contra entrega" at bounding box center [915, 350] width 60 height 229
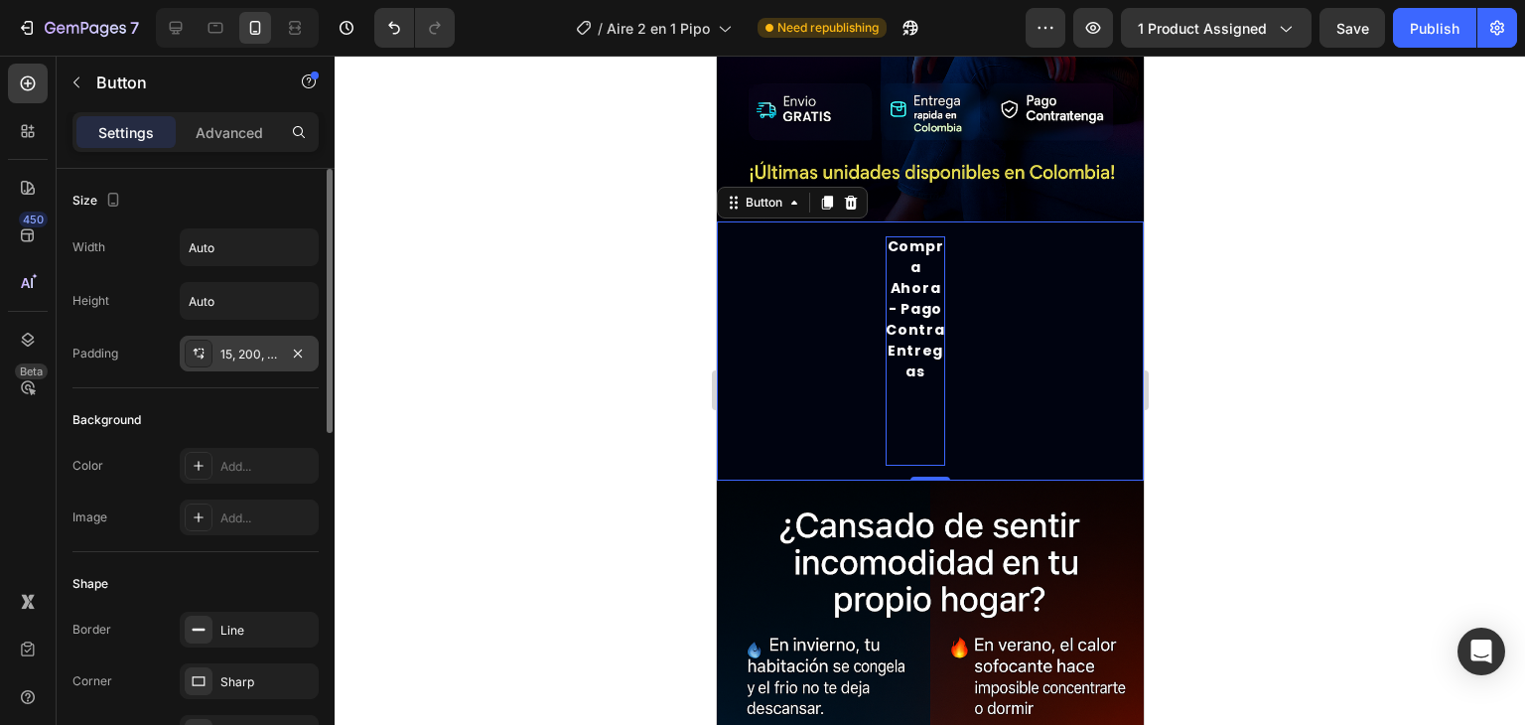
click at [218, 347] on div "15, 200, 15, 170" at bounding box center [249, 354] width 139 height 36
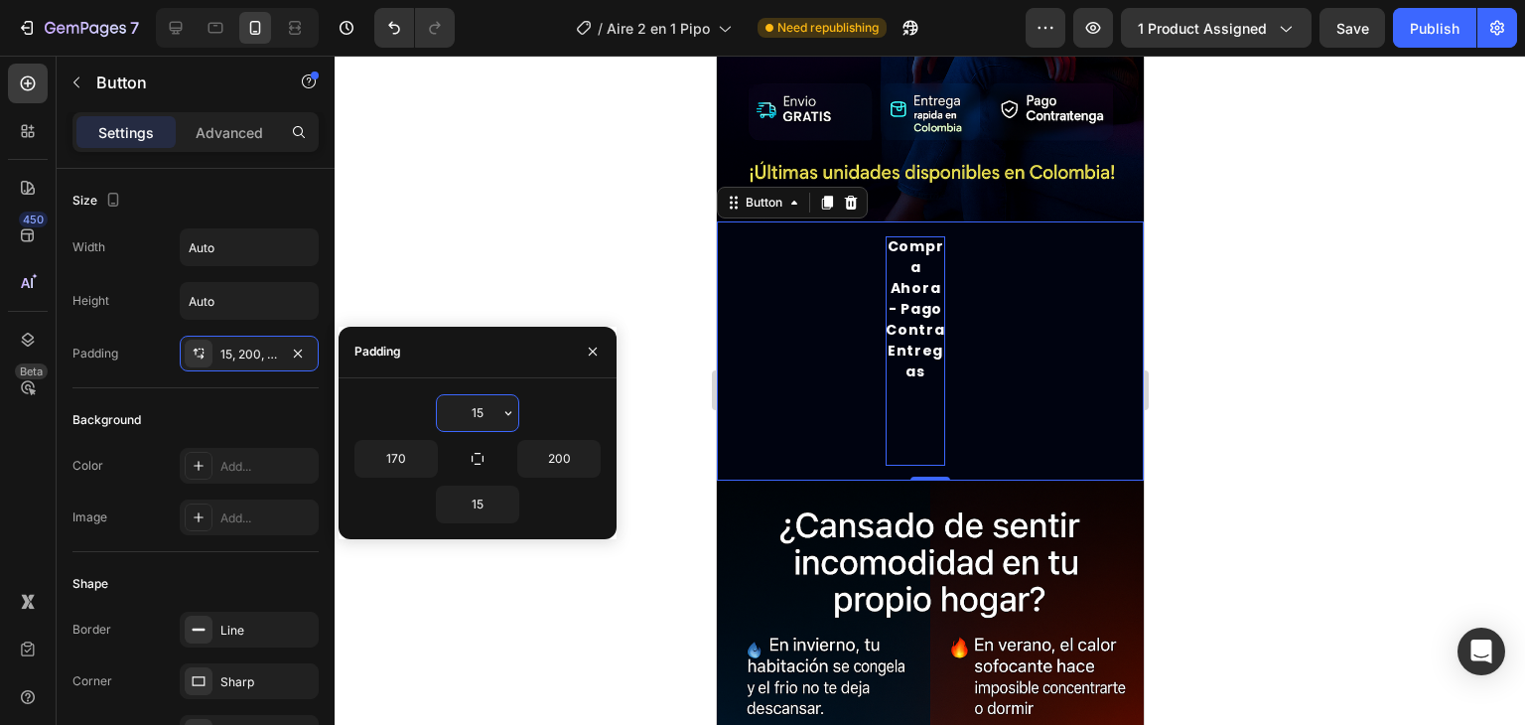
click at [489, 415] on input "15" at bounding box center [477, 413] width 81 height 36
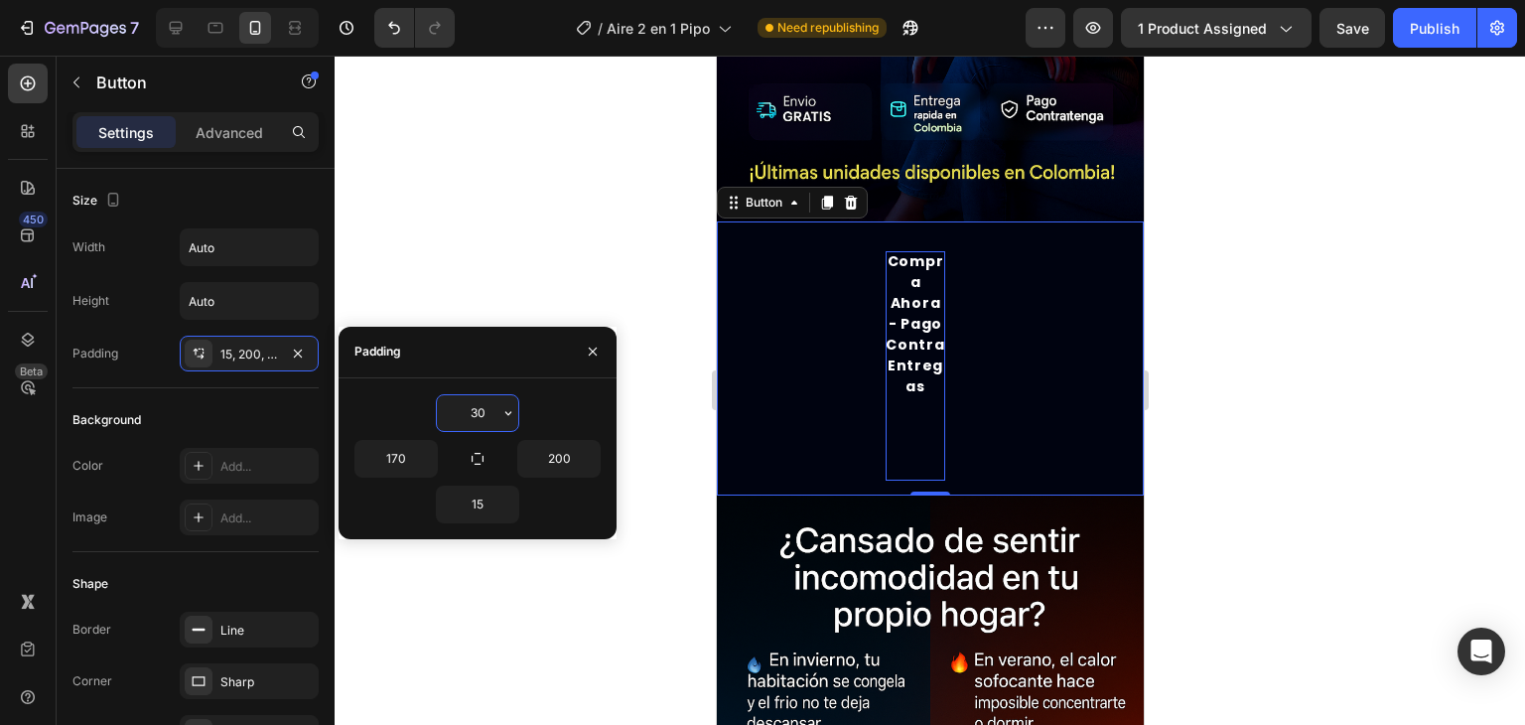
type input "3"
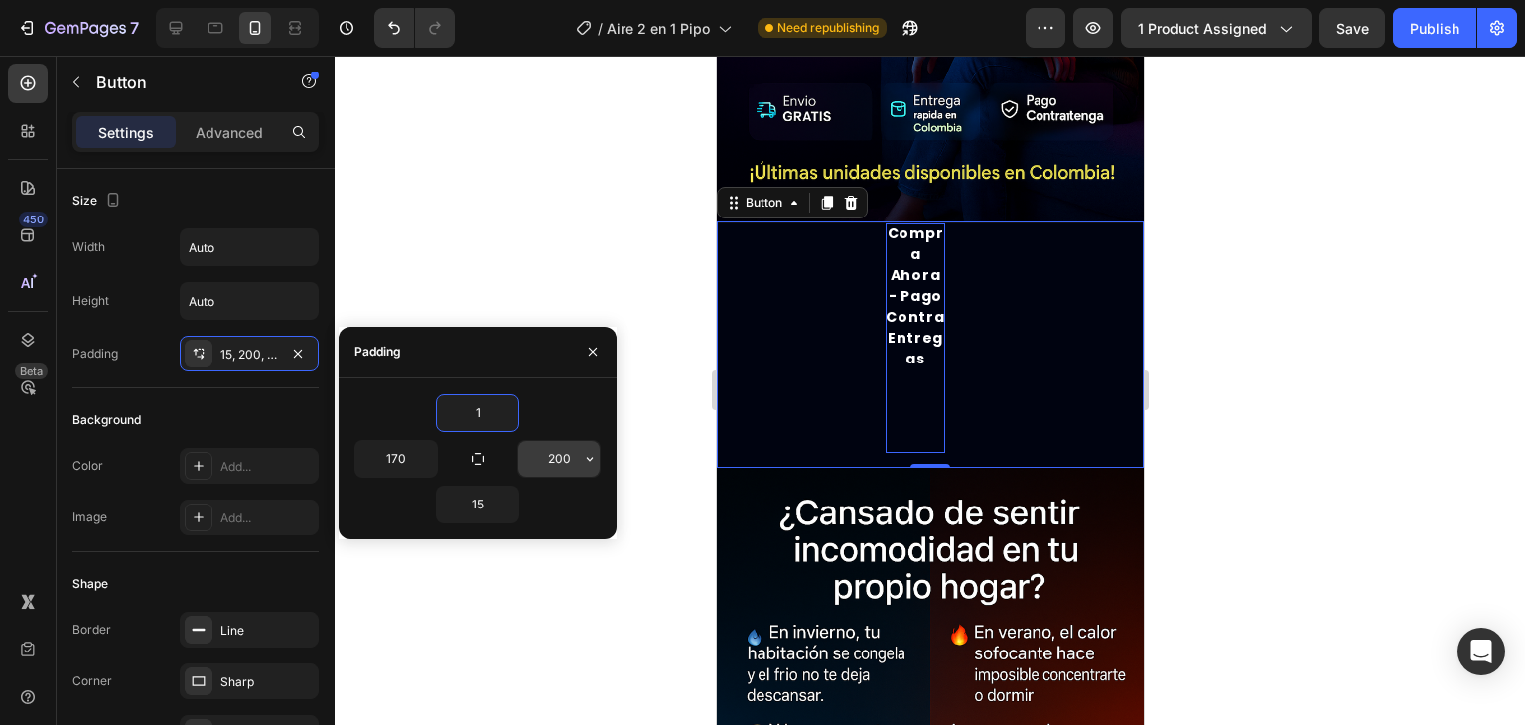
type input "1"
click at [579, 459] on input "200" at bounding box center [558, 459] width 81 height 36
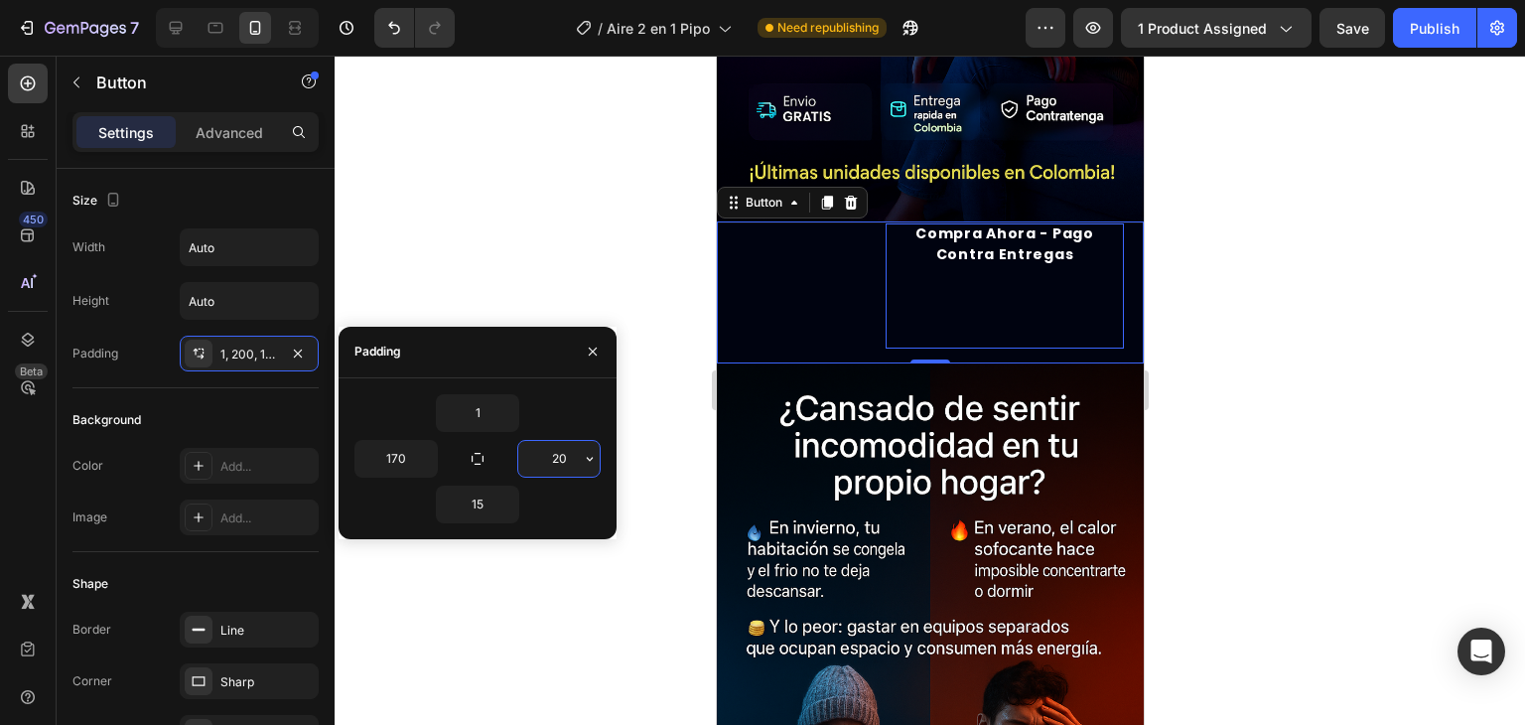
type input "2"
type input "0"
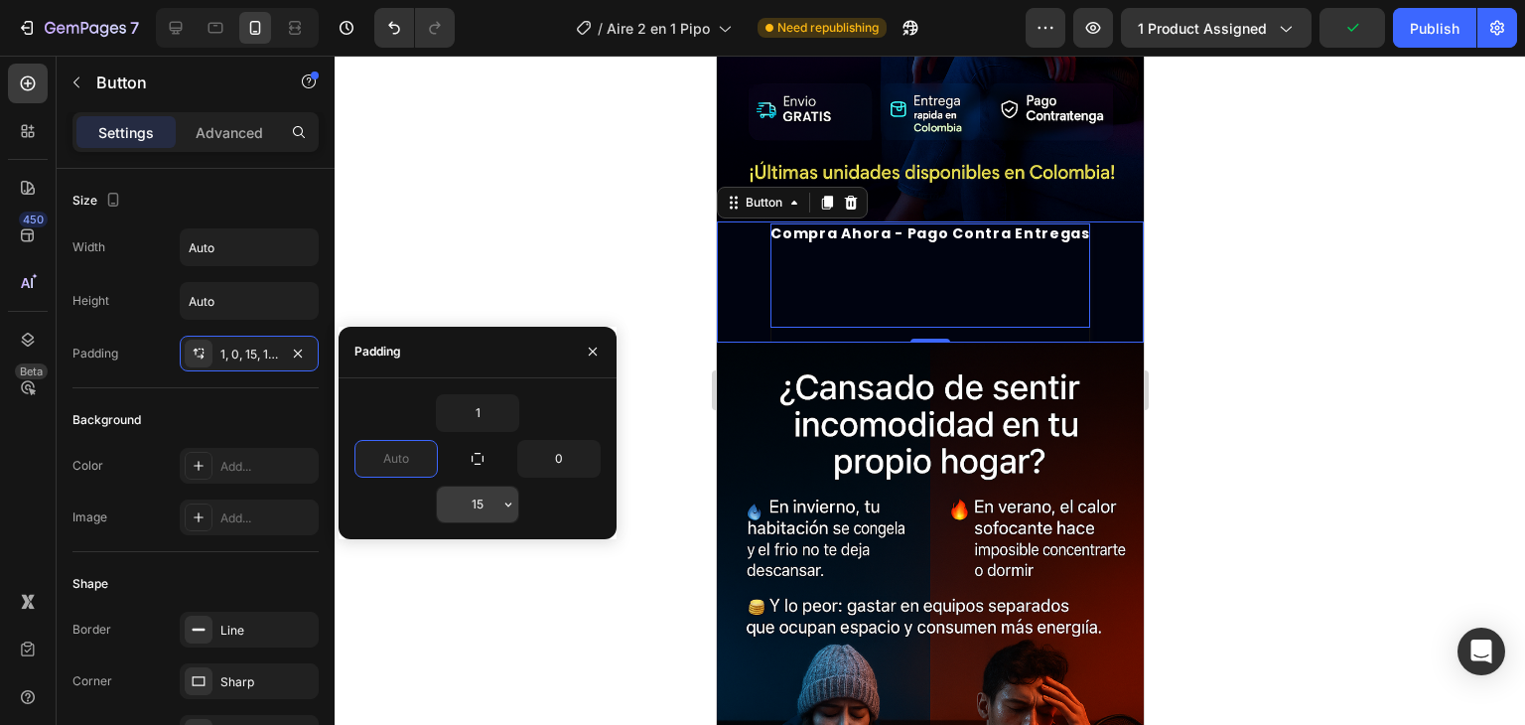
type input "0"
drag, startPoint x: 500, startPoint y: 513, endPoint x: 476, endPoint y: 505, distance: 25.1
click at [476, 505] on div "15" at bounding box center [477, 505] width 81 height 36
click at [476, 505] on input "15" at bounding box center [477, 505] width 81 height 36
type input "1"
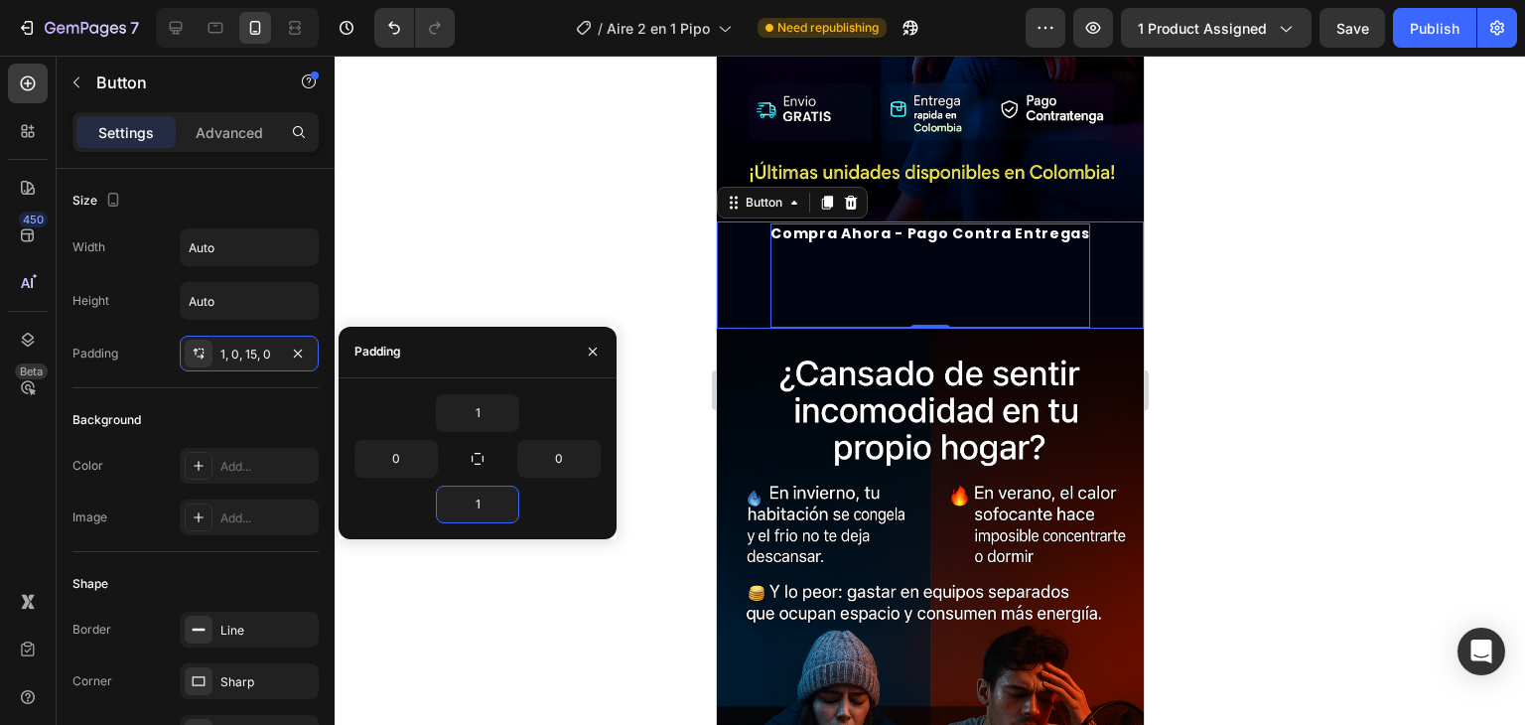
click at [1091, 263] on div "Compra ahora - Pago Contra entregas Button 0" at bounding box center [929, 274] width 427 height 107
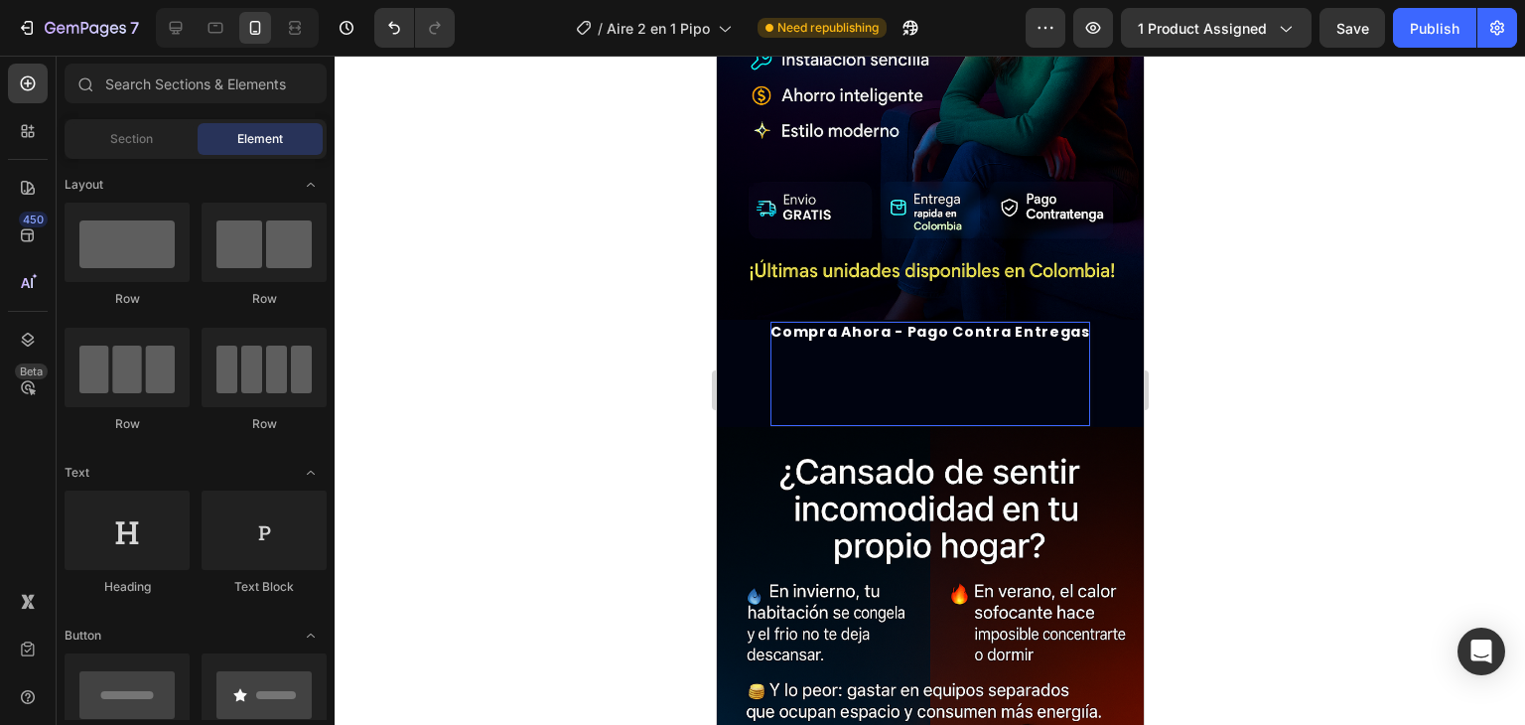
scroll to position [441, 0]
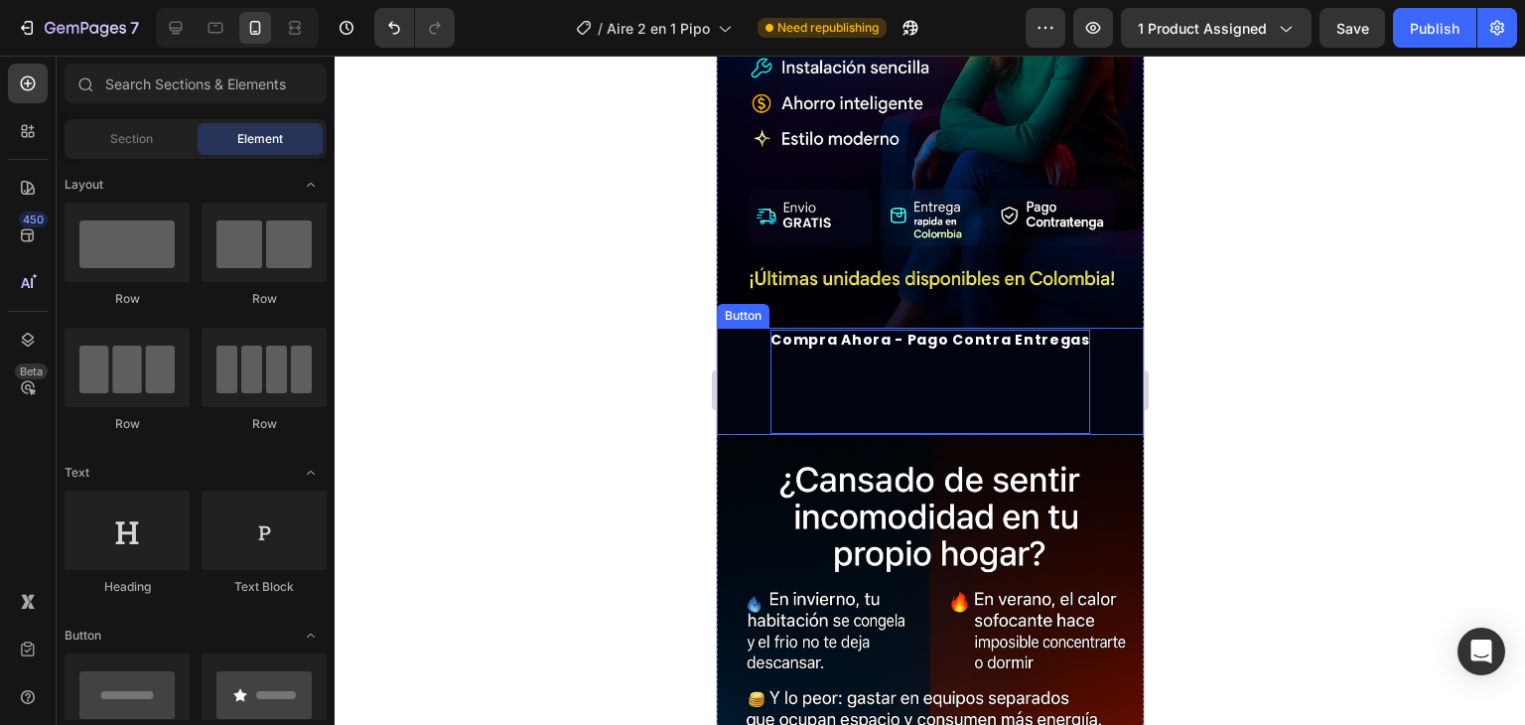
click at [1043, 345] on p "Compra ahora - Pago Contra entregas" at bounding box center [930, 382] width 320 height 104
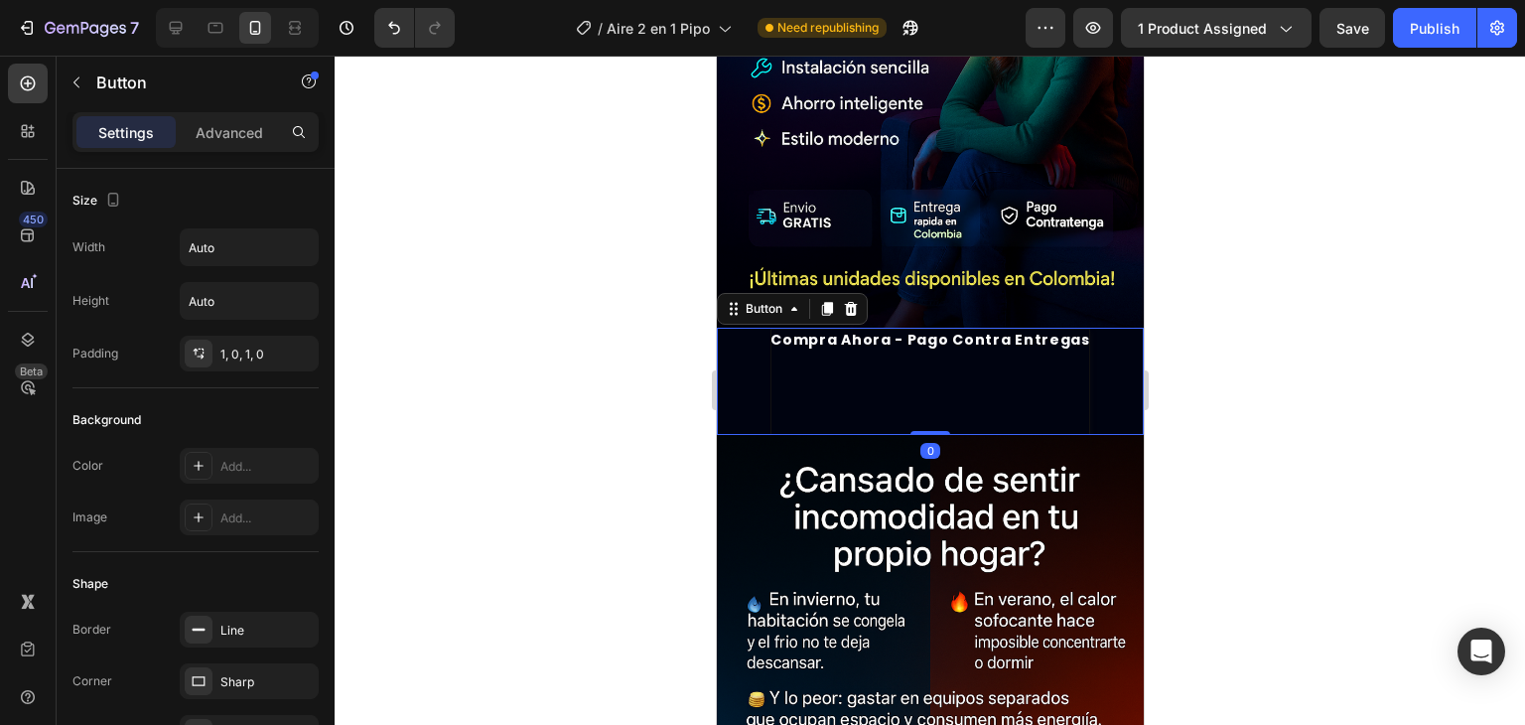
click at [1096, 339] on div "Compra ahora - Pago Contra entregas Button 0" at bounding box center [929, 381] width 427 height 107
click at [256, 346] on div "1, 0, 1, 0" at bounding box center [249, 355] width 58 height 18
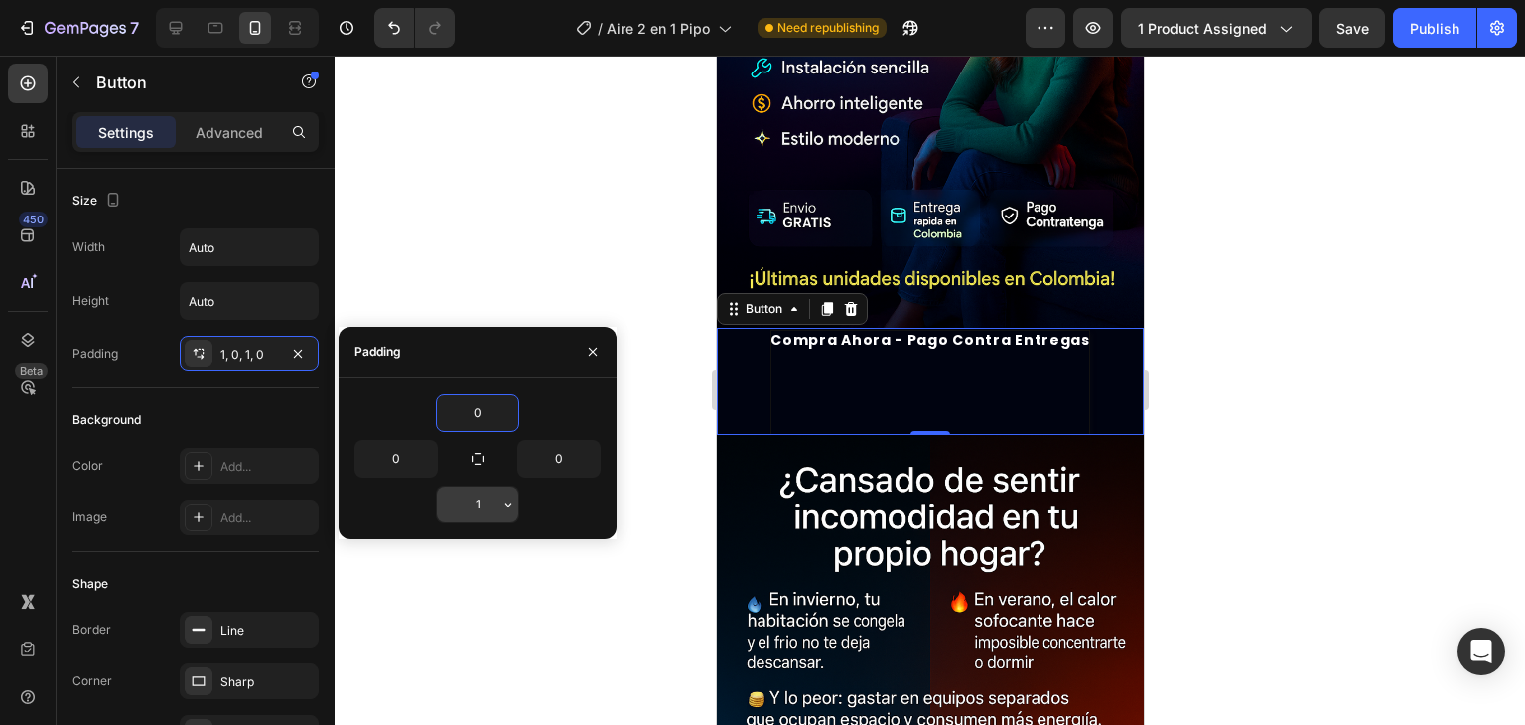
type input "0"
click at [572, 144] on div at bounding box center [930, 390] width 1191 height 669
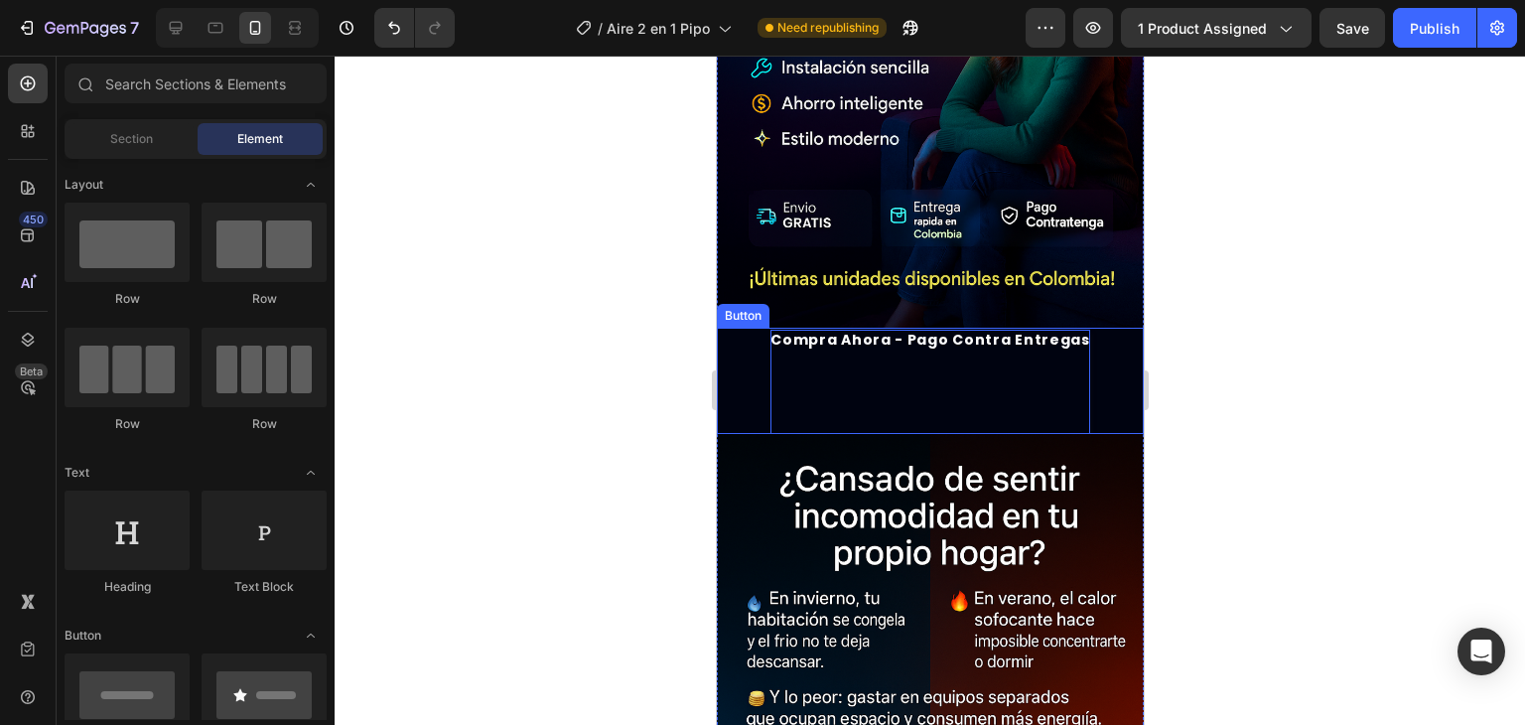
click at [847, 364] on p "Compra ahora - Pago Contra entregas" at bounding box center [930, 382] width 320 height 104
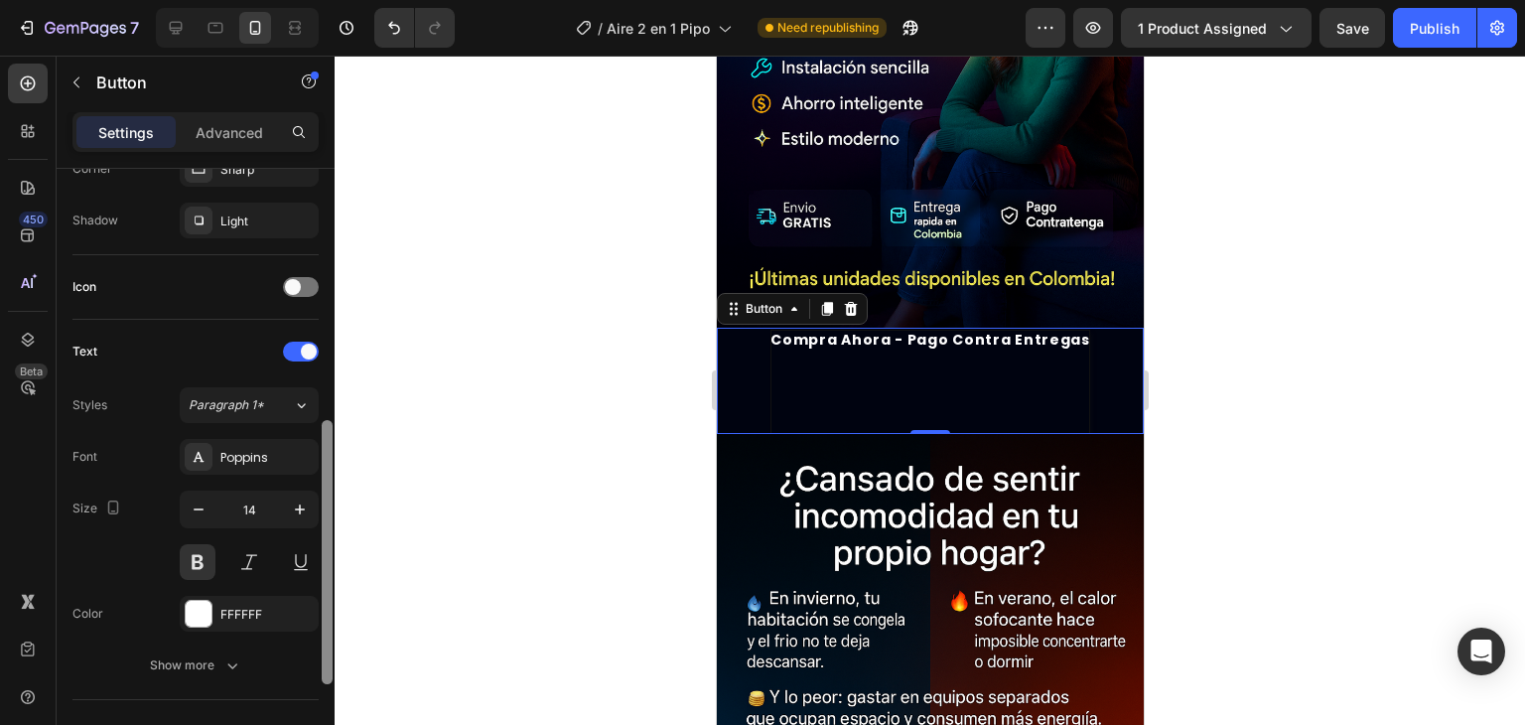
drag, startPoint x: 330, startPoint y: 390, endPoint x: 326, endPoint y: 610, distance: 219.5
click at [326, 611] on div at bounding box center [327, 552] width 11 height 264
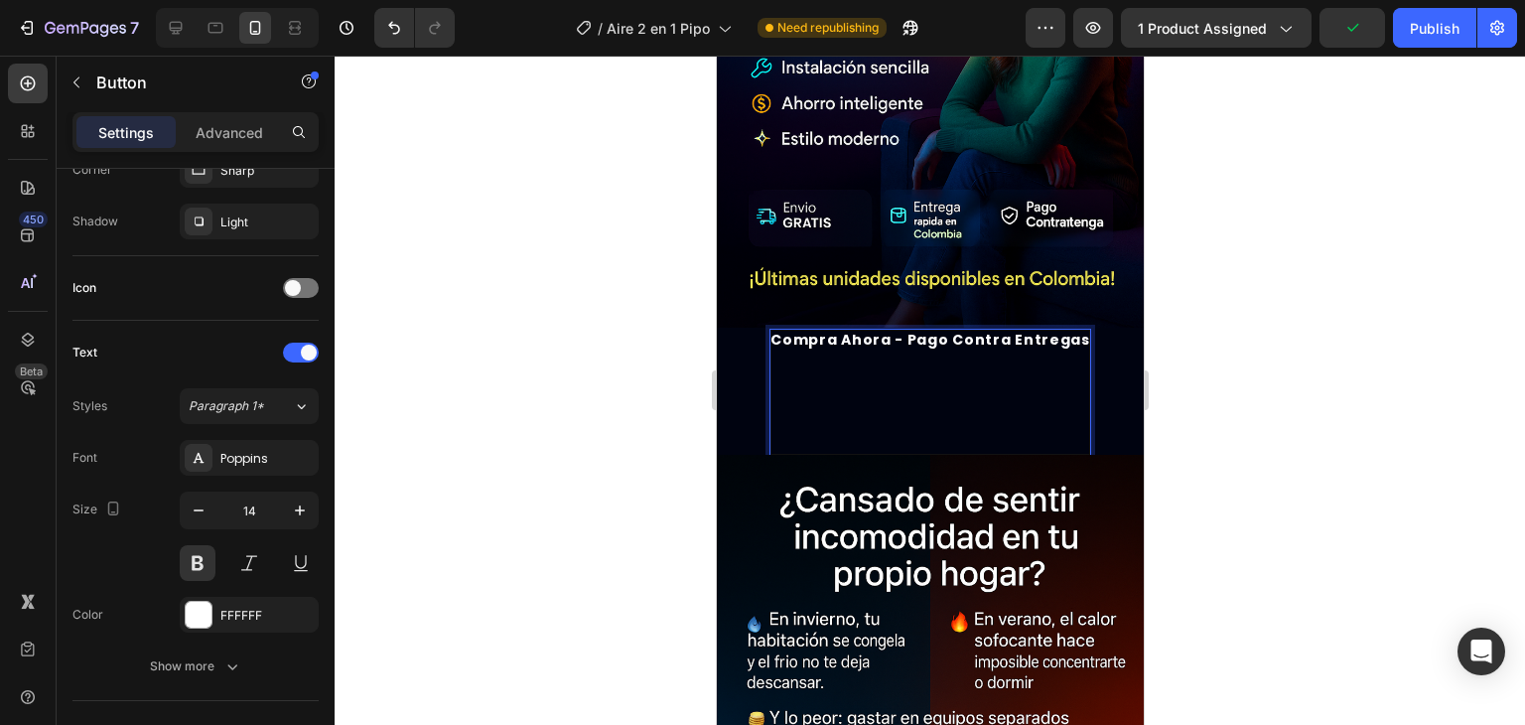
click at [785, 330] on p "Compra ahora - Pago Contra entregas ⁠⁠⁠⁠⁠⁠⁠" at bounding box center [930, 392] width 320 height 125
click at [606, 343] on div at bounding box center [930, 390] width 1191 height 669
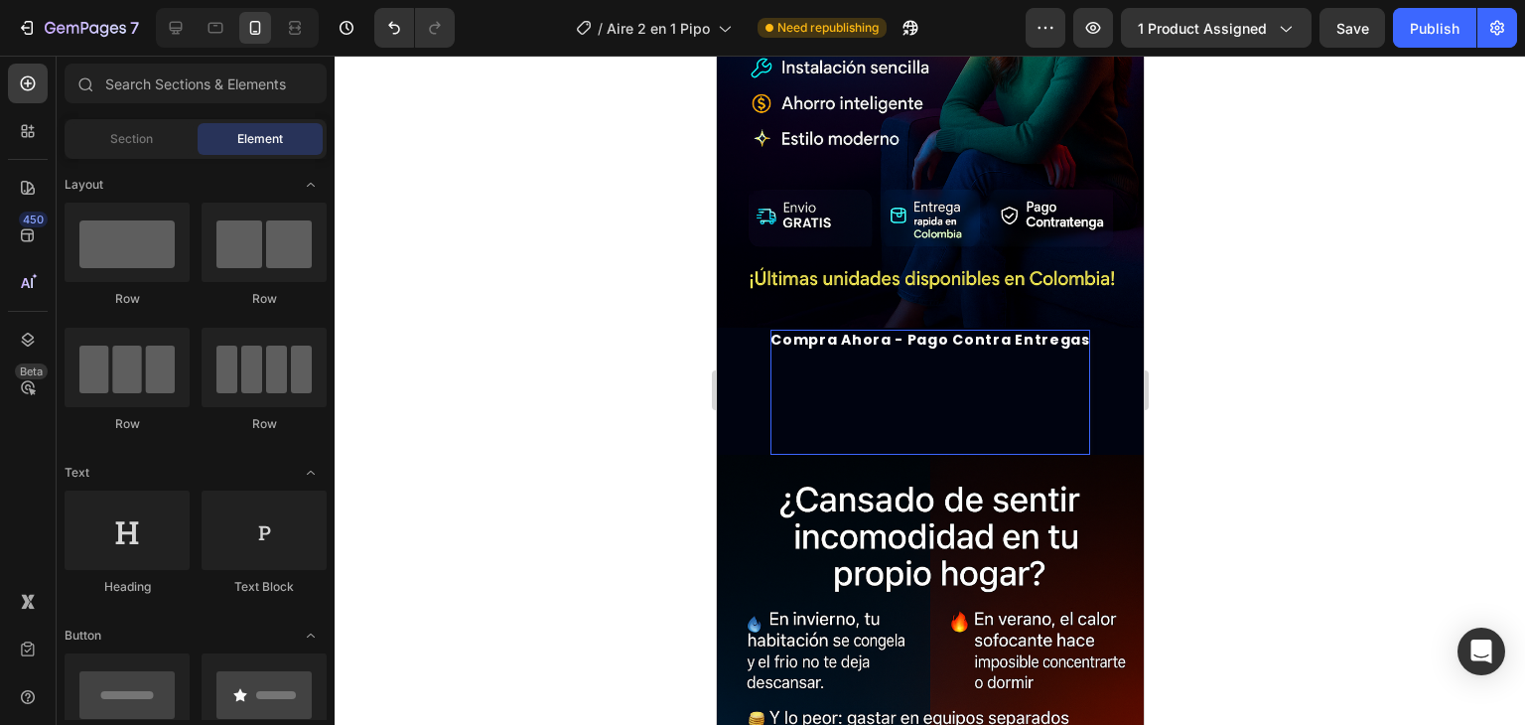
click at [852, 350] on p "Compra ahora - Pago Contra entregas ⁠⁠⁠⁠⁠⁠⁠" at bounding box center [930, 392] width 320 height 125
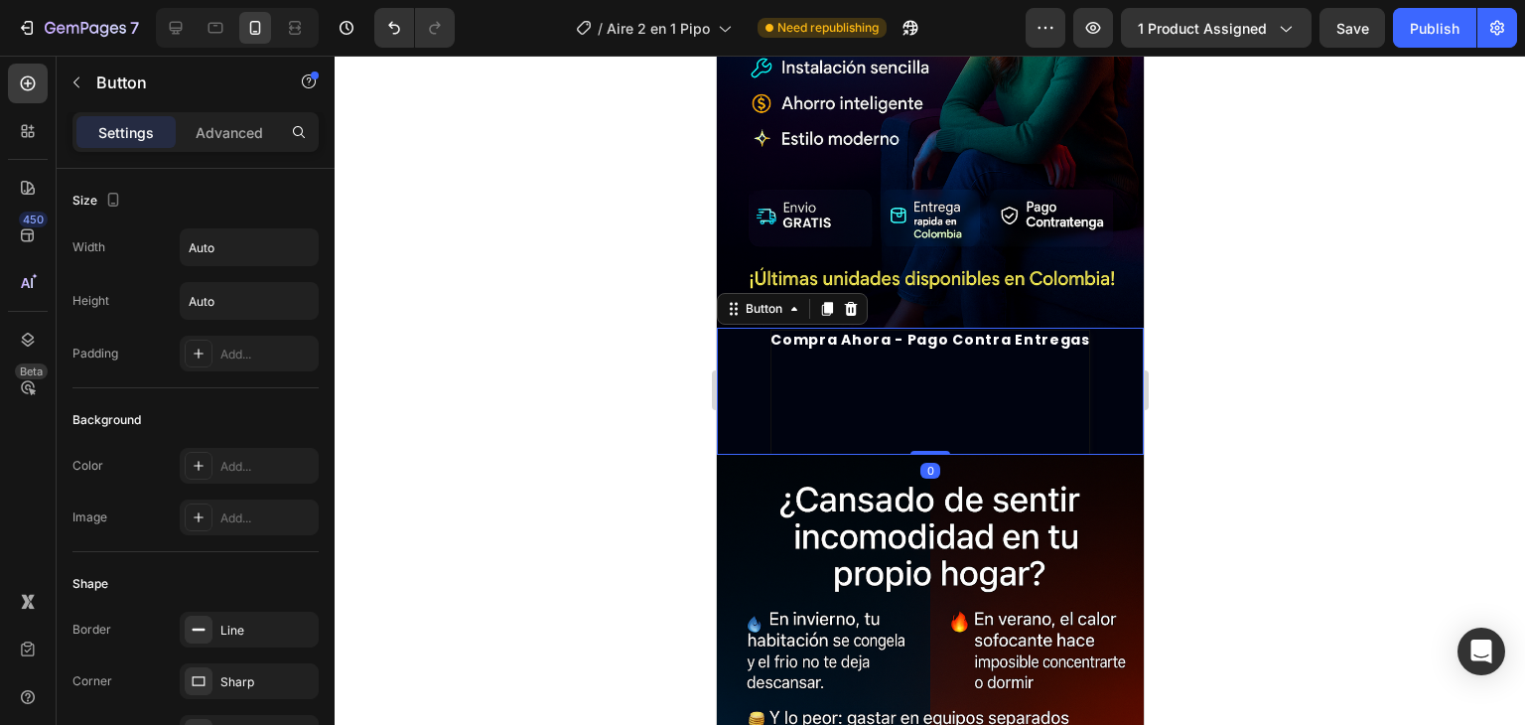
click at [758, 369] on div "Compra ahora - Pago Contra entregas ⁠⁠⁠⁠⁠⁠⁠ Button 0" at bounding box center [929, 391] width 427 height 127
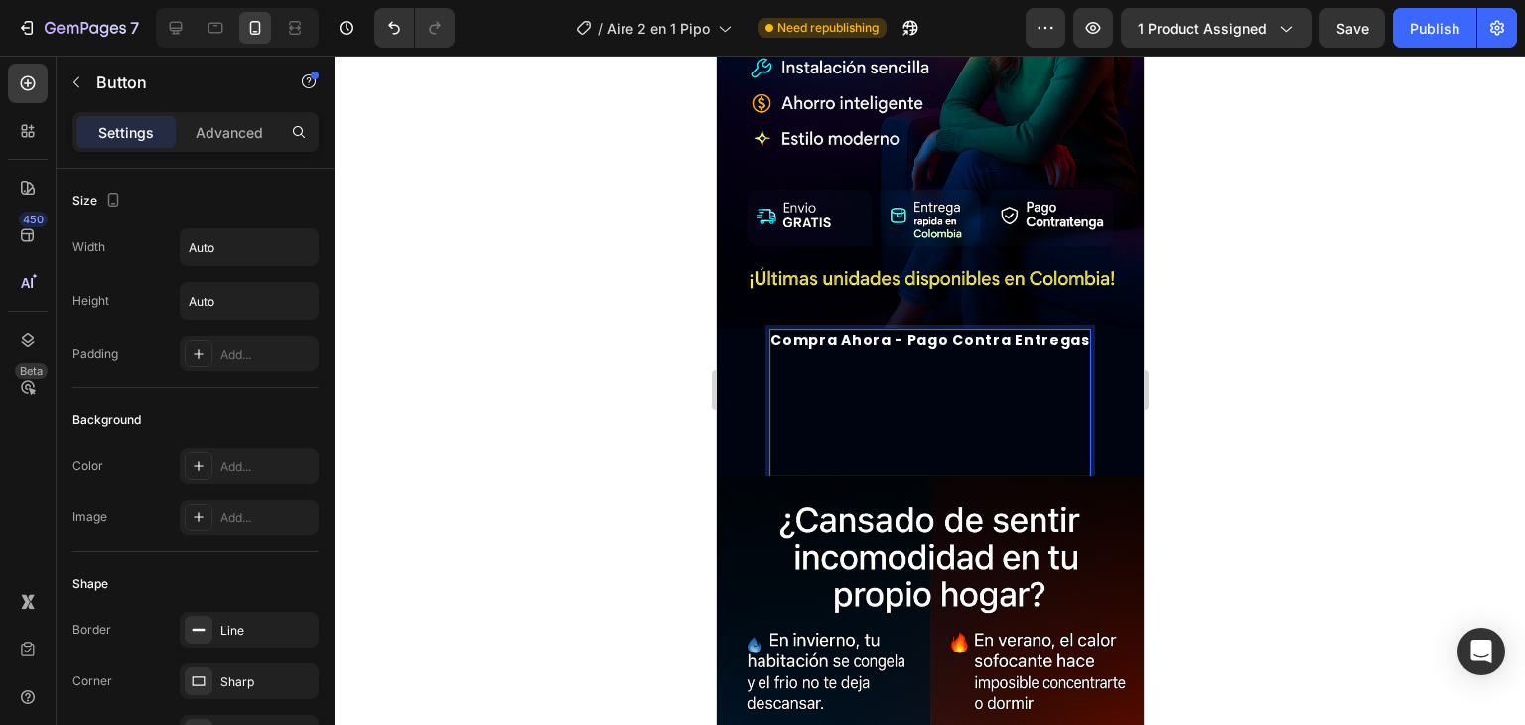
click at [1070, 330] on p "Compra ahora - Pago Contra entregas" at bounding box center [930, 403] width 320 height 146
click at [624, 318] on div at bounding box center [930, 390] width 1191 height 669
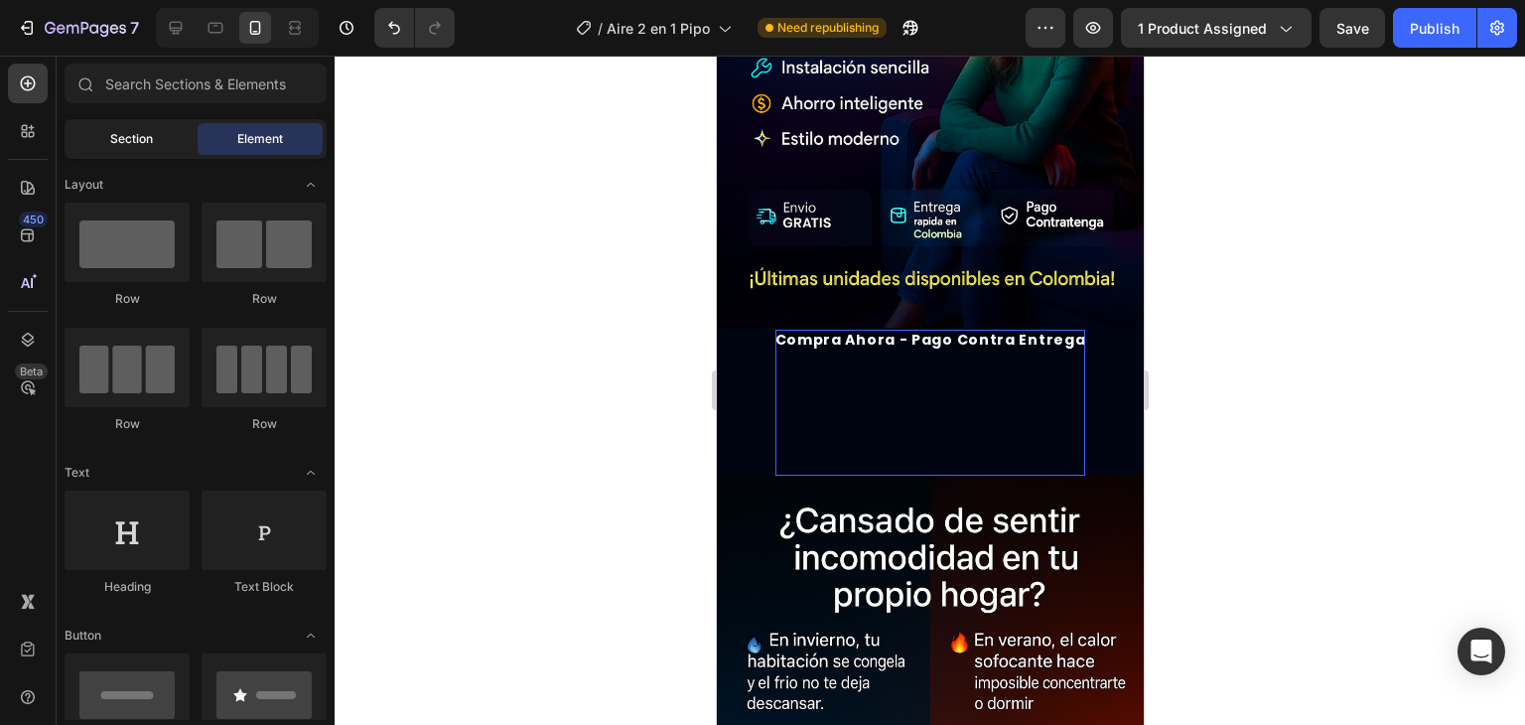
click at [112, 145] on span "Section" at bounding box center [131, 139] width 43 height 18
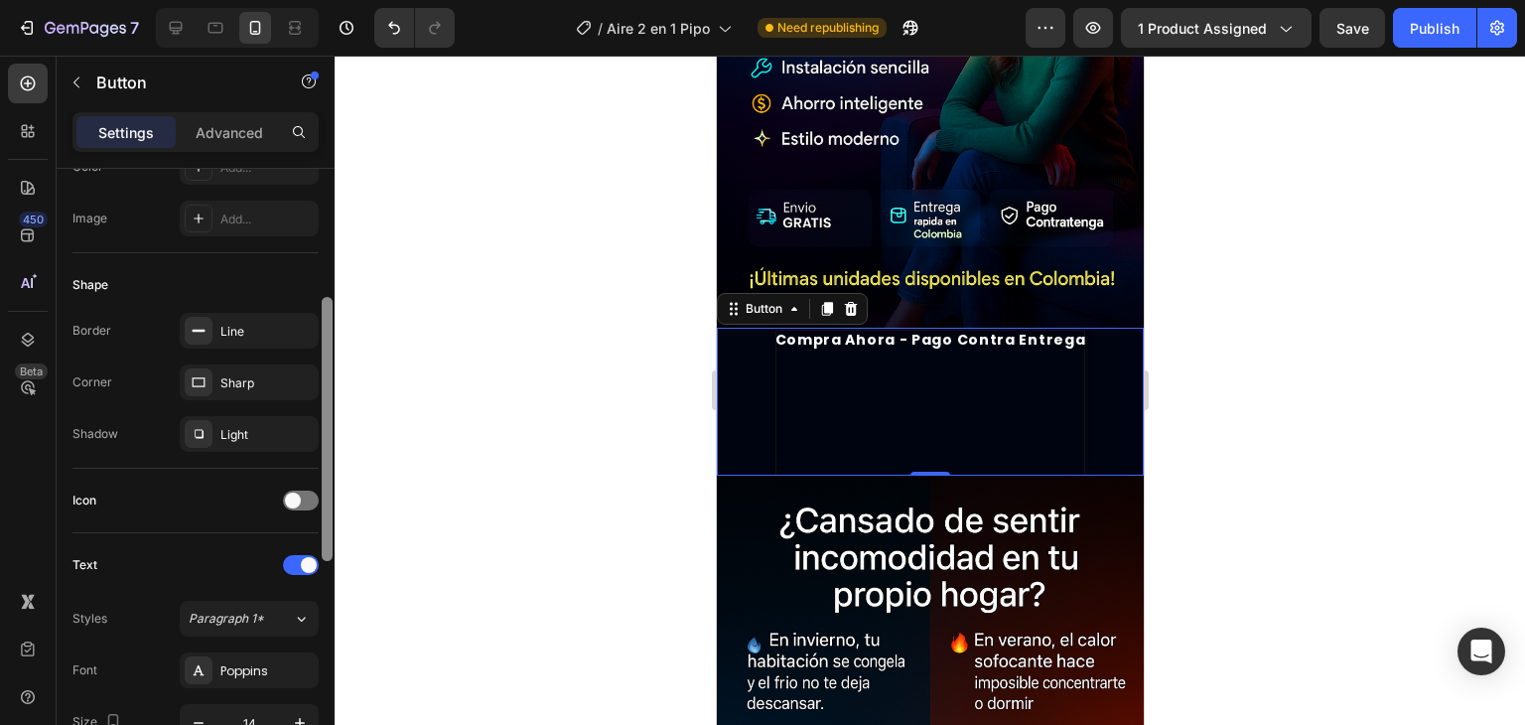
scroll to position [266, 0]
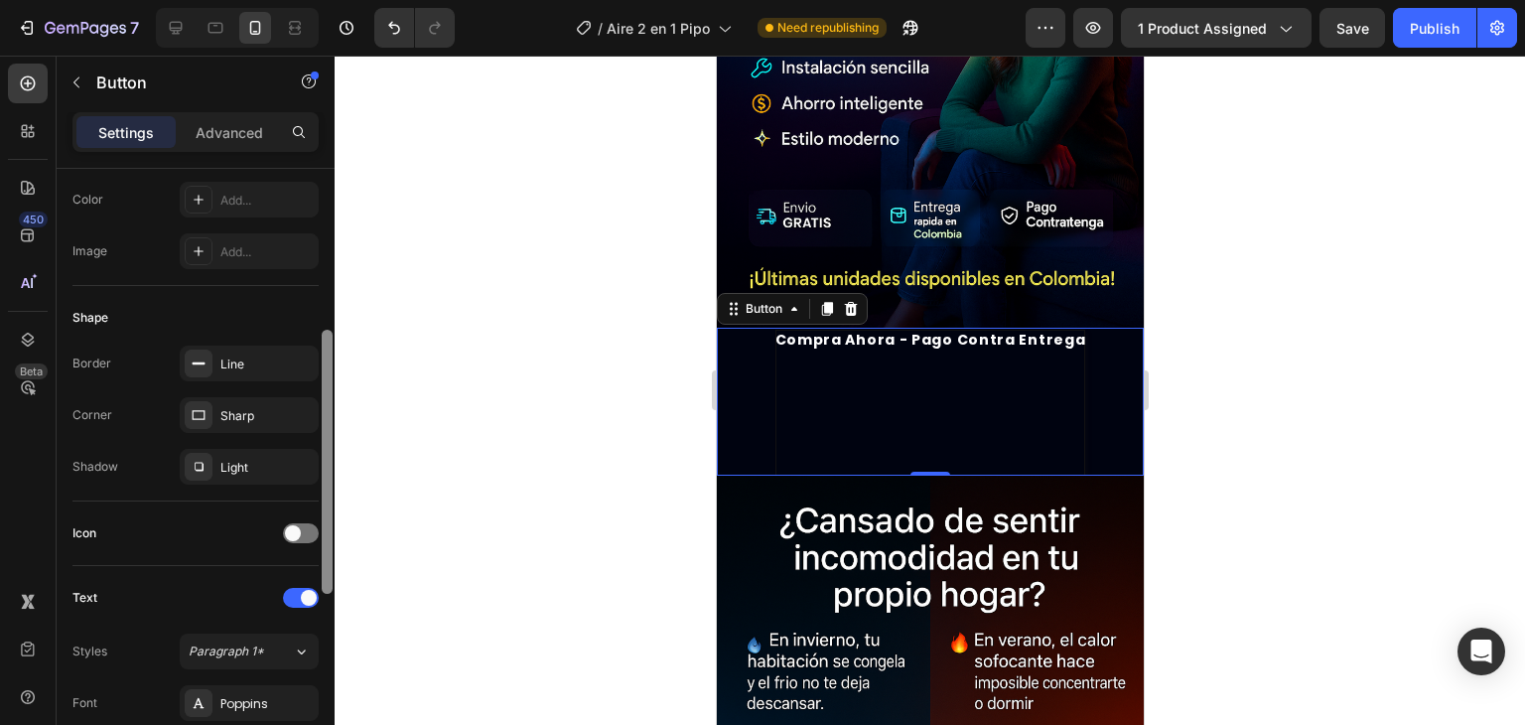
drag, startPoint x: 328, startPoint y: 232, endPoint x: 333, endPoint y: 348, distance: 115.3
click at [333, 348] on div at bounding box center [327, 508] width 15 height 613
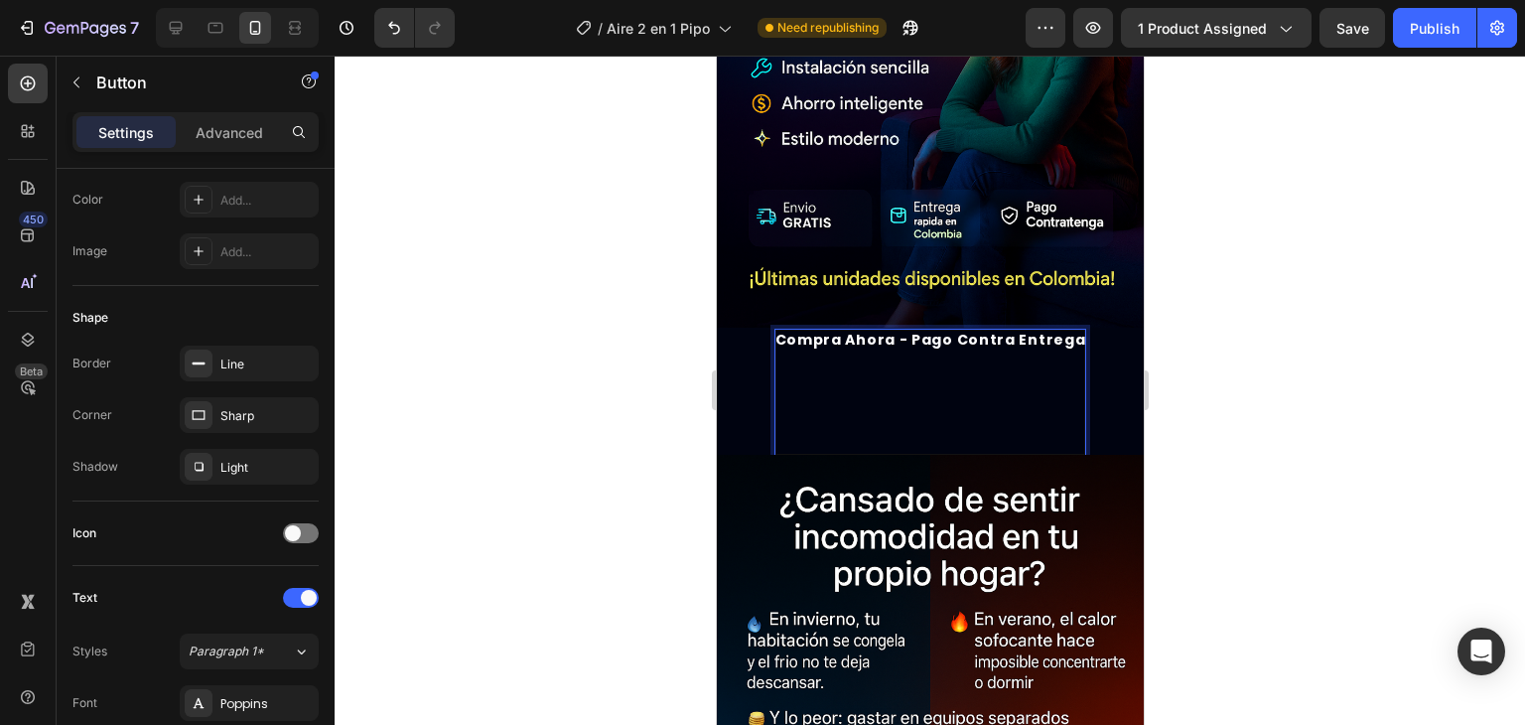
click at [966, 425] on p "Compra ahora - Pago Contra entrega ⁠⁠⁠⁠⁠⁠⁠" at bounding box center [930, 392] width 311 height 125
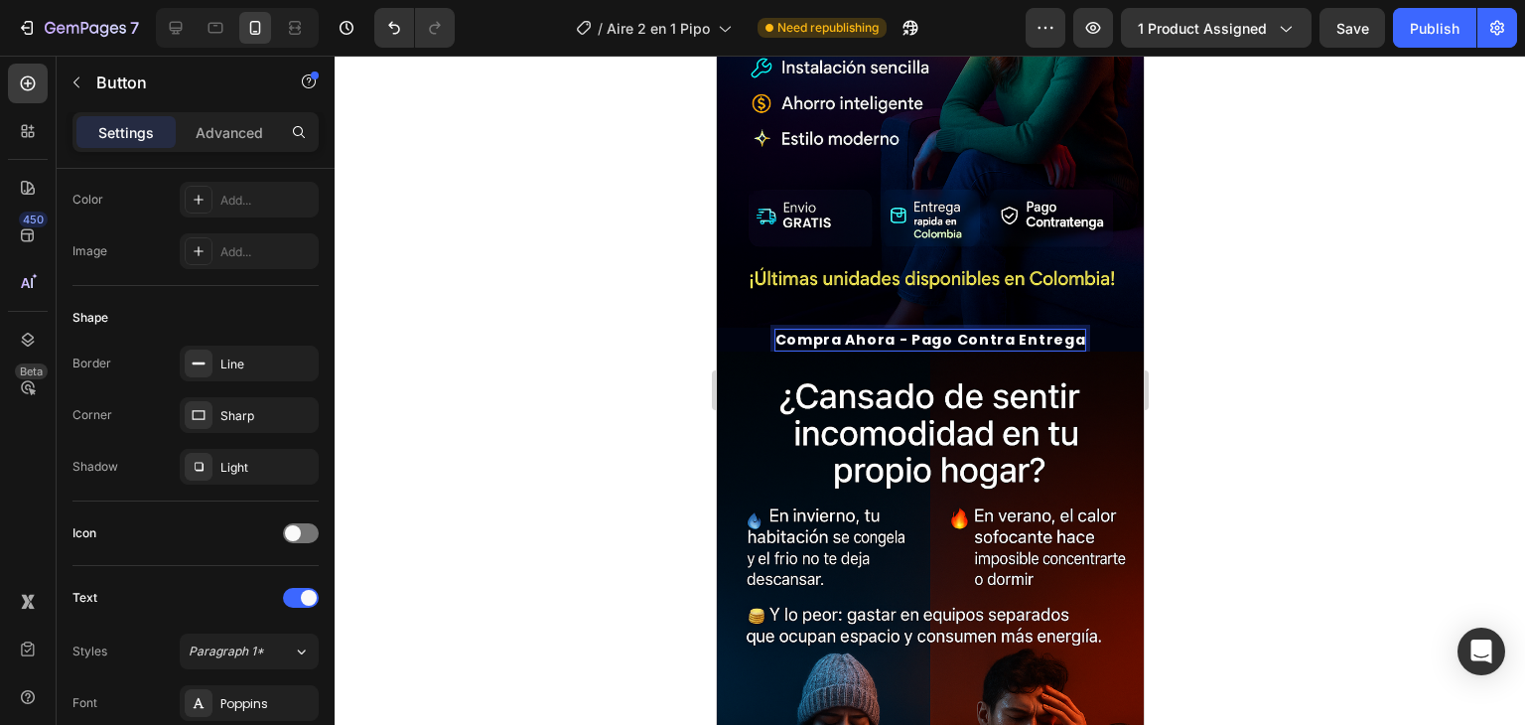
click at [1082, 328] on div "Compra ahora - Pago Contra entrega Button 0" at bounding box center [929, 340] width 427 height 24
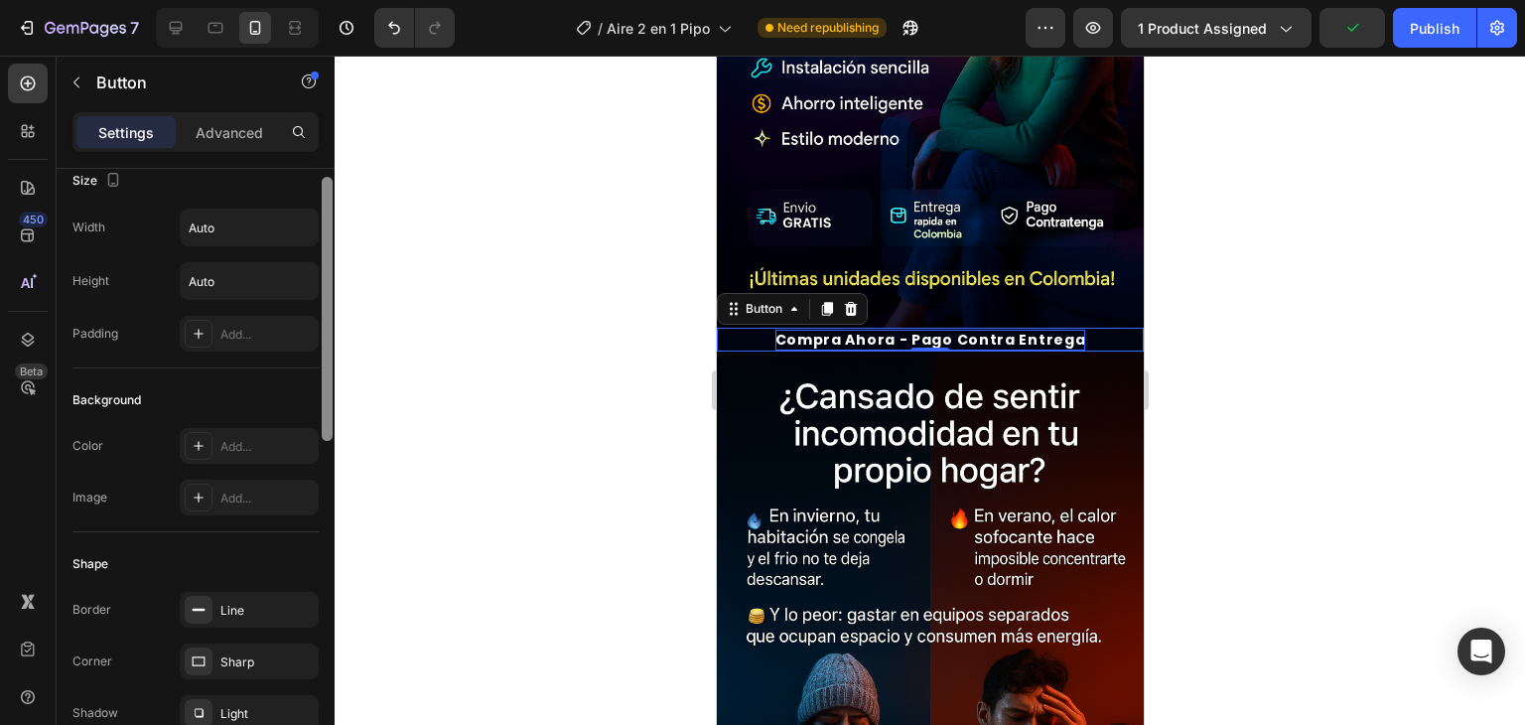
scroll to position [0, 0]
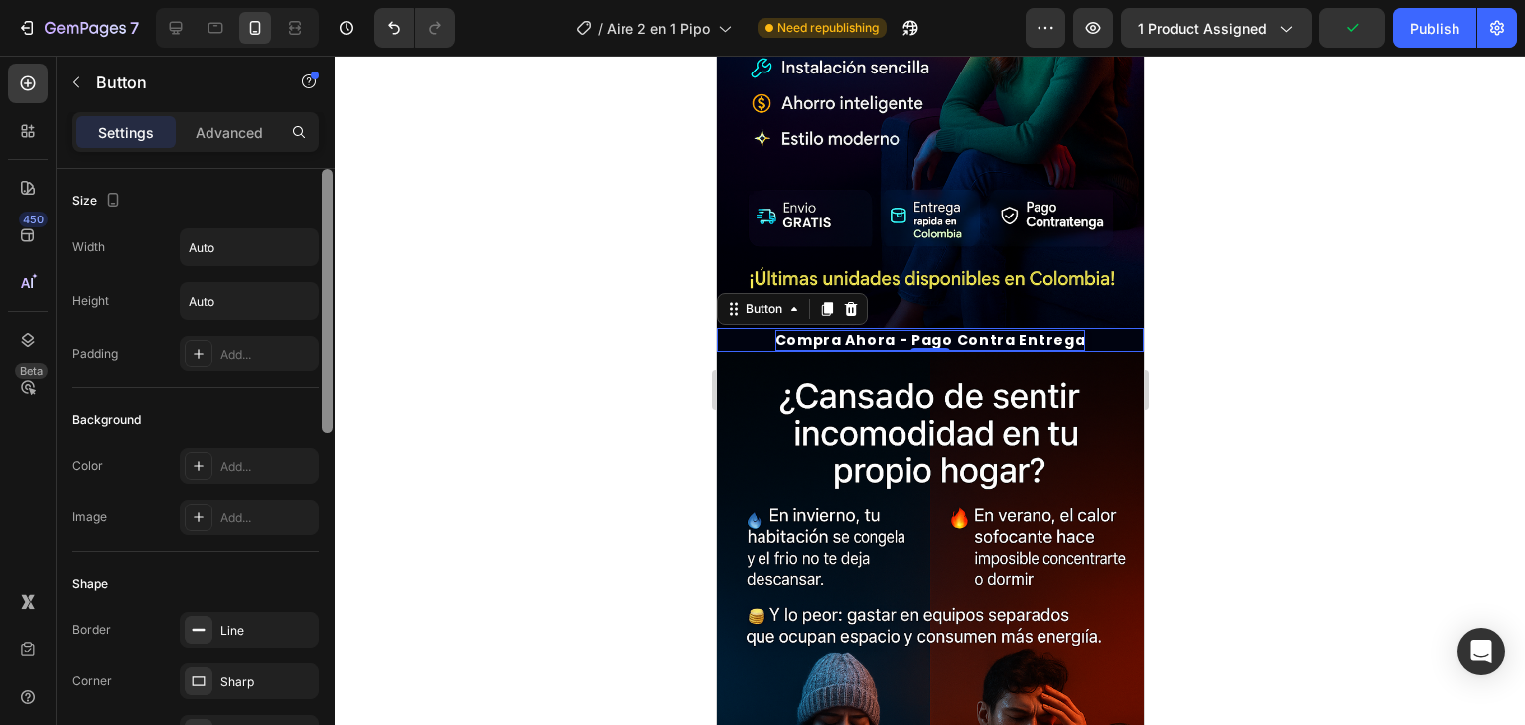
drag, startPoint x: 331, startPoint y: 330, endPoint x: 329, endPoint y: 192, distance: 138.0
click at [329, 192] on div at bounding box center [327, 301] width 11 height 264
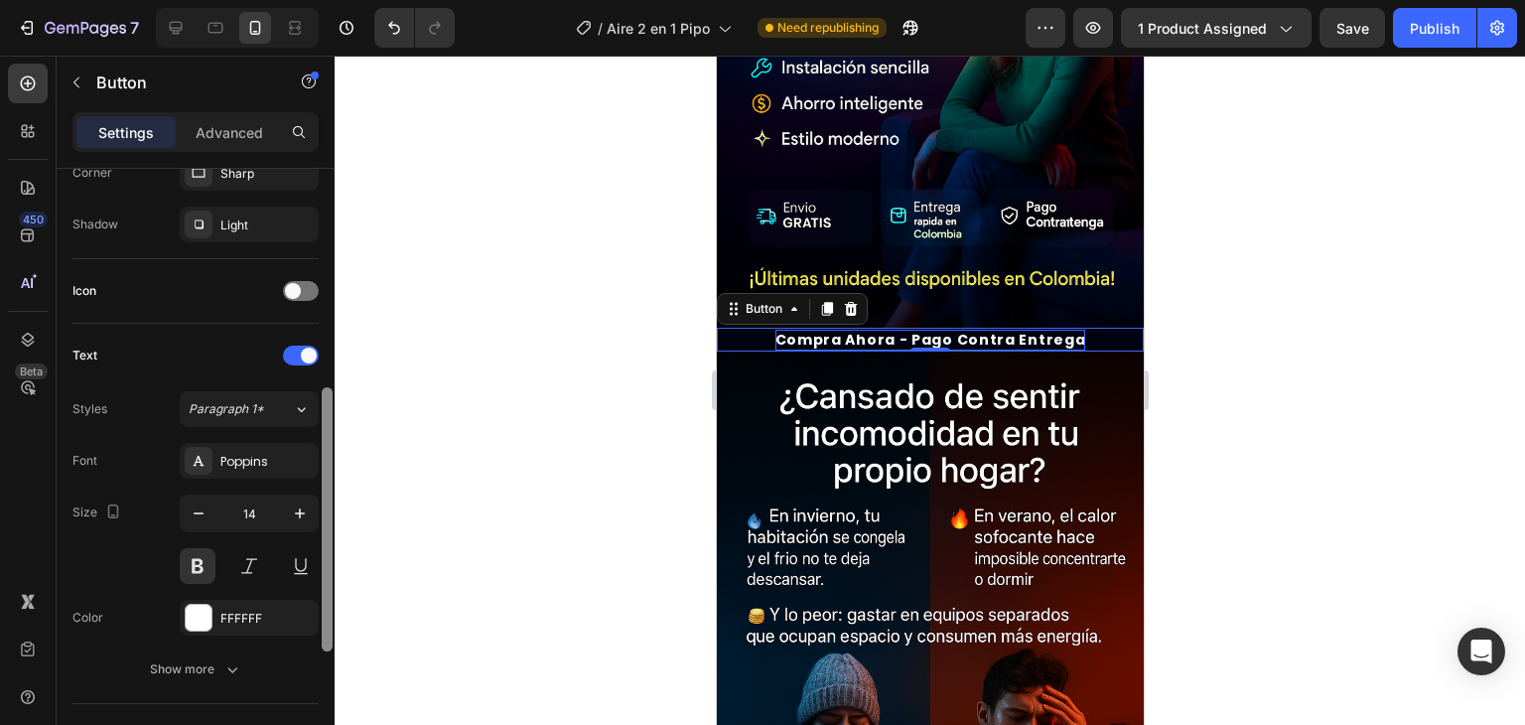
scroll to position [517, 0]
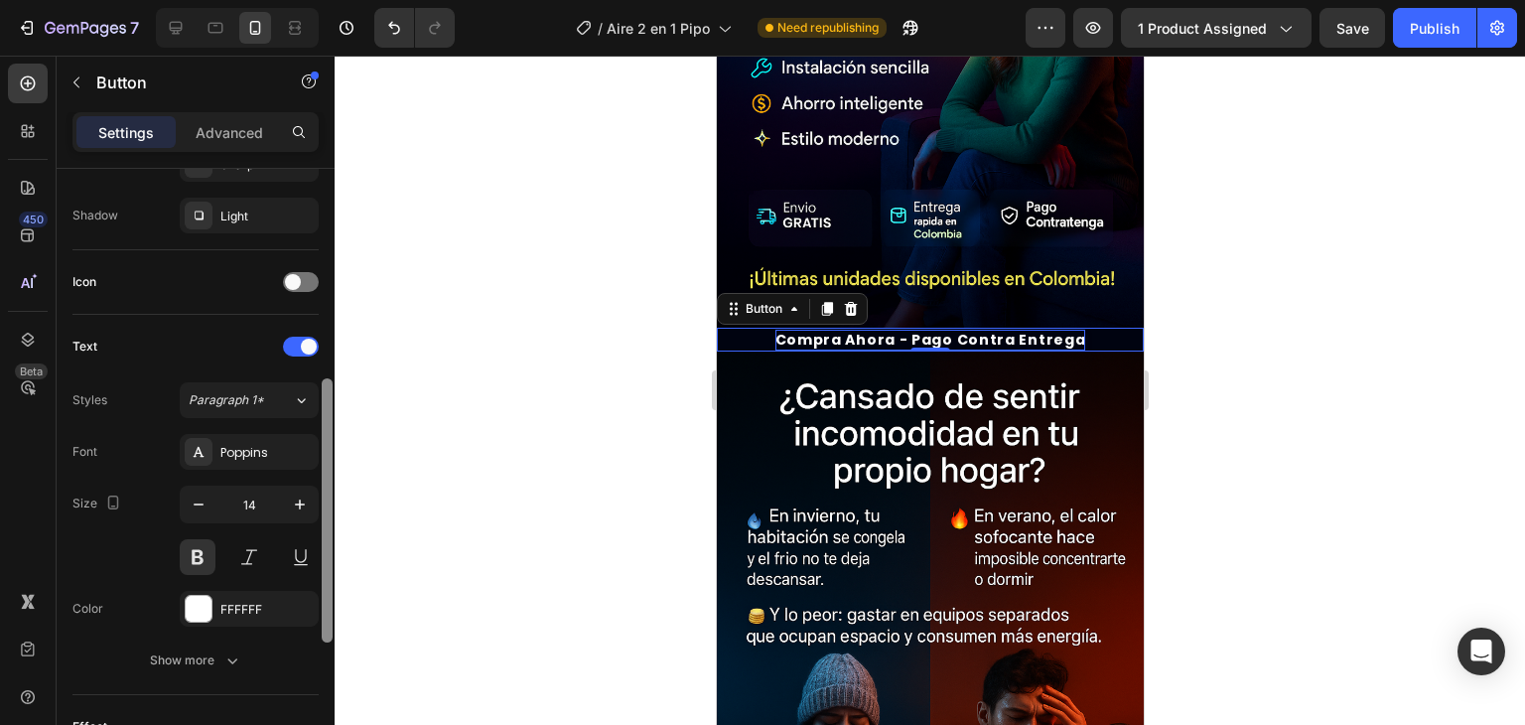
drag, startPoint x: 328, startPoint y: 234, endPoint x: 338, endPoint y: 458, distance: 223.7
click at [338, 0] on div "7 Version history / Aire 2 en 1 Pipo Need republishing Preview 1 product assign…" at bounding box center [762, 0] width 1525 height 0
click at [285, 398] on div "Paragraph 1*" at bounding box center [241, 400] width 104 height 18
click at [452, 357] on div at bounding box center [930, 390] width 1191 height 669
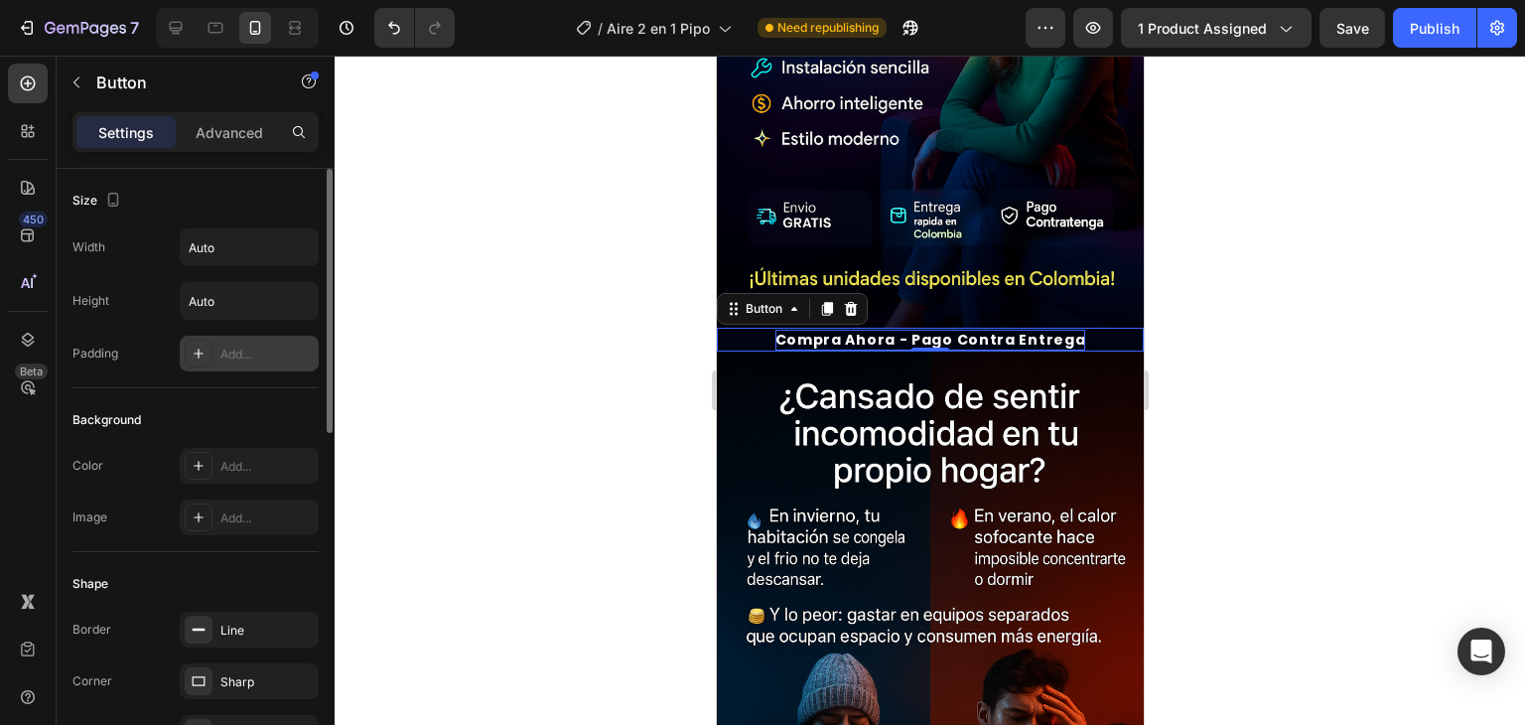
click at [254, 355] on div "Add..." at bounding box center [266, 355] width 93 height 18
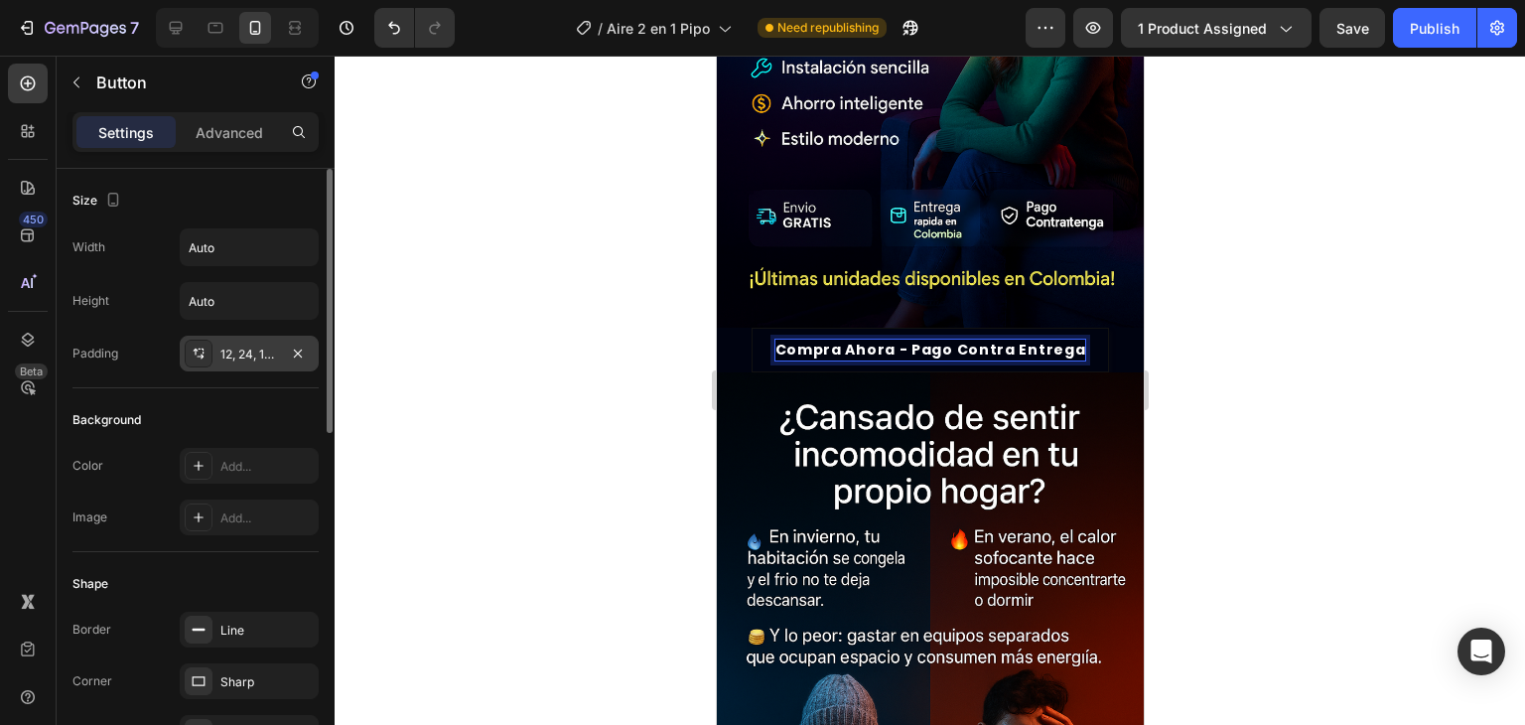
click at [1063, 340] on p "Compra ahora - Pago Contra entrega" at bounding box center [930, 350] width 311 height 21
click at [780, 340] on p "Compra ahora - Pago Contra entrega" at bounding box center [930, 350] width 311 height 21
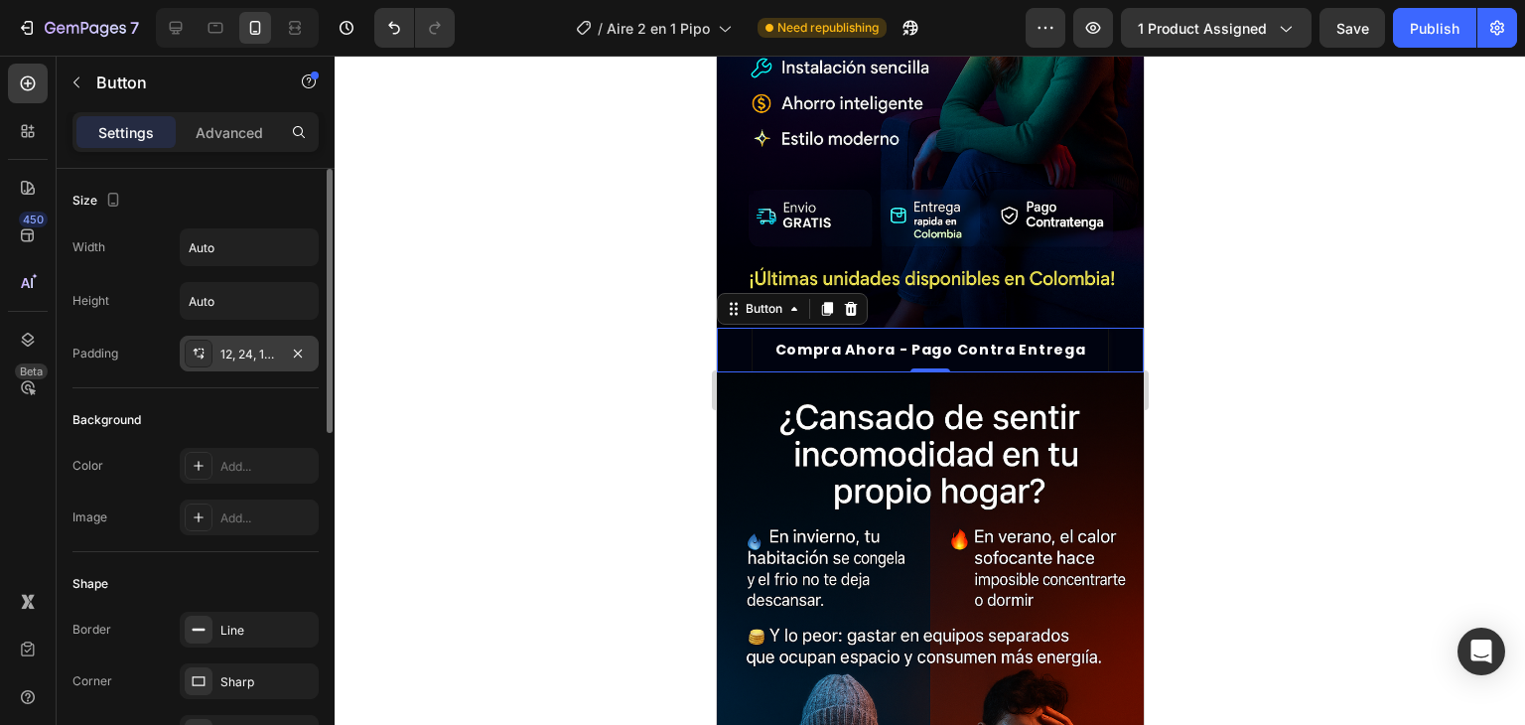
click at [753, 329] on button "Compra ahora - Pago Contra entrega" at bounding box center [930, 350] width 358 height 45
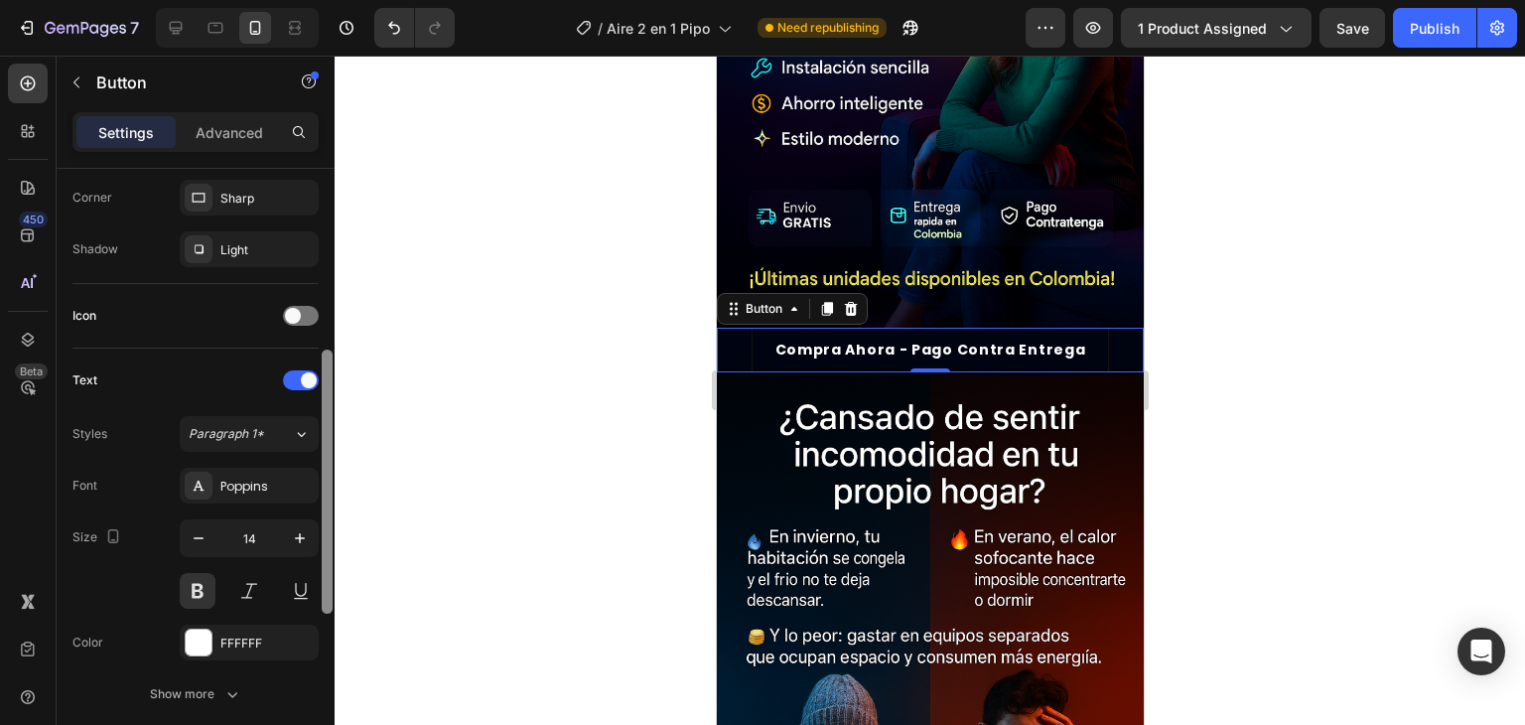
drag, startPoint x: 328, startPoint y: 186, endPoint x: 320, endPoint y: 339, distance: 153.1
click at [320, 339] on div at bounding box center [327, 456] width 15 height 613
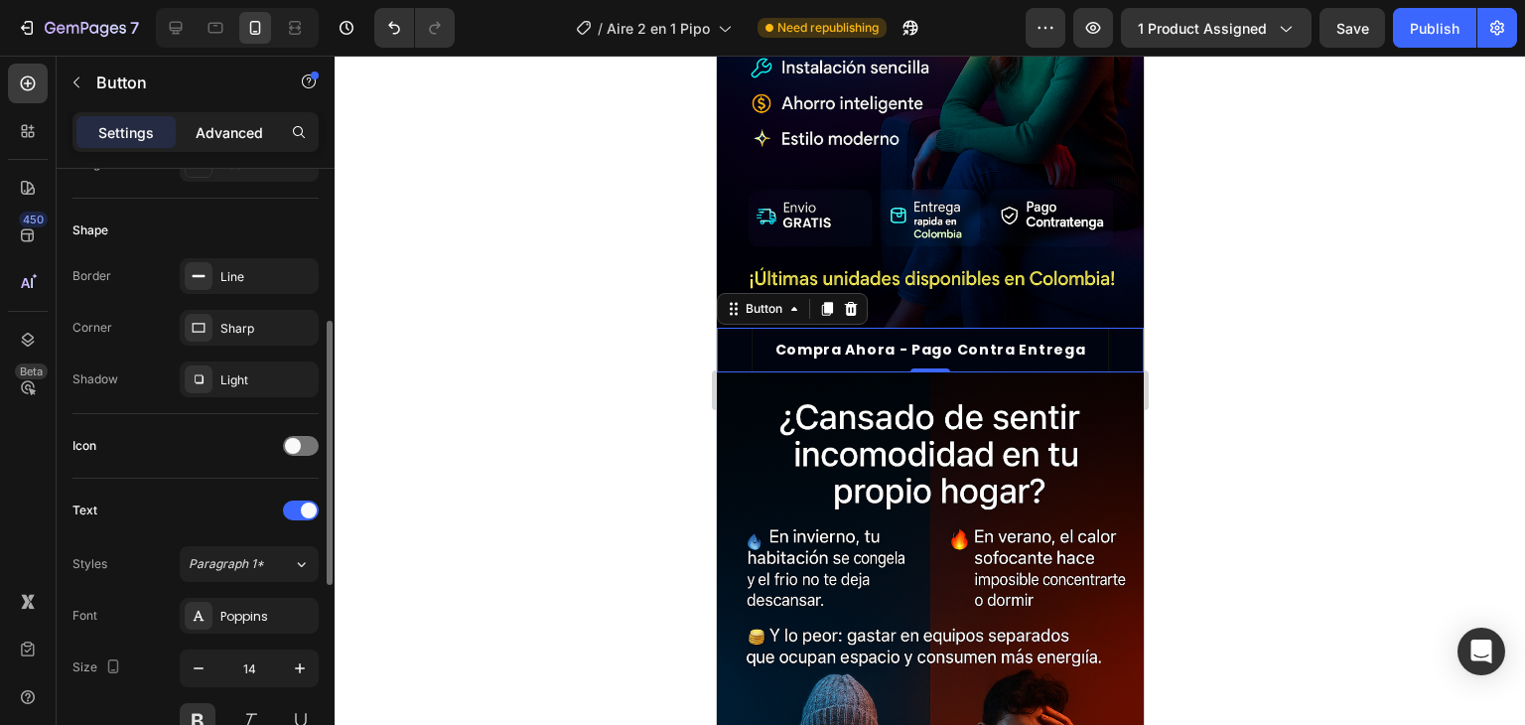
click at [220, 123] on p "Advanced" at bounding box center [230, 132] width 68 height 21
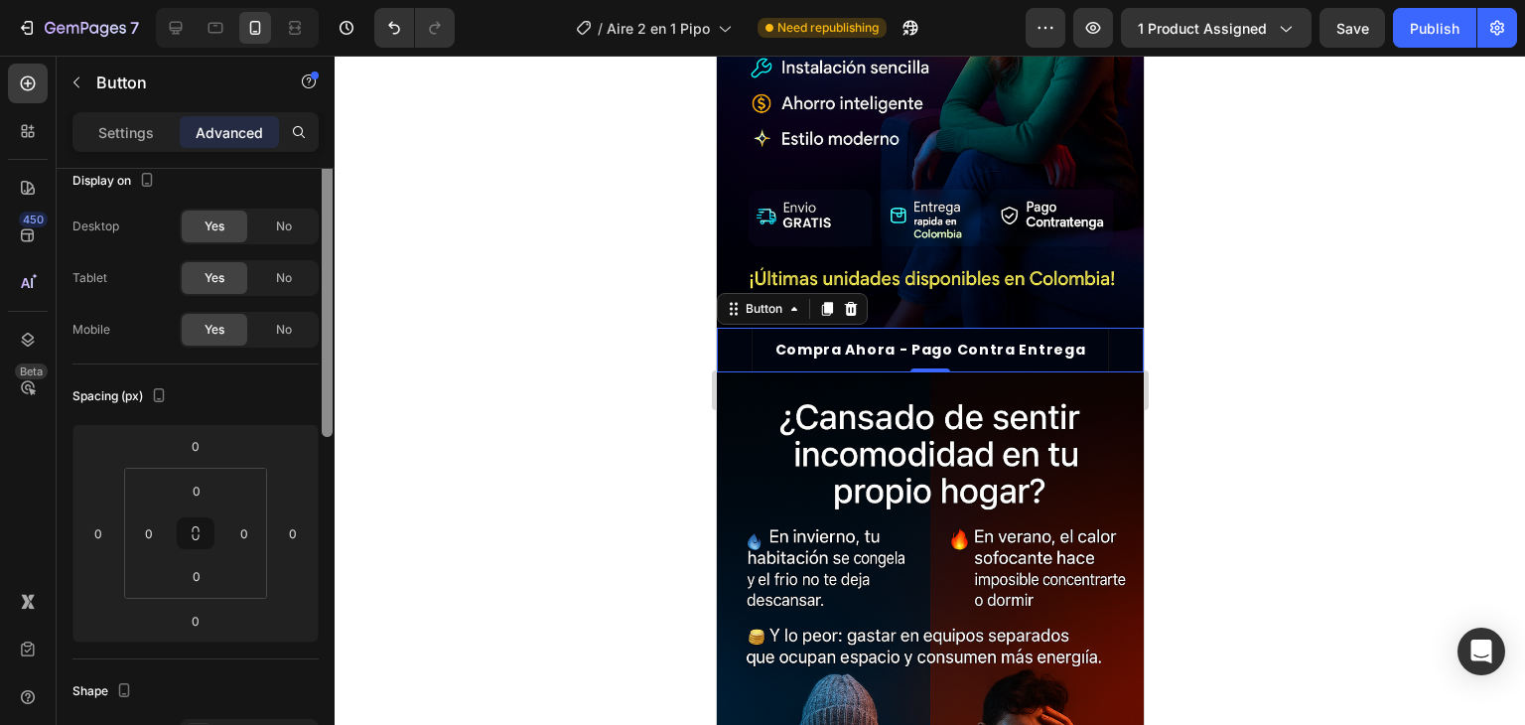
scroll to position [0, 0]
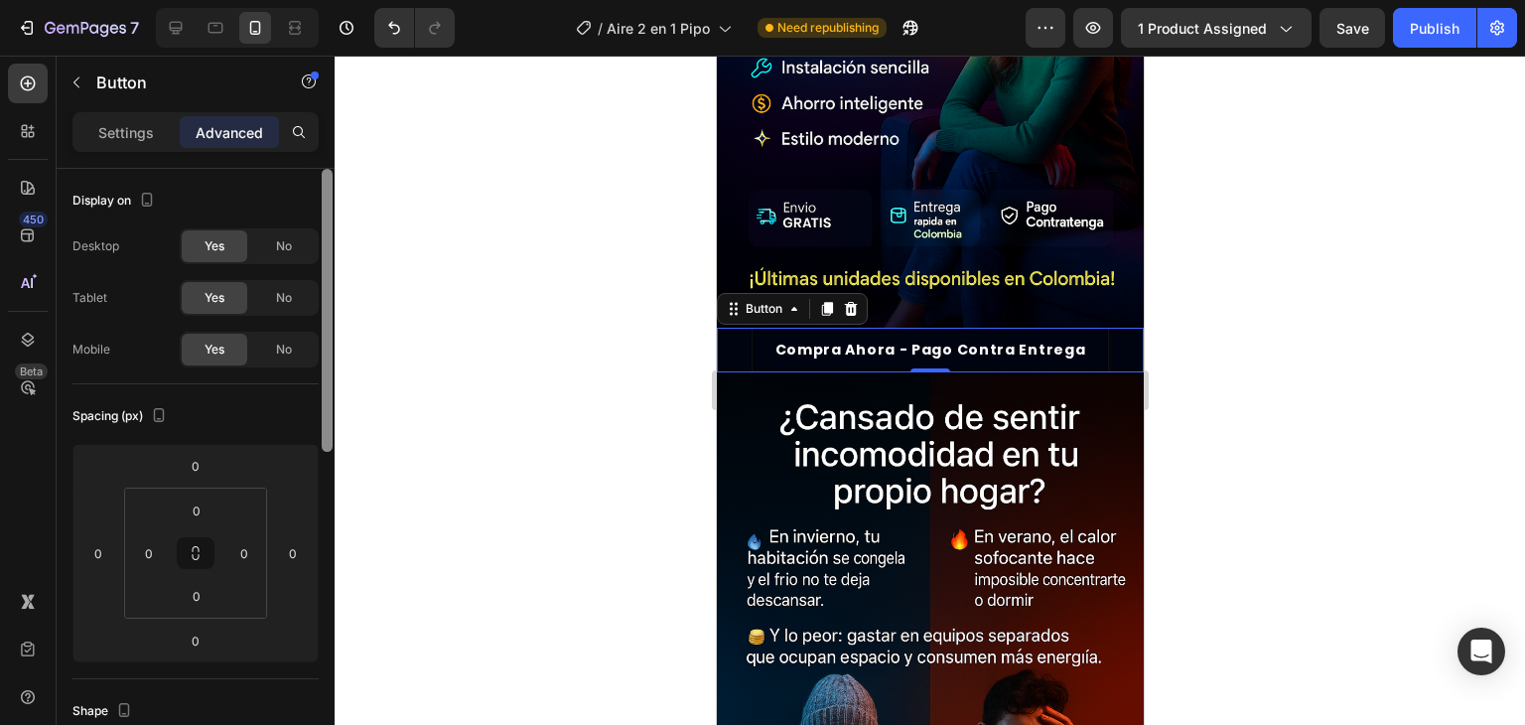
drag, startPoint x: 329, startPoint y: 542, endPoint x: 363, endPoint y: 357, distance: 188.9
click at [363, 0] on div "7 Version history / Aire 2 en 1 Pipo Need republishing Preview 1 product assign…" at bounding box center [762, 0] width 1525 height 0
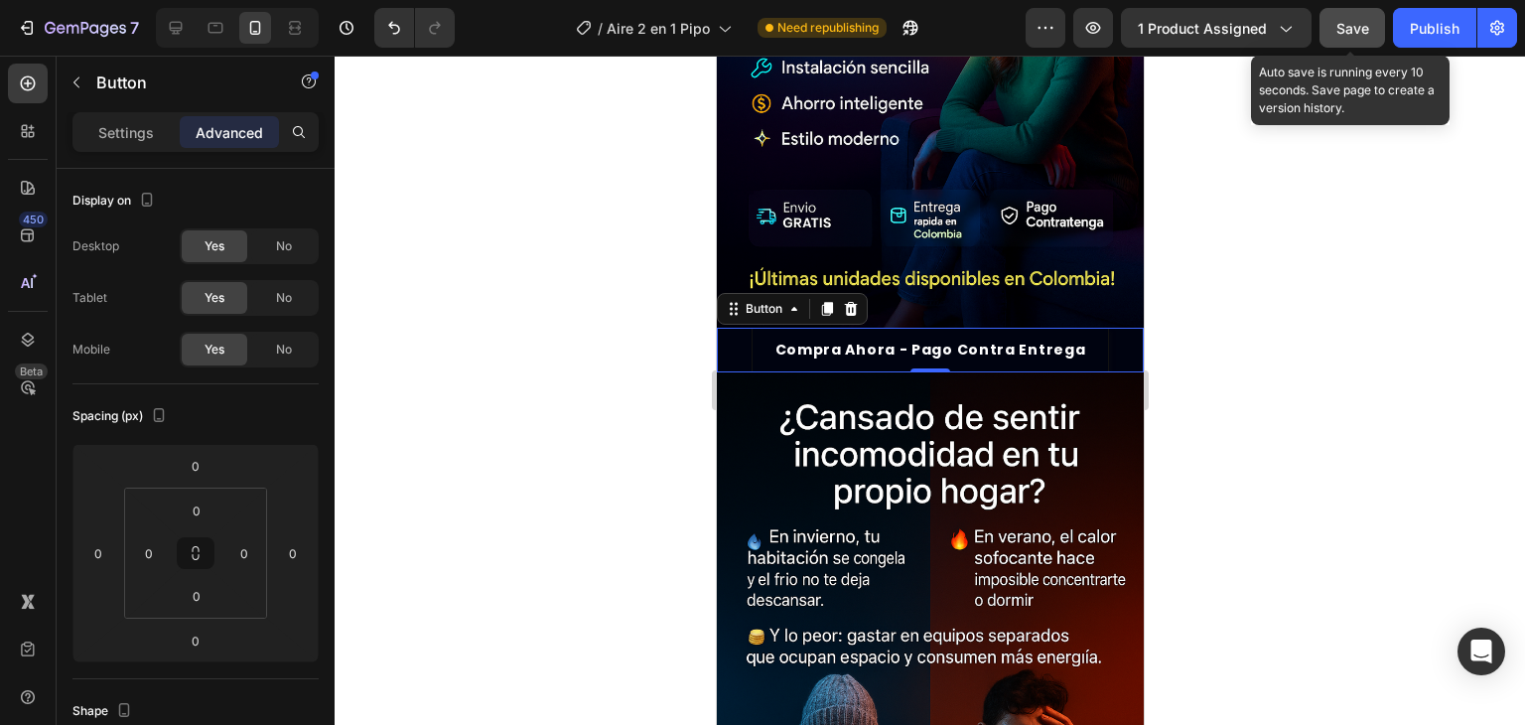
click at [1370, 11] on button "Save" at bounding box center [1353, 28] width 66 height 40
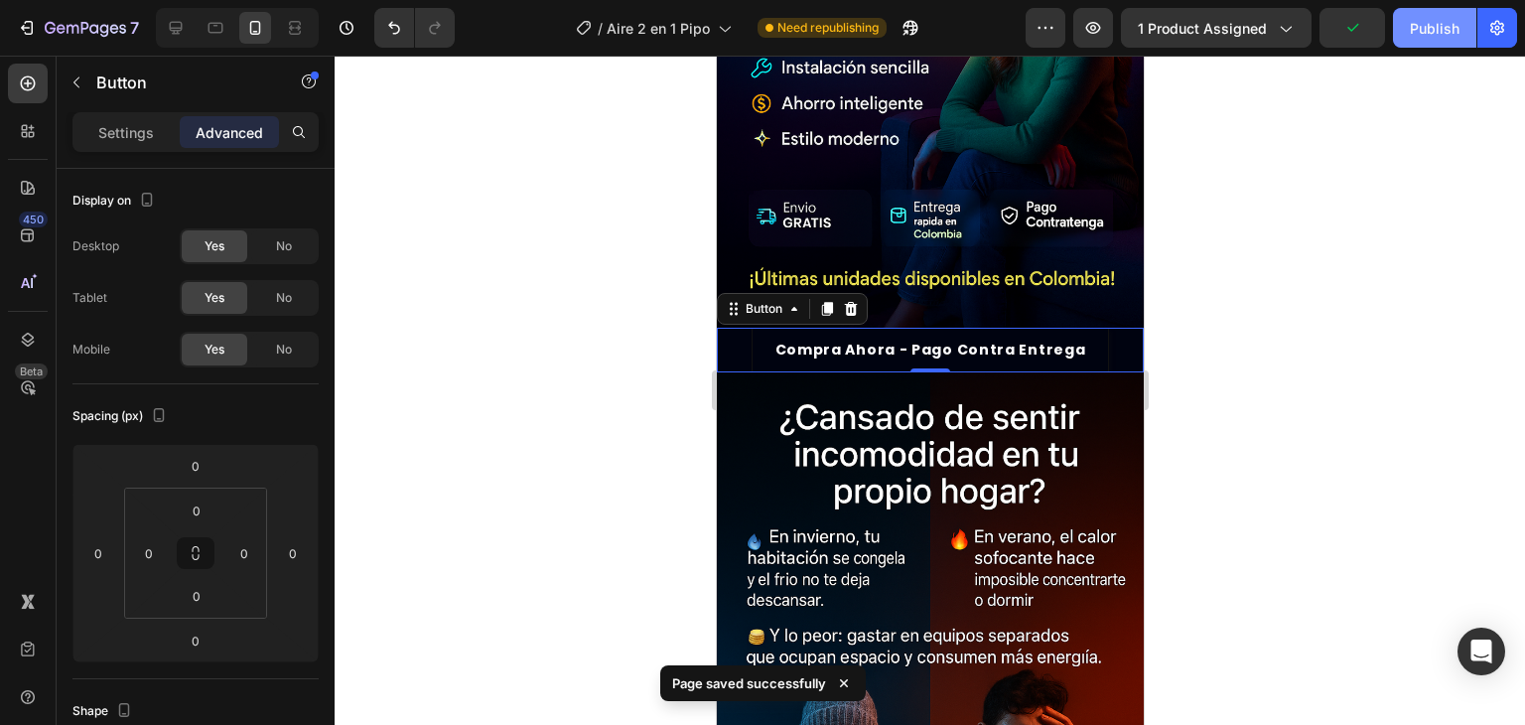
click at [1437, 31] on div "Publish" at bounding box center [1435, 28] width 50 height 21
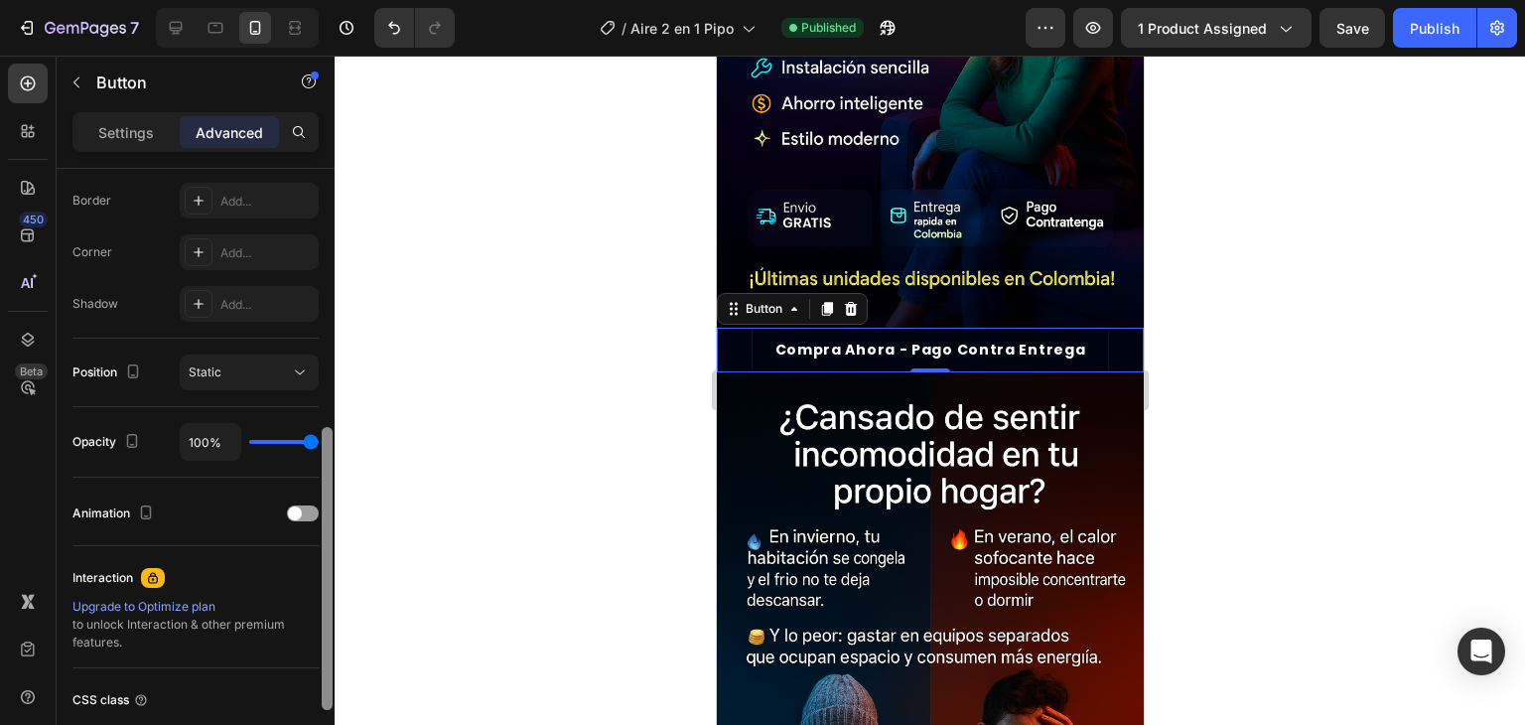
drag, startPoint x: 327, startPoint y: 261, endPoint x: 308, endPoint y: 571, distance: 310.4
click at [308, 571] on div "Display on Desktop Yes No Tablet Yes No Mobile Yes No Spacing (px) 0 0 0 0 0 0 …" at bounding box center [196, 475] width 278 height 613
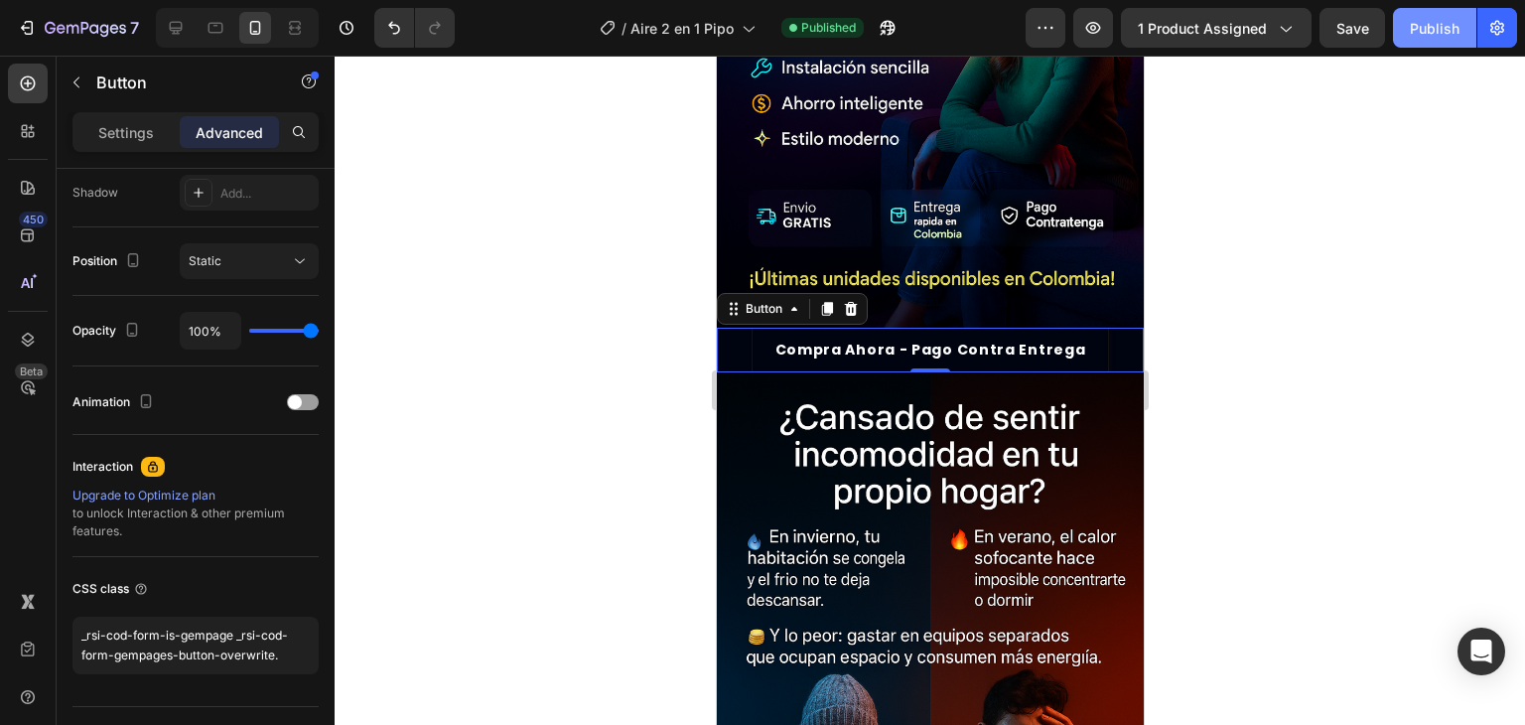
click at [1426, 38] on button "Publish" at bounding box center [1434, 28] width 83 height 40
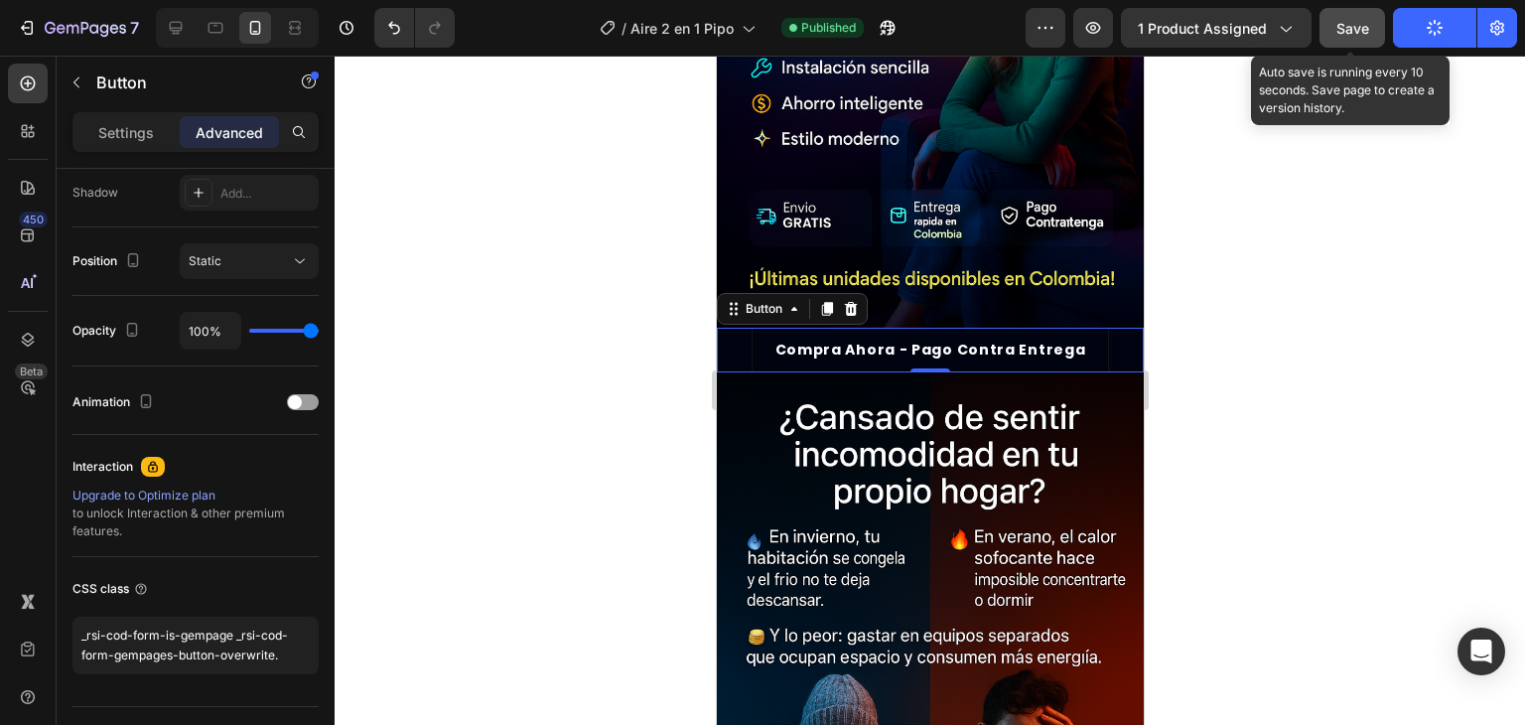
click at [1350, 37] on div "Save" at bounding box center [1353, 28] width 33 height 21
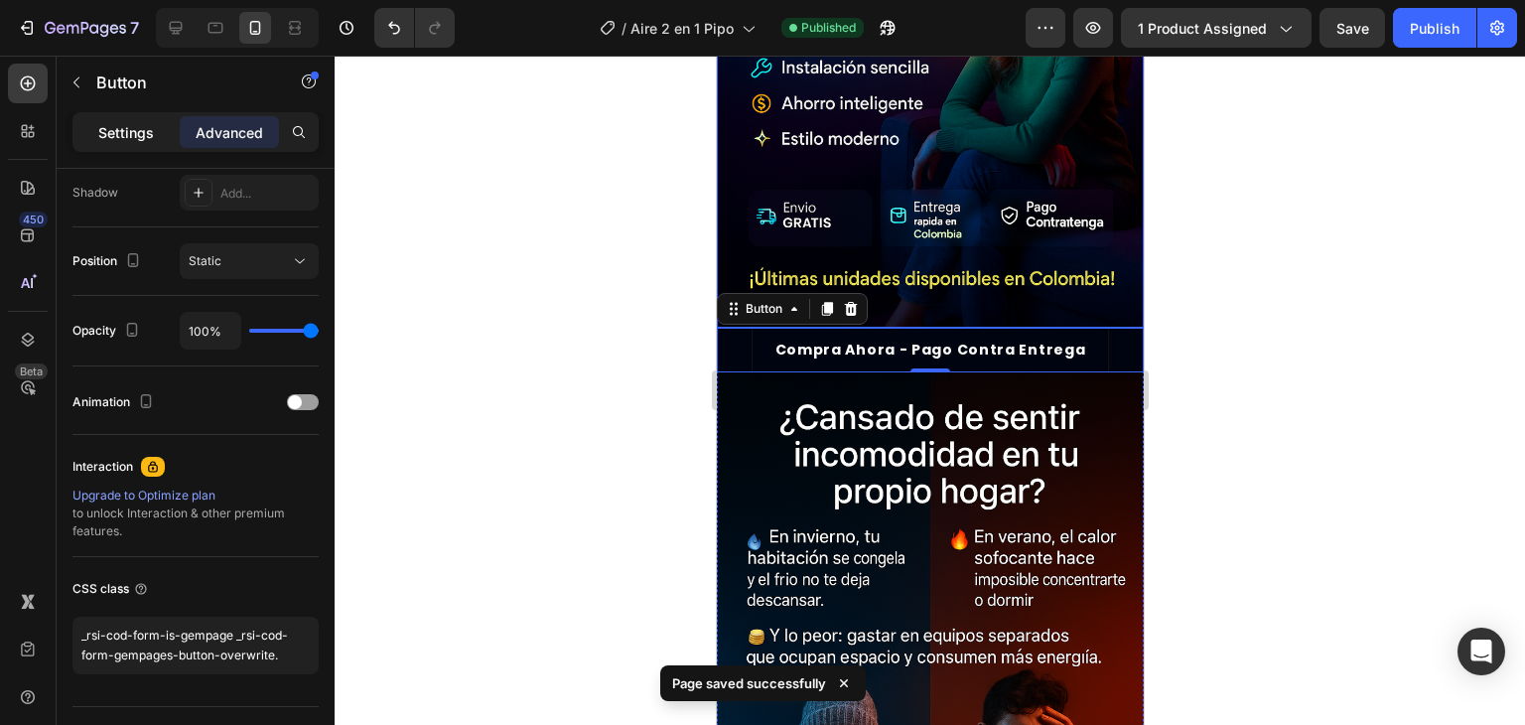
click at [108, 141] on p "Settings" at bounding box center [126, 132] width 56 height 21
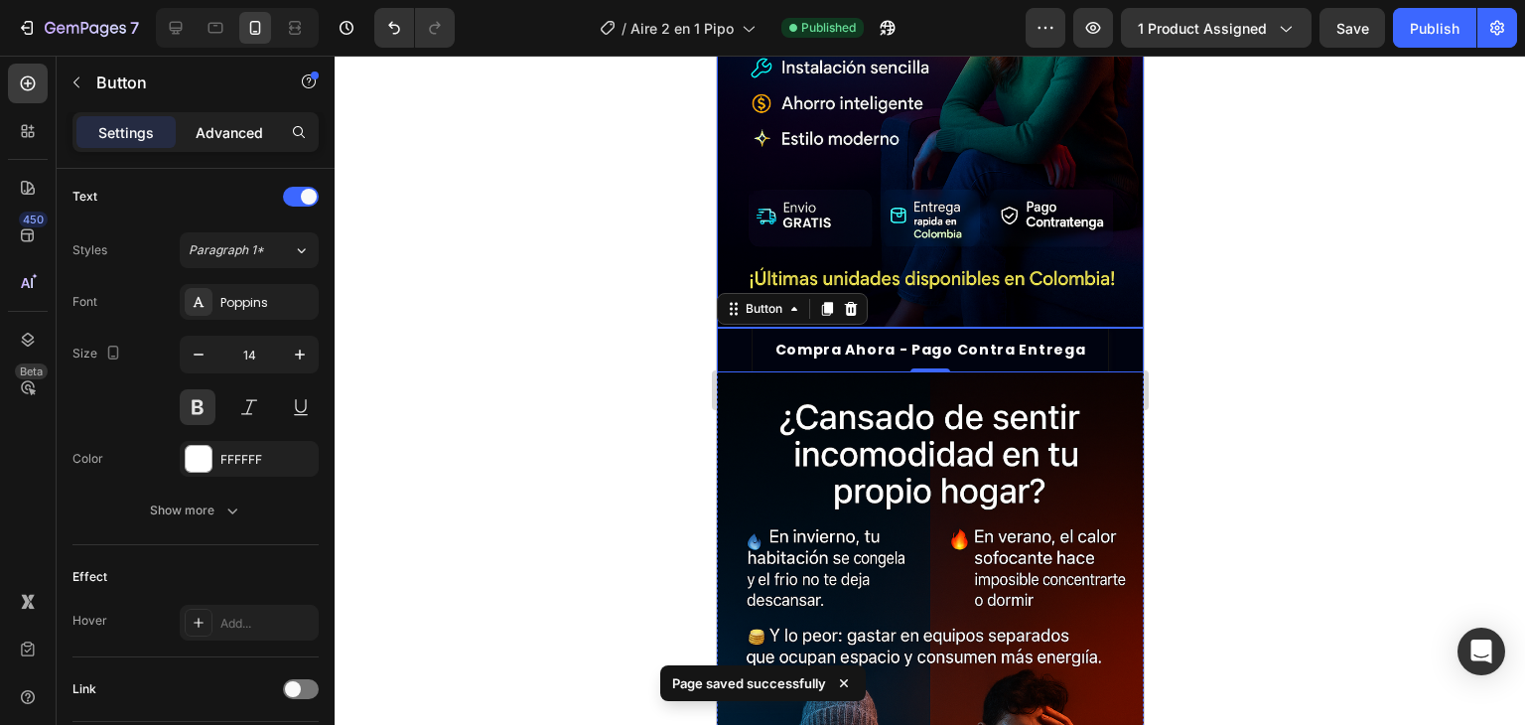
click at [222, 147] on div "Settings Advanced" at bounding box center [195, 132] width 246 height 40
click at [223, 144] on div "Advanced" at bounding box center [229, 132] width 99 height 32
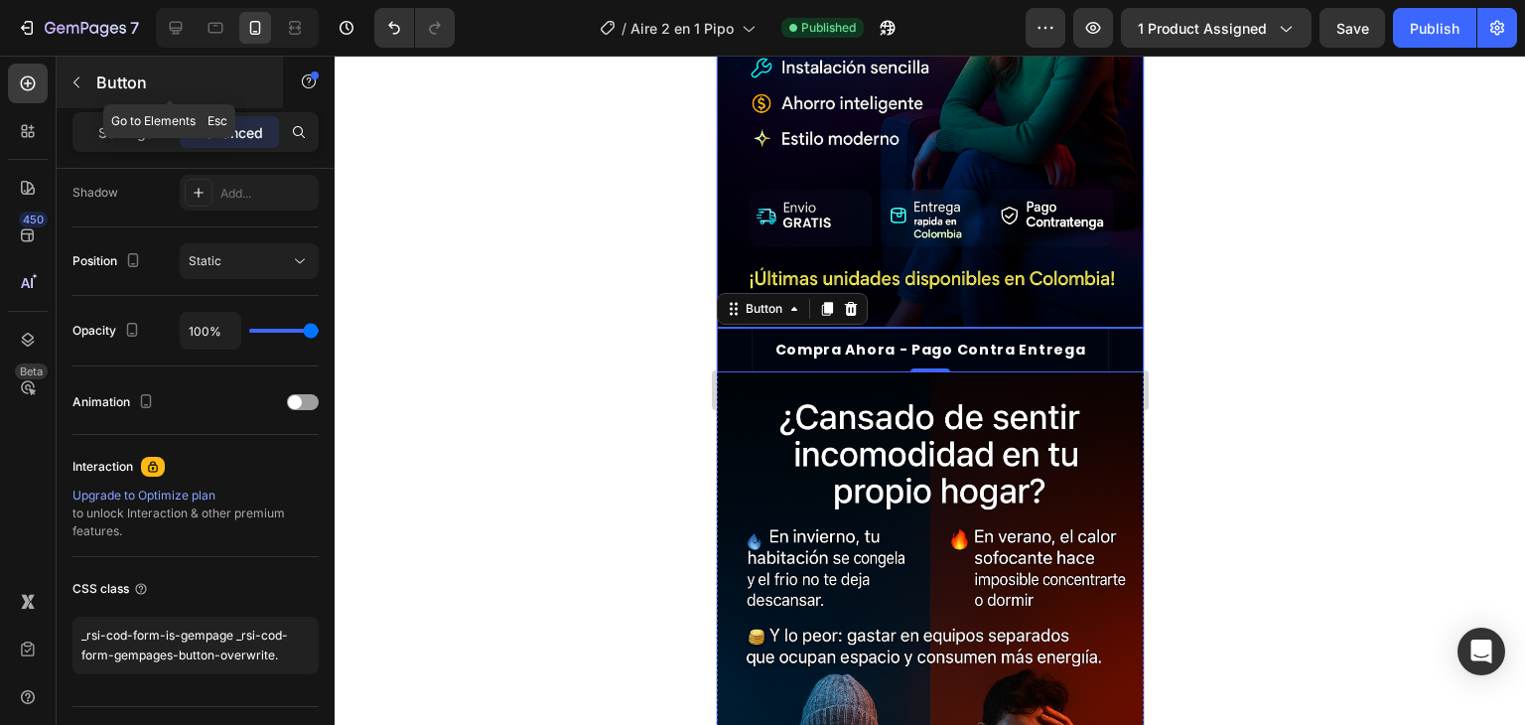
click at [79, 84] on icon "button" at bounding box center [77, 82] width 16 height 16
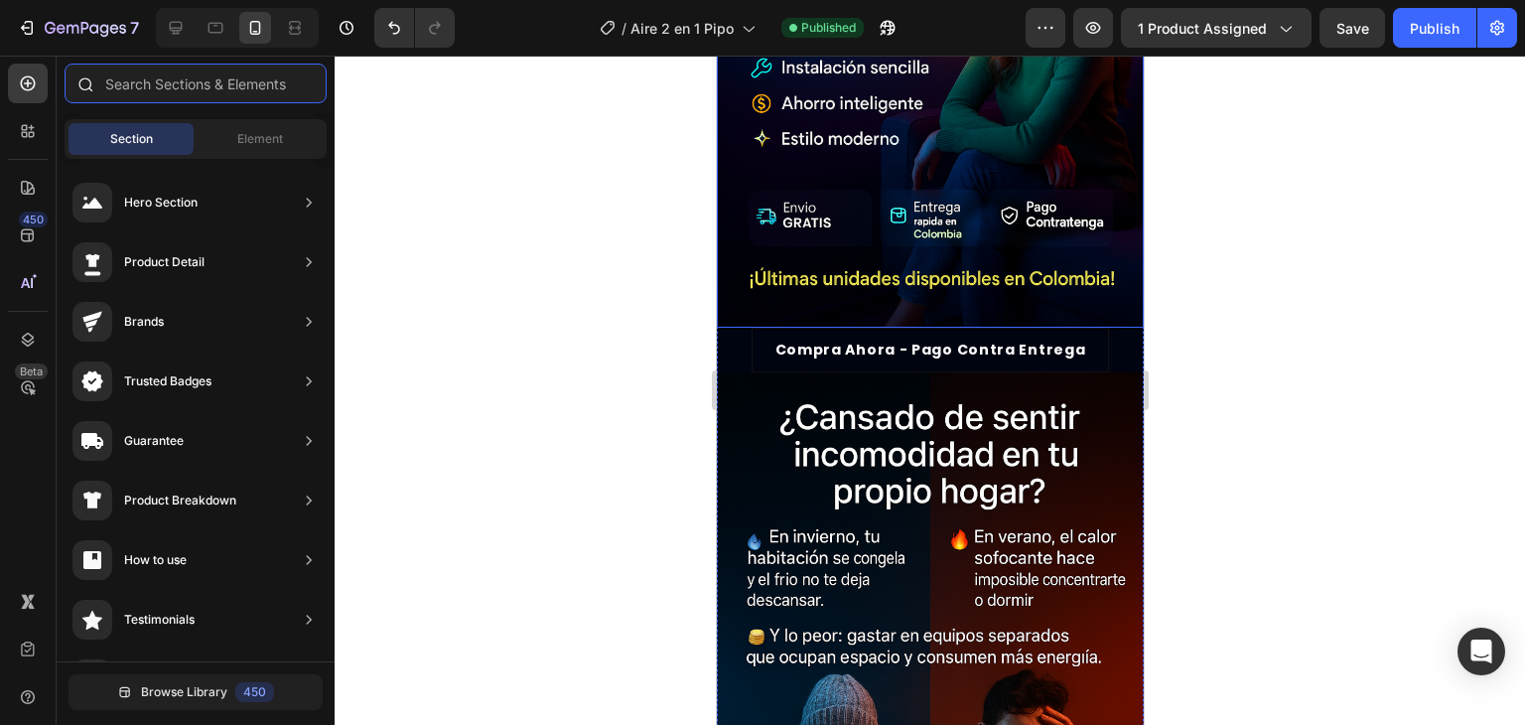
click at [189, 89] on input "text" at bounding box center [196, 84] width 262 height 40
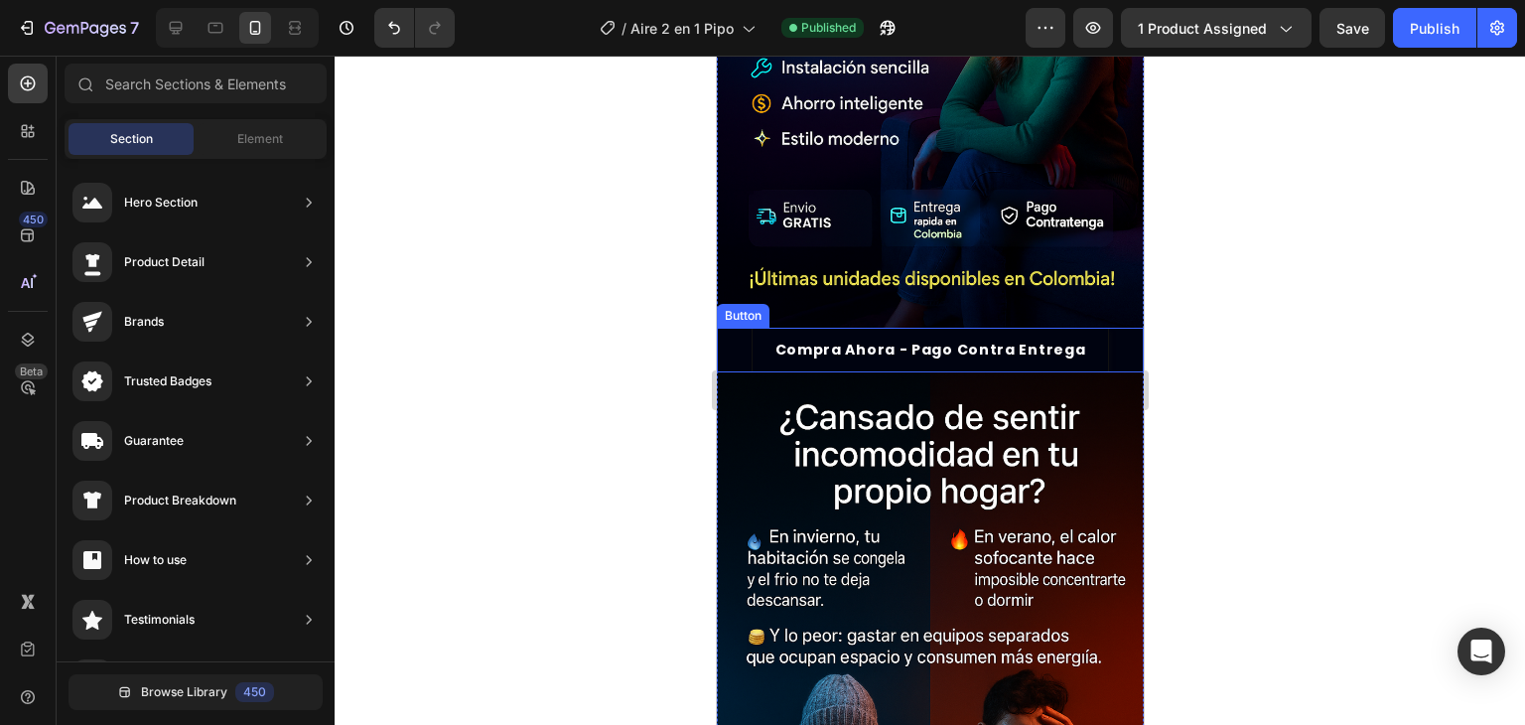
click at [1098, 328] on div "Compra ahora - Pago Contra entrega Button" at bounding box center [929, 350] width 427 height 45
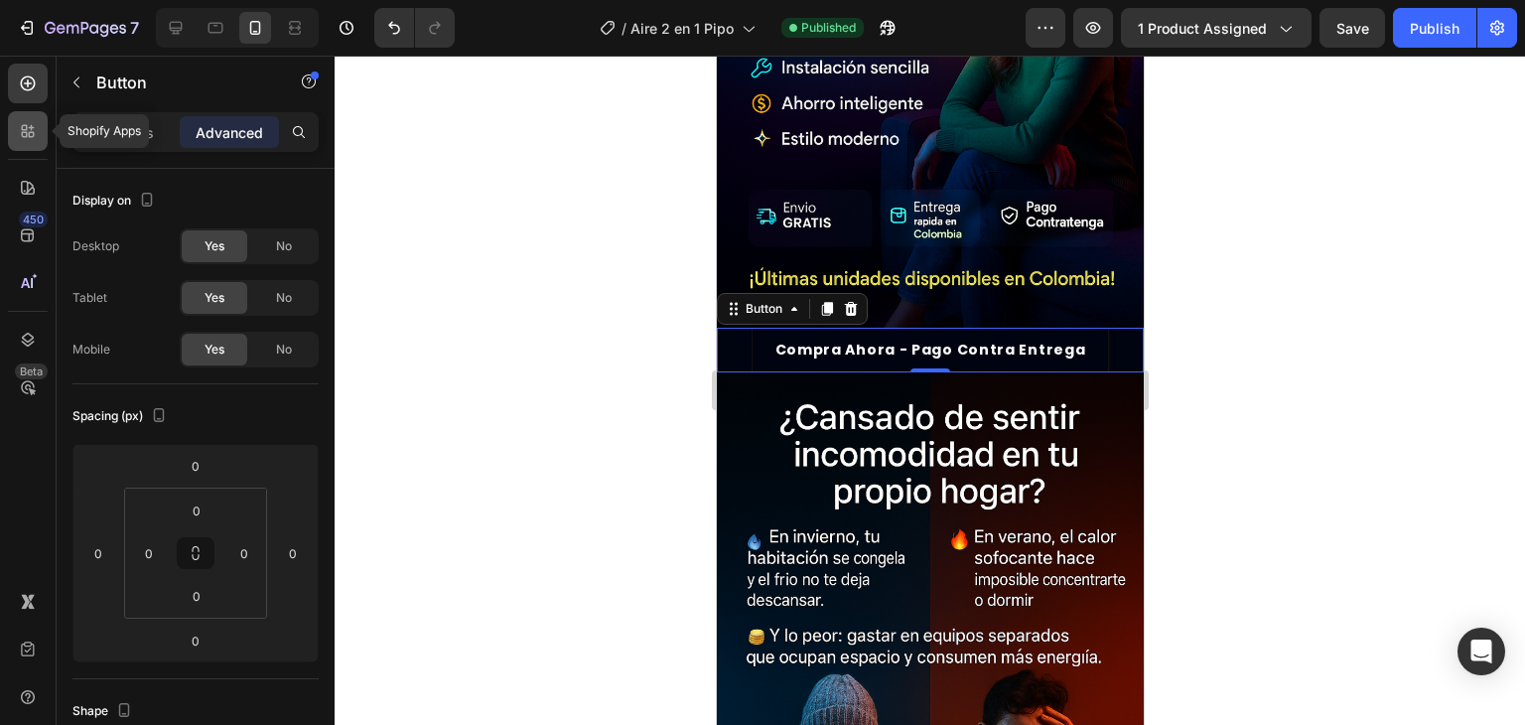
click at [26, 134] on icon at bounding box center [25, 135] width 6 height 6
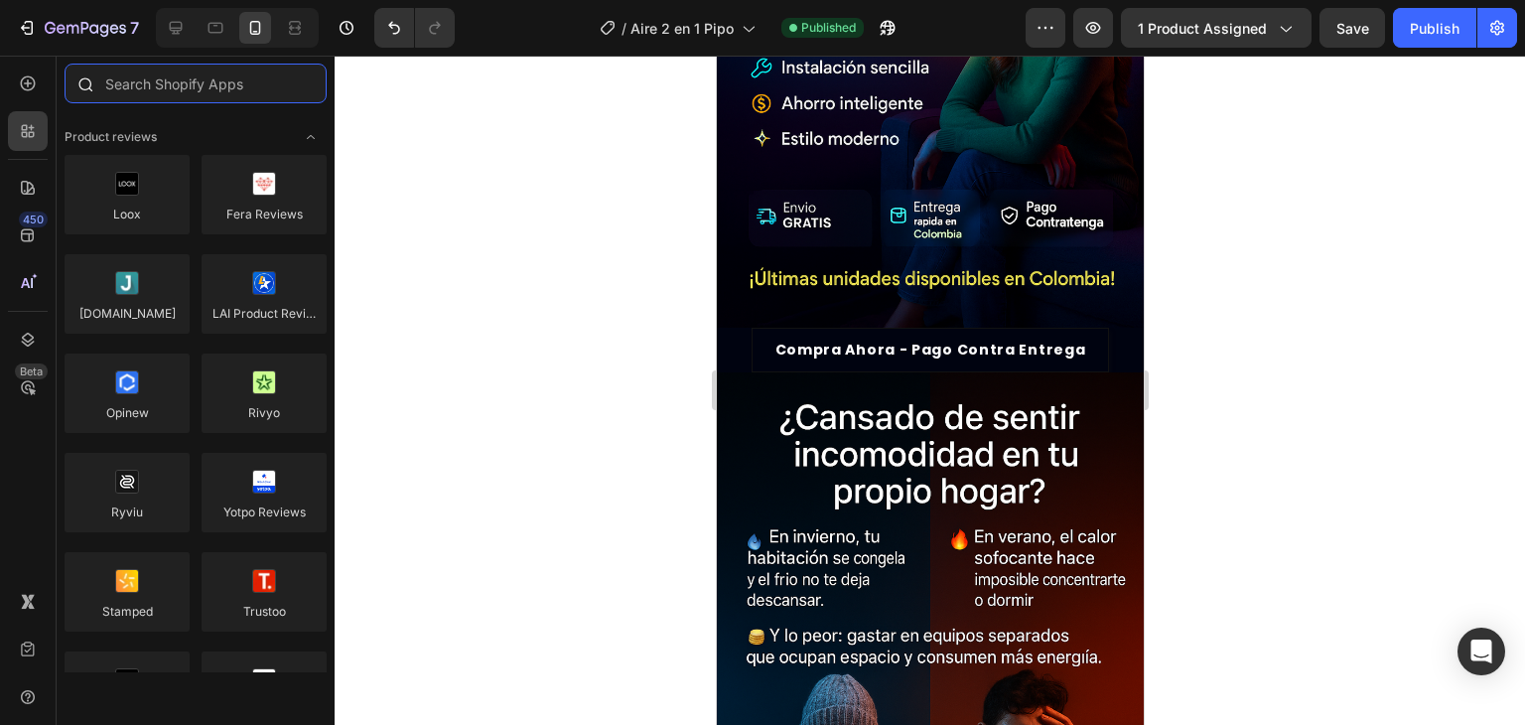
click at [187, 84] on input "text" at bounding box center [196, 84] width 262 height 40
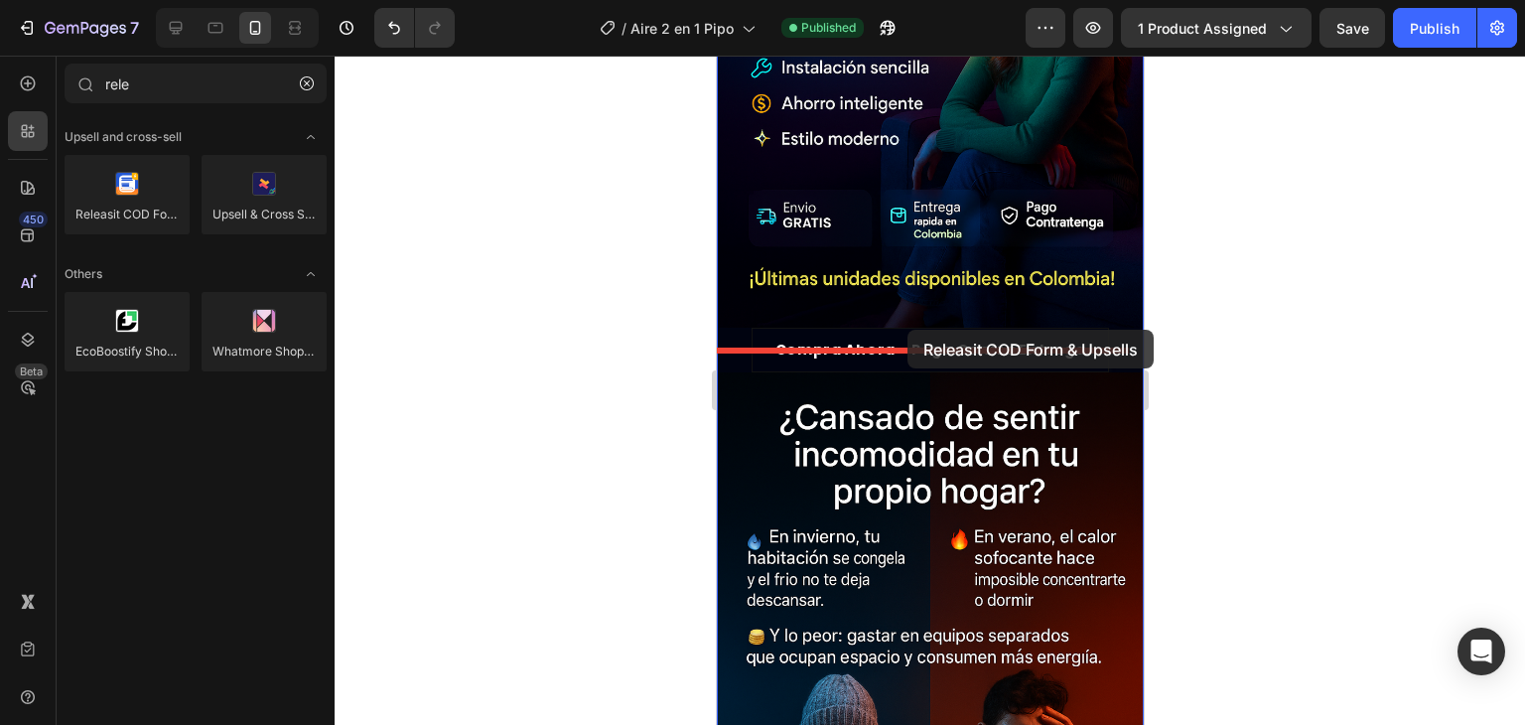
drag, startPoint x: 878, startPoint y: 263, endPoint x: 907, endPoint y: 330, distance: 72.5
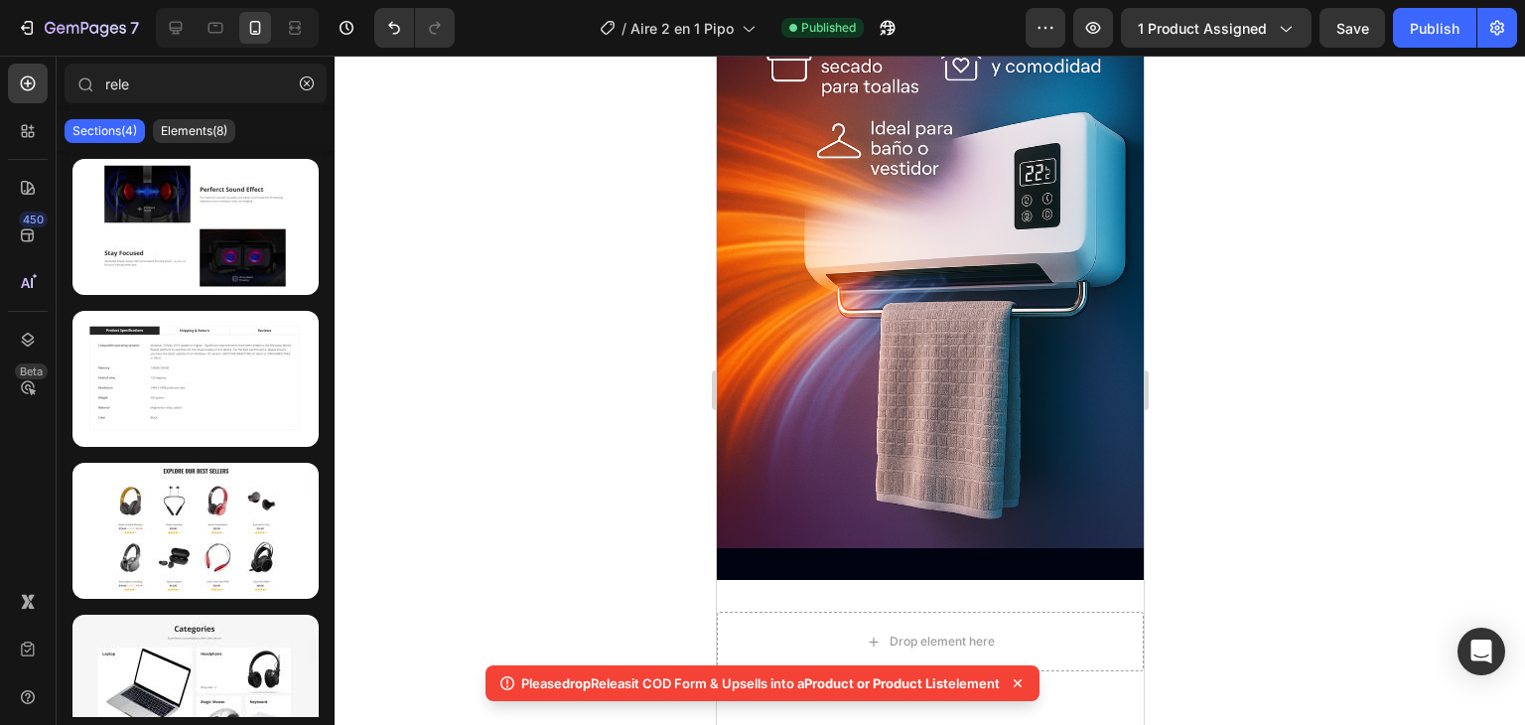
scroll to position [1740, 0]
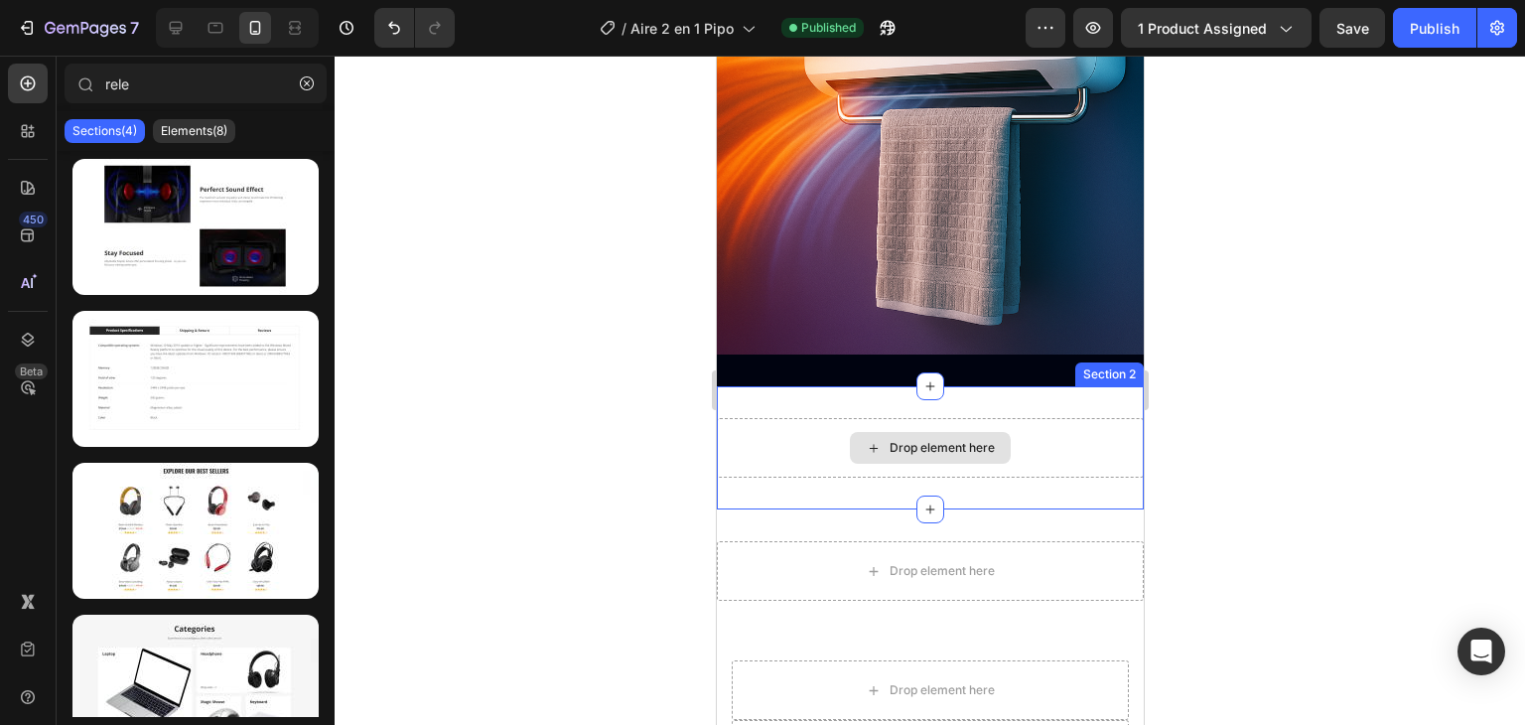
click at [895, 440] on div "Drop element here" at bounding box center [941, 448] width 105 height 16
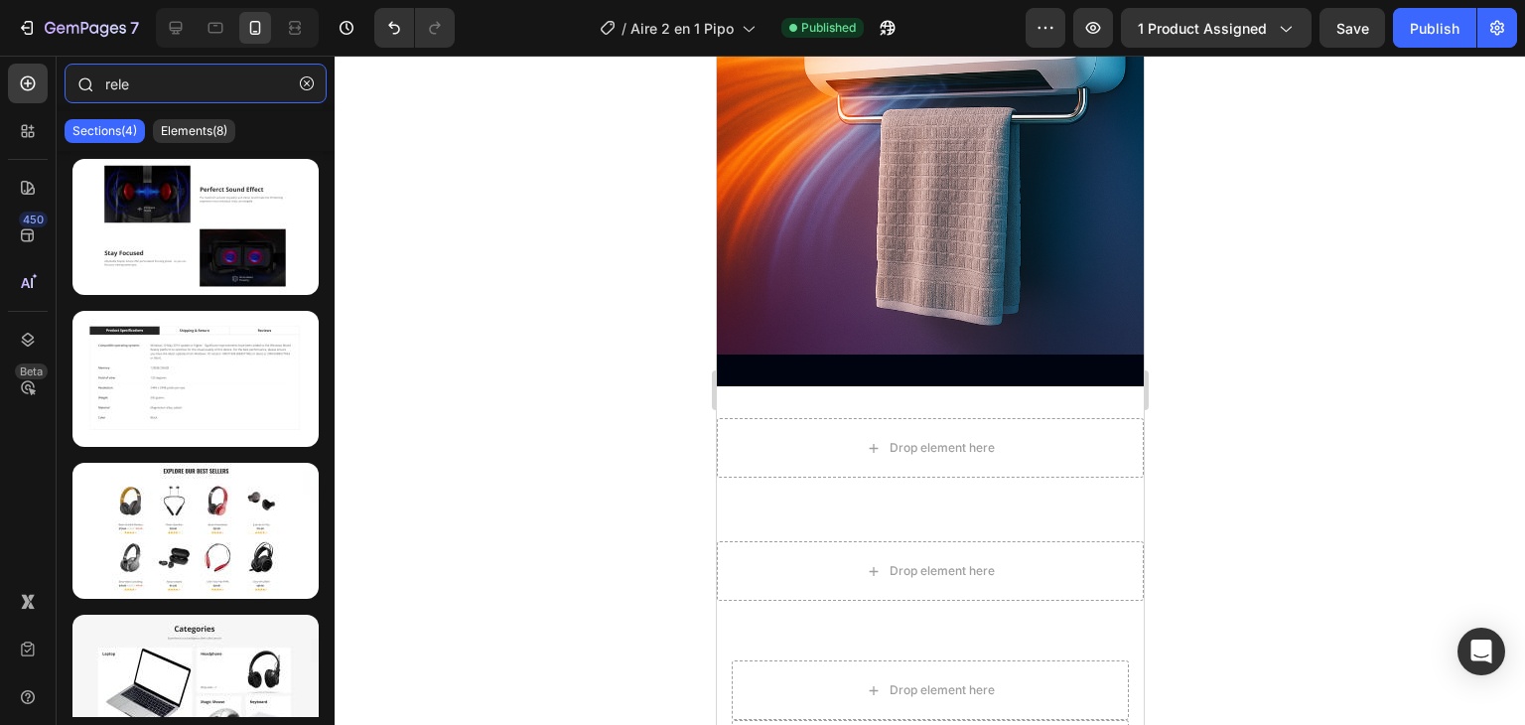
drag, startPoint x: 165, startPoint y: 81, endPoint x: 61, endPoint y: 69, distance: 105.1
click at [61, 69] on div "rele" at bounding box center [196, 88] width 278 height 48
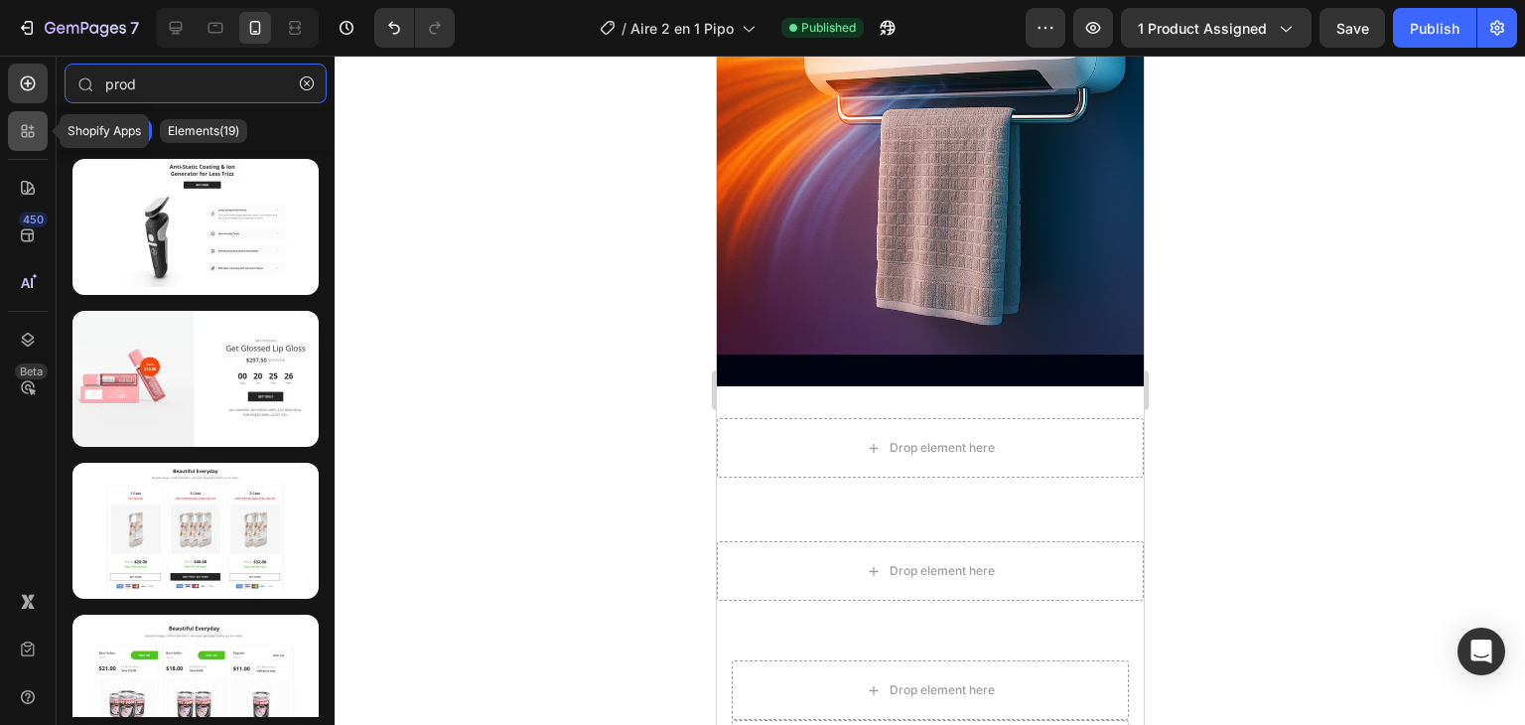
type input "prod"
click at [24, 127] on icon at bounding box center [28, 131] width 20 height 20
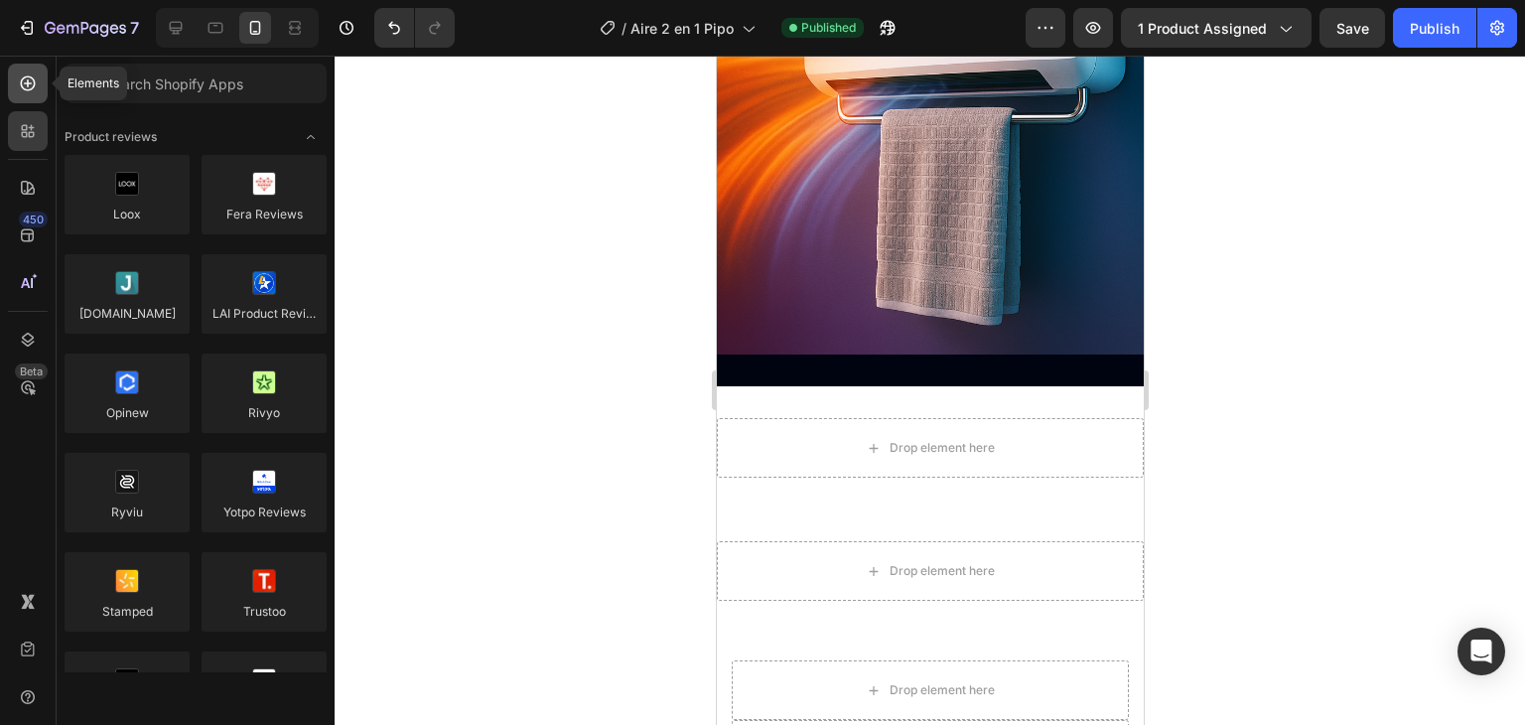
click at [28, 93] on div at bounding box center [28, 84] width 40 height 40
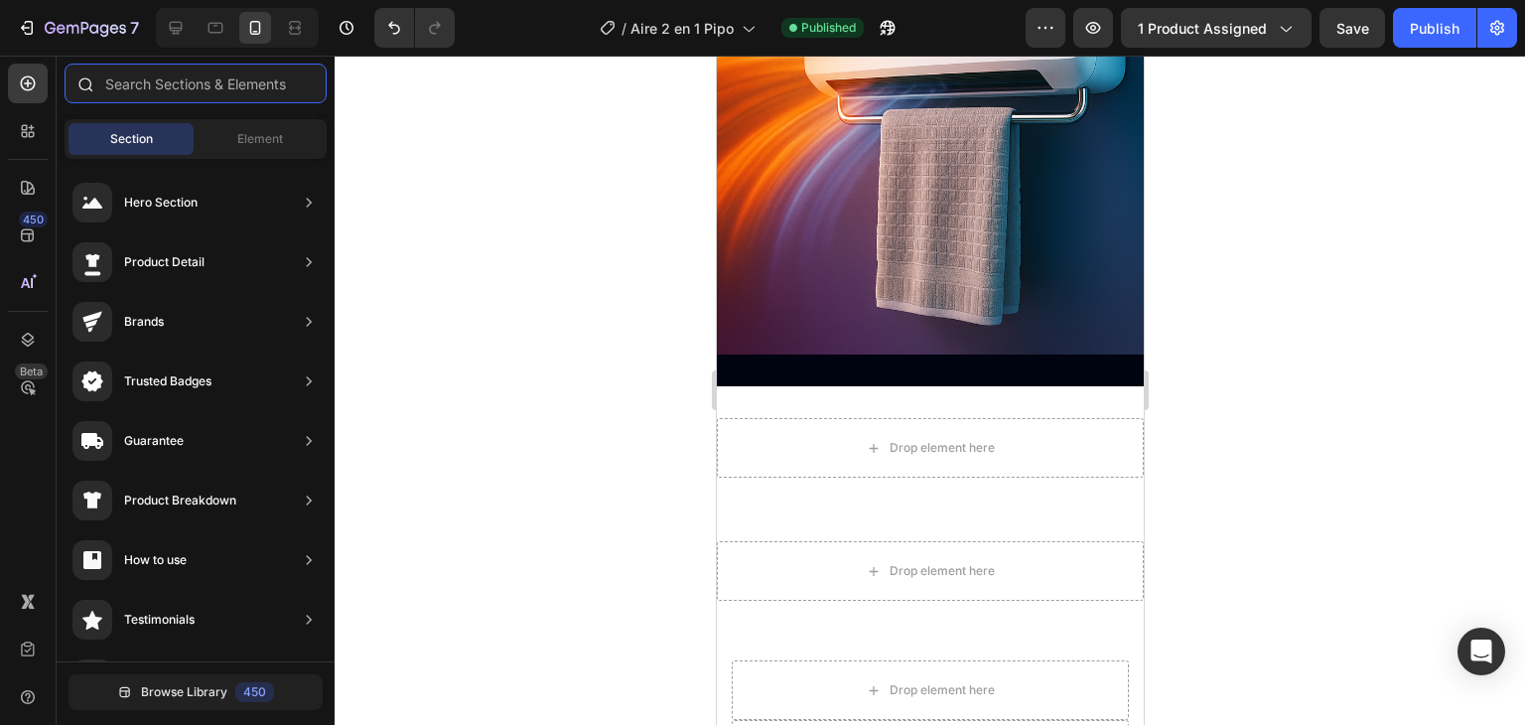
click at [151, 88] on input "text" at bounding box center [196, 84] width 262 height 40
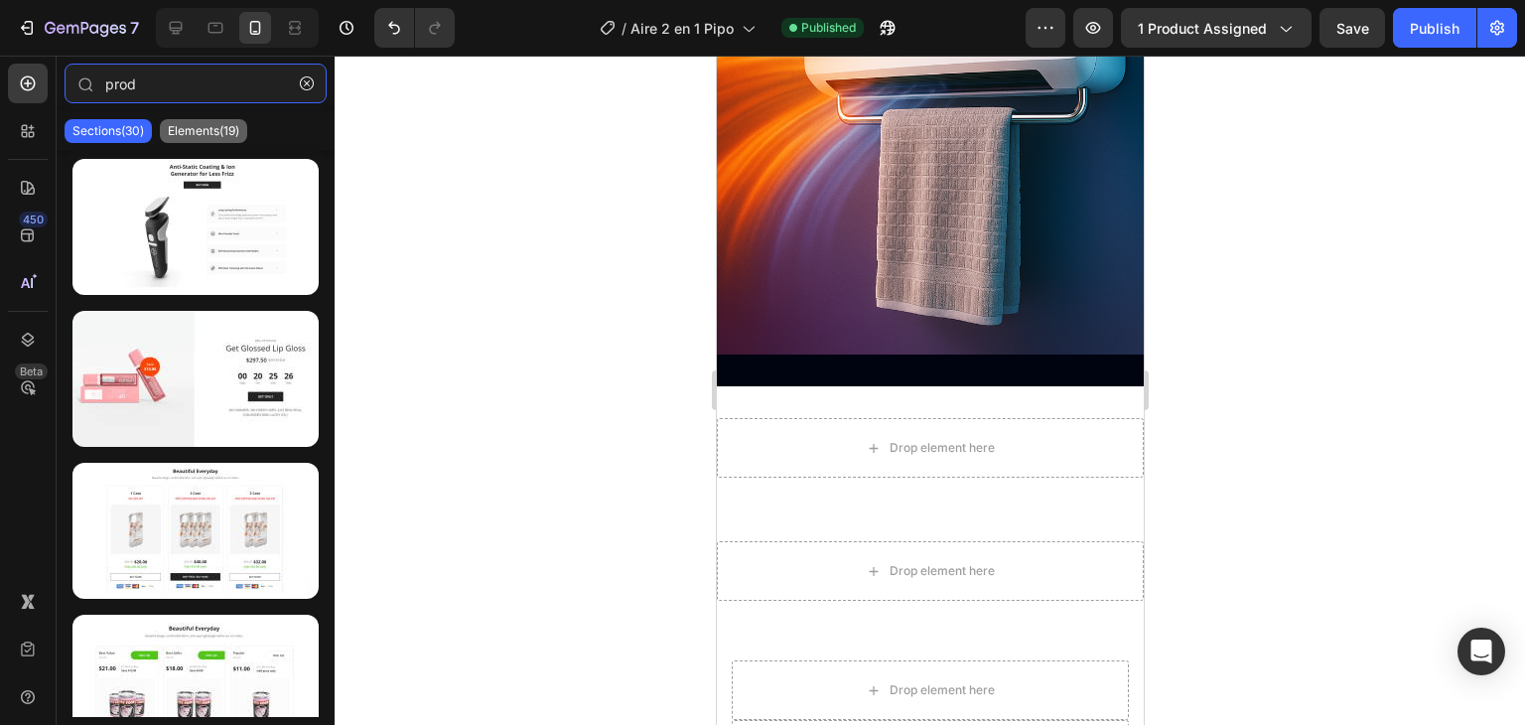
type input "prod"
click at [185, 125] on p "Elements(19)" at bounding box center [203, 131] width 71 height 16
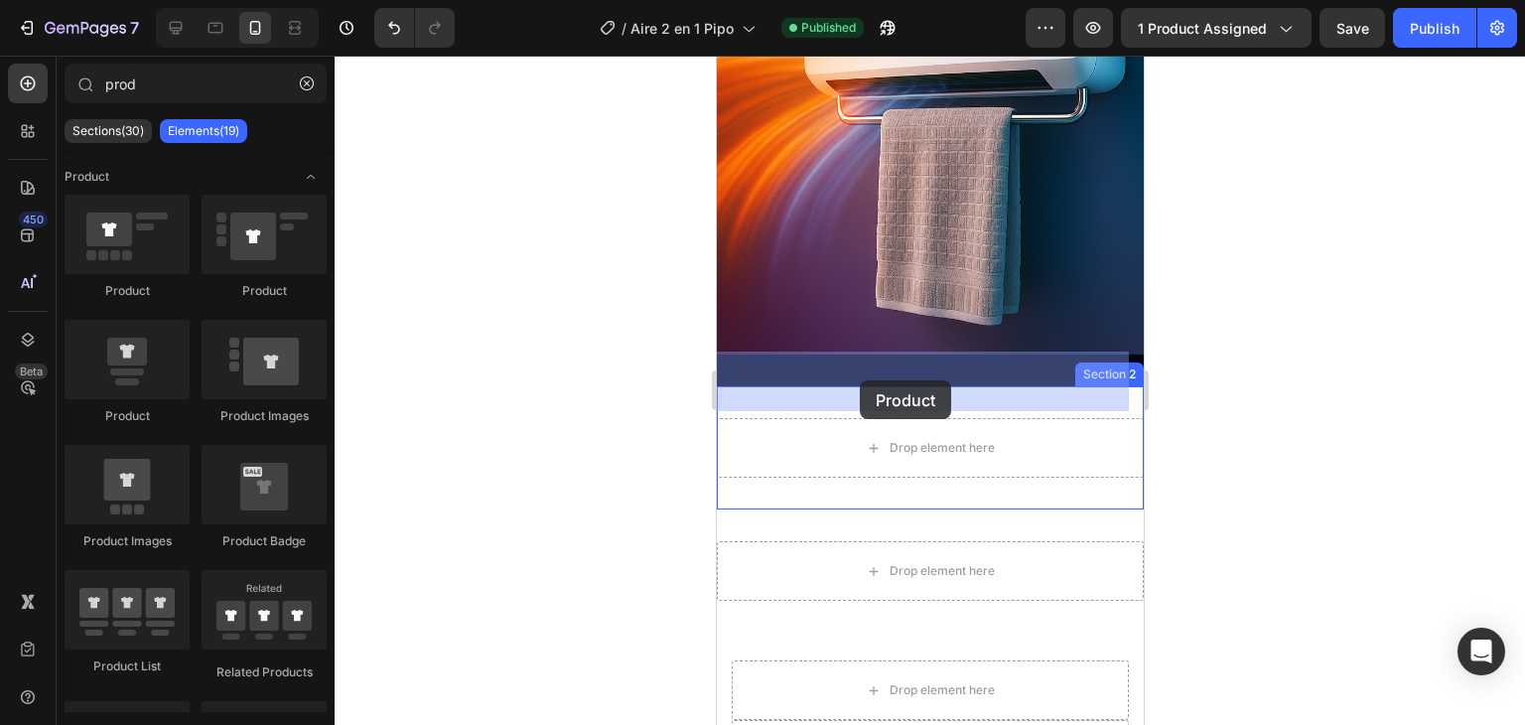
drag, startPoint x: 850, startPoint y: 411, endPoint x: 859, endPoint y: 380, distance: 32.1
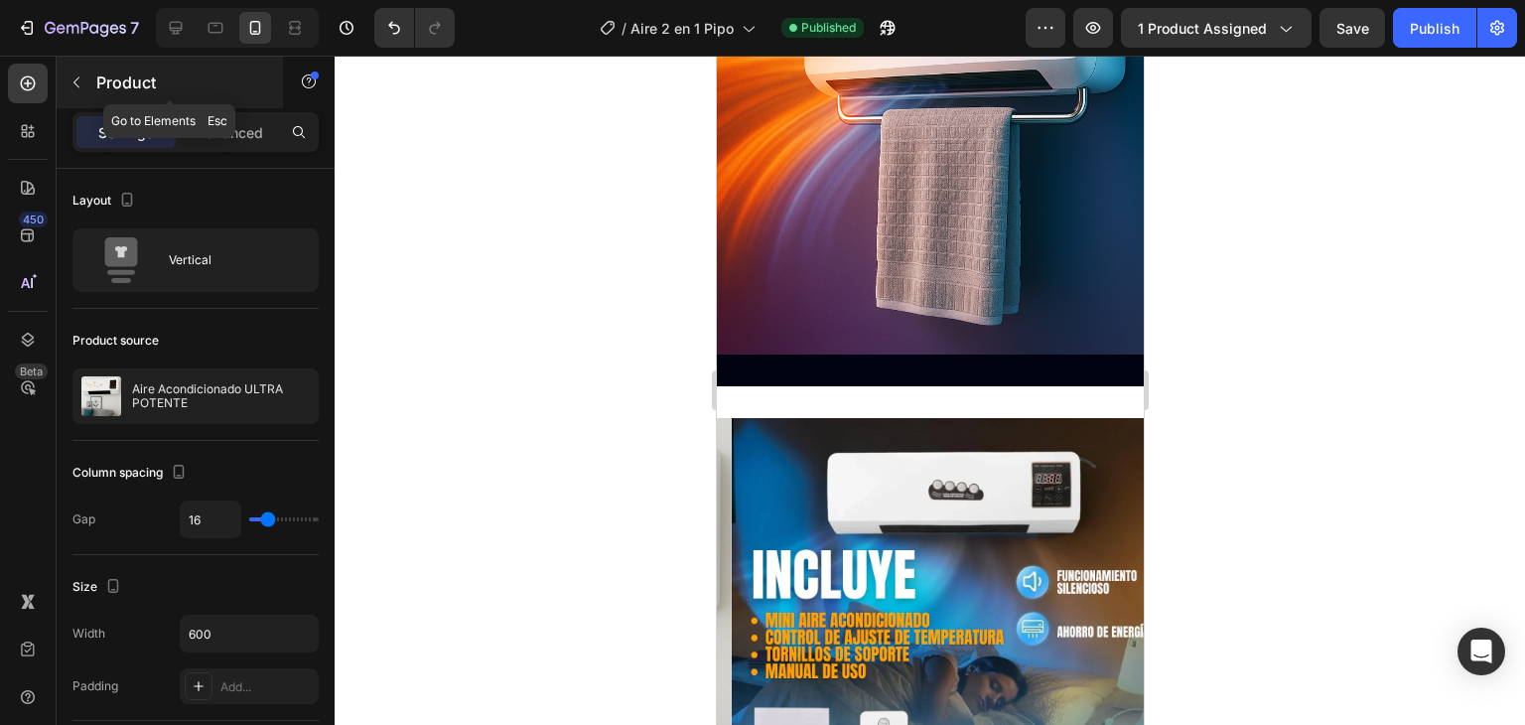
click at [79, 75] on icon "button" at bounding box center [77, 82] width 16 height 16
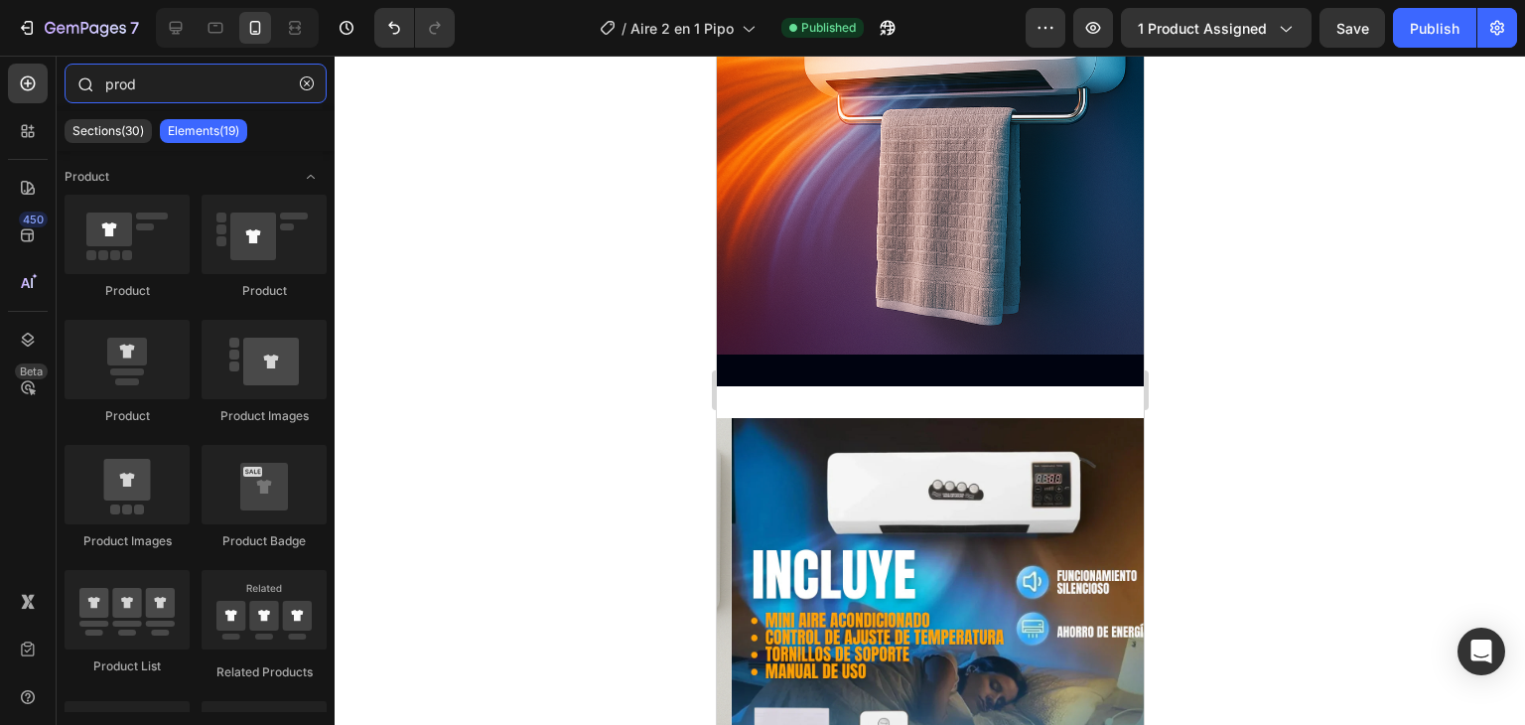
drag, startPoint x: 189, startPoint y: 99, endPoint x: 97, endPoint y: 90, distance: 91.8
click at [97, 90] on div "prod" at bounding box center [196, 88] width 278 height 48
click at [30, 191] on icon at bounding box center [28, 188] width 20 height 20
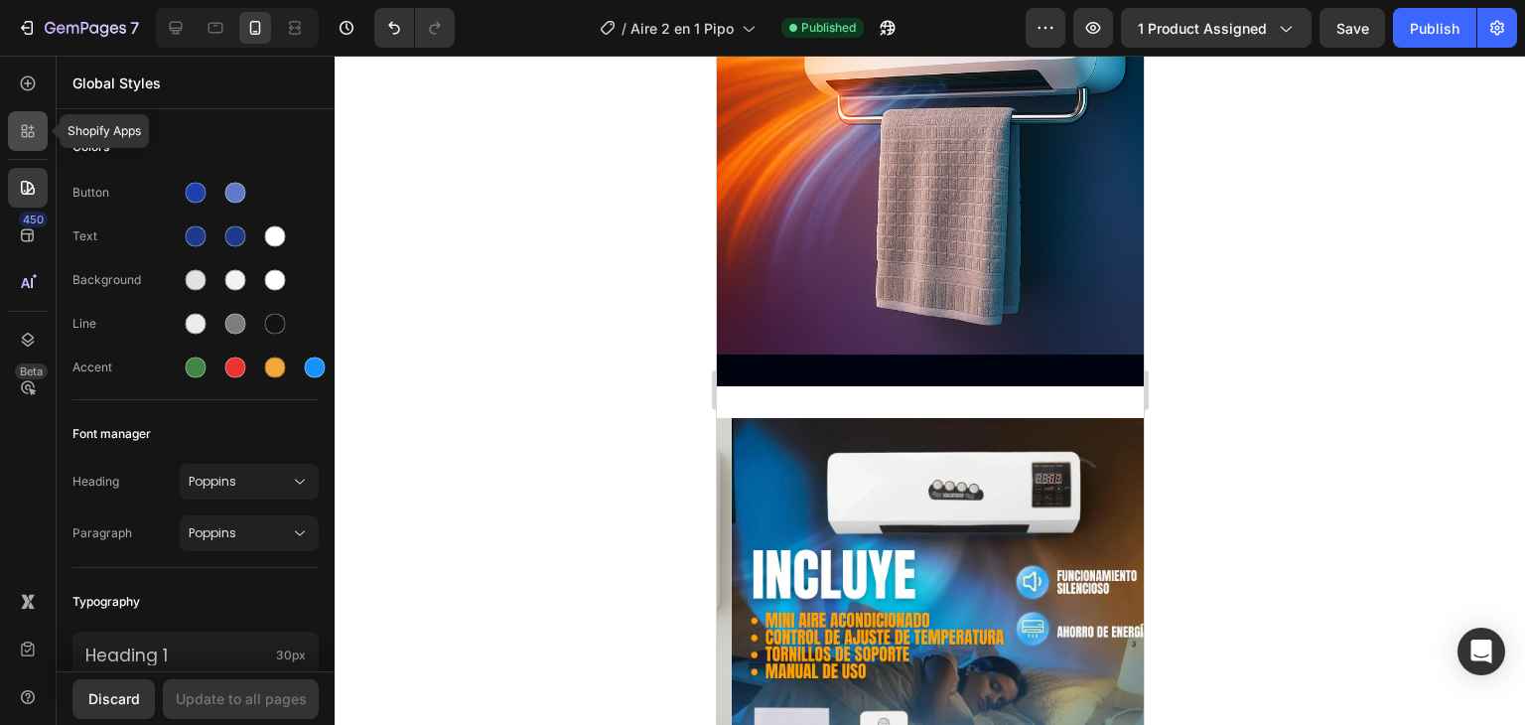
click at [41, 120] on div at bounding box center [28, 131] width 40 height 40
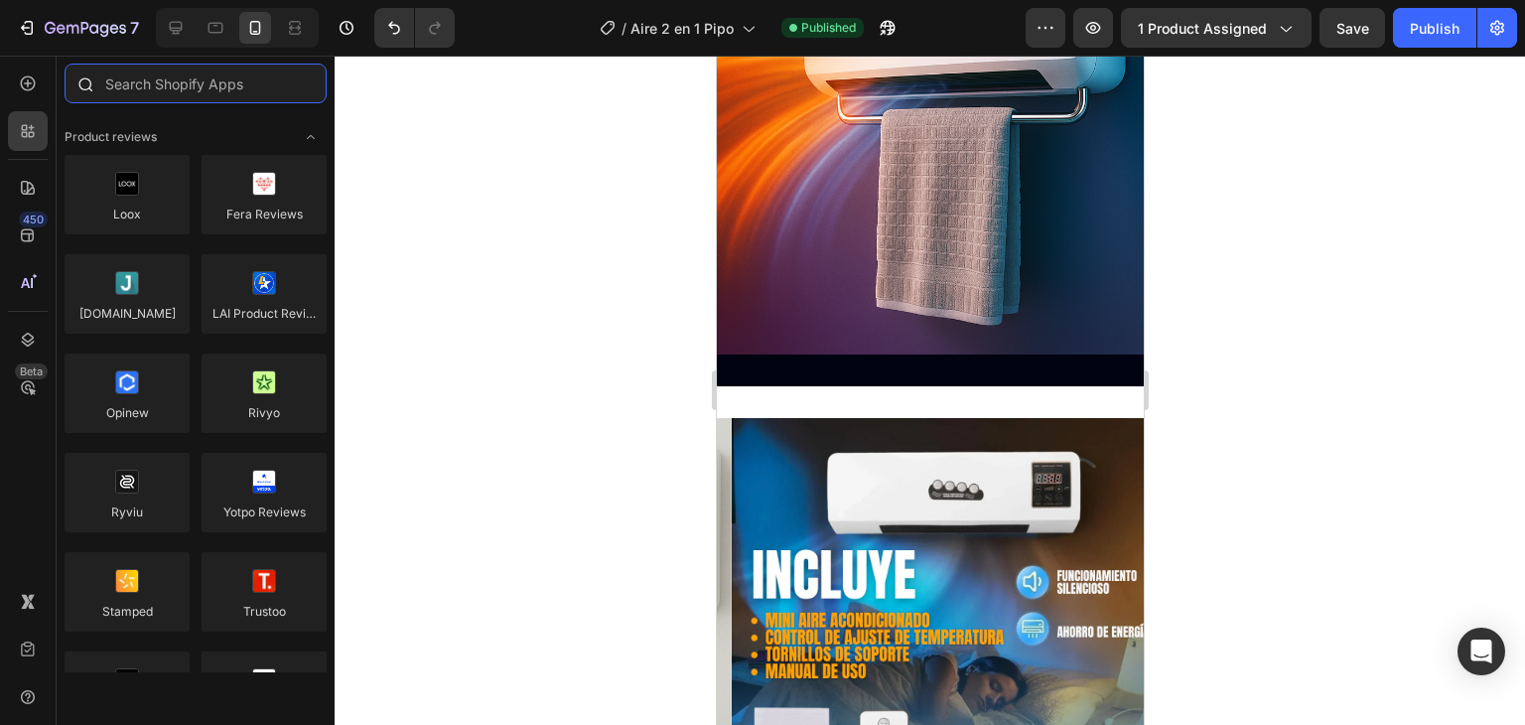
click at [162, 92] on input "text" at bounding box center [196, 84] width 262 height 40
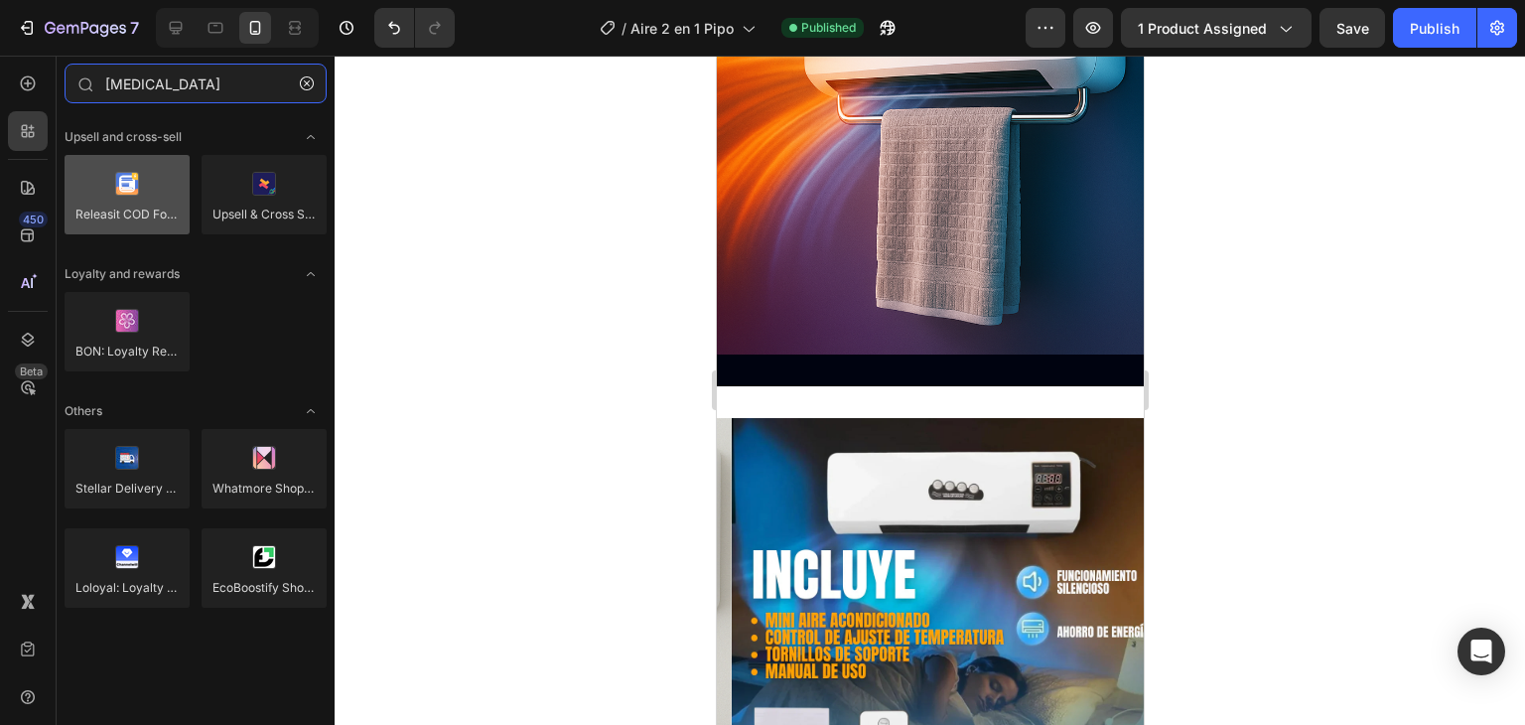
type input "[MEDICAL_DATA]"
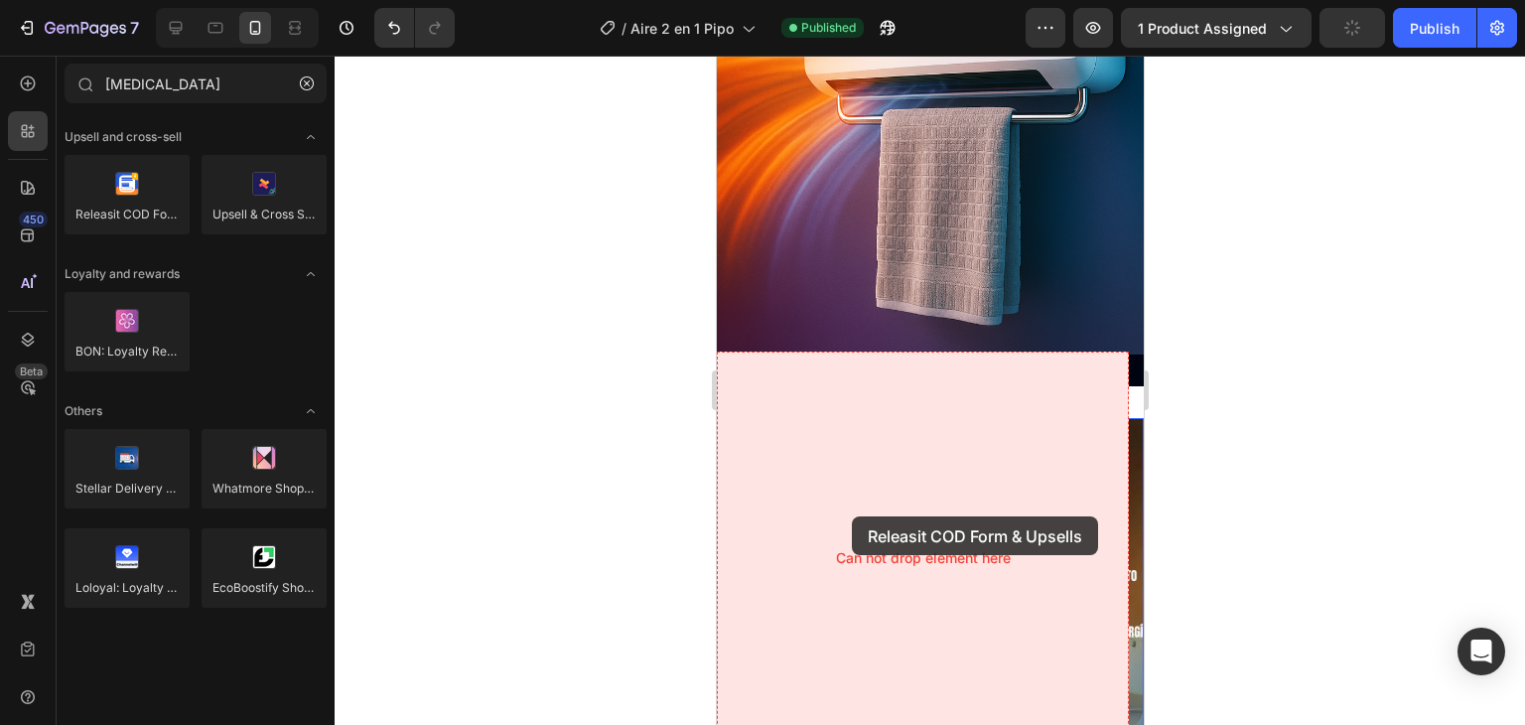
drag, startPoint x: 847, startPoint y: 230, endPoint x: 851, endPoint y: 516, distance: 286.0
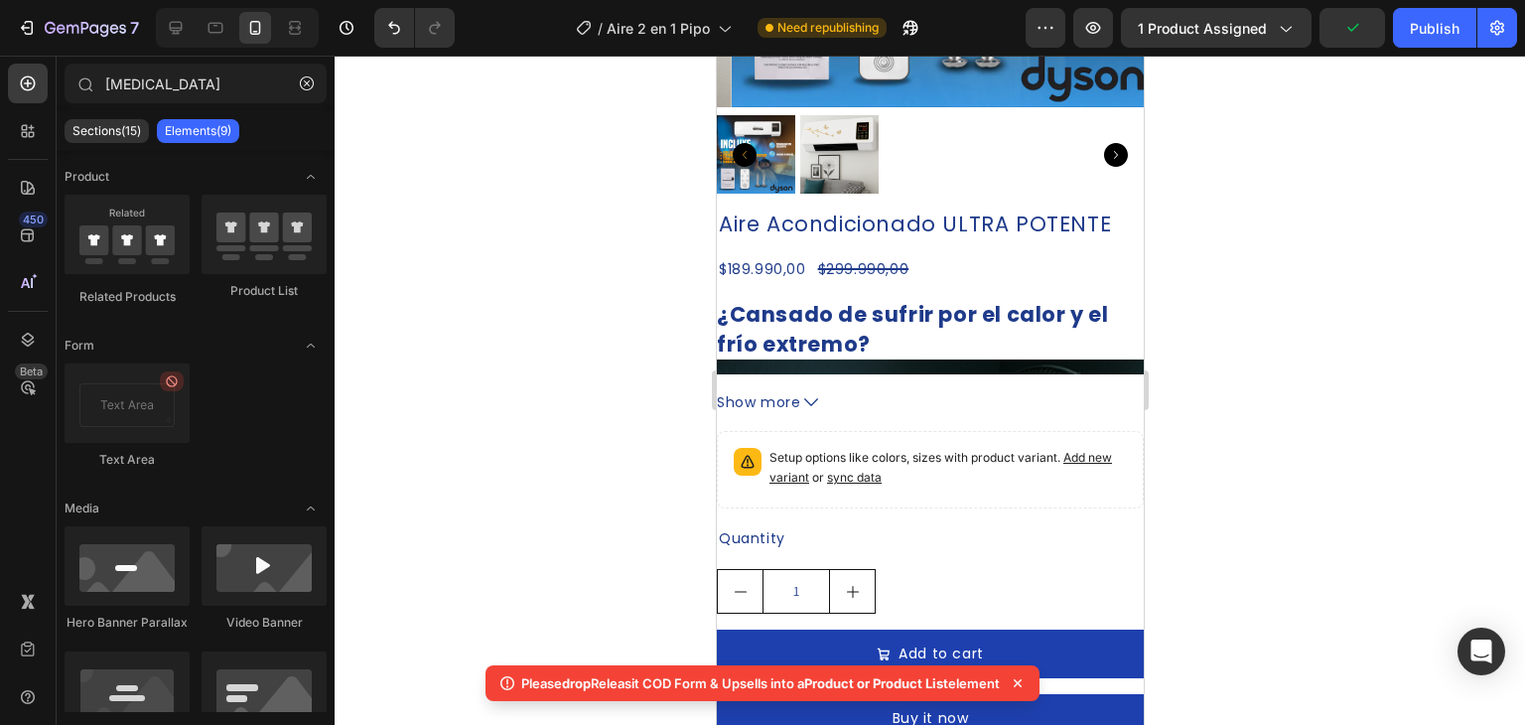
scroll to position [2401, 0]
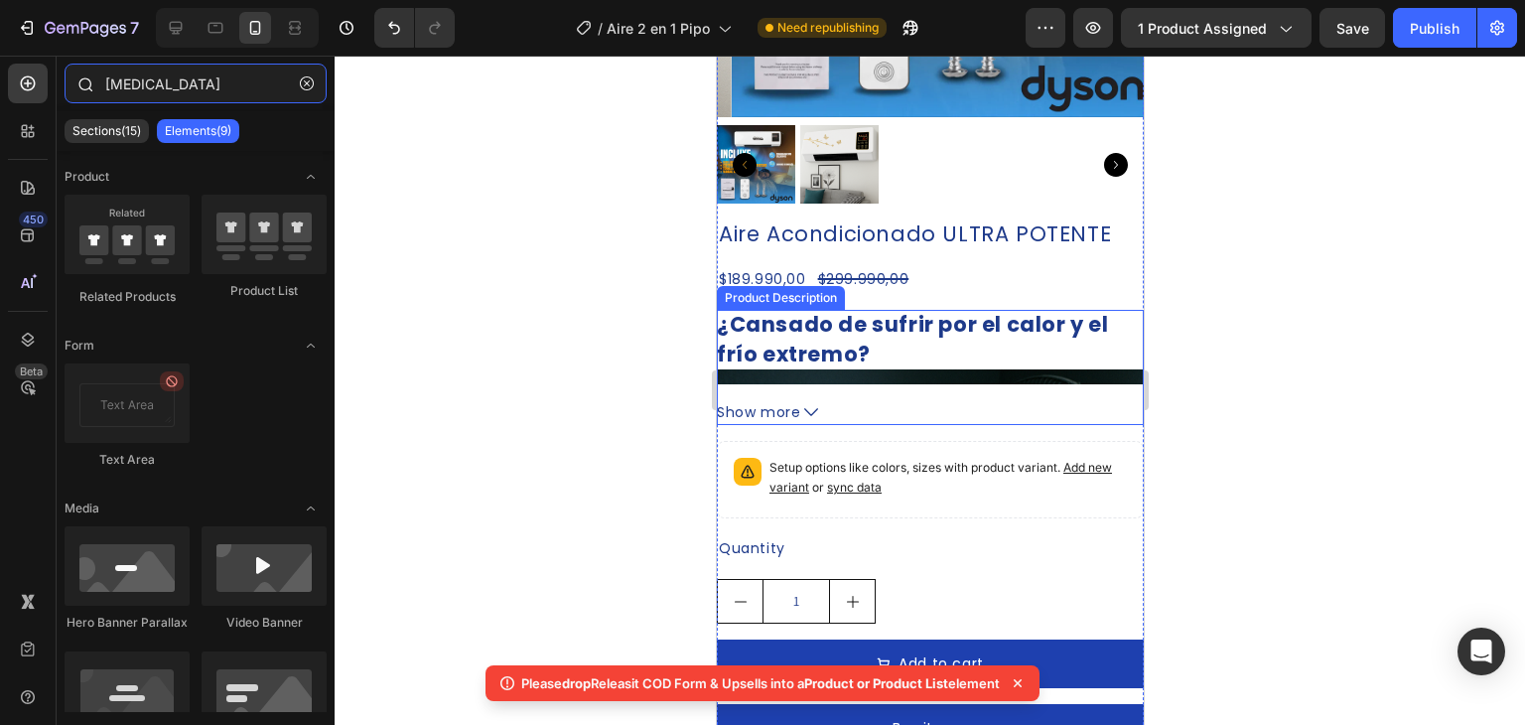
click at [167, 86] on input "[MEDICAL_DATA]" at bounding box center [196, 84] width 262 height 40
click at [28, 131] on icon at bounding box center [28, 131] width 20 height 20
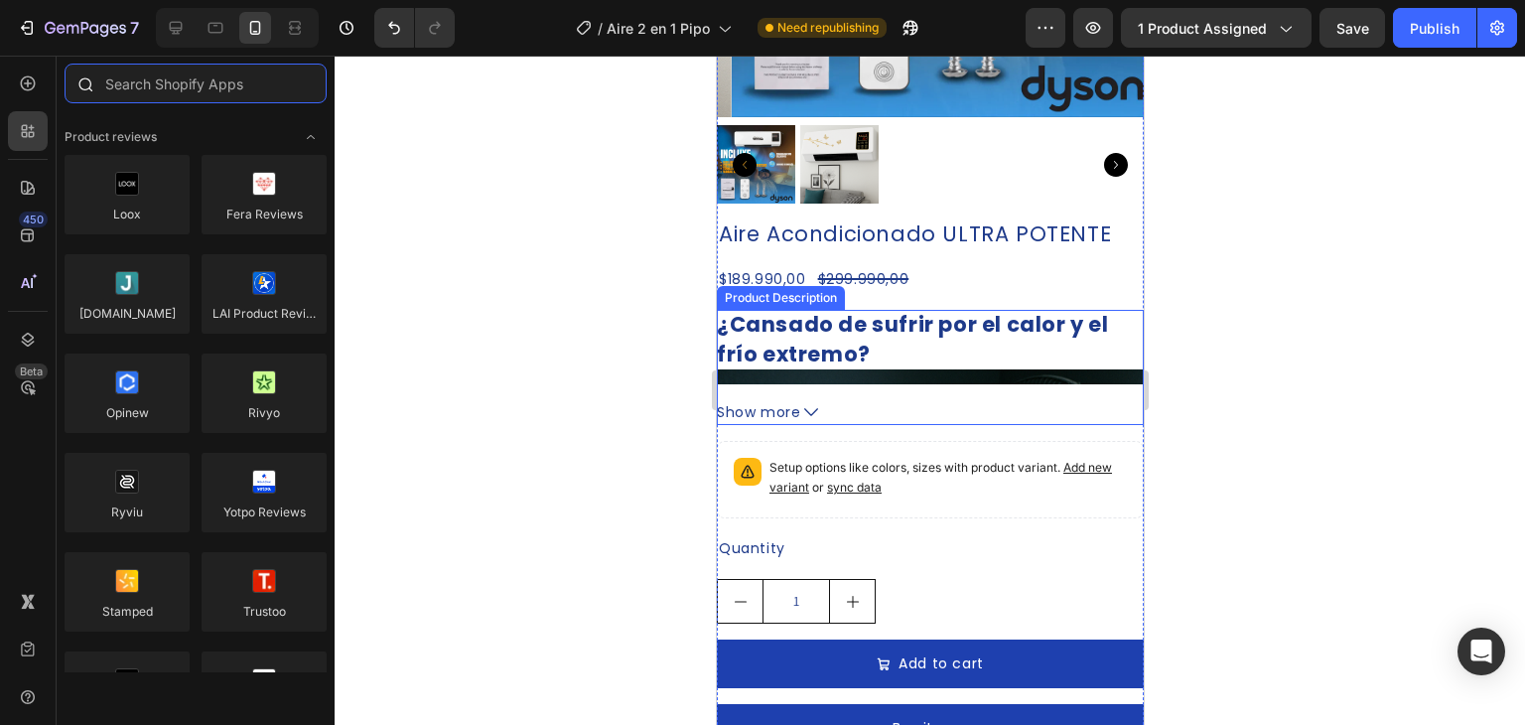
click at [131, 86] on input "text" at bounding box center [196, 84] width 262 height 40
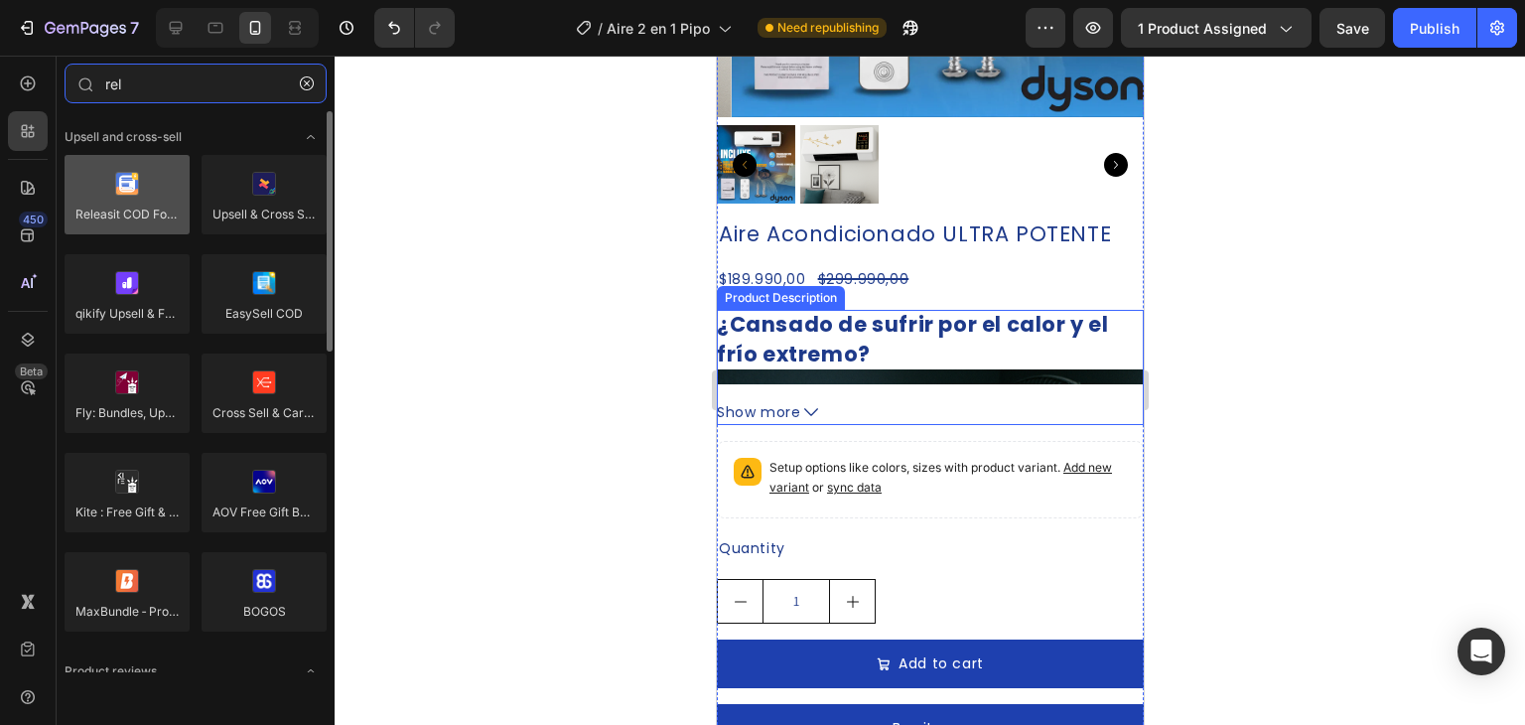
type input "rel"
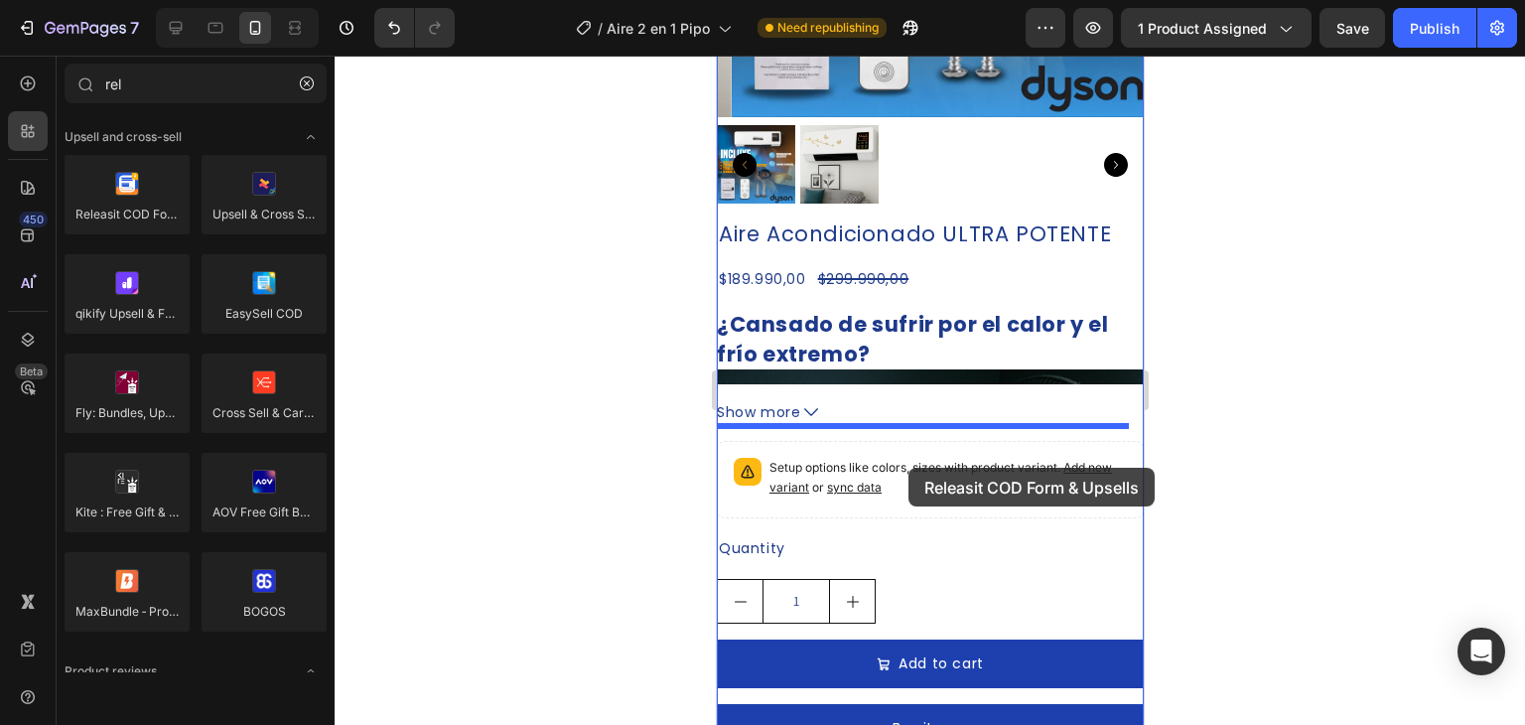
drag, startPoint x: 843, startPoint y: 248, endPoint x: 907, endPoint y: 468, distance: 228.5
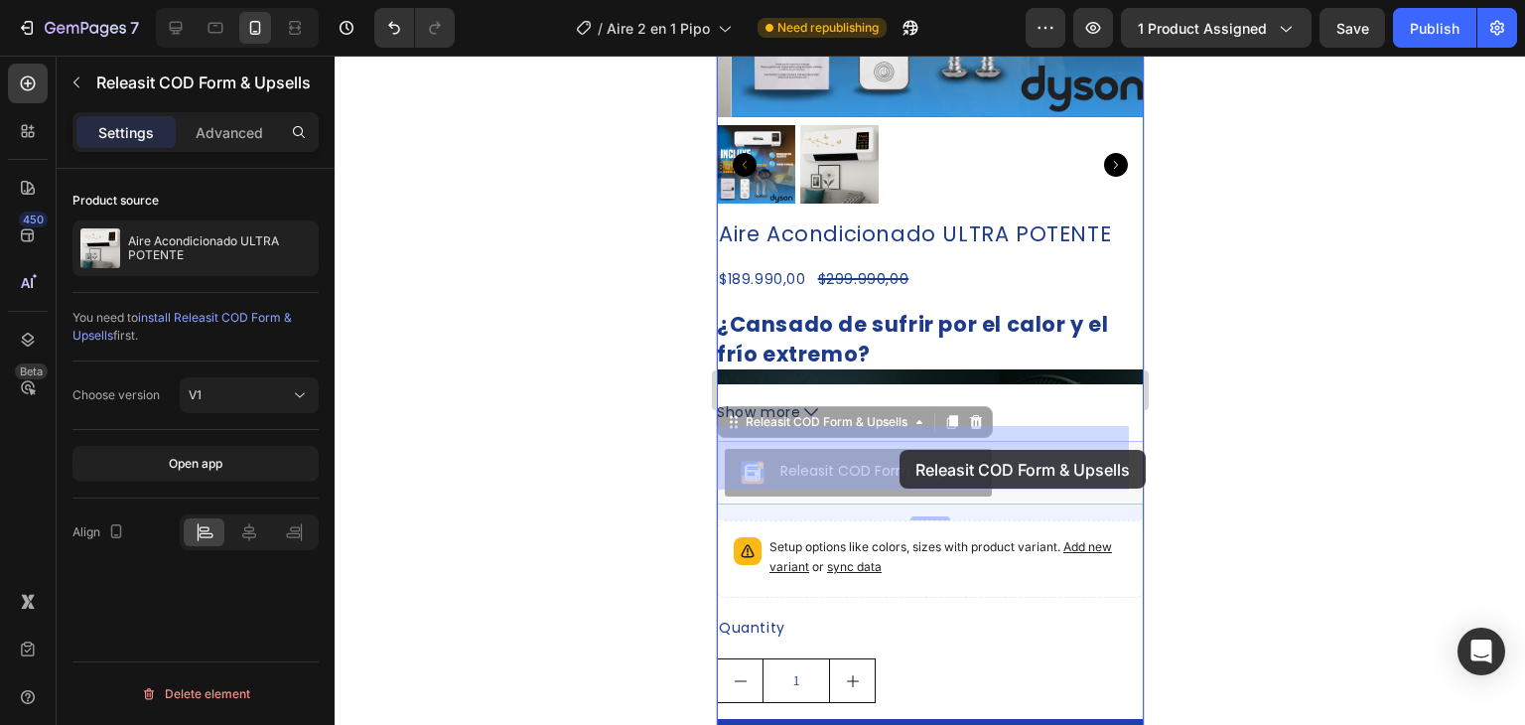
drag, startPoint x: 887, startPoint y: 461, endPoint x: 898, endPoint y: 452, distance: 14.1
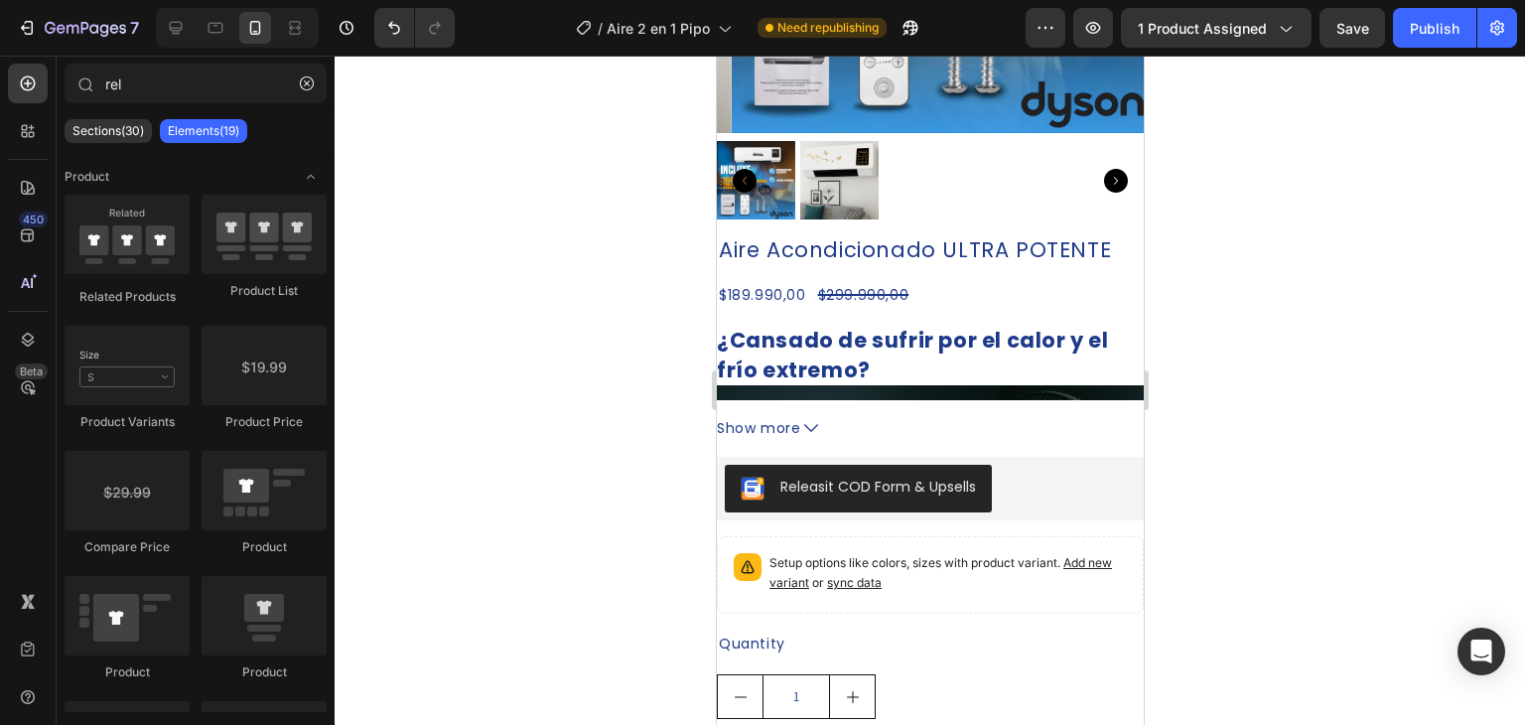
scroll to position [2365, 0]
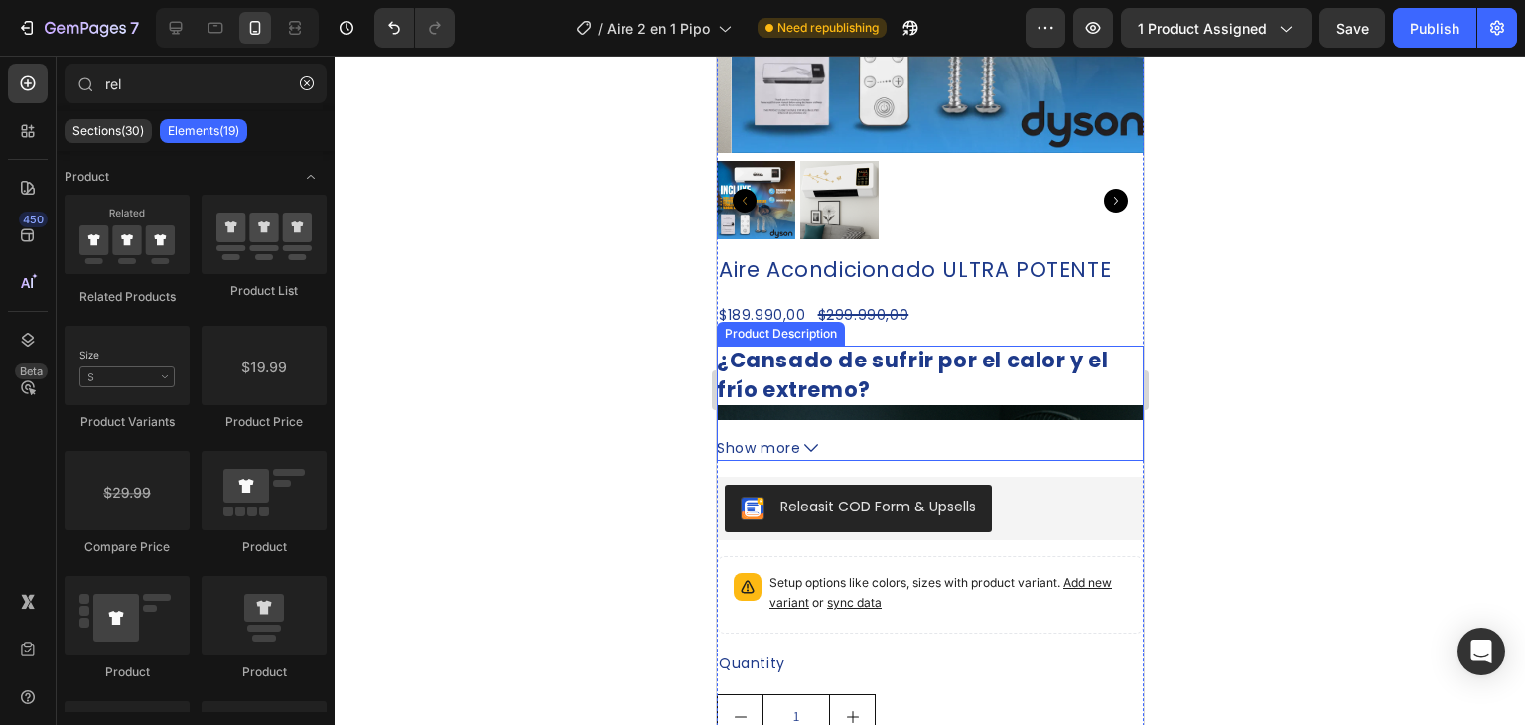
click at [1014, 370] on div "¿Cansado de sufrir por el calor y el frío extremo? Despídete de las molestias d…" at bounding box center [929, 383] width 427 height 74
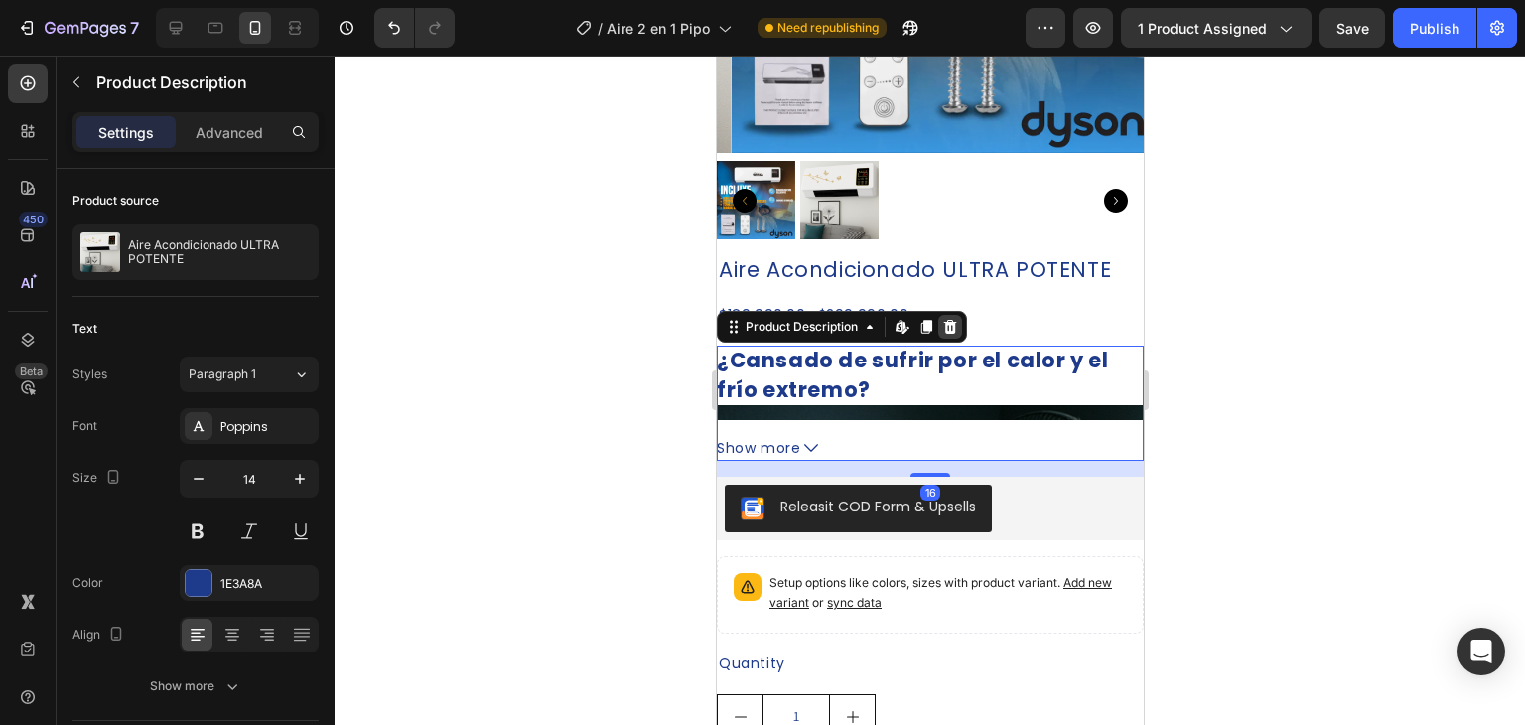
click at [946, 319] on icon at bounding box center [949, 327] width 16 height 16
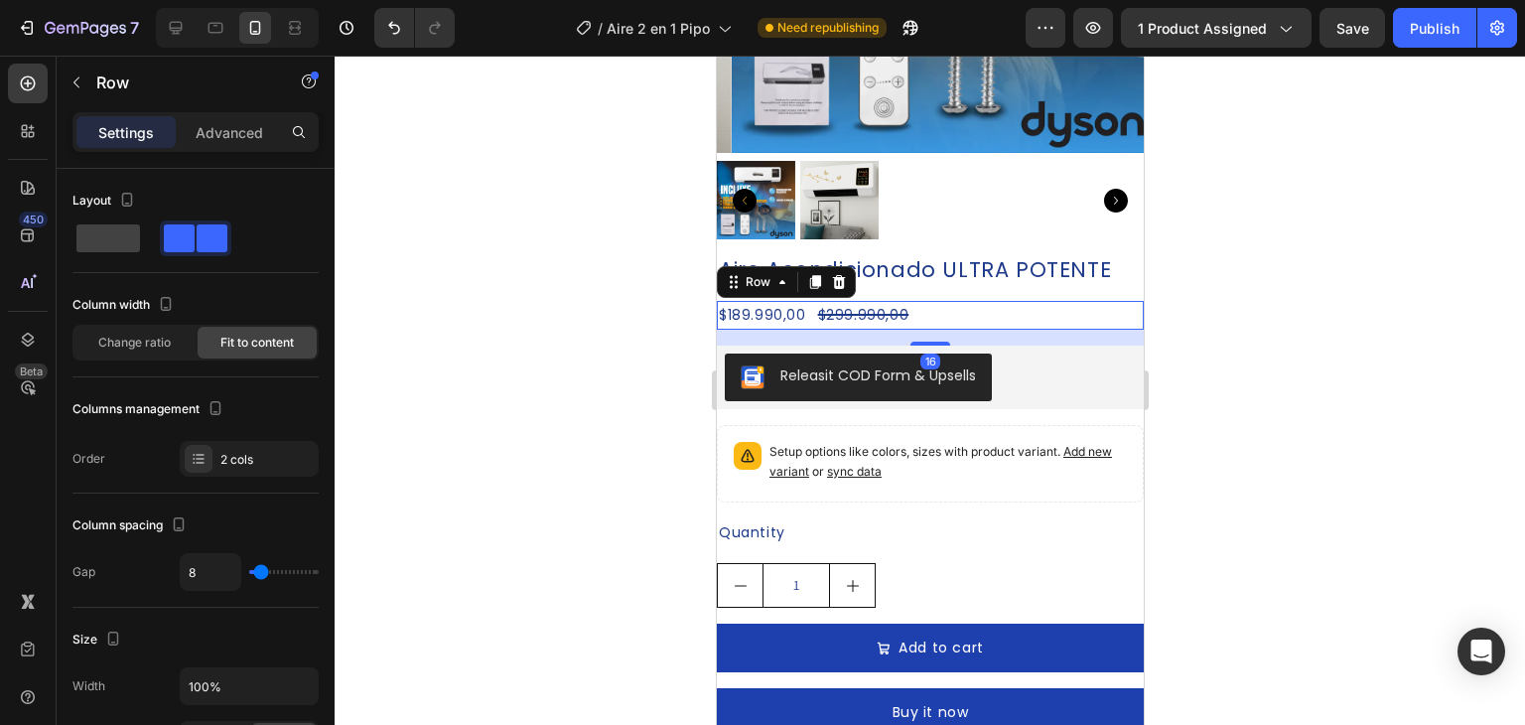
click at [940, 301] on div "$189.990,00 Product Price Product Price $299.990,00 Product Price Product Price…" at bounding box center [929, 315] width 427 height 29
click at [831, 270] on div at bounding box center [838, 282] width 24 height 24
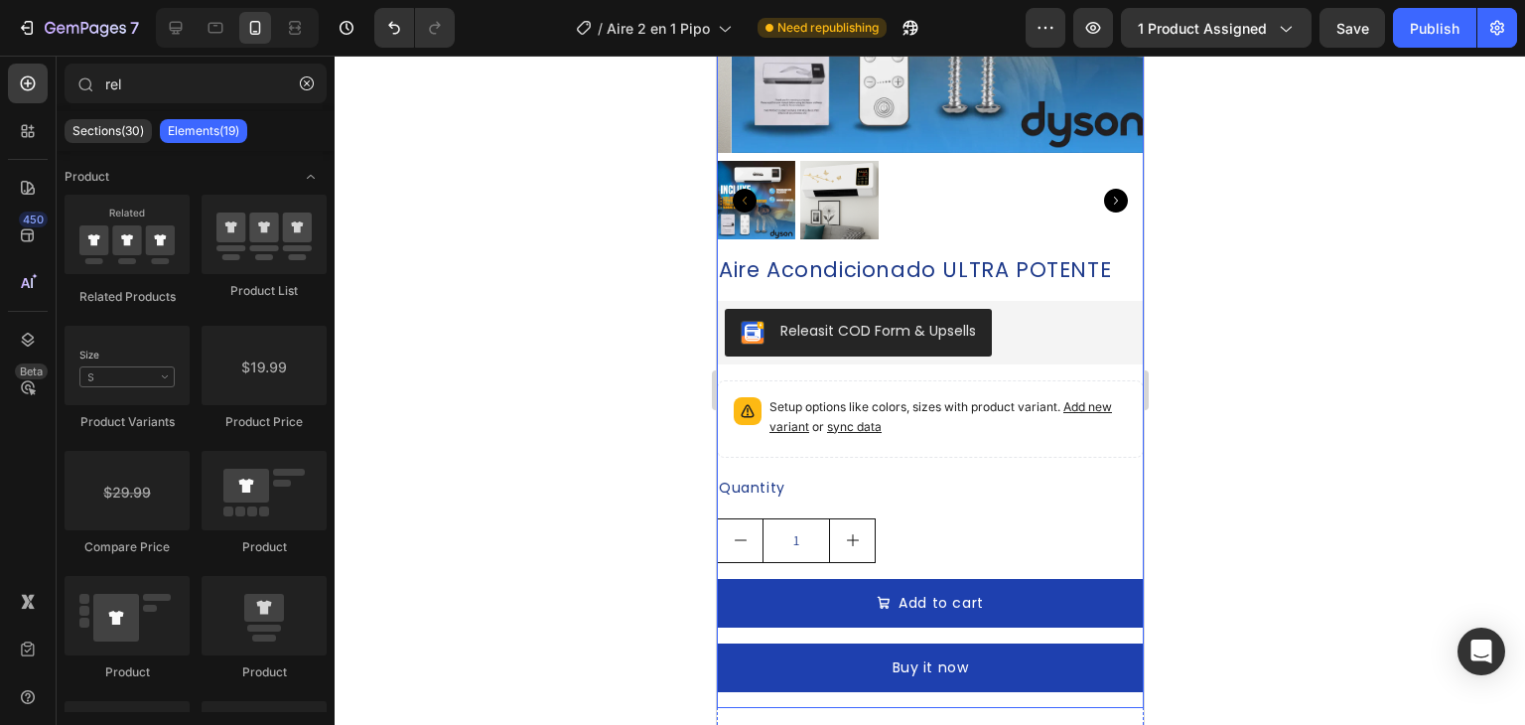
click at [862, 257] on h2 "Aire Acondicionado ULTRA POTENTE" at bounding box center [929, 269] width 427 height 29
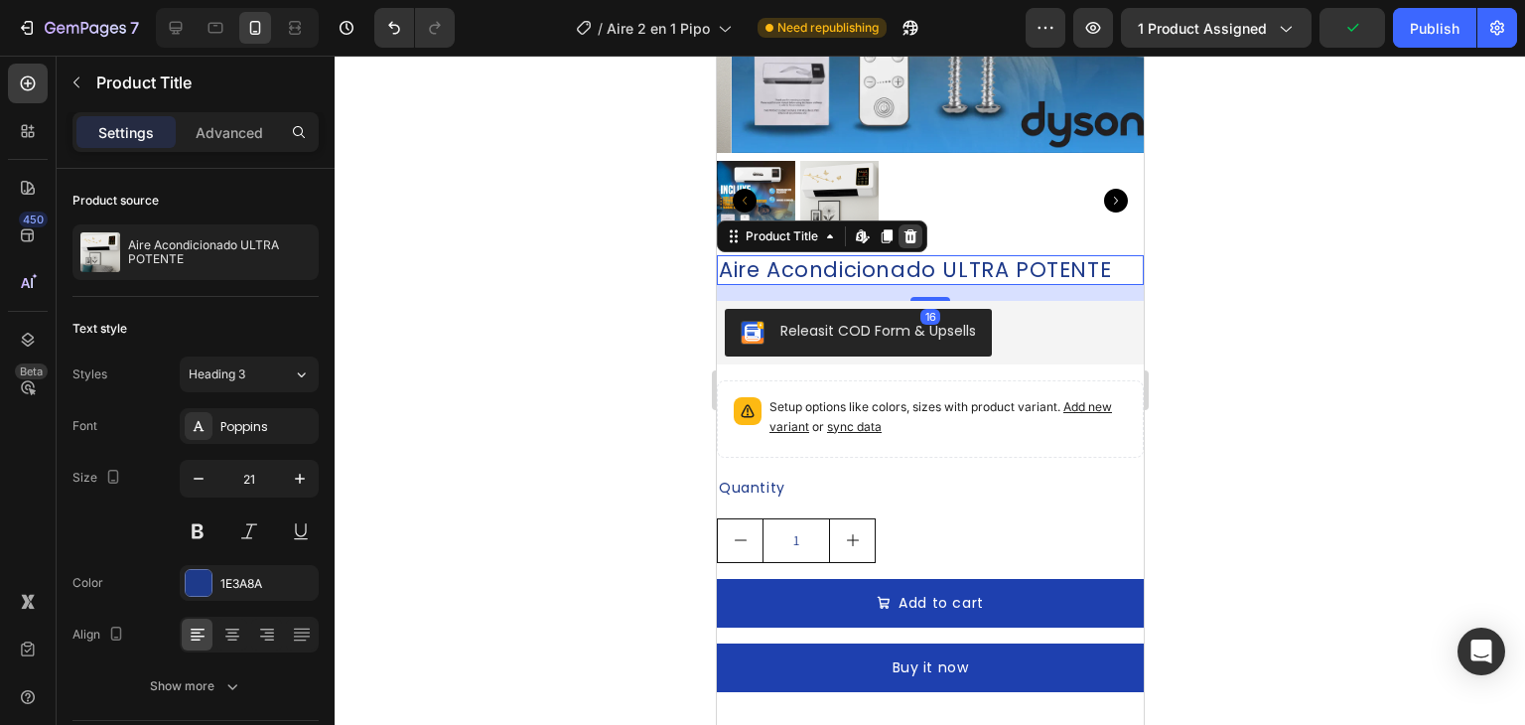
click at [909, 229] on icon at bounding box center [910, 236] width 13 height 14
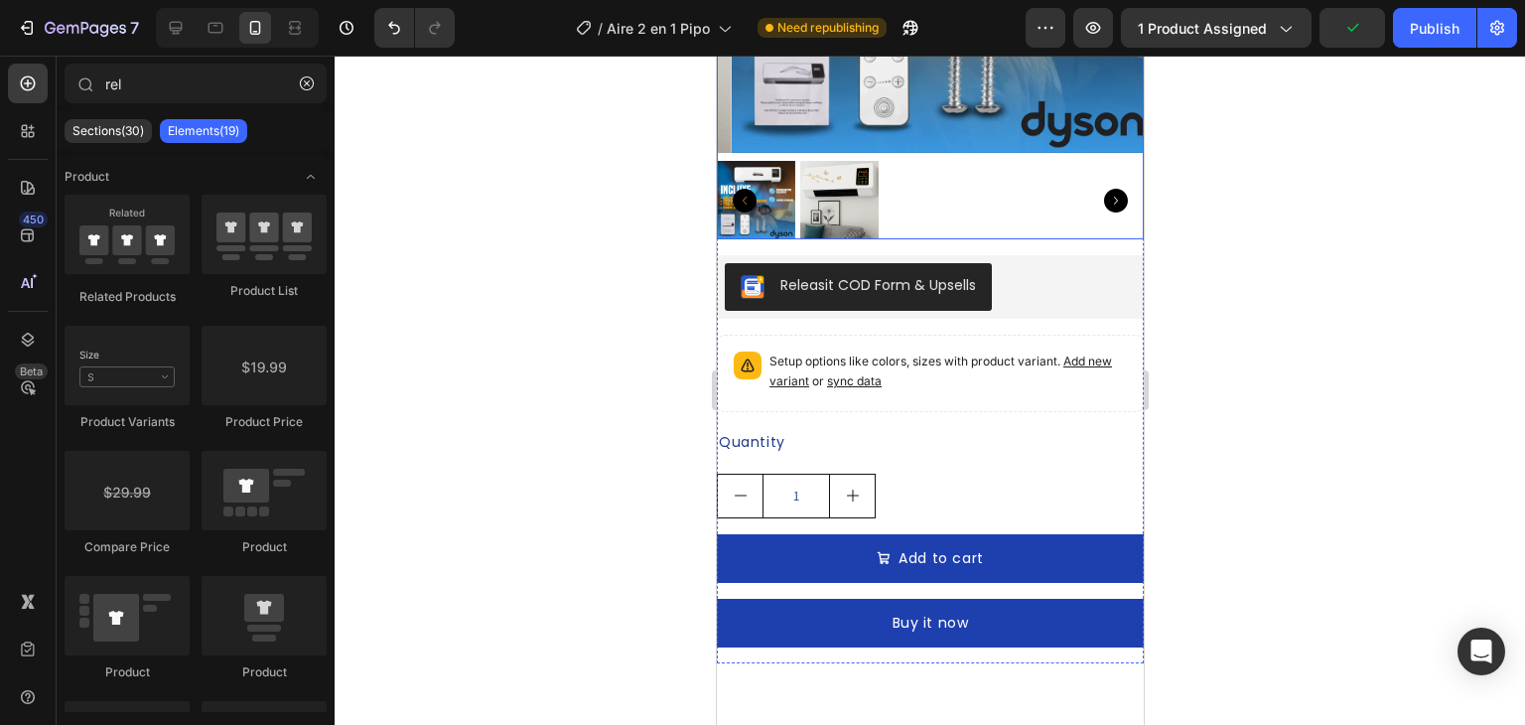
click at [890, 177] on div at bounding box center [929, 200] width 427 height 78
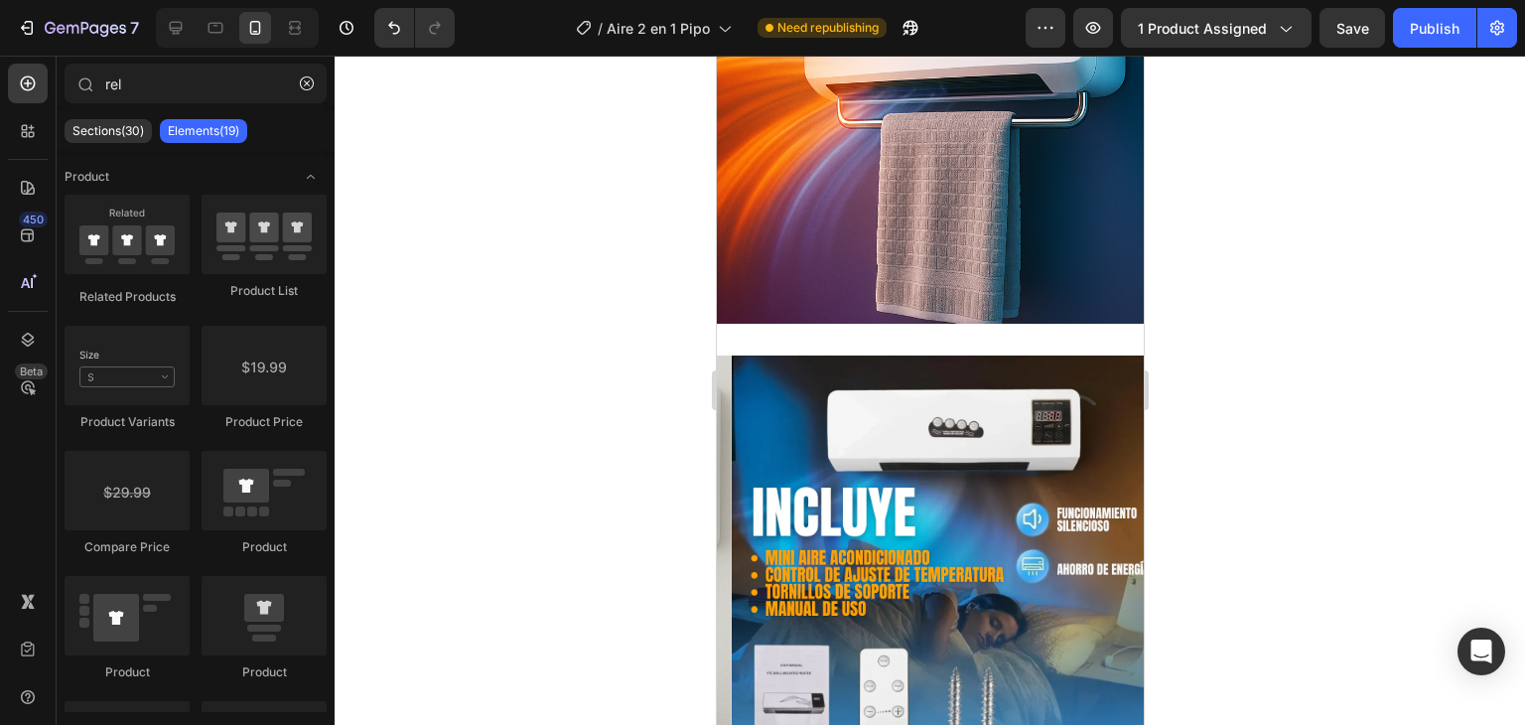
scroll to position [1694, 0]
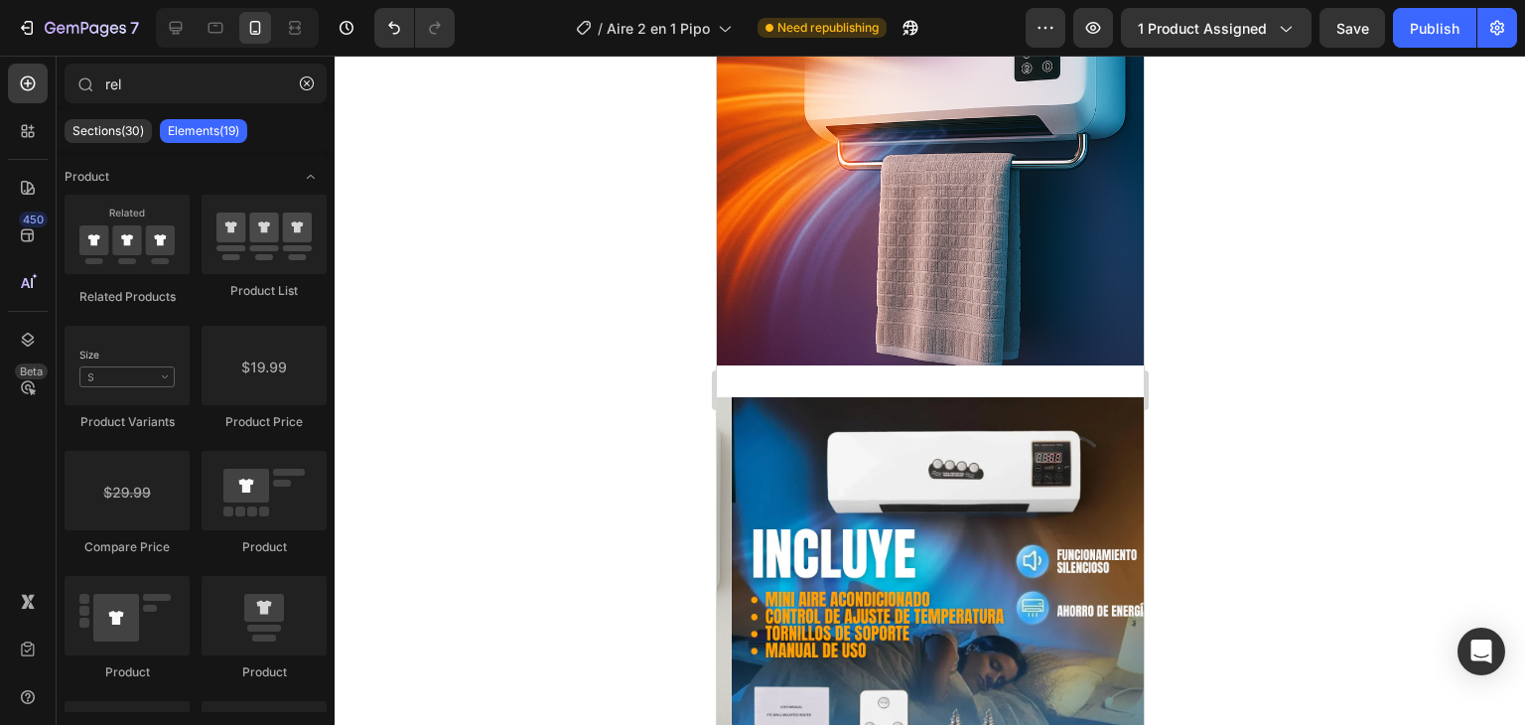
drag, startPoint x: 1137, startPoint y: 492, endPoint x: 1859, endPoint y: 432, distance: 724.4
click at [1047, 428] on img at bounding box center [944, 610] width 427 height 427
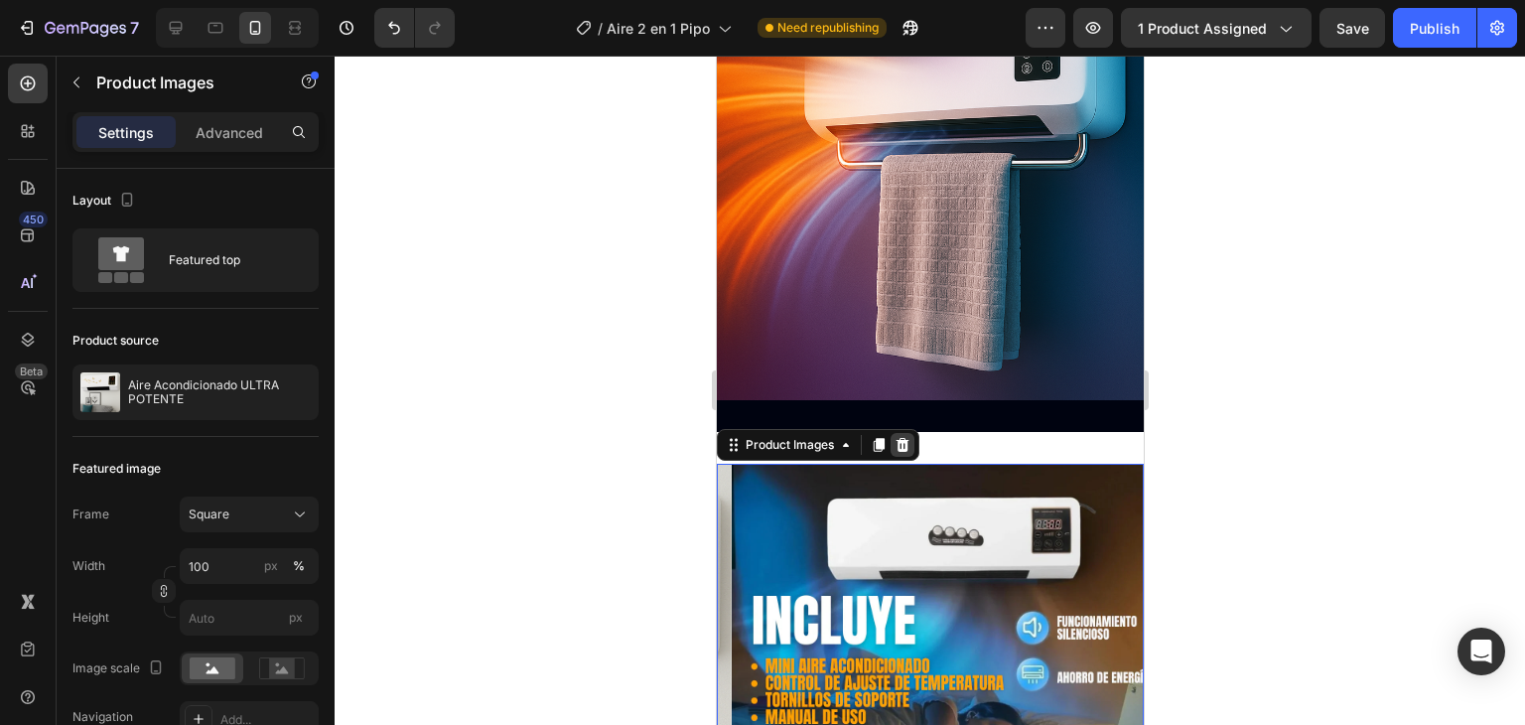
click at [899, 438] on icon at bounding box center [902, 445] width 13 height 14
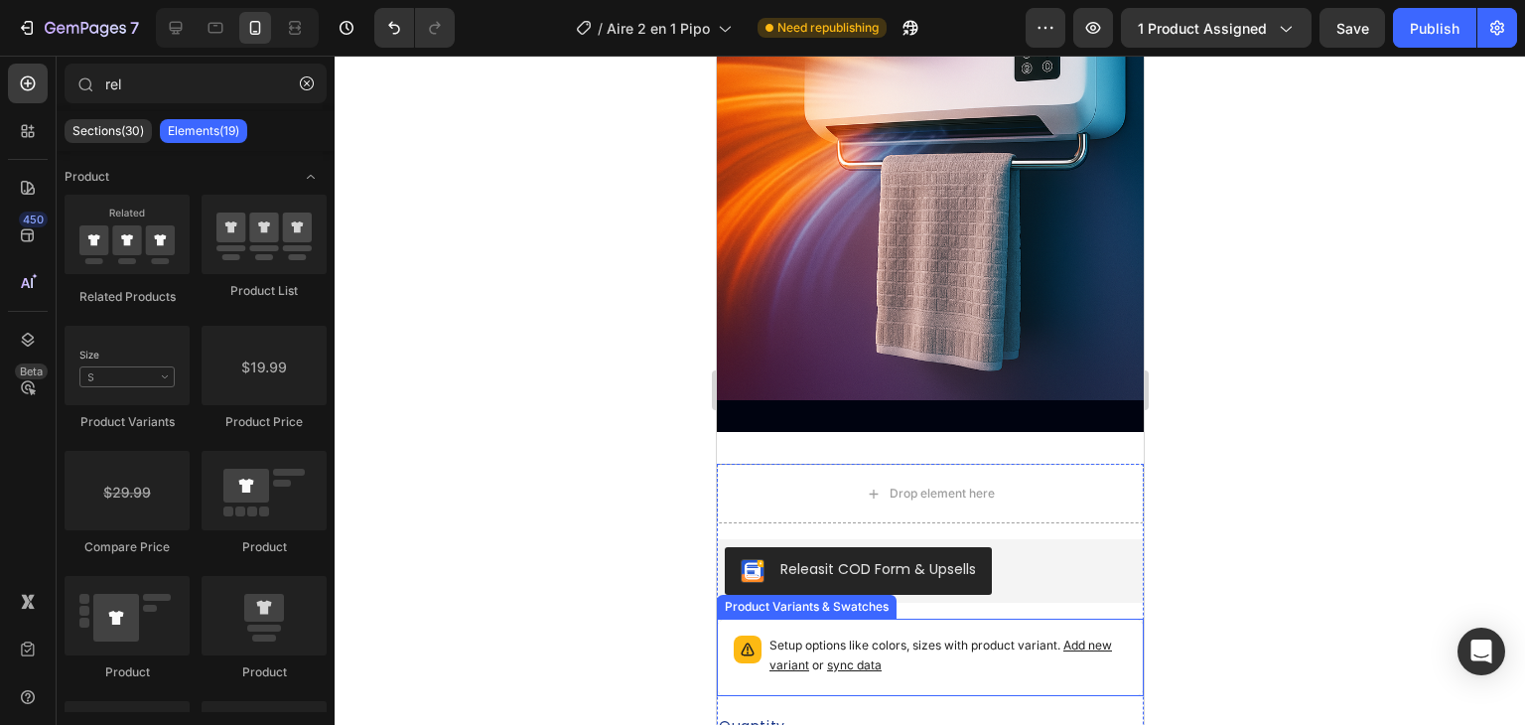
click at [1019, 636] on p "Setup options like colors, sizes with product variant. Add new variant or sync …" at bounding box center [947, 656] width 357 height 40
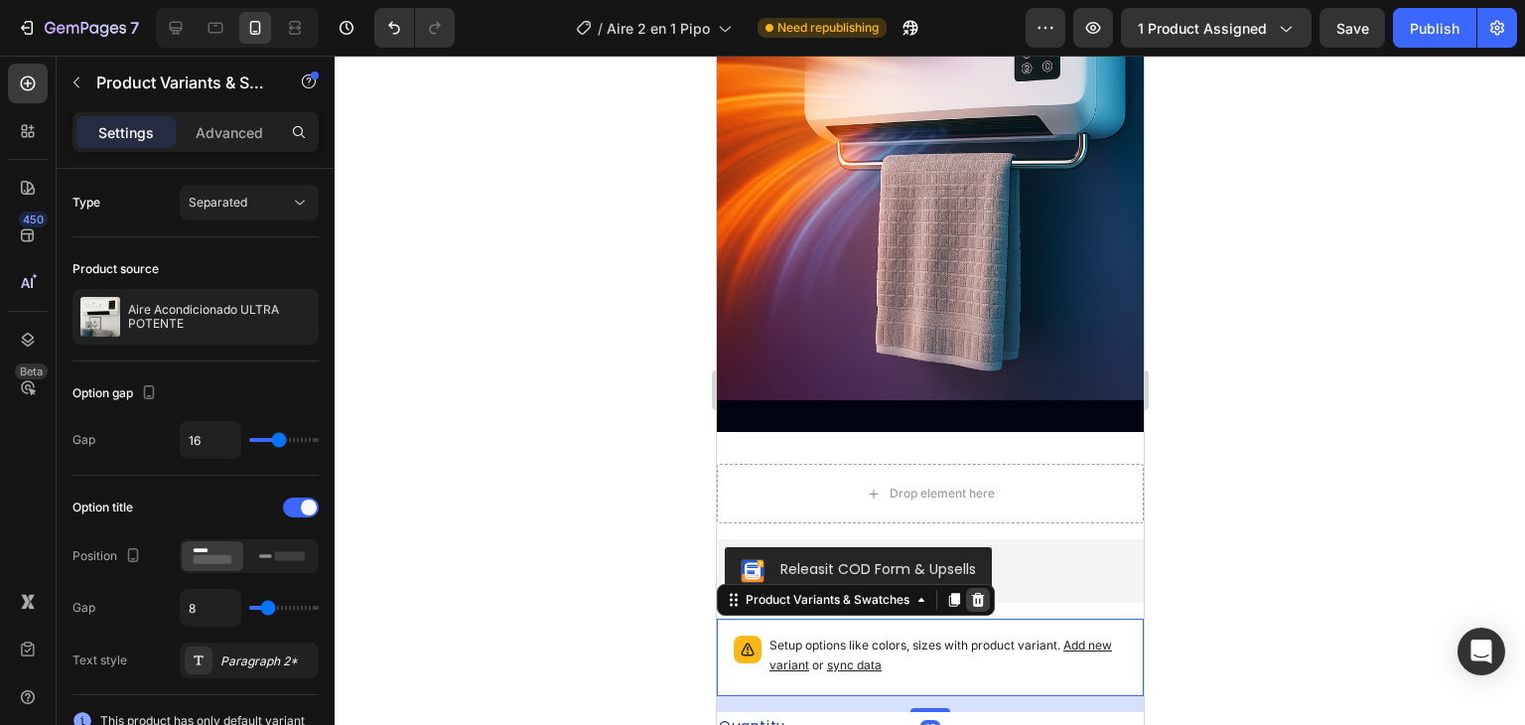
click at [978, 593] on icon at bounding box center [977, 600] width 13 height 14
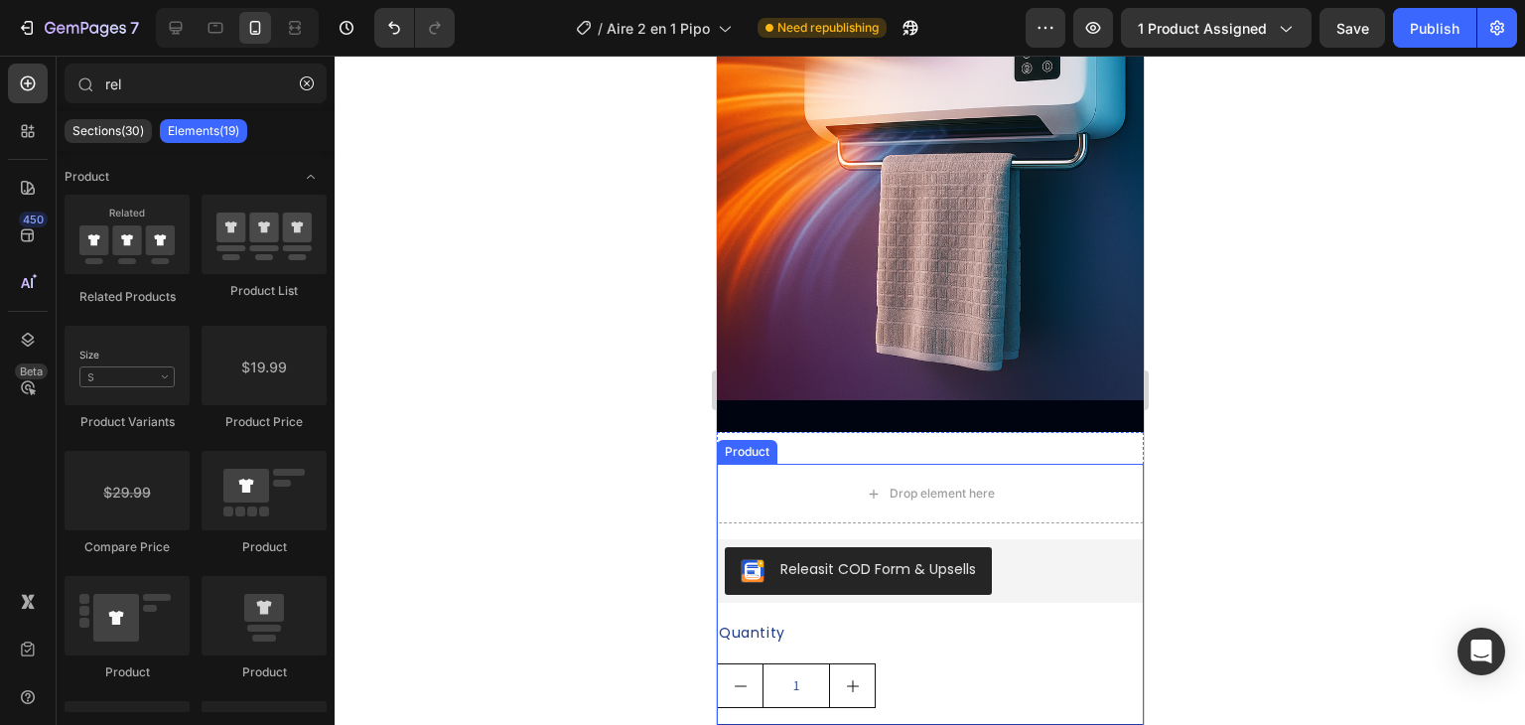
click at [967, 651] on div "Releasit COD Form & Upsells Releasit COD Form & Upsells Quantity Text Block 1 P…" at bounding box center [929, 696] width 427 height 315
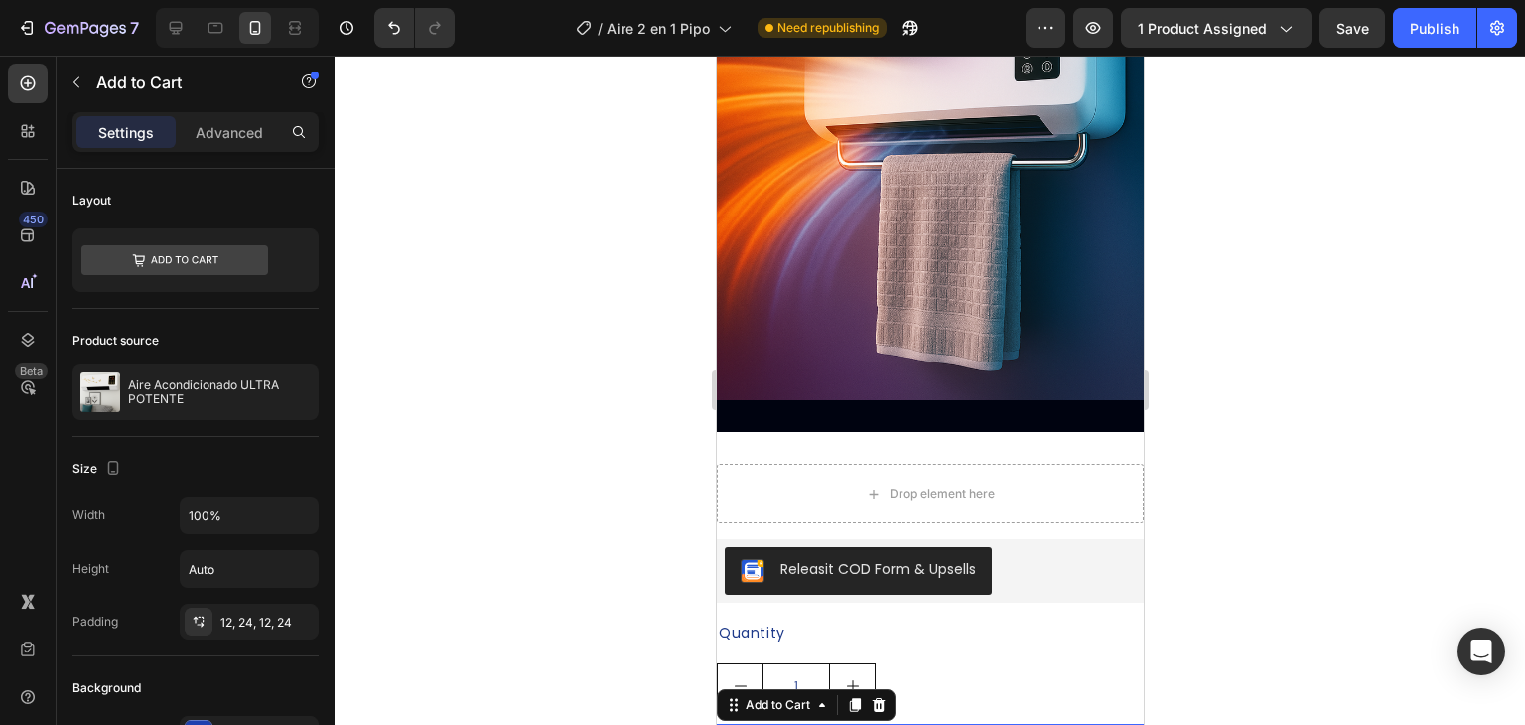
click at [885, 697] on icon at bounding box center [878, 705] width 16 height 16
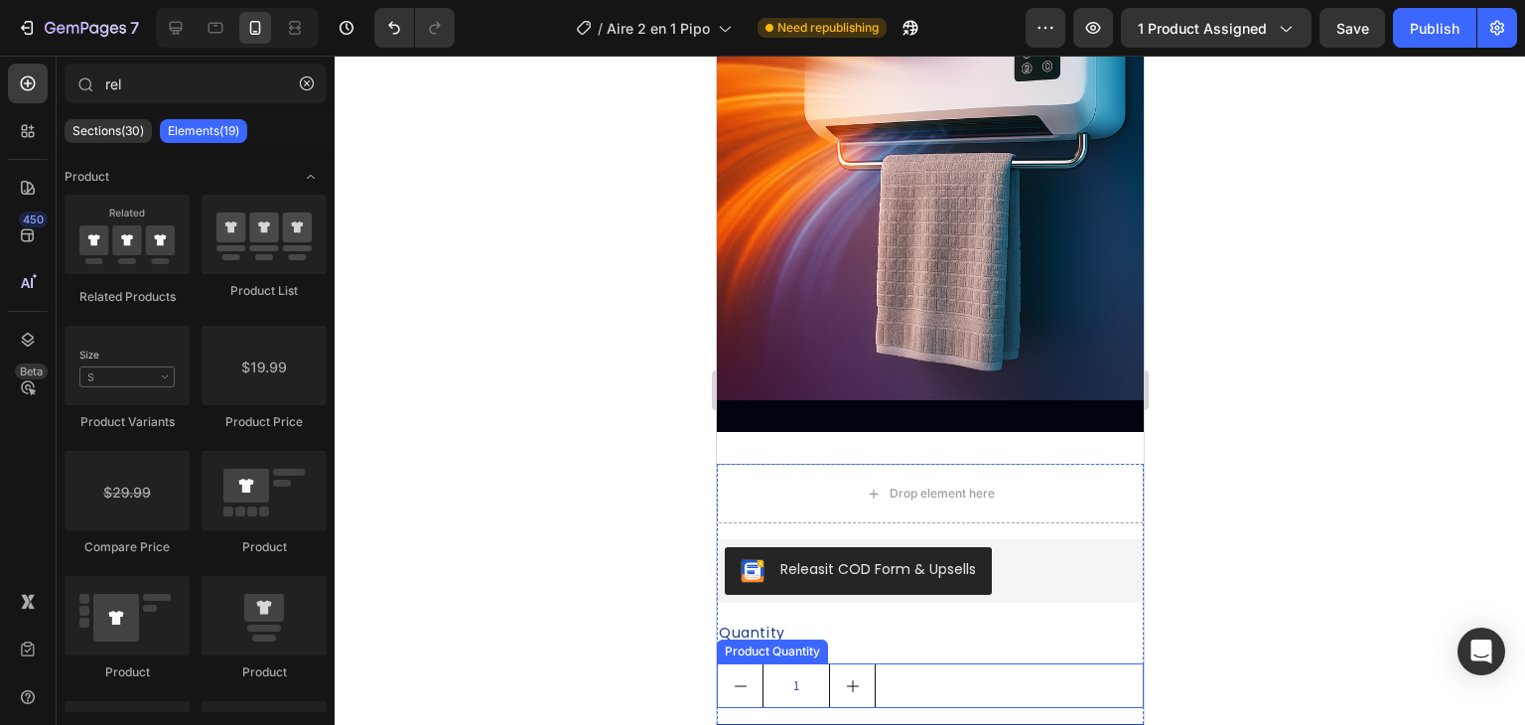
click at [863, 664] on button "increment" at bounding box center [851, 685] width 45 height 43
type input "2"
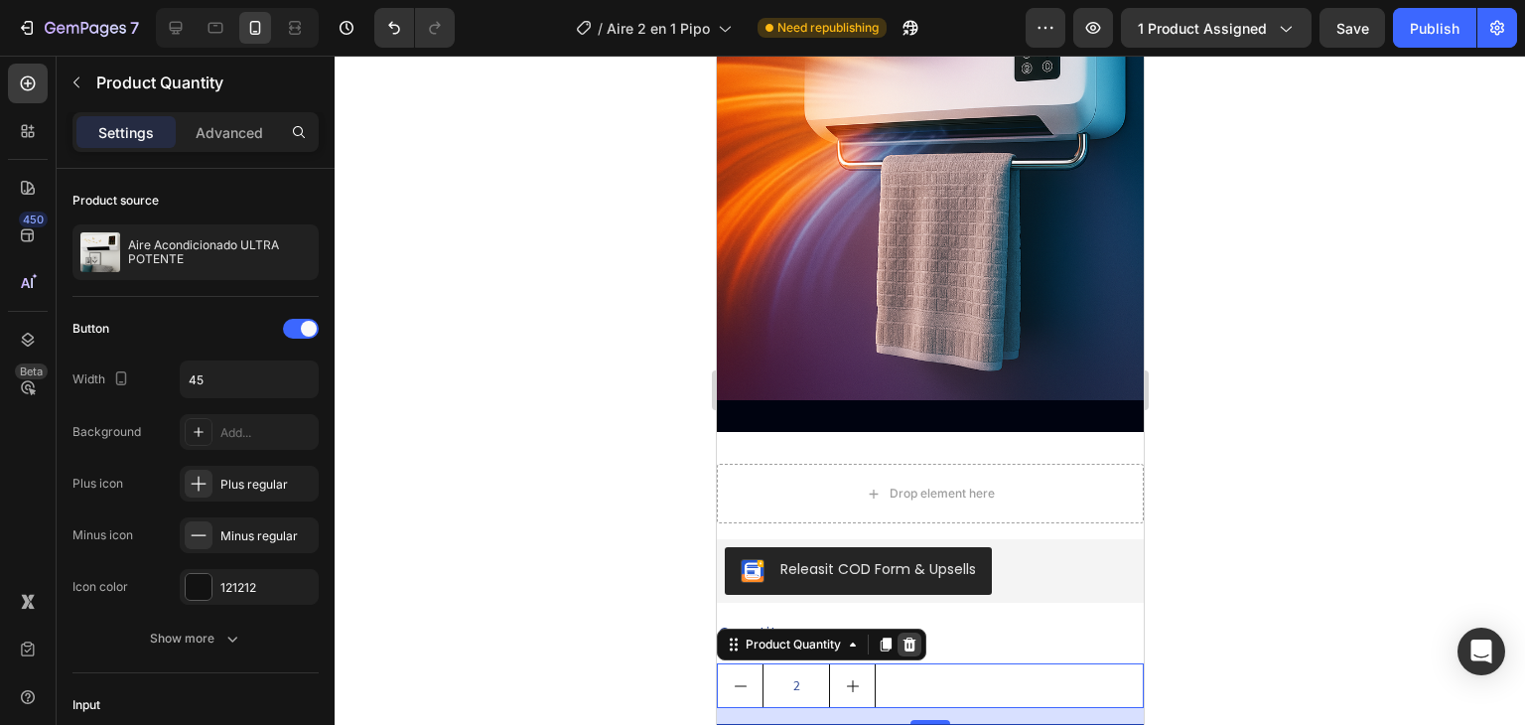
click at [907, 638] on icon at bounding box center [909, 645] width 13 height 14
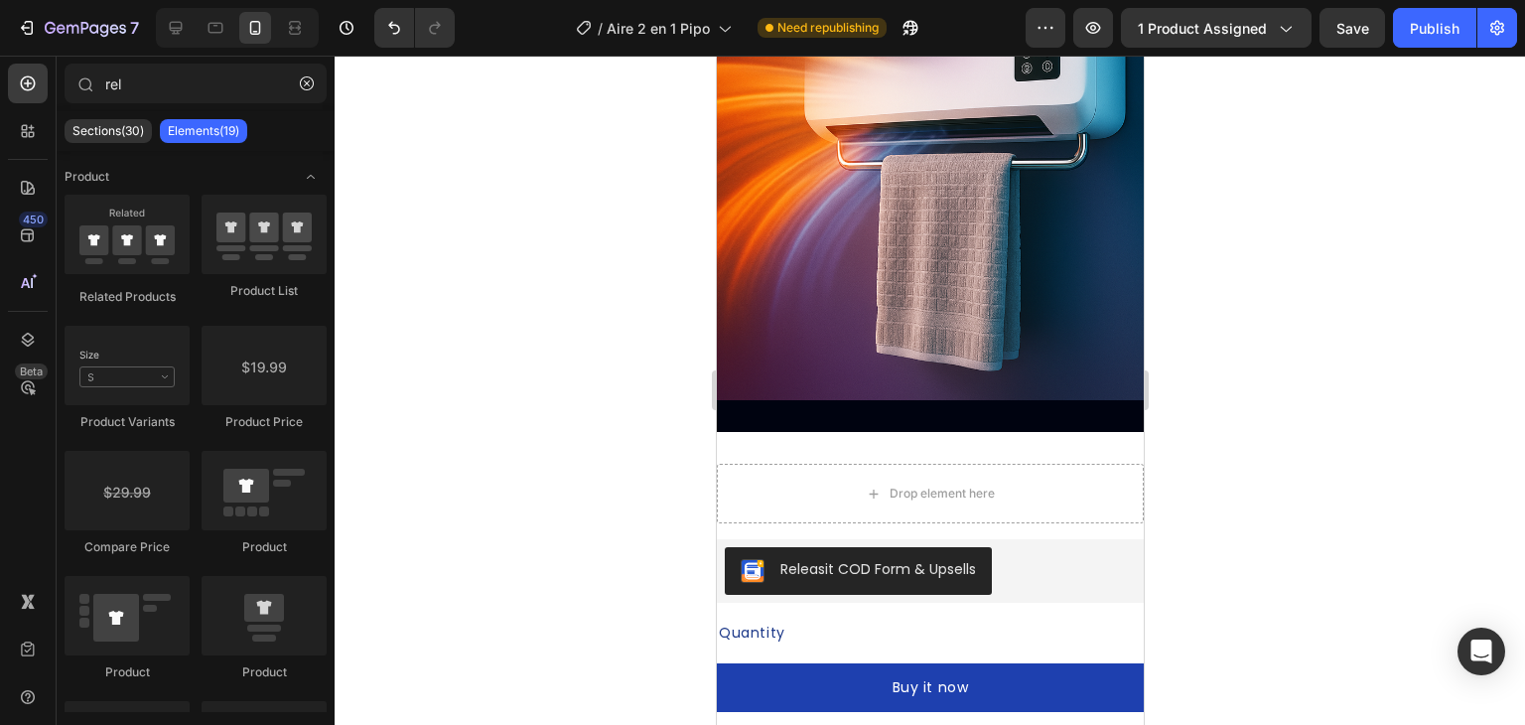
click at [907, 619] on div "Quantity" at bounding box center [929, 633] width 427 height 29
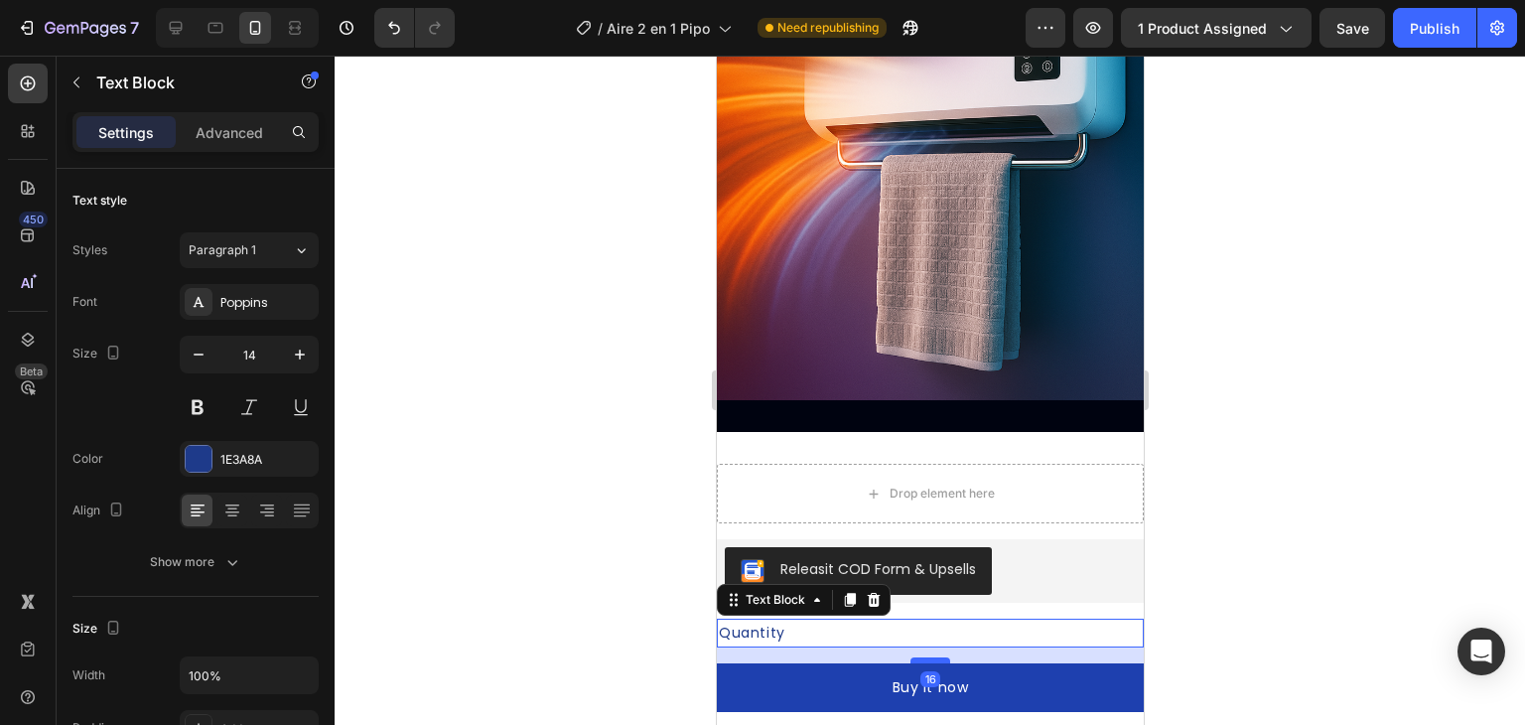
click at [914, 657] on div at bounding box center [930, 660] width 40 height 6
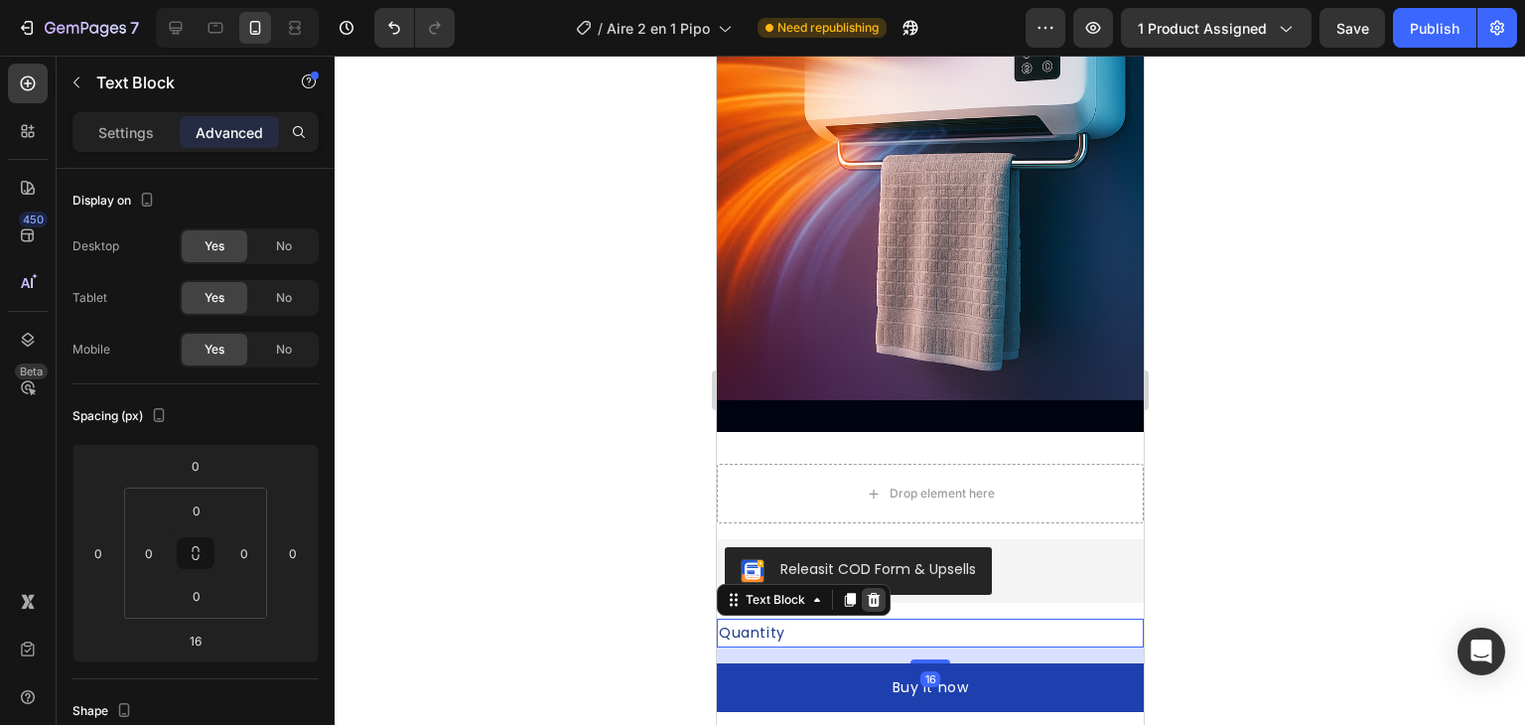
click at [871, 593] on icon at bounding box center [873, 600] width 13 height 14
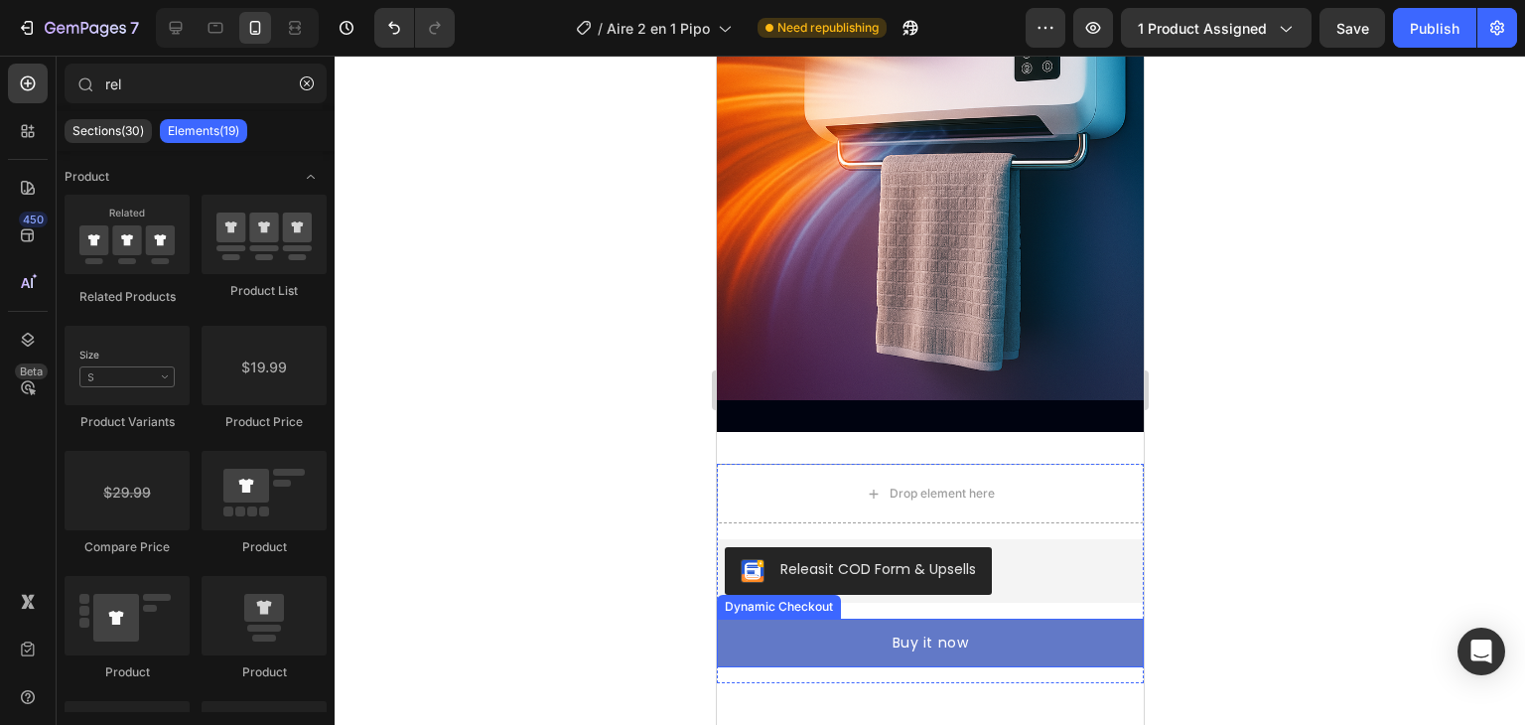
click at [883, 619] on button "Buy it now" at bounding box center [929, 643] width 427 height 49
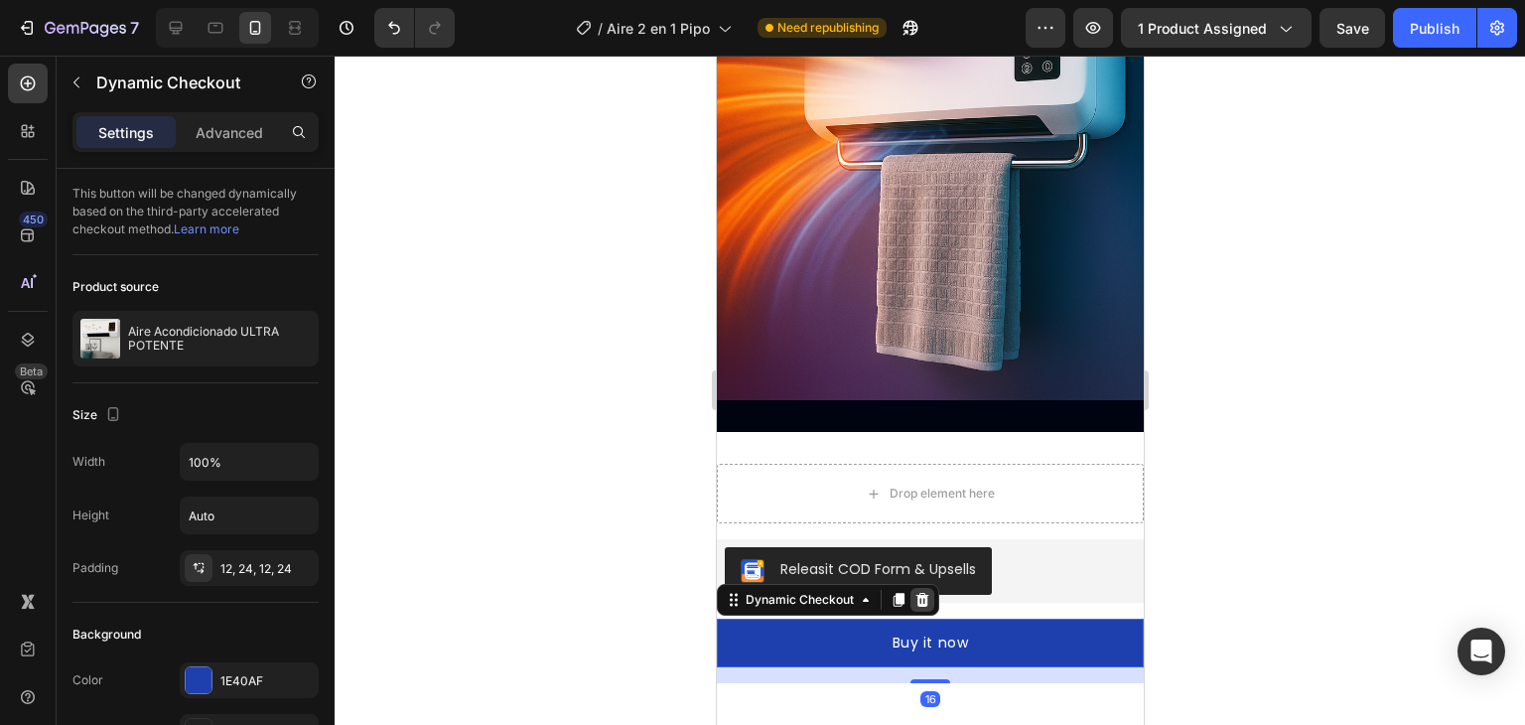
click at [919, 592] on icon at bounding box center [922, 600] width 16 height 16
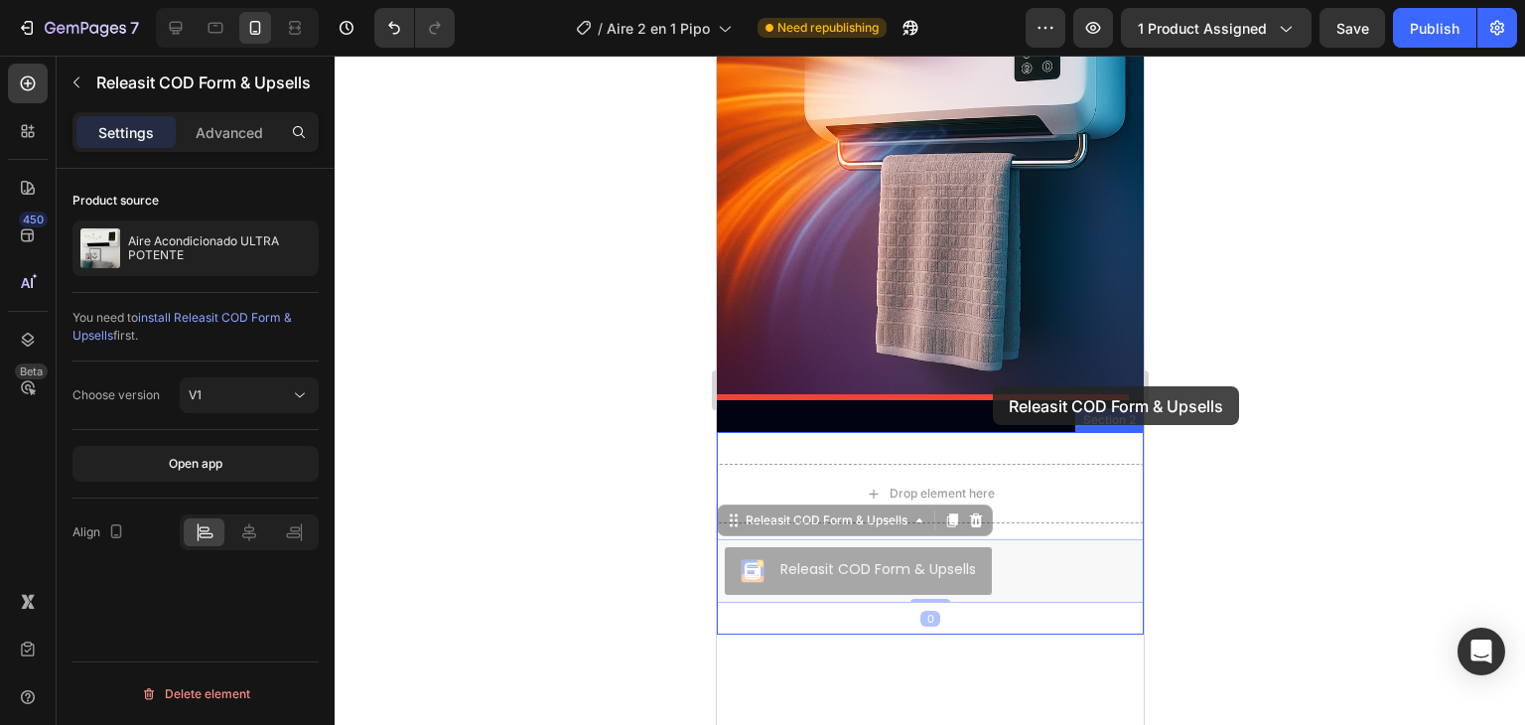
drag, startPoint x: 965, startPoint y: 512, endPoint x: 991, endPoint y: 387, distance: 127.8
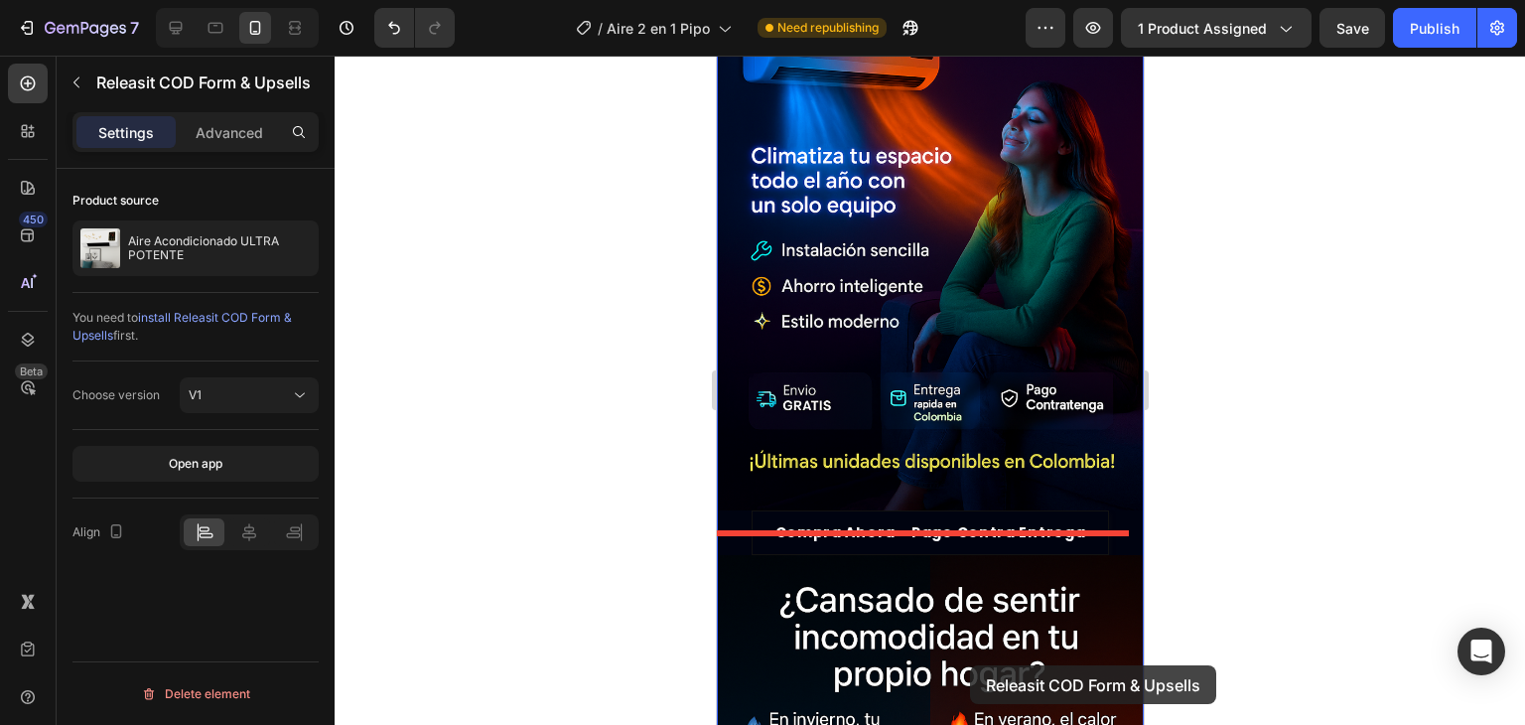
scroll to position [425, 0]
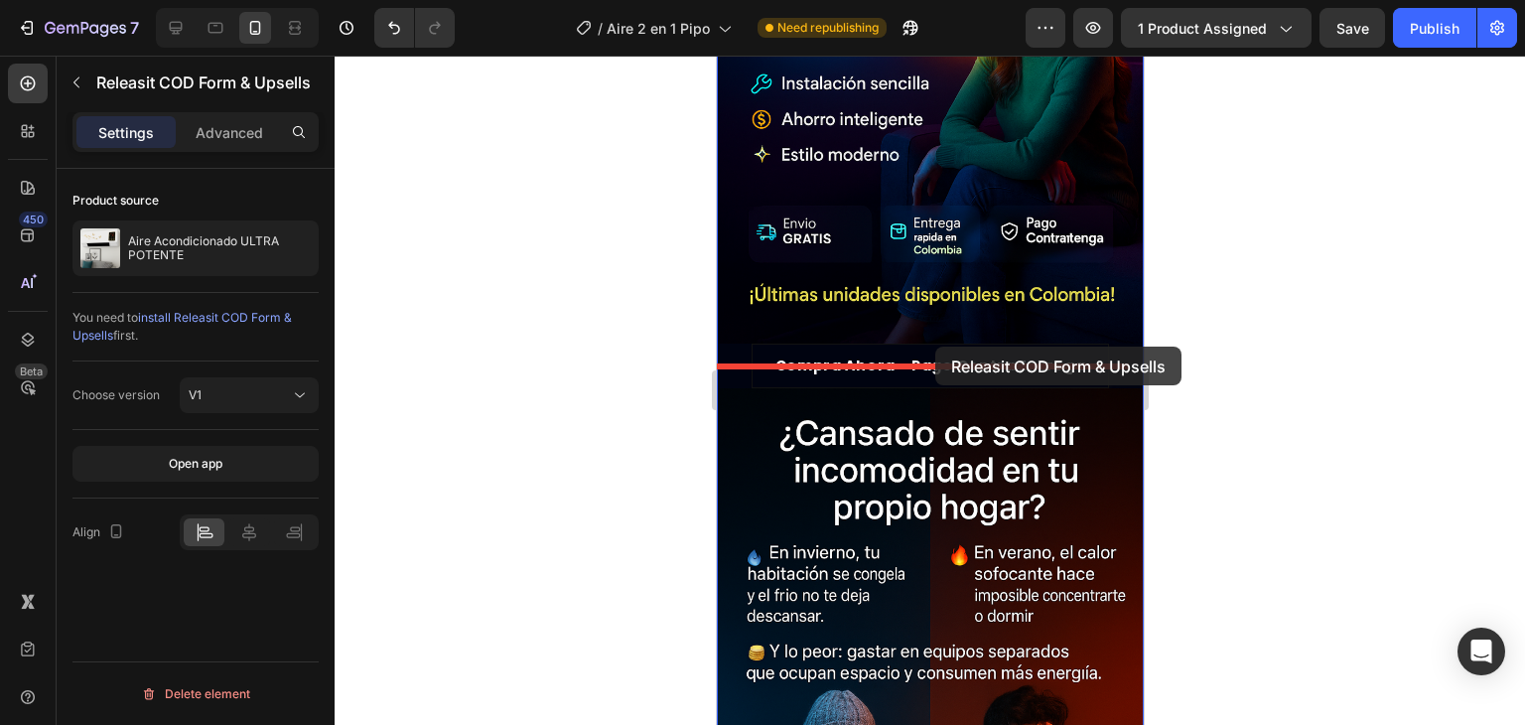
drag, startPoint x: 941, startPoint y: 500, endPoint x: 934, endPoint y: 347, distance: 153.1
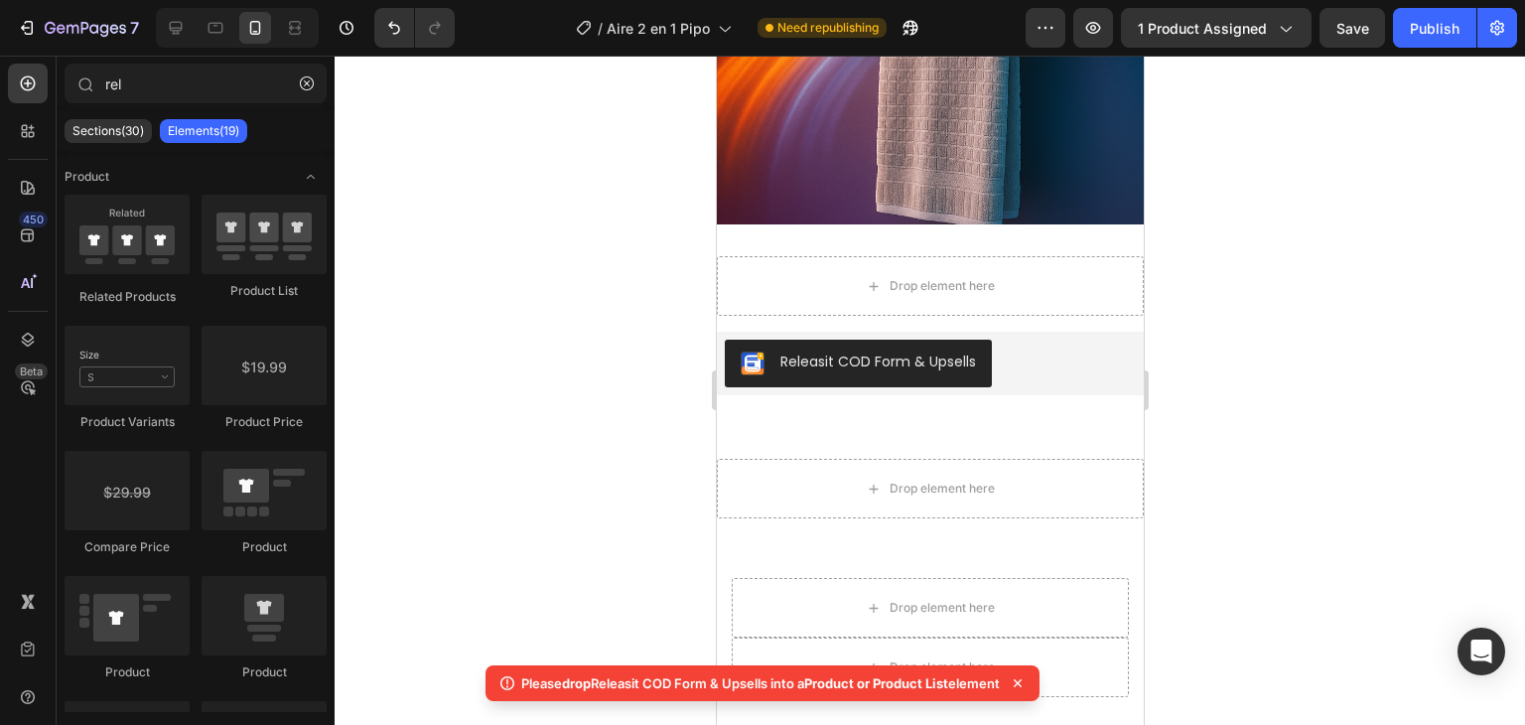
scroll to position [1806, 0]
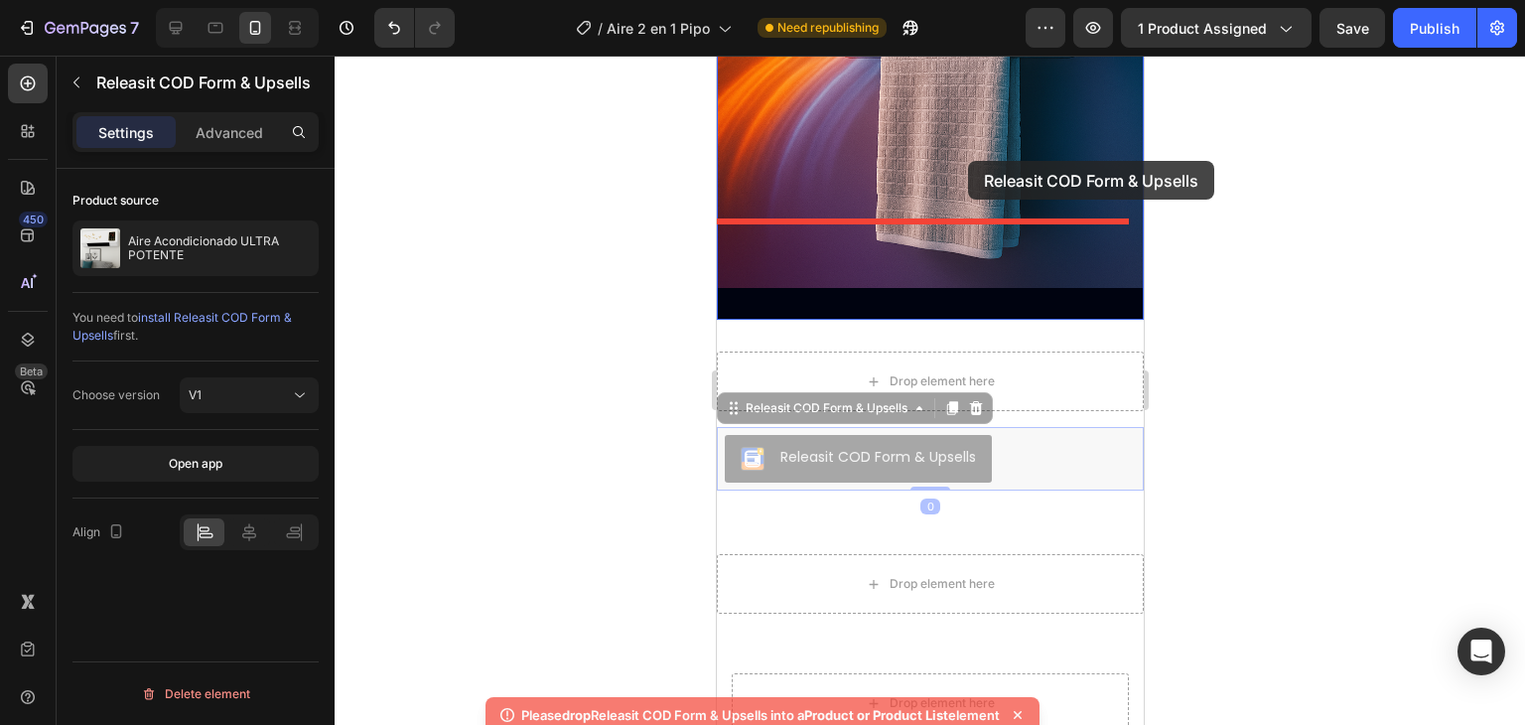
drag, startPoint x: 933, startPoint y: 383, endPoint x: 966, endPoint y: 161, distance: 224.8
